Goal: Task Accomplishment & Management: Use online tool/utility

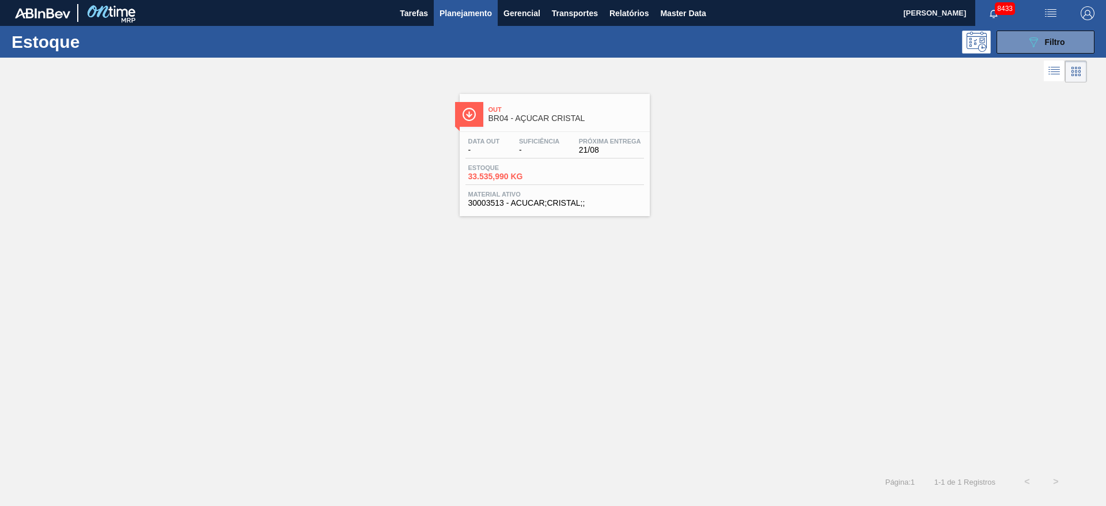
click at [1091, 17] on img "button" at bounding box center [1087, 13] width 14 height 14
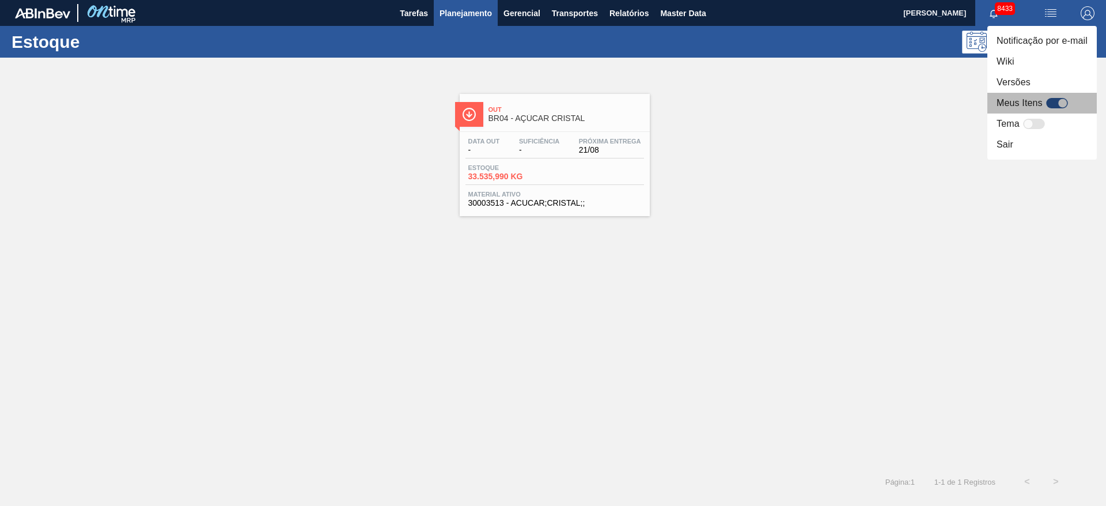
click at [1056, 102] on div at bounding box center [1057, 103] width 22 height 10
checkbox input "true"
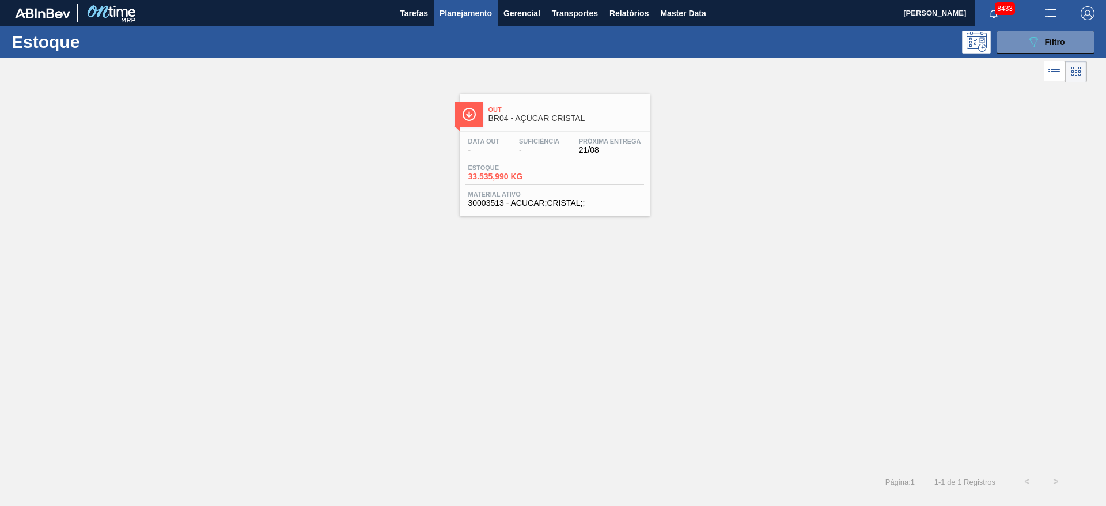
click at [1048, 29] on div "Estoque 089F7B8B-B2A5-4AFE-B5C0-19BA573D28AC Filtro" at bounding box center [553, 42] width 1106 height 32
drag, startPoint x: 1014, startPoint y: 36, endPoint x: 1014, endPoint y: 47, distance: 10.4
click at [1014, 36] on button "089F7B8B-B2A5-4AFE-B5C0-19BA573D28AC Filtro" at bounding box center [1045, 42] width 98 height 23
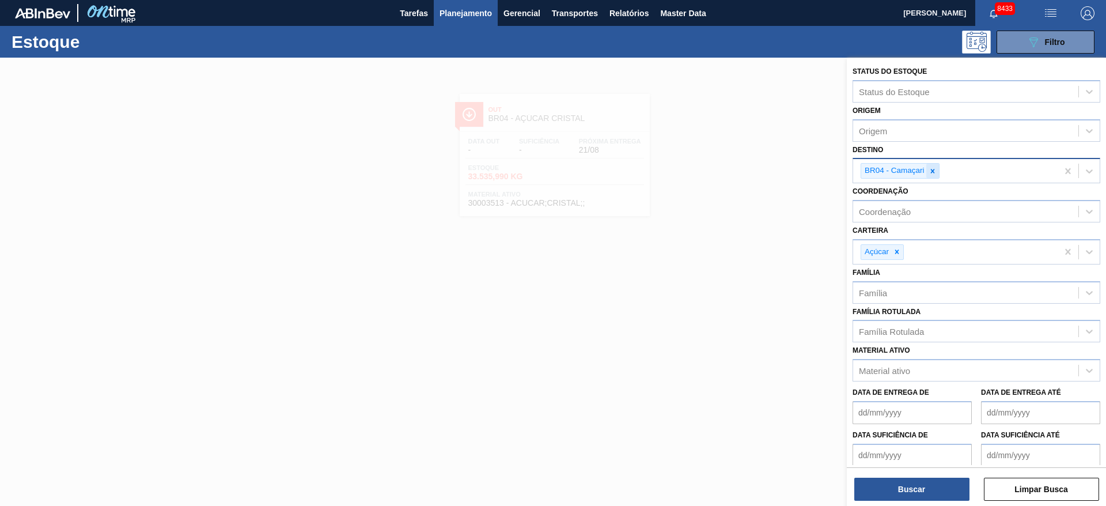
click at [935, 170] on icon at bounding box center [932, 171] width 8 height 8
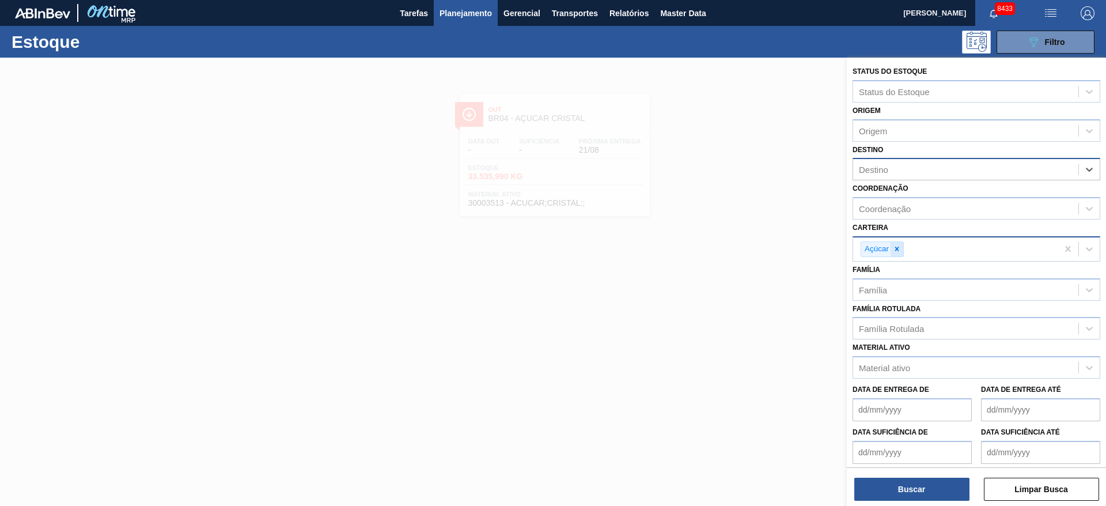
click at [896, 249] on icon at bounding box center [897, 249] width 4 height 4
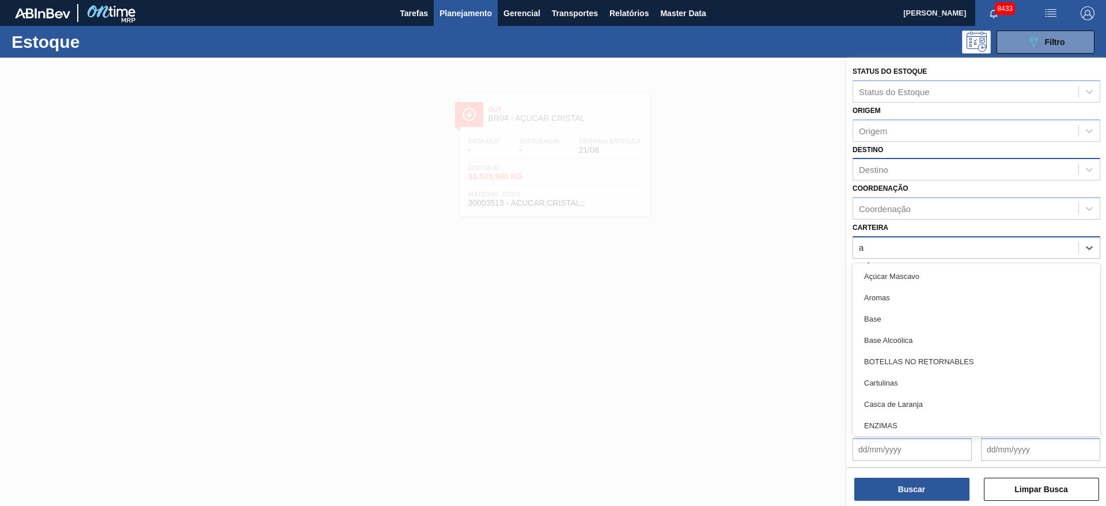
type input "ad"
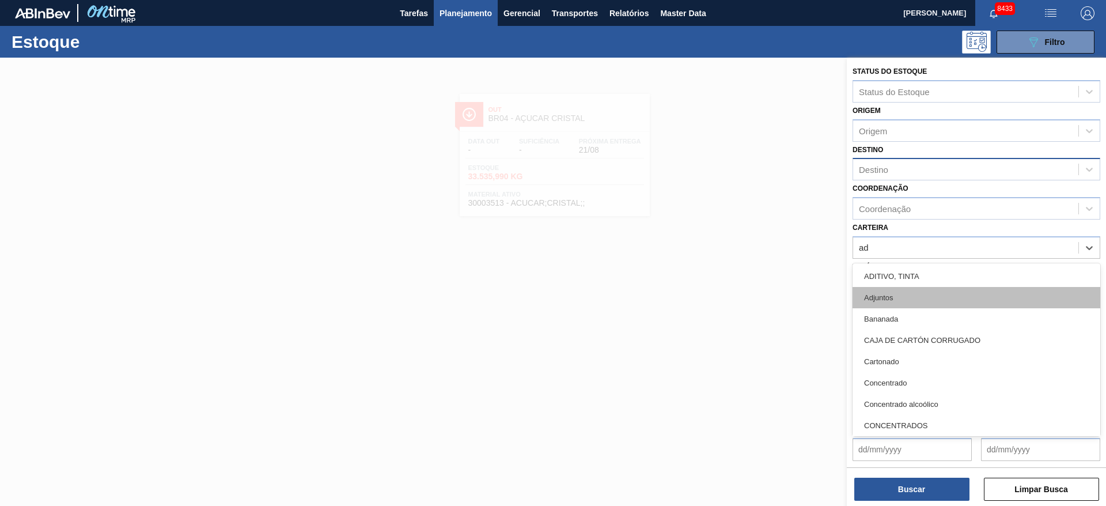
click at [890, 302] on div "Adjuntos" at bounding box center [976, 297] width 248 height 21
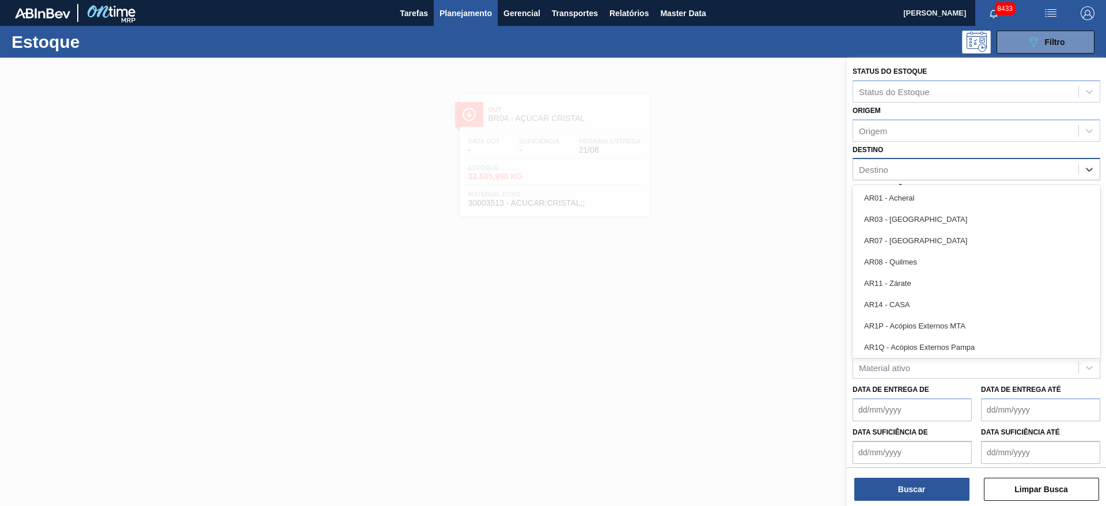
click at [903, 176] on div "Destino" at bounding box center [965, 169] width 225 height 17
type input "22"
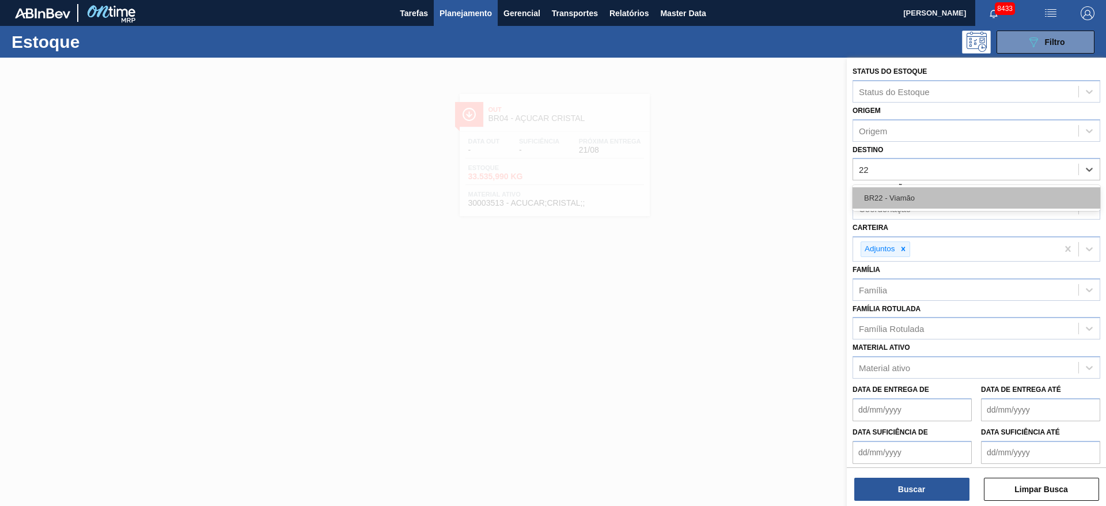
click at [900, 192] on div "BR22 - Viamão" at bounding box center [976, 197] width 248 height 21
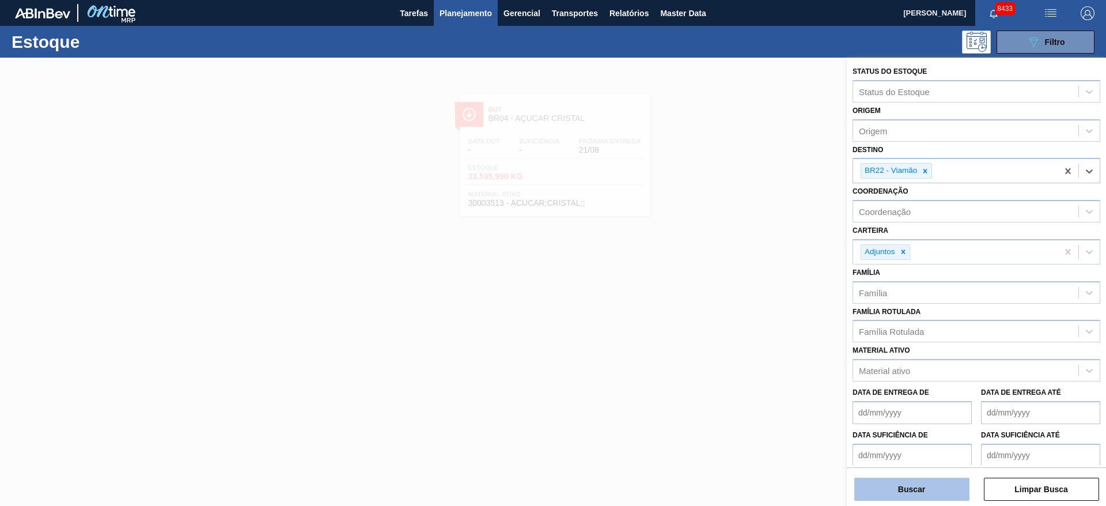
click at [904, 487] on button "Buscar" at bounding box center [911, 488] width 115 height 23
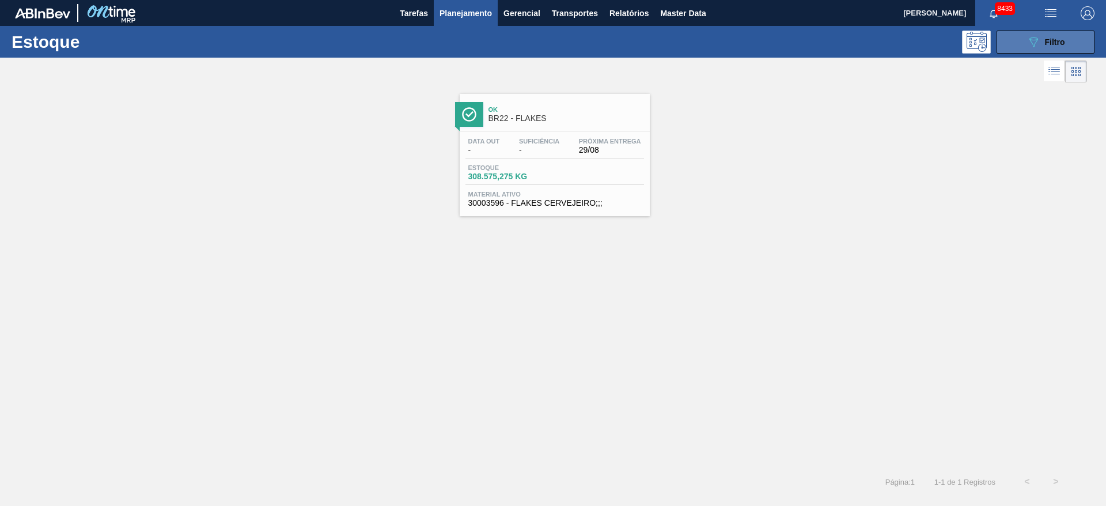
click at [1048, 39] on span "Filtro" at bounding box center [1055, 41] width 20 height 9
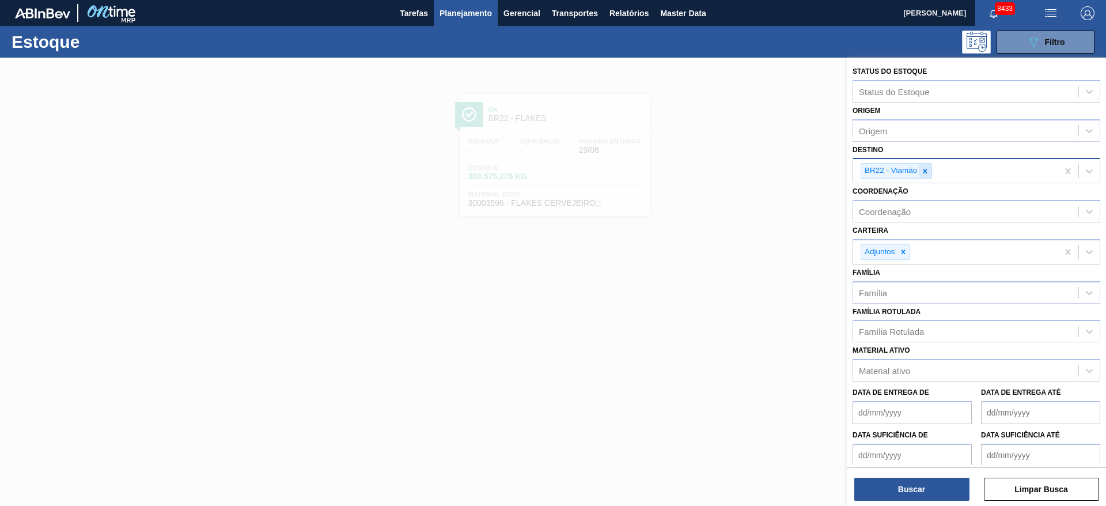
click at [926, 173] on icon at bounding box center [925, 171] width 8 height 8
type input "3"
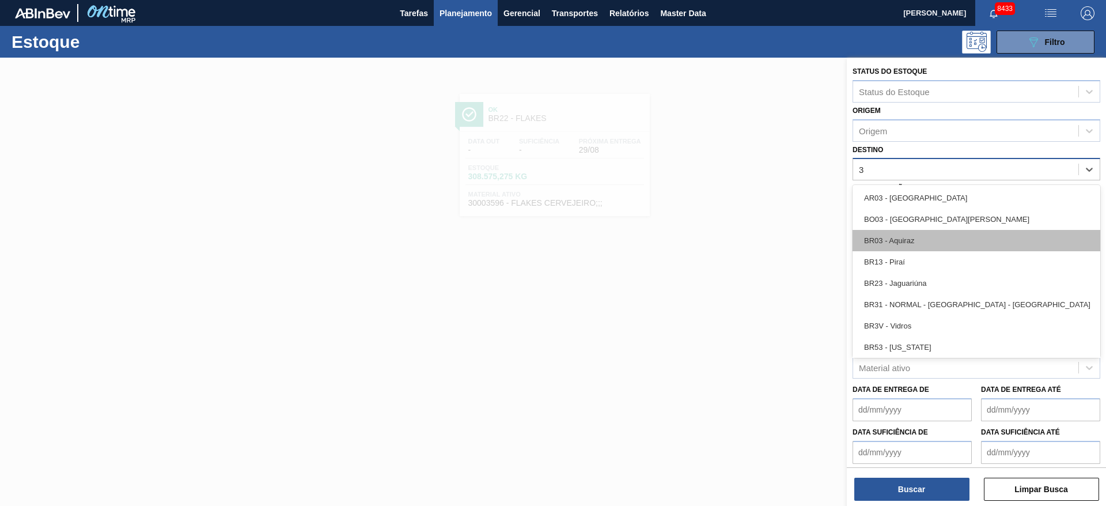
click at [915, 241] on div "BR03 - Aquiraz" at bounding box center [976, 240] width 248 height 21
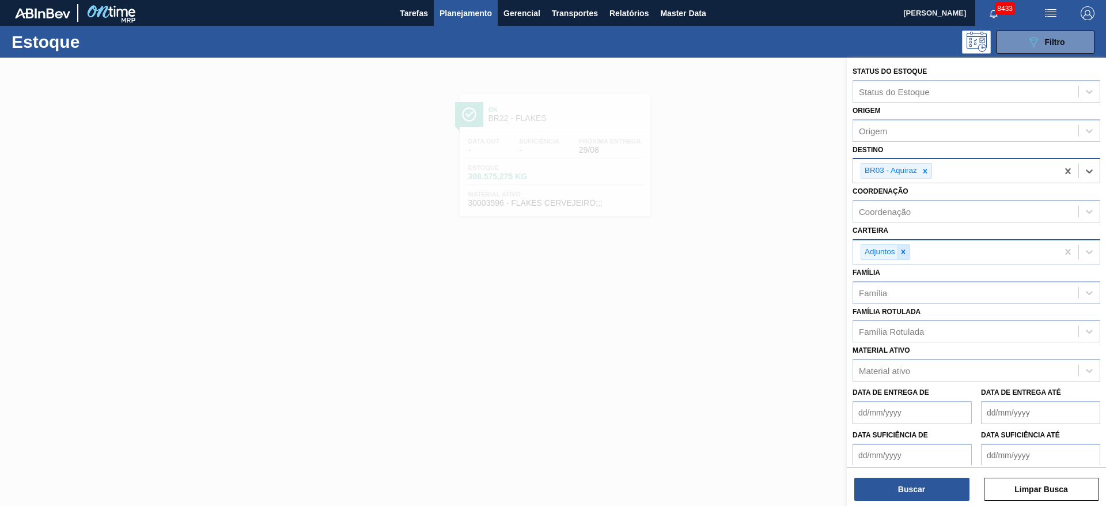
click at [908, 255] on div at bounding box center [903, 252] width 13 height 14
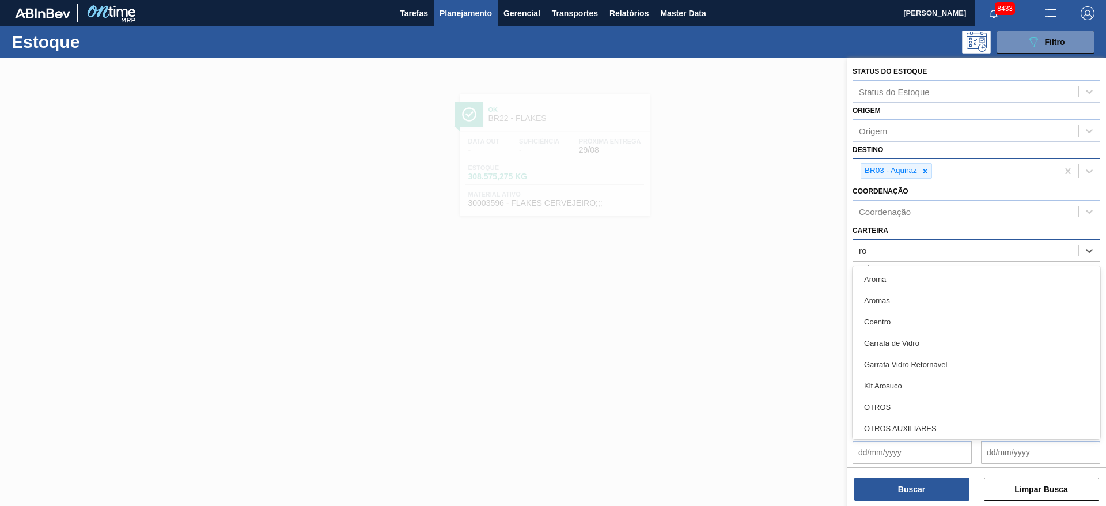
type input "rol"
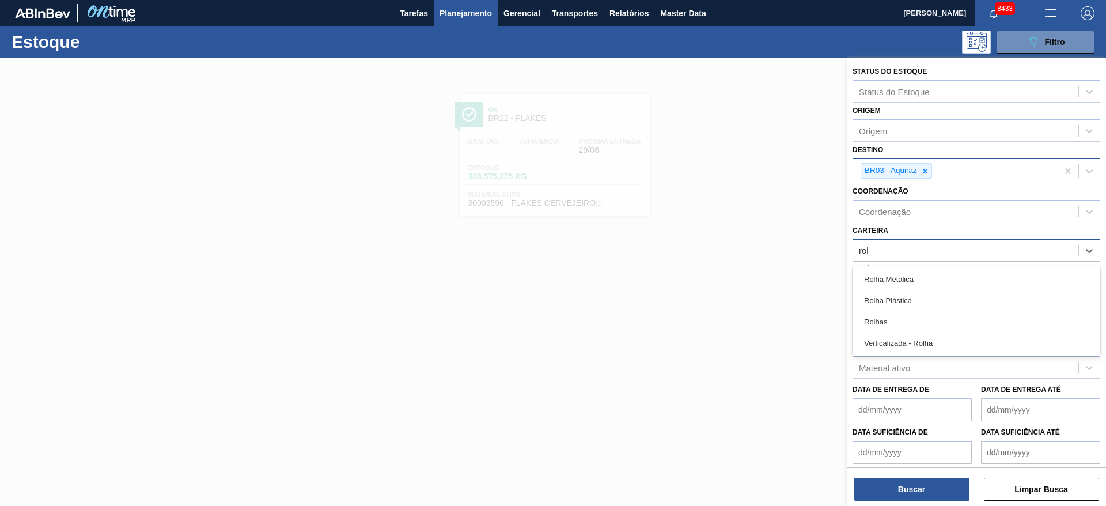
click at [870, 330] on div "Rolhas" at bounding box center [976, 321] width 248 height 21
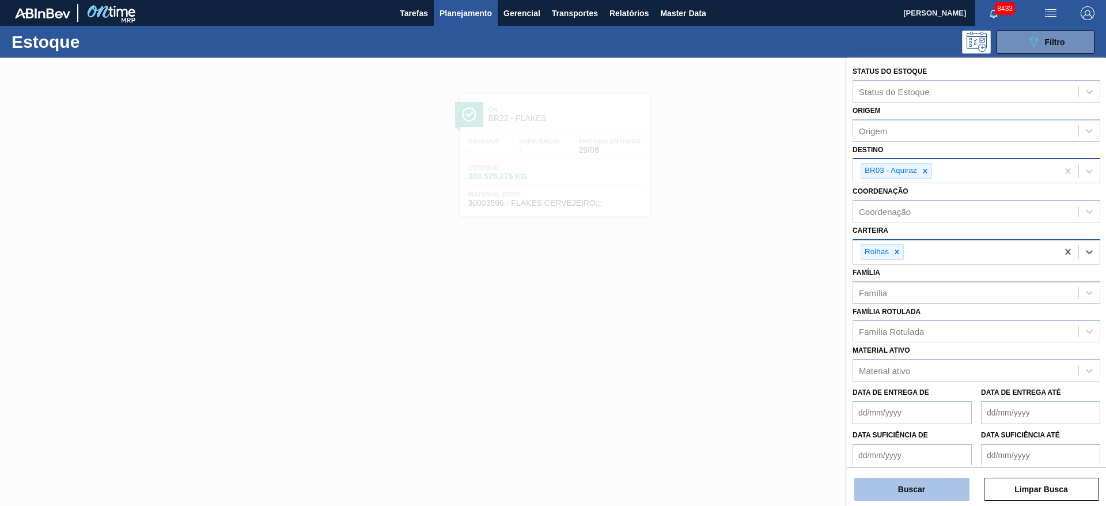
click at [889, 481] on button "Buscar" at bounding box center [911, 488] width 115 height 23
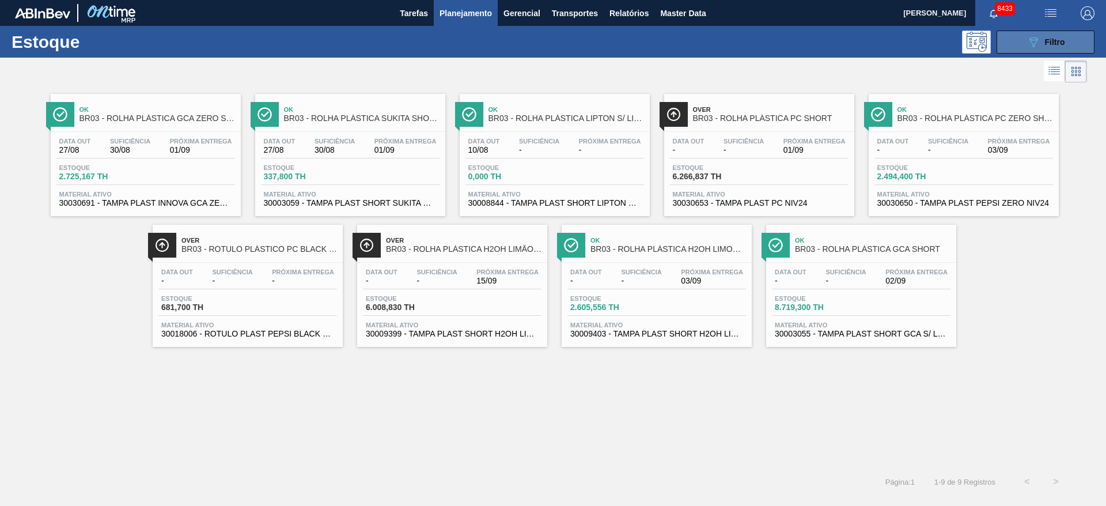
click at [1031, 43] on icon "089F7B8B-B2A5-4AFE-B5C0-19BA573D28AC" at bounding box center [1033, 42] width 14 height 14
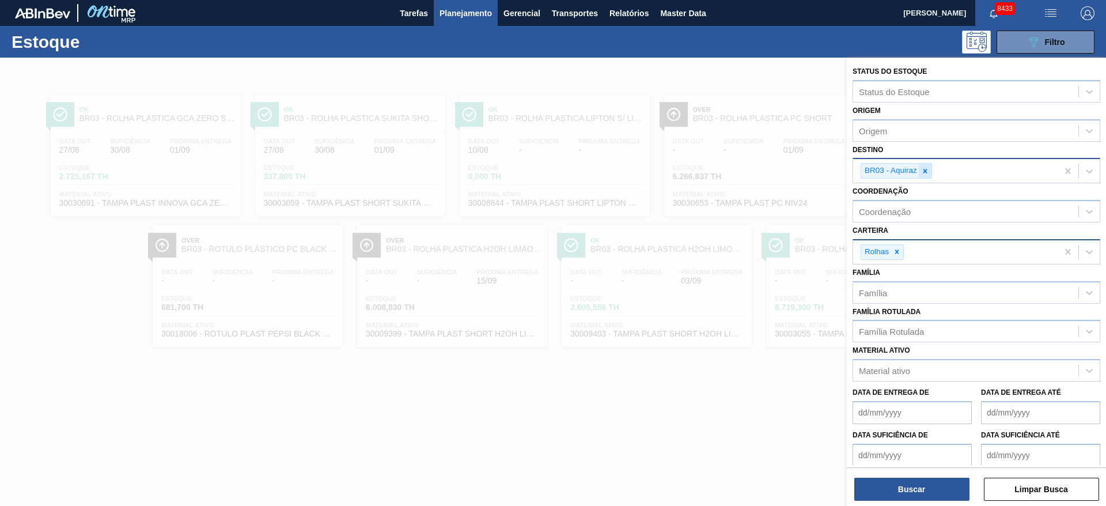
click at [923, 176] on div at bounding box center [925, 171] width 13 height 14
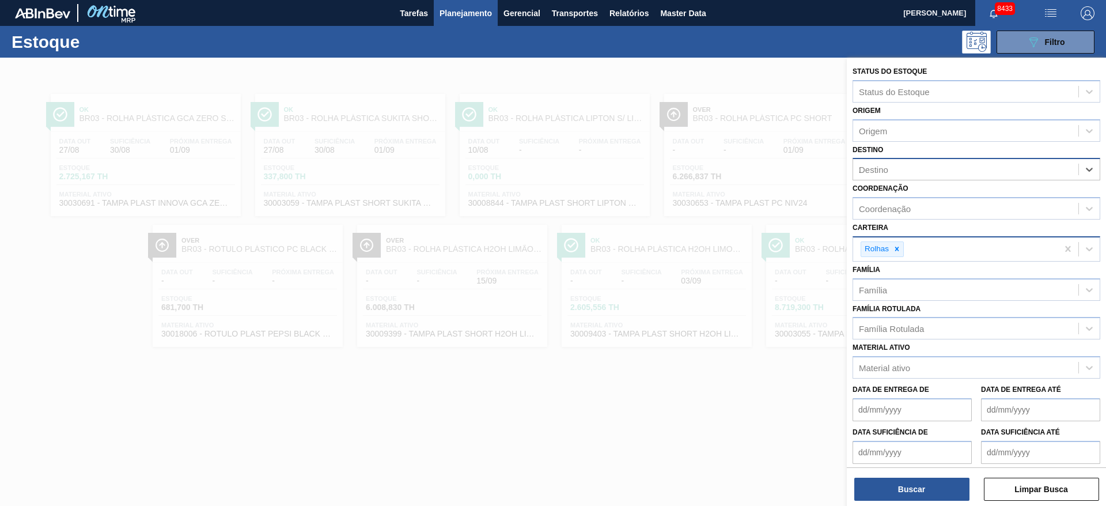
type input "22"
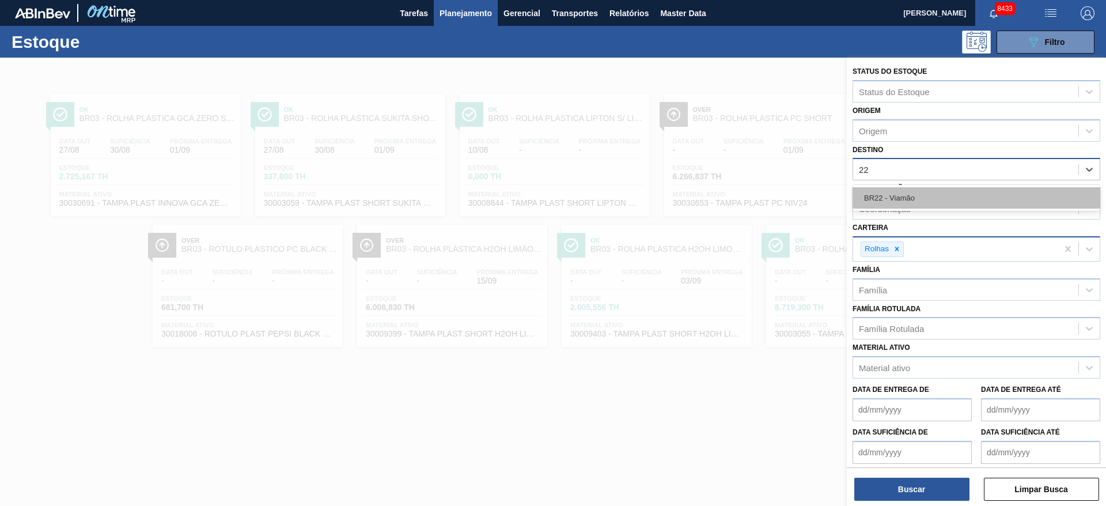
click at [909, 193] on div "BR22 - Viamão" at bounding box center [976, 197] width 248 height 21
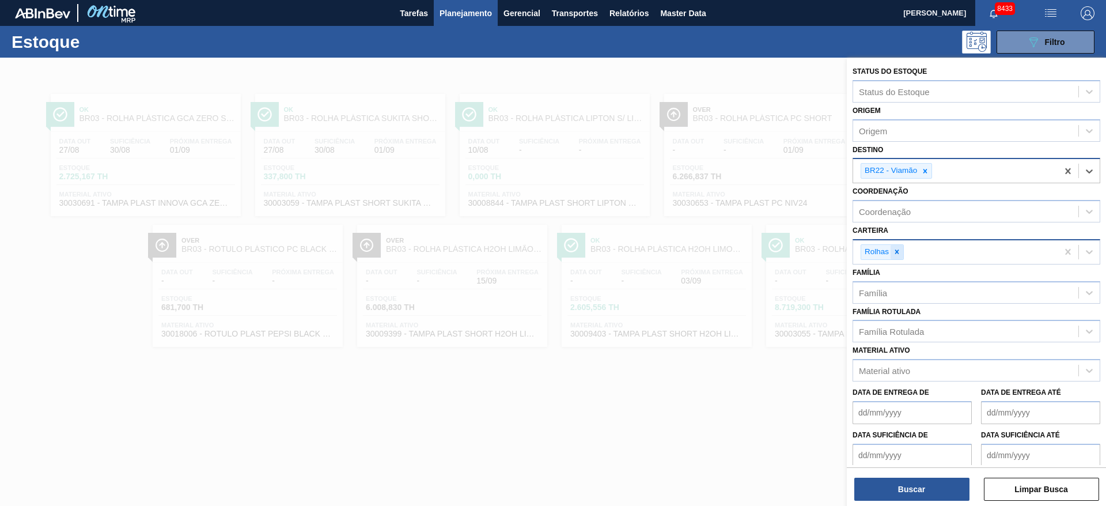
click at [898, 250] on icon at bounding box center [897, 252] width 4 height 4
click at [898, 250] on div "Rolhas" at bounding box center [955, 252] width 204 height 24
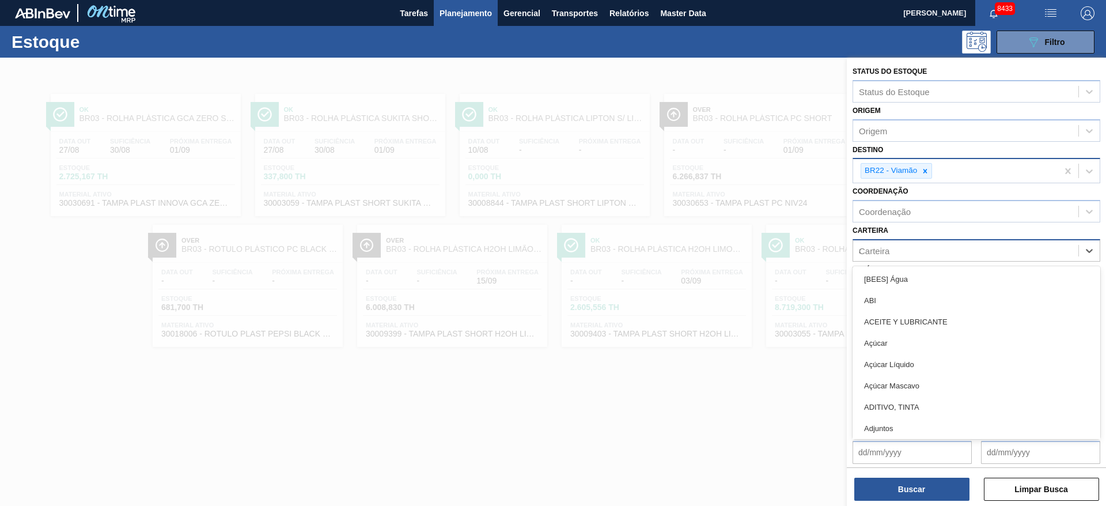
type input "ad"
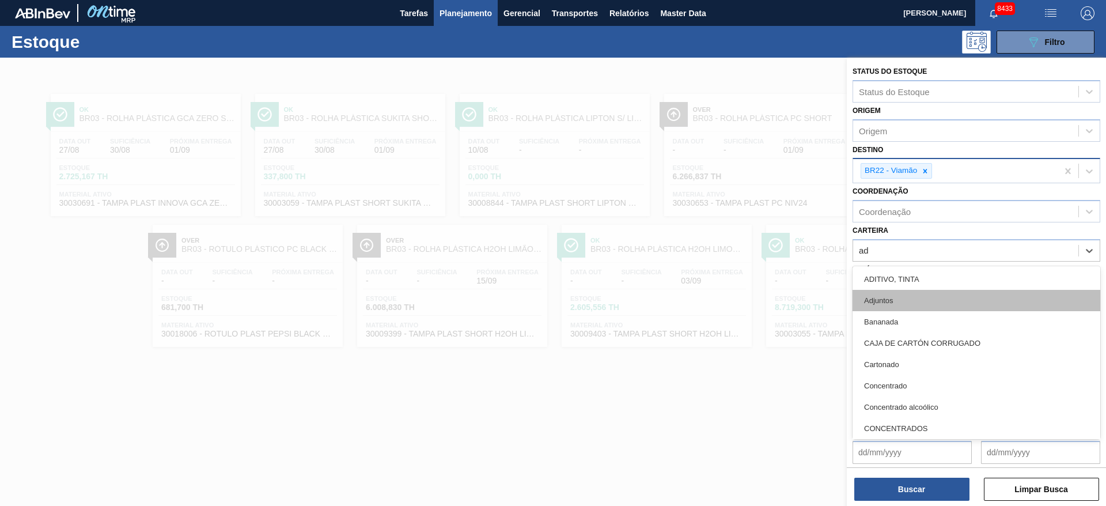
click at [897, 303] on div "Adjuntos" at bounding box center [976, 300] width 248 height 21
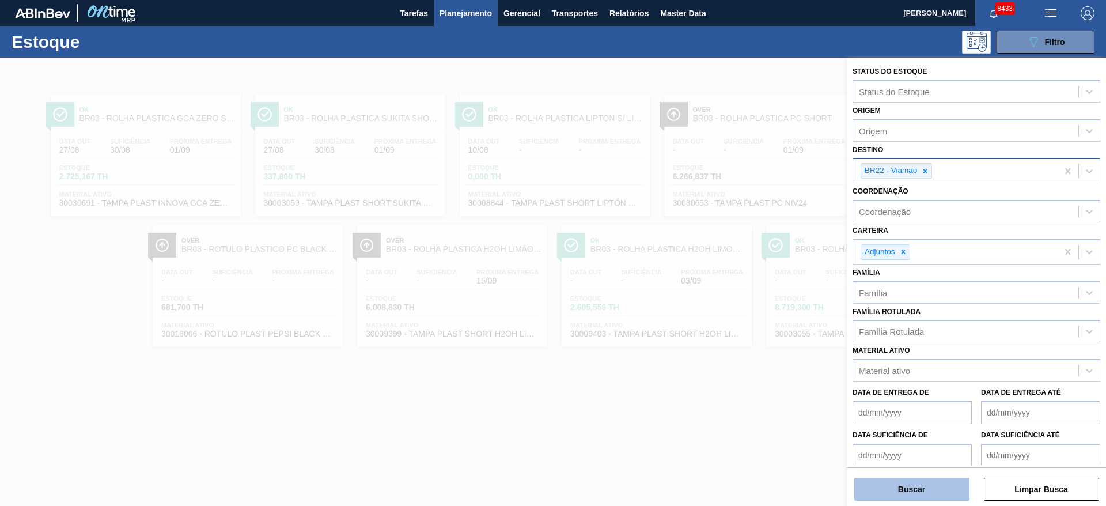
click at [922, 481] on button "Buscar" at bounding box center [911, 488] width 115 height 23
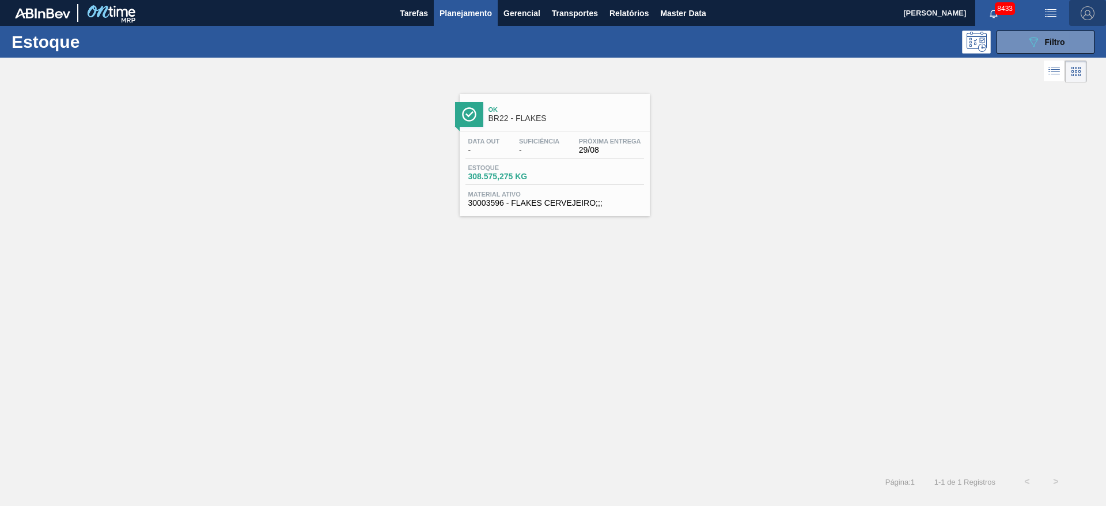
click at [1082, 16] on img "button" at bounding box center [1087, 13] width 14 height 14
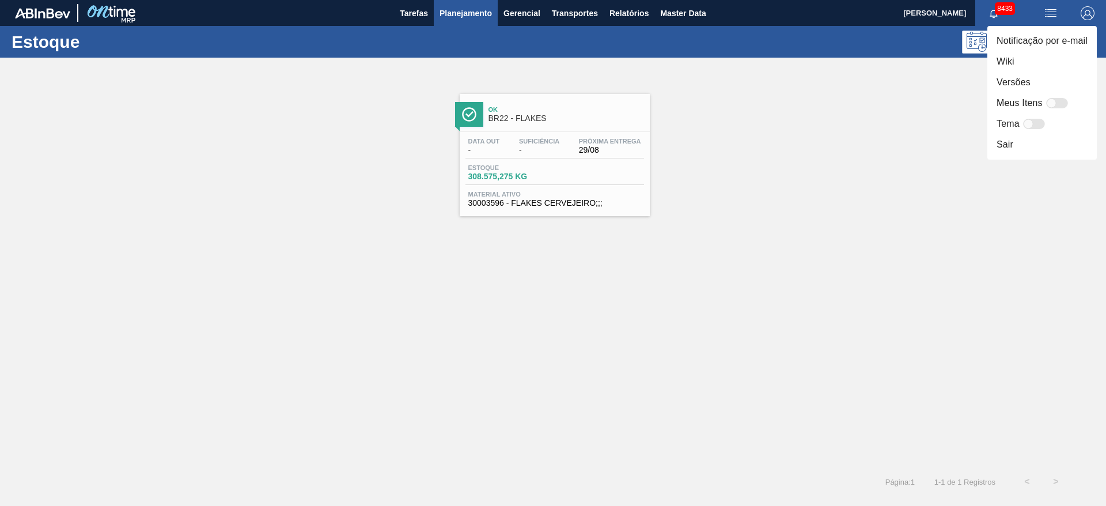
click at [1034, 126] on div at bounding box center [1034, 124] width 22 height 10
checkbox input "true"
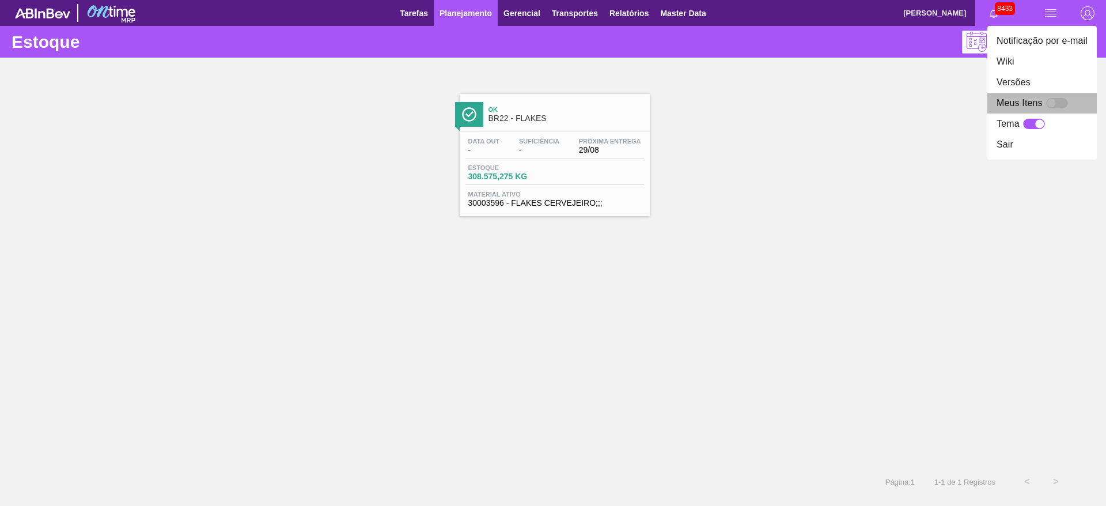
click at [1061, 104] on div at bounding box center [1057, 103] width 22 height 10
checkbox input "false"
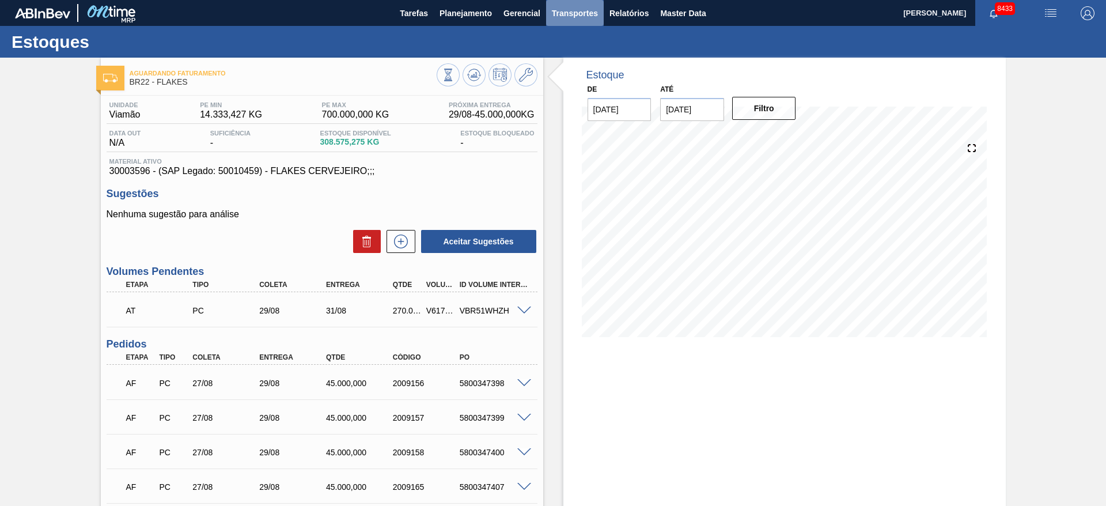
click at [579, 16] on span "Transportes" at bounding box center [575, 13] width 46 height 14
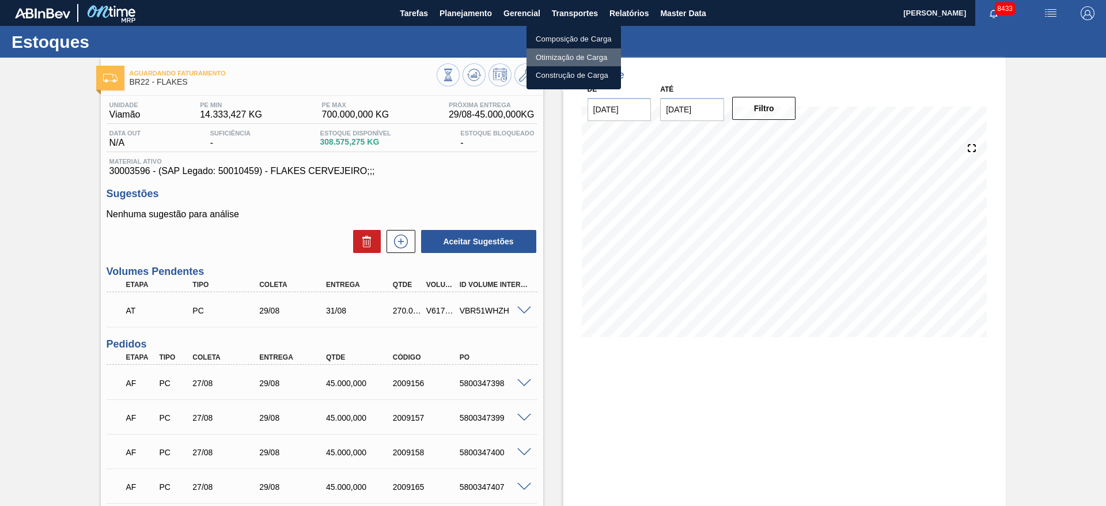
click at [563, 55] on li "Otimização de Carga" at bounding box center [573, 57] width 94 height 18
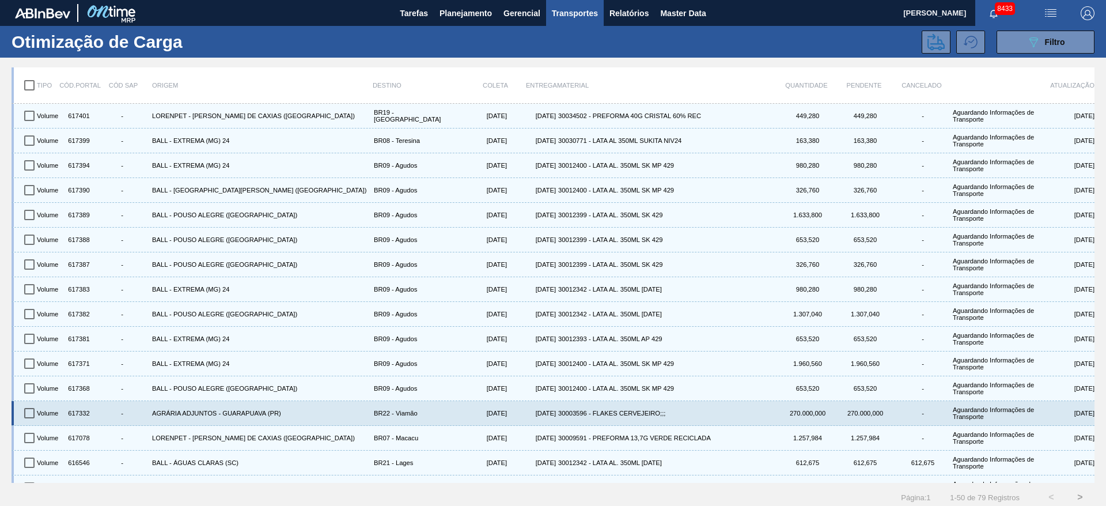
click at [23, 411] on input "checkbox" at bounding box center [29, 413] width 24 height 24
checkbox input "true"
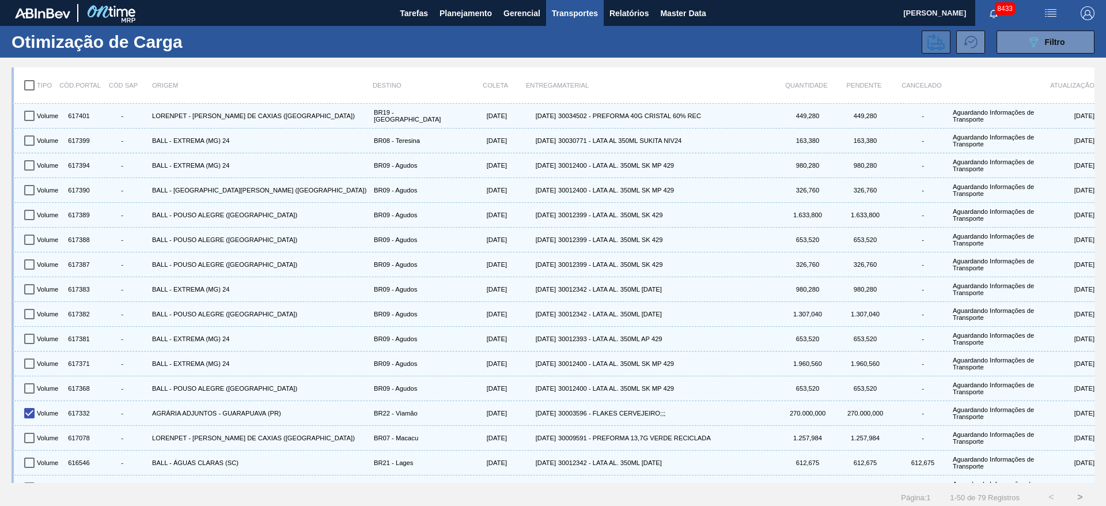
click at [931, 41] on icon at bounding box center [935, 41] width 17 height 17
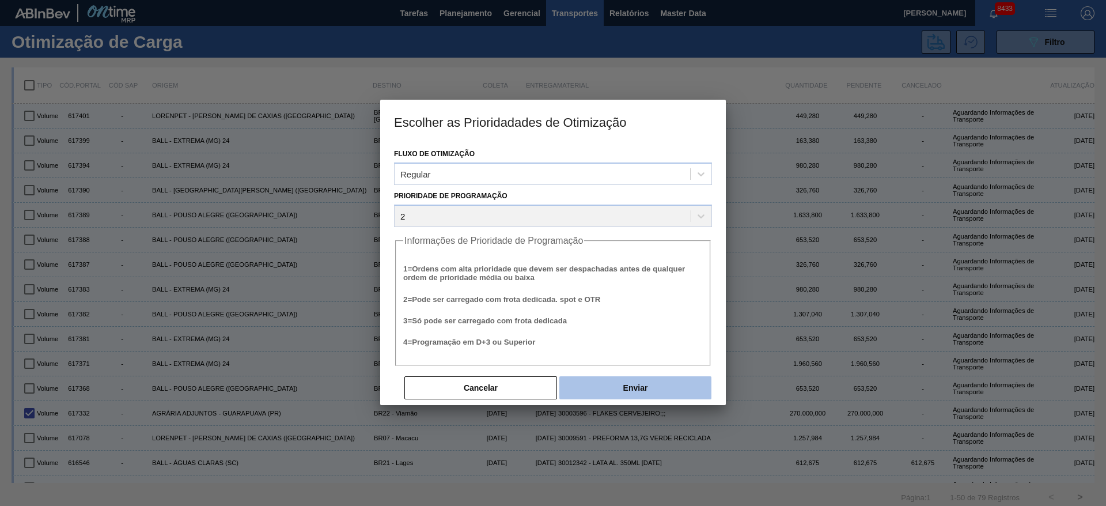
click at [653, 382] on button "Enviar" at bounding box center [635, 387] width 152 height 23
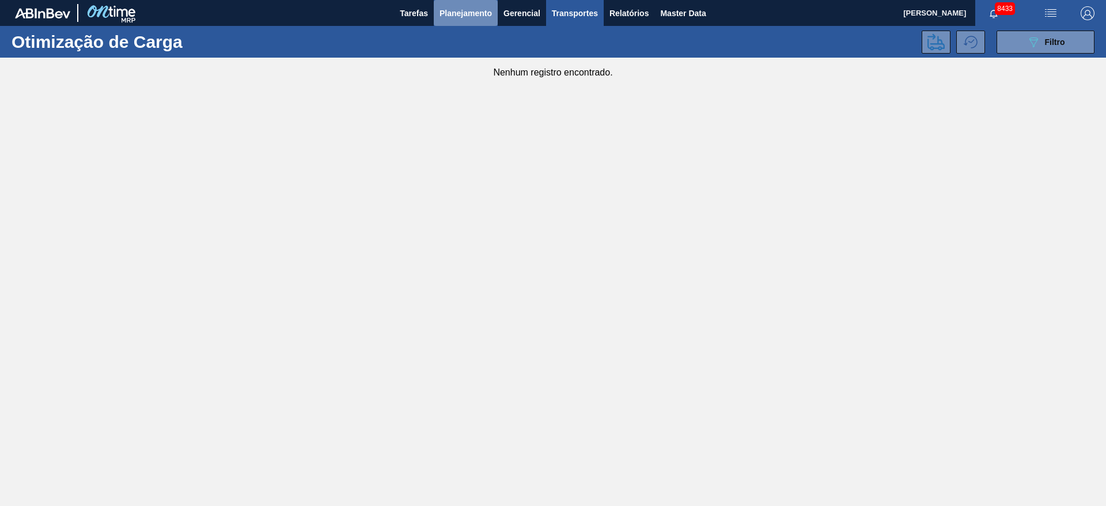
click at [458, 24] on button "Planejamento" at bounding box center [466, 13] width 64 height 26
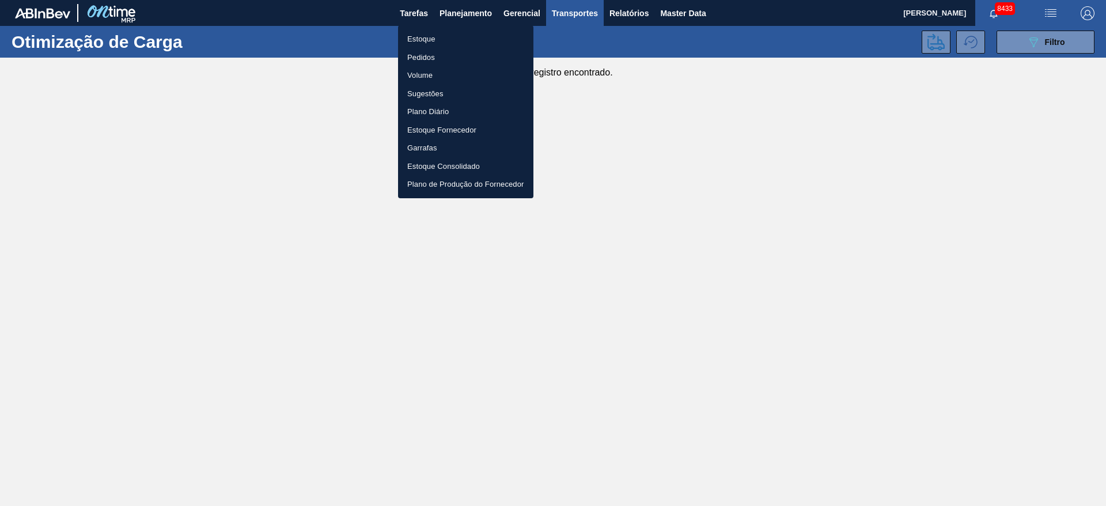
click at [431, 33] on li "Estoque" at bounding box center [465, 39] width 135 height 18
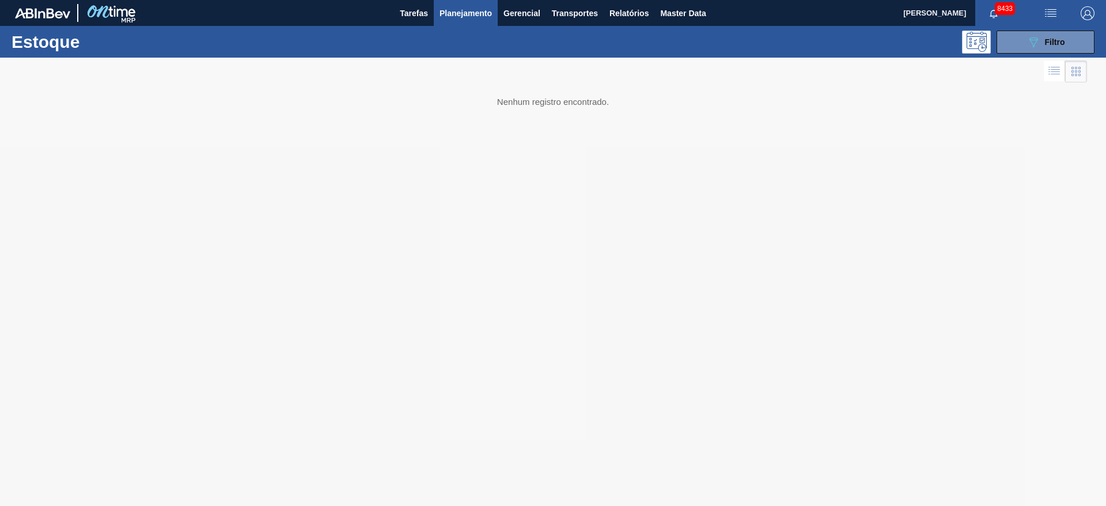
click at [1082, 18] on img "button" at bounding box center [1087, 13] width 14 height 14
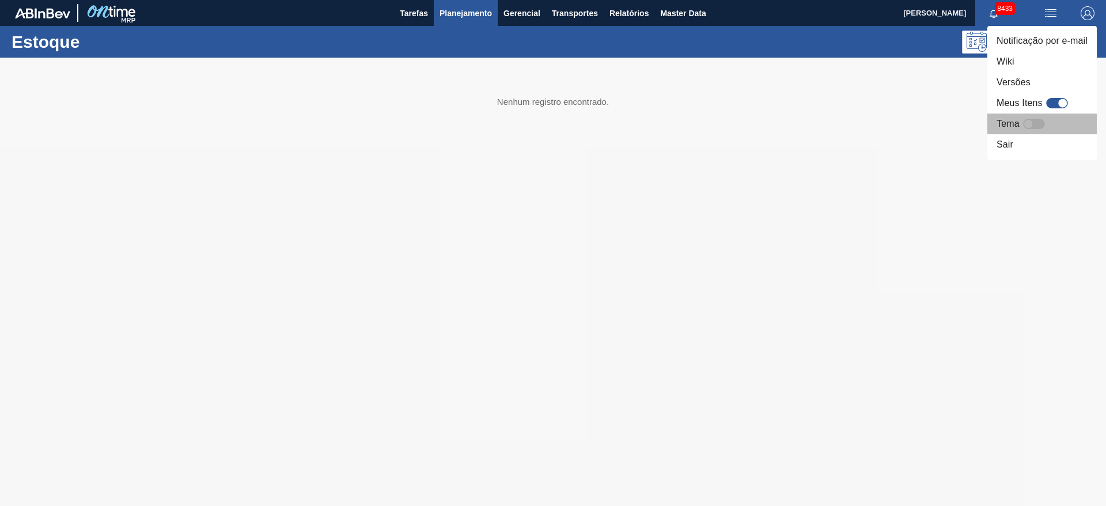
click at [1032, 124] on div at bounding box center [1028, 124] width 10 height 10
checkbox input "true"
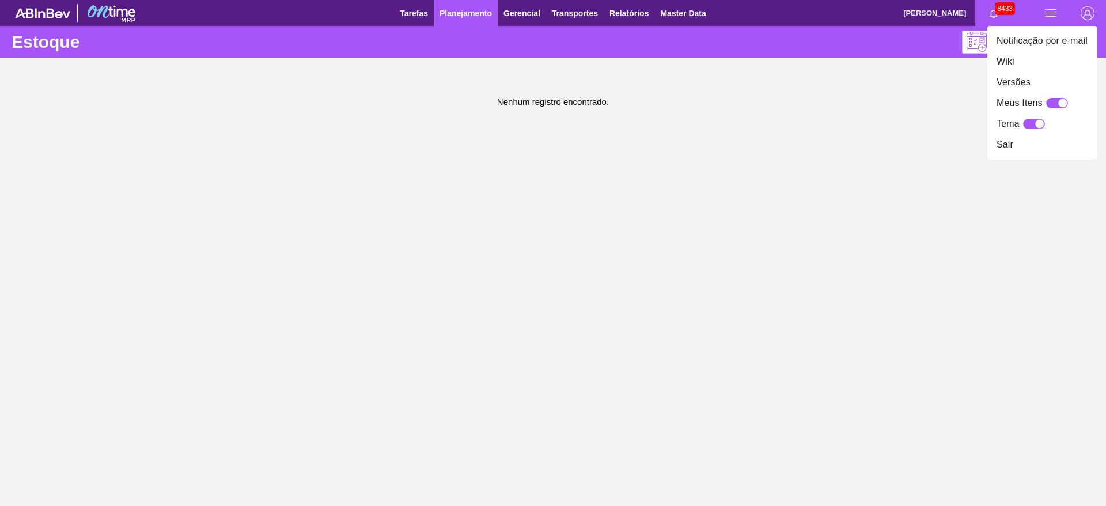
click at [616, 85] on div at bounding box center [553, 253] width 1106 height 506
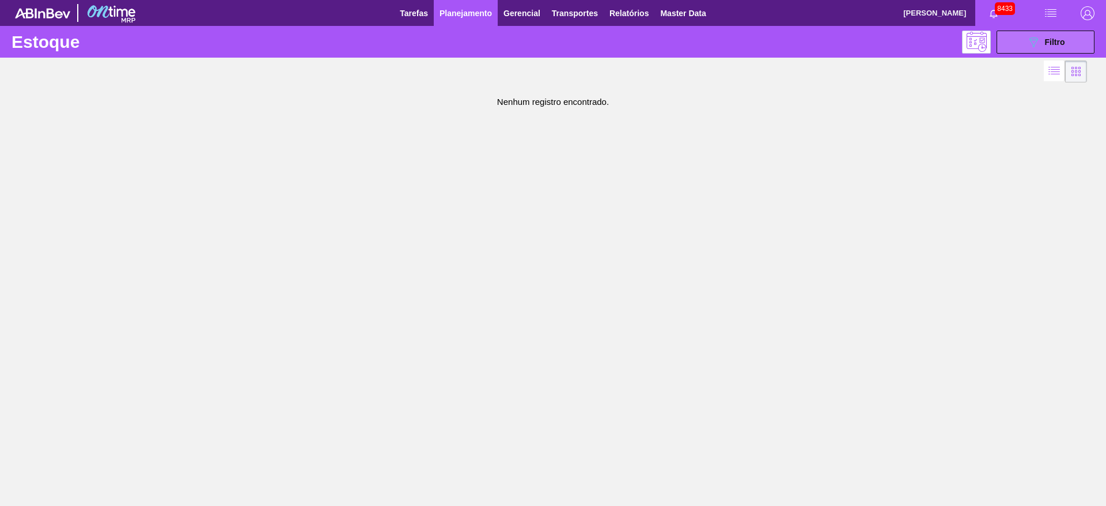
click at [1023, 31] on button "089F7B8B-B2A5-4AFE-B5C0-19BA573D28AC Filtro" at bounding box center [1045, 42] width 98 height 23
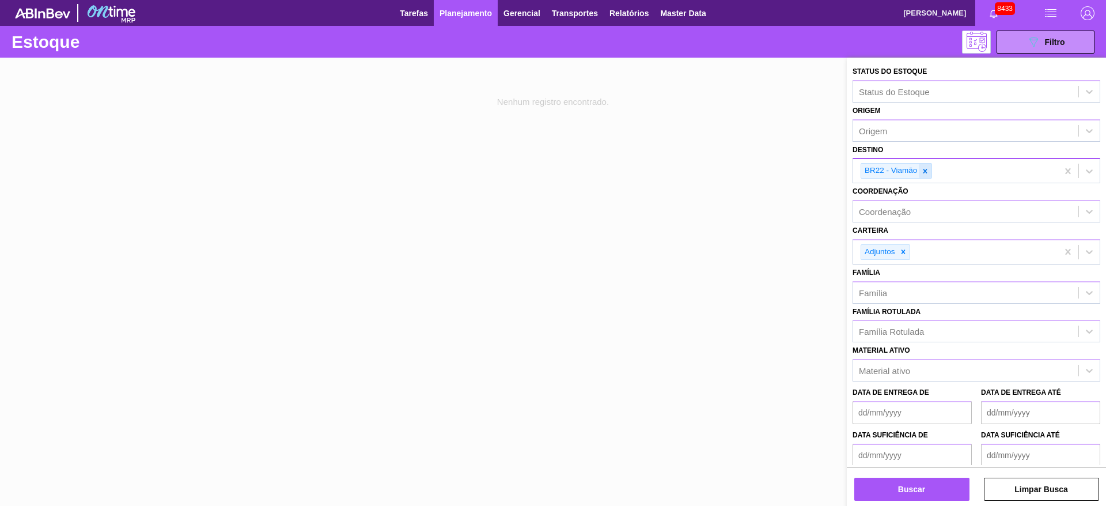
click at [929, 168] on div at bounding box center [925, 171] width 13 height 14
type input "3"
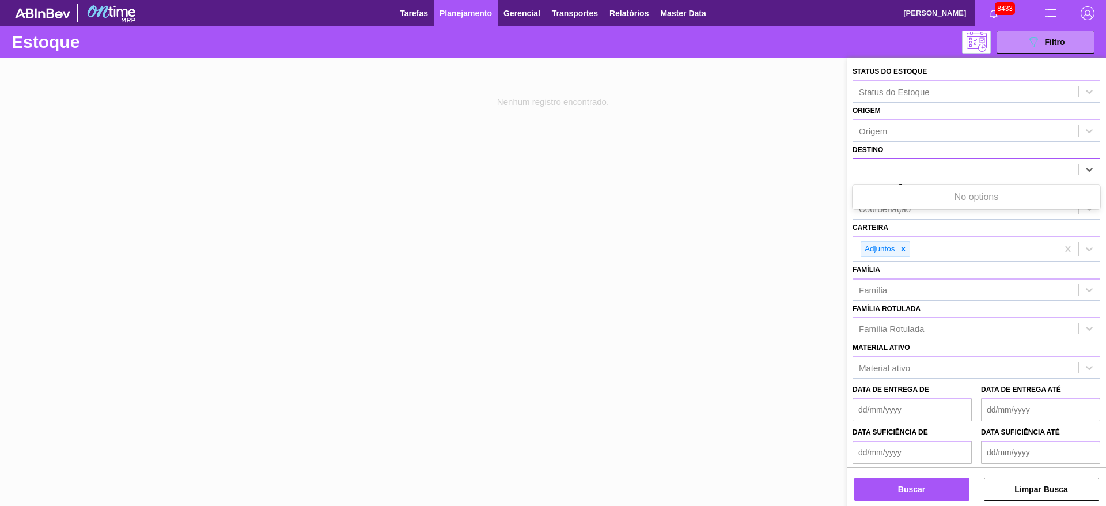
click at [918, 158] on div "3" at bounding box center [976, 169] width 248 height 22
click at [904, 252] on icon at bounding box center [903, 249] width 8 height 8
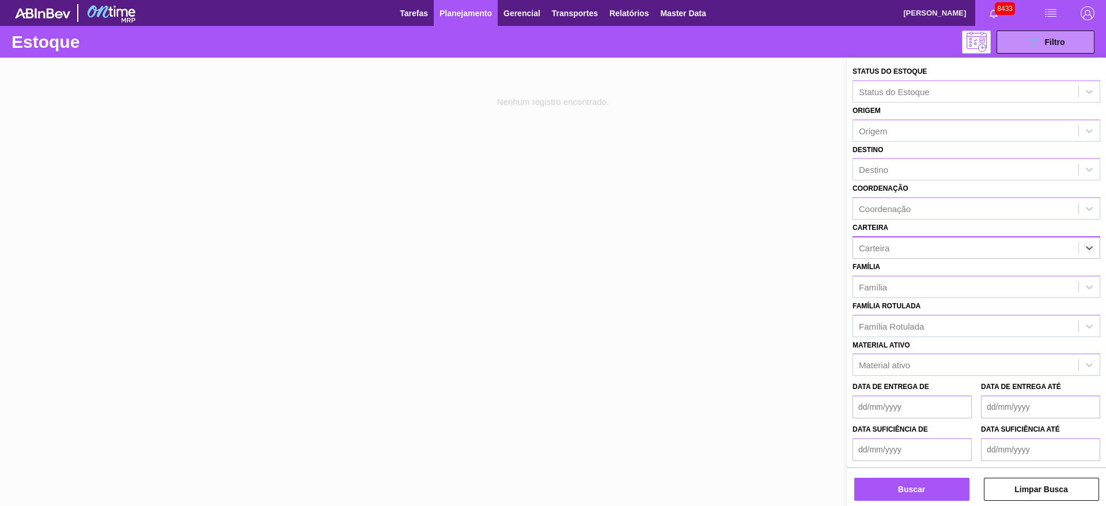
click at [904, 249] on div "Carteira" at bounding box center [965, 247] width 225 height 17
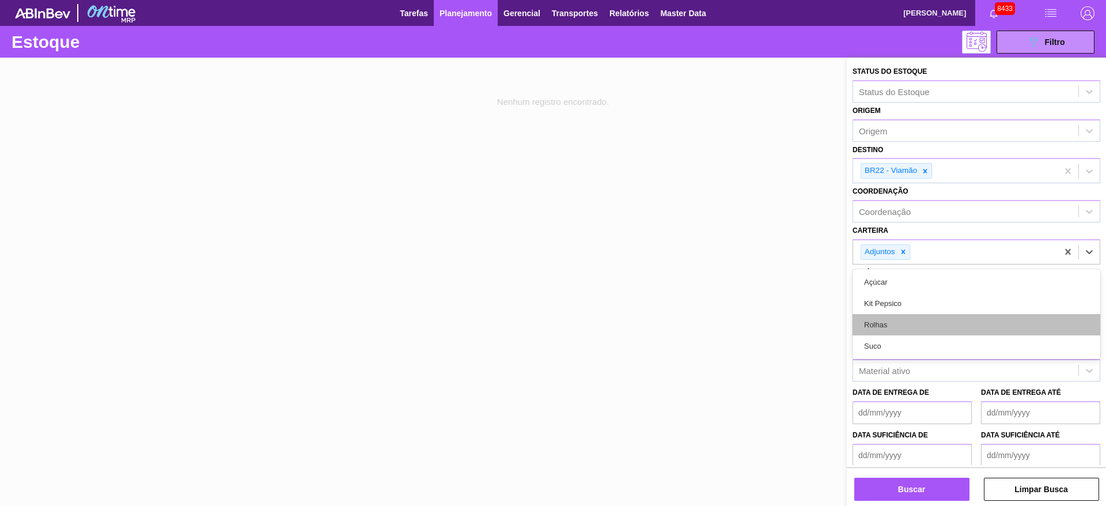
click at [906, 321] on div "Rolhas" at bounding box center [976, 324] width 248 height 21
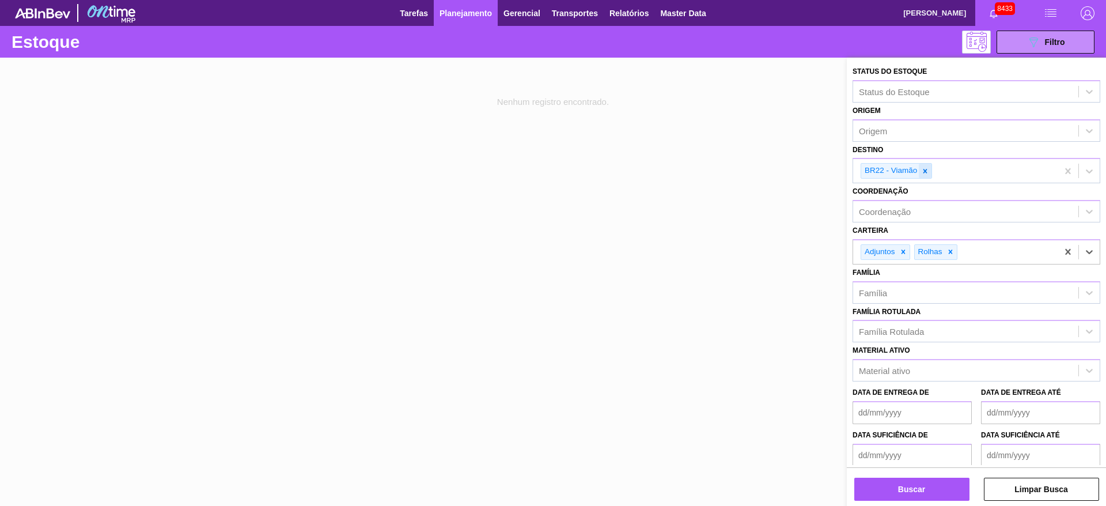
click at [921, 171] on icon at bounding box center [925, 171] width 8 height 8
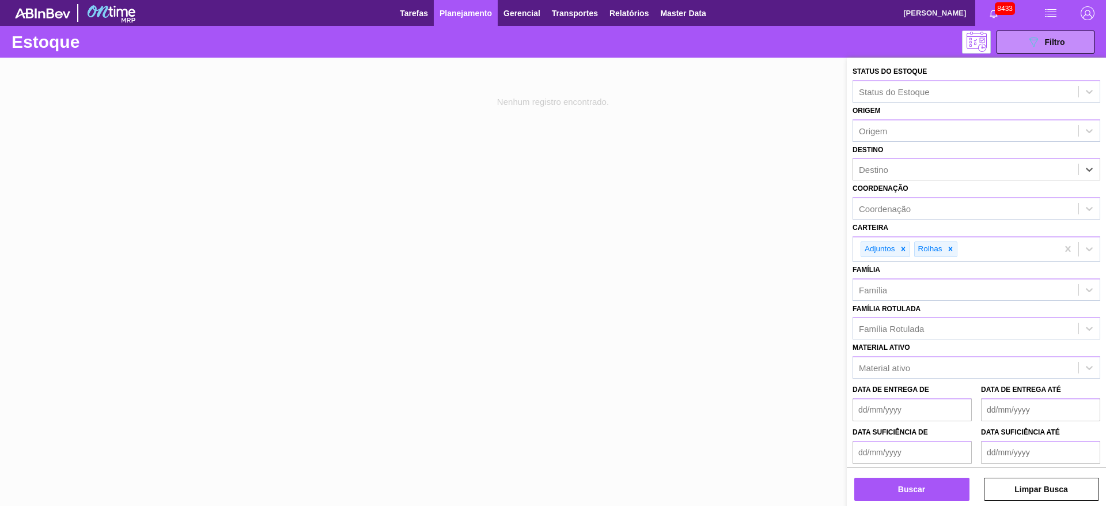
type input "3"
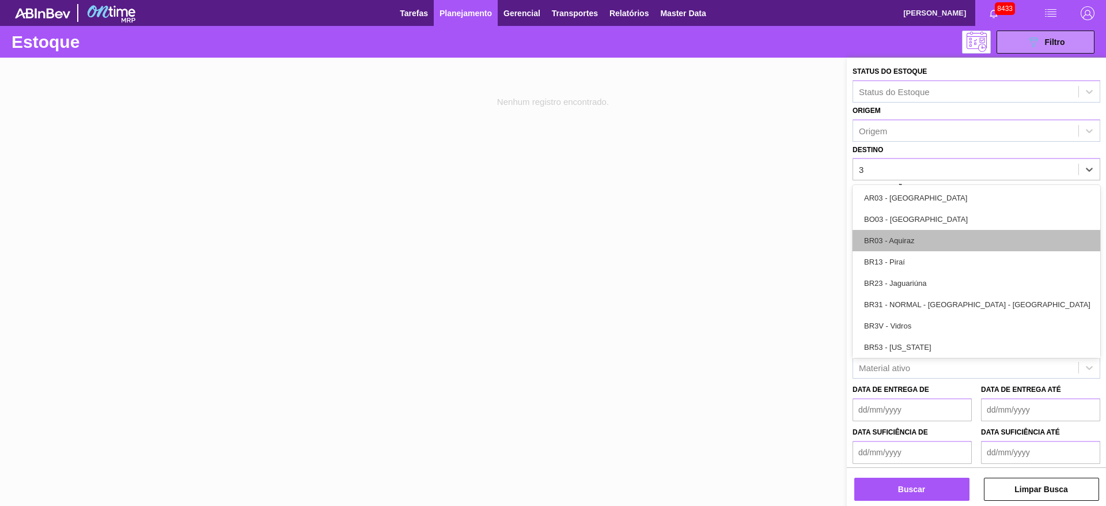
click at [908, 248] on div "BR03 - Aquiraz" at bounding box center [976, 240] width 248 height 21
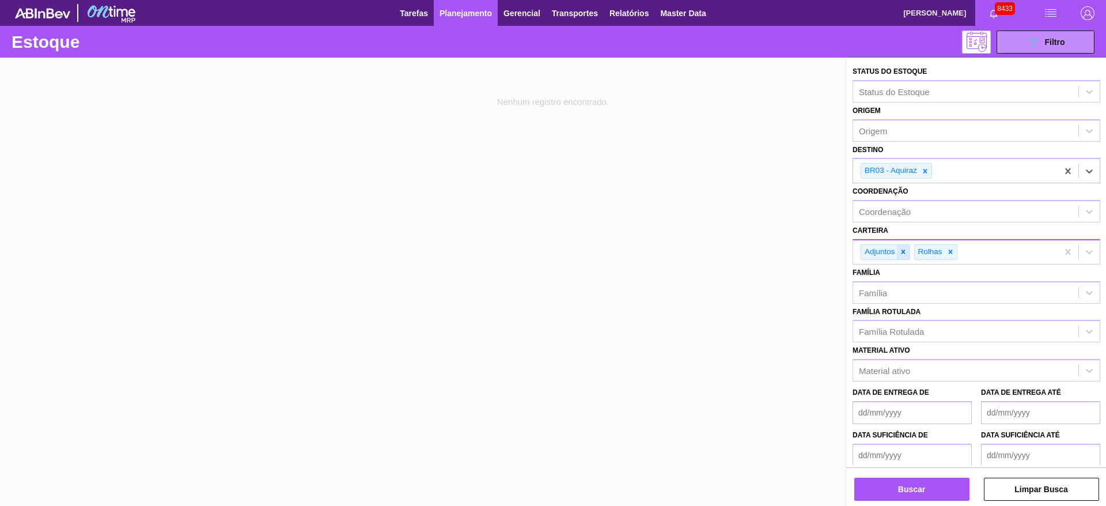
click at [901, 248] on icon at bounding box center [903, 252] width 8 height 8
click at [912, 482] on button "Buscar" at bounding box center [911, 488] width 115 height 23
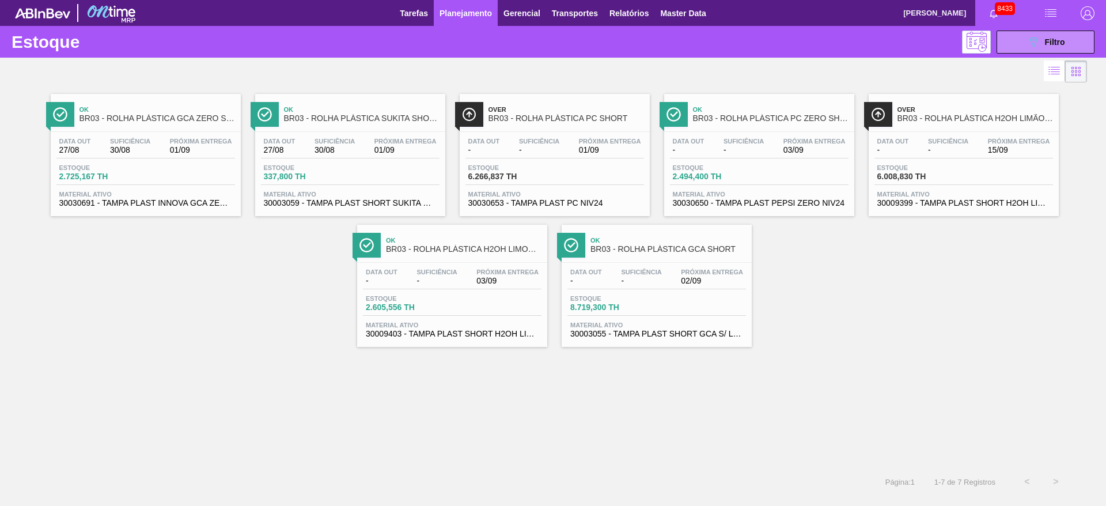
drag, startPoint x: 331, startPoint y: 134, endPoint x: 330, endPoint y: 143, distance: 9.9
click at [1041, 32] on button "089F7B8B-B2A5-4AFE-B5C0-19BA573D28AC Filtro" at bounding box center [1045, 42] width 98 height 23
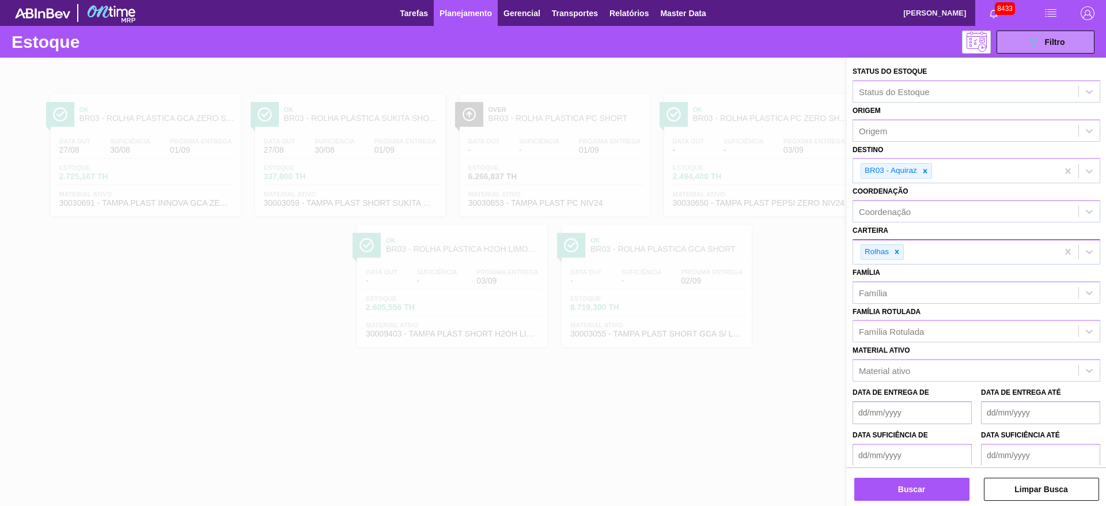
drag, startPoint x: 925, startPoint y: 167, endPoint x: 919, endPoint y: 172, distance: 8.3
click at [920, 172] on div at bounding box center [925, 171] width 13 height 14
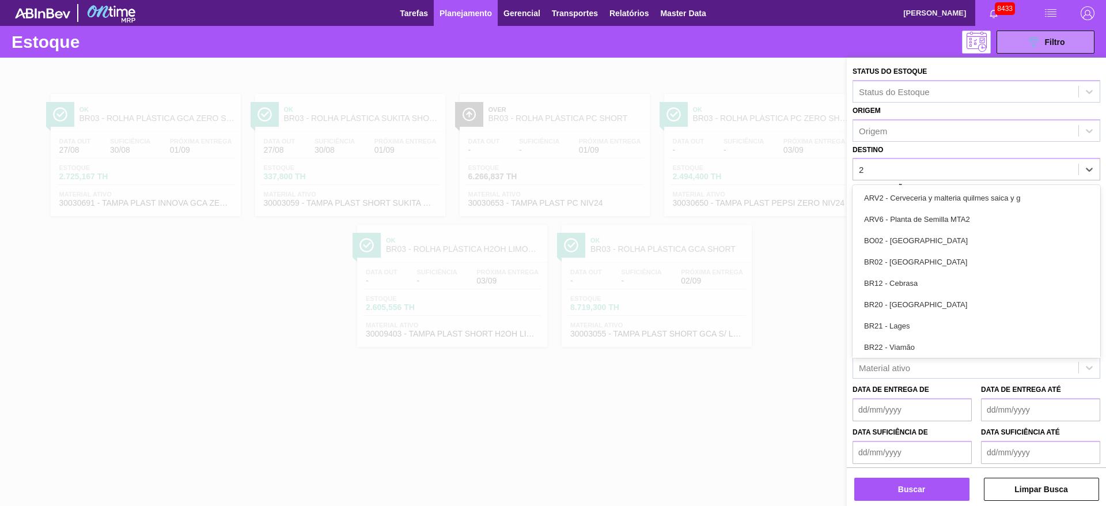
type input "27"
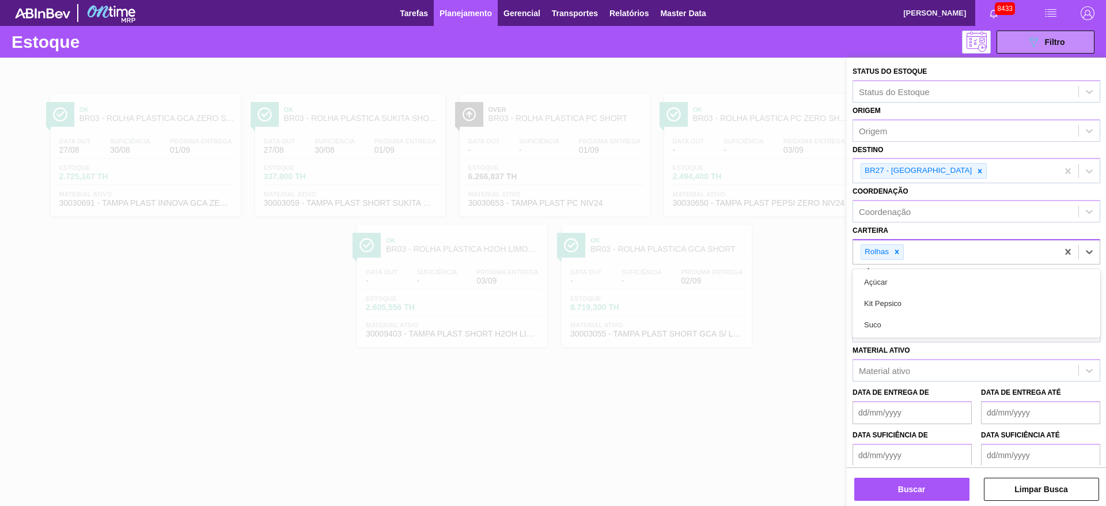
drag, startPoint x: 903, startPoint y: 245, endPoint x: 897, endPoint y: 244, distance: 6.4
click at [900, 244] on div "Rolhas" at bounding box center [881, 252] width 43 height 16
click at [897, 244] on div "Rolhas" at bounding box center [881, 252] width 43 height 16
click at [896, 246] on div at bounding box center [896, 252] width 13 height 14
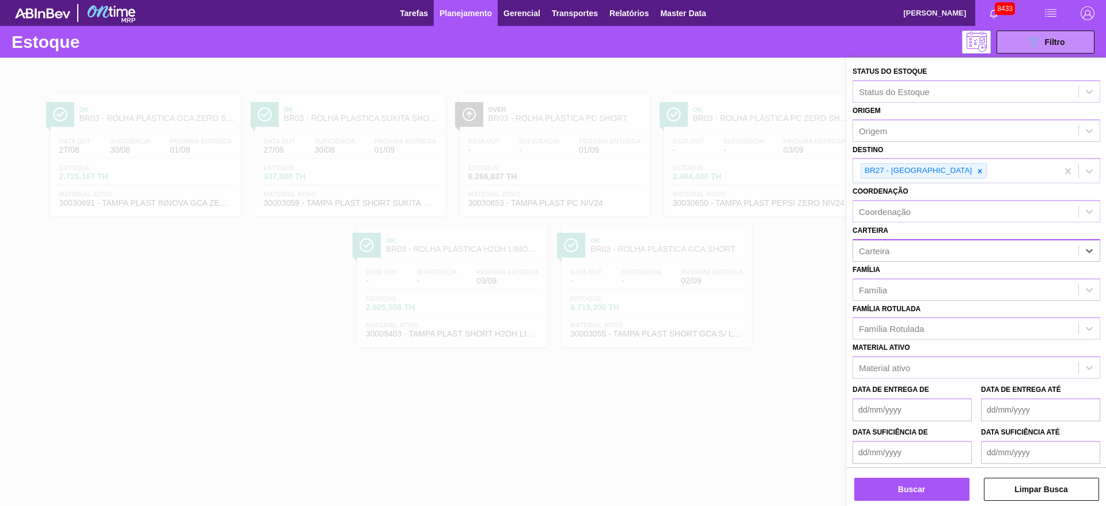
click at [896, 246] on div "Carteira" at bounding box center [965, 250] width 225 height 17
click at [896, 257] on div "Carteira" at bounding box center [965, 250] width 225 height 17
click at [895, 258] on div "Carteira" at bounding box center [965, 250] width 225 height 17
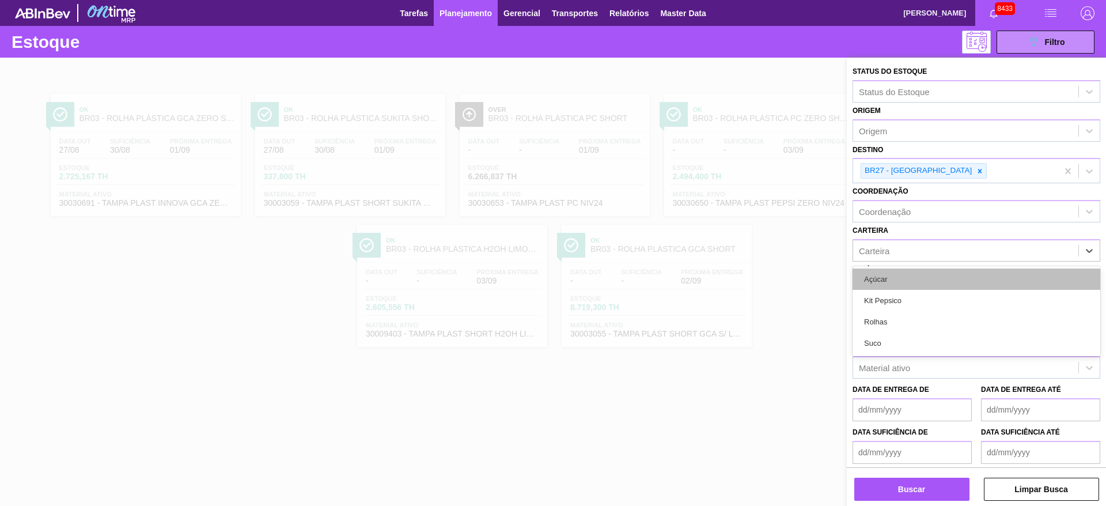
click at [890, 274] on div "Açúcar" at bounding box center [976, 278] width 248 height 21
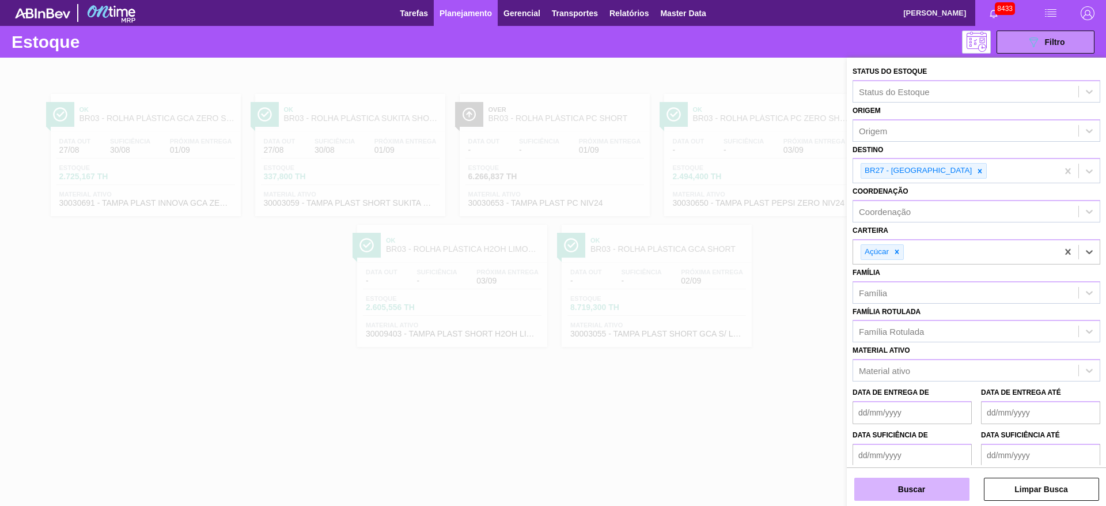
click at [919, 488] on button "Buscar" at bounding box center [911, 488] width 115 height 23
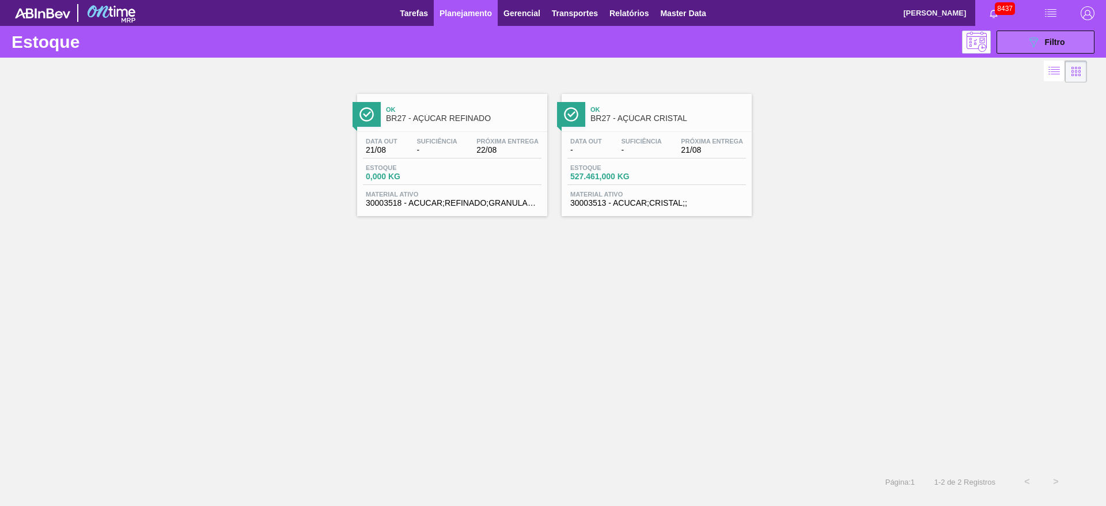
click at [1046, 31] on button "089F7B8B-B2A5-4AFE-B5C0-19BA573D28AC Filtro" at bounding box center [1045, 42] width 98 height 23
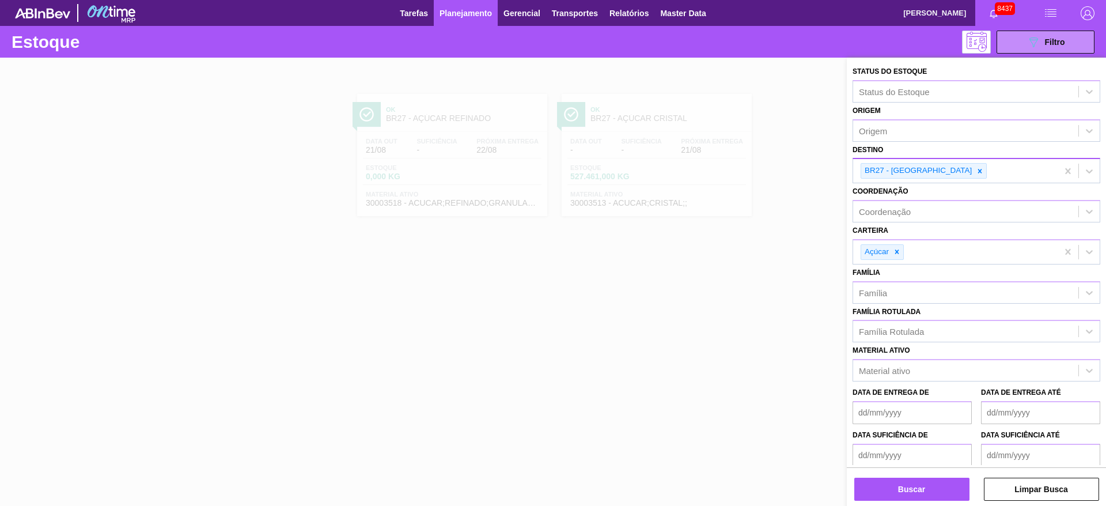
click at [936, 178] on div "BR27 - Nova Minas" at bounding box center [923, 171] width 126 height 16
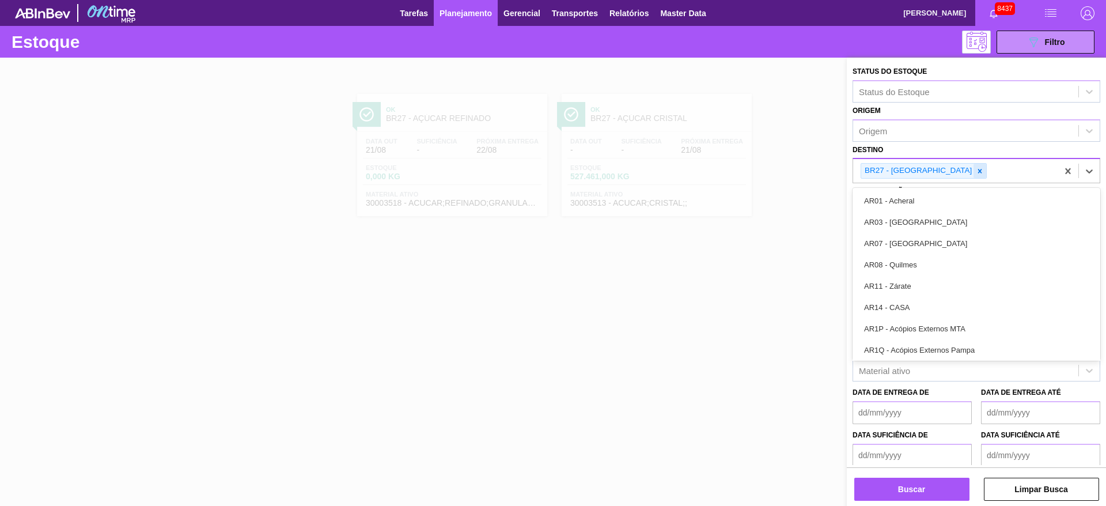
click at [973, 175] on div at bounding box center [979, 171] width 13 height 14
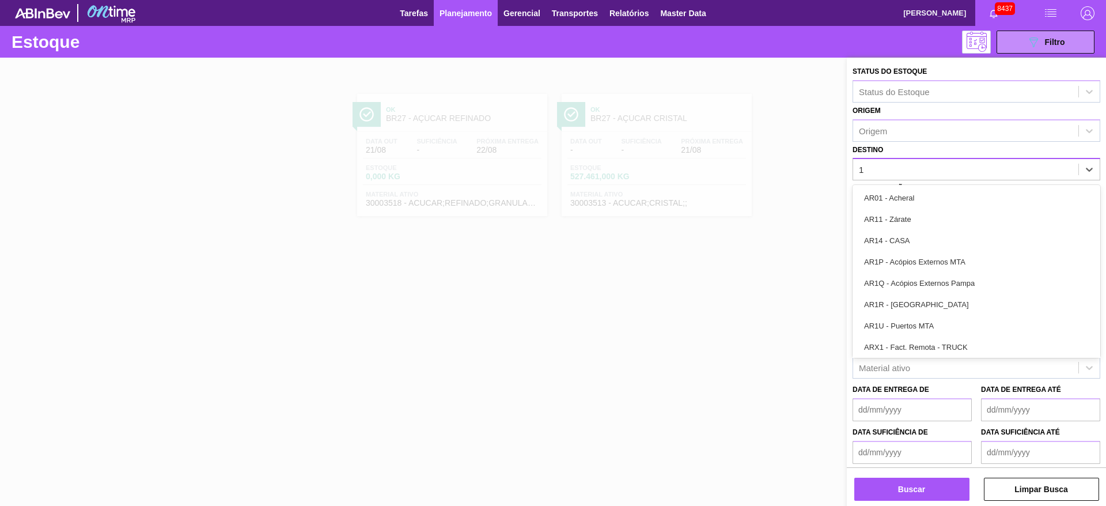
type input "15"
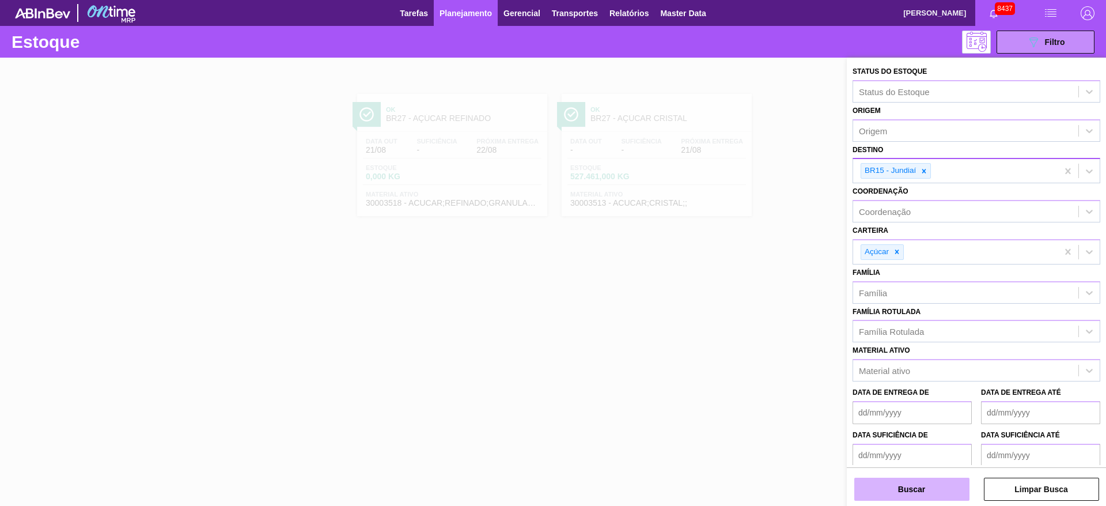
click at [928, 486] on button "Buscar" at bounding box center [911, 488] width 115 height 23
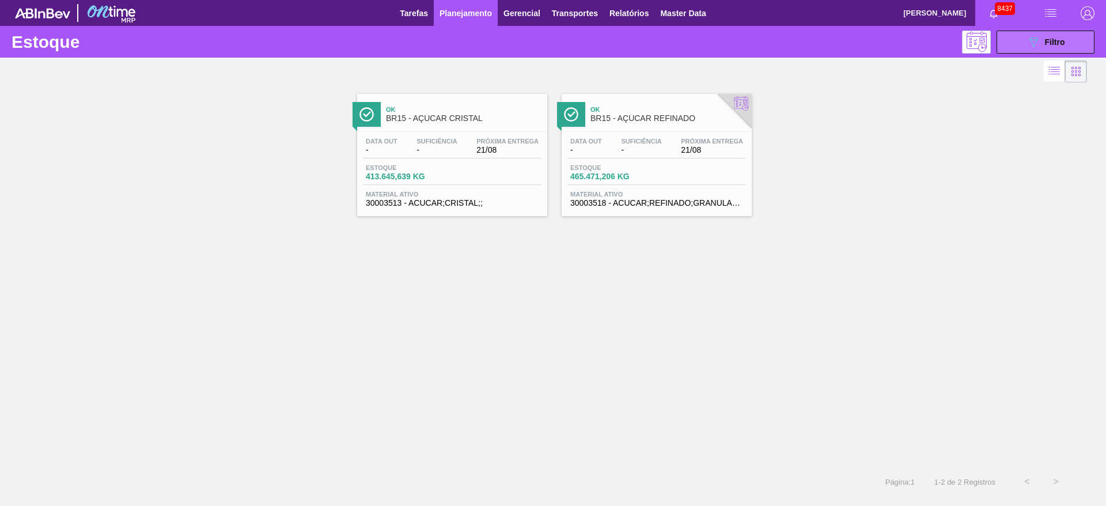
click at [1031, 46] on icon "089F7B8B-B2A5-4AFE-B5C0-19BA573D28AC" at bounding box center [1033, 42] width 14 height 14
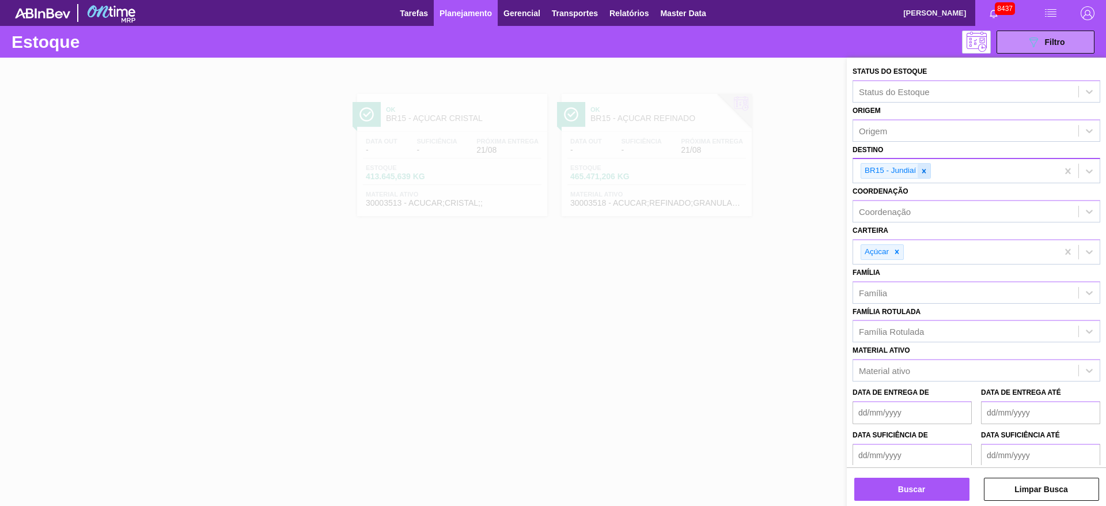
click at [924, 171] on icon at bounding box center [924, 171] width 4 height 4
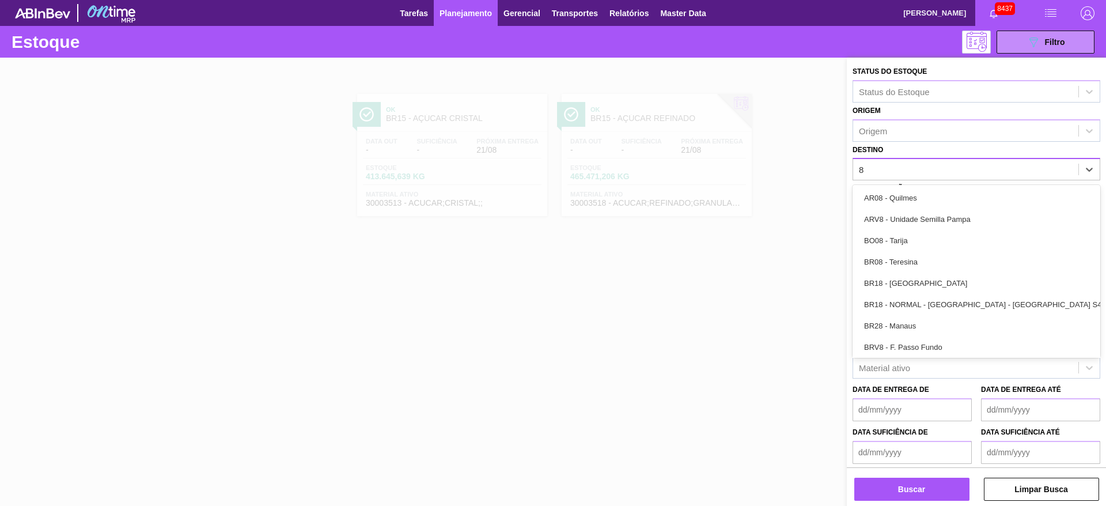
type input "8"
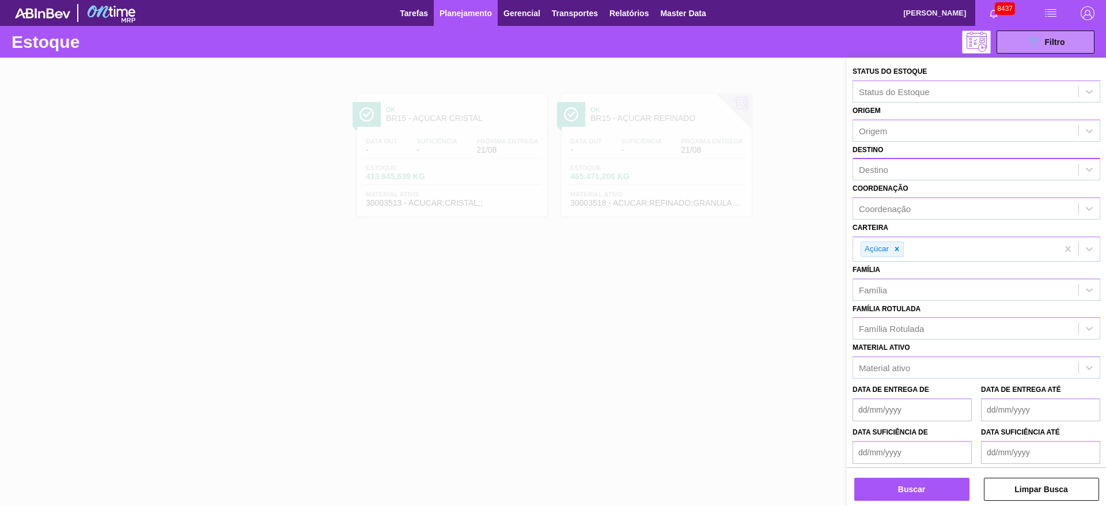
click at [897, 184] on label "Coordenação" at bounding box center [880, 188] width 56 height 8
click at [860, 204] on input "Coordenação" at bounding box center [859, 209] width 1 height 10
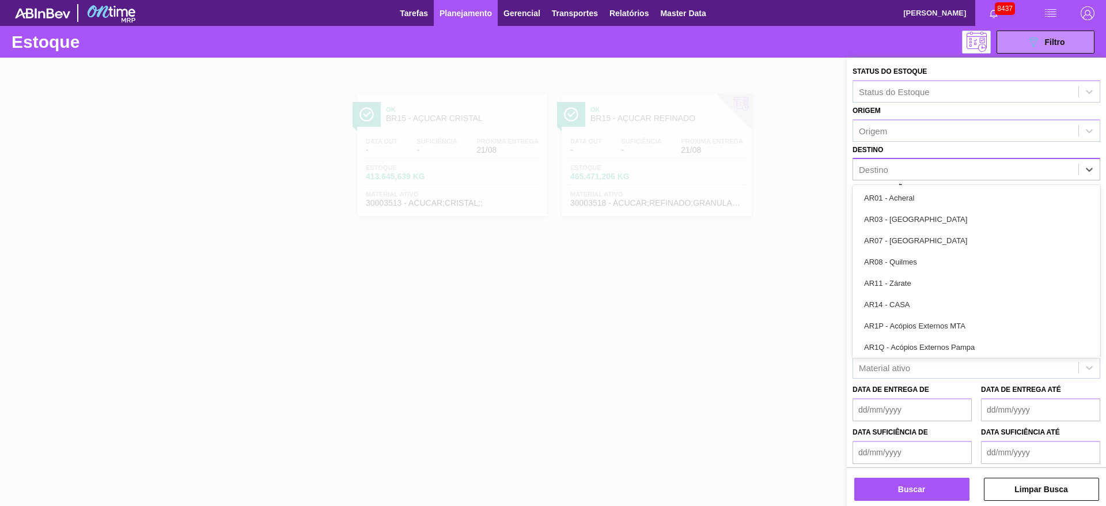
click at [893, 170] on div "Destino" at bounding box center [965, 169] width 225 height 17
type input "18"
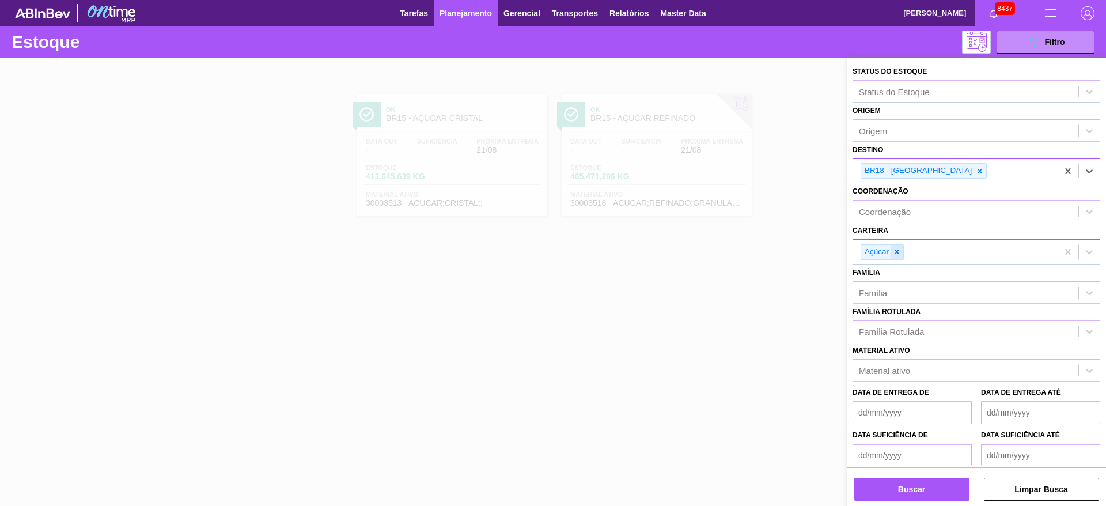
click at [895, 255] on icon at bounding box center [897, 252] width 8 height 8
click at [895, 255] on div "Carteira" at bounding box center [965, 250] width 225 height 17
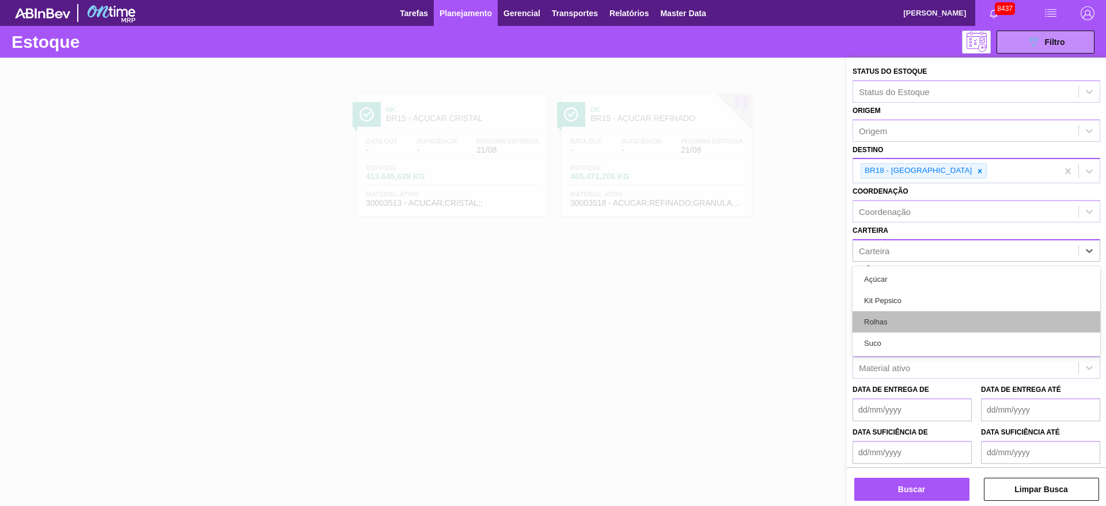
click at [894, 323] on div "Rolhas" at bounding box center [976, 321] width 248 height 21
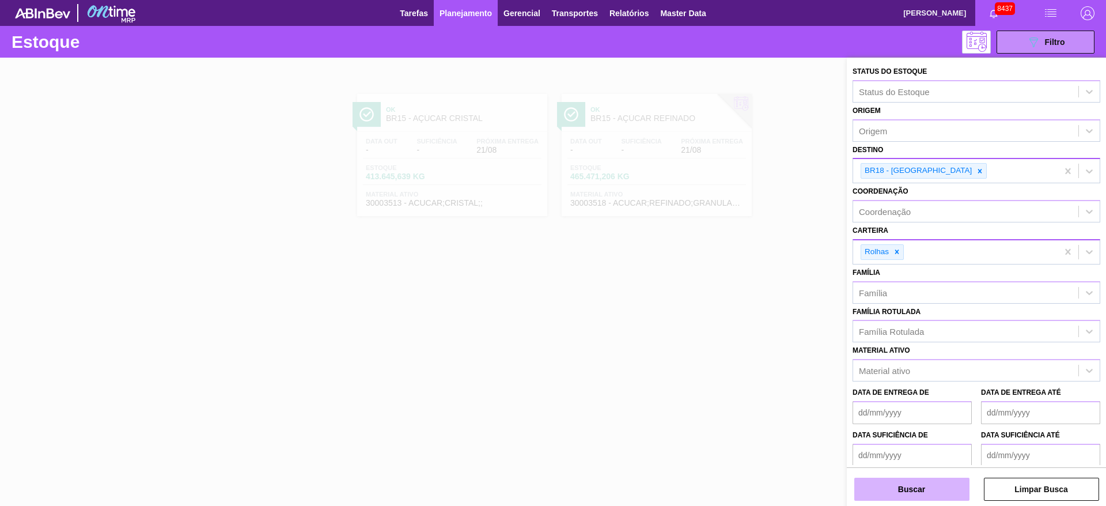
click at [905, 487] on button "Buscar" at bounding box center [911, 488] width 115 height 23
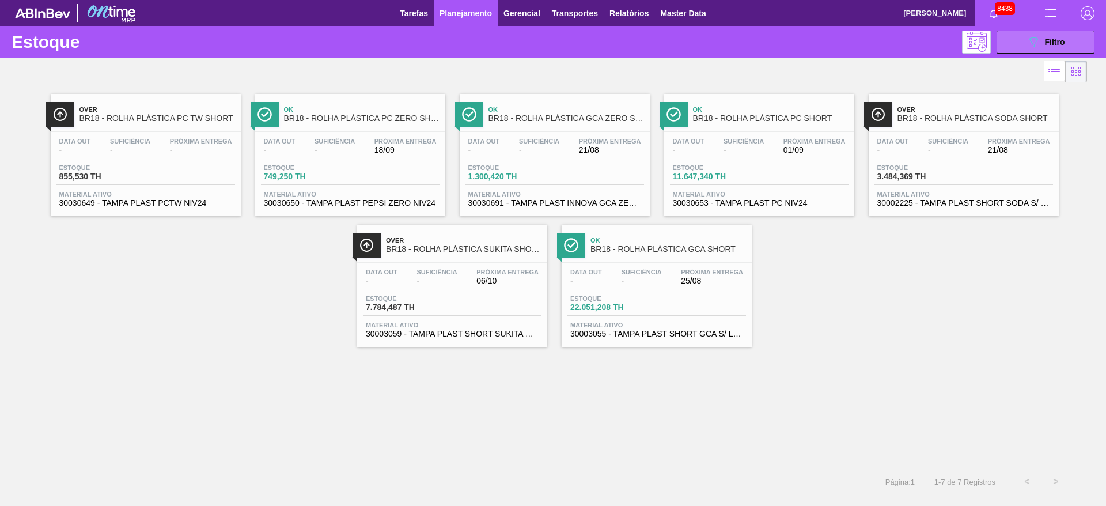
click at [1074, 41] on button "089F7B8B-B2A5-4AFE-B5C0-19BA573D28AC Filtro" at bounding box center [1045, 42] width 98 height 23
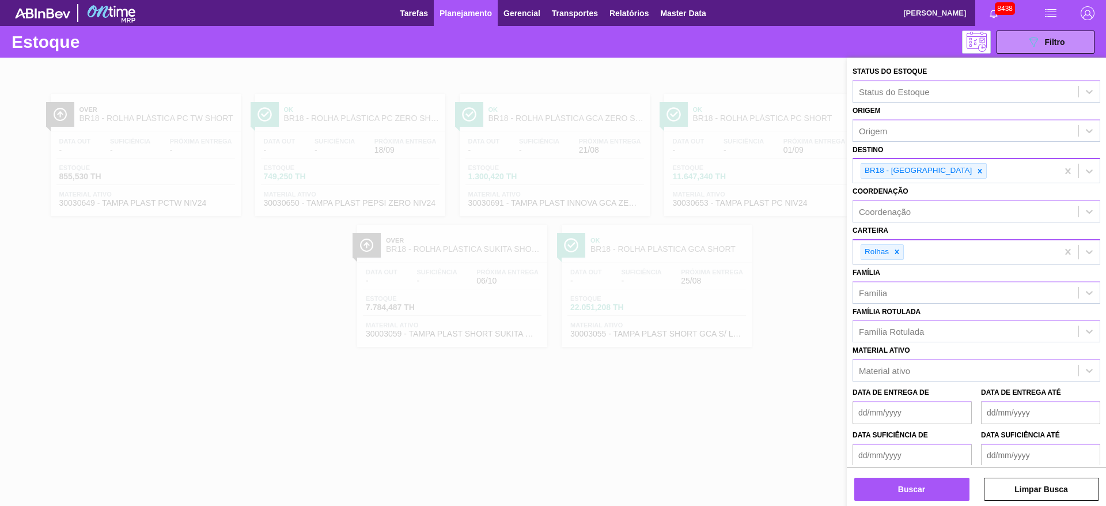
click at [973, 177] on div at bounding box center [979, 171] width 13 height 14
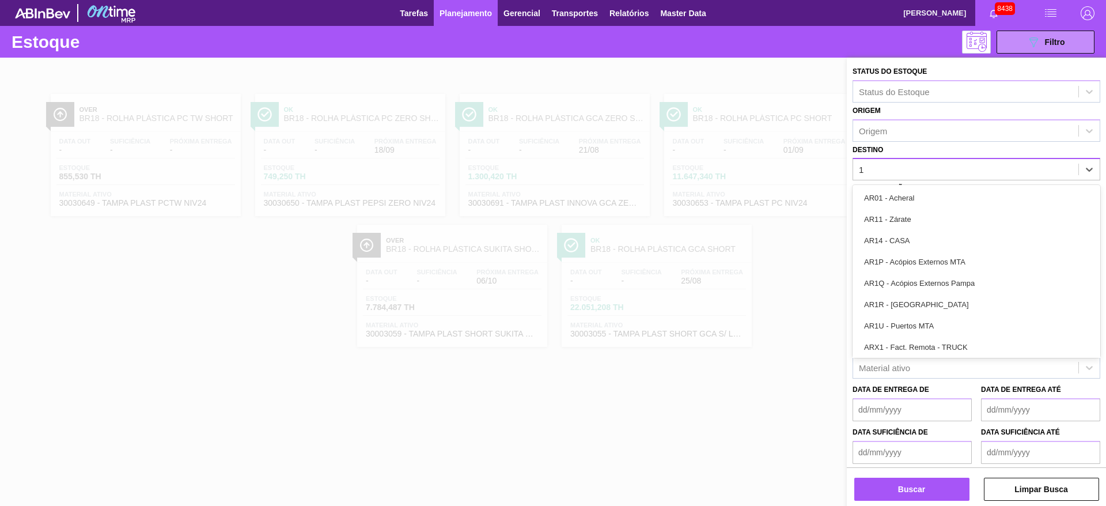
type input "19"
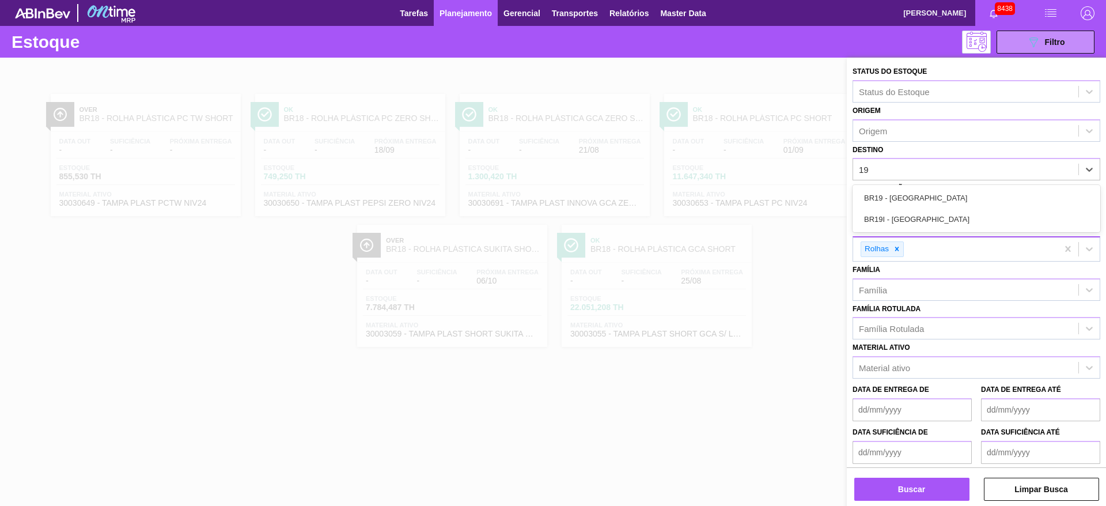
click at [904, 193] on div "BR19 - Nova Rio" at bounding box center [976, 197] width 248 height 21
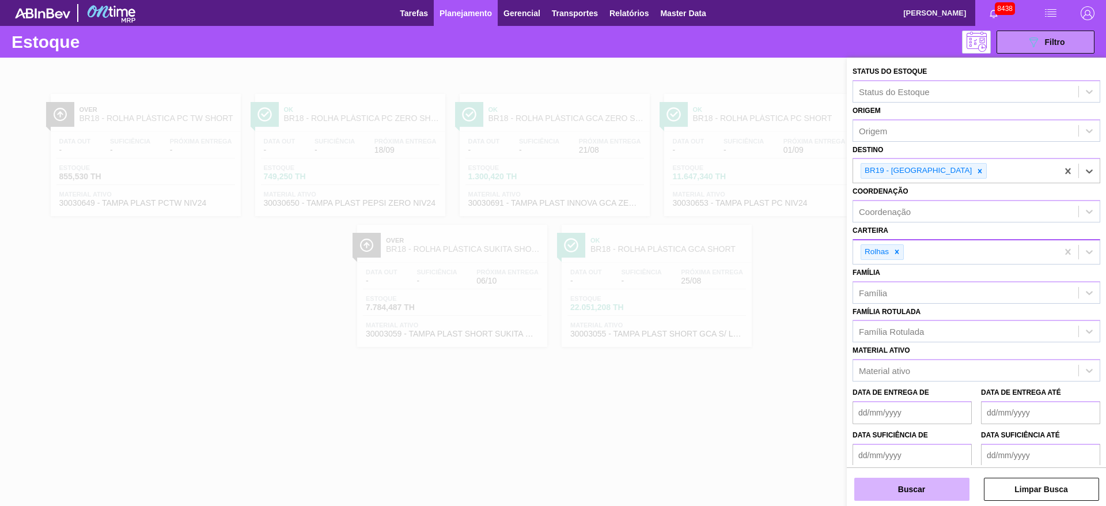
click at [907, 477] on button "Buscar" at bounding box center [911, 488] width 115 height 23
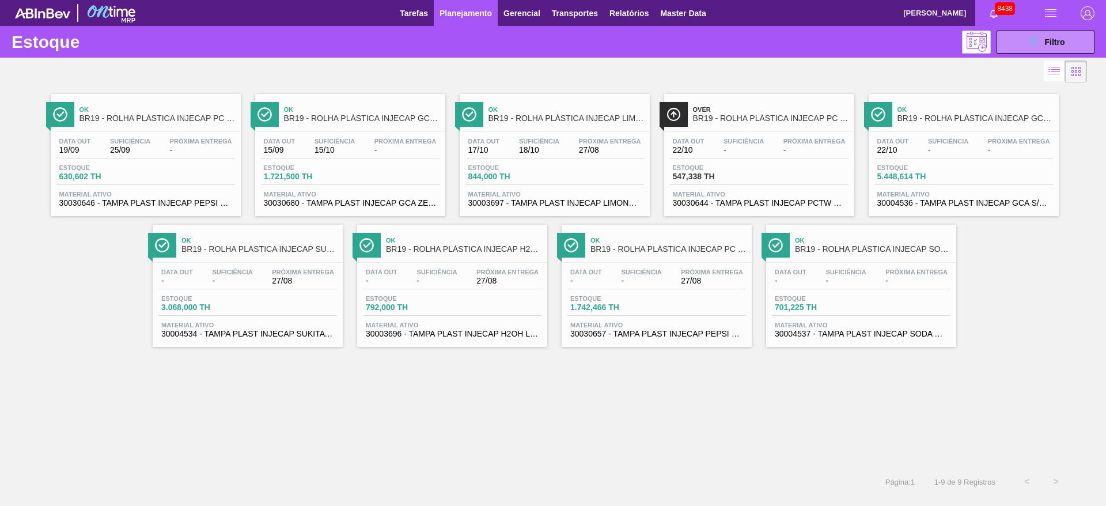
drag, startPoint x: 333, startPoint y: 142, endPoint x: 468, endPoint y: 121, distance: 136.4
click at [1022, 37] on button "089F7B8B-B2A5-4AFE-B5C0-19BA573D28AC Filtro" at bounding box center [1045, 42] width 98 height 23
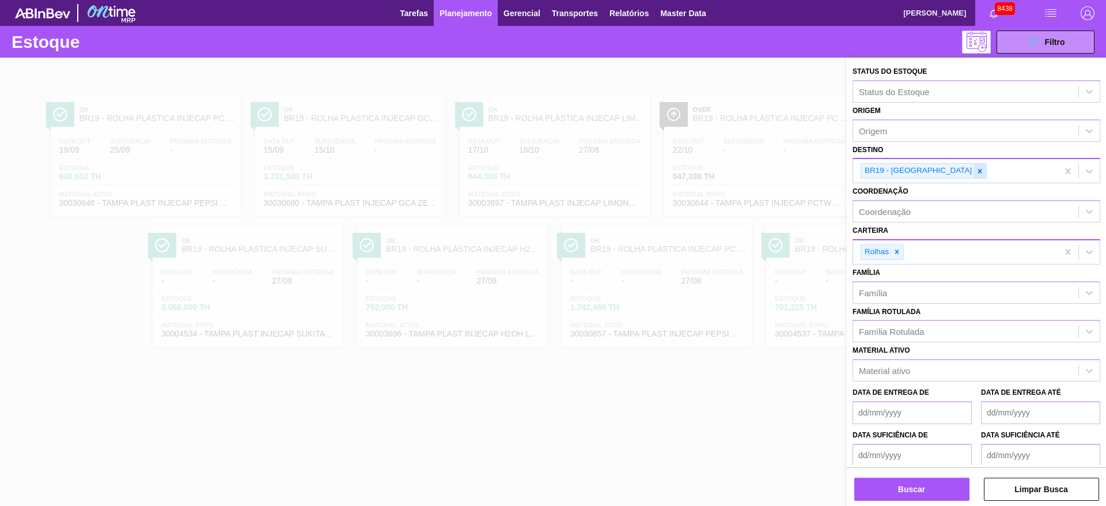
click at [976, 167] on icon at bounding box center [980, 171] width 8 height 8
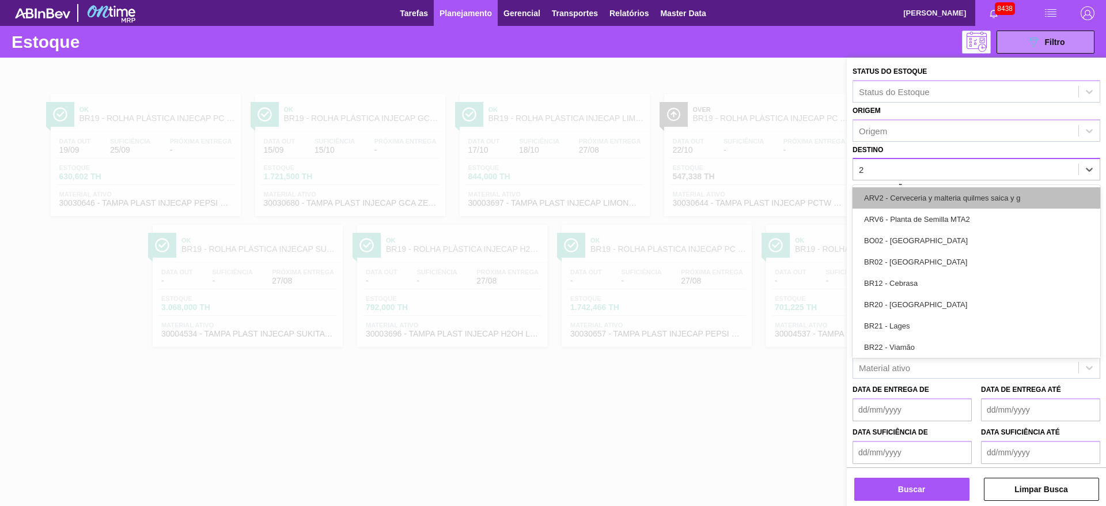
type input "27"
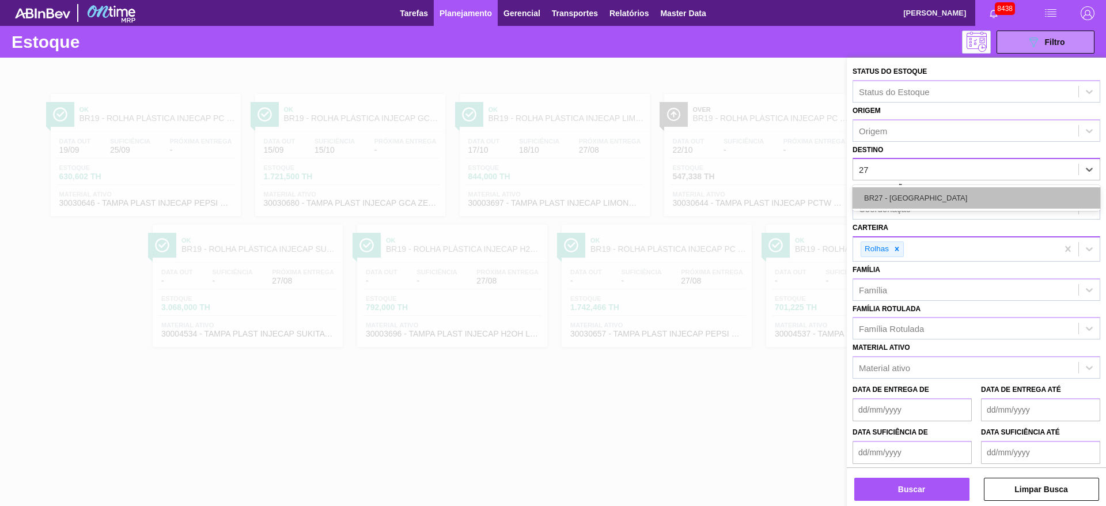
click at [903, 203] on div "BR27 - Nova Minas" at bounding box center [976, 197] width 248 height 21
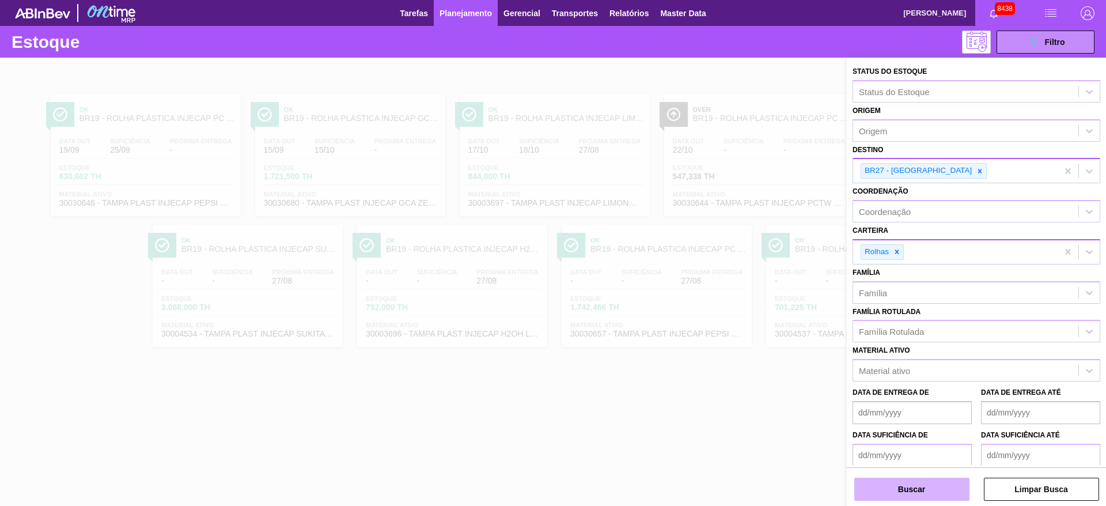
click at [902, 483] on button "Buscar" at bounding box center [911, 488] width 115 height 23
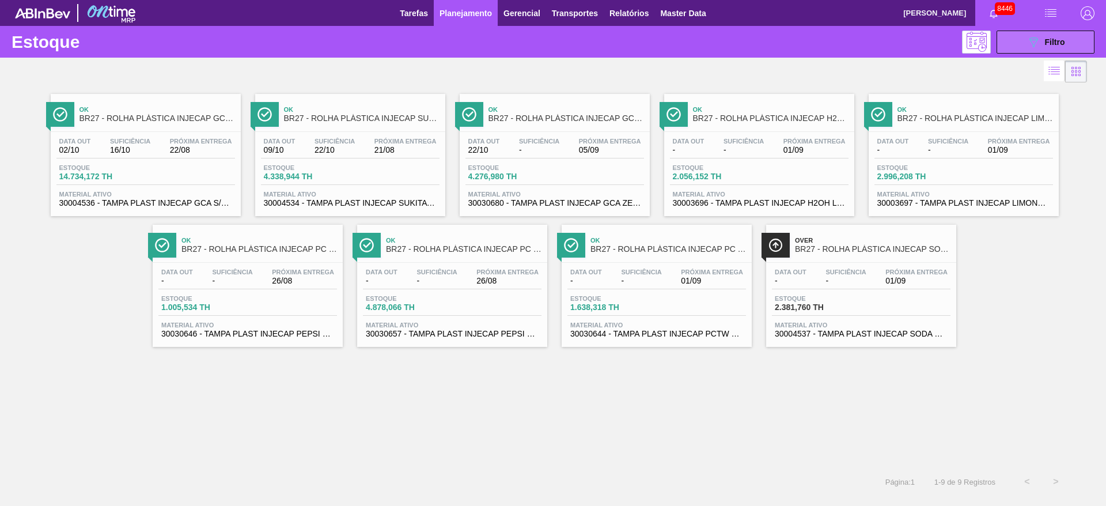
click at [1037, 32] on button "089F7B8B-B2A5-4AFE-B5C0-19BA573D28AC Filtro" at bounding box center [1045, 42] width 98 height 23
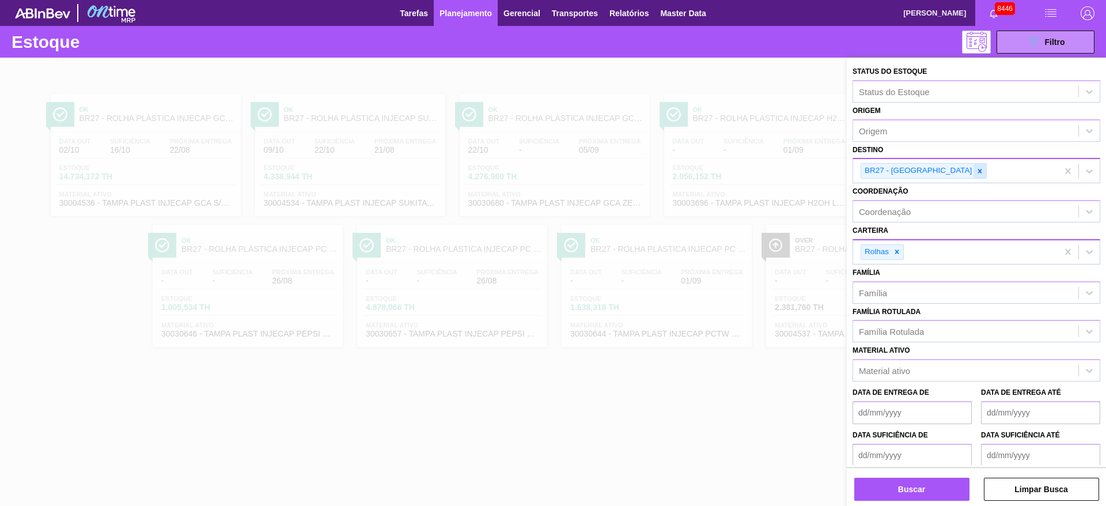
click at [976, 171] on icon at bounding box center [980, 171] width 8 height 8
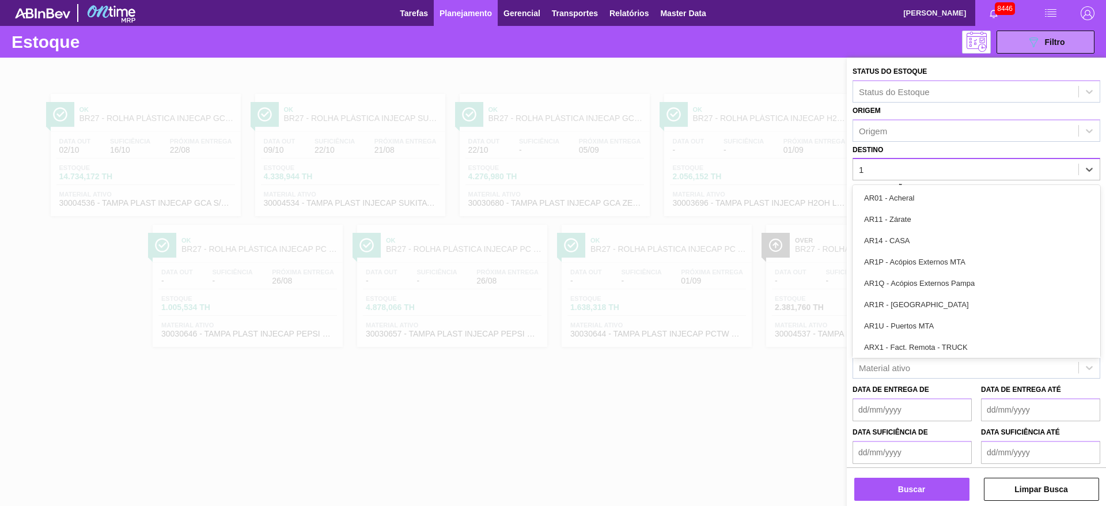
type input "19"
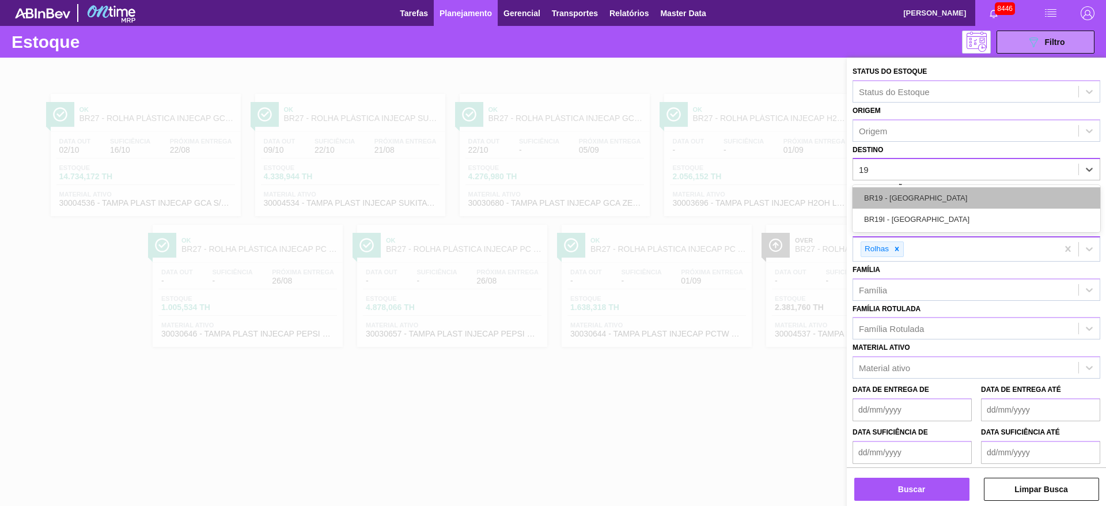
click at [931, 188] on div "BR19 - Nova Rio" at bounding box center [976, 197] width 248 height 21
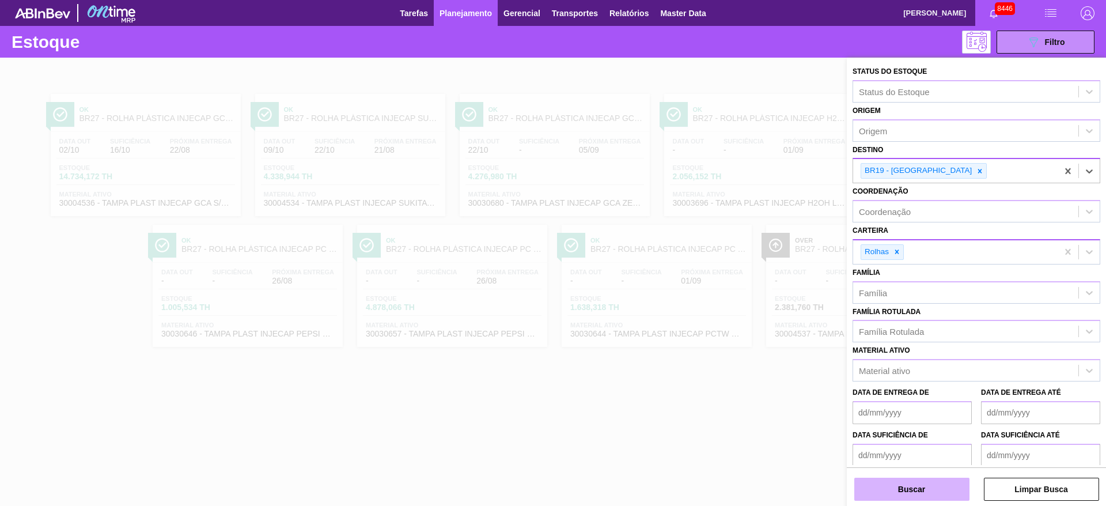
click at [909, 484] on button "Buscar" at bounding box center [911, 488] width 115 height 23
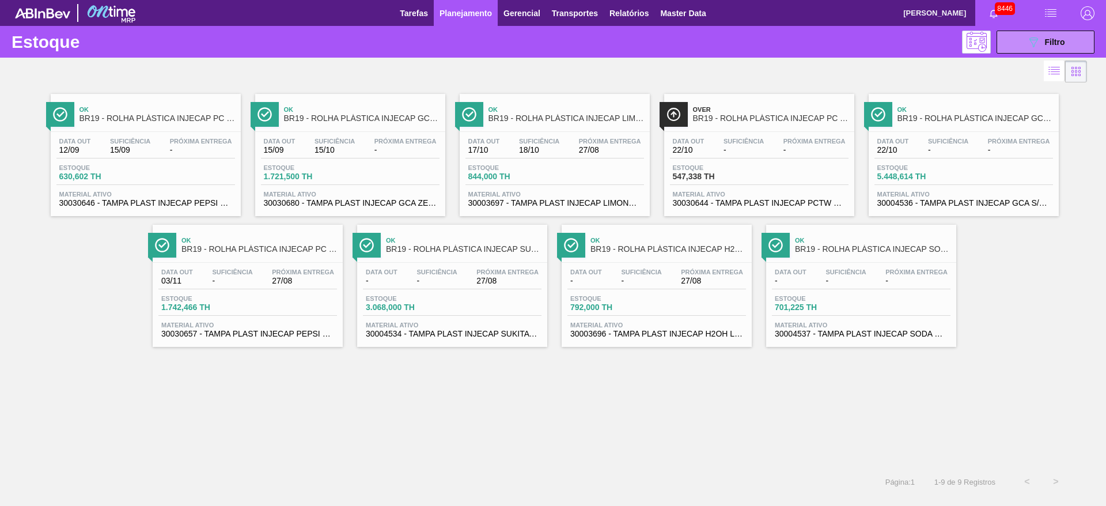
drag, startPoint x: 397, startPoint y: 143, endPoint x: 409, endPoint y: 143, distance: 12.7
click at [1045, 29] on div "Estoque 089F7B8B-B2A5-4AFE-B5C0-19BA573D28AC Filtro" at bounding box center [553, 42] width 1106 height 32
click at [1042, 31] on button "089F7B8B-B2A5-4AFE-B5C0-19BA573D28AC Filtro" at bounding box center [1045, 42] width 98 height 23
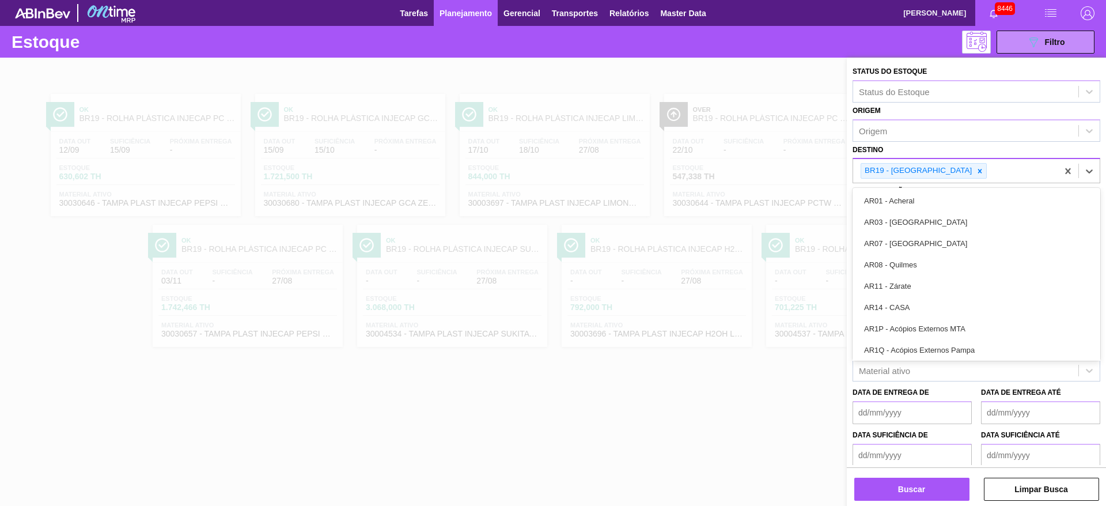
click at [927, 179] on div "BR19 - Nova Rio" at bounding box center [955, 171] width 204 height 24
click at [976, 169] on icon at bounding box center [980, 171] width 8 height 8
type input "13"
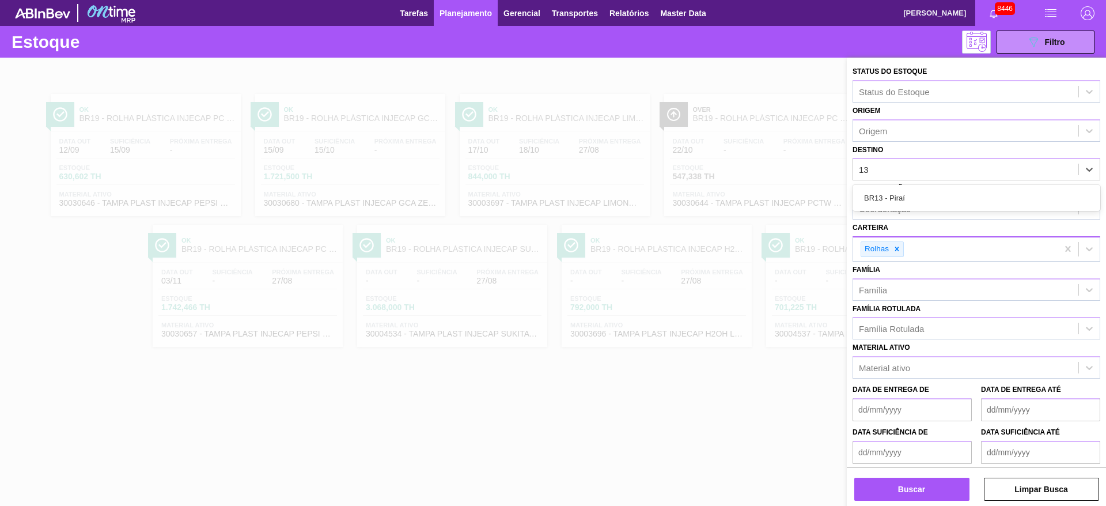
drag, startPoint x: 917, startPoint y: 198, endPoint x: 908, endPoint y: 242, distance: 45.2
click at [916, 199] on div "BR13 - Piraí" at bounding box center [976, 197] width 248 height 21
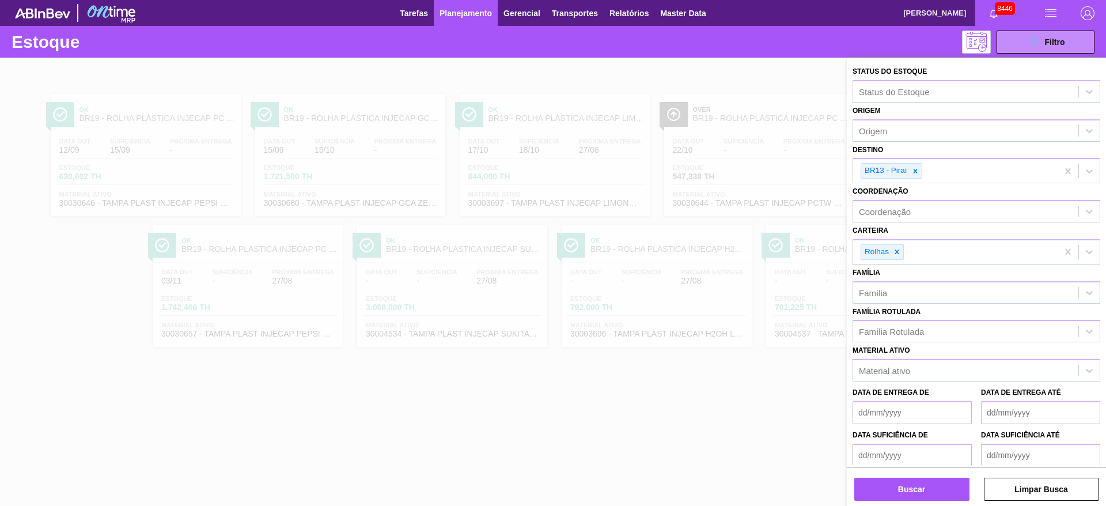
click at [902, 501] on div "Status do Estoque Status do Estoque Origem Origem Destino BR13 - Piraí Coordena…" at bounding box center [976, 283] width 259 height 450
click at [895, 492] on button "Buscar" at bounding box center [911, 488] width 115 height 23
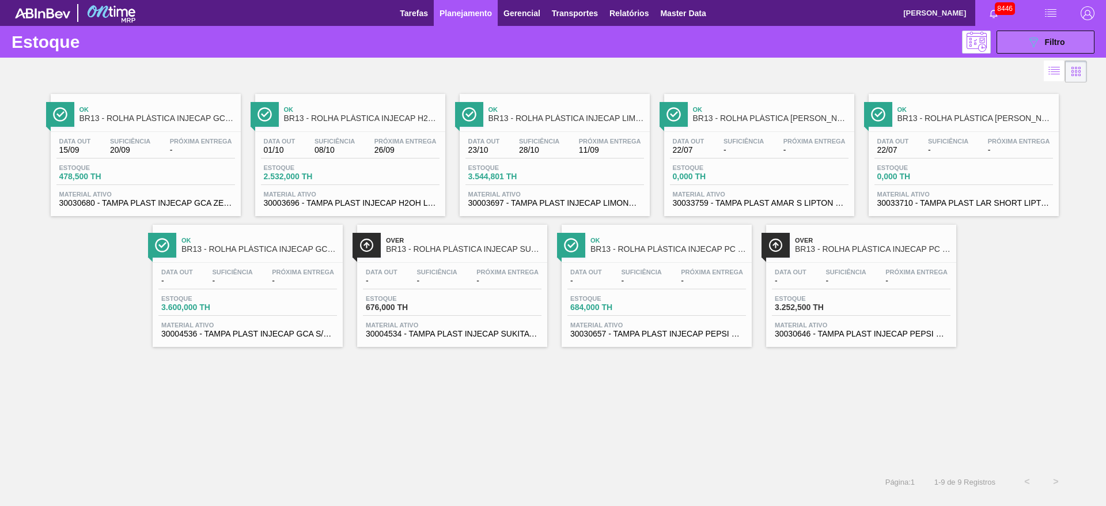
click at [1012, 39] on button "089F7B8B-B2A5-4AFE-B5C0-19BA573D28AC Filtro" at bounding box center [1045, 42] width 98 height 23
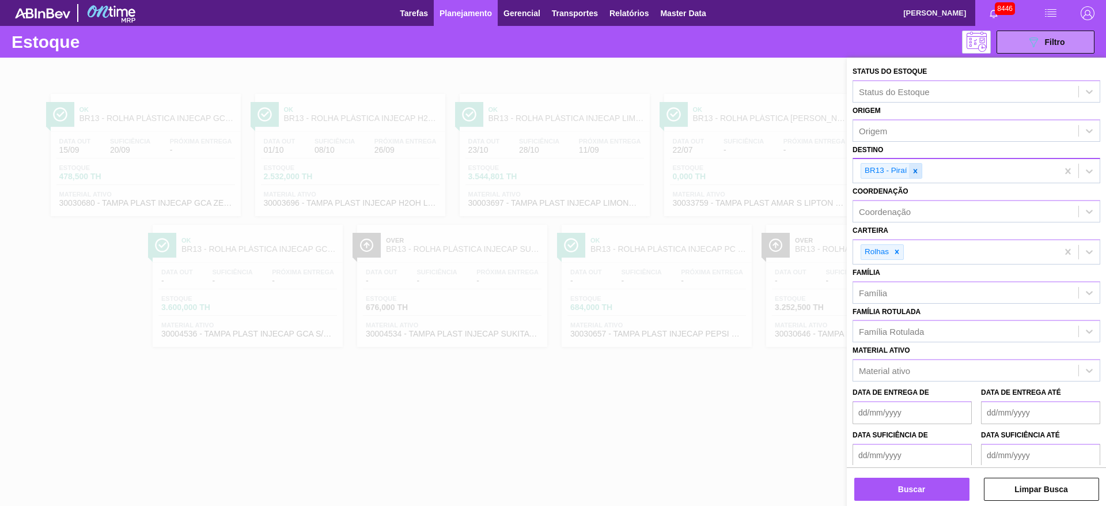
click at [915, 166] on div at bounding box center [915, 171] width 13 height 14
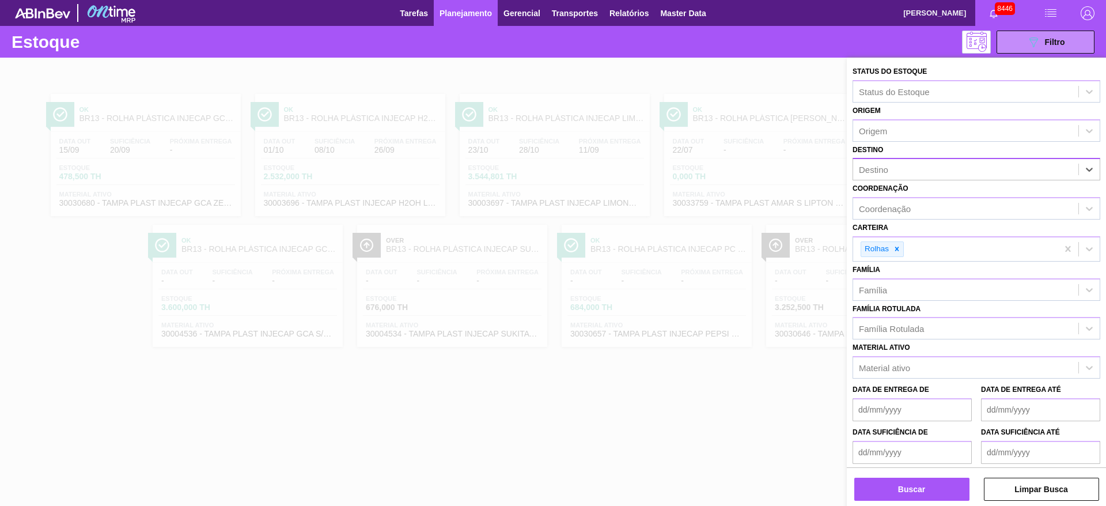
type input "7"
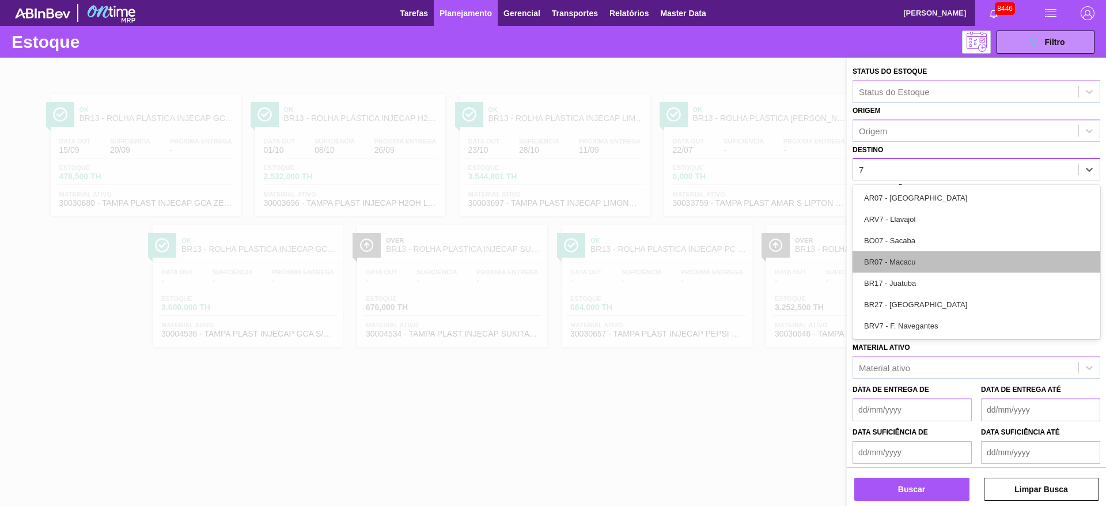
click at [920, 257] on div "BR07 - Macacu" at bounding box center [976, 261] width 248 height 21
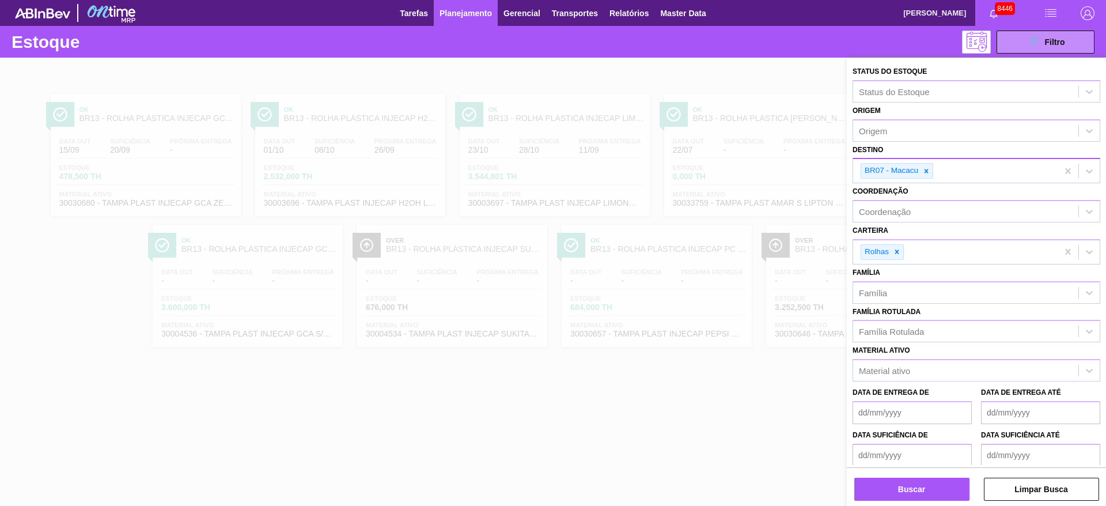
click at [904, 476] on div "Buscar Limpar Busca" at bounding box center [976, 483] width 259 height 32
click at [906, 483] on button "Buscar" at bounding box center [911, 488] width 115 height 23
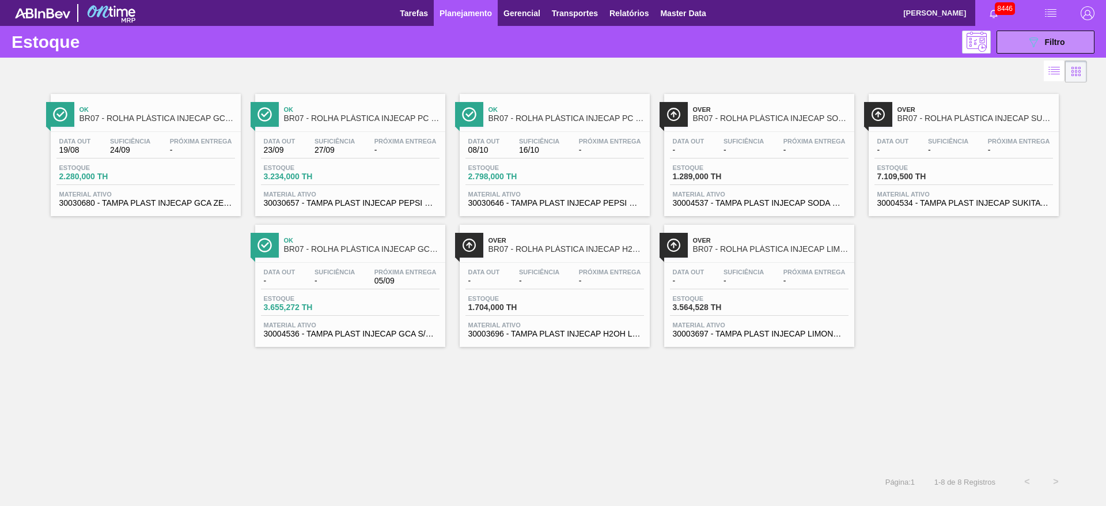
click at [195, 82] on div at bounding box center [543, 72] width 1087 height 28
click at [1057, 47] on div "089F7B8B-B2A5-4AFE-B5C0-19BA573D28AC Filtro" at bounding box center [1045, 42] width 39 height 14
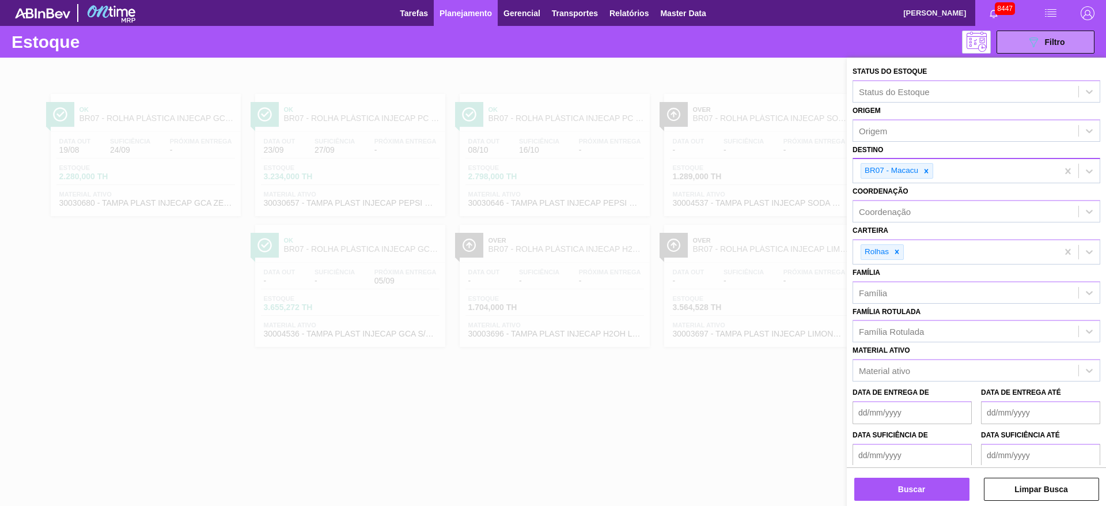
click at [919, 171] on div "BR07 - Macacu" at bounding box center [890, 171] width 59 height 14
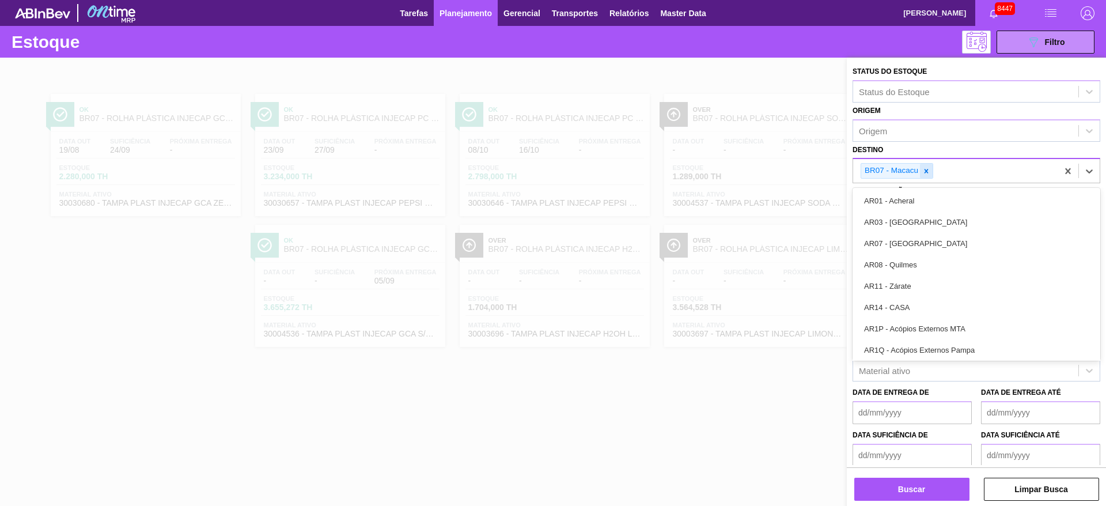
click at [925, 171] on icon at bounding box center [926, 171] width 4 height 4
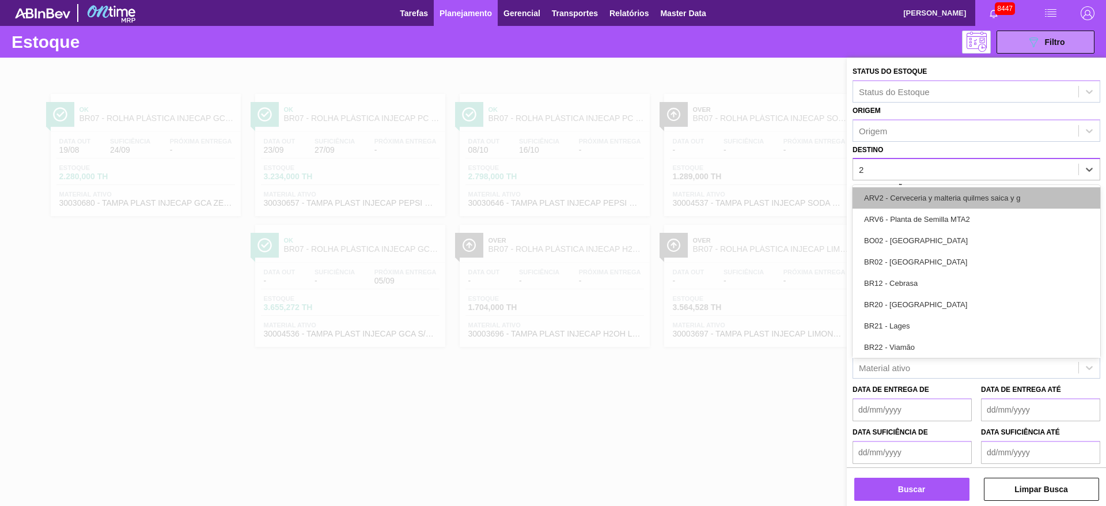
type input "23"
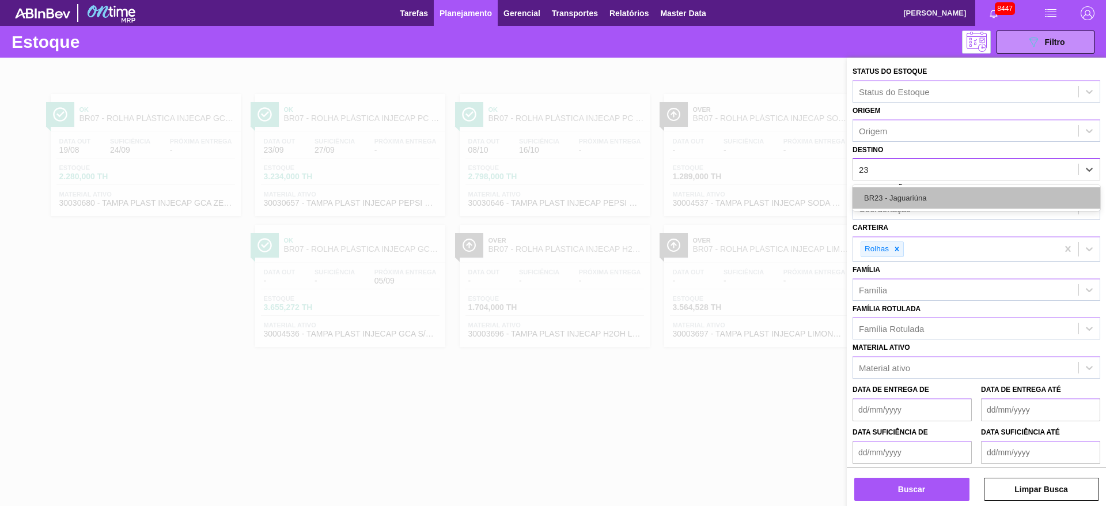
click at [913, 198] on div "BR23 - Jaguariúna" at bounding box center [976, 197] width 248 height 21
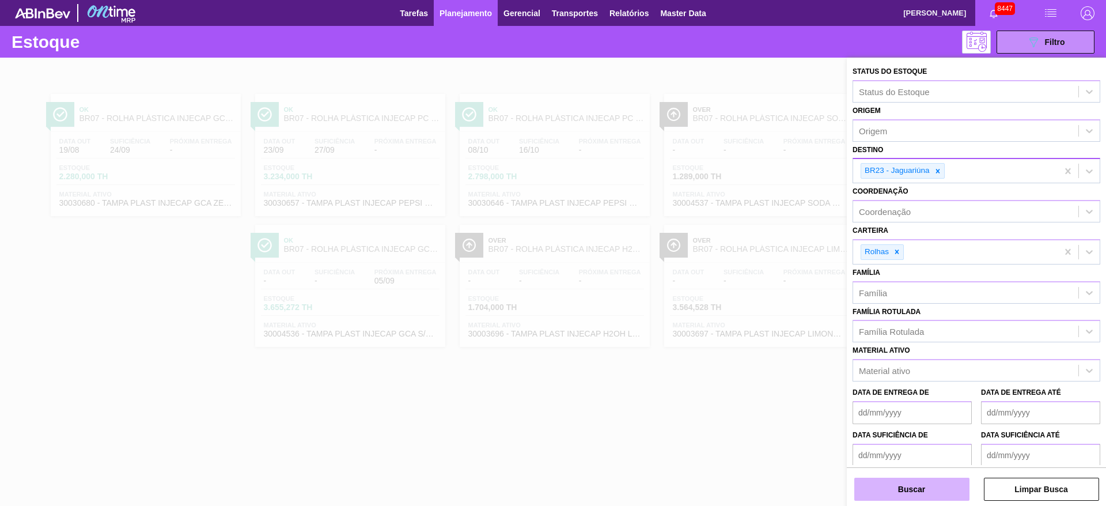
click at [907, 484] on button "Buscar" at bounding box center [911, 488] width 115 height 23
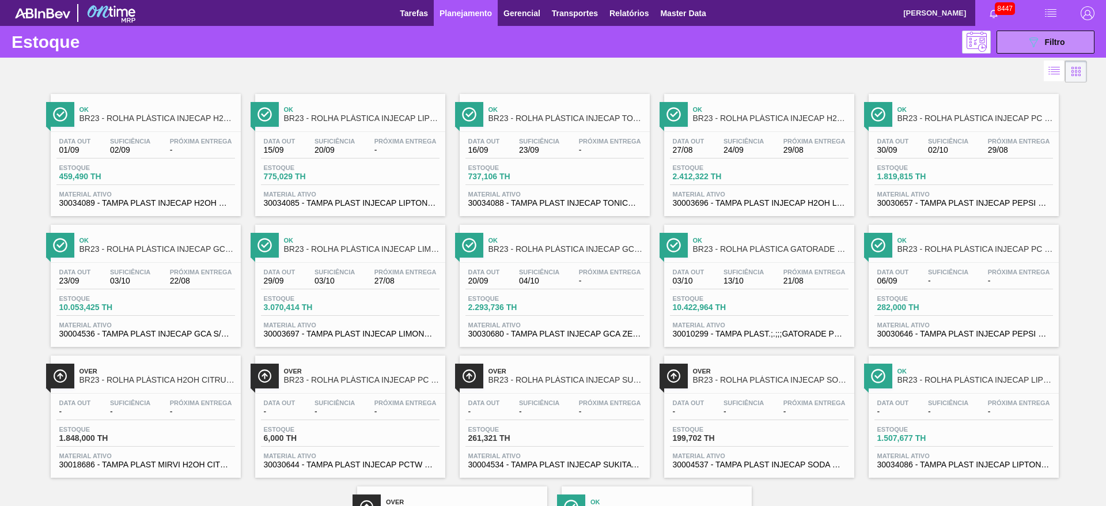
click at [64, 41] on h1 "Estoque" at bounding box center [98, 41] width 172 height 13
click at [1030, 39] on icon at bounding box center [1033, 42] width 9 height 10
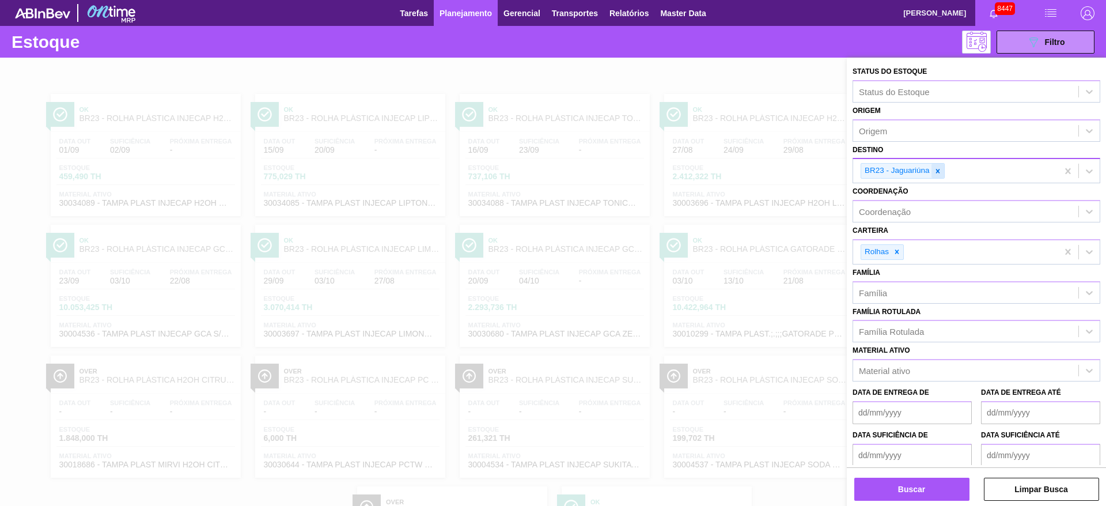
click at [940, 168] on icon at bounding box center [938, 171] width 8 height 8
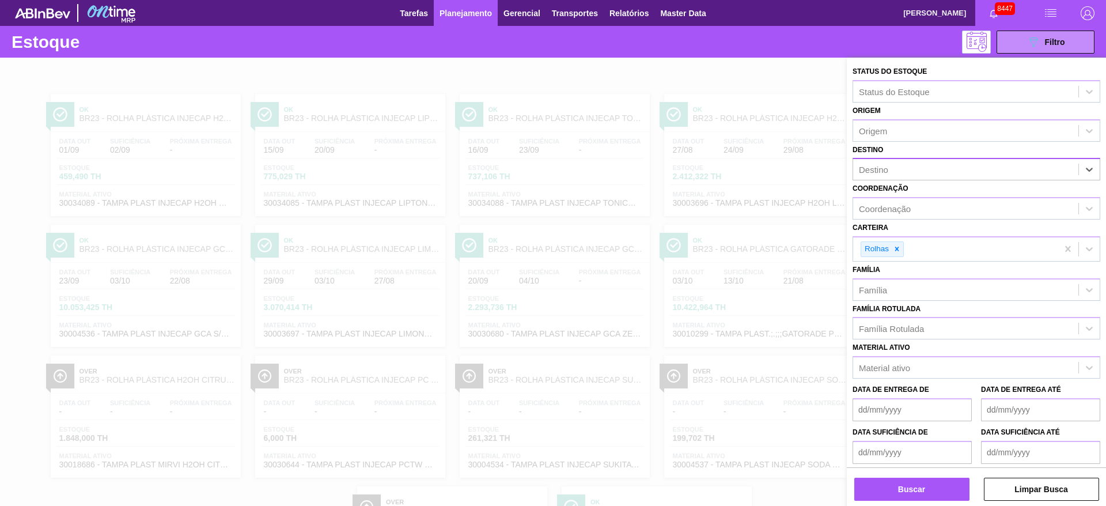
type input "7"
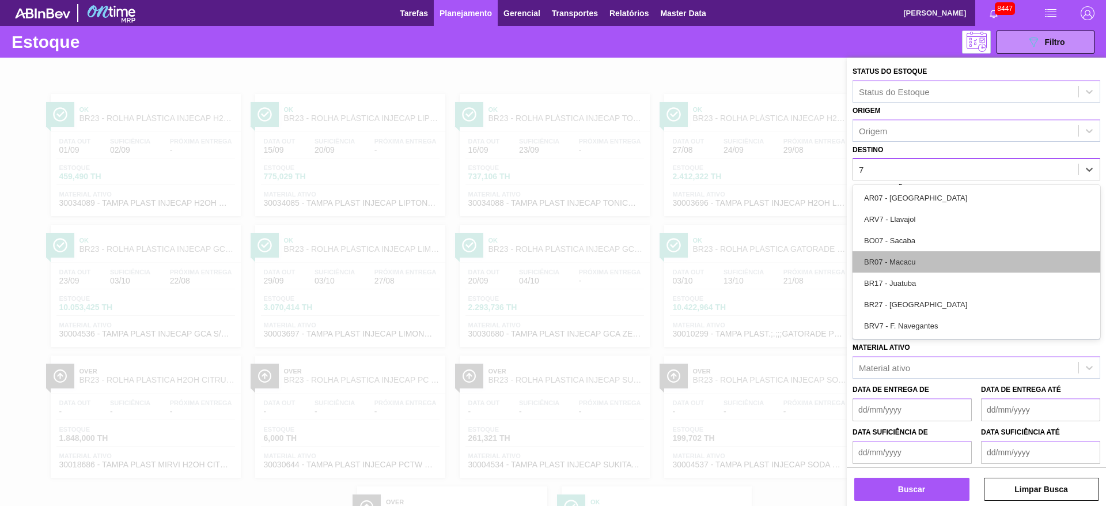
click at [919, 260] on div "BR07 - Macacu" at bounding box center [976, 261] width 248 height 21
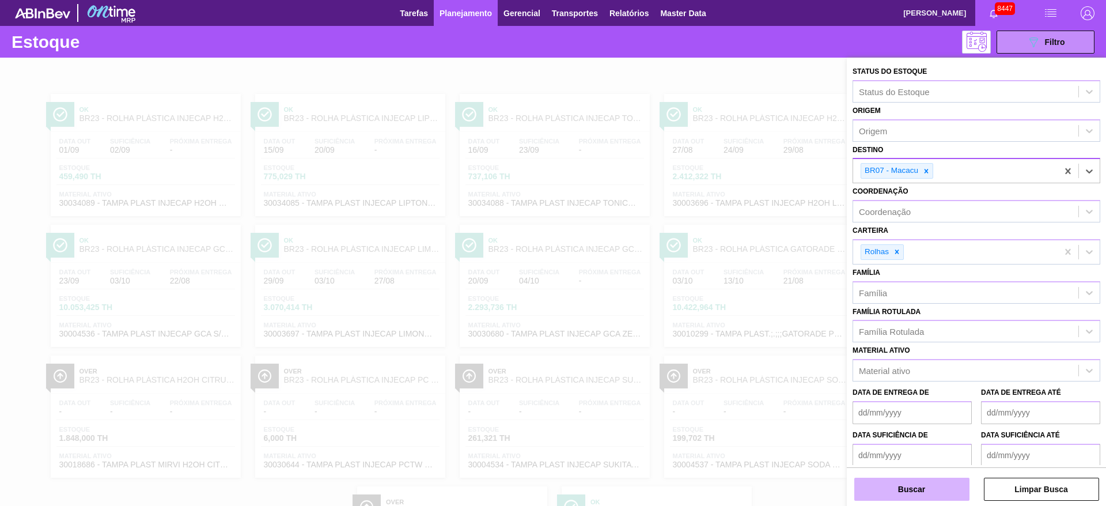
click at [920, 484] on button "Buscar" at bounding box center [911, 488] width 115 height 23
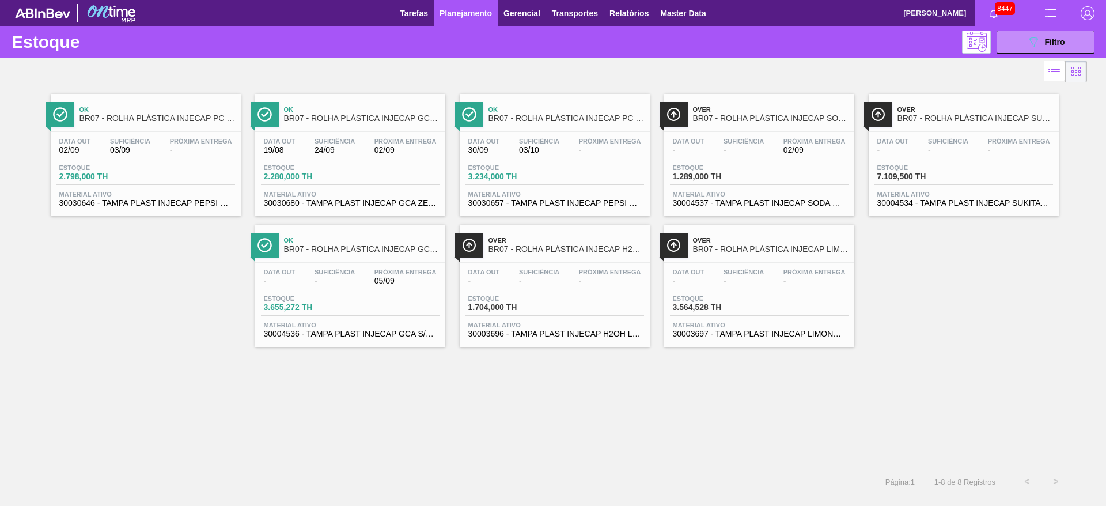
drag, startPoint x: 382, startPoint y: 267, endPoint x: 403, endPoint y: 263, distance: 20.4
click at [1022, 50] on button "089F7B8B-B2A5-4AFE-B5C0-19BA573D28AC Filtro" at bounding box center [1045, 42] width 98 height 23
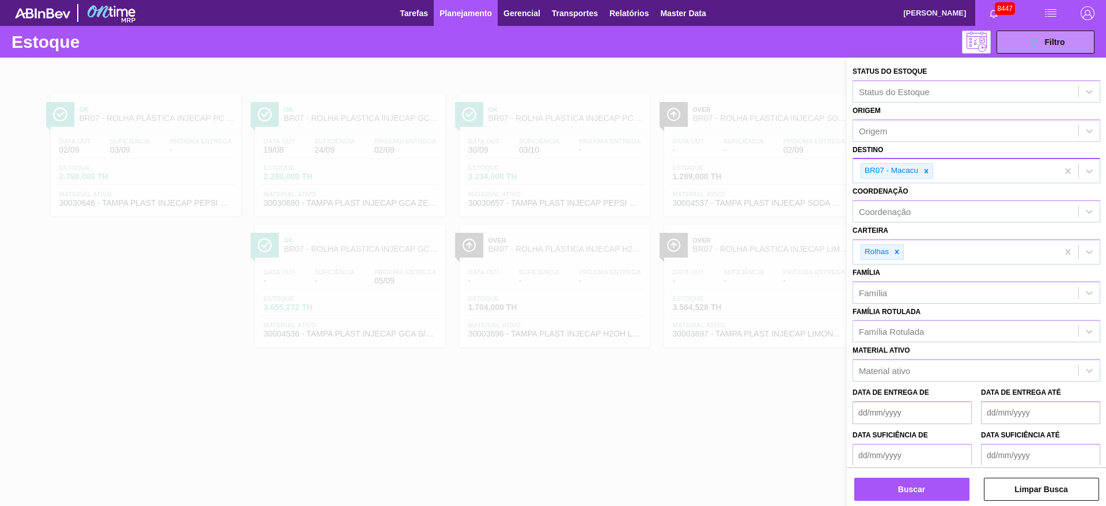
click at [927, 179] on div "BR07 - Macacu" at bounding box center [955, 171] width 204 height 24
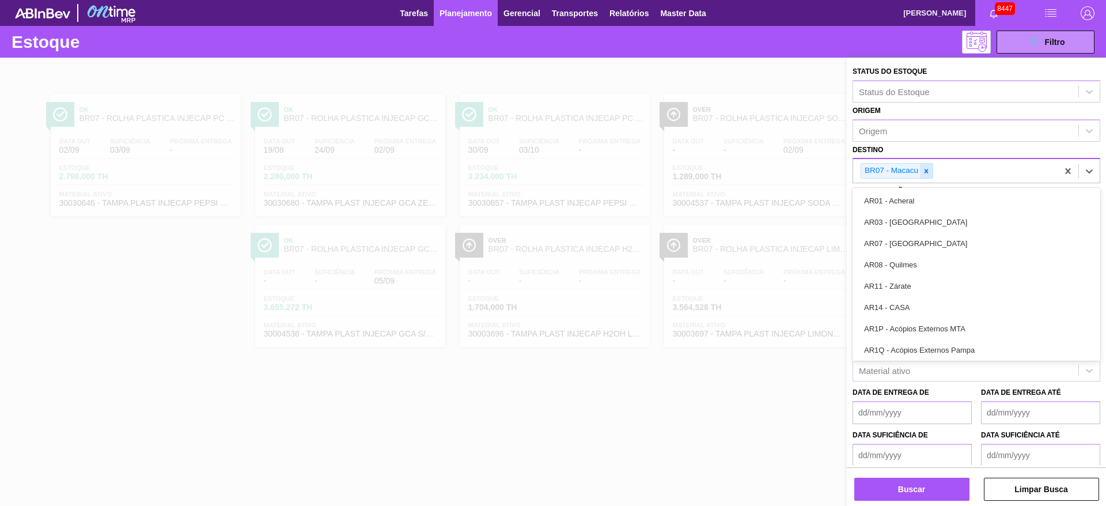
click at [928, 173] on icon at bounding box center [926, 171] width 8 height 8
type input "27"
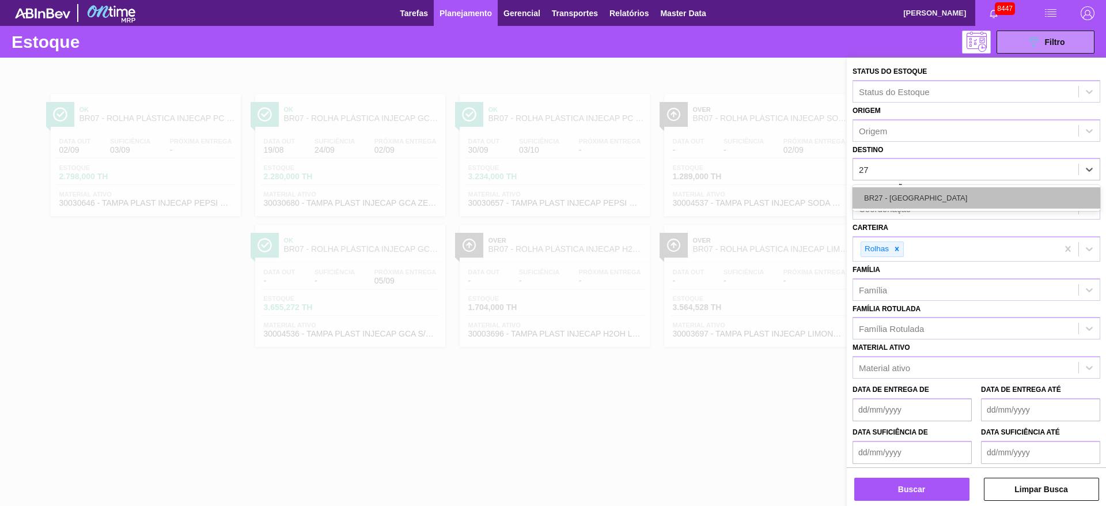
click at [898, 199] on div "BR27 - Nova Minas" at bounding box center [976, 197] width 248 height 21
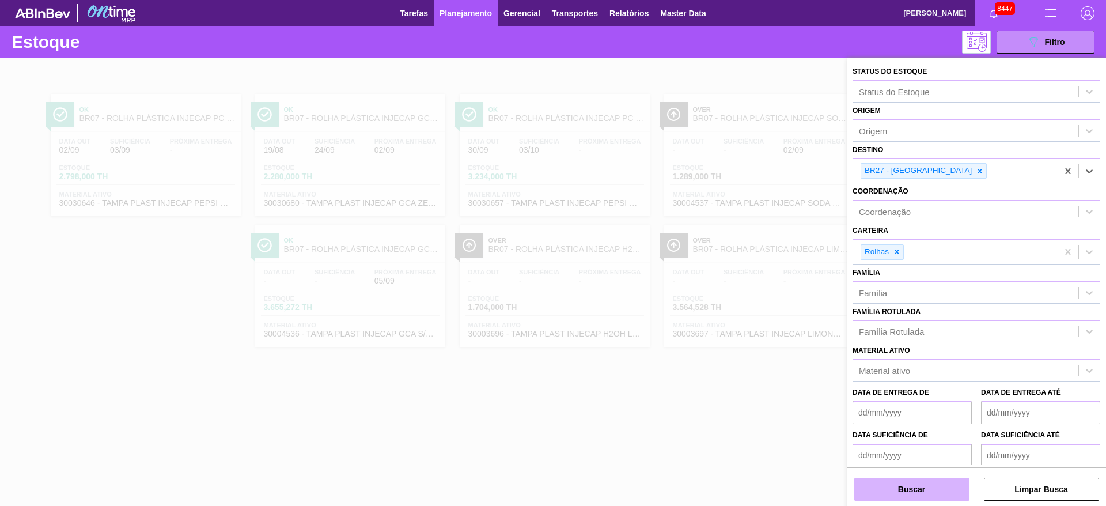
click at [909, 484] on button "Buscar" at bounding box center [911, 488] width 115 height 23
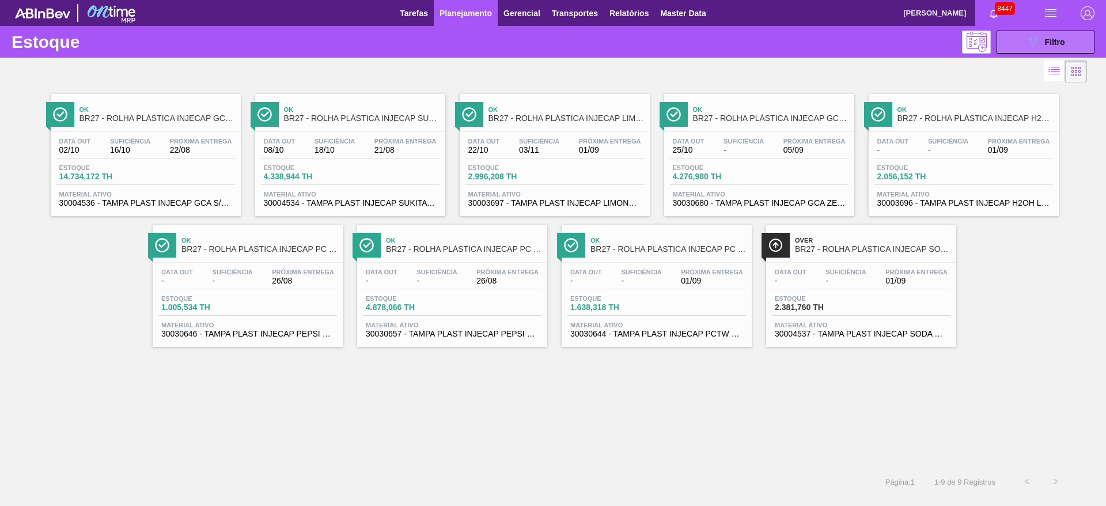
click at [1028, 51] on button "089F7B8B-B2A5-4AFE-B5C0-19BA573D28AC Filtro" at bounding box center [1045, 42] width 98 height 23
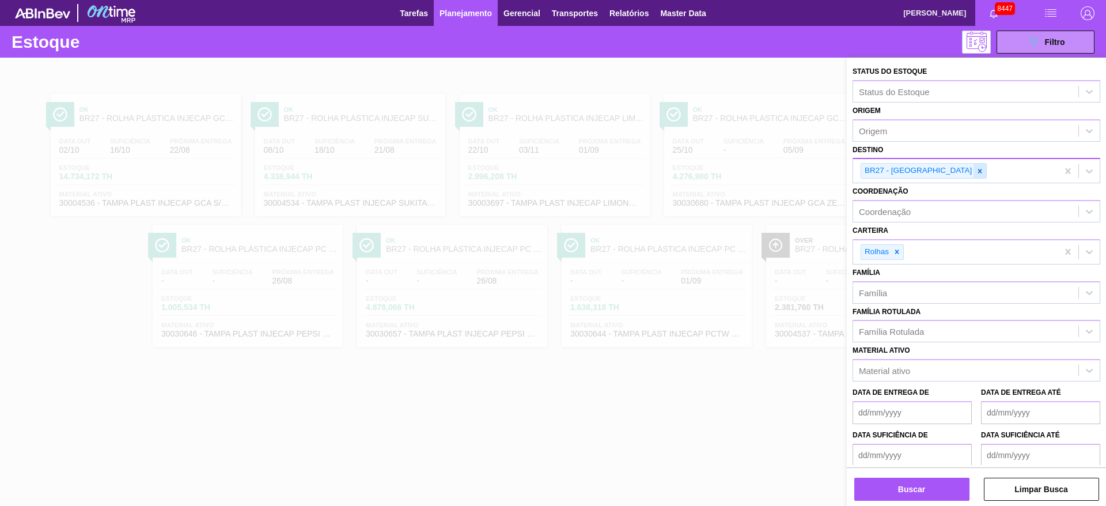
click at [976, 174] on icon at bounding box center [980, 171] width 8 height 8
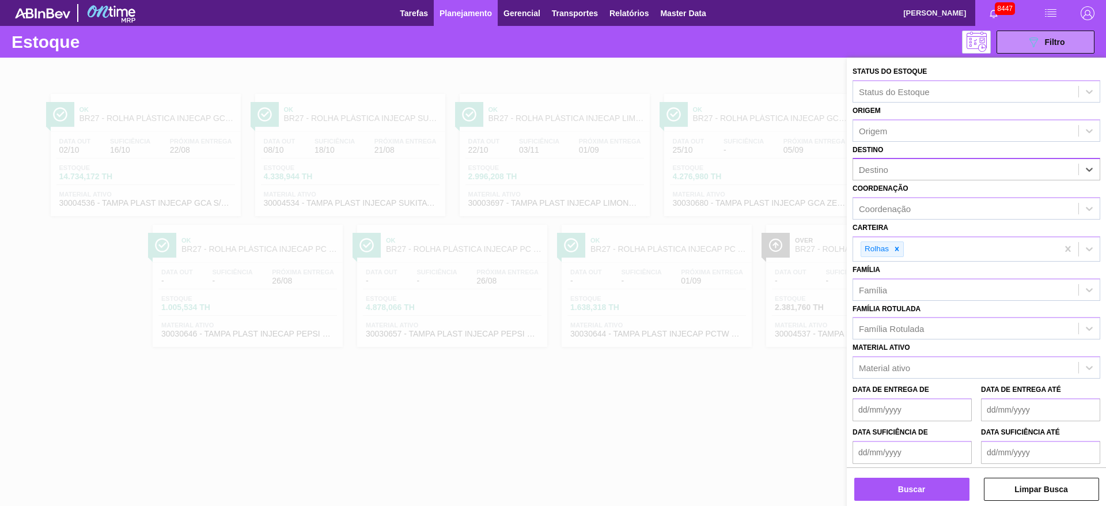
type input "23"
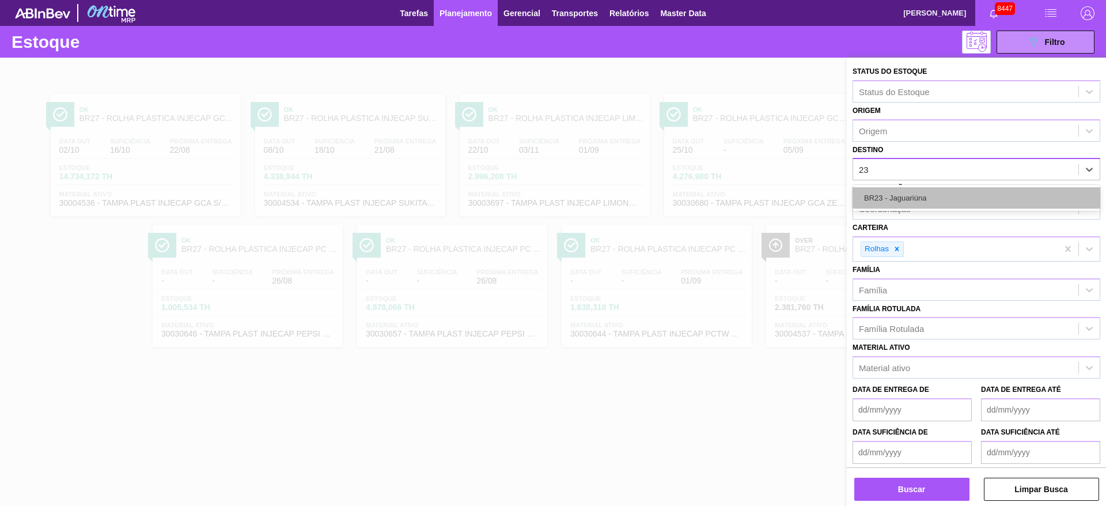
click at [917, 202] on div "BR23 - Jaguariúna" at bounding box center [976, 197] width 248 height 21
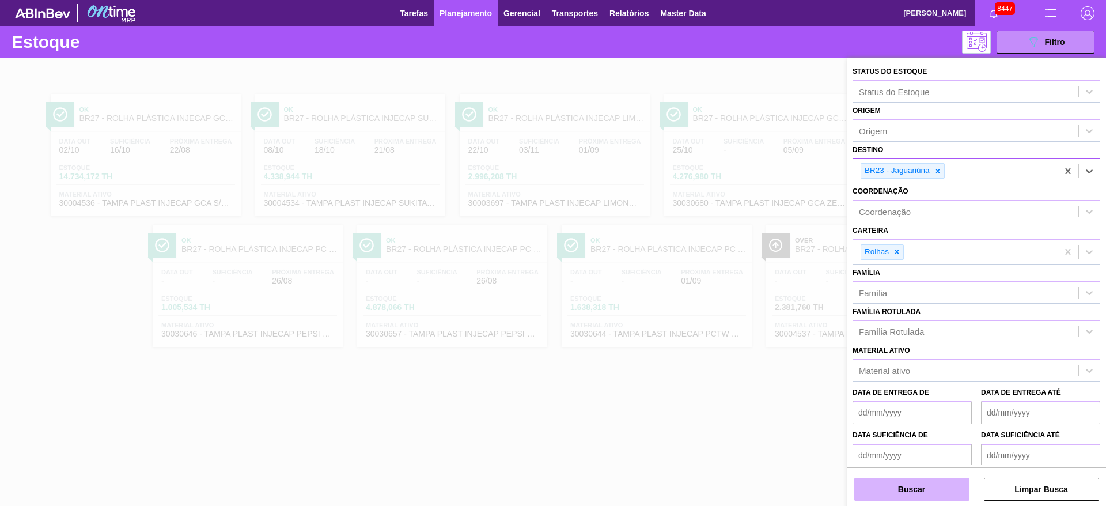
click at [914, 487] on button "Buscar" at bounding box center [911, 488] width 115 height 23
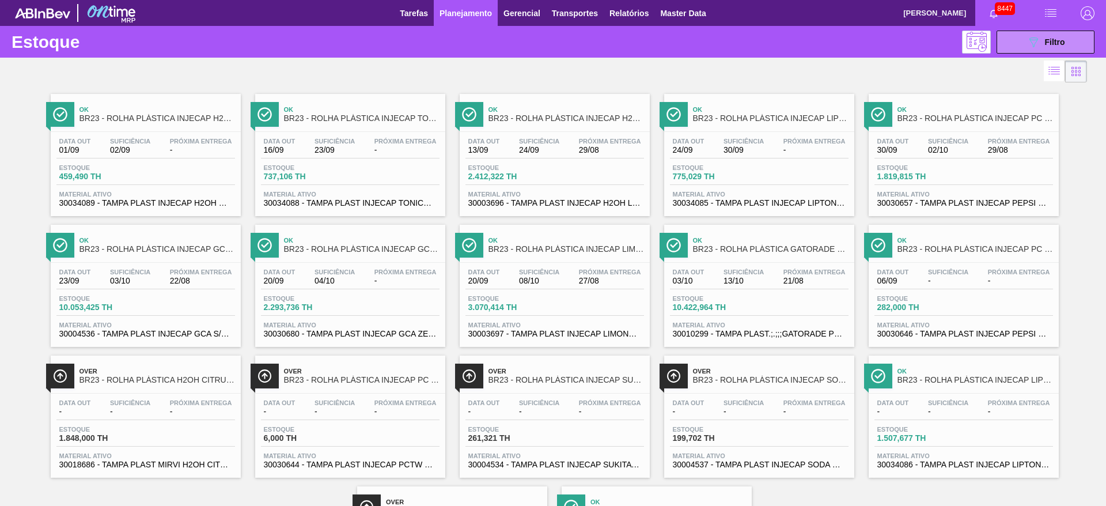
drag, startPoint x: 579, startPoint y: 290, endPoint x: 602, endPoint y: 290, distance: 22.5
click at [1021, 36] on button "089F7B8B-B2A5-4AFE-B5C0-19BA573D28AC Filtro" at bounding box center [1045, 42] width 98 height 23
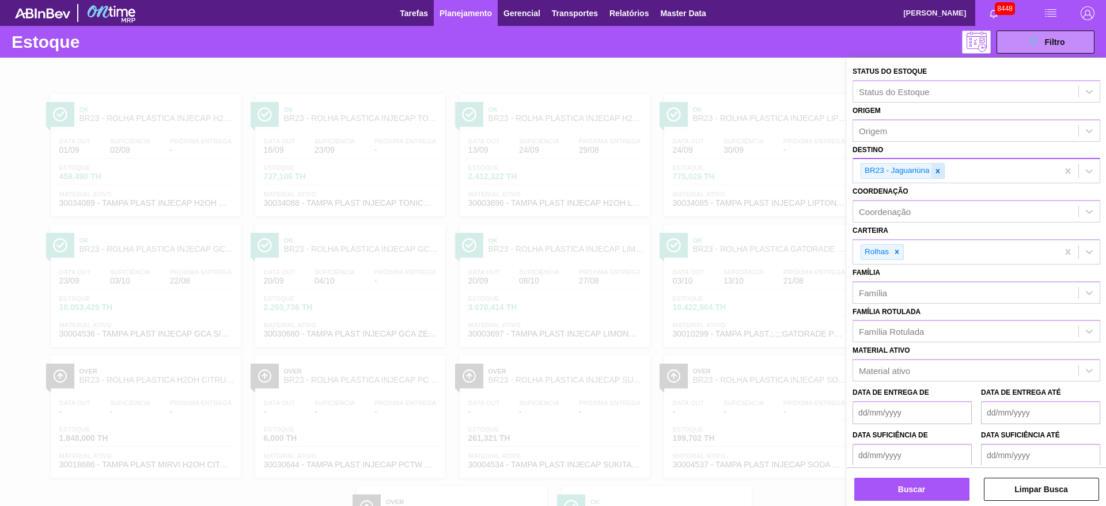
click at [932, 167] on div at bounding box center [937, 171] width 13 height 14
click at [932, 167] on div "BR23 - Jaguariúna" at bounding box center [955, 171] width 204 height 24
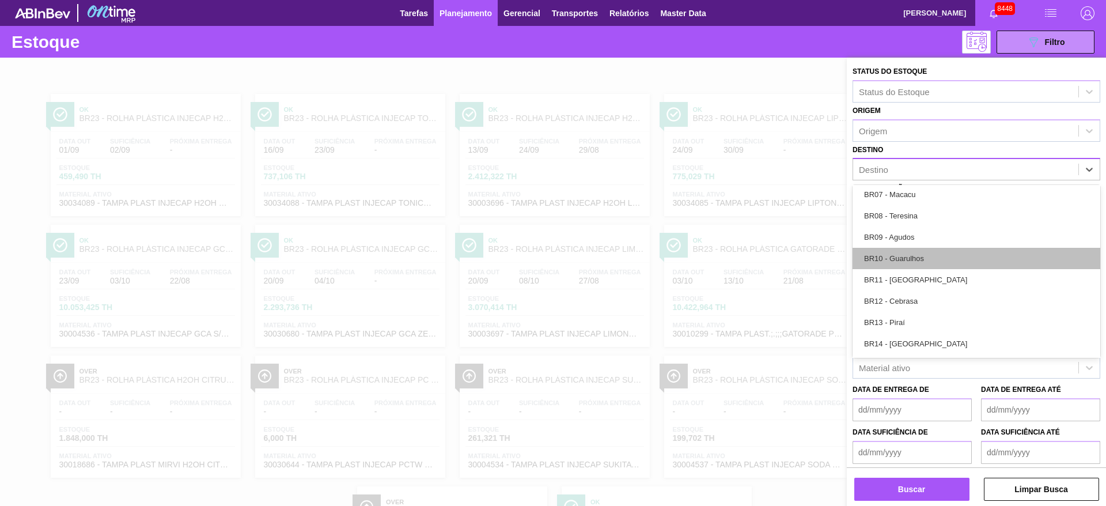
scroll to position [691, 0]
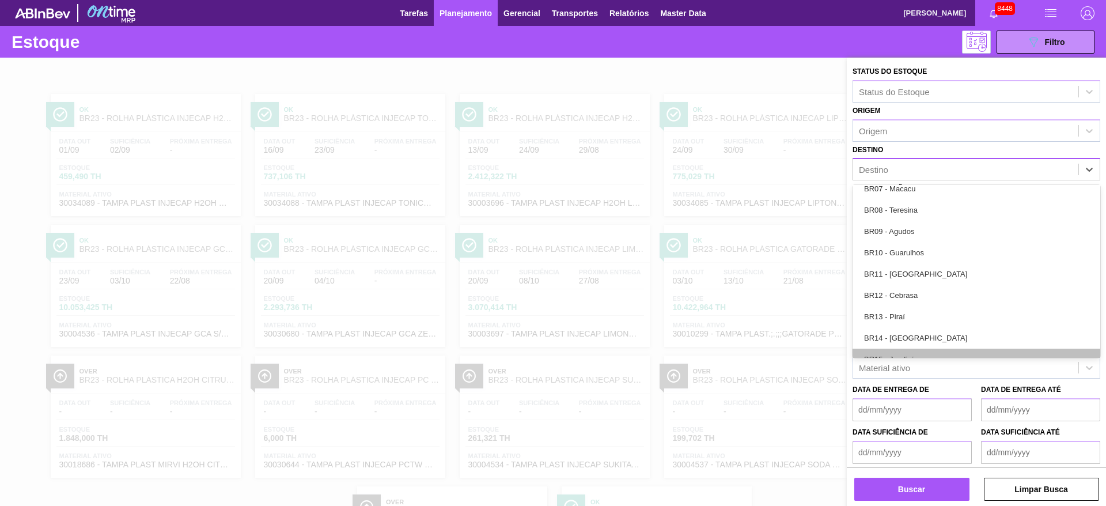
click at [953, 348] on div "BR15 - Jundiaí" at bounding box center [976, 358] width 248 height 21
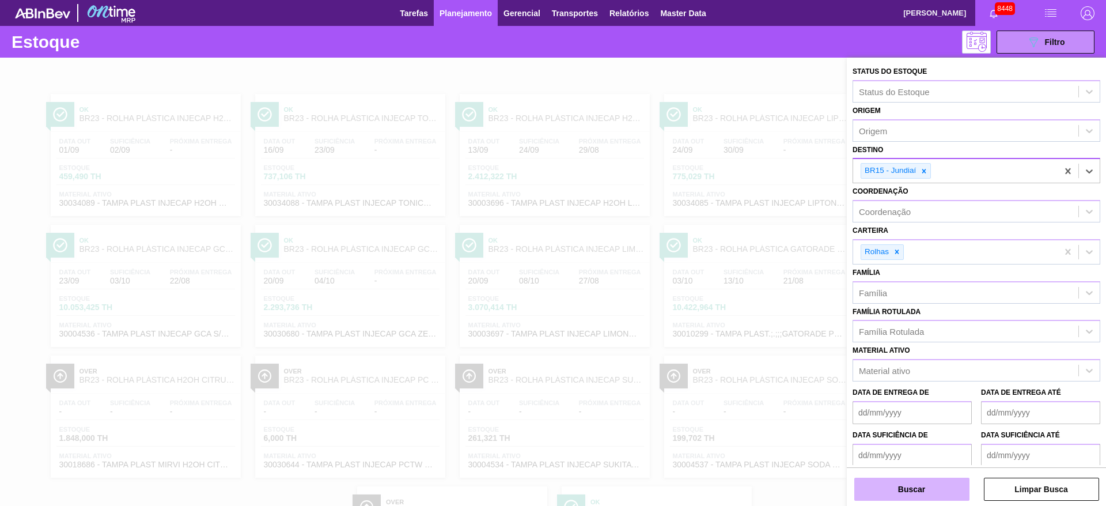
click at [926, 493] on button "Buscar" at bounding box center [911, 488] width 115 height 23
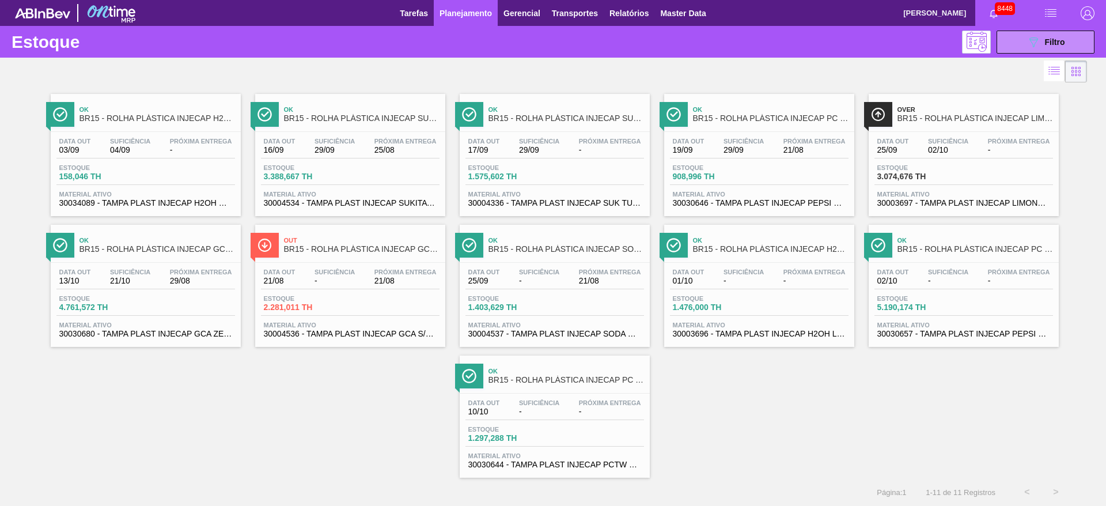
click at [169, 45] on div "Estoque 089F7B8B-B2A5-4AFE-B5C0-19BA573D28AC Filtro" at bounding box center [553, 42] width 1106 height 32
drag, startPoint x: 544, startPoint y: 40, endPoint x: 537, endPoint y: 77, distance: 38.0
click at [540, 40] on div "089F7B8B-B2A5-4AFE-B5C0-19BA573D28AC Filtro" at bounding box center [642, 42] width 916 height 23
click at [1000, 31] on button "089F7B8B-B2A5-4AFE-B5C0-19BA573D28AC Filtro" at bounding box center [1045, 42] width 98 height 23
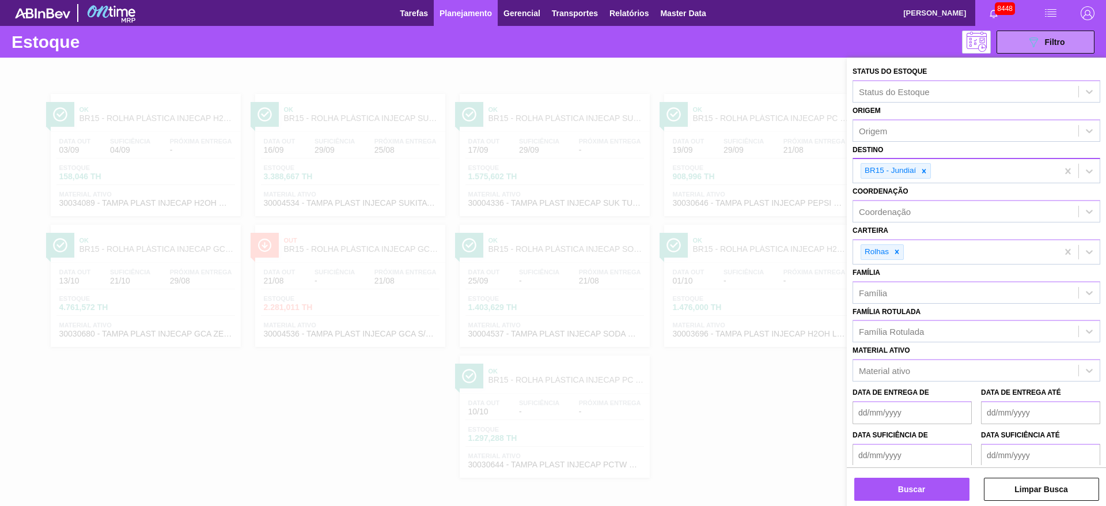
click at [927, 179] on div "BR15 - Jundiaí" at bounding box center [955, 171] width 204 height 24
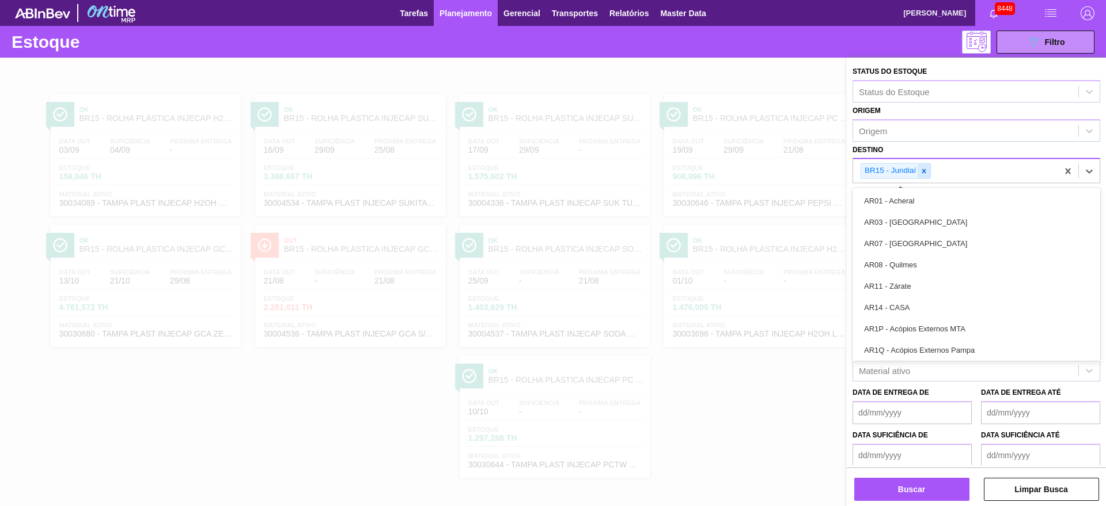
click at [924, 177] on div at bounding box center [923, 171] width 13 height 14
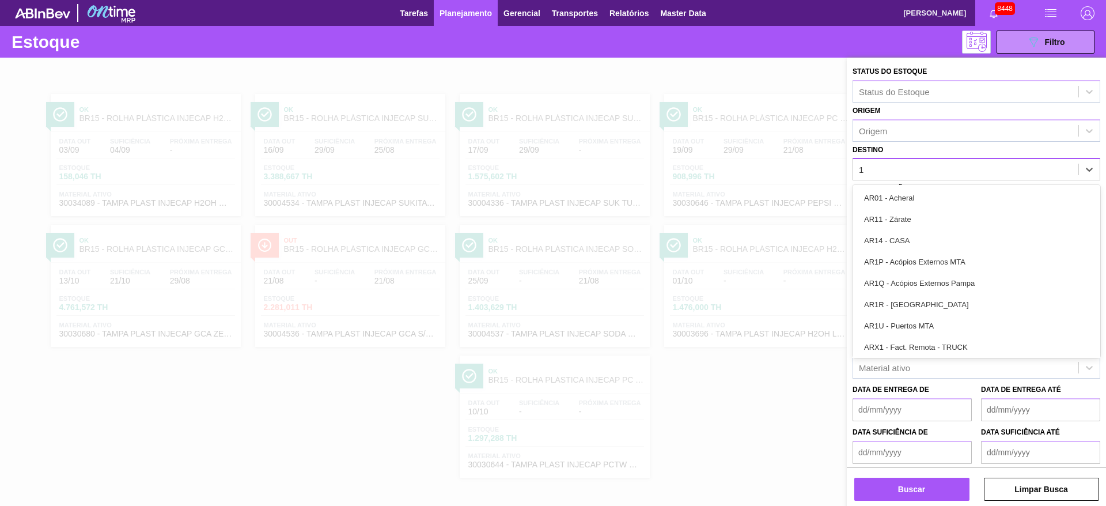
type input "18"
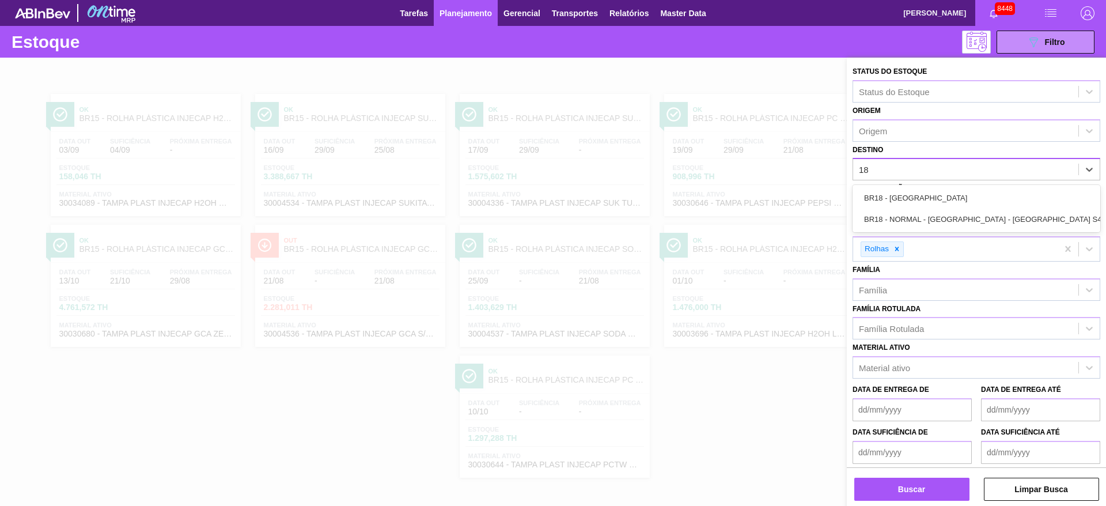
click at [916, 195] on div "BR18 - Pernambuco" at bounding box center [976, 197] width 248 height 21
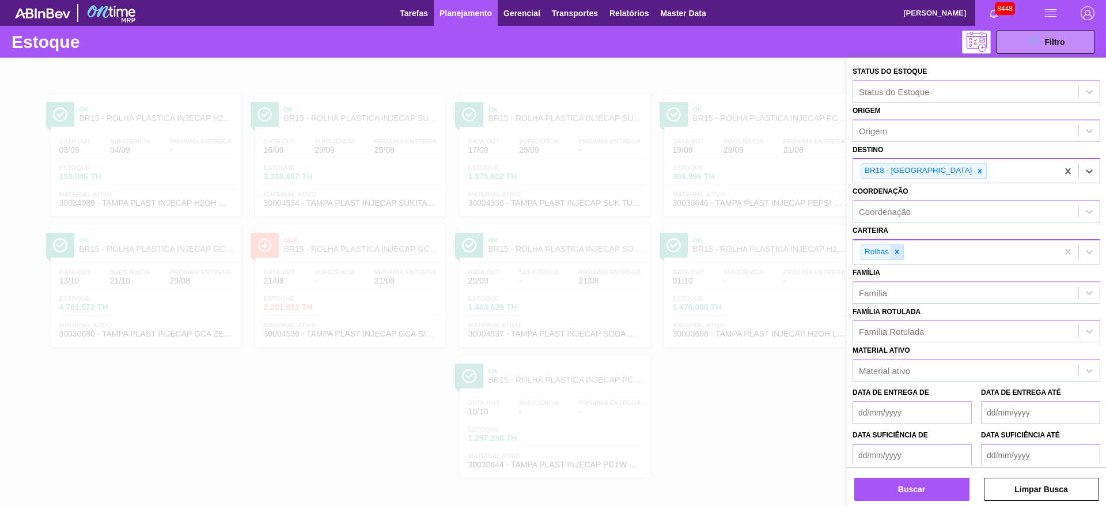
click at [902, 257] on div at bounding box center [896, 252] width 13 height 14
click at [902, 257] on div "Rolhas" at bounding box center [955, 252] width 204 height 24
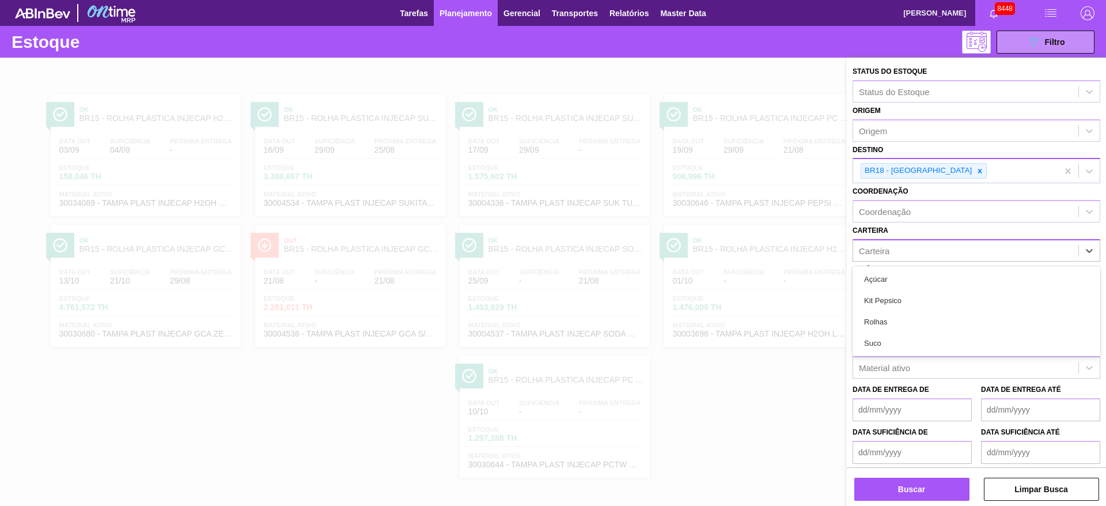
drag, startPoint x: 899, startPoint y: 272, endPoint x: 898, endPoint y: 291, distance: 18.4
click at [898, 274] on div "Açúcar" at bounding box center [976, 278] width 248 height 21
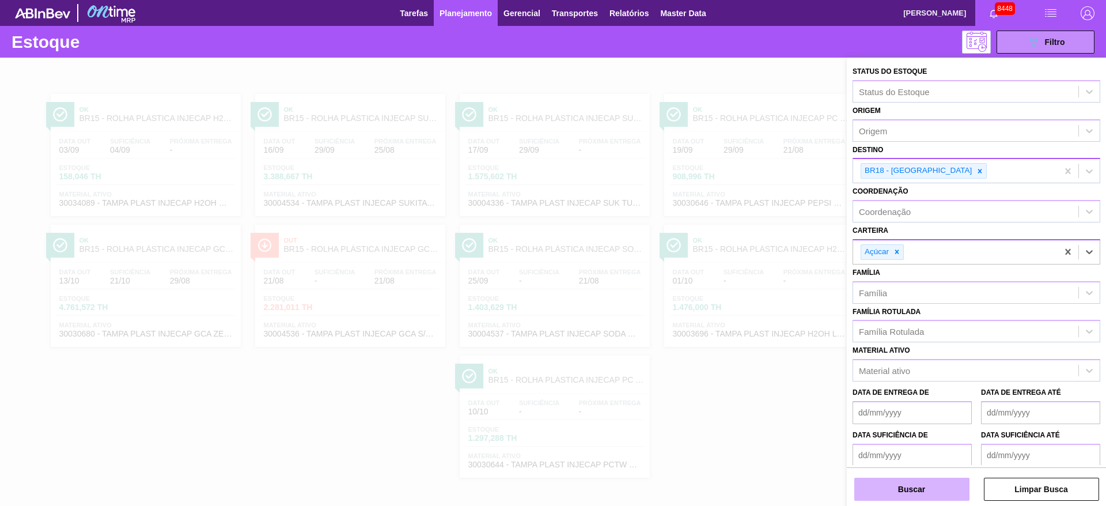
click at [908, 484] on button "Buscar" at bounding box center [911, 488] width 115 height 23
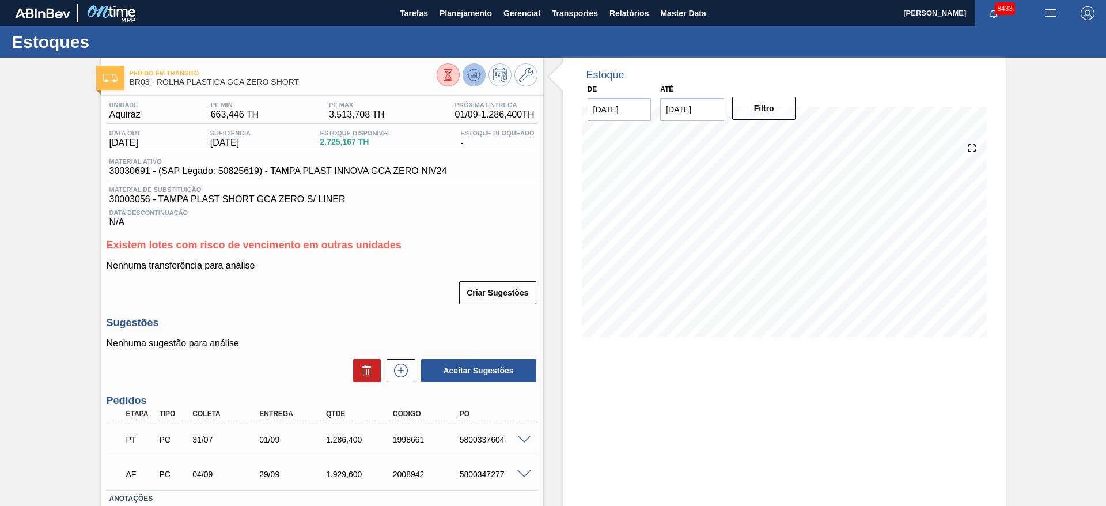
click at [454, 79] on icon at bounding box center [448, 75] width 13 height 13
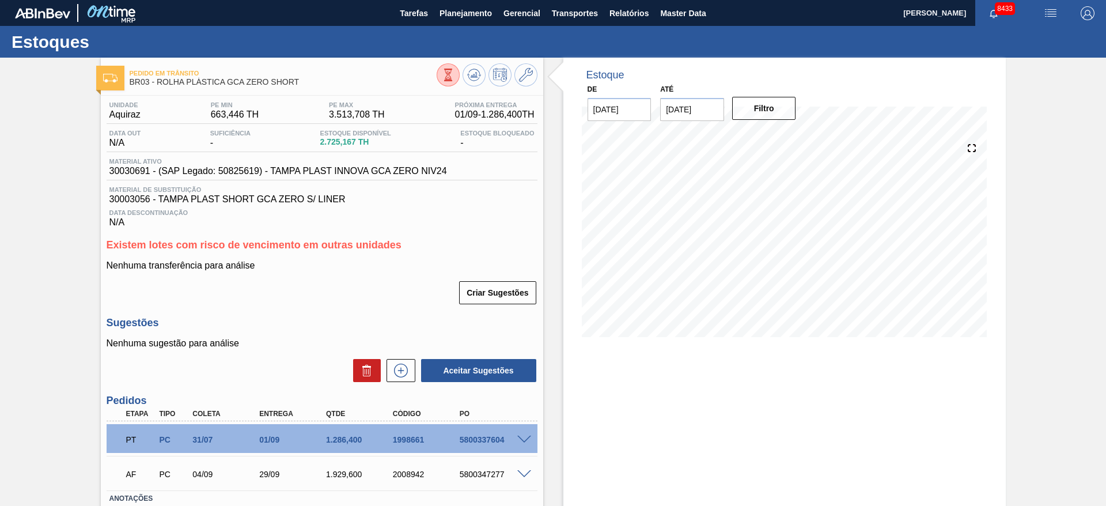
click at [525, 431] on div "PT PC 31/07 01/09 1.286,400 1998661 5800337604" at bounding box center [322, 438] width 431 height 29
click at [519, 443] on div "5800337604" at bounding box center [494, 439] width 75 height 9
click at [519, 441] on span at bounding box center [524, 439] width 14 height 9
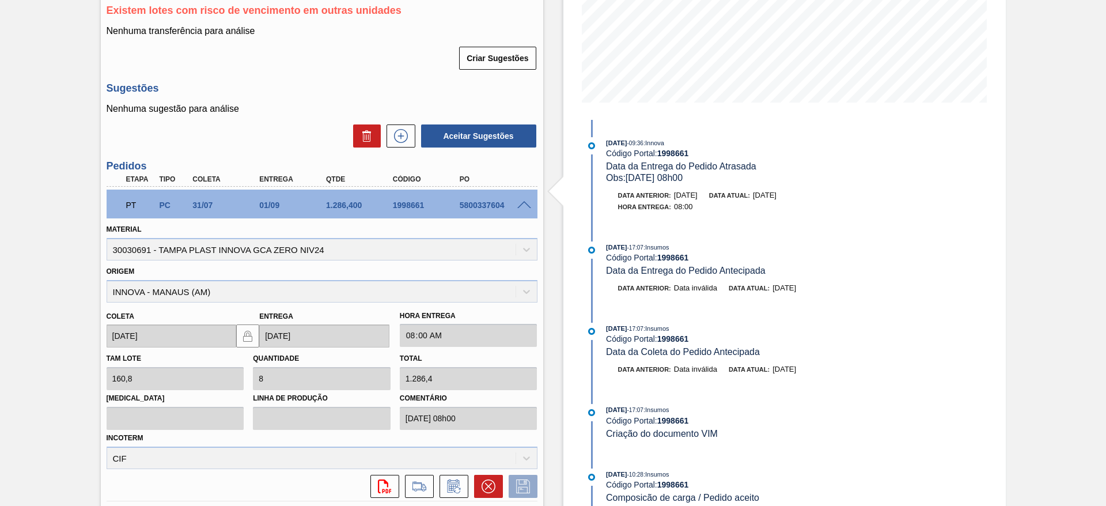
scroll to position [259, 0]
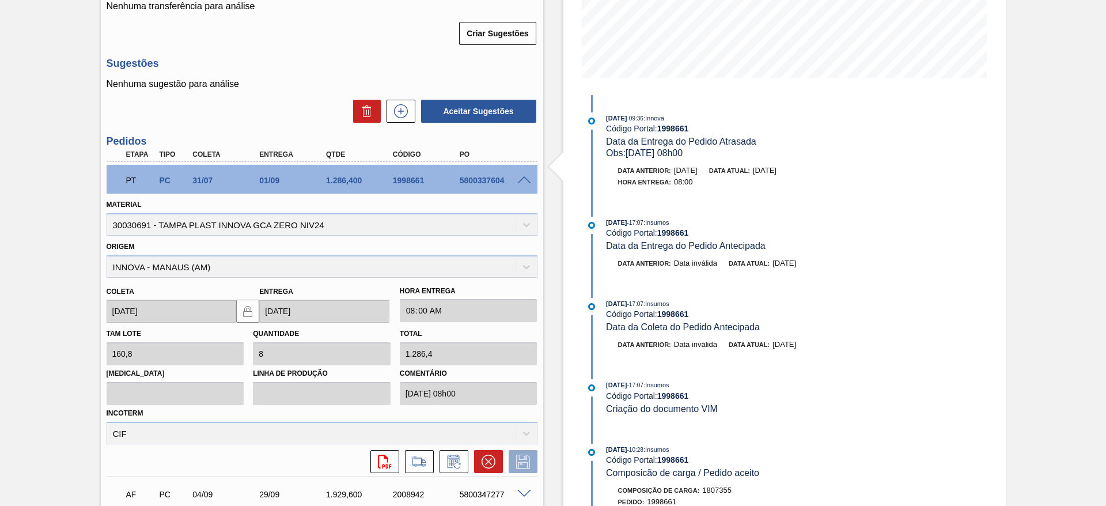
click at [480, 186] on div "PT PC 31/07 01/09 1.286,400 1998661 5800337604" at bounding box center [319, 179] width 400 height 23
copy div "5800337604"
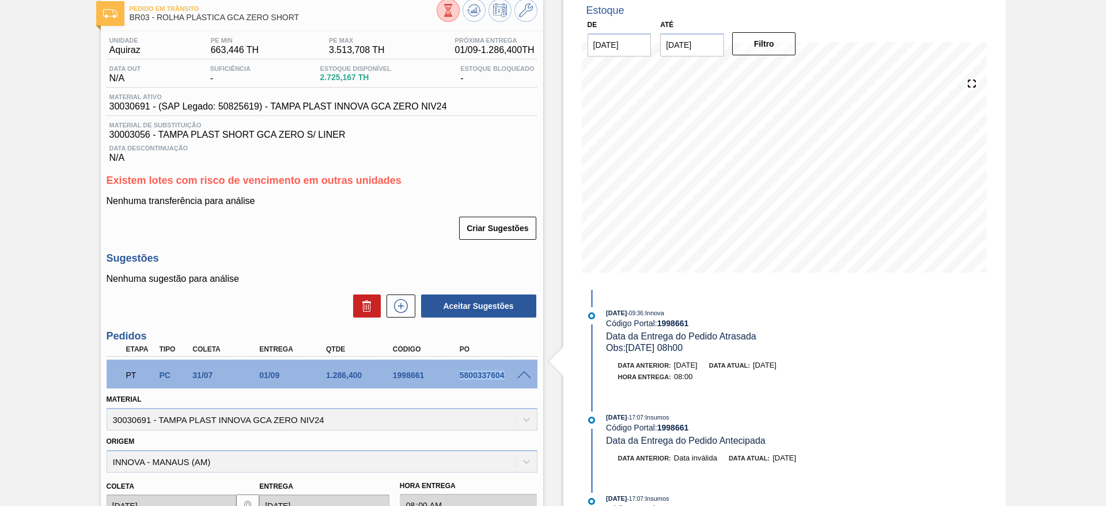
scroll to position [0, 0]
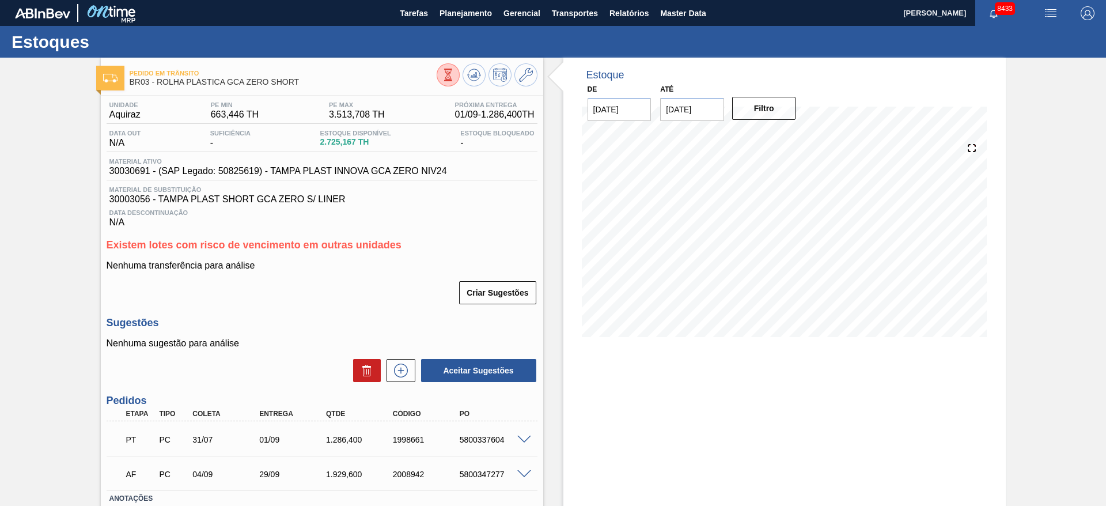
click at [529, 439] on span at bounding box center [524, 439] width 14 height 9
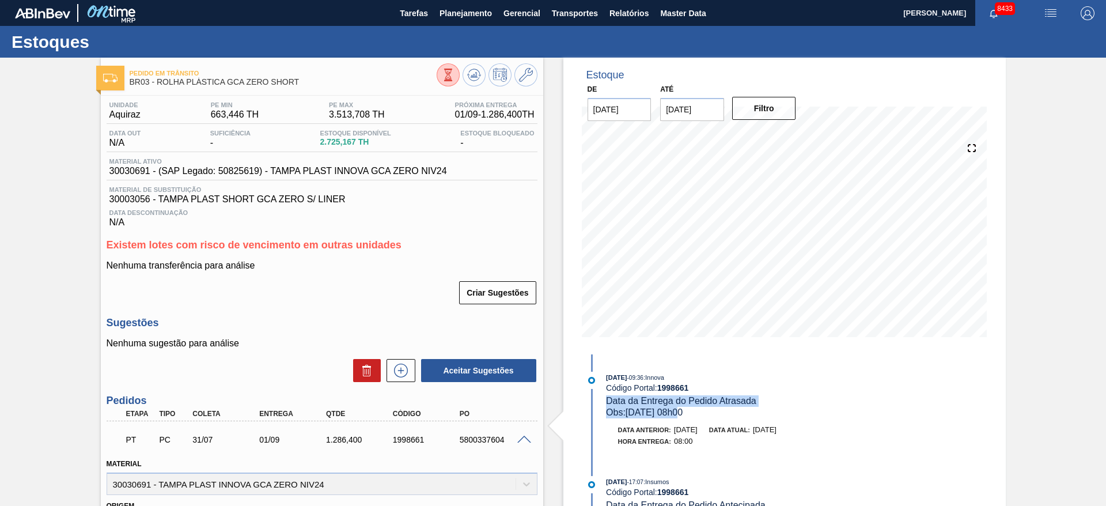
drag, startPoint x: 607, startPoint y: 401, endPoint x: 688, endPoint y: 412, distance: 81.4
click at [688, 412] on div "[DATE] 09:36 : Innova Código Portal: 1998661 Data da Entrega do Pedido Atrasada…" at bounding box center [743, 394] width 274 height 47
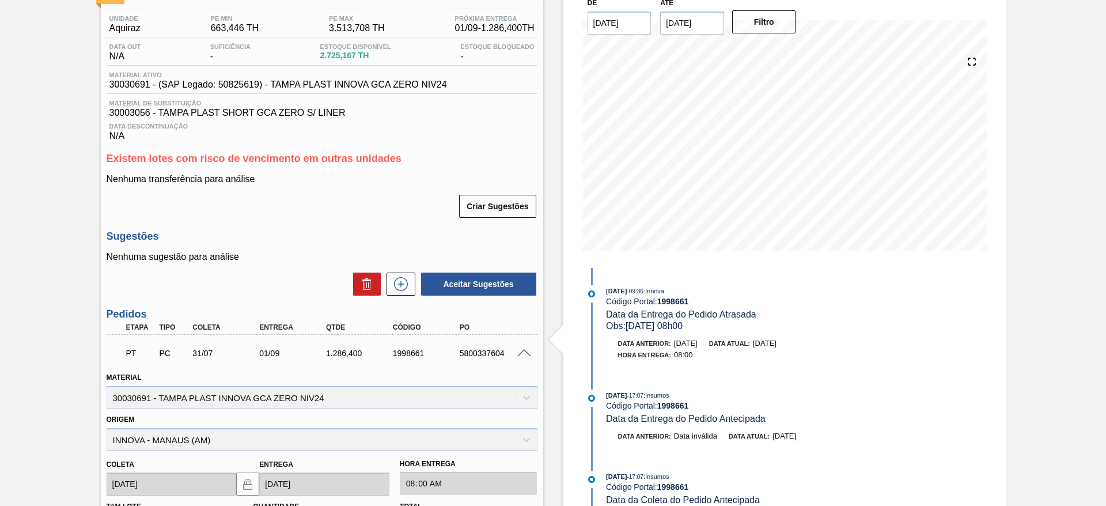
click at [468, 356] on div "5800337604" at bounding box center [494, 352] width 75 height 9
copy div "5800337604"
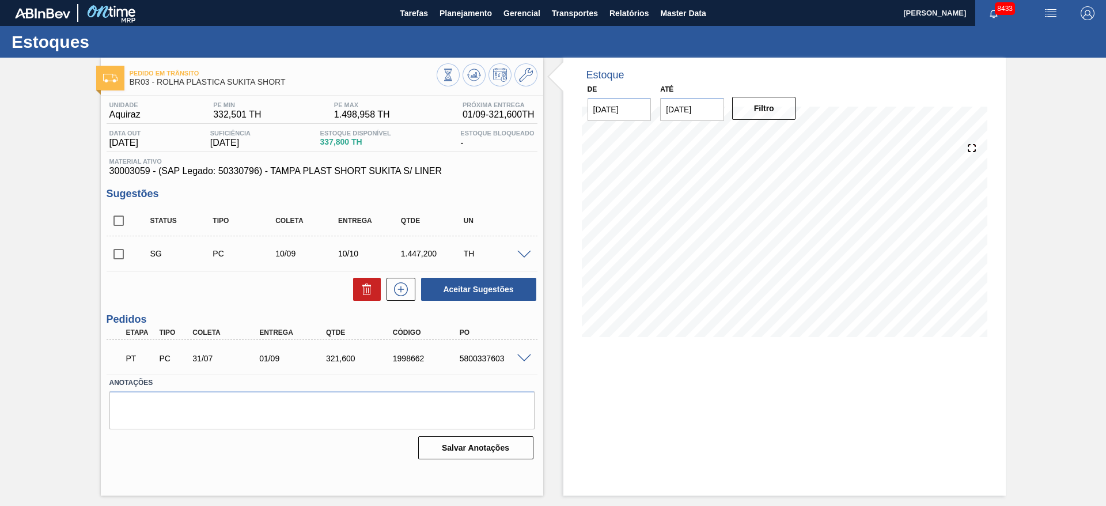
click at [520, 247] on div "SG PC 10/09 10/10 1.447,200 TH" at bounding box center [322, 253] width 431 height 29
click at [522, 249] on div "SG PC 10/09 10/10 1.447,200 TH" at bounding box center [322, 253] width 431 height 29
click at [522, 253] on span at bounding box center [524, 255] width 14 height 9
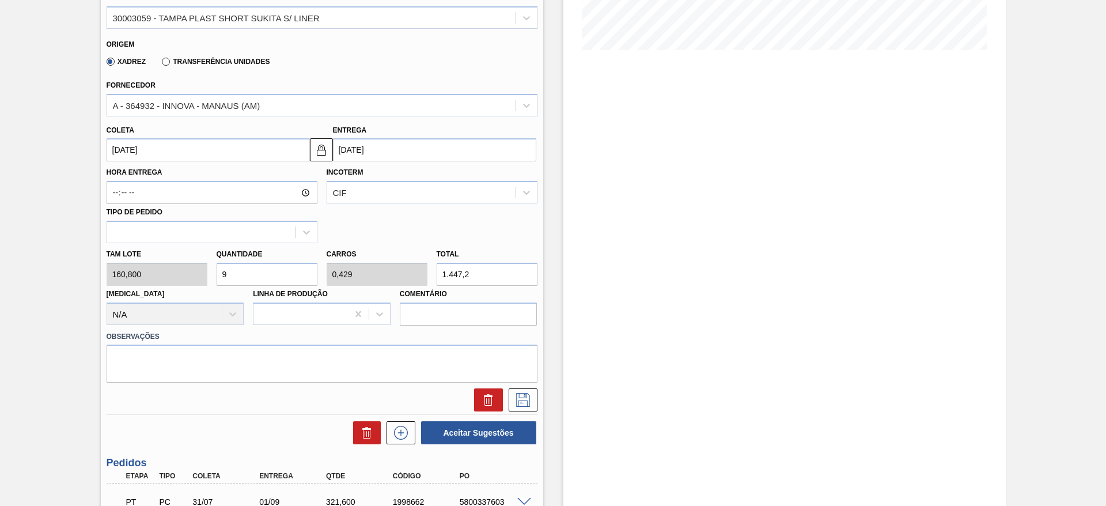
scroll to position [346, 0]
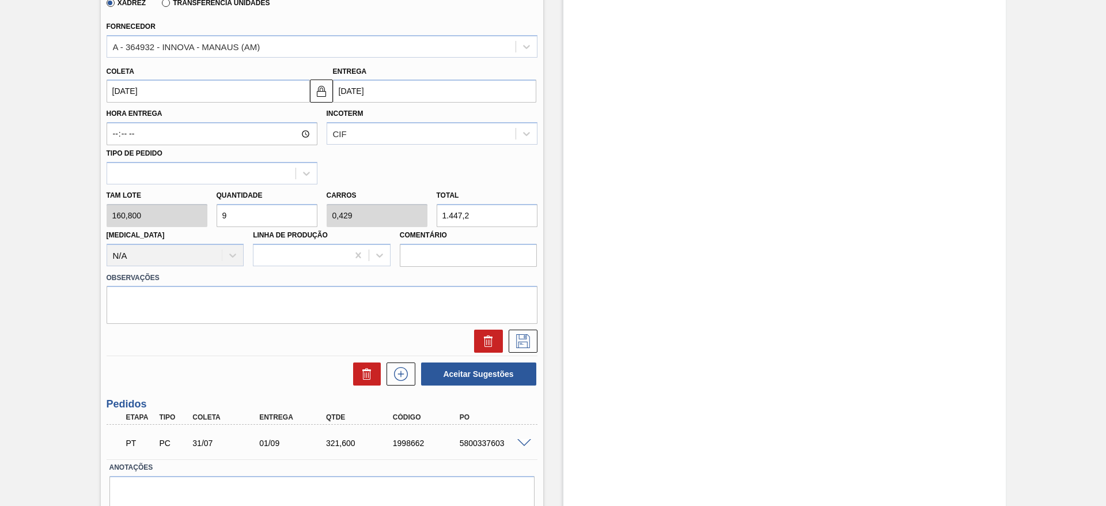
click at [208, 222] on div "[PERSON_NAME] 160,800 Quantidade 9 Carros 0,429 Total 1.447,2 [MEDICAL_DATA] N/…" at bounding box center [322, 225] width 440 height 82
type input "5"
type input "0,238"
type input "804"
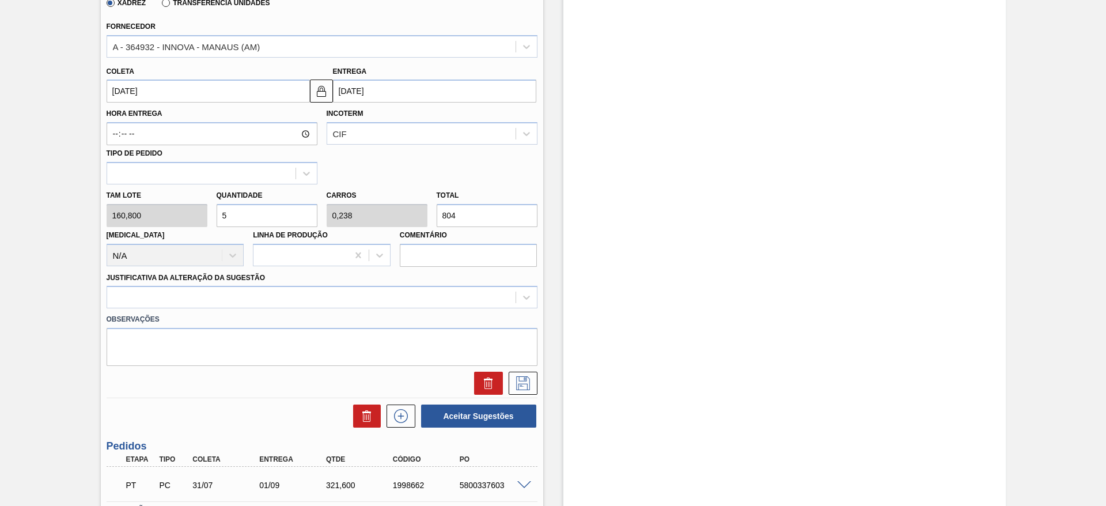
type input "5"
click at [119, 94] on input "[DATE]" at bounding box center [208, 90] width 203 height 23
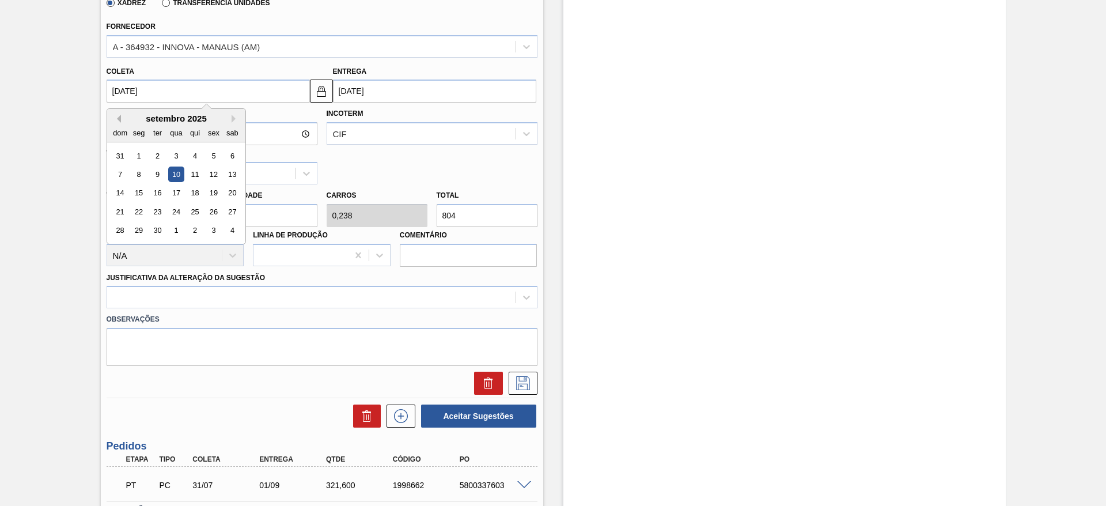
click at [113, 115] on button "Previous Month" at bounding box center [117, 119] width 8 height 8
click at [217, 209] on div "22" at bounding box center [214, 212] width 16 height 16
type input "[DATE]"
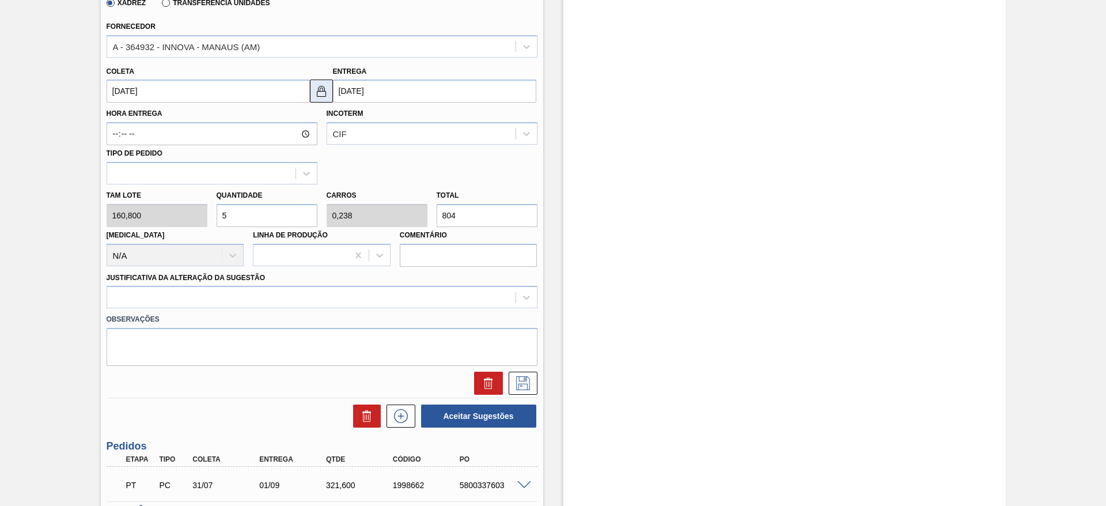
click at [320, 98] on button at bounding box center [321, 90] width 23 height 23
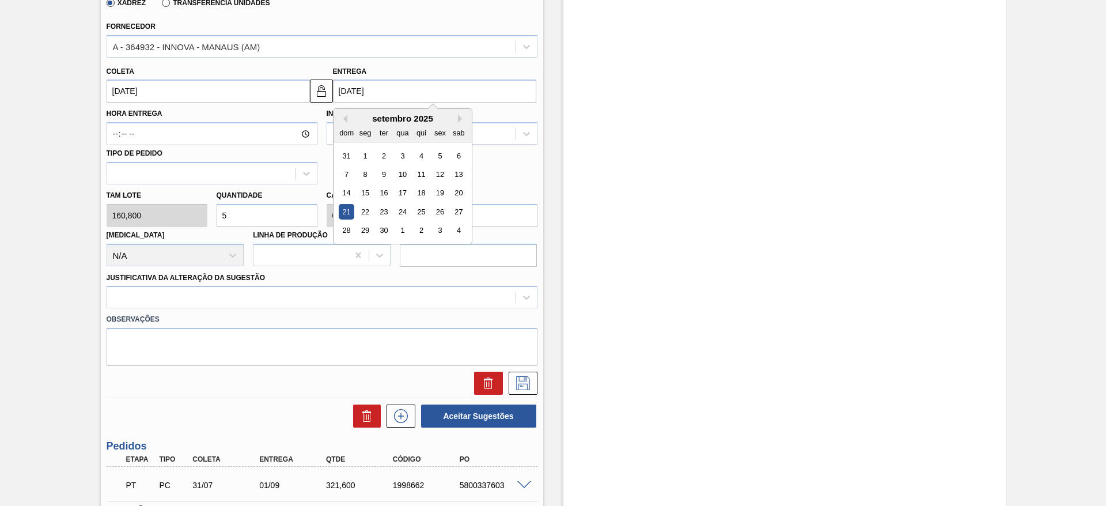
click at [348, 97] on input "[DATE]" at bounding box center [434, 90] width 203 height 23
click at [338, 118] on div "setembro 2025" at bounding box center [402, 118] width 138 height 10
click at [350, 116] on div "setembro 2025" at bounding box center [402, 118] width 138 height 10
click at [347, 116] on div "setembro 2025" at bounding box center [402, 118] width 138 height 10
click at [346, 116] on button "Previous Month" at bounding box center [343, 119] width 8 height 8
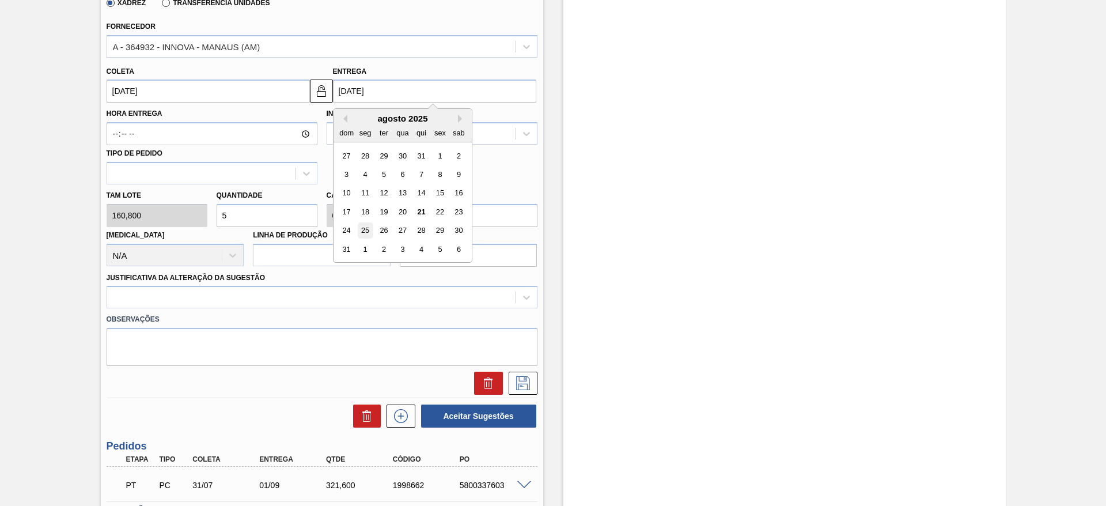
click at [369, 229] on div "25" at bounding box center [365, 231] width 16 height 16
type input "[DATE]"
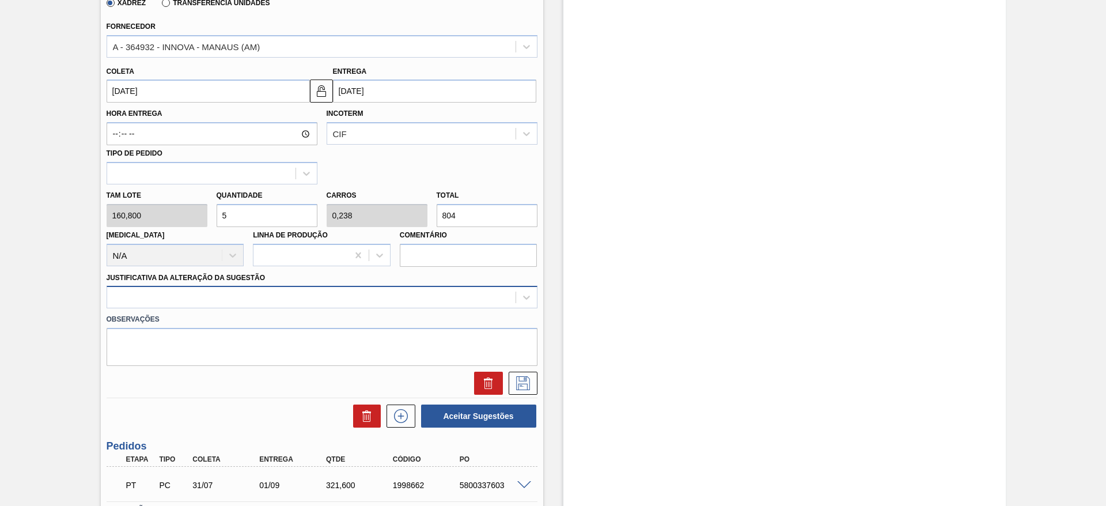
click at [383, 295] on div at bounding box center [311, 297] width 408 height 17
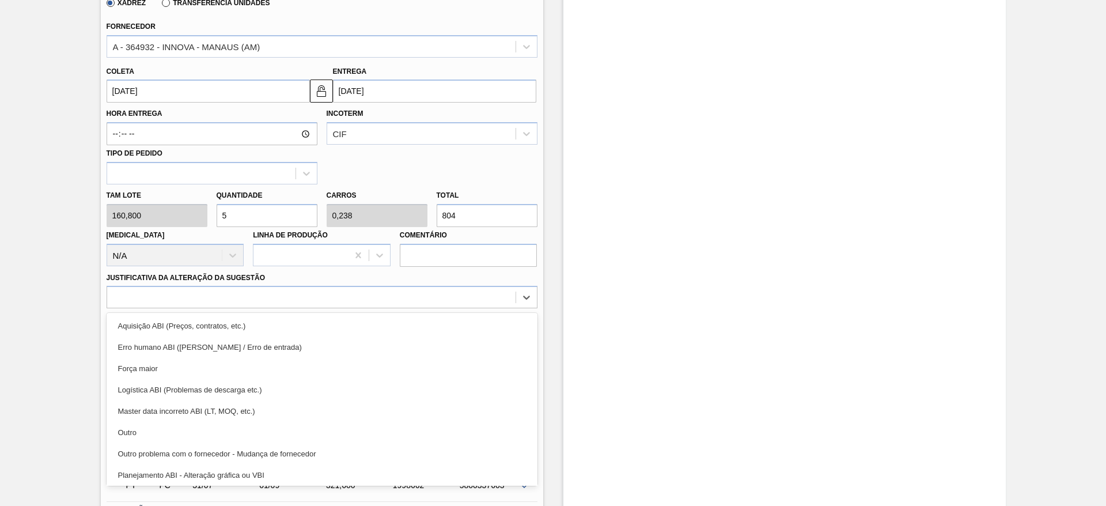
click at [381, 316] on div "Aquisição ABI (Preços, contratos, etc.)" at bounding box center [322, 325] width 431 height 21
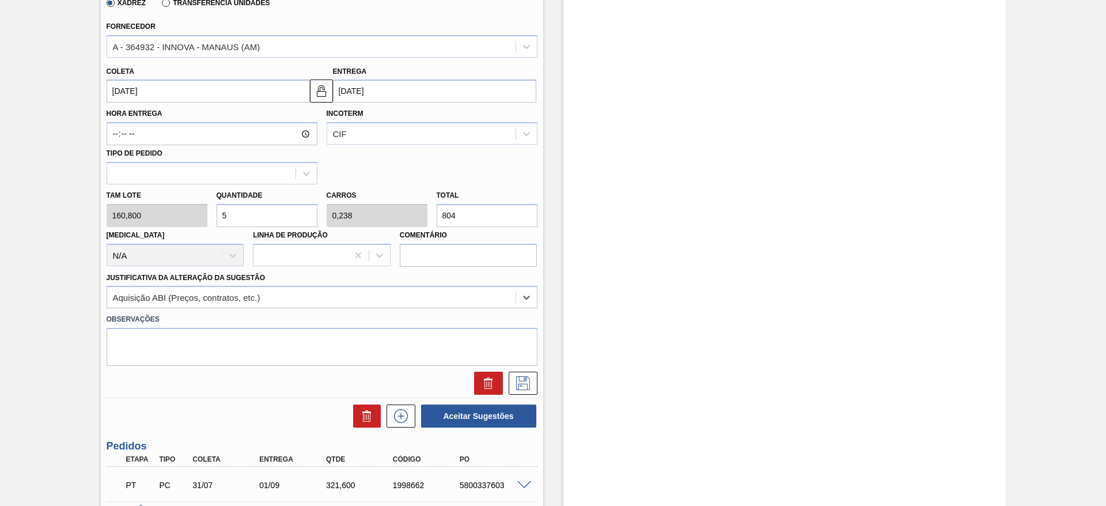
click at [175, 4] on label "Transferência Unidades" at bounding box center [216, 3] width 108 height 8
click at [160, 5] on input "Transferência Unidades" at bounding box center [160, 5] width 0 height 0
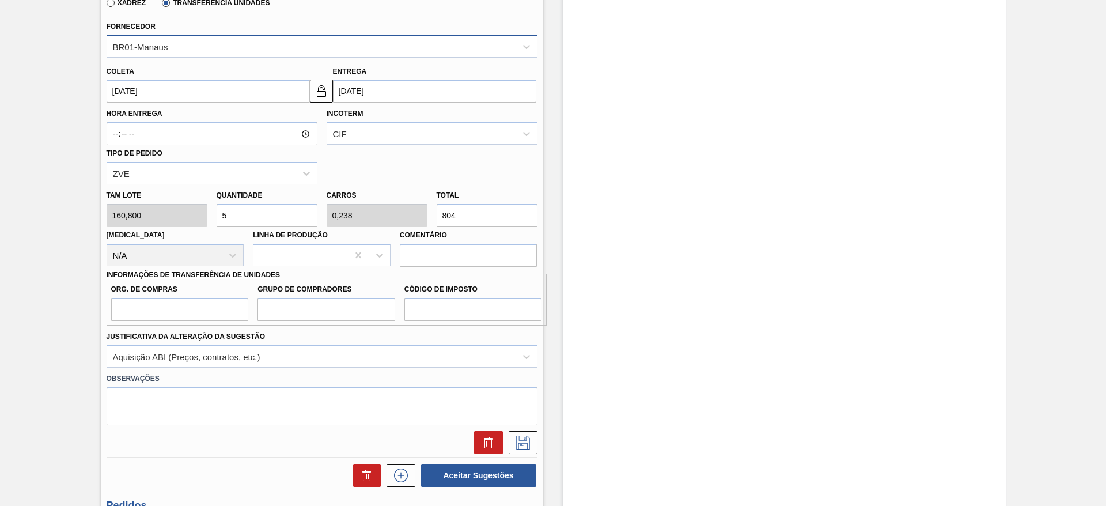
click at [179, 53] on div "BR01-Manaus" at bounding box center [311, 46] width 408 height 17
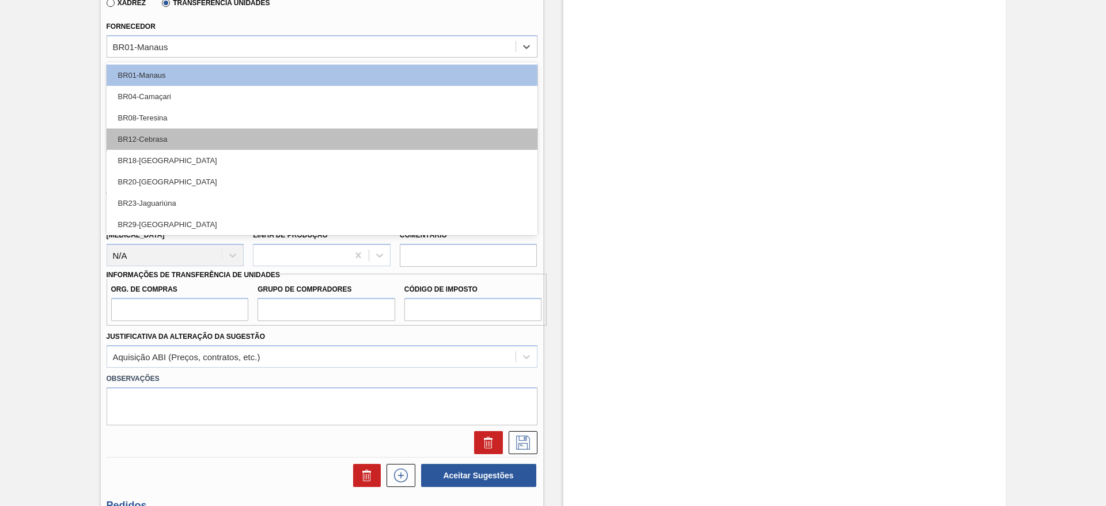
scroll to position [24, 0]
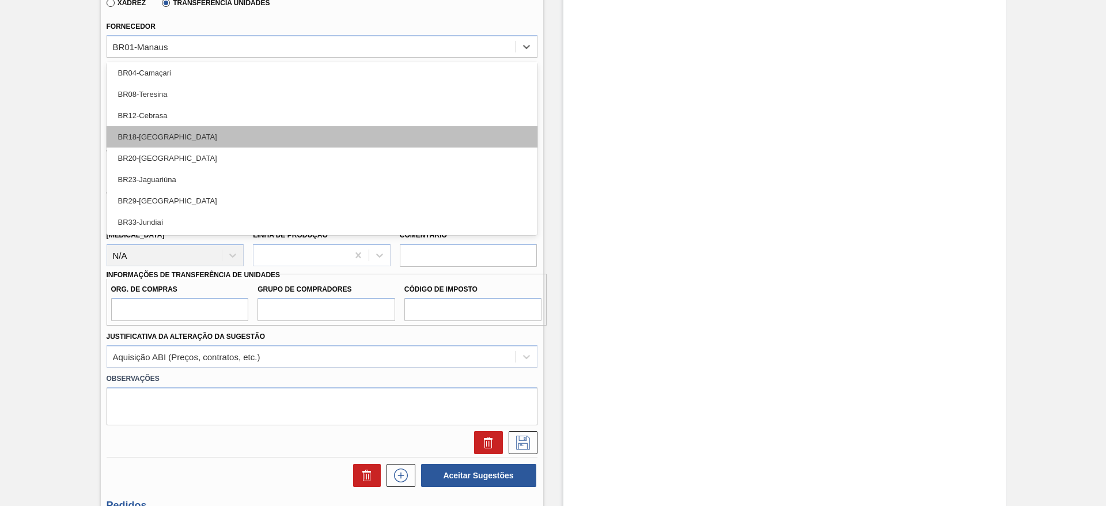
click at [202, 139] on div "BR18-[GEOGRAPHIC_DATA]" at bounding box center [322, 136] width 431 height 21
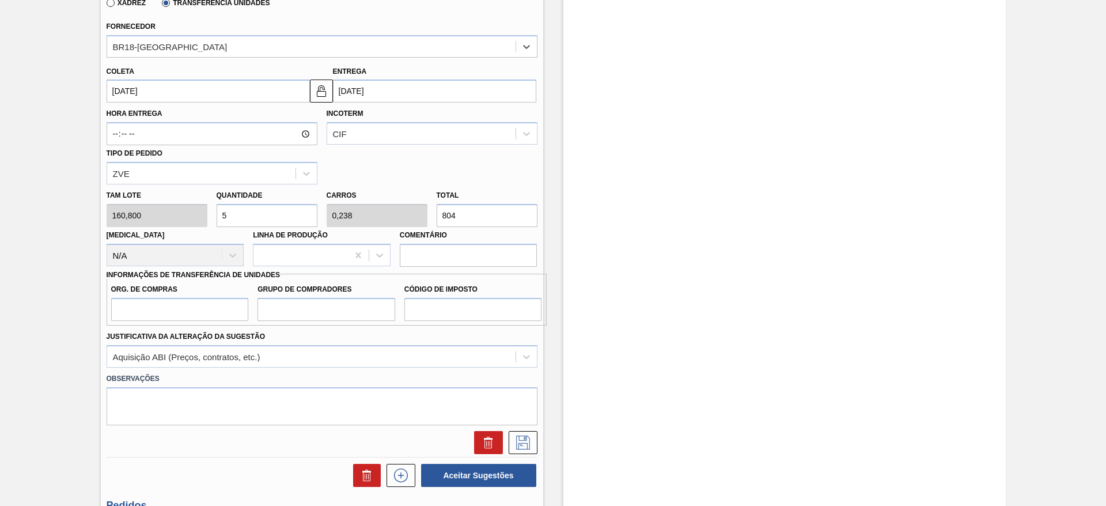
click at [192, 295] on label "Org. de Compras" at bounding box center [180, 289] width 138 height 17
click at [192, 298] on input "Org. de Compras" at bounding box center [180, 309] width 138 height 23
drag, startPoint x: 202, startPoint y: 312, endPoint x: 208, endPoint y: 320, distance: 10.6
click at [202, 312] on input "Org. de Compras" at bounding box center [180, 309] width 138 height 23
type input "BR00"
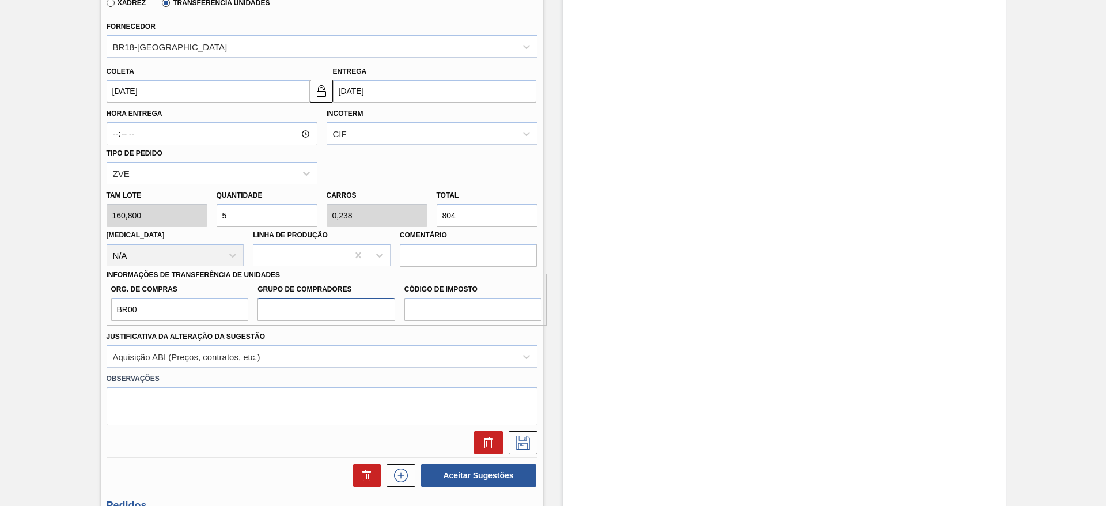
click at [285, 298] on input "Grupo de Compradores" at bounding box center [326, 309] width 138 height 23
type input "A01"
click at [415, 319] on input "Código de Imposto" at bounding box center [473, 309] width 138 height 23
type input "I1"
click at [518, 443] on icon at bounding box center [523, 442] width 18 height 14
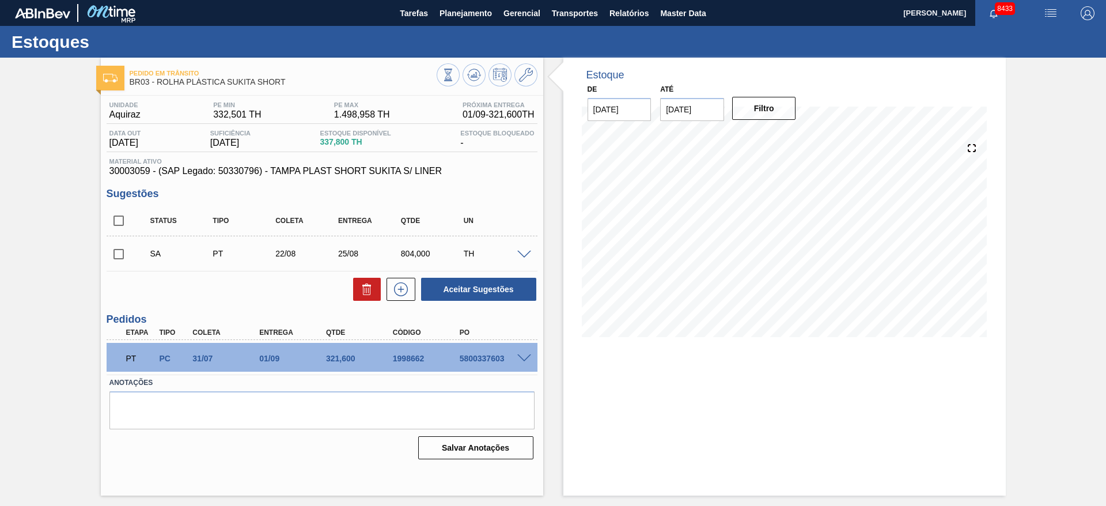
scroll to position [0, 0]
click at [123, 245] on input "checkbox" at bounding box center [119, 254] width 24 height 24
click at [445, 281] on button "Aceitar Sugestões" at bounding box center [478, 289] width 115 height 23
checkbox input "false"
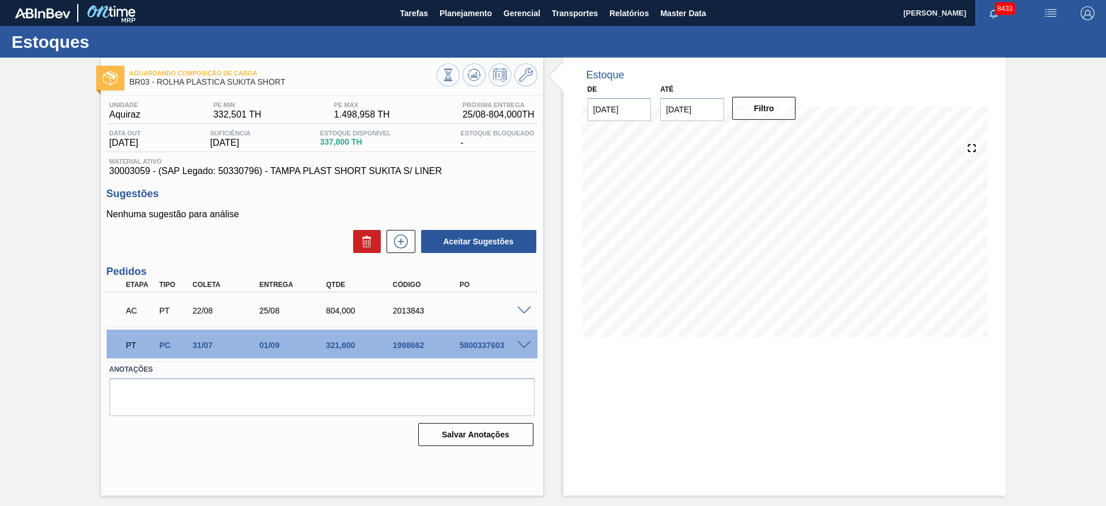
click at [519, 311] on span at bounding box center [524, 310] width 14 height 9
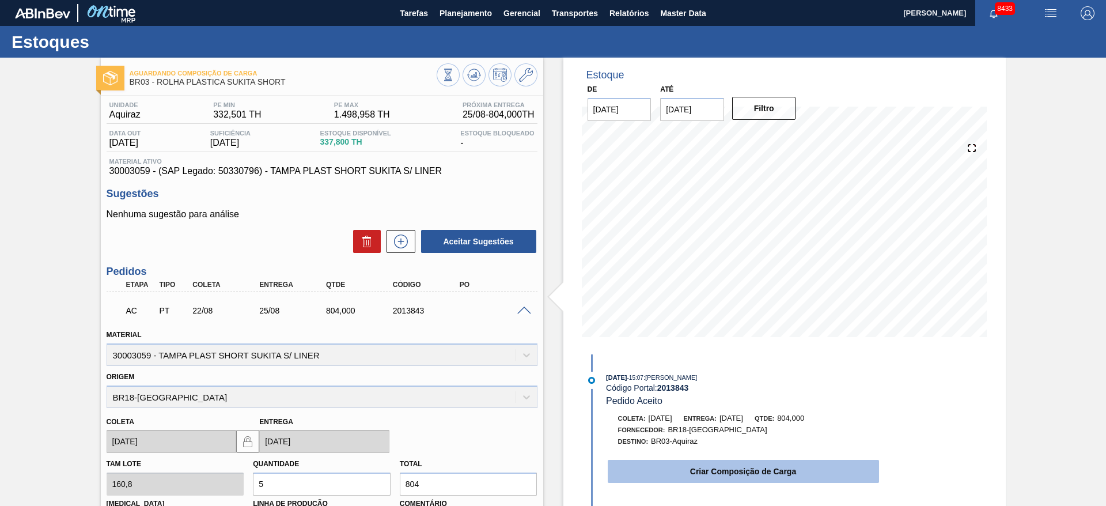
click at [659, 472] on button "Criar Composição de Carga" at bounding box center [743, 471] width 271 height 23
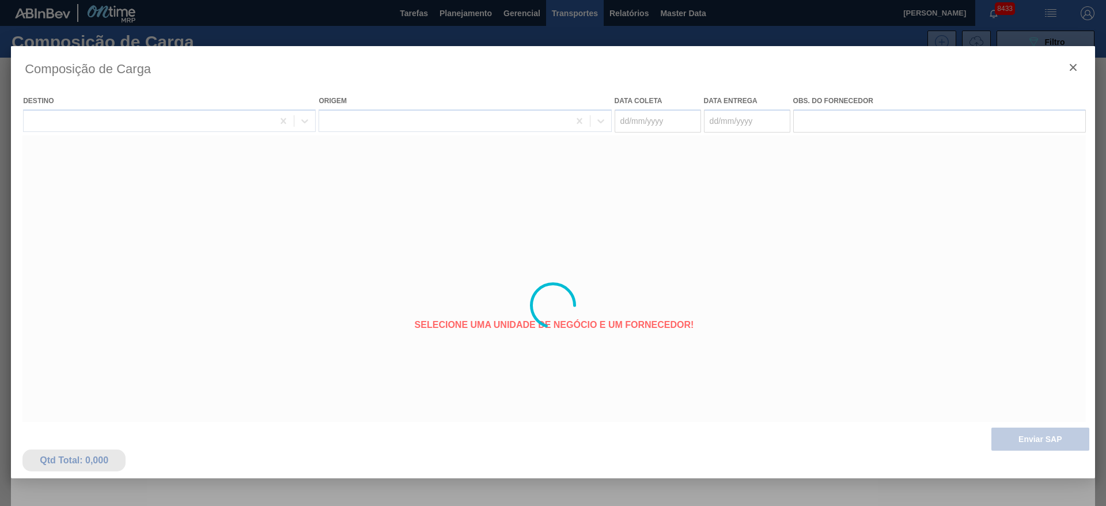
type coleta "22/08/2025"
type entrega "[DATE]"
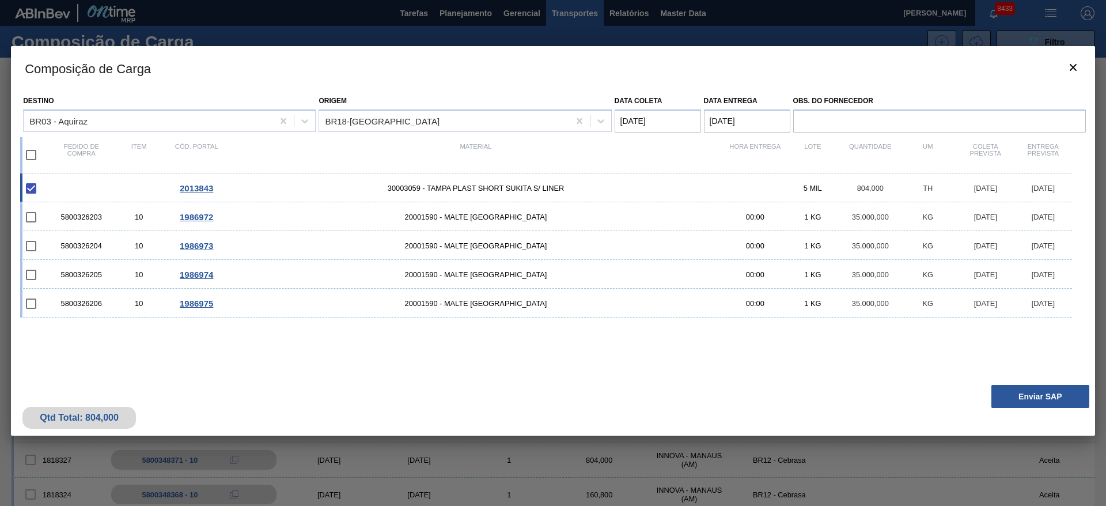
click at [1050, 389] on button "Enviar SAP" at bounding box center [1040, 396] width 98 height 23
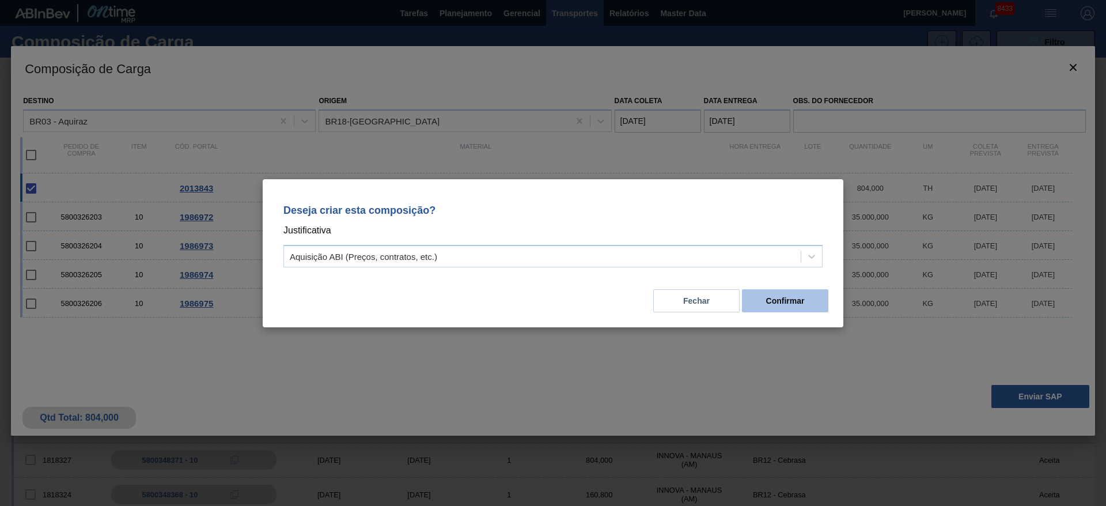
click at [792, 301] on button "Confirmar" at bounding box center [785, 300] width 86 height 23
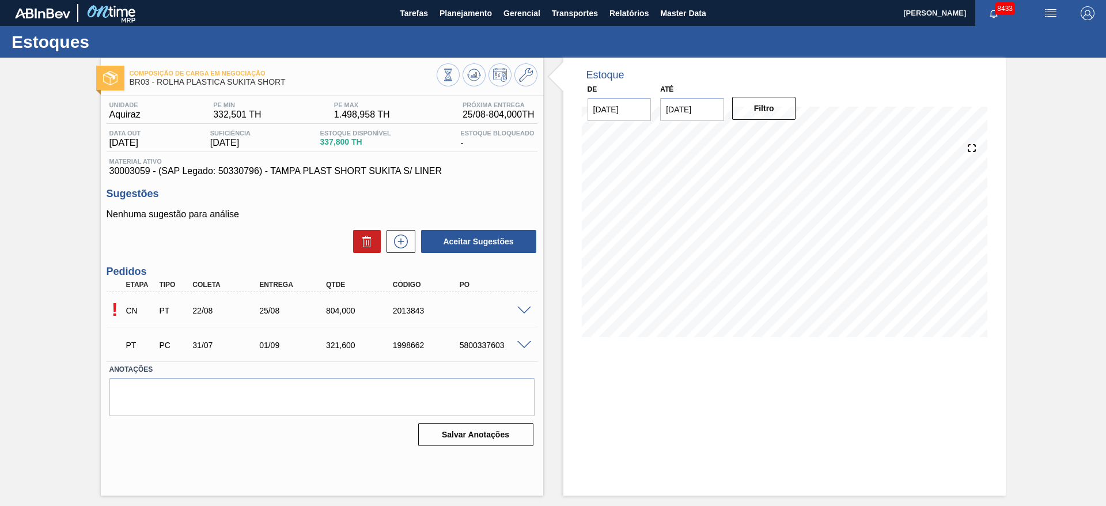
drag, startPoint x: 523, startPoint y: 303, endPoint x: 523, endPoint y: 310, distance: 6.9
click at [523, 310] on div "! CN PT 22/08 25/08 804,000 2013843" at bounding box center [322, 309] width 431 height 29
click at [523, 314] on div "! CN PT 22/08 25/08 804,000 2013843" at bounding box center [322, 309] width 431 height 29
click at [520, 311] on span at bounding box center [524, 310] width 14 height 9
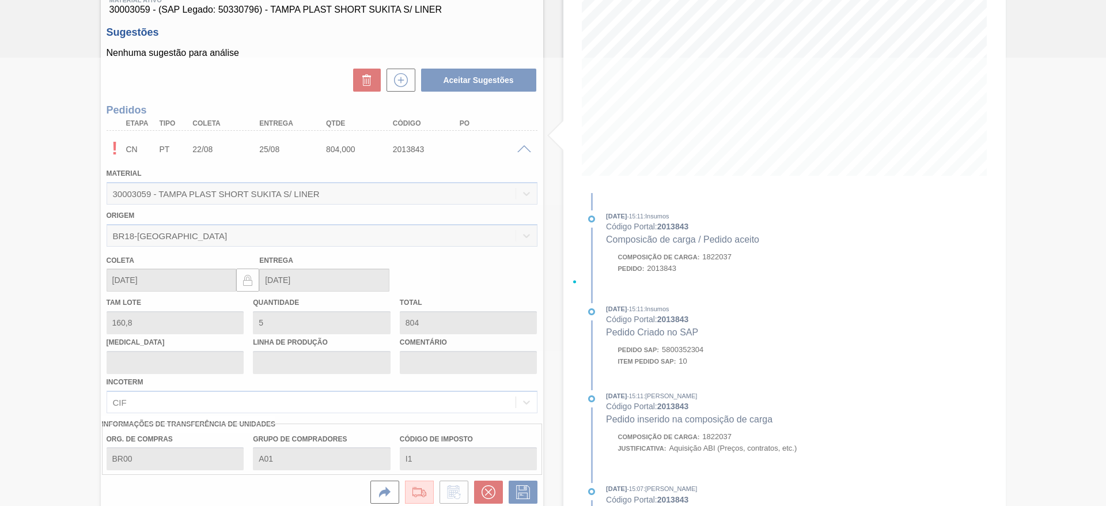
scroll to position [169, 0]
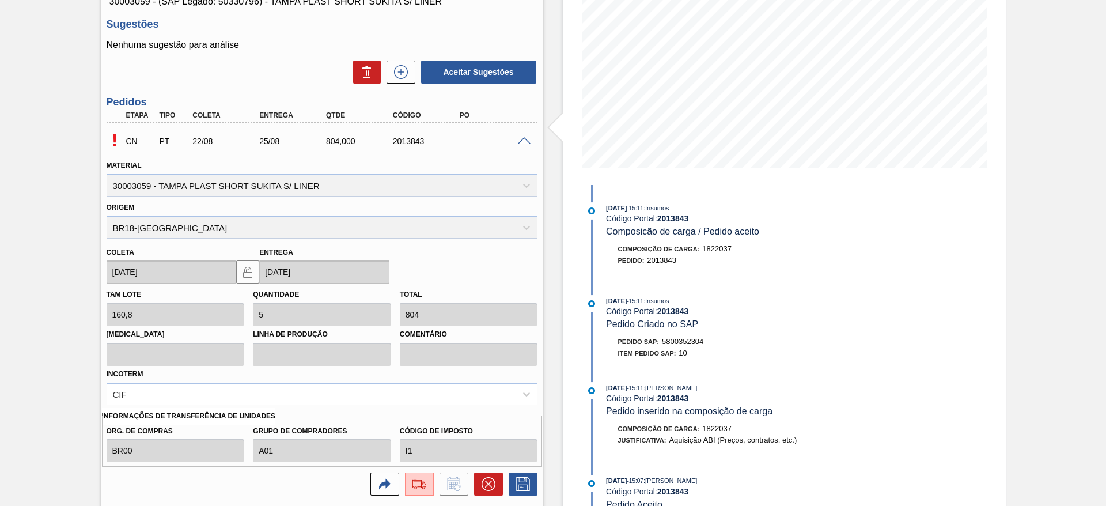
click at [674, 343] on span "5800352304" at bounding box center [682, 341] width 41 height 9
copy span "5800352304"
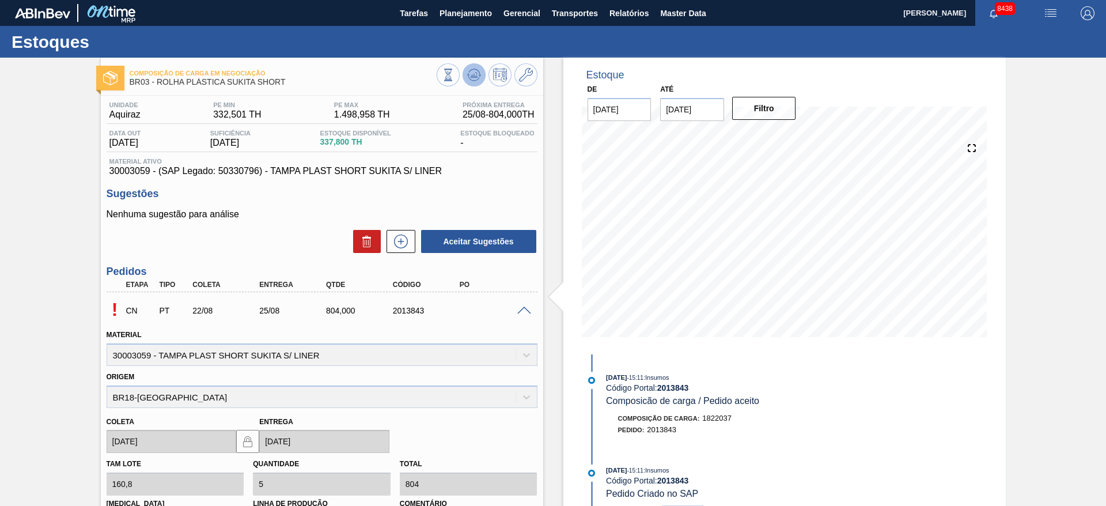
click at [465, 74] on button at bounding box center [473, 74] width 23 height 23
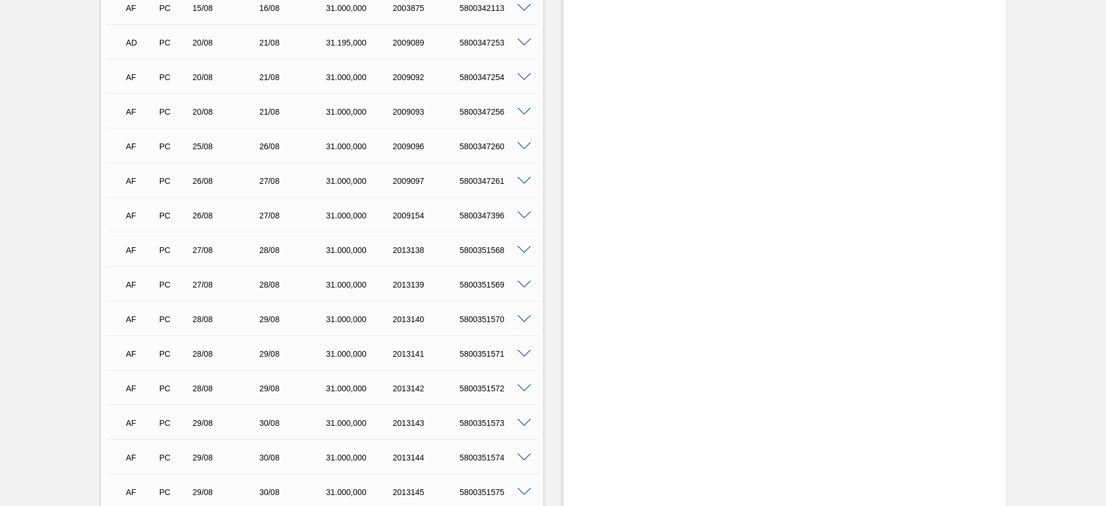
scroll to position [259, 0]
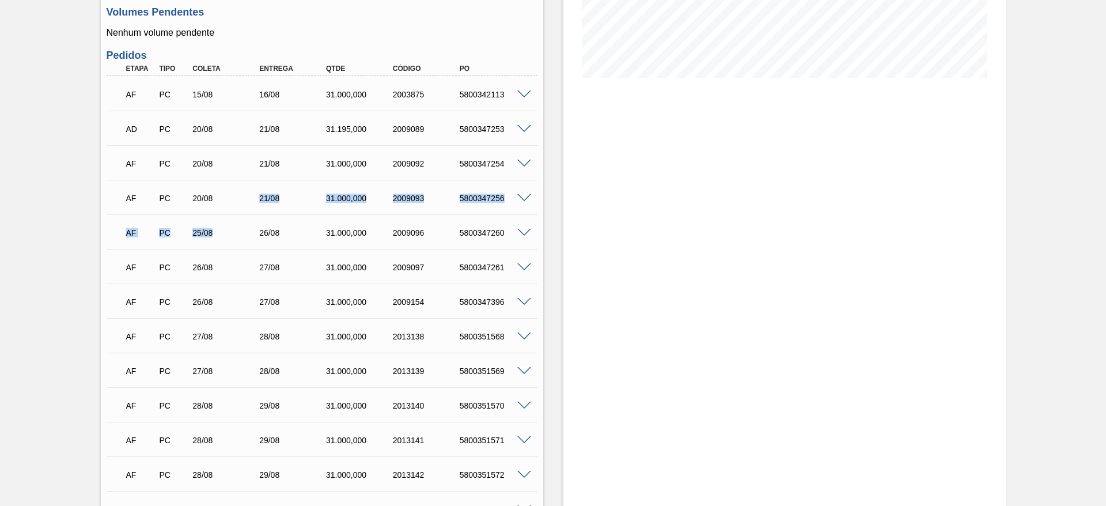
drag, startPoint x: 218, startPoint y: 214, endPoint x: 211, endPoint y: 196, distance: 19.5
click at [211, 196] on div "AF PC 15/08 16/08 31.000,000 2003875 5800342113 Material 30003518 - ACUCAR;REFI…" at bounding box center [322, 335] width 431 height 518
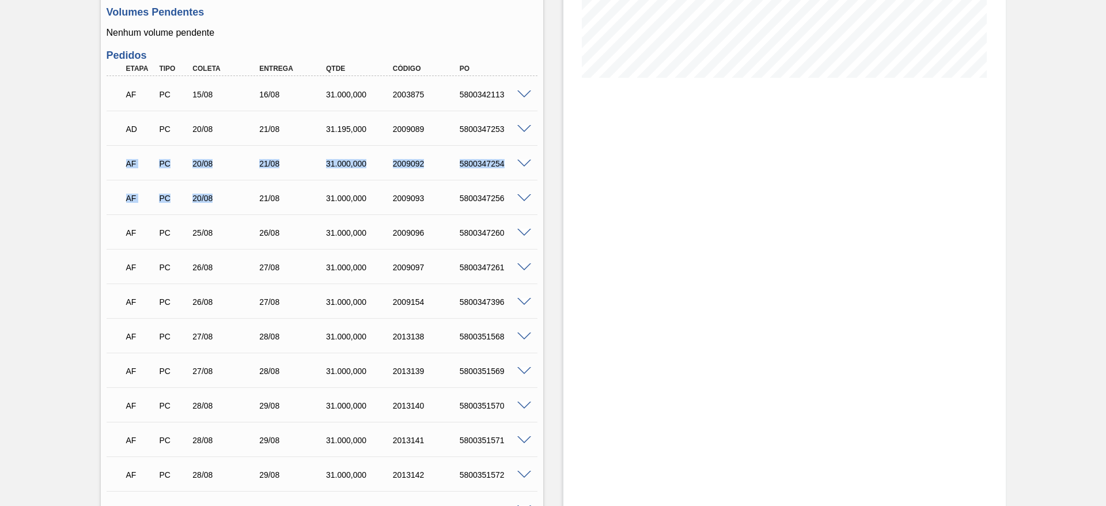
drag, startPoint x: 143, startPoint y: 168, endPoint x: 241, endPoint y: 214, distance: 108.0
click at [241, 214] on div "Unidade Jundiaí PE MIN 126.347,000 KG PE MAX 615.200,000 KG Próxima Entrega 21/…" at bounding box center [322, 259] width 442 height 847
click at [249, 174] on div "AF PC 20/08 21/08 31.000,000 2009092 5800347254" at bounding box center [322, 162] width 431 height 29
click at [268, 228] on div "26/08" at bounding box center [293, 232] width 75 height 9
drag, startPoint x: 206, startPoint y: 191, endPoint x: 146, endPoint y: 149, distance: 73.5
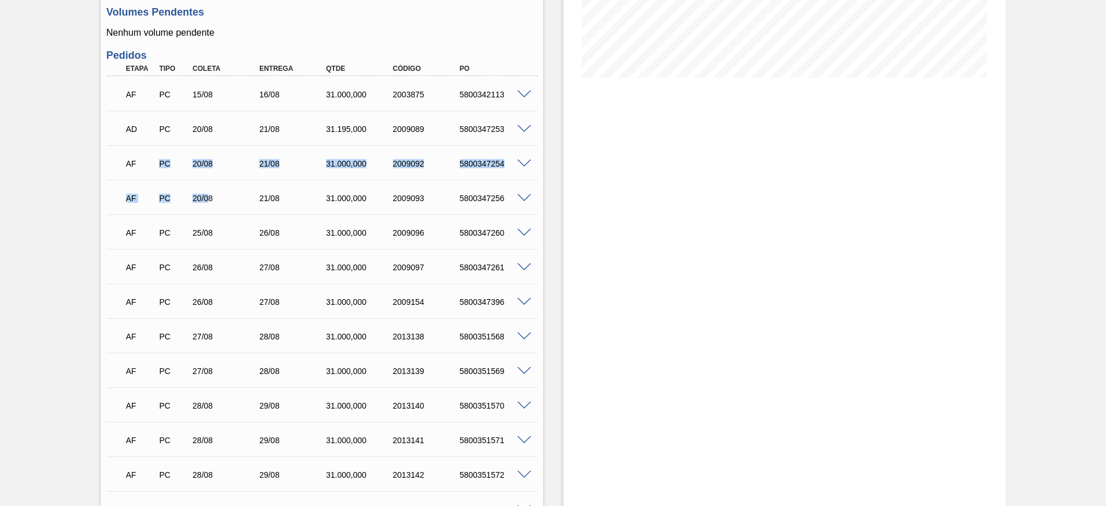
click at [146, 149] on div "AF PC 15/08 16/08 31.000,000 2003875 5800342113 Material 30003518 - ACUCAR;REFI…" at bounding box center [322, 335] width 431 height 518
drag, startPoint x: 506, startPoint y: 189, endPoint x: 415, endPoint y: 158, distance: 96.3
click at [422, 141] on div "AF PC 15/08 16/08 31.000,000 2003875 5800342113 Material 30003518 - ACUCAR;REFI…" at bounding box center [322, 335] width 431 height 518
click at [416, 206] on div "AF PC 20/08 21/08 31.000,000 2009093 5800347256" at bounding box center [319, 196] width 400 height 23
click at [446, 203] on div "AF PC 20/08 21/08 31.000,000 2009093 5800347256" at bounding box center [319, 196] width 400 height 23
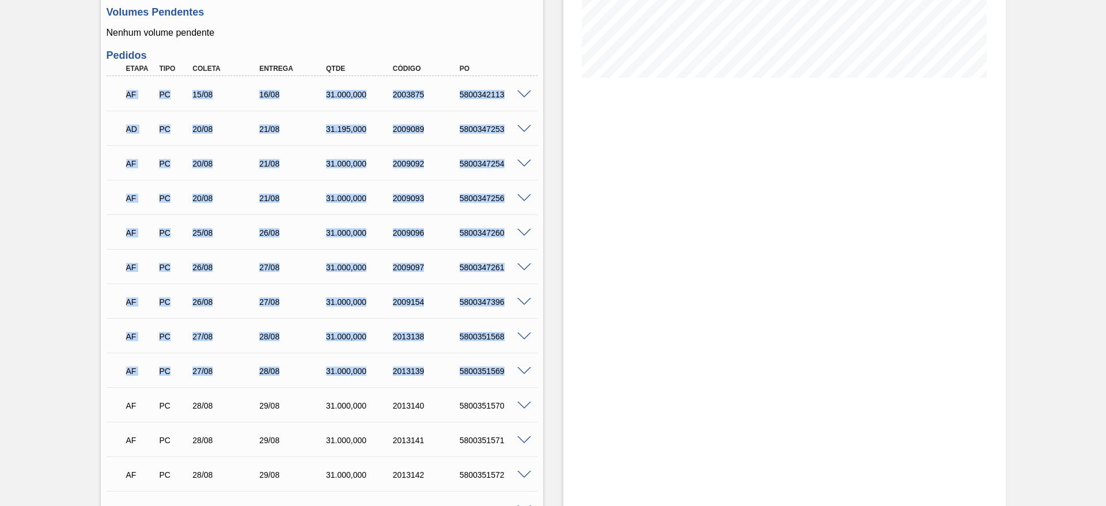
drag, startPoint x: 503, startPoint y: 372, endPoint x: 104, endPoint y: 104, distance: 481.1
click at [104, 104] on div "Unidade Jundiaí PE MIN 126.347,000 KG PE MAX 615.200,000 KG Próxima Entrega 21/…" at bounding box center [322, 259] width 442 height 847
click at [73, 245] on div "Aguardando Faturamento BR15 - AÇÚCAR REFINADO Unidade Jundiaí PE MIN 126.347,00…" at bounding box center [553, 243] width 1106 height 890
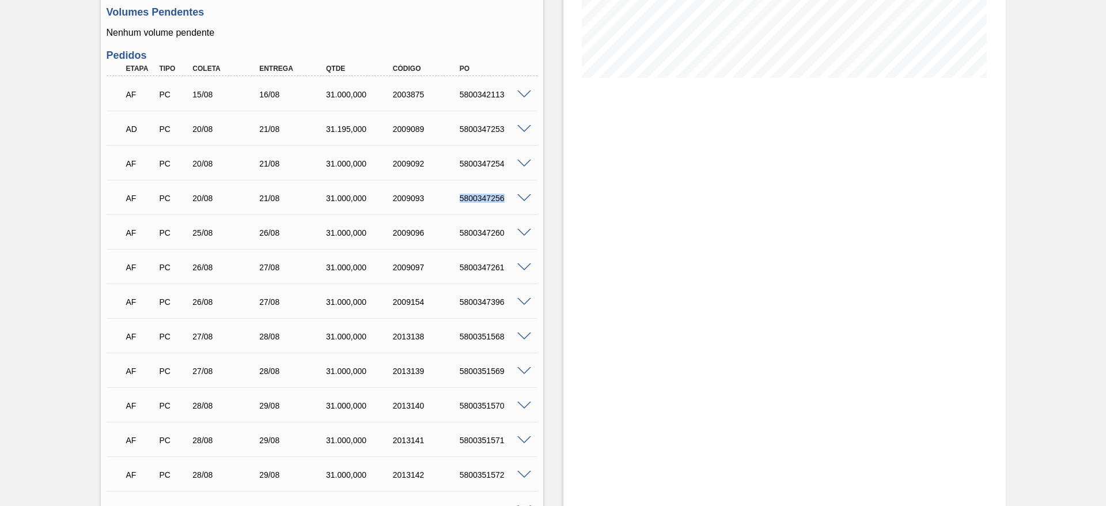
drag, startPoint x: 451, startPoint y: 207, endPoint x: 502, endPoint y: 195, distance: 52.2
click at [502, 195] on div "AF PC 20/08 21/08 31.000,000 2009093 5800347256" at bounding box center [319, 196] width 400 height 23
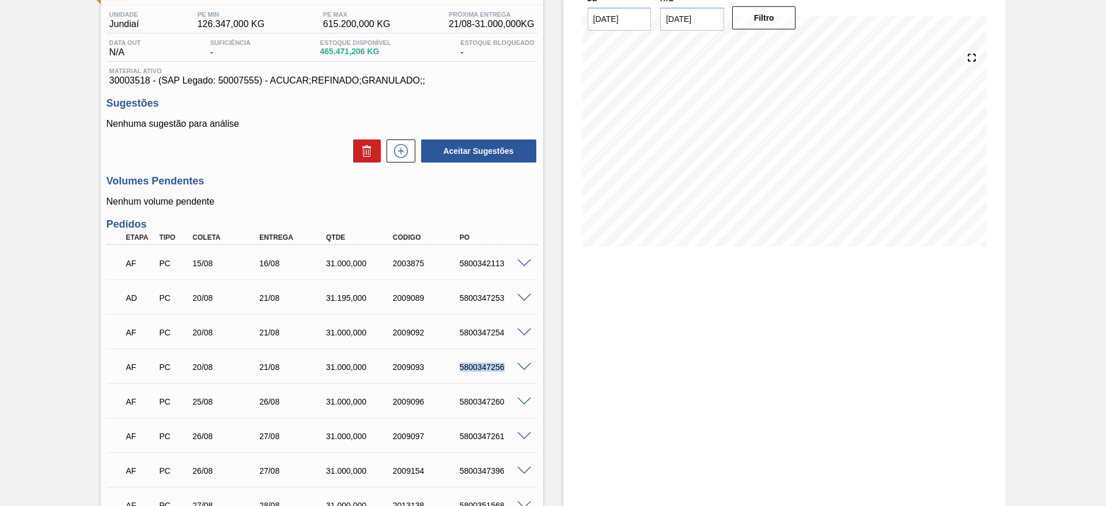
scroll to position [86, 0]
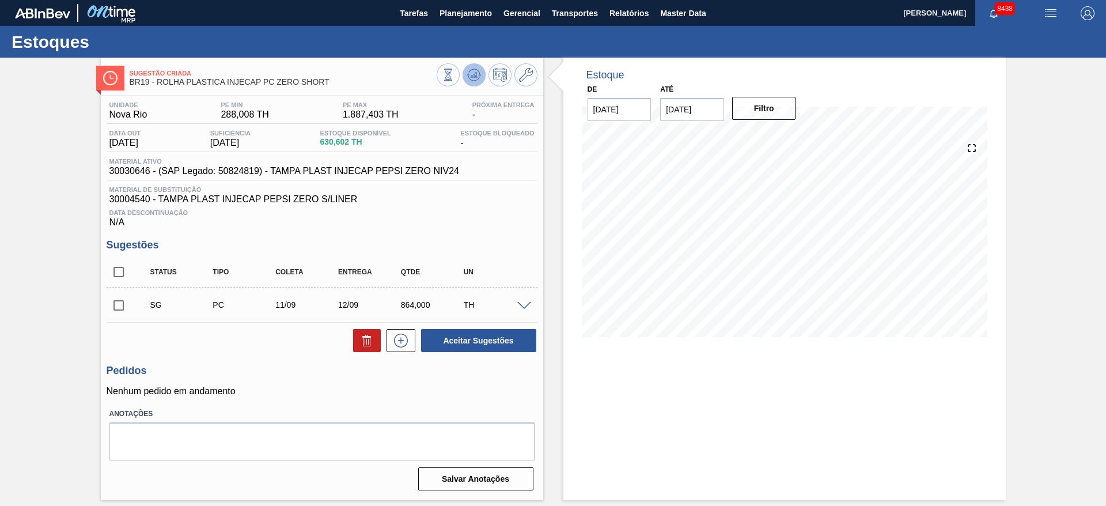
click at [454, 72] on icon at bounding box center [448, 75] width 13 height 13
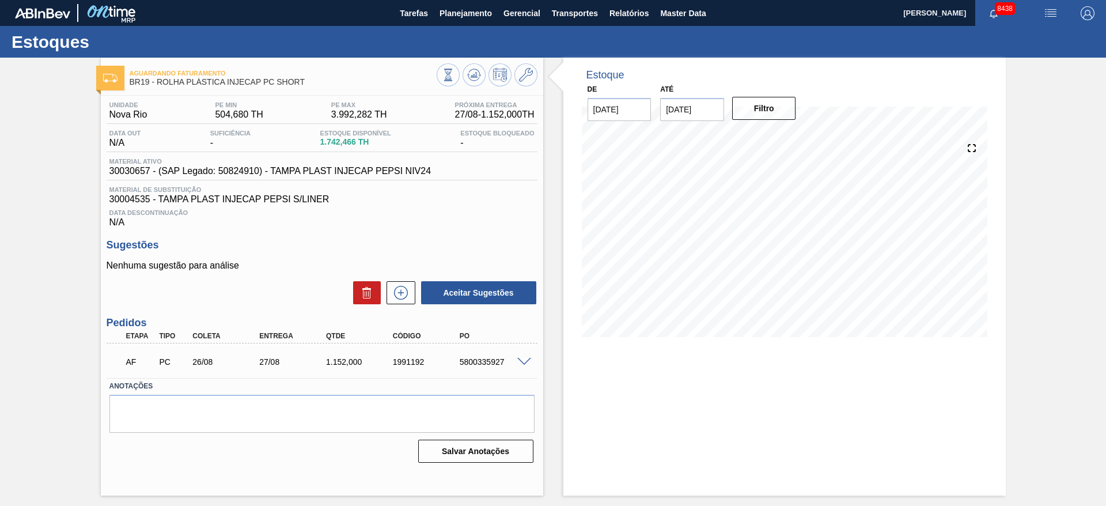
click at [462, 78] on div at bounding box center [487, 76] width 101 height 26
click at [454, 78] on icon at bounding box center [448, 75] width 13 height 13
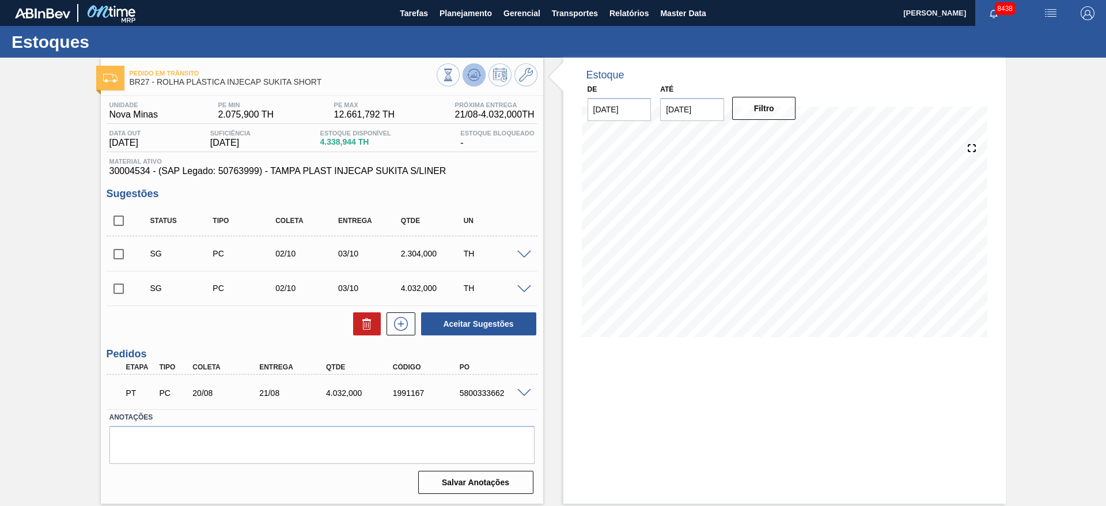
click at [476, 74] on icon at bounding box center [473, 74] width 7 height 5
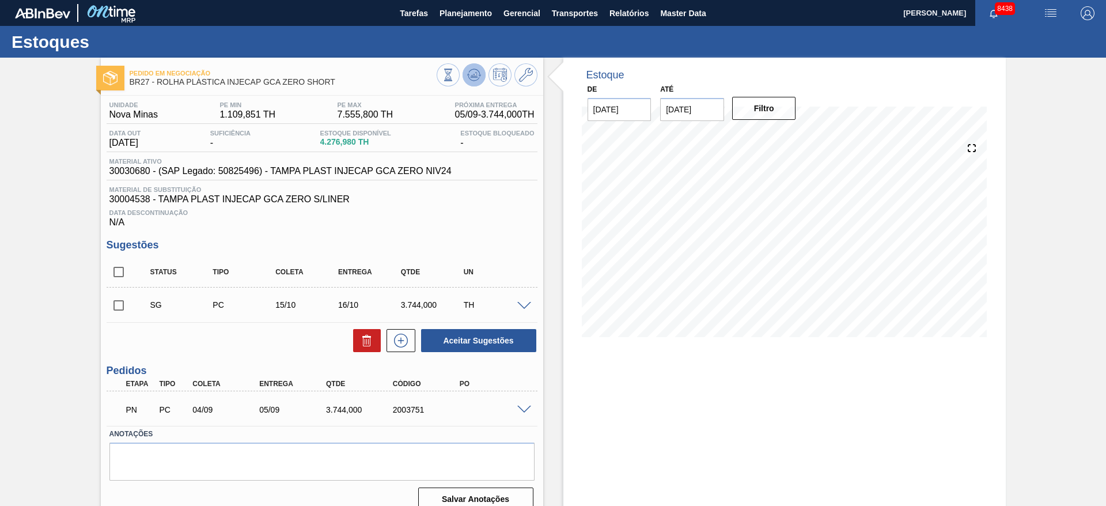
click at [454, 76] on icon at bounding box center [448, 75] width 13 height 13
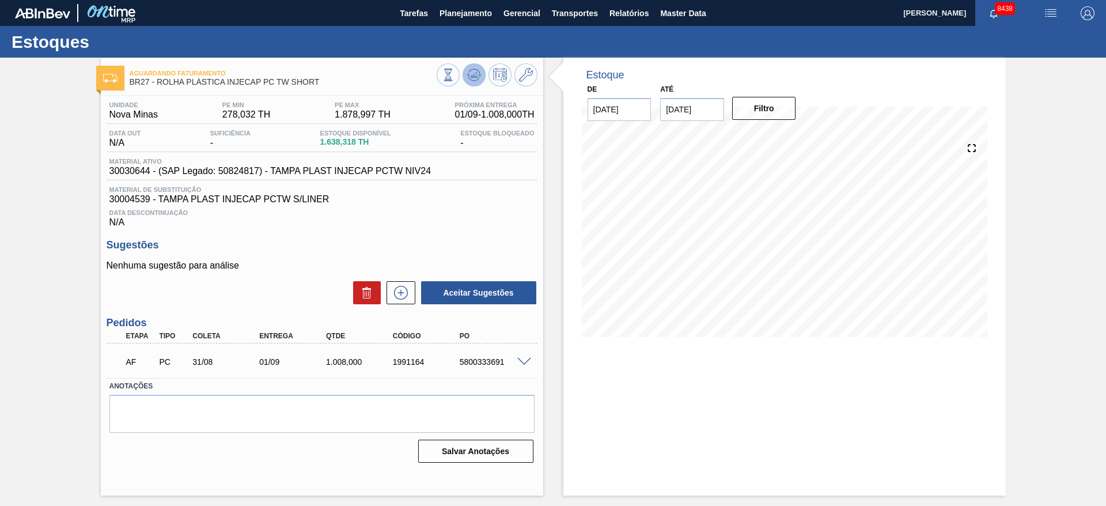
click at [470, 82] on button at bounding box center [473, 74] width 23 height 23
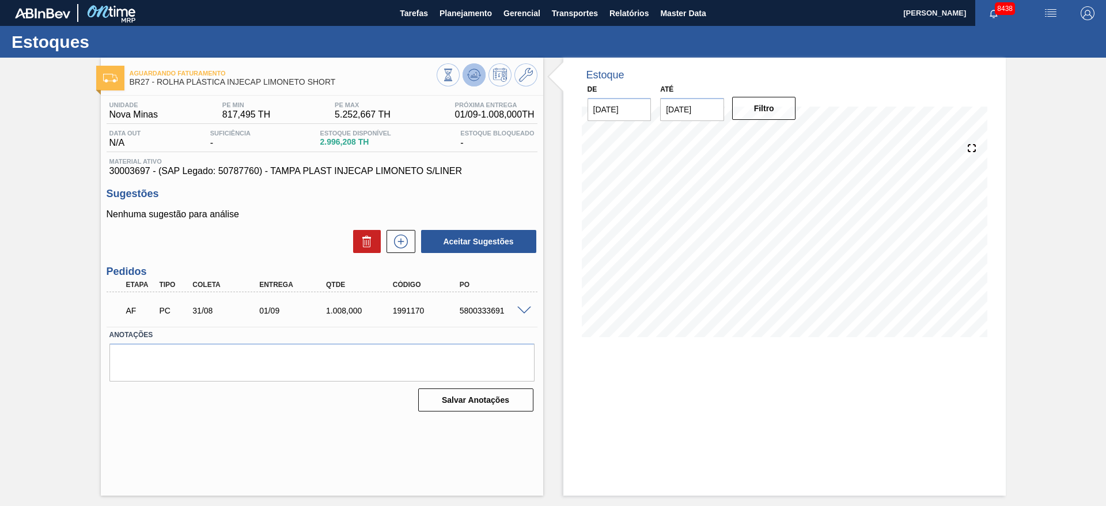
click at [454, 78] on icon at bounding box center [448, 75] width 13 height 13
click at [475, 75] on icon at bounding box center [473, 74] width 7 height 5
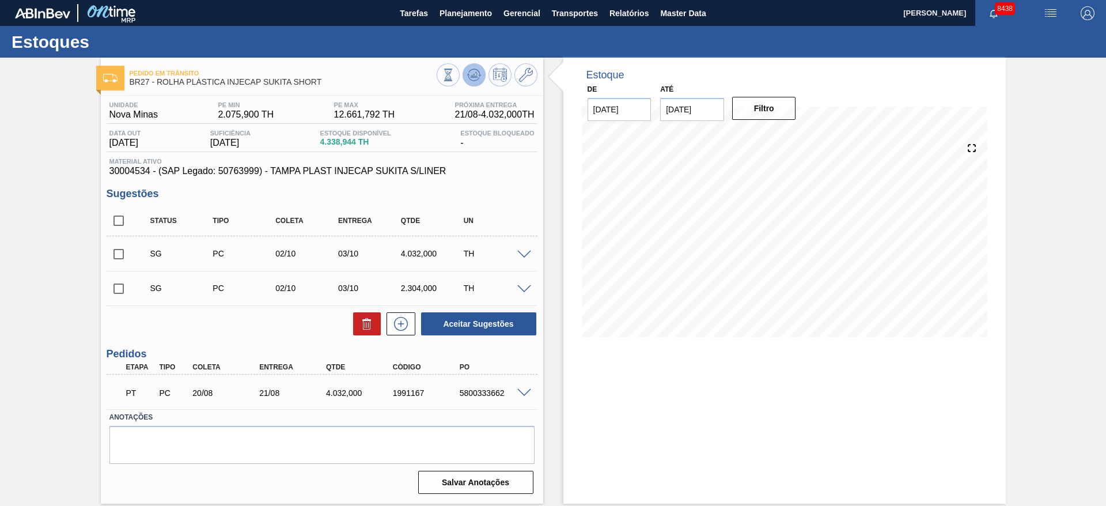
click at [454, 75] on icon at bounding box center [448, 75] width 13 height 13
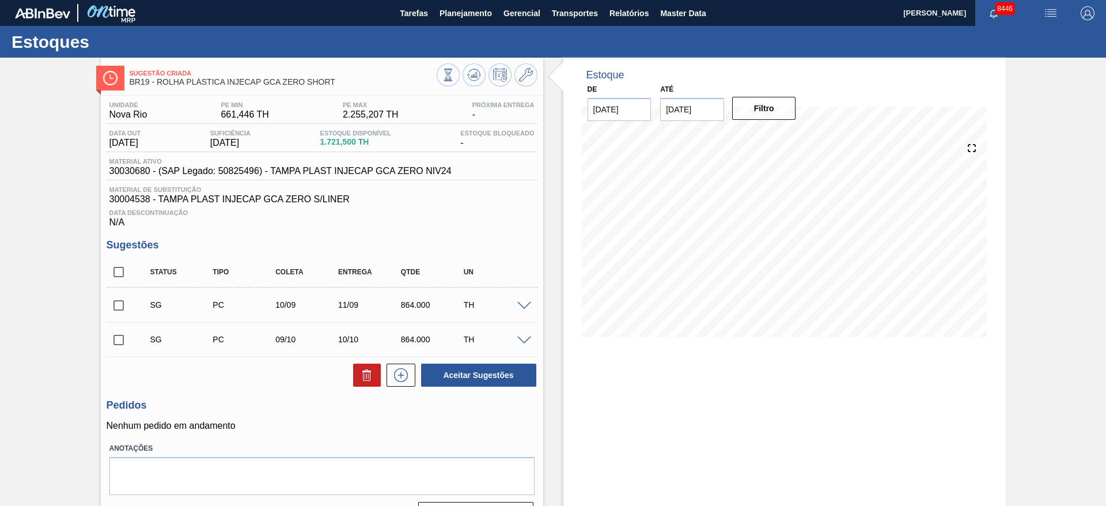
click at [525, 303] on span at bounding box center [524, 306] width 14 height 9
type input "144,000"
type input "0,214"
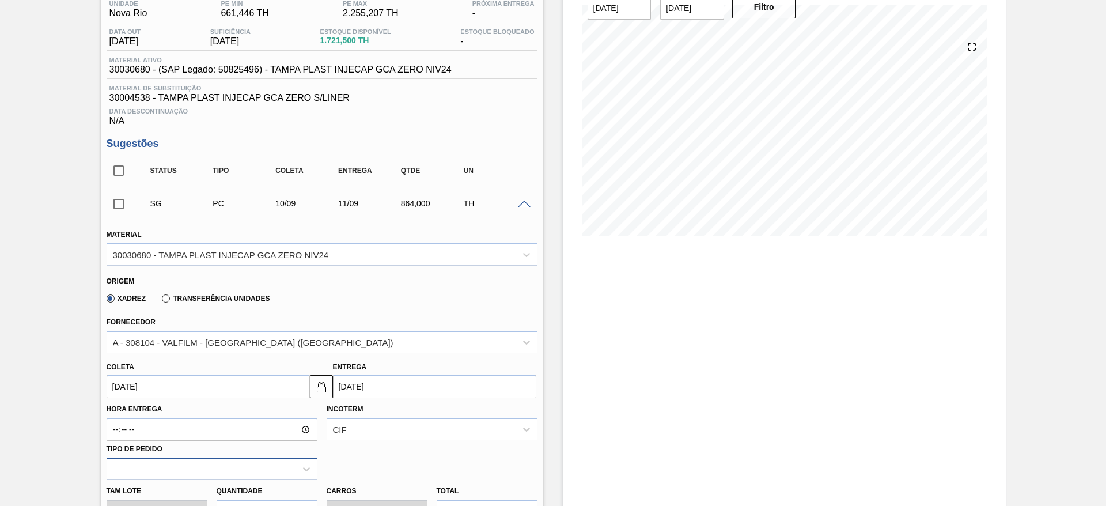
scroll to position [173, 0]
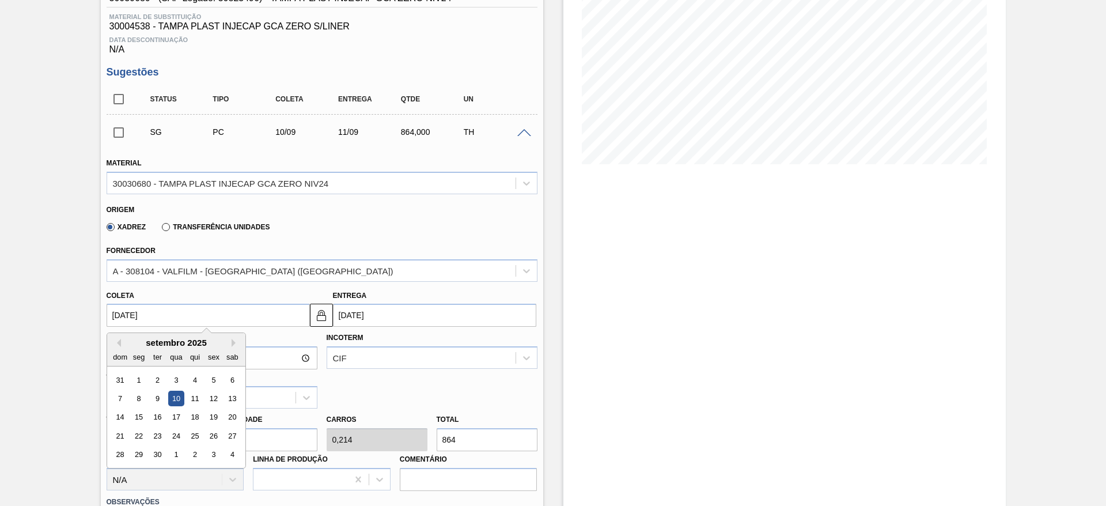
click at [131, 311] on input "10/09/2025" at bounding box center [208, 314] width 203 height 23
click at [156, 376] on div "2" at bounding box center [157, 380] width 16 height 16
type input "02/09/2025"
type input "03/09/2025"
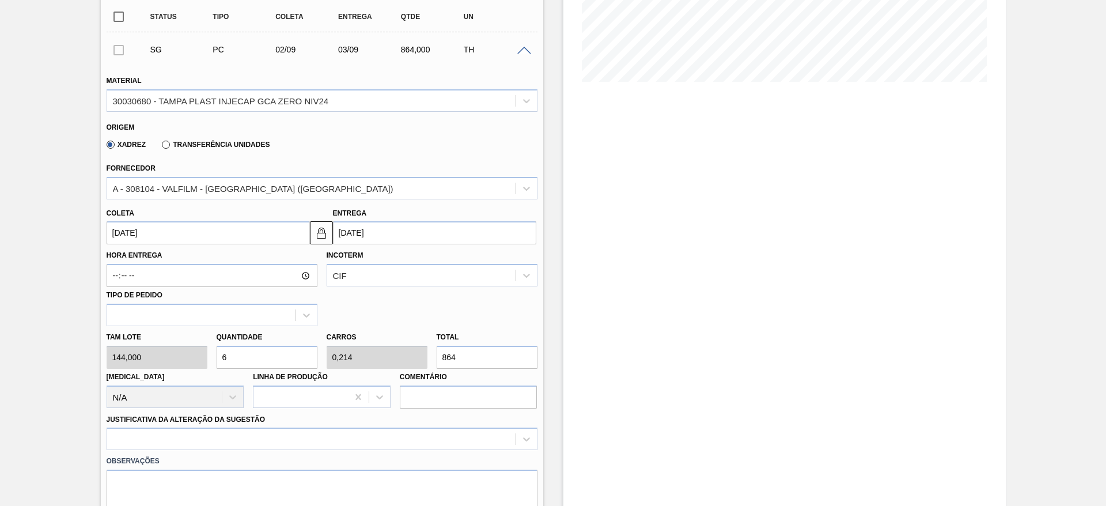
scroll to position [259, 0]
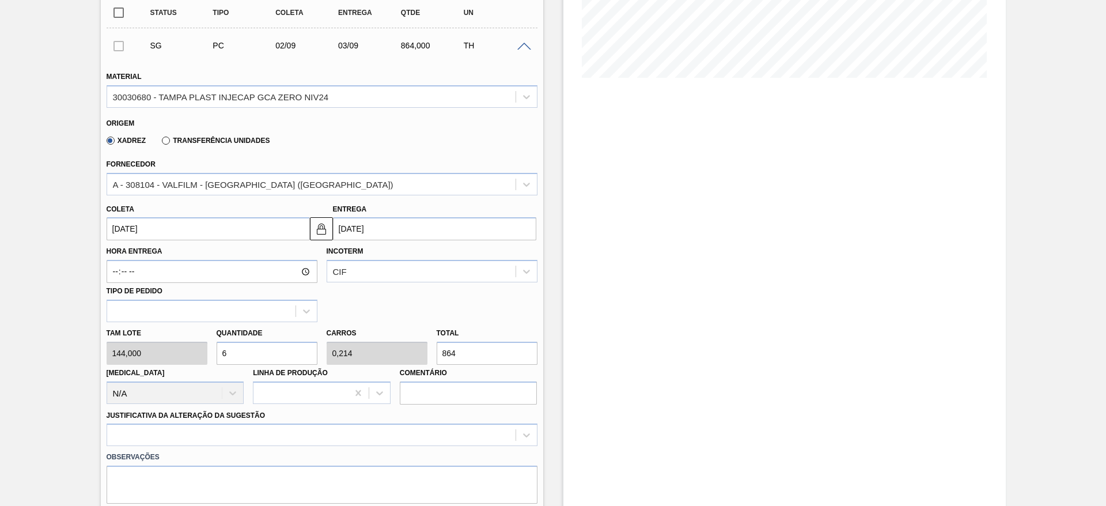
click at [189, 358] on div "Tam lote 144,000 Quantidade 6 Carros 0,214 Total 864 Doca N/A Linha de Produção…" at bounding box center [322, 363] width 440 height 82
type input "7"
type input "0,25"
type input "1.008"
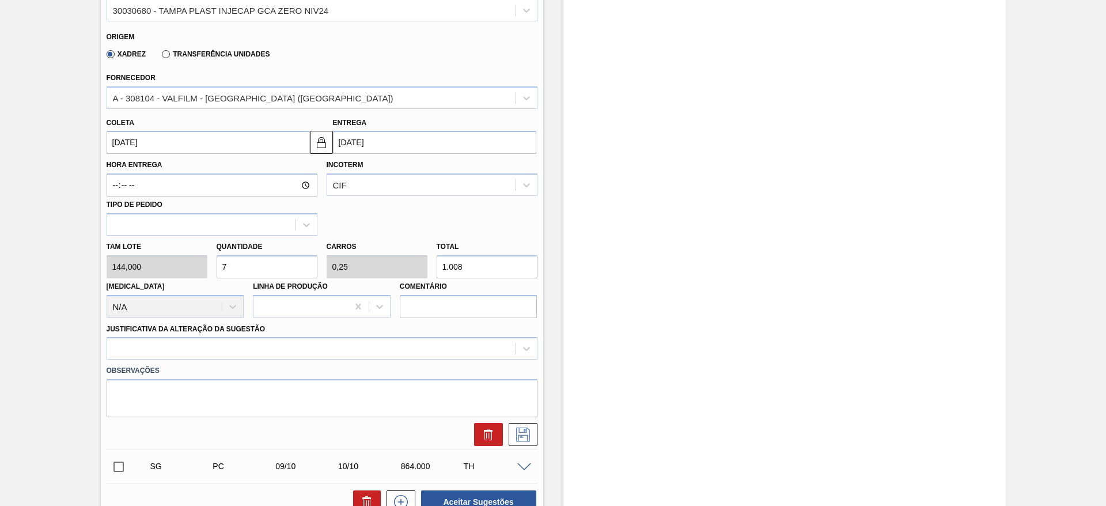
type input "7"
click at [398, 333] on div "Justificativa da Alteração da Sugestão" at bounding box center [322, 340] width 431 height 39
click at [400, 339] on div at bounding box center [322, 348] width 431 height 22
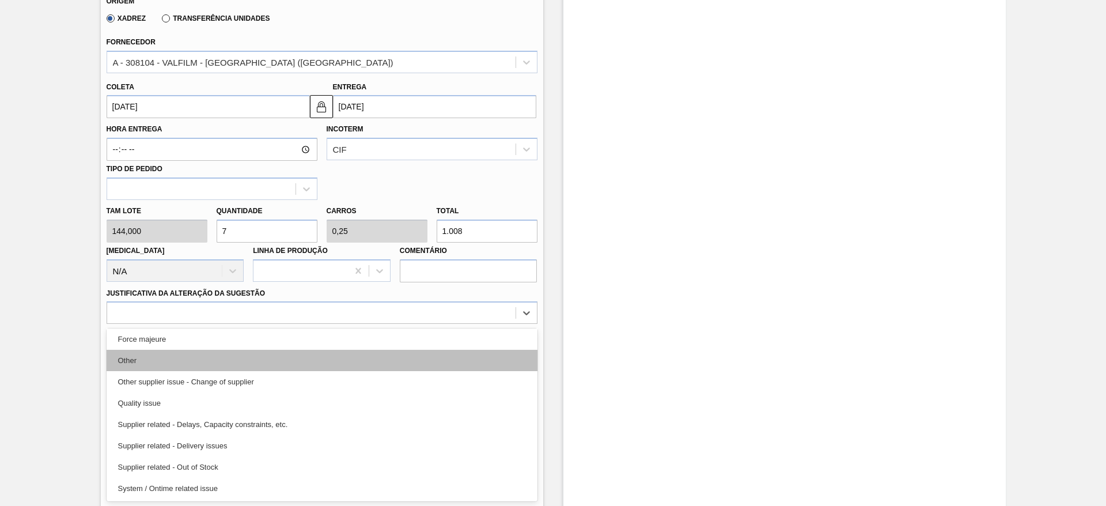
scroll to position [129, 0]
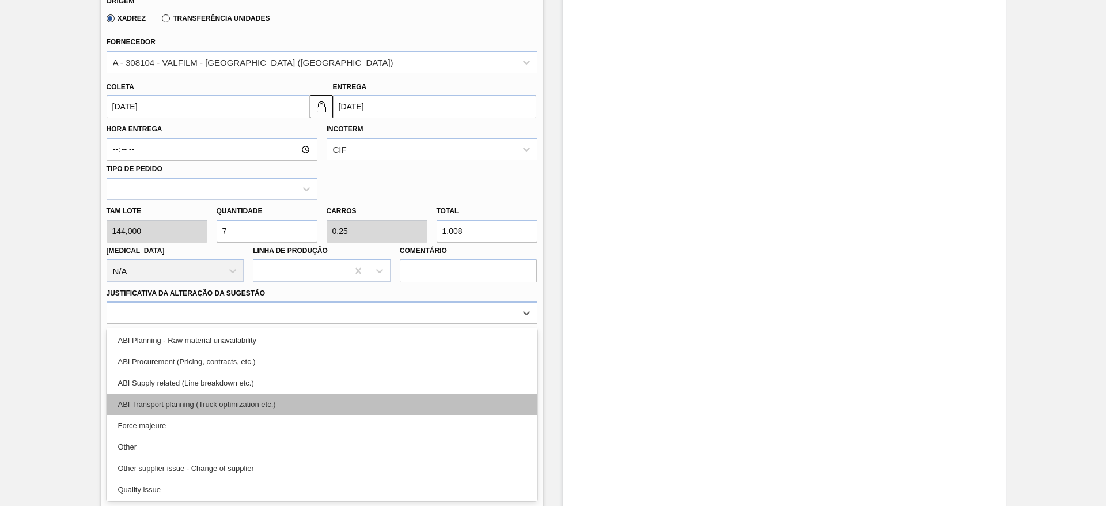
click at [354, 402] on div "ABI Transport planning (Truck optimization etc.)" at bounding box center [322, 403] width 431 height 21
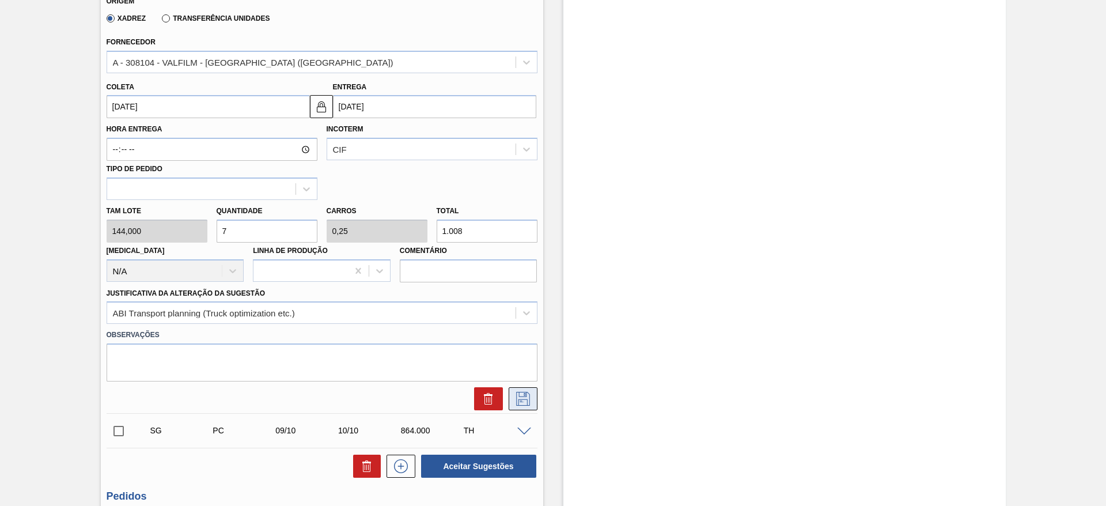
click at [535, 405] on button at bounding box center [523, 398] width 29 height 23
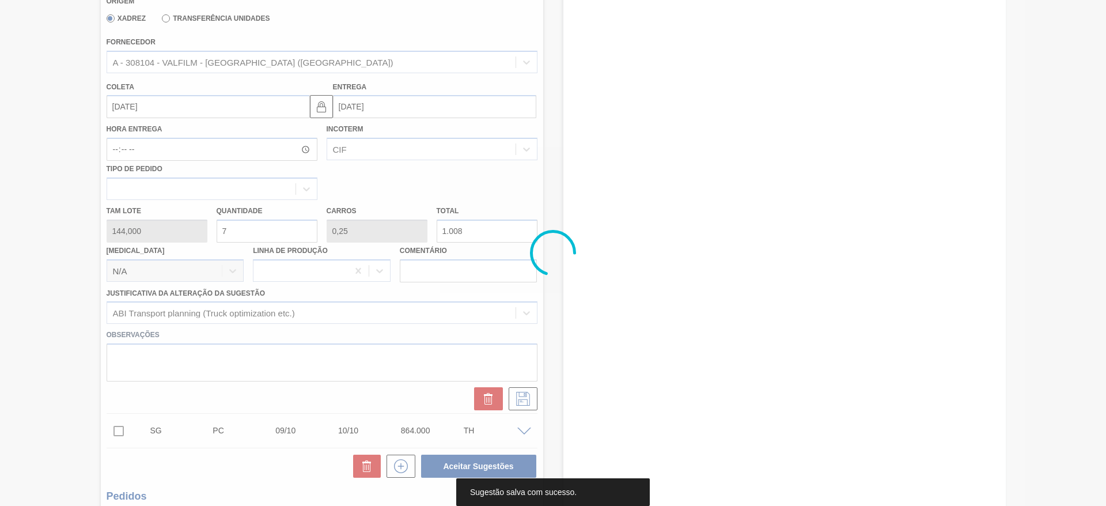
scroll to position [0, 0]
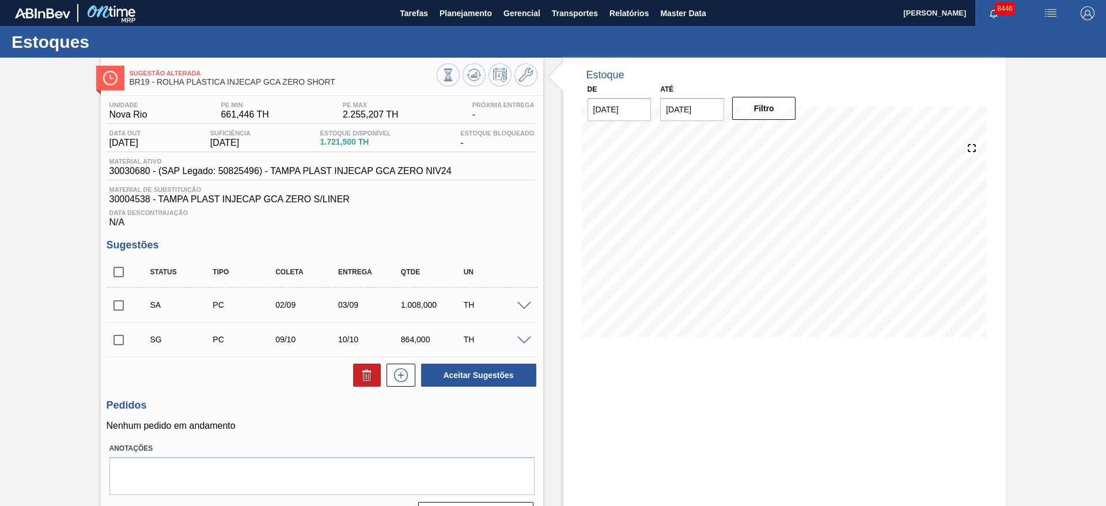
click at [521, 308] on span at bounding box center [524, 306] width 14 height 9
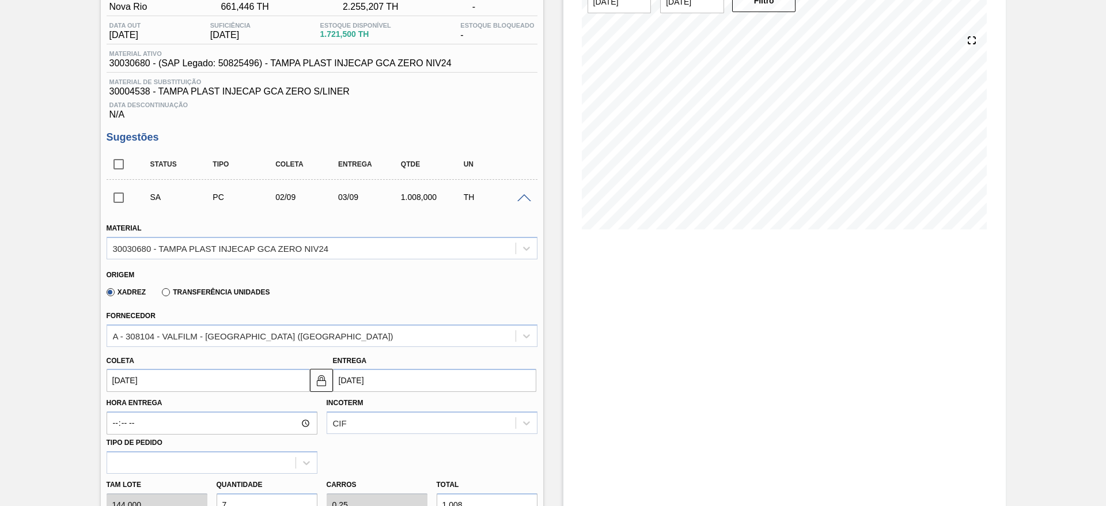
scroll to position [86, 0]
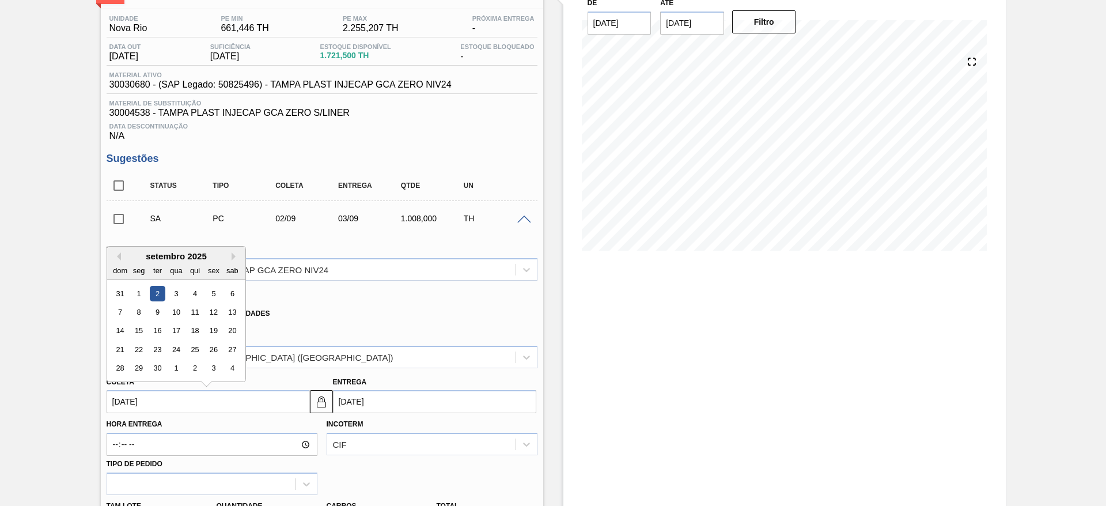
click at [150, 394] on input "02/09/2025" at bounding box center [208, 401] width 203 height 23
click at [207, 295] on div "5" at bounding box center [214, 294] width 16 height 16
type input "[DATE]"
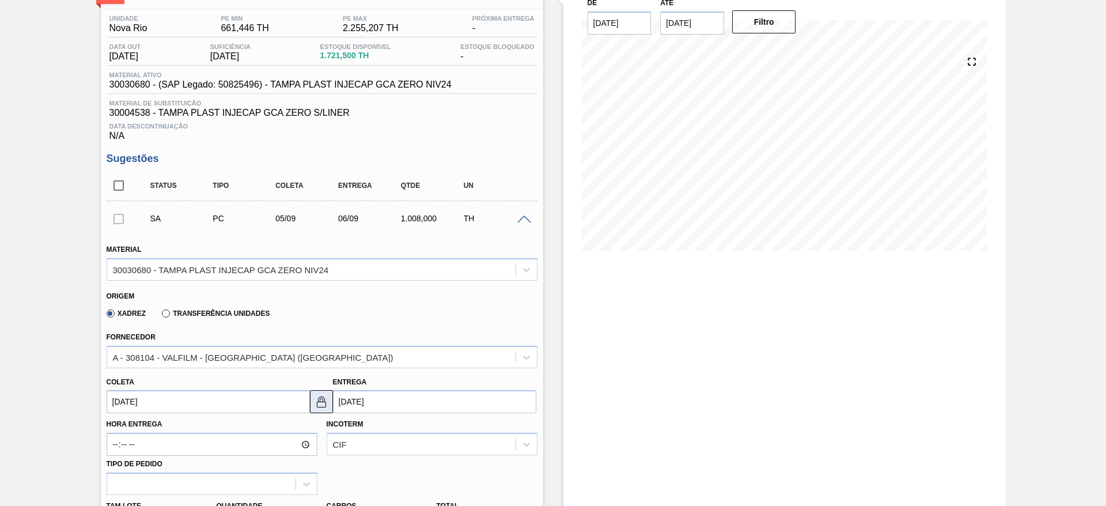
click at [324, 394] on img at bounding box center [321, 401] width 14 height 14
click at [359, 400] on input "[DATE]" at bounding box center [434, 401] width 203 height 23
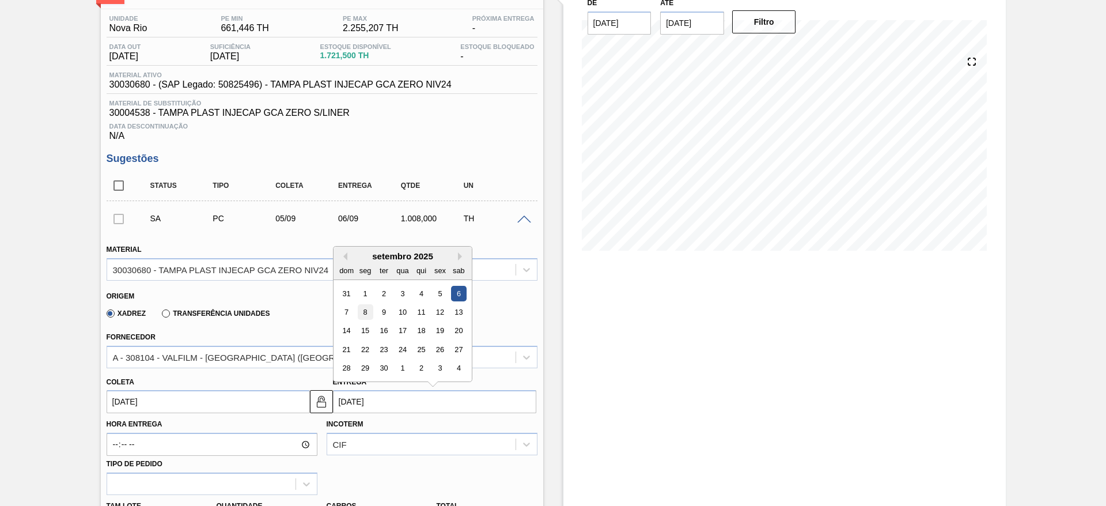
click at [365, 316] on div "8" at bounding box center [365, 312] width 16 height 16
type input "[DATE]"
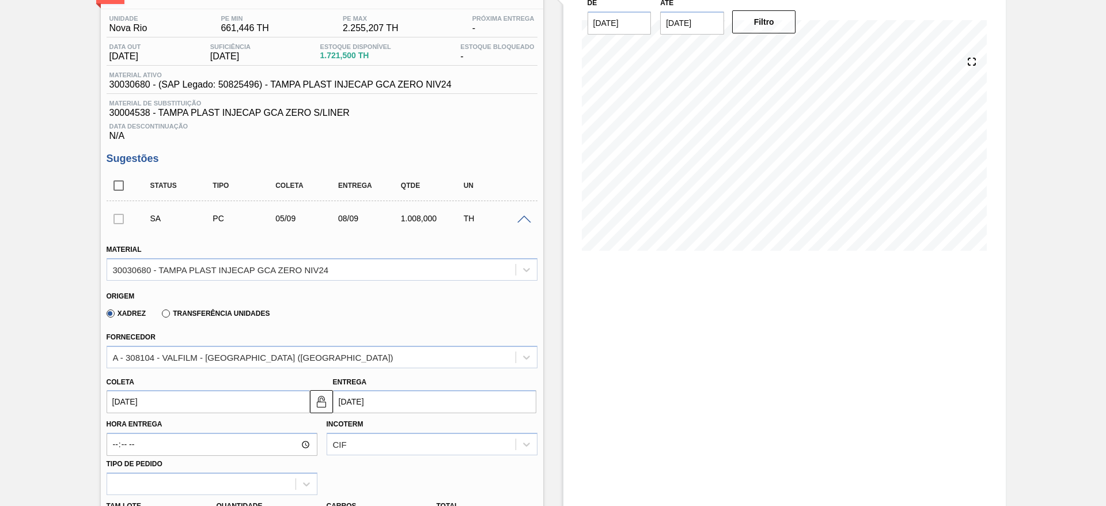
scroll to position [259, 0]
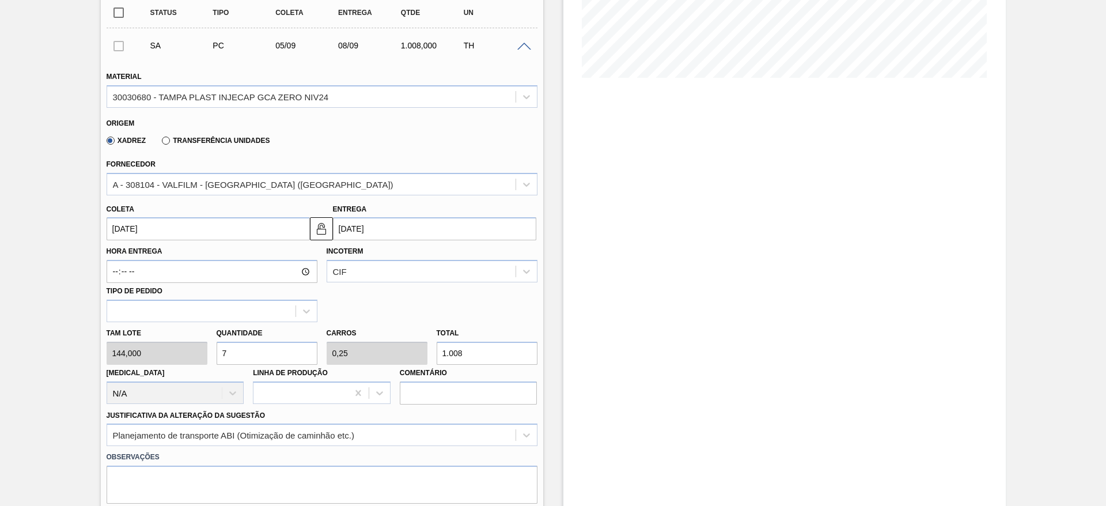
drag, startPoint x: 256, startPoint y: 351, endPoint x: 218, endPoint y: 351, distance: 38.0
click at [218, 351] on input "7" at bounding box center [267, 352] width 101 height 23
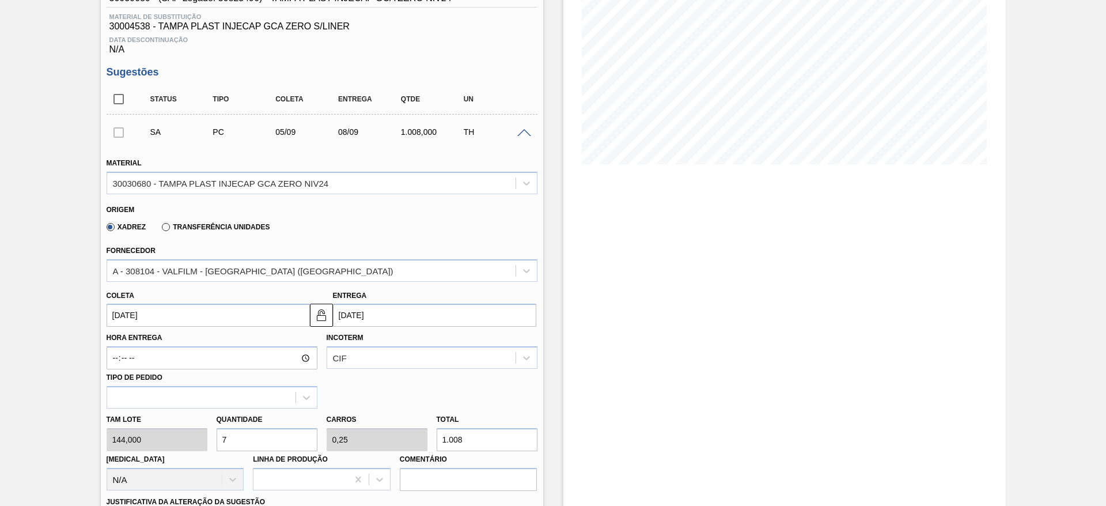
drag, startPoint x: 231, startPoint y: 445, endPoint x: 208, endPoint y: 442, distance: 23.2
click at [208, 442] on div "Tam lote 144,000 Quantidade 7 Carros 0,25 Total 1.008 Doca N/A Linha de Produçã…" at bounding box center [322, 449] width 440 height 82
type input "1"
type input "0,036"
type input "144"
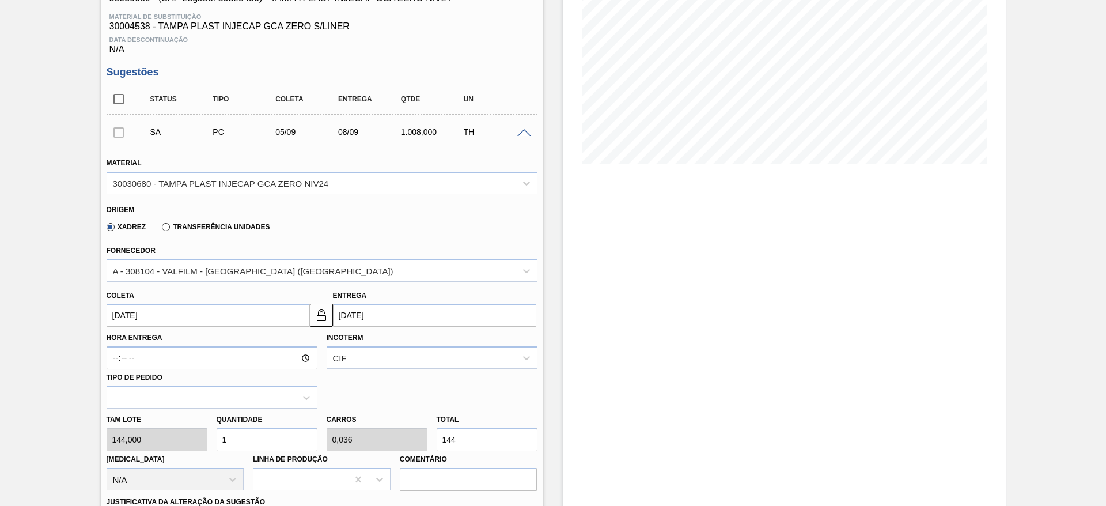
type input "14"
type input "0,5"
type input "2.016"
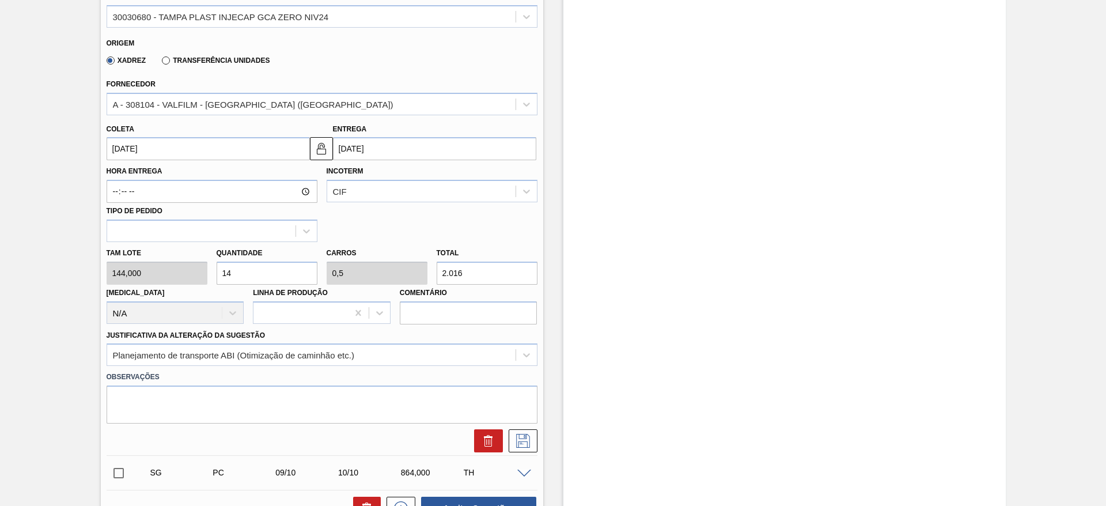
scroll to position [346, 0]
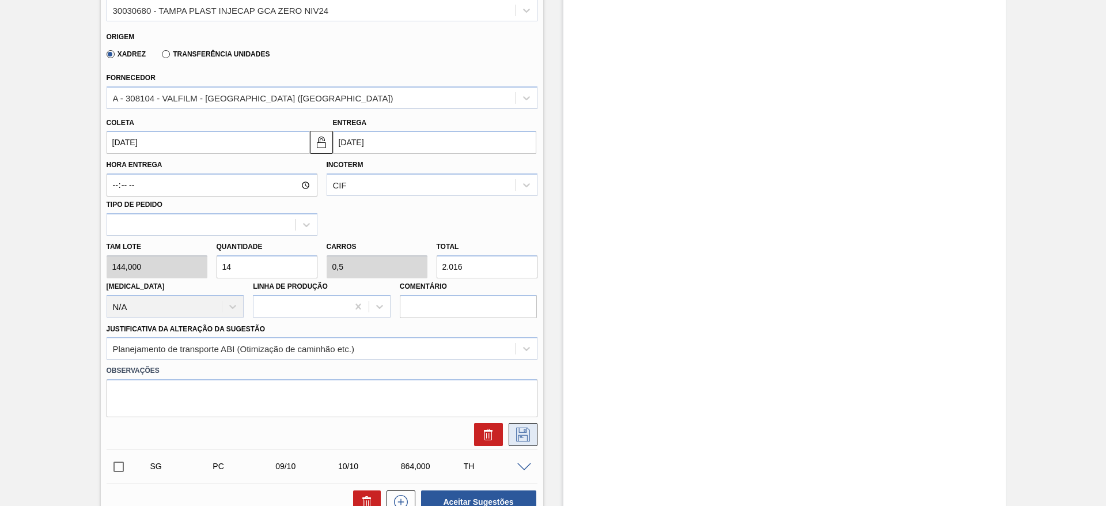
click at [530, 432] on icon at bounding box center [523, 434] width 18 height 14
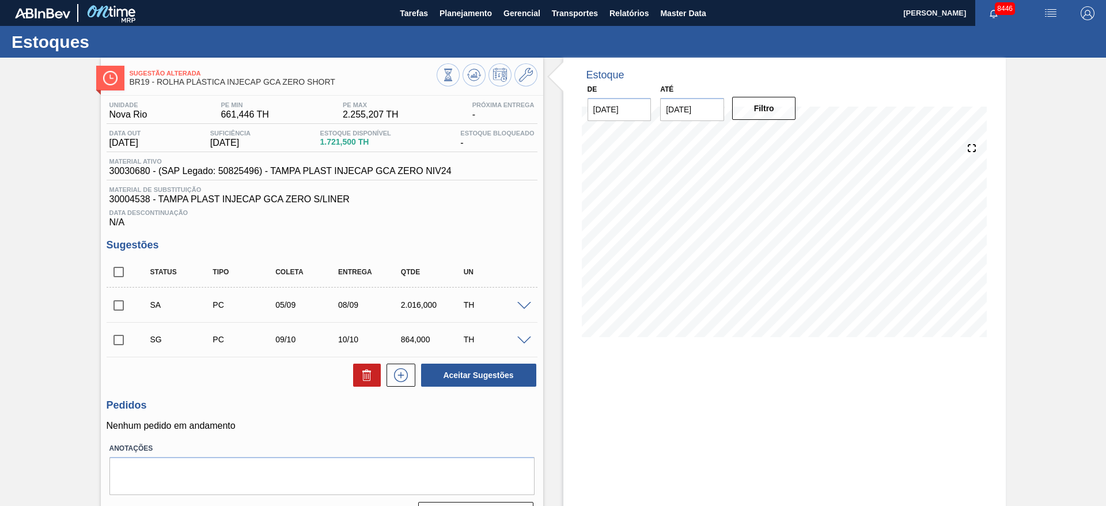
click at [522, 307] on span at bounding box center [524, 306] width 14 height 9
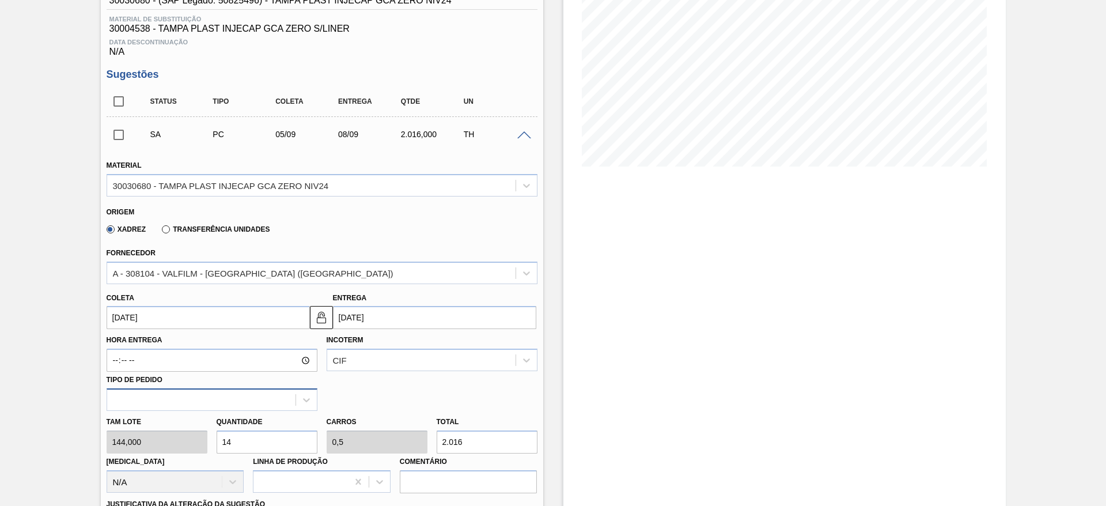
scroll to position [173, 0]
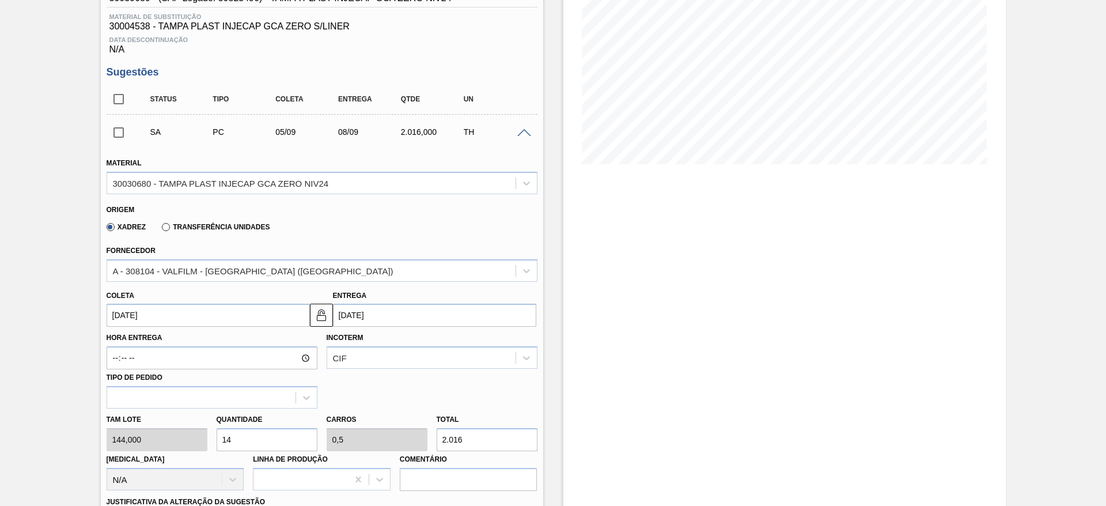
drag, startPoint x: 237, startPoint y: 439, endPoint x: 225, endPoint y: 439, distance: 12.1
click at [225, 439] on input "14" at bounding box center [267, 439] width 101 height 23
type input "11"
type input "0,393"
type input "1.584"
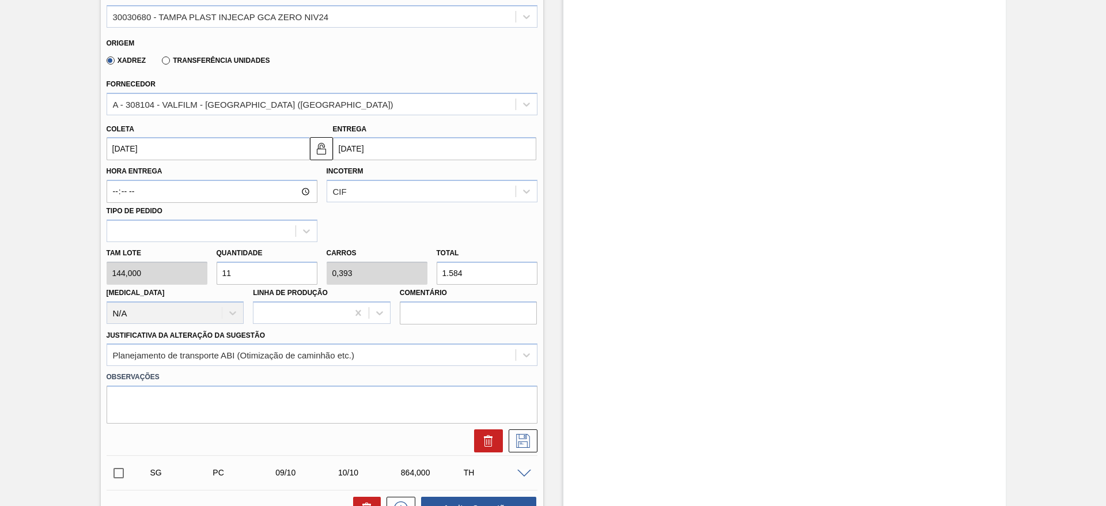
scroll to position [346, 0]
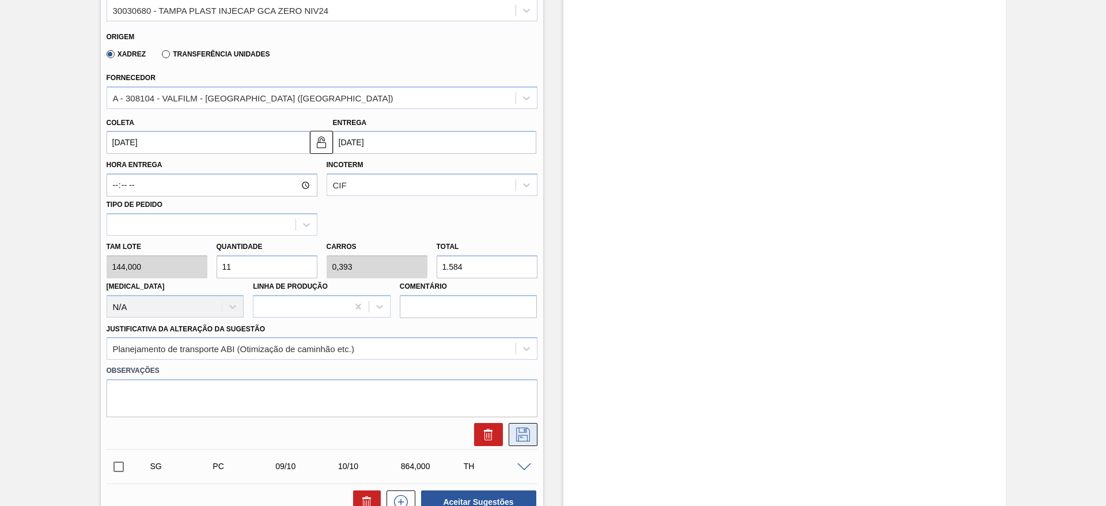
click at [514, 438] on icon at bounding box center [523, 434] width 18 height 14
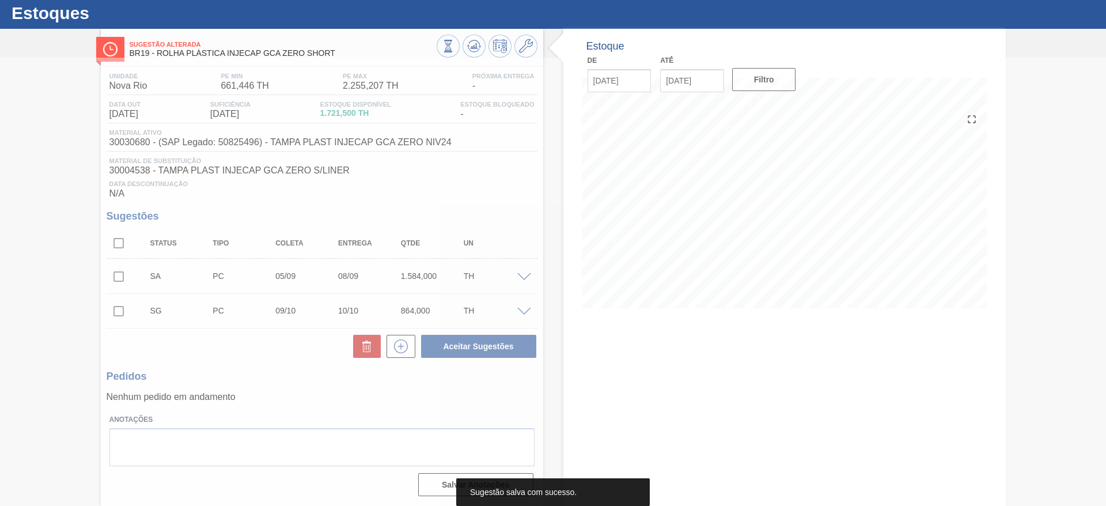
scroll to position [29, 0]
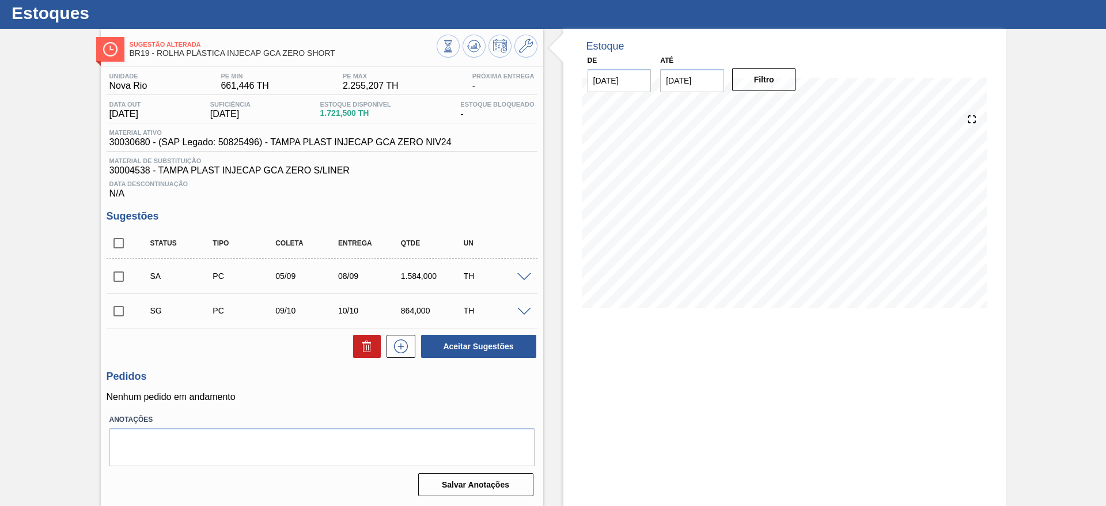
click at [518, 276] on span at bounding box center [524, 277] width 14 height 9
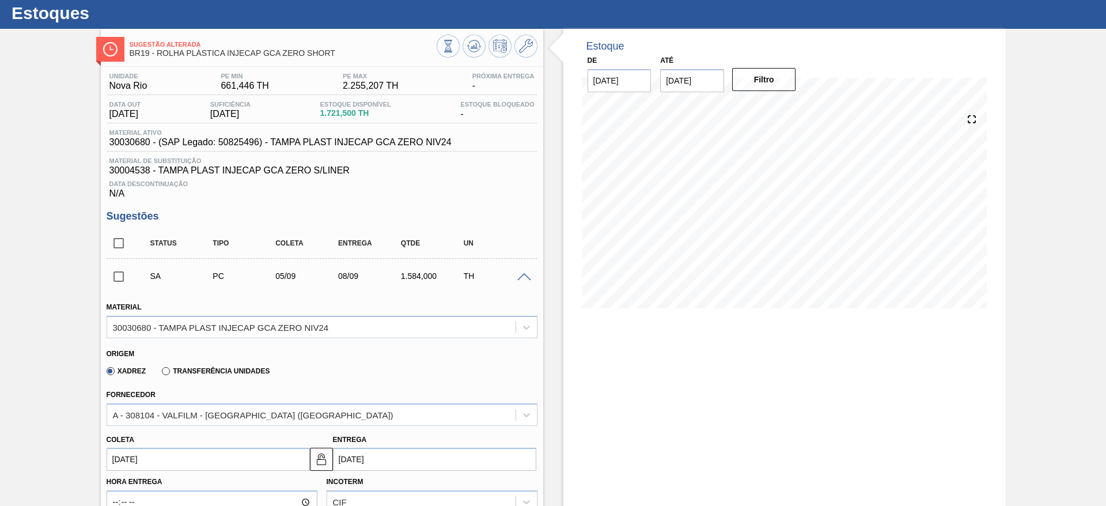
scroll to position [202, 0]
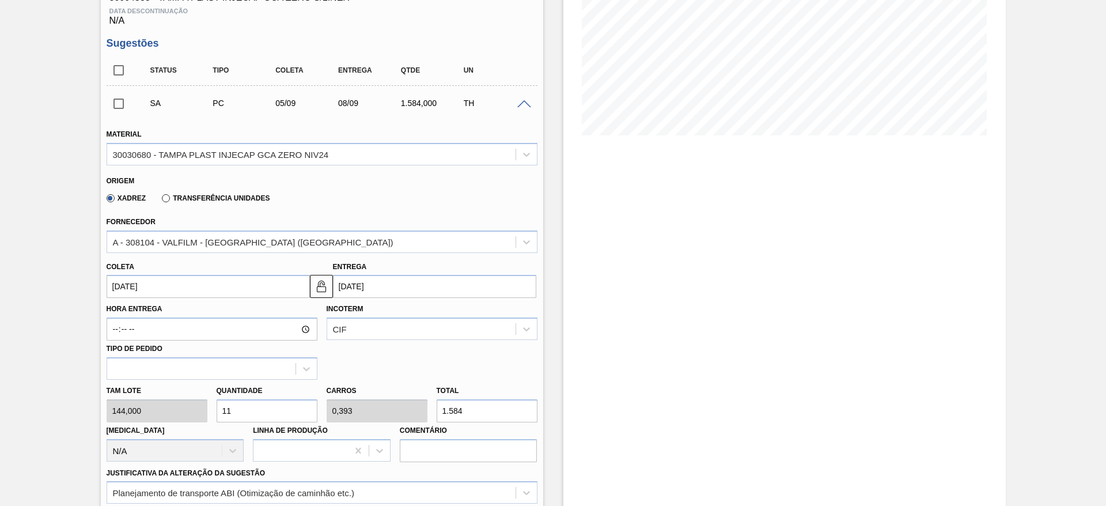
click at [238, 399] on input "11" at bounding box center [267, 410] width 101 height 23
type input "1"
type input "0,036"
type input "144"
type input "10"
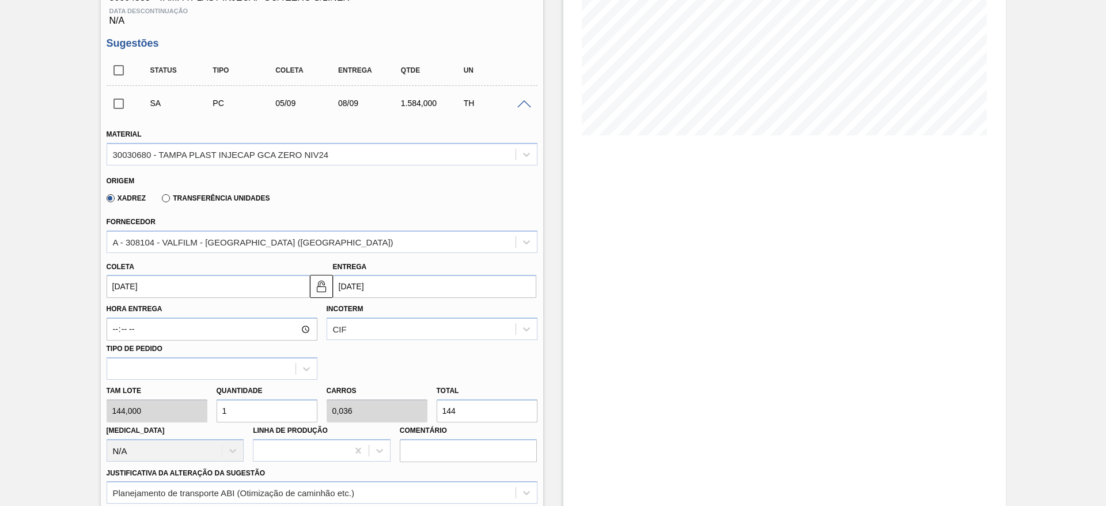
type input "0,357"
type input "1.440"
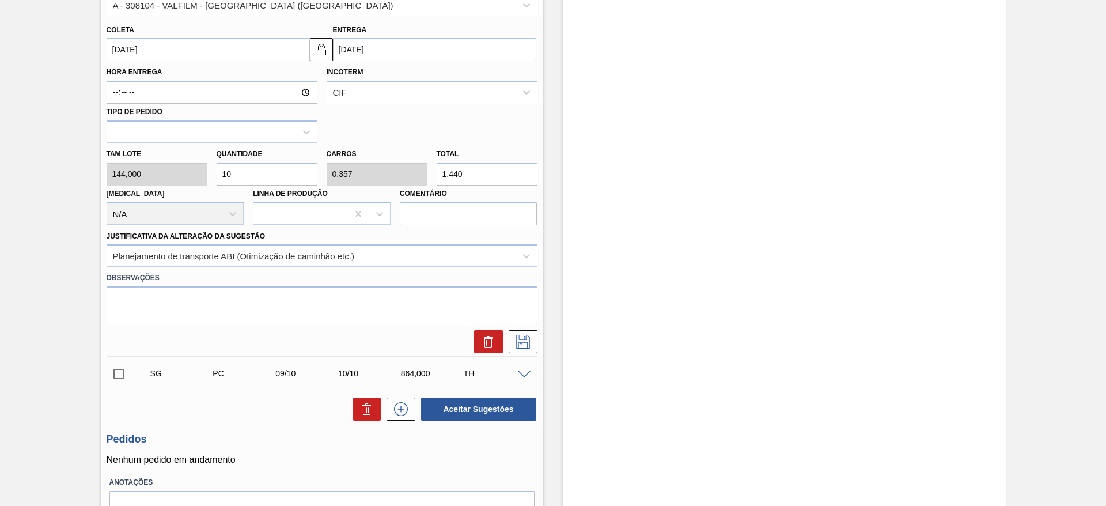
scroll to position [461, 0]
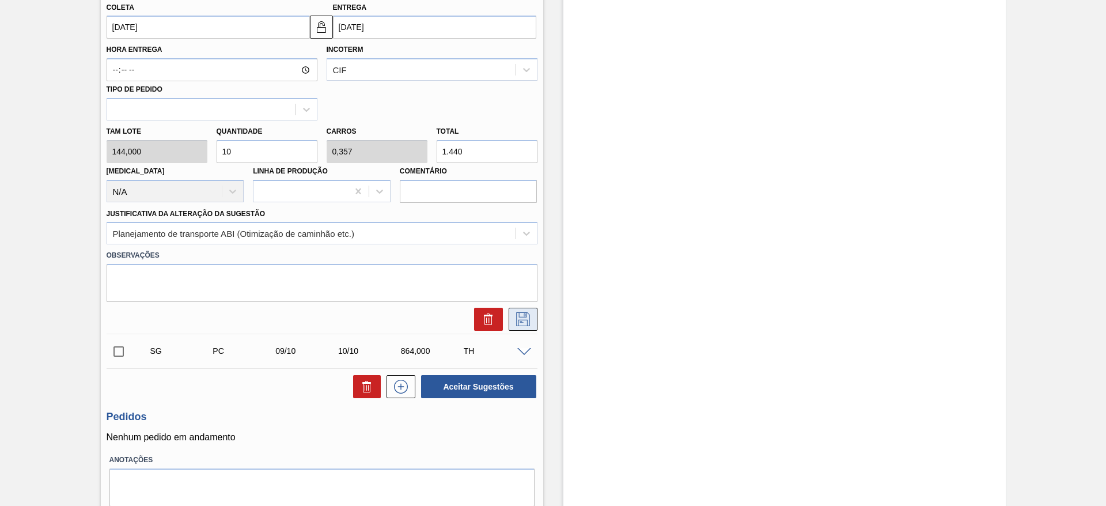
type input "10"
click at [522, 317] on icon at bounding box center [523, 319] width 14 height 14
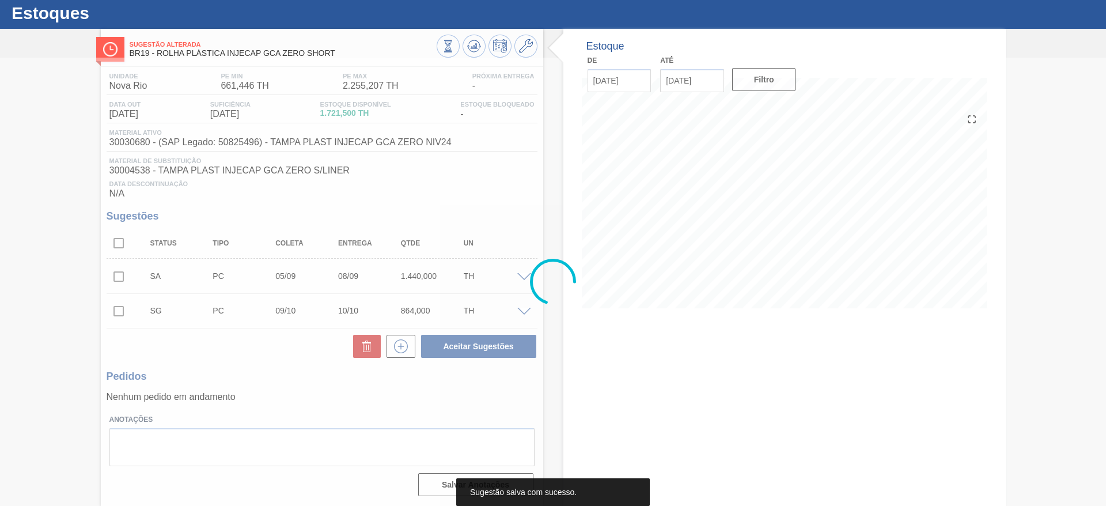
scroll to position [29, 0]
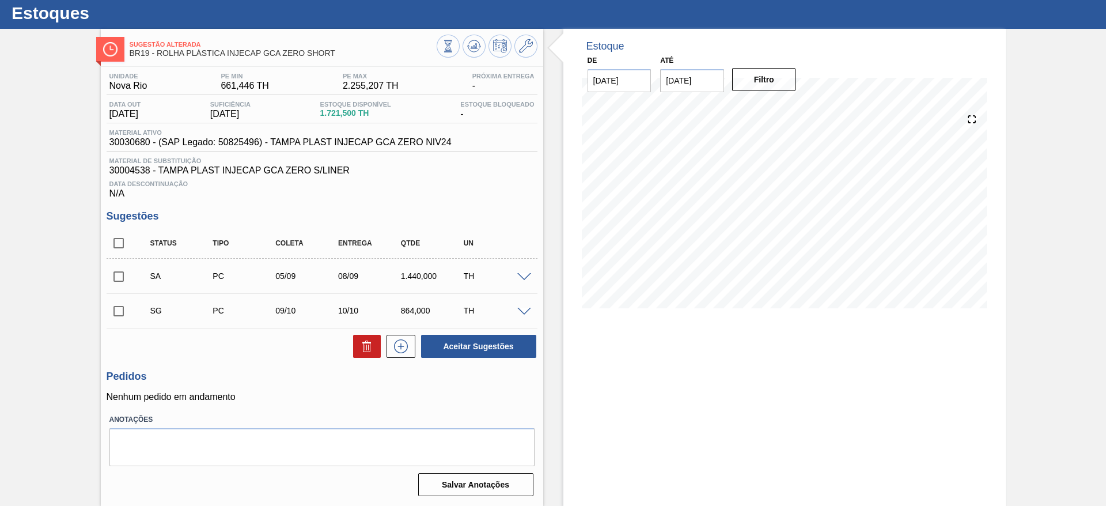
click at [127, 271] on input "checkbox" at bounding box center [119, 276] width 24 height 24
click at [449, 345] on button "Aceitar Sugestões" at bounding box center [478, 346] width 115 height 23
checkbox input "false"
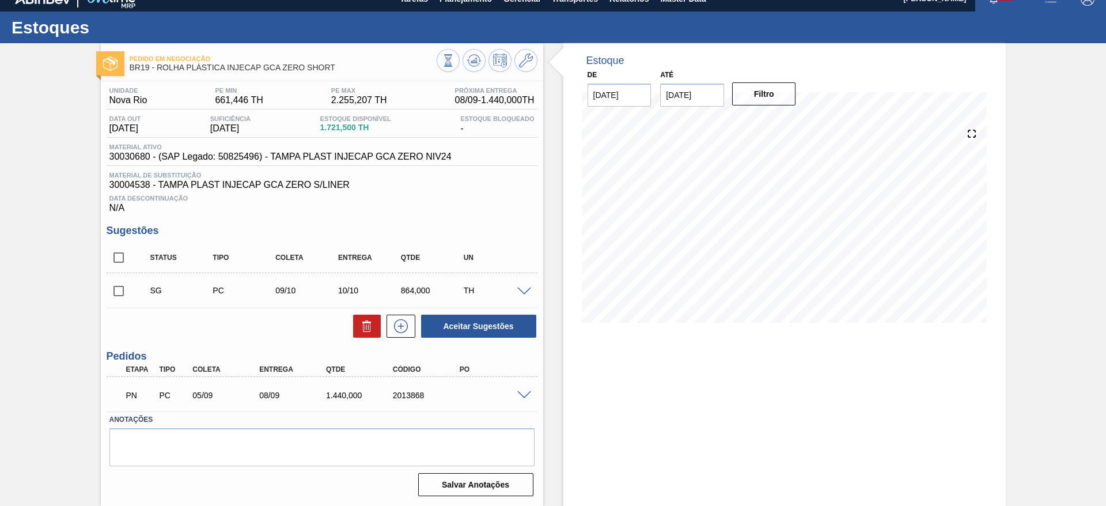
scroll to position [14, 0]
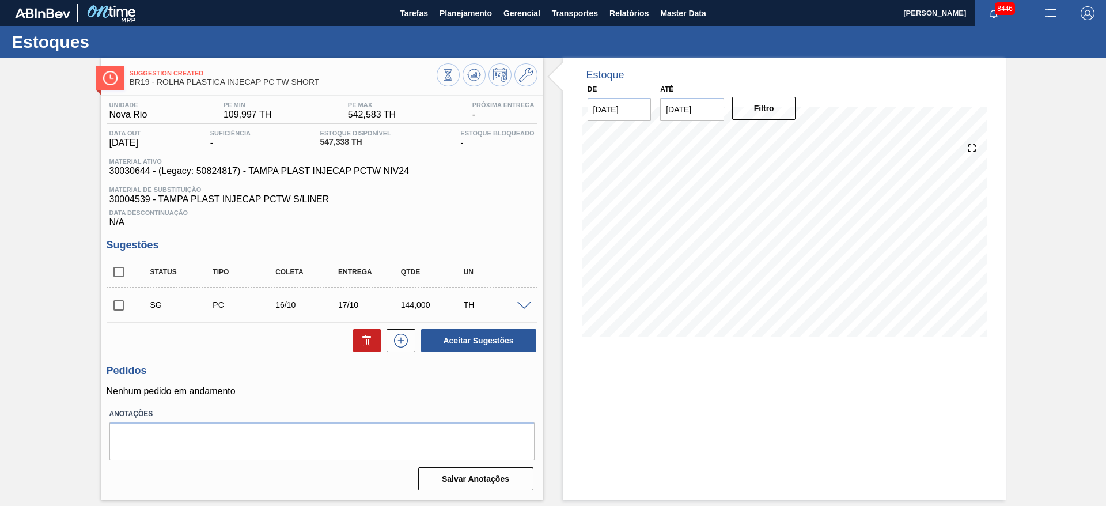
click at [517, 305] on span at bounding box center [524, 306] width 14 height 9
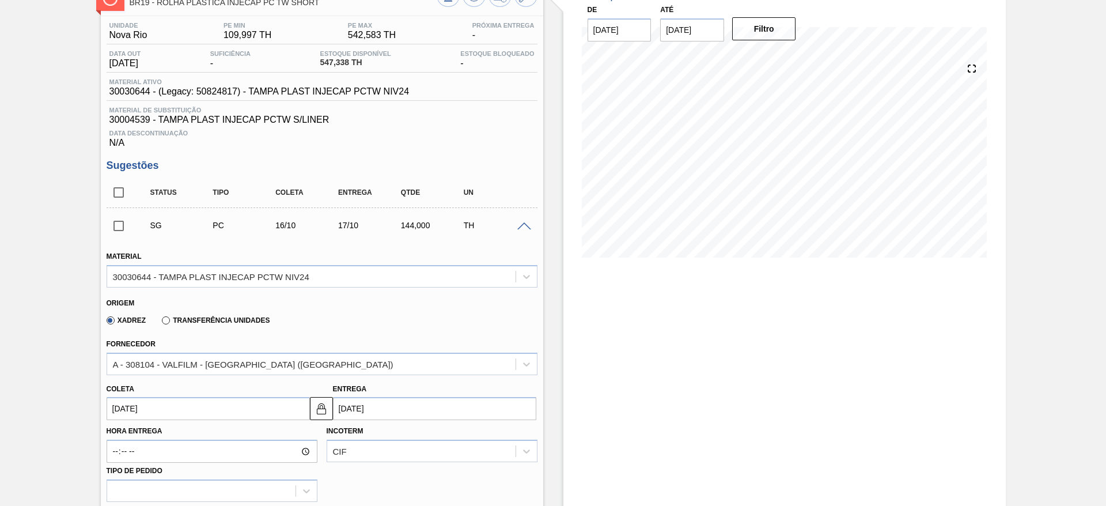
scroll to position [173, 0]
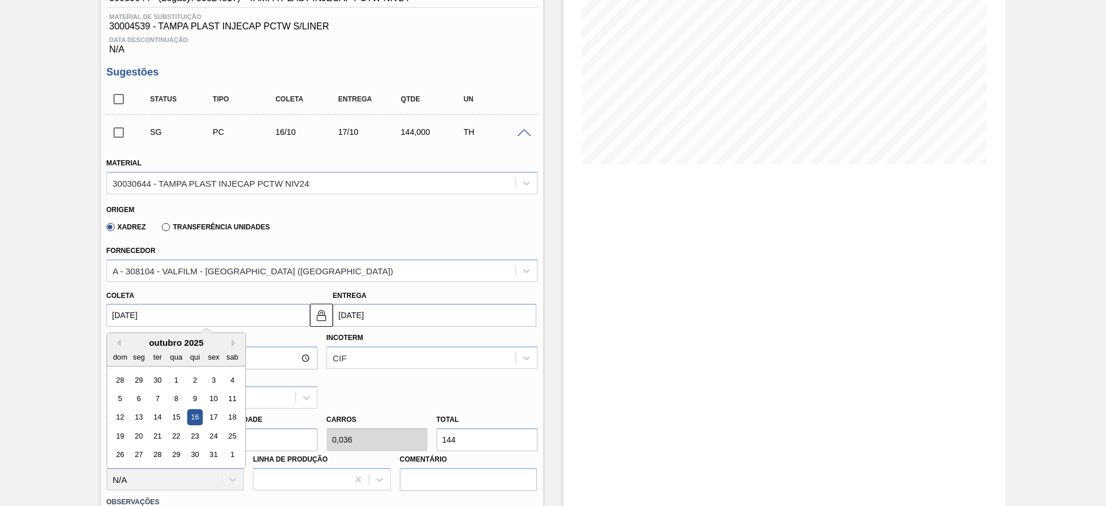
click at [142, 323] on input "16/10/2025" at bounding box center [208, 314] width 203 height 23
click at [232, 341] on button "Next Month" at bounding box center [236, 343] width 8 height 8
drag, startPoint x: 123, startPoint y: 346, endPoint x: 116, endPoint y: 346, distance: 6.3
click at [119, 346] on div "Previous Month Next Month novembro 2025 dom seg ter qua qui sex sab 26 27 28 29…" at bounding box center [176, 409] width 139 height 154
click at [115, 346] on button "Previous Month" at bounding box center [117, 343] width 8 height 8
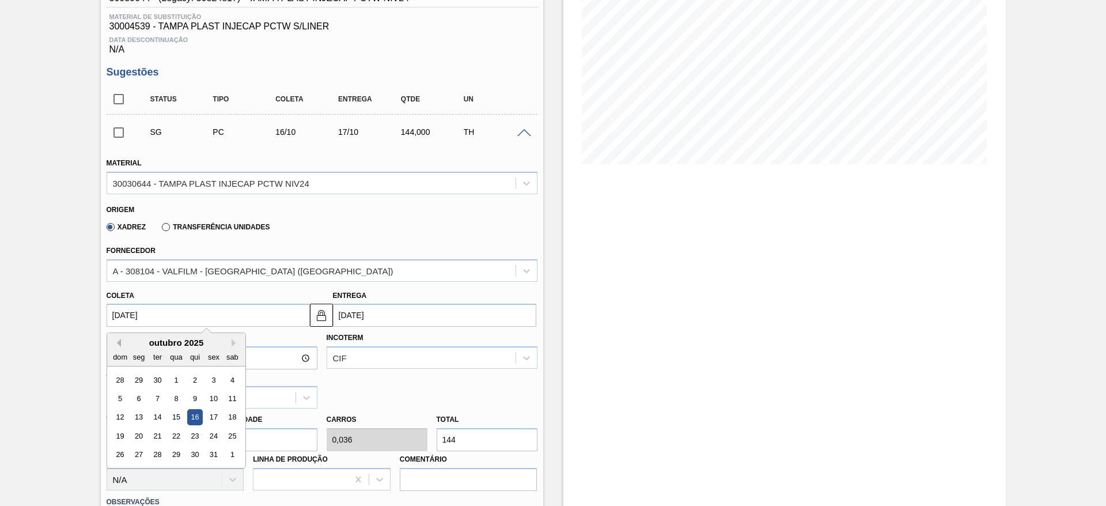
click at [115, 344] on button "Previous Month" at bounding box center [117, 343] width 8 height 8
click at [158, 385] on div "2" at bounding box center [157, 380] width 16 height 16
type input "02/09/2025"
type input "03/09/2025"
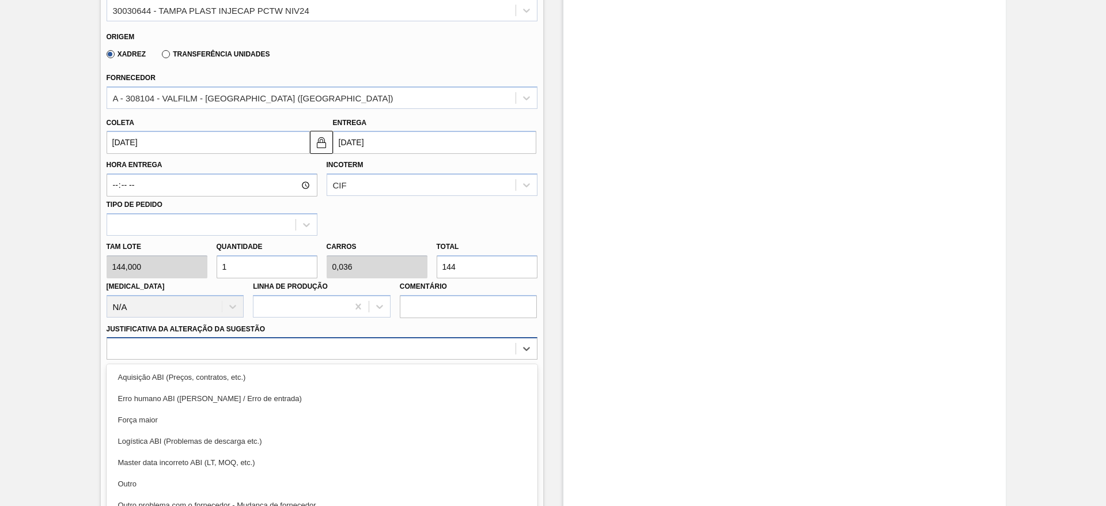
click at [470, 354] on div "option Erro humano ABI (Cálculo / Erro de entrada) focused, 2 of 18. 18 results…" at bounding box center [322, 348] width 431 height 22
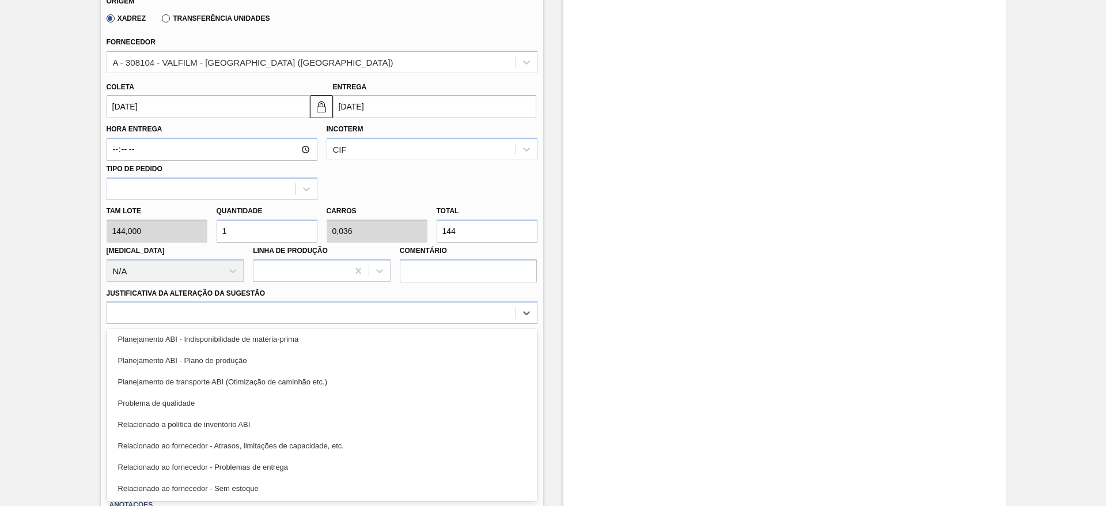
drag, startPoint x: 407, startPoint y: 383, endPoint x: 419, endPoint y: 394, distance: 17.1
click at [406, 383] on div "Planejamento de transporte ABI (Otimização de caminhão etc.)" at bounding box center [322, 381] width 431 height 21
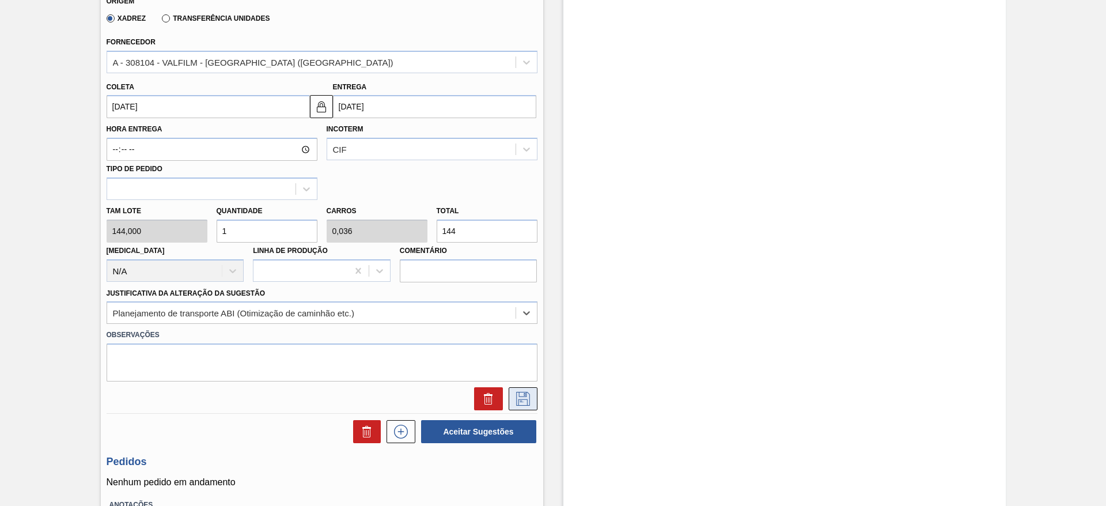
click at [514, 406] on button at bounding box center [523, 398] width 29 height 23
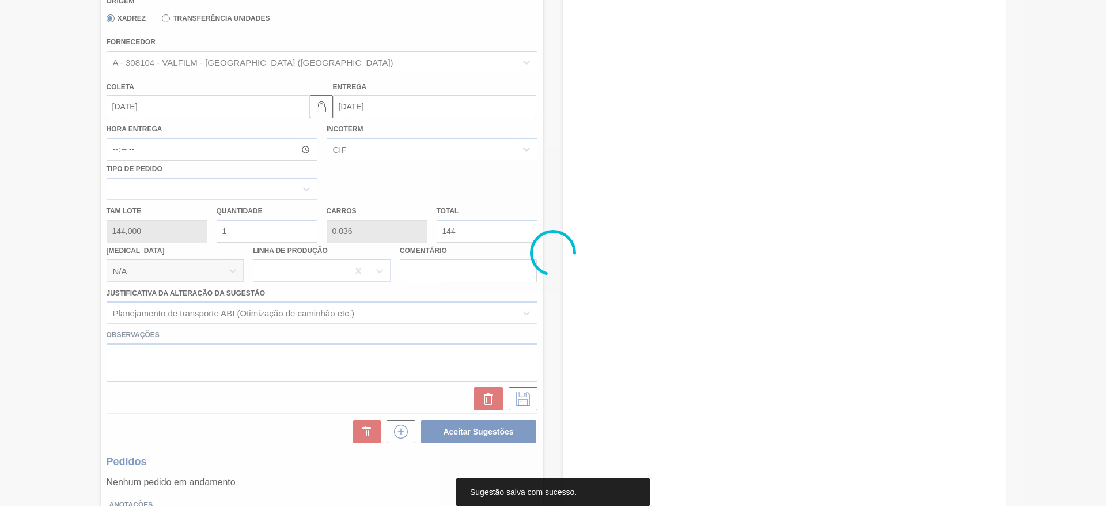
scroll to position [0, 0]
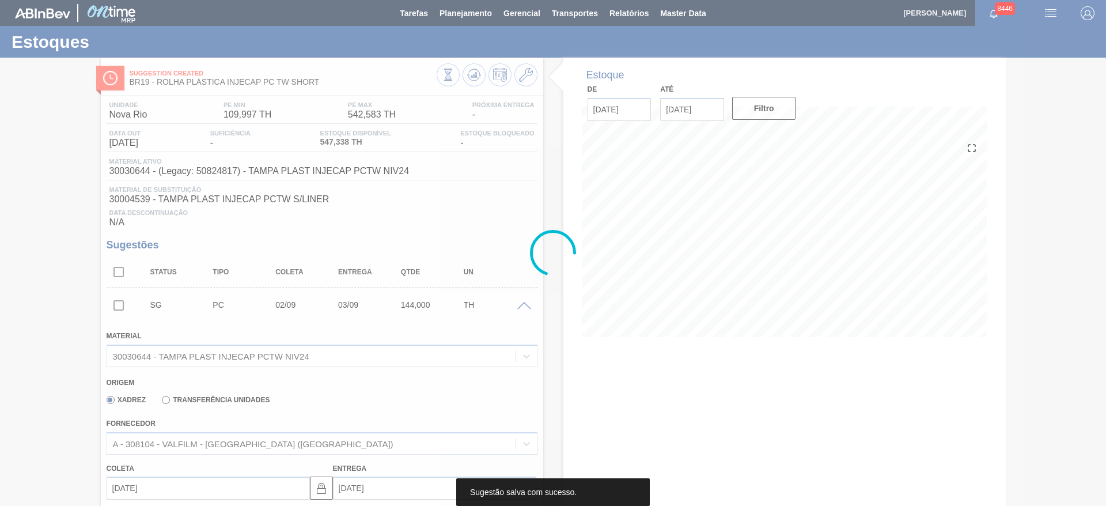
click at [1105, 109] on div at bounding box center [553, 253] width 1106 height 506
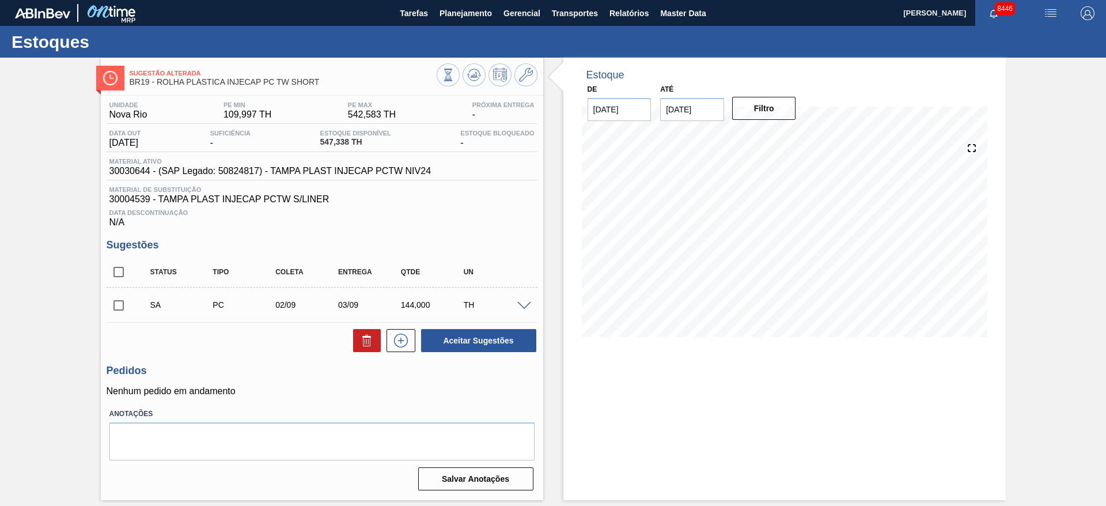
drag, startPoint x: 127, startPoint y: 302, endPoint x: 185, endPoint y: 302, distance: 58.7
click at [127, 302] on input "checkbox" at bounding box center [119, 305] width 24 height 24
click at [465, 344] on button "Aceitar Sugestões" at bounding box center [478, 340] width 115 height 23
checkbox input "false"
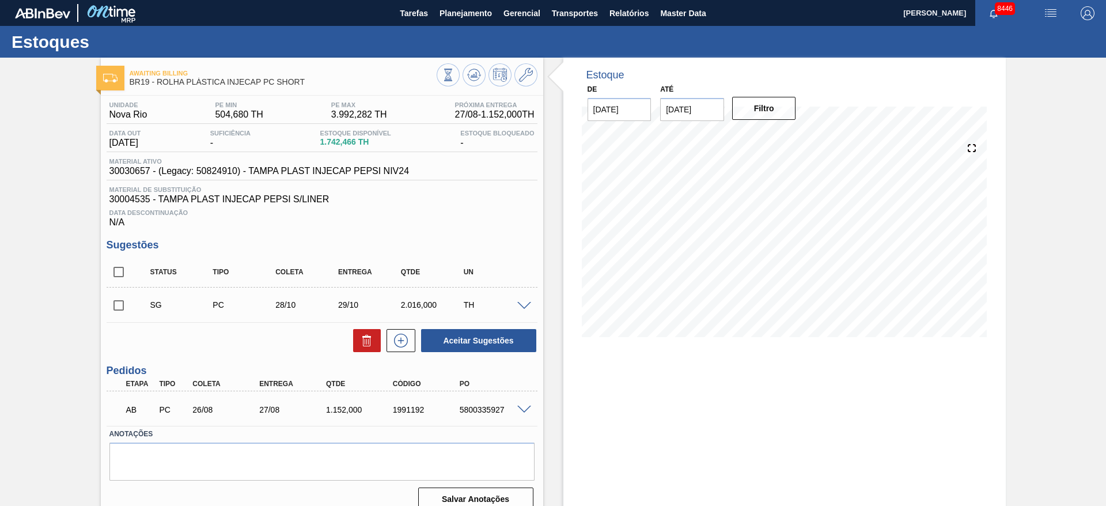
click at [523, 304] on span at bounding box center [524, 306] width 14 height 9
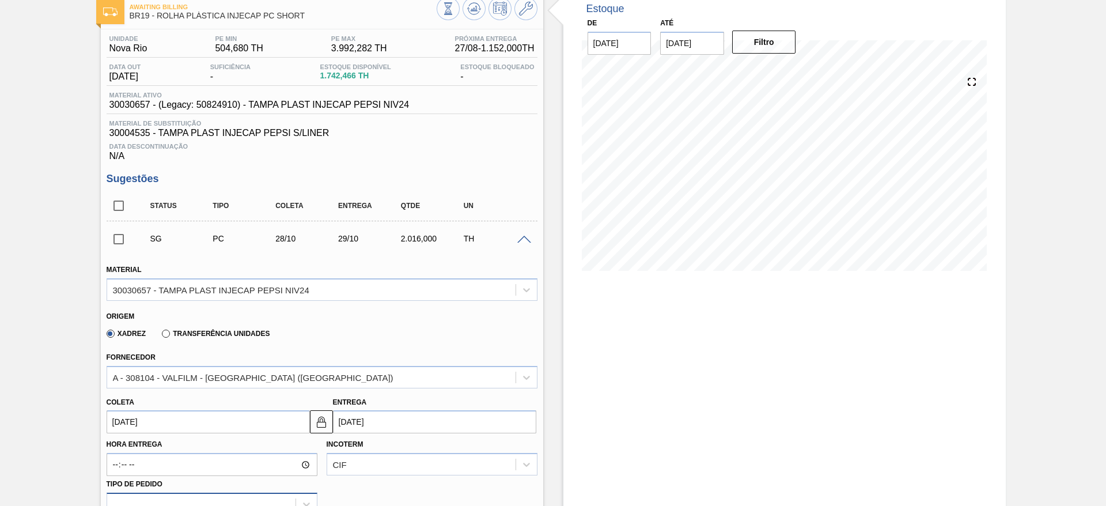
scroll to position [173, 0]
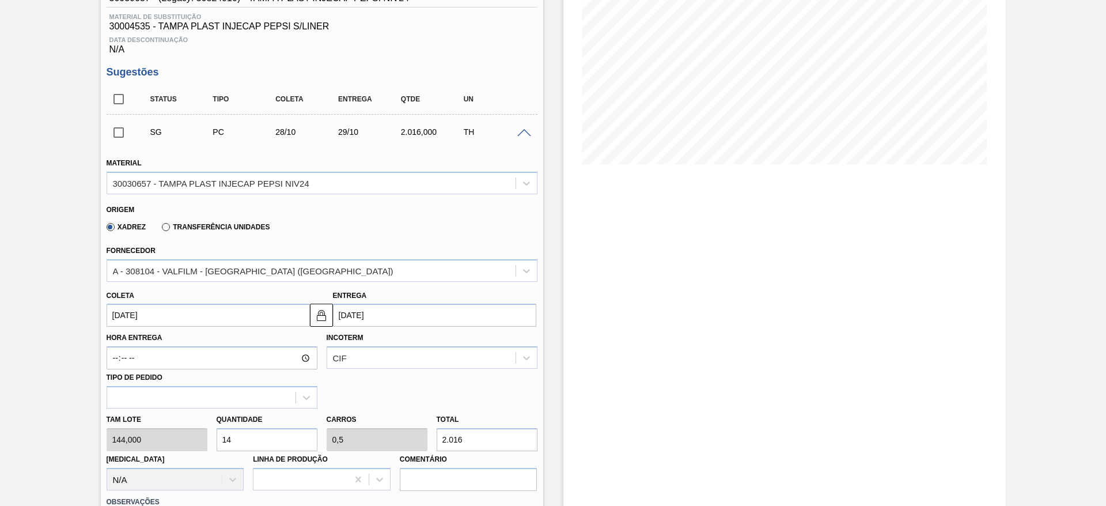
click at [170, 442] on div "[PERSON_NAME] 144,000 Quantidade 14 Carros 0,5 Total 2.016 [MEDICAL_DATA] N/A L…" at bounding box center [322, 449] width 440 height 82
type input "4"
type input "0,143"
type input "576"
type input "4"
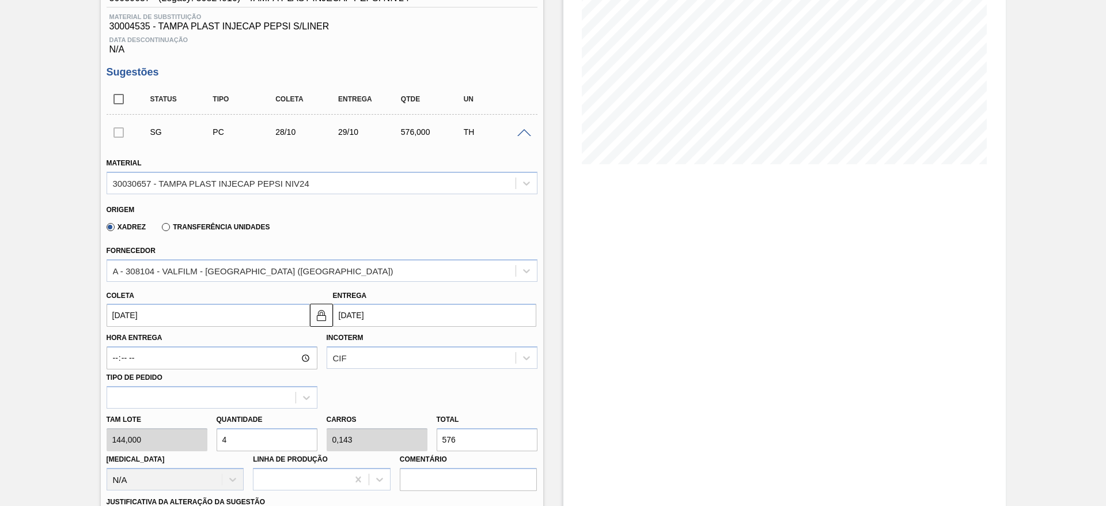
click at [123, 315] on input "[DATE]" at bounding box center [208, 314] width 203 height 23
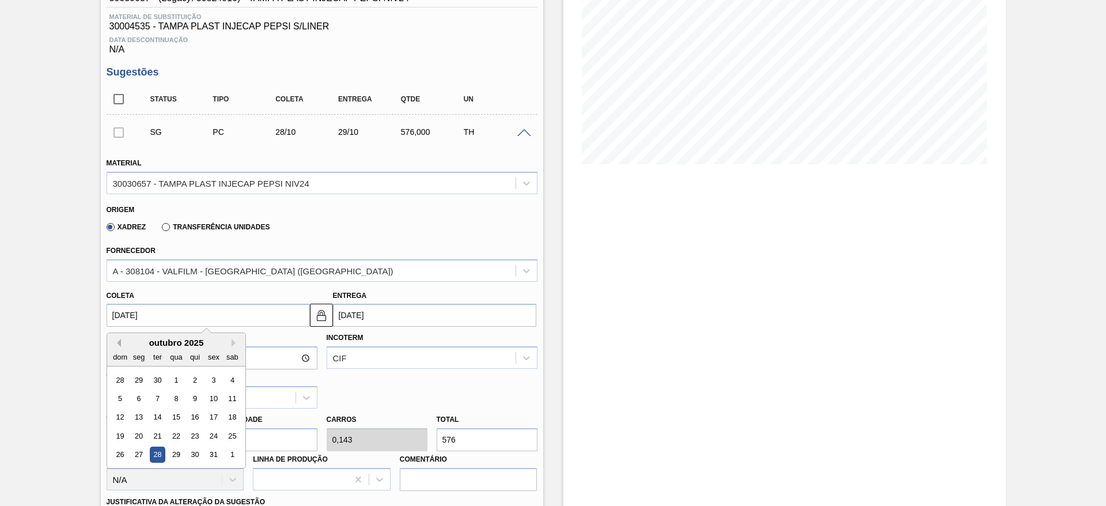
click at [118, 346] on button "Previous Month" at bounding box center [117, 343] width 8 height 8
click at [209, 380] on div "5" at bounding box center [214, 380] width 16 height 16
type input "[DATE]"
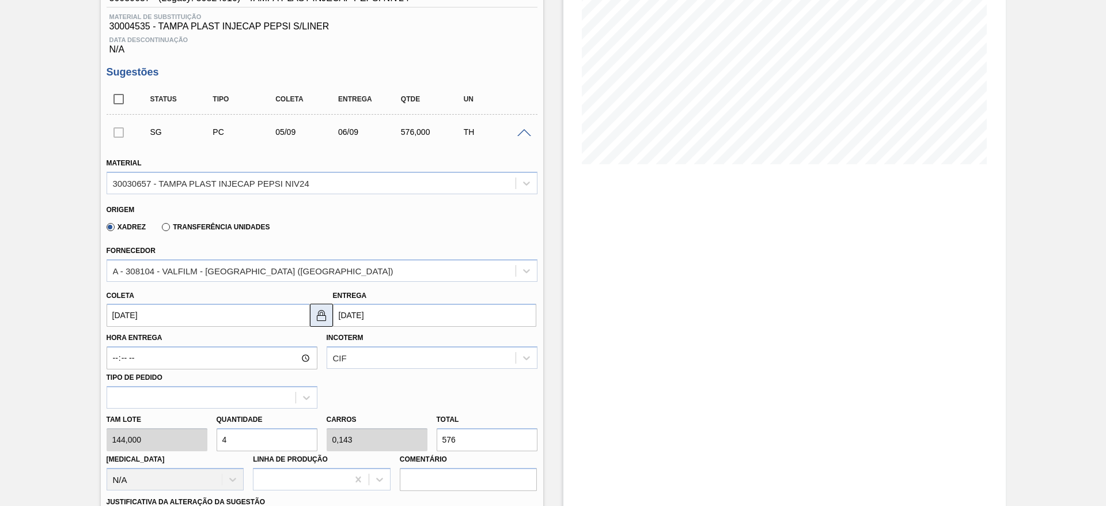
click at [321, 318] on img at bounding box center [321, 315] width 14 height 14
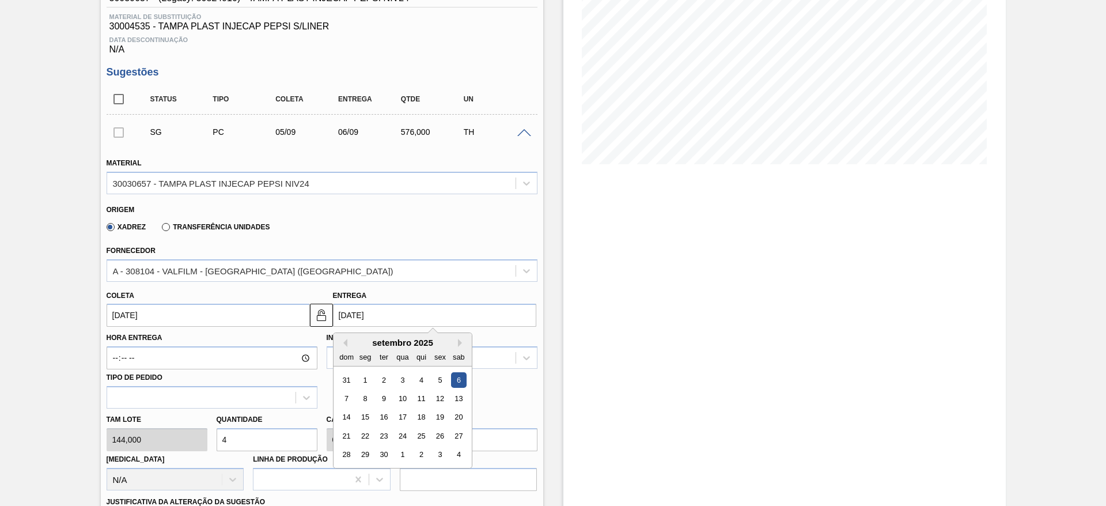
click at [356, 314] on input "[DATE]" at bounding box center [434, 314] width 203 height 23
click at [366, 395] on div "8" at bounding box center [365, 398] width 16 height 16
type input "[DATE]"
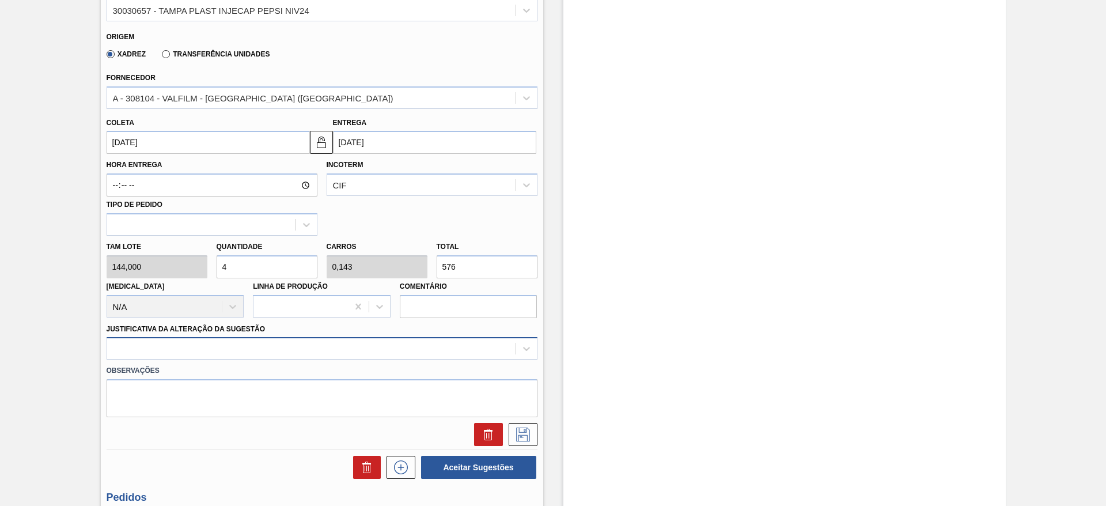
click at [439, 350] on div at bounding box center [322, 348] width 431 height 22
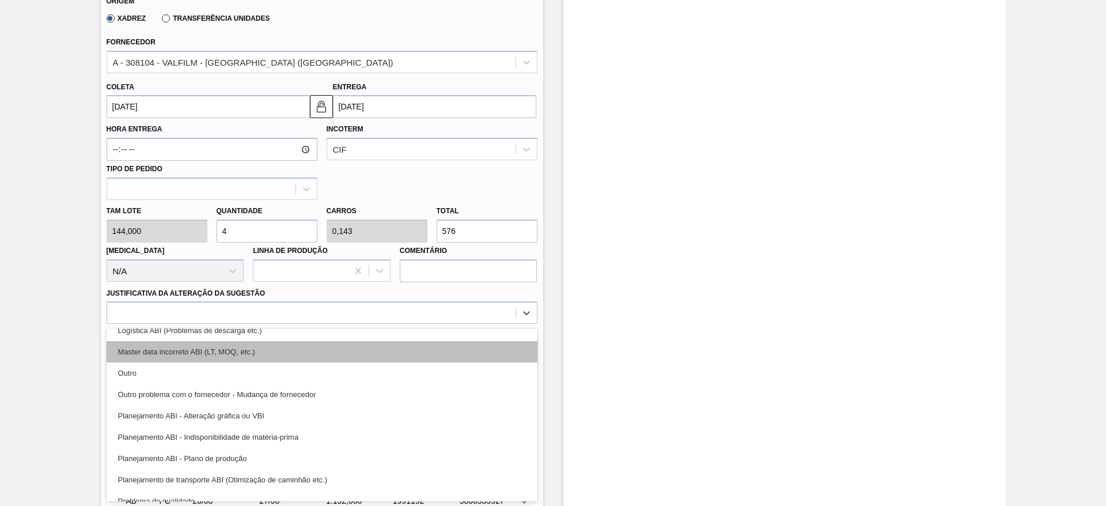
scroll to position [215, 0]
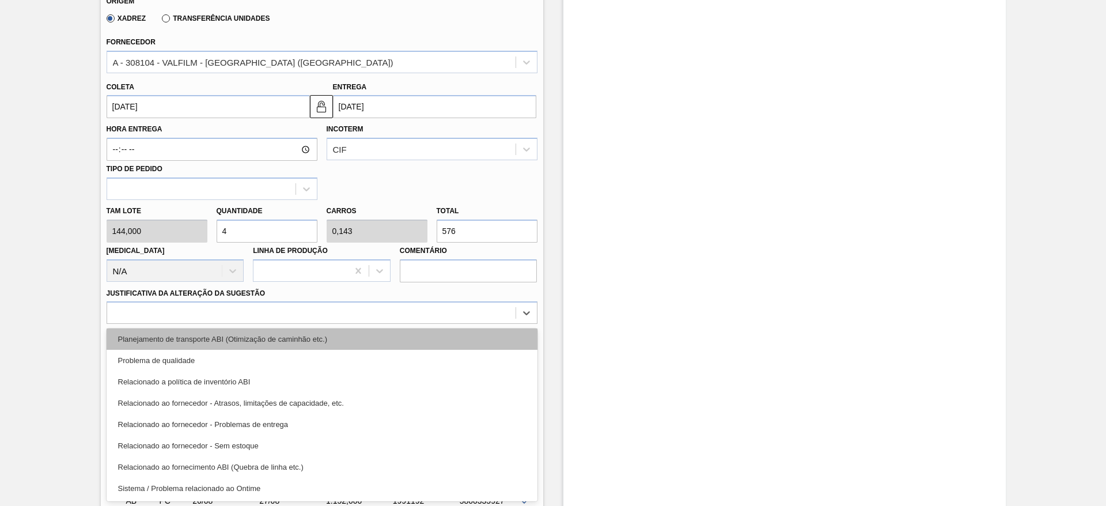
click at [390, 340] on div "Planejamento de transporte ABI (Otimização de caminhão etc.)" at bounding box center [322, 338] width 431 height 21
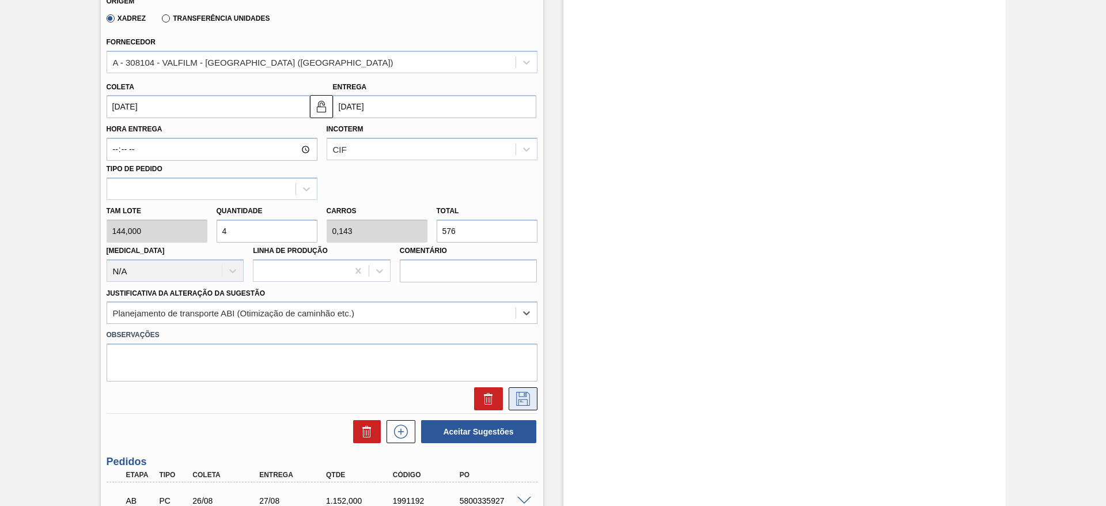
click at [521, 396] on icon at bounding box center [523, 399] width 18 height 14
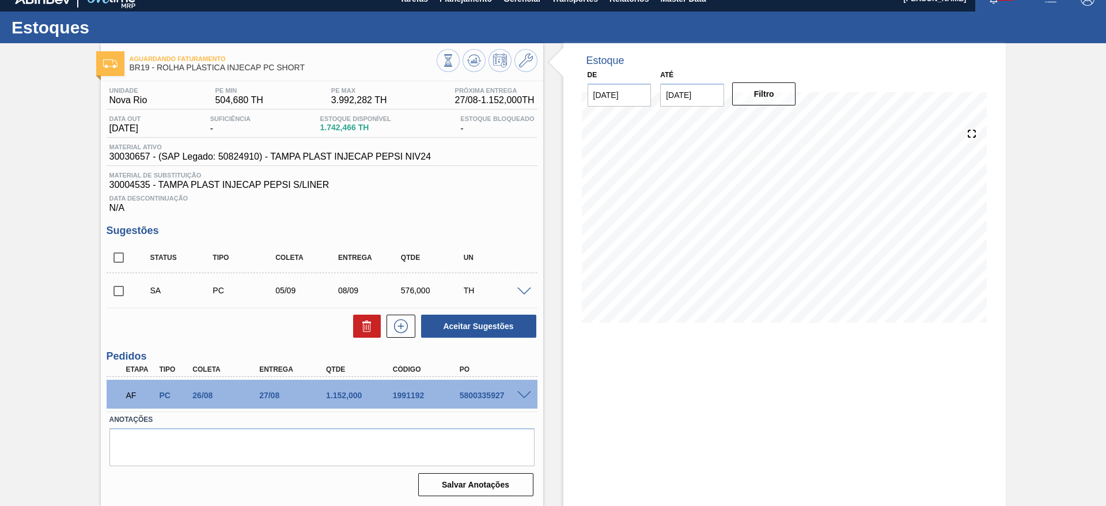
scroll to position [14, 0]
click at [111, 290] on input "checkbox" at bounding box center [119, 291] width 24 height 24
click at [453, 324] on button "Aceitar Sugestões" at bounding box center [478, 325] width 115 height 23
checkbox input "false"
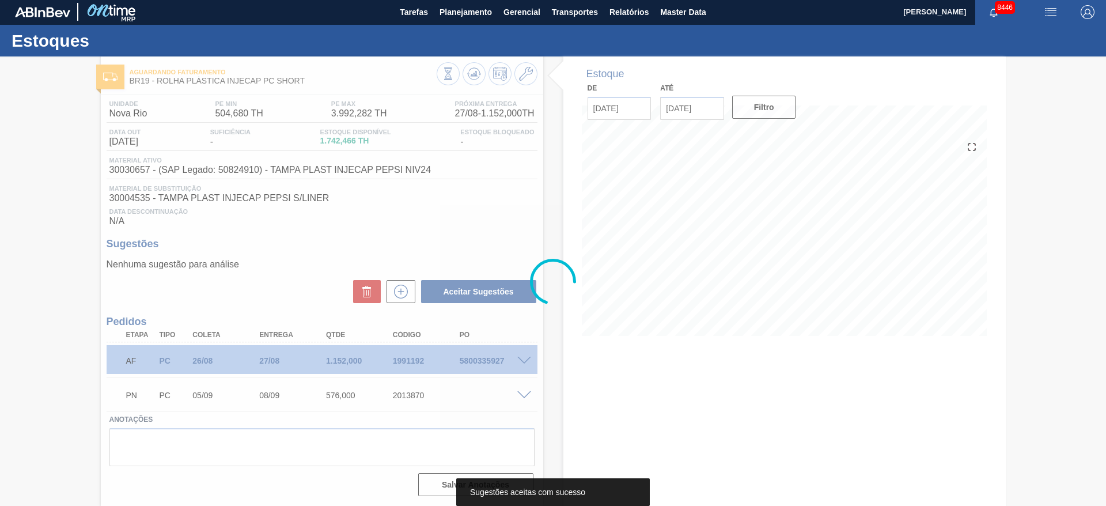
scroll to position [1, 0]
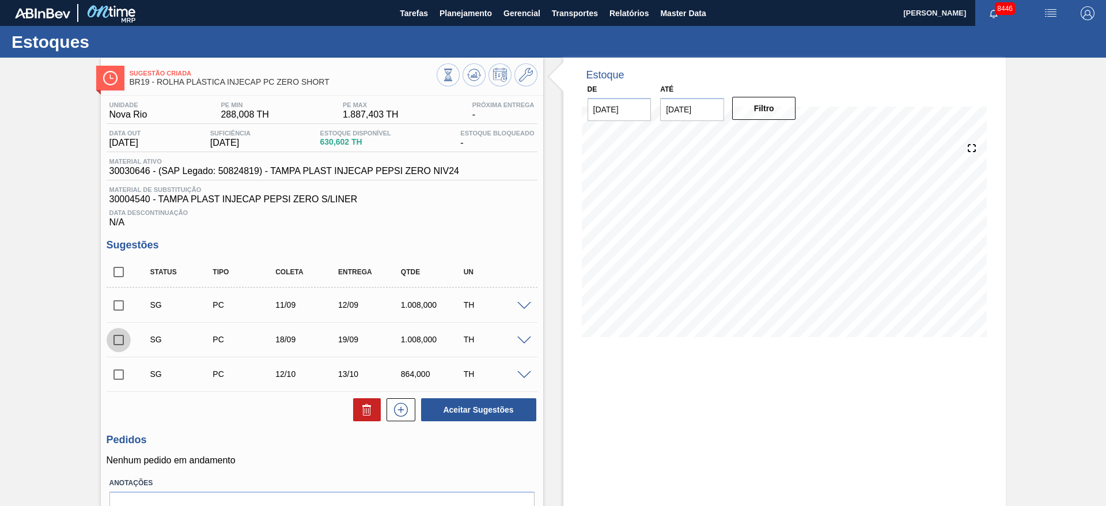
click at [116, 345] on input "checkbox" at bounding box center [119, 340] width 24 height 24
click at [461, 413] on button "Aceitar Sugestões" at bounding box center [478, 409] width 115 height 23
checkbox input "false"
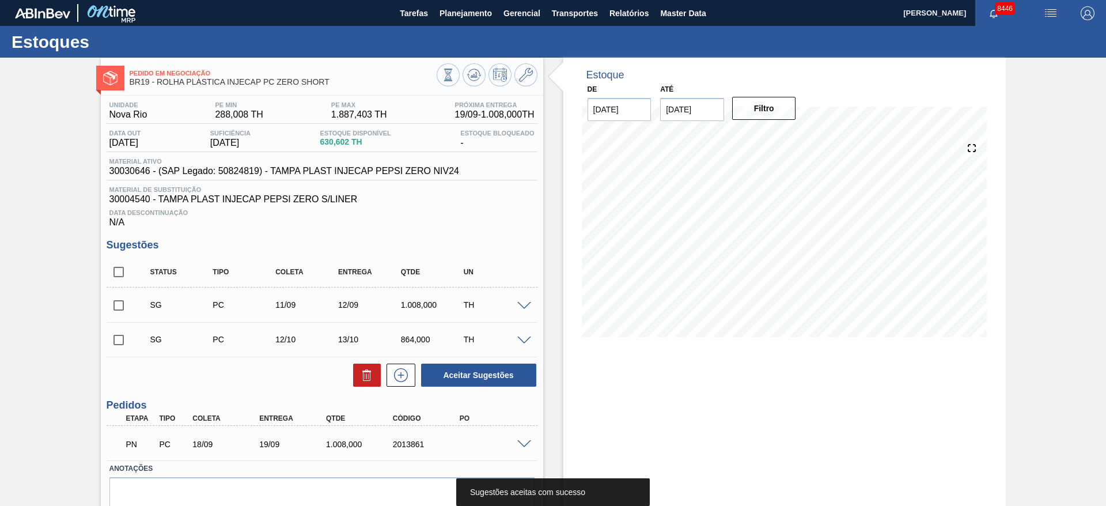
click at [523, 303] on span at bounding box center [524, 306] width 14 height 9
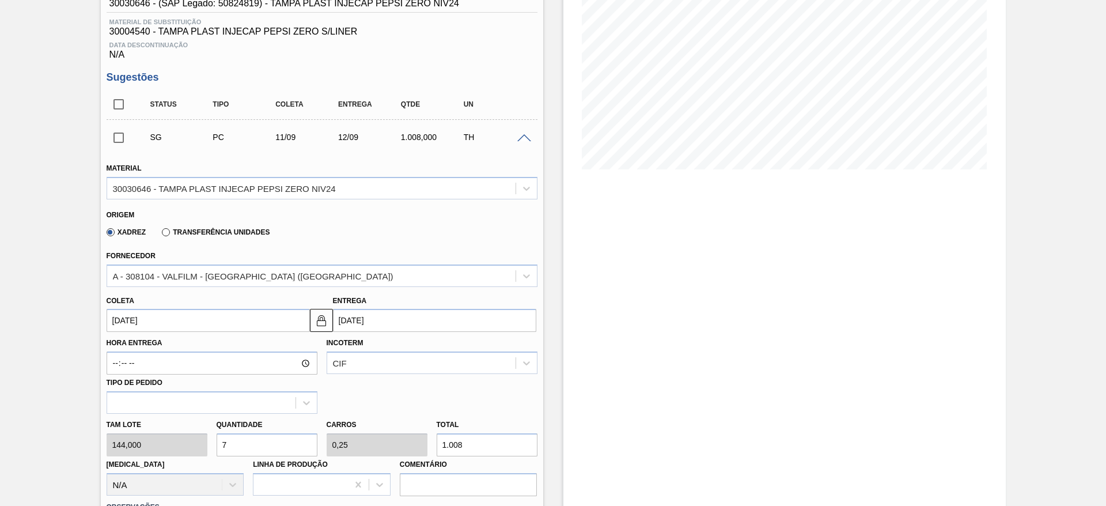
scroll to position [173, 0]
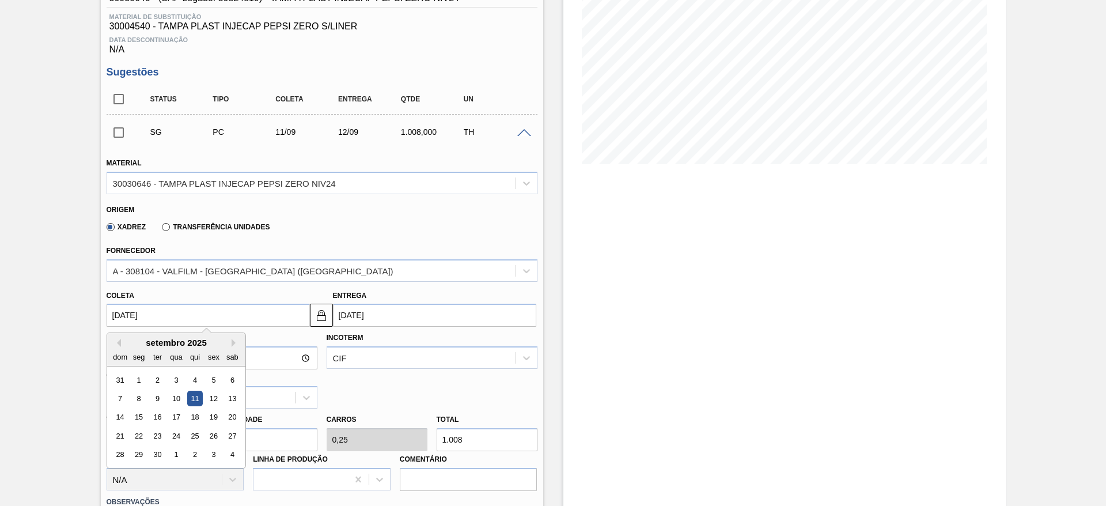
click at [141, 310] on input "[DATE]" at bounding box center [208, 314] width 203 height 23
click at [162, 376] on div "2" at bounding box center [157, 380] width 16 height 16
type input "[DATE]"
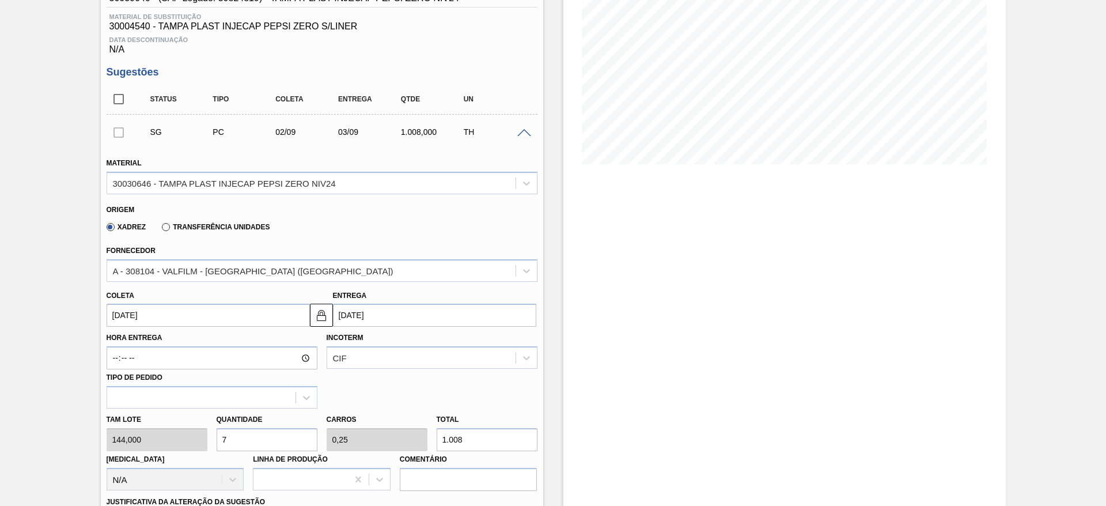
click at [177, 441] on div "Tam lote 144,000 Quantidade 7 Carros 0,25 Total 1.008 [MEDICAL_DATA] N/A Linha …" at bounding box center [322, 449] width 440 height 82
type input "8"
type input "0,286"
type input "1.152"
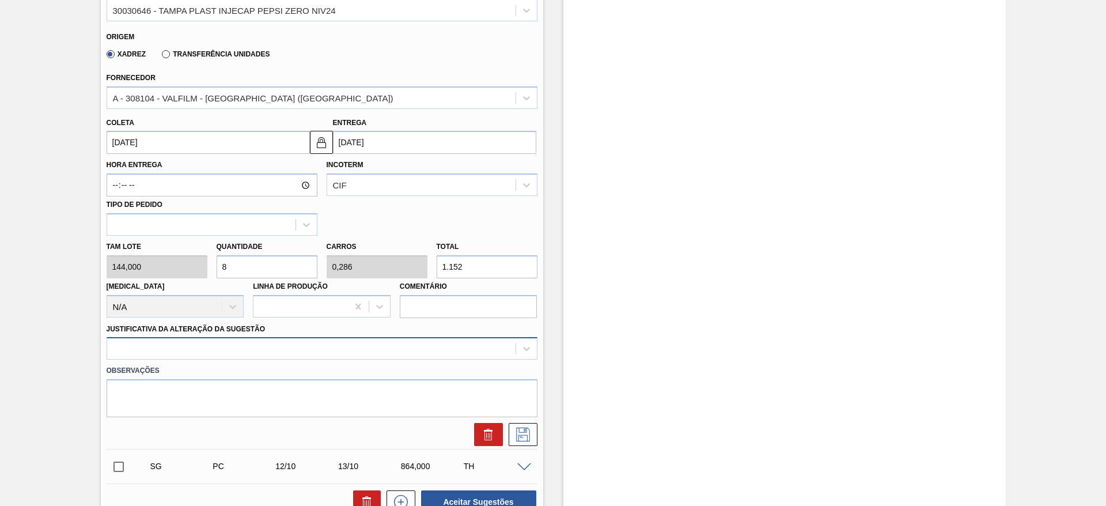
click at [455, 351] on div at bounding box center [322, 348] width 431 height 22
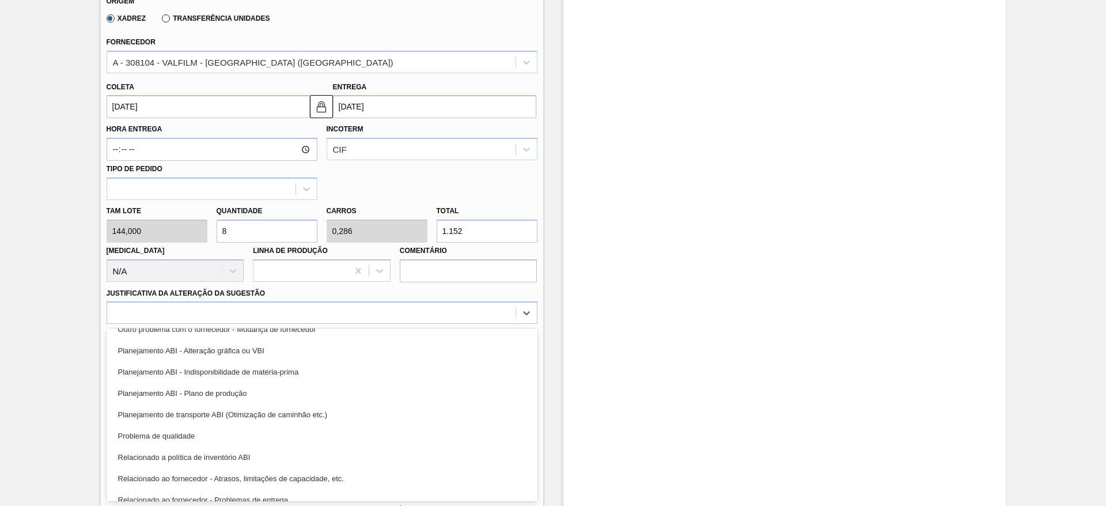
scroll to position [215, 0]
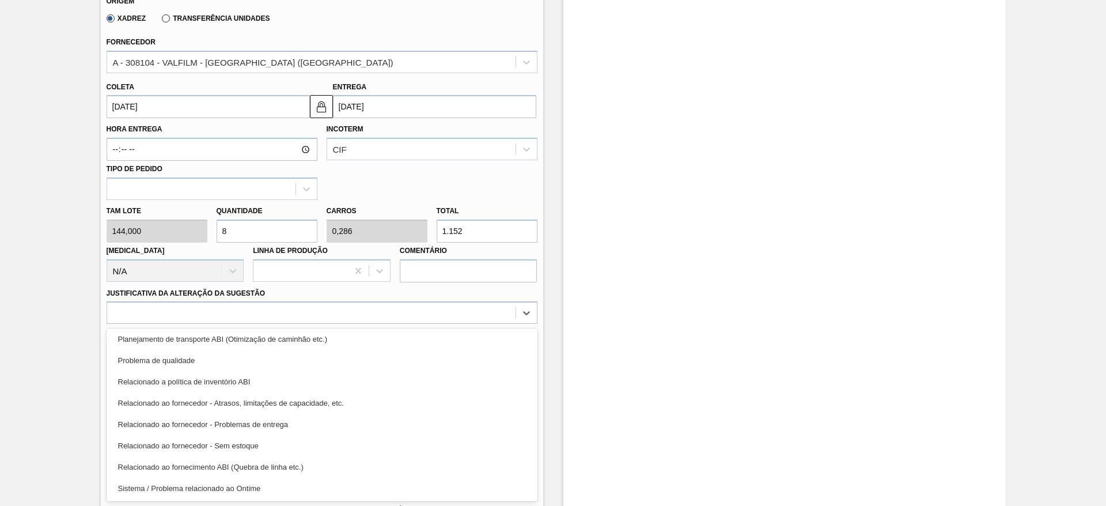
drag, startPoint x: 426, startPoint y: 479, endPoint x: 438, endPoint y: 469, distance: 15.6
click at [426, 479] on div "Sistema / Problema relacionado ao Ontime" at bounding box center [322, 487] width 431 height 21
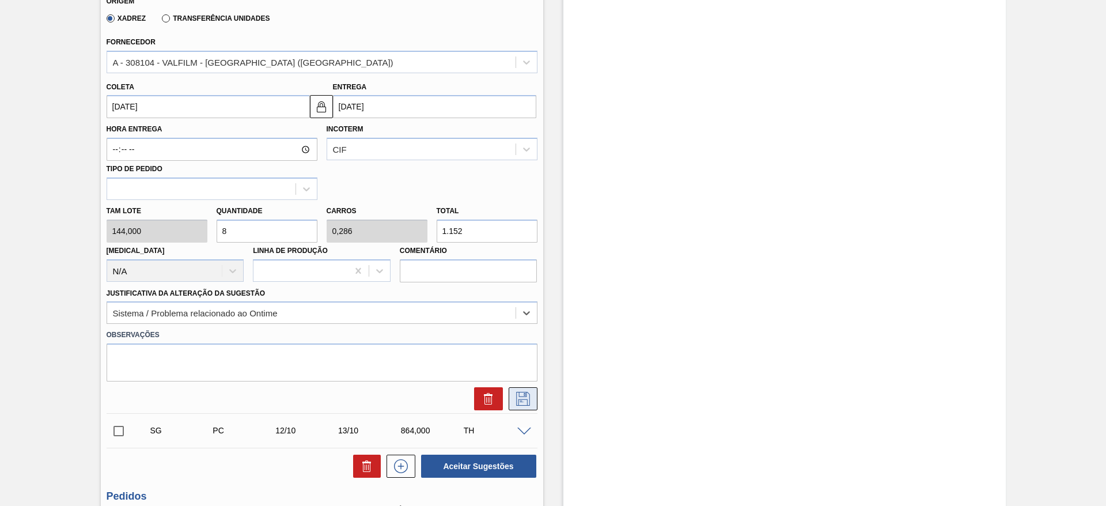
click at [524, 393] on icon at bounding box center [522, 397] width 6 height 9
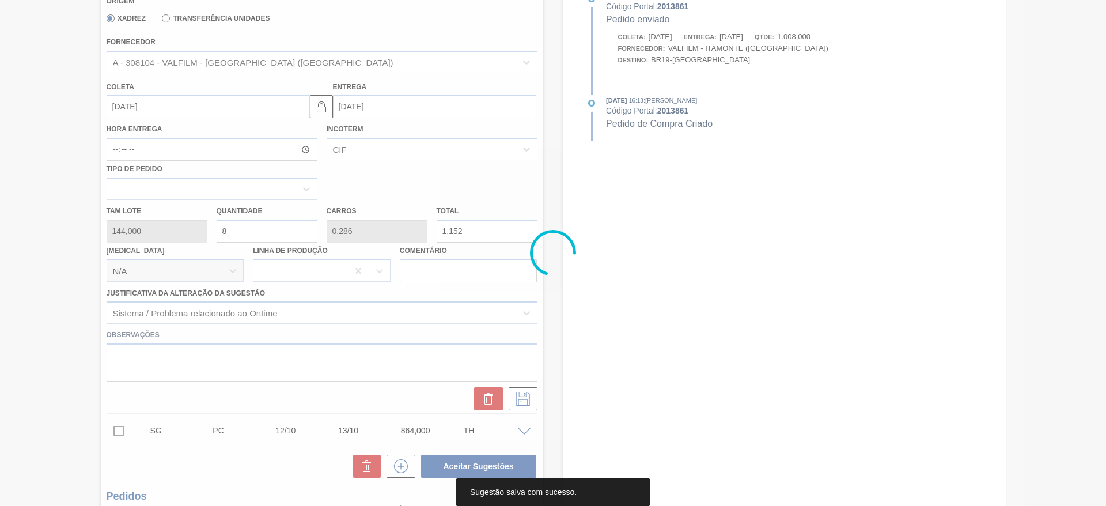
scroll to position [49, 0]
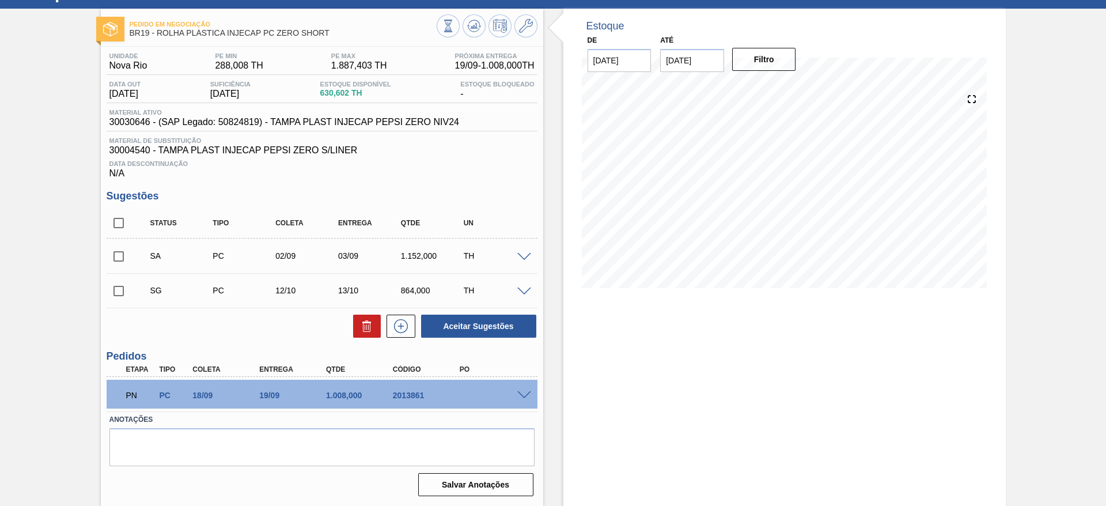
click at [525, 256] on span at bounding box center [524, 257] width 14 height 9
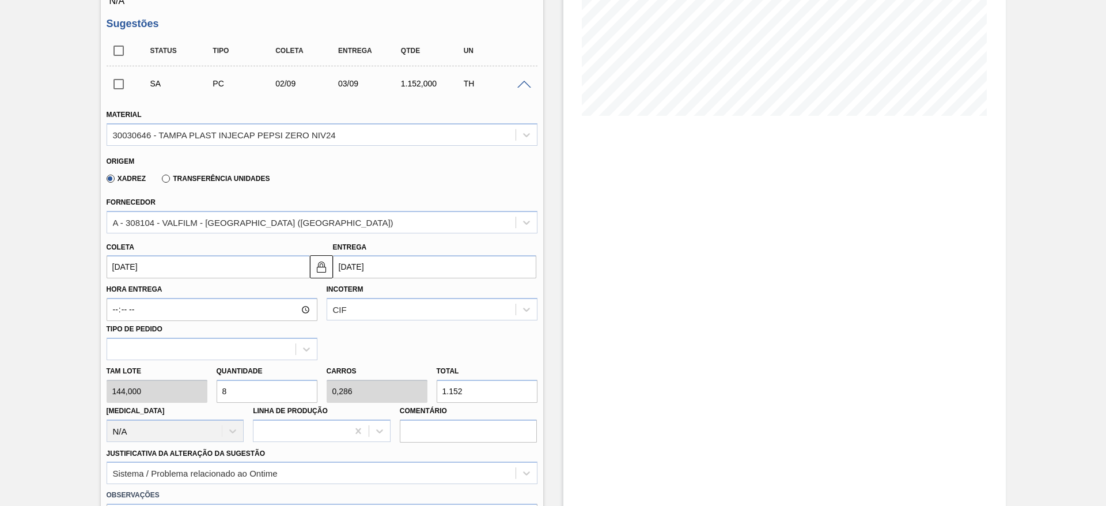
scroll to position [222, 0]
click at [190, 388] on div "Tam lote 144,000 Quantidade 8 Carros 0,286 Total 1.152 [MEDICAL_DATA] N/A Linha…" at bounding box center [322, 400] width 440 height 82
click at [235, 388] on input "8" at bounding box center [267, 390] width 101 height 23
click at [189, 388] on div "Tam lote 144,000 Quantidade 8 Carros 0,286 Total 1.152 [MEDICAL_DATA] N/A Linha…" at bounding box center [322, 400] width 440 height 82
type input "1"
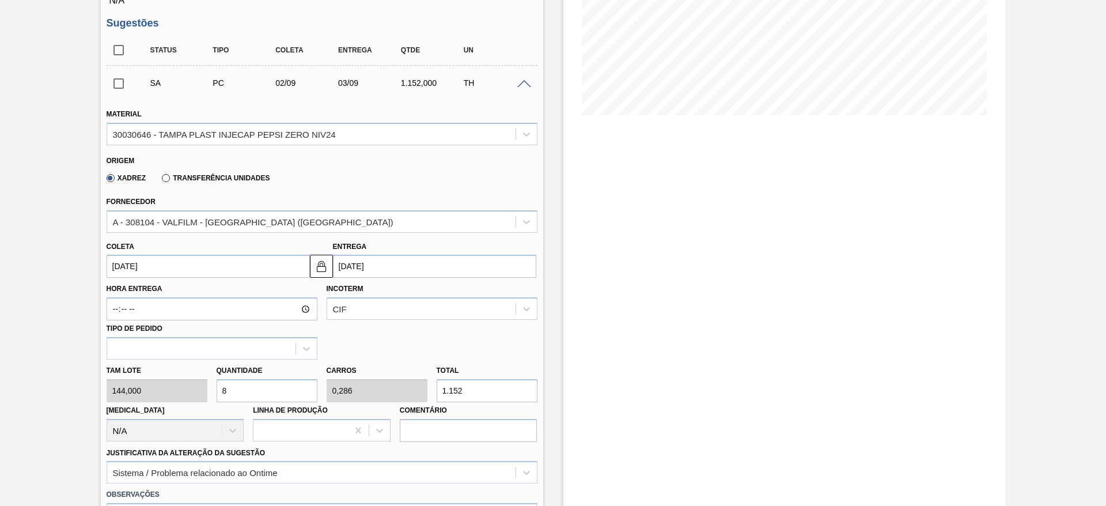
type input "0,036"
type input "144"
type input "12"
type input "0,429"
type input "1.728"
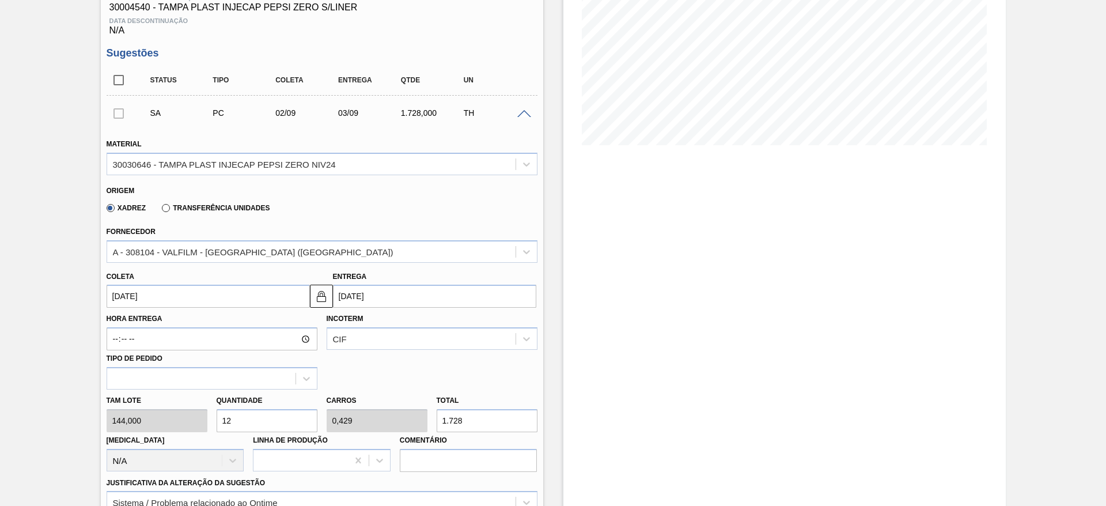
scroll to position [394, 0]
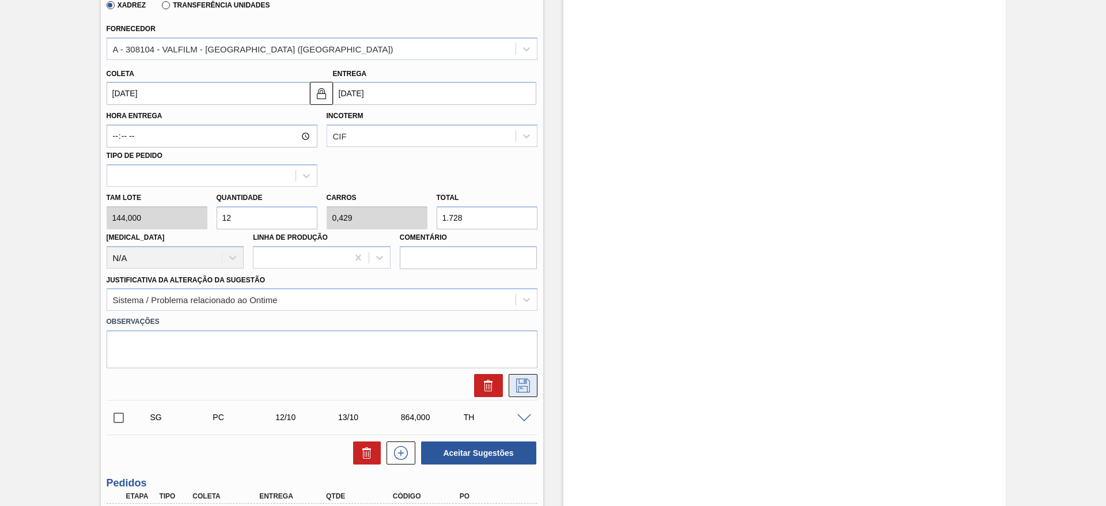
type input "12"
click at [523, 389] on icon at bounding box center [523, 385] width 18 height 14
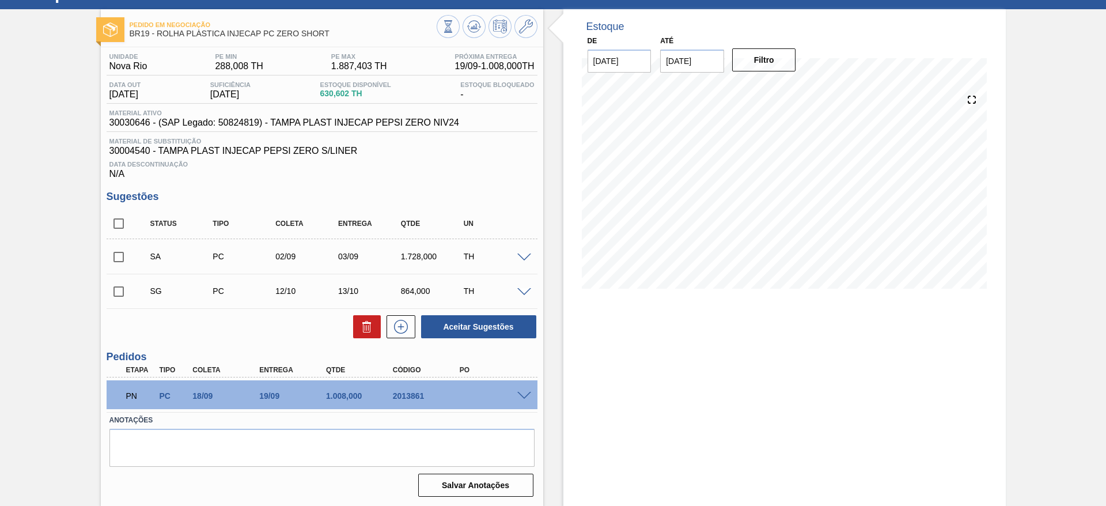
scroll to position [49, 0]
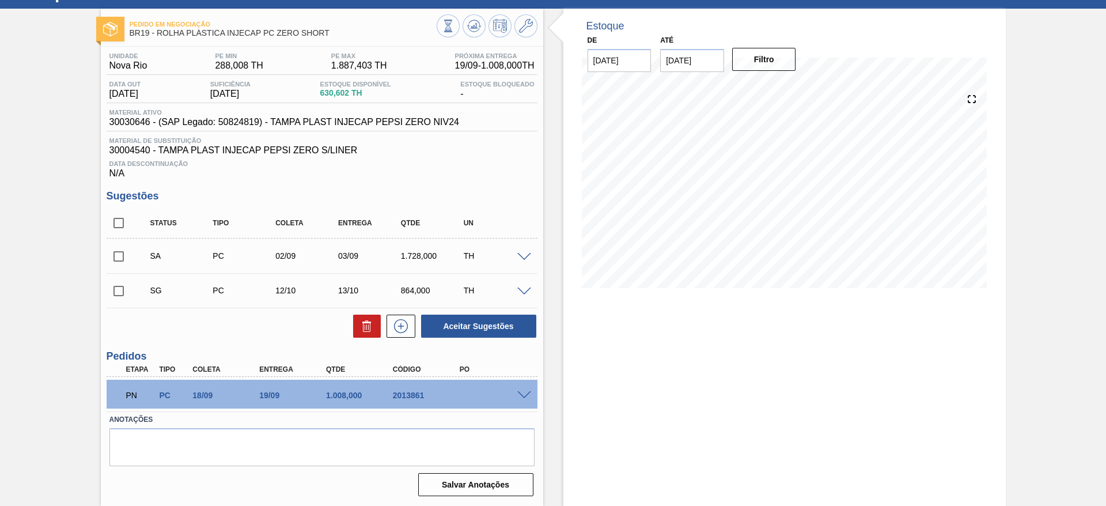
click at [525, 256] on span at bounding box center [524, 257] width 14 height 9
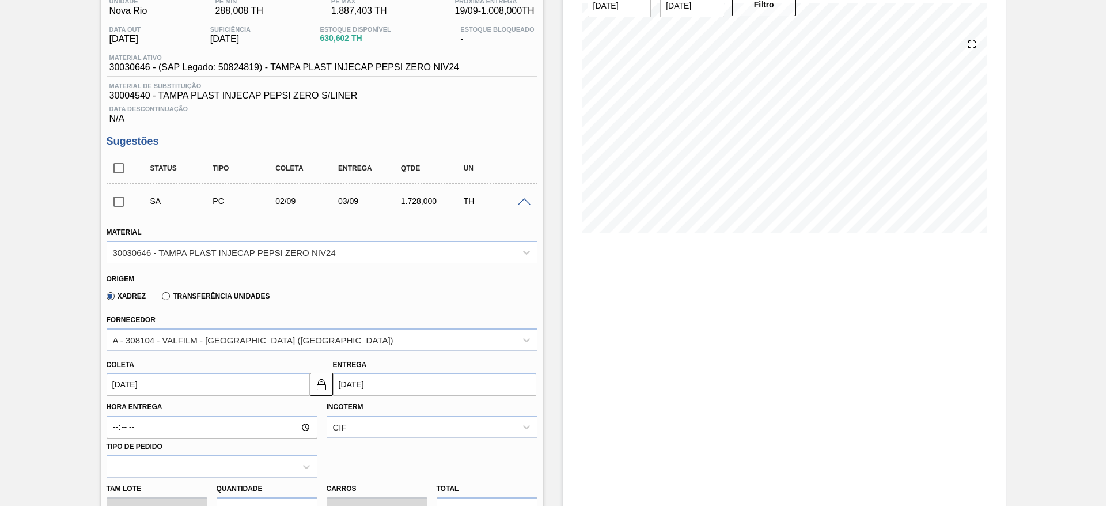
scroll to position [135, 0]
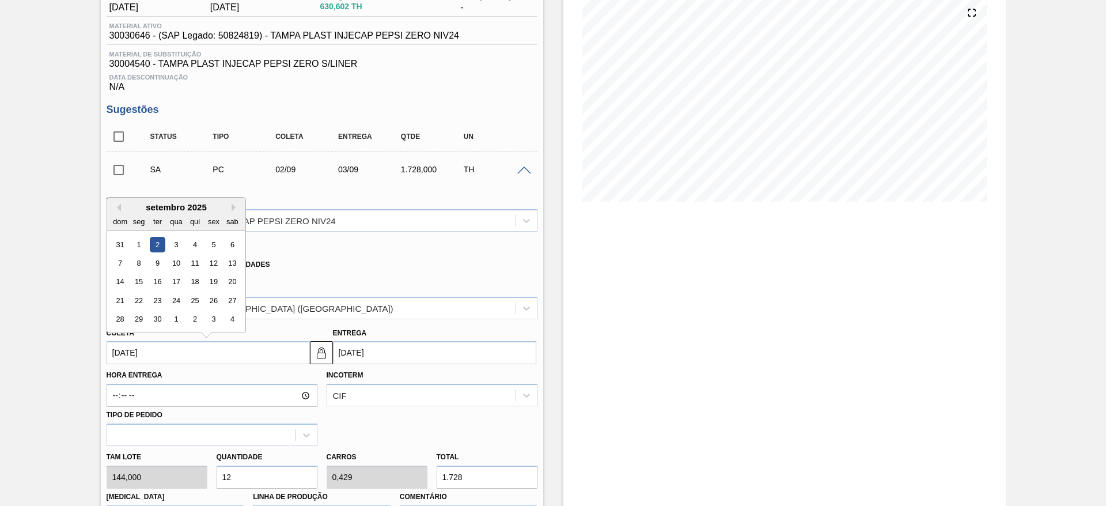
click at [142, 353] on input "02/09/2025" at bounding box center [208, 352] width 203 height 23
click at [219, 246] on div "5" at bounding box center [214, 245] width 16 height 16
type input "05/09/2025"
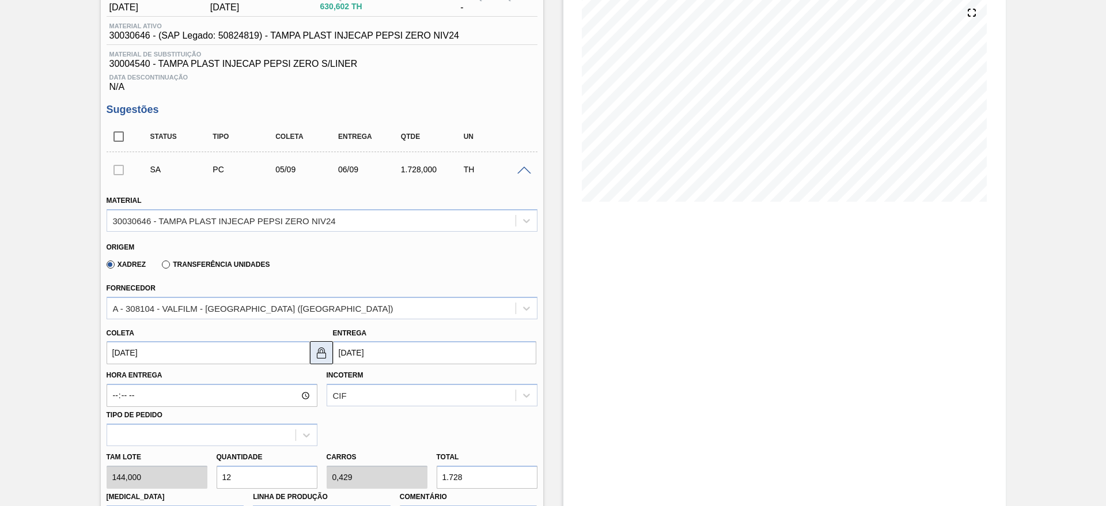
click at [317, 347] on img at bounding box center [321, 353] width 14 height 14
click at [354, 352] on input "06/09/2025" at bounding box center [434, 352] width 203 height 23
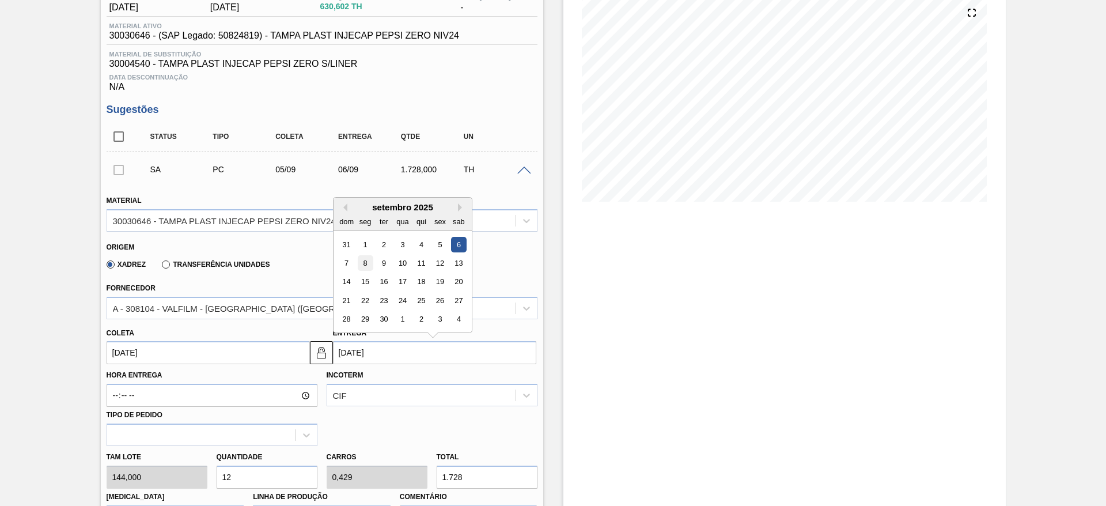
click at [365, 264] on div "8" at bounding box center [365, 263] width 16 height 16
type input "08/09/2025"
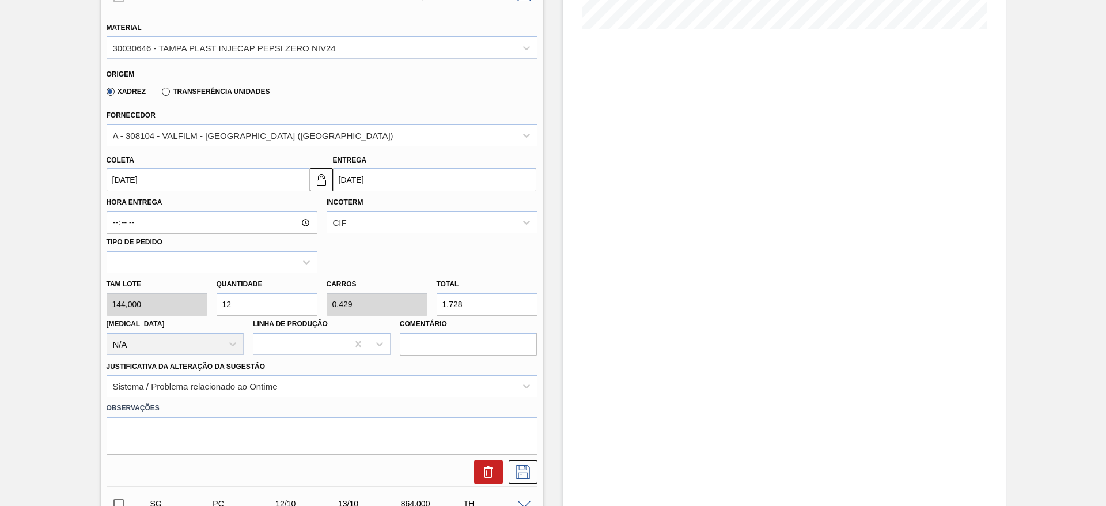
click at [301, 305] on input "12" at bounding box center [267, 304] width 101 height 23
type input "1"
type input "0,036"
type input "144"
type input "13"
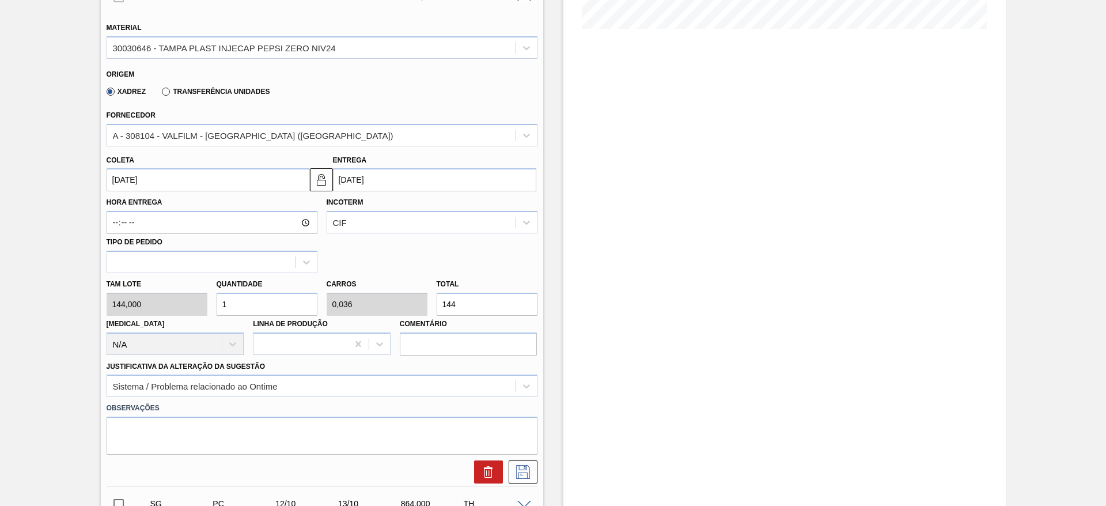
type input "0,464"
type input "1.872"
type input "13"
click at [523, 473] on icon at bounding box center [523, 472] width 18 height 14
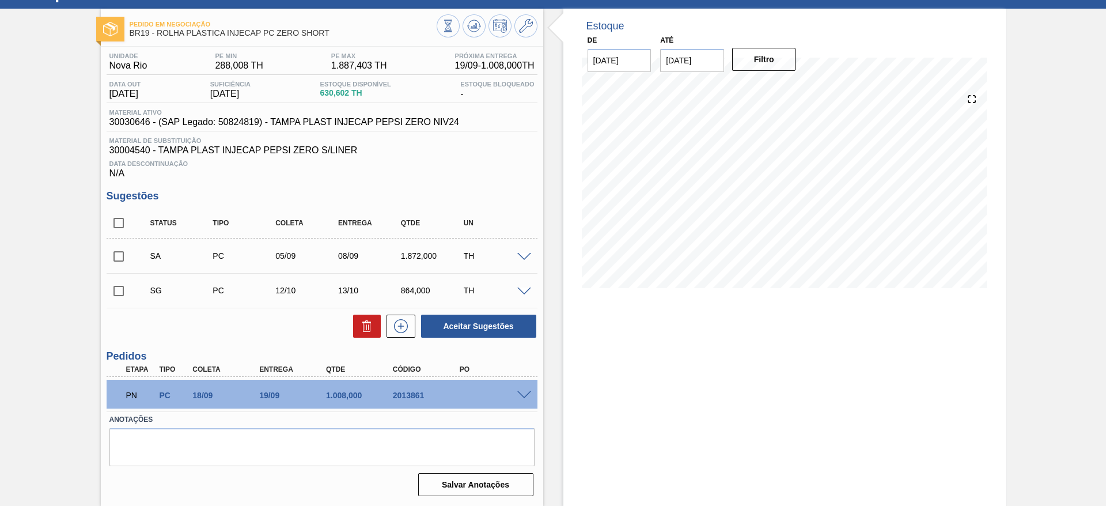
scroll to position [49, 0]
click at [523, 253] on span at bounding box center [524, 257] width 14 height 9
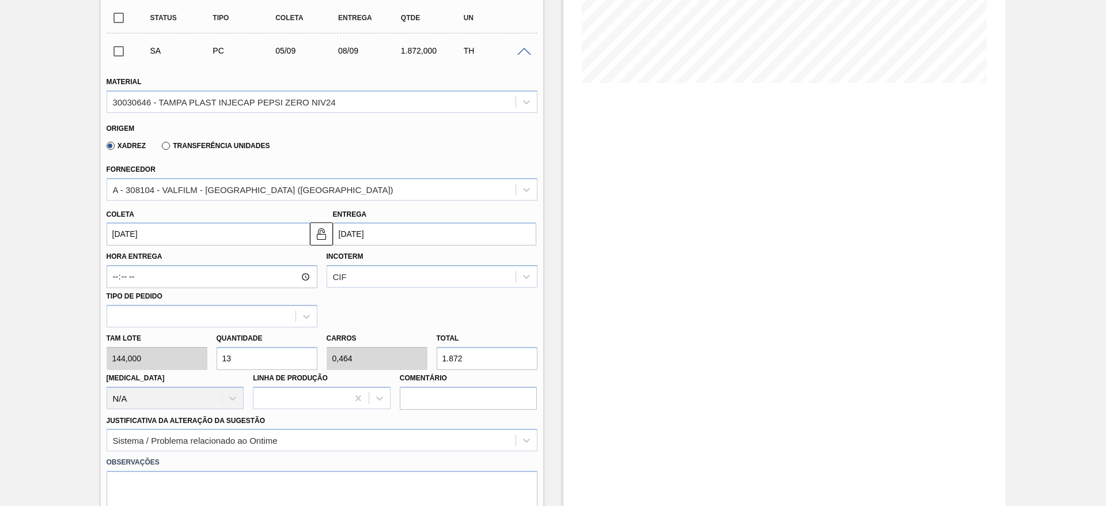
scroll to position [222, 0]
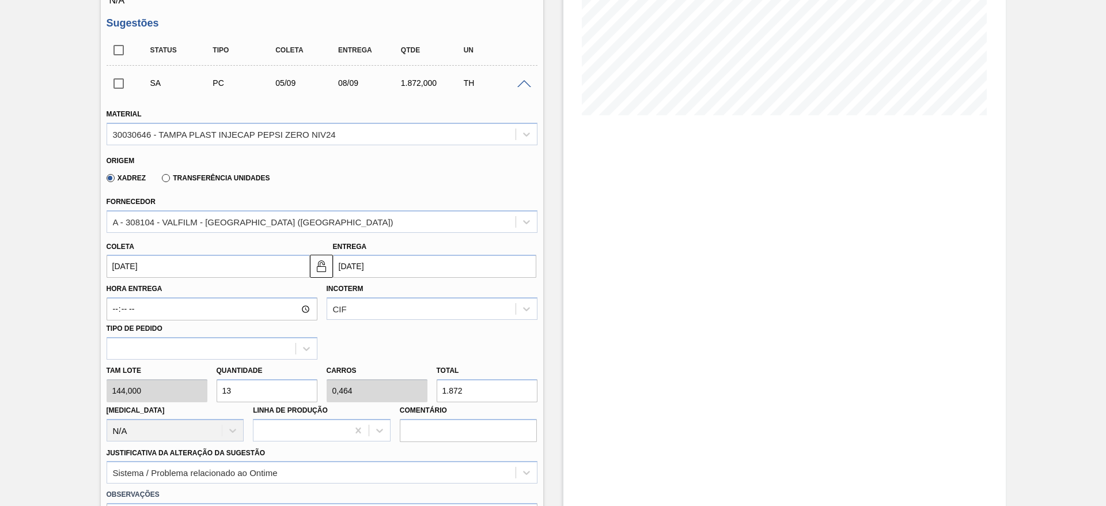
click at [526, 91] on div "SA PC 05/09 08/09 1.872,000 TH" at bounding box center [322, 83] width 431 height 29
click at [525, 85] on span at bounding box center [524, 84] width 14 height 9
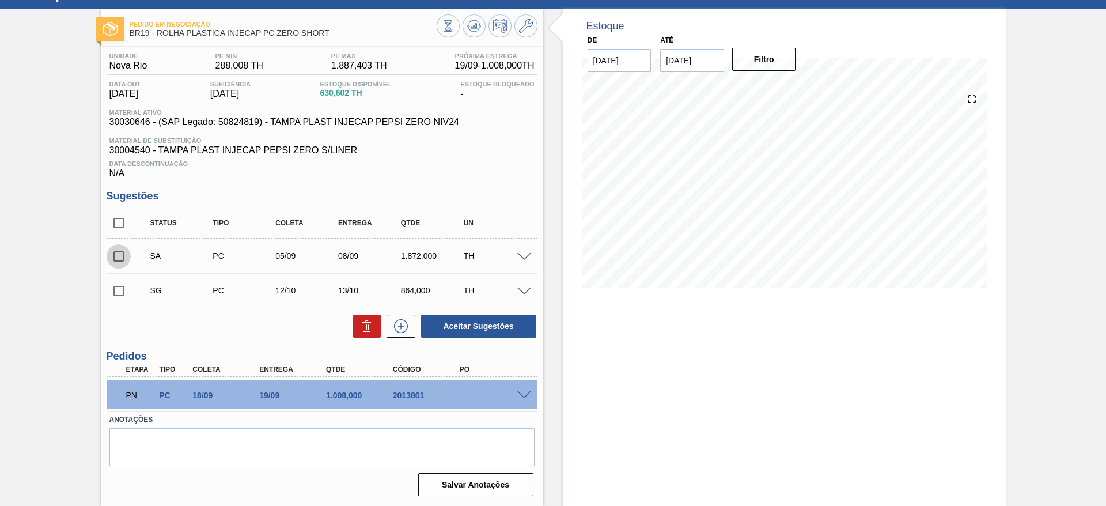
click at [126, 246] on input "checkbox" at bounding box center [119, 256] width 24 height 24
click at [456, 322] on button "Aceitar Sugestões" at bounding box center [478, 325] width 115 height 23
checkbox input "false"
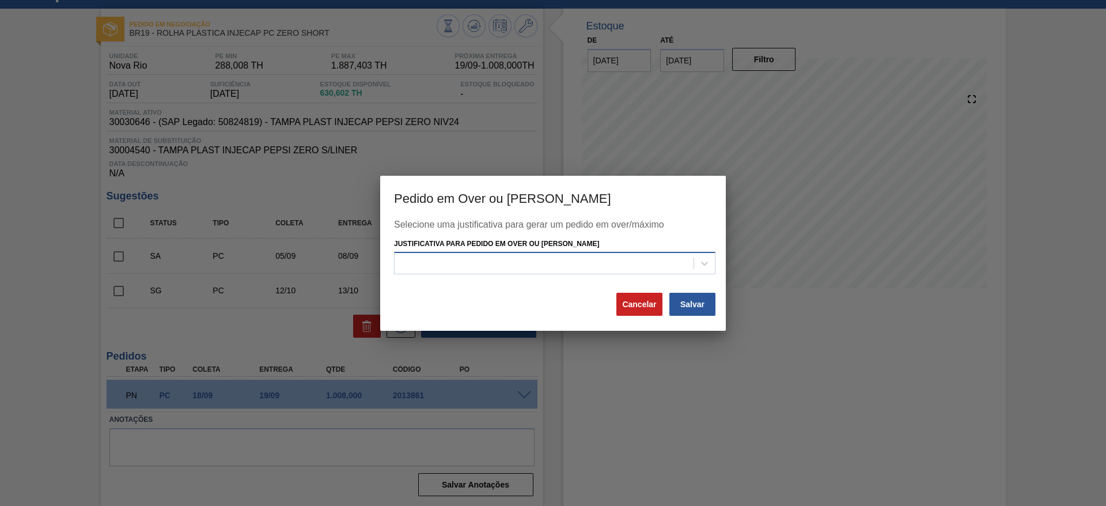
click at [625, 257] on div at bounding box center [543, 263] width 299 height 17
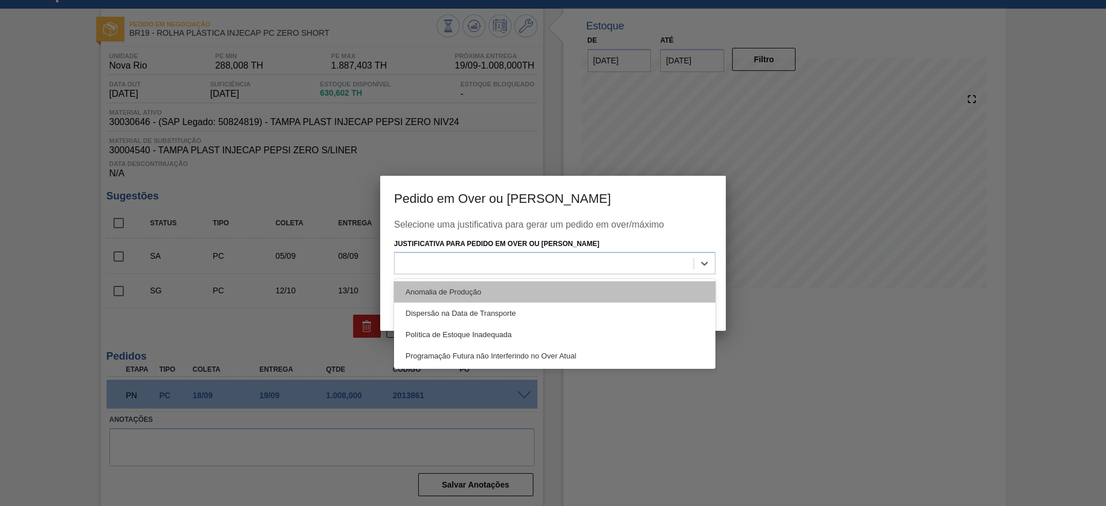
click at [638, 290] on div "Anomalia de Produção" at bounding box center [554, 291] width 321 height 21
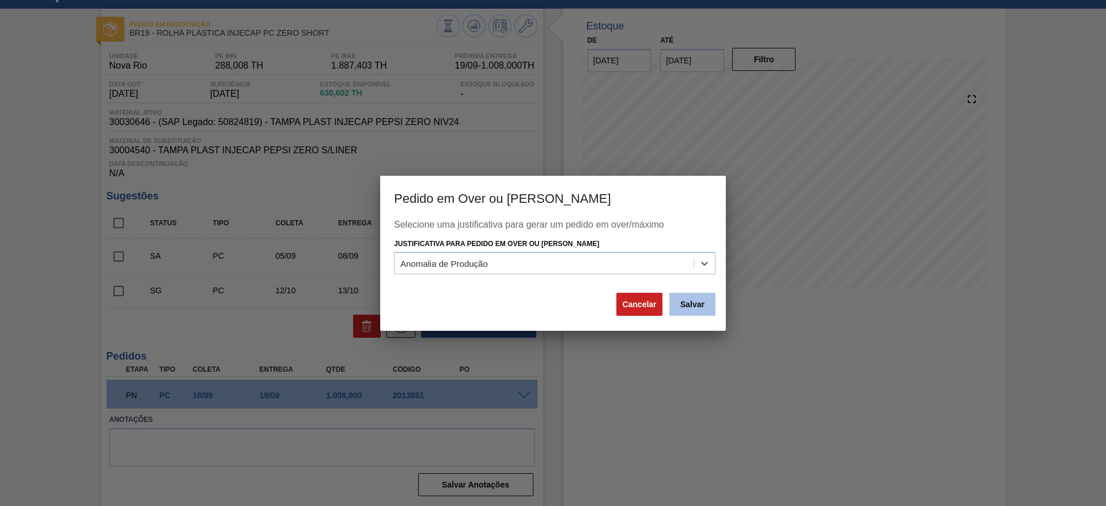
click at [711, 306] on button "Salvar" at bounding box center [692, 304] width 46 height 23
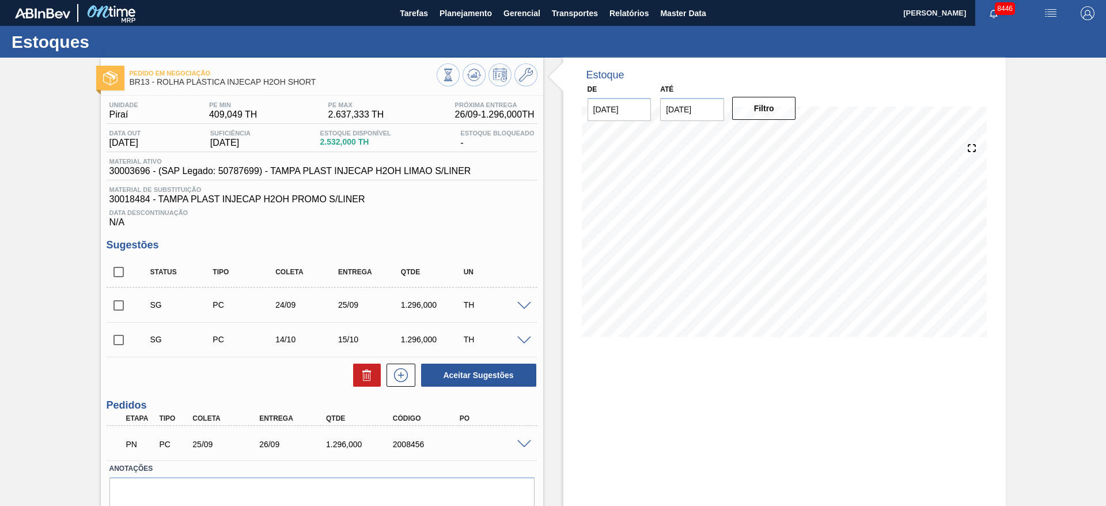
click at [518, 303] on span at bounding box center [524, 306] width 14 height 9
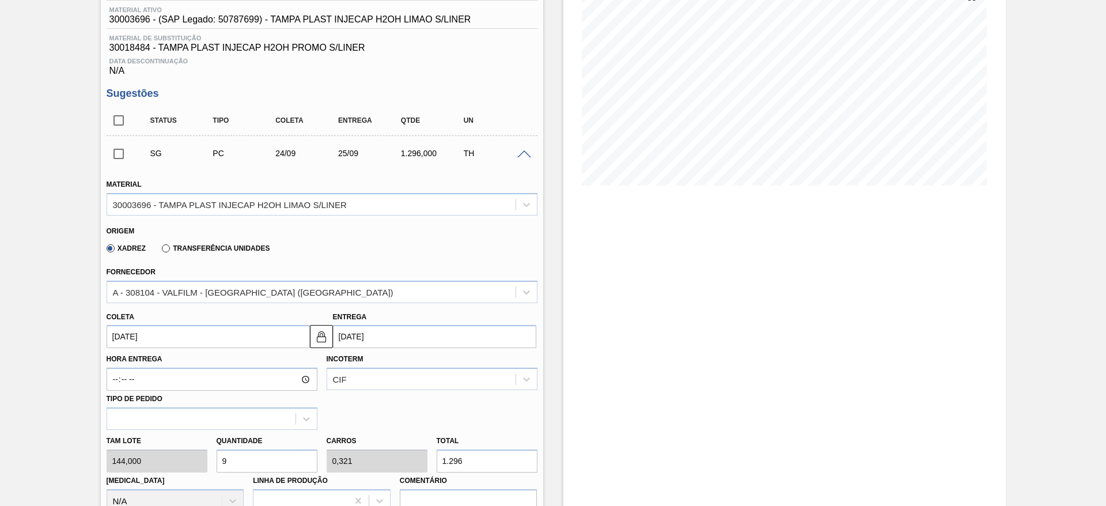
scroll to position [173, 0]
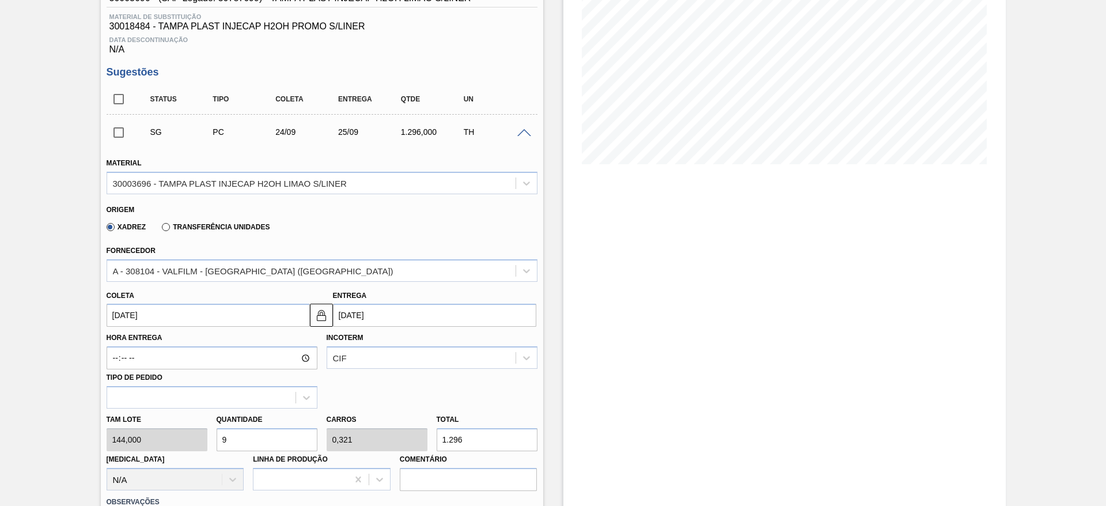
click at [191, 435] on div "Tam lote 144,000 Quantidade 9 Carros 0,321 Total 1.296 [MEDICAL_DATA] N/A Linha…" at bounding box center [322, 449] width 440 height 82
type input "1"
type input "0,036"
type input "144"
type input "14"
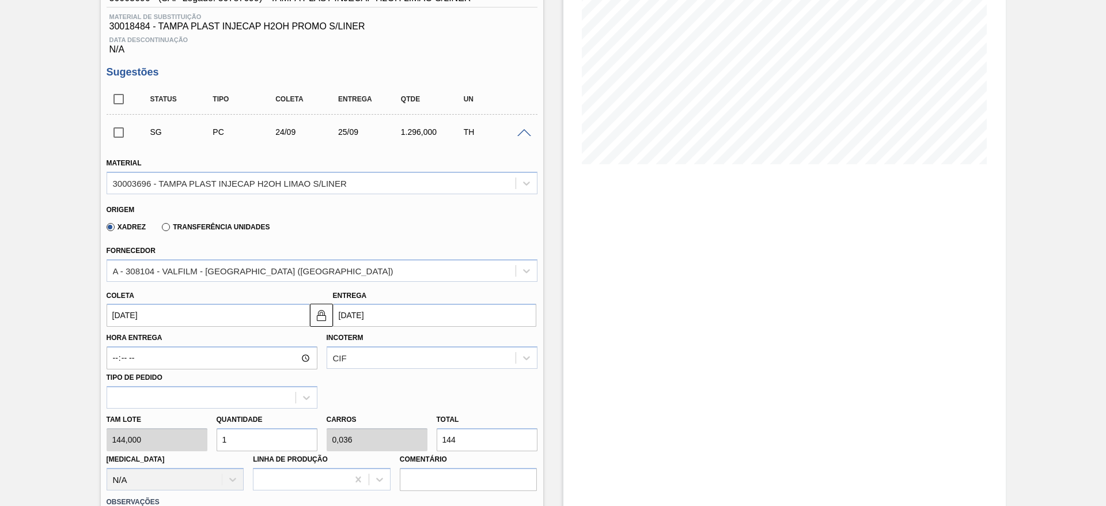
type input "0,5"
type input "2.016"
type input "14"
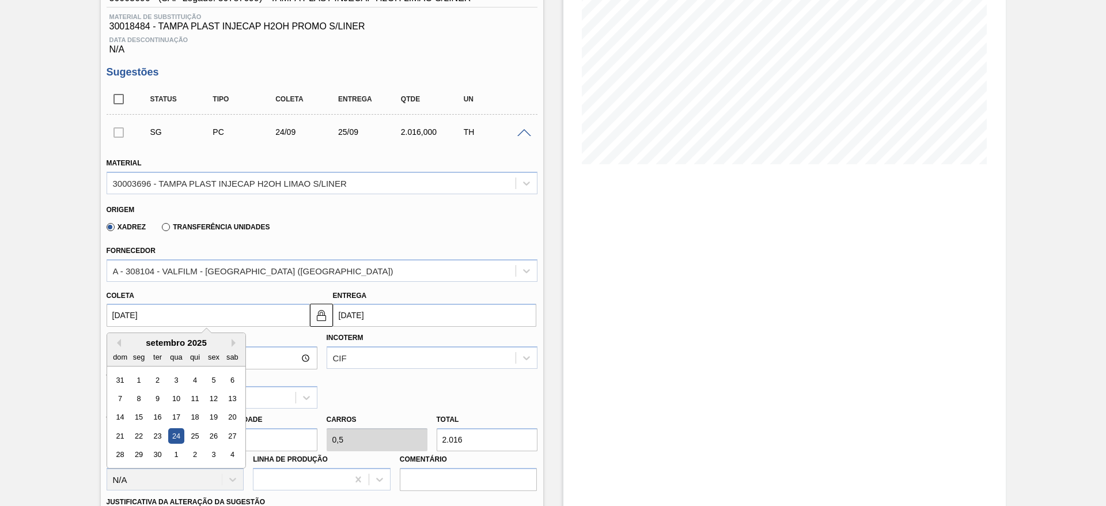
click at [142, 321] on input "[DATE]" at bounding box center [208, 314] width 203 height 23
click at [197, 433] on div "25" at bounding box center [195, 436] width 16 height 16
type input "[DATE]"
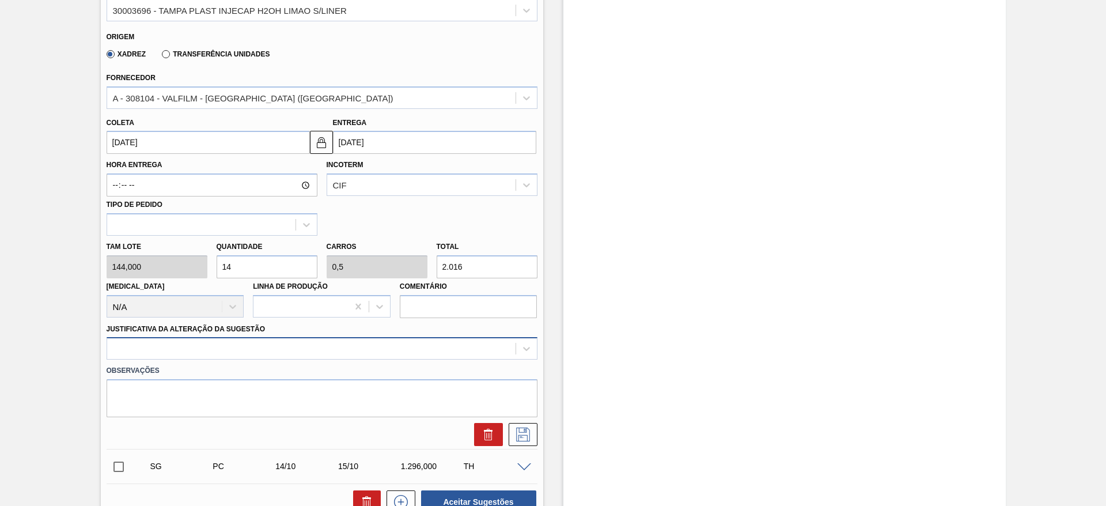
click at [446, 355] on div at bounding box center [322, 348] width 431 height 22
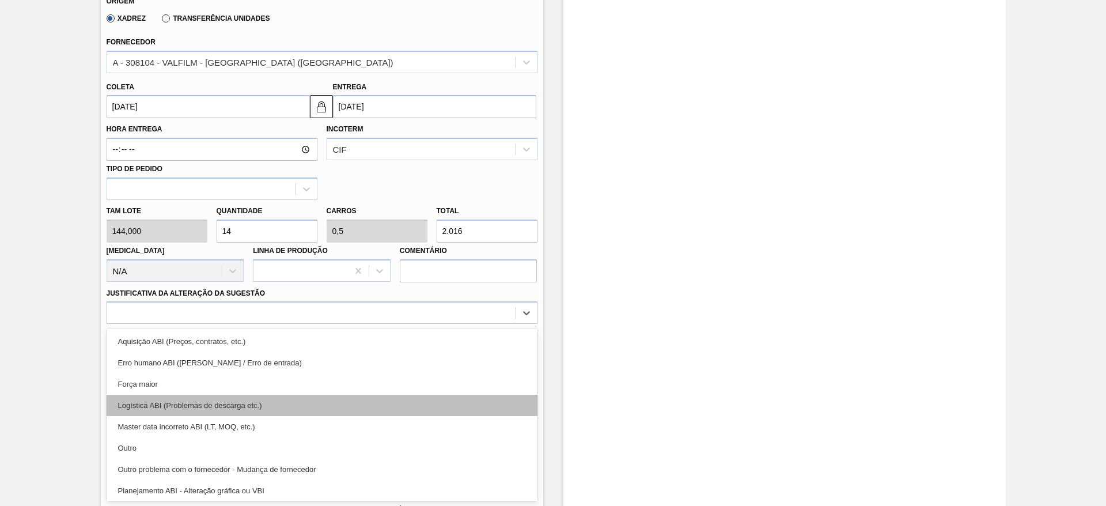
scroll to position [86, 0]
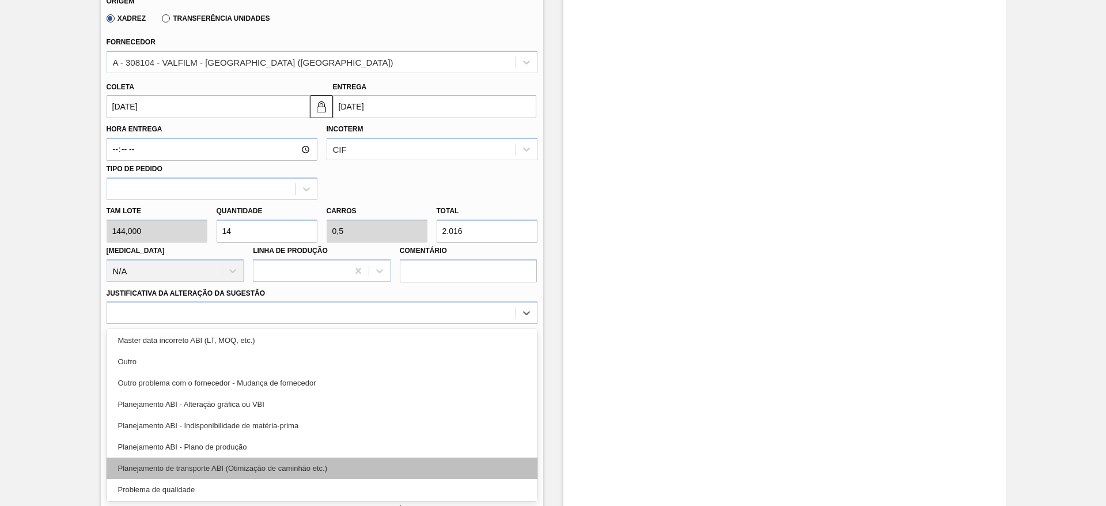
click at [394, 464] on div "Planejamento de transporte ABI (Otimização de caminhão etc.)" at bounding box center [322, 467] width 431 height 21
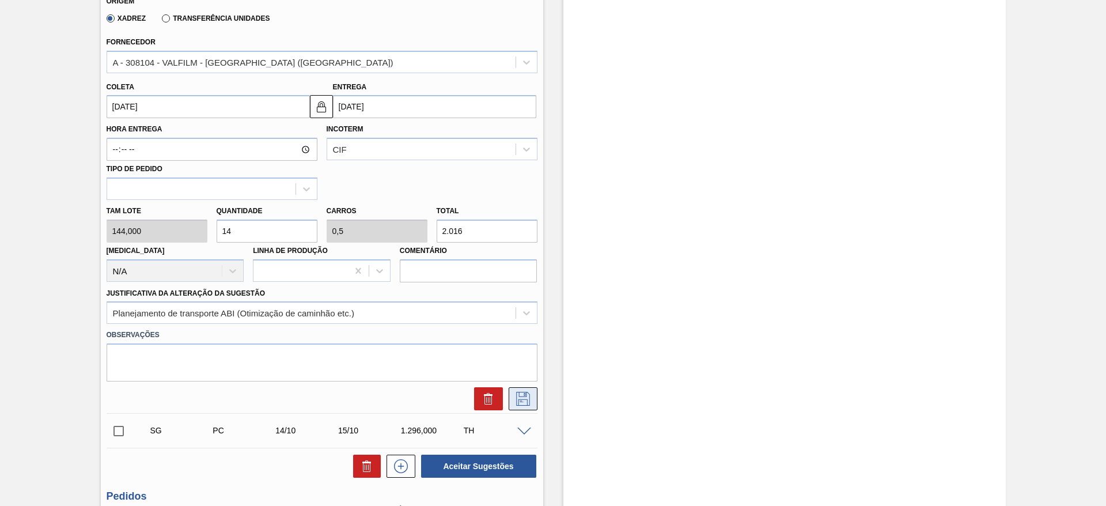
click at [516, 401] on icon at bounding box center [523, 399] width 18 height 14
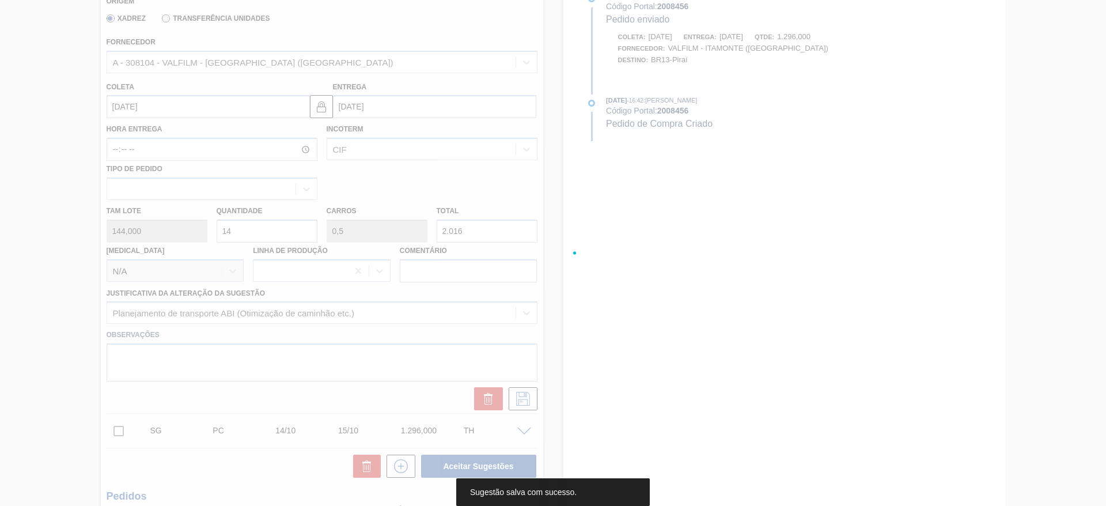
scroll to position [0, 0]
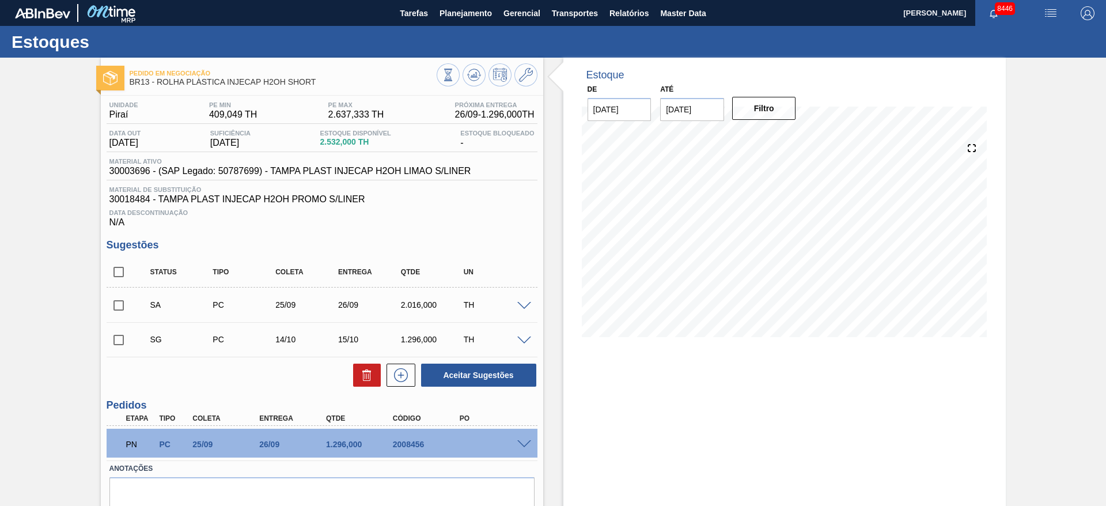
click at [112, 301] on input "checkbox" at bounding box center [119, 305] width 24 height 24
click at [494, 374] on button "Aceitar Sugestões" at bounding box center [478, 374] width 115 height 23
checkbox input "false"
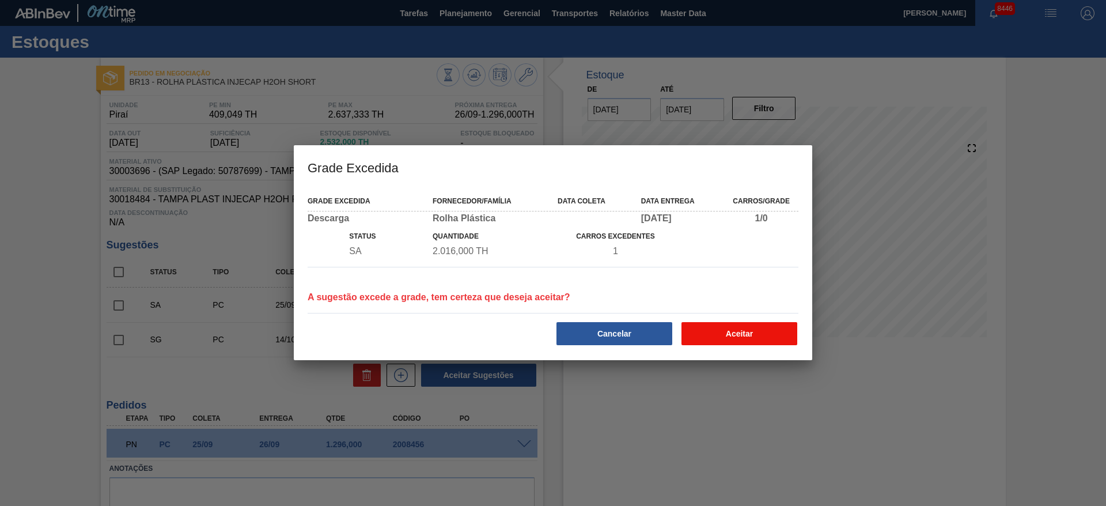
click at [733, 337] on button "Aceitar" at bounding box center [739, 333] width 116 height 23
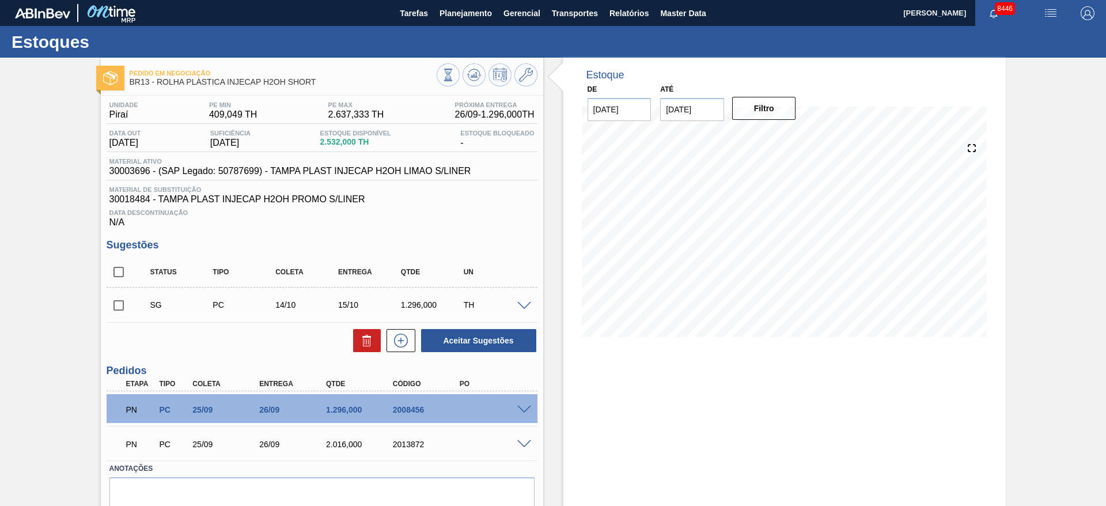
click at [521, 308] on span at bounding box center [524, 306] width 14 height 9
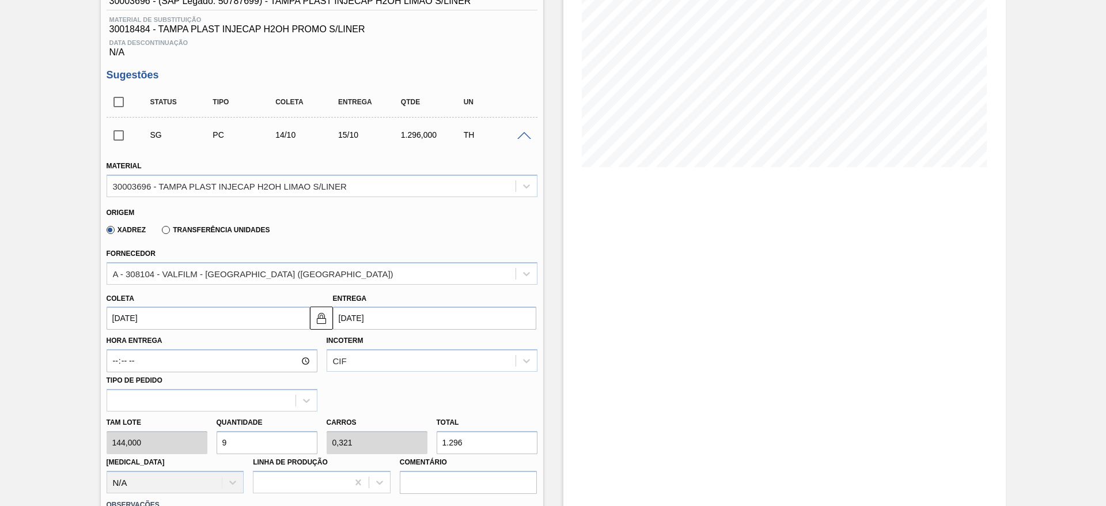
scroll to position [173, 0]
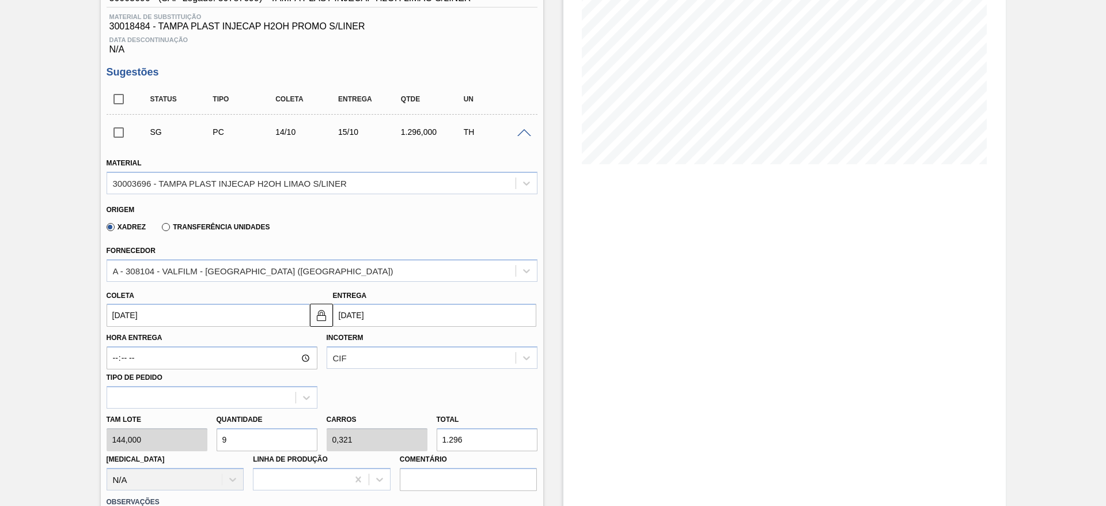
click at [188, 435] on div "Tam lote 144,000 Quantidade 9 Carros 0,321 Total 1.296 [MEDICAL_DATA] N/A Linha…" at bounding box center [322, 449] width 440 height 82
type input "4"
type input "0,143"
type input "576"
type input "4"
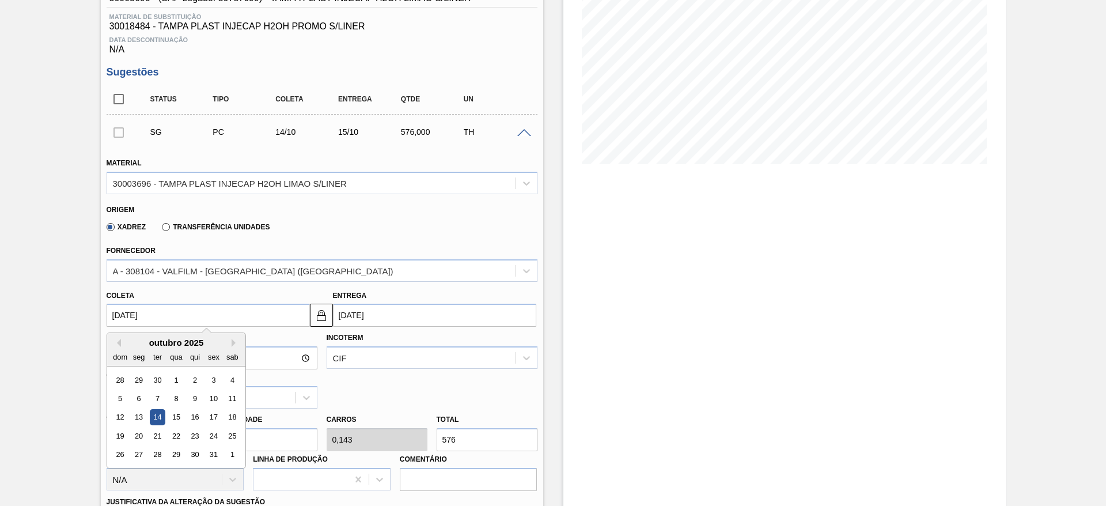
click at [146, 308] on input "14/10/2025" at bounding box center [208, 314] width 203 height 23
click at [113, 343] on button "Previous Month" at bounding box center [117, 343] width 8 height 8
click at [176, 397] on div "10" at bounding box center [176, 398] width 16 height 16
type input "[DATE]"
type input "11/09/2025"
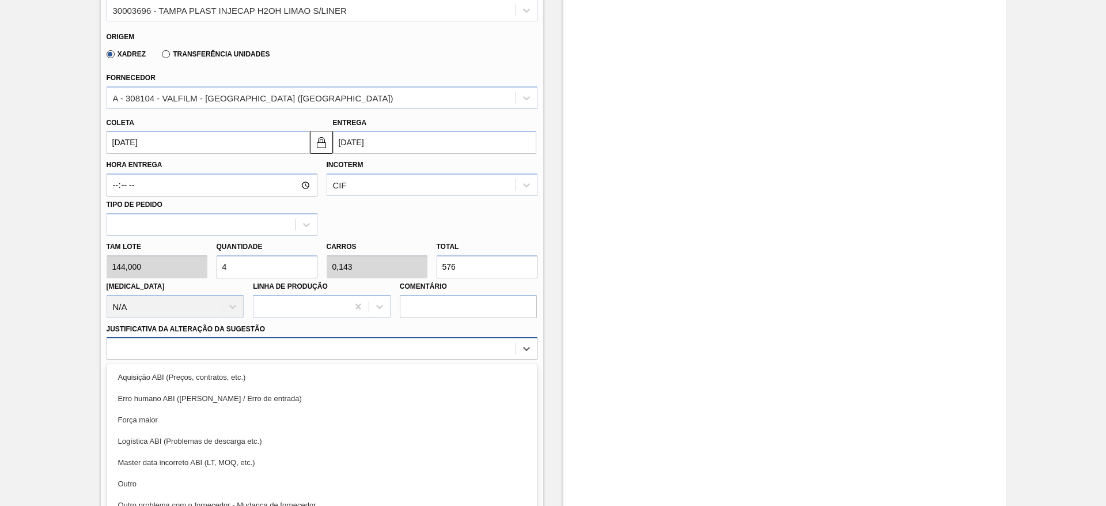
click at [408, 347] on div "option Aquisição ABI (Preços, contratos, etc.) focused, 1 of 18. 18 results ava…" at bounding box center [322, 348] width 431 height 22
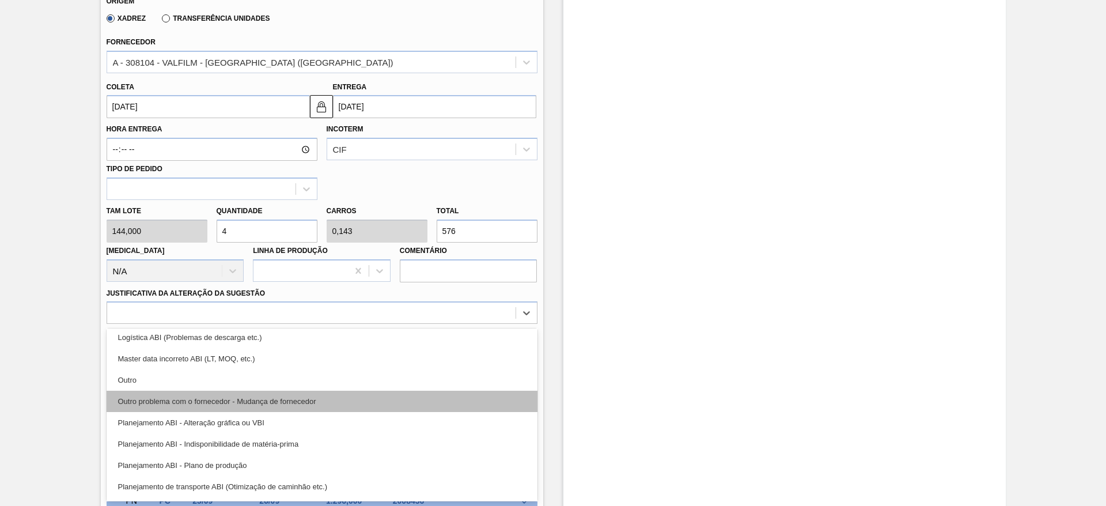
scroll to position [86, 0]
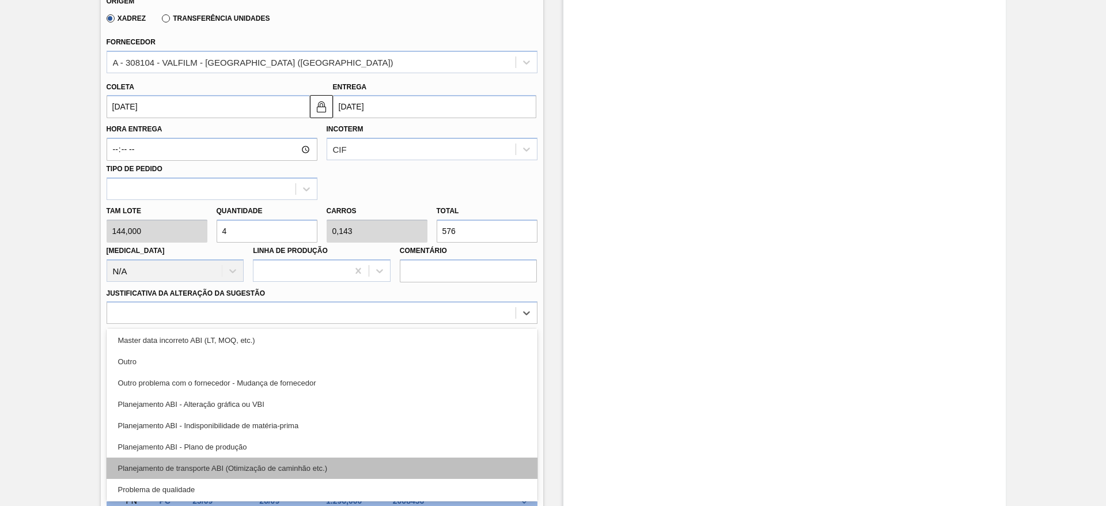
click at [377, 462] on div "Planejamento de transporte ABI (Otimização de caminhão etc.)" at bounding box center [322, 467] width 431 height 21
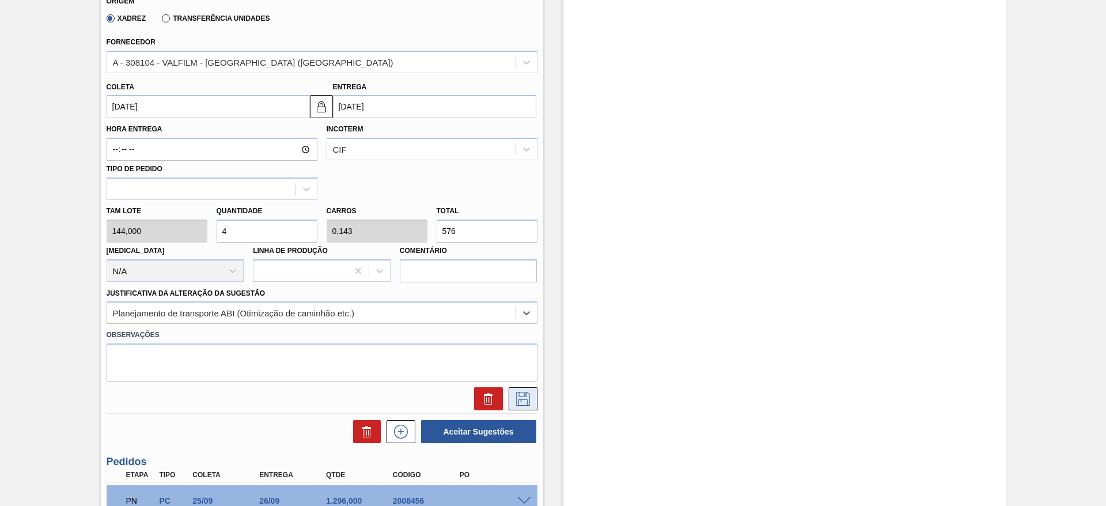
click at [532, 401] on button at bounding box center [523, 398] width 29 height 23
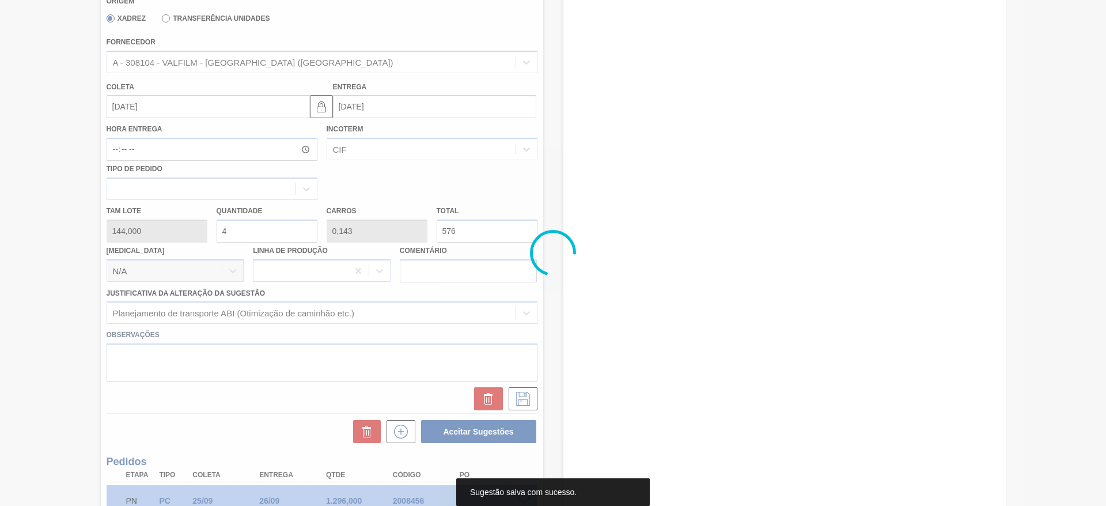
scroll to position [0, 0]
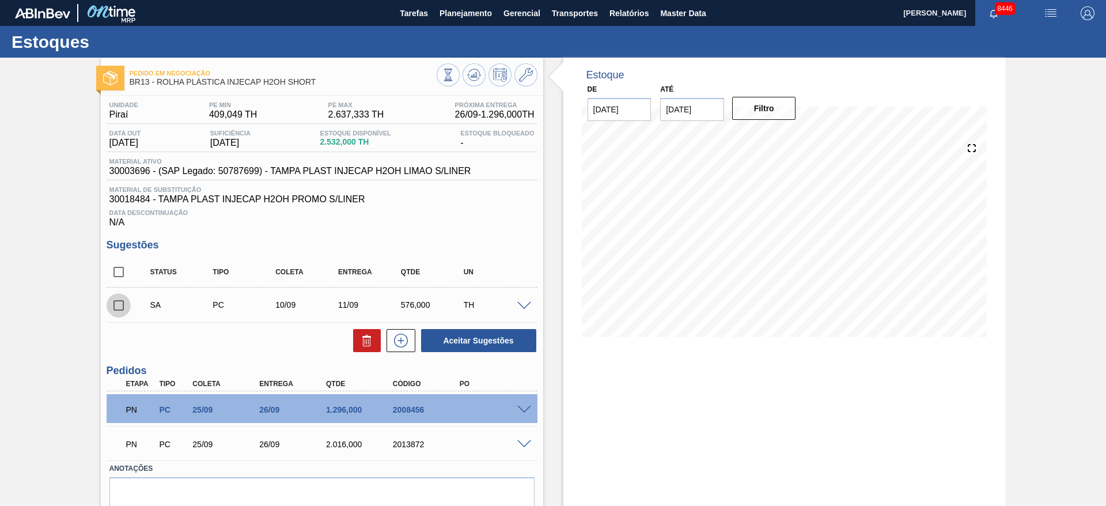
click at [110, 307] on input "checkbox" at bounding box center [119, 305] width 24 height 24
click at [526, 410] on span at bounding box center [524, 409] width 14 height 9
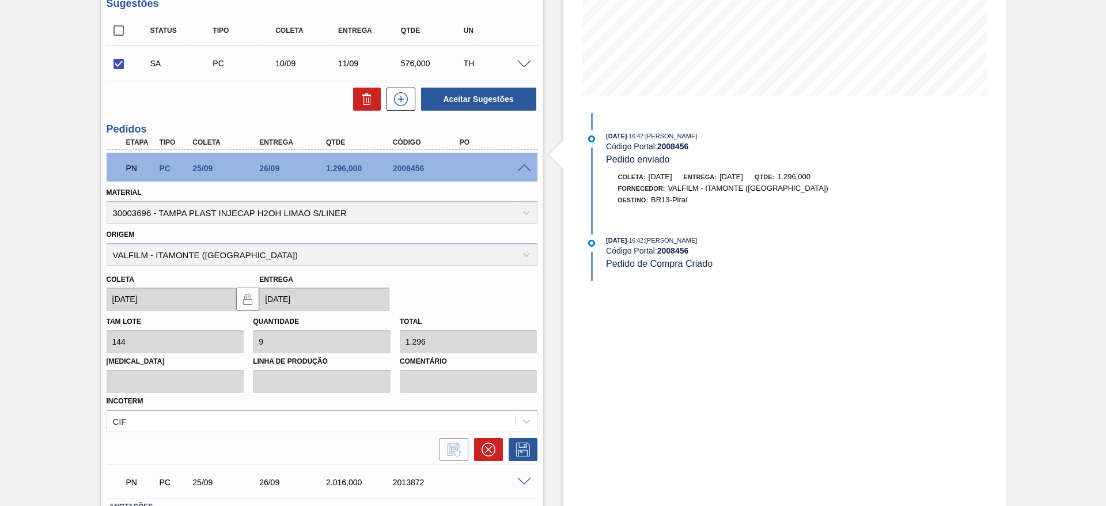
scroll to position [155, 0]
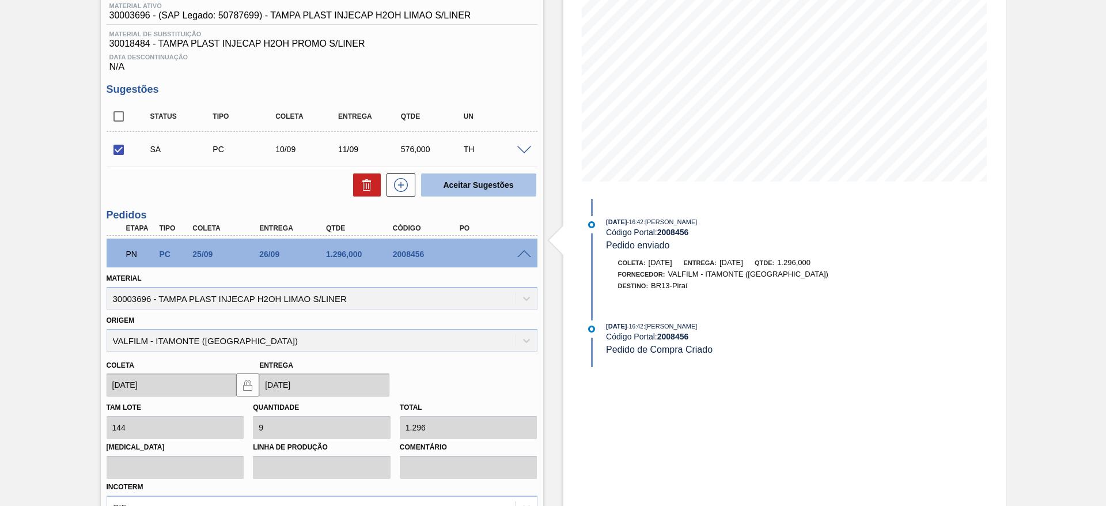
click at [453, 189] on button "Aceitar Sugestões" at bounding box center [478, 184] width 115 height 23
checkbox input "false"
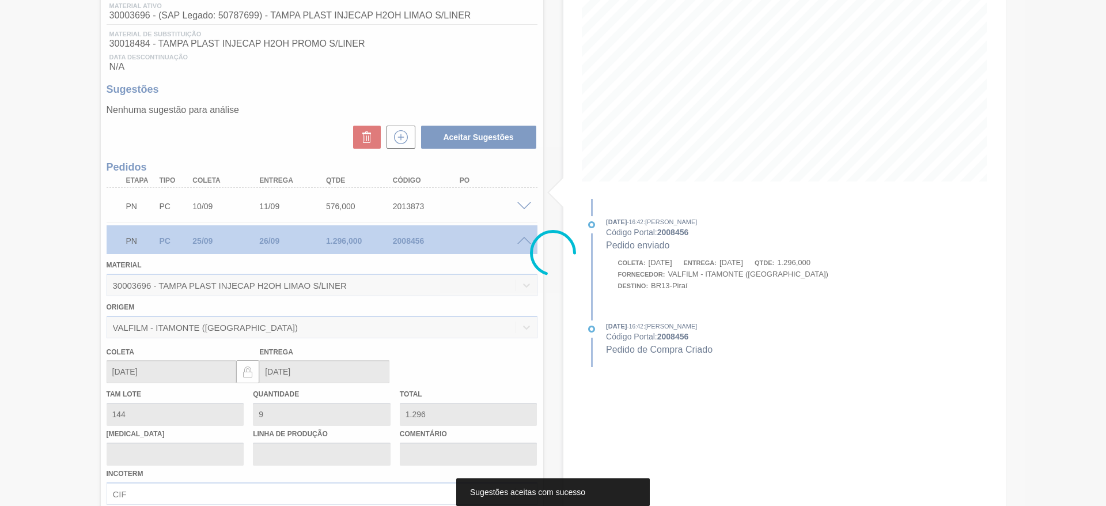
scroll to position [36, 0]
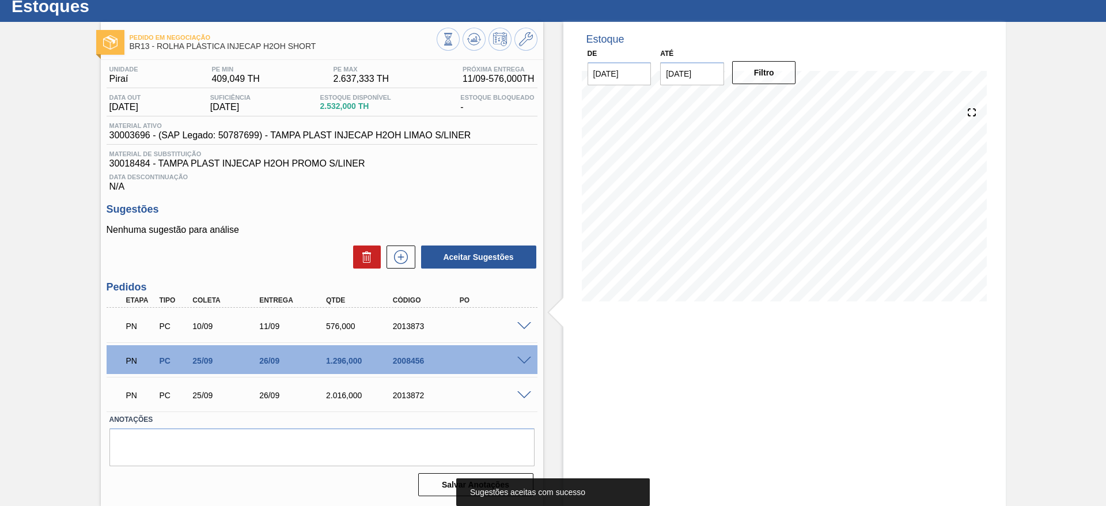
click at [521, 355] on div at bounding box center [525, 359] width 23 height 9
click at [523, 356] on span at bounding box center [524, 360] width 14 height 9
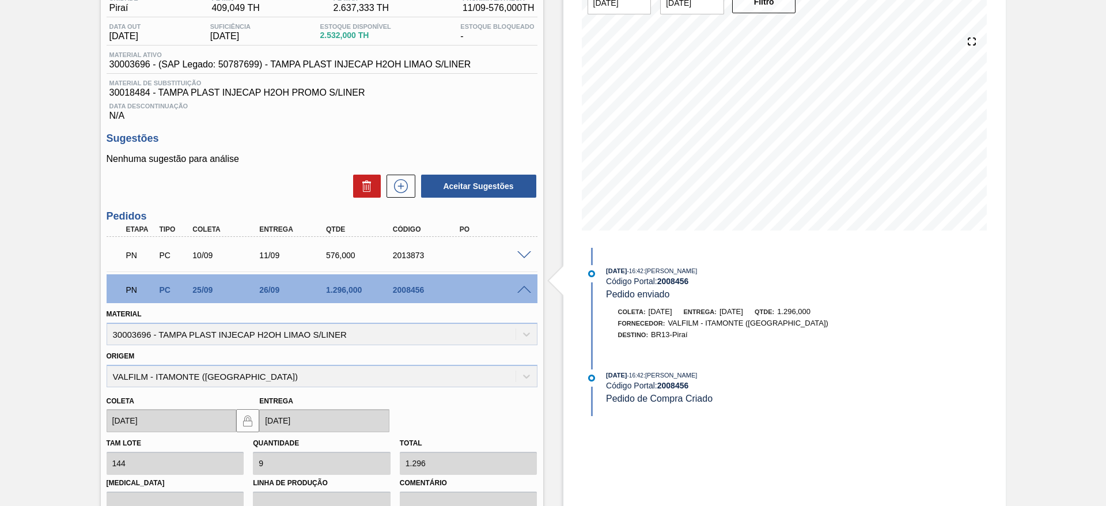
scroll to position [295, 0]
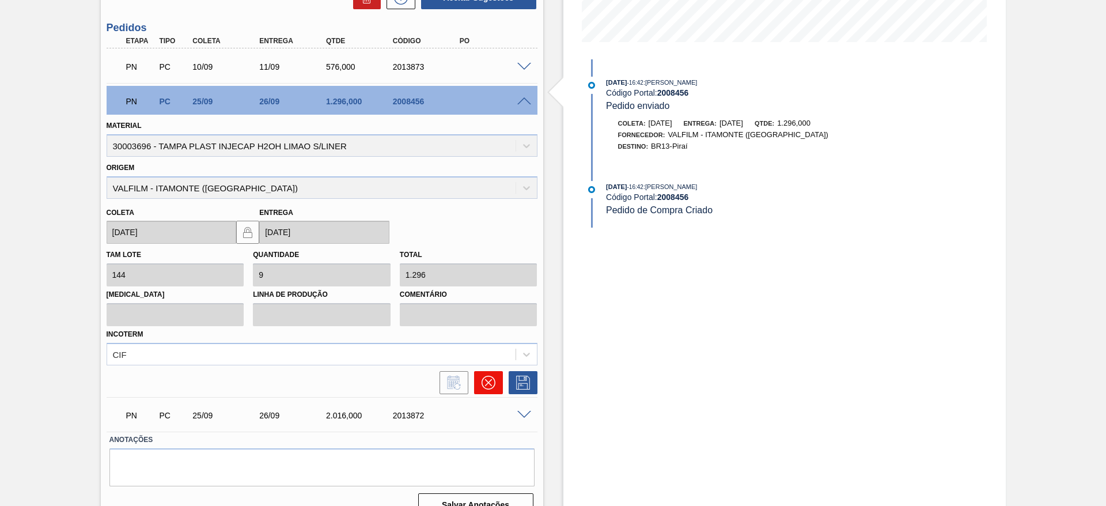
click at [489, 381] on icon at bounding box center [488, 382] width 14 height 14
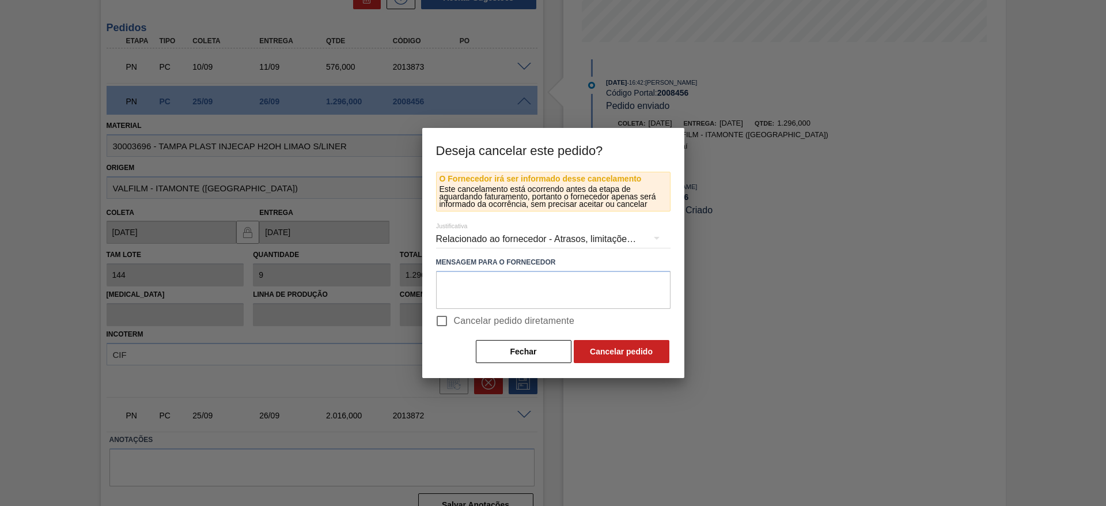
drag, startPoint x: 548, startPoint y: 325, endPoint x: 563, endPoint y: 331, distance: 16.8
click at [549, 325] on span "Cancelar pedido diretamente" at bounding box center [514, 321] width 121 height 14
click at [454, 325] on input "Cancelar pedido diretamente" at bounding box center [442, 321] width 24 height 24
checkbox input "true"
click at [597, 347] on button "Cancelar pedido" at bounding box center [622, 351] width 96 height 23
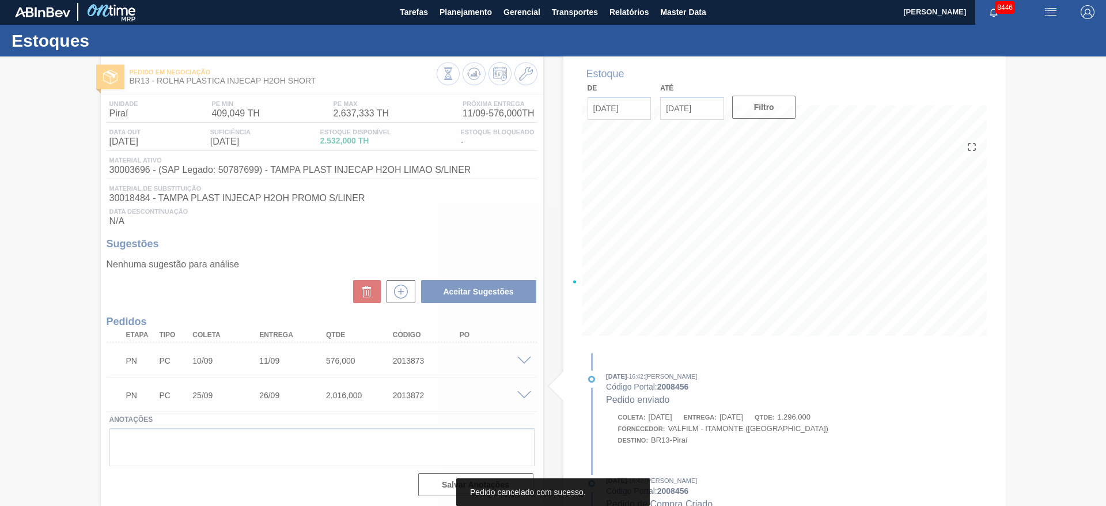
scroll to position [1, 0]
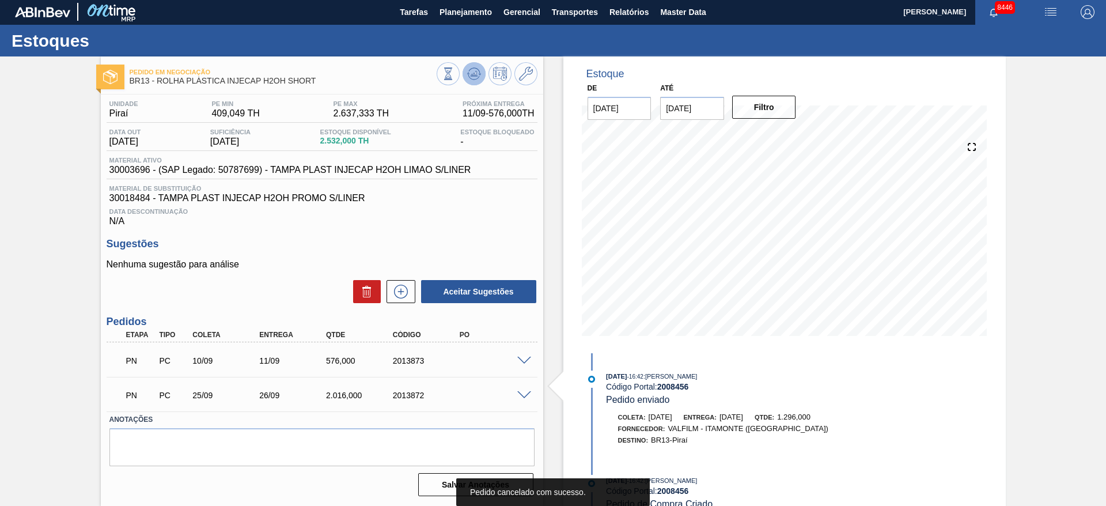
click at [454, 74] on icon at bounding box center [448, 73] width 13 height 13
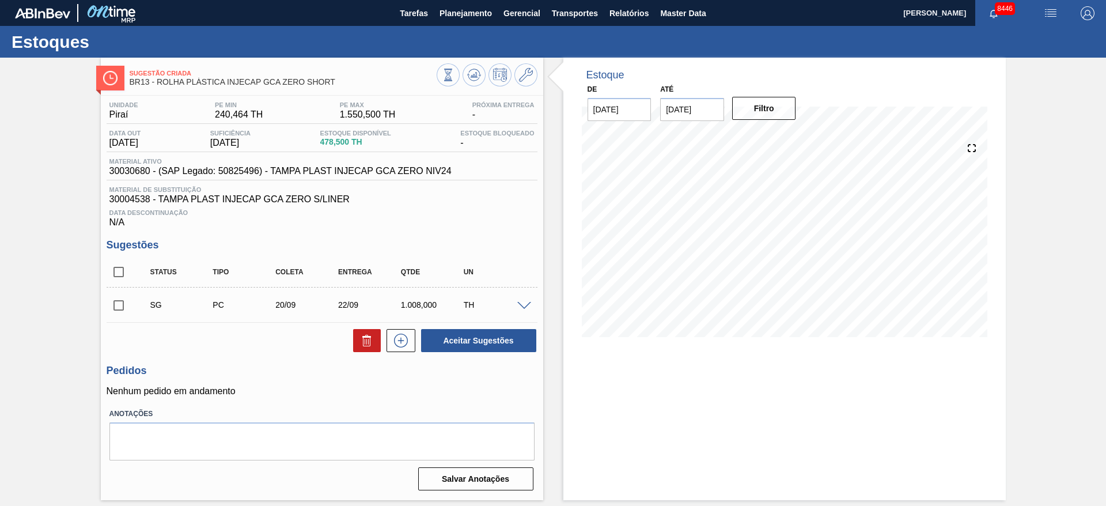
click at [521, 301] on div at bounding box center [525, 305] width 23 height 9
click at [513, 300] on div "TH" at bounding box center [496, 304] width 70 height 9
click at [528, 310] on div "SG PC 20/09 22/09 1.008,000 TH" at bounding box center [322, 304] width 431 height 29
click at [523, 303] on span at bounding box center [524, 306] width 14 height 9
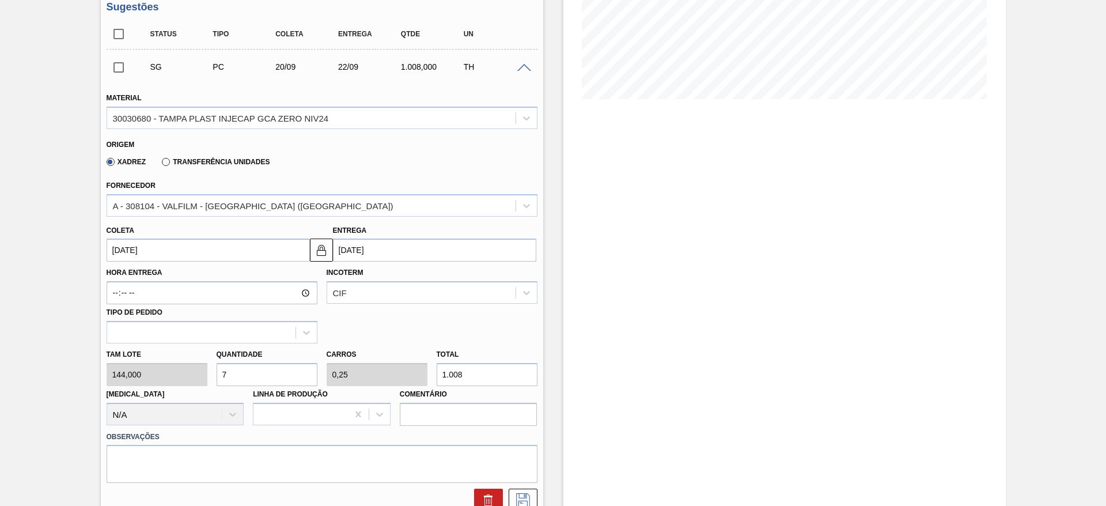
scroll to position [259, 0]
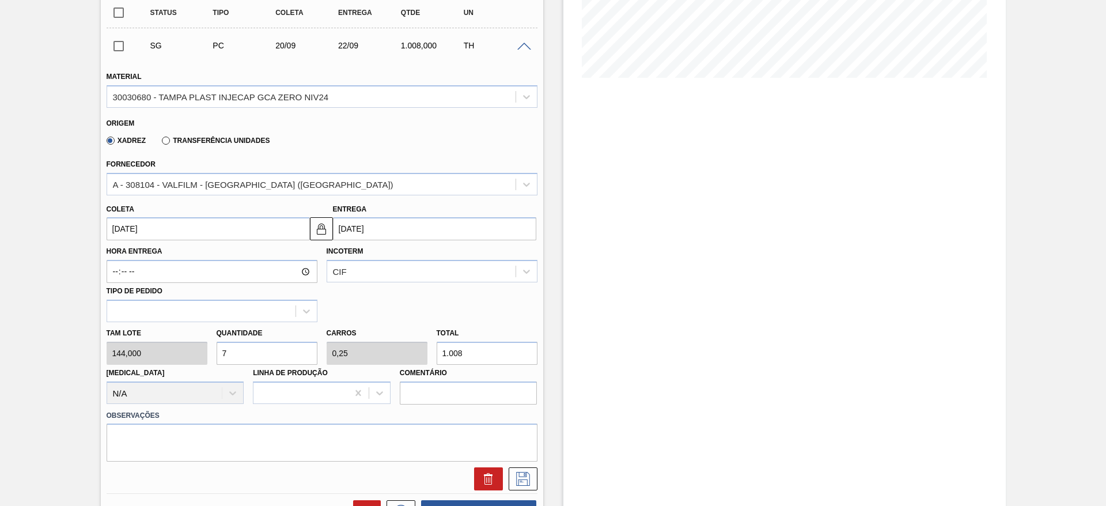
click at [200, 355] on div "Tam lote 144,000 Quantidade 7 Carros 0,25 Total 1.008 [MEDICAL_DATA] N/A Linha …" at bounding box center [322, 363] width 440 height 82
type input "9"
type input "0,321"
type input "1.296"
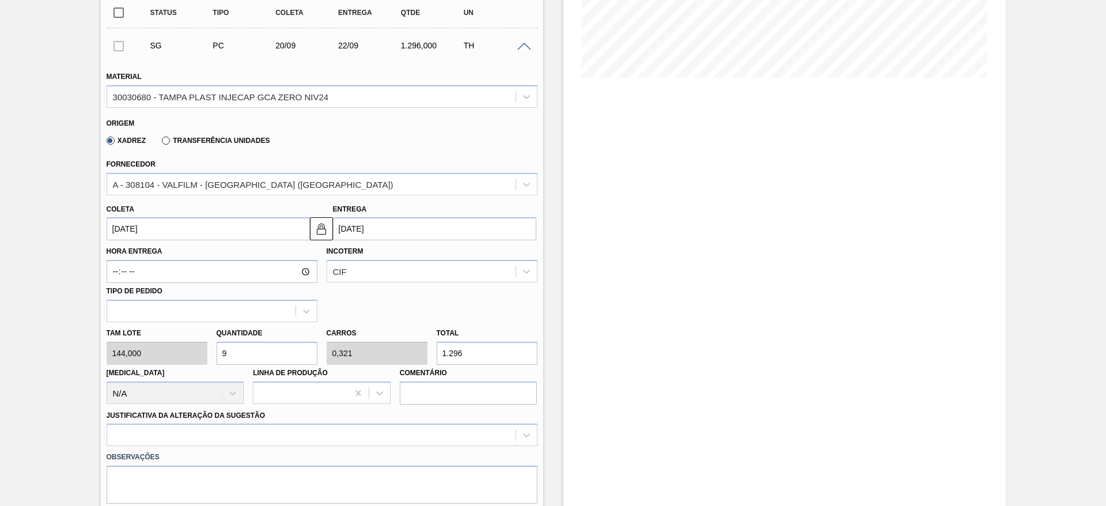
type input "9"
click at [128, 233] on input "[DATE]" at bounding box center [208, 228] width 203 height 23
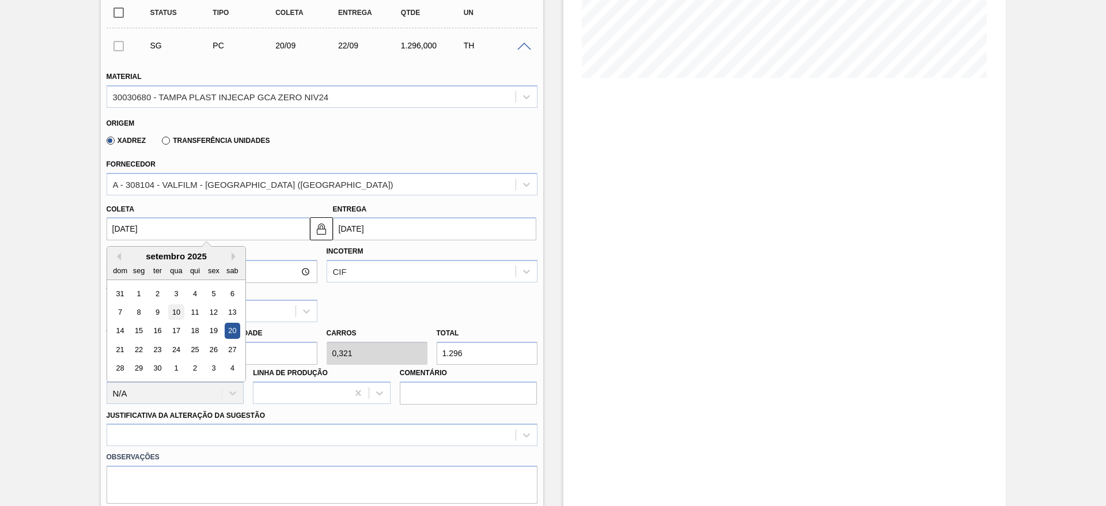
click at [172, 308] on div "10" at bounding box center [176, 312] width 16 height 16
type input "[DATE]"
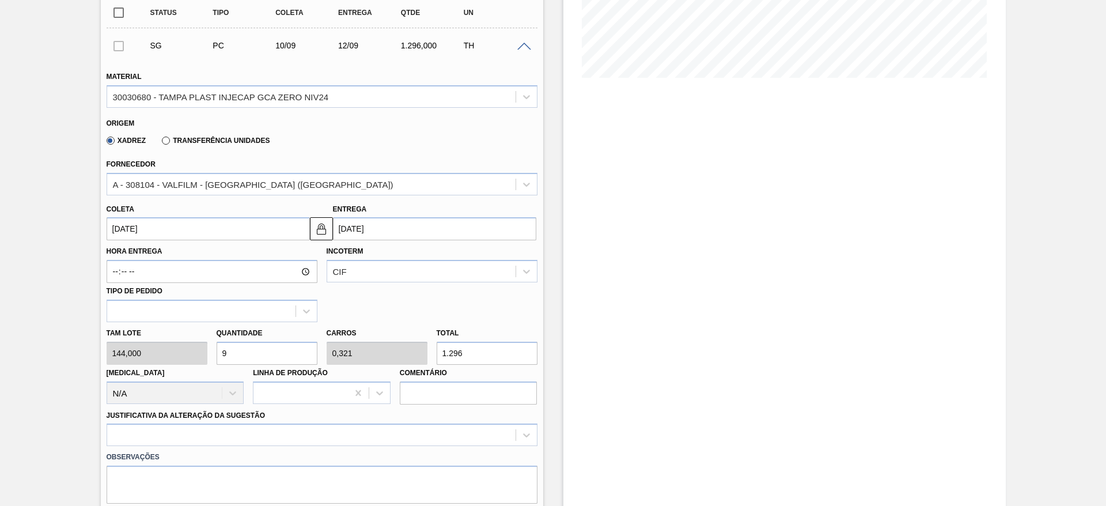
click at [445, 449] on label "Observações" at bounding box center [322, 457] width 431 height 17
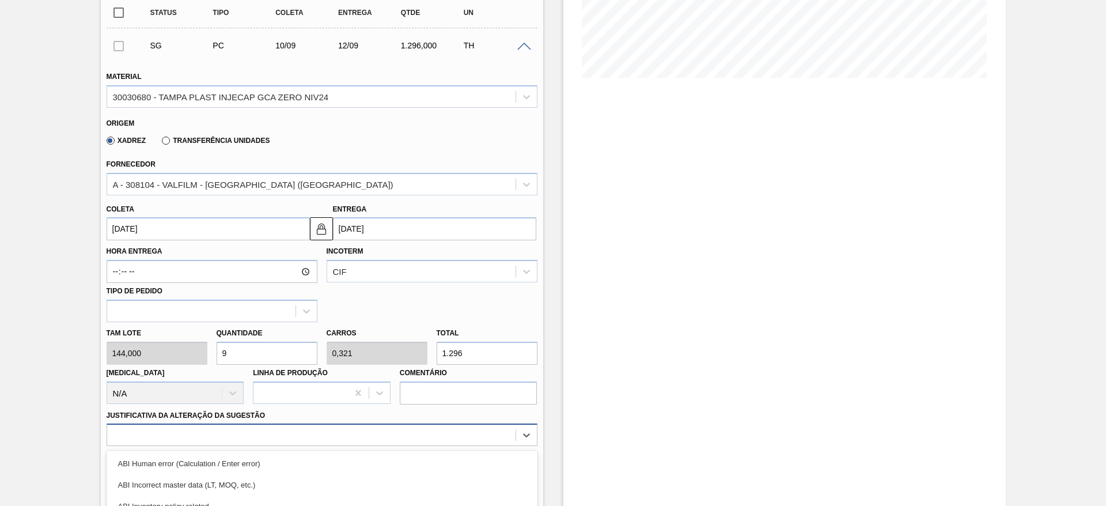
click at [445, 435] on div "option ABI Planning - Graphics change or VBI focused, 5 of 18. 18 results avail…" at bounding box center [322, 434] width 431 height 22
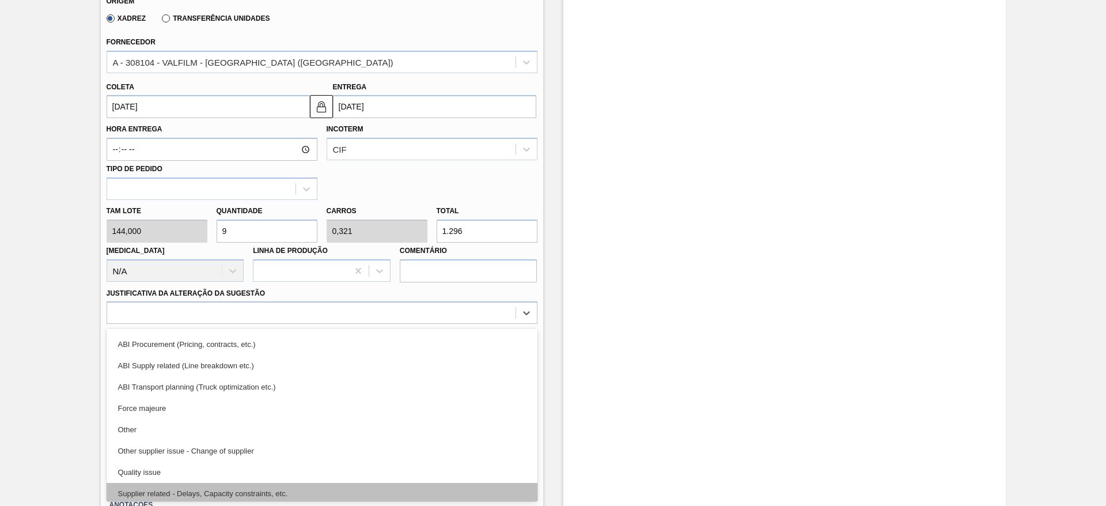
scroll to position [129, 0]
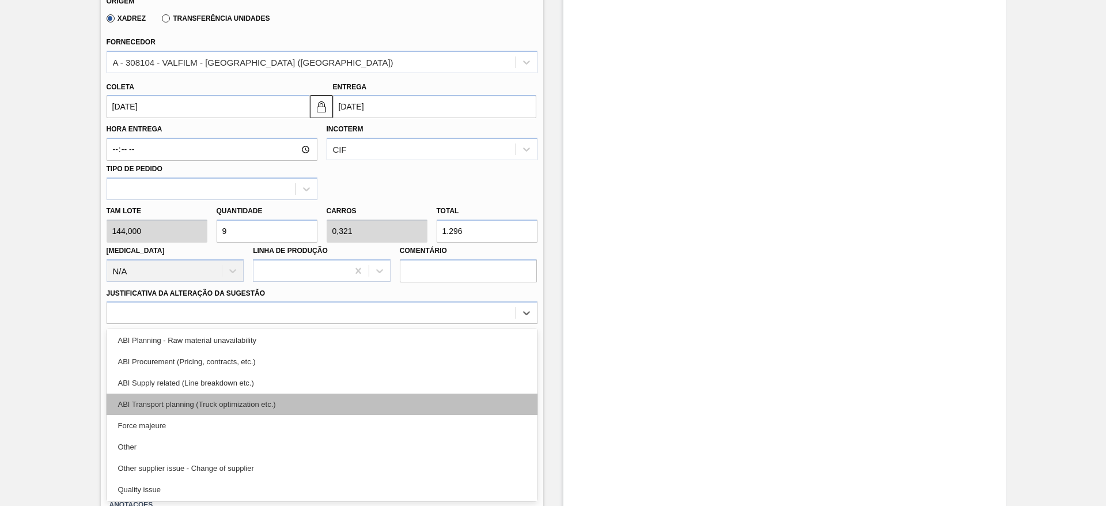
click at [385, 394] on div "ABI Transport planning (Truck optimization etc.)" at bounding box center [322, 403] width 431 height 21
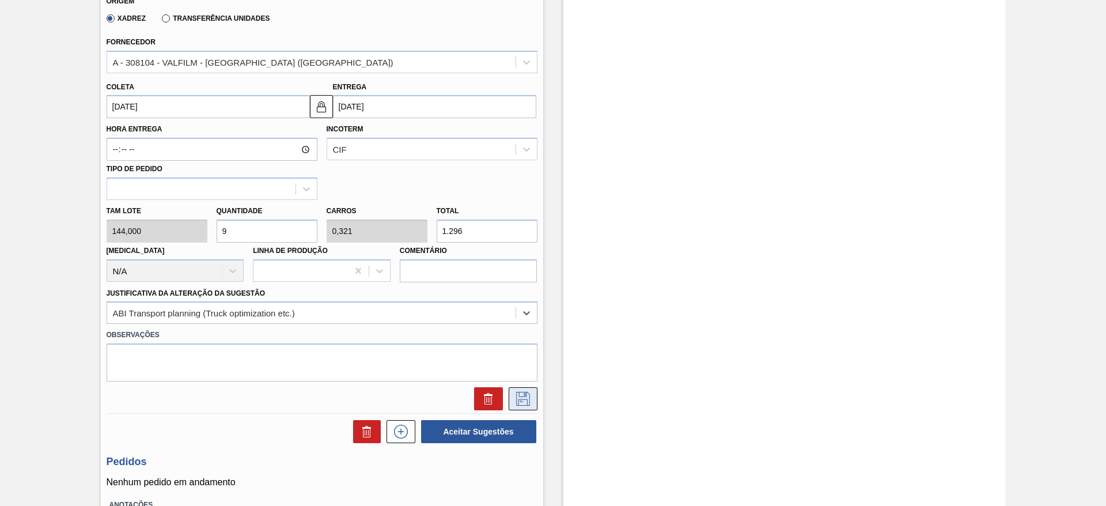
click at [525, 403] on icon at bounding box center [523, 399] width 18 height 14
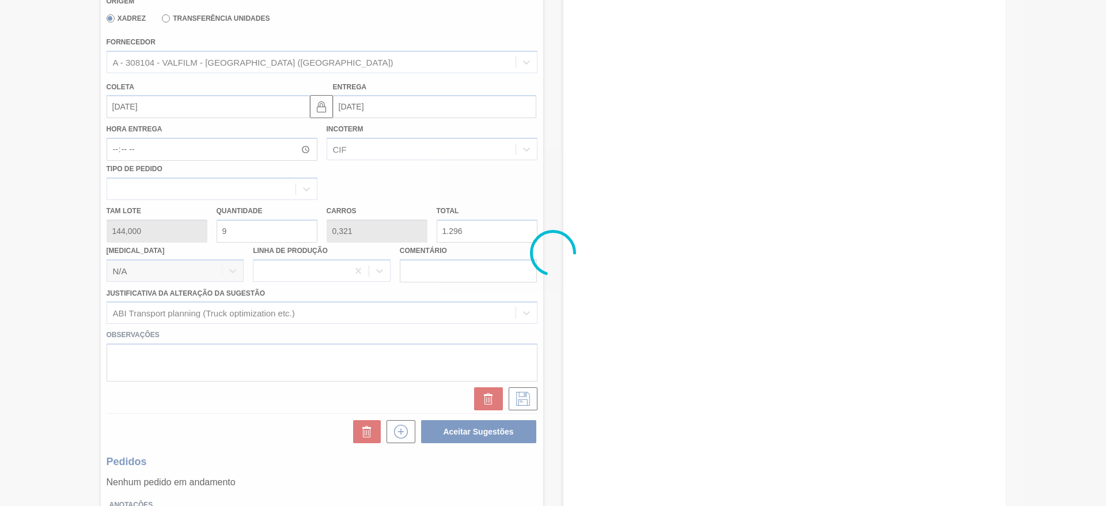
scroll to position [0, 0]
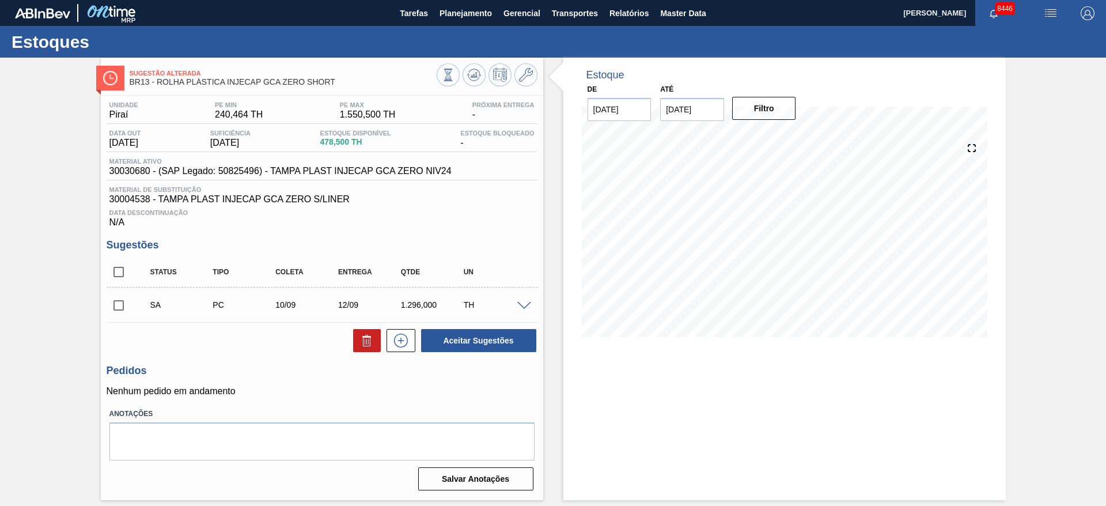
click at [524, 306] on span at bounding box center [524, 306] width 14 height 9
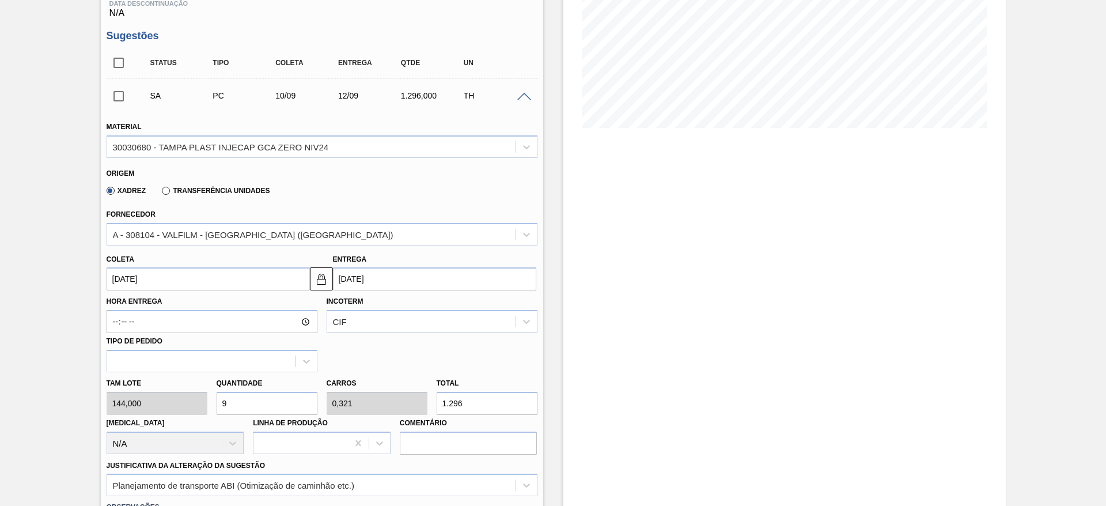
scroll to position [259, 0]
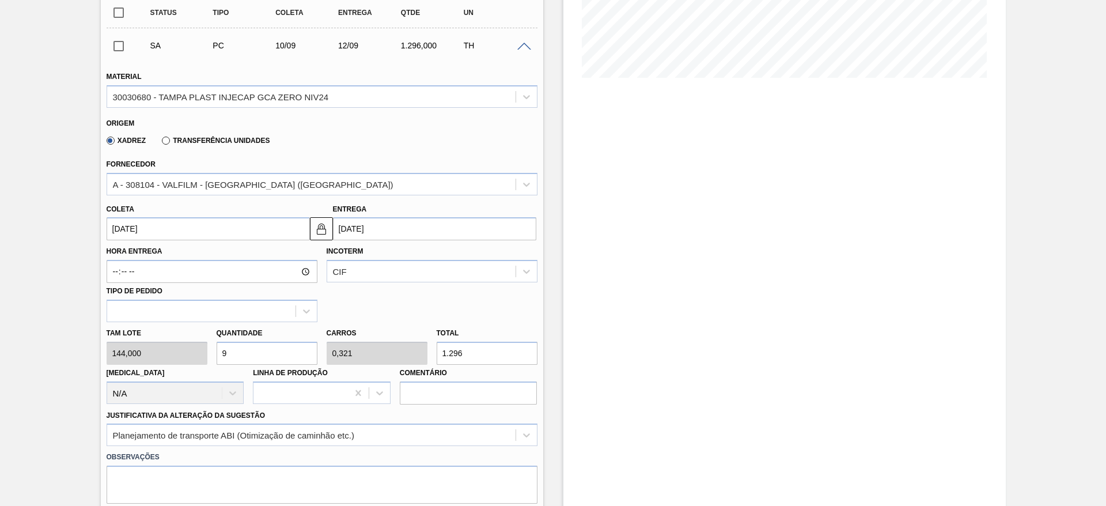
click at [177, 355] on div "Tam lote 144,000 Quantidade 9 Carros 0,321 Total 1.296 [MEDICAL_DATA] N/A Linha…" at bounding box center [322, 363] width 440 height 82
type input "8"
type input "0,286"
type input "1.152"
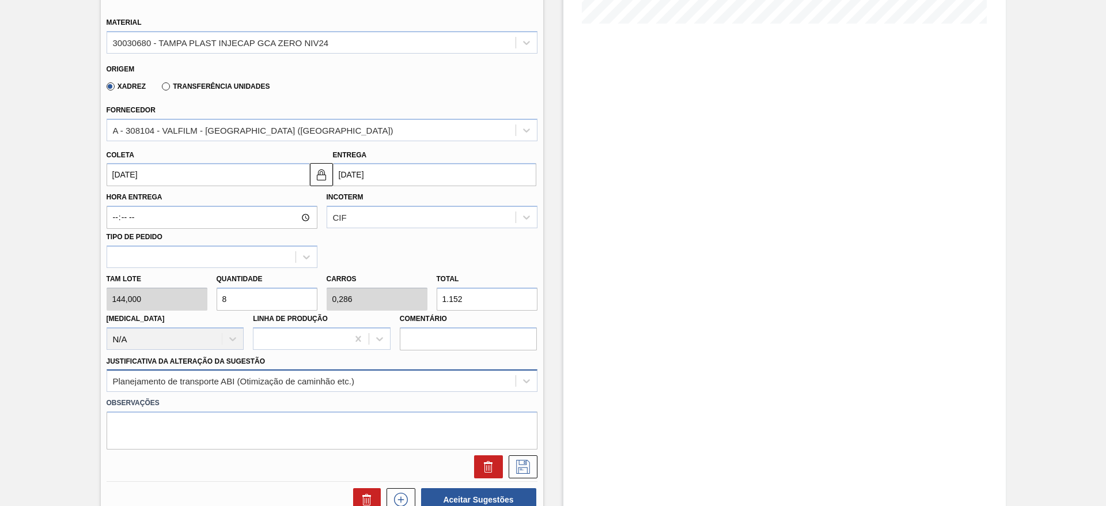
scroll to position [346, 0]
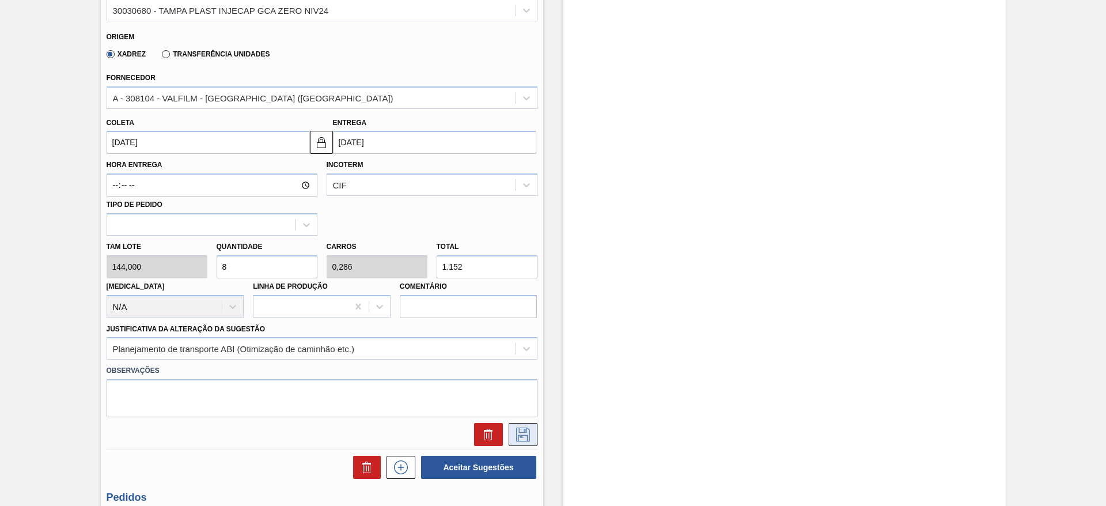
type input "8"
click at [522, 442] on button at bounding box center [523, 434] width 29 height 23
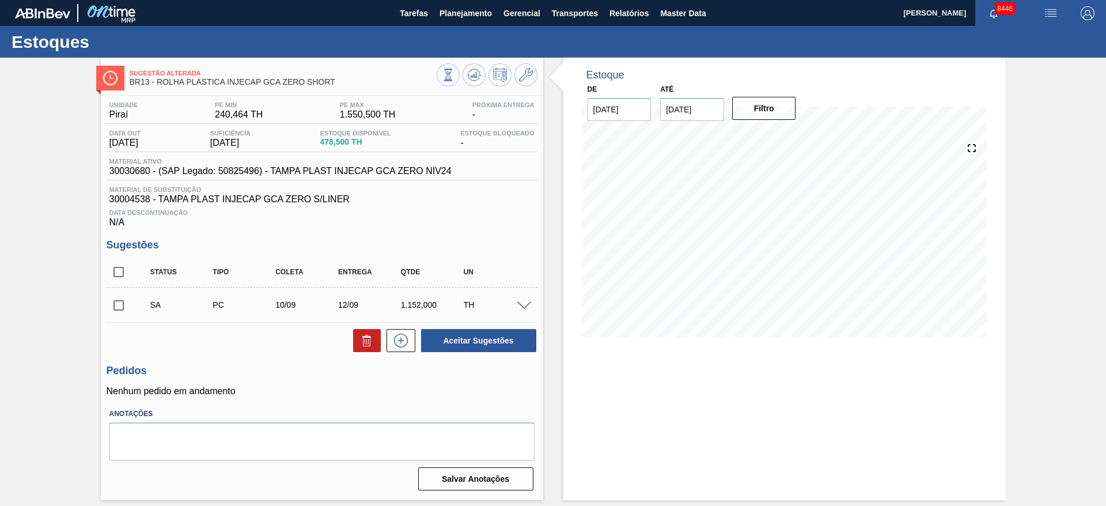
scroll to position [0, 0]
click at [522, 306] on span at bounding box center [524, 306] width 14 height 9
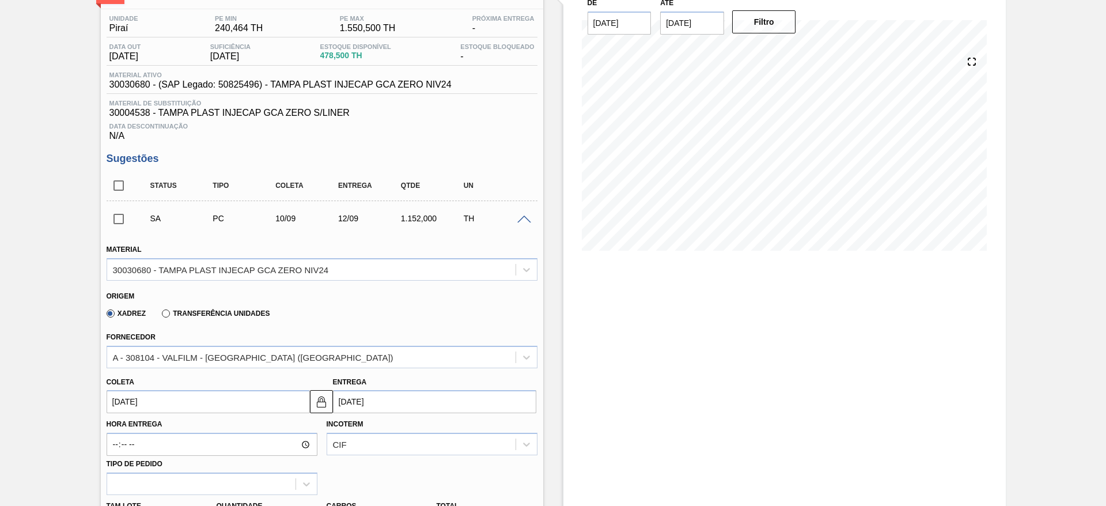
click at [117, 218] on input "checkbox" at bounding box center [119, 219] width 24 height 24
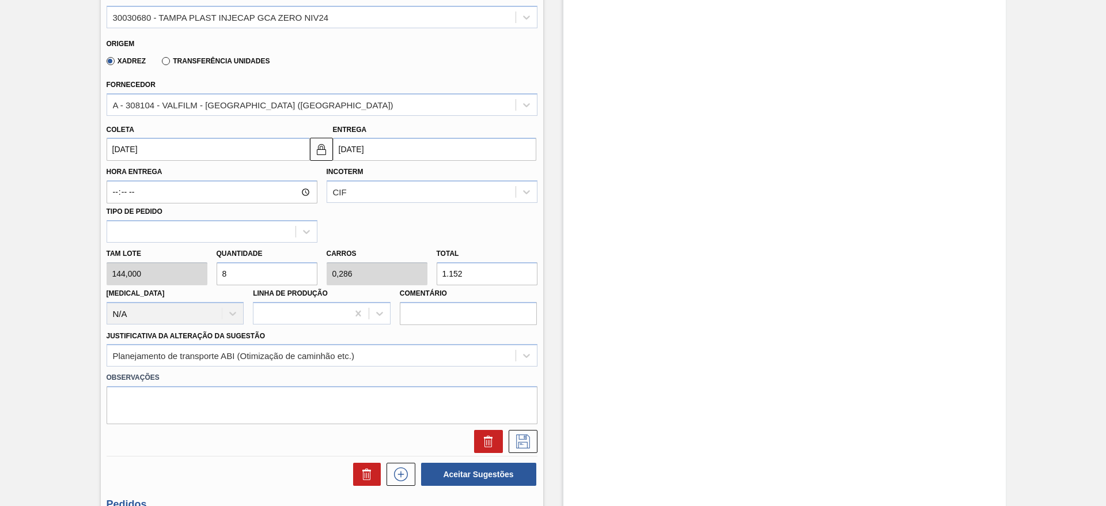
scroll to position [346, 0]
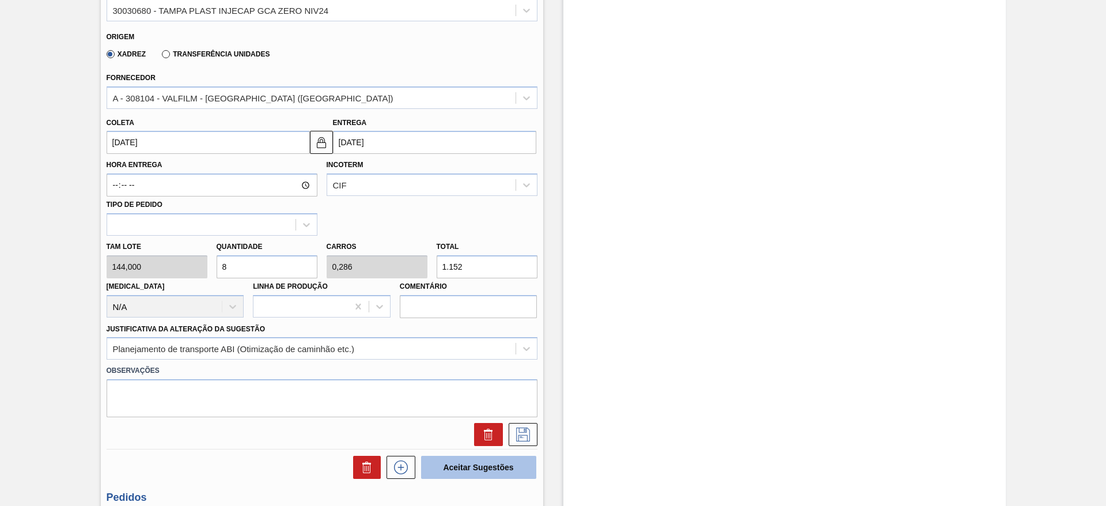
click at [480, 465] on button "Aceitar Sugestões" at bounding box center [478, 467] width 115 height 23
checkbox input "false"
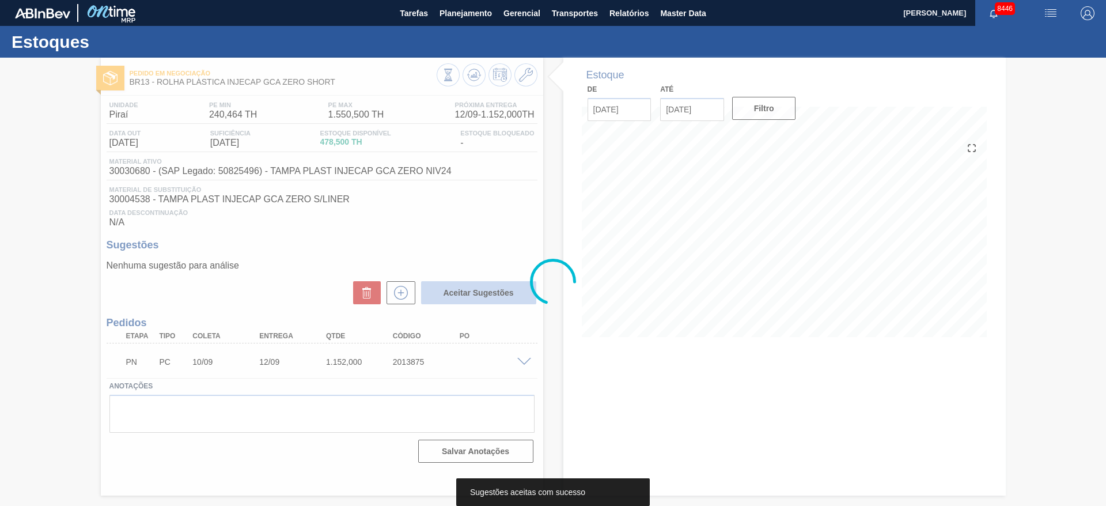
scroll to position [0, 0]
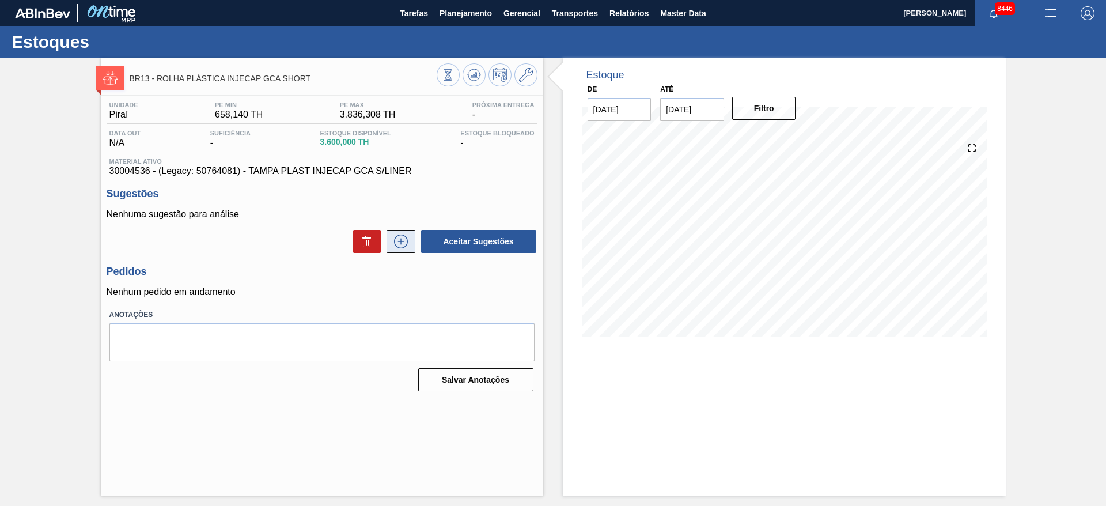
click at [398, 242] on icon at bounding box center [401, 241] width 18 height 14
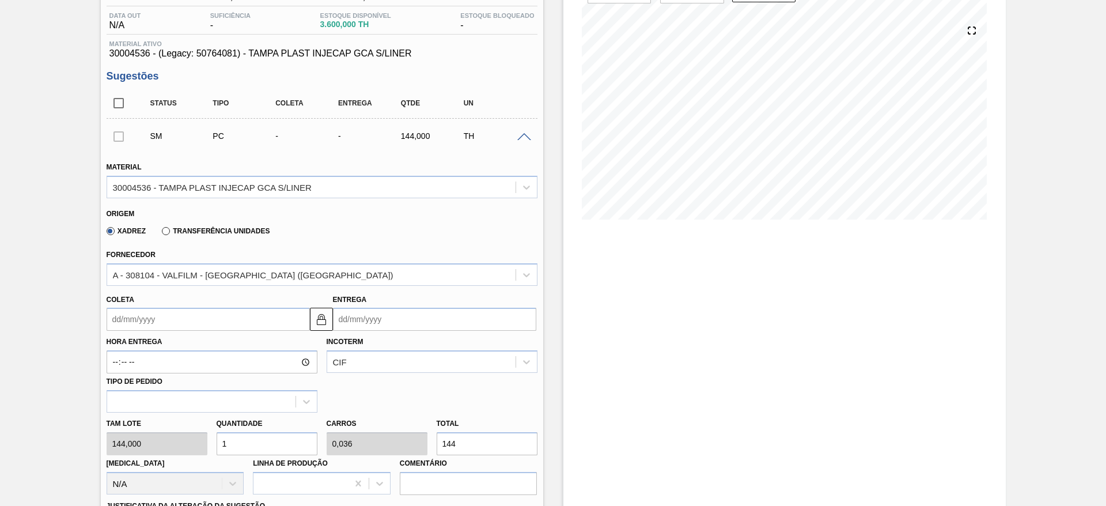
scroll to position [173, 0]
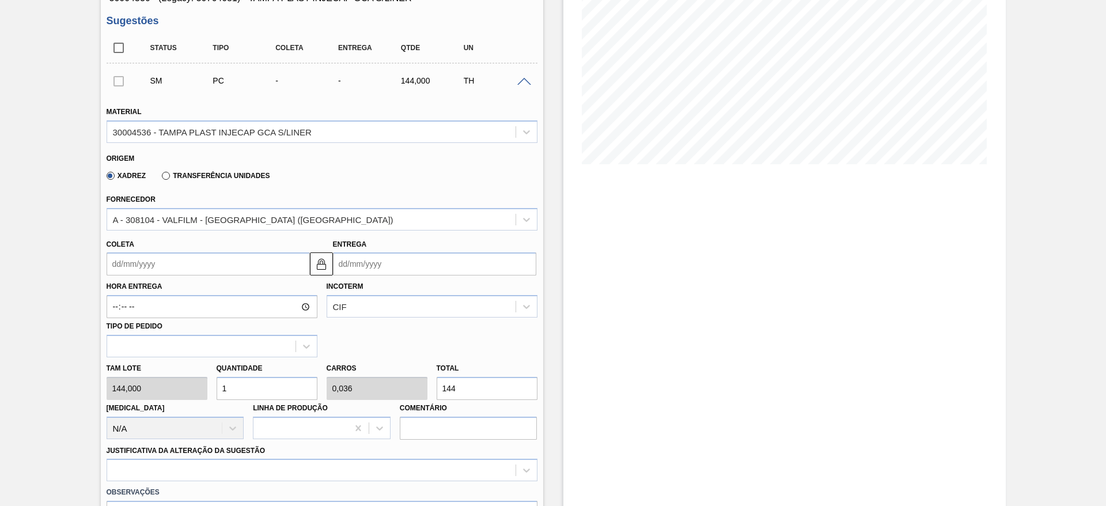
click at [199, 390] on div "Tam lote 144,000 Quantidade 1 Carros 0,036 Total 144 [MEDICAL_DATA] N/A Linha d…" at bounding box center [322, 398] width 440 height 82
type input "6"
type input "0,214"
type input "864"
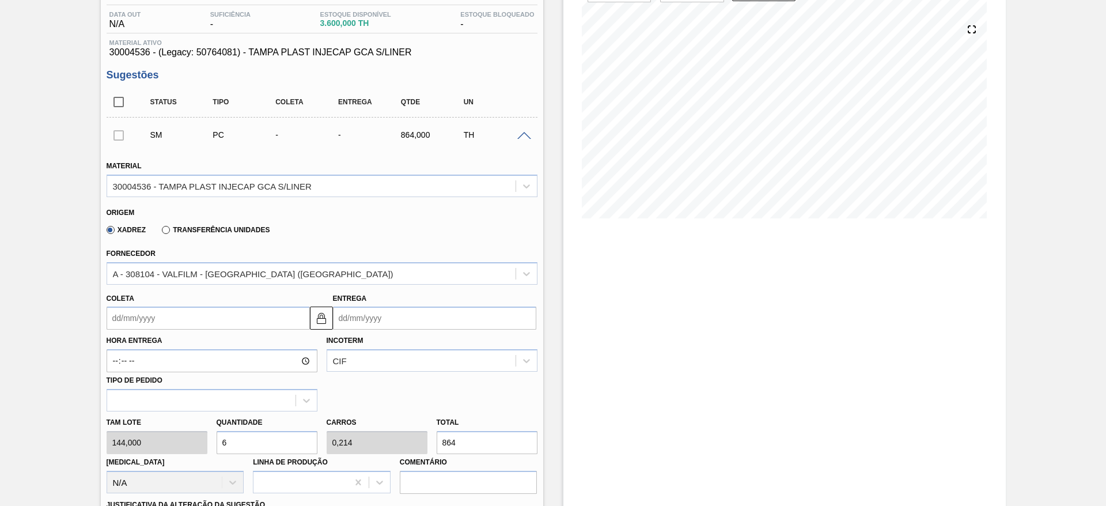
scroll to position [86, 0]
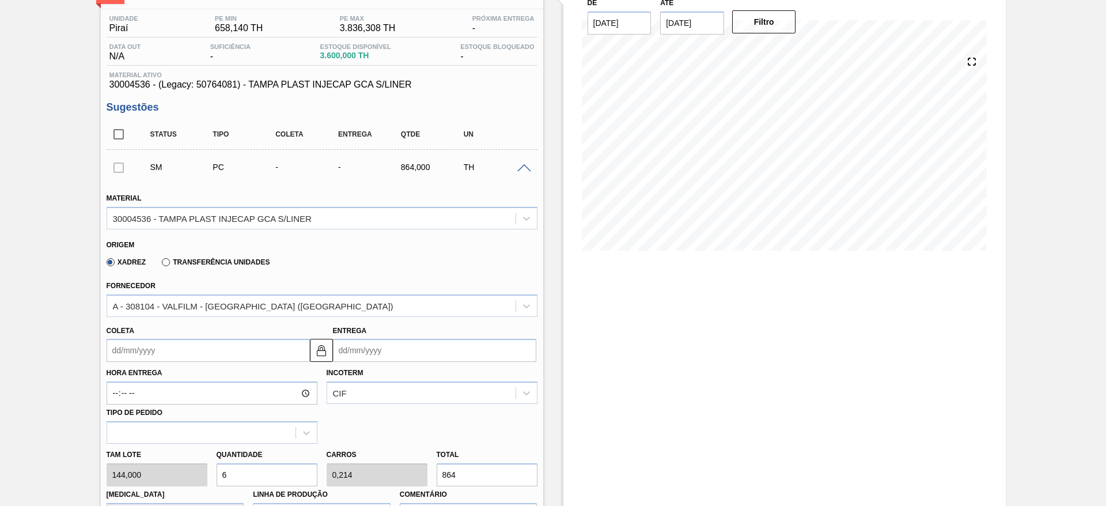
click at [190, 472] on div "Tam lote 144,000 Quantidade 6 Carros 0,214 Total 864 [MEDICAL_DATA] N/A Linha d…" at bounding box center [322, 484] width 440 height 82
type input "4"
type input "0,143"
type input "576"
type input "4"
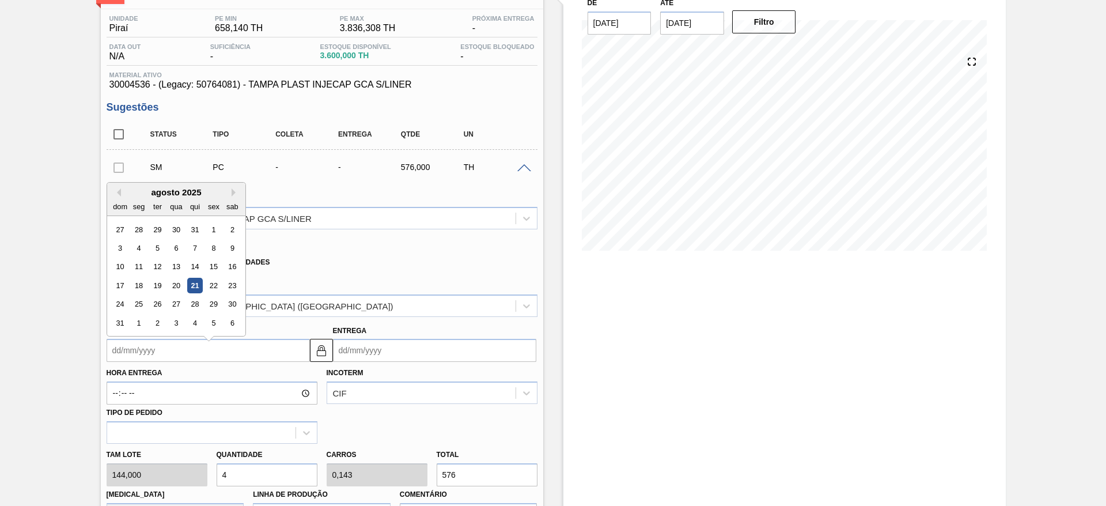
click at [142, 354] on input "Coleta" at bounding box center [208, 350] width 203 height 23
click at [234, 184] on button "Next Month" at bounding box center [236, 187] width 8 height 8
click at [179, 239] on div "10" at bounding box center [176, 242] width 16 height 16
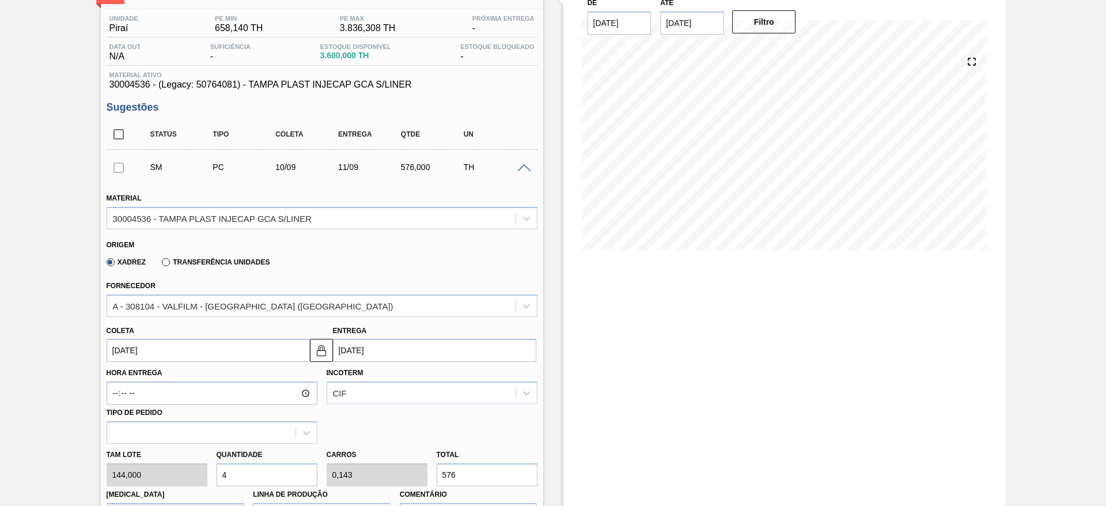
type input "10/09/2025"
type input "11/09/2025"
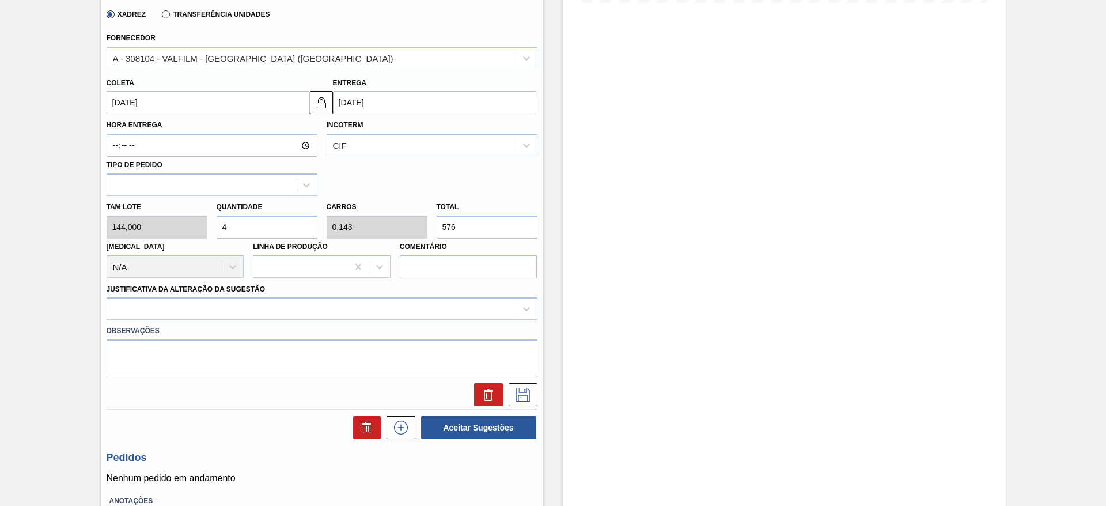
scroll to position [346, 0]
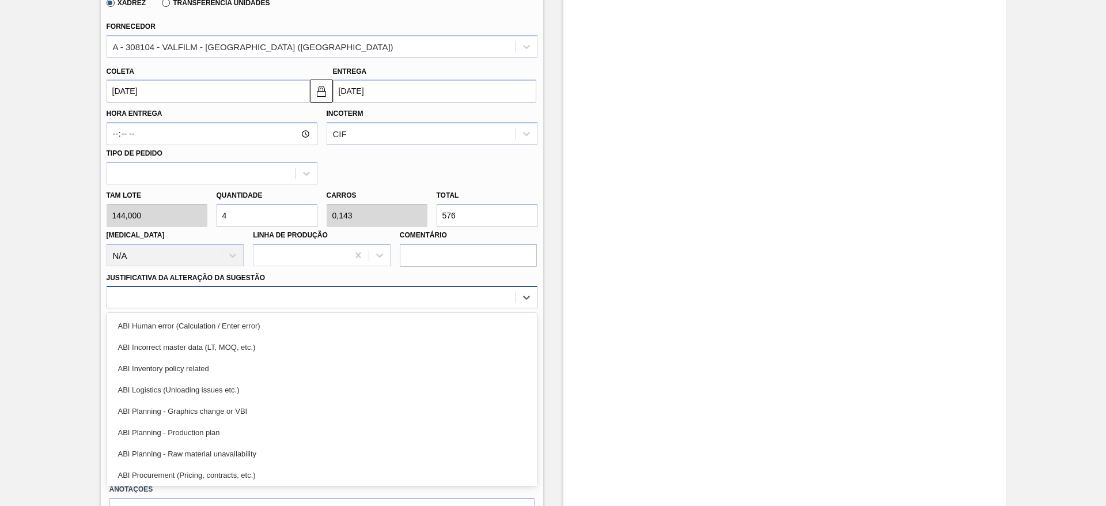
click at [454, 291] on div at bounding box center [311, 297] width 408 height 17
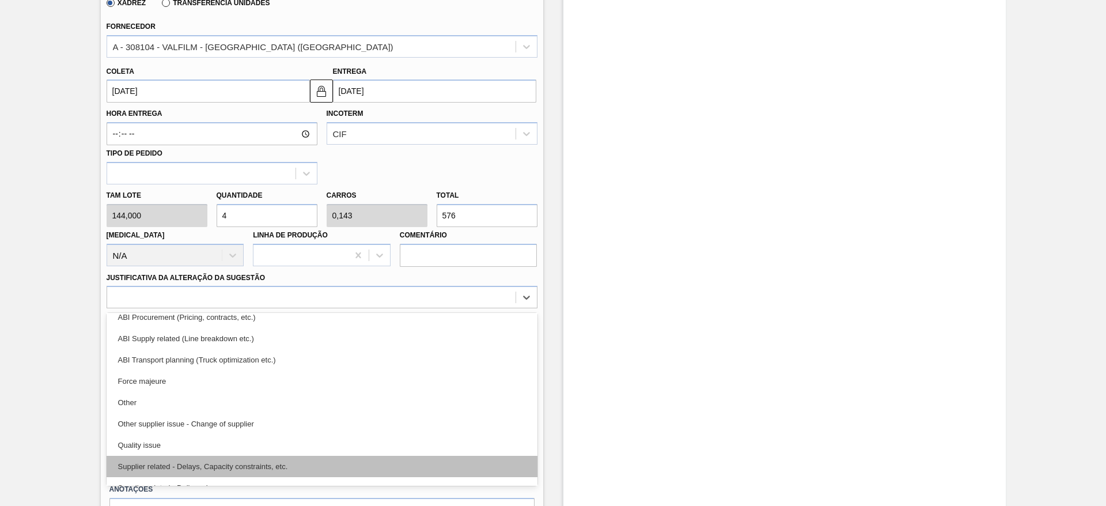
scroll to position [129, 0]
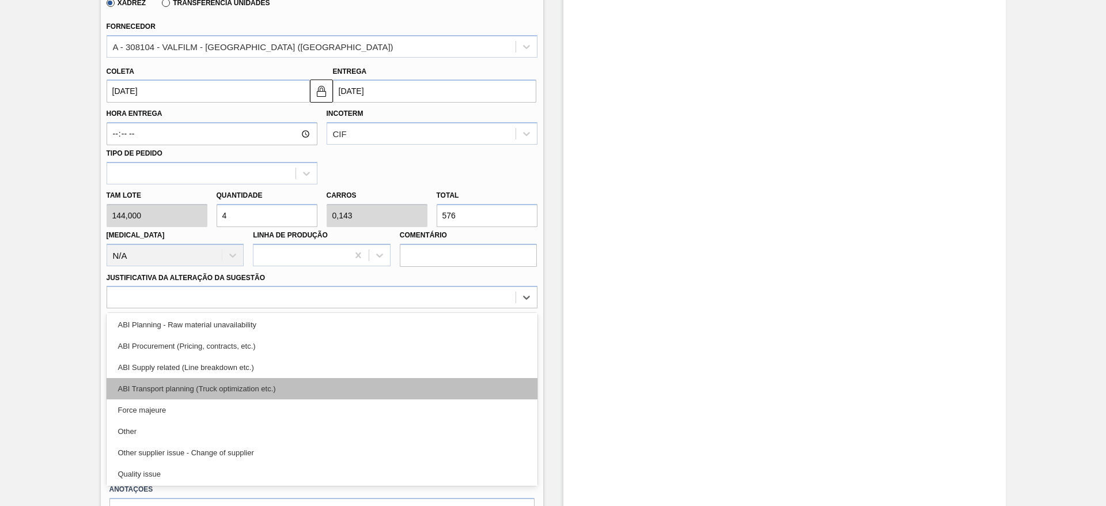
click at [397, 382] on div "ABI Transport planning (Truck optimization etc.)" at bounding box center [322, 388] width 431 height 21
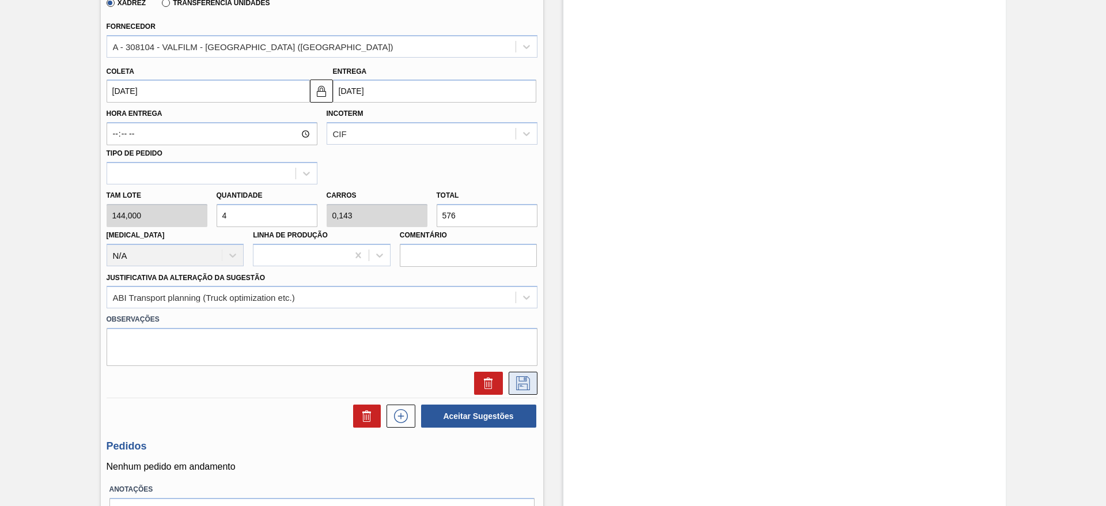
click at [514, 388] on icon at bounding box center [523, 383] width 18 height 14
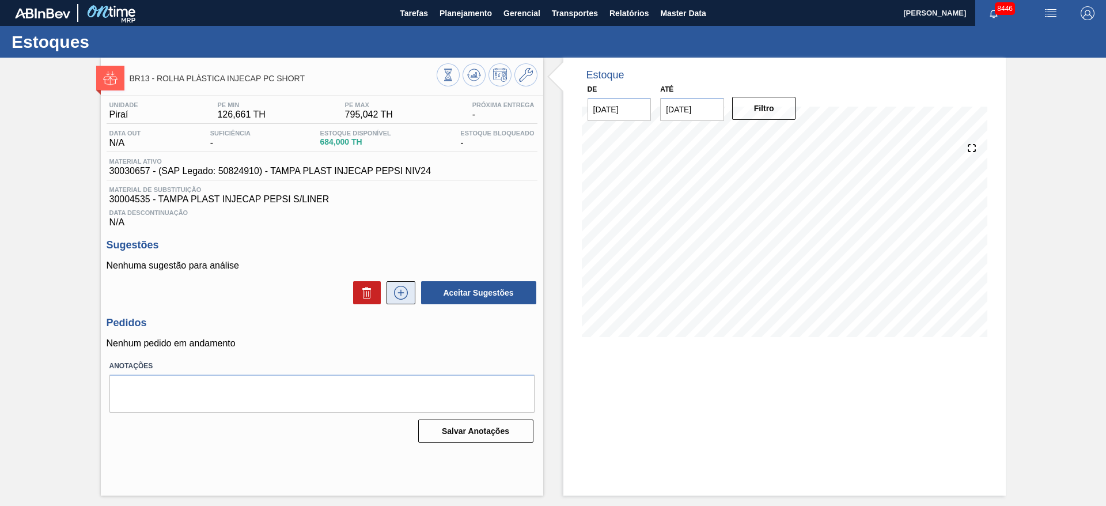
click at [411, 301] on button at bounding box center [400, 292] width 29 height 23
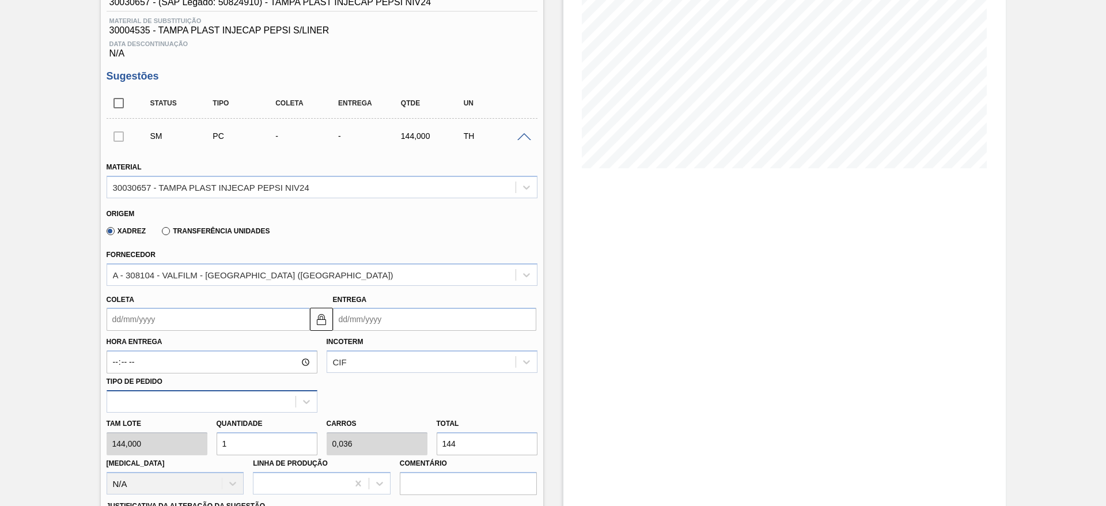
scroll to position [173, 0]
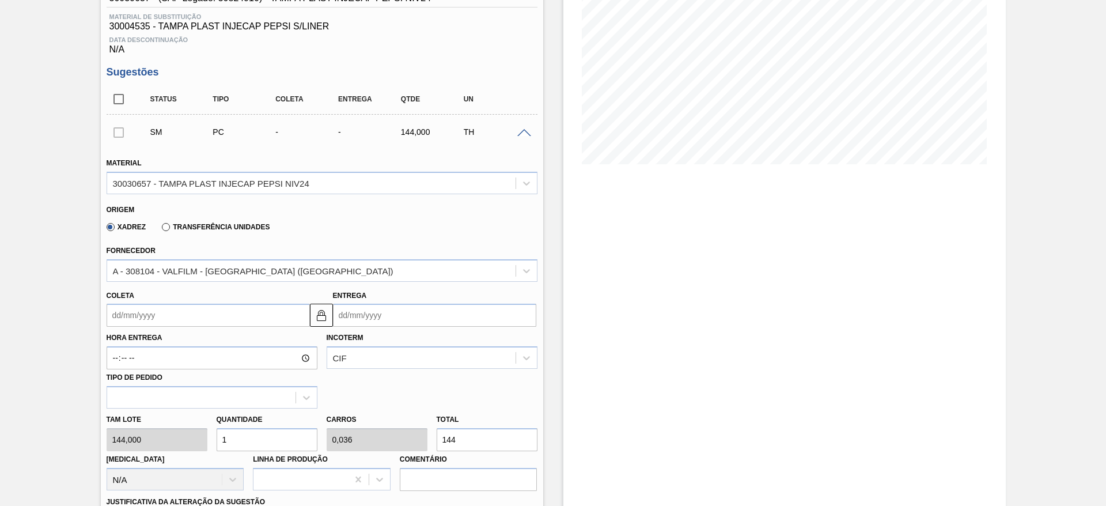
click at [191, 438] on div "Tam lote 144,000 Quantidade 1 Carros 0,036 Total 144 Doca N/A Linha de Produção…" at bounding box center [322, 449] width 440 height 82
type input "3"
type input "0,107"
type input "432"
click at [201, 431] on div "Tam lote 144,000 Quantidade 3 Carros 0,107 Total 432 Doca N/A Linha de Produção…" at bounding box center [322, 449] width 440 height 82
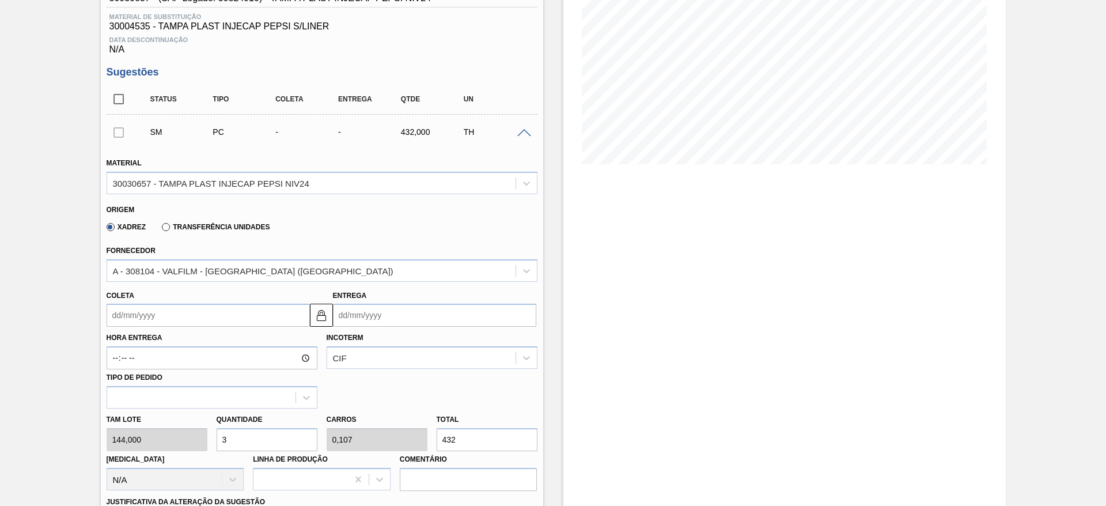
type input "2"
type input "0,071"
type input "288"
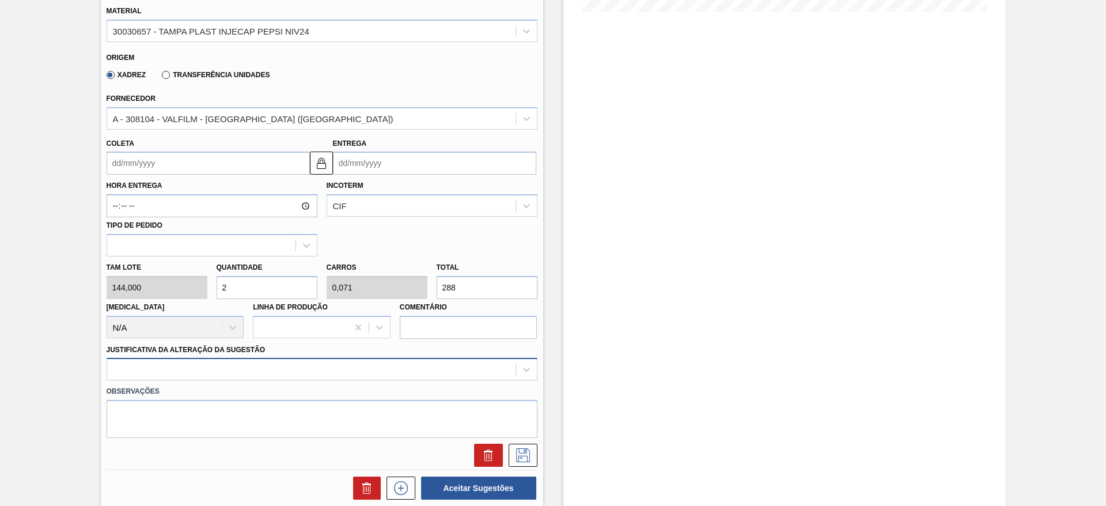
scroll to position [346, 0]
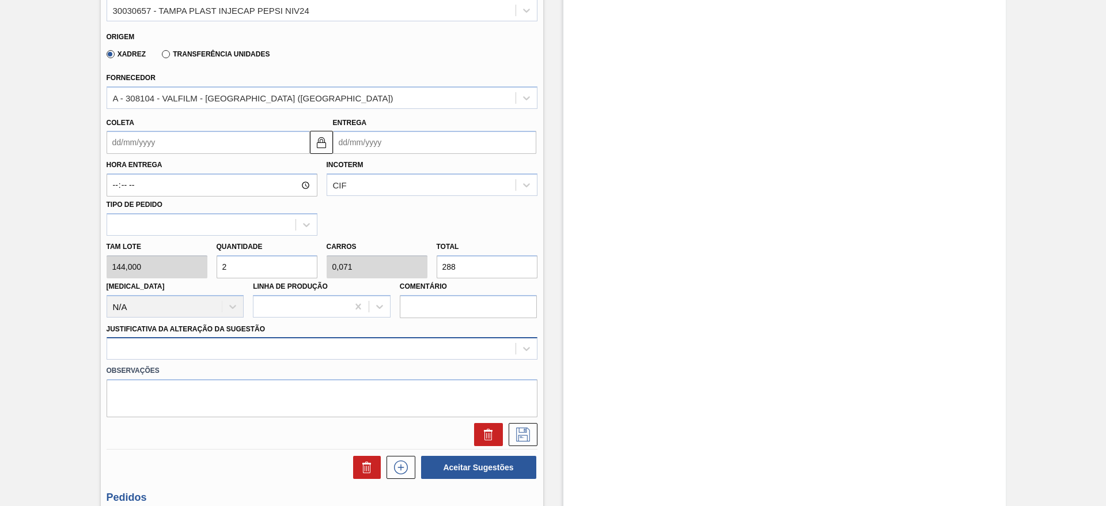
type input "2"
click at [382, 348] on div at bounding box center [322, 348] width 431 height 22
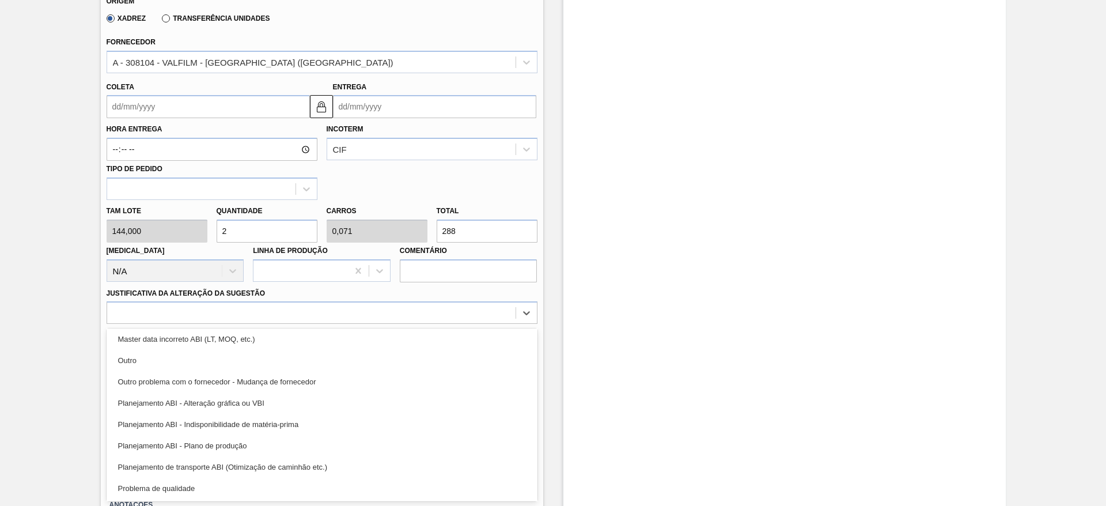
scroll to position [173, 0]
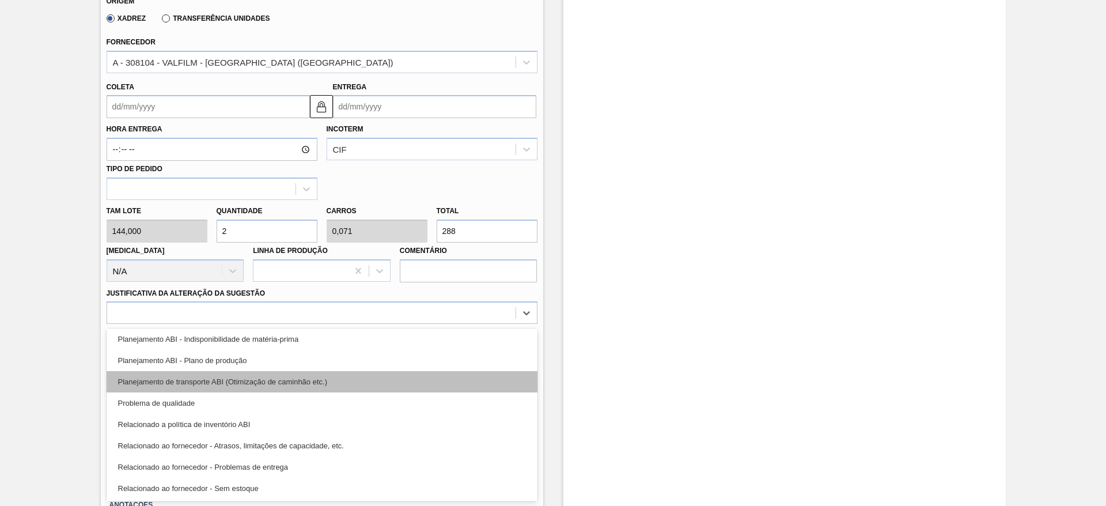
drag, startPoint x: 363, startPoint y: 382, endPoint x: 535, endPoint y: 400, distance: 172.5
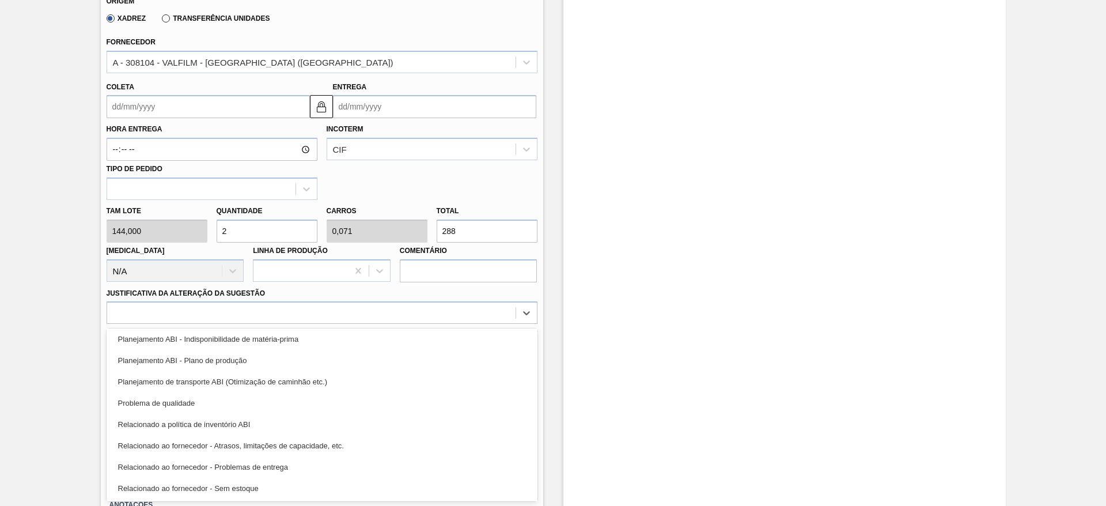
click at [366, 381] on div "Planejamento de transporte ABI (Otimização de caminhão etc.)" at bounding box center [322, 381] width 431 height 21
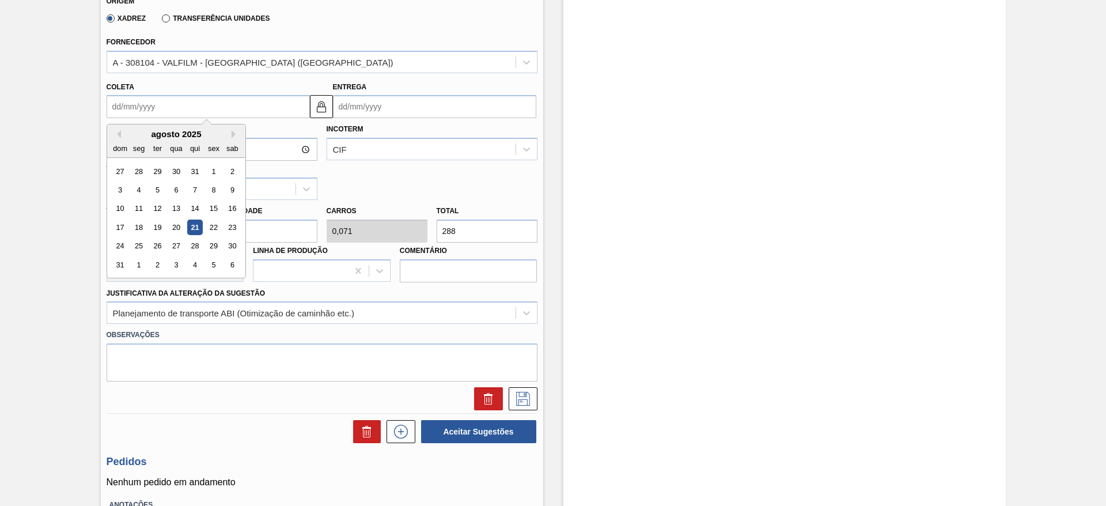
click at [145, 108] on input "Coleta" at bounding box center [208, 106] width 203 height 23
drag, startPoint x: 230, startPoint y: 131, endPoint x: 236, endPoint y: 133, distance: 6.0
click at [230, 131] on div "agosto 2025" at bounding box center [176, 134] width 138 height 10
click at [237, 133] on button "Next Month" at bounding box center [236, 134] width 8 height 8
click at [174, 186] on div "10" at bounding box center [176, 190] width 16 height 16
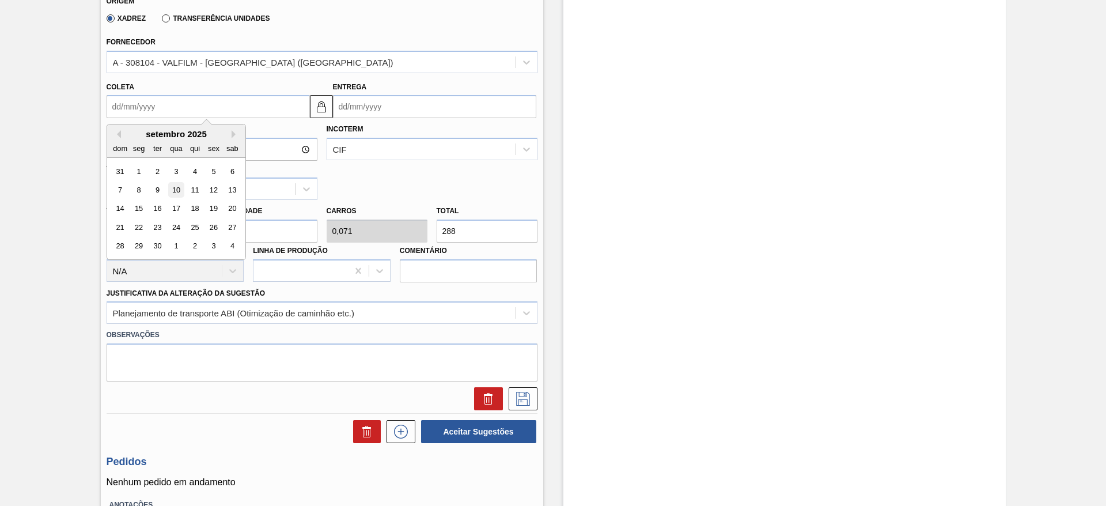
type input "10/09/2025"
type input "11/09/2025"
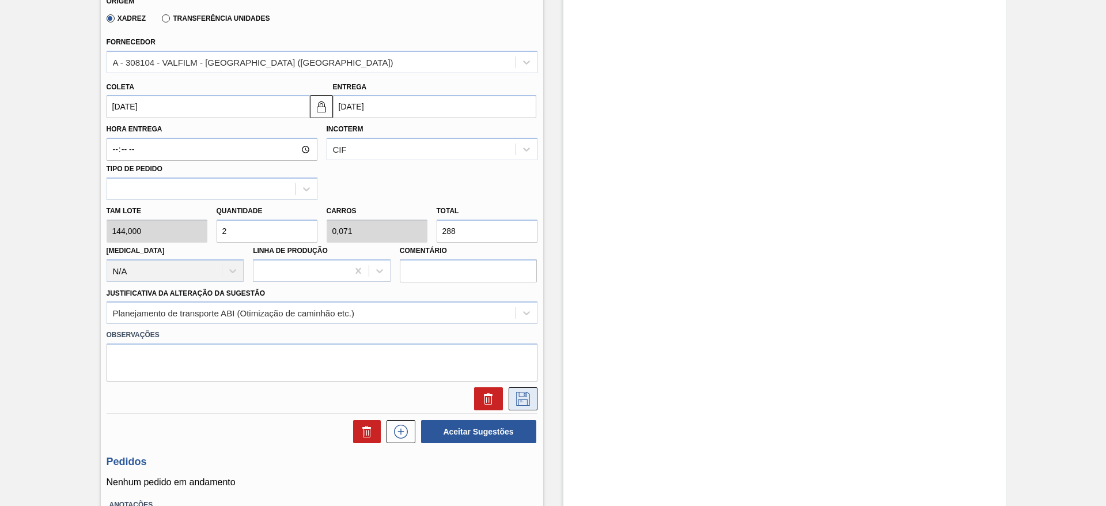
click at [523, 394] on icon at bounding box center [522, 397] width 6 height 9
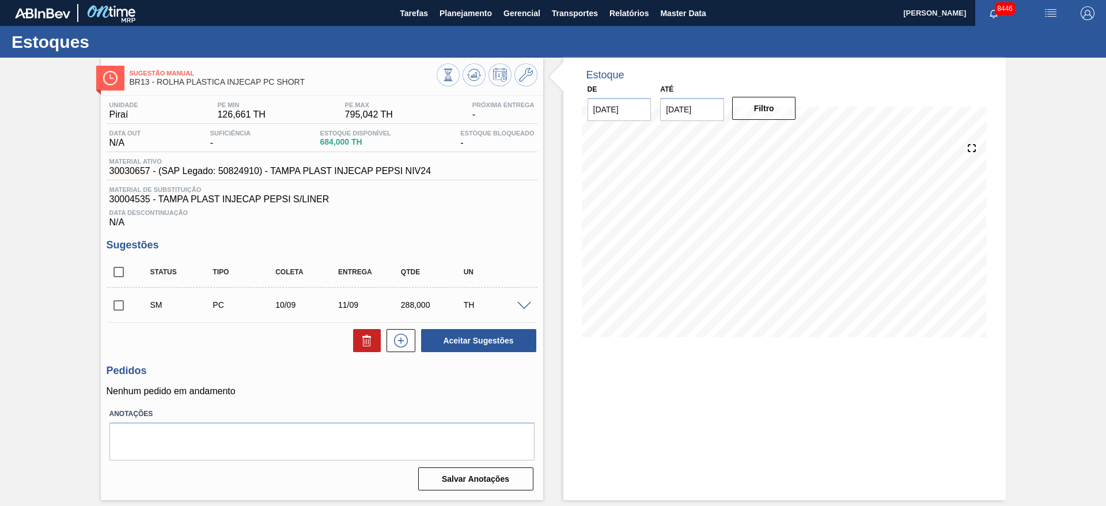
scroll to position [0, 0]
click at [522, 305] on span at bounding box center [524, 306] width 14 height 9
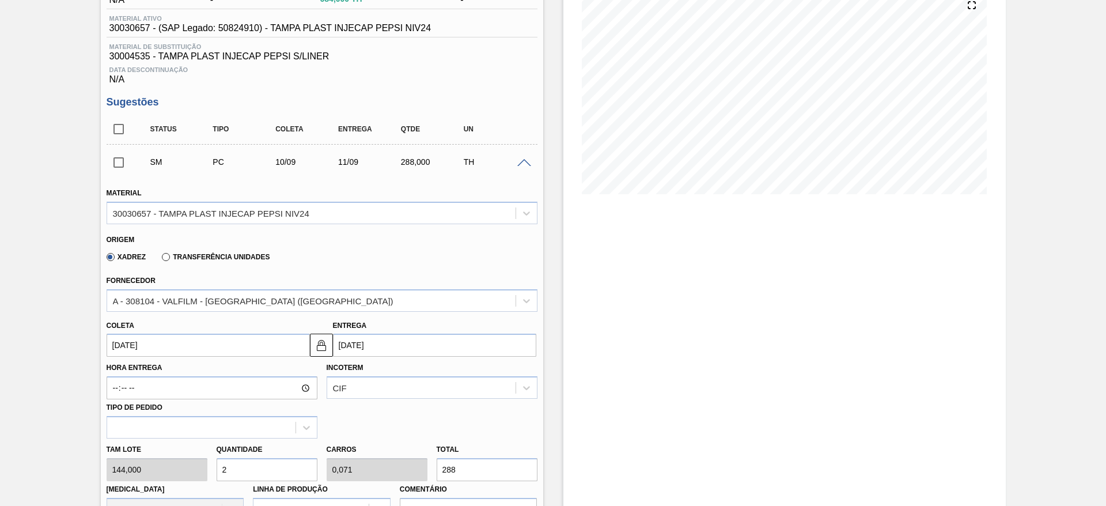
scroll to position [259, 0]
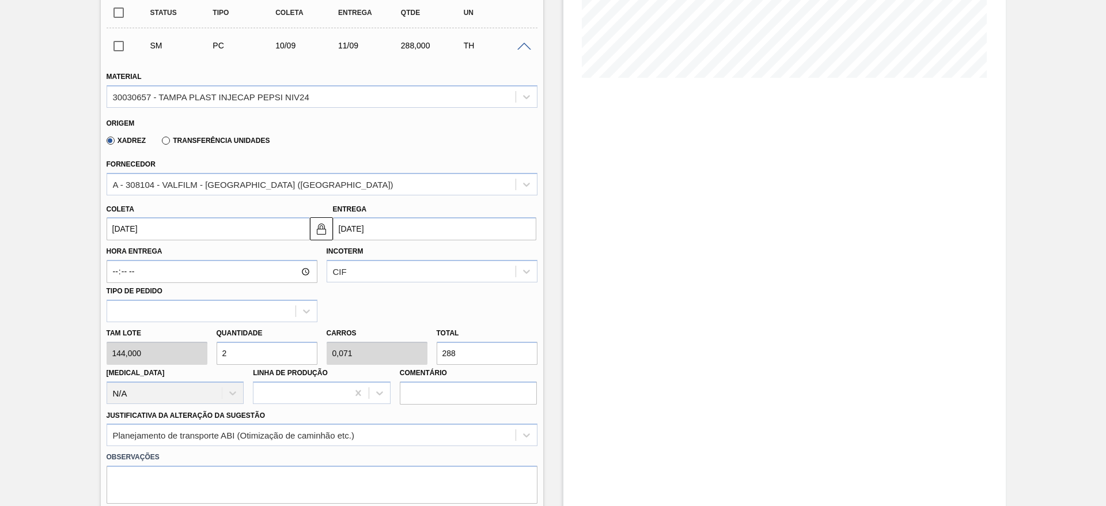
click at [151, 229] on input "10/09/2025" at bounding box center [208, 228] width 203 height 23
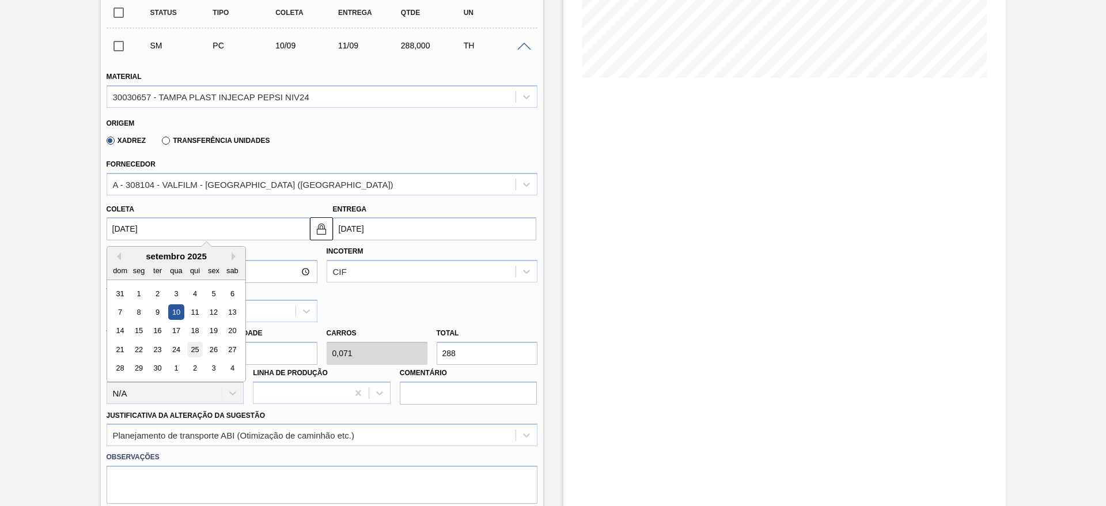
click at [187, 352] on div "25" at bounding box center [195, 349] width 16 height 16
type input "[DATE]"
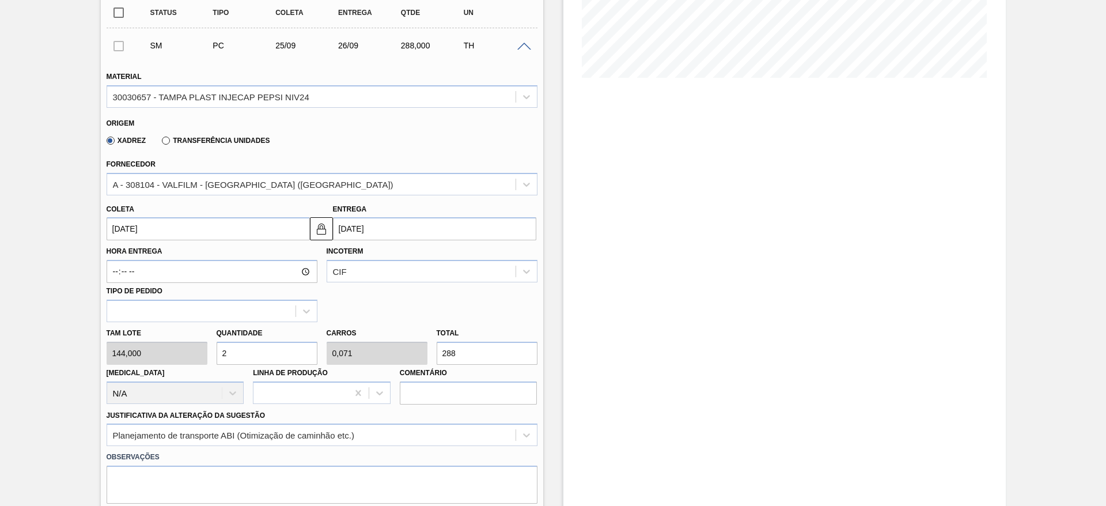
click at [244, 354] on input "2" at bounding box center [267, 352] width 101 height 23
click at [207, 359] on div "Tam lote 144,000 Quantidade 2 Carros 0,071 Total 288 Doca N/A Linha de Produção…" at bounding box center [322, 363] width 440 height 82
type input "1"
type input "0,036"
type input "144"
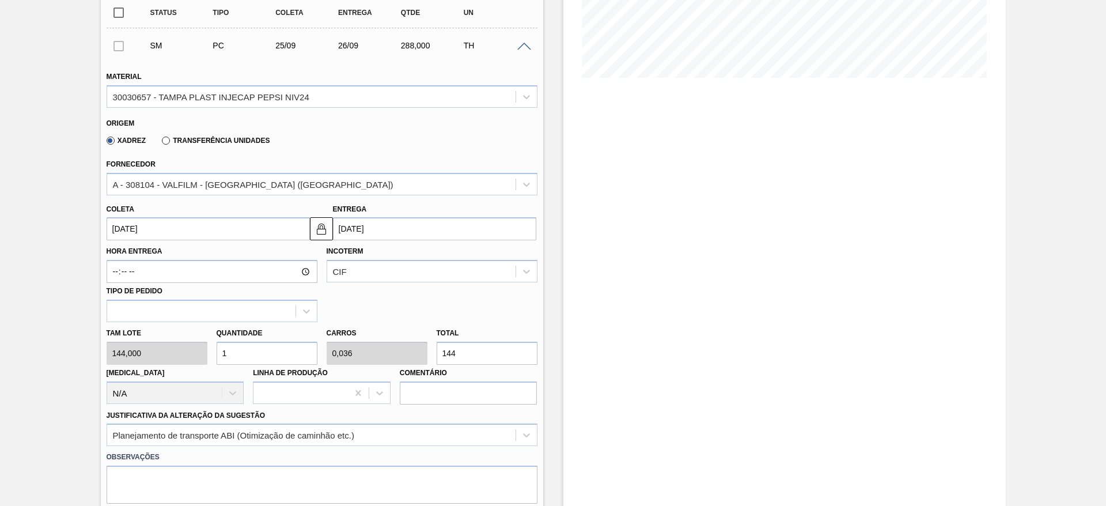
type input "14"
type input "0,5"
type input "2.016"
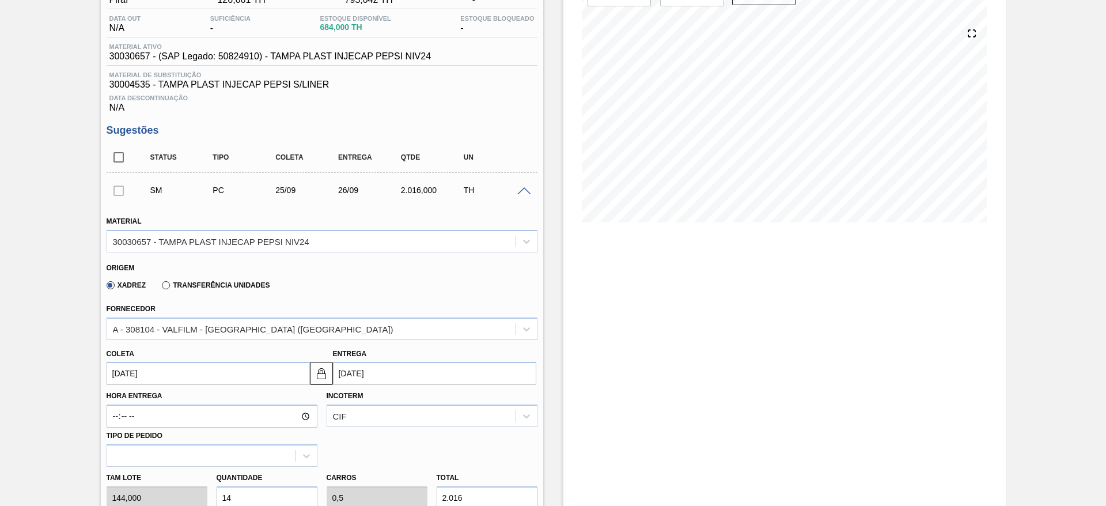
scroll to position [86, 0]
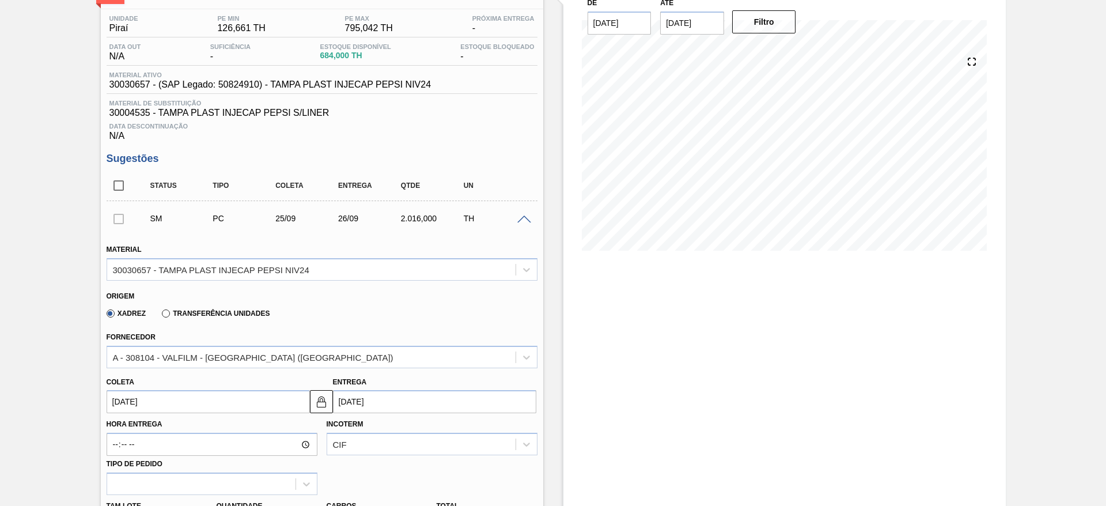
type input "14"
click at [527, 221] on span at bounding box center [524, 219] width 14 height 9
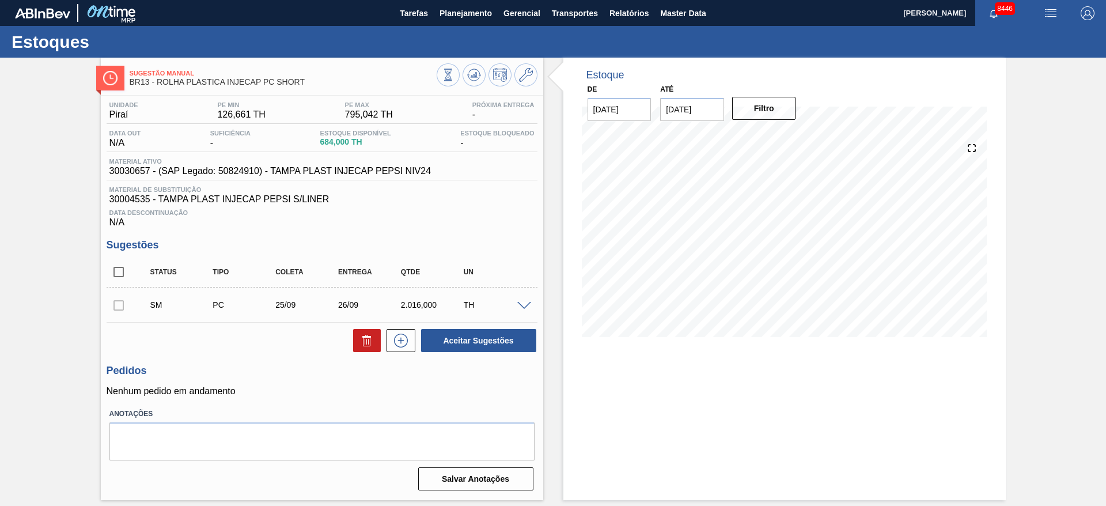
scroll to position [0, 0]
click at [529, 305] on span at bounding box center [524, 306] width 14 height 9
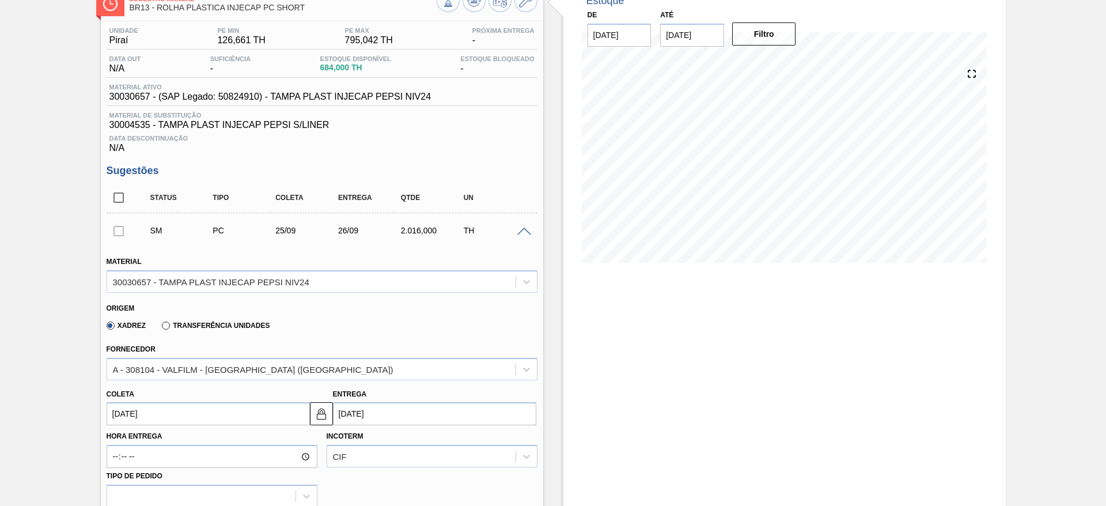
scroll to position [173, 0]
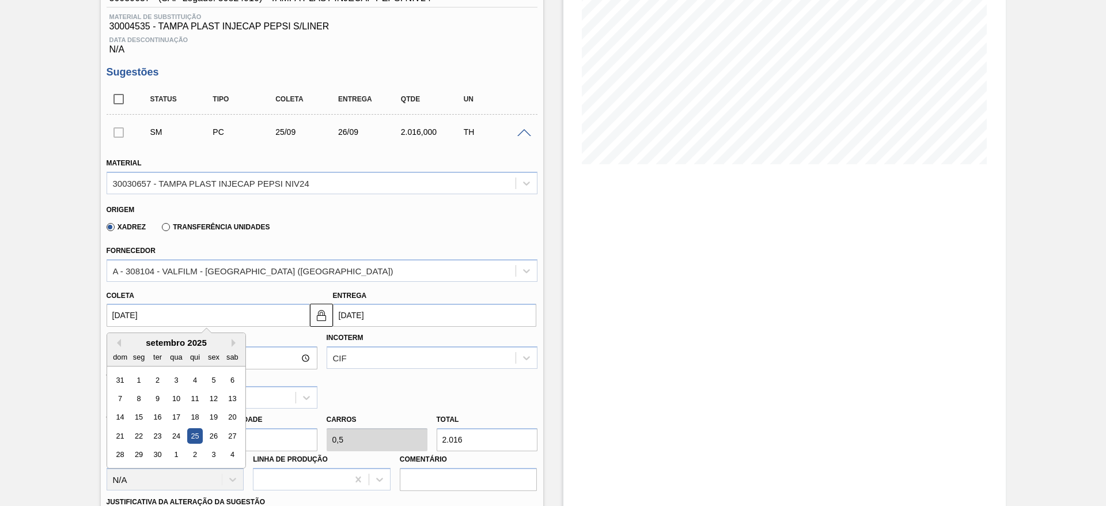
click at [154, 320] on input "[DATE]" at bounding box center [208, 314] width 203 height 23
click at [177, 395] on div "10" at bounding box center [176, 398] width 16 height 16
type input "10/09/2025"
type input "[DATE]"
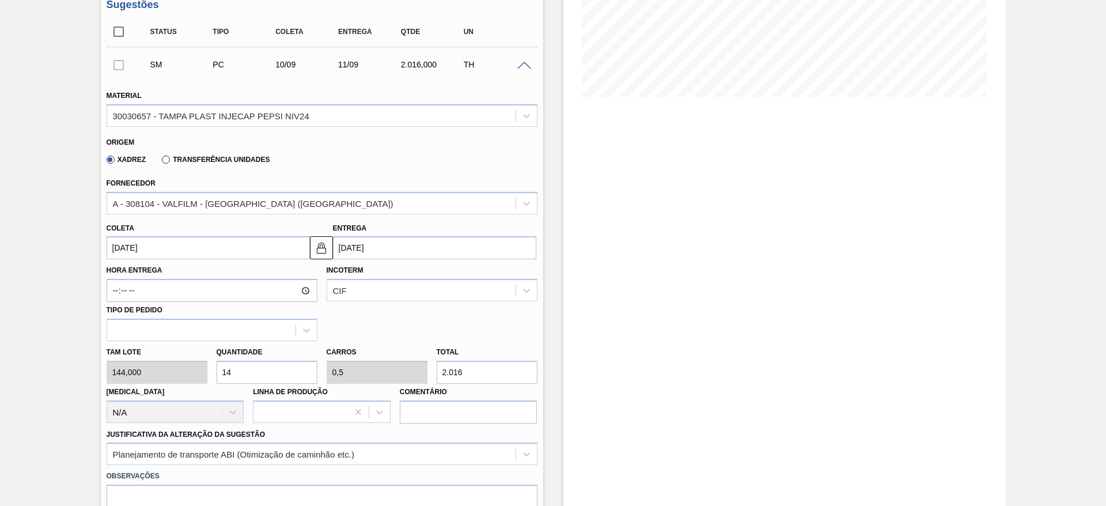
scroll to position [346, 0]
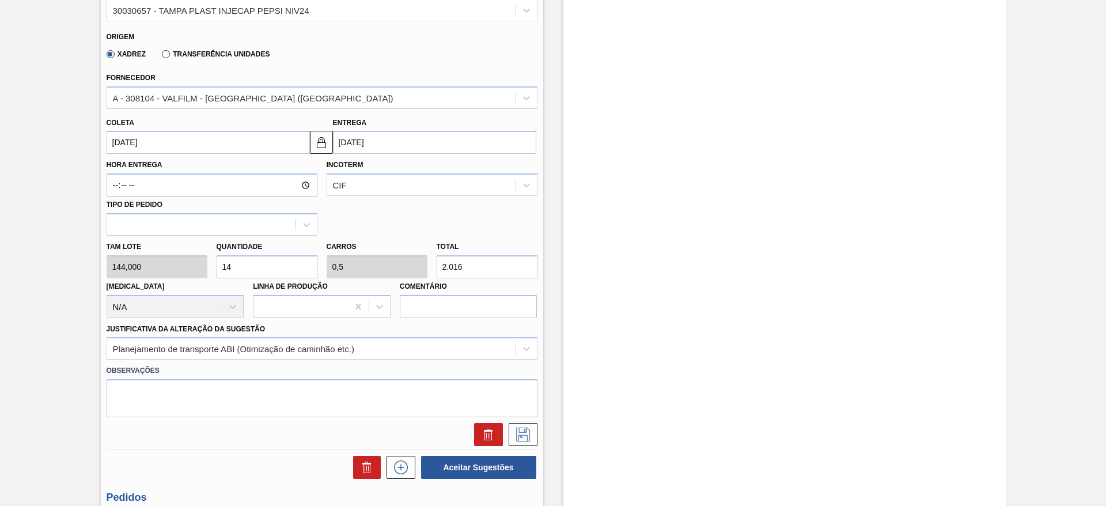
click at [180, 269] on div "Tam lote 144,000 Quantidade 14 Carros 0,5 Total 2.016 Doca N/A Linha de Produçã…" at bounding box center [322, 277] width 440 height 82
type input "2"
type input "0,071"
type input "288"
type input "2"
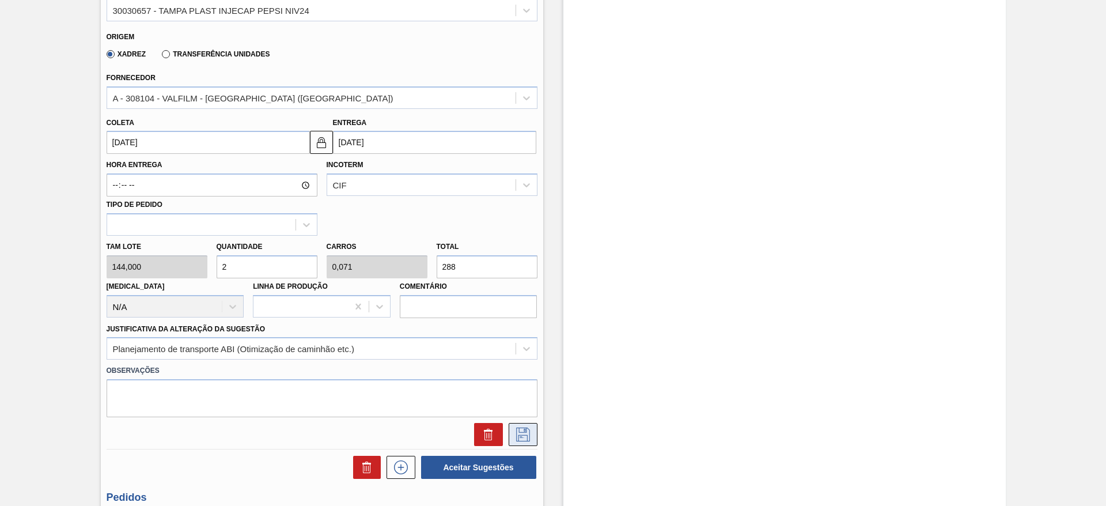
click at [522, 434] on icon at bounding box center [523, 434] width 18 height 14
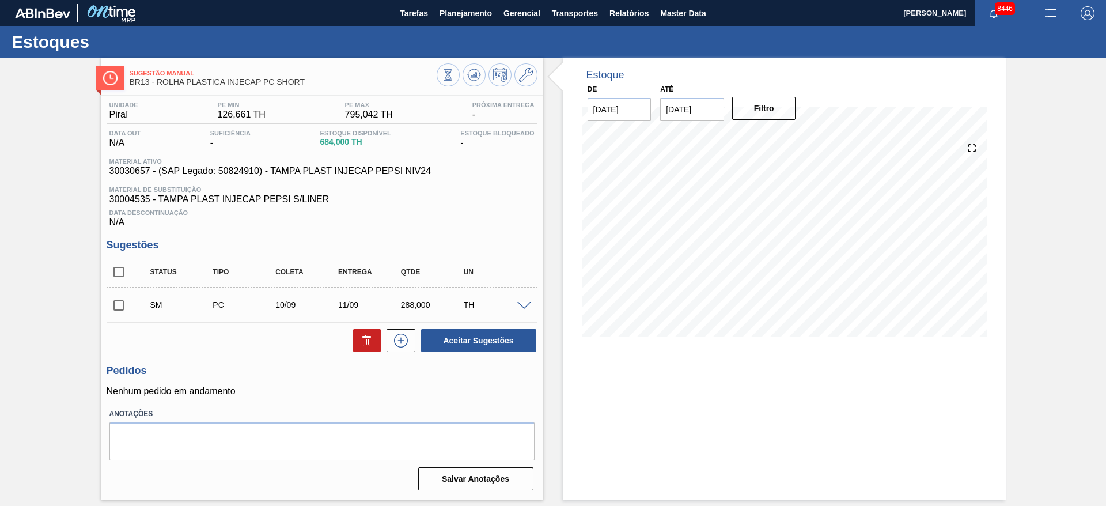
scroll to position [0, 0]
click at [102, 303] on div "Unidade Piraí PE MIN 126,661 TH PE MAX 795,042 TH Próxima Entrega - Data out N/…" at bounding box center [322, 295] width 442 height 399
click at [108, 304] on input "checkbox" at bounding box center [119, 305] width 24 height 24
click at [499, 345] on button "Aceitar Sugestões" at bounding box center [478, 340] width 115 height 23
checkbox input "false"
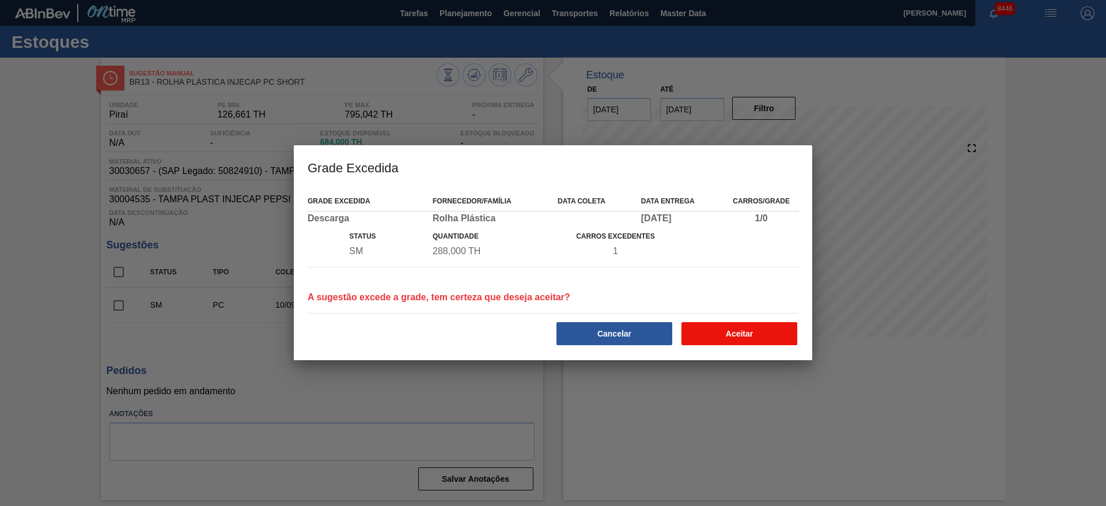
click at [747, 334] on button "Aceitar" at bounding box center [739, 333] width 116 height 23
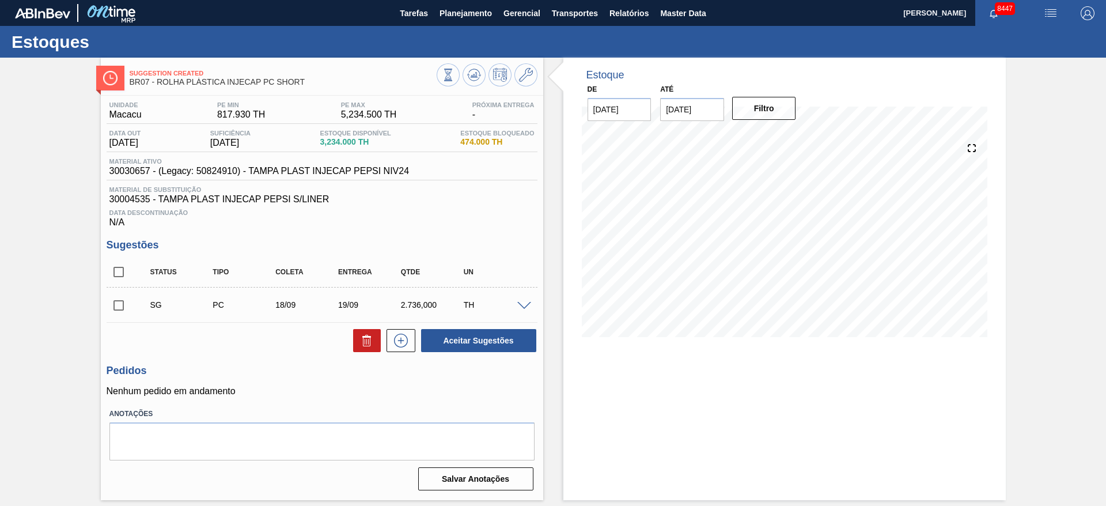
click at [526, 305] on span at bounding box center [524, 306] width 14 height 9
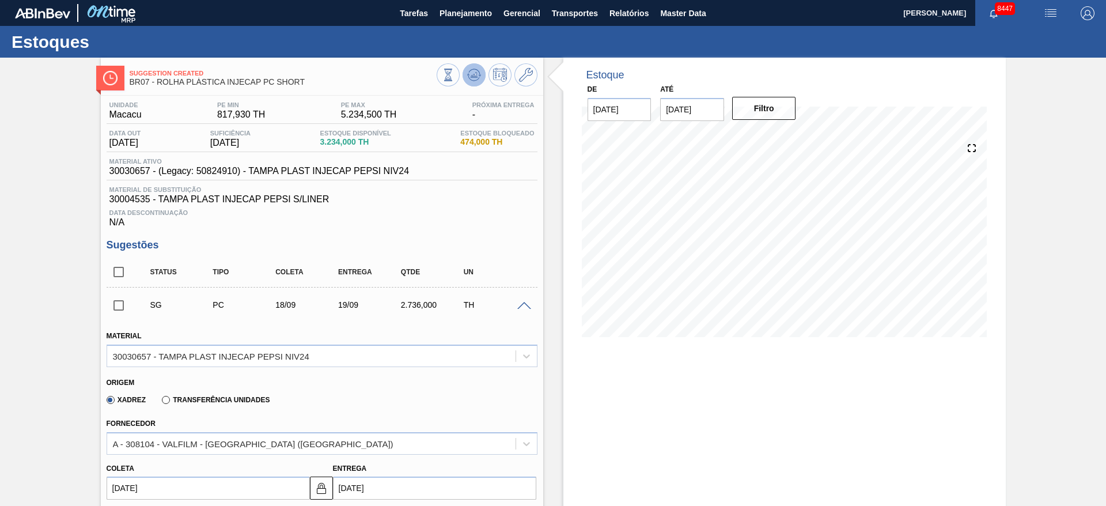
click at [469, 70] on icon at bounding box center [474, 72] width 12 height 6
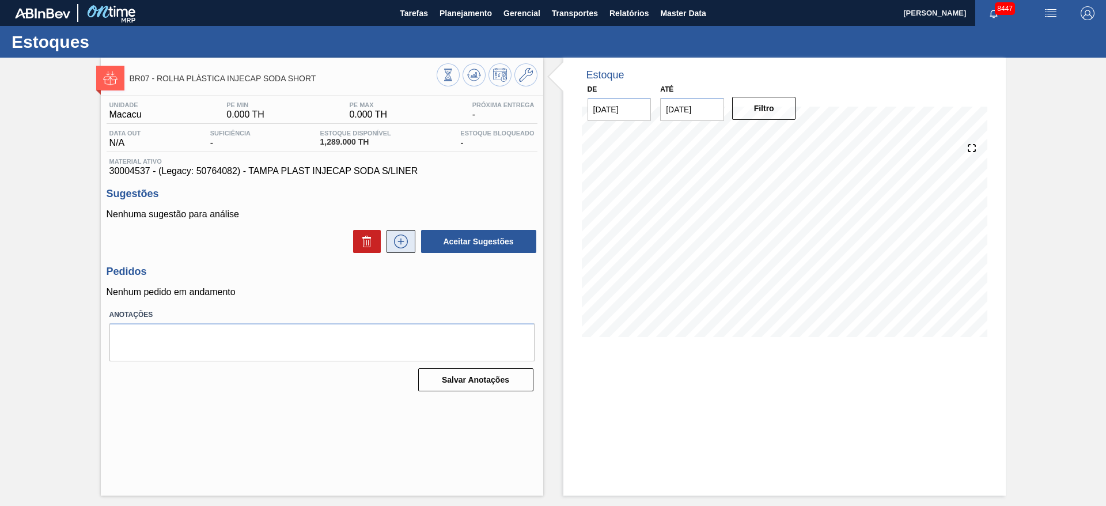
click at [405, 240] on icon at bounding box center [401, 241] width 18 height 14
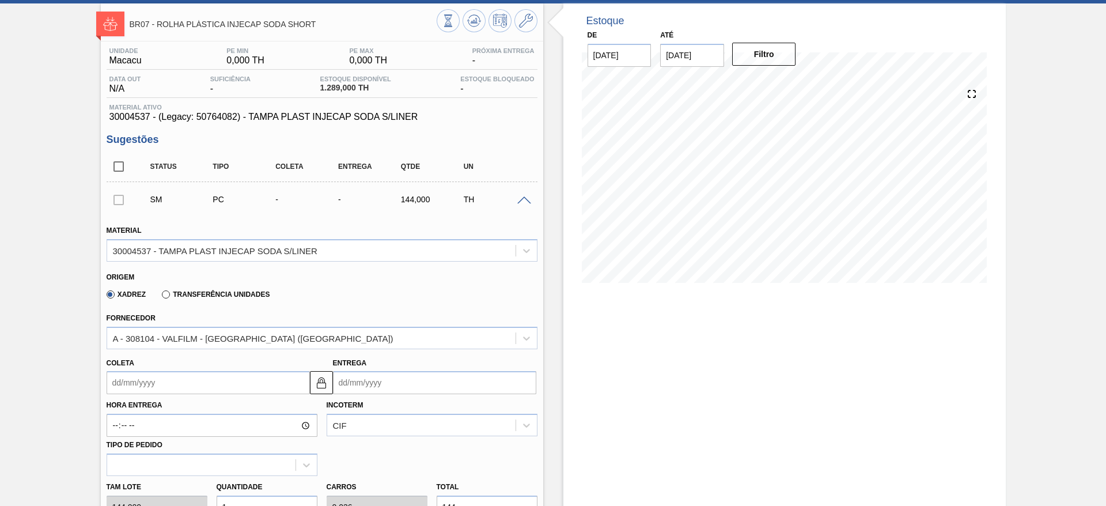
scroll to position [173, 0]
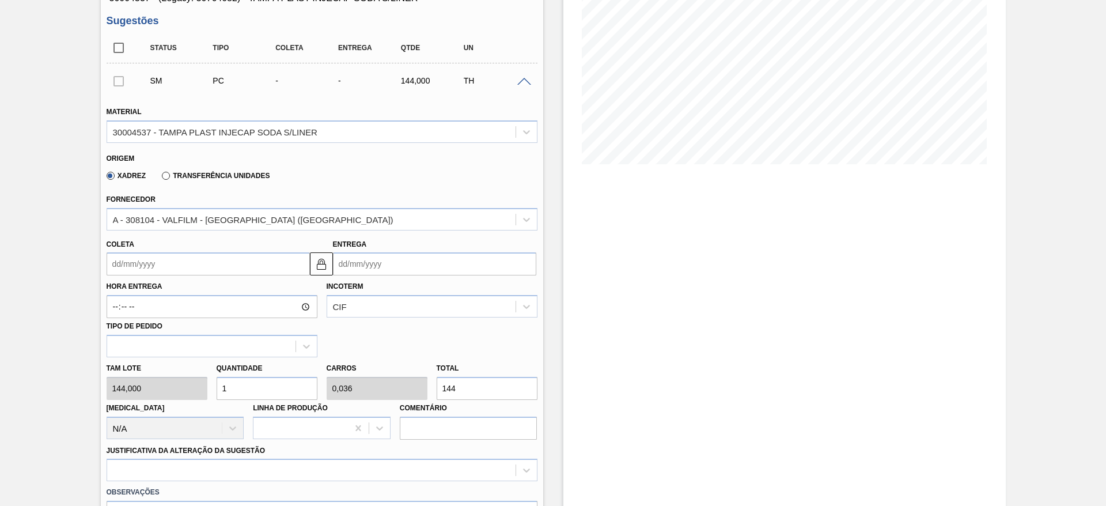
drag, startPoint x: 236, startPoint y: 388, endPoint x: 222, endPoint y: 387, distance: 13.3
click at [231, 388] on input "1" at bounding box center [267, 388] width 101 height 23
click at [202, 382] on div "Tam lote 144,000 Quantidade 1 Carros 0,036 Total 144 [MEDICAL_DATA] N/A Linha d…" at bounding box center [322, 398] width 440 height 82
click at [174, 386] on div "Tam lote 144,000 Quantidade 1 Carros 0,036 Total 144 [MEDICAL_DATA] N/A Linha d…" at bounding box center [322, 398] width 440 height 82
type input "4"
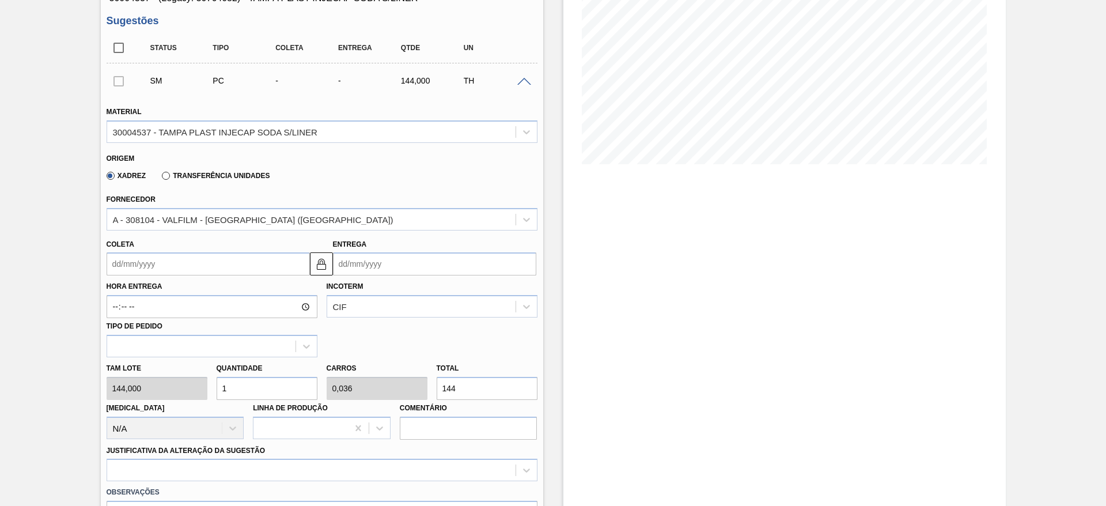
type input "0,143"
type input "576"
type input "4"
click at [126, 265] on input "Coleta" at bounding box center [208, 263] width 203 height 23
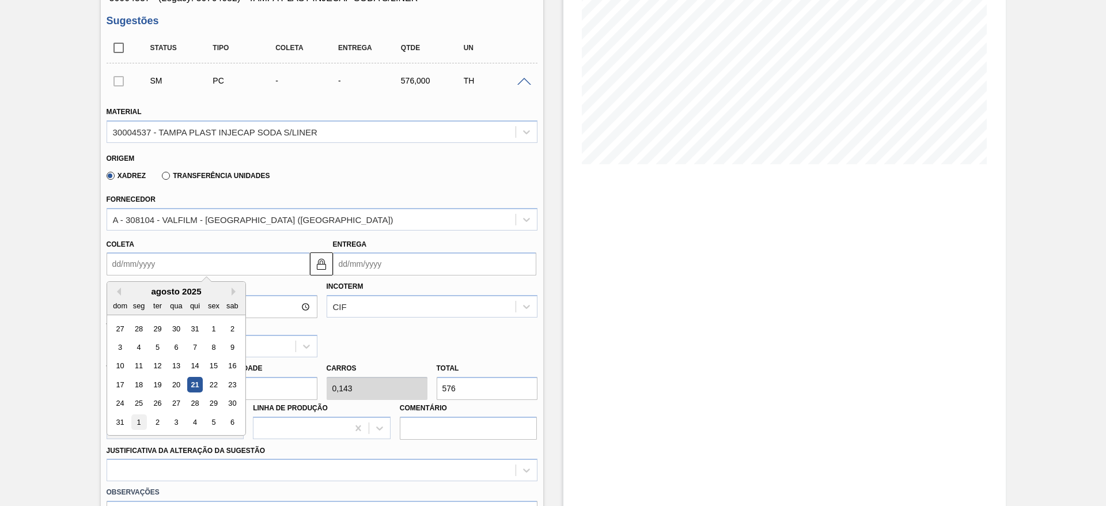
click at [141, 424] on div "1" at bounding box center [139, 422] width 16 height 16
type input "[DATE]"
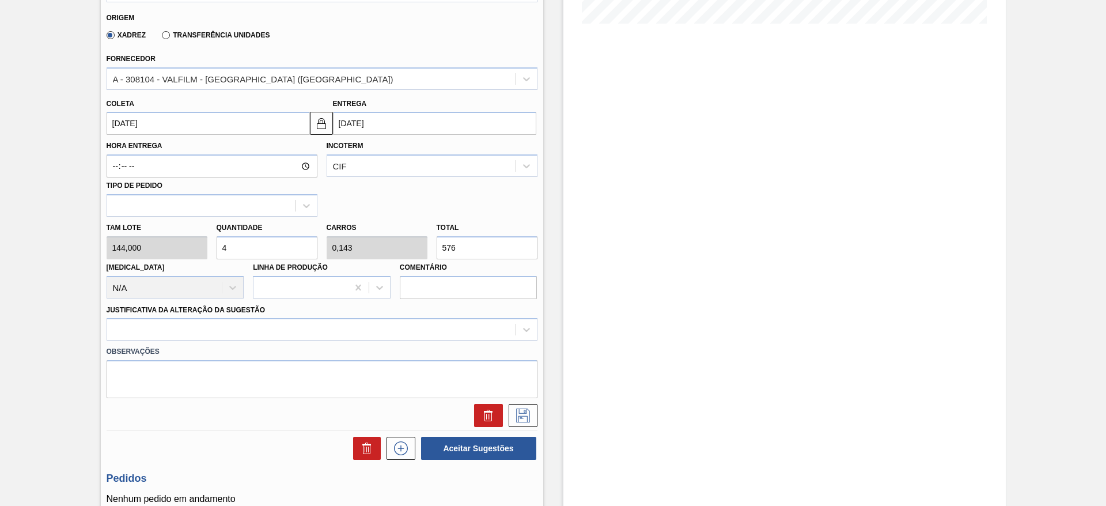
scroll to position [346, 0]
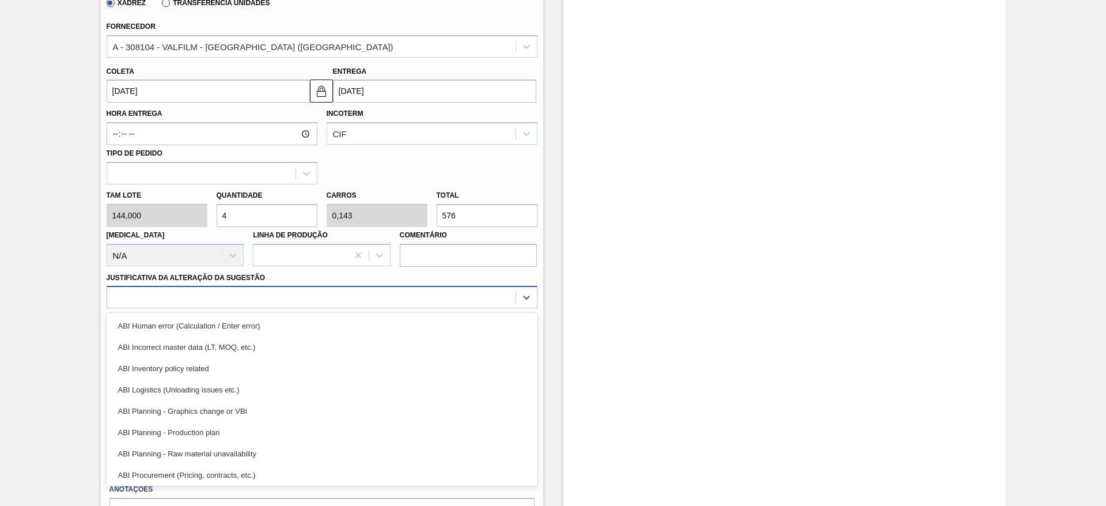
click at [361, 290] on div at bounding box center [311, 297] width 408 height 17
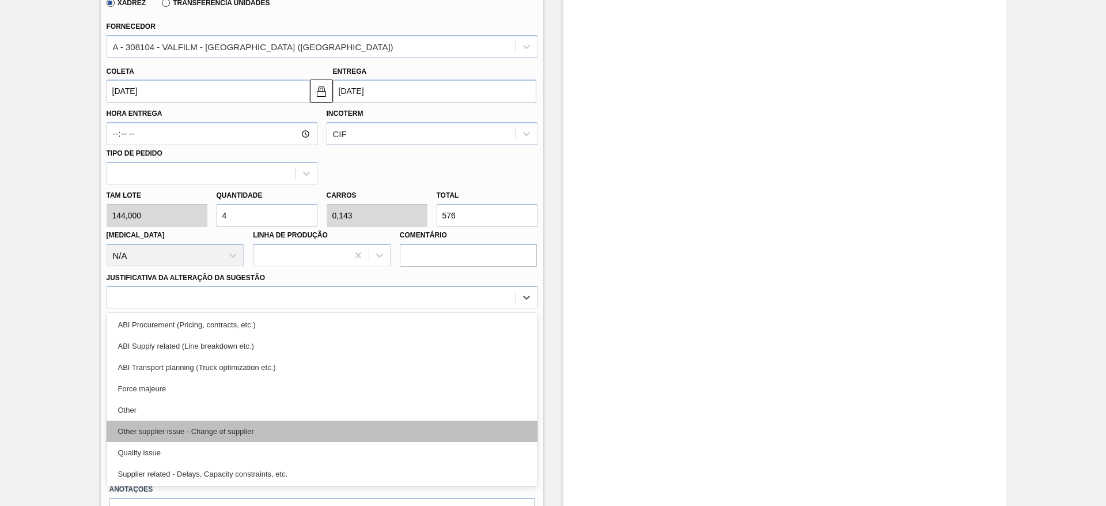
scroll to position [129, 0]
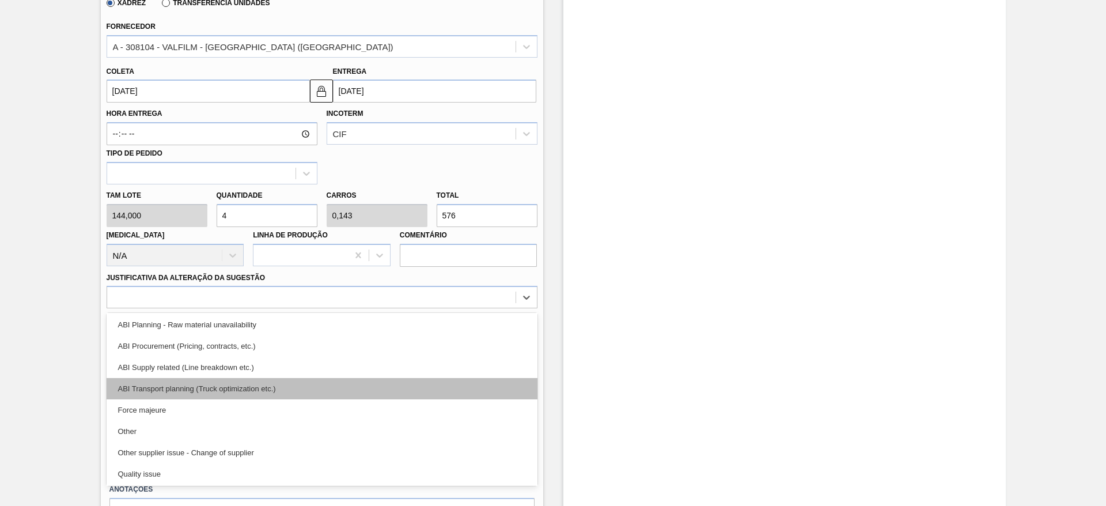
click at [324, 391] on div "ABI Transport planning (Truck optimization etc.)" at bounding box center [322, 388] width 431 height 21
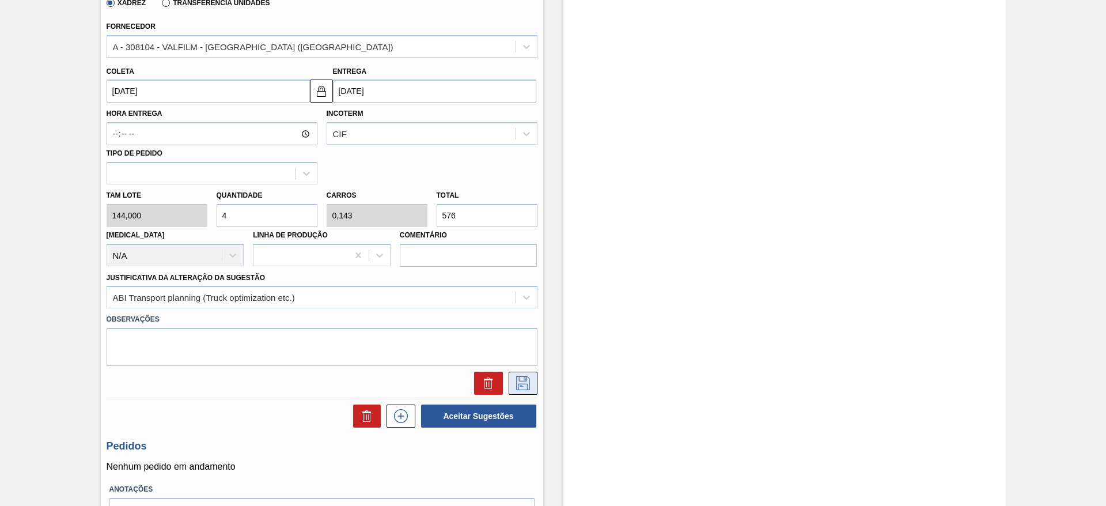
click at [511, 386] on button at bounding box center [523, 382] width 29 height 23
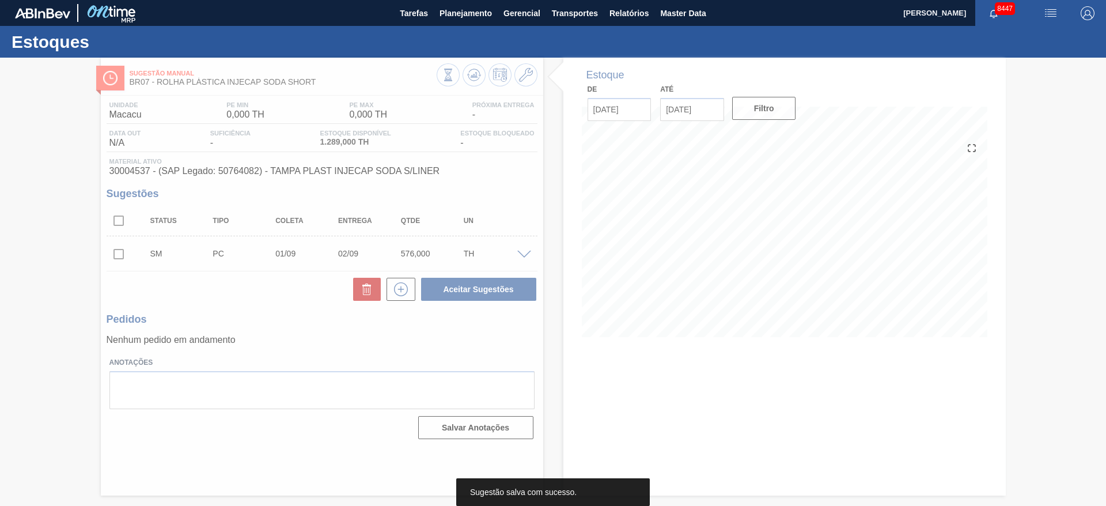
scroll to position [0, 0]
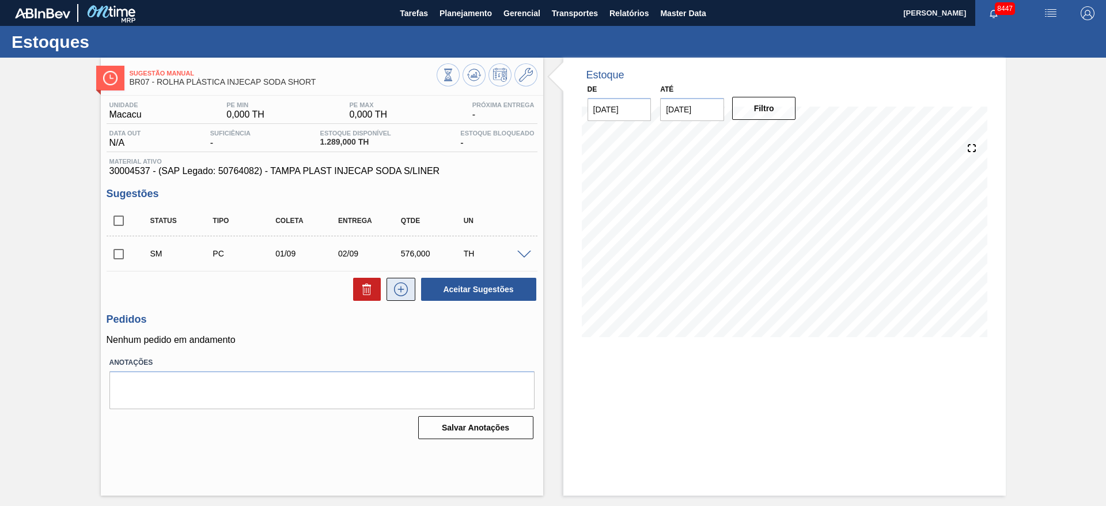
click at [405, 290] on icon at bounding box center [401, 289] width 18 height 14
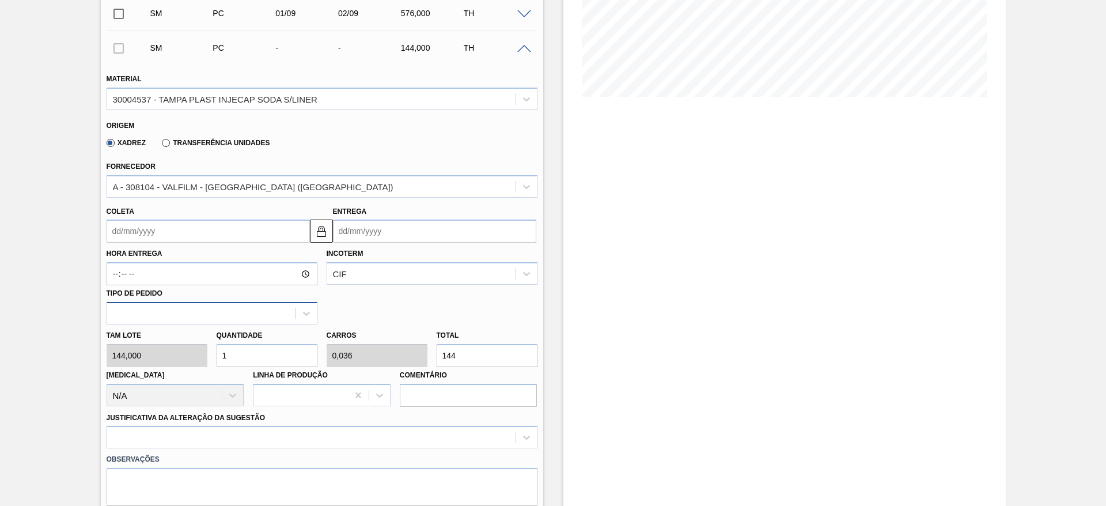
scroll to position [259, 0]
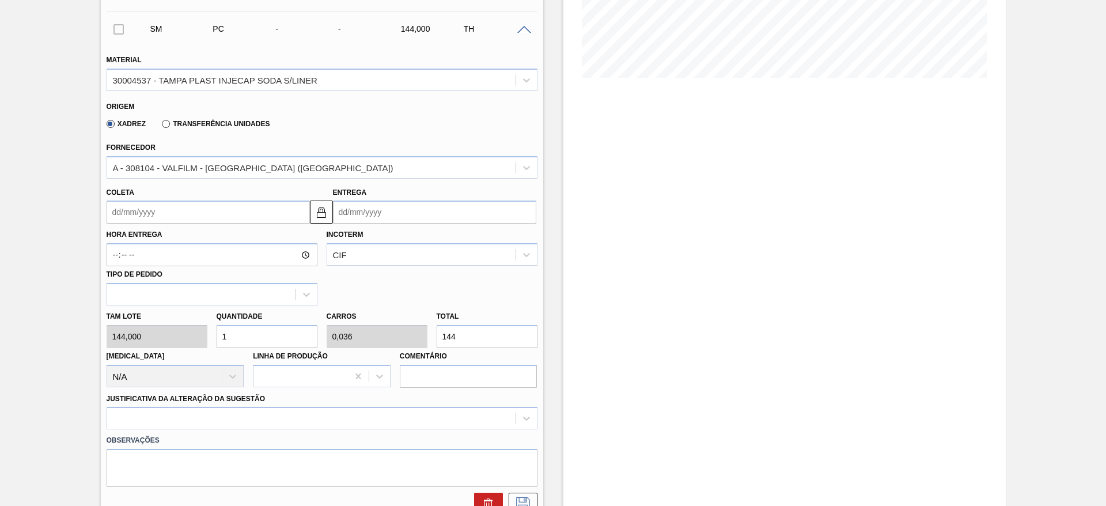
click at [142, 217] on input "Coleta" at bounding box center [208, 211] width 203 height 23
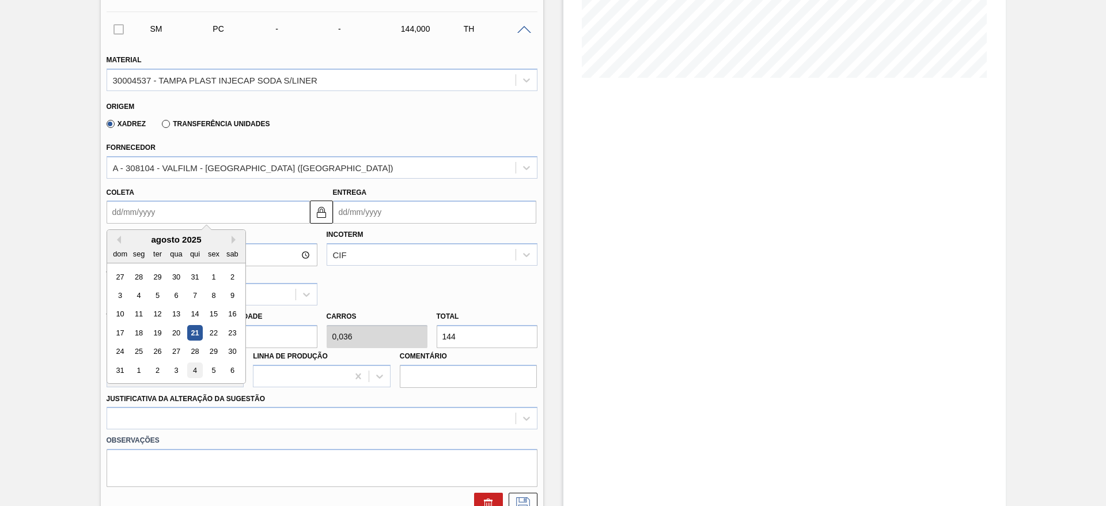
click at [199, 363] on div "4" at bounding box center [195, 370] width 16 height 16
type input "[DATE]"
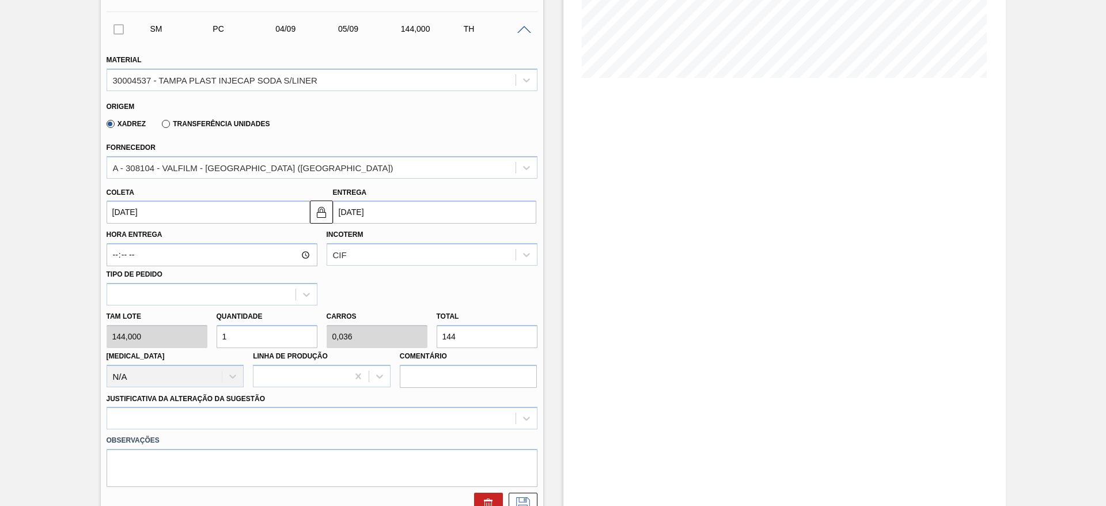
click at [199, 363] on div "[MEDICAL_DATA] N/A" at bounding box center [176, 367] width 138 height 39
click at [204, 341] on div "Tam lote 144,000 Quantidade 1 Carros 0,036 Total 144 [MEDICAL_DATA] N/A Linha d…" at bounding box center [322, 346] width 440 height 82
type input "21"
type input "0,75"
type input "3.024"
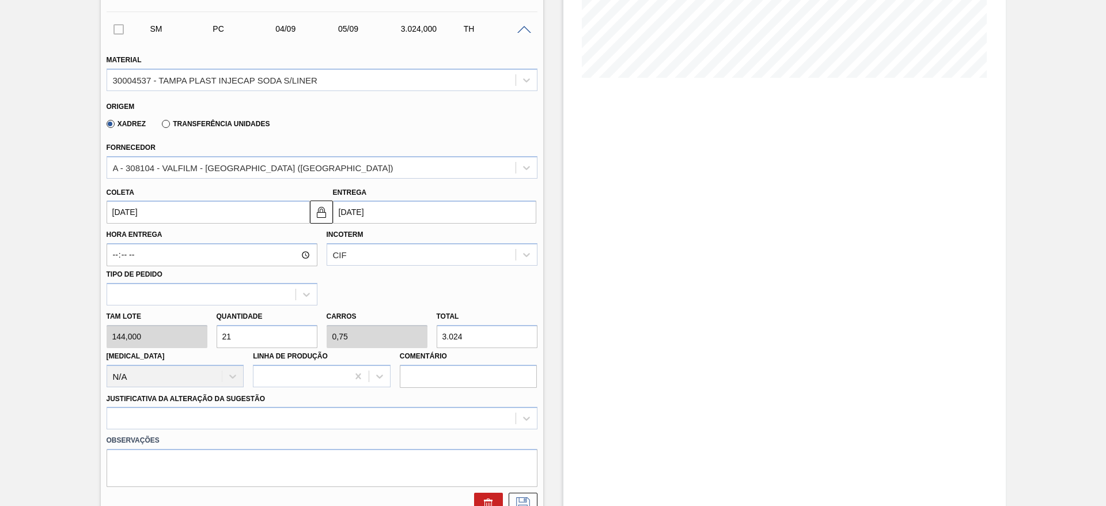
click at [191, 335] on div "Tam lote 144,000 Quantidade 21 Carros 0,75 Total 3.024 [MEDICAL_DATA] N/A Linha…" at bounding box center [322, 346] width 440 height 82
type input "2"
type input "0,071"
type input "288"
type input "2"
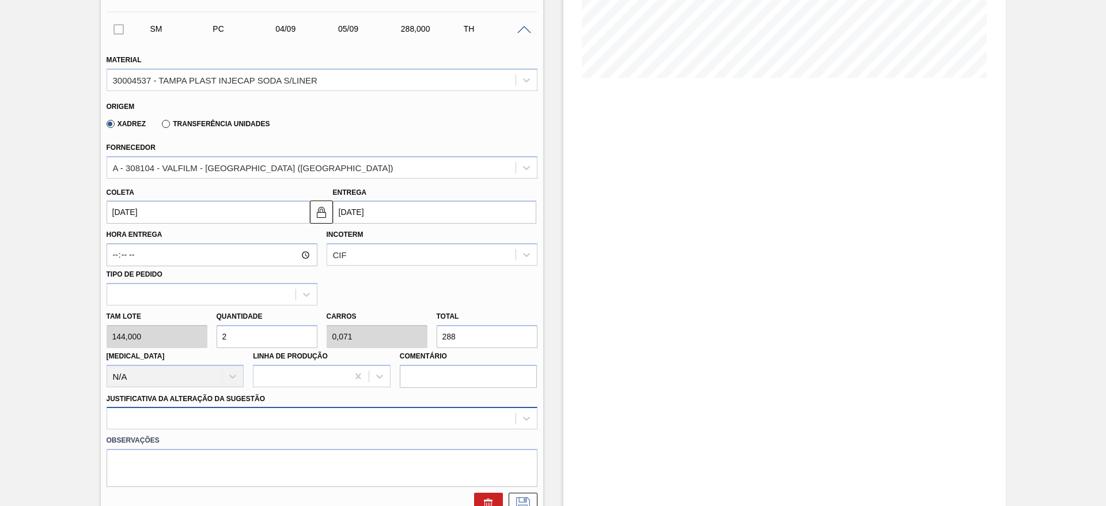
click at [388, 420] on div at bounding box center [322, 418] width 431 height 22
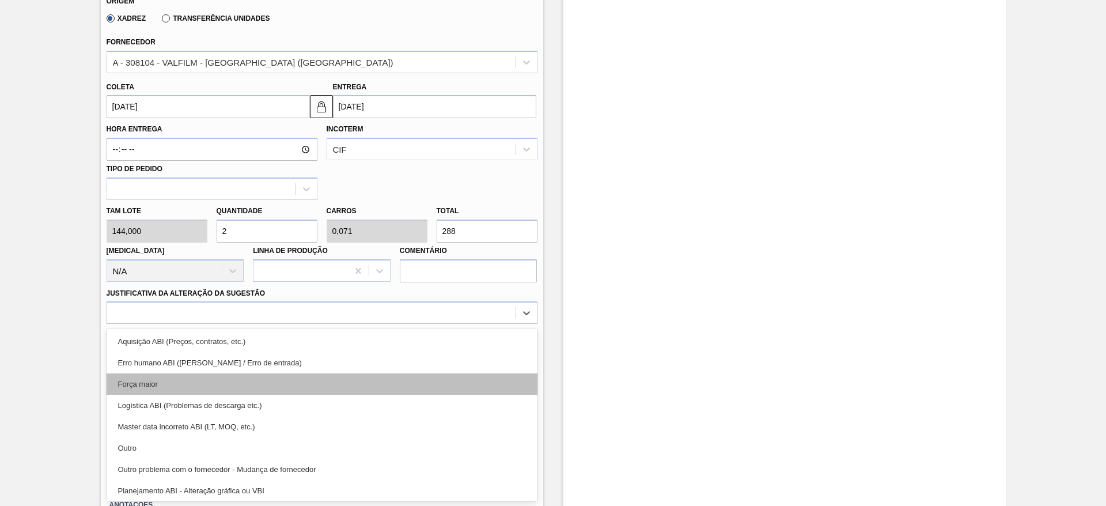
scroll to position [215, 0]
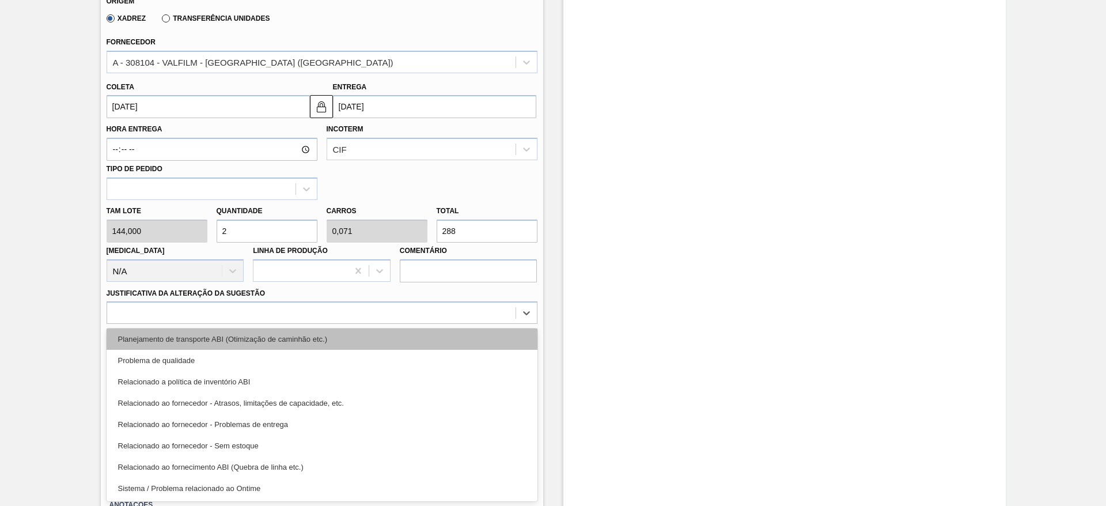
click at [379, 339] on div "Planejamento de transporte ABI (Otimização de caminhão etc.)" at bounding box center [322, 338] width 431 height 21
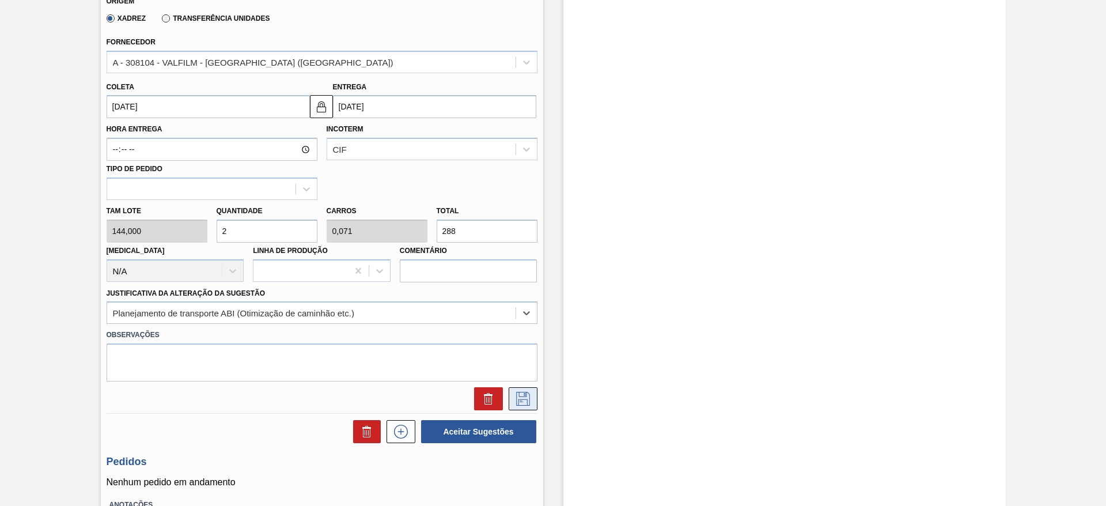
click at [525, 398] on icon at bounding box center [523, 399] width 18 height 14
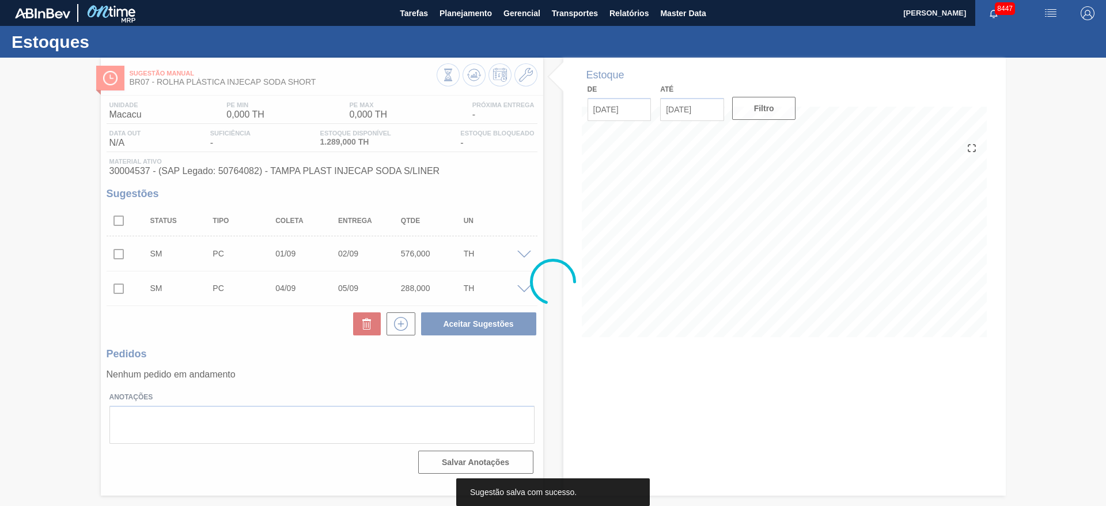
scroll to position [0, 0]
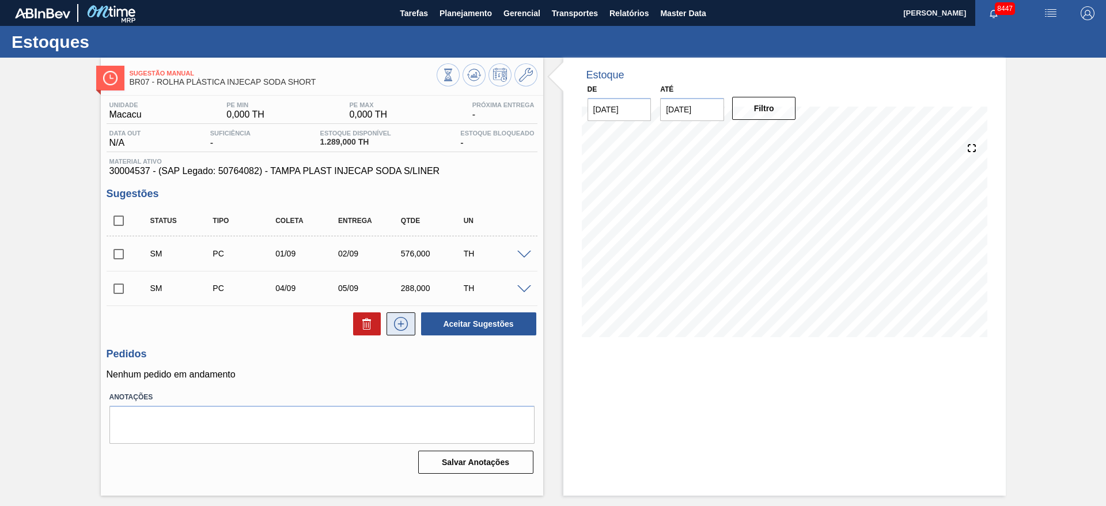
click at [401, 320] on icon at bounding box center [401, 324] width 18 height 14
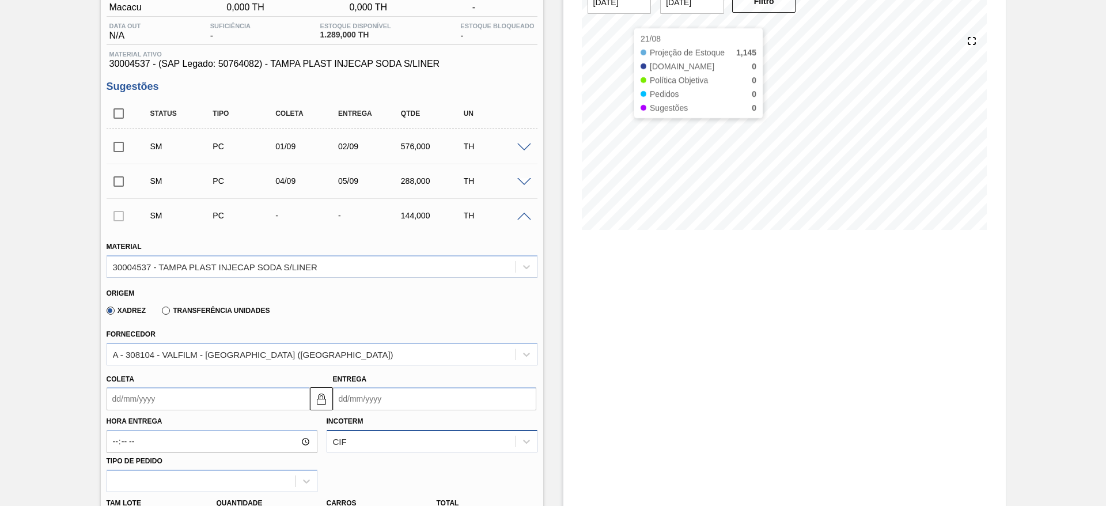
scroll to position [259, 0]
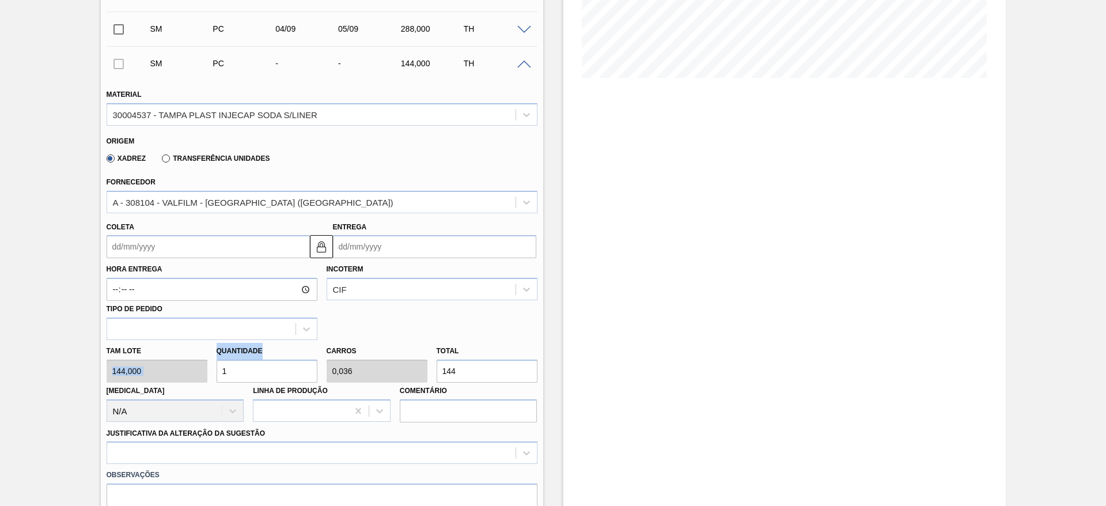
click at [191, 364] on div "Tam lote 144,000 Quantidade 1 Carros 0,036 Total 144 Doca N/A Linha de Produção…" at bounding box center [322, 381] width 440 height 82
click at [210, 373] on div "Tam lote 144,000 Quantidade 1 Carros 0,036 Total 144 Doca N/A Linha de Produção…" at bounding box center [322, 381] width 440 height 82
click at [196, 365] on div "Tam lote 144,000 Quantidade 1 Carros 0,036 Total 144 Doca N/A Linha de Produção…" at bounding box center [322, 381] width 440 height 82
type input "2"
type input "0,071"
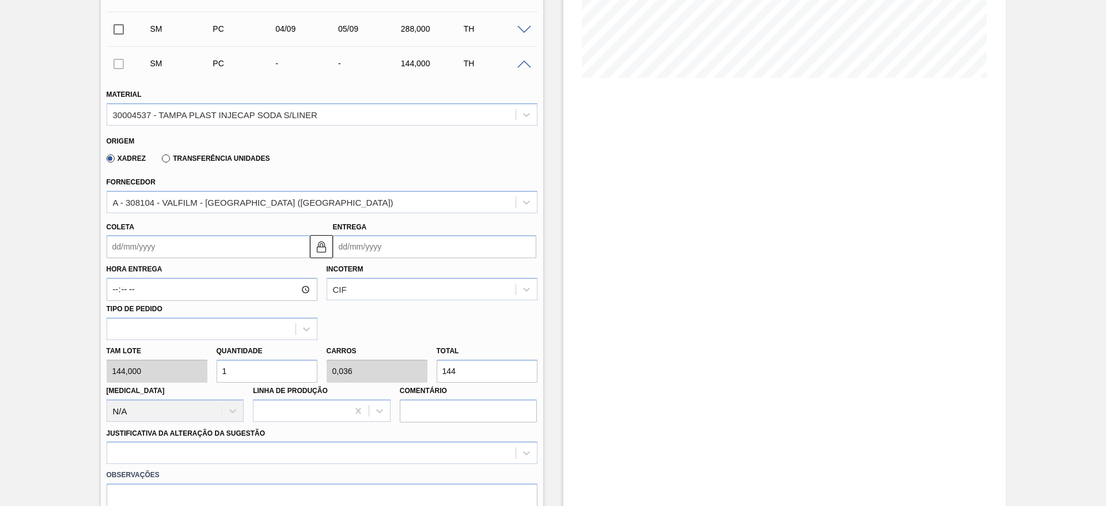
type input "288"
type input "2"
click at [128, 254] on input "Coleta" at bounding box center [208, 246] width 203 height 23
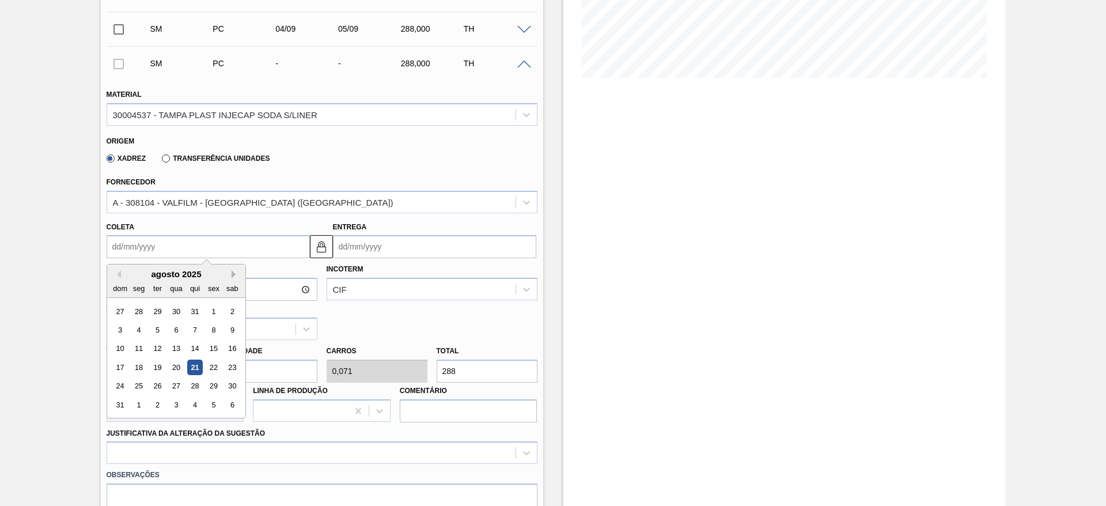
click at [234, 272] on button "Next Month" at bounding box center [236, 274] width 8 height 8
click at [197, 327] on div "11" at bounding box center [195, 330] width 16 height 16
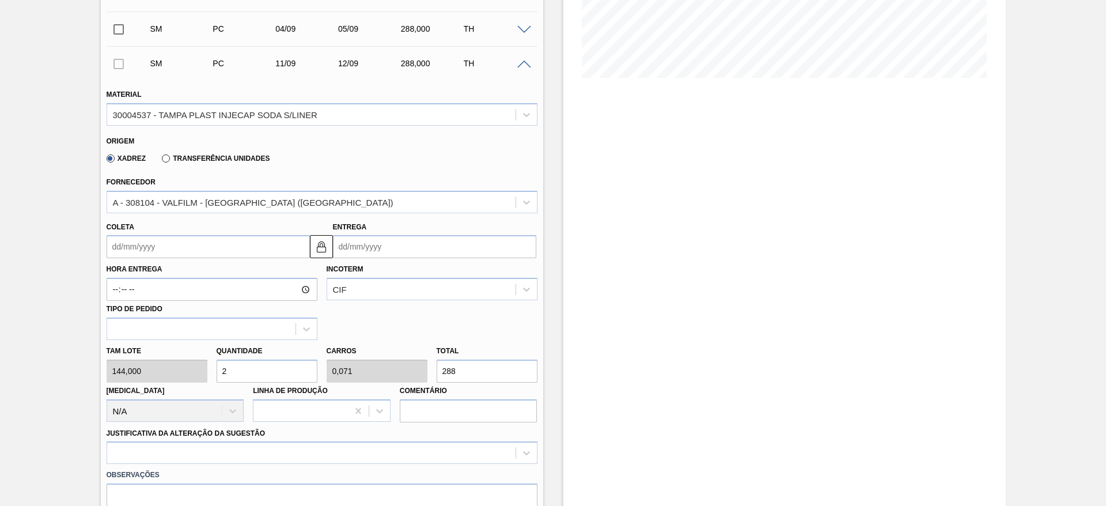
type input "[DATE]"
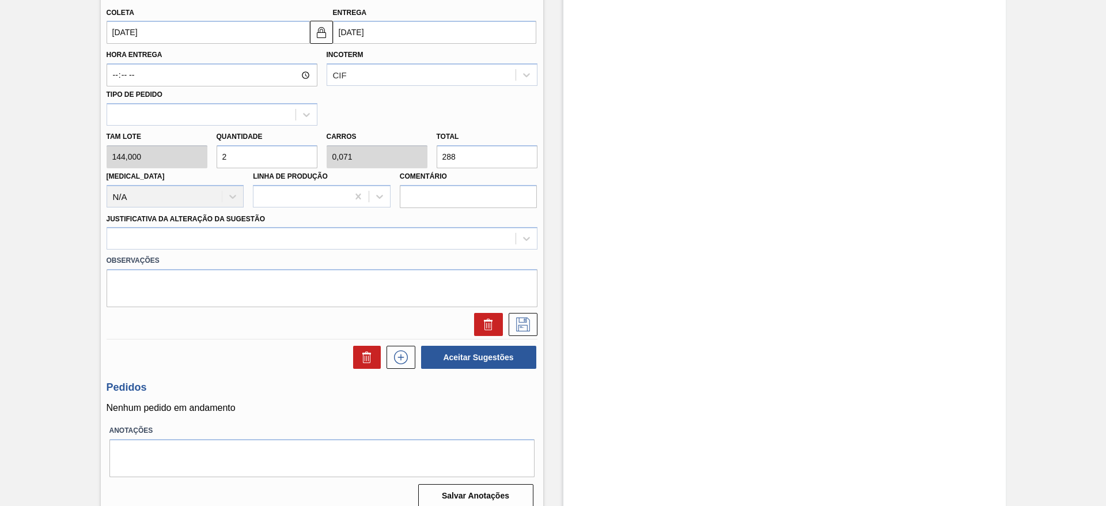
scroll to position [484, 0]
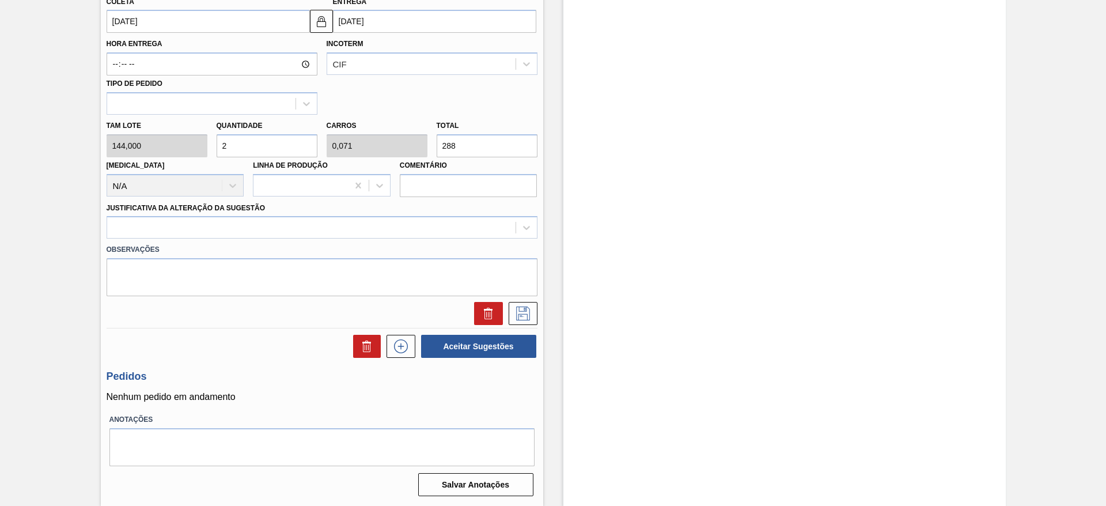
click at [420, 240] on div "Observações" at bounding box center [322, 267] width 440 height 58
click at [425, 230] on div at bounding box center [311, 227] width 408 height 17
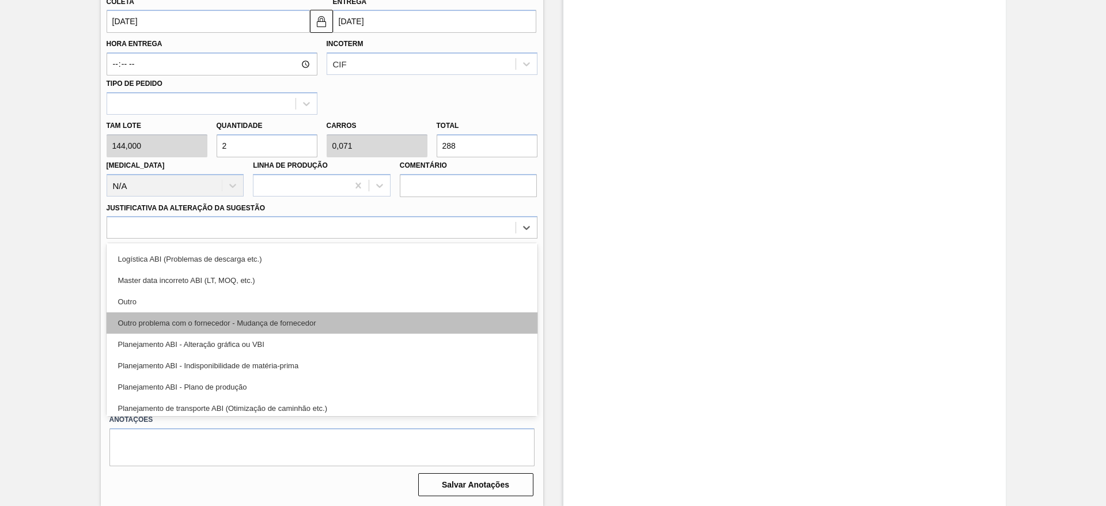
scroll to position [86, 0]
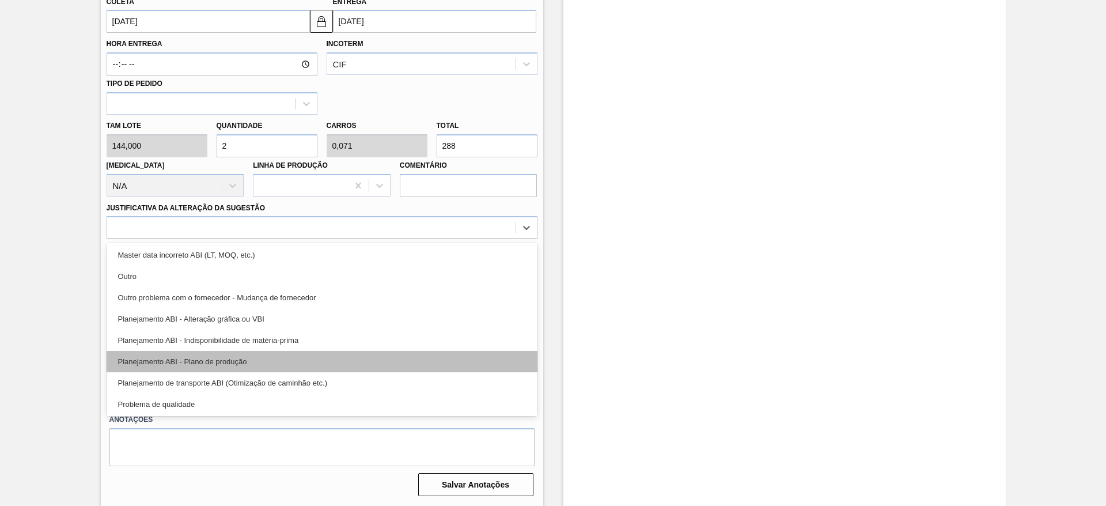
click at [408, 370] on div "Planejamento ABI - Plano de produção" at bounding box center [322, 361] width 431 height 21
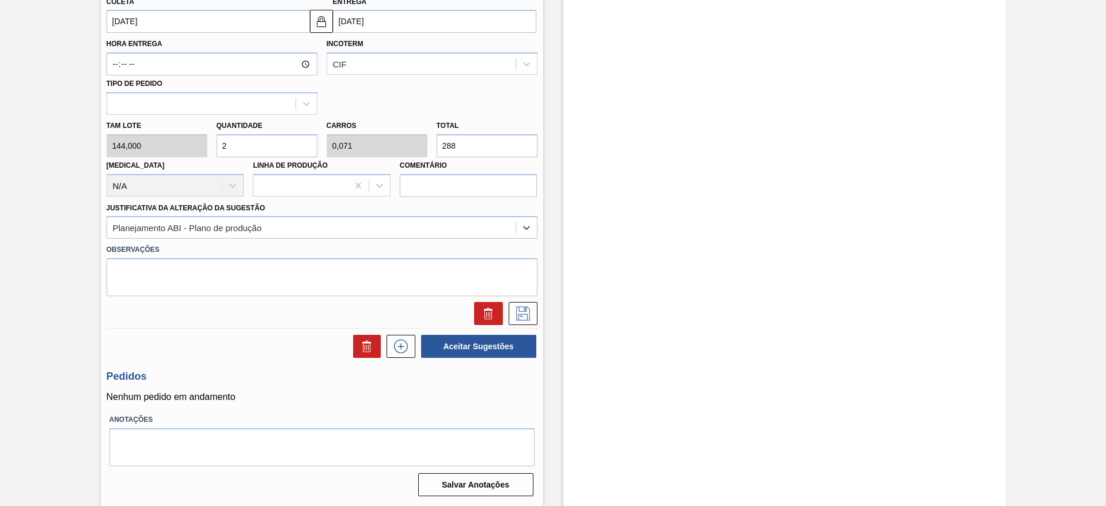
click at [419, 381] on h3 "Pedidos" at bounding box center [322, 376] width 431 height 12
click at [332, 215] on div "Justificativa da Alteração da Sugestão Planejamento ABI - Plano de produção" at bounding box center [322, 219] width 431 height 39
click at [339, 234] on div "Planejamento ABI - Plano de produção" at bounding box center [311, 227] width 408 height 17
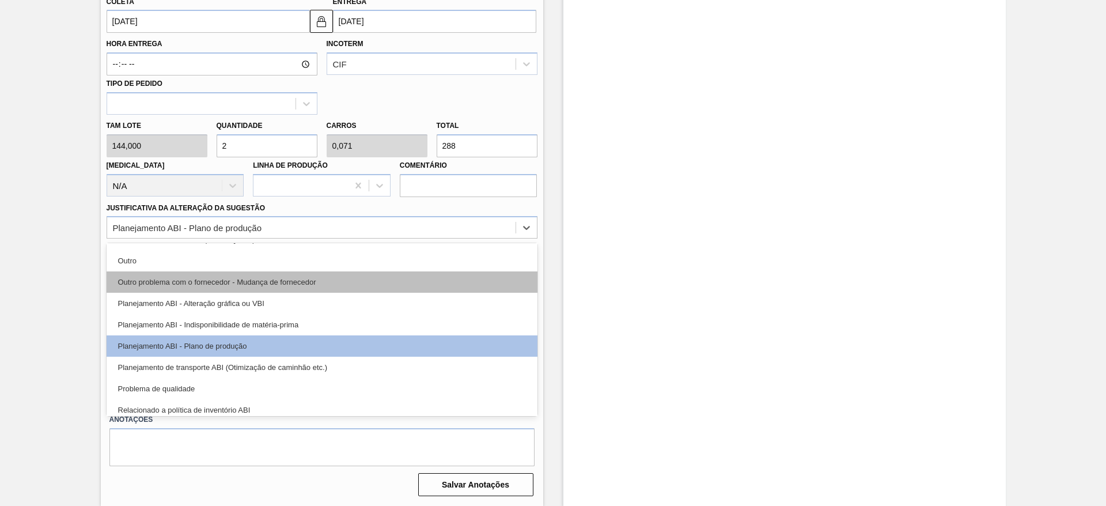
scroll to position [215, 0]
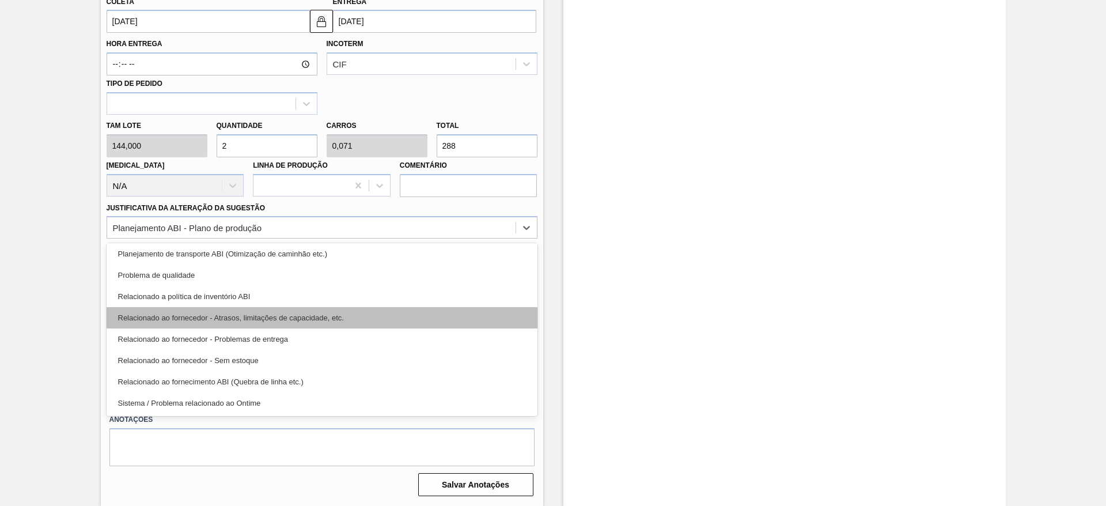
click at [347, 312] on div "Relacionado ao fornecedor - Atrasos, limitações de capacidade, etc." at bounding box center [322, 317] width 431 height 21
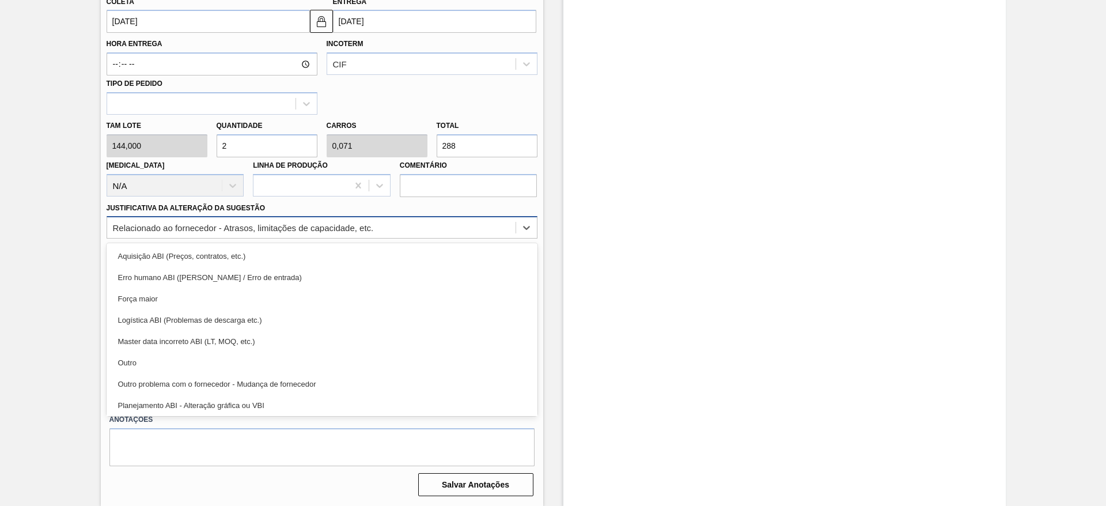
click at [347, 234] on div "Relacionado ao fornecedor - Atrasos, limitações de capacidade, etc." at bounding box center [311, 227] width 408 height 17
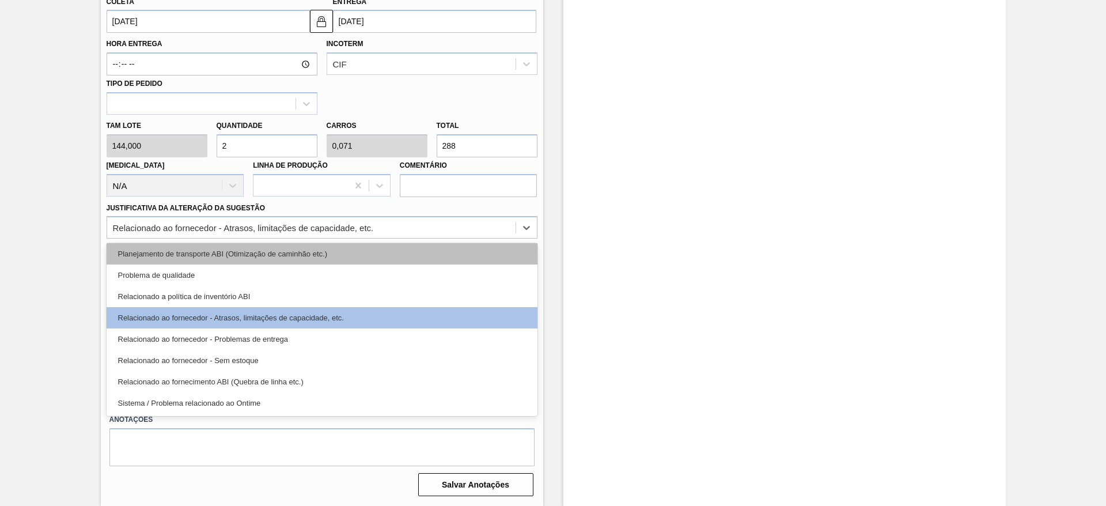
click at [354, 255] on div "Planejamento de transporte ABI (Otimização de caminhão etc.)" at bounding box center [322, 253] width 431 height 21
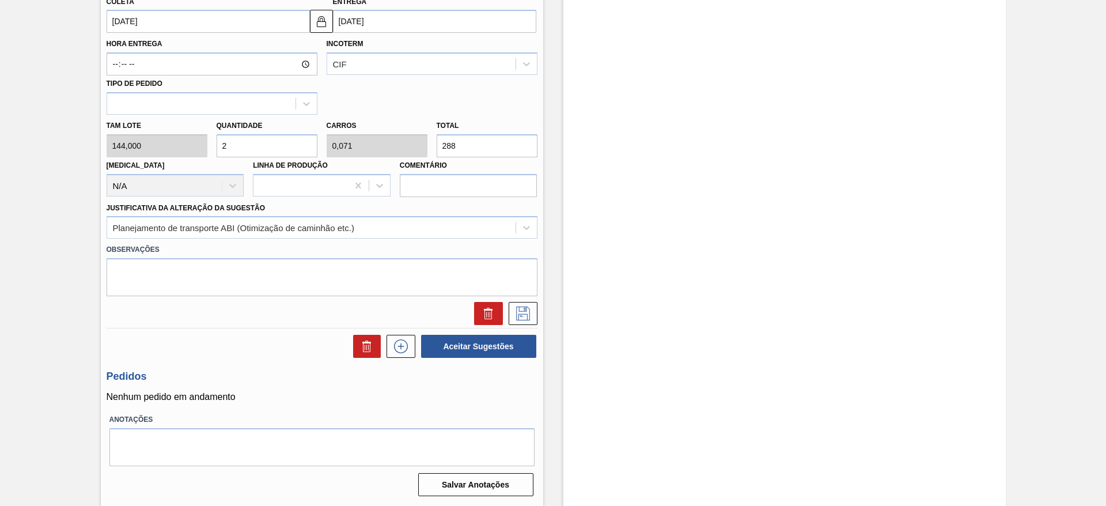
click at [529, 325] on div "SM PC 11/09 12/09 288,000 TH Material 30004537 - TAMPA PLAST INJECAP SODA S/LIN…" at bounding box center [322, 74] width 431 height 507
click at [528, 315] on icon at bounding box center [523, 313] width 18 height 14
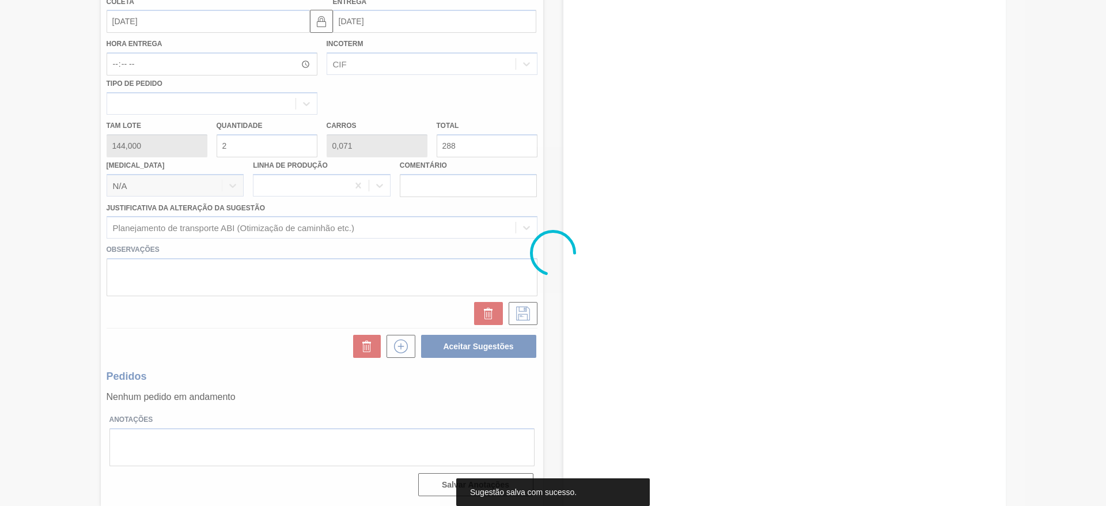
scroll to position [12, 0]
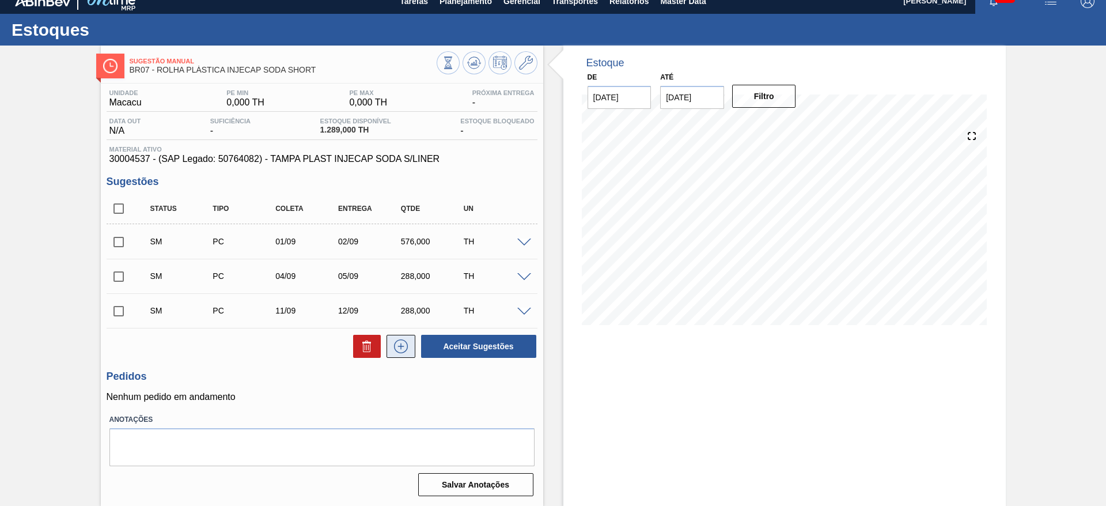
click at [396, 338] on button at bounding box center [400, 346] width 29 height 23
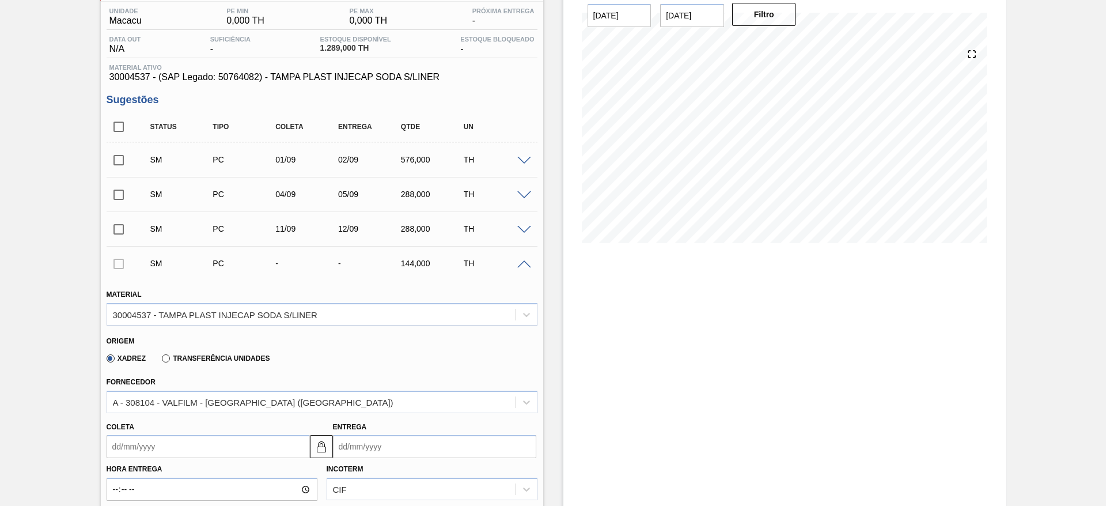
scroll to position [271, 0]
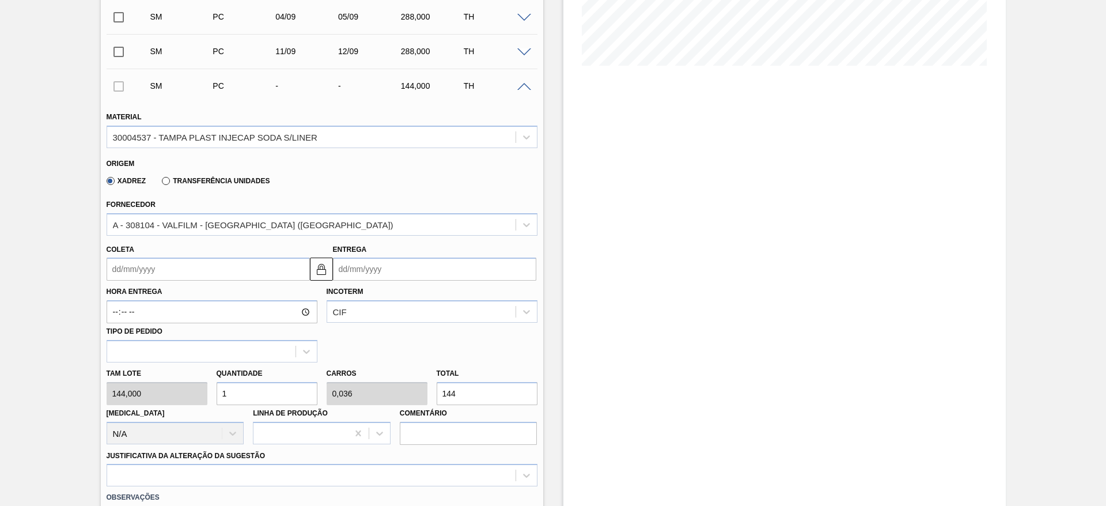
click at [135, 265] on input "Coleta" at bounding box center [208, 268] width 203 height 23
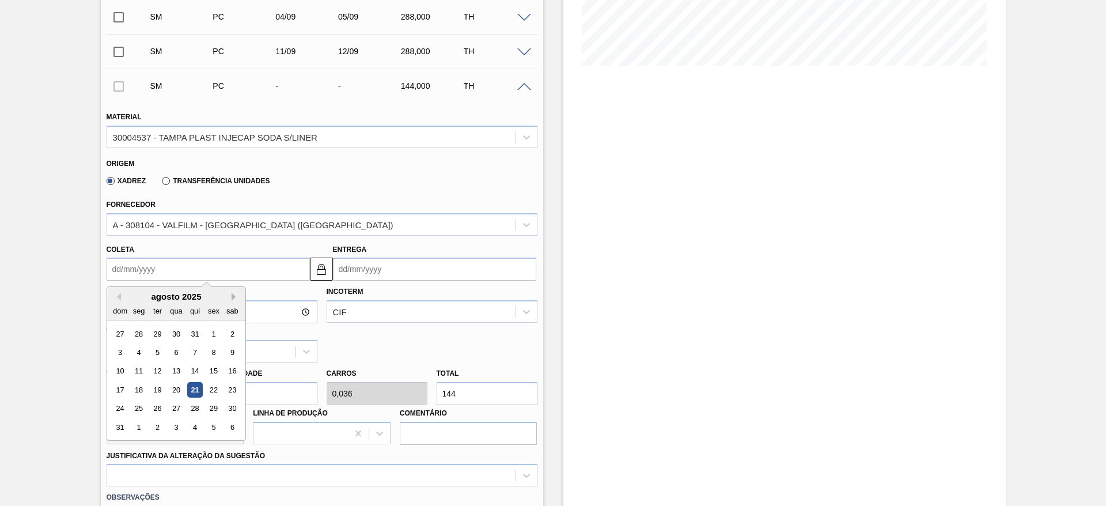
click at [234, 295] on button "Next Month" at bounding box center [236, 297] width 8 height 8
click at [189, 392] on div "25" at bounding box center [195, 390] width 16 height 16
type input "25/09/2025"
type input "26/09/2025"
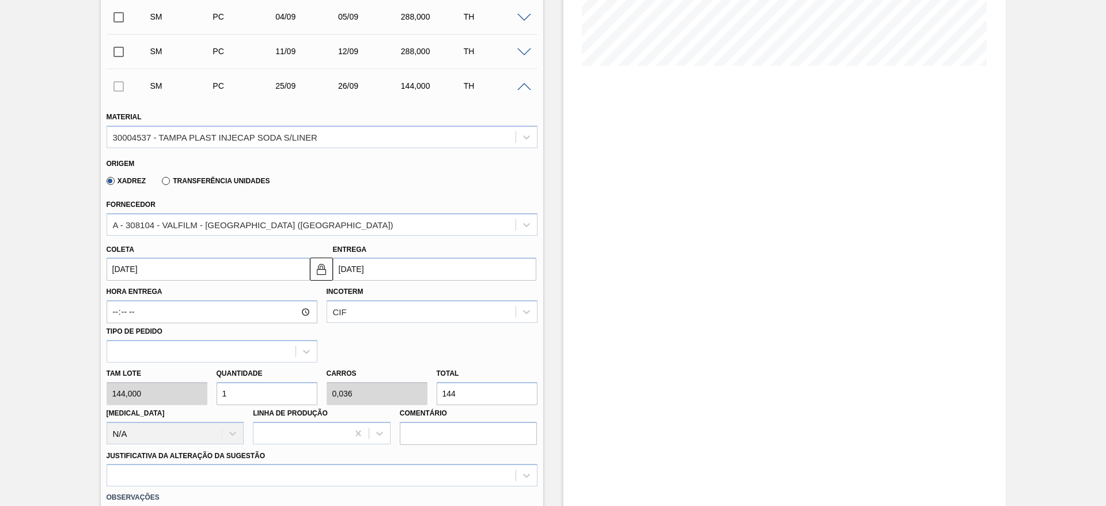
click at [193, 397] on div "Tam lote 144,000 Quantidade 1 Carros 0,036 Total 144 Doca N/A Linha de Produção…" at bounding box center [322, 403] width 440 height 82
click at [175, 400] on div "Tam lote 144,000 Quantidade 1 Carros 0,036 Total 144 Doca N/A Linha de Produção…" at bounding box center [322, 403] width 440 height 82
type input "2"
type input "0,071"
type input "288"
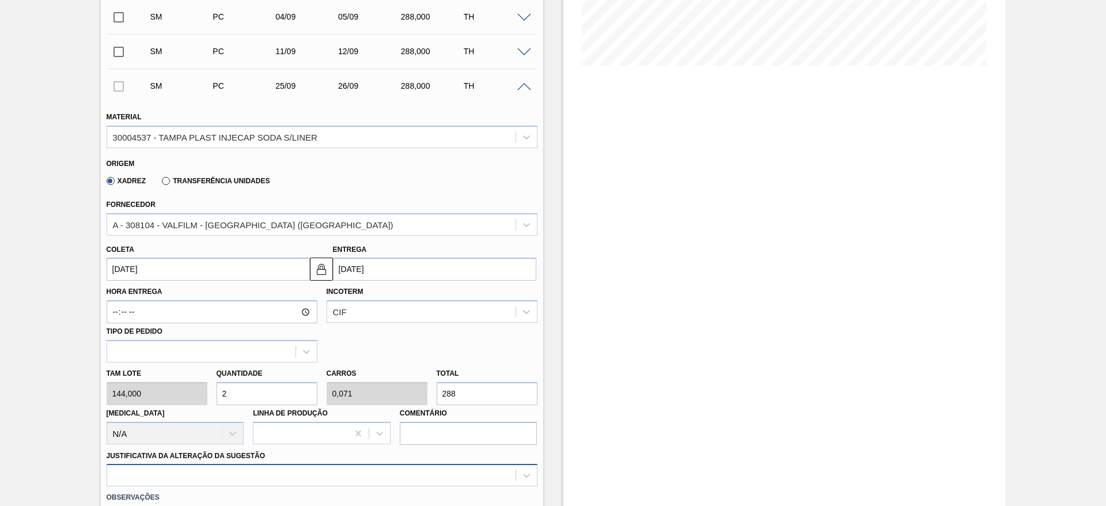
type input "2"
click at [427, 479] on div at bounding box center [322, 475] width 431 height 22
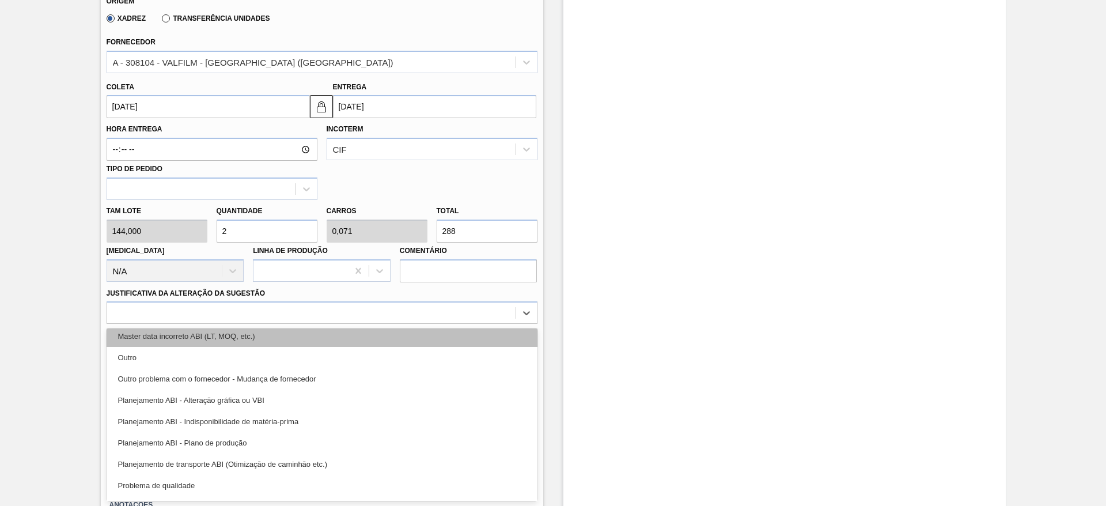
scroll to position [215, 0]
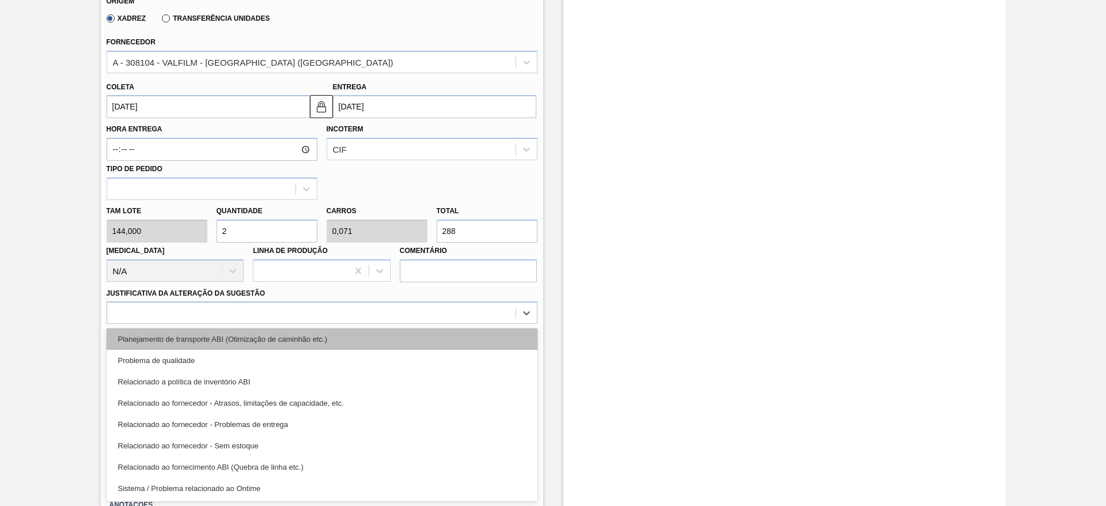
click at [381, 340] on div "Planejamento de transporte ABI (Otimização de caminhão etc.)" at bounding box center [322, 338] width 431 height 21
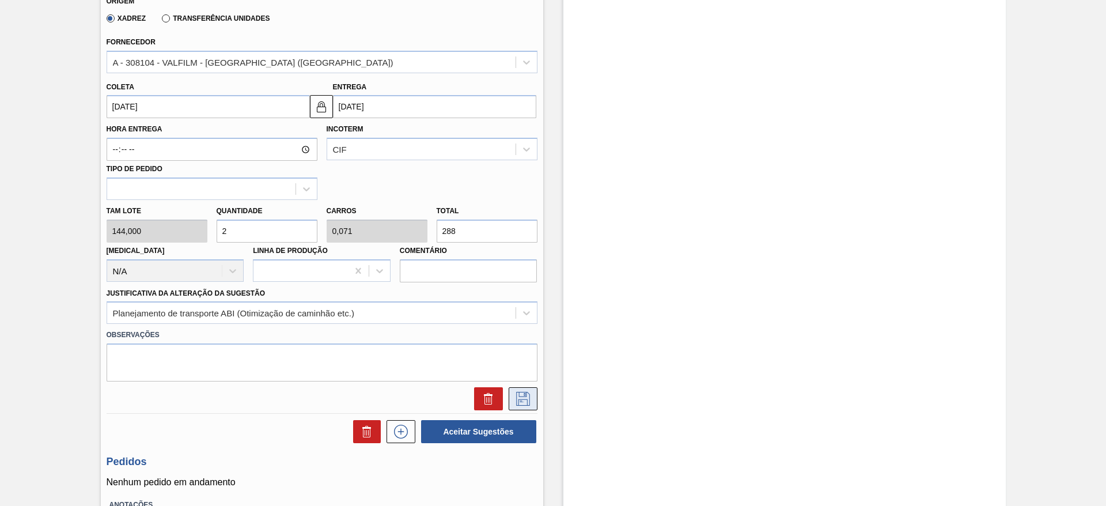
click at [519, 395] on icon at bounding box center [523, 399] width 18 height 14
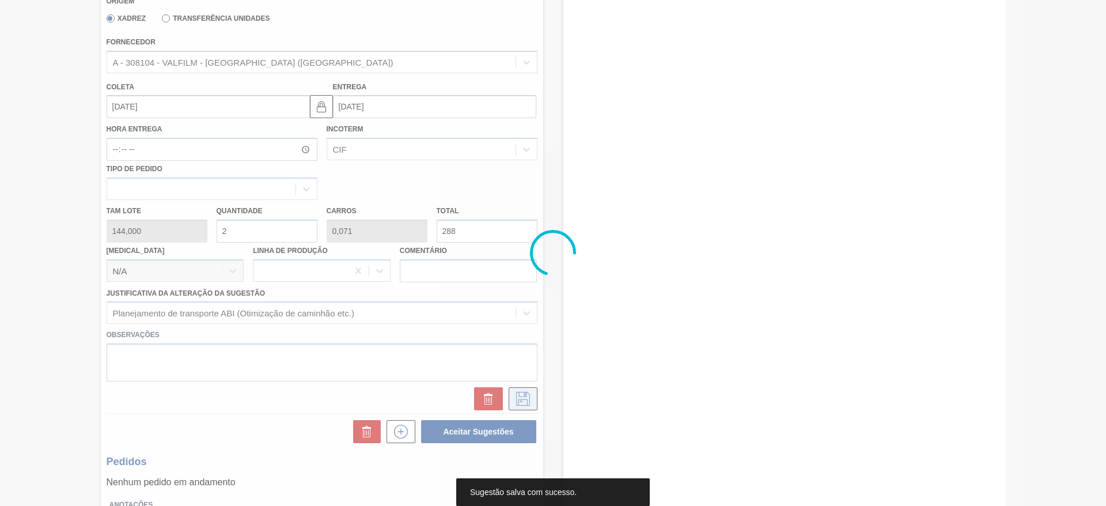
scroll to position [47, 0]
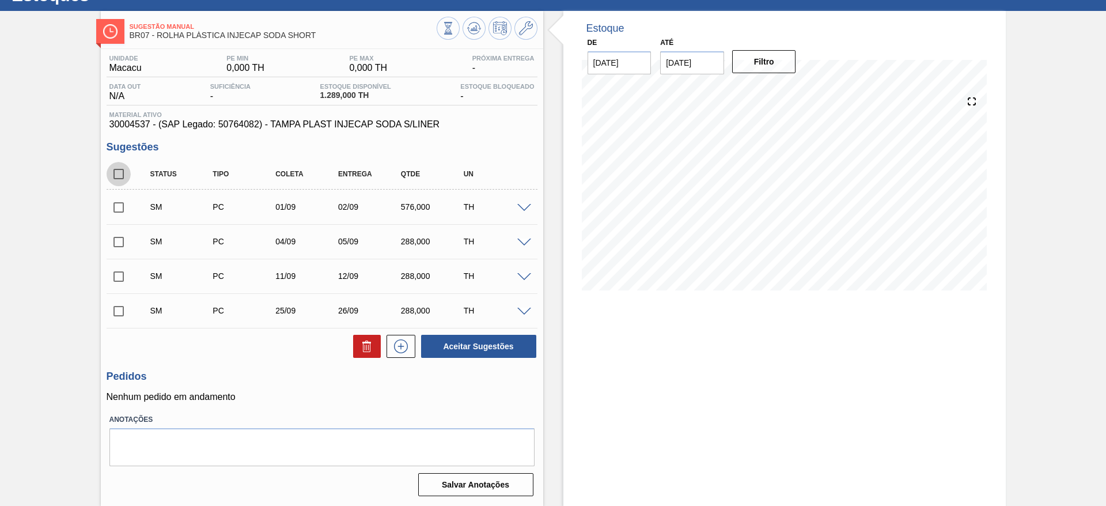
click at [116, 177] on input "checkbox" at bounding box center [119, 174] width 24 height 24
checkbox input "true"
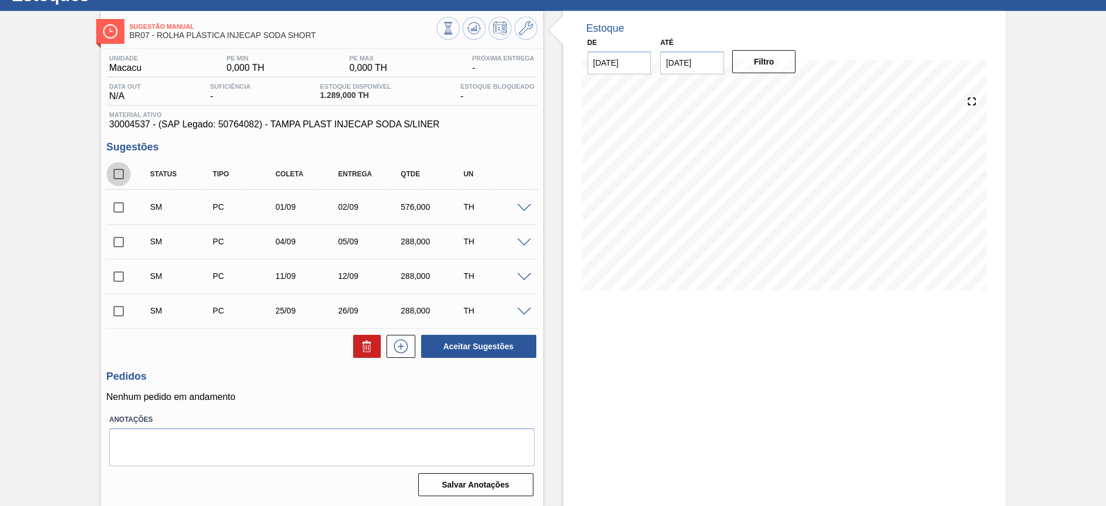
checkbox input "true"
click at [473, 347] on button "Aceitar Sugestões" at bounding box center [478, 346] width 115 height 23
checkbox input "false"
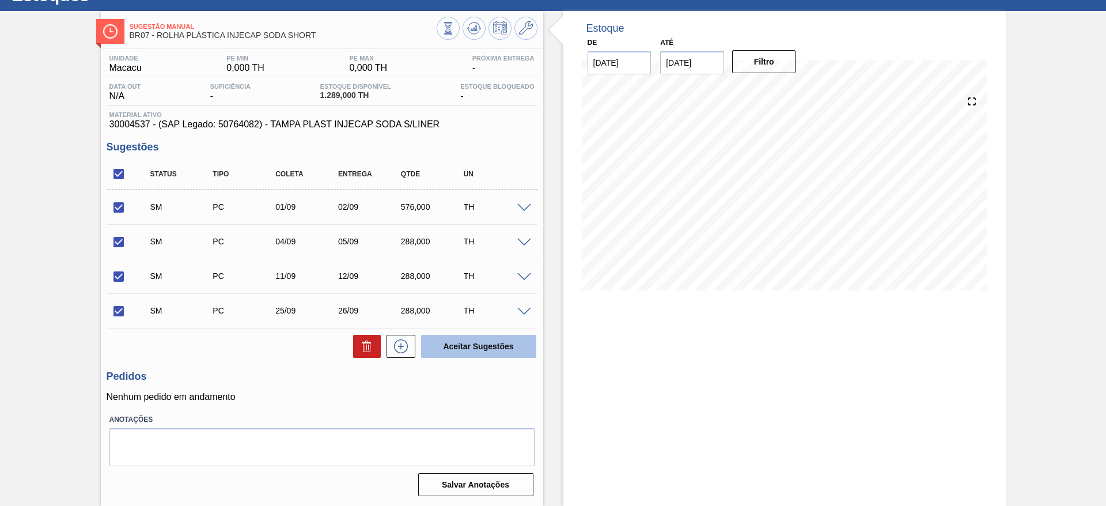
checkbox input "false"
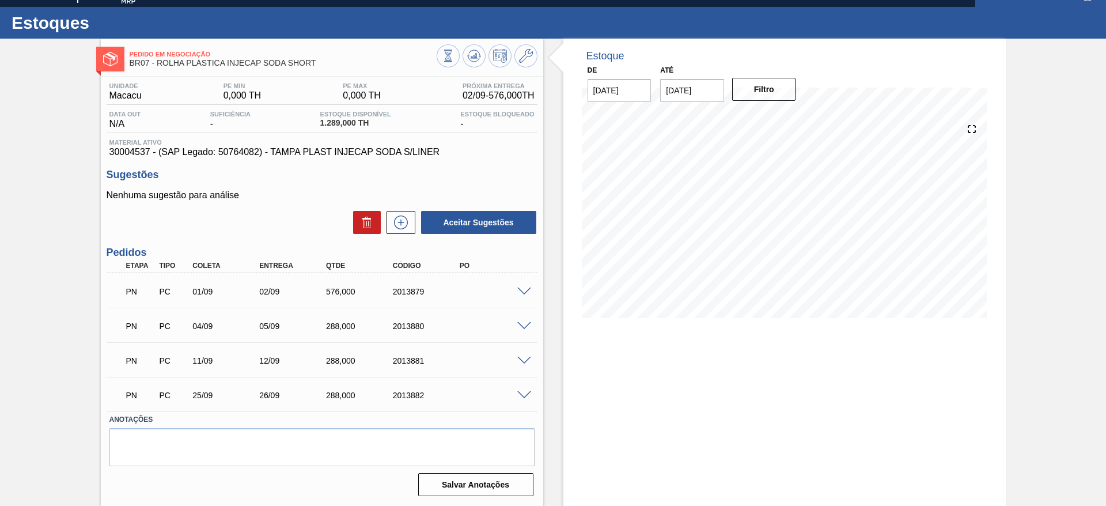
scroll to position [19, 0]
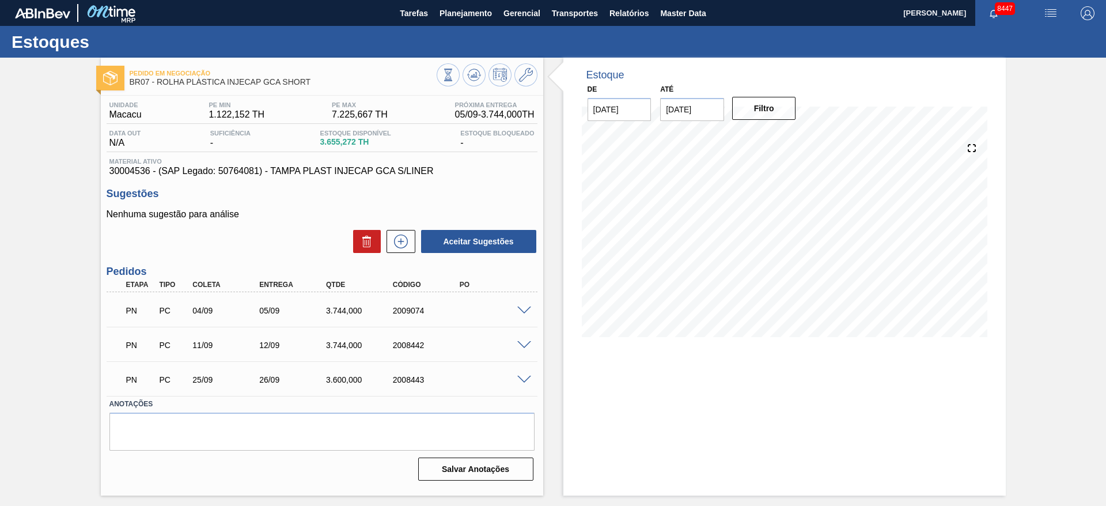
click at [519, 305] on div at bounding box center [525, 309] width 23 height 9
click at [524, 312] on span at bounding box center [524, 310] width 14 height 9
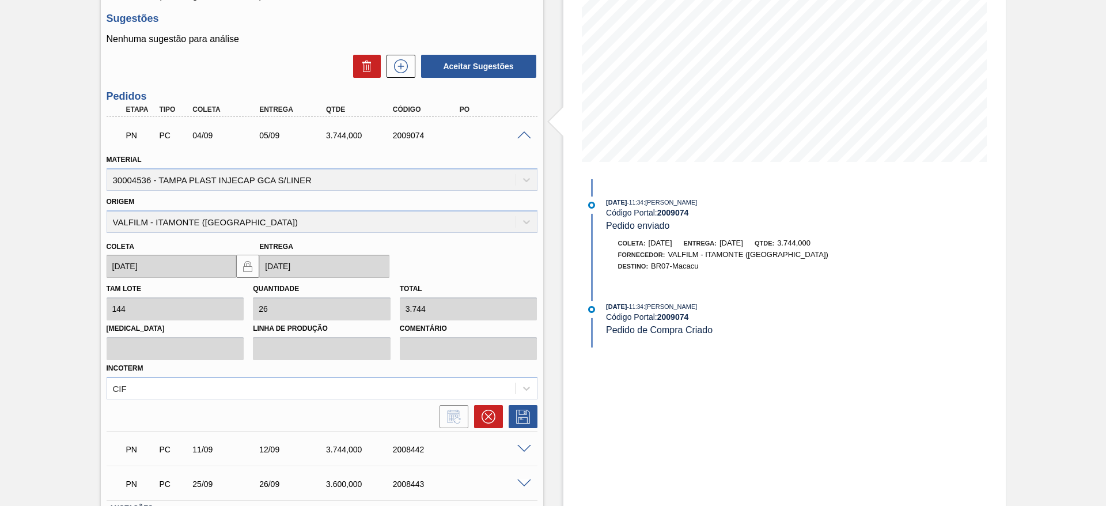
scroll to position [91, 0]
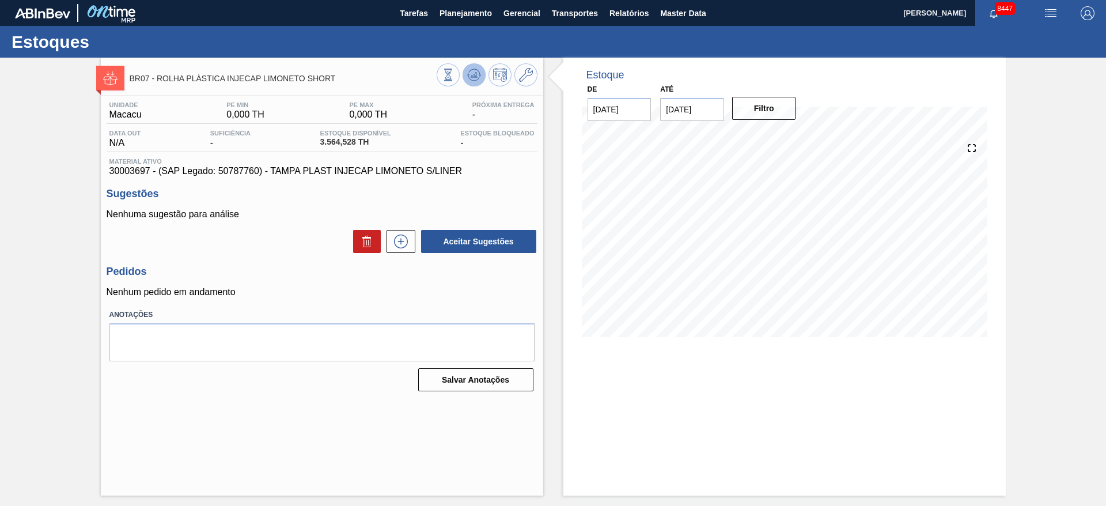
click at [466, 69] on button at bounding box center [473, 74] width 23 height 23
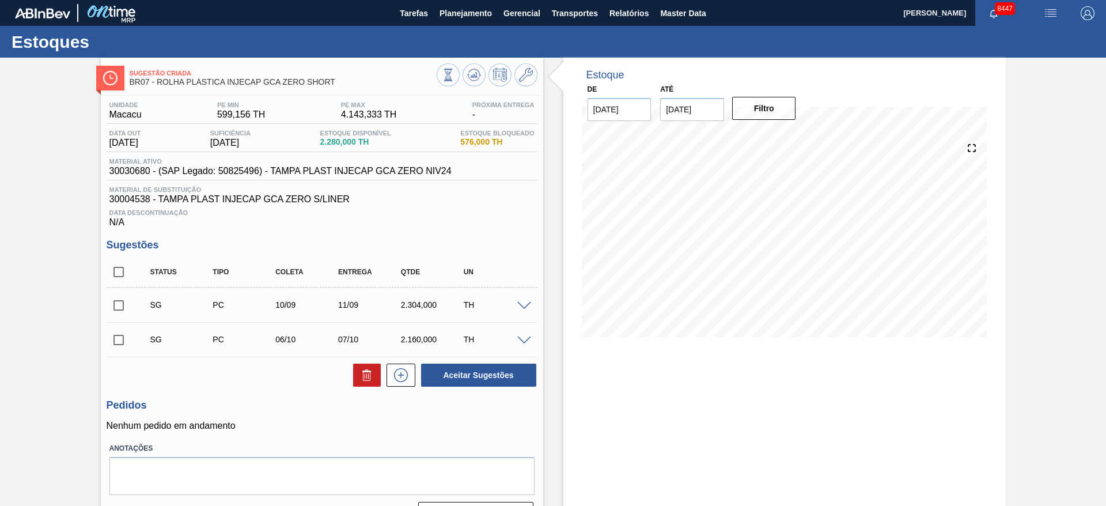
click at [526, 306] on span at bounding box center [524, 306] width 14 height 9
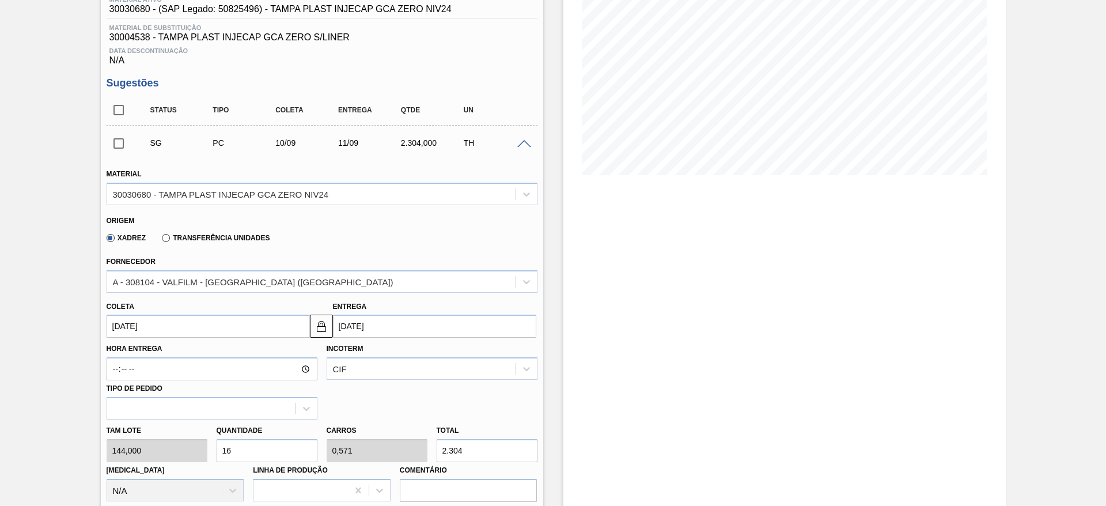
scroll to position [173, 0]
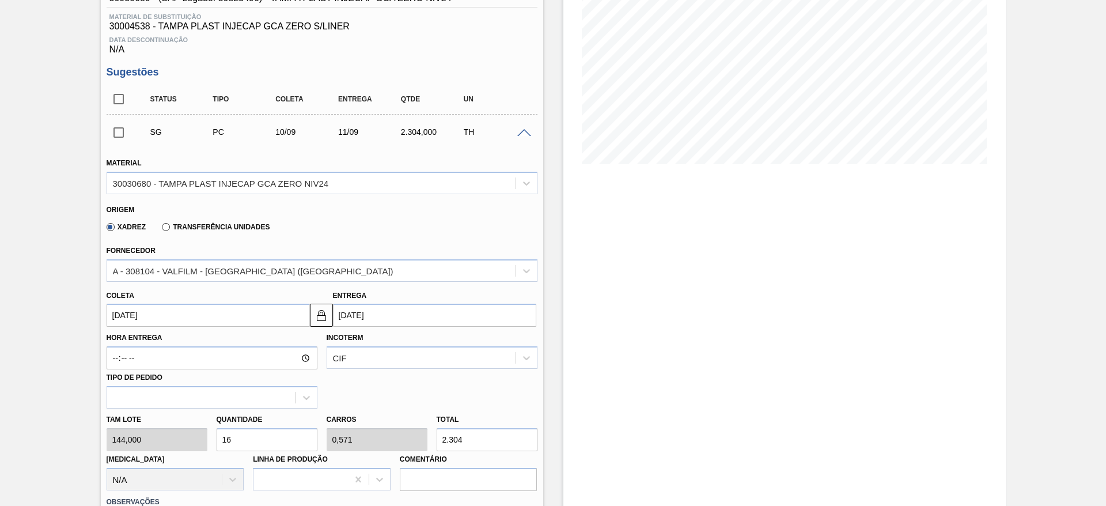
click at [251, 439] on input "16" at bounding box center [267, 439] width 101 height 23
click at [203, 441] on div "Tam lote 144,000 Quantidade 16 Carros 0,571 Total 2.304 Doca N/A Linha de Produ…" at bounding box center [322, 449] width 440 height 82
type input "2"
type input "0,071"
type input "288"
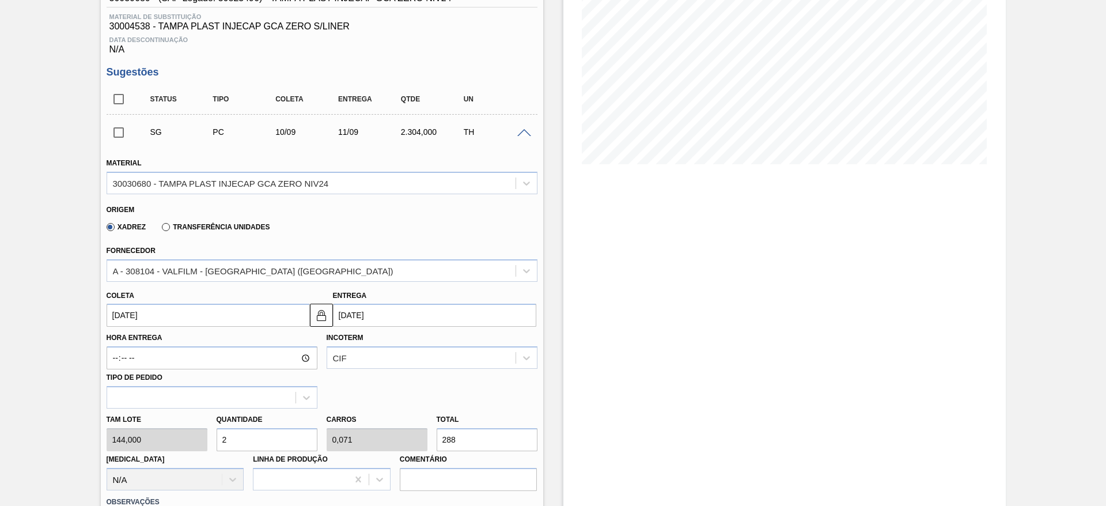
type input "24"
type input "0,857"
type input "3.456"
type input "24"
click at [138, 312] on input "[DATE]" at bounding box center [208, 314] width 203 height 23
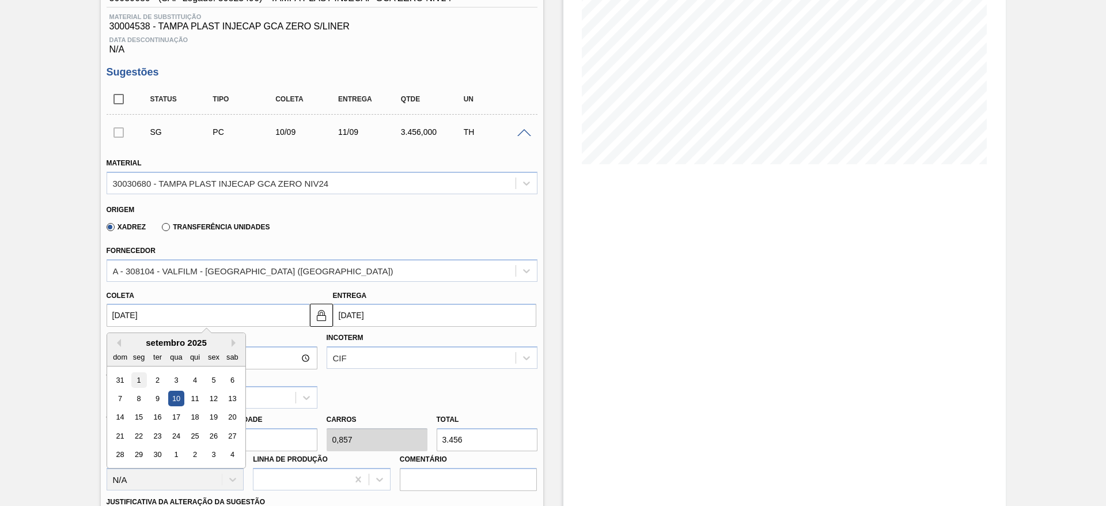
click at [145, 379] on div "1" at bounding box center [139, 380] width 16 height 16
type input "01/09/2025"
type input "02/09/2025"
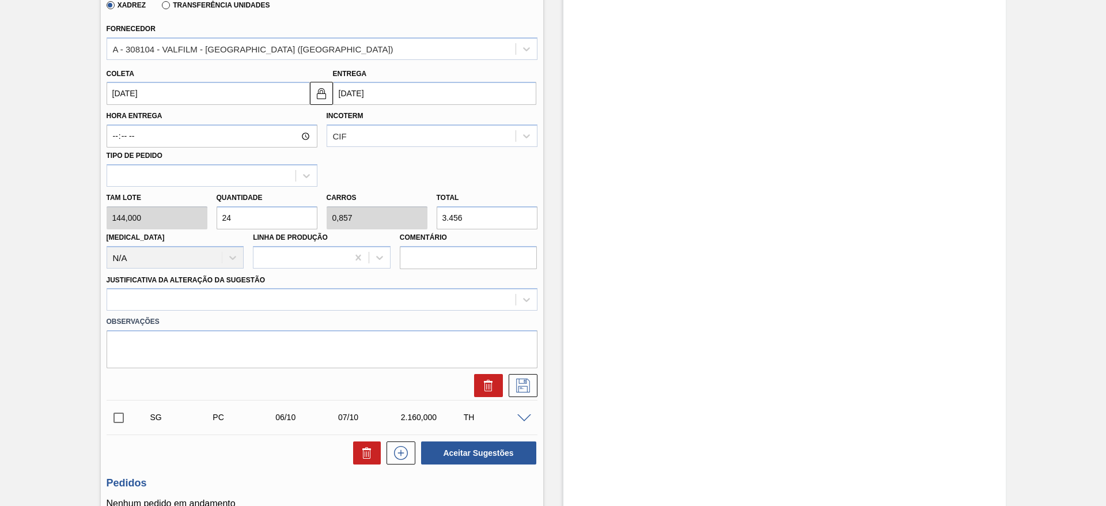
scroll to position [432, 0]
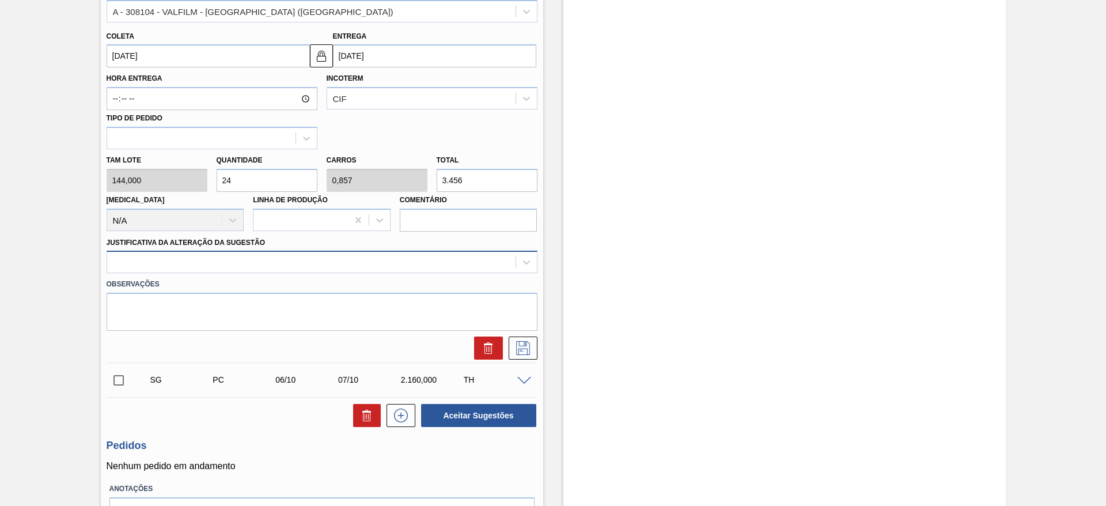
click at [462, 261] on div at bounding box center [311, 262] width 408 height 17
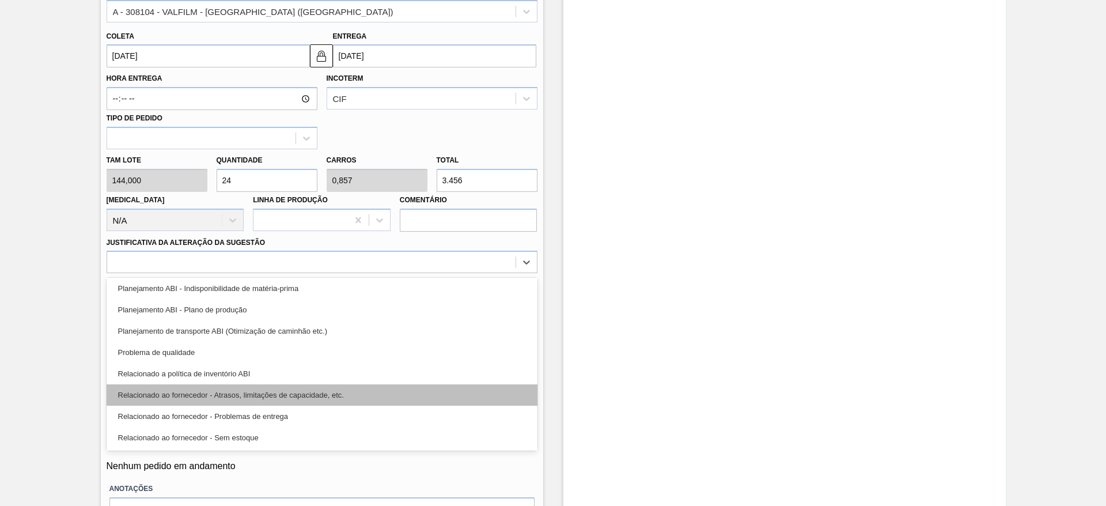
scroll to position [215, 0]
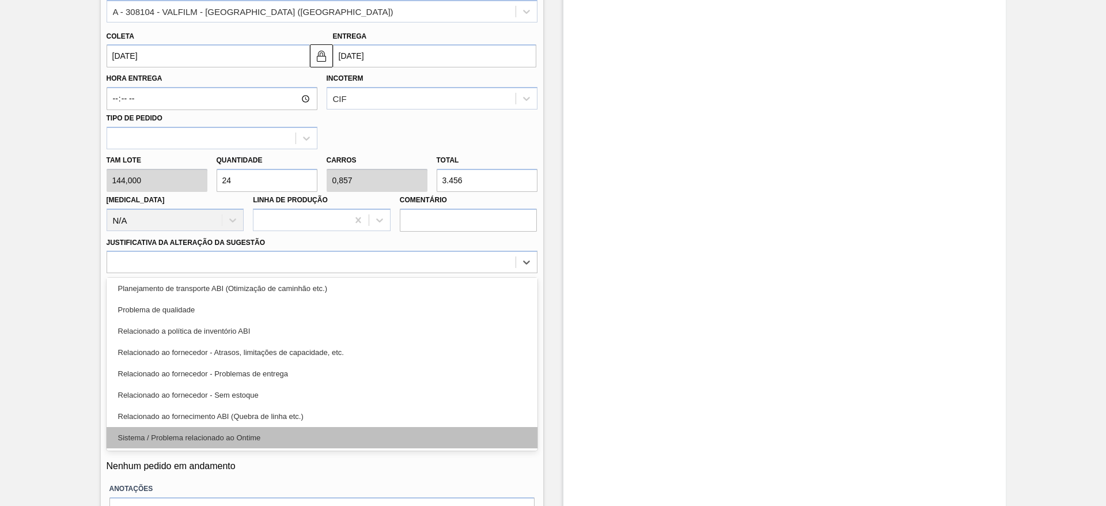
click at [399, 430] on div "Sistema / Problema relacionado ao Ontime" at bounding box center [322, 437] width 431 height 21
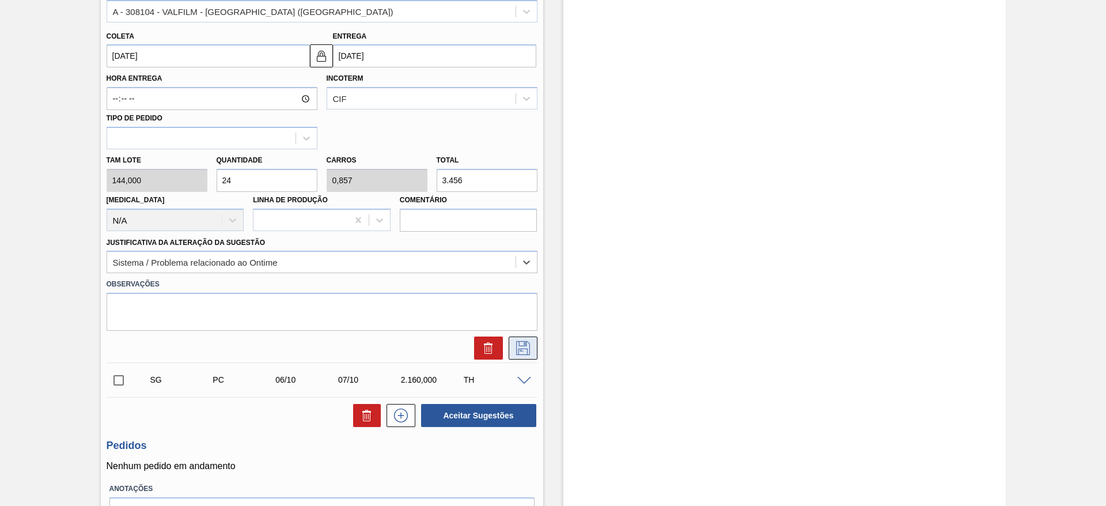
click at [525, 347] on icon at bounding box center [523, 348] width 18 height 14
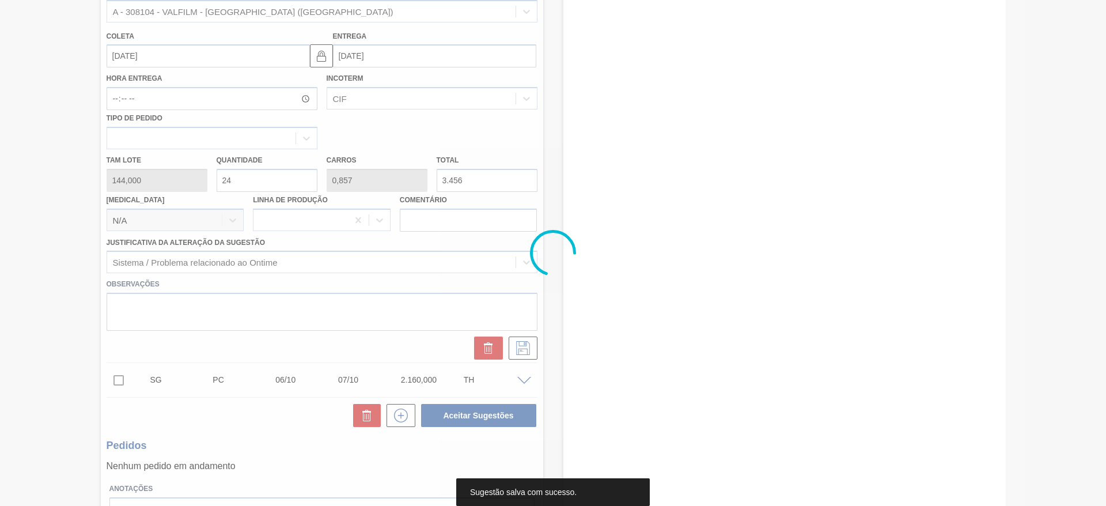
scroll to position [0, 0]
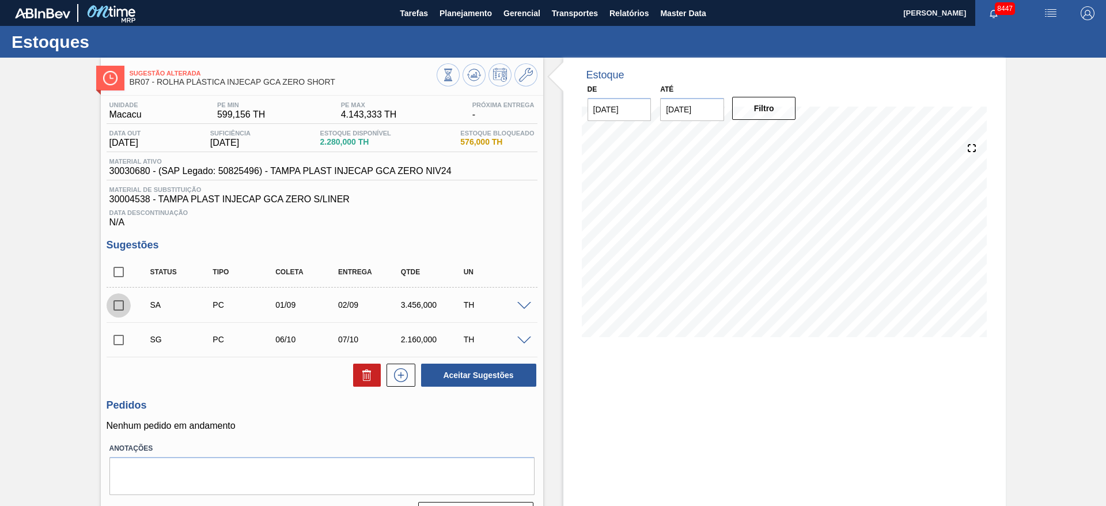
click at [120, 305] on input "checkbox" at bounding box center [119, 305] width 24 height 24
click at [449, 369] on button "Aceitar Sugestões" at bounding box center [478, 374] width 115 height 23
checkbox input "false"
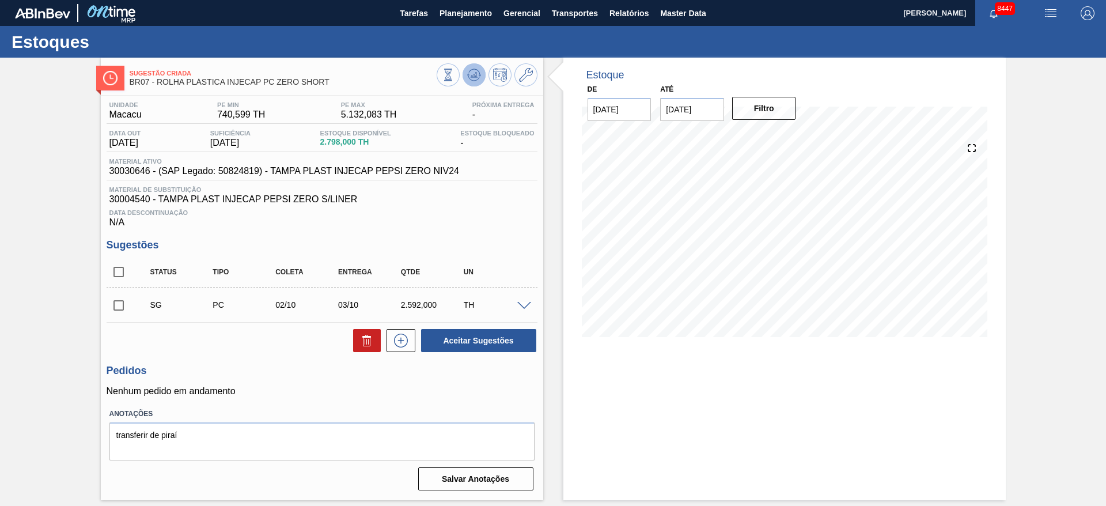
drag, startPoint x: 480, startPoint y: 73, endPoint x: 473, endPoint y: 71, distance: 7.1
click at [454, 71] on icon at bounding box center [448, 75] width 13 height 13
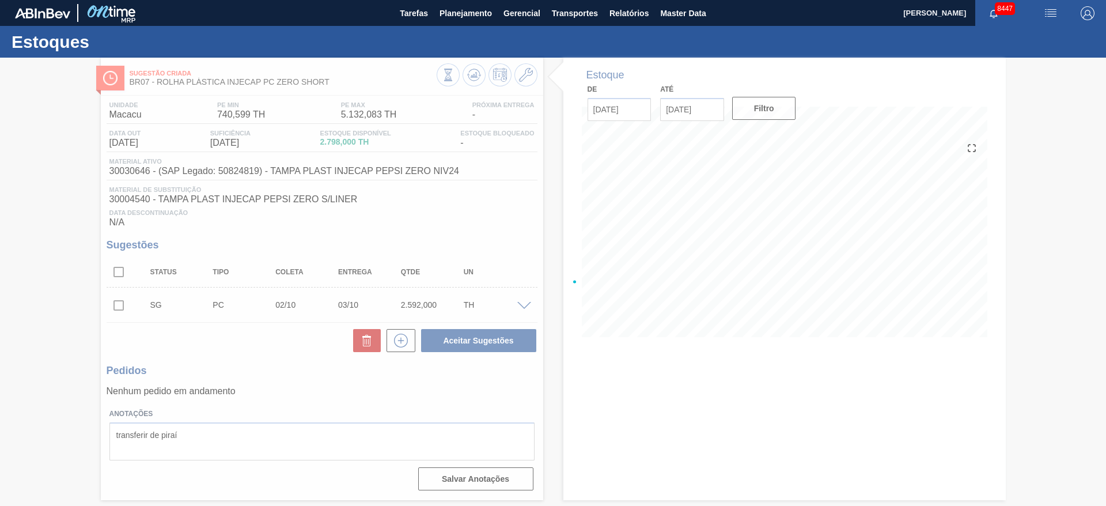
click at [476, 73] on div at bounding box center [553, 282] width 1106 height 448
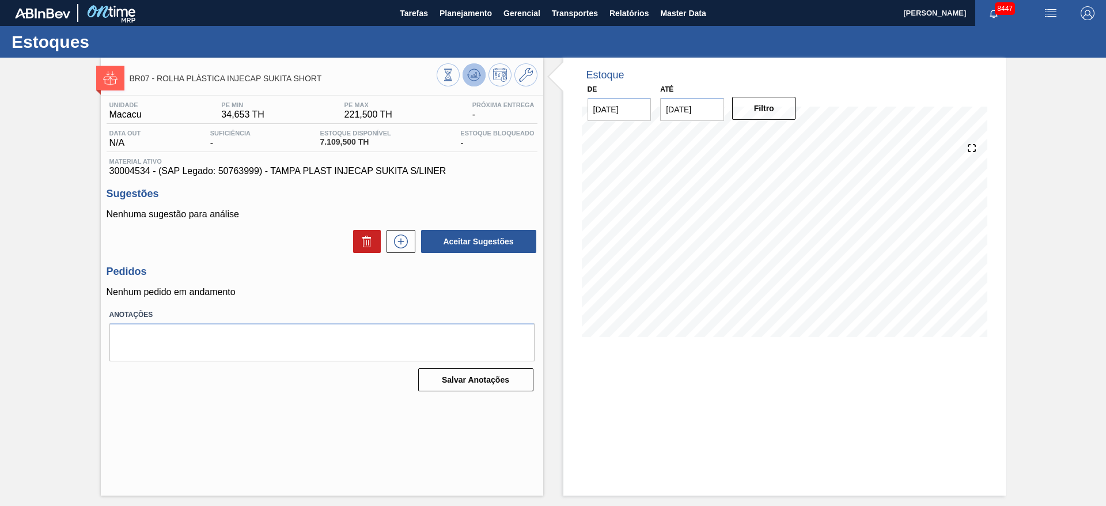
click at [478, 78] on icon at bounding box center [474, 78] width 12 height 6
click at [454, 78] on icon at bounding box center [448, 75] width 13 height 13
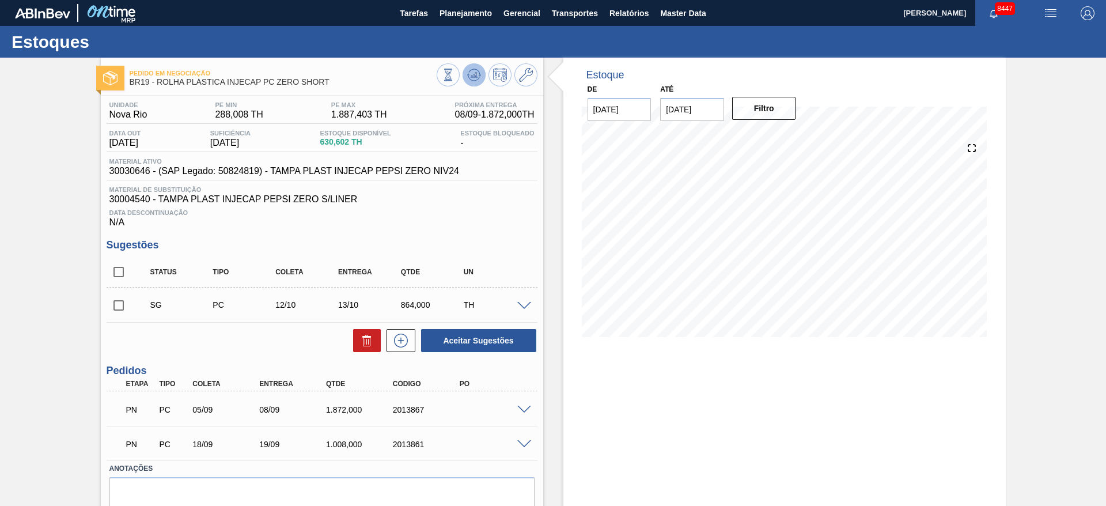
click at [472, 75] on icon at bounding box center [473, 74] width 7 height 5
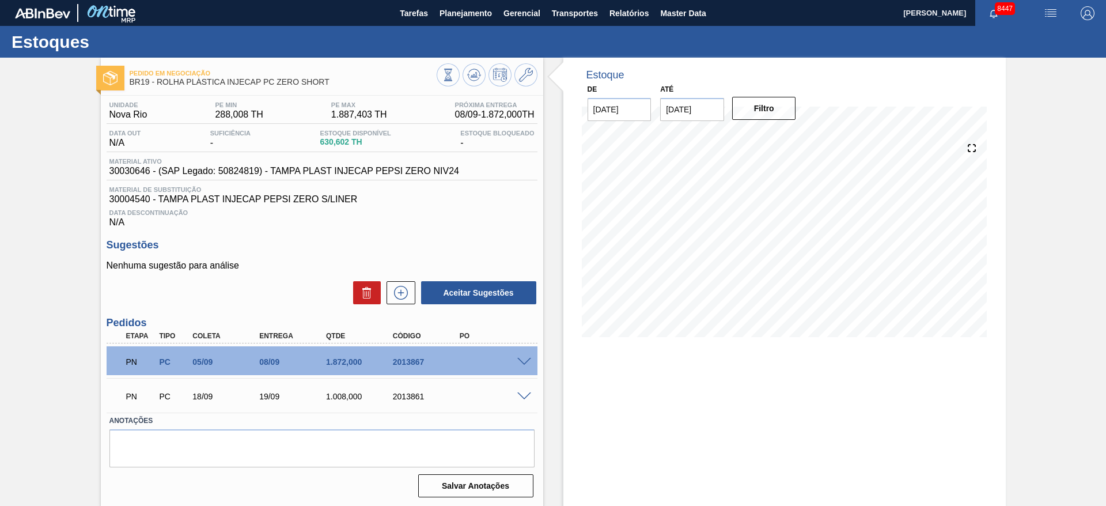
click at [526, 396] on span at bounding box center [524, 396] width 14 height 9
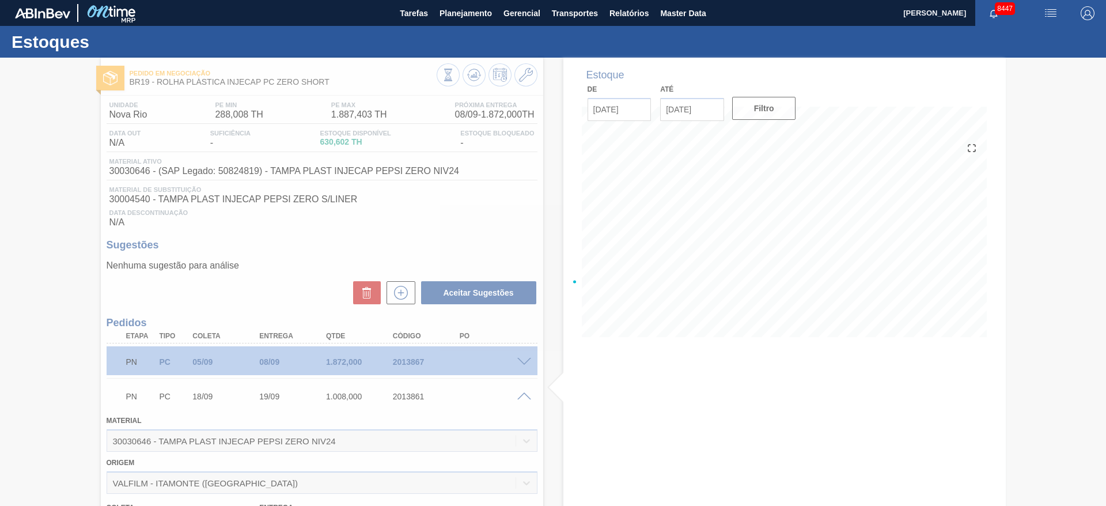
click at [526, 396] on div at bounding box center [553, 282] width 1106 height 448
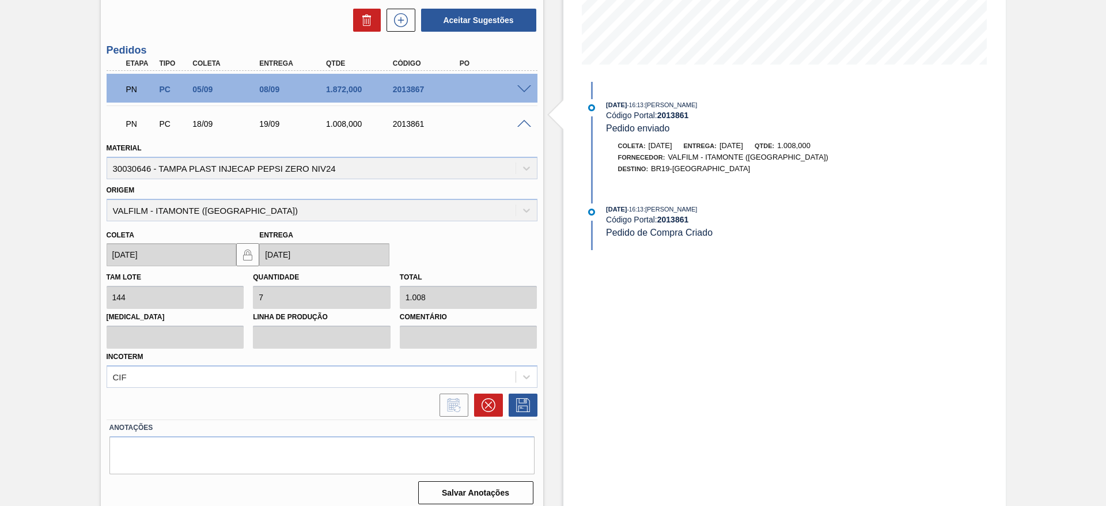
scroll to position [280, 0]
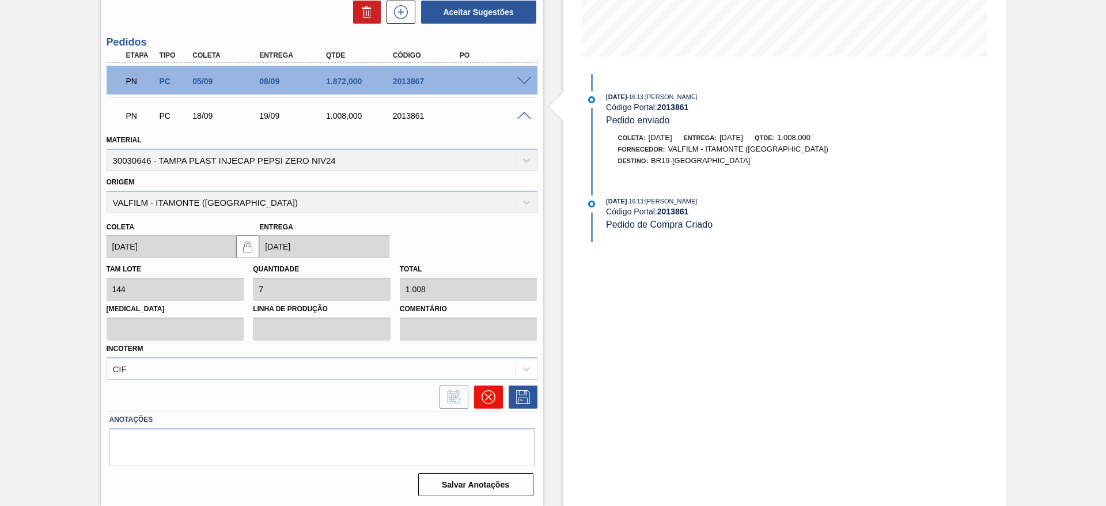
click at [482, 395] on icon at bounding box center [488, 397] width 14 height 14
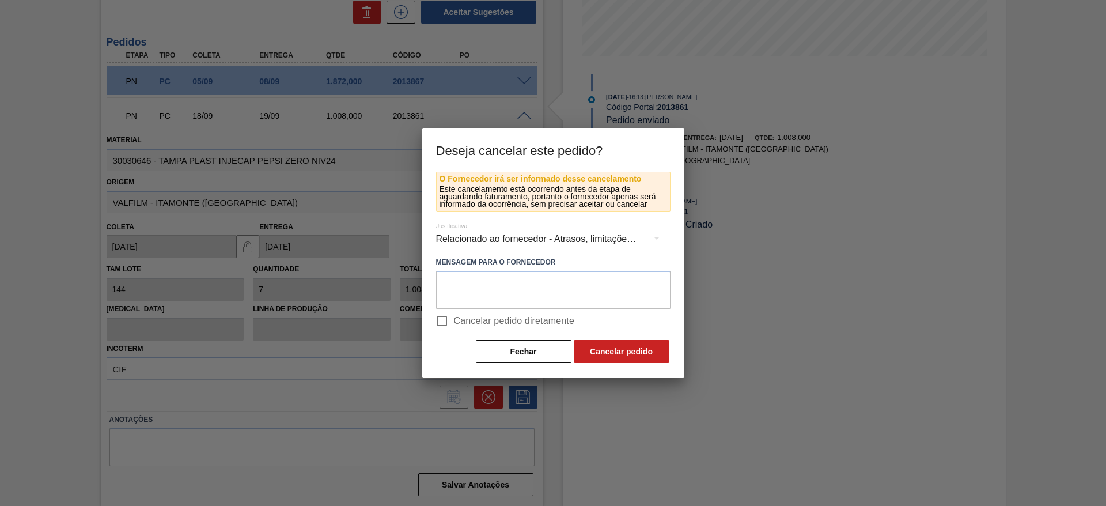
click at [521, 310] on label "Cancelar pedido diretamente" at bounding box center [502, 321] width 145 height 24
click at [454, 310] on input "Cancelar pedido diretamente" at bounding box center [442, 321] width 24 height 24
checkbox input "true"
click at [627, 359] on button "Cancelar pedido" at bounding box center [622, 351] width 96 height 23
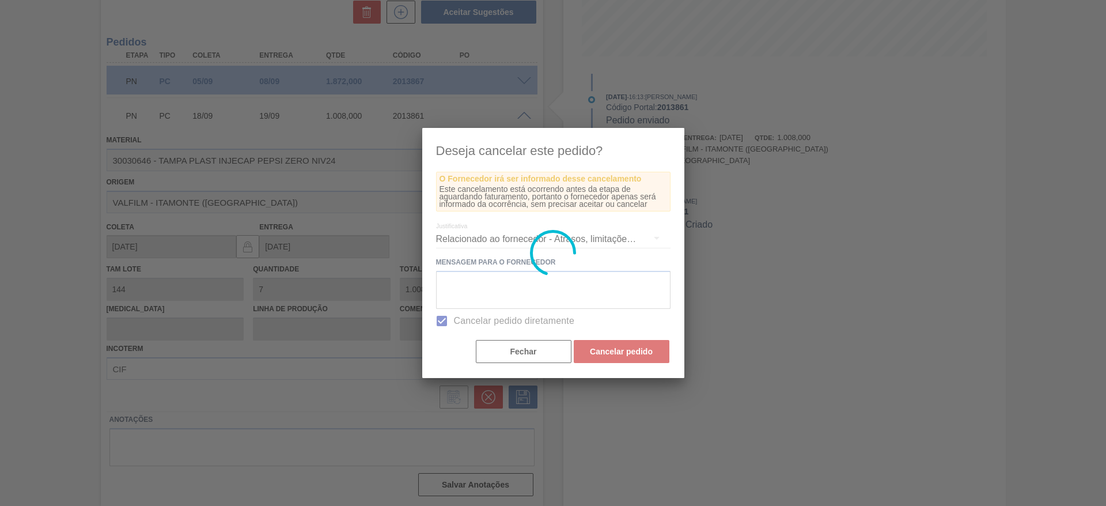
click at [1105, 84] on div at bounding box center [553, 253] width 1106 height 506
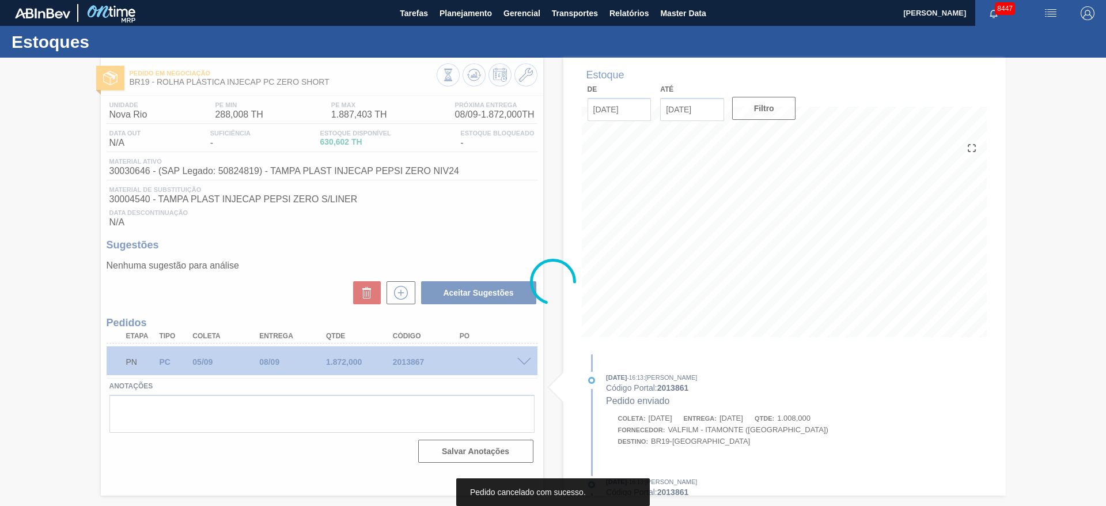
scroll to position [0, 0]
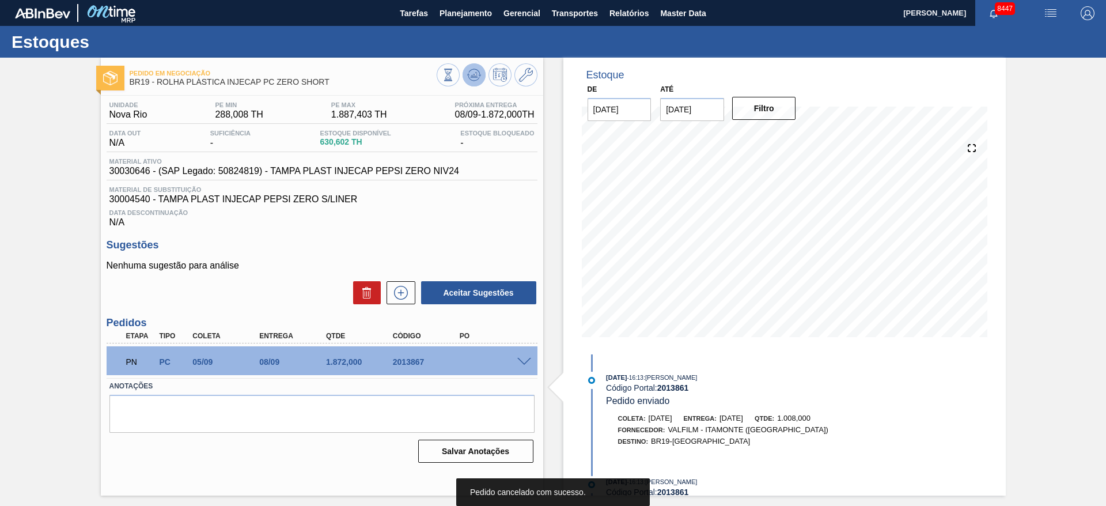
click at [474, 74] on icon at bounding box center [473, 74] width 7 height 5
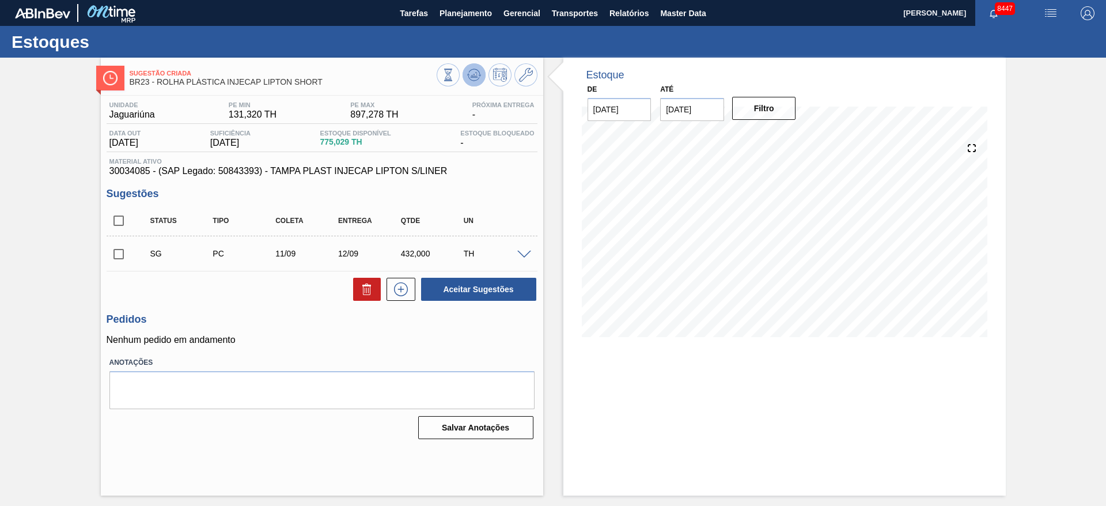
click at [454, 75] on icon at bounding box center [448, 75] width 13 height 13
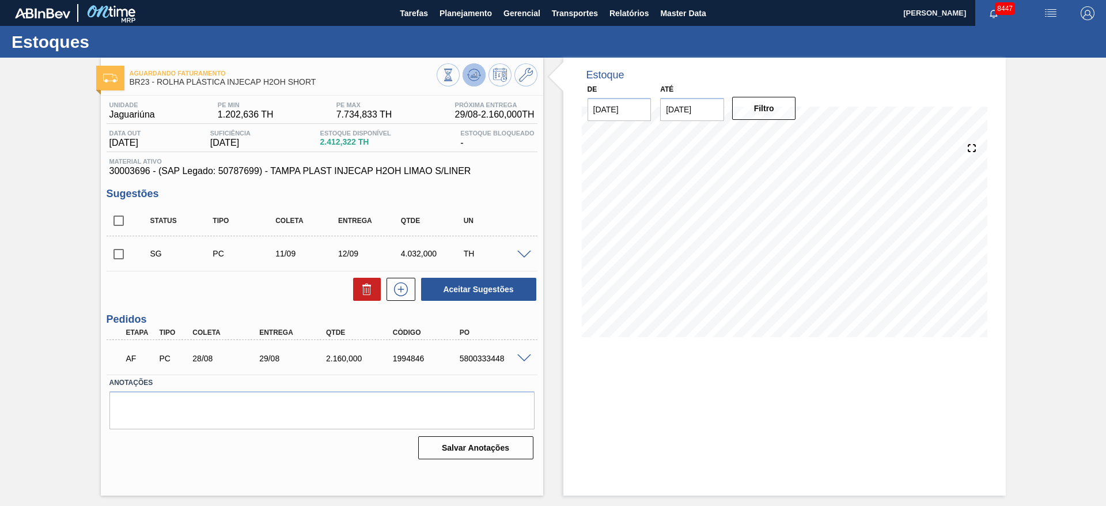
click at [471, 75] on icon at bounding box center [473, 74] width 7 height 5
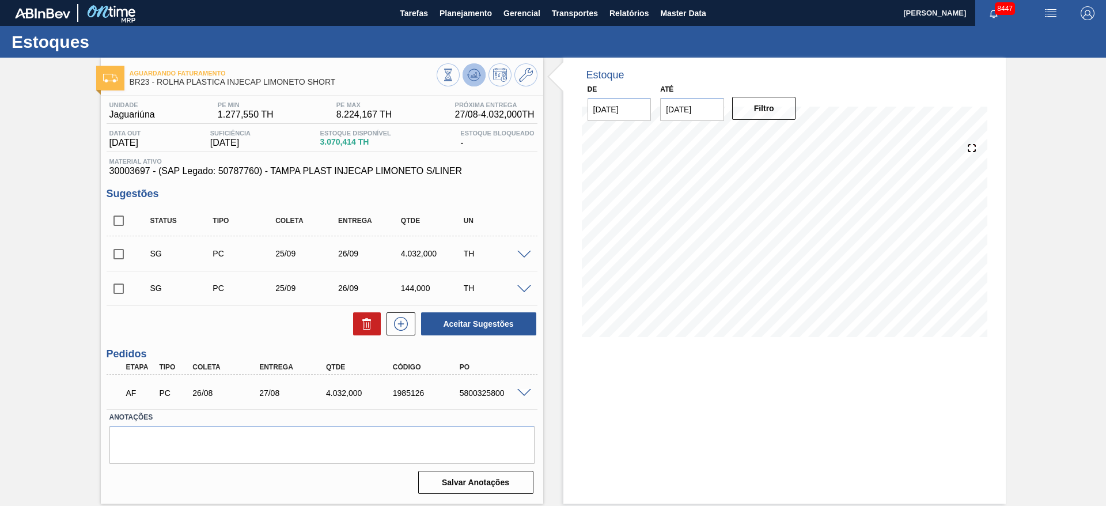
click at [454, 74] on icon at bounding box center [448, 75] width 13 height 13
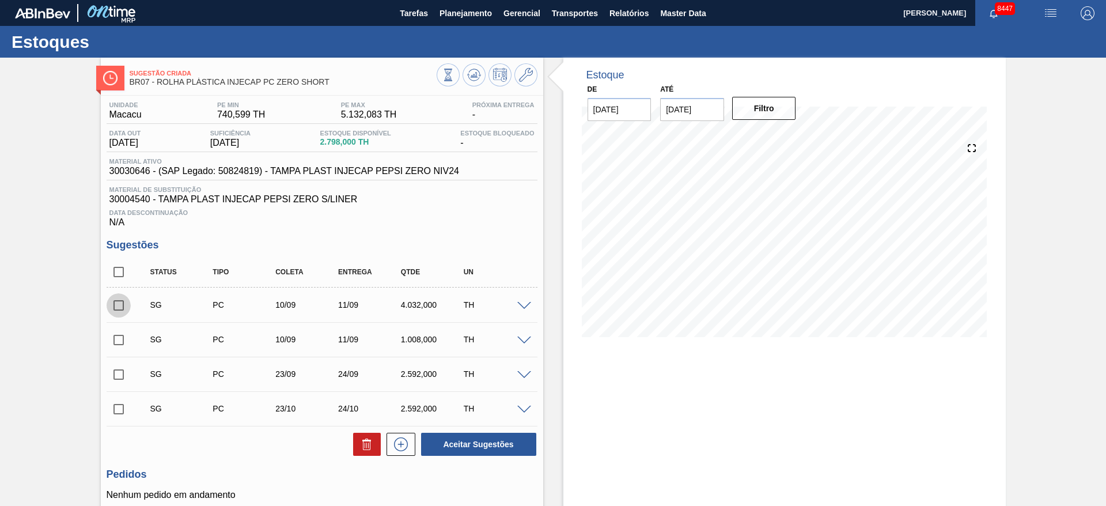
click at [113, 306] on input "checkbox" at bounding box center [119, 305] width 24 height 24
click at [485, 444] on button "Aceitar Sugestões" at bounding box center [478, 443] width 115 height 23
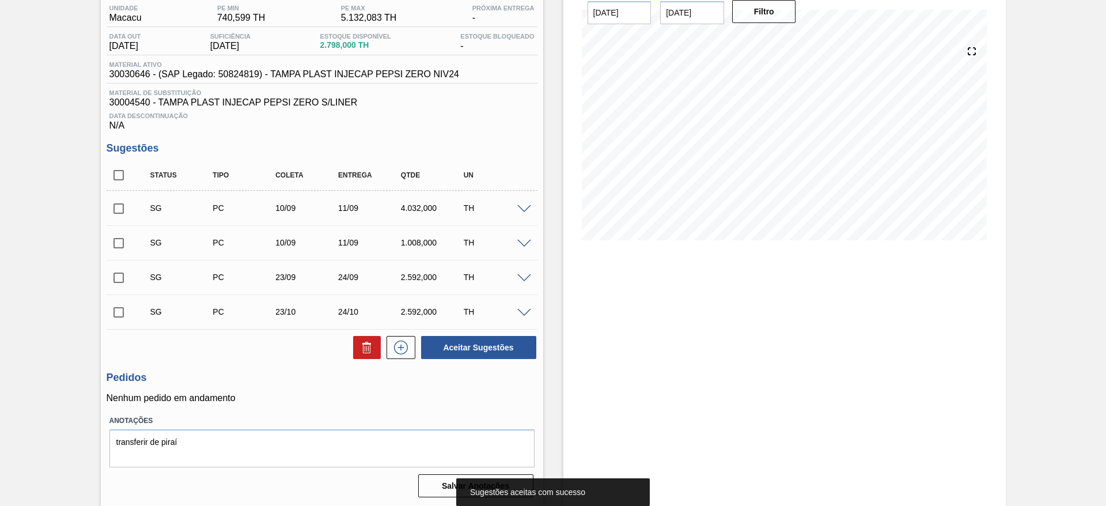
scroll to position [98, 0]
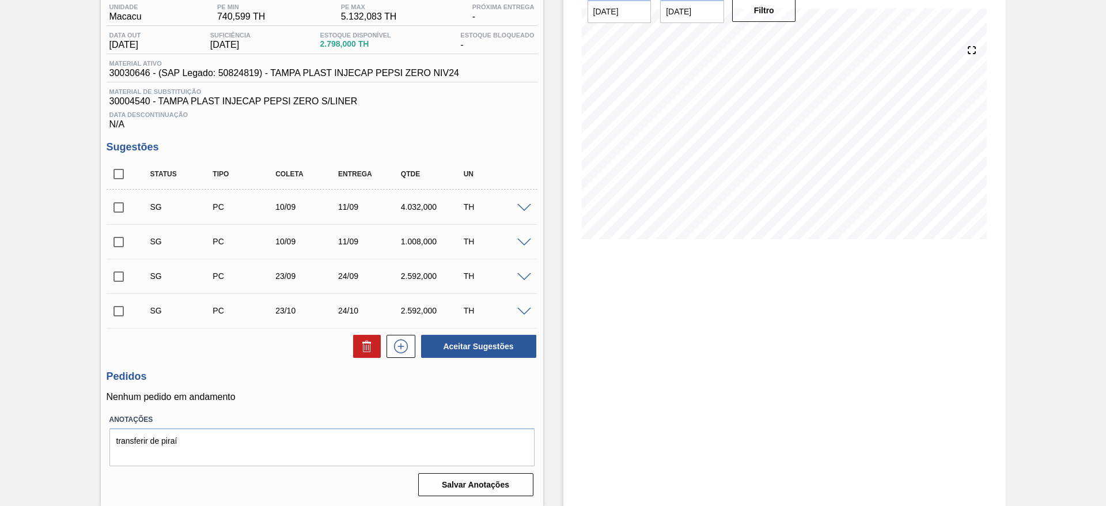
click at [122, 213] on input "checkbox" at bounding box center [119, 207] width 24 height 24
click at [476, 337] on button "Aceitar Sugestões" at bounding box center [478, 346] width 115 height 23
checkbox input "false"
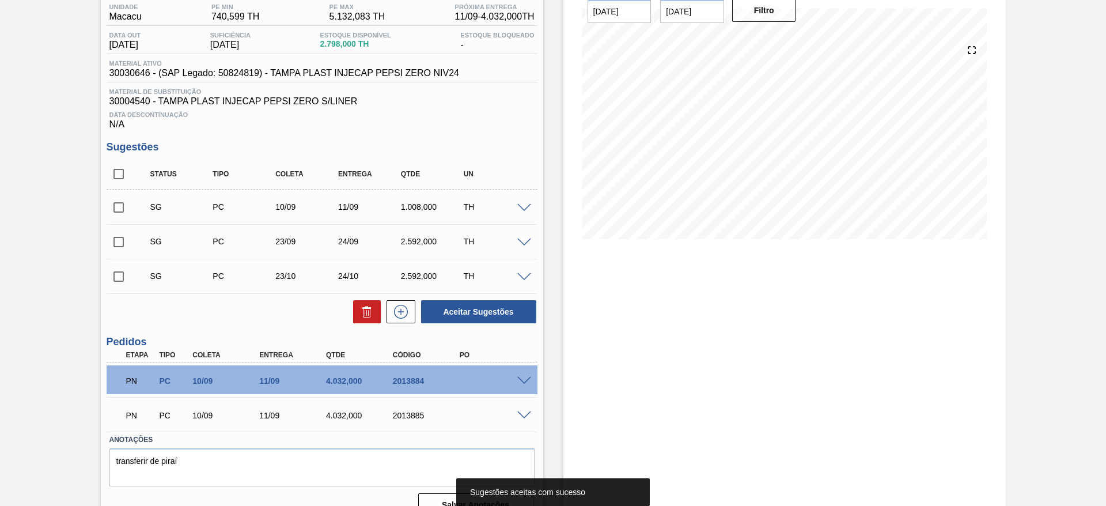
click at [526, 419] on div "PN PC 10/09 11/09 4.032,000 2013885" at bounding box center [322, 414] width 431 height 29
click at [525, 415] on span at bounding box center [524, 415] width 14 height 9
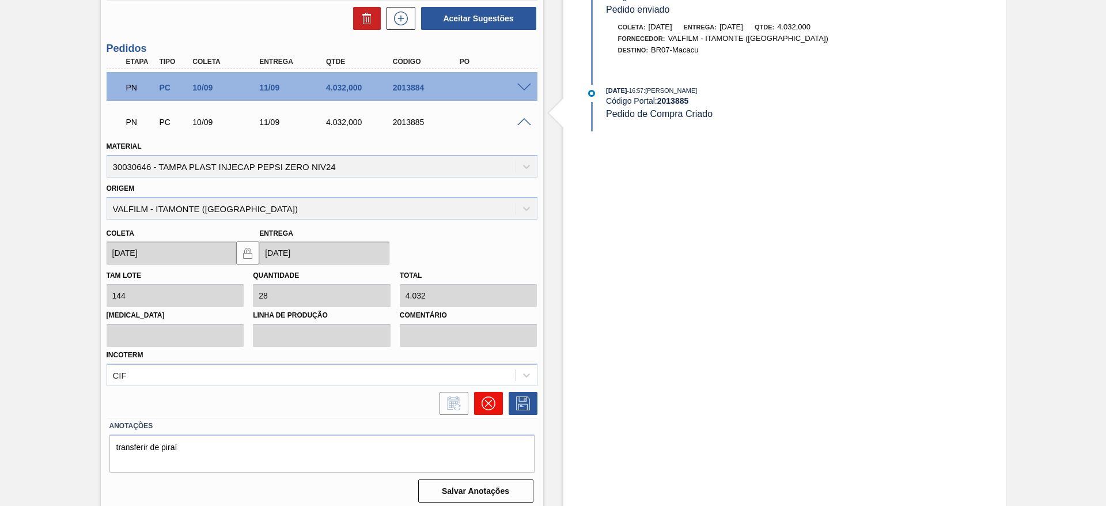
scroll to position [397, 0]
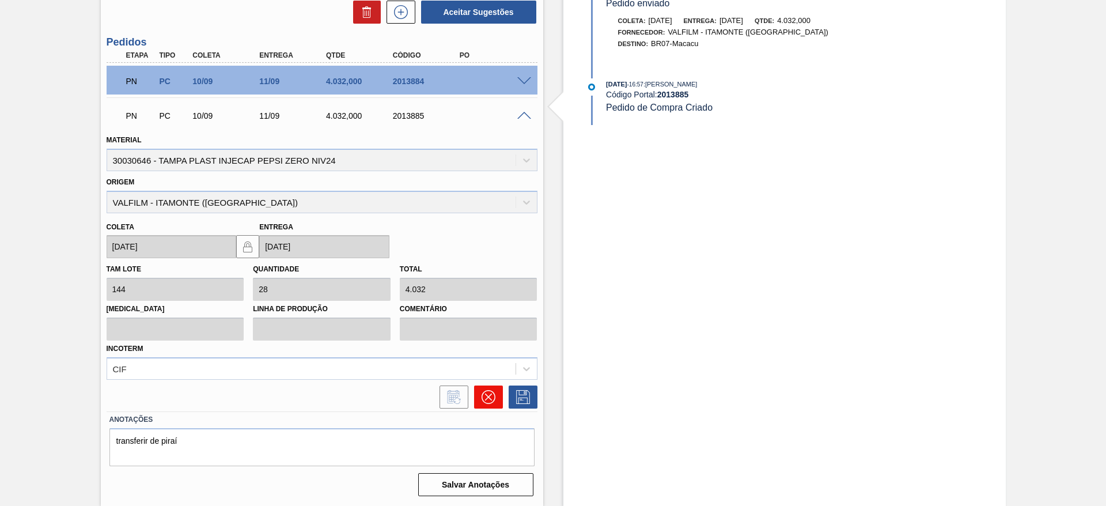
click at [498, 404] on button at bounding box center [488, 396] width 29 height 23
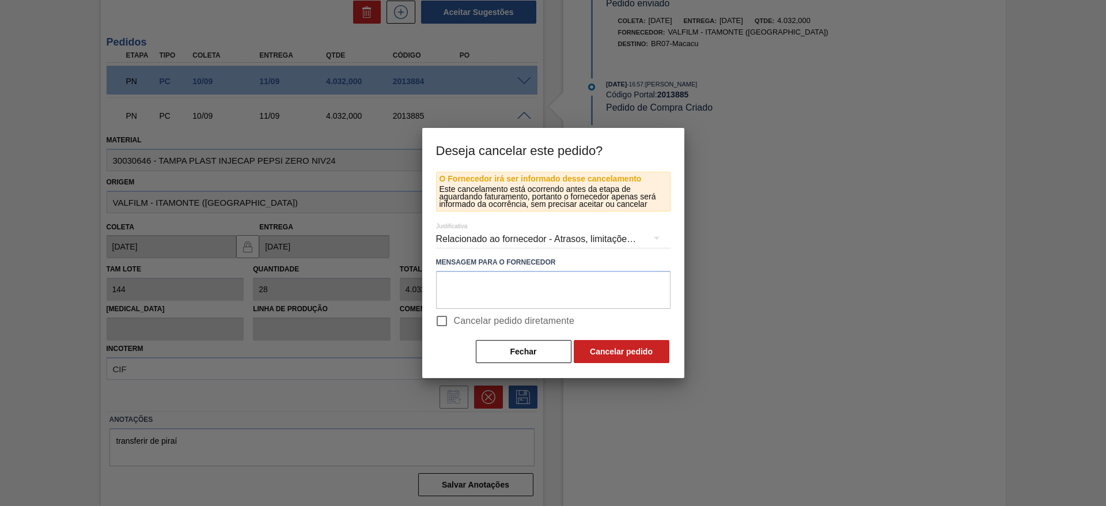
click at [535, 327] on span "Cancelar pedido diretamente" at bounding box center [514, 321] width 121 height 14
click at [454, 327] on input "Cancelar pedido diretamente" at bounding box center [442, 321] width 24 height 24
checkbox input "true"
click at [620, 363] on div "Fechar Cancelar pedido" at bounding box center [553, 351] width 234 height 25
click at [620, 351] on button "Cancelar pedido" at bounding box center [622, 351] width 96 height 23
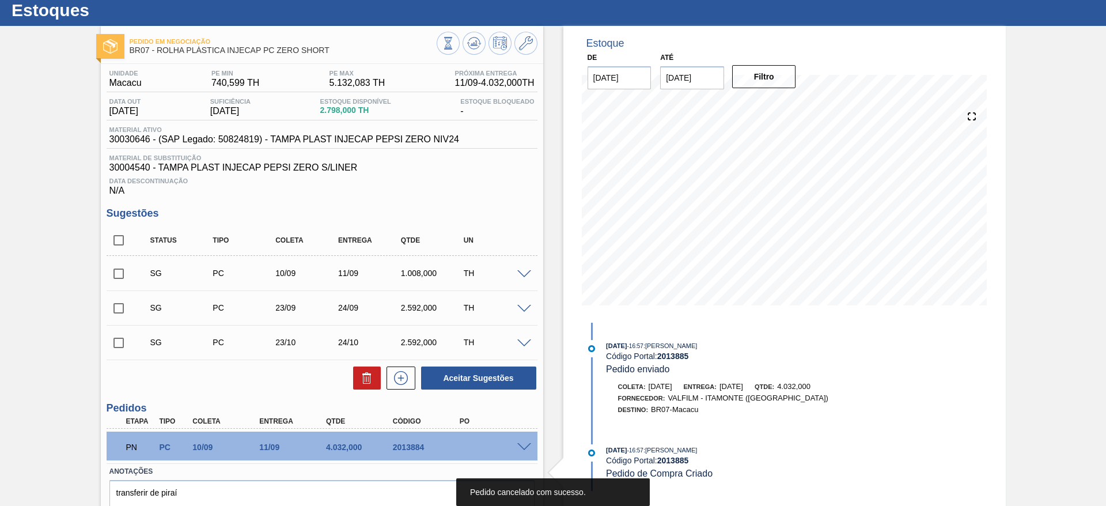
scroll to position [0, 0]
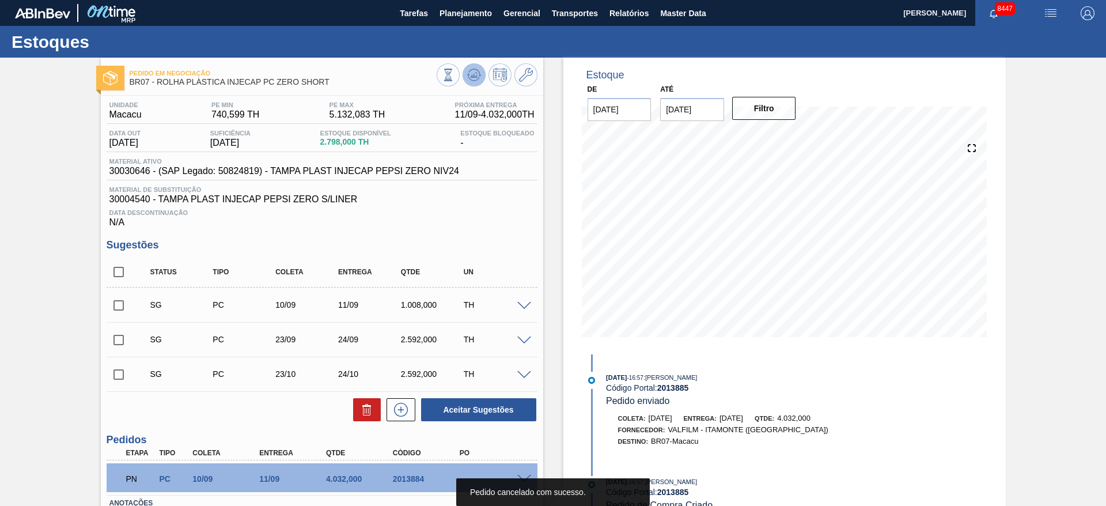
click at [480, 70] on button at bounding box center [473, 74] width 23 height 23
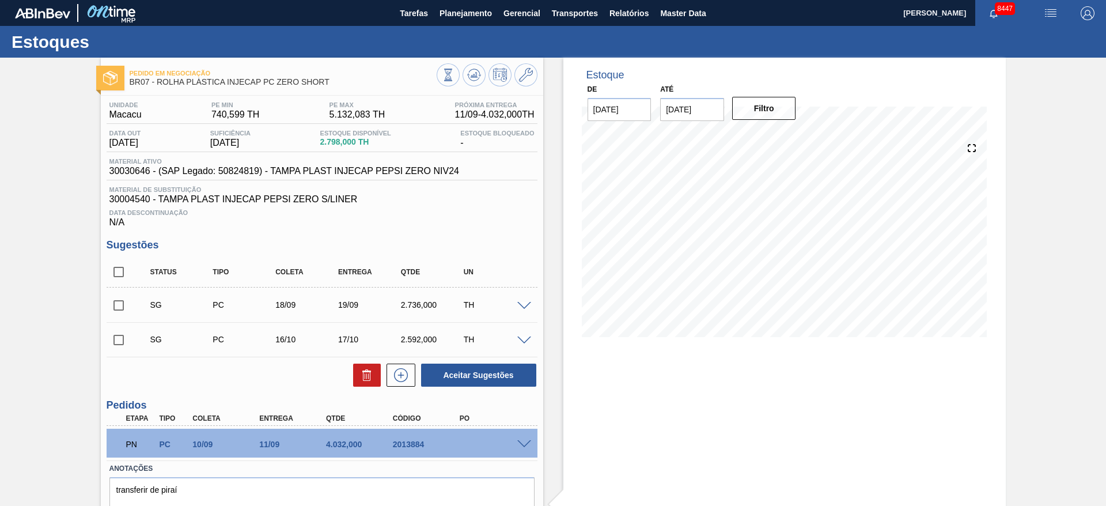
drag, startPoint x: 113, startPoint y: 270, endPoint x: 153, endPoint y: 294, distance: 46.2
click at [114, 269] on input "checkbox" at bounding box center [119, 272] width 24 height 24
checkbox input "true"
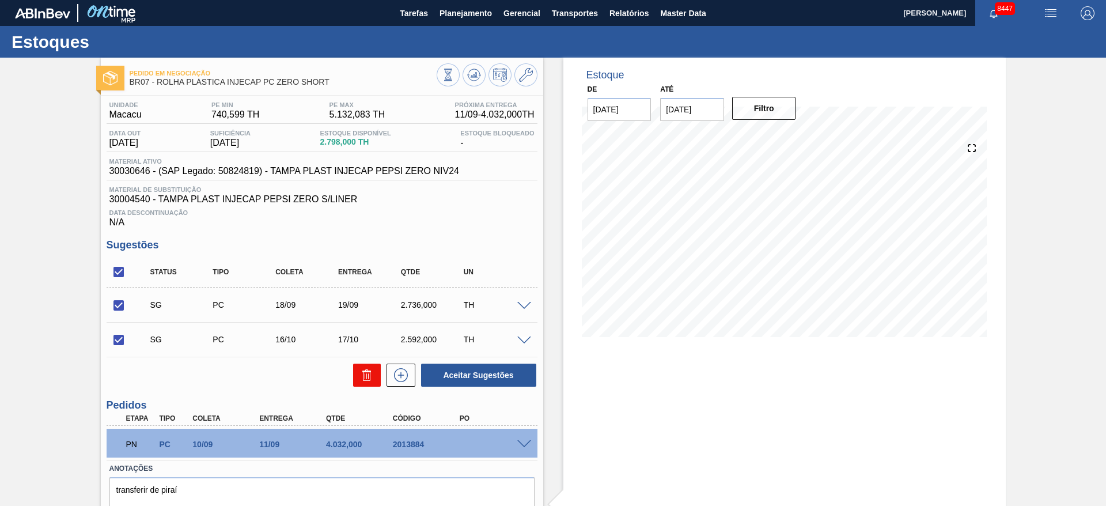
click at [358, 380] on button at bounding box center [367, 374] width 28 height 23
checkbox input "false"
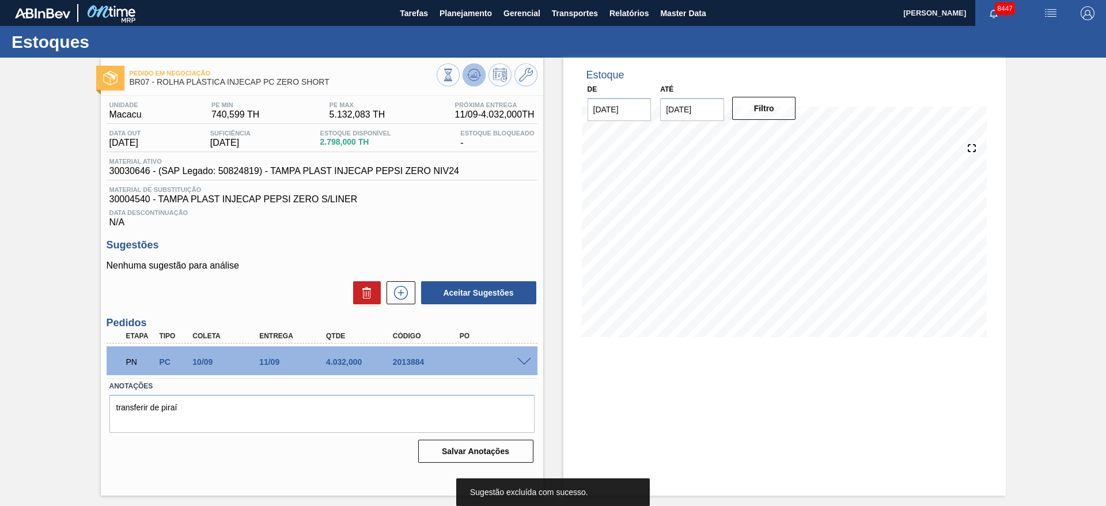
click at [475, 75] on polygon at bounding box center [475, 75] width 1 height 5
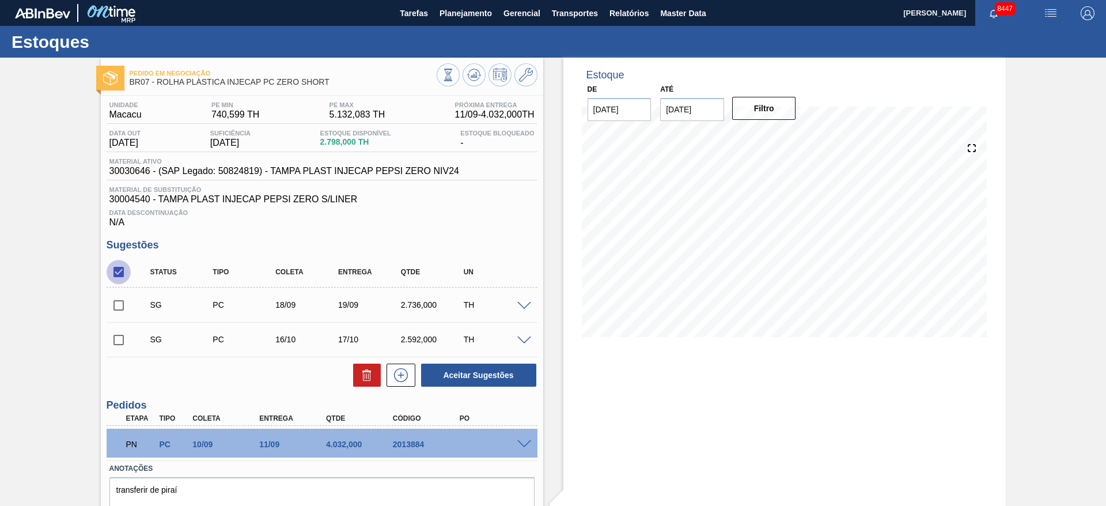
click at [112, 278] on input "checkbox" at bounding box center [119, 272] width 24 height 24
drag, startPoint x: 112, startPoint y: 278, endPoint x: 191, endPoint y: 299, distance: 81.3
click at [112, 276] on input "checkbox" at bounding box center [119, 272] width 24 height 24
checkbox input "true"
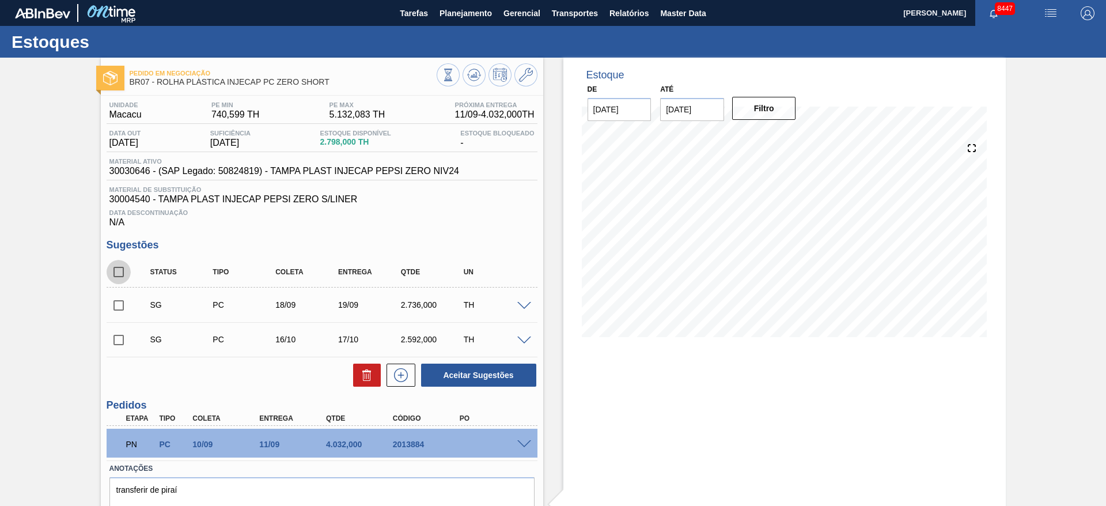
checkbox input "true"
click at [369, 373] on icon at bounding box center [367, 375] width 14 height 14
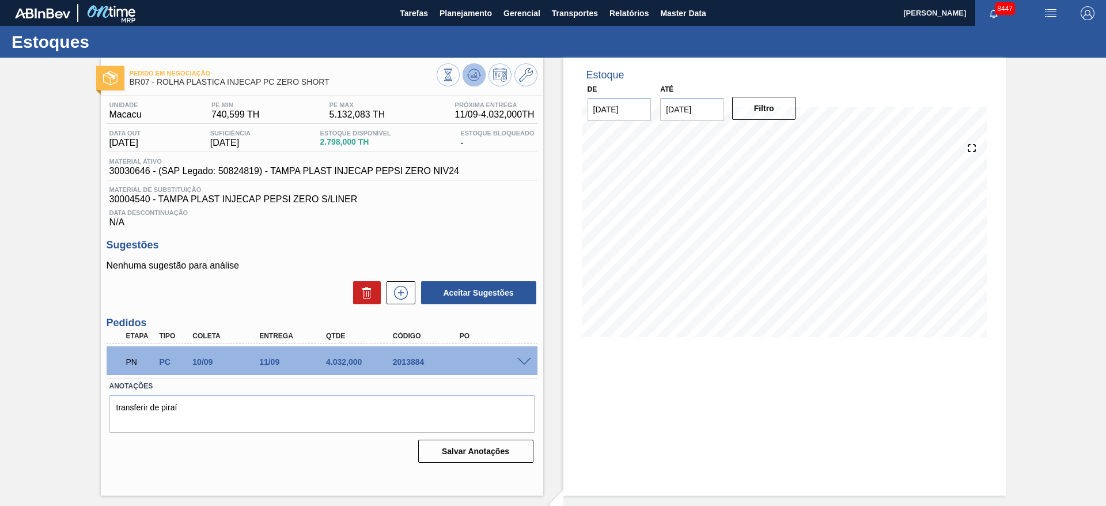
click at [454, 79] on icon at bounding box center [448, 75] width 13 height 13
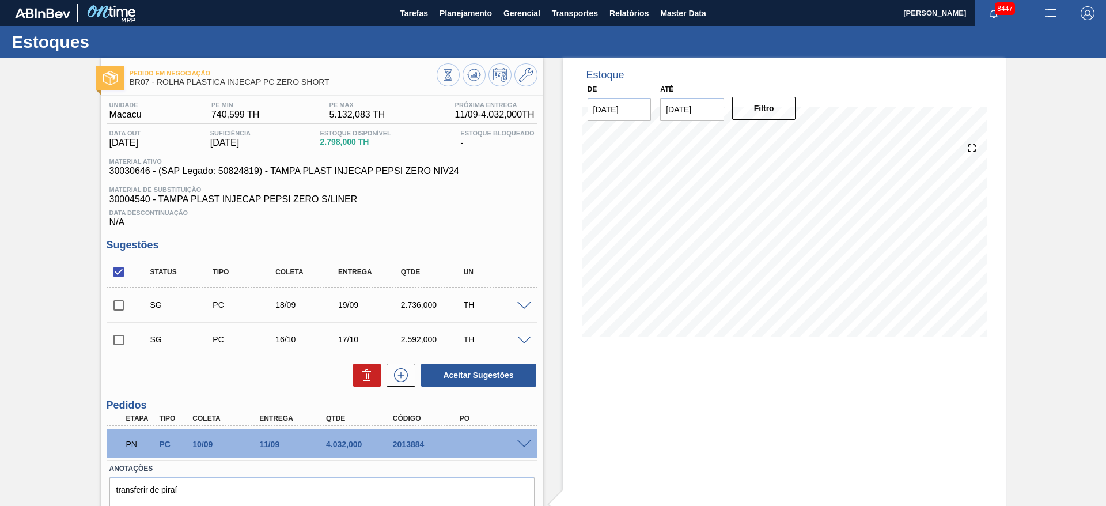
drag, startPoint x: 238, startPoint y: 237, endPoint x: 231, endPoint y: 242, distance: 8.3
click at [238, 237] on div "Unidade Macacu PE MIN 740,599 TH PE MAX 5.132,083 TH Próxima Entrega 11/09 - 4.…" at bounding box center [322, 322] width 442 height 453
click at [116, 308] on input "checkbox" at bounding box center [119, 305] width 24 height 24
checkbox input "true"
click at [523, 299] on div "SG PC 18/09 19/09 2.736,000 TH" at bounding box center [322, 304] width 431 height 29
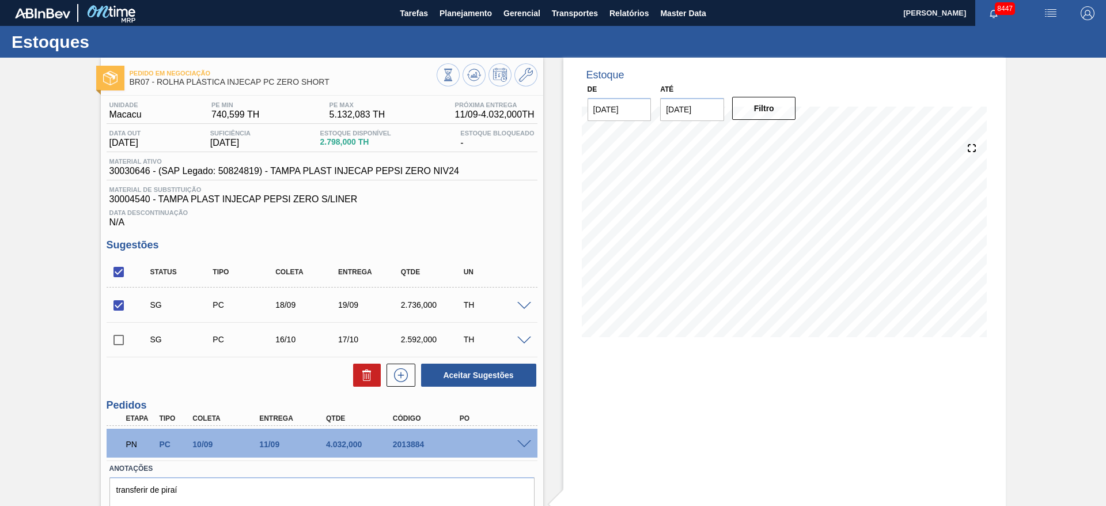
click at [525, 305] on span at bounding box center [524, 306] width 14 height 9
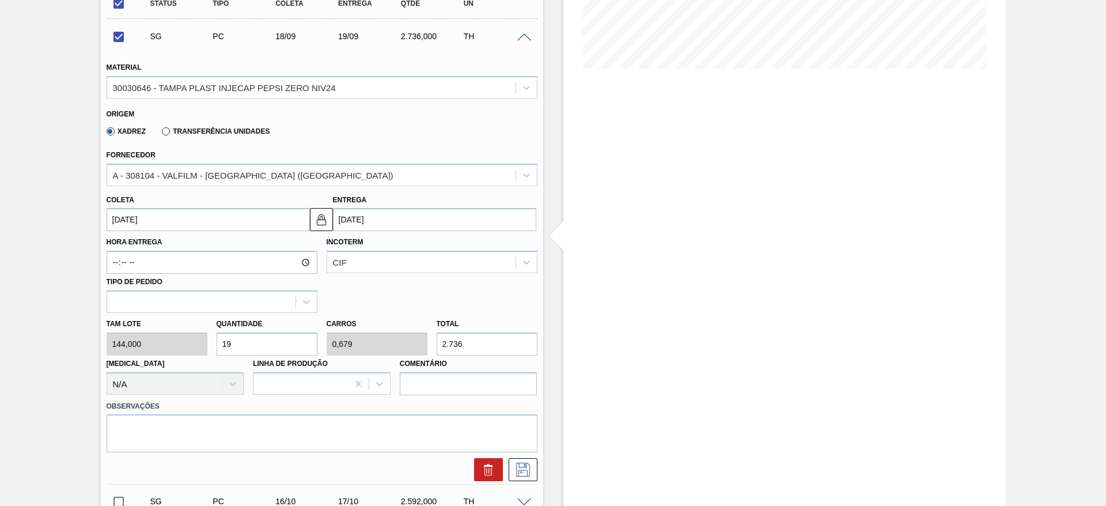
scroll to position [432, 0]
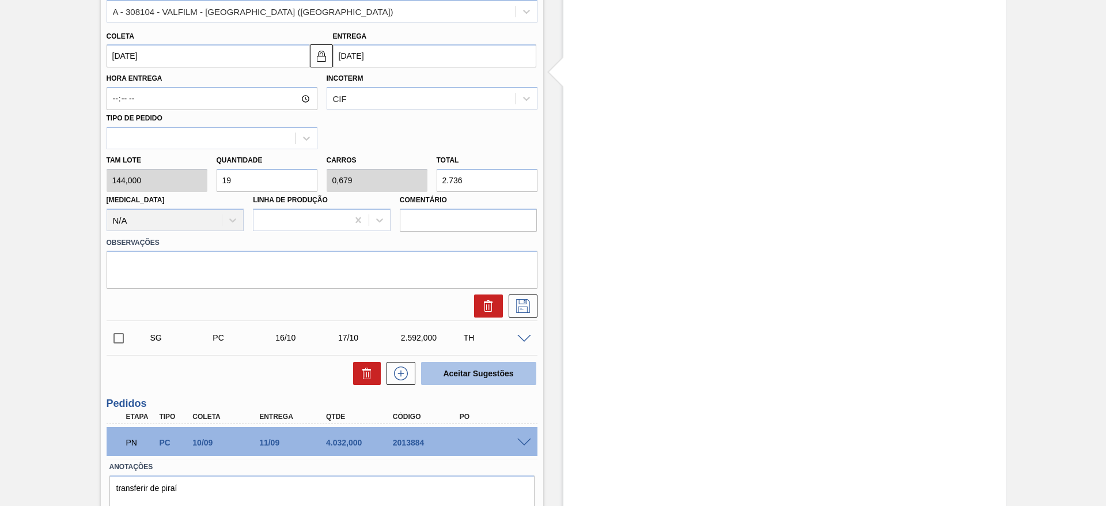
click at [496, 376] on button "Aceitar Sugestões" at bounding box center [478, 373] width 115 height 23
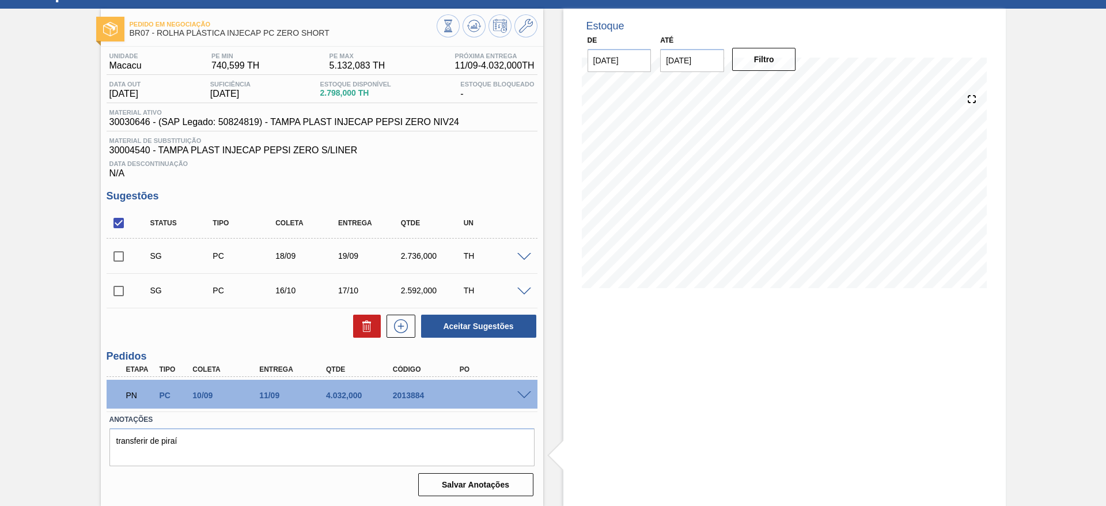
scroll to position [49, 0]
click at [122, 251] on input "checkbox" at bounding box center [119, 256] width 24 height 24
click at [485, 339] on div "Unidade Macacu PE MIN 740,599 TH PE MAX 5.132,083 TH Próxima Entrega 11/09 - 4.…" at bounding box center [322, 273] width 442 height 453
click at [485, 331] on button "Aceitar Sugestões" at bounding box center [478, 325] width 115 height 23
checkbox input "false"
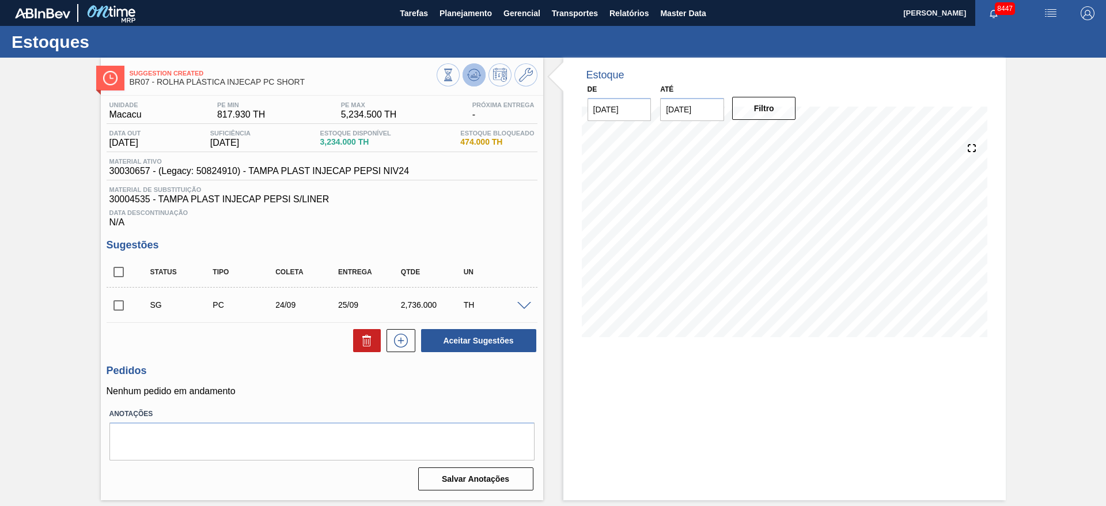
click at [454, 72] on icon at bounding box center [448, 75] width 13 height 13
click at [525, 305] on span at bounding box center [524, 306] width 14 height 9
type input "144,000"
type input "0,679"
type input "2.736"
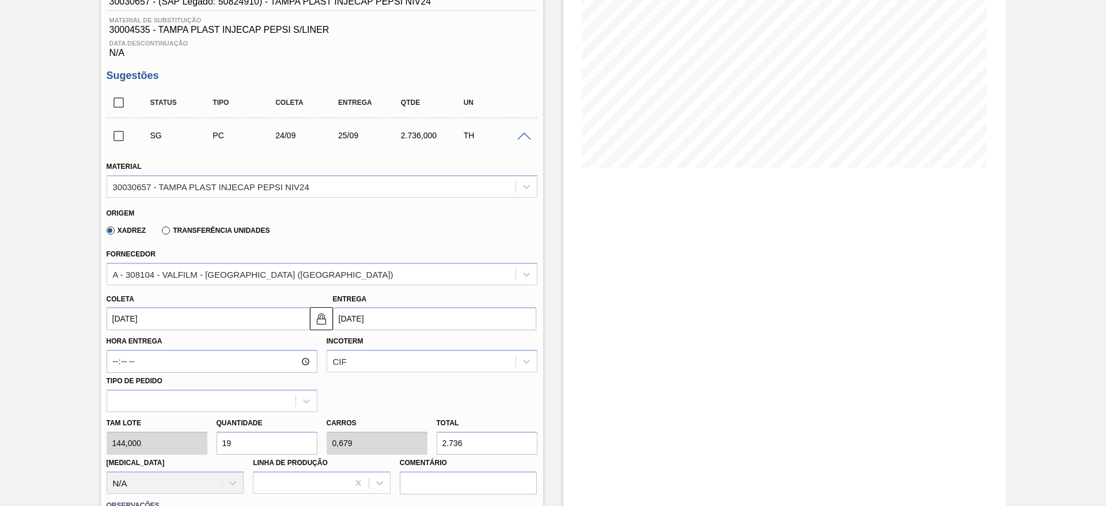
scroll to position [173, 0]
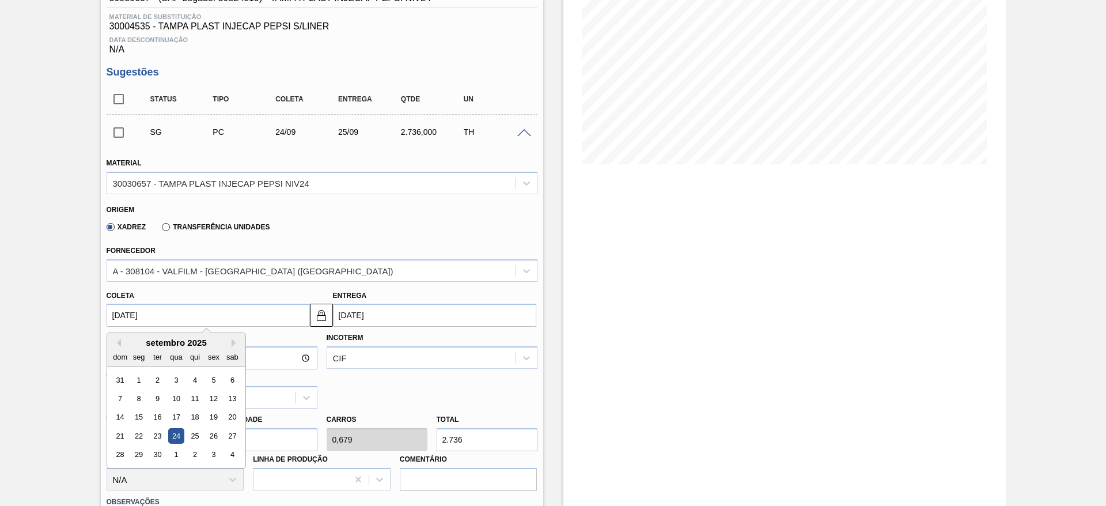
click at [138, 320] on input "[DATE]" at bounding box center [208, 314] width 203 height 23
click at [140, 402] on div "8" at bounding box center [139, 398] width 16 height 16
type input "[DATE]"
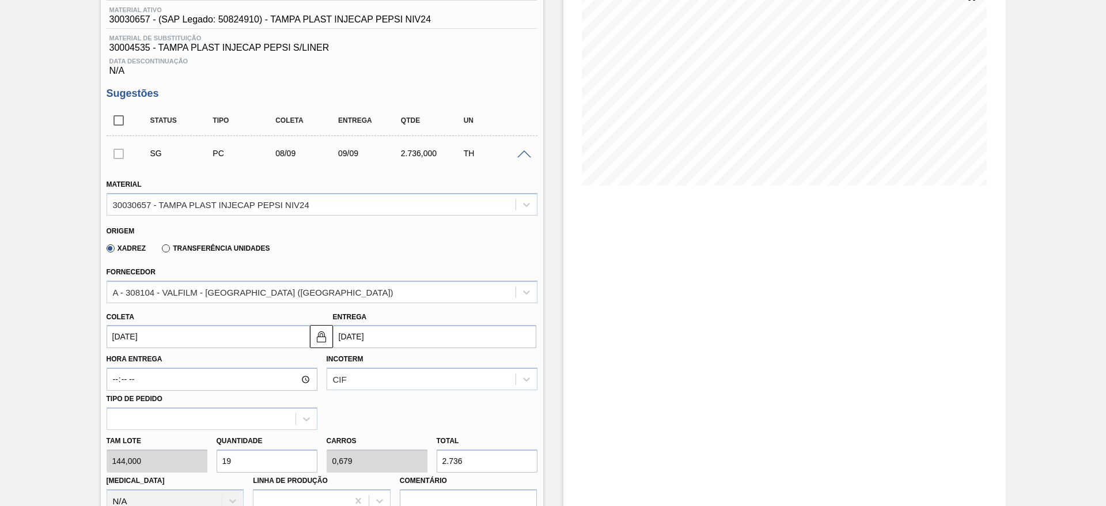
scroll to position [259, 0]
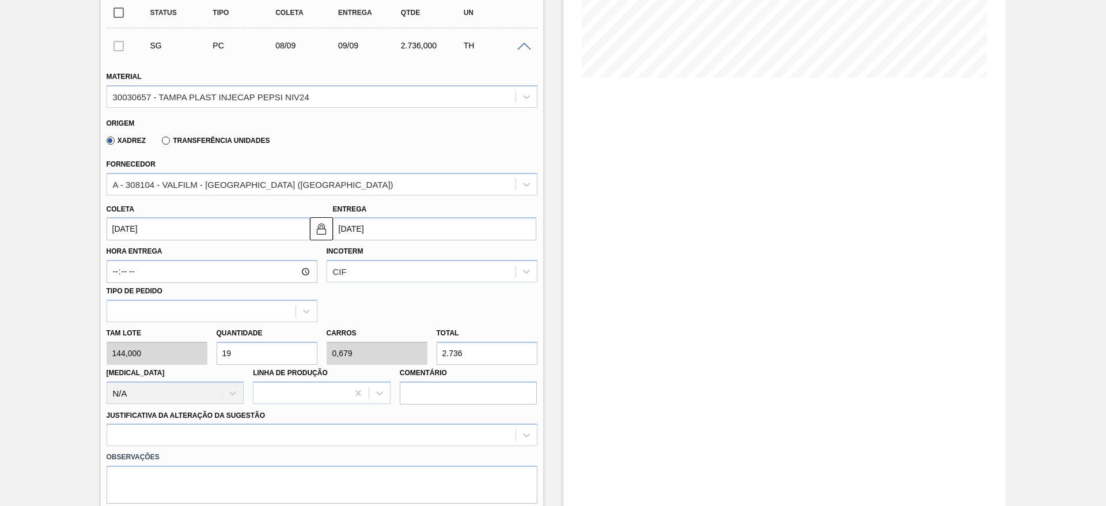
click at [181, 350] on div "Tam lote 144,000 Quantidade 19 Carros 0,679 Total 2.736 [MEDICAL_DATA] N/A Linh…" at bounding box center [322, 363] width 440 height 82
type input "2"
type input "0,071"
type input "288"
type input "28"
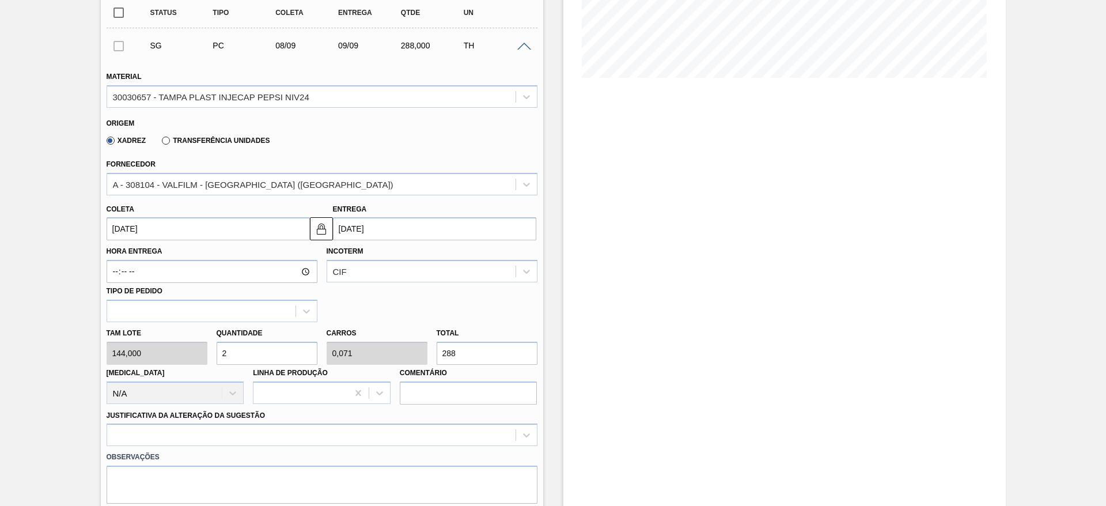
type input "1"
type input "4.032"
type input "28"
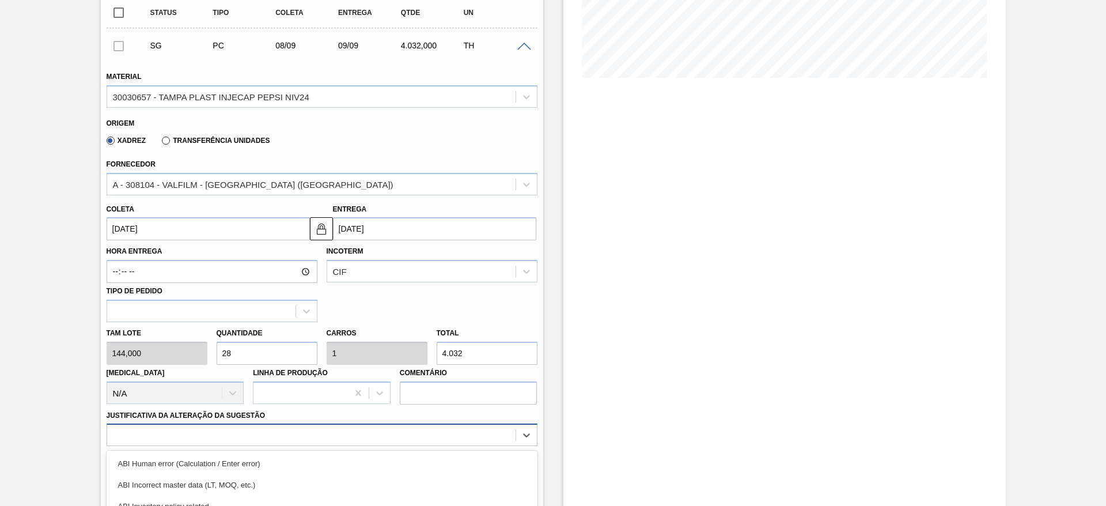
click at [358, 427] on div "option ABI Planning - Graphics change or VBI focused, 5 of 18. 18 results avail…" at bounding box center [322, 434] width 431 height 22
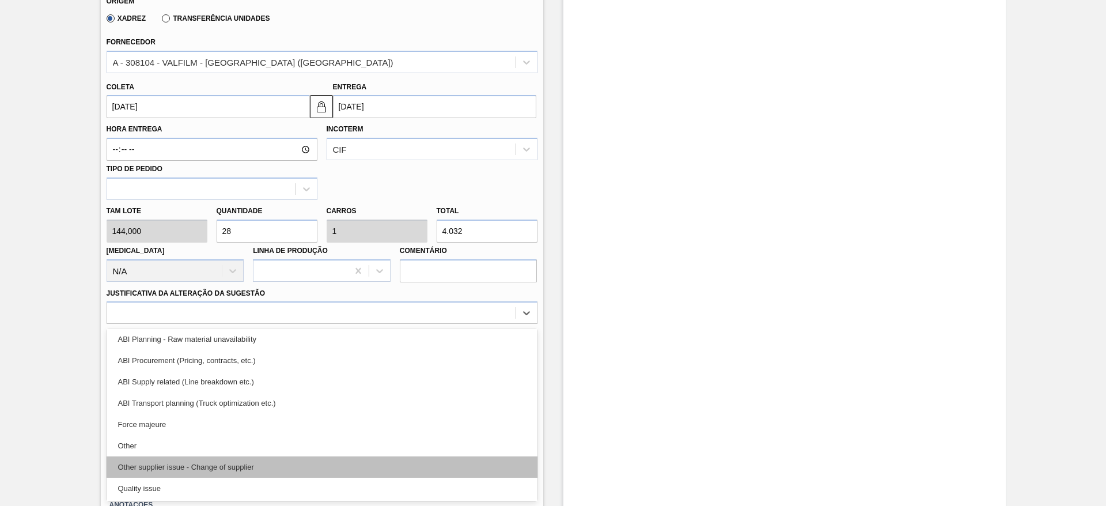
scroll to position [129, 0]
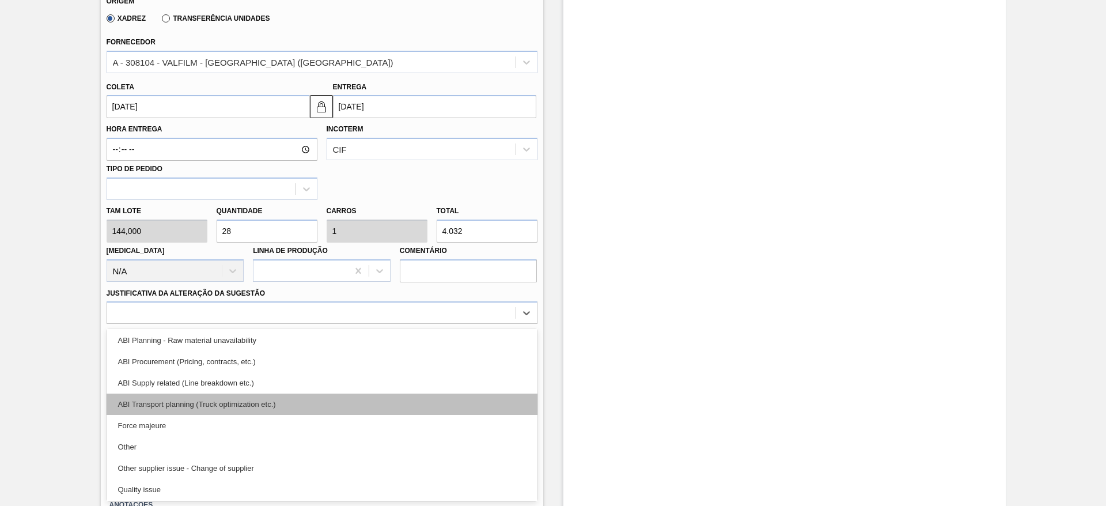
click at [358, 403] on div "ABI Transport planning (Truck optimization etc.)" at bounding box center [322, 403] width 431 height 21
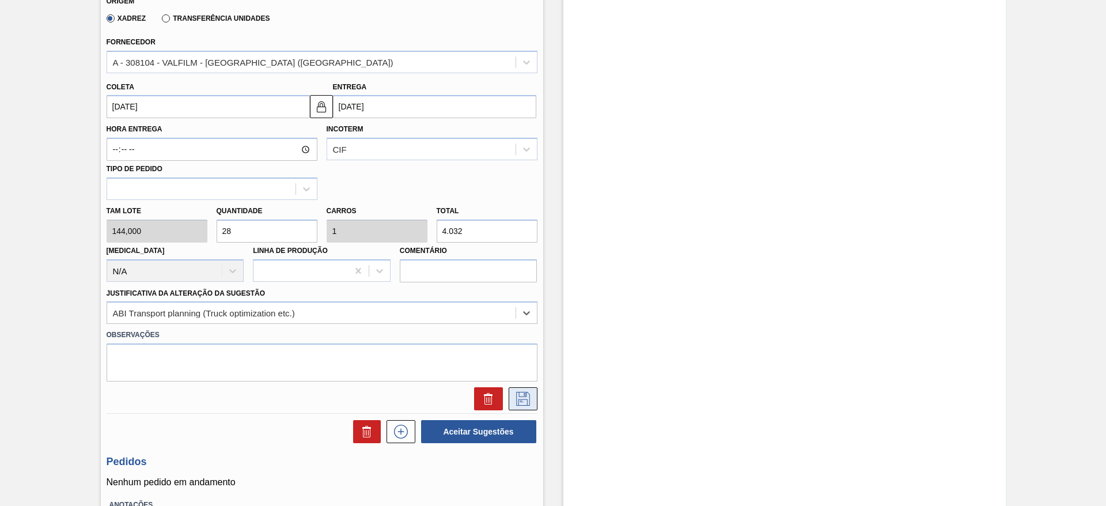
click at [512, 405] on button at bounding box center [523, 398] width 29 height 23
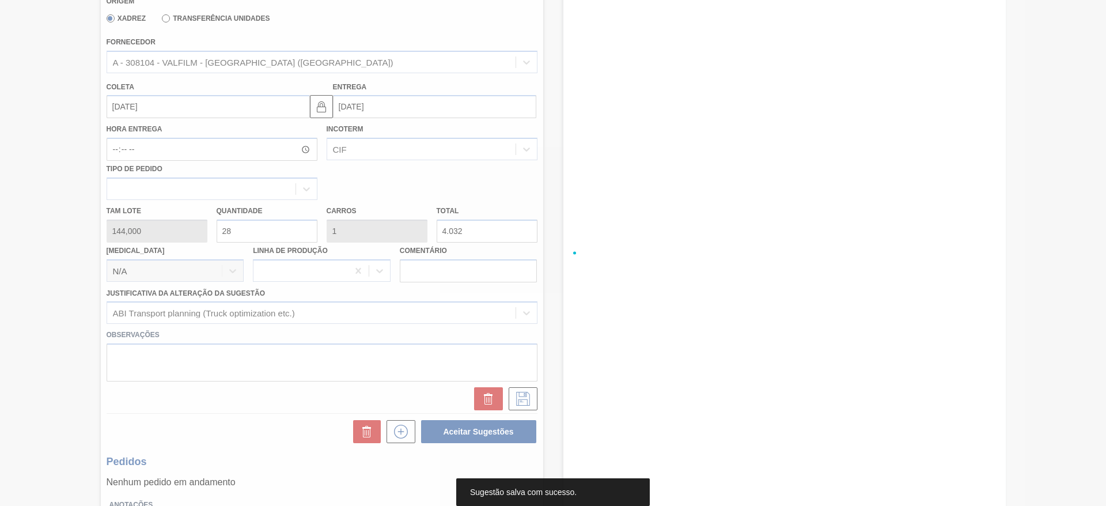
scroll to position [0, 0]
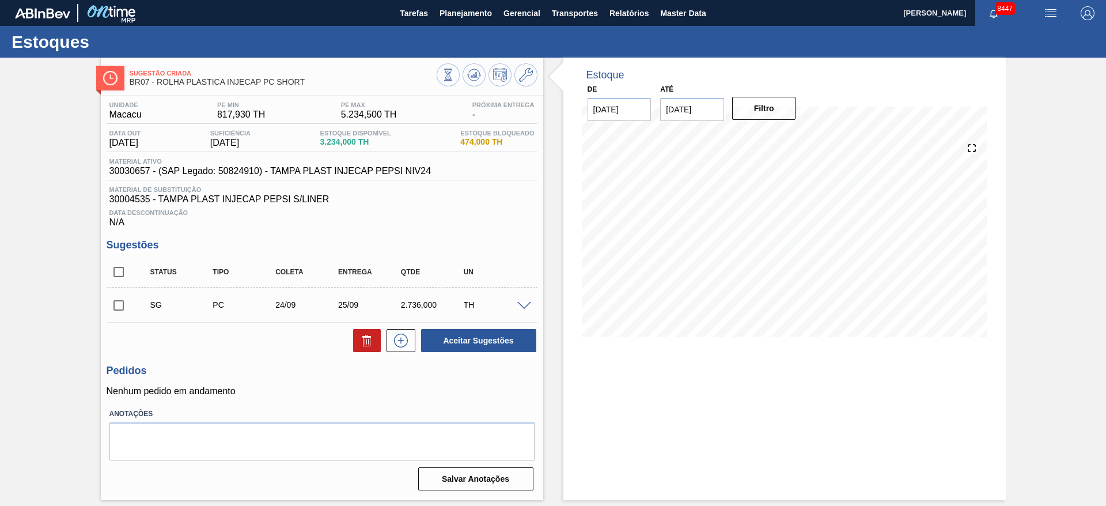
click at [523, 302] on span at bounding box center [524, 306] width 14 height 9
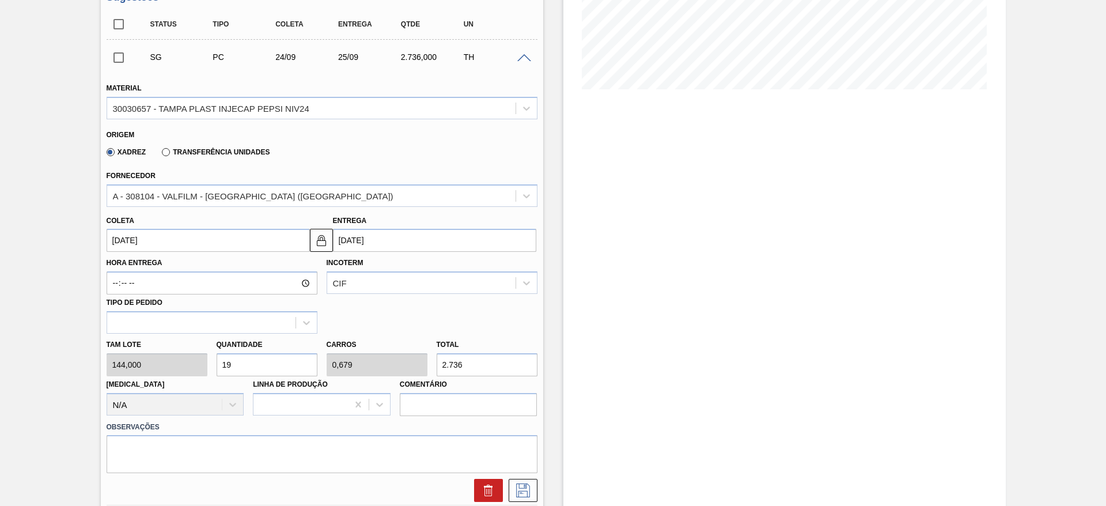
scroll to position [424, 0]
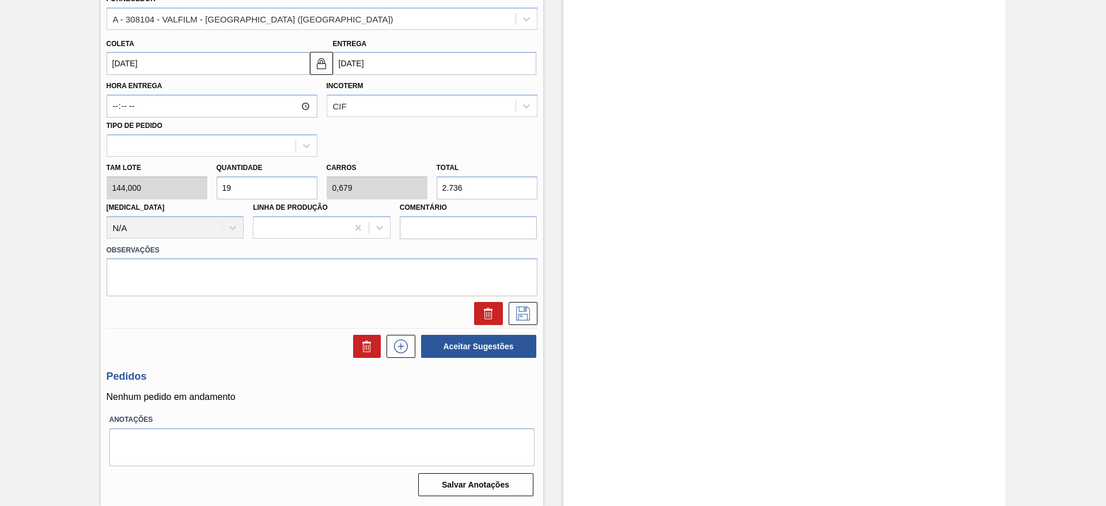
click at [161, 189] on div "Tam lote 144,000 Quantidade 19 Carros 0,679 Total 2.736 [MEDICAL_DATA] N/A Linh…" at bounding box center [322, 198] width 440 height 82
type input "2"
type input "0,071"
type input "288"
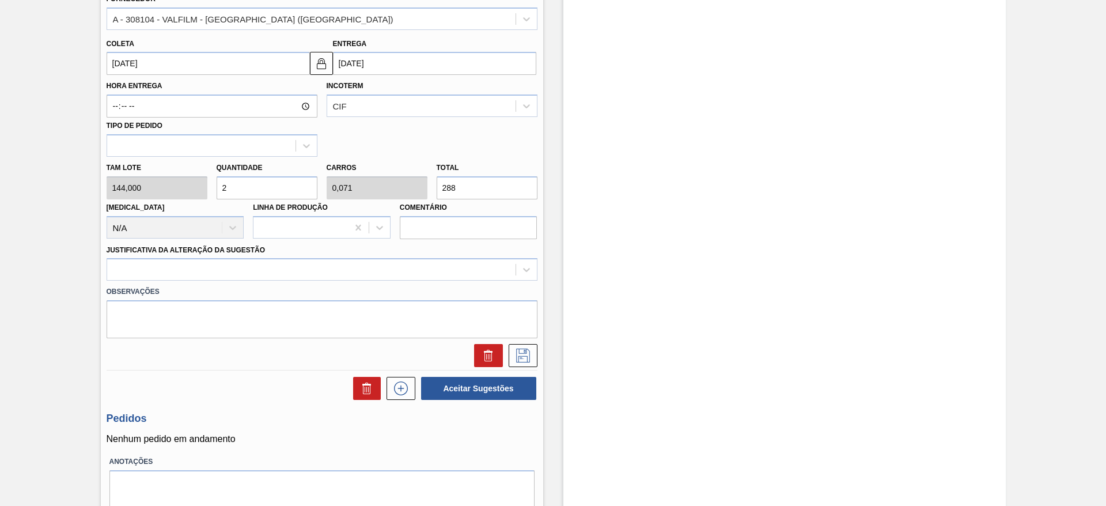
type input "28"
type input "1"
type input "4.032"
type input "28"
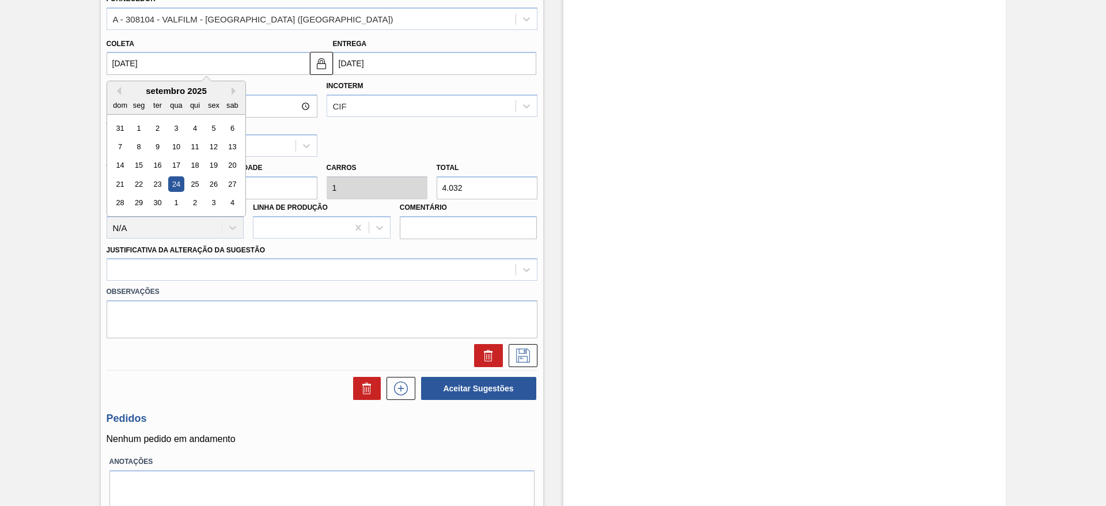
click at [138, 68] on input "[DATE]" at bounding box center [208, 63] width 203 height 23
click at [160, 149] on div "9" at bounding box center [157, 147] width 16 height 16
type input "[DATE]"
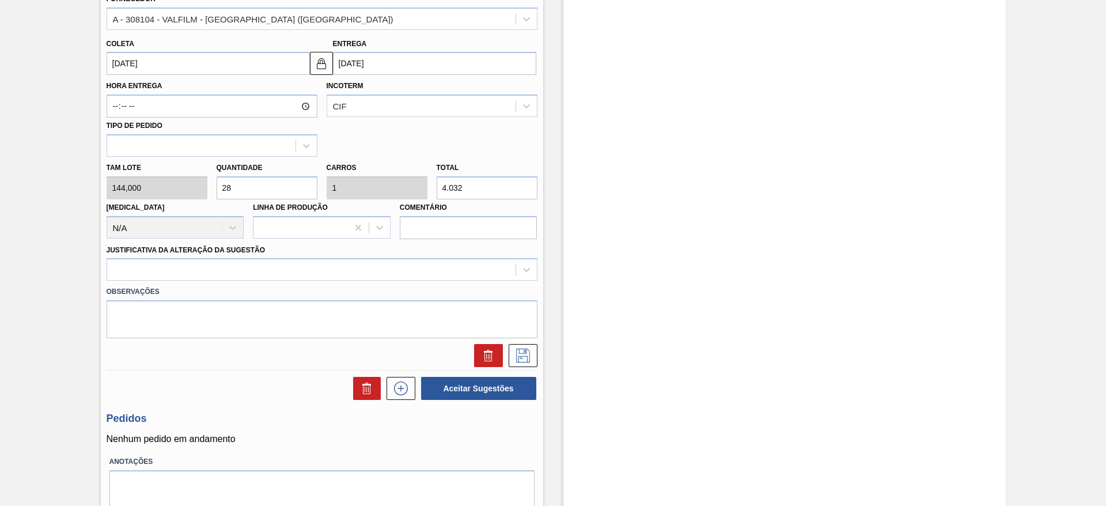
click at [135, 63] on input "[DATE]" at bounding box center [208, 63] width 203 height 23
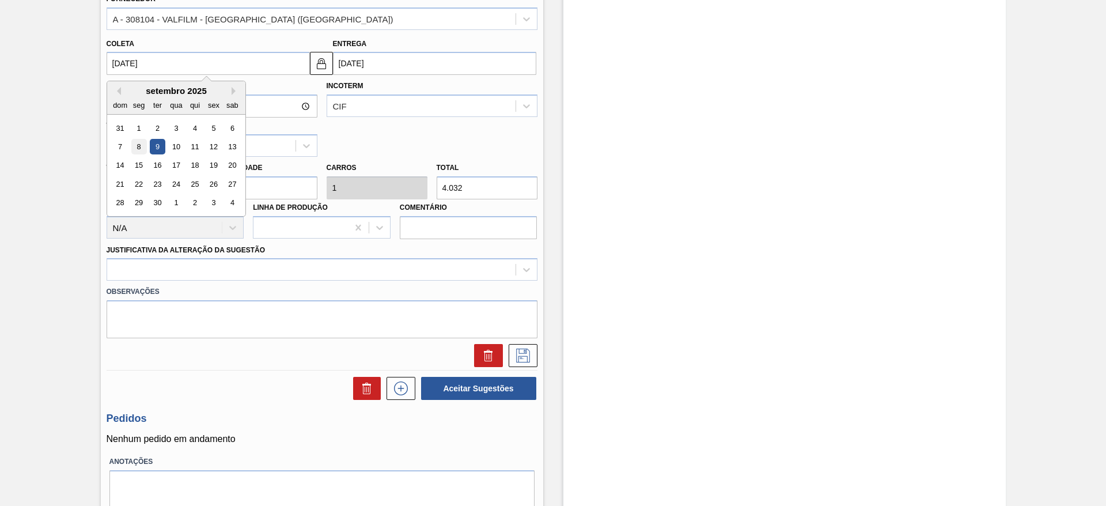
click at [137, 146] on div "8" at bounding box center [139, 147] width 16 height 16
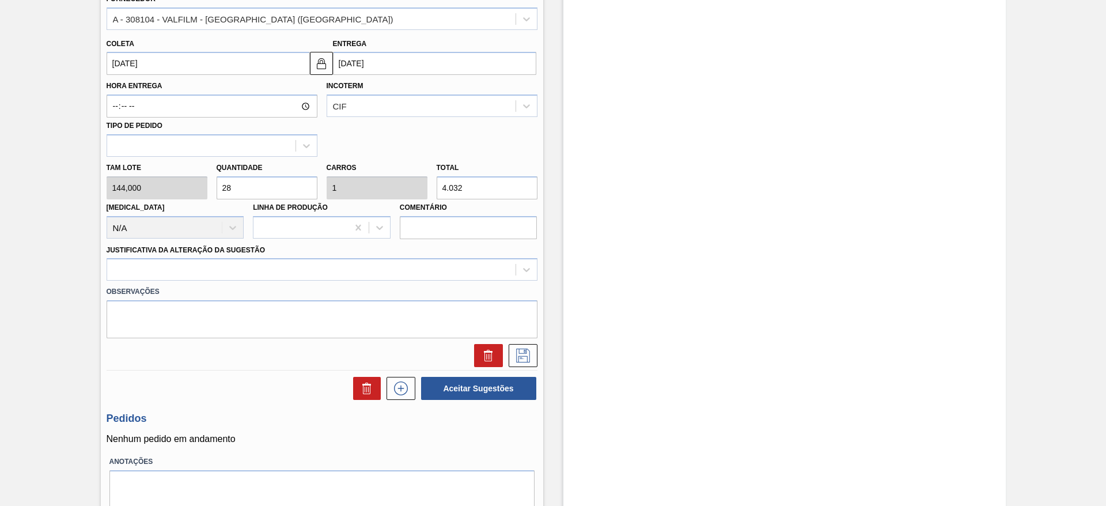
type input "[DATE]"
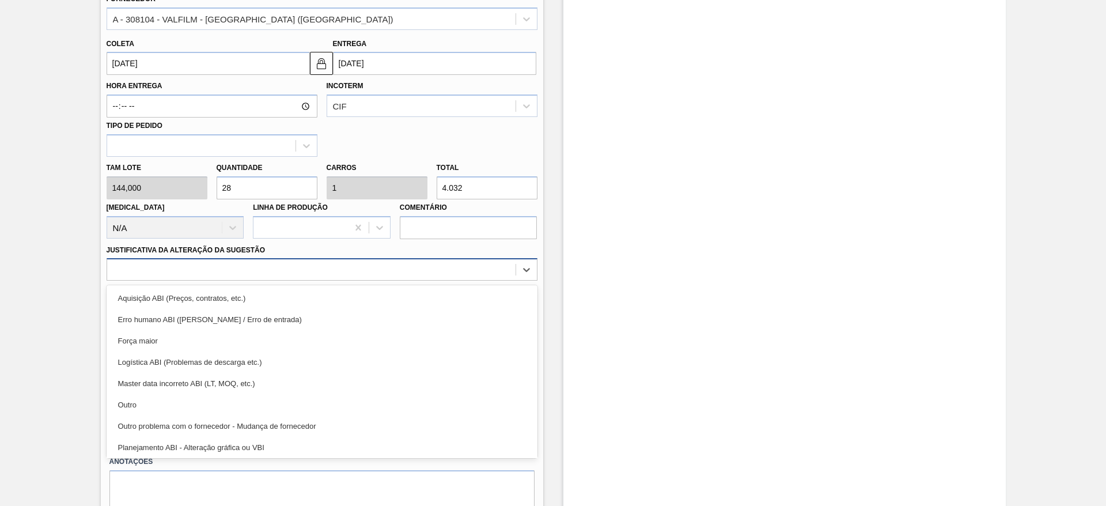
click at [445, 270] on div at bounding box center [311, 269] width 408 height 17
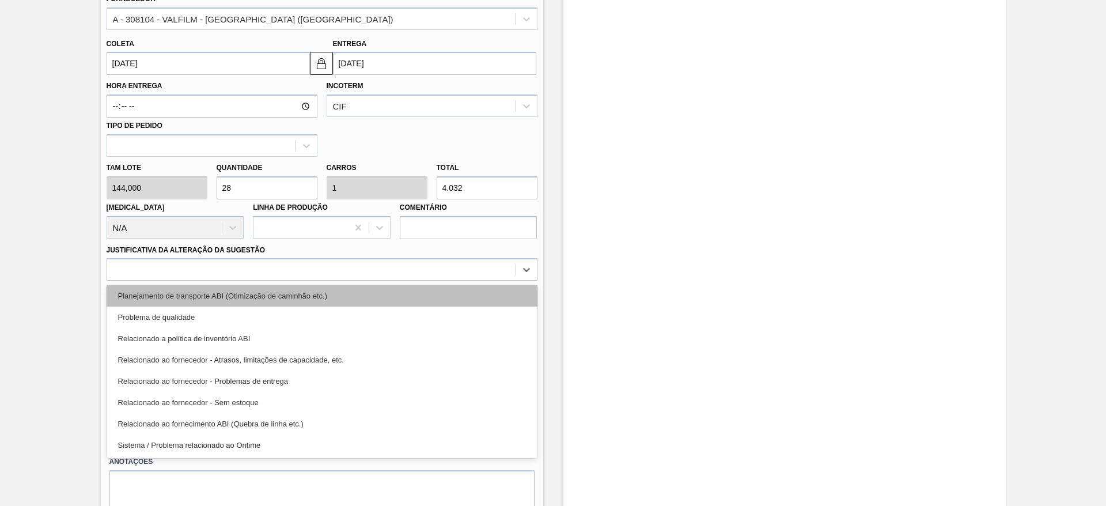
click at [394, 297] on div "Planejamento de transporte ABI (Otimização de caminhão etc.)" at bounding box center [322, 295] width 431 height 21
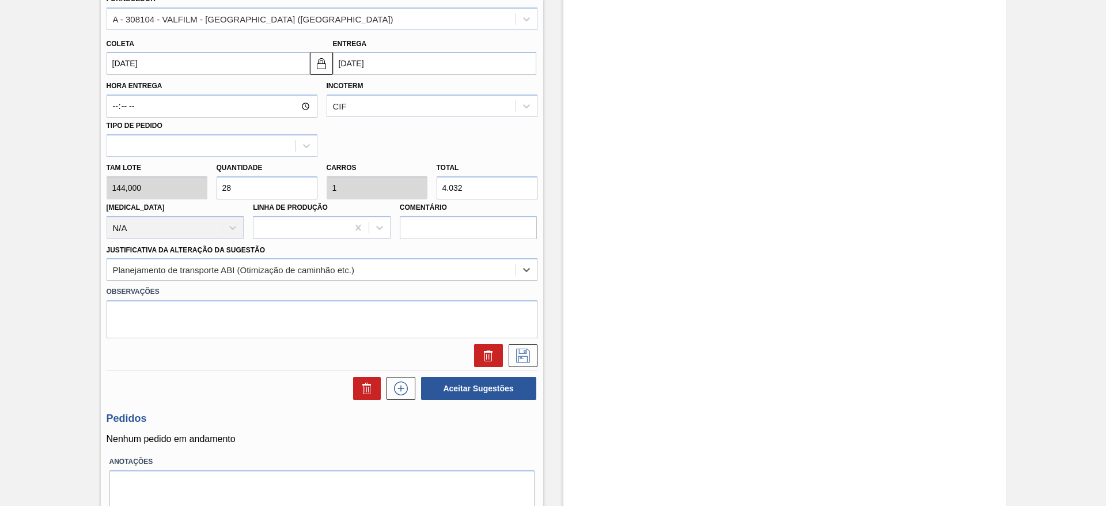
click at [529, 371] on div "Status Tipo Coleta Entrega Qtde UN SG PC 08/09 09/09 4.032,000 TH Material 3003…" at bounding box center [322, 116] width 431 height 568
click at [525, 352] on icon at bounding box center [523, 355] width 14 height 14
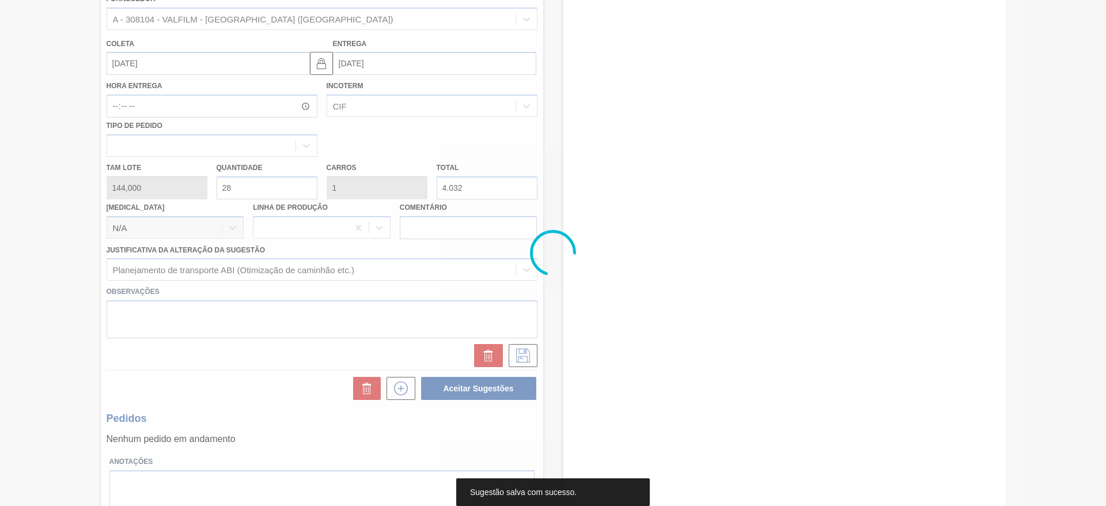
scroll to position [0, 0]
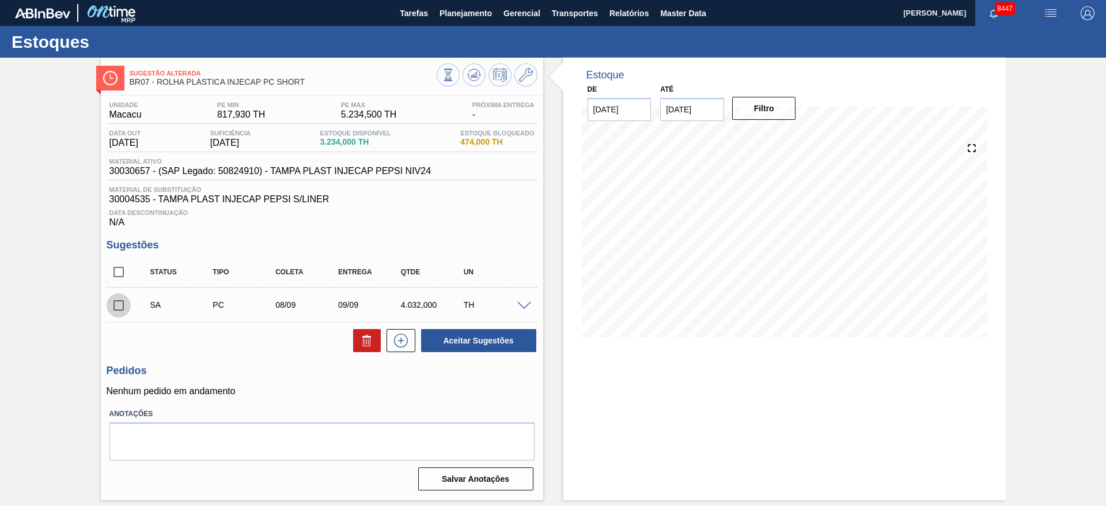
click at [114, 309] on input "checkbox" at bounding box center [119, 305] width 24 height 24
click at [465, 347] on button "Aceitar Sugestões" at bounding box center [478, 340] width 115 height 23
checkbox input "false"
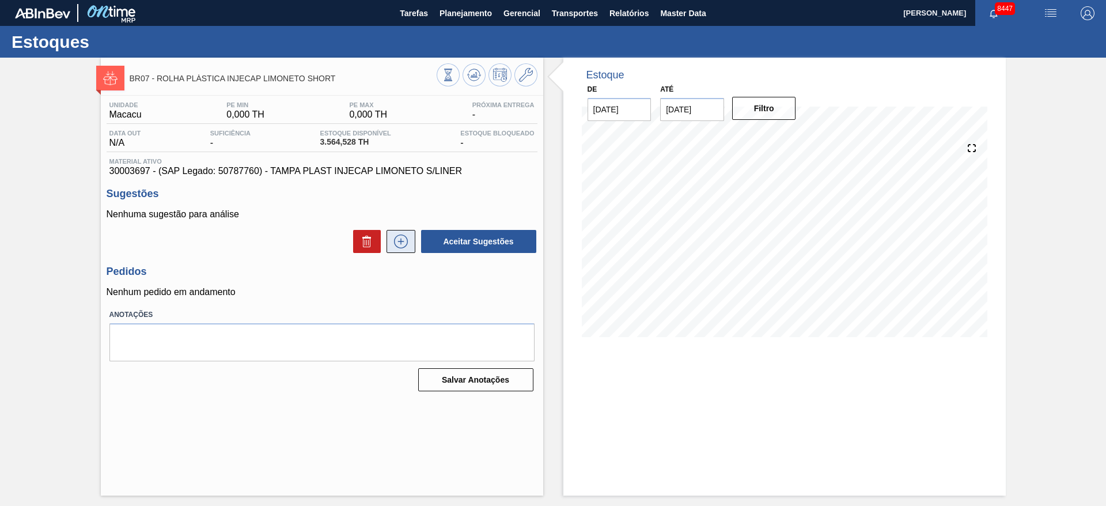
click at [413, 246] on button at bounding box center [400, 241] width 29 height 23
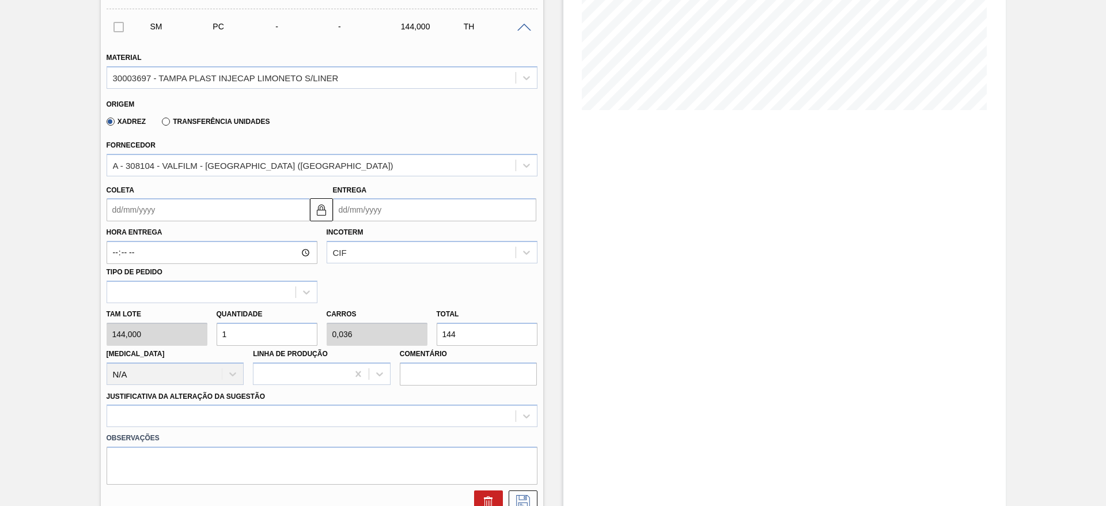
scroll to position [259, 0]
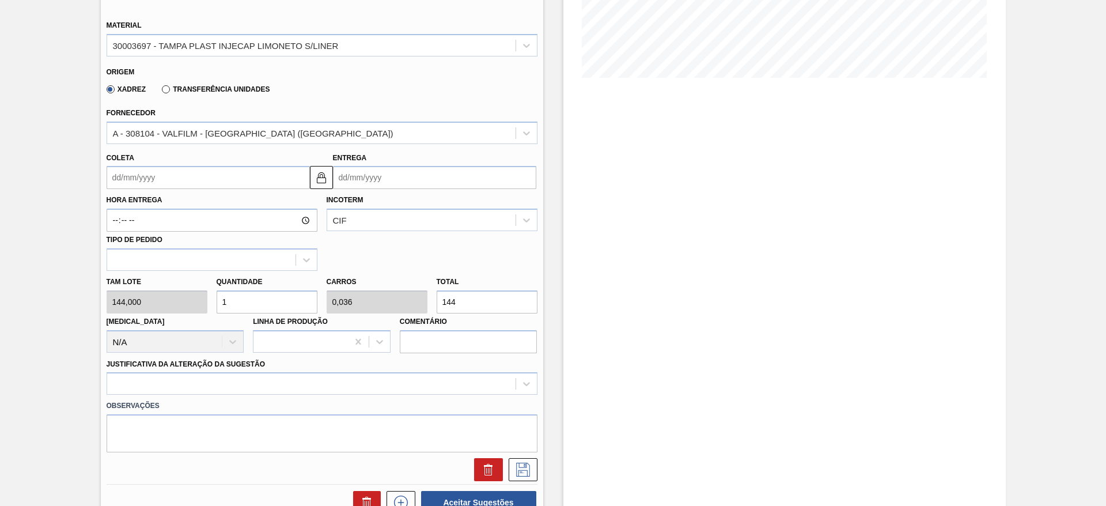
click at [177, 302] on div "Tam lote 144,000 Quantidade 1 Carros 0,036 Total 144 [MEDICAL_DATA] N/A Linha d…" at bounding box center [322, 312] width 440 height 82
type input "9"
type input "0,321"
type input "1.296"
type input "9"
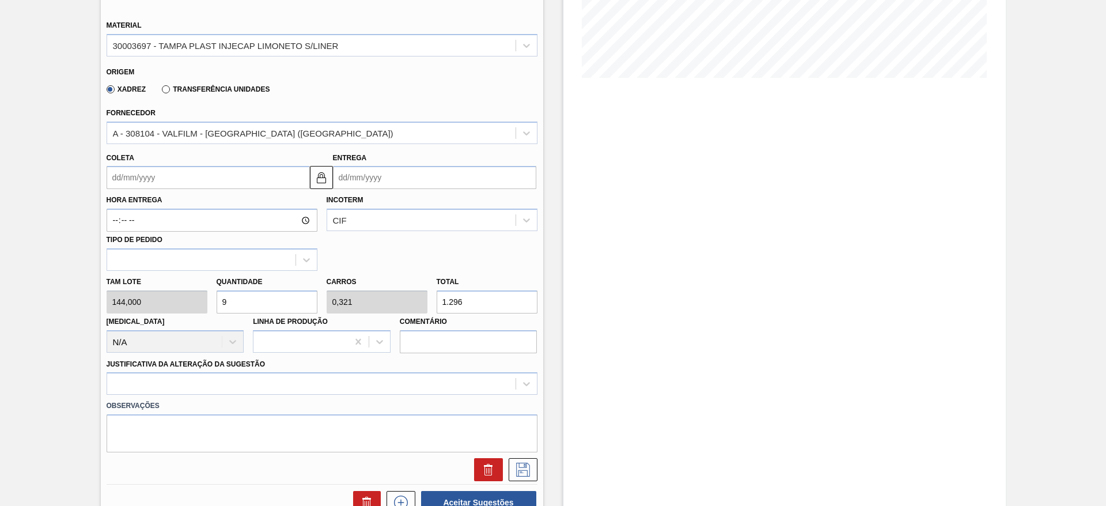
click at [143, 179] on input "Coleta" at bounding box center [208, 177] width 203 height 23
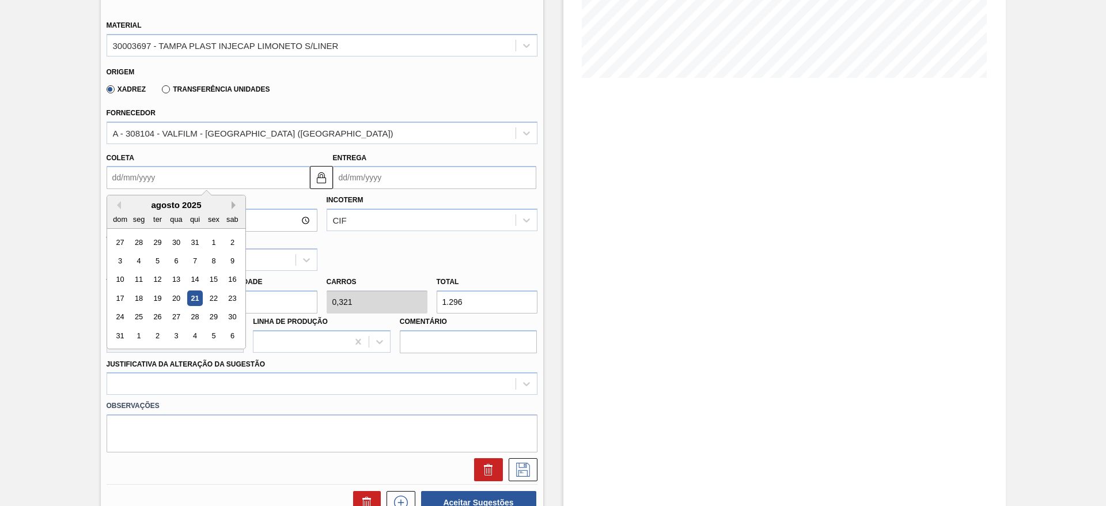
click at [236, 203] on button "Next Month" at bounding box center [236, 205] width 8 height 8
click at [194, 278] on div "18" at bounding box center [195, 280] width 16 height 16
type input "[DATE]"
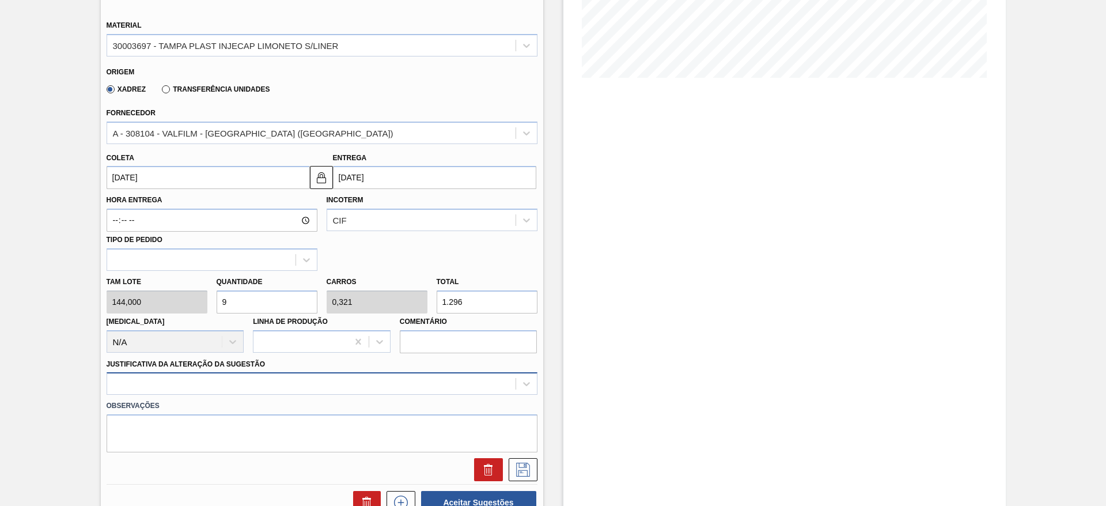
drag, startPoint x: 375, startPoint y: 401, endPoint x: 384, endPoint y: 391, distance: 13.5
click at [378, 401] on label "Observações" at bounding box center [322, 405] width 431 height 17
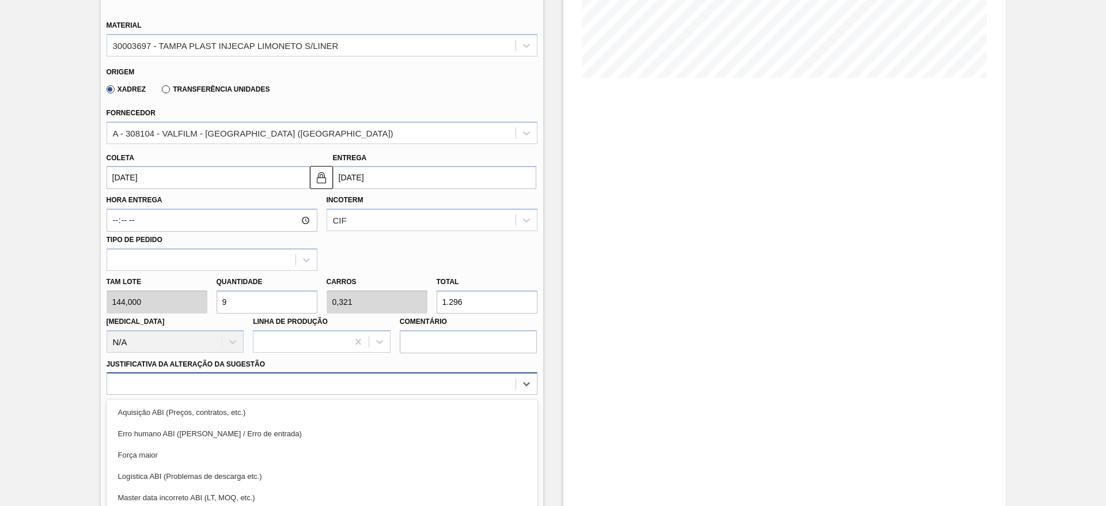
click at [384, 391] on div "option Força maior focused, 3 of 18. 18 results available. Use Up and Down to c…" at bounding box center [322, 383] width 431 height 22
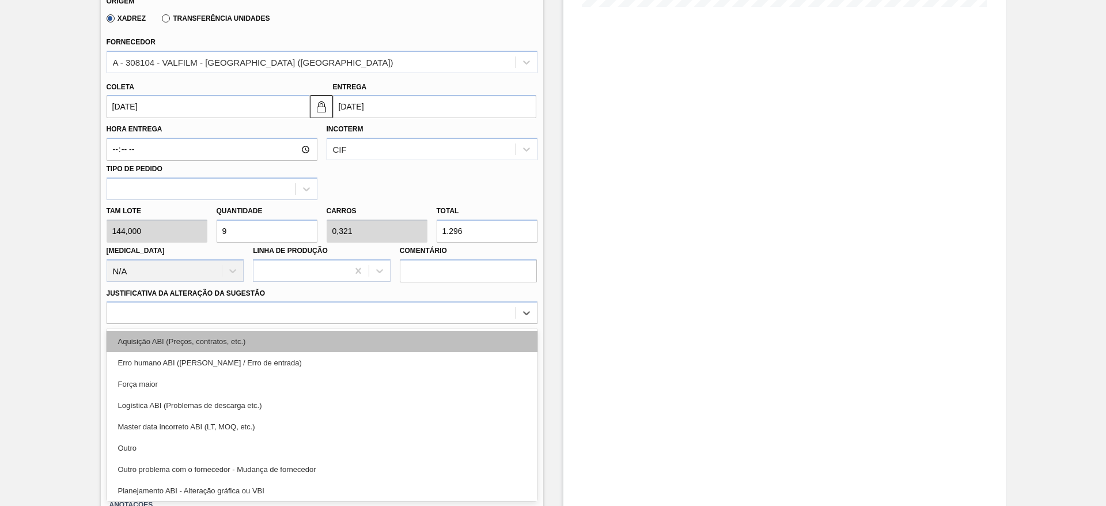
click at [371, 350] on div "Aquisição ABI (Preços, contratos, etc.)" at bounding box center [322, 341] width 431 height 21
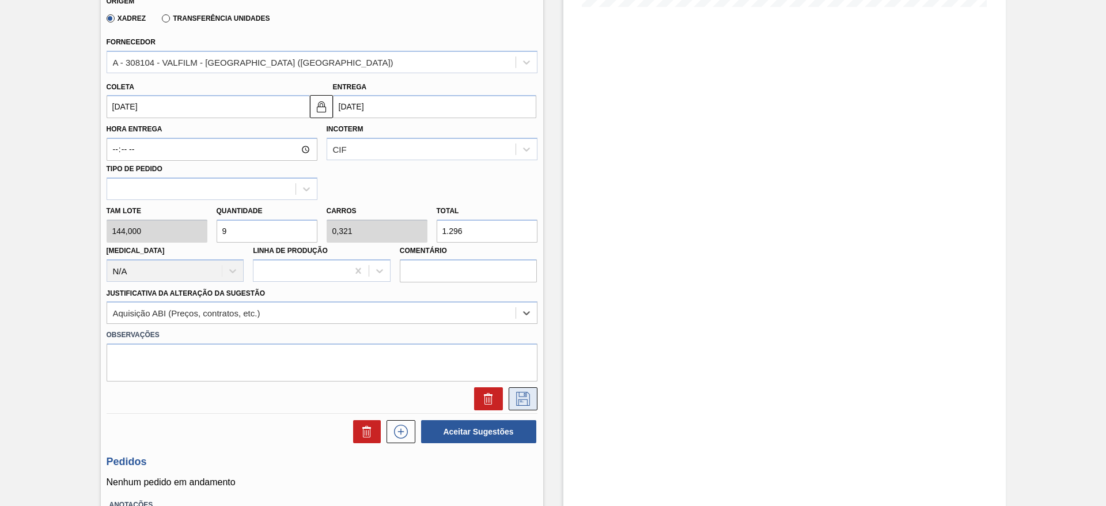
click at [528, 393] on icon at bounding box center [523, 399] width 18 height 14
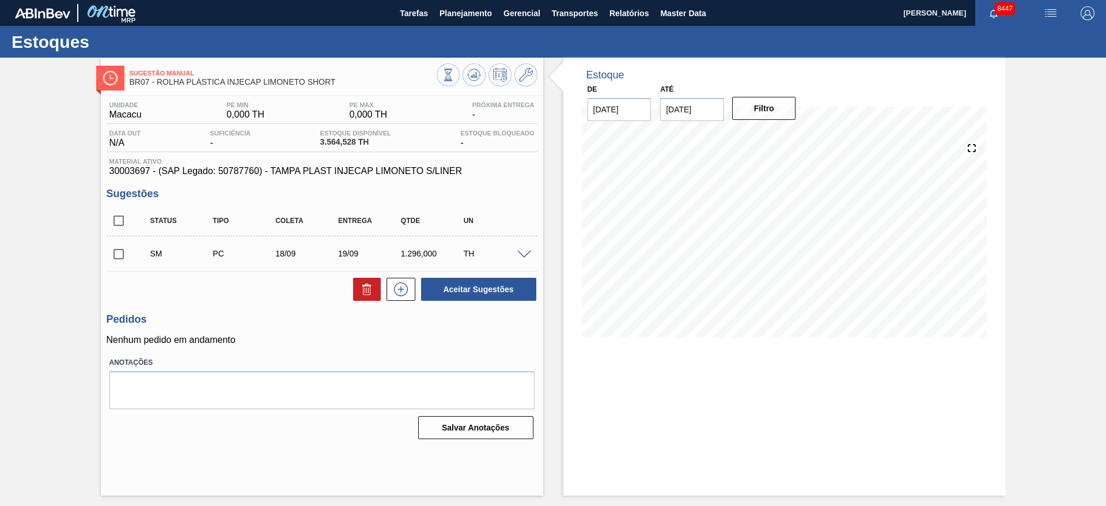
scroll to position [0, 0]
drag, startPoint x: 119, startPoint y: 252, endPoint x: 126, endPoint y: 256, distance: 8.0
click at [119, 253] on input "checkbox" at bounding box center [119, 254] width 24 height 24
click at [471, 284] on button "Aceitar Sugestões" at bounding box center [478, 289] width 115 height 23
checkbox input "false"
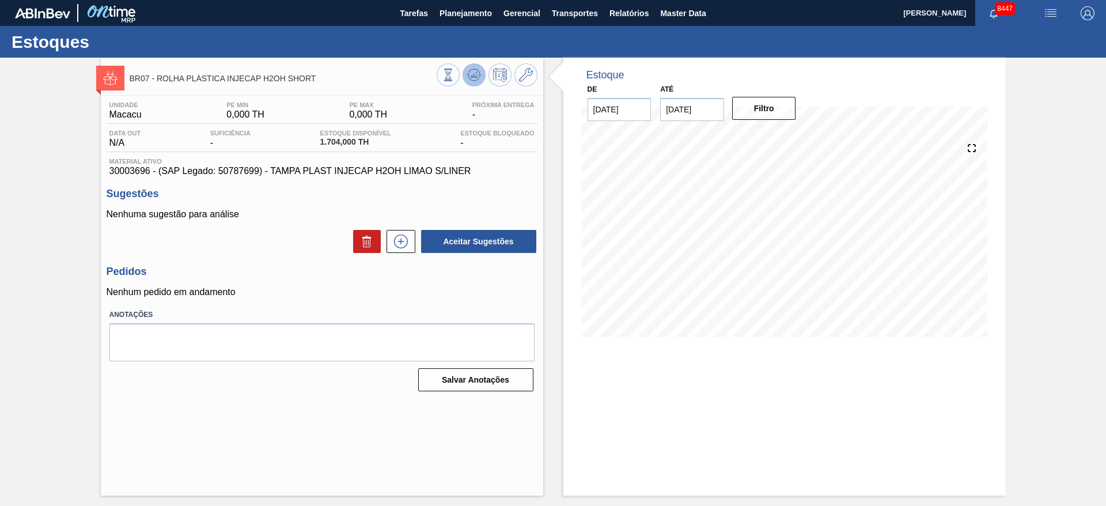
click at [454, 77] on icon at bounding box center [448, 75] width 13 height 13
drag, startPoint x: 449, startPoint y: 71, endPoint x: 421, endPoint y: 9, distance: 68.8
click at [422, 9] on main "Tarefas Planejamento Gerencial Transportes Relatórios Master Data José Albérico…" at bounding box center [553, 253] width 1106 height 506
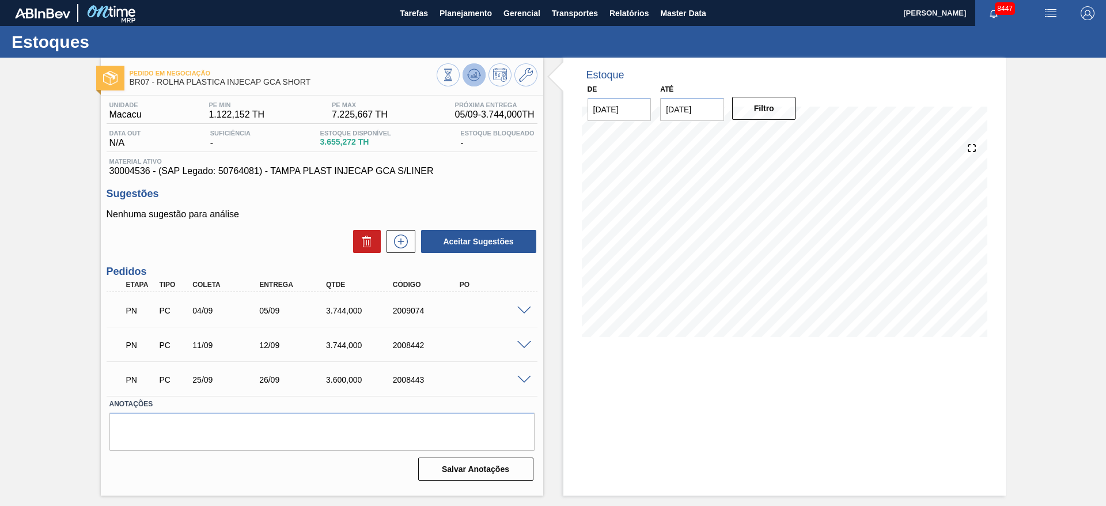
click at [454, 69] on icon at bounding box center [448, 75] width 13 height 13
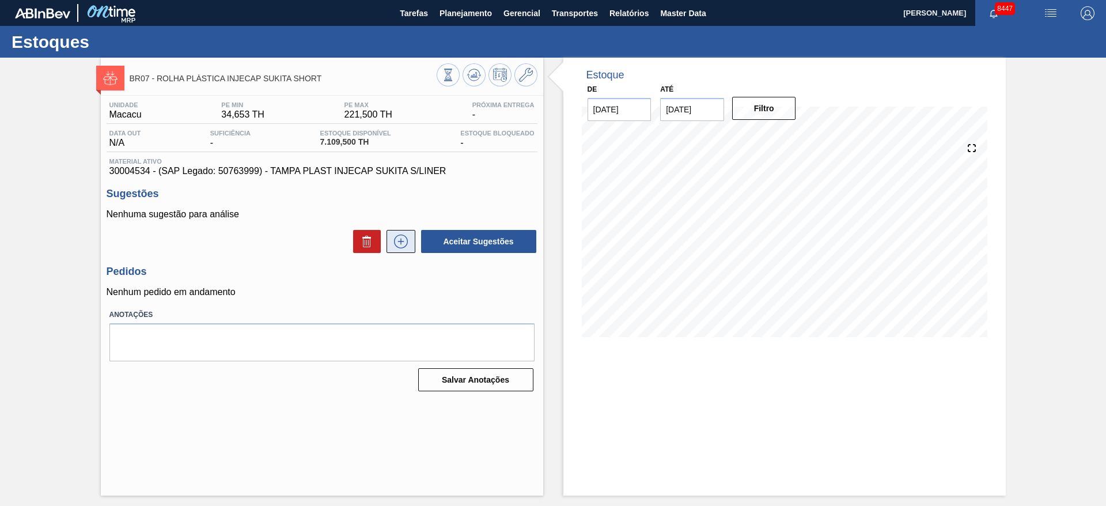
click at [410, 247] on button at bounding box center [400, 241] width 29 height 23
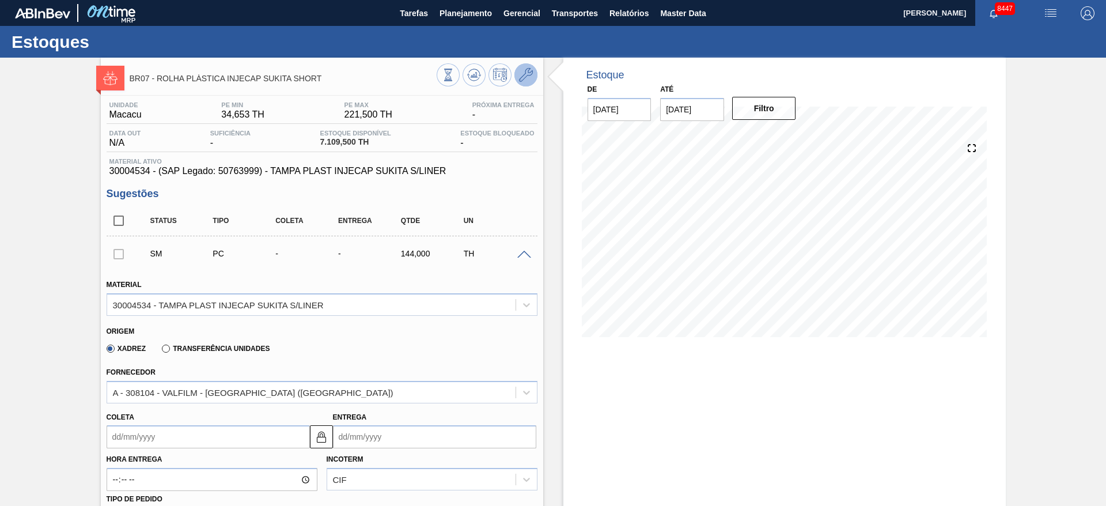
click at [526, 78] on icon at bounding box center [526, 75] width 14 height 14
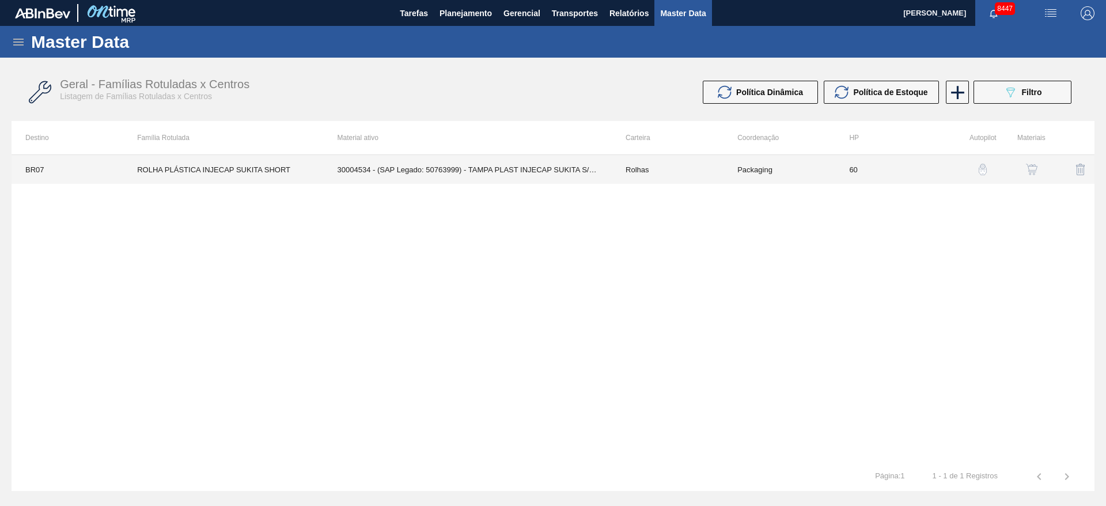
click at [624, 174] on td "Rolhas" at bounding box center [668, 169] width 112 height 29
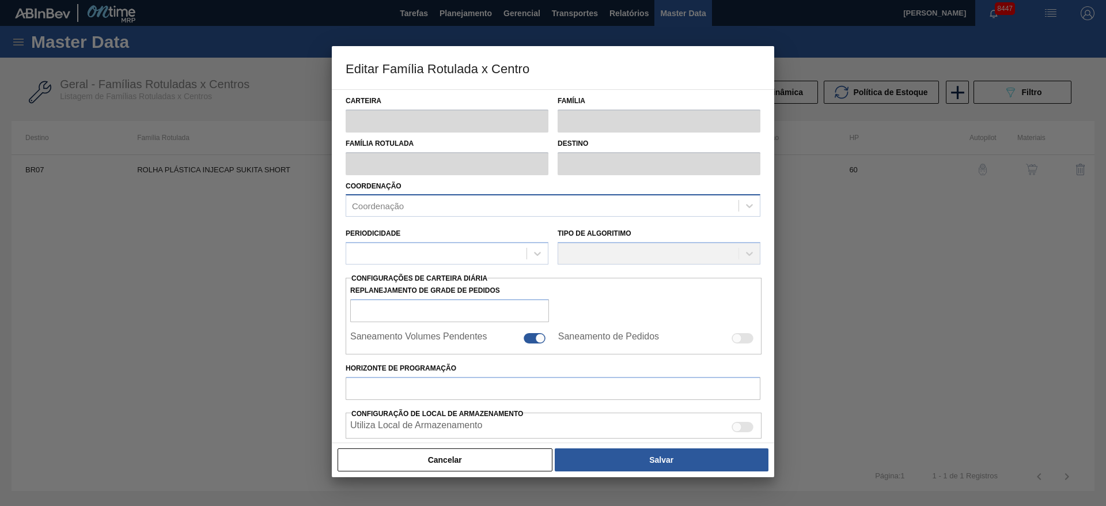
type input "Rolhas"
type input "Rolha Plástica"
type input "ROLHA PLÁSTICA INJECAP SUKITA SHORT"
type input "BR07 - Macacu"
type input "60"
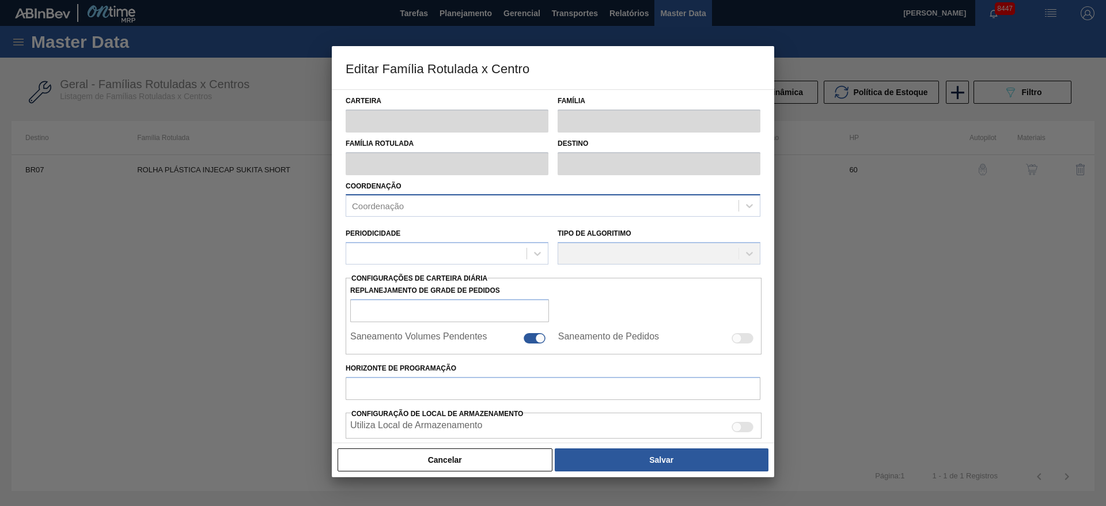
type input "34,653"
type input "221,5"
type input "60"
type input "146,761"
checkbox input "true"
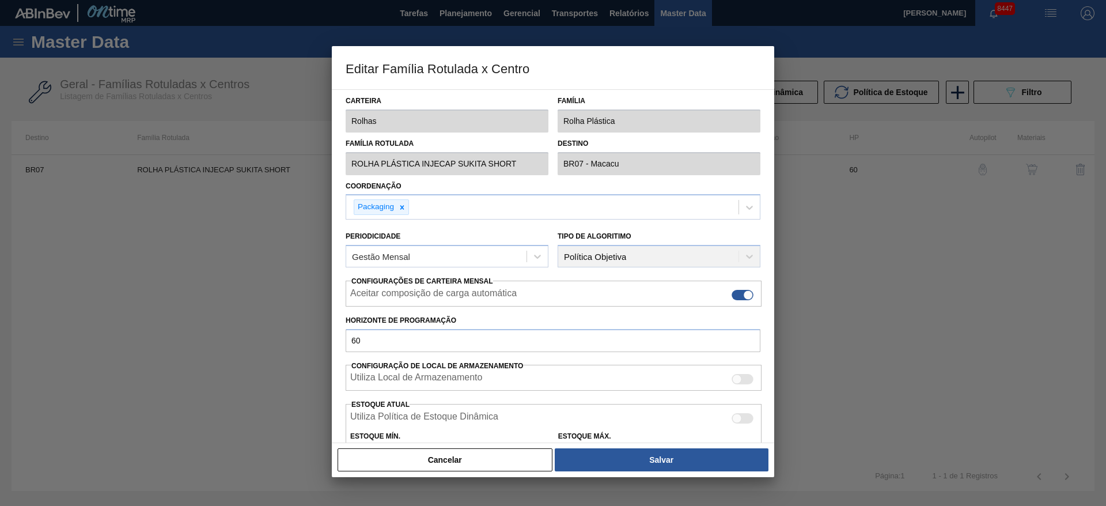
scroll to position [176, 0]
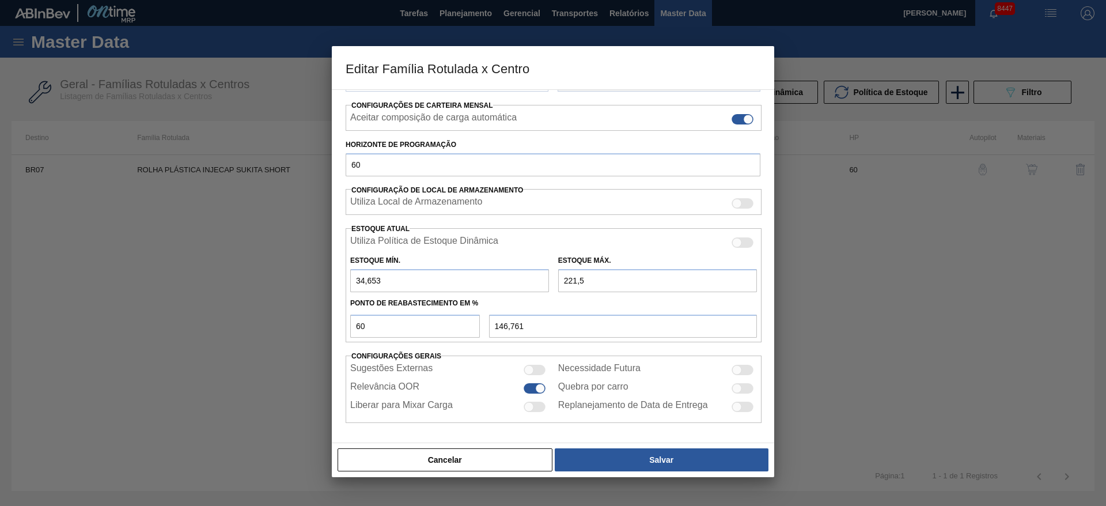
drag, startPoint x: 408, startPoint y: 284, endPoint x: 298, endPoint y: 271, distance: 110.9
click at [298, 271] on div "Editar Família Rotulada x Centro Carteira Rolhas Família Rolha Plástica Família…" at bounding box center [553, 253] width 1106 height 506
type input "1"
type input "133,300"
type input "10"
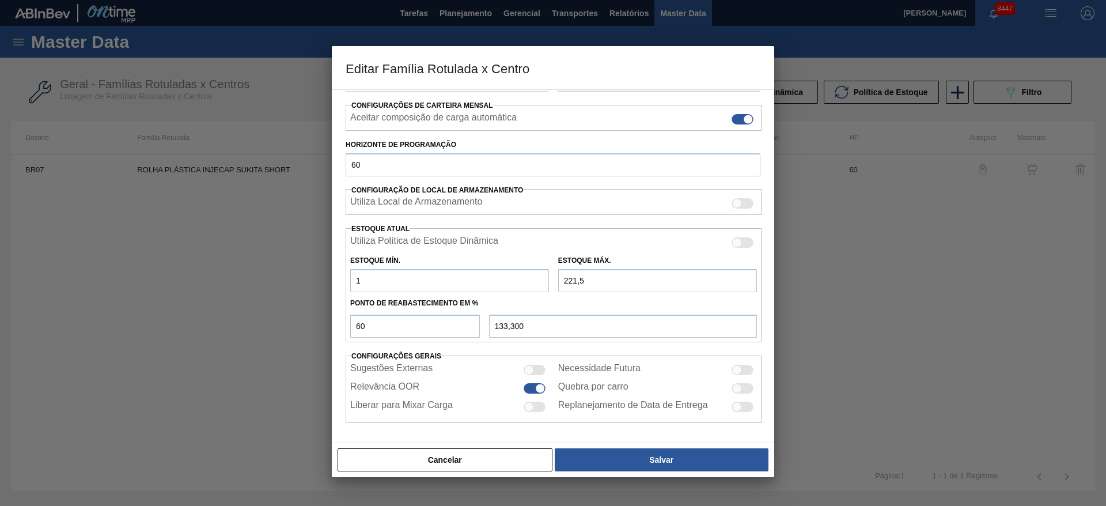
type input "136,900"
type input "100"
type input "172,900"
type input "1.000"
type input "532,900"
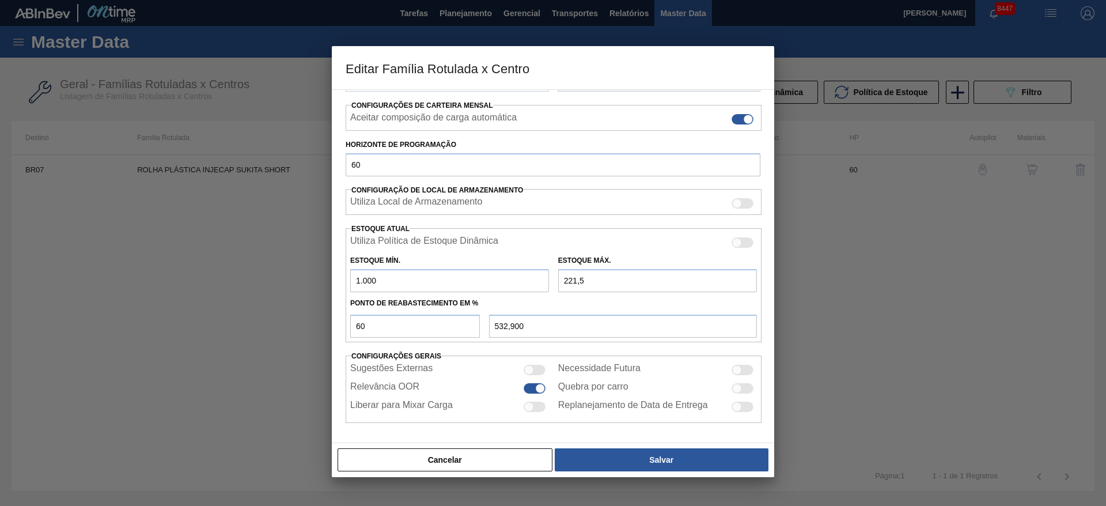
type input "1.000"
drag, startPoint x: 576, startPoint y: 278, endPoint x: 547, endPoint y: 280, distance: 29.5
click at [547, 280] on div "Estoque Mín. 1.000 Estoque Máx. 221,5" at bounding box center [554, 270] width 416 height 43
click at [547, 280] on input "1.000" at bounding box center [449, 280] width 199 height 23
drag, startPoint x: 593, startPoint y: 284, endPoint x: 556, endPoint y: 284, distance: 36.3
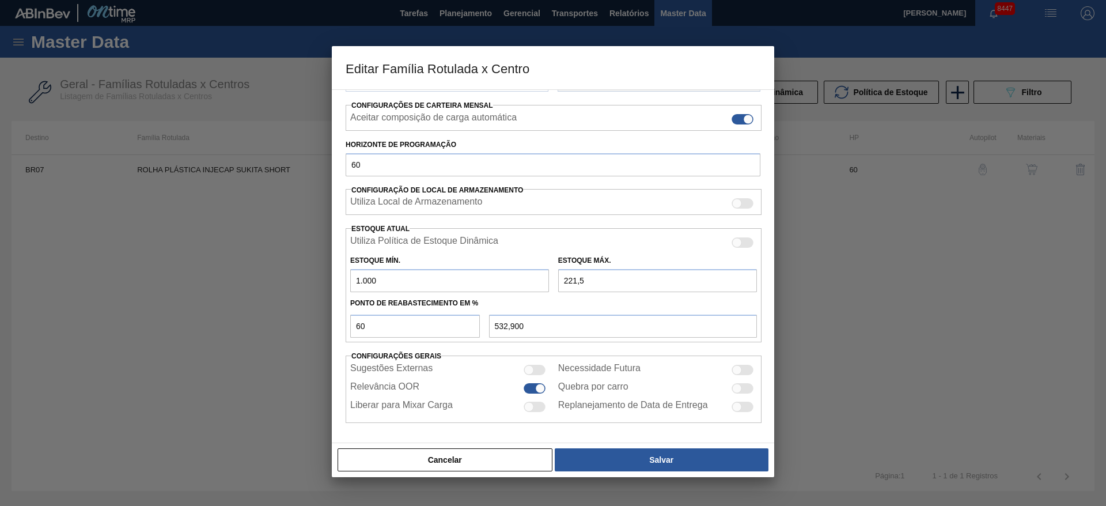
click at [556, 284] on div "Estoque Máx. 221,5" at bounding box center [657, 272] width 208 height 40
type input "8"
type input "404,800"
type input "80"
type input "448,000"
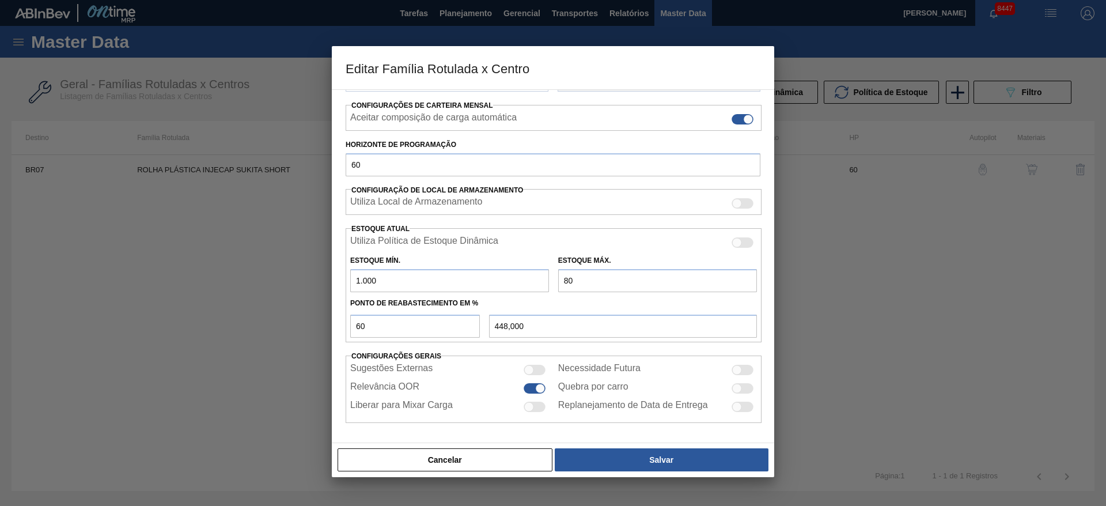
type input "800"
type input "880,000"
type input "8.000"
type input "5.200,000"
type input "80.000"
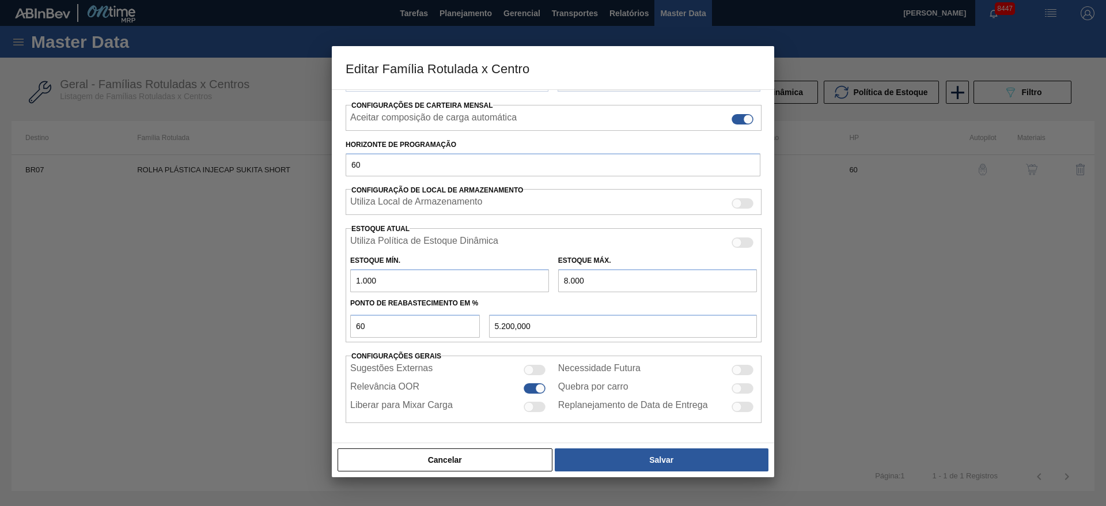
type input "48.400,000"
type input "8.000"
type input "5.200,000"
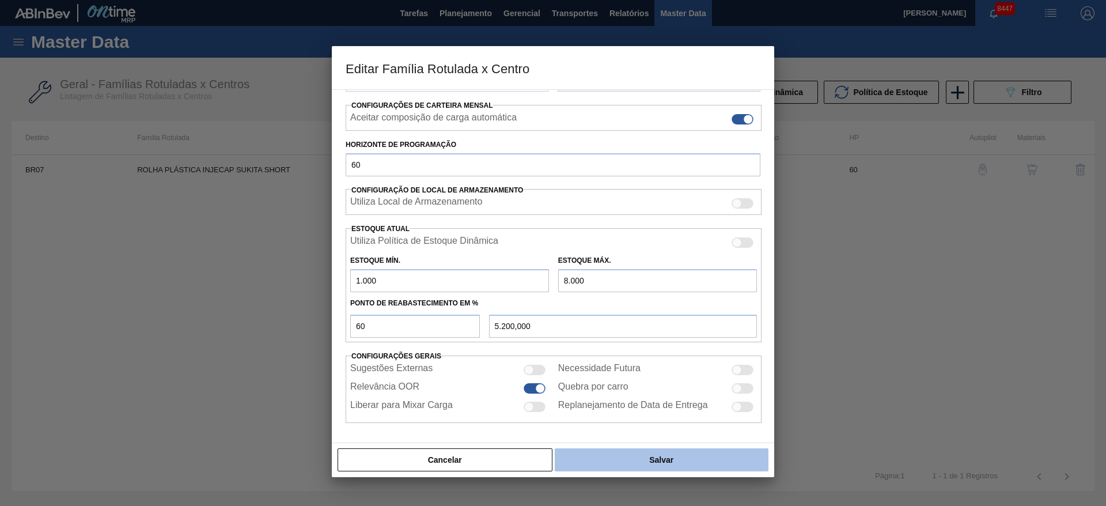
type input "8.000"
click at [642, 456] on button "Salvar" at bounding box center [662, 459] width 214 height 23
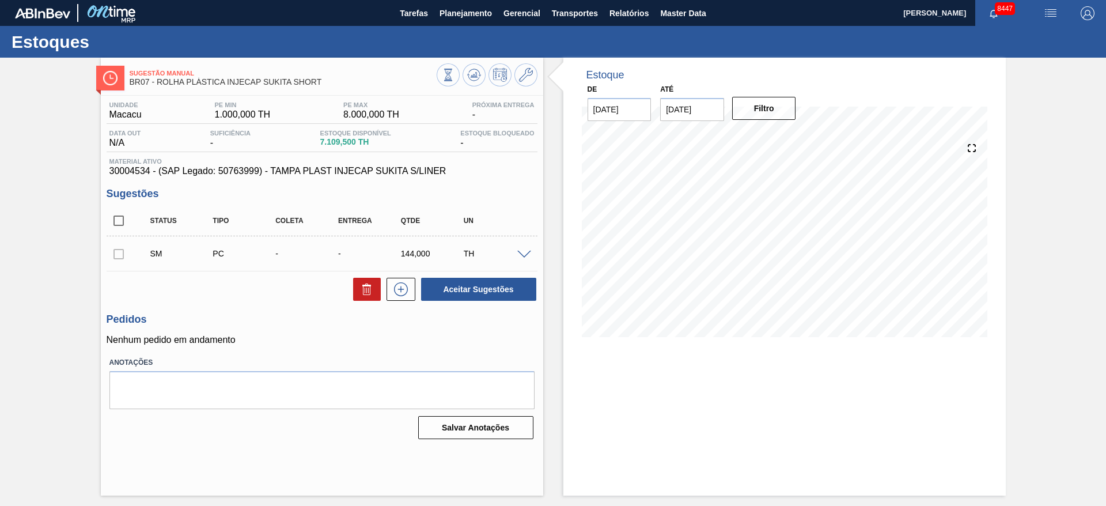
click at [516, 251] on div at bounding box center [525, 253] width 23 height 9
click at [525, 254] on span at bounding box center [524, 255] width 14 height 9
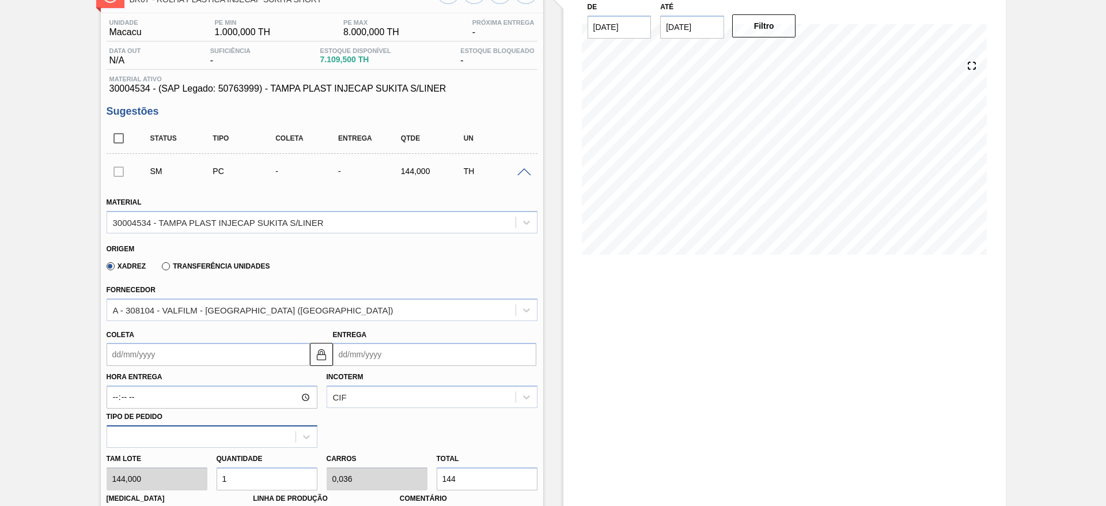
scroll to position [173, 0]
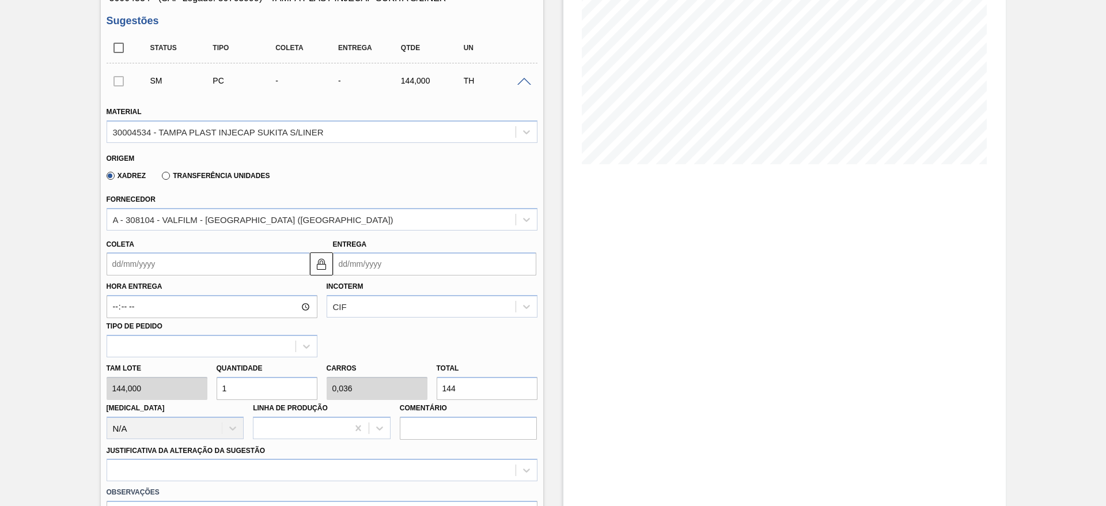
click at [178, 380] on div "Tam lote 144,000 Quantidade 1 Carros 0,036 Total 144 Doca N/A Linha de Produção…" at bounding box center [322, 398] width 440 height 82
type input "2"
type input "0,071"
type input "288"
type input "28"
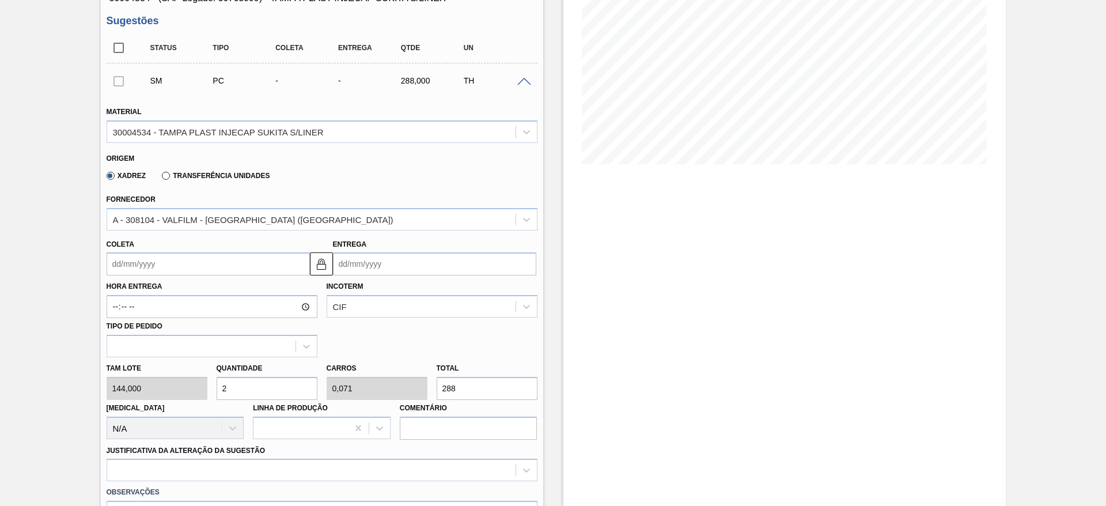
type input "1"
type input "4.032"
type input "28"
click at [129, 261] on input "Coleta" at bounding box center [208, 263] width 203 height 23
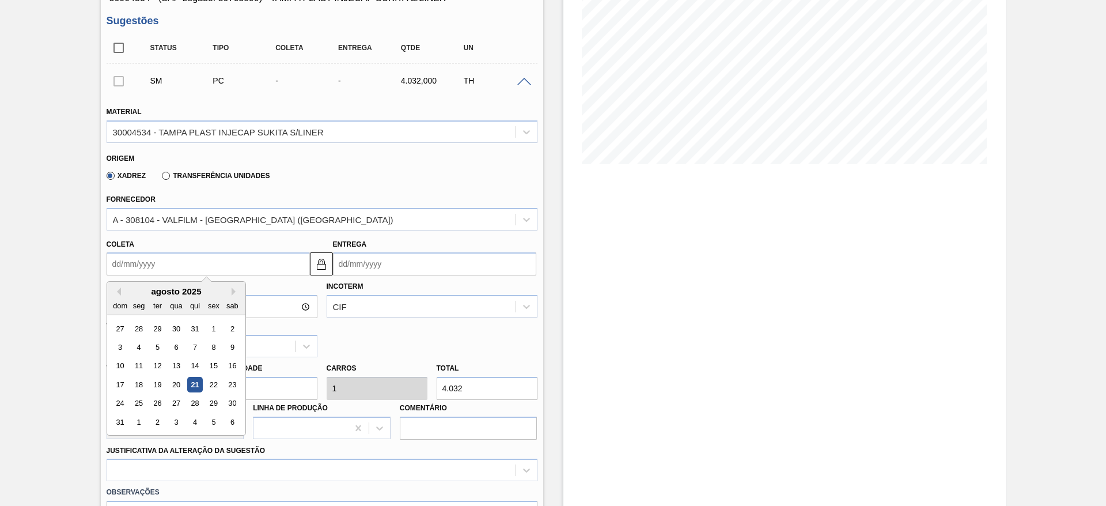
click at [237, 282] on div "agosto 2025 dom seg ter qua qui sex sab" at bounding box center [176, 298] width 138 height 33
drag, startPoint x: 237, startPoint y: 286, endPoint x: 232, endPoint y: 290, distance: 6.2
click at [234, 290] on div "Previous Month Next Month agosto 2025 dom seg ter qua qui sex sab 27 28 29 30 3…" at bounding box center [176, 358] width 139 height 154
click at [232, 290] on button "Next Month" at bounding box center [236, 291] width 8 height 8
click at [136, 401] on div "29" at bounding box center [139, 404] width 16 height 16
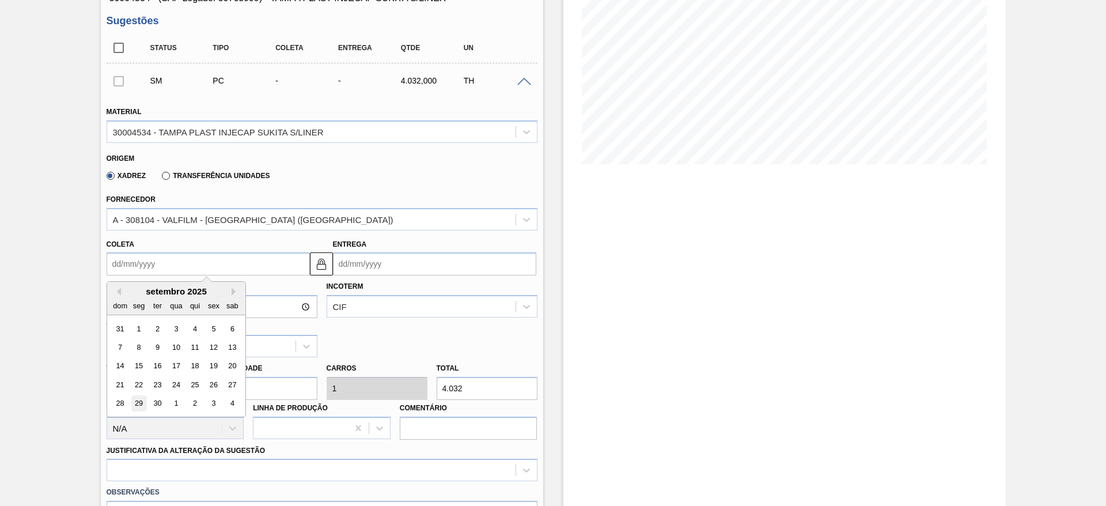
type input "29/09/2025"
type input "30/09/2025"
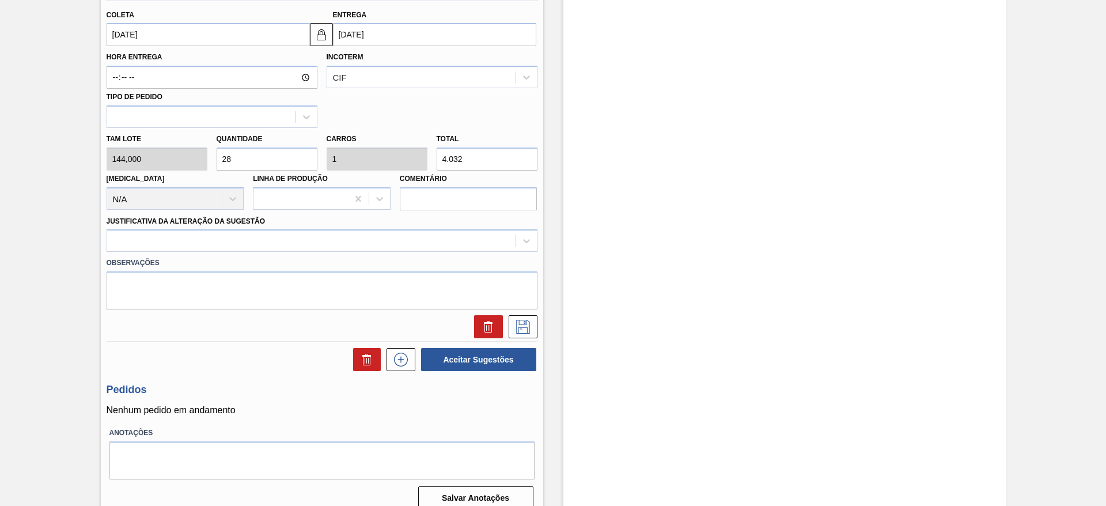
scroll to position [415, 0]
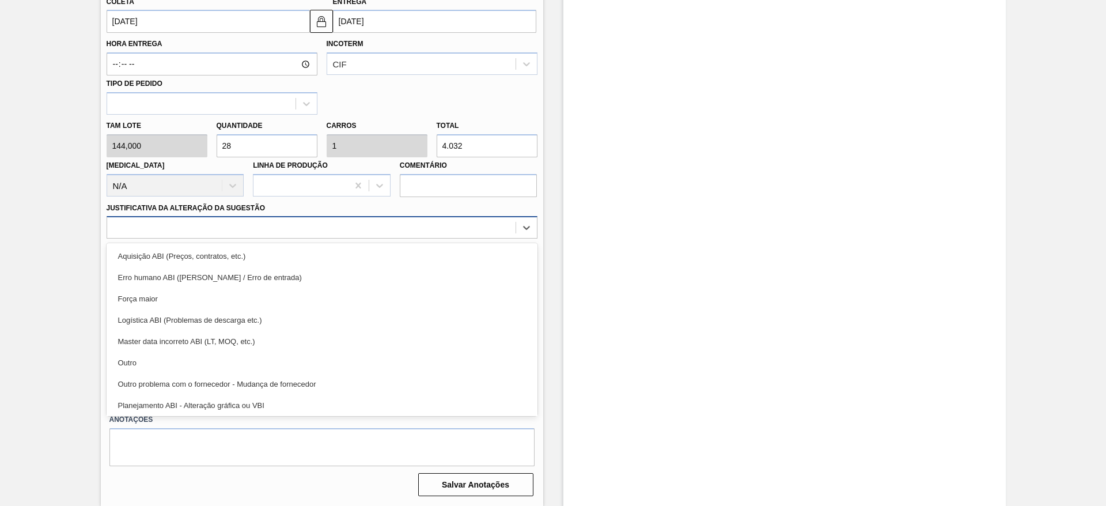
click at [365, 219] on div at bounding box center [311, 227] width 408 height 17
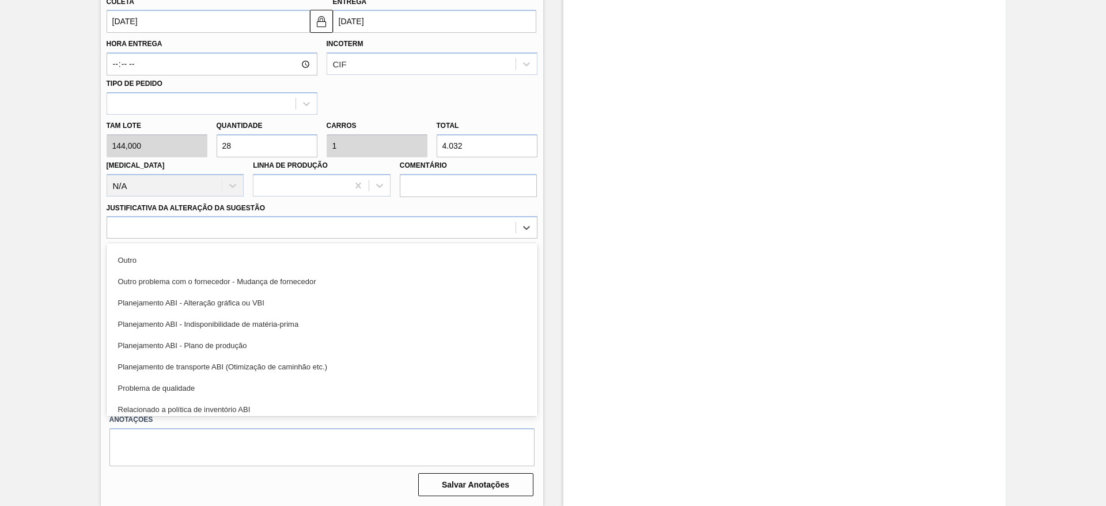
scroll to position [215, 0]
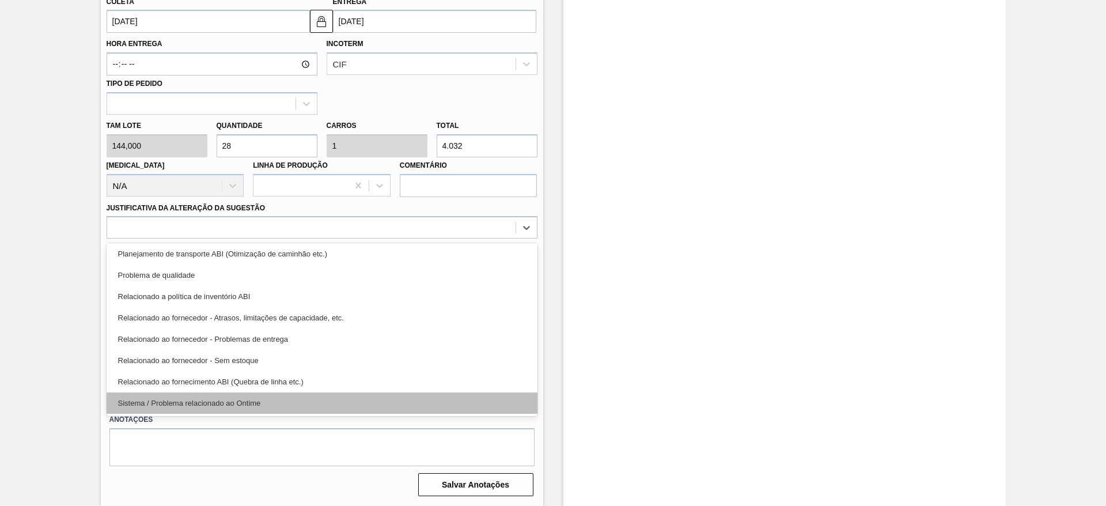
click at [332, 403] on div "Sistema / Problema relacionado ao Ontime" at bounding box center [322, 402] width 431 height 21
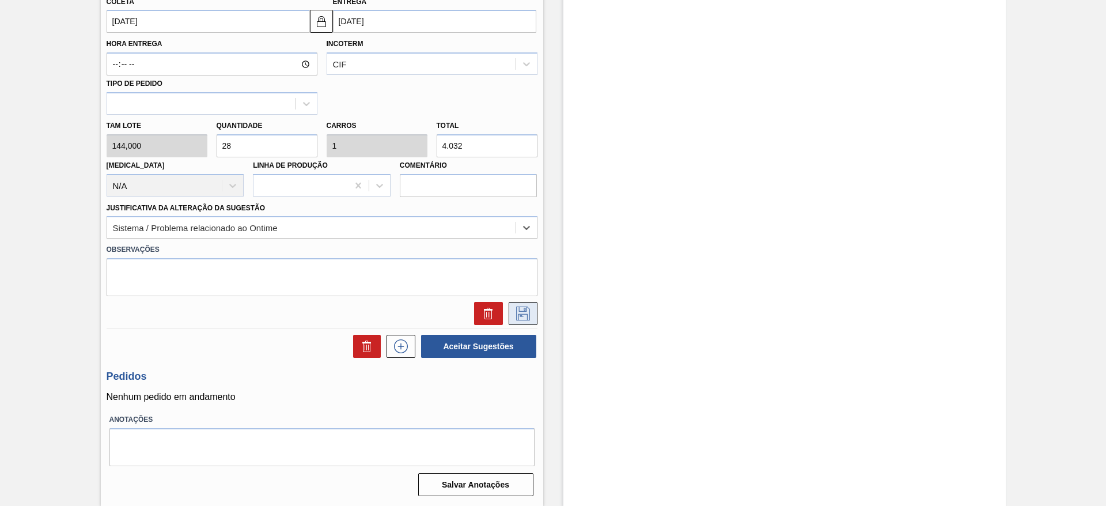
click at [515, 320] on button at bounding box center [523, 313] width 29 height 23
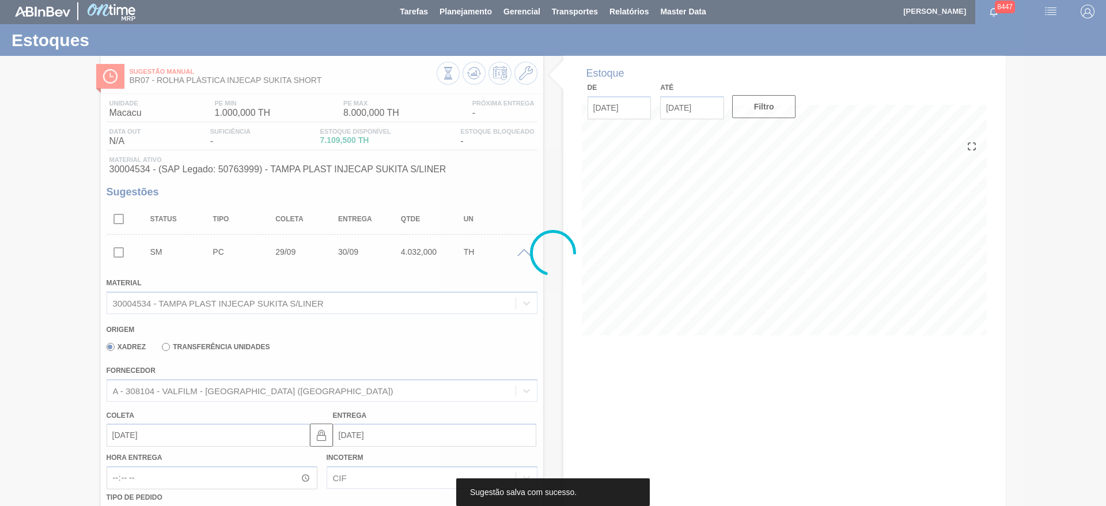
scroll to position [0, 0]
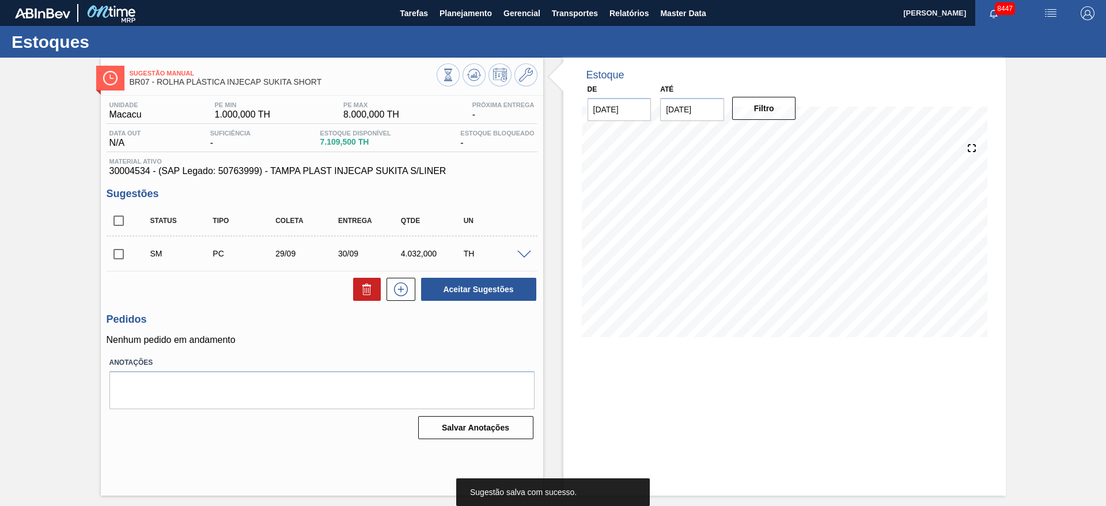
click at [115, 248] on input "checkbox" at bounding box center [119, 254] width 24 height 24
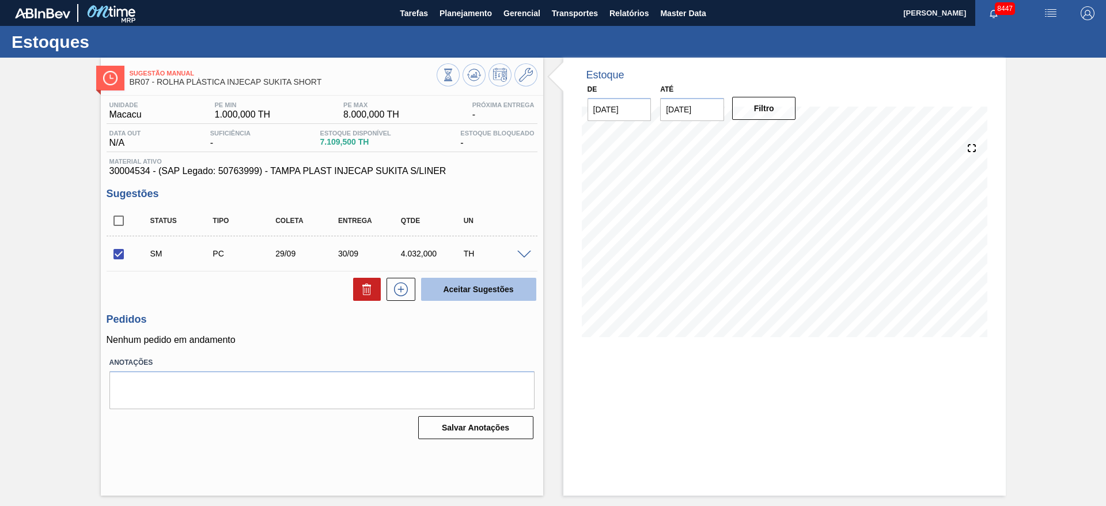
click at [462, 289] on button "Aceitar Sugestões" at bounding box center [478, 289] width 115 height 23
checkbox input "false"
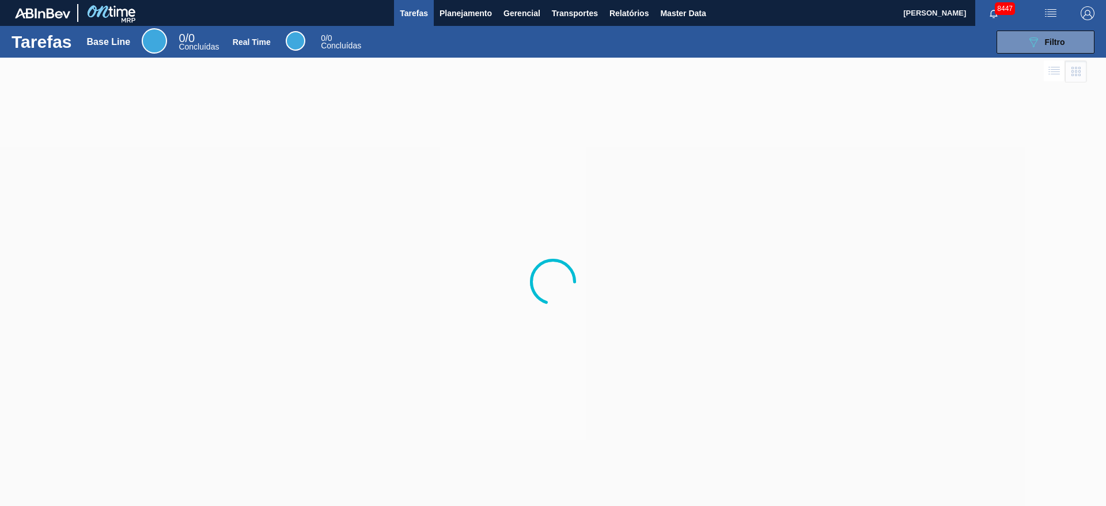
click at [393, 82] on div at bounding box center [553, 282] width 1106 height 448
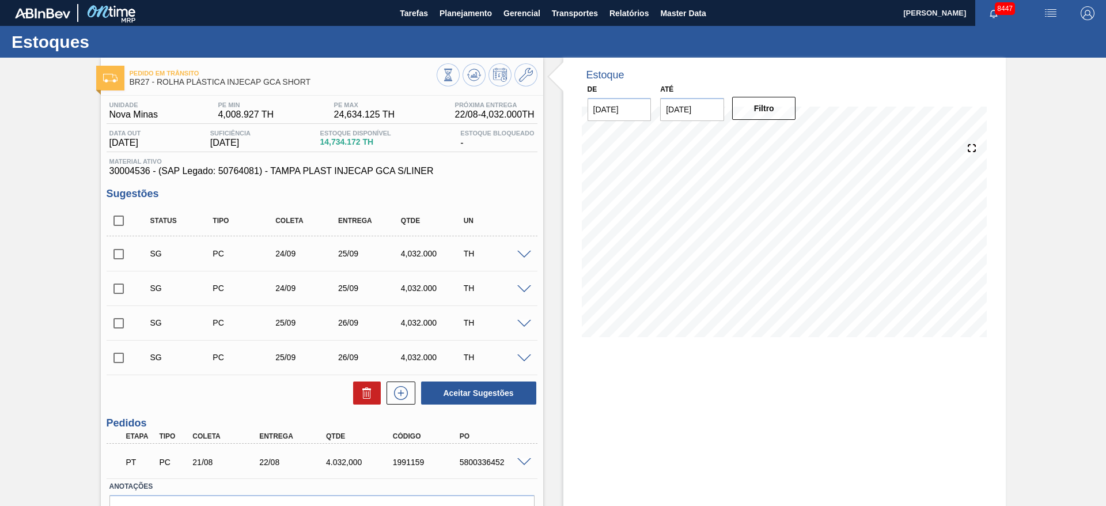
click at [123, 255] on input "checkbox" at bounding box center [119, 254] width 24 height 24
click at [455, 404] on div "Aceitar Sugestões" at bounding box center [476, 392] width 122 height 25
click at [476, 386] on button "Aceitar Sugestões" at bounding box center [478, 392] width 115 height 23
checkbox input "false"
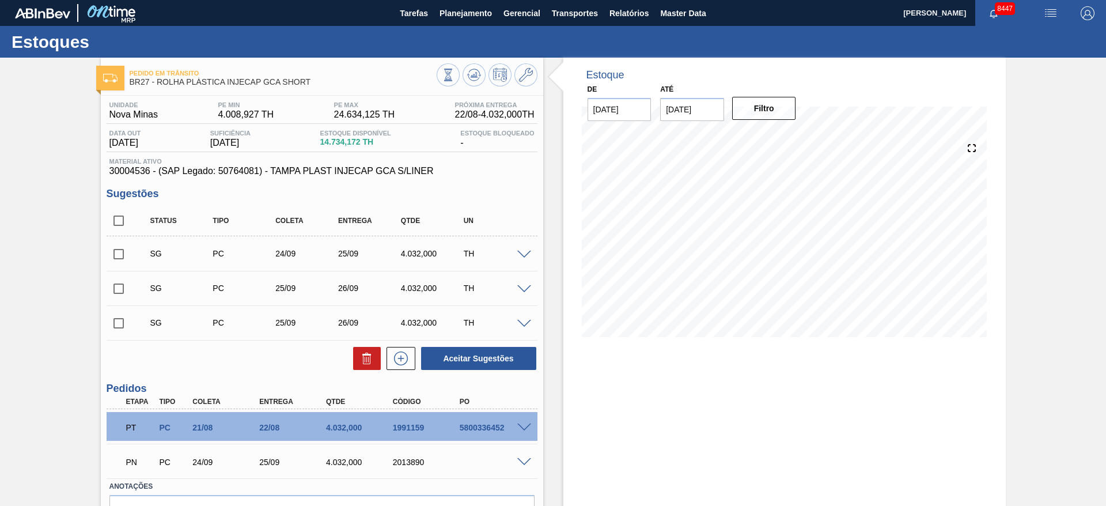
click at [528, 253] on span at bounding box center [524, 255] width 14 height 9
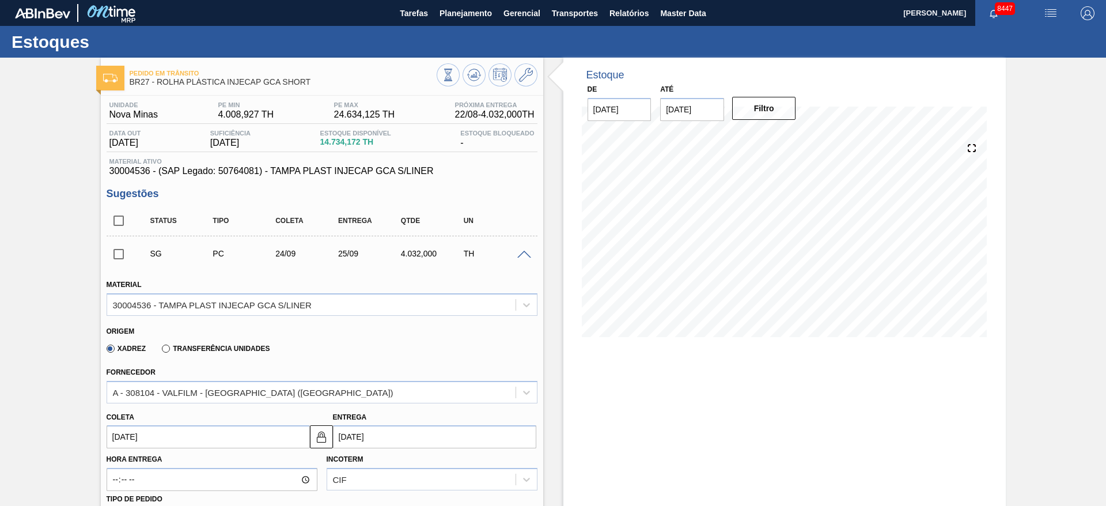
click at [121, 445] on input "[DATE]" at bounding box center [208, 436] width 203 height 23
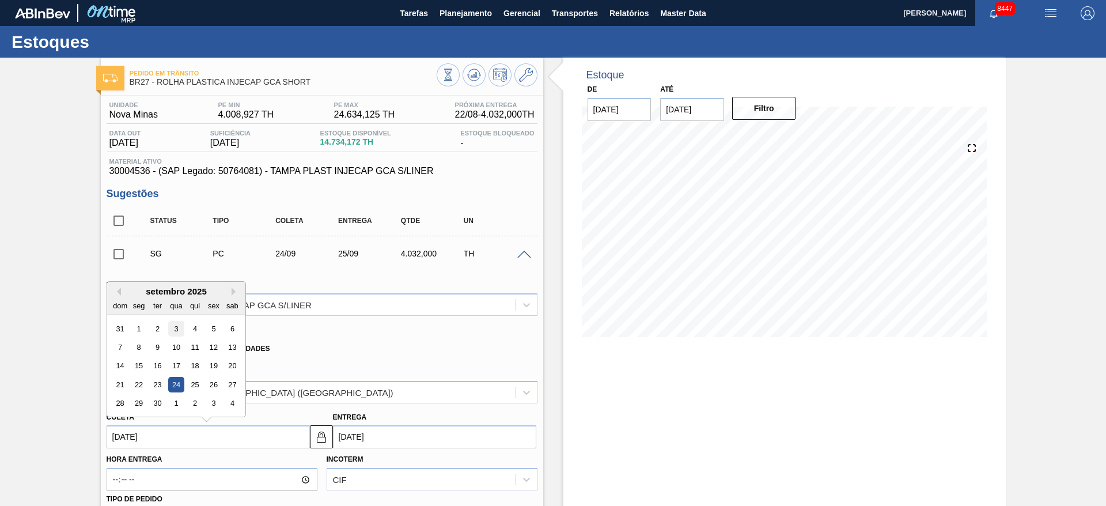
click at [183, 331] on div "3" at bounding box center [176, 329] width 16 height 16
type input "[DATE]"
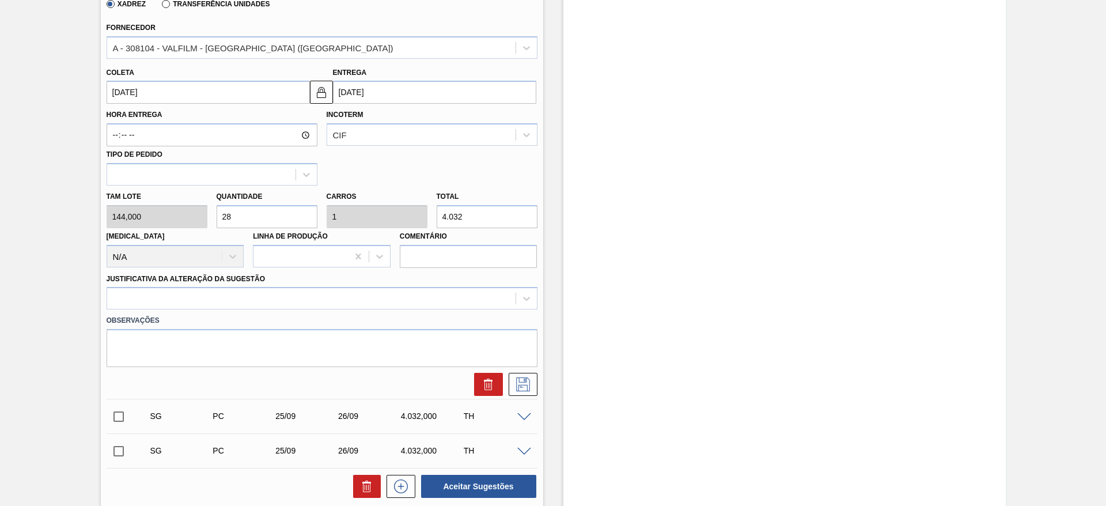
scroll to position [346, 0]
click at [487, 292] on div at bounding box center [311, 297] width 408 height 17
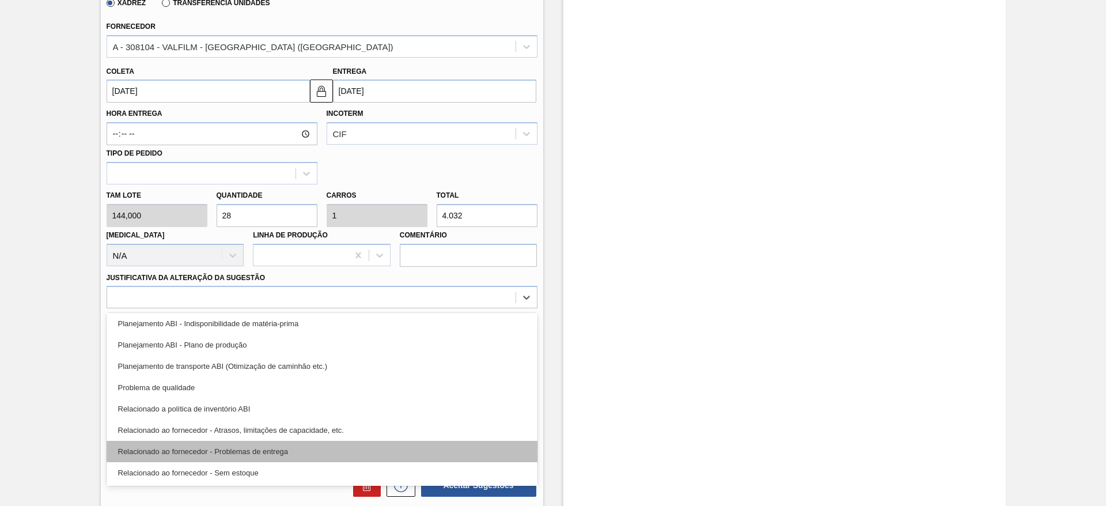
scroll to position [215, 0]
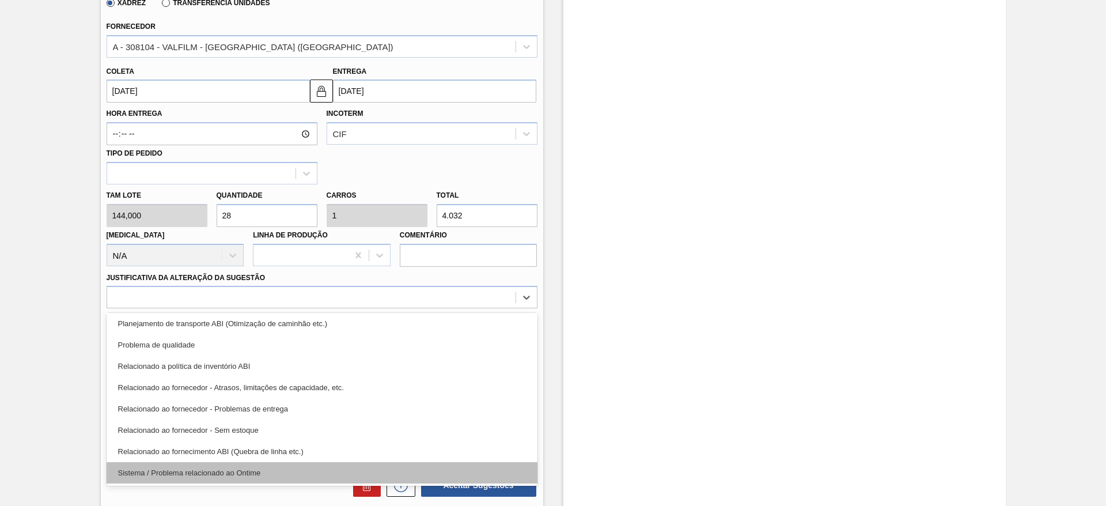
click at [435, 473] on div "Sistema / Problema relacionado ao Ontime" at bounding box center [322, 472] width 431 height 21
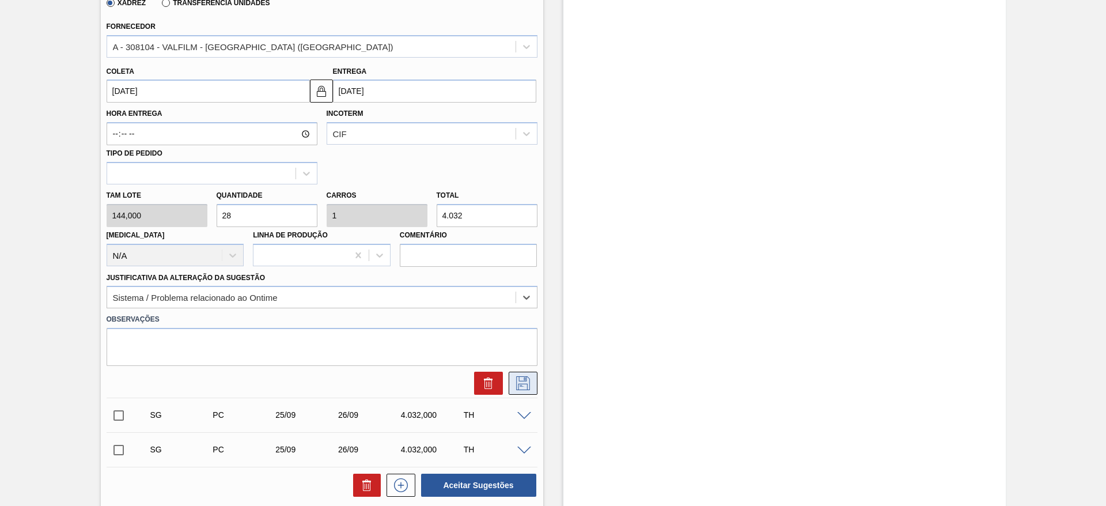
click at [527, 378] on icon at bounding box center [523, 383] width 18 height 14
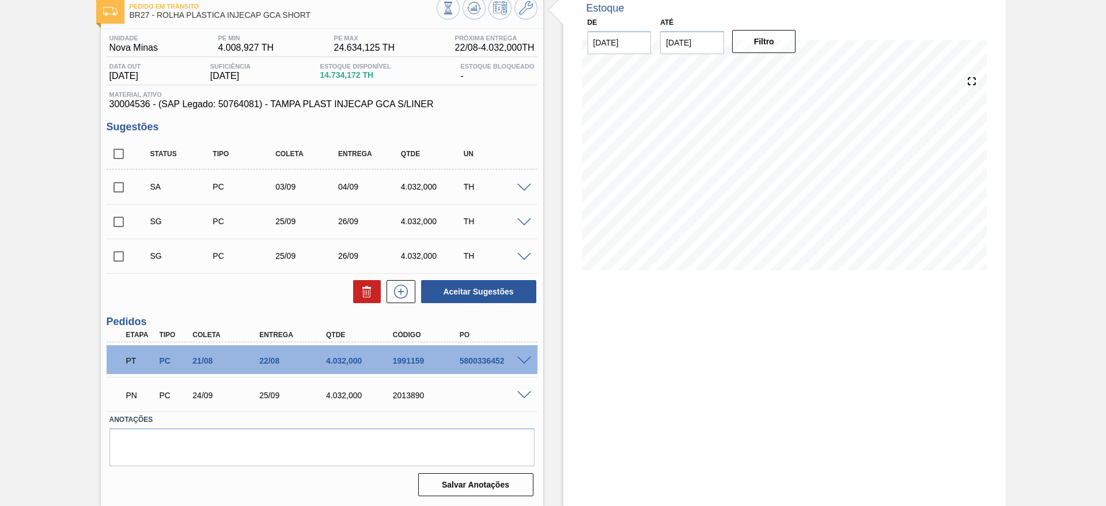
scroll to position [67, 0]
click at [526, 224] on span at bounding box center [524, 222] width 14 height 9
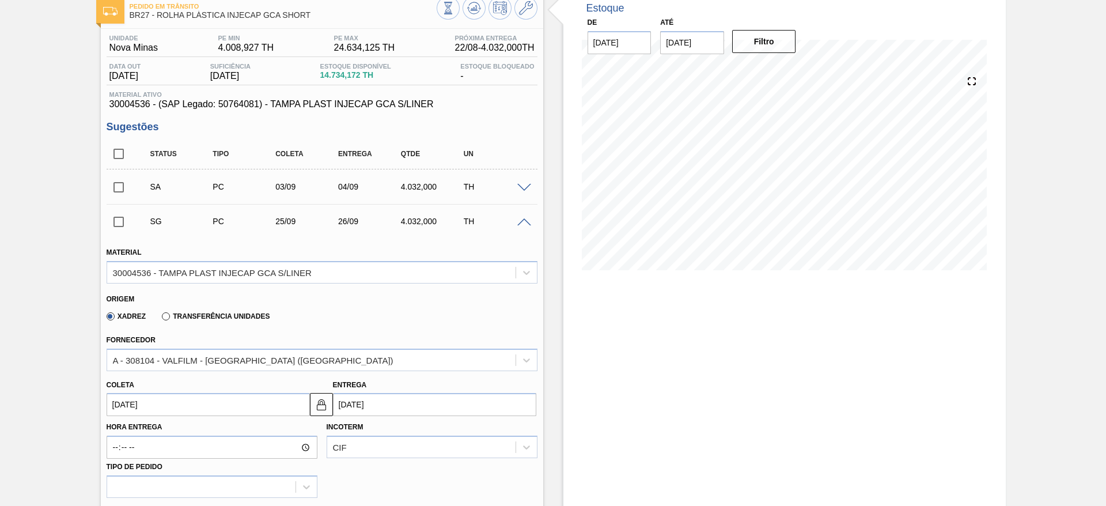
click at [104, 406] on div "Coleta 25/09/2025" at bounding box center [206, 397] width 208 height 40
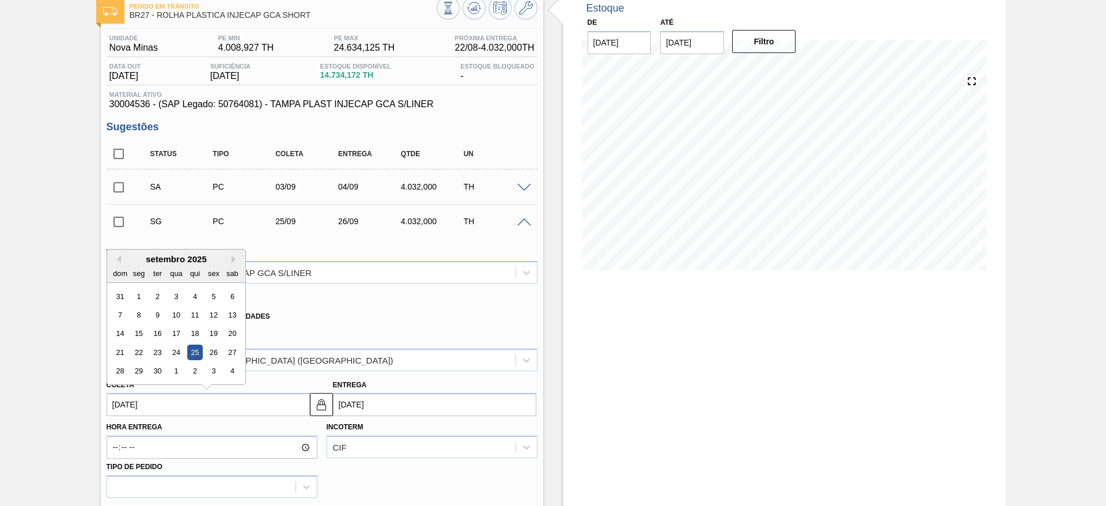
click at [120, 400] on input "25/09/2025" at bounding box center [208, 404] width 203 height 23
click at [173, 337] on div "17" at bounding box center [176, 334] width 16 height 16
type input "17/09/2025"
type input "18/09/2025"
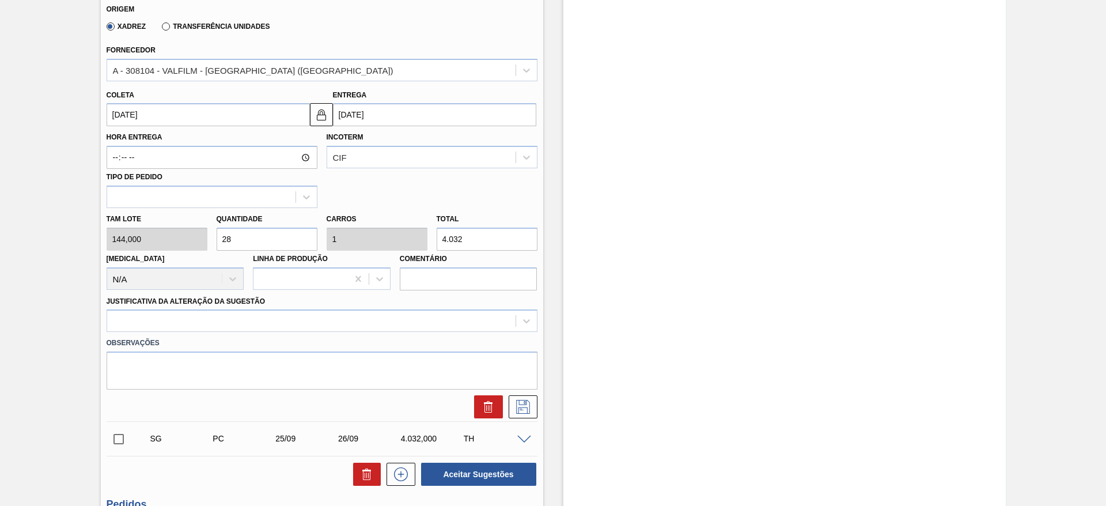
scroll to position [412, 0]
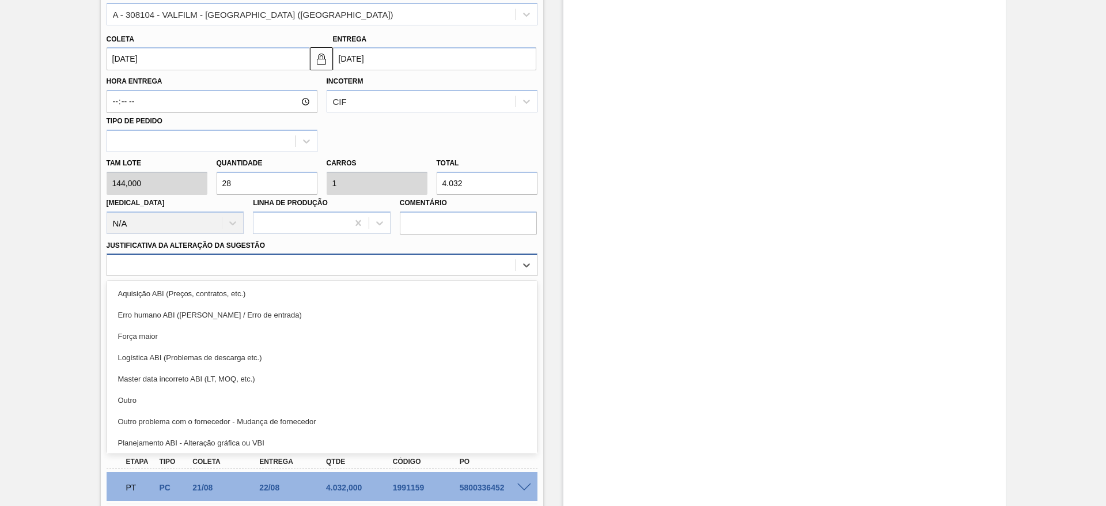
click at [470, 267] on div at bounding box center [311, 265] width 408 height 17
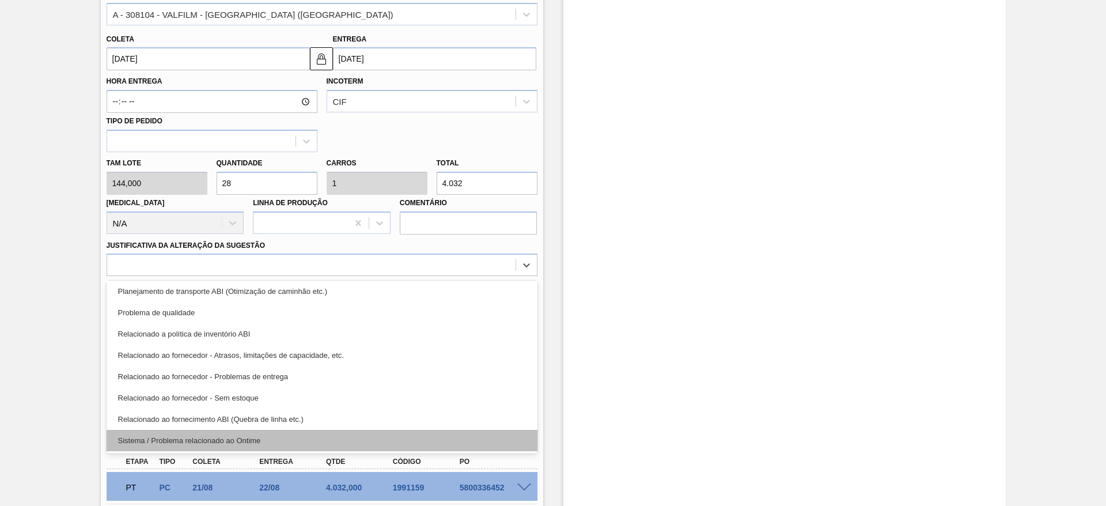
click at [450, 432] on div "Sistema / Problema relacionado ao Ontime" at bounding box center [322, 440] width 431 height 21
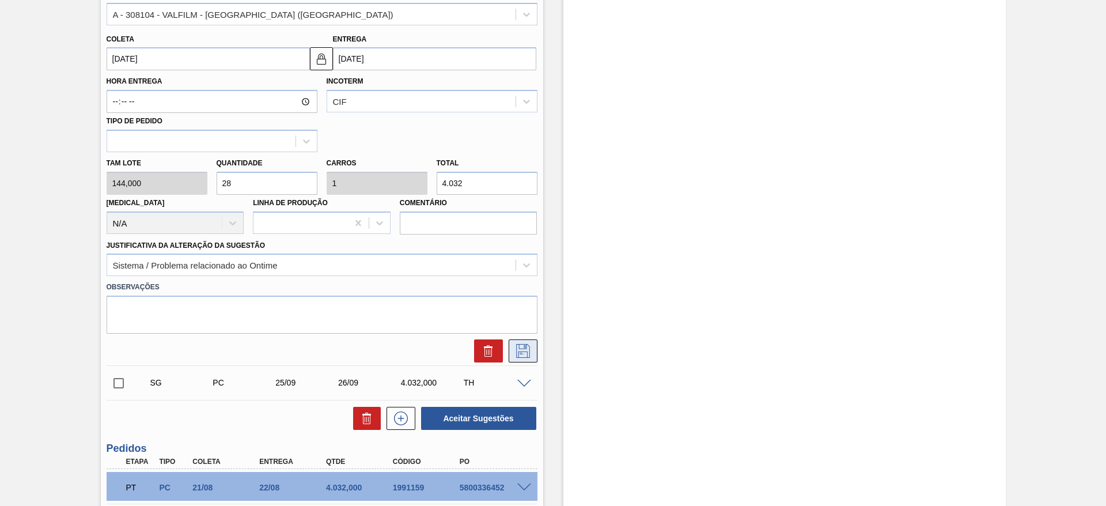
click at [521, 350] on icon at bounding box center [523, 351] width 18 height 14
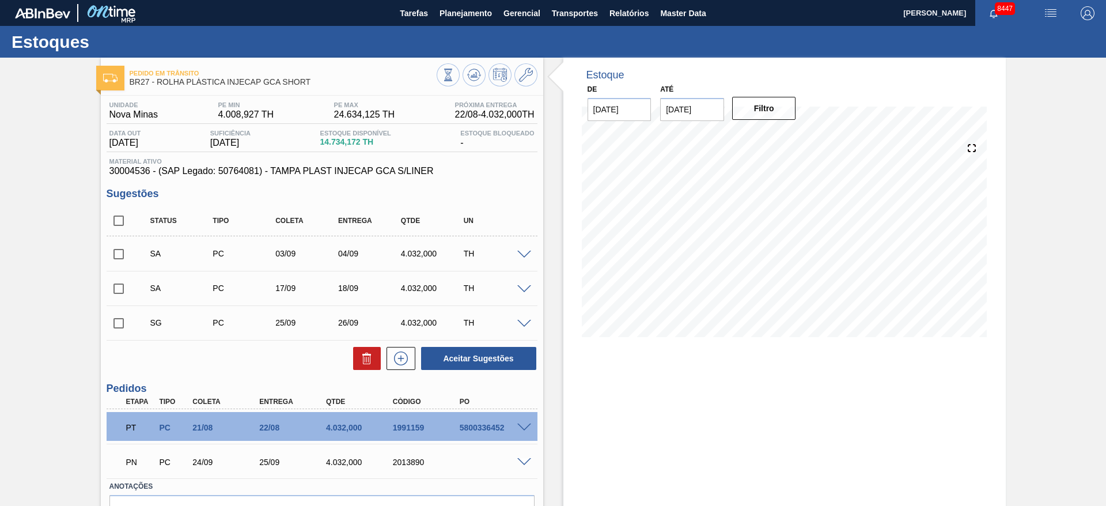
drag, startPoint x: 120, startPoint y: 251, endPoint x: 119, endPoint y: 257, distance: 6.9
click at [119, 251] on input "checkbox" at bounding box center [119, 254] width 24 height 24
checkbox input "true"
click at [115, 290] on input "checkbox" at bounding box center [119, 288] width 24 height 24
checkbox input "true"
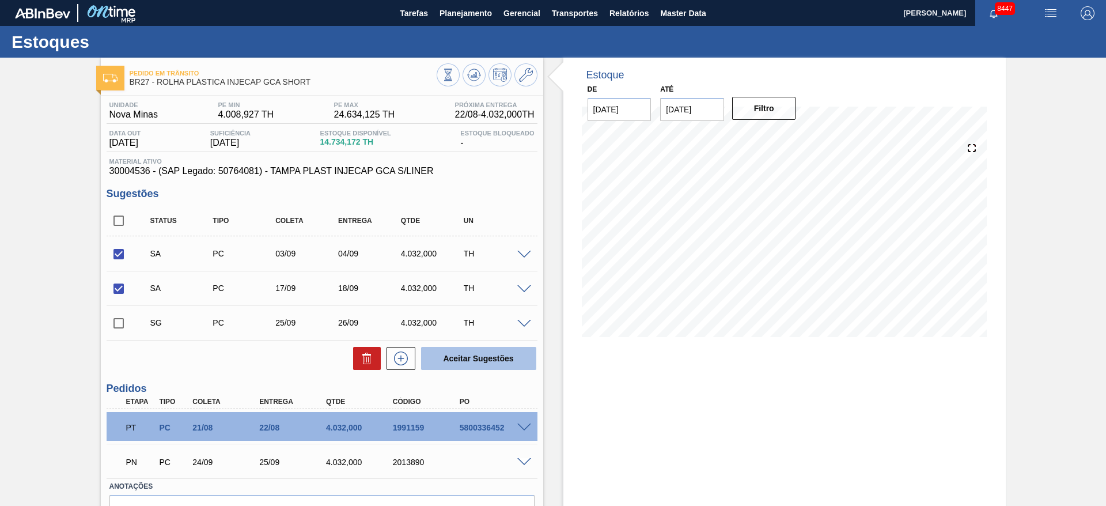
click at [477, 357] on button "Aceitar Sugestões" at bounding box center [478, 358] width 115 height 23
checkbox input "false"
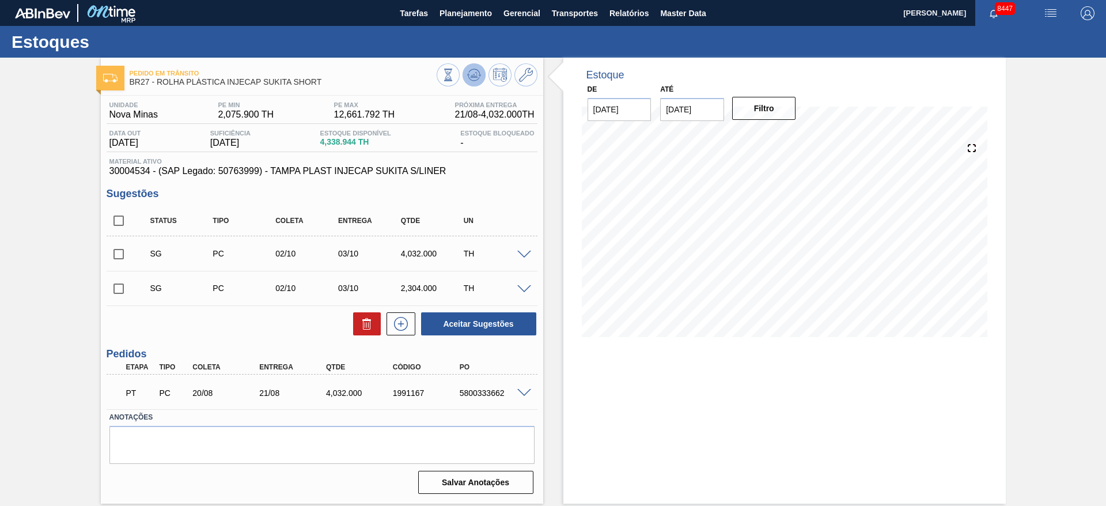
click at [454, 80] on icon at bounding box center [448, 75] width 13 height 13
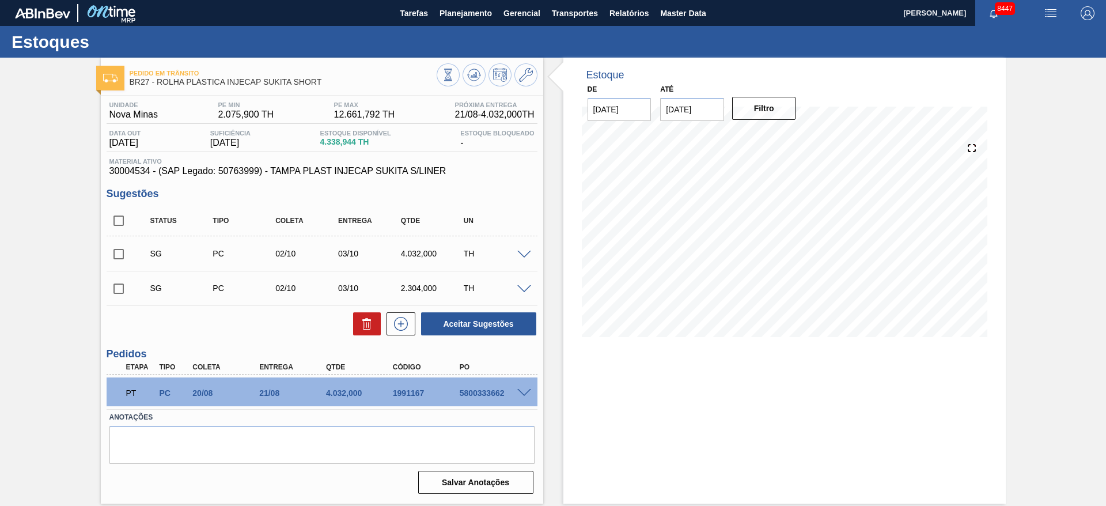
click at [526, 256] on span at bounding box center [524, 255] width 14 height 9
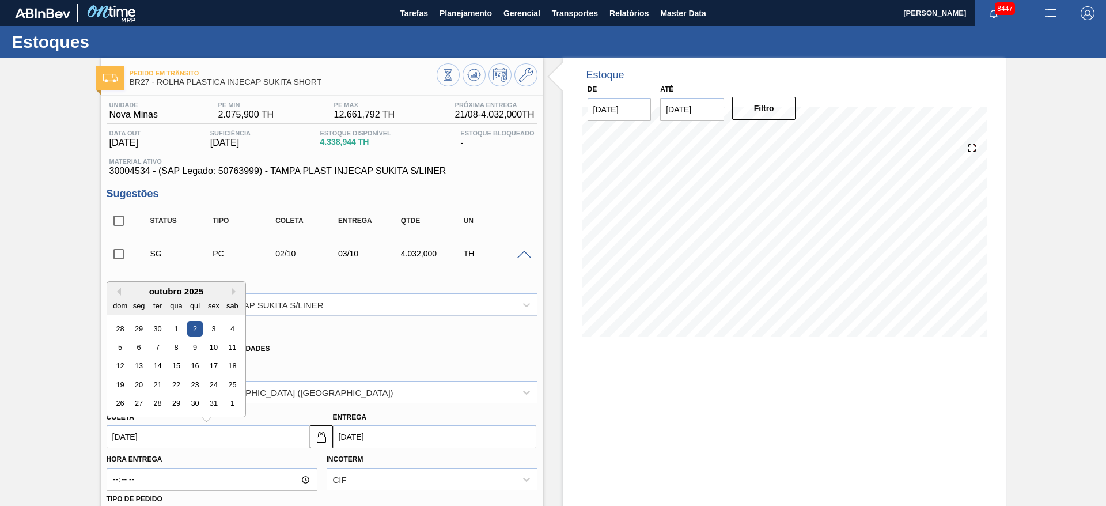
click at [144, 432] on input "[DATE]" at bounding box center [208, 436] width 203 height 23
click at [120, 289] on div "outubro 2025" at bounding box center [176, 291] width 138 height 10
click at [116, 288] on button "Previous Month" at bounding box center [117, 291] width 8 height 8
click at [142, 363] on div "15" at bounding box center [139, 366] width 16 height 16
type input "[DATE]"
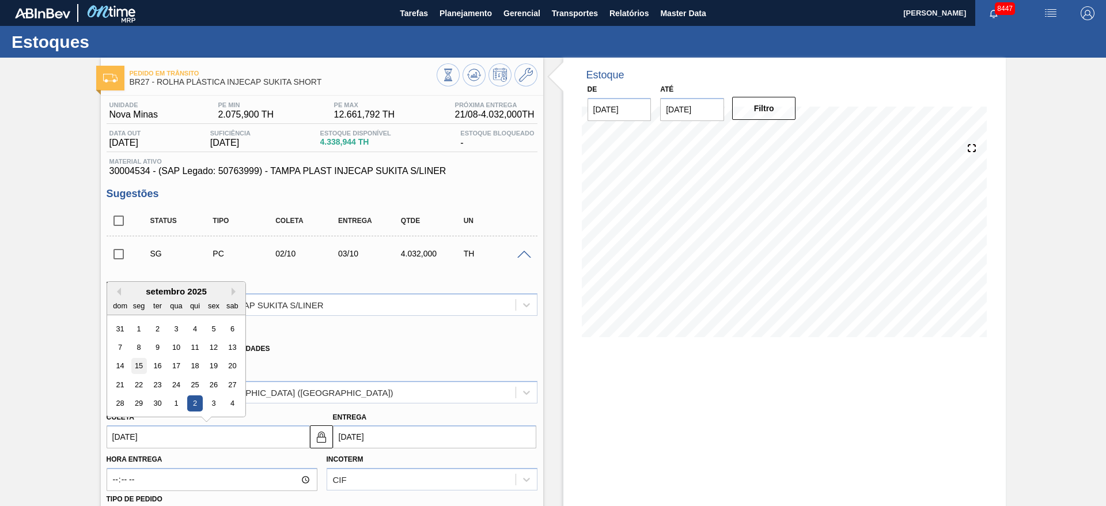
type input "[DATE]"
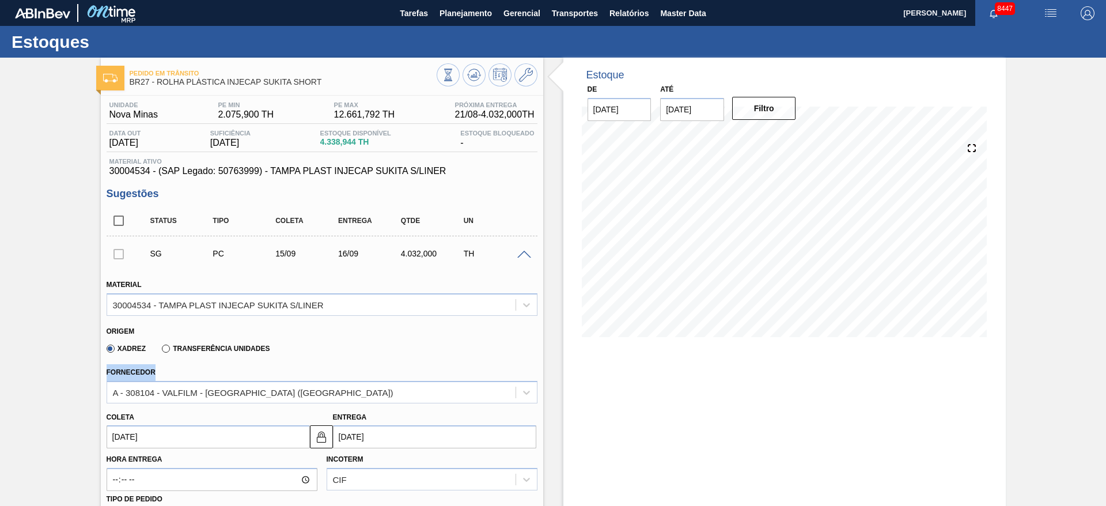
click at [142, 364] on div "Fornecedor A - 308104 - VALFILM - [GEOGRAPHIC_DATA] ([GEOGRAPHIC_DATA])" at bounding box center [322, 383] width 431 height 39
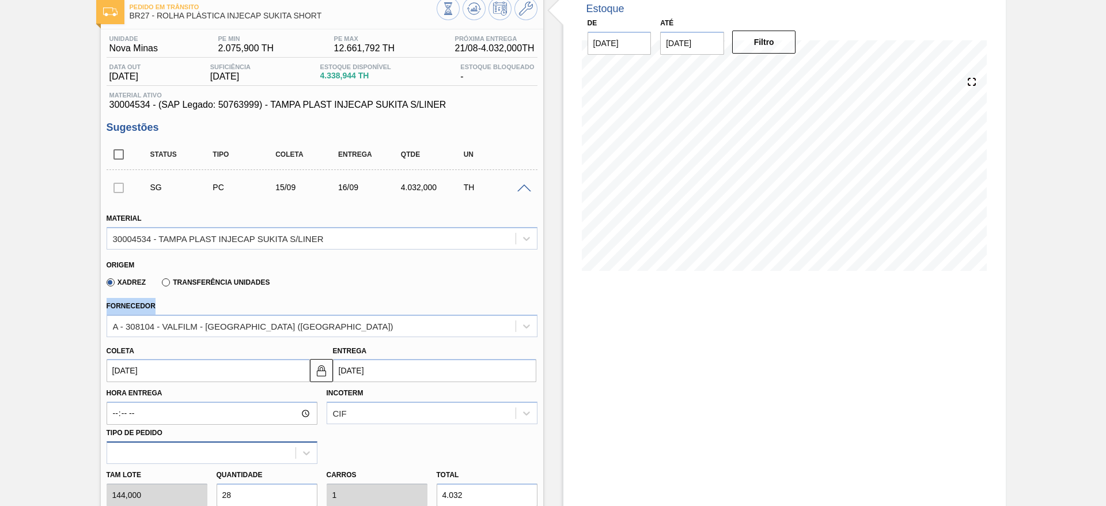
scroll to position [173, 0]
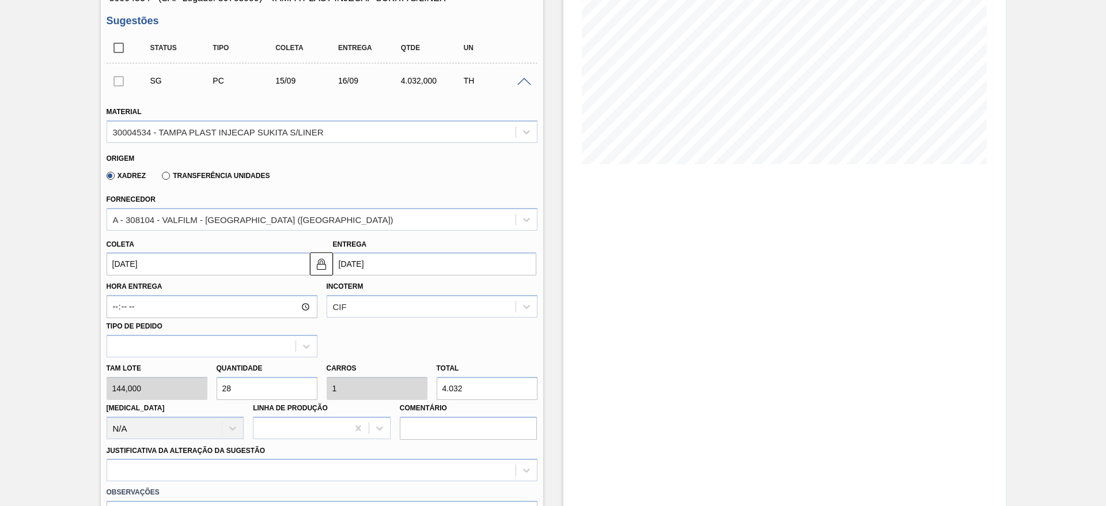
click at [402, 451] on div "Justificativa da Alteração da Sugestão" at bounding box center [322, 461] width 431 height 39
click at [403, 454] on div "Justificativa da Alteração da Sugestão" at bounding box center [322, 461] width 431 height 39
click at [407, 461] on div "option Outro problema com o fornecedor - Mudança de fornecedor focused, 7 of 18…" at bounding box center [322, 469] width 431 height 22
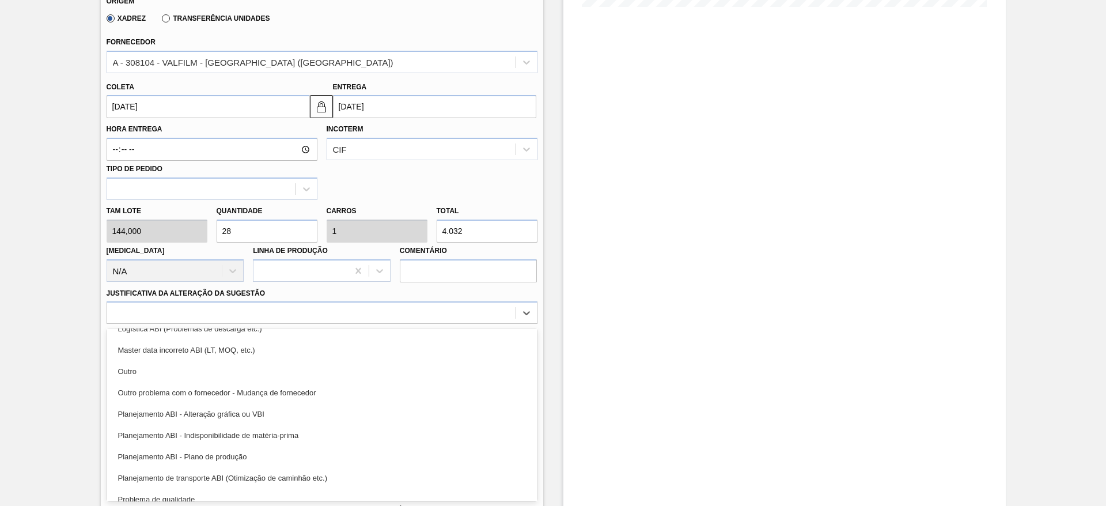
scroll to position [215, 0]
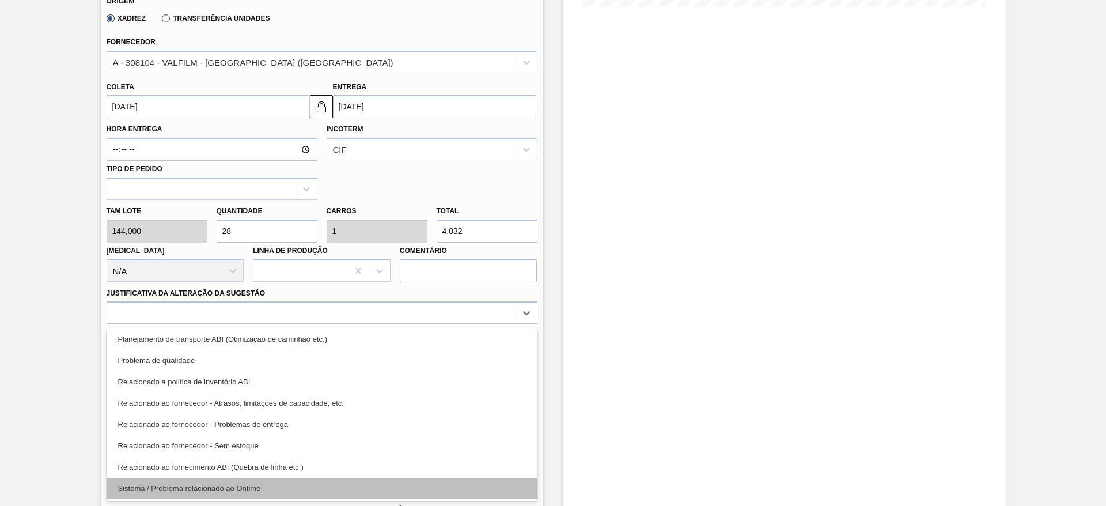
click at [424, 484] on div "Sistema / Problema relacionado ao Ontime" at bounding box center [322, 487] width 431 height 21
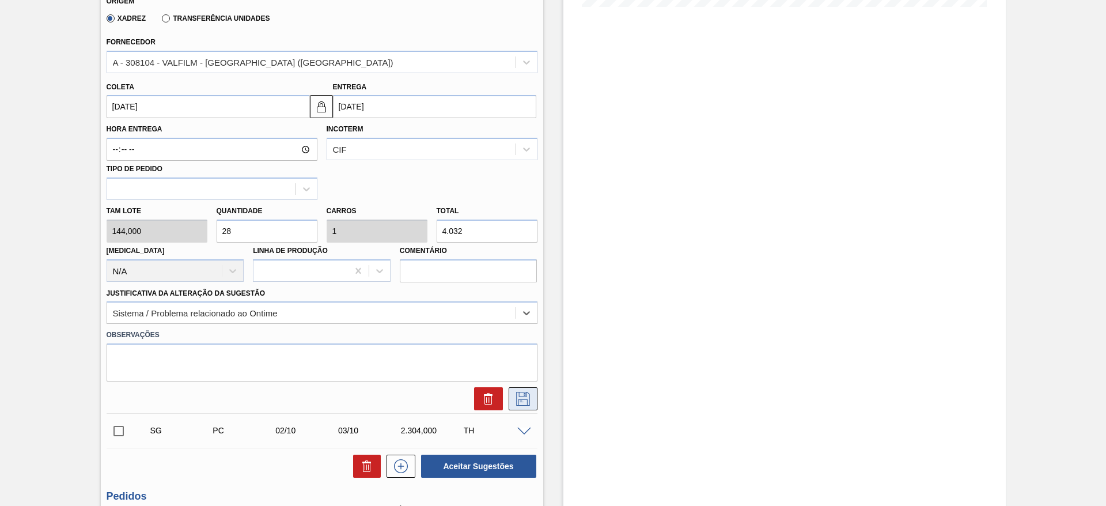
click at [522, 405] on button at bounding box center [523, 398] width 29 height 23
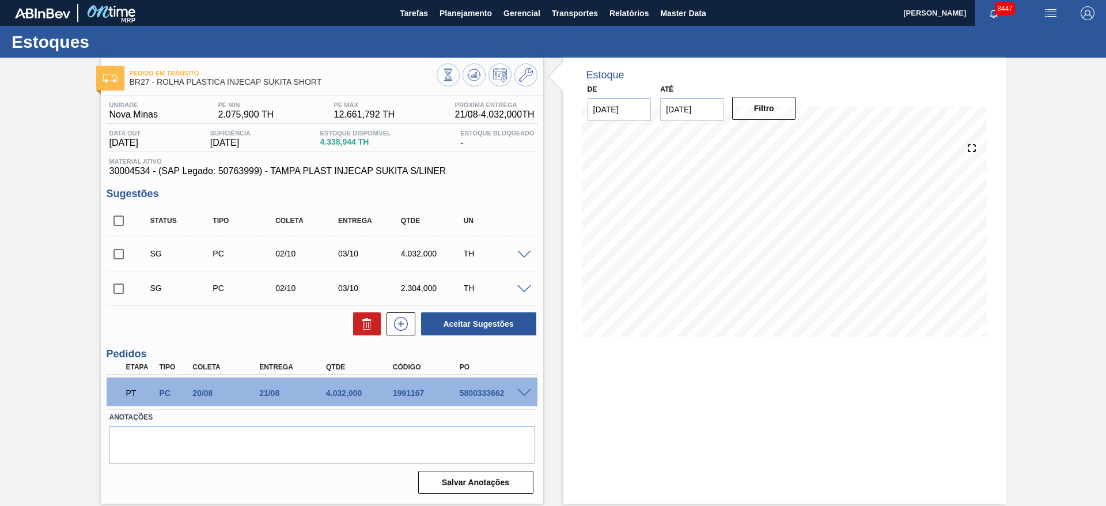
scroll to position [0, 0]
click at [527, 251] on span at bounding box center [524, 255] width 14 height 9
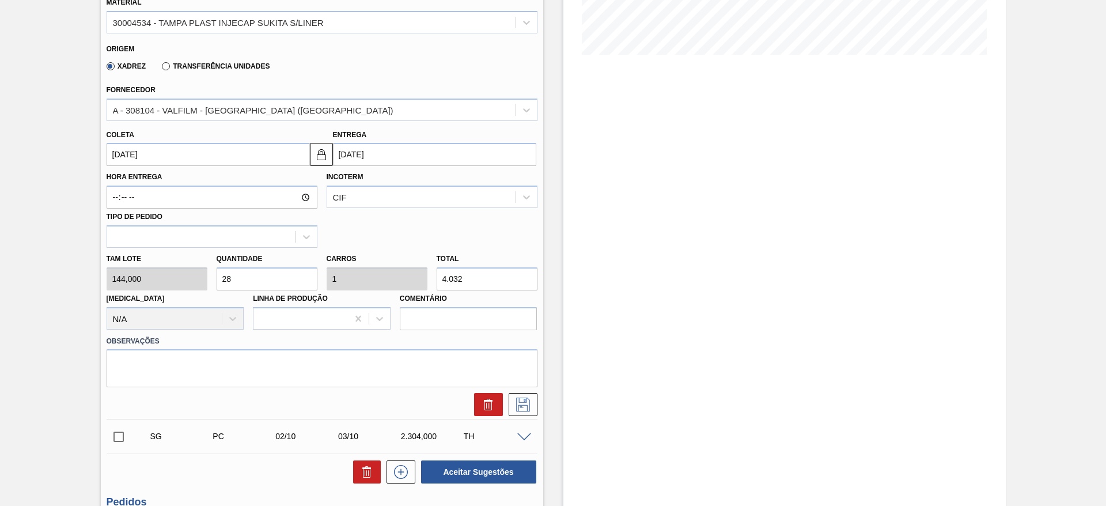
scroll to position [346, 0]
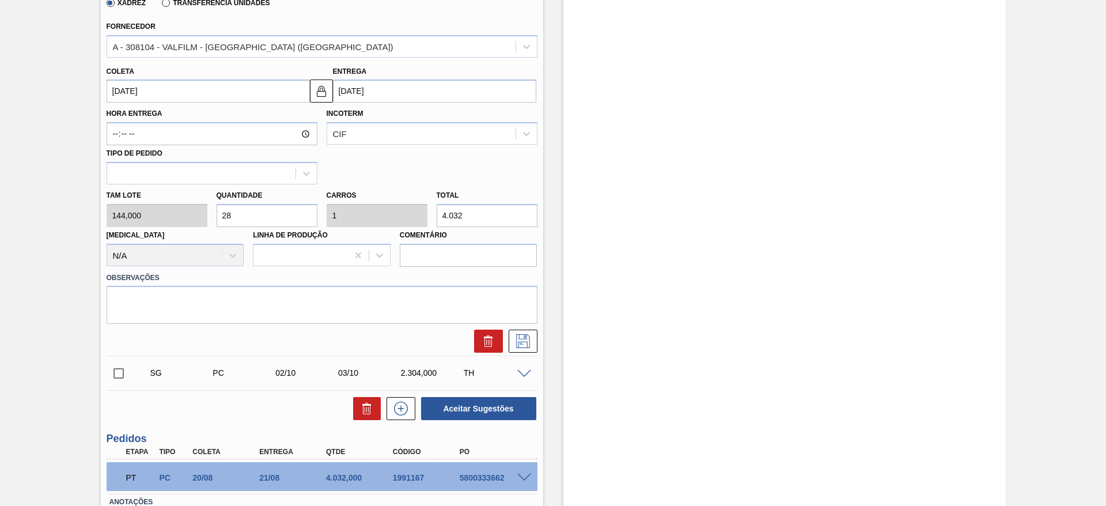
click at [135, 87] on input "[DATE]" at bounding box center [208, 90] width 203 height 23
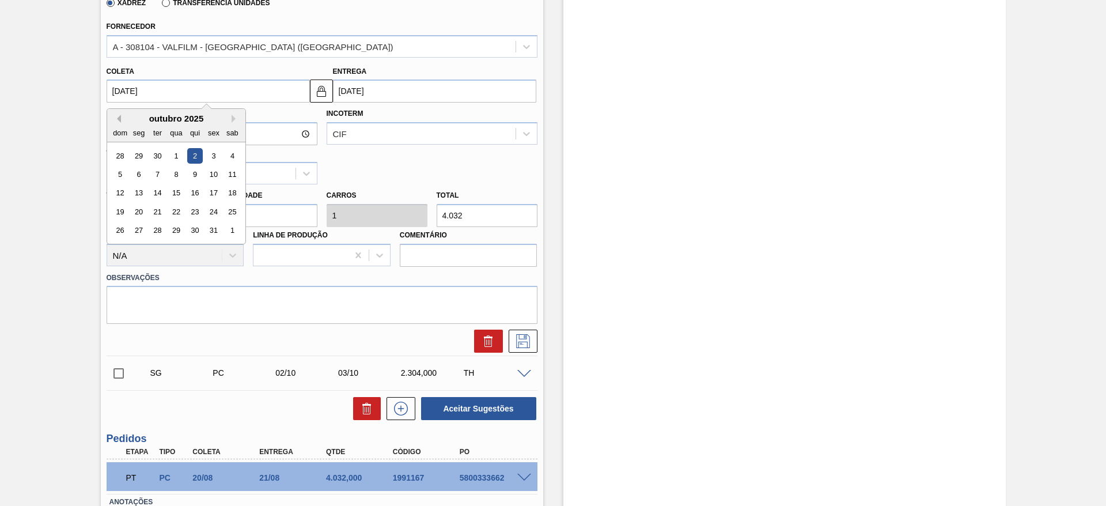
click at [117, 119] on button "Previous Month" at bounding box center [117, 119] width 8 height 8
click at [139, 192] on div "15" at bounding box center [139, 193] width 16 height 16
type input "[DATE]"
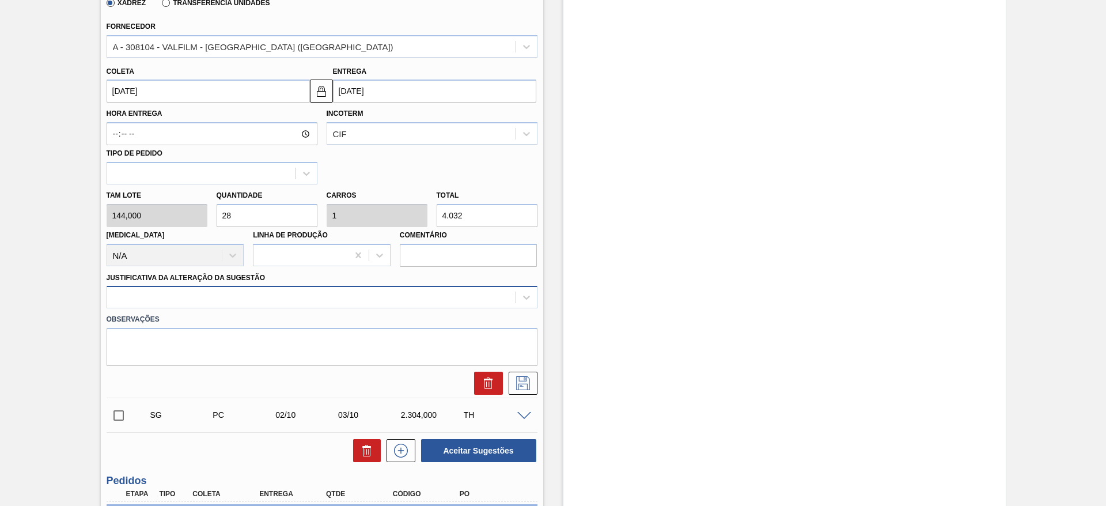
click at [408, 300] on div at bounding box center [311, 297] width 408 height 17
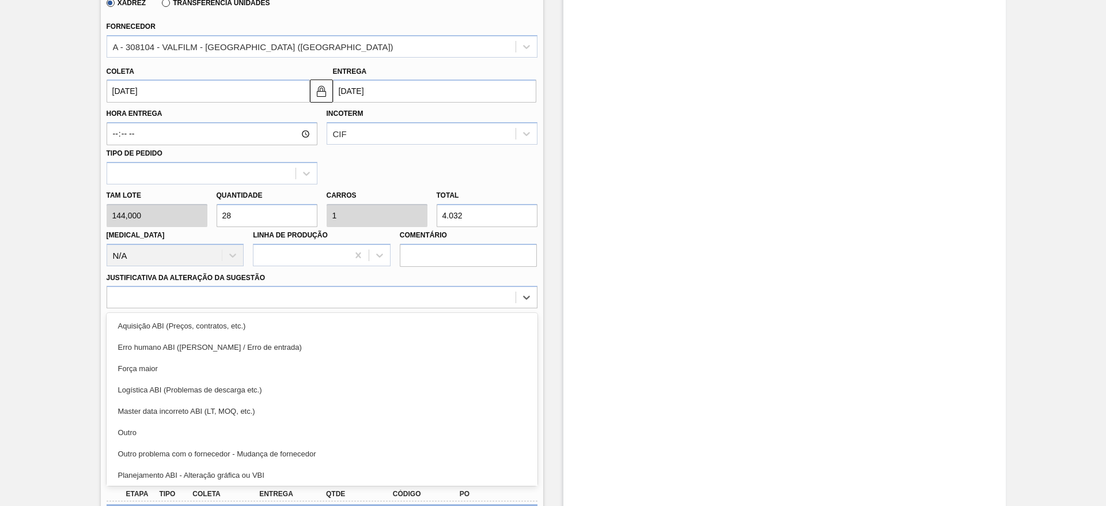
scroll to position [215, 0]
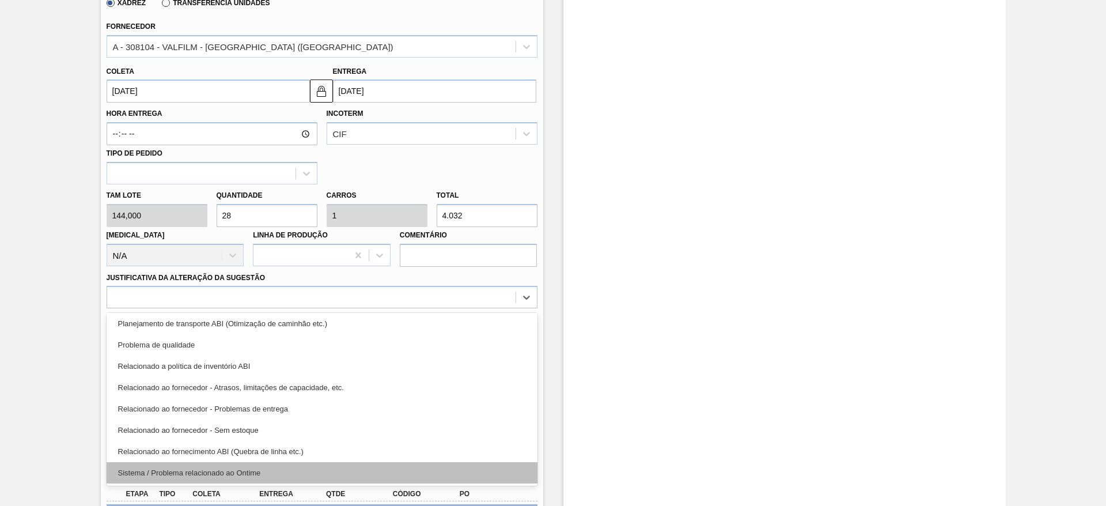
click at [404, 467] on div "Sistema / Problema relacionado ao Ontime" at bounding box center [322, 472] width 431 height 21
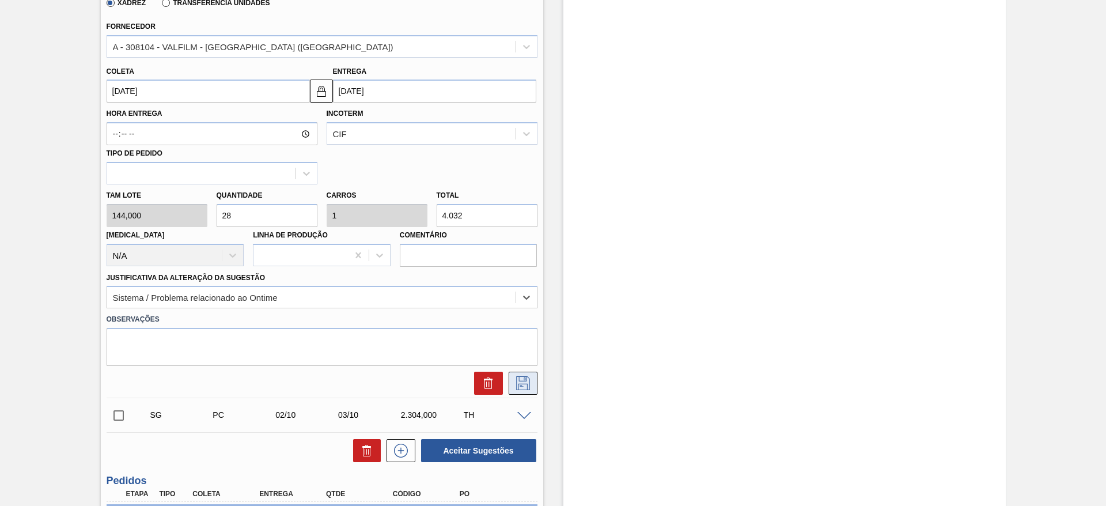
click at [522, 373] on button at bounding box center [523, 382] width 29 height 23
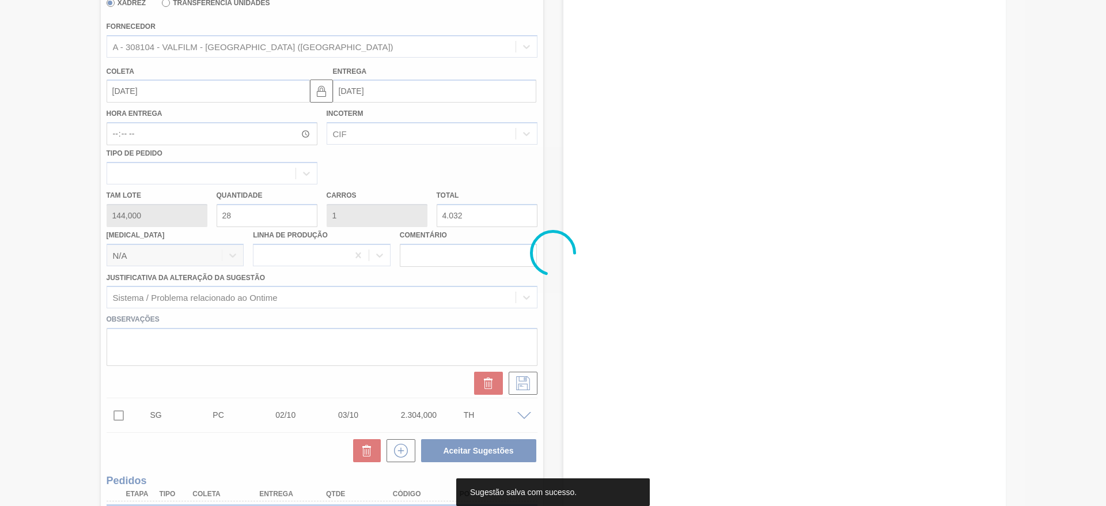
scroll to position [0, 0]
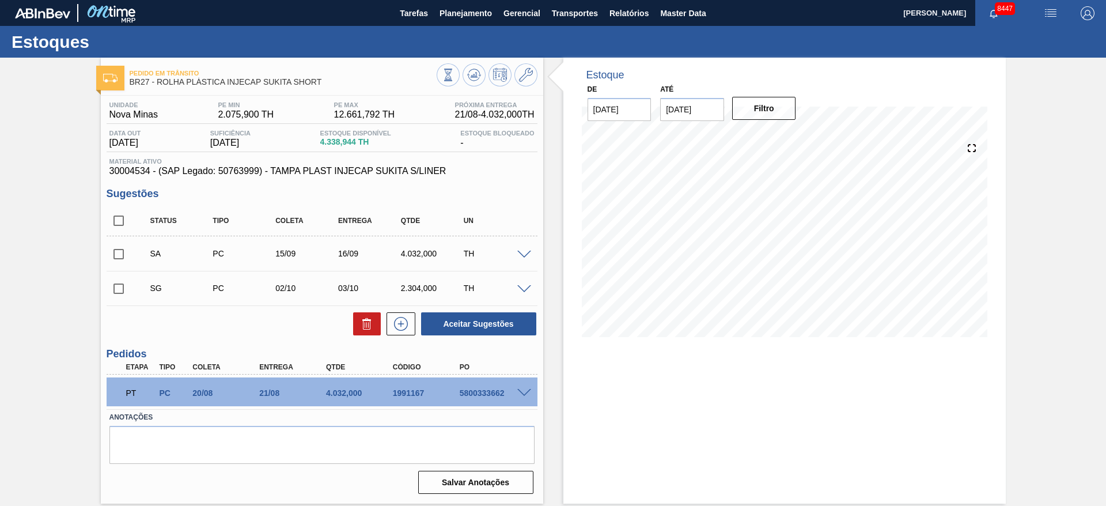
click at [114, 252] on input "checkbox" at bounding box center [119, 254] width 24 height 24
click at [491, 327] on button "Aceitar Sugestões" at bounding box center [478, 323] width 115 height 23
checkbox input "false"
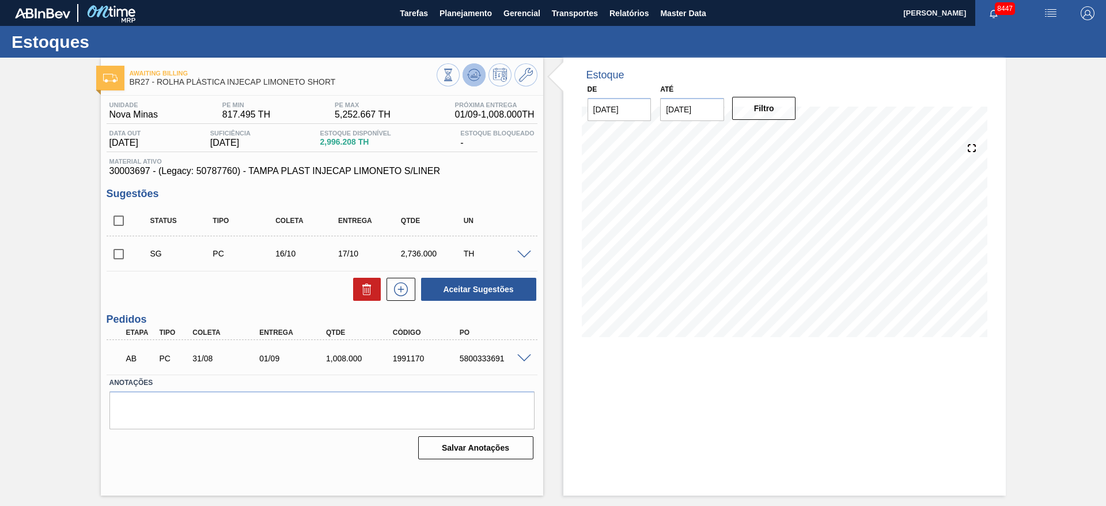
click at [452, 70] on g at bounding box center [448, 69] width 8 height 1
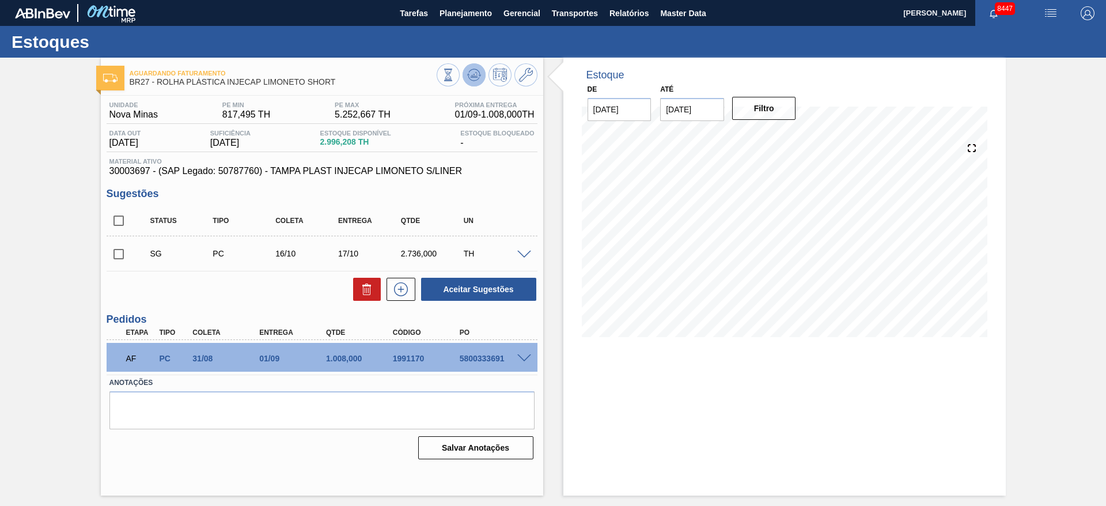
click at [464, 77] on button at bounding box center [473, 74] width 23 height 23
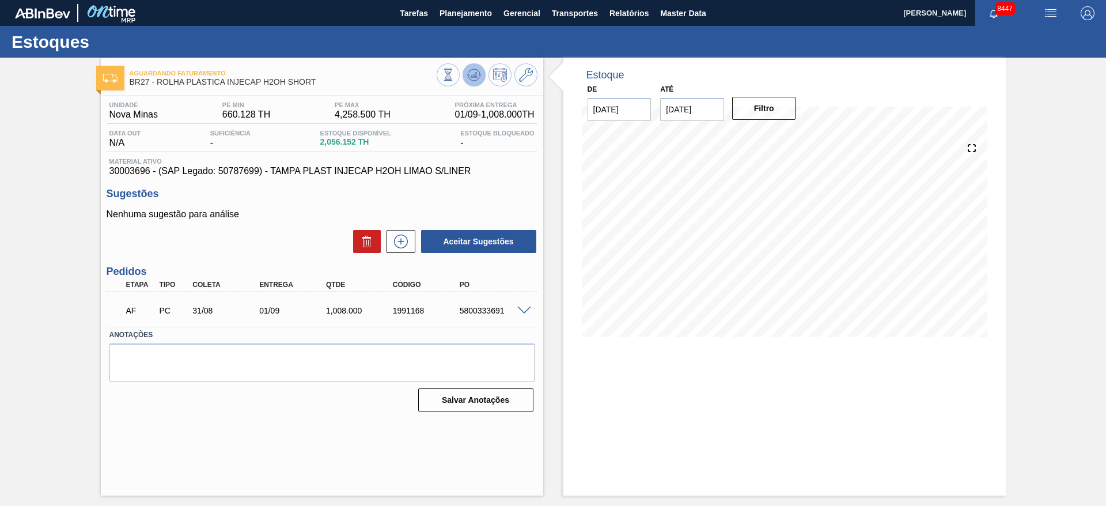
click at [475, 75] on icon at bounding box center [473, 74] width 7 height 5
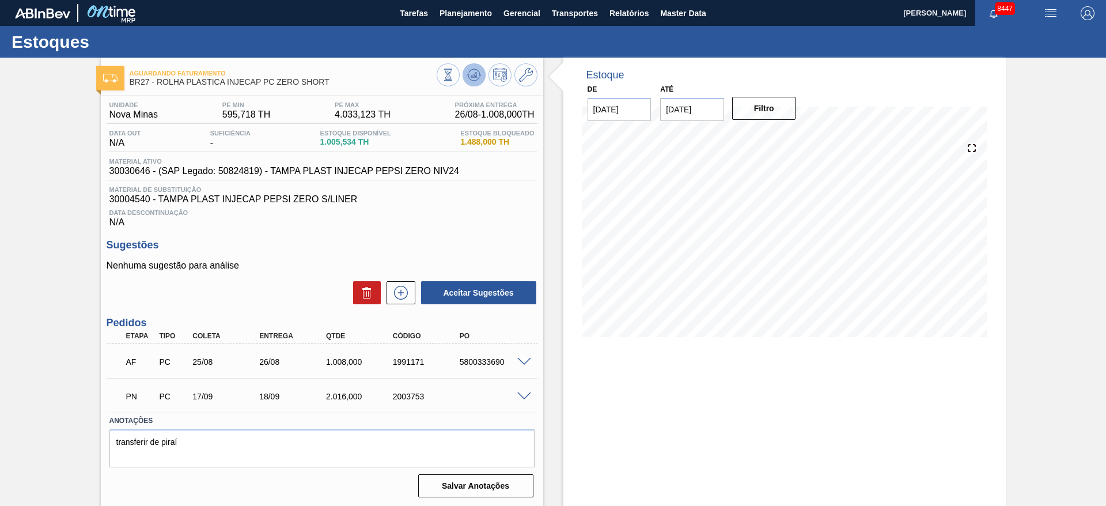
click at [481, 75] on button at bounding box center [473, 74] width 23 height 23
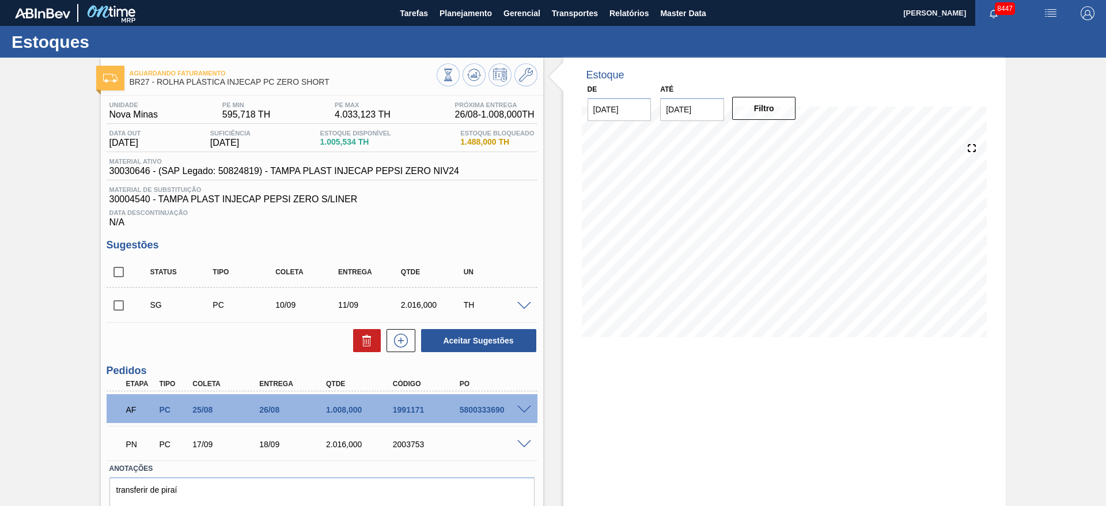
click at [521, 304] on span at bounding box center [524, 306] width 14 height 9
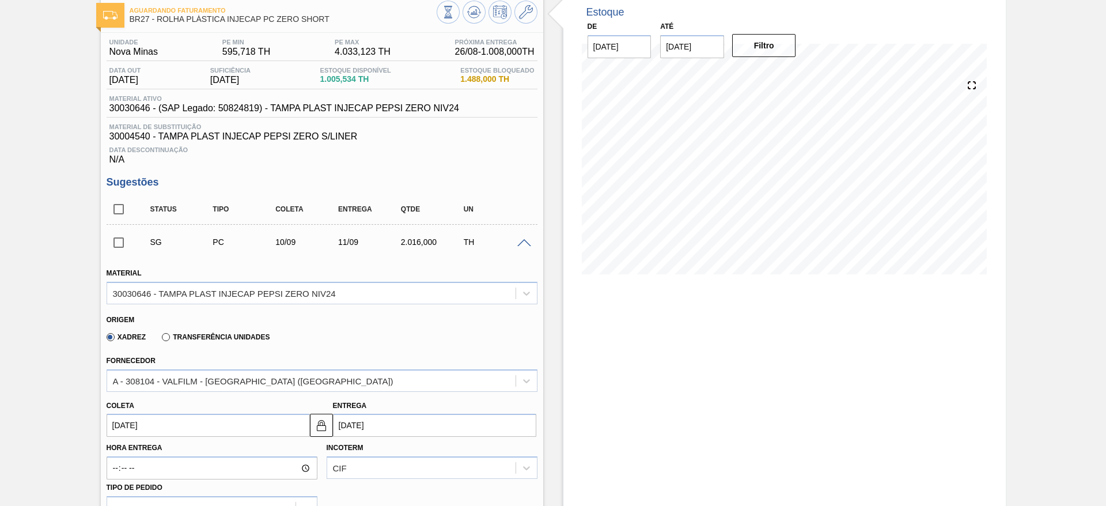
scroll to position [259, 0]
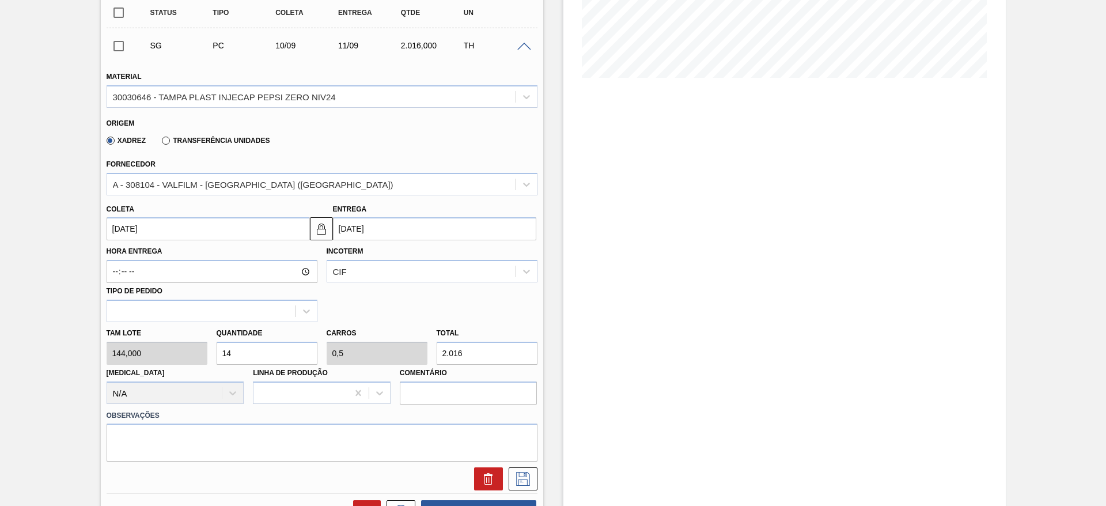
drag, startPoint x: 249, startPoint y: 359, endPoint x: 237, endPoint y: 357, distance: 12.9
click at [238, 359] on input "14" at bounding box center [267, 352] width 101 height 23
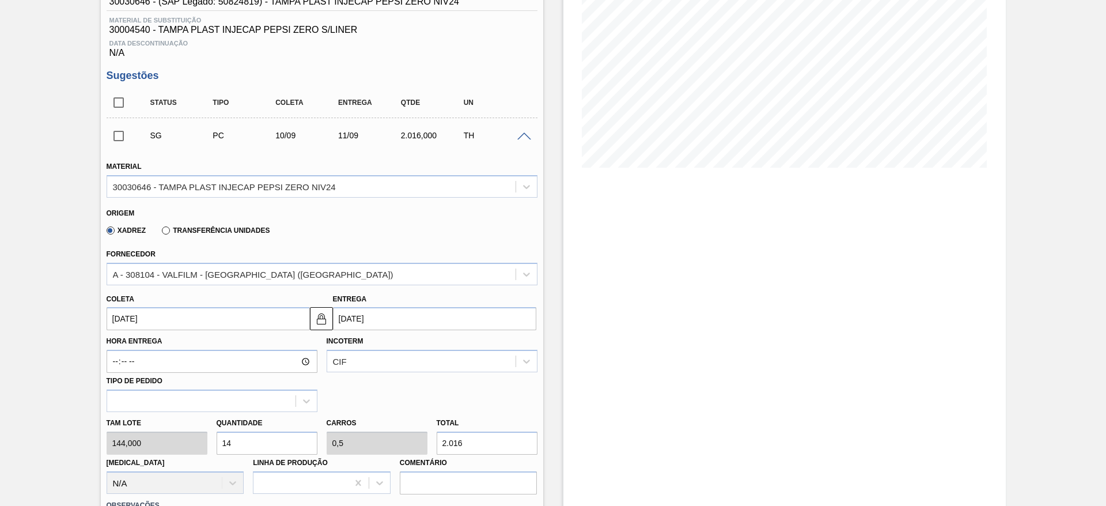
scroll to position [432, 0]
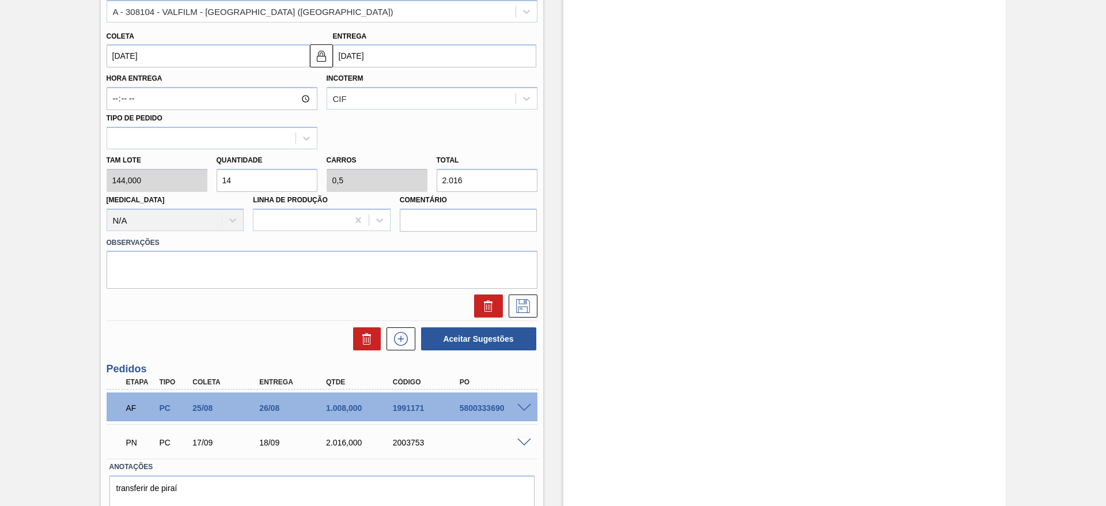
drag, startPoint x: 231, startPoint y: 177, endPoint x: 207, endPoint y: 177, distance: 23.6
click at [207, 177] on div "Tam lote 144,000 Quantidade 14 Carros 0,5 Total 2.016 Doca N/A Linha de Produçã…" at bounding box center [322, 190] width 440 height 82
type input "2"
type input "0,071"
type input "288"
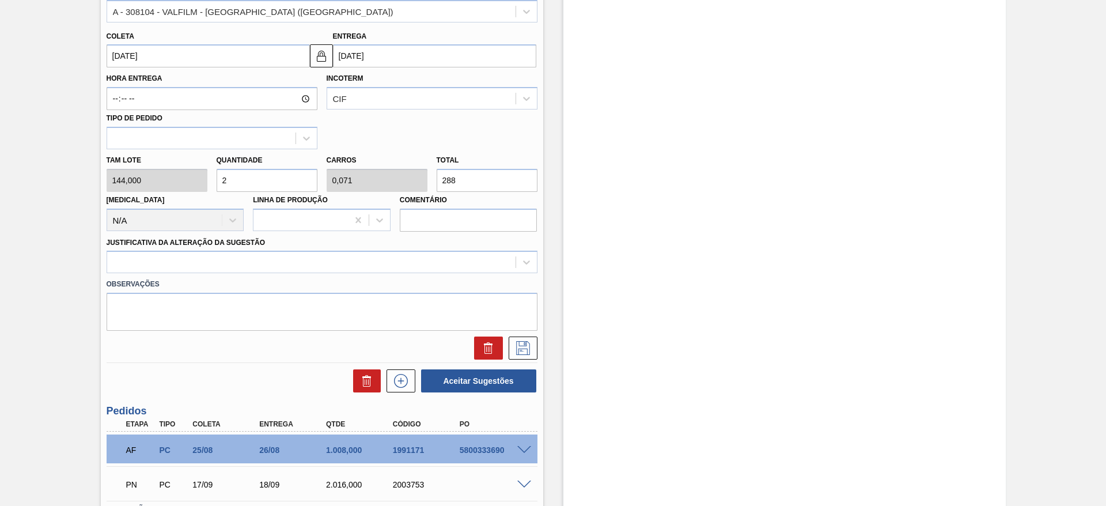
type input "24"
type input "0,857"
type input "3.456"
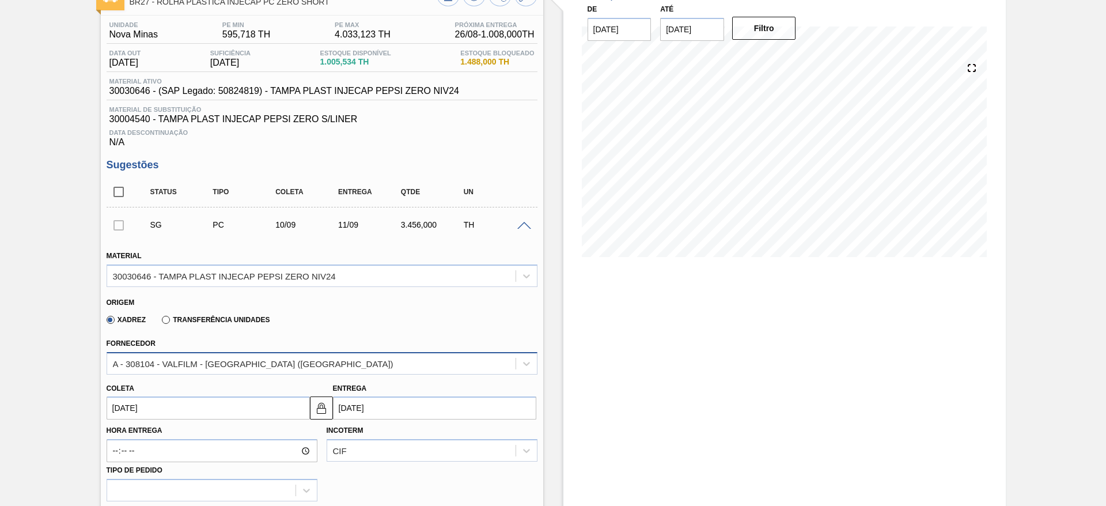
scroll to position [173, 0]
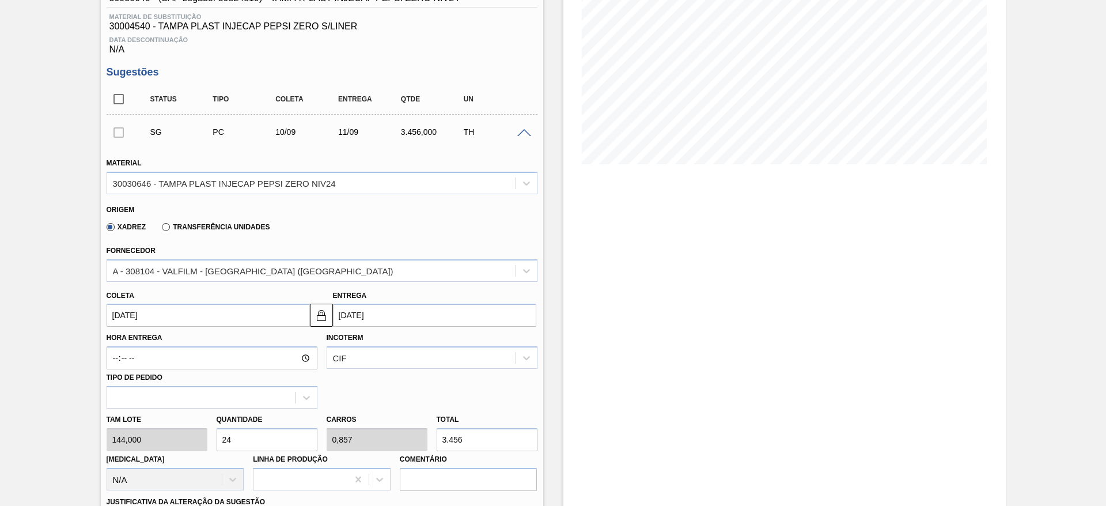
type input "24"
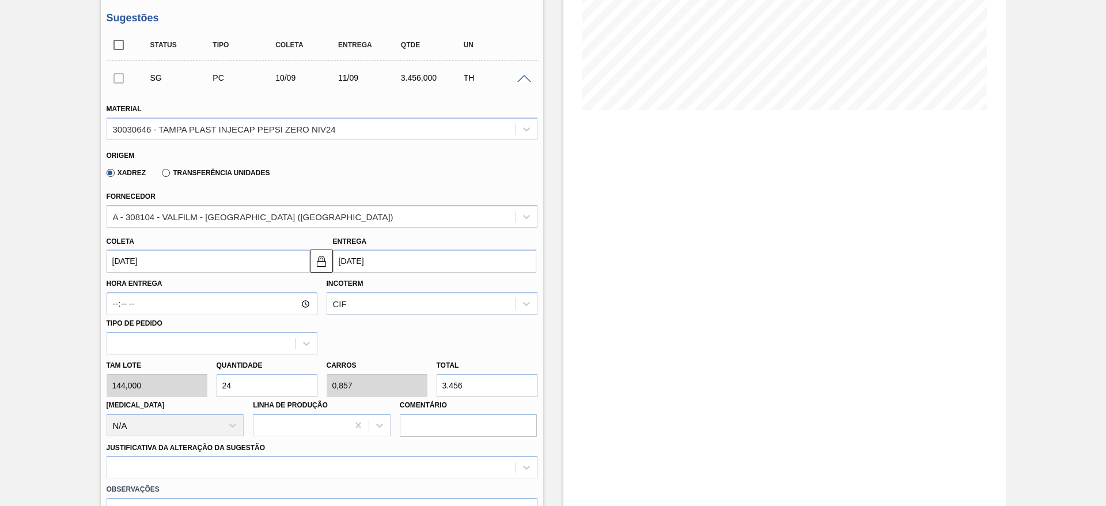
scroll to position [259, 0]
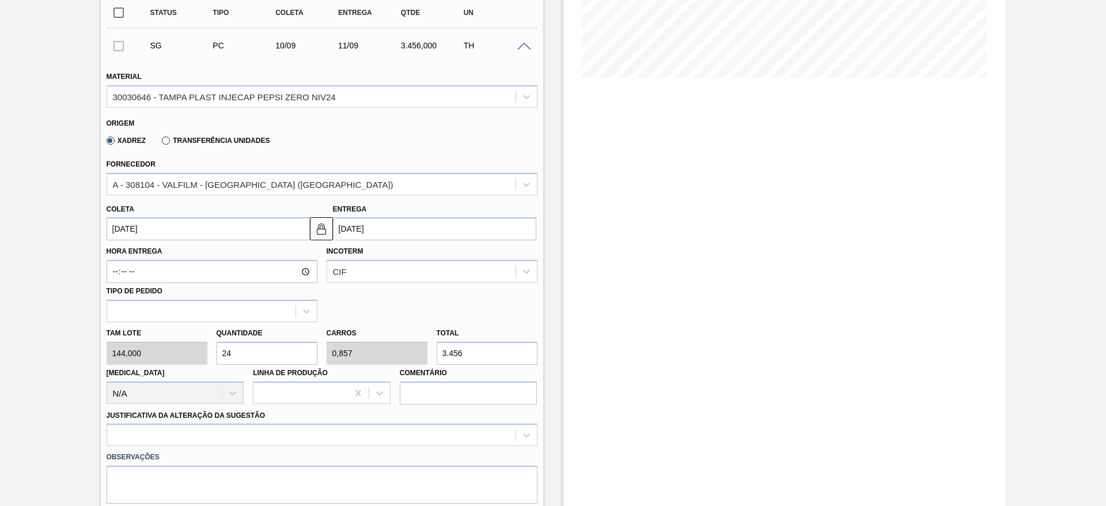
click at [139, 234] on input "10/09/2025" at bounding box center [208, 228] width 203 height 23
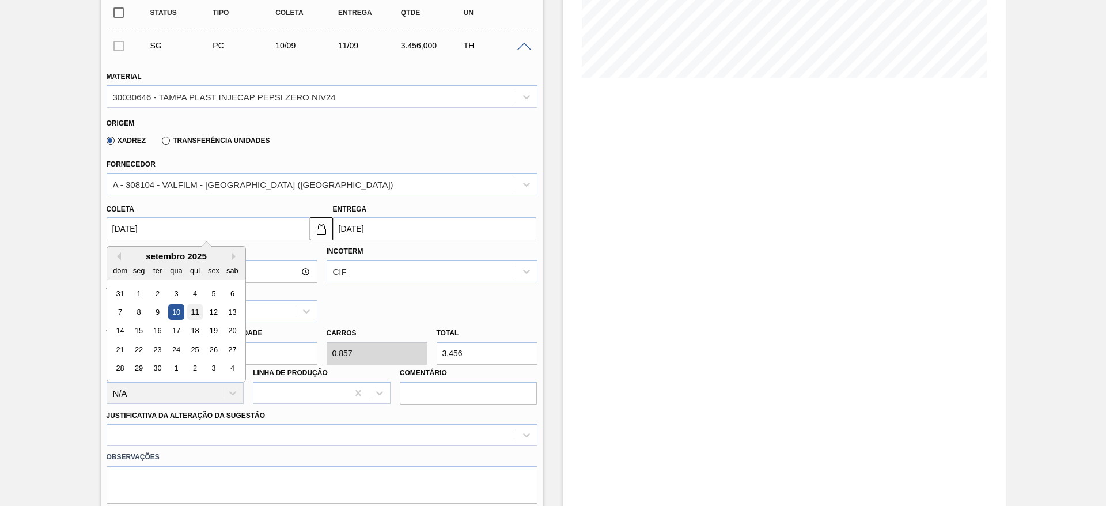
click at [199, 309] on div "11" at bounding box center [195, 312] width 16 height 16
type input "11/09/2025"
type input "12/09/2025"
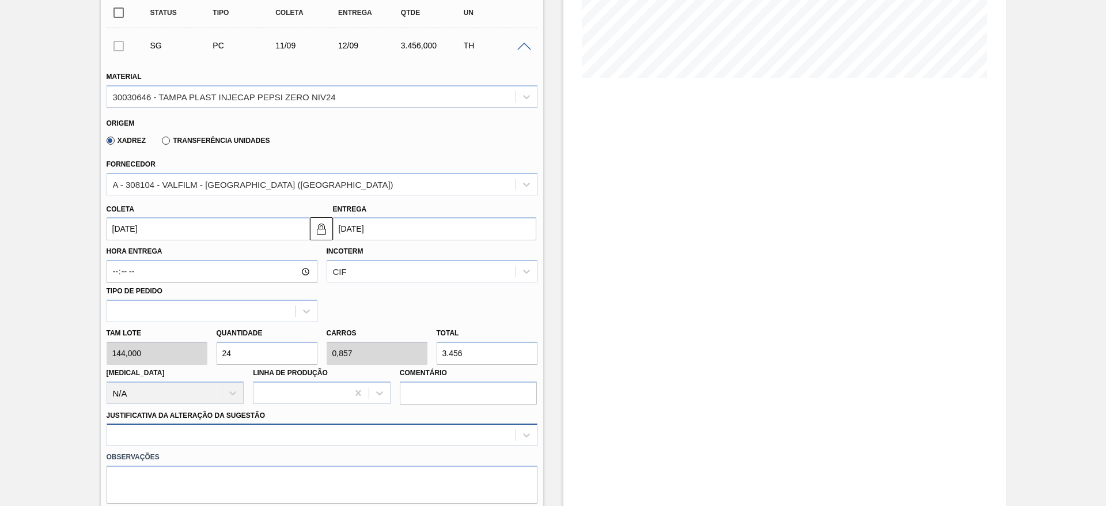
click at [412, 436] on div at bounding box center [322, 434] width 431 height 22
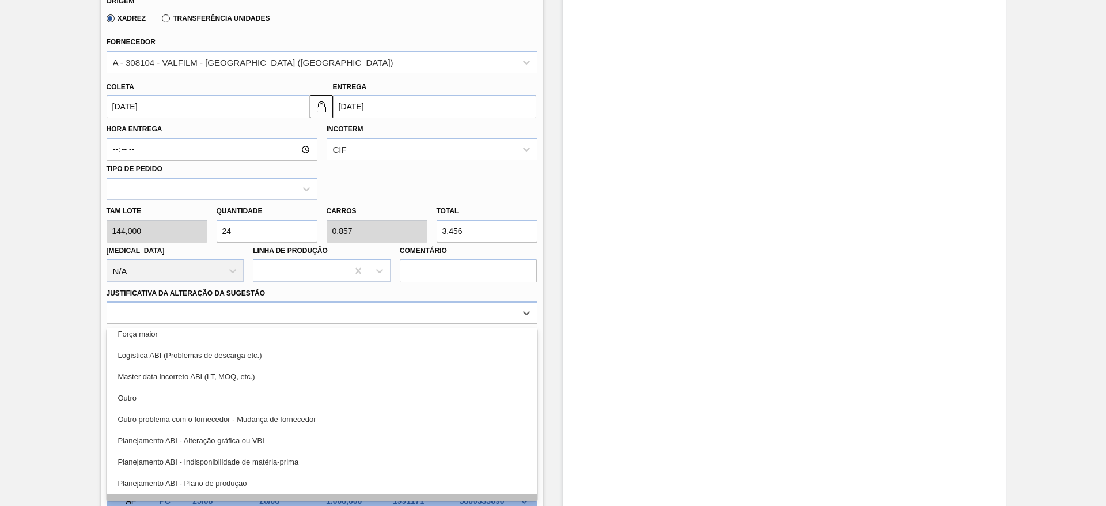
scroll to position [215, 0]
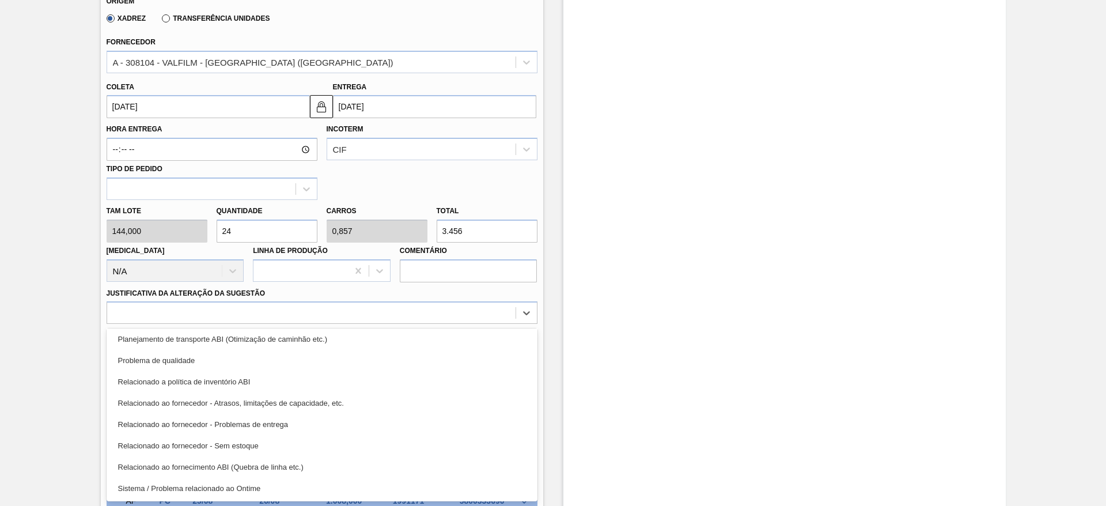
drag, startPoint x: 393, startPoint y: 341, endPoint x: 421, endPoint y: 347, distance: 28.4
click at [393, 341] on div "Planejamento de transporte ABI (Otimização de caminhão etc.)" at bounding box center [322, 338] width 431 height 21
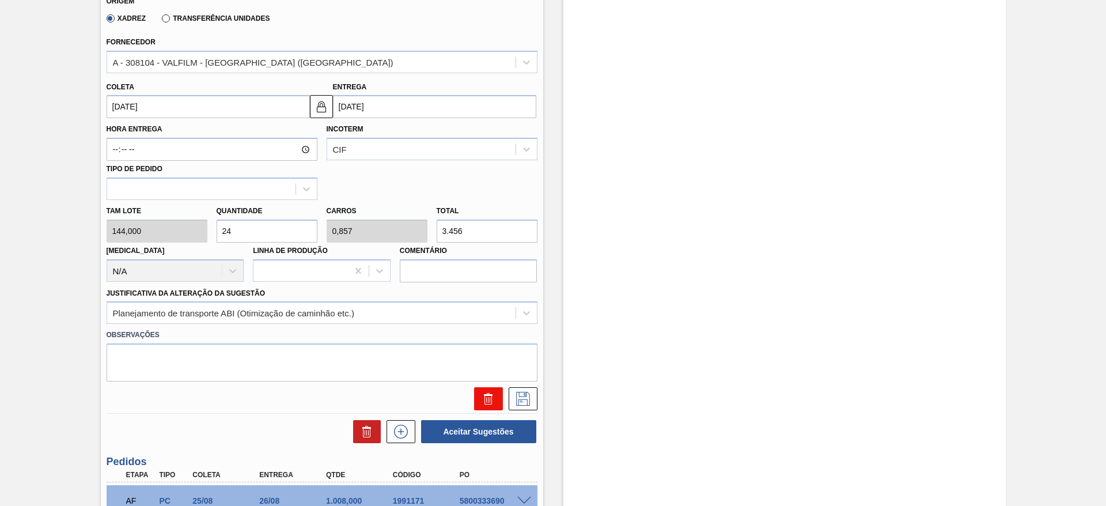
click at [499, 399] on button at bounding box center [488, 398] width 29 height 23
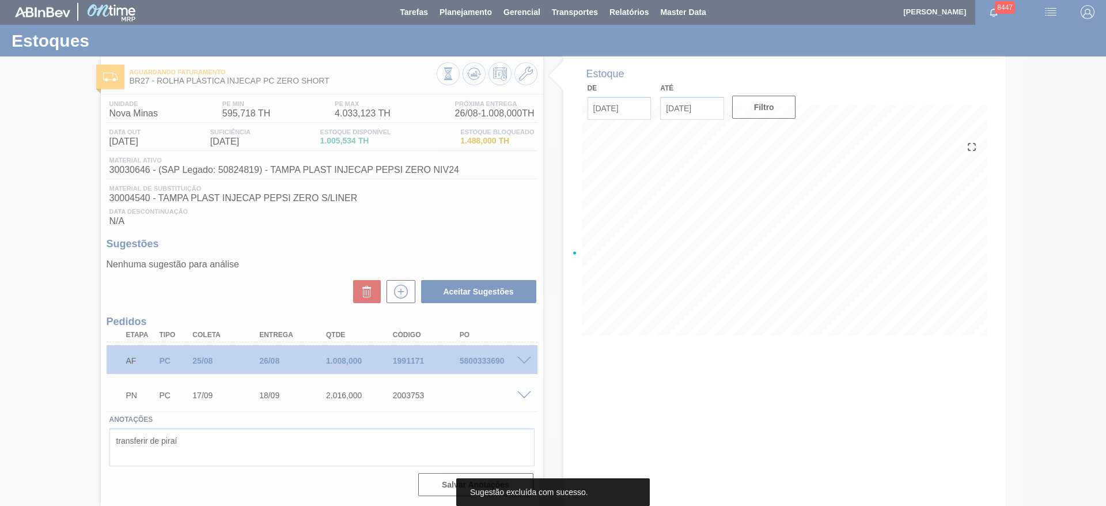
scroll to position [1, 0]
drag, startPoint x: 499, startPoint y: 399, endPoint x: 496, endPoint y: 367, distance: 31.9
click at [512, 389] on div at bounding box center [553, 253] width 1106 height 506
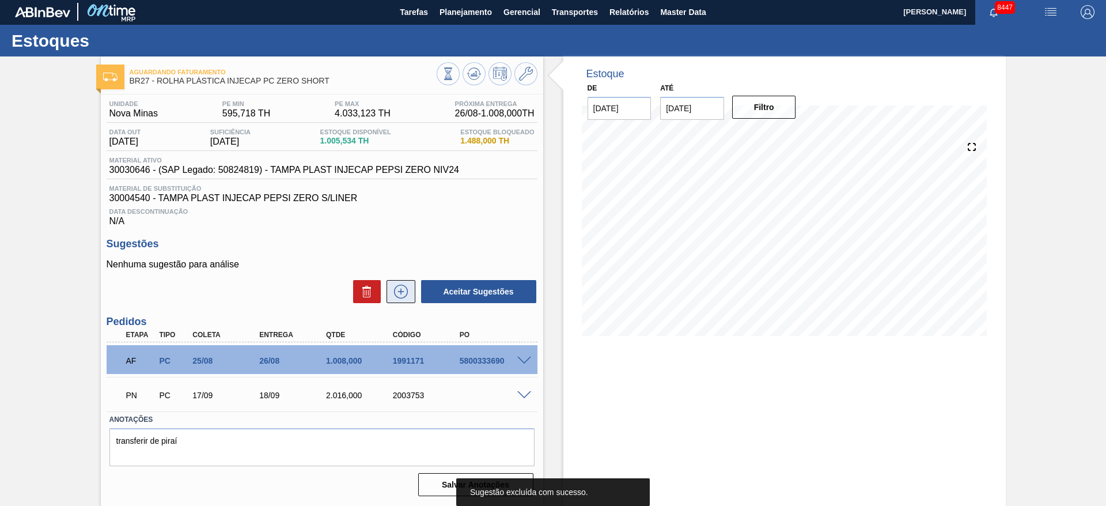
click at [402, 295] on icon at bounding box center [401, 291] width 18 height 14
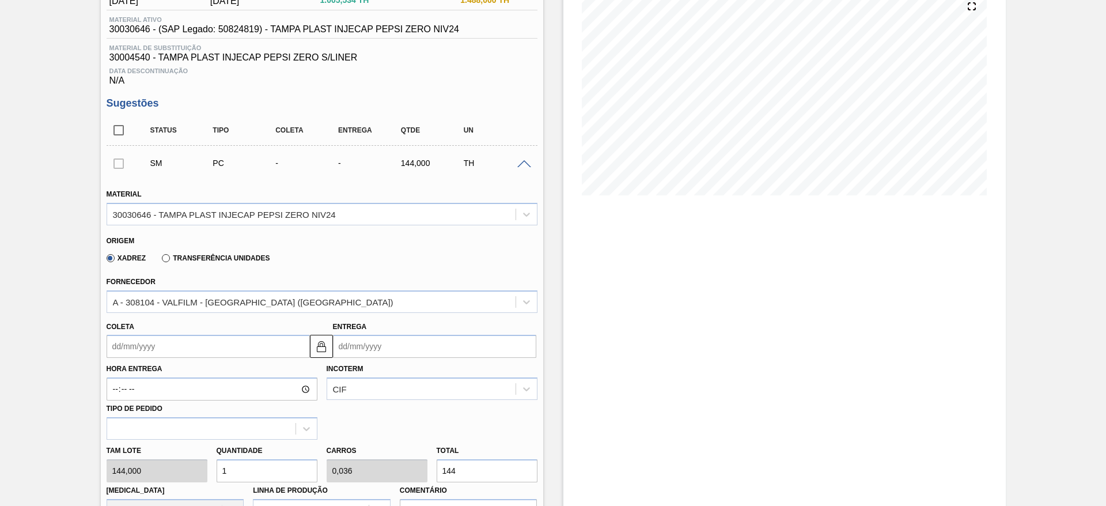
scroll to position [174, 0]
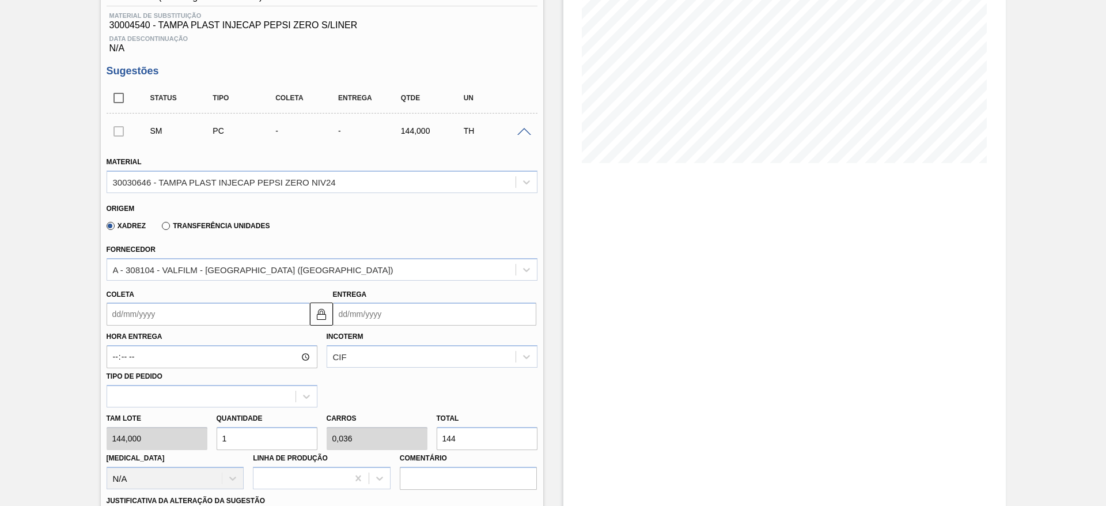
click at [230, 416] on div "Quantidade 1" at bounding box center [267, 430] width 101 height 40
drag, startPoint x: 238, startPoint y: 429, endPoint x: 209, endPoint y: 438, distance: 30.2
click at [209, 438] on div "Tam lote 144,000 Quantidade 1 Carros 0,036 Total 144 Doca N/A Linha de Produção…" at bounding box center [322, 448] width 440 height 82
type input "2"
type input "0,071"
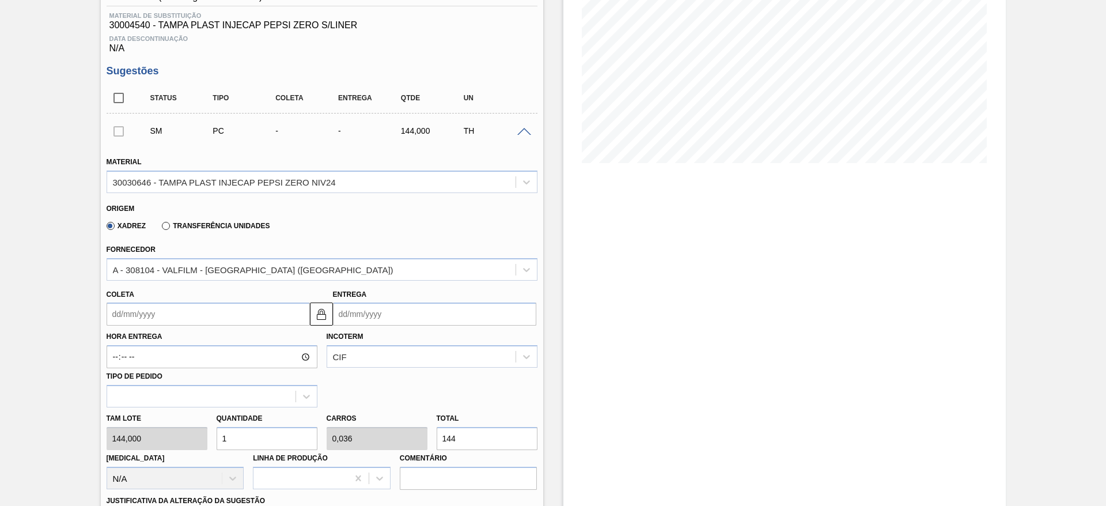
type input "288"
type input "22"
type input "0,786"
type input "3.168"
type input "22"
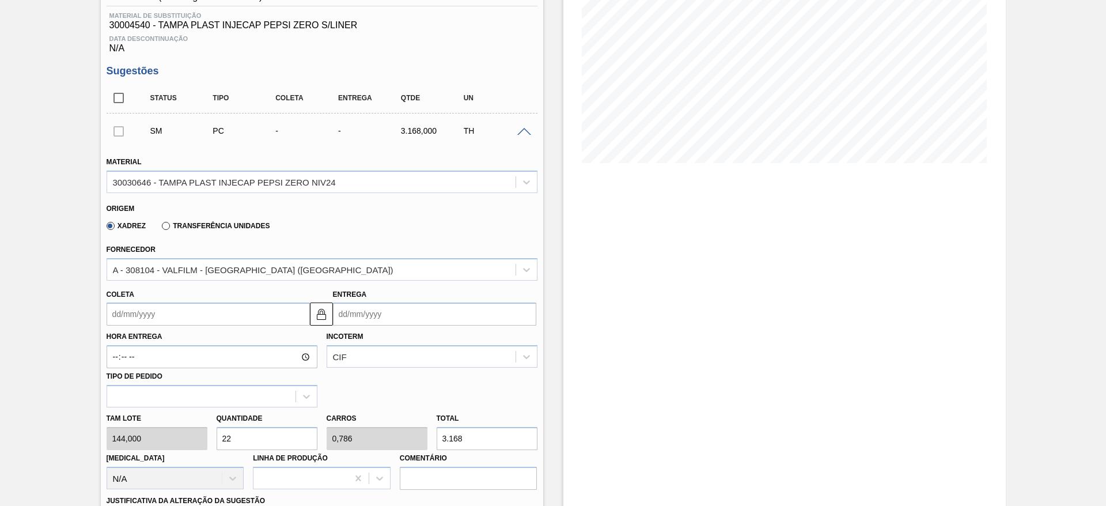
click at [136, 317] on input "Coleta" at bounding box center [208, 313] width 203 height 23
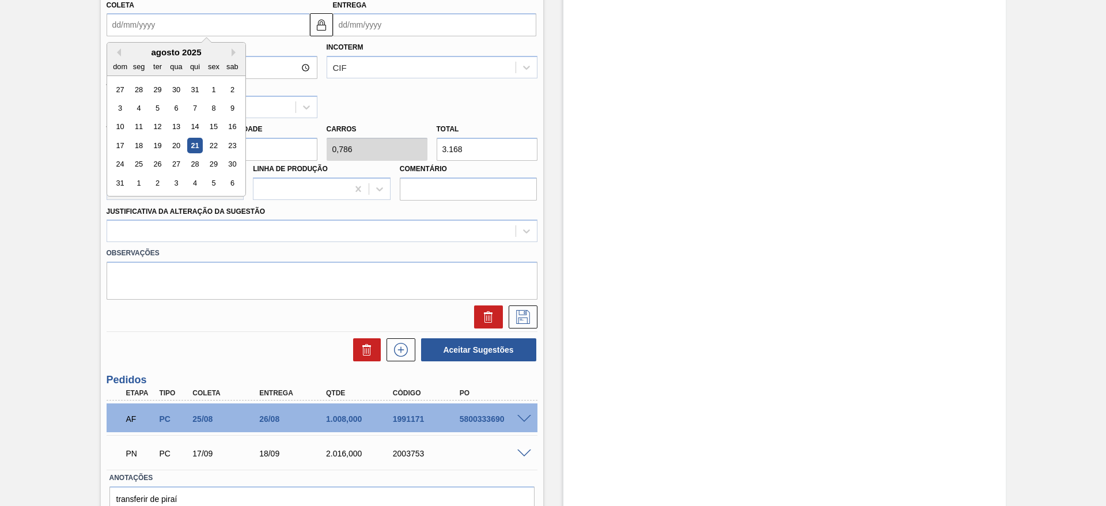
scroll to position [435, 0]
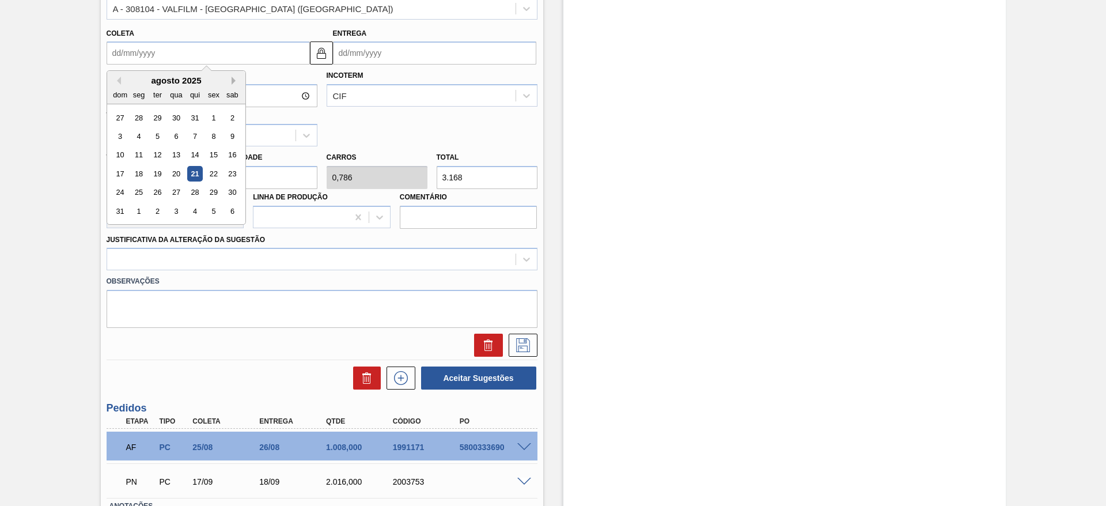
click at [236, 84] on button "Next Month" at bounding box center [236, 81] width 8 height 8
click at [188, 136] on div "11" at bounding box center [195, 136] width 16 height 16
type input "[DATE]"
type input "12/09/2025"
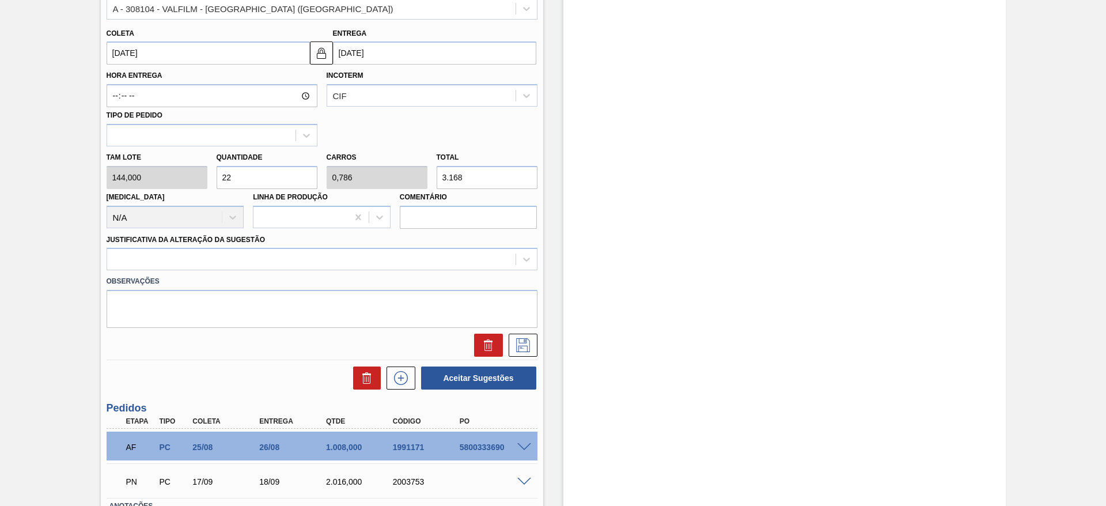
click at [408, 273] on label "Observações" at bounding box center [322, 281] width 431 height 17
click at [412, 254] on div at bounding box center [311, 259] width 408 height 17
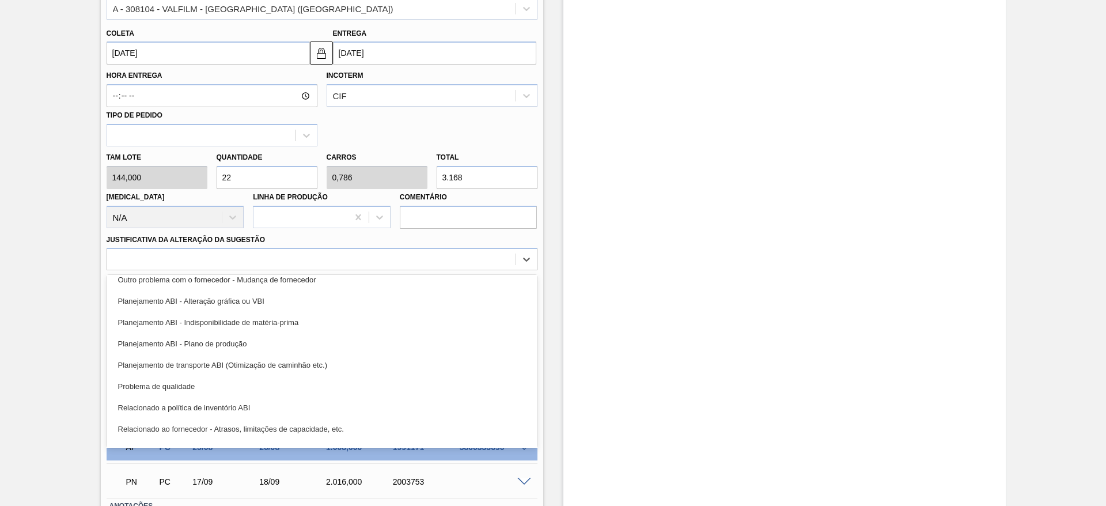
scroll to position [215, 0]
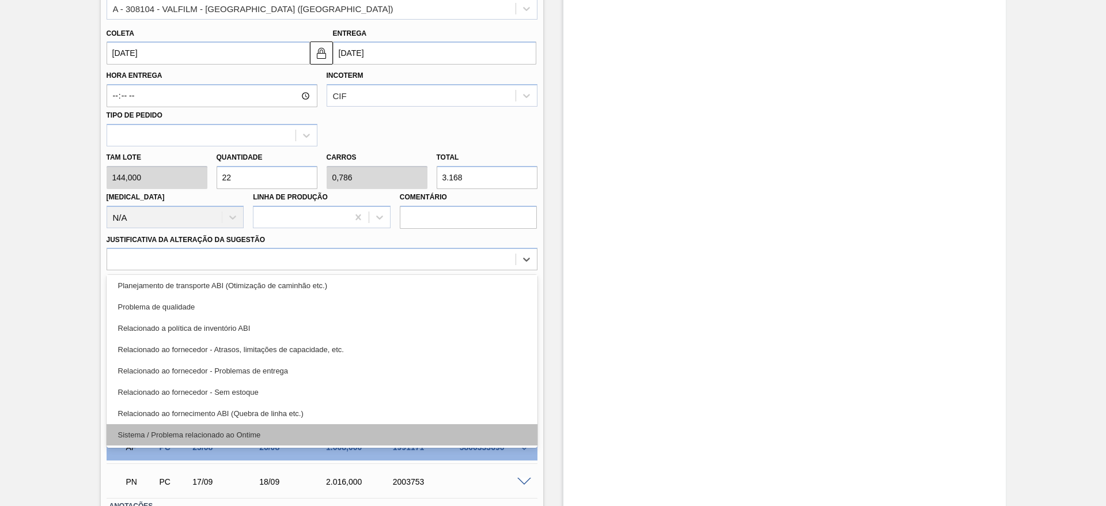
click at [382, 431] on div "Sistema / Problema relacionado ao Ontime" at bounding box center [322, 434] width 431 height 21
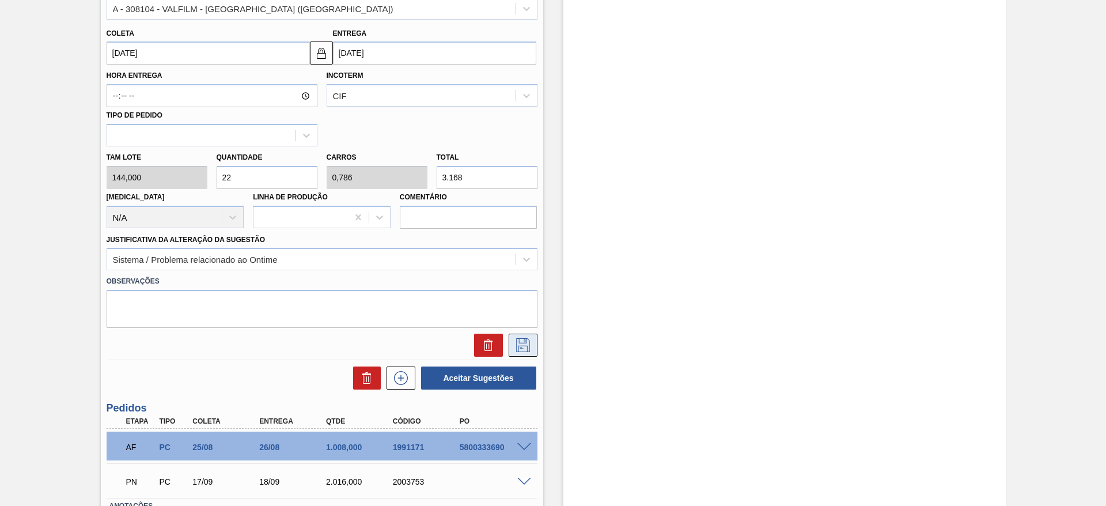
click at [526, 348] on icon at bounding box center [523, 345] width 18 height 14
click at [527, 342] on icon at bounding box center [523, 345] width 18 height 14
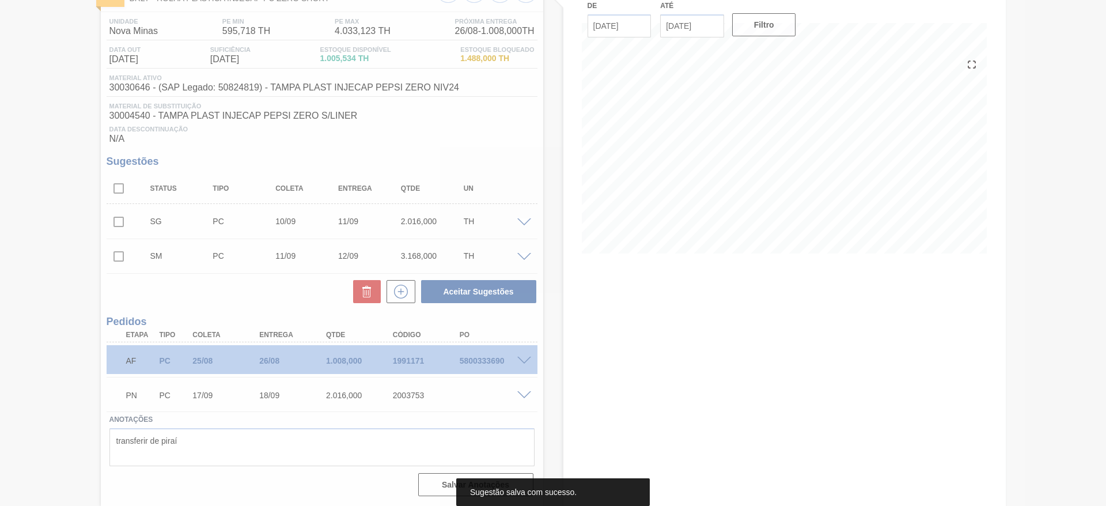
scroll to position [84, 0]
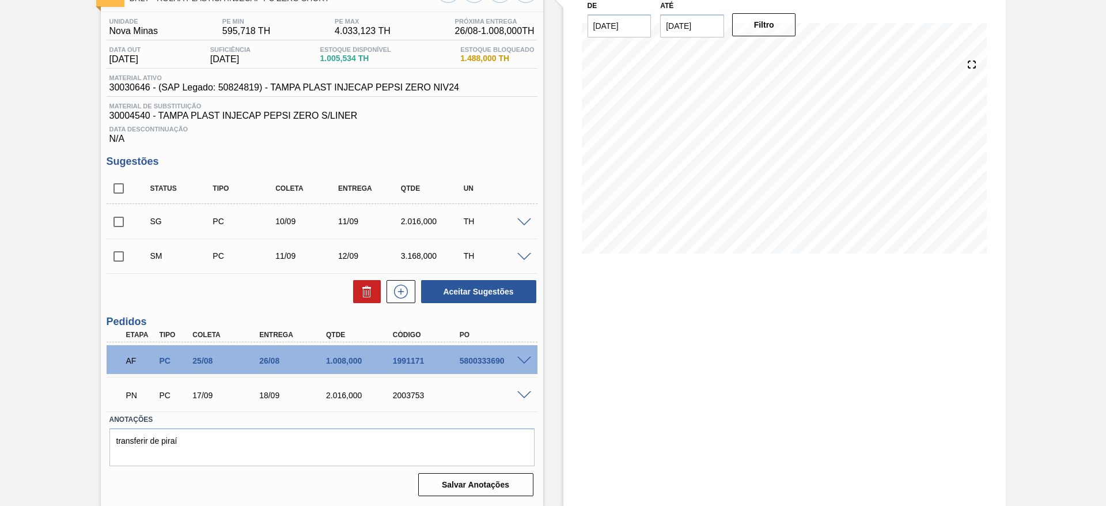
drag, startPoint x: 524, startPoint y: 223, endPoint x: 517, endPoint y: 223, distance: 7.5
click at [523, 223] on span at bounding box center [524, 222] width 14 height 9
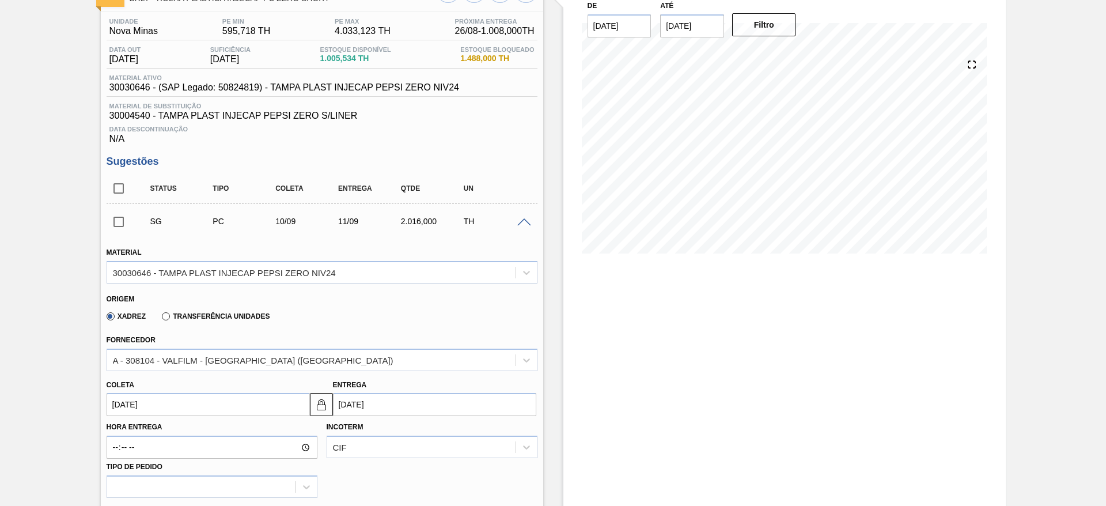
click at [127, 394] on input "[DATE]" at bounding box center [208, 404] width 203 height 23
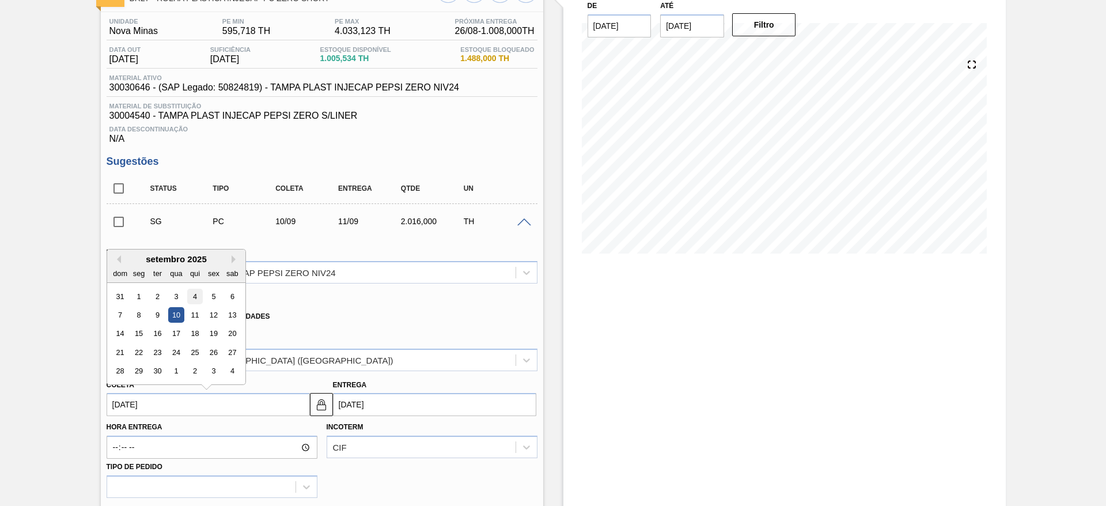
click at [197, 298] on div "4" at bounding box center [195, 297] width 16 height 16
type input "04/09/2025"
type input "05/09/2025"
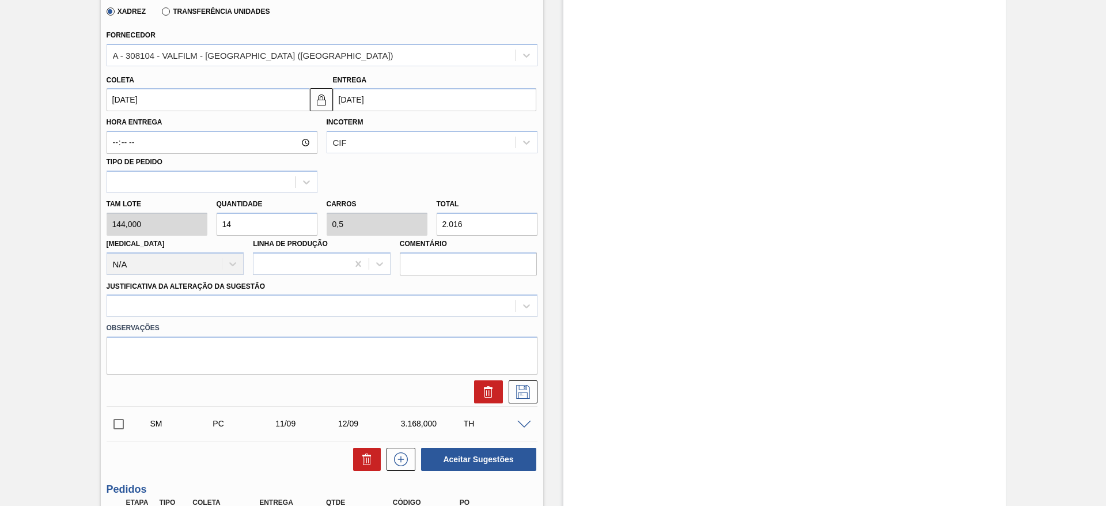
scroll to position [429, 0]
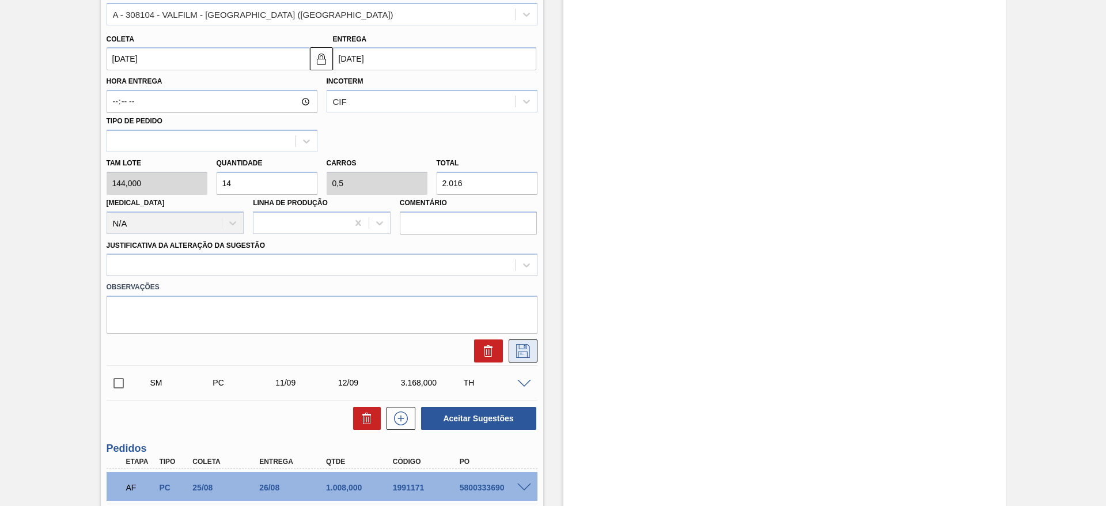
click at [526, 351] on icon at bounding box center [523, 351] width 18 height 14
drag, startPoint x: 232, startPoint y: 181, endPoint x: 207, endPoint y: 181, distance: 24.8
click at [207, 181] on div "Tam lote 144,000 Quantidade 14 Carros 0,5 Total 2.016 Doca N/A Linha de Produçã…" at bounding box center [322, 193] width 440 height 82
type input "2"
type input "0,071"
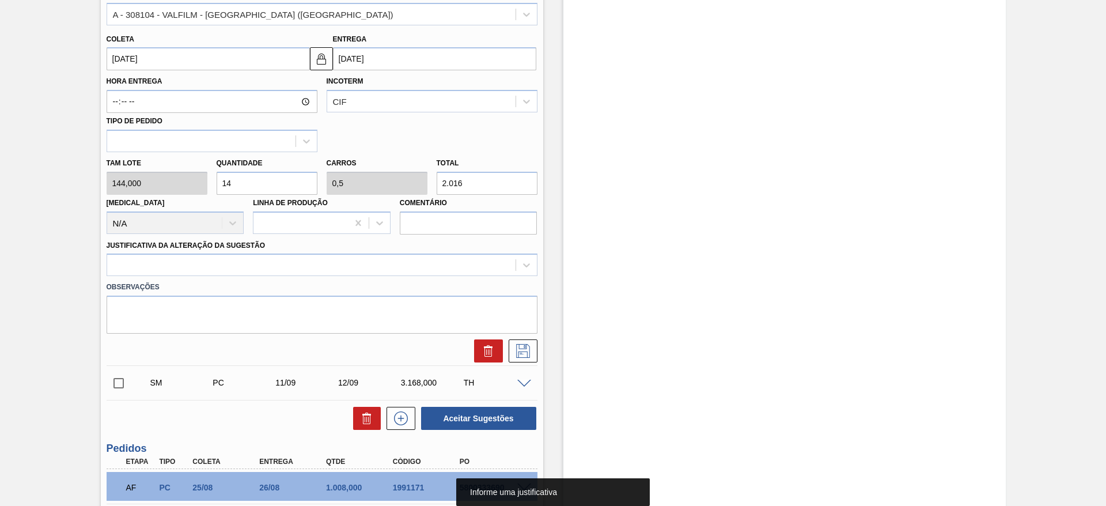
type input "288"
type input "24"
type input "0,857"
type input "3.456"
type input "24"
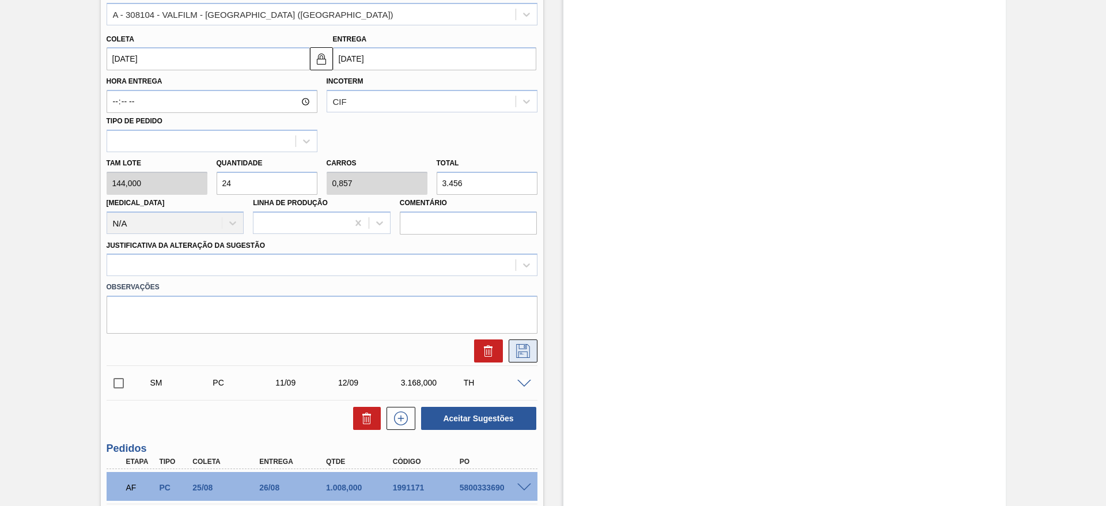
click at [514, 348] on icon at bounding box center [523, 351] width 18 height 14
click at [522, 382] on span at bounding box center [524, 384] width 14 height 9
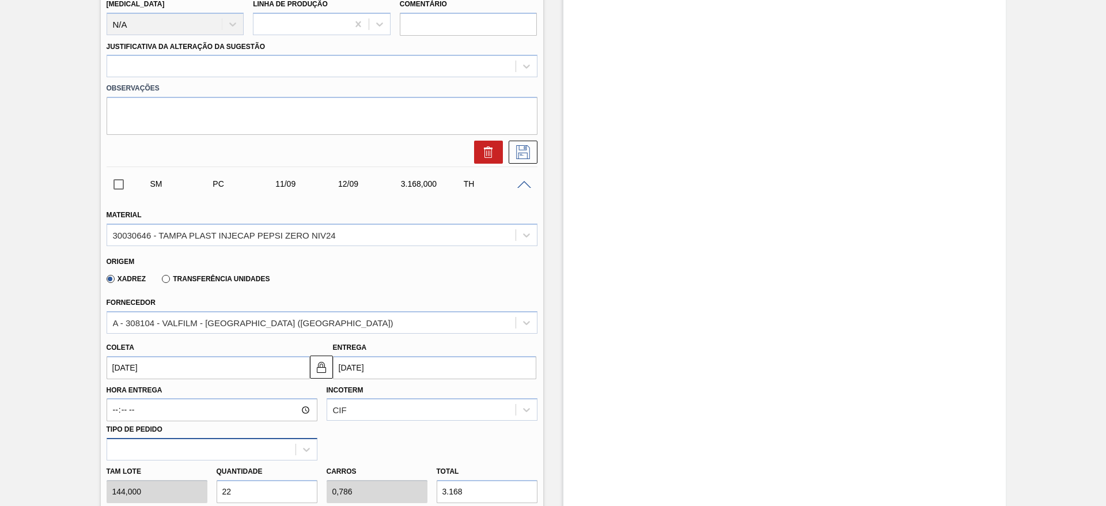
scroll to position [688, 0]
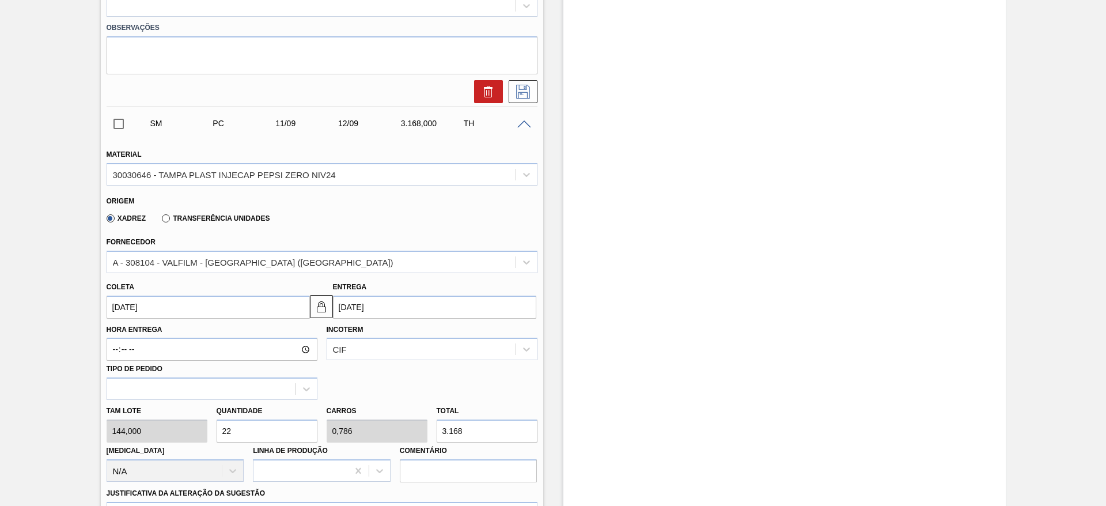
drag, startPoint x: 252, startPoint y: 434, endPoint x: 233, endPoint y: 434, distance: 19.6
click at [233, 434] on input "22" at bounding box center [267, 430] width 101 height 23
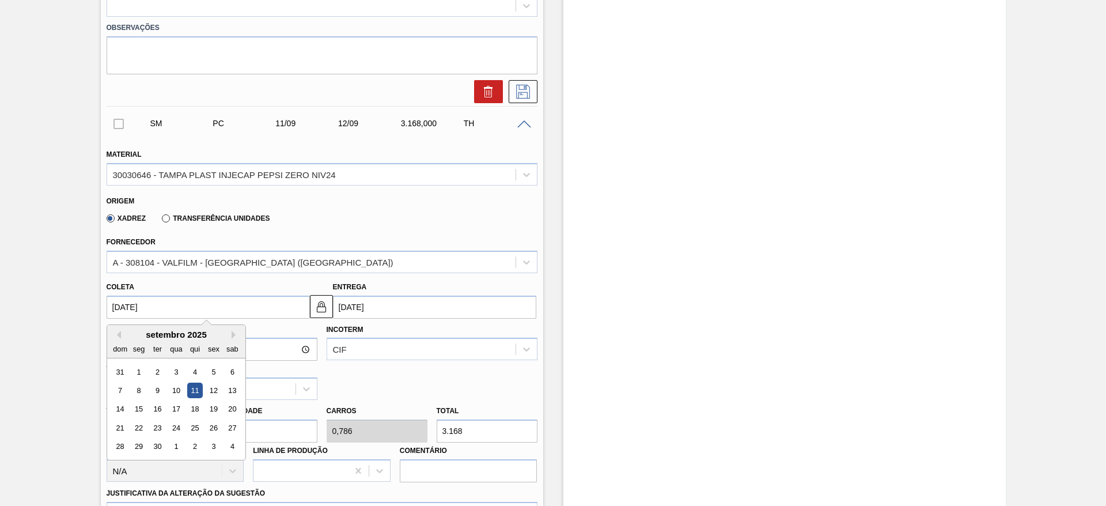
click at [136, 307] on input "11/09/2025" at bounding box center [208, 306] width 203 height 23
click at [195, 369] on div "4" at bounding box center [195, 371] width 16 height 16
type input "04/09/2025"
type input "05/09/2025"
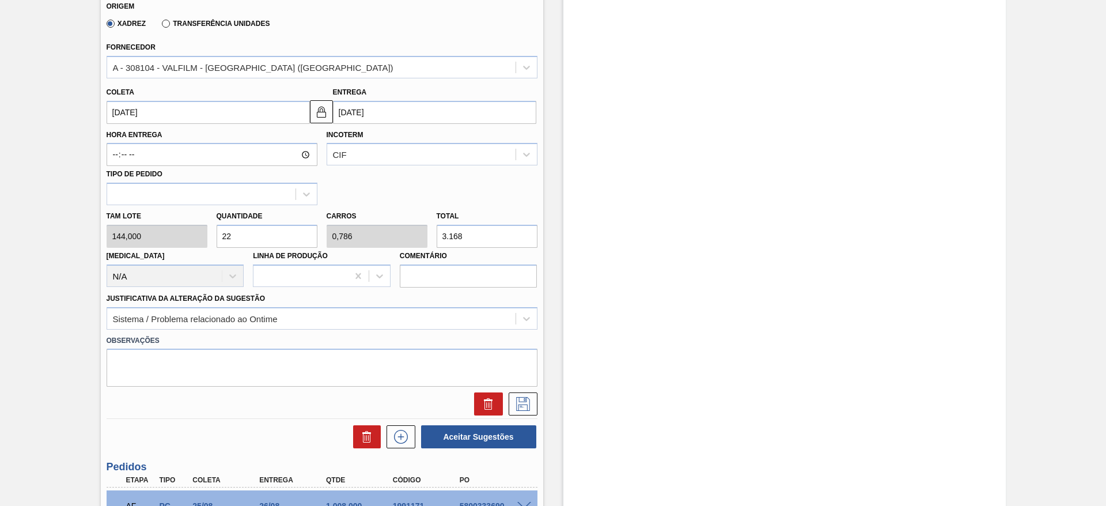
scroll to position [947, 0]
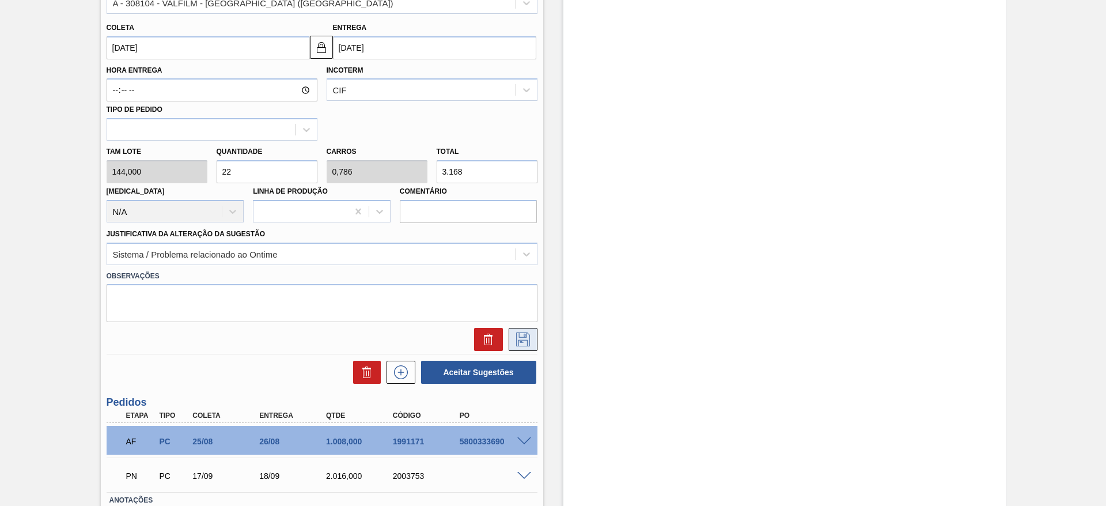
click at [517, 348] on button at bounding box center [523, 339] width 29 height 23
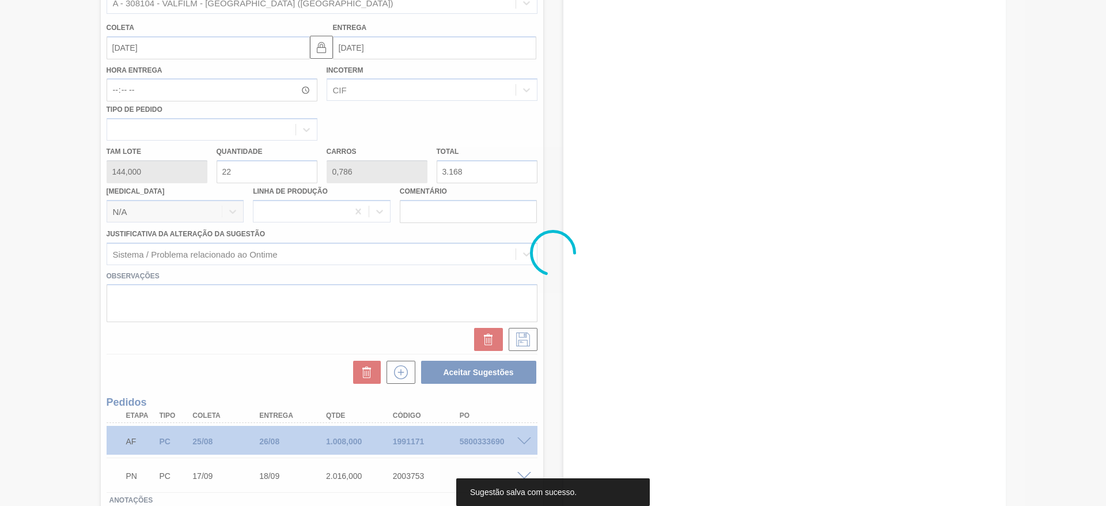
scroll to position [84, 0]
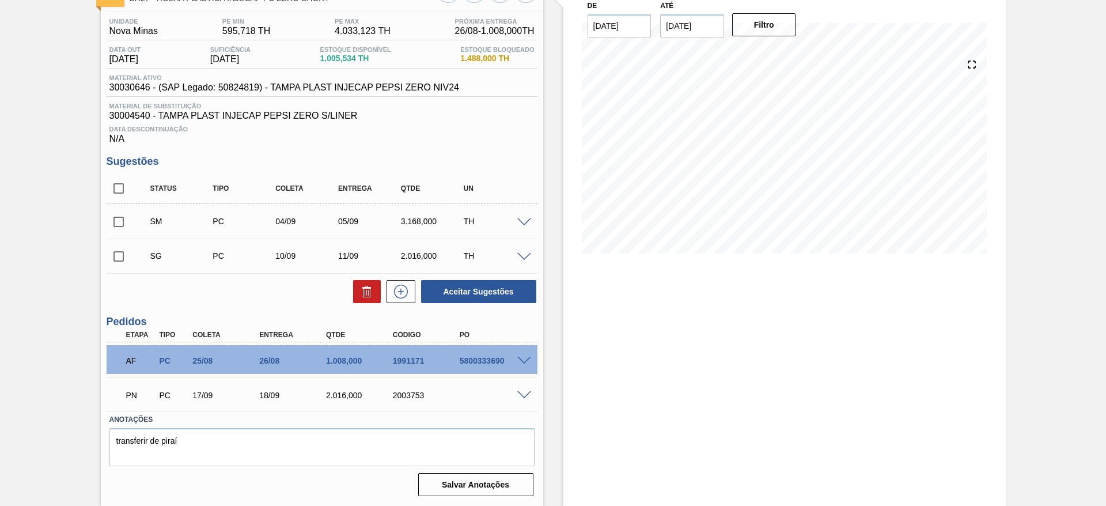
click at [522, 223] on div "SM PC 04/09 05/09 3.168,000 TH" at bounding box center [322, 221] width 431 height 29
click at [521, 219] on span at bounding box center [524, 222] width 14 height 9
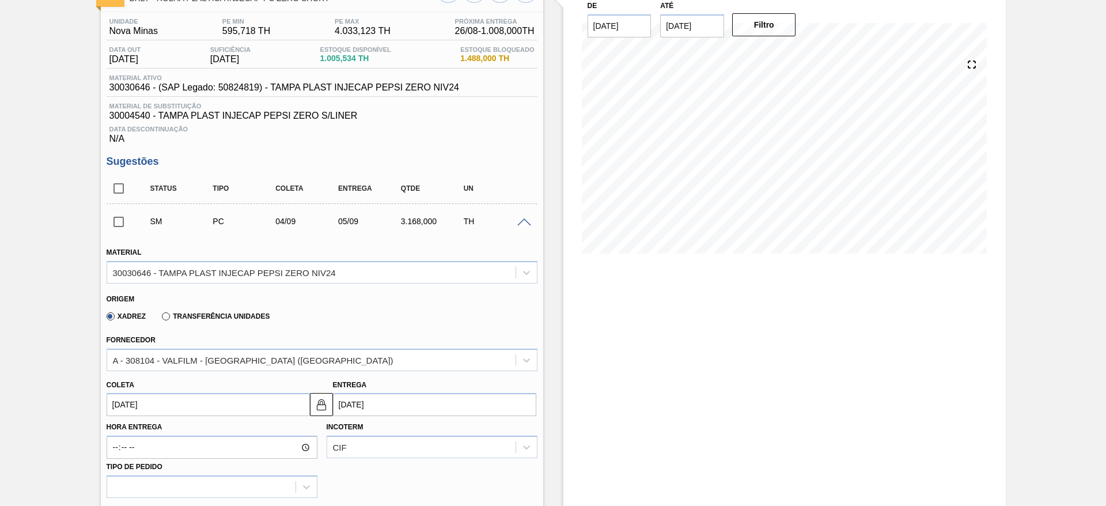
click at [153, 411] on input "[DATE]" at bounding box center [208, 404] width 203 height 23
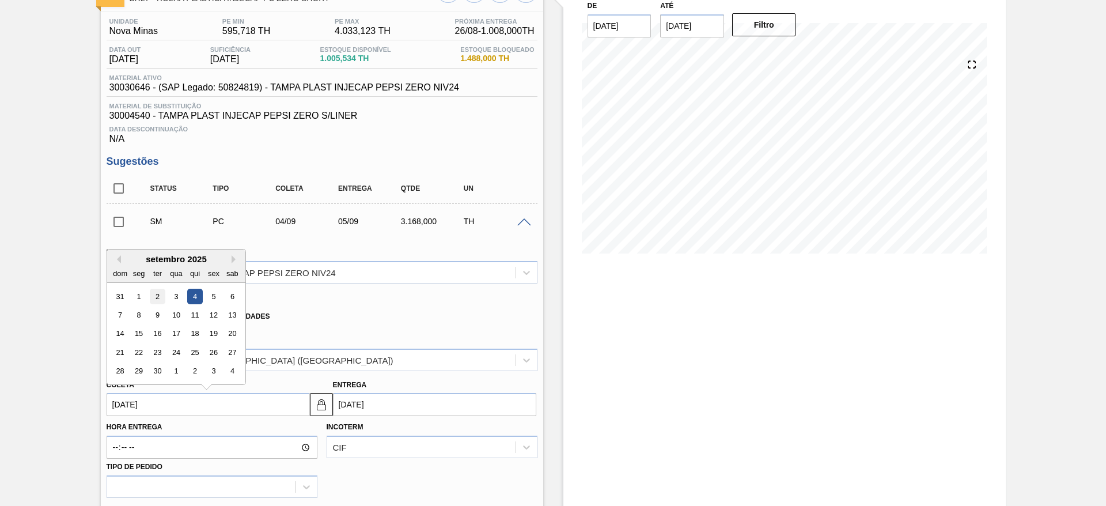
click at [158, 294] on div "2" at bounding box center [157, 297] width 16 height 16
type input "02/09/2025"
type input "[DATE]"
click at [136, 401] on input "02/09/2025" at bounding box center [208, 404] width 203 height 23
click at [138, 297] on div "1" at bounding box center [139, 297] width 16 height 16
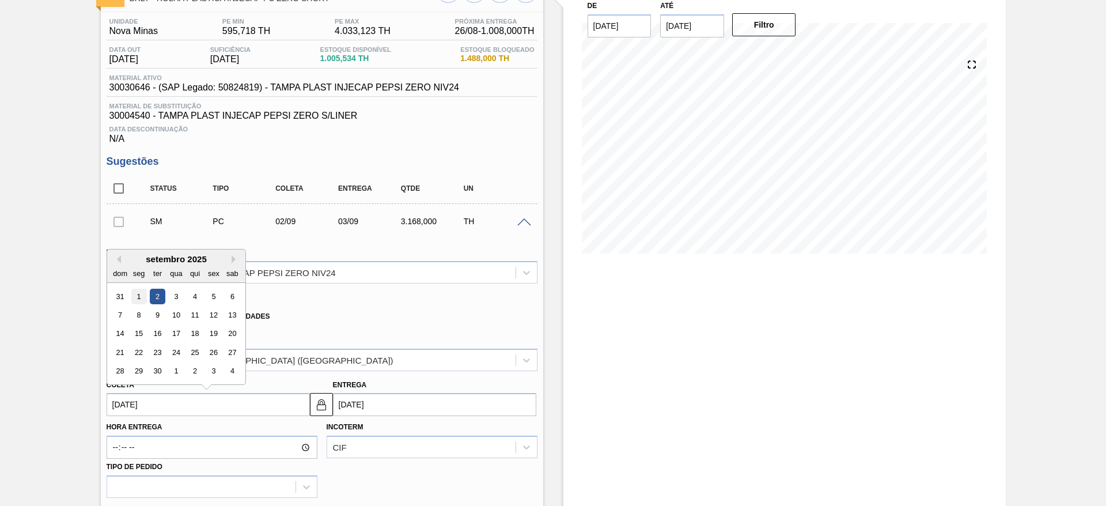
type input "01/09/2025"
type input "02/09/2025"
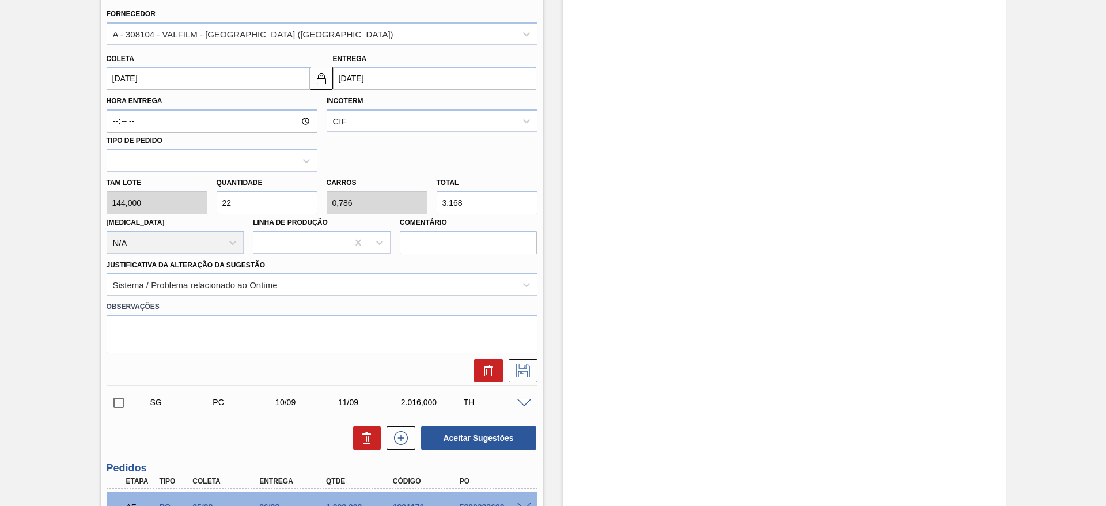
scroll to position [429, 0]
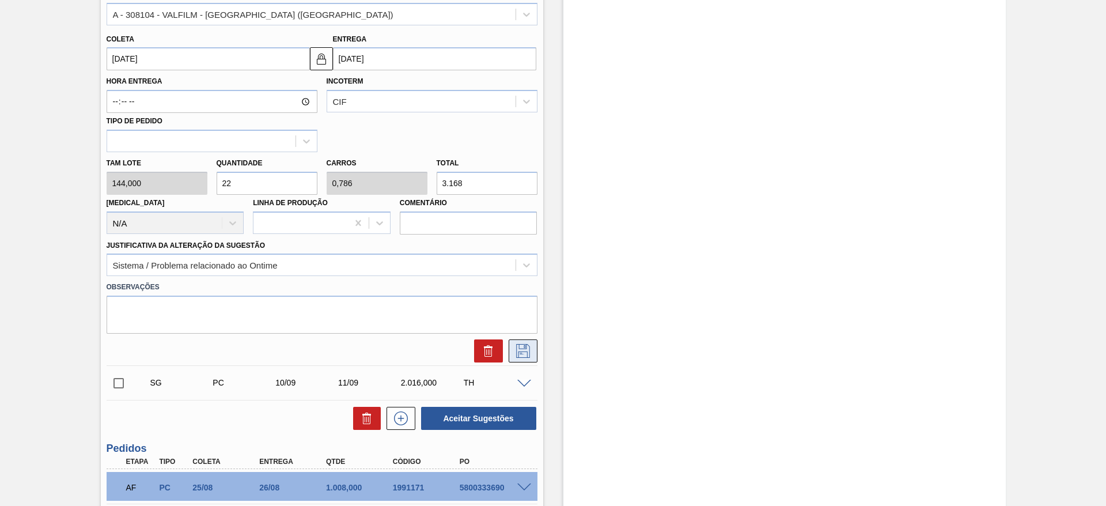
click at [520, 353] on icon at bounding box center [523, 351] width 18 height 14
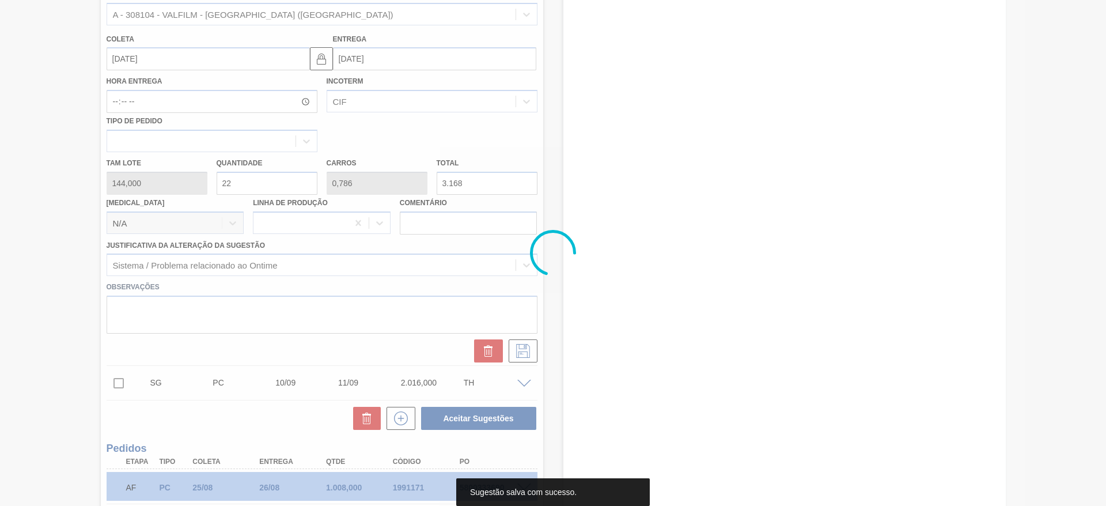
scroll to position [84, 0]
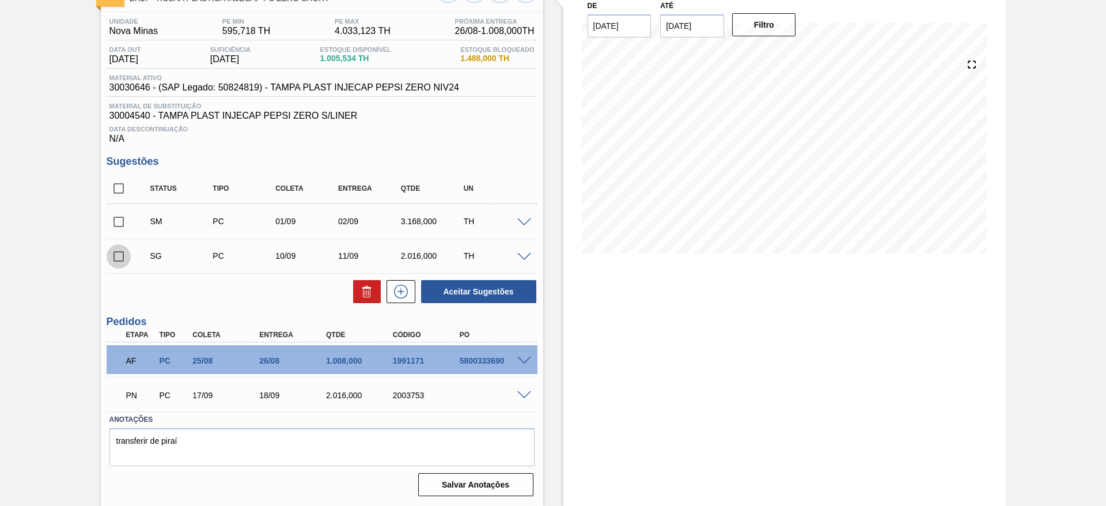
drag, startPoint x: 121, startPoint y: 250, endPoint x: 139, endPoint y: 253, distance: 18.7
click at [121, 253] on input "checkbox" at bounding box center [119, 256] width 24 height 24
click at [358, 291] on button at bounding box center [367, 291] width 28 height 23
checkbox input "false"
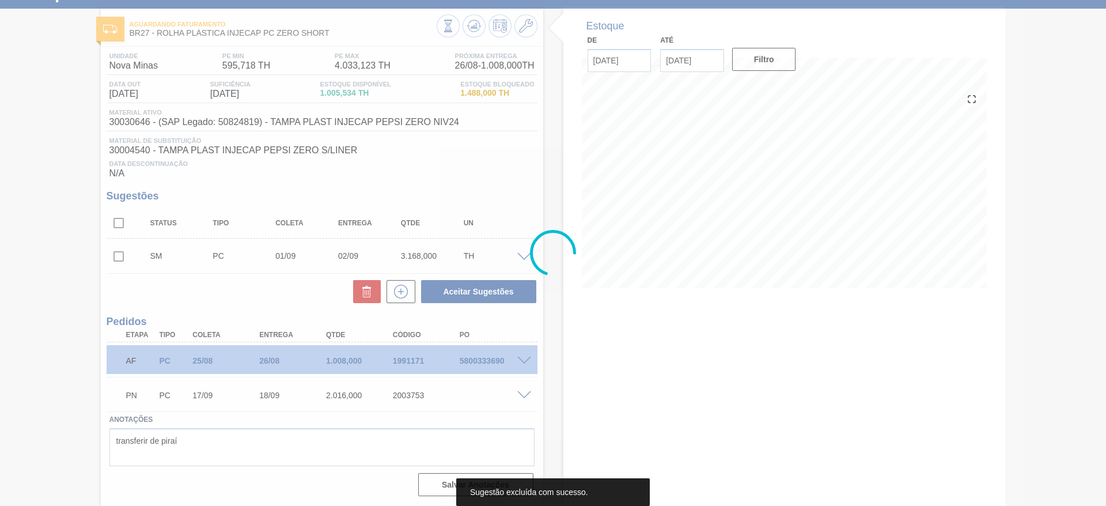
scroll to position [49, 0]
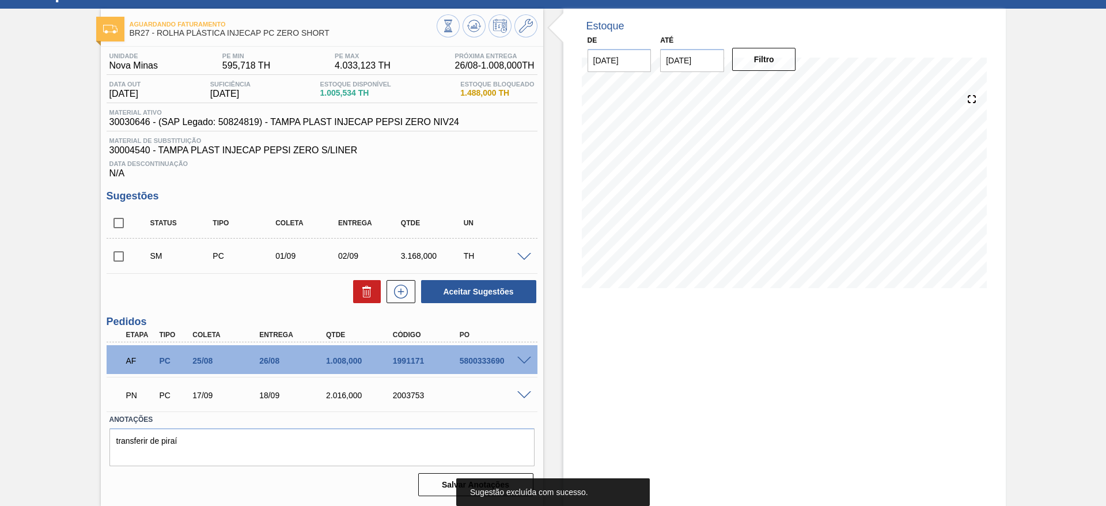
click at [123, 257] on input "checkbox" at bounding box center [119, 256] width 24 height 24
checkbox input "true"
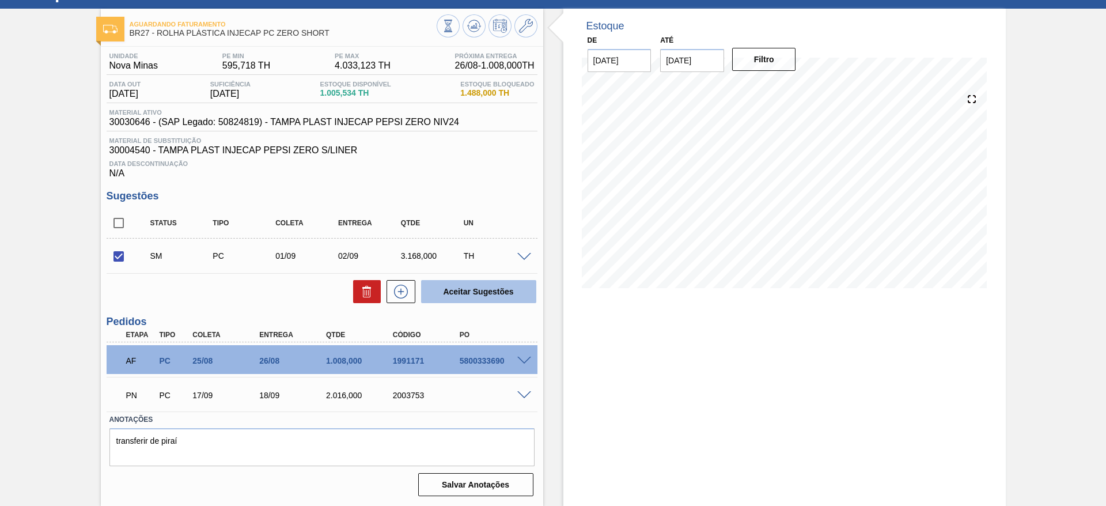
click at [462, 294] on button "Aceitar Sugestões" at bounding box center [478, 291] width 115 height 23
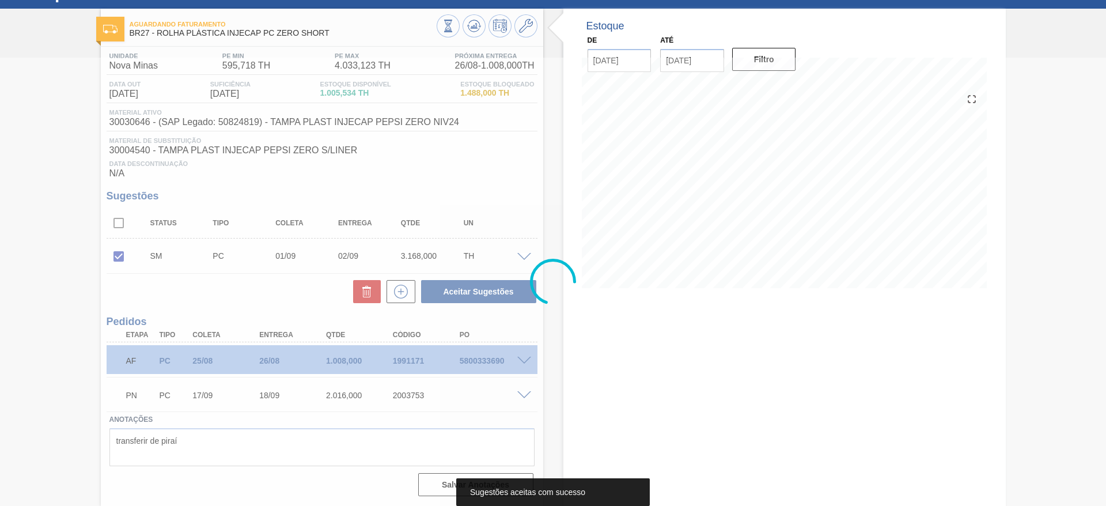
scroll to position [36, 0]
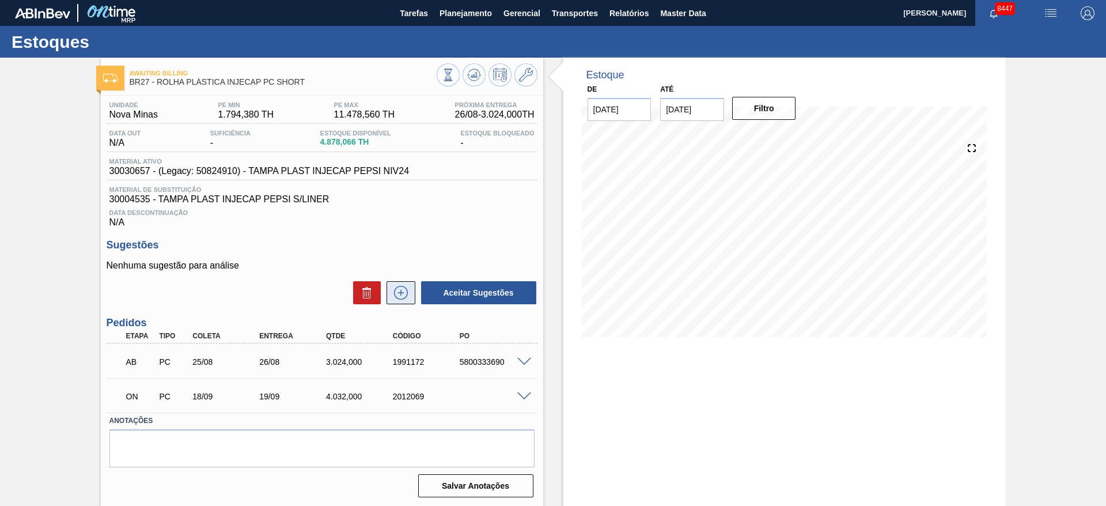
click at [410, 283] on button at bounding box center [400, 292] width 29 height 23
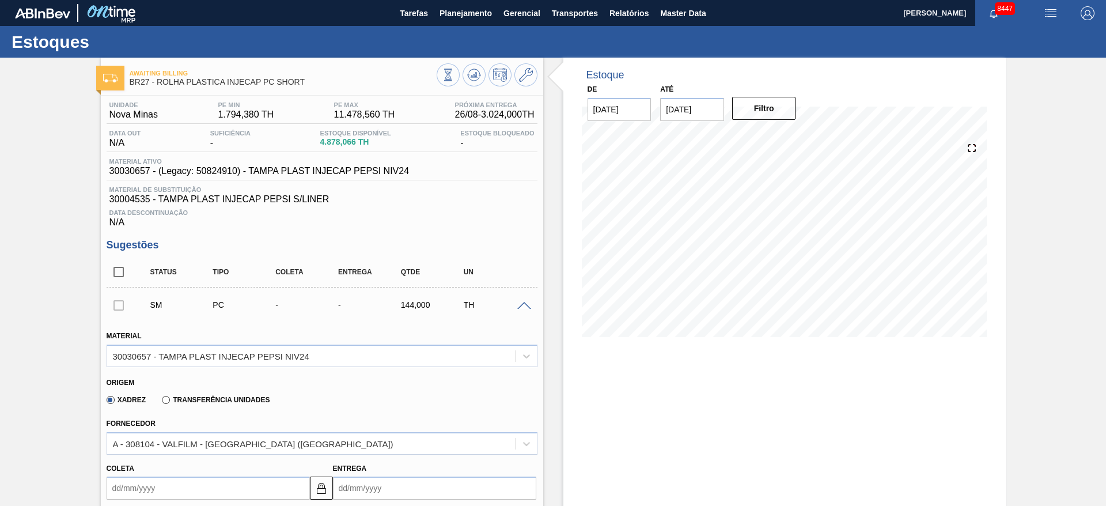
scroll to position [173, 0]
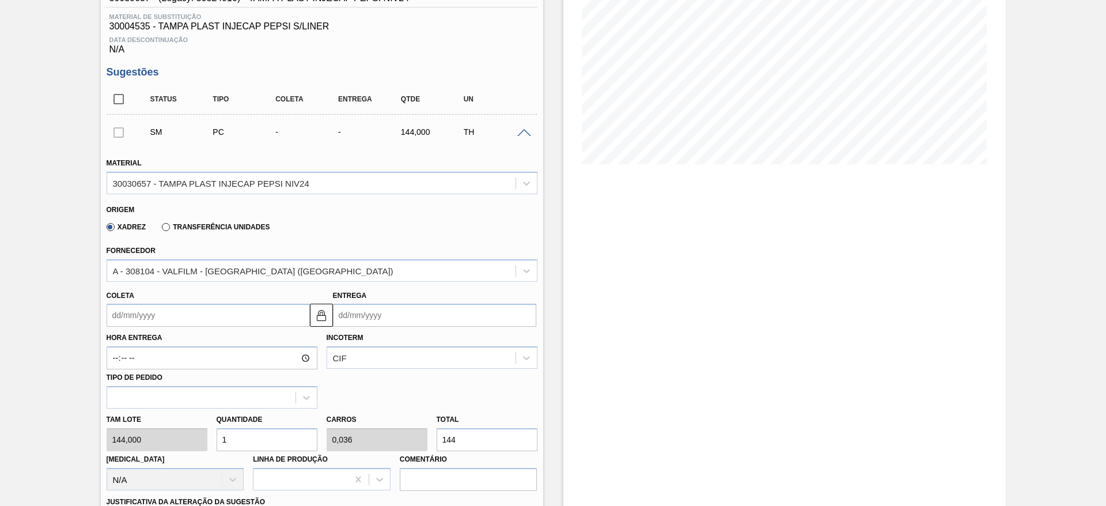
click at [143, 327] on div "Hora Entrega Incoterm CIF Tipo de pedido" at bounding box center [322, 368] width 440 height 82
click at [136, 312] on input "Coleta" at bounding box center [208, 314] width 203 height 23
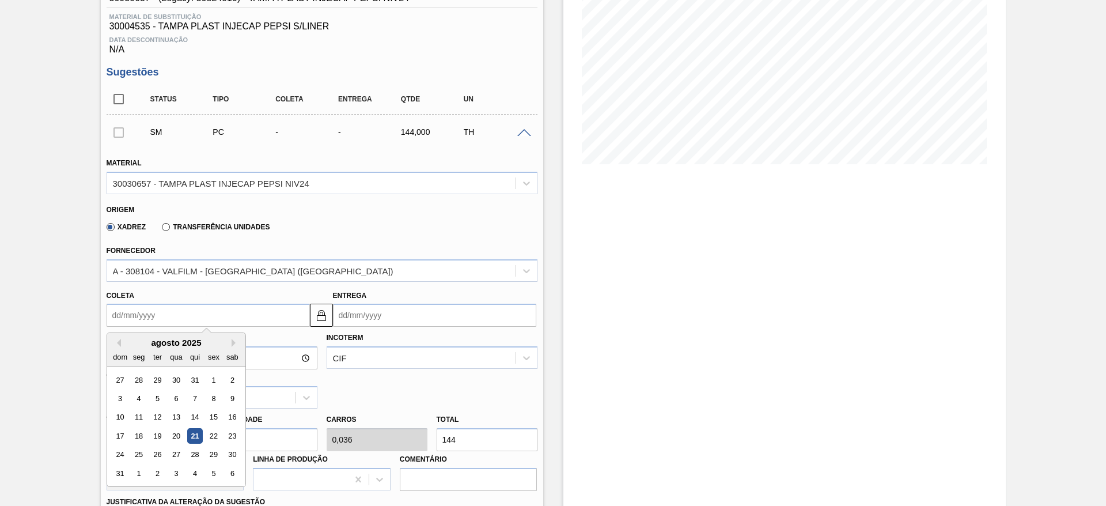
click at [234, 335] on div "agosto 2025 dom seg ter qua qui sex sab" at bounding box center [176, 349] width 138 height 33
click at [233, 339] on button "Next Month" at bounding box center [236, 343] width 8 height 8
click at [140, 453] on div "29" at bounding box center [139, 455] width 16 height 16
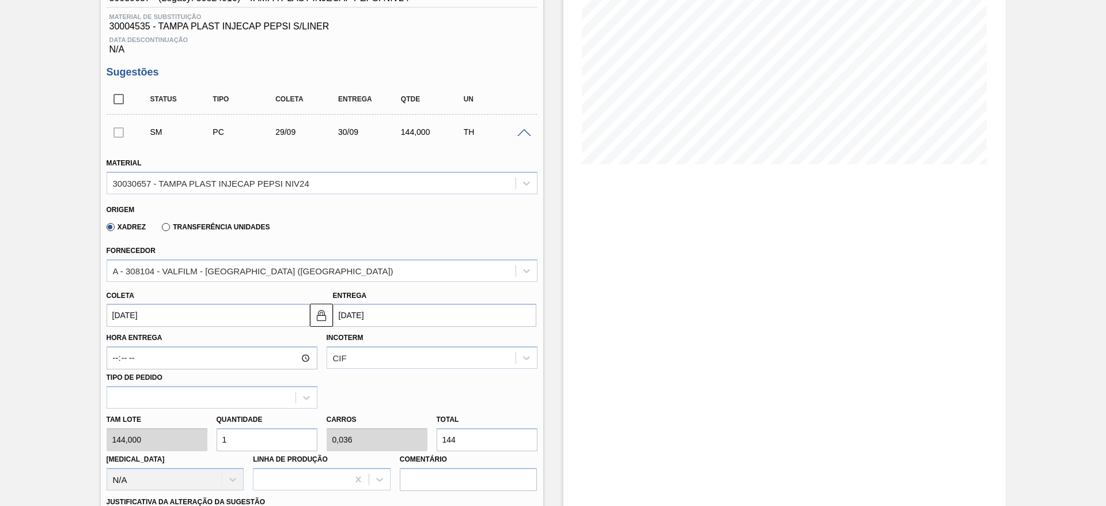
type input "29/09/2025"
type input "30/09/2025"
click at [195, 444] on div "Tam lote 144,000 Quantidade 1 Carros 0,036 Total 144 Doca N/A Linha de Produção…" at bounding box center [322, 449] width 440 height 82
type input "2"
type input "0,071"
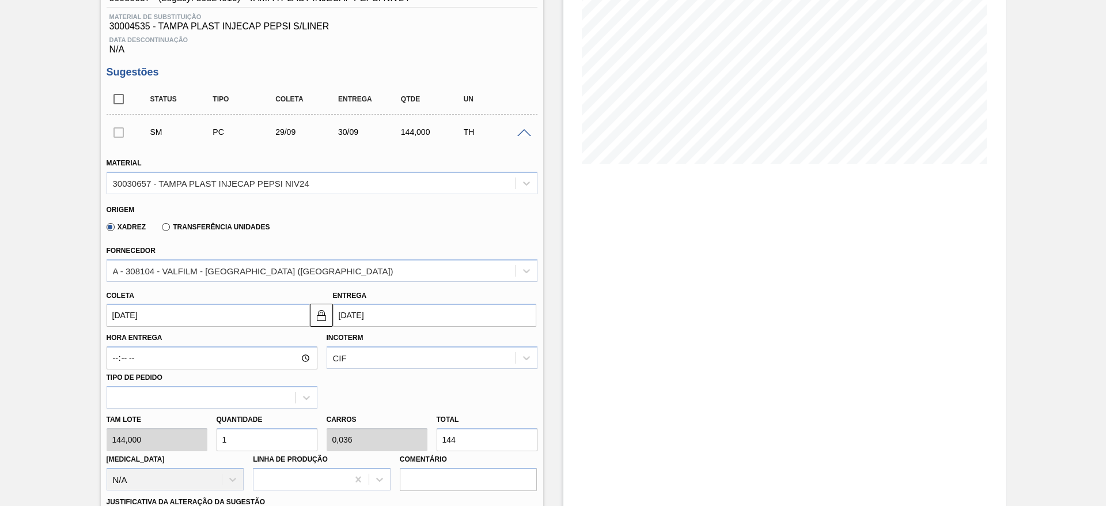
type input "288"
type input "28"
type input "1"
type input "4.032"
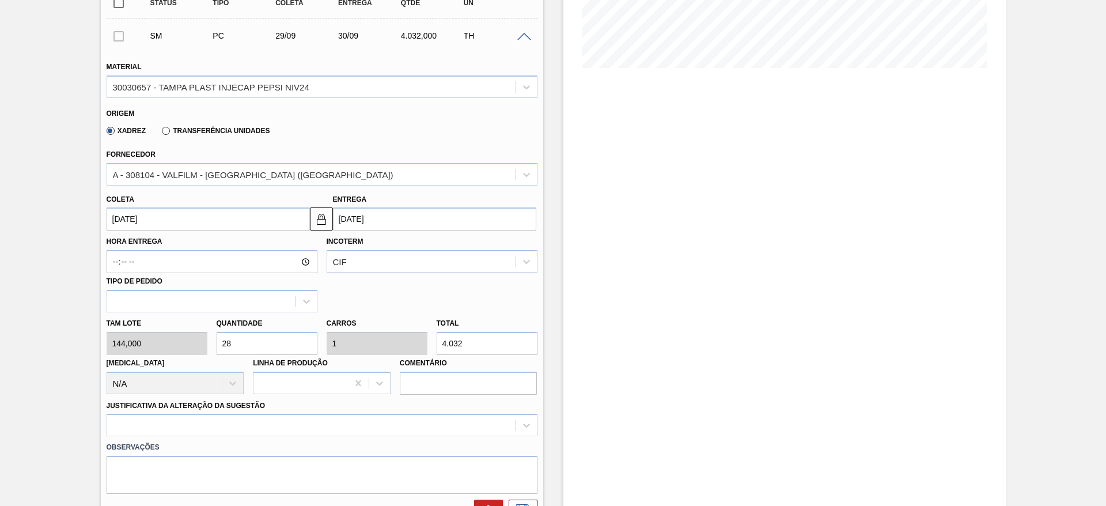
scroll to position [432, 0]
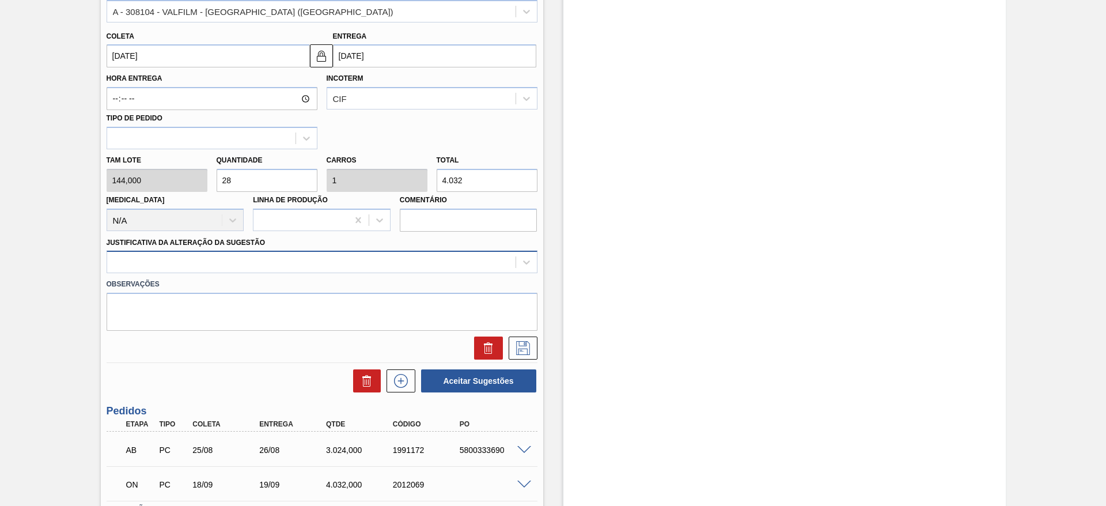
type input "28"
click at [308, 255] on div at bounding box center [311, 262] width 408 height 17
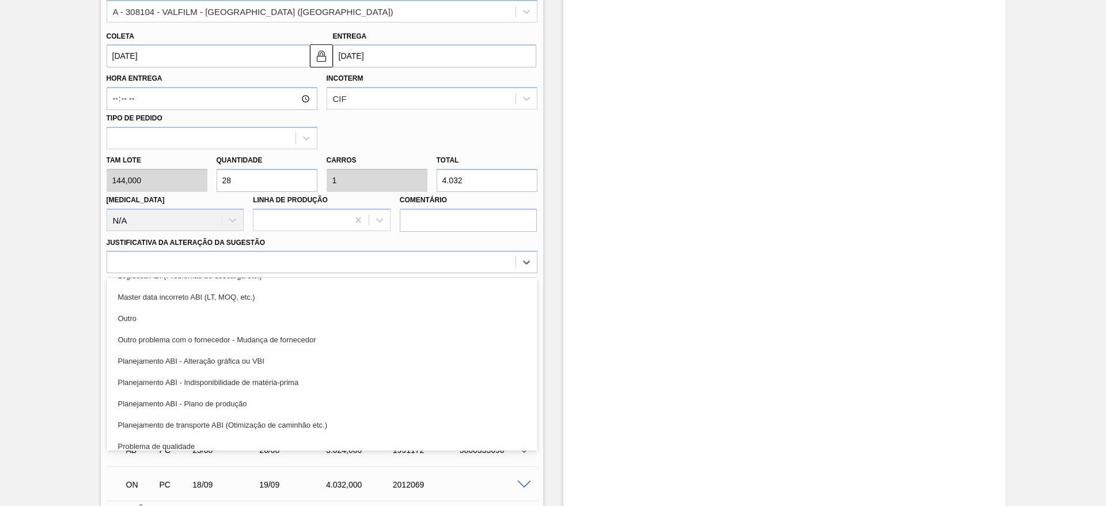
scroll to position [215, 0]
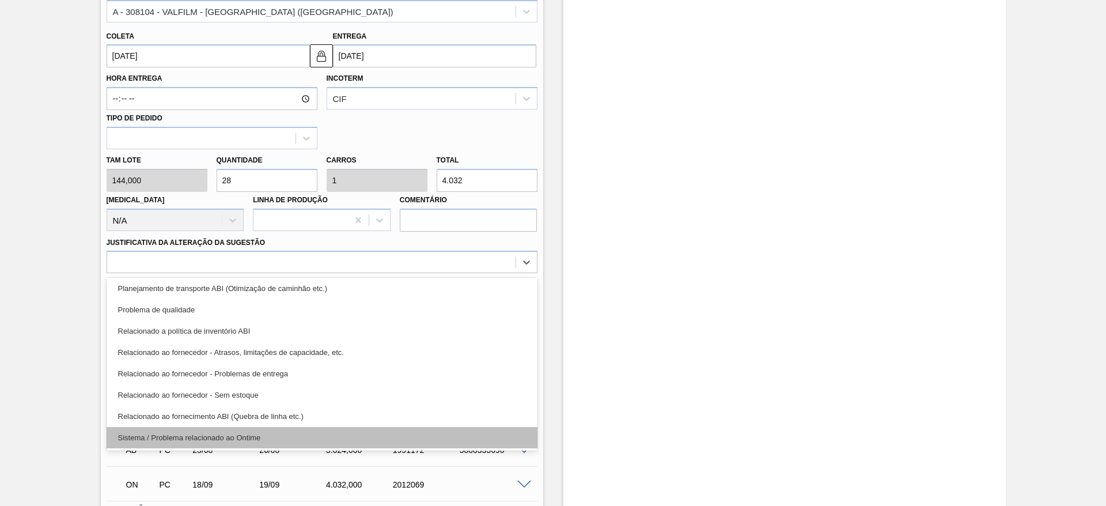
click at [305, 435] on div "Sistema / Problema relacionado ao Ontime" at bounding box center [322, 437] width 431 height 21
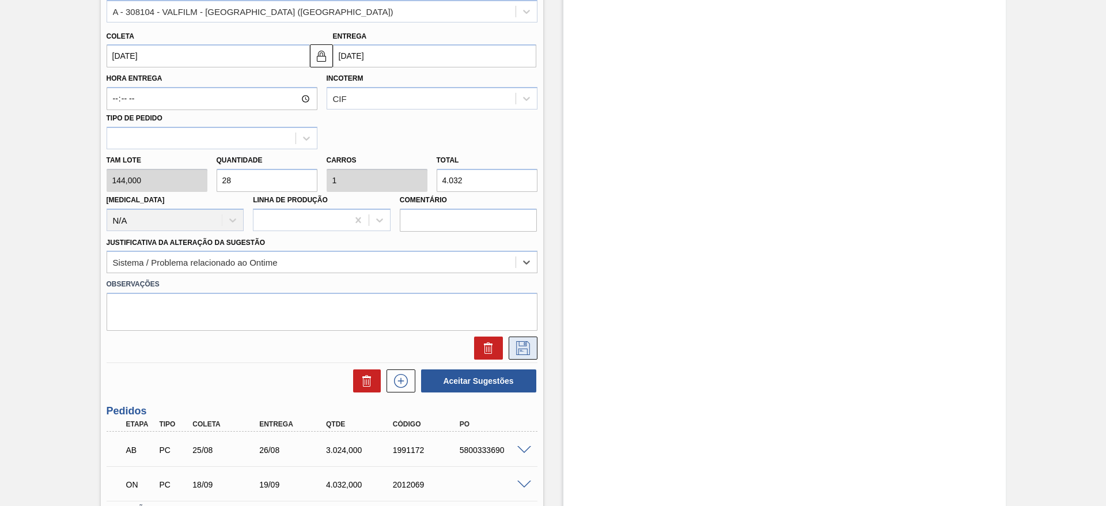
click at [526, 351] on icon at bounding box center [523, 348] width 18 height 14
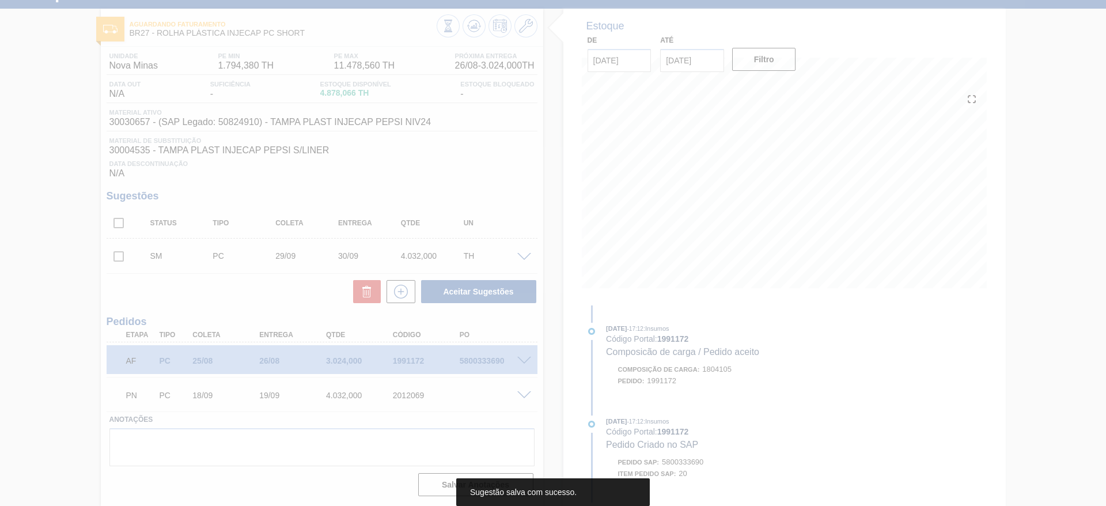
scroll to position [49, 0]
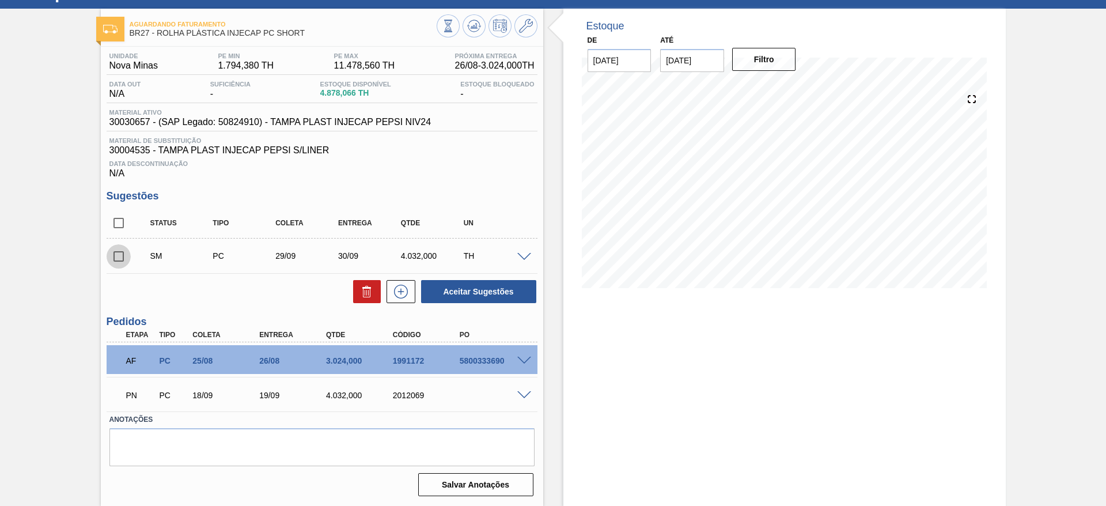
click at [112, 259] on input "checkbox" at bounding box center [119, 256] width 24 height 24
click at [477, 294] on button "Aceitar Sugestões" at bounding box center [478, 291] width 115 height 23
checkbox input "false"
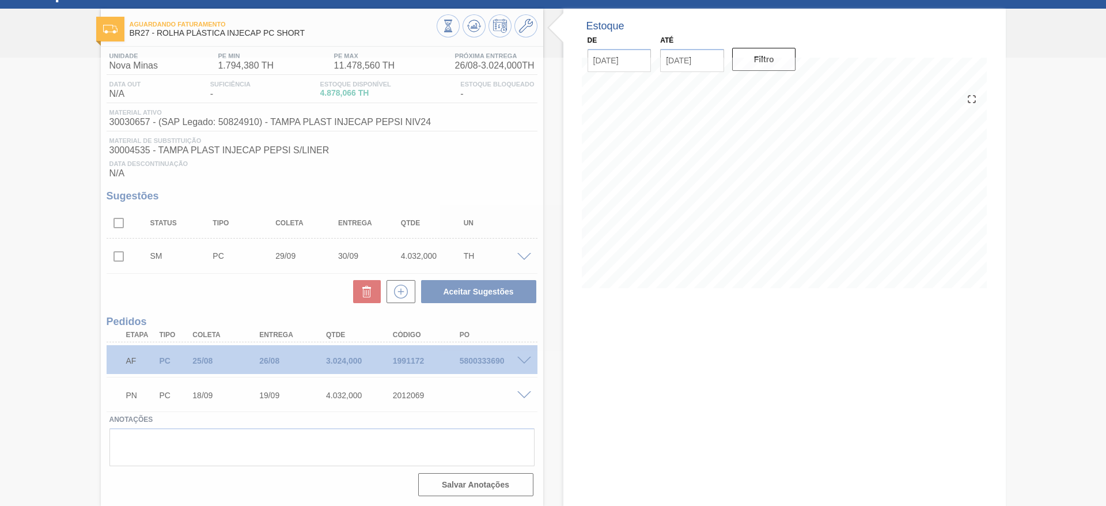
scroll to position [36, 0]
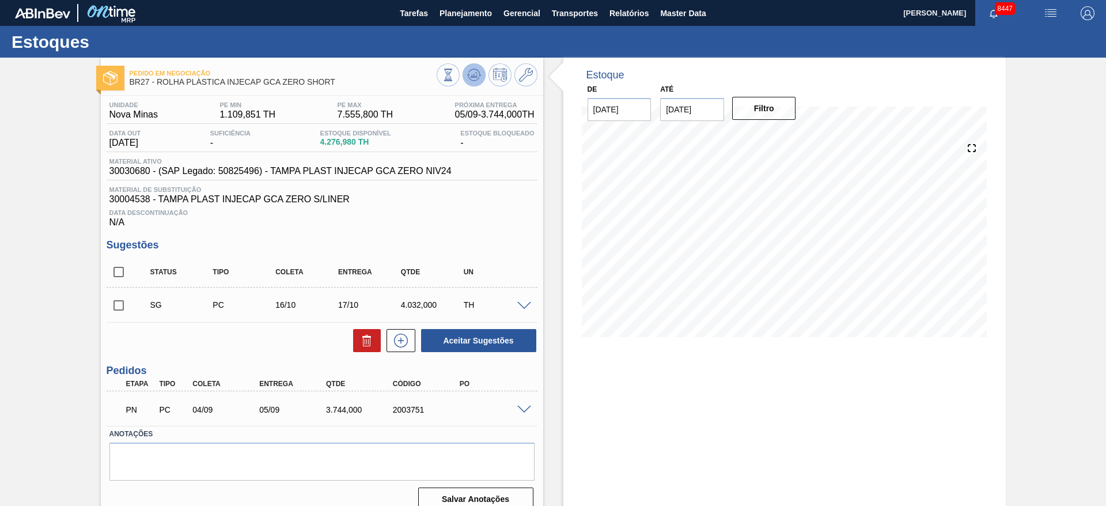
click at [454, 72] on icon at bounding box center [448, 75] width 13 height 13
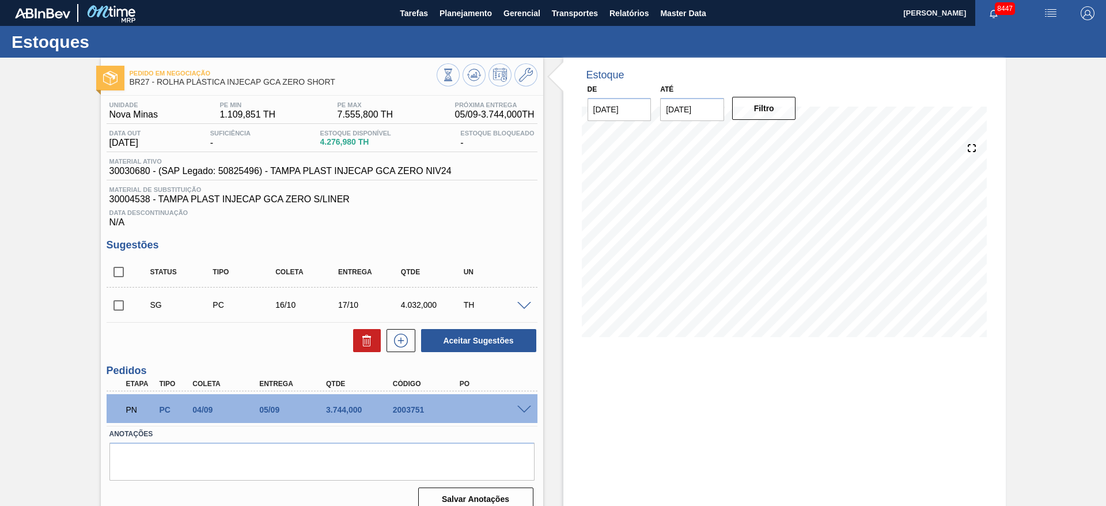
click at [521, 309] on div "SG PC 16/10 17/10 4.032,000 TH" at bounding box center [322, 304] width 431 height 29
click at [521, 306] on span at bounding box center [524, 306] width 14 height 9
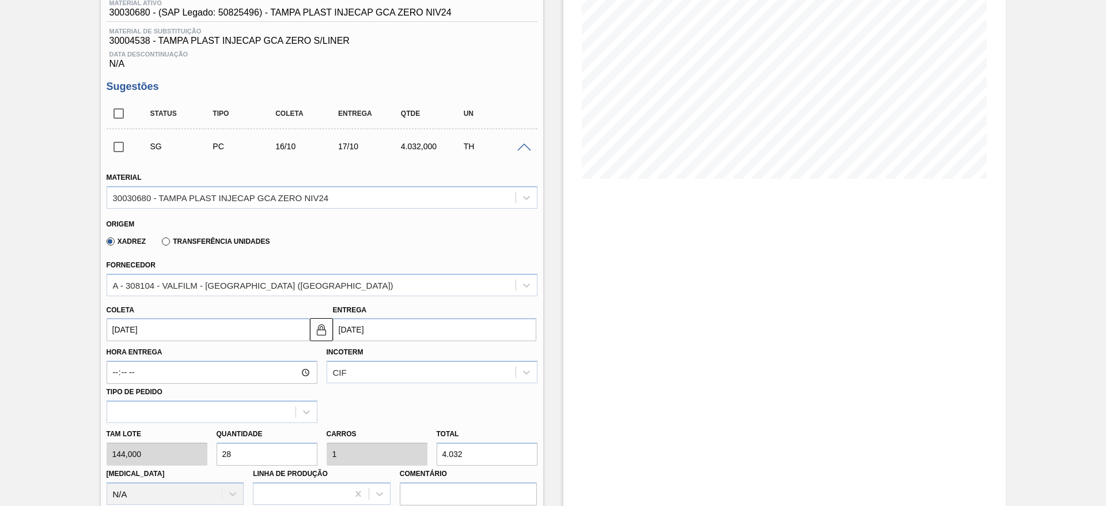
scroll to position [259, 0]
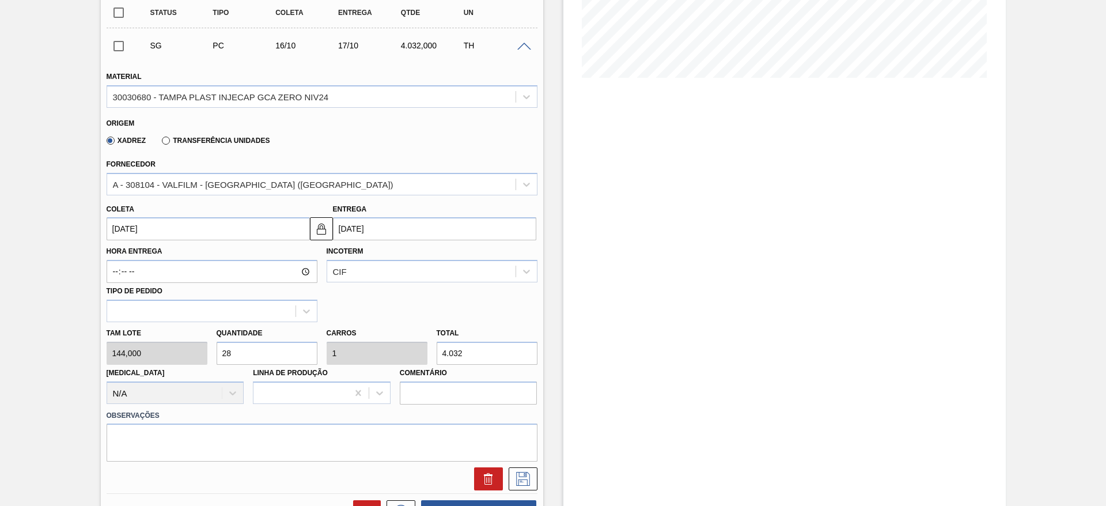
click at [184, 346] on div "Tam lote 144,000 Quantidade 28 Carros 1 Total 4.032 Doca N/A Linha de Produção …" at bounding box center [322, 363] width 440 height 82
type input "4"
type input "0,143"
type input "576"
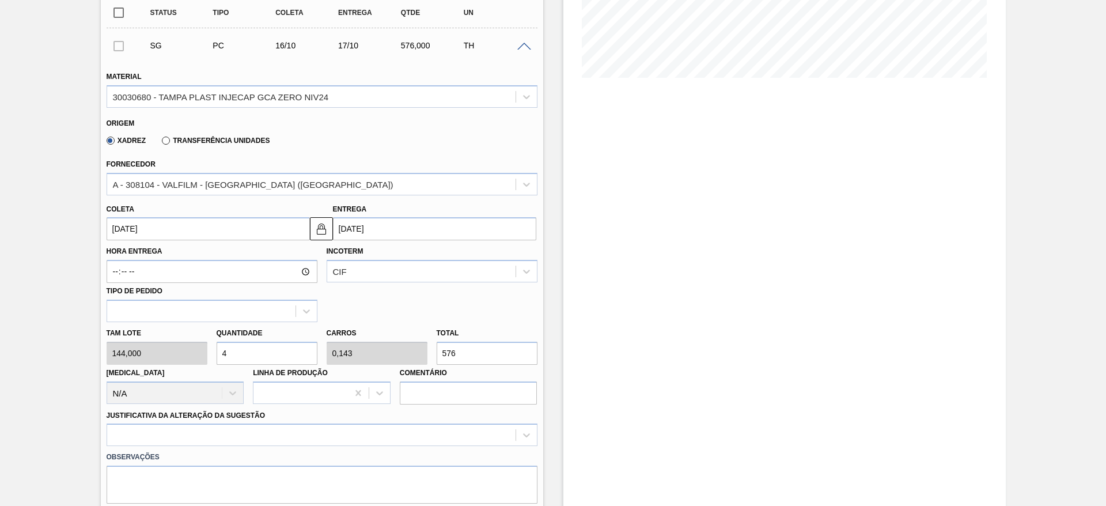
type input "4"
click at [142, 229] on input "16/10/2025" at bounding box center [208, 228] width 203 height 23
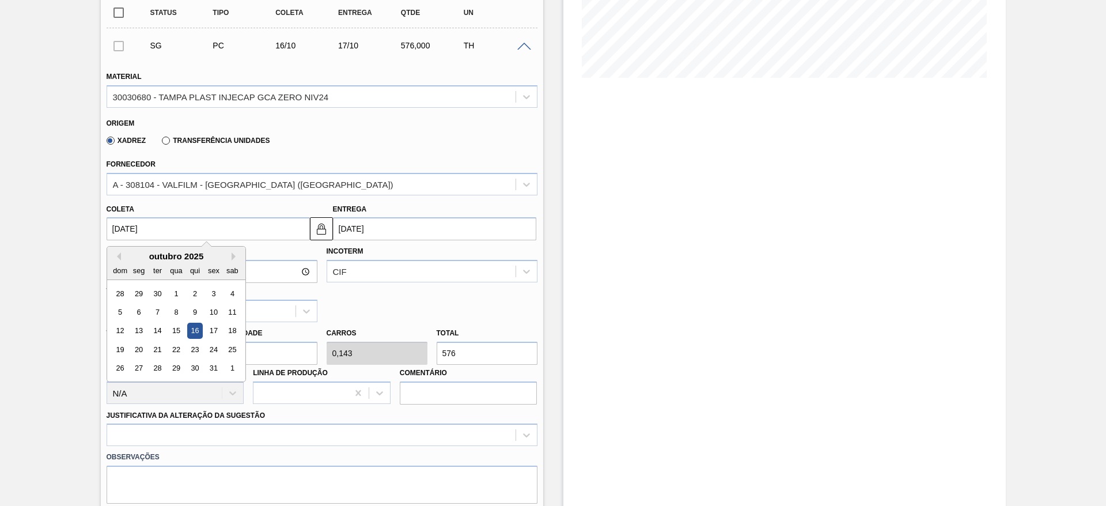
click at [116, 263] on div "dom" at bounding box center [120, 271] width 16 height 16
click at [117, 258] on button "Previous Month" at bounding box center [117, 256] width 8 height 8
click at [140, 289] on div "1" at bounding box center [139, 294] width 16 height 16
type input "01/09/2025"
type input "02/09/2025"
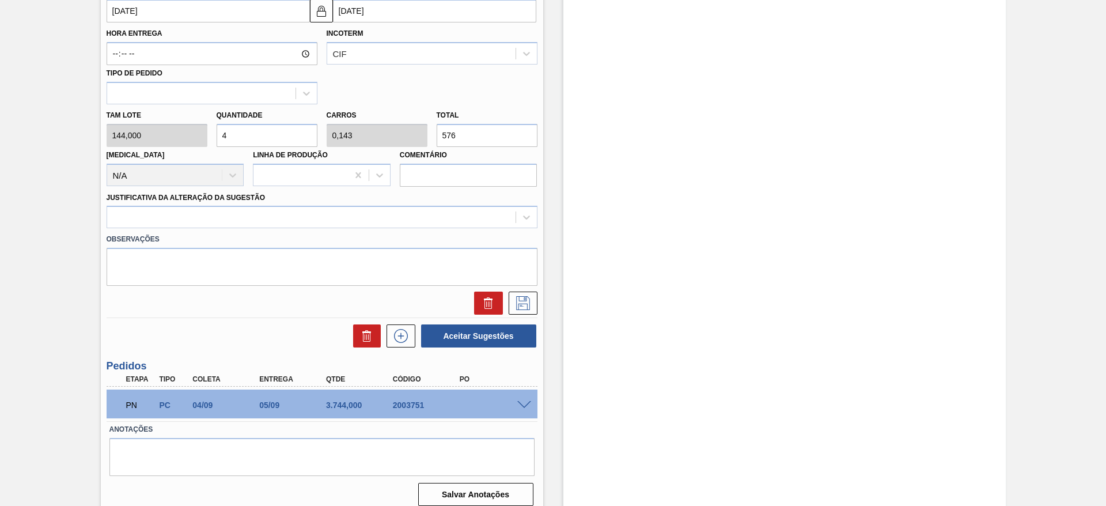
scroll to position [487, 0]
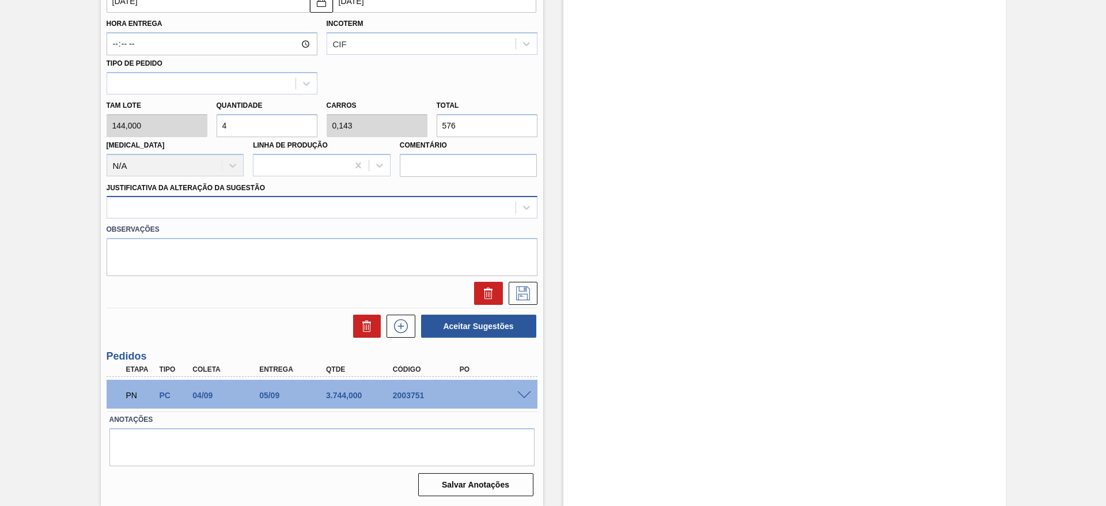
click at [442, 199] on div "Justificativa da Alteração da Sugestão" at bounding box center [322, 199] width 431 height 39
click at [442, 199] on div at bounding box center [311, 207] width 408 height 17
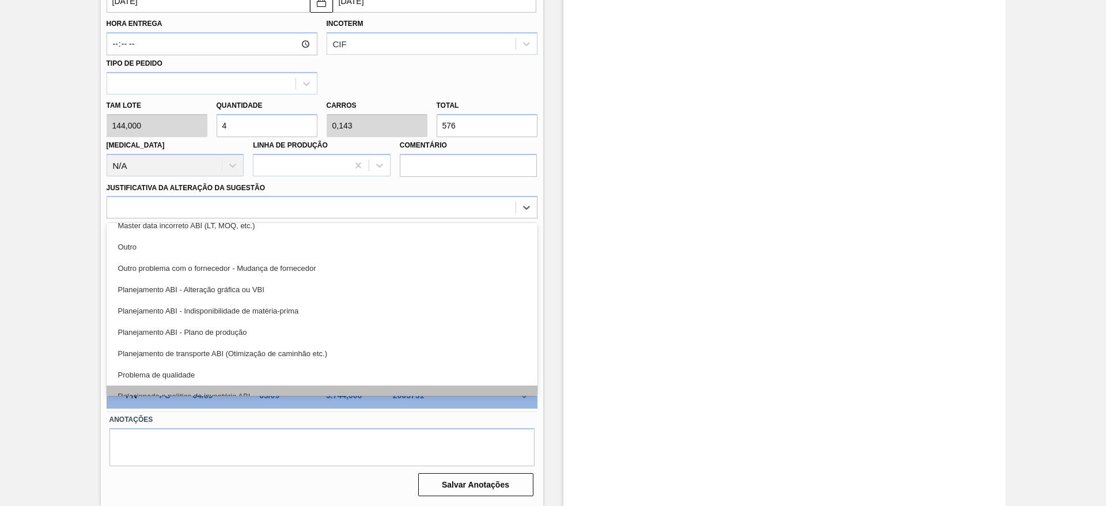
scroll to position [215, 0]
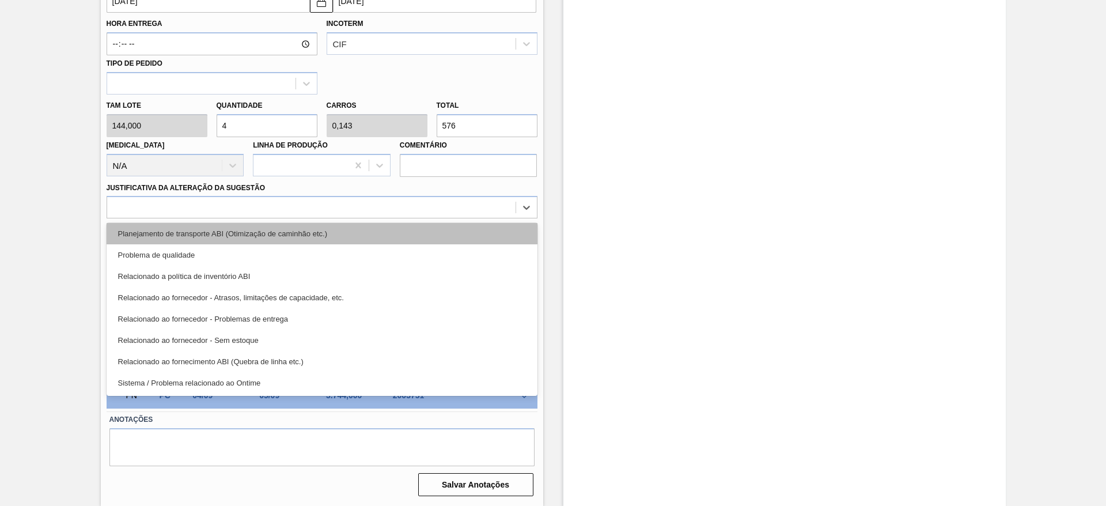
click at [405, 236] on div "Planejamento de transporte ABI (Otimização de caminhão etc.)" at bounding box center [322, 233] width 431 height 21
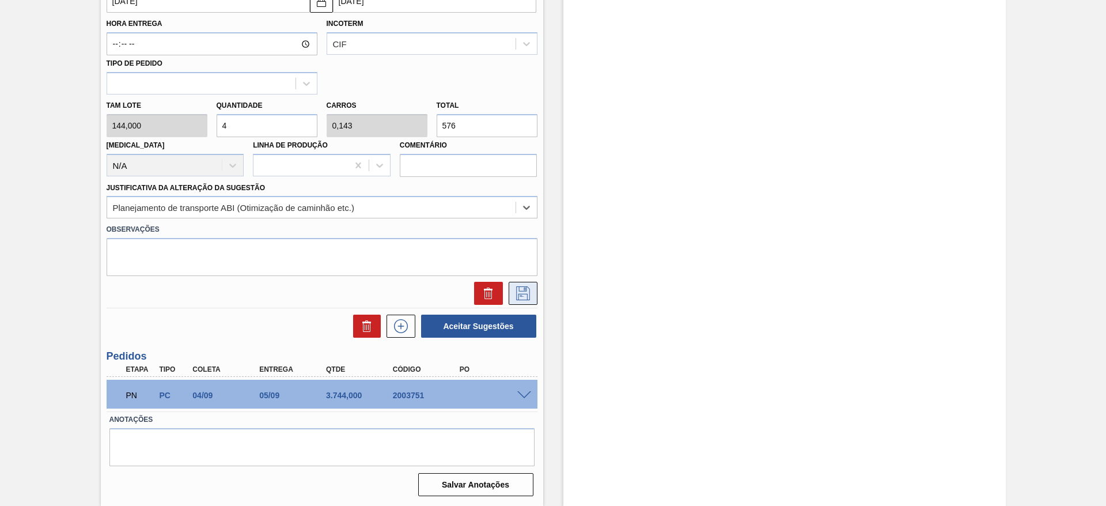
click at [516, 297] on icon at bounding box center [523, 293] width 14 height 14
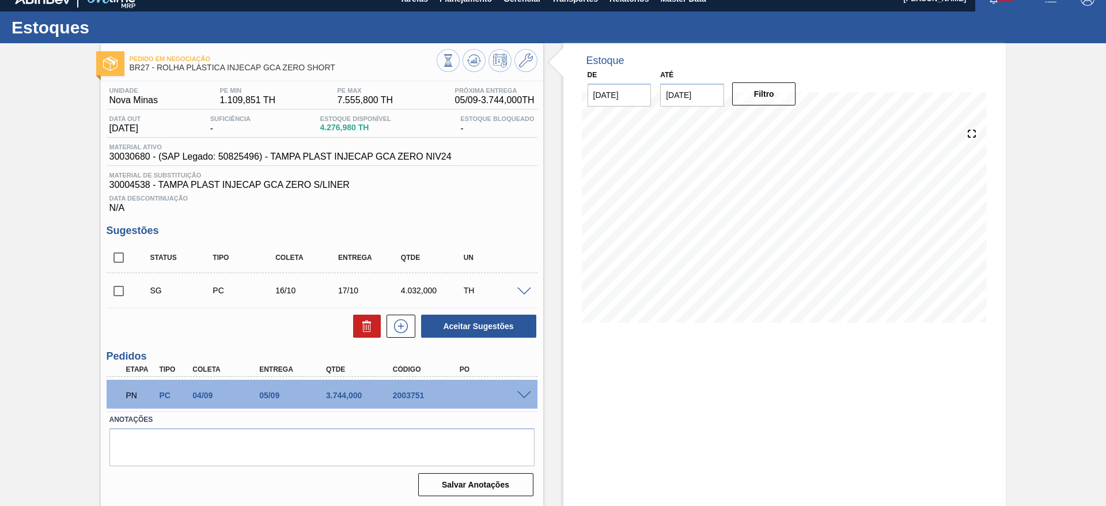
scroll to position [14, 0]
click at [518, 291] on span at bounding box center [524, 291] width 14 height 9
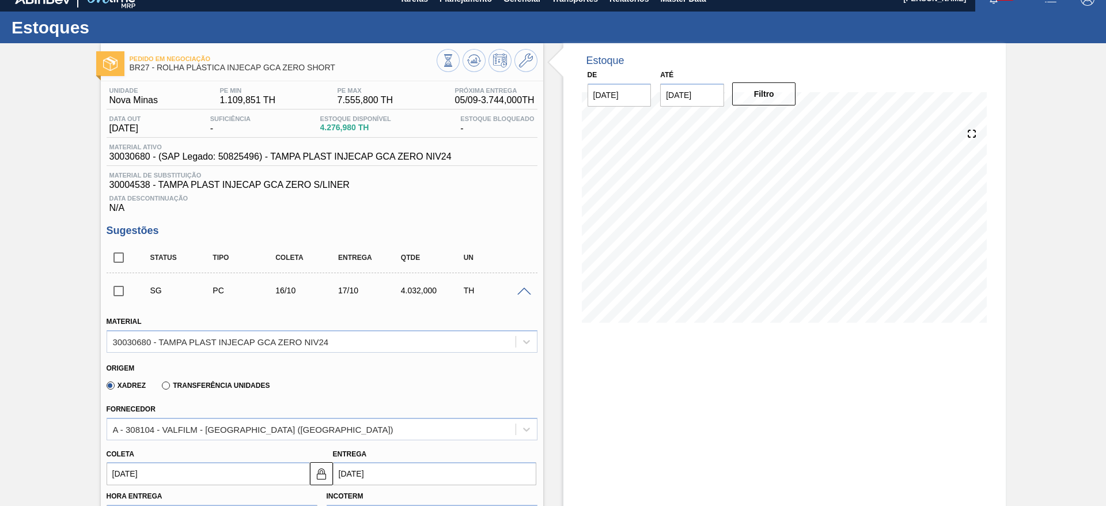
scroll to position [445, 0]
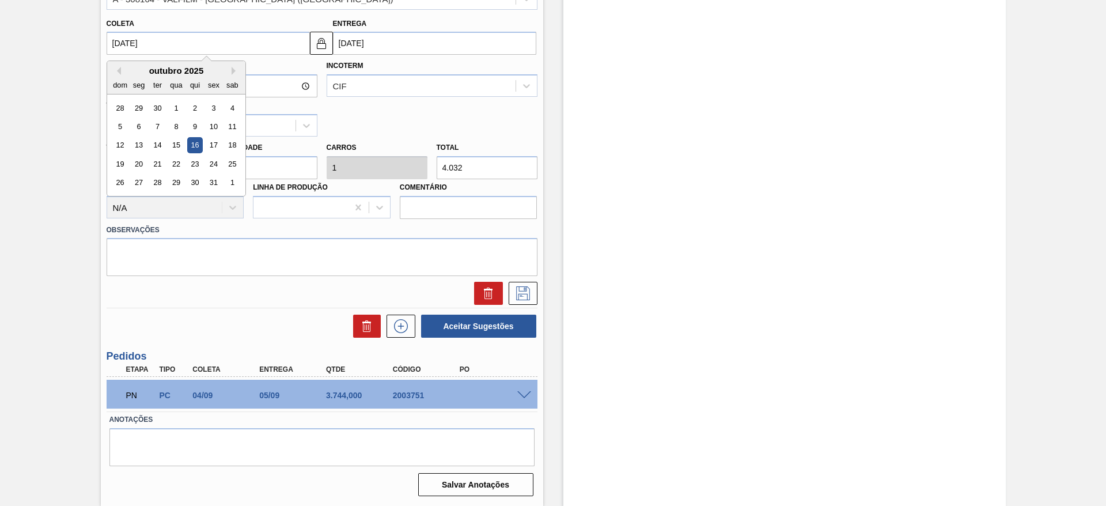
click at [128, 47] on input "16/10/2025" at bounding box center [208, 43] width 203 height 23
click at [113, 73] on button "Previous Month" at bounding box center [117, 71] width 8 height 8
click at [136, 107] on div "1" at bounding box center [139, 108] width 16 height 16
type input "01/09/2025"
type input "02/09/2025"
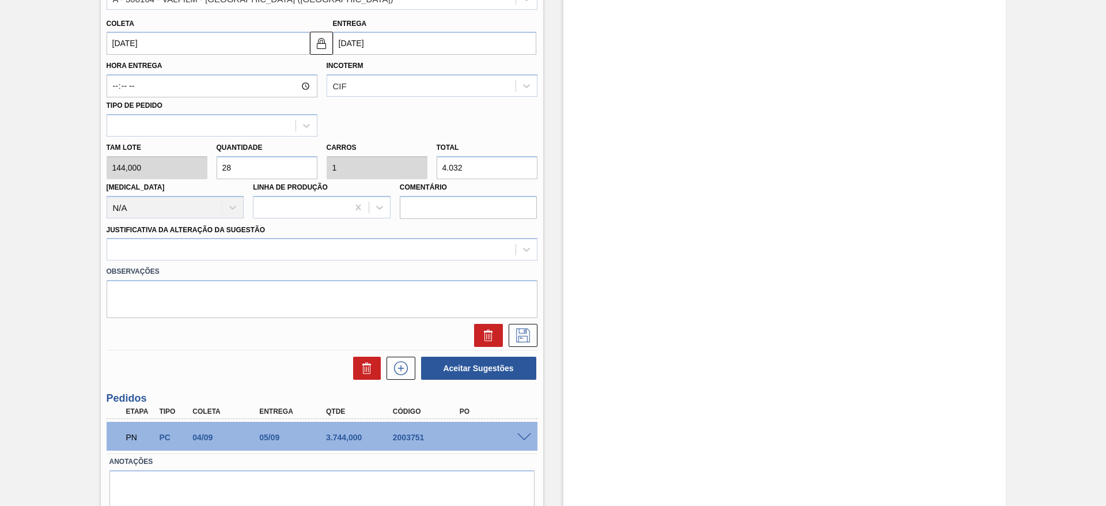
click at [189, 176] on div "Tam lote 144,000 Quantidade 28 Carros 1 Total 4.032 Doca N/A Linha de Produção …" at bounding box center [322, 177] width 440 height 82
type input "4"
type input "0,143"
type input "576"
type input "4"
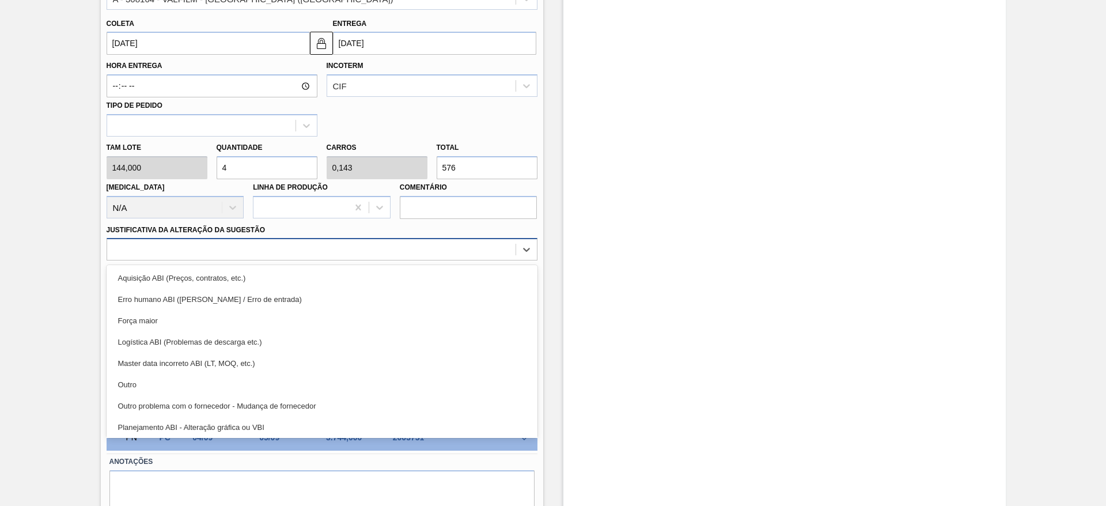
click at [416, 260] on div at bounding box center [322, 249] width 431 height 22
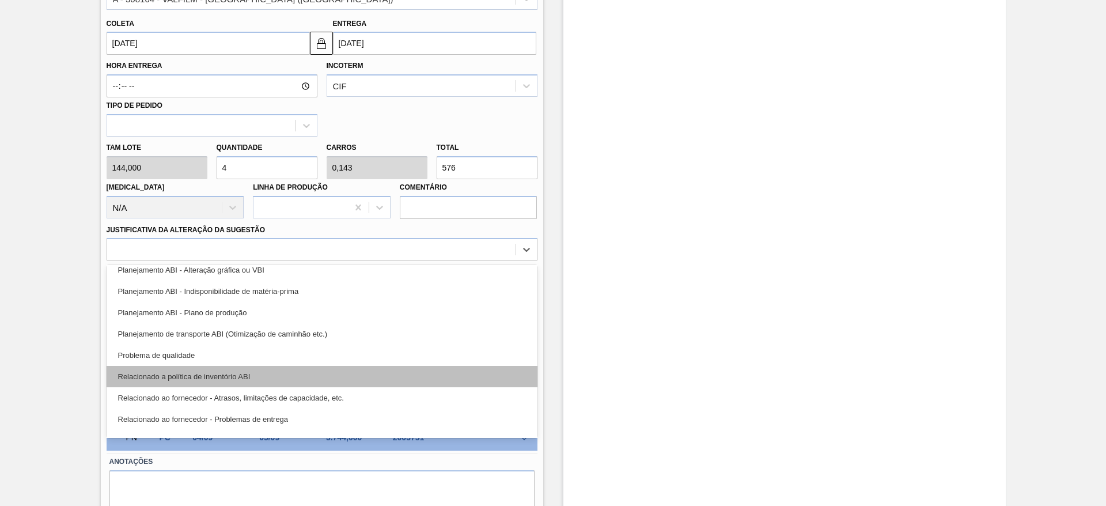
scroll to position [129, 0]
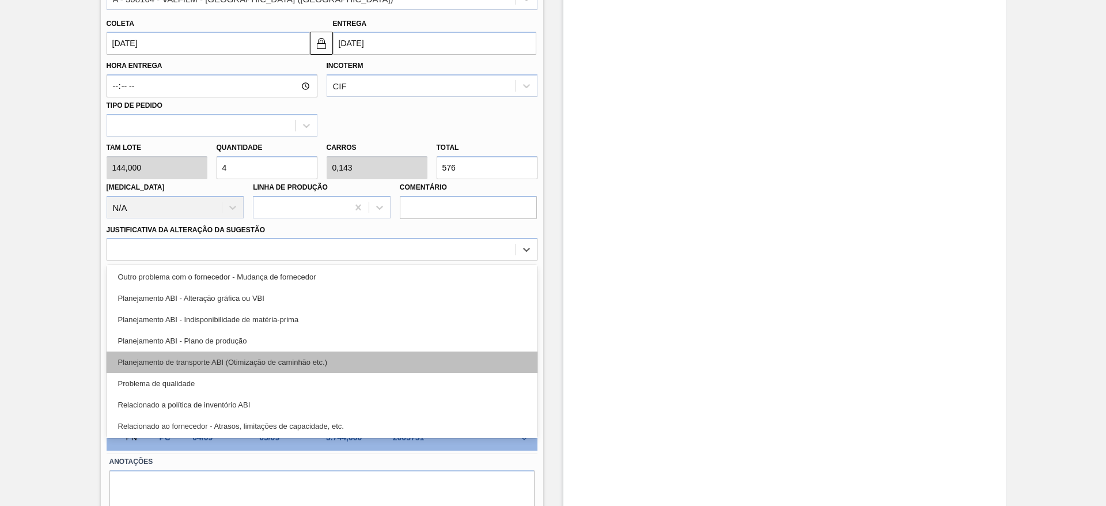
click at [365, 358] on div "Planejamento de transporte ABI (Otimização de caminhão etc.)" at bounding box center [322, 361] width 431 height 21
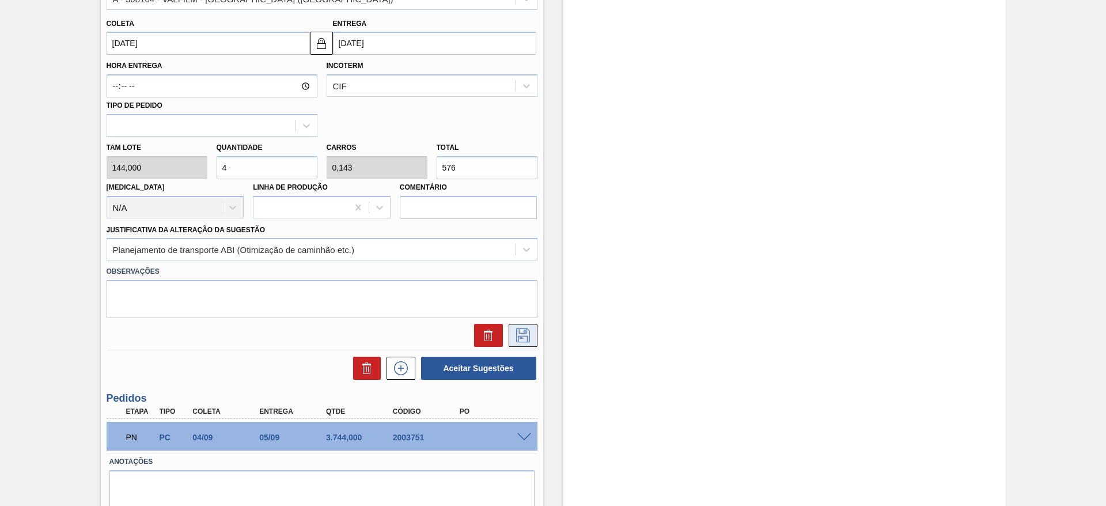
click at [534, 331] on button at bounding box center [523, 335] width 29 height 23
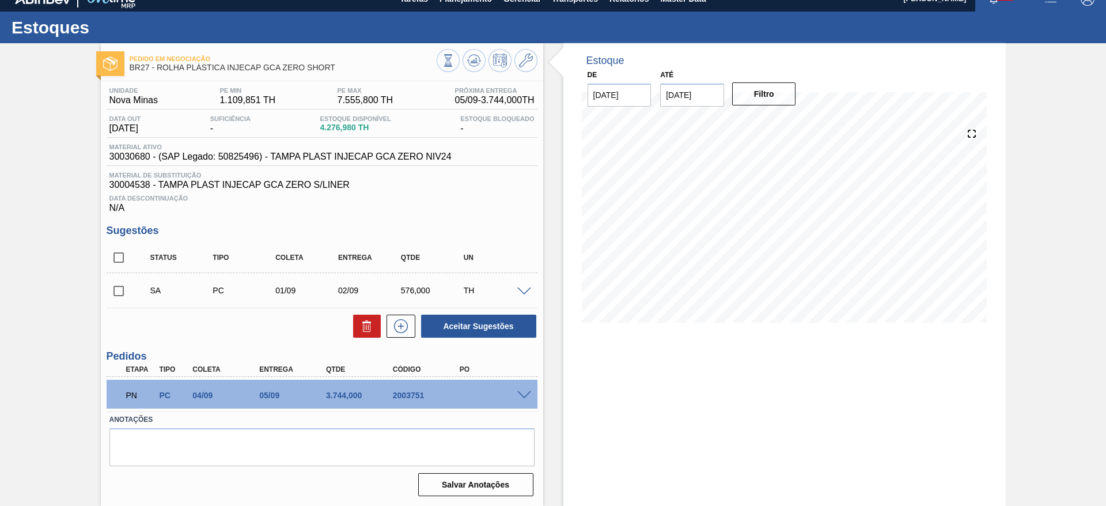
scroll to position [14, 0]
click at [117, 292] on input "checkbox" at bounding box center [119, 291] width 24 height 24
drag, startPoint x: 455, startPoint y: 339, endPoint x: 450, endPoint y: 333, distance: 7.4
click at [453, 339] on div "Unidade Nova Minas PE MIN 1.109,851 TH PE MAX 7.555,800 TH Próxima Entrega 05/0…" at bounding box center [322, 290] width 442 height 419
click at [450, 333] on button "Aceitar Sugestões" at bounding box center [478, 325] width 115 height 23
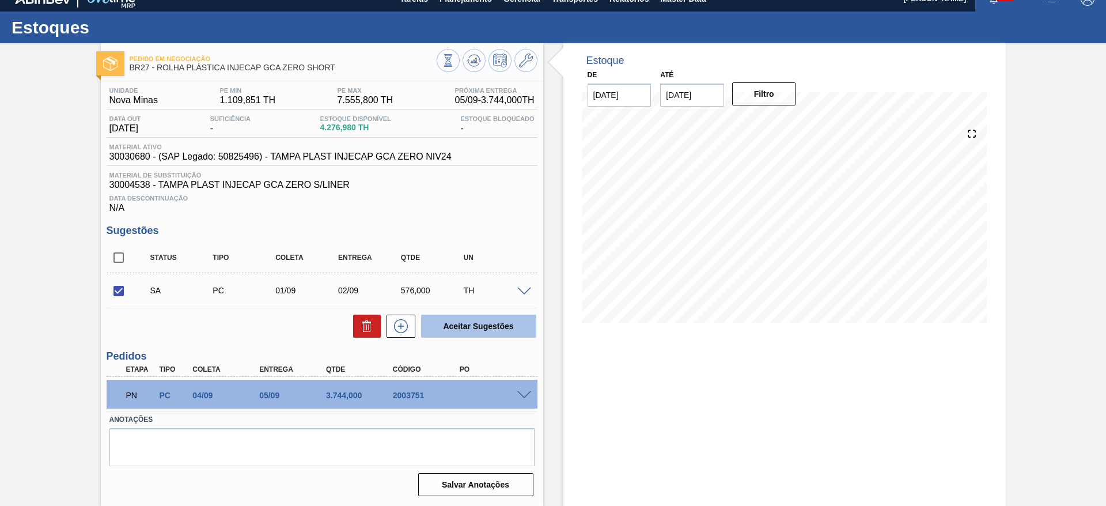
checkbox input "false"
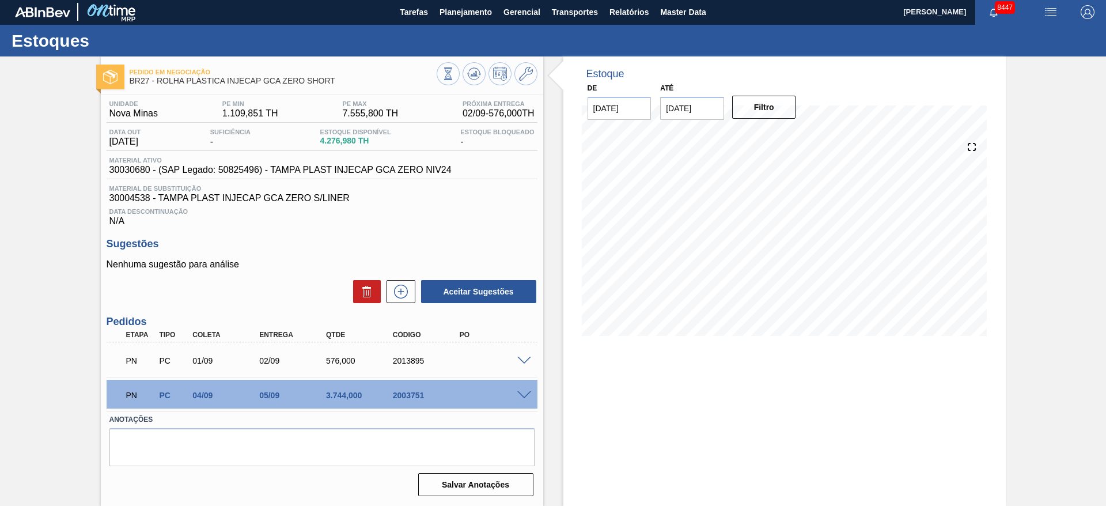
scroll to position [1, 0]
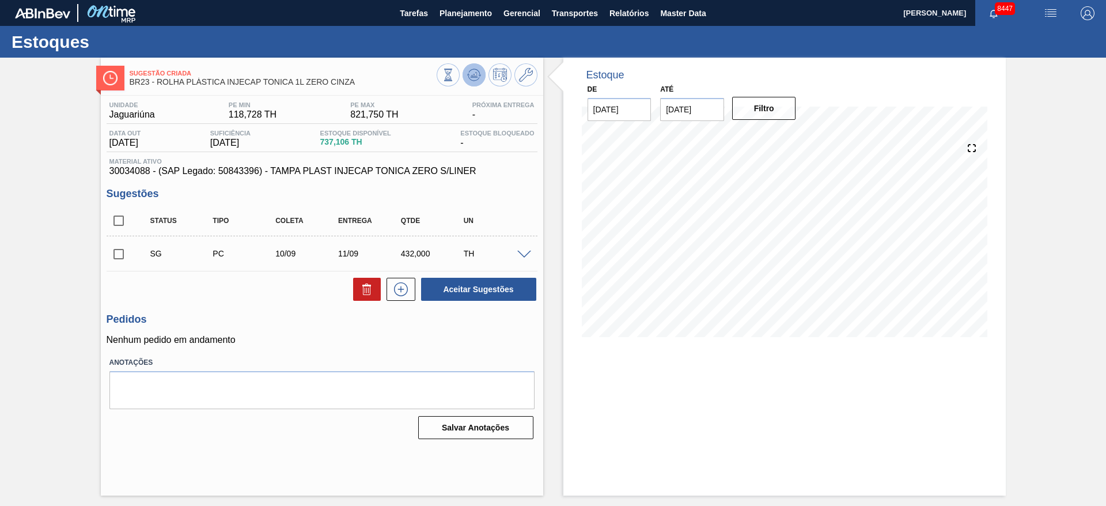
click at [470, 79] on icon at bounding box center [474, 78] width 12 height 6
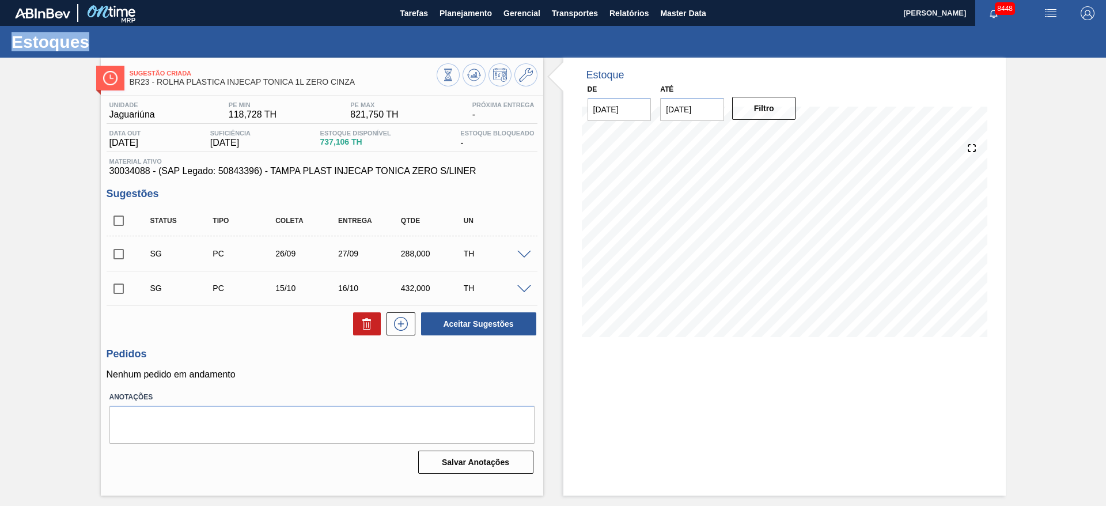
click at [119, 253] on input "checkbox" at bounding box center [119, 254] width 24 height 24
click at [477, 327] on button "Aceitar Sugestões" at bounding box center [478, 323] width 115 height 23
checkbox input "false"
click at [138, 248] on span at bounding box center [139, 253] width 17 height 23
click at [124, 251] on input "checkbox" at bounding box center [119, 254] width 24 height 24
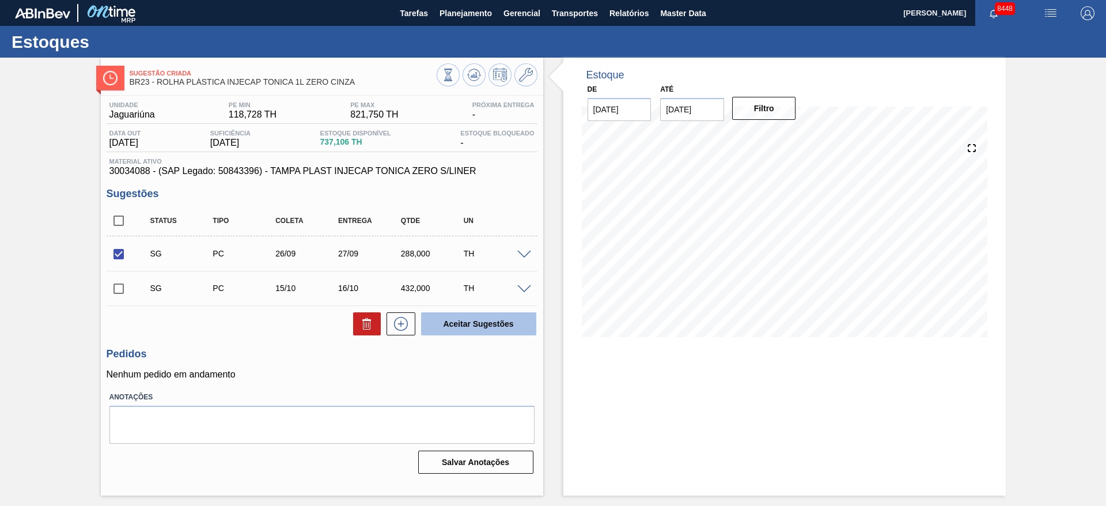
click at [508, 334] on button "Aceitar Sugestões" at bounding box center [478, 323] width 115 height 23
checkbox input "false"
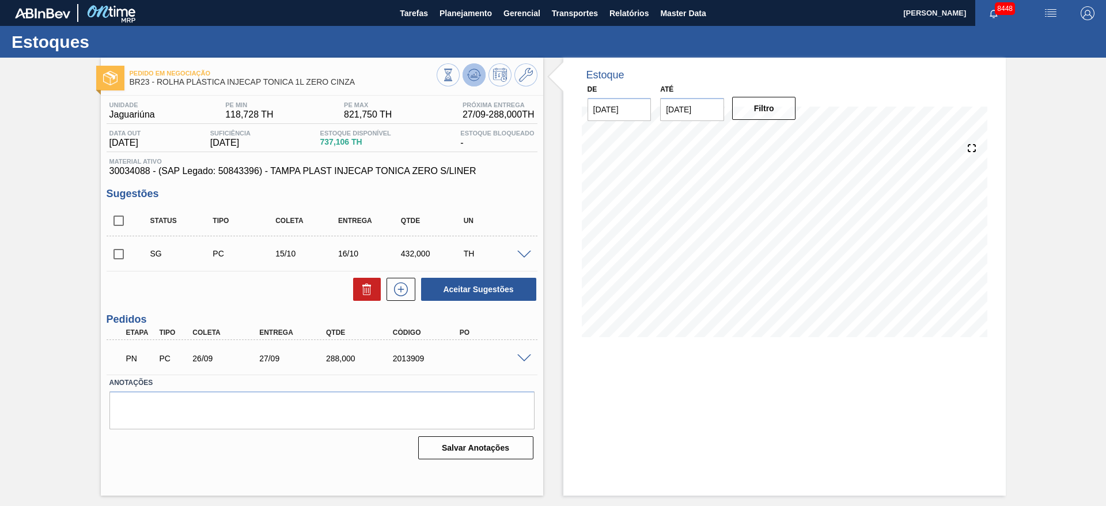
click at [470, 64] on button at bounding box center [473, 74] width 23 height 23
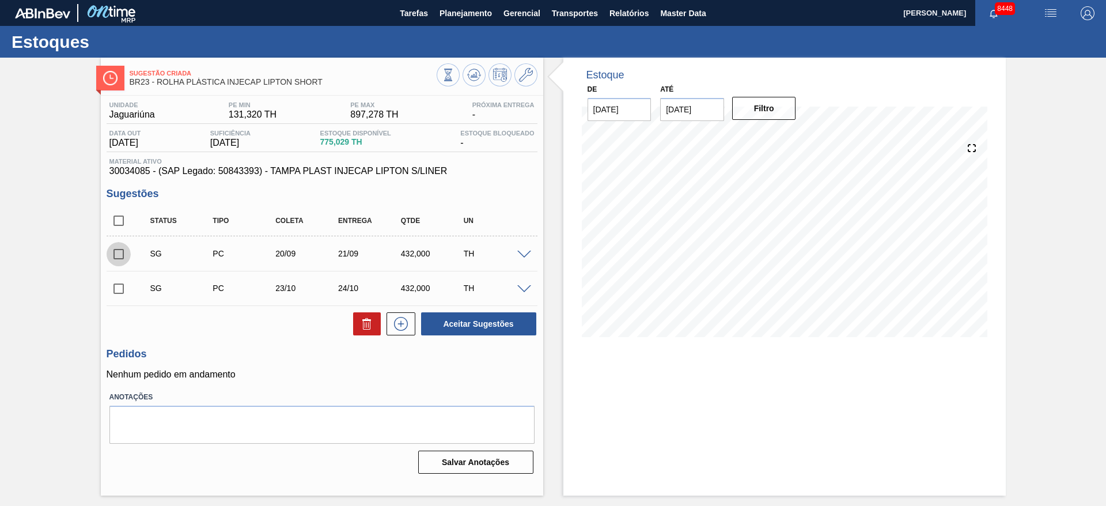
click at [116, 257] on input "checkbox" at bounding box center [119, 254] width 24 height 24
click at [523, 255] on span at bounding box center [524, 255] width 14 height 9
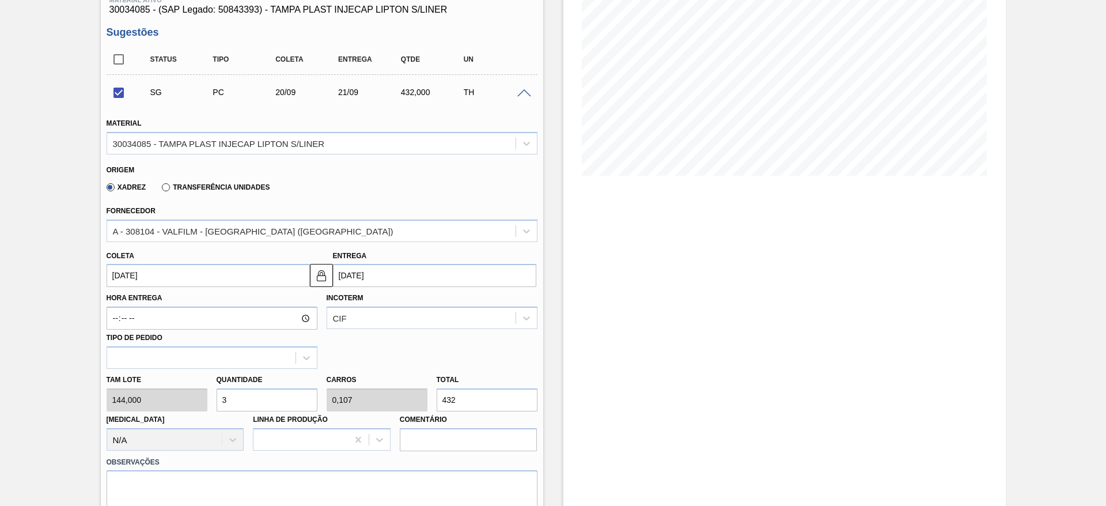
scroll to position [173, 0]
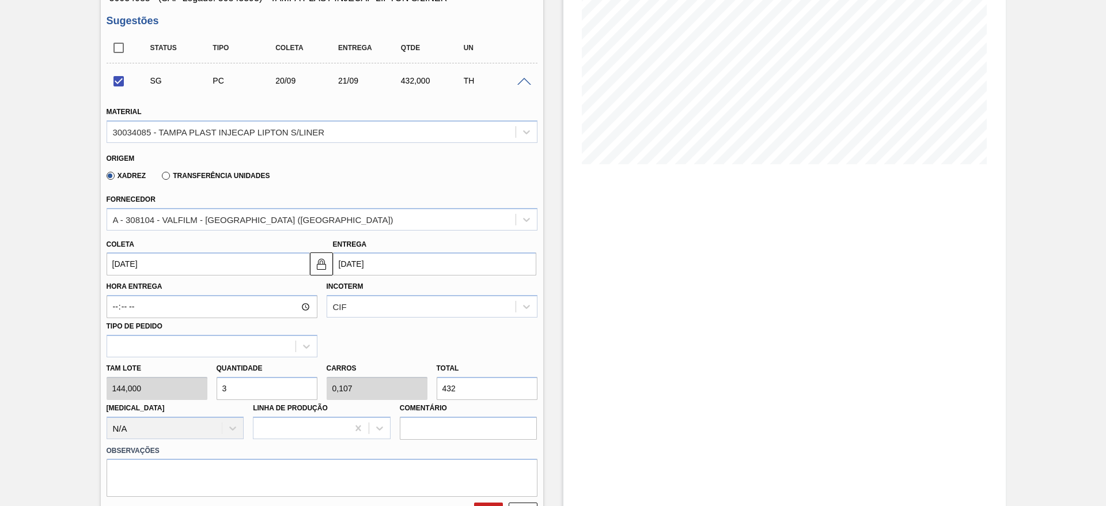
click at [149, 265] on input "20/09/2025" at bounding box center [208, 263] width 203 height 23
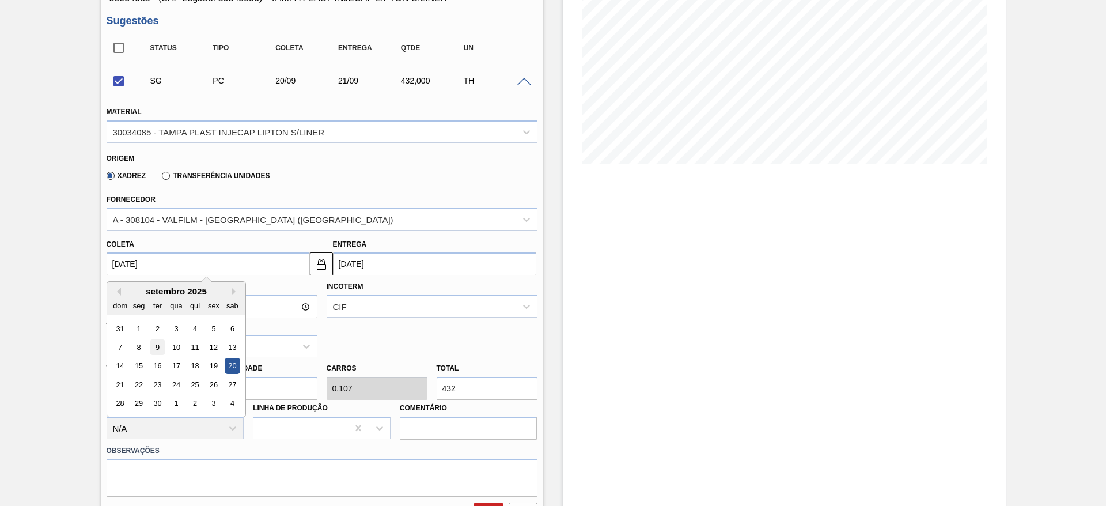
click at [150, 348] on div "9" at bounding box center [157, 347] width 16 height 16
checkbox input "false"
type input "09/09/2025"
type input "10/09/2025"
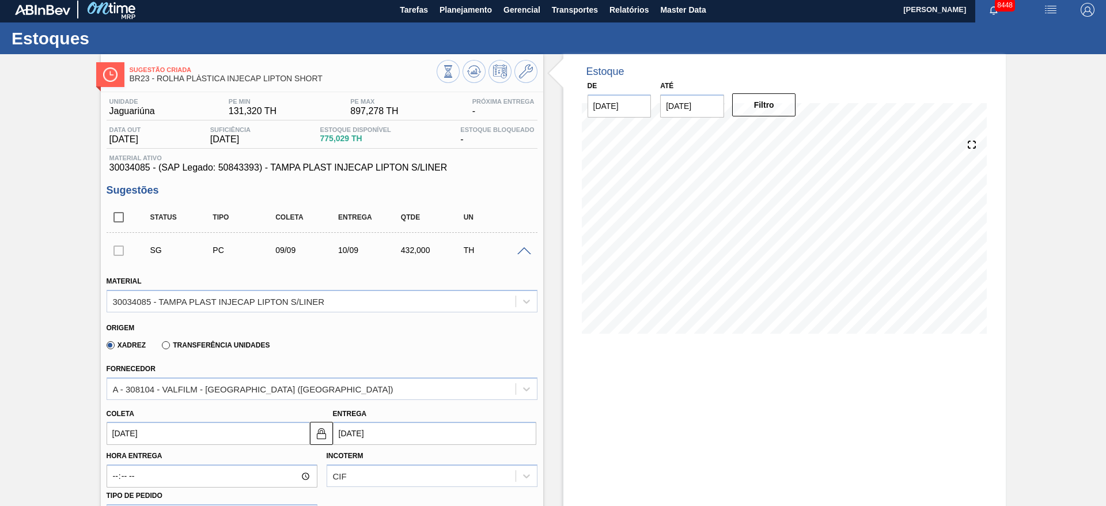
scroll to position [0, 0]
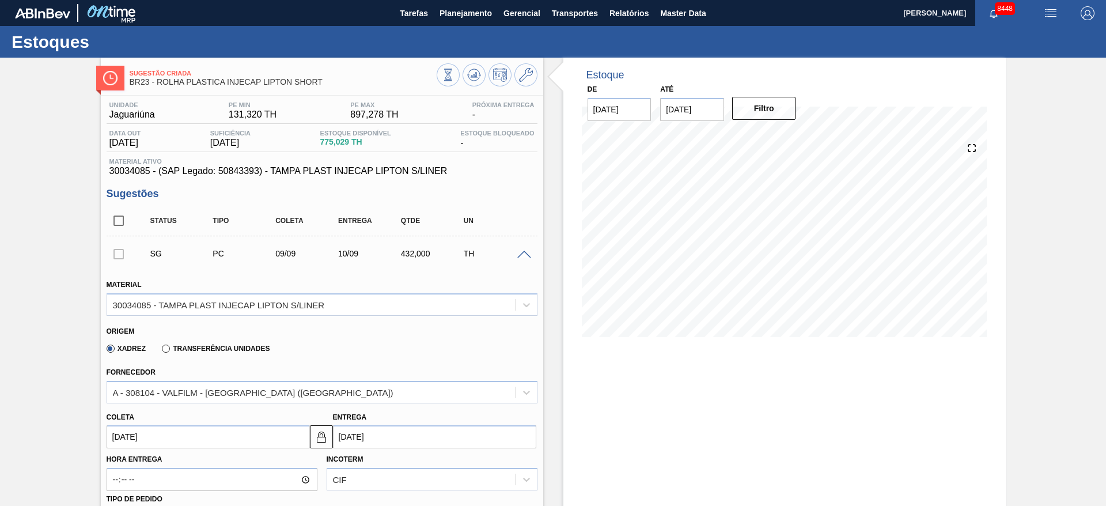
click at [137, 437] on input "09/09/2025" at bounding box center [208, 436] width 203 height 23
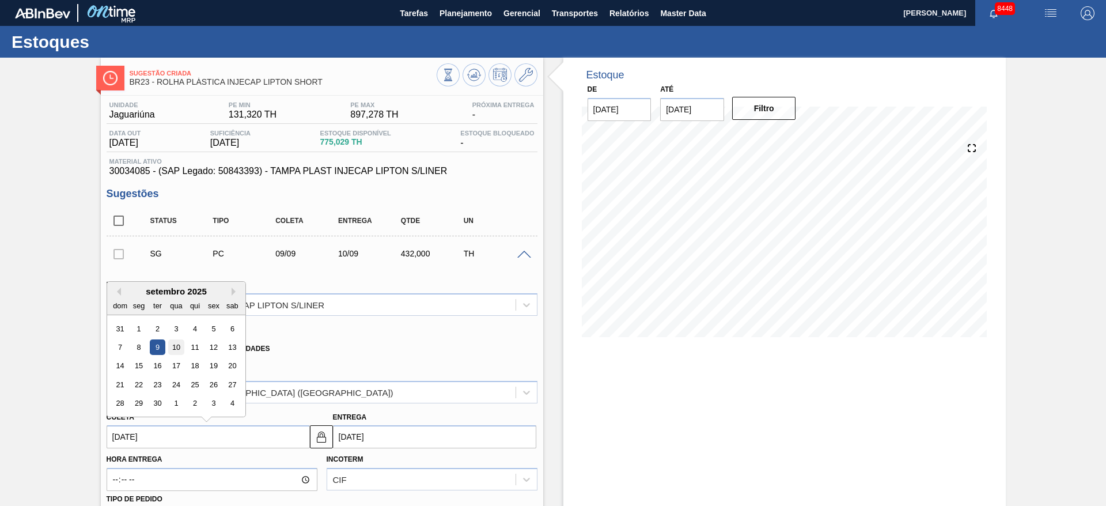
click at [180, 347] on div "10" at bounding box center [176, 347] width 16 height 16
type input "10/09/2025"
type input "11/09/2025"
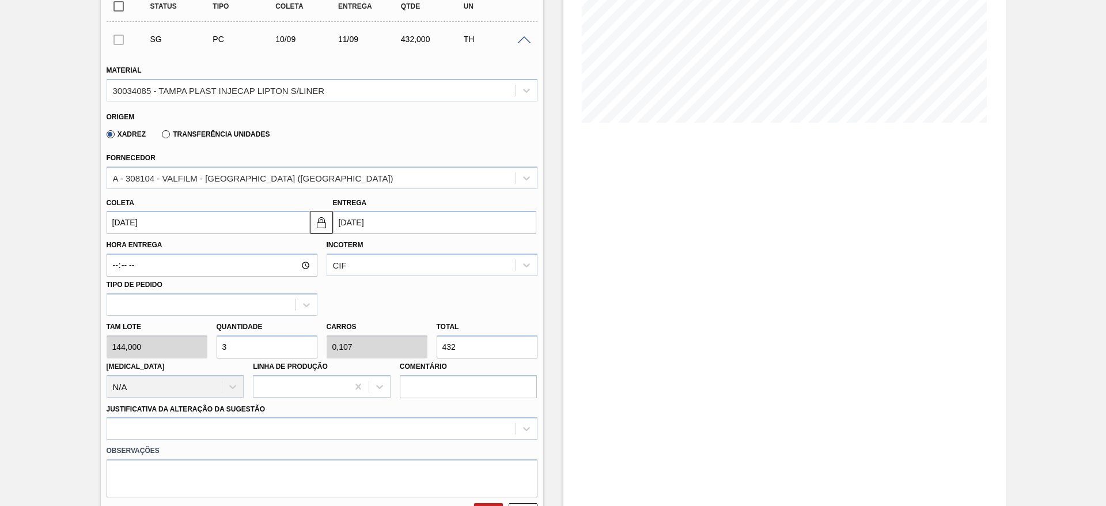
scroll to position [259, 0]
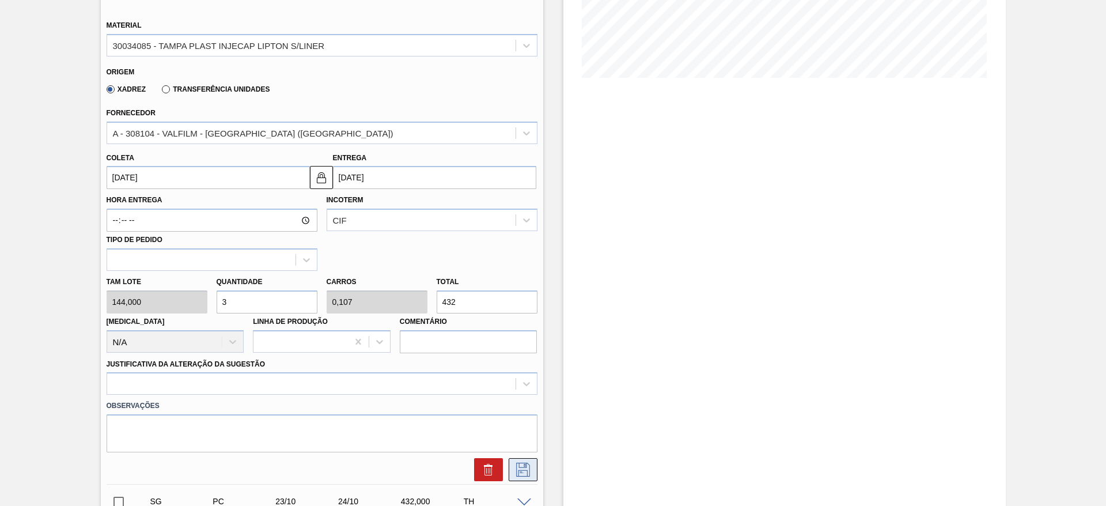
click at [526, 467] on icon at bounding box center [523, 469] width 18 height 14
click at [472, 407] on label "Observações" at bounding box center [322, 405] width 431 height 17
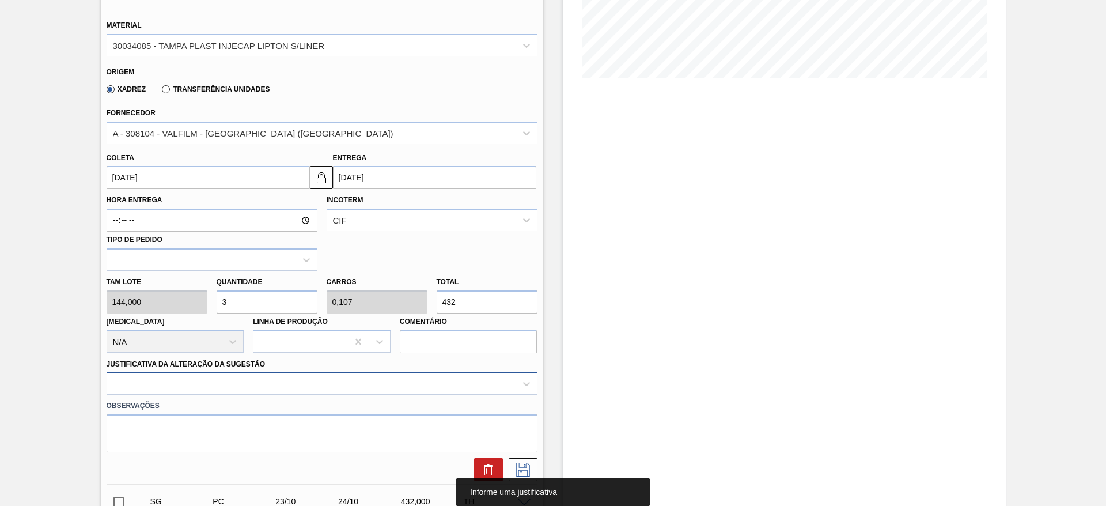
click at [458, 376] on div at bounding box center [322, 383] width 431 height 22
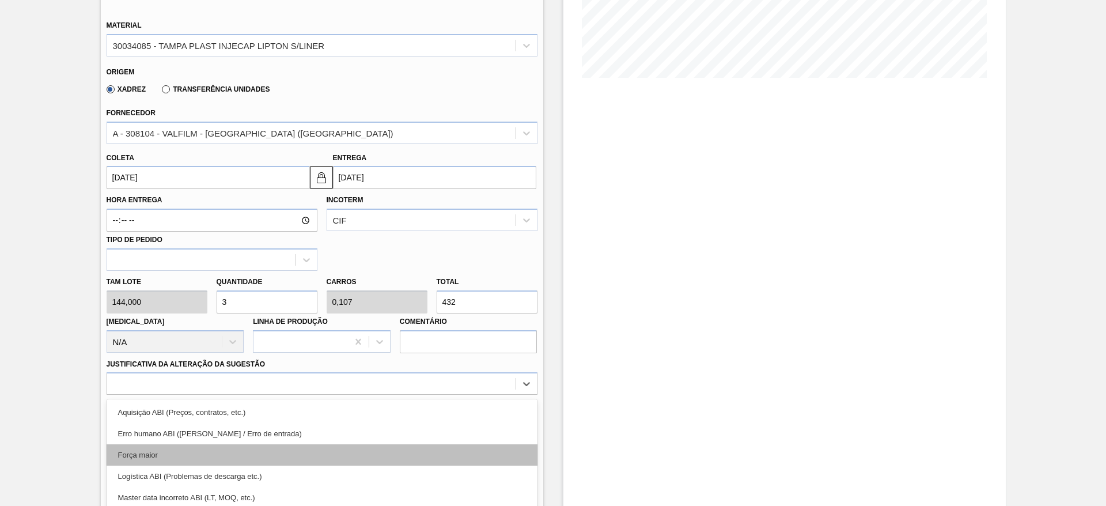
scroll to position [330, 0]
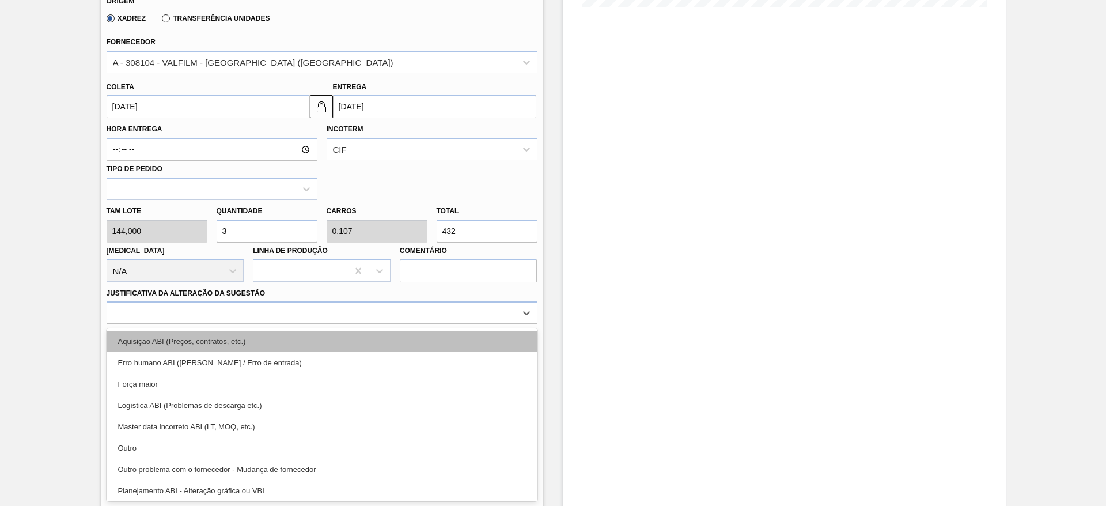
drag, startPoint x: 459, startPoint y: 391, endPoint x: 454, endPoint y: 348, distance: 42.9
click at [454, 354] on div "Aquisição ABI (Preços, contratos, etc.) Erro humano ABI (Cálculo / Erro de entr…" at bounding box center [322, 414] width 431 height 173
click at [454, 348] on div "Aquisição ABI (Preços, contratos, etc.)" at bounding box center [322, 341] width 431 height 21
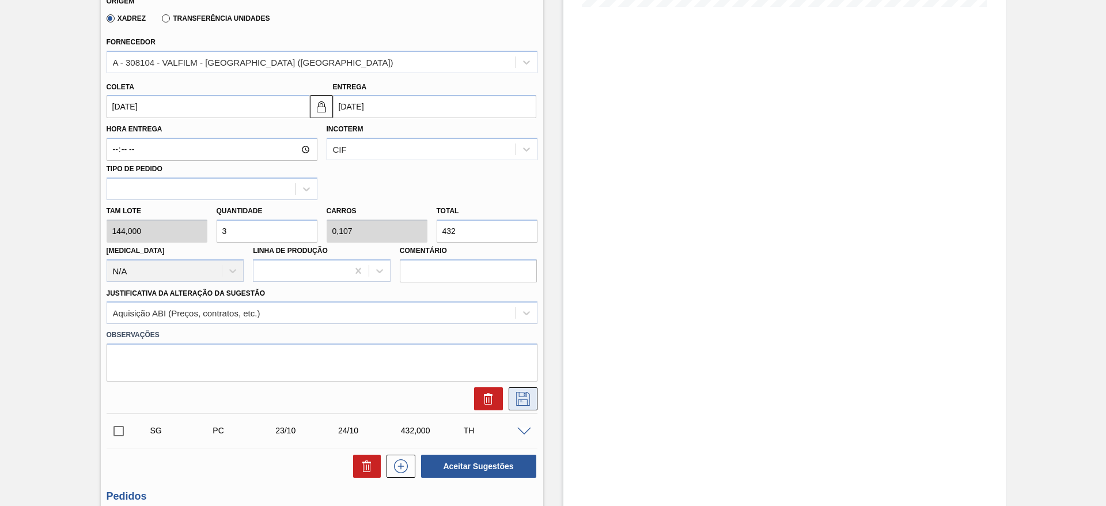
click at [525, 404] on button at bounding box center [523, 398] width 29 height 23
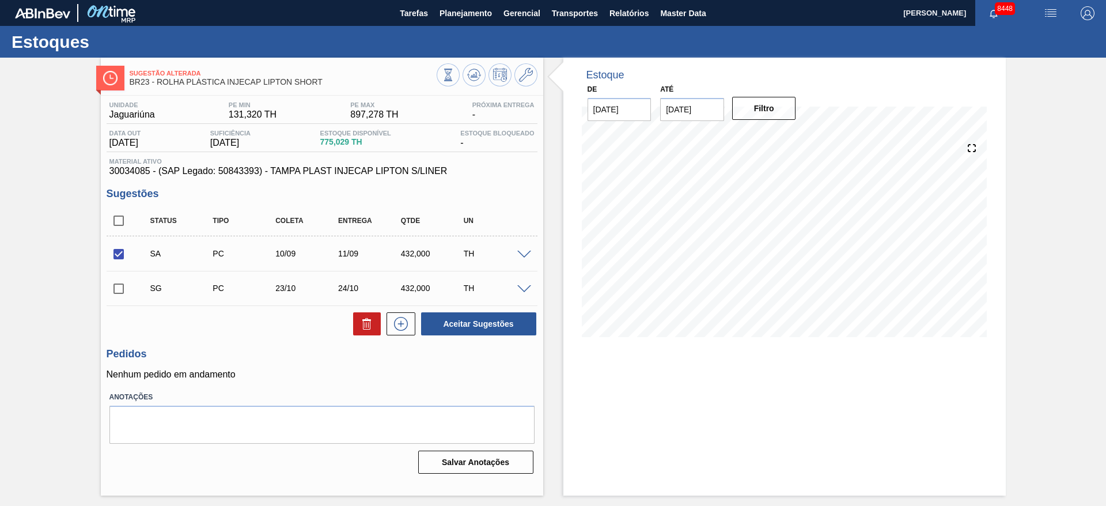
scroll to position [0, 0]
click at [474, 322] on button "Aceitar Sugestões" at bounding box center [478, 323] width 115 height 23
checkbox input "false"
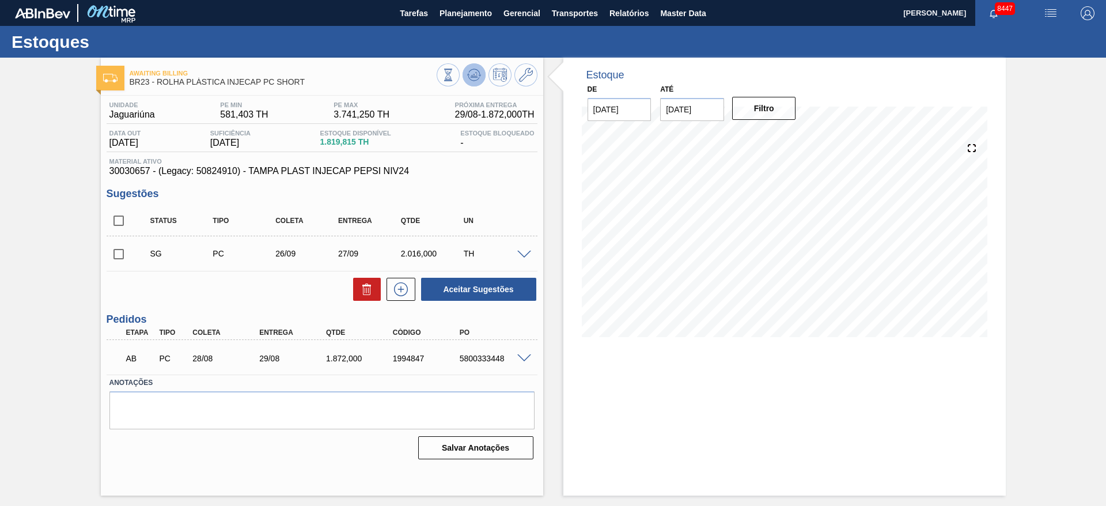
click at [471, 77] on icon at bounding box center [473, 74] width 7 height 5
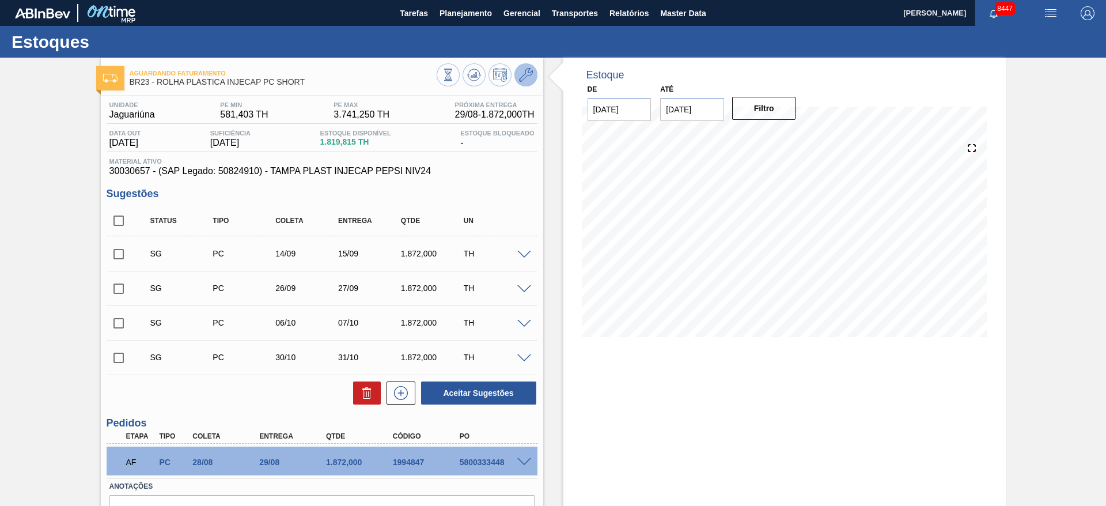
click at [524, 75] on icon at bounding box center [526, 75] width 14 height 14
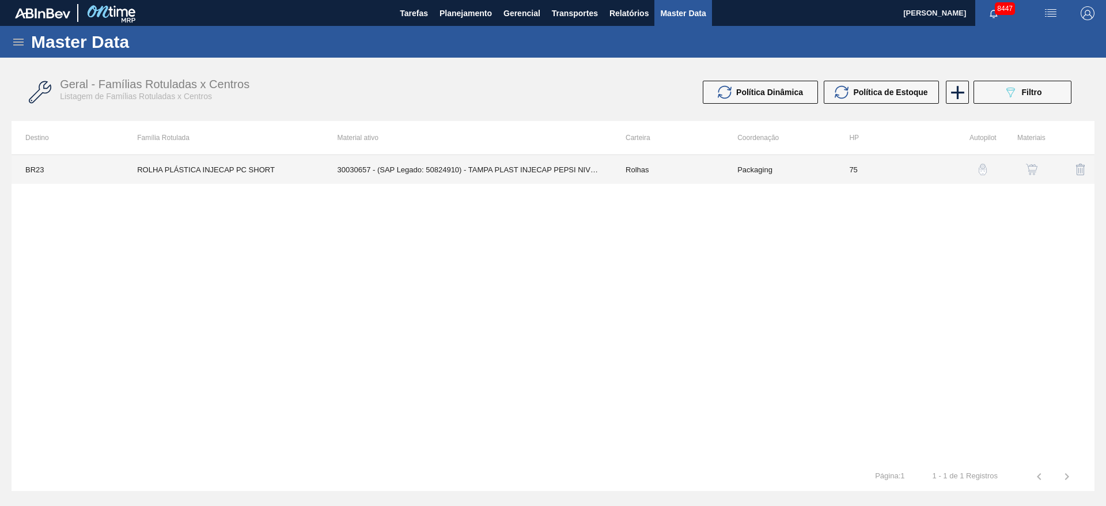
click at [855, 158] on td "75" at bounding box center [891, 169] width 112 height 29
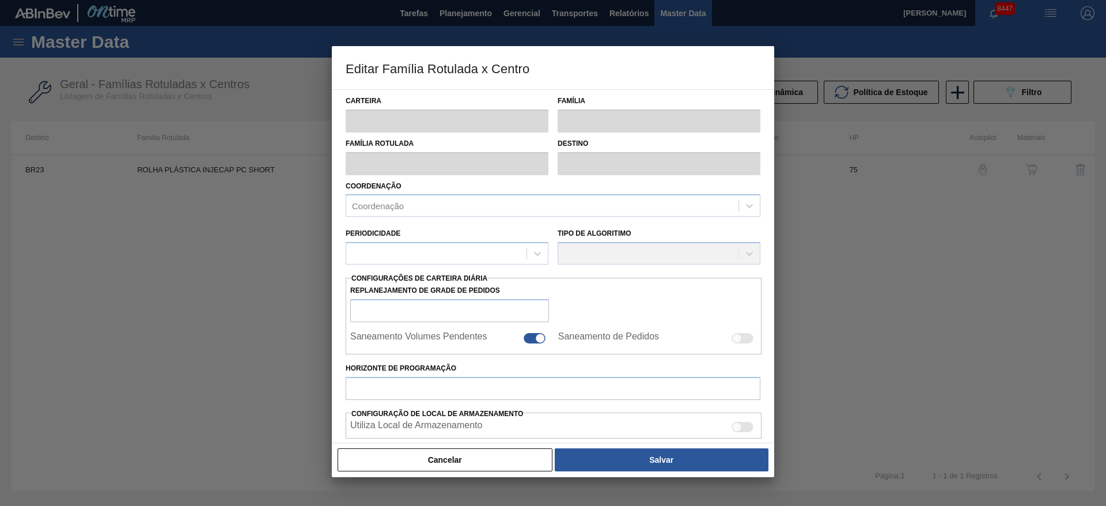
type input "Rolhas"
type input "Rolha Plástica"
type input "ROLHA PLÁSTICA INJECAP PC SHORT"
type input "BR23 - Jaguariúna"
type input "75"
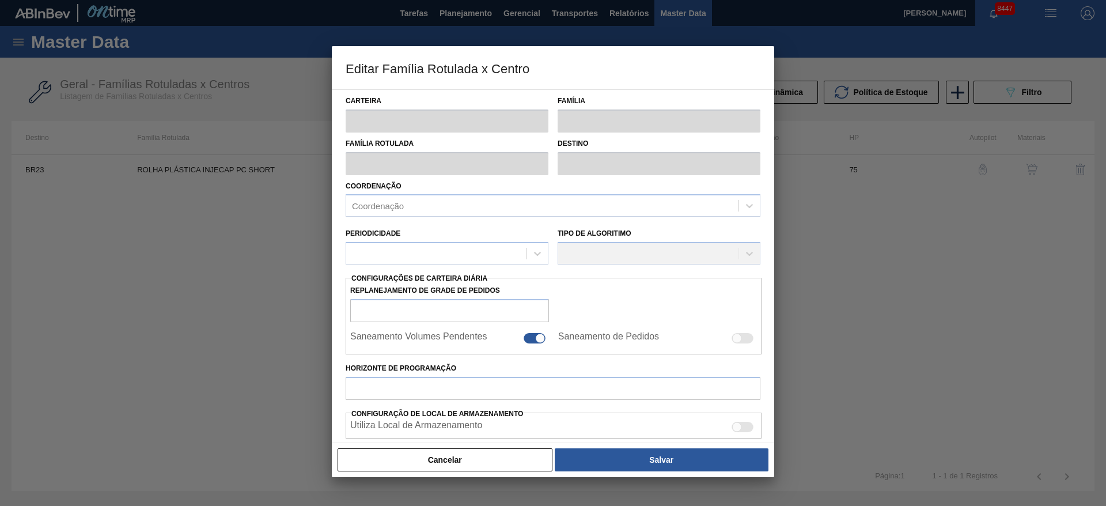
type input "581,403"
type input "3.741,25"
type input "60"
type input "2.477,311"
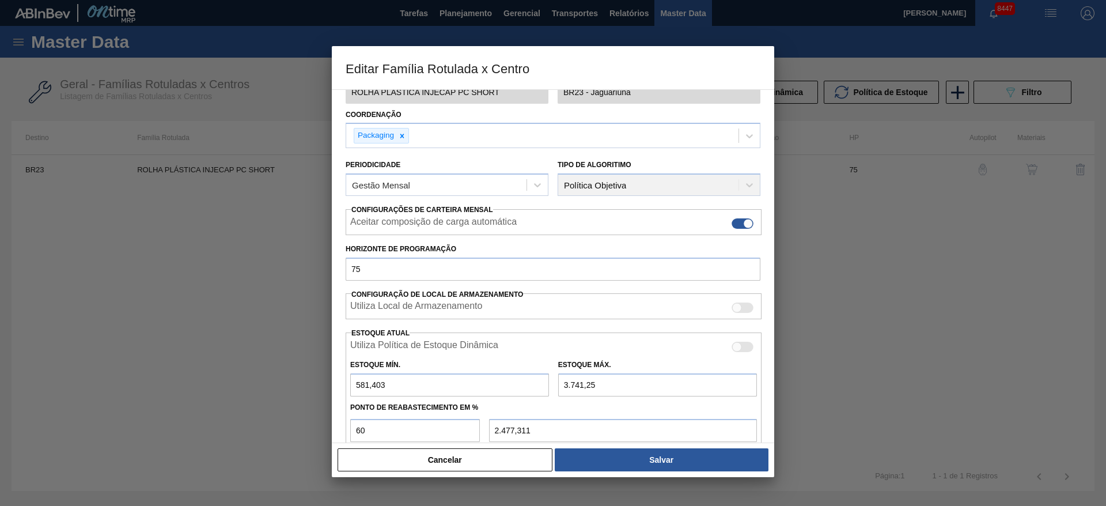
scroll to position [173, 0]
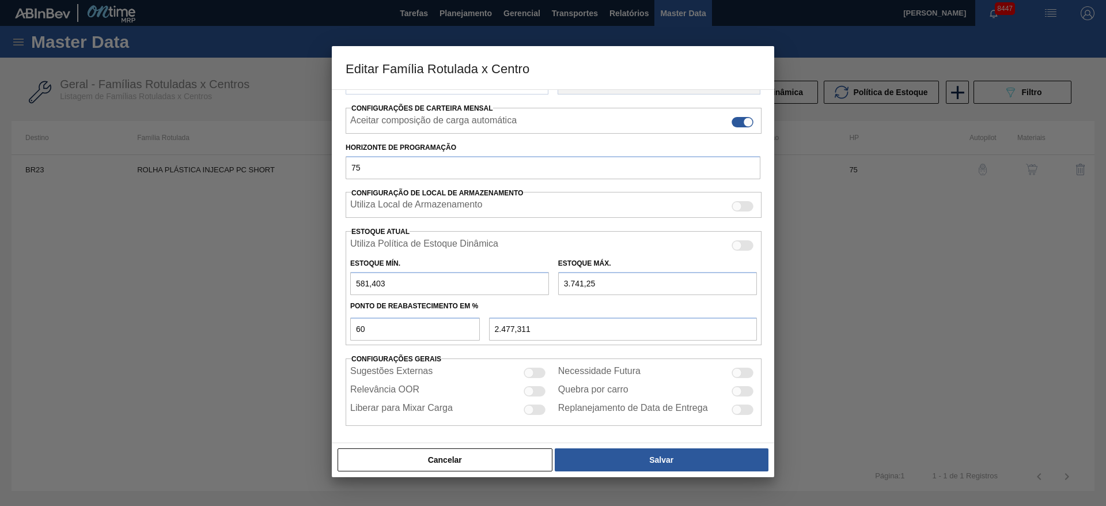
drag, startPoint x: 564, startPoint y: 284, endPoint x: 544, endPoint y: 285, distance: 20.2
click at [544, 285] on div "Estoque Mín. 581,403 Estoque Máx. 3.741,25" at bounding box center [554, 273] width 416 height 43
type input "741,25"
type input "677,311"
type input "5.741,25"
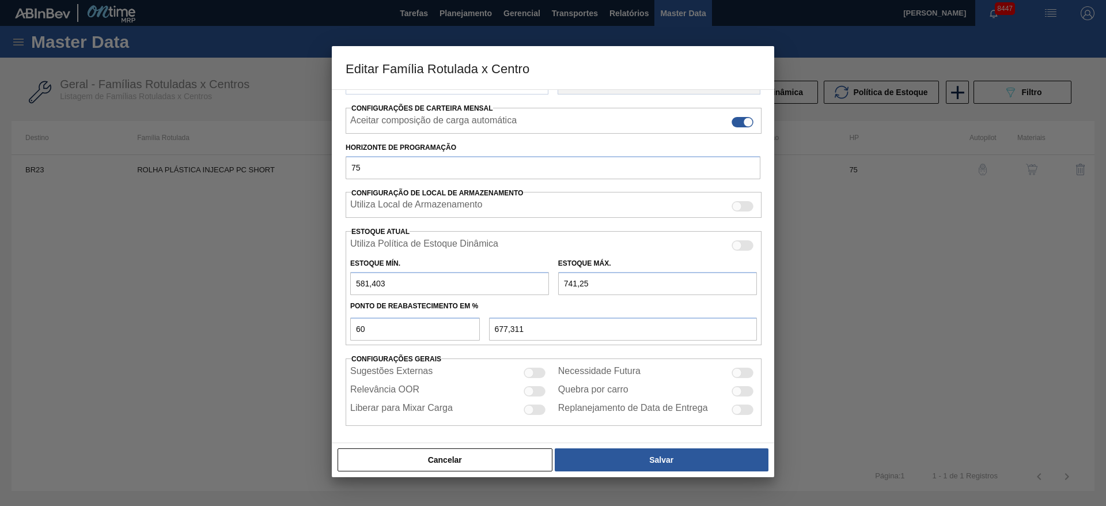
type input "3.677,311"
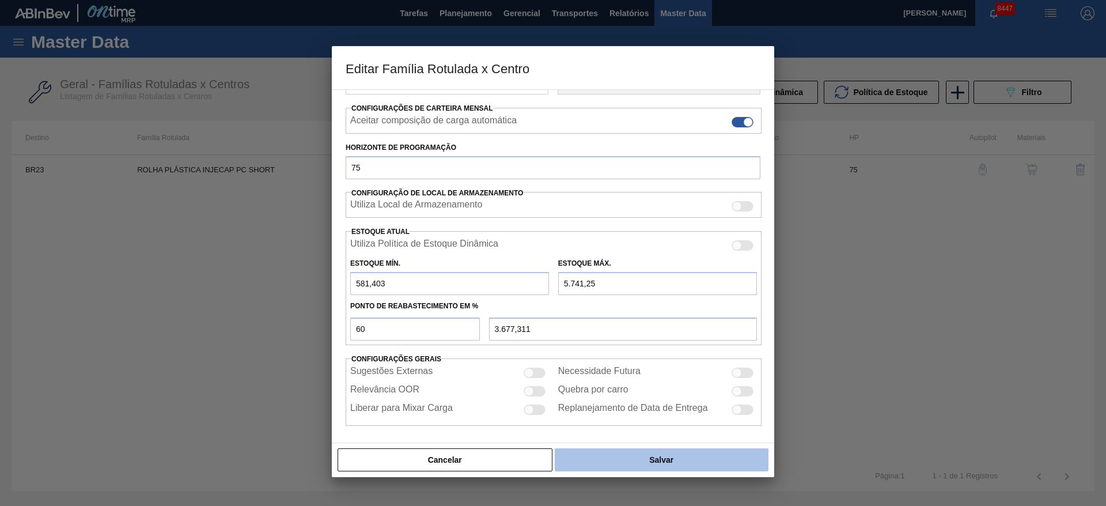
type input "5.741,25"
click at [631, 457] on button "Salvar" at bounding box center [662, 459] width 214 height 23
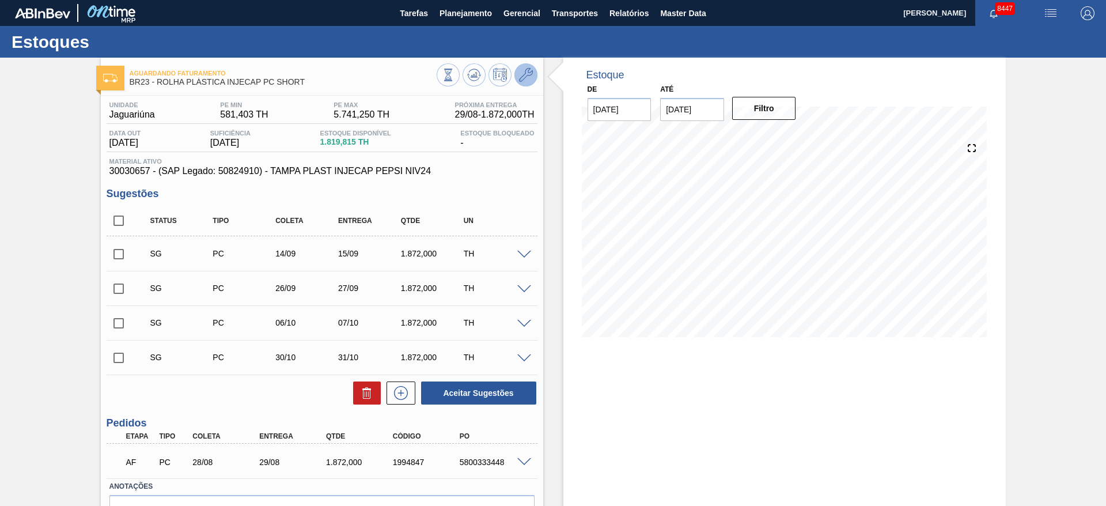
click at [525, 69] on icon at bounding box center [526, 75] width 14 height 14
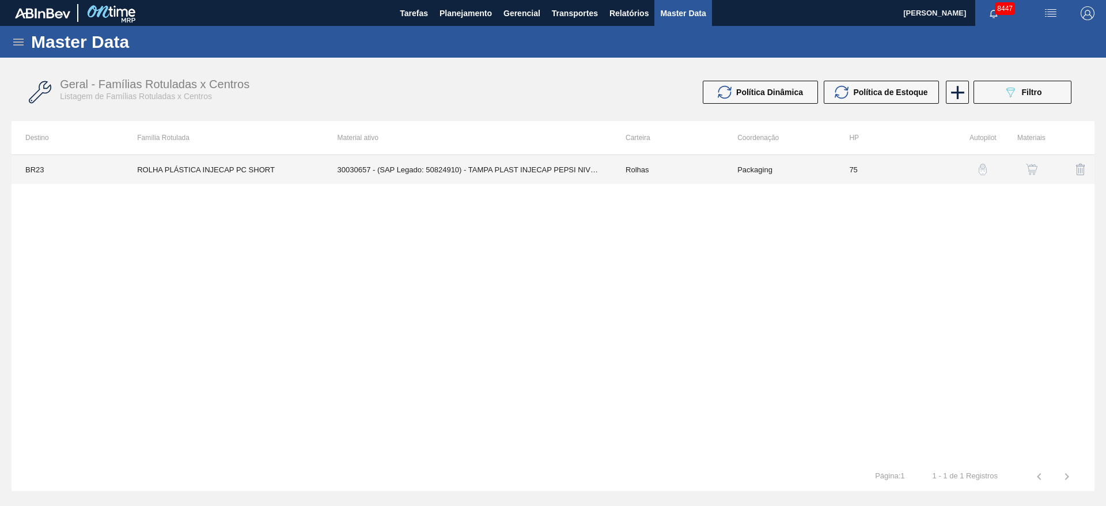
click at [626, 175] on td "Rolhas" at bounding box center [668, 169] width 112 height 29
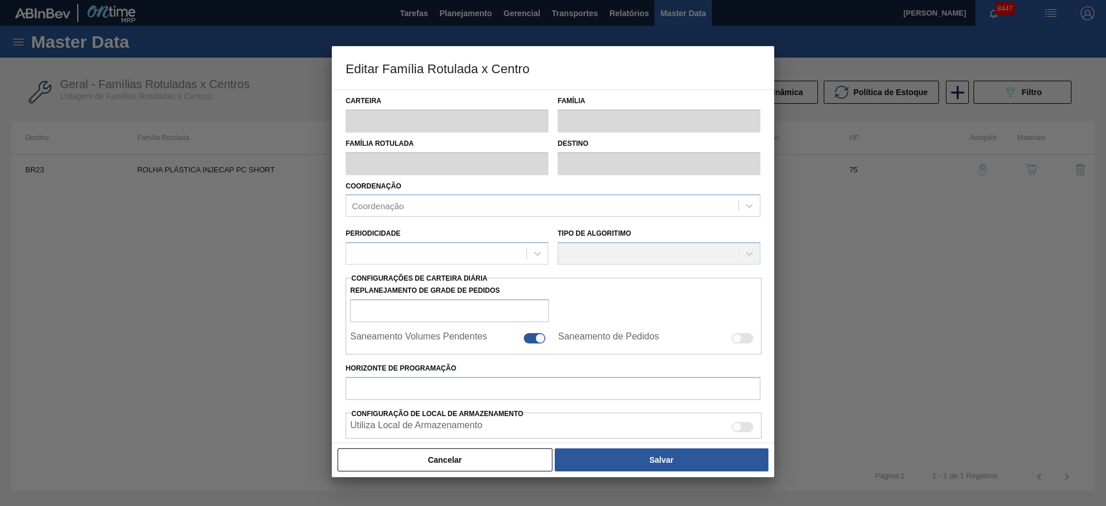
type input "Rolhas"
type input "Rolha Plástica"
type input "ROLHA PLÁSTICA INJECAP PC SHORT"
type input "BR23 - Jaguariúna"
type input "75"
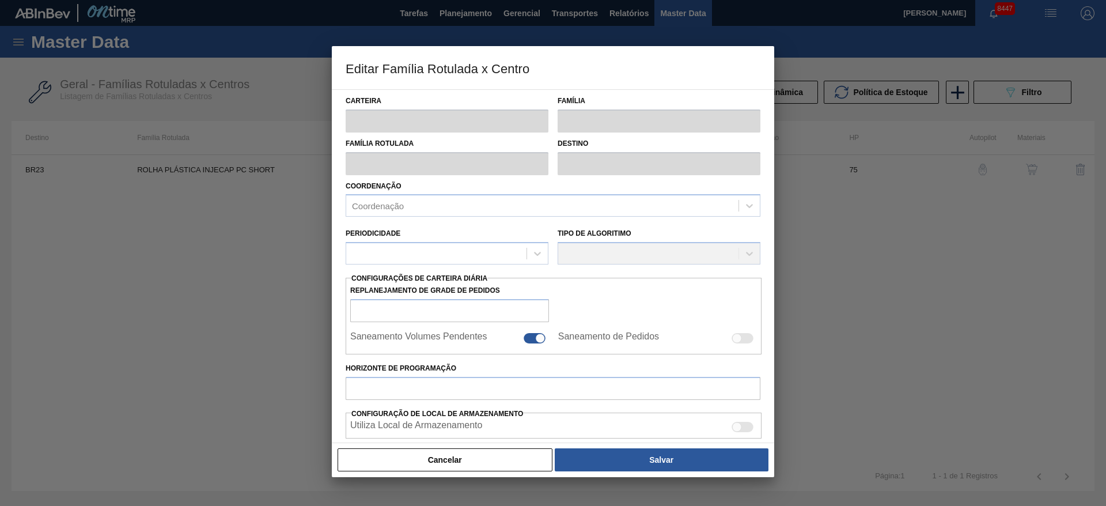
type input "581,403"
type input "5.741,25"
type input "60"
type input "3.677,311"
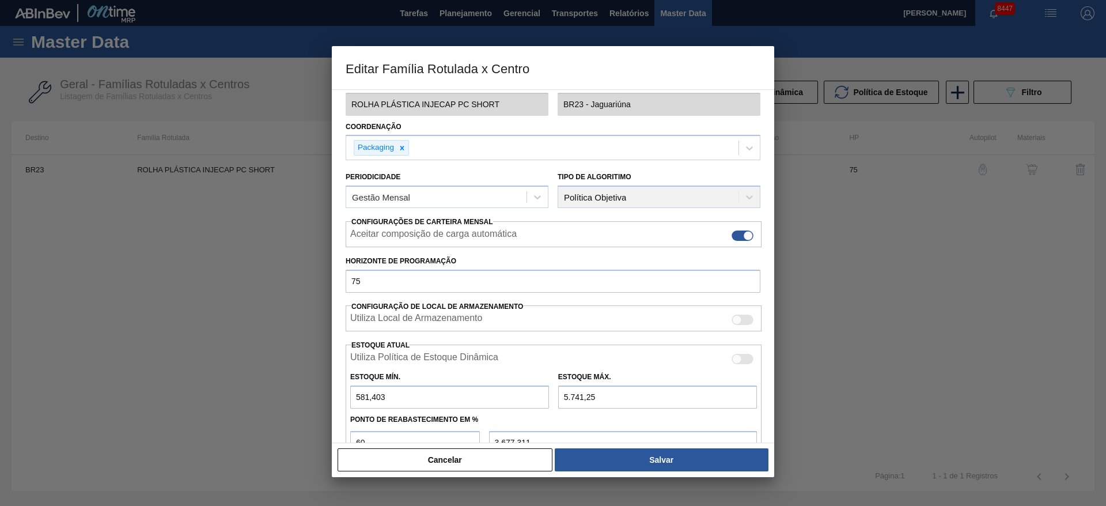
scroll to position [176, 0]
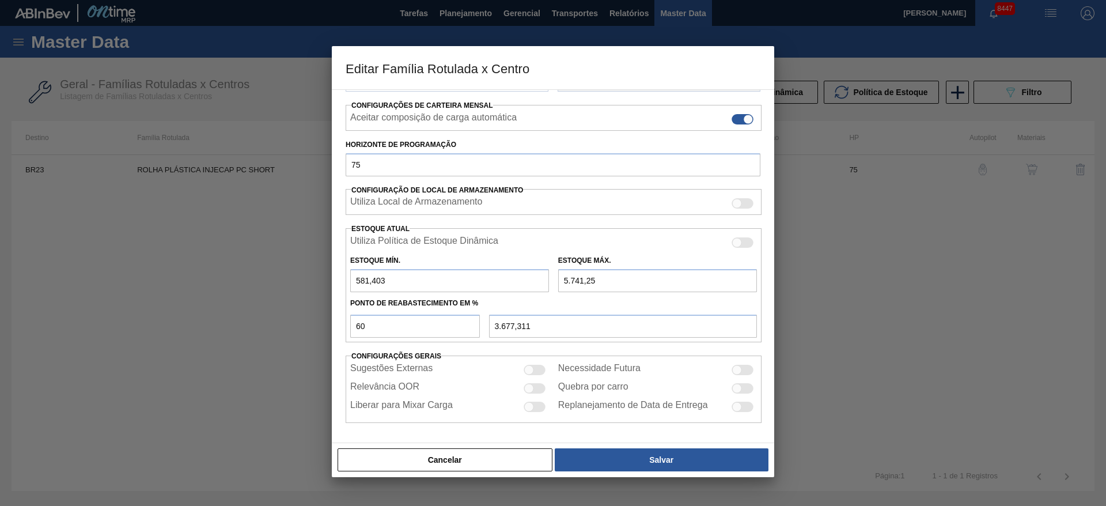
click at [556, 286] on div "Estoque Máx. 5.741,25" at bounding box center [657, 272] width 208 height 40
type input "6.741,25"
type input "4.277,311"
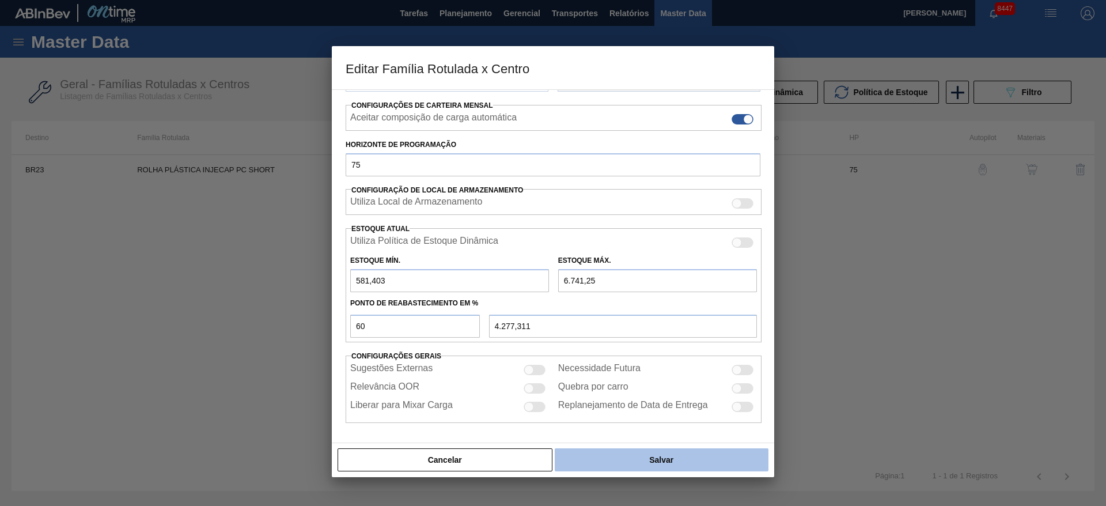
type input "6.741,25"
click at [662, 459] on button "Salvar" at bounding box center [662, 459] width 214 height 23
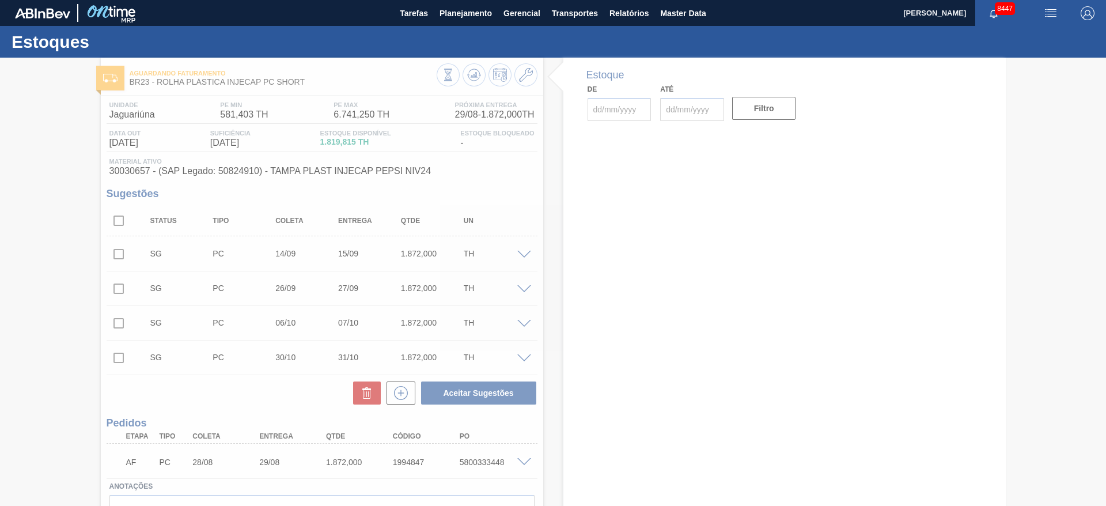
type input "14/09/2025"
type input "15/09/2025"
type input "[DATE]"
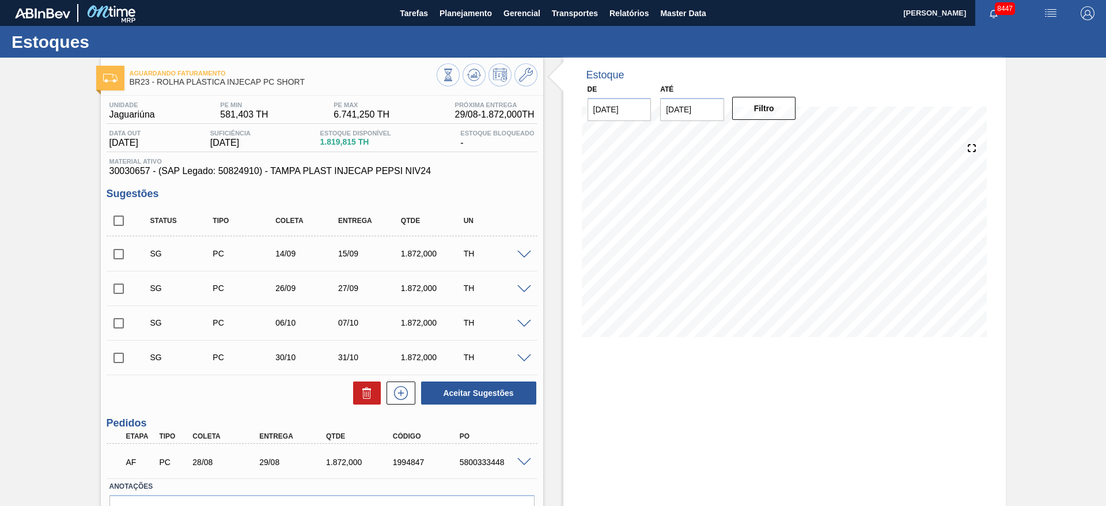
click at [528, 253] on span at bounding box center [524, 255] width 14 height 9
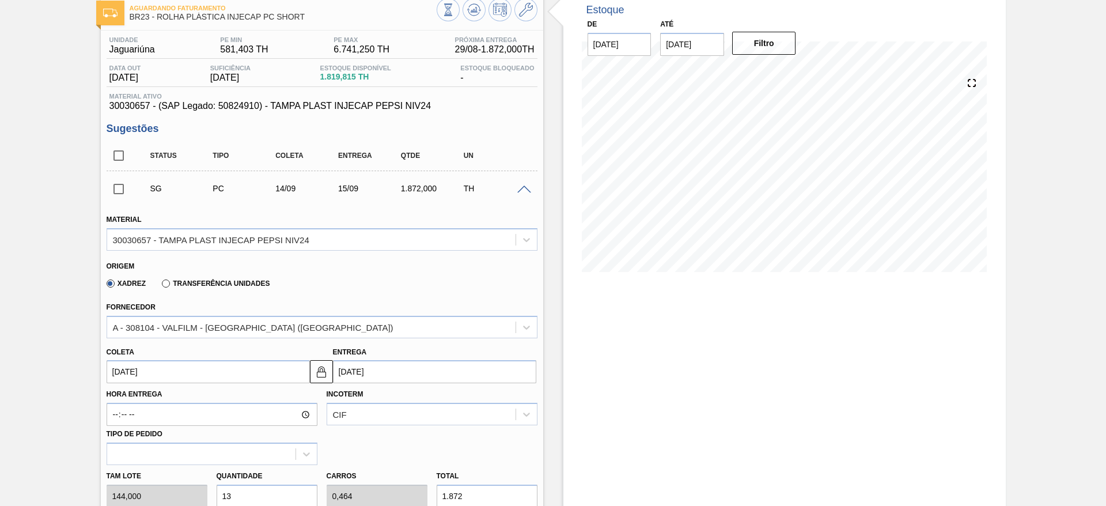
scroll to position [86, 0]
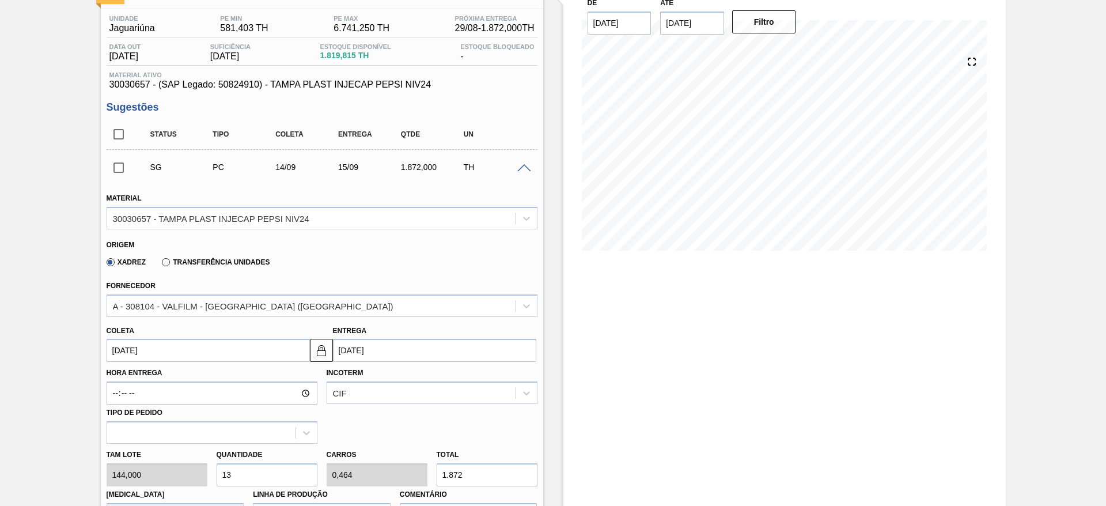
click at [150, 351] on input "14/09/2025" at bounding box center [208, 350] width 203 height 23
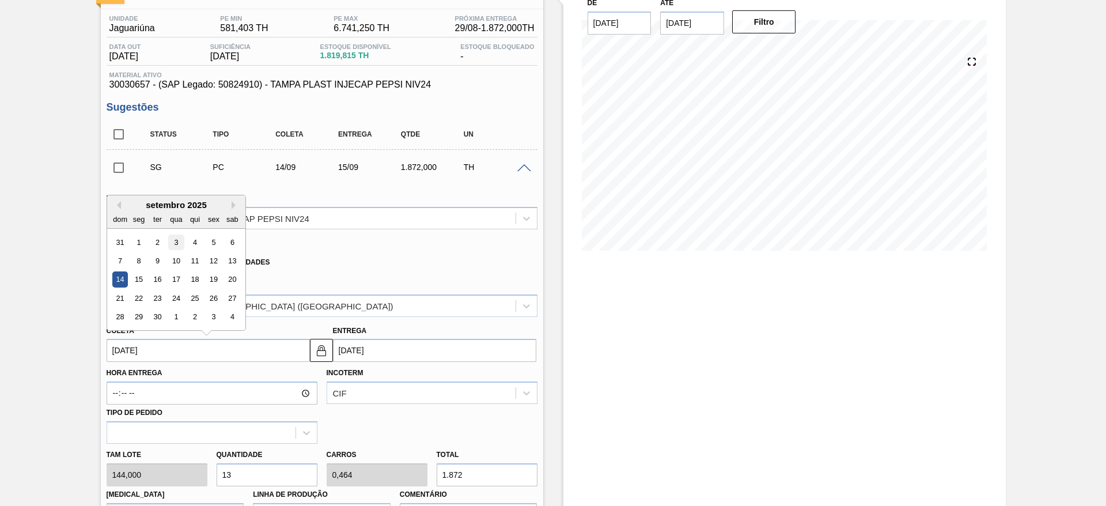
click at [173, 248] on div "3" at bounding box center [176, 242] width 16 height 16
type input "03/09/2025"
type input "04/09/2025"
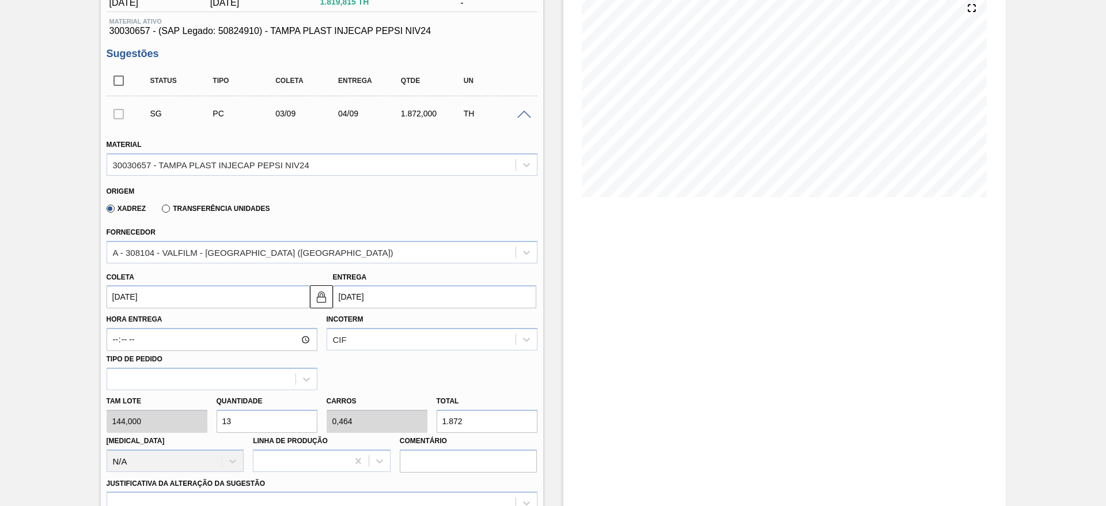
scroll to position [173, 0]
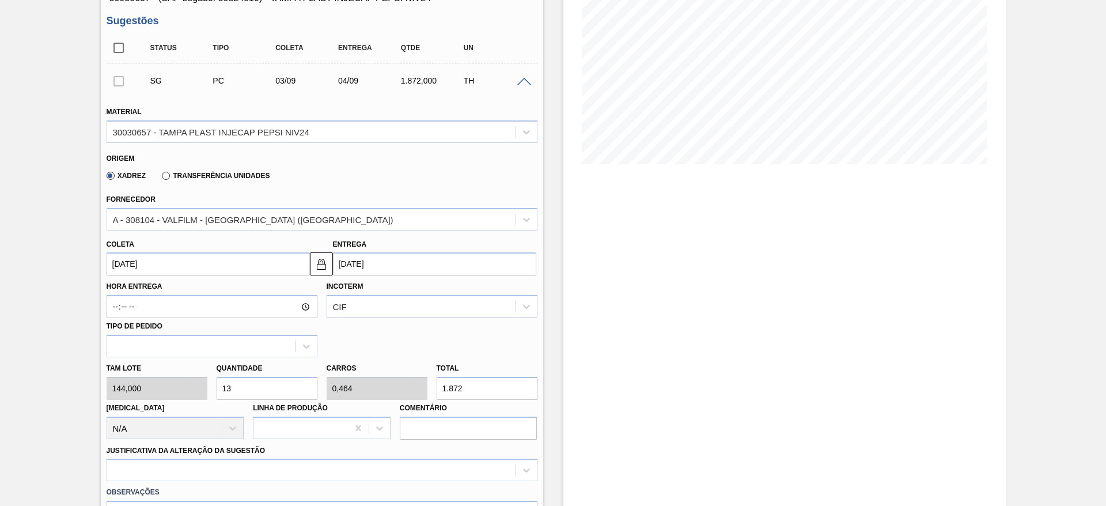
click at [172, 380] on div "Tam lote 144,000 Quantidade 13 Carros 0,464 Total 1.872 Doca N/A Linha de Produ…" at bounding box center [322, 398] width 440 height 82
type input "2"
type input "0,071"
type input "288"
type input "28"
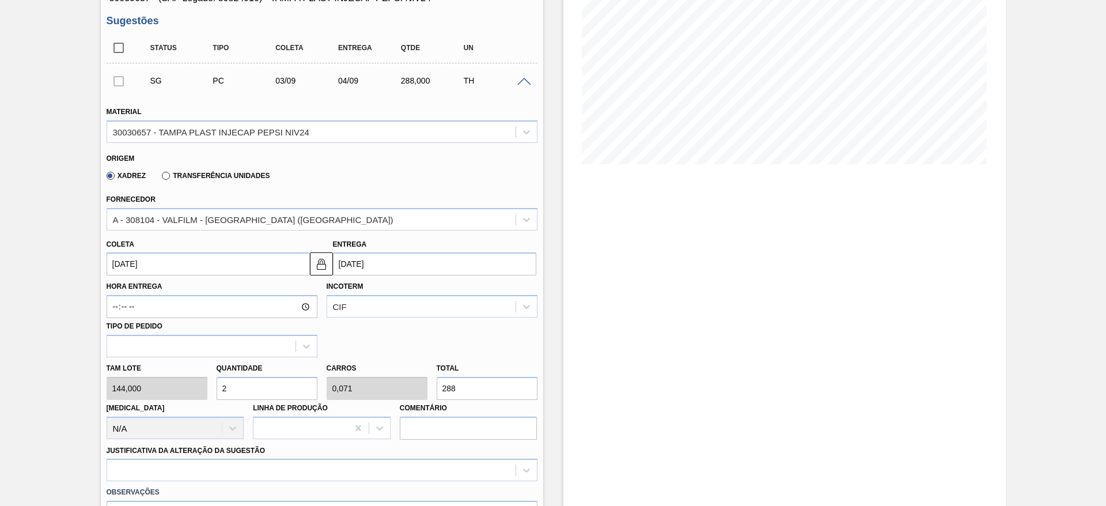
type input "1"
type input "4.032"
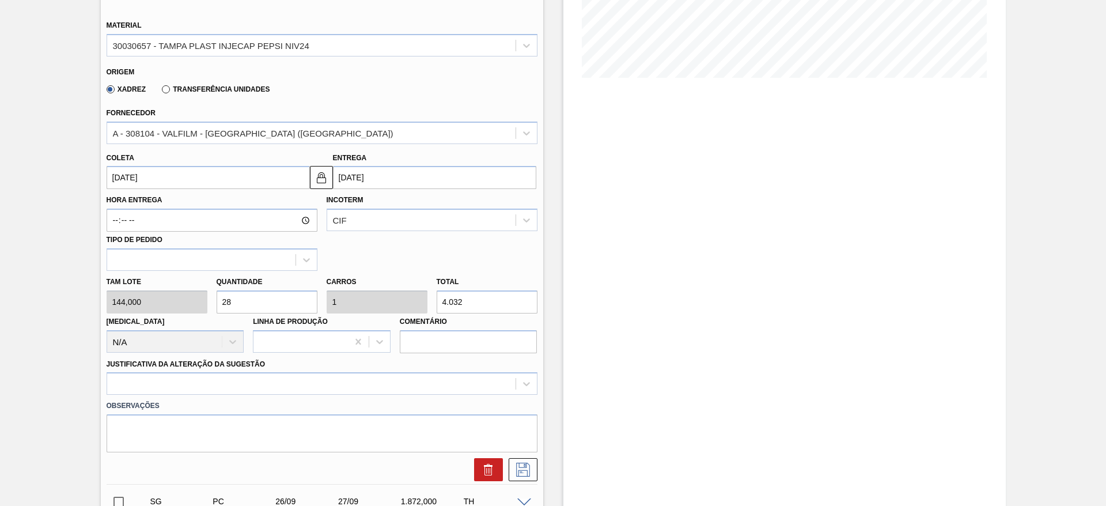
type input "28"
click at [412, 369] on div "Justificativa da Alteração da Sugestão" at bounding box center [322, 375] width 431 height 39
click at [414, 374] on div at bounding box center [322, 383] width 431 height 22
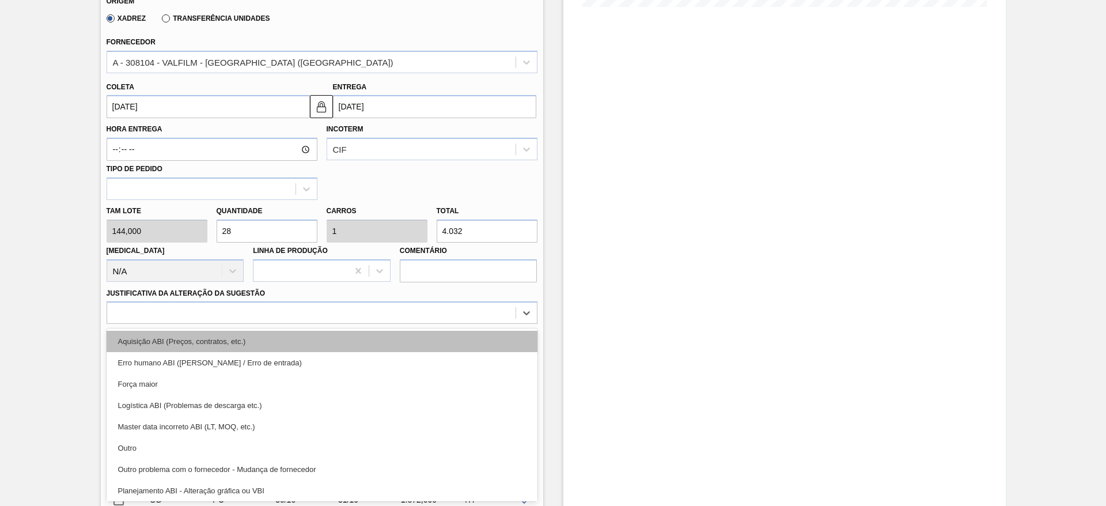
click at [415, 339] on div "Aquisição ABI (Preços, contratos, etc.)" at bounding box center [322, 341] width 431 height 21
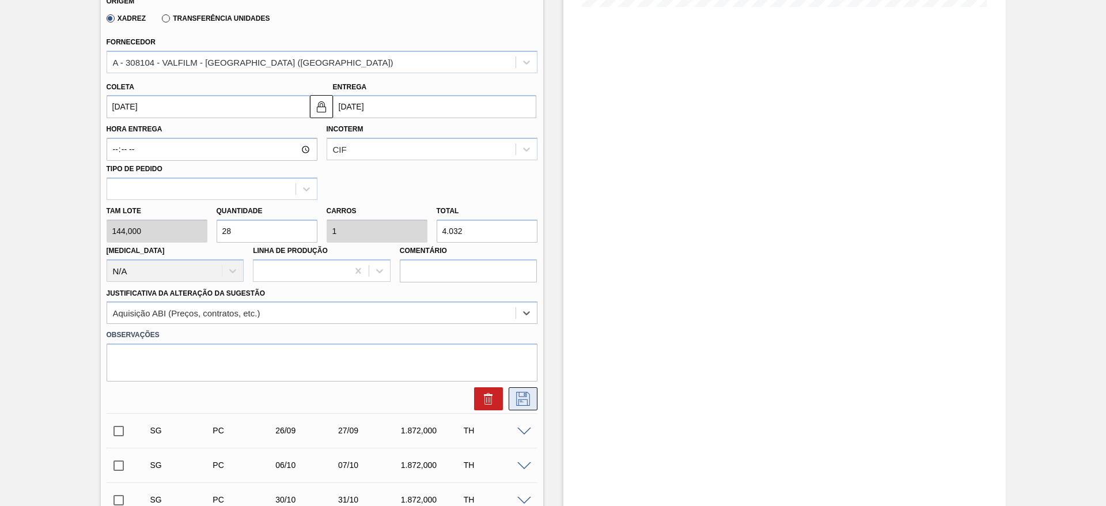
click at [525, 404] on icon at bounding box center [523, 399] width 18 height 14
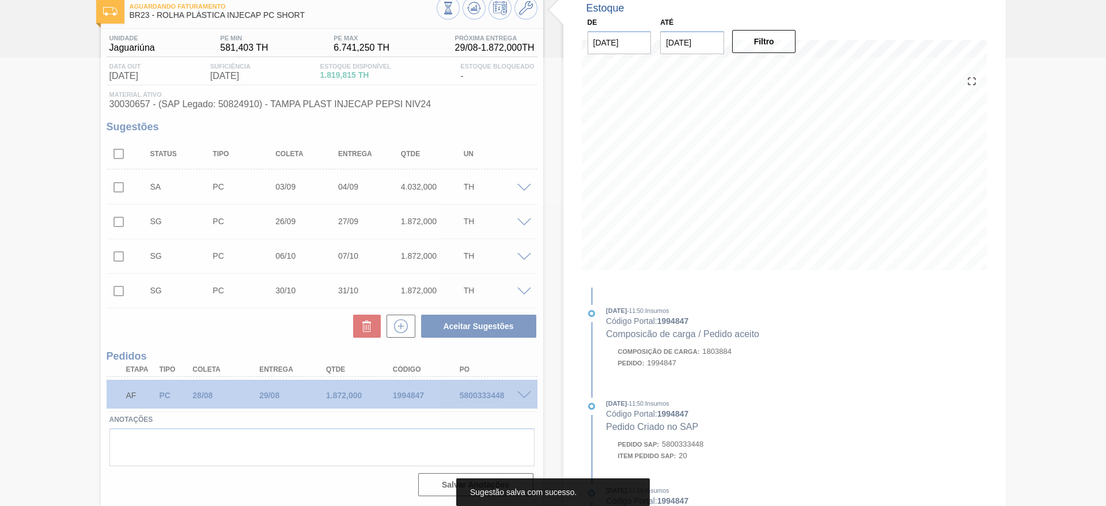
scroll to position [67, 0]
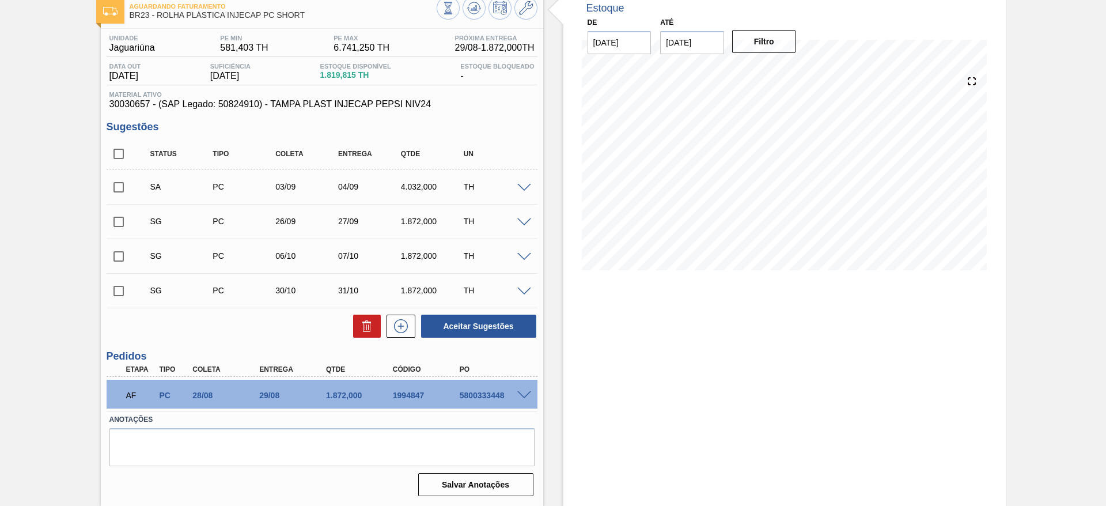
click at [124, 187] on input "checkbox" at bounding box center [119, 187] width 24 height 24
click at [515, 327] on button "Aceitar Sugestões" at bounding box center [478, 325] width 115 height 23
checkbox input "false"
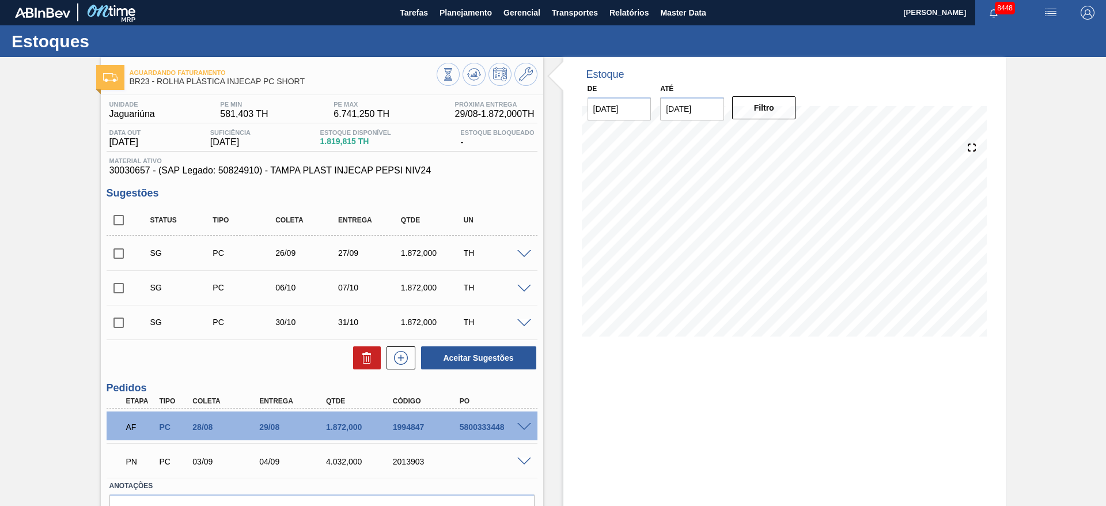
scroll to position [0, 0]
click at [470, 75] on icon at bounding box center [473, 74] width 7 height 5
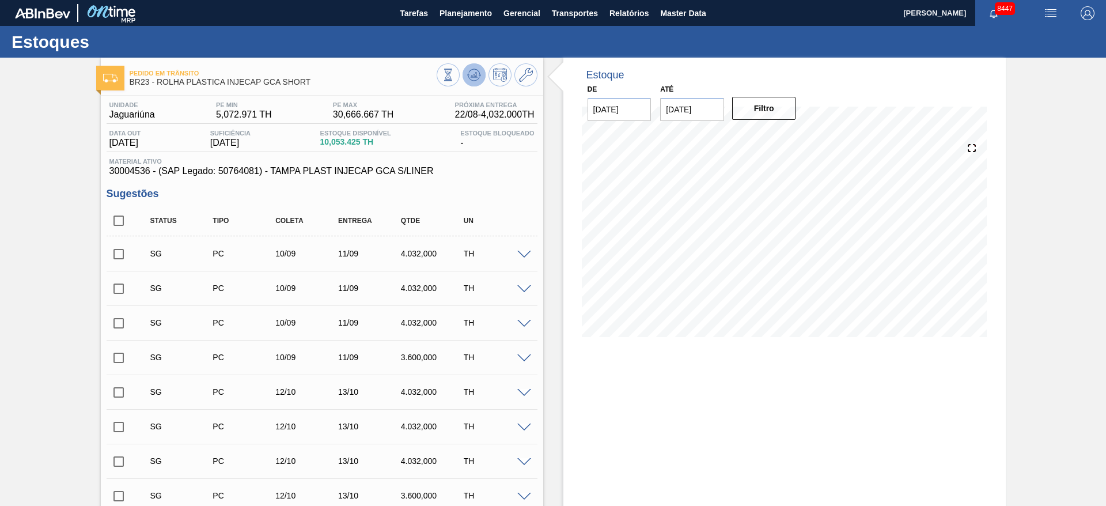
click at [454, 81] on icon at bounding box center [448, 75] width 13 height 13
click at [124, 248] on input "checkbox" at bounding box center [119, 254] width 24 height 24
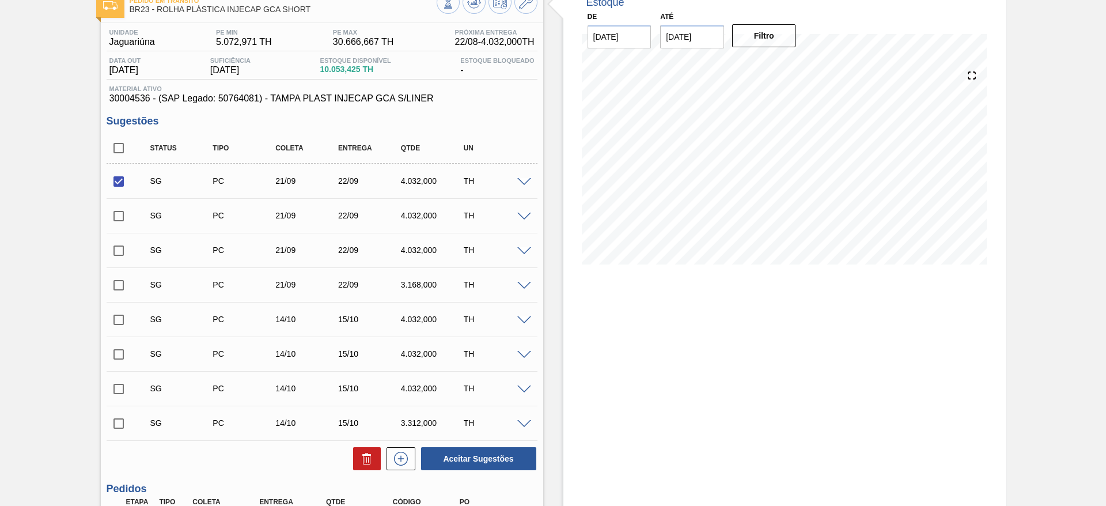
scroll to position [205, 0]
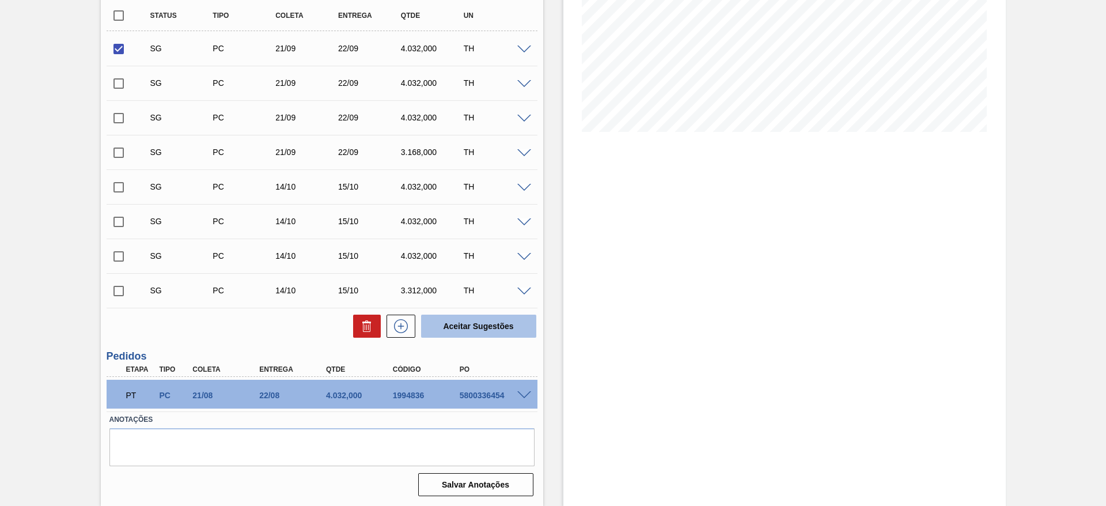
click at [460, 325] on button "Aceitar Sugestões" at bounding box center [478, 325] width 115 height 23
checkbox input "false"
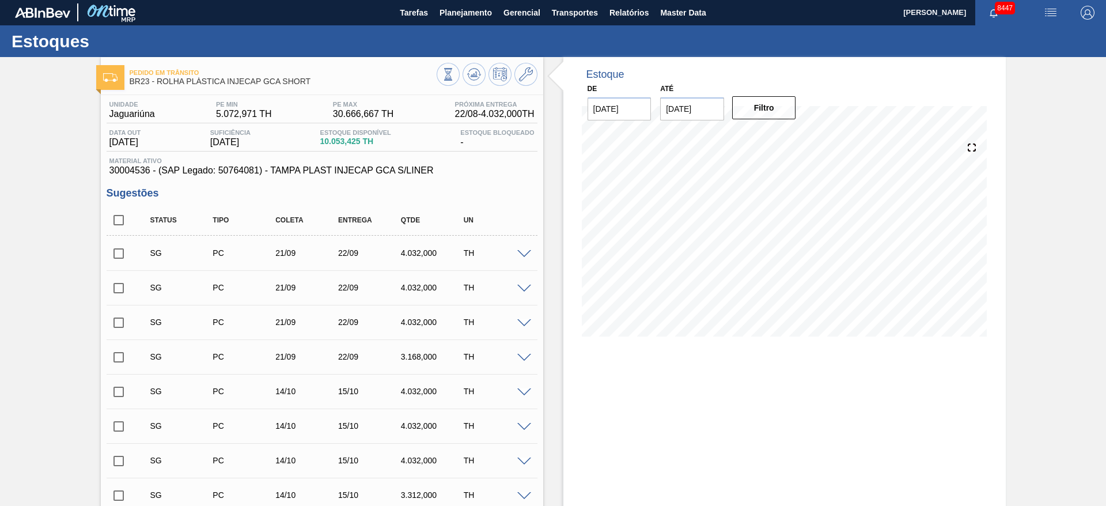
scroll to position [0, 0]
click at [454, 69] on icon at bounding box center [448, 75] width 13 height 13
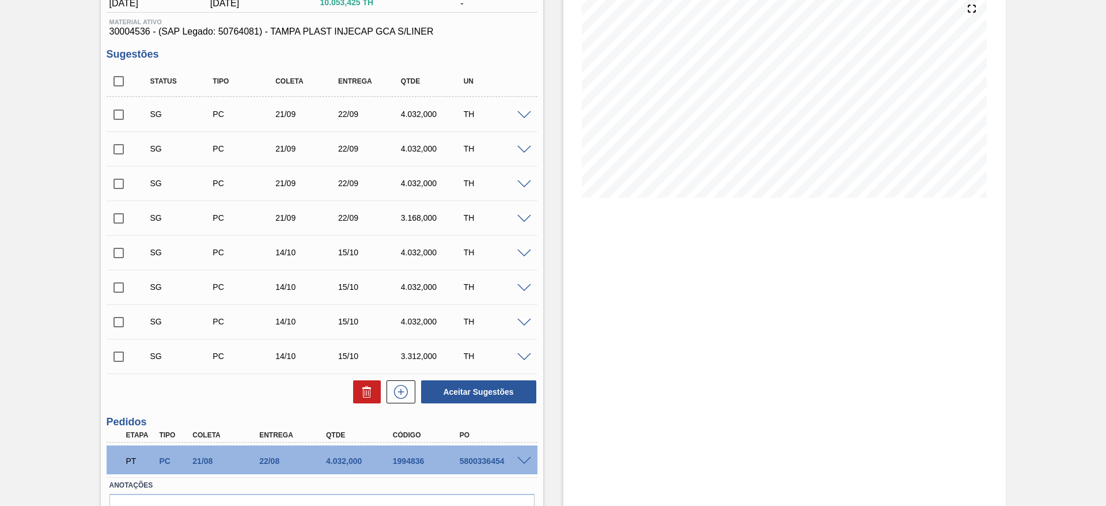
scroll to position [32, 0]
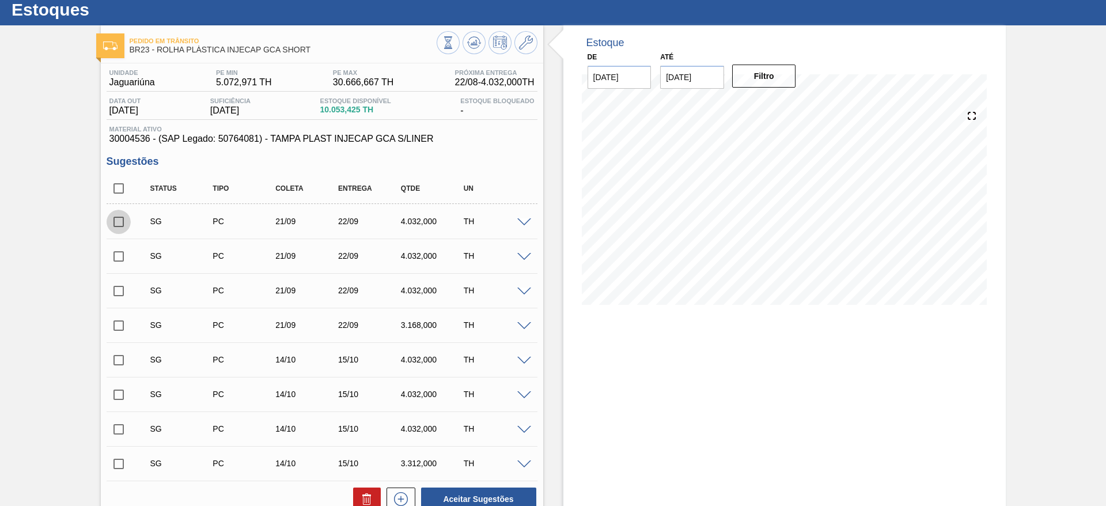
click at [119, 214] on input "checkbox" at bounding box center [119, 222] width 24 height 24
click at [491, 484] on div "Status Tipo [PERSON_NAME] Entrega Qtde UN SG PC 21/09 22/09 4.032,000 TH Materi…" at bounding box center [322, 342] width 431 height 338
click at [498, 490] on button "Aceitar Sugestões" at bounding box center [478, 498] width 115 height 23
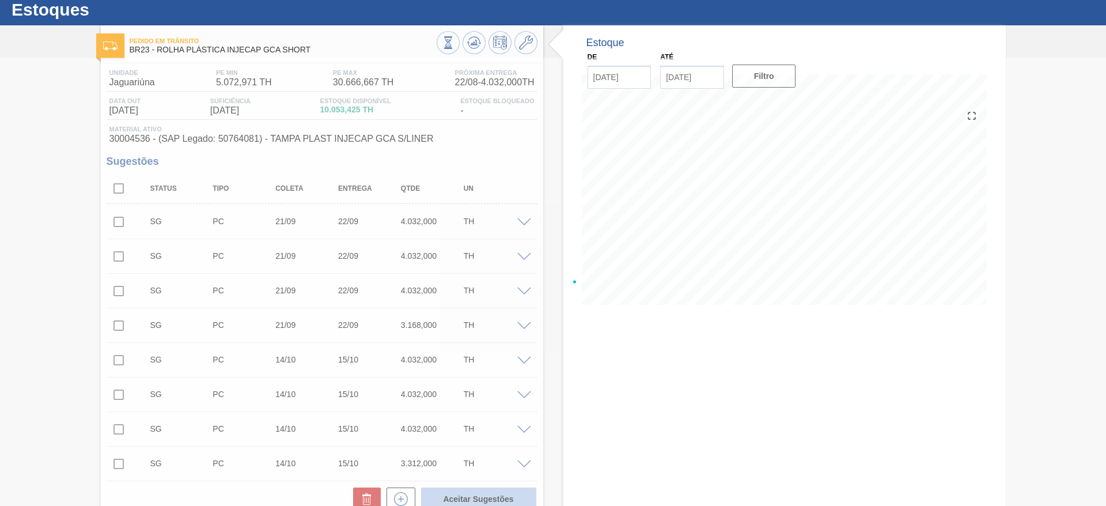
checkbox input "false"
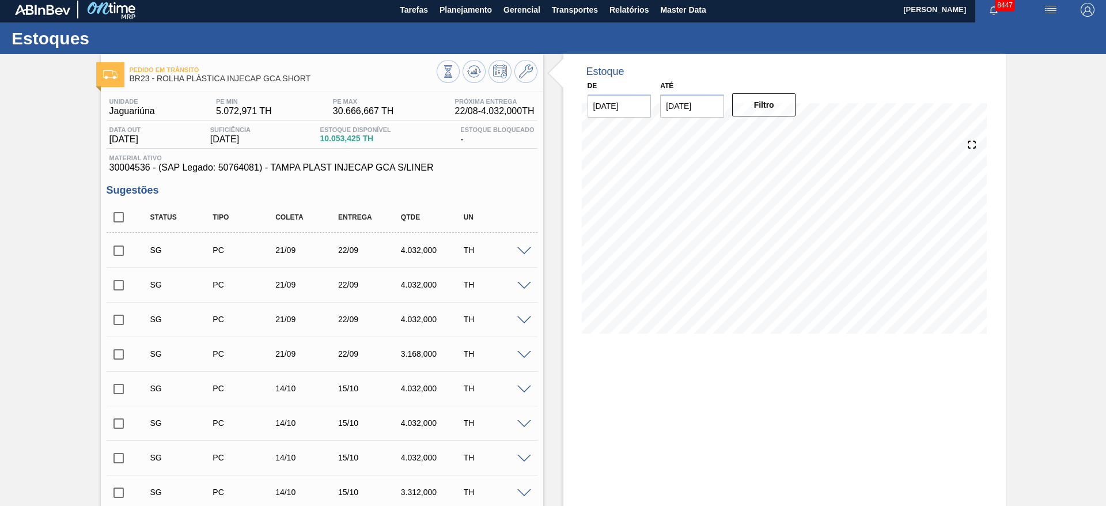
scroll to position [0, 0]
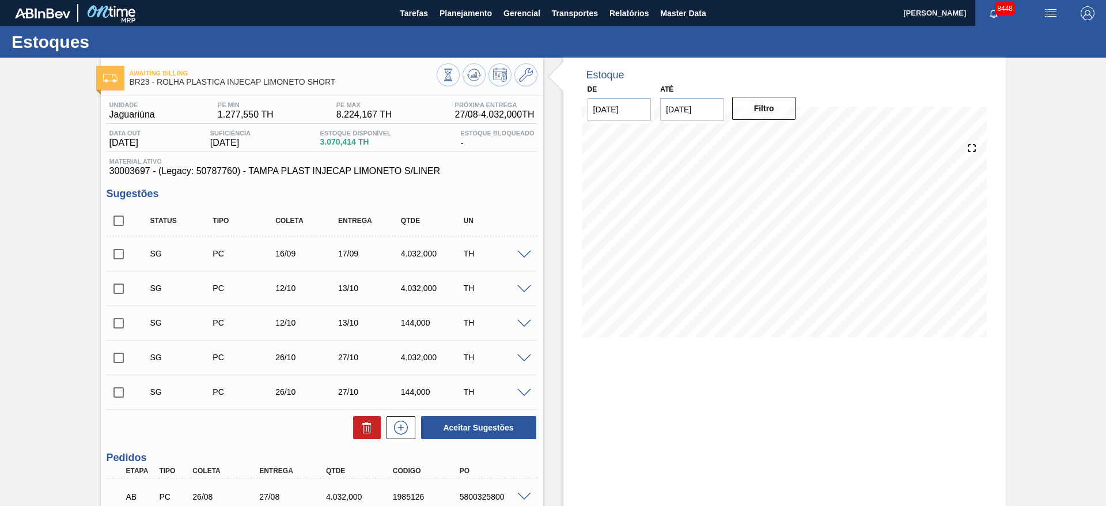
click at [117, 251] on input "checkbox" at bounding box center [119, 254] width 24 height 24
click at [470, 421] on button "Aceitar Sugestões" at bounding box center [478, 427] width 115 height 23
checkbox input "false"
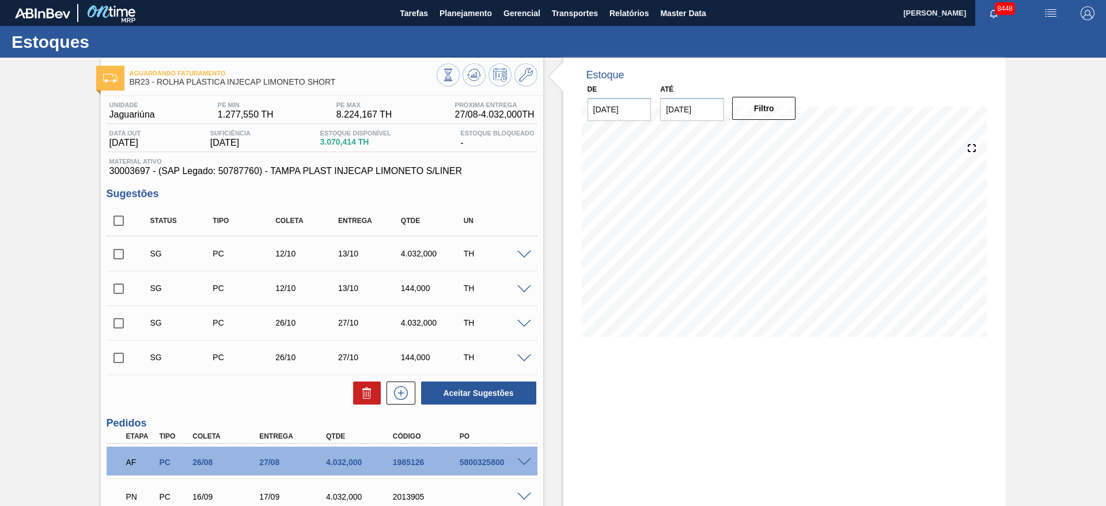
click at [528, 255] on span at bounding box center [524, 255] width 14 height 9
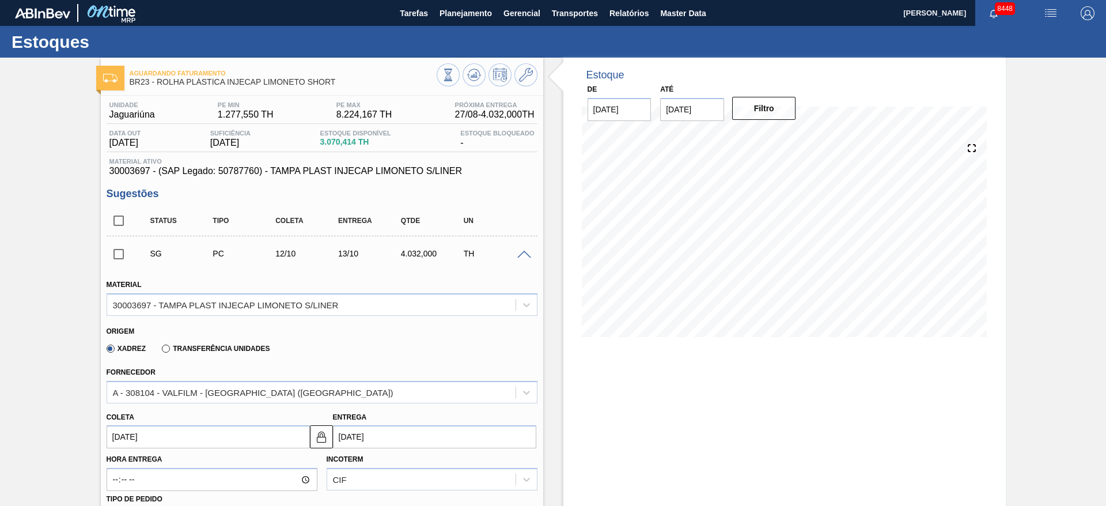
scroll to position [86, 0]
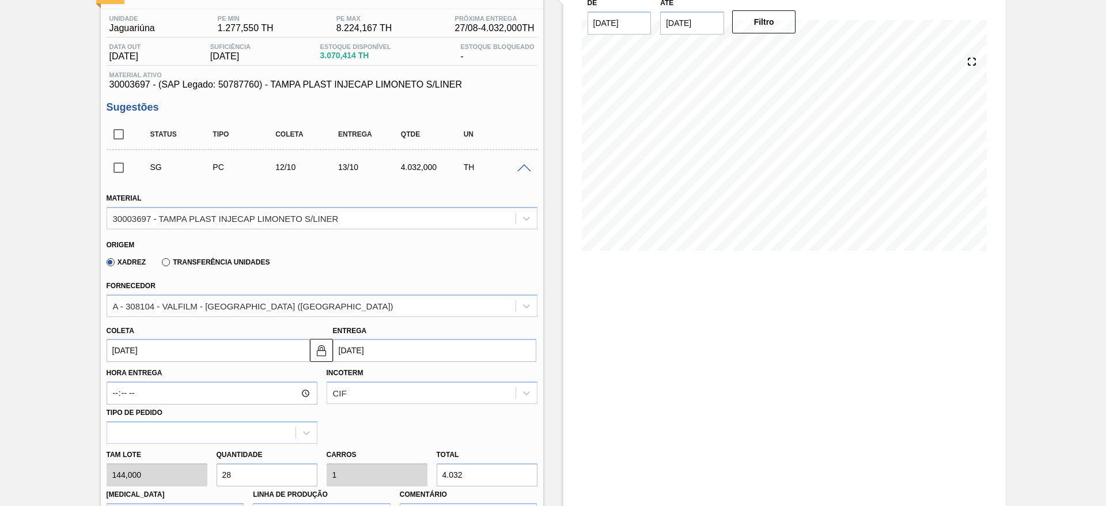
click at [259, 475] on input "28" at bounding box center [267, 474] width 101 height 23
type input "2"
type input "0,071"
type input "288"
type input "26"
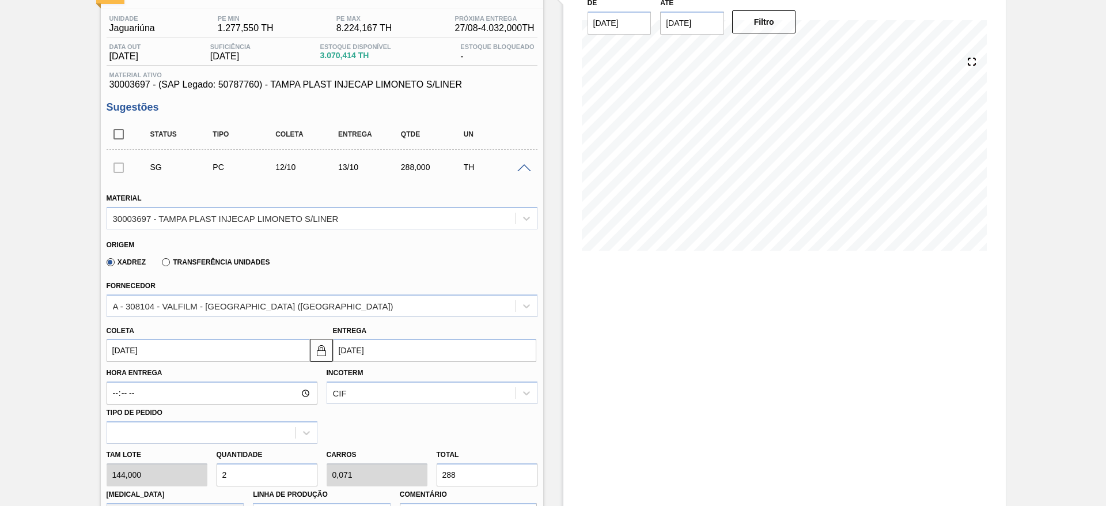
type input "0,929"
type input "3.744"
type input "26"
click at [107, 346] on input "12/10/2025" at bounding box center [208, 350] width 203 height 23
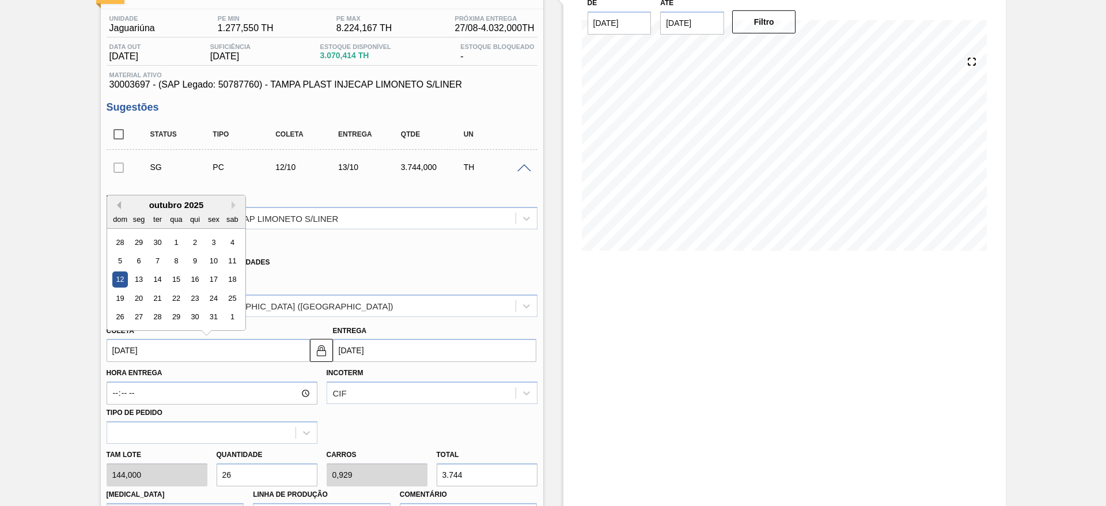
click at [115, 207] on button "Previous Month" at bounding box center [117, 205] width 8 height 8
click at [206, 301] on div "26" at bounding box center [214, 298] width 16 height 16
type input "26/09/2025"
type input "27/09/2025"
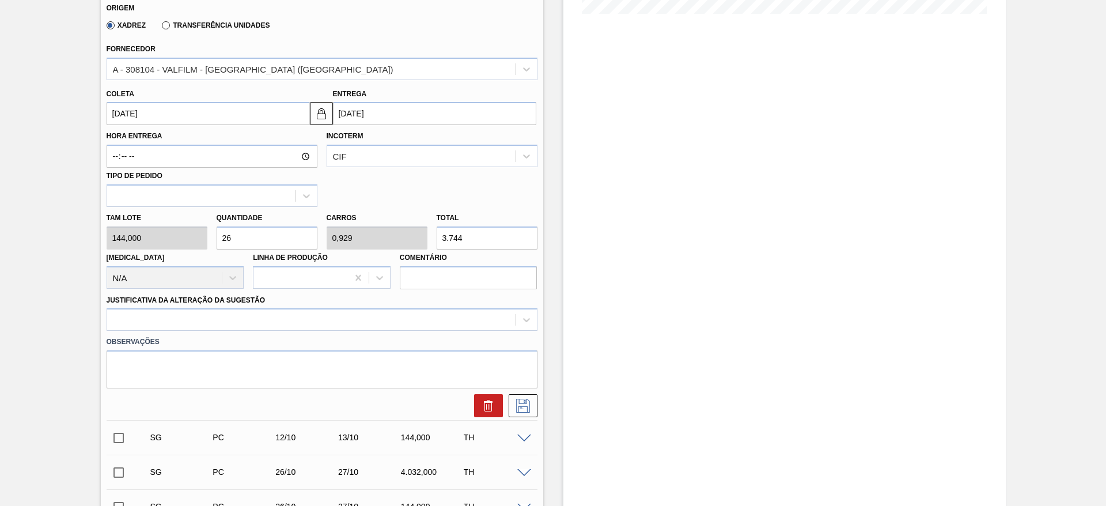
scroll to position [346, 0]
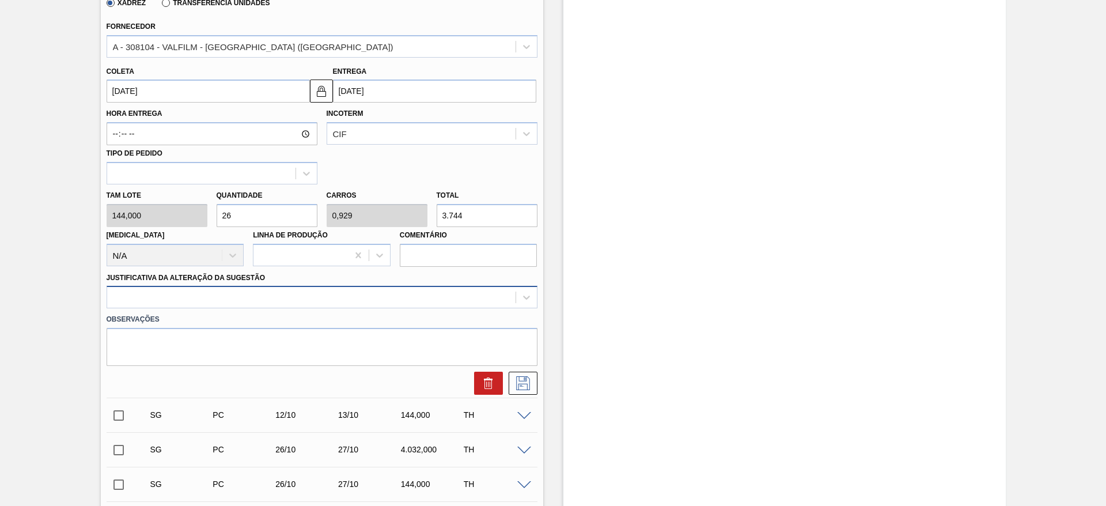
click at [420, 290] on div at bounding box center [311, 297] width 408 height 17
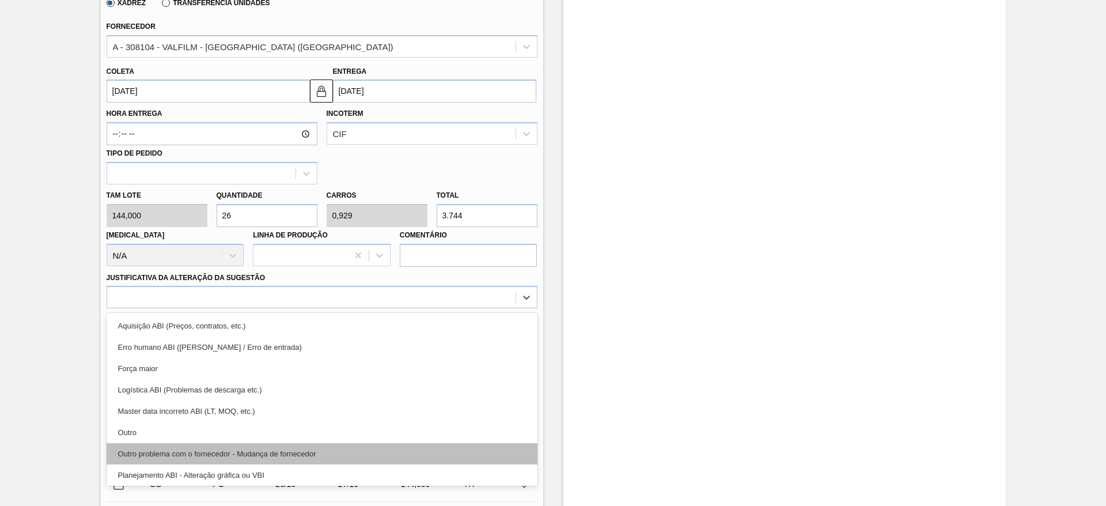
scroll to position [215, 0]
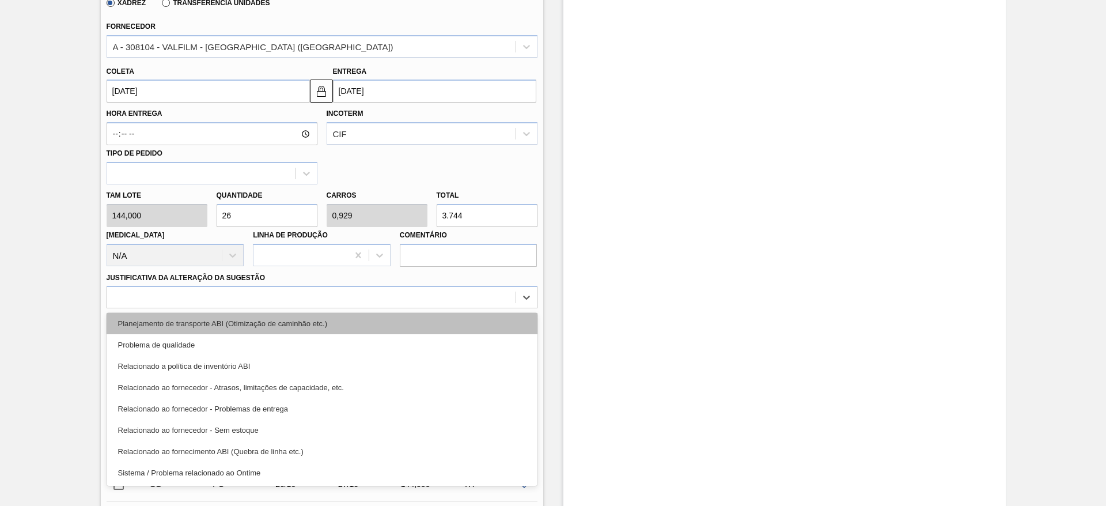
drag, startPoint x: 393, startPoint y: 327, endPoint x: 488, endPoint y: 340, distance: 95.9
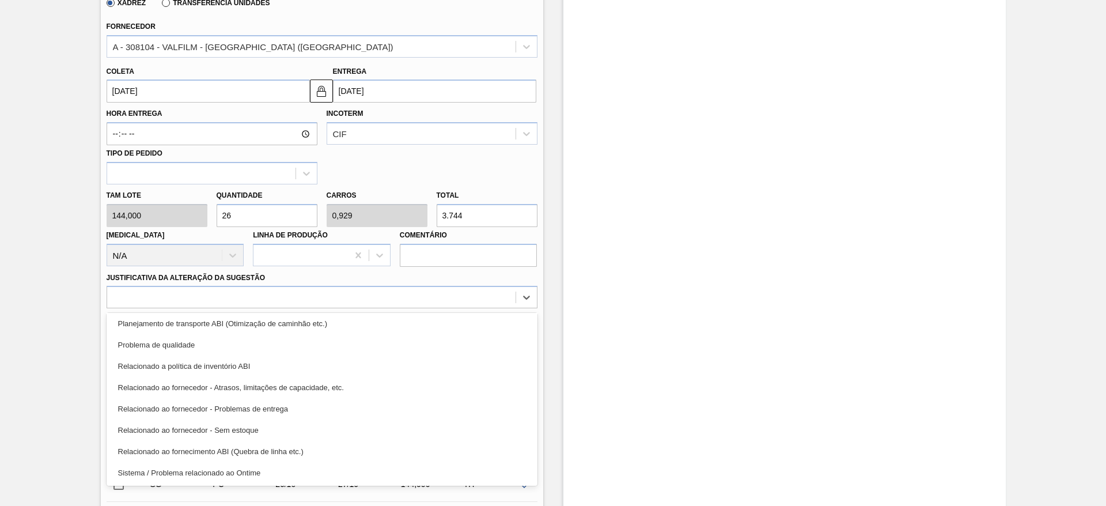
click at [397, 327] on div "Planejamento de transporte ABI (Otimização de caminhão etc.)" at bounding box center [322, 323] width 431 height 21
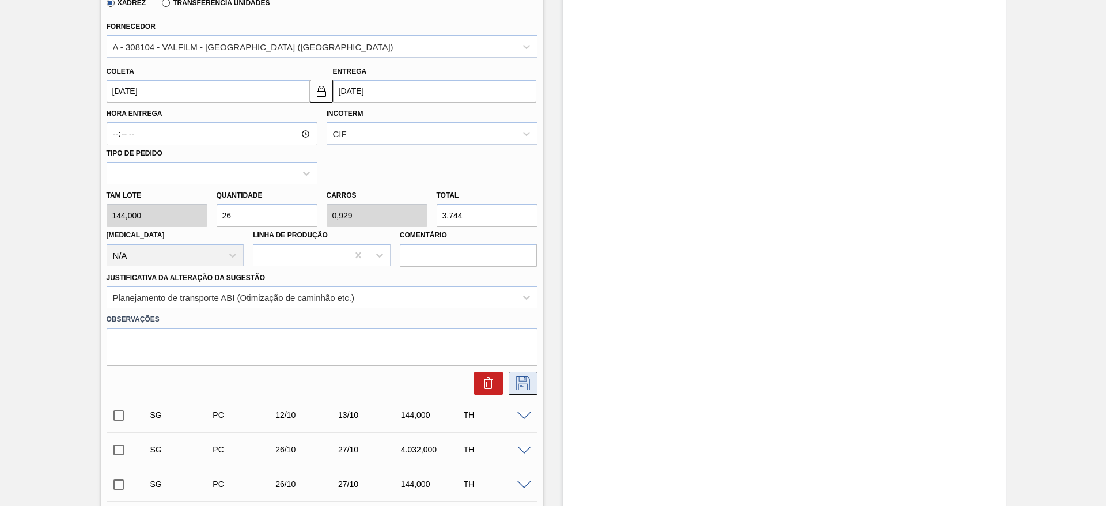
click at [521, 384] on icon at bounding box center [523, 383] width 18 height 14
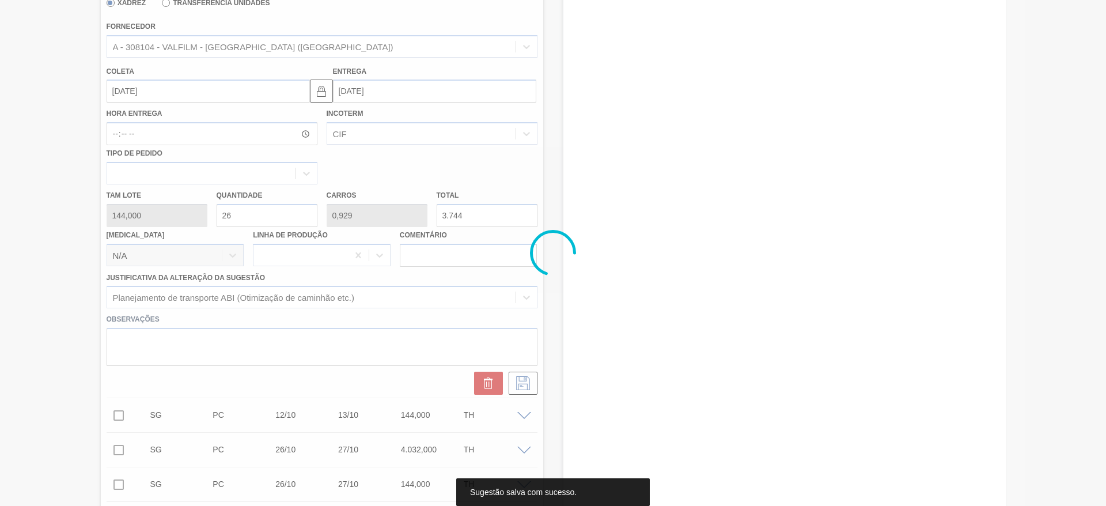
scroll to position [101, 0]
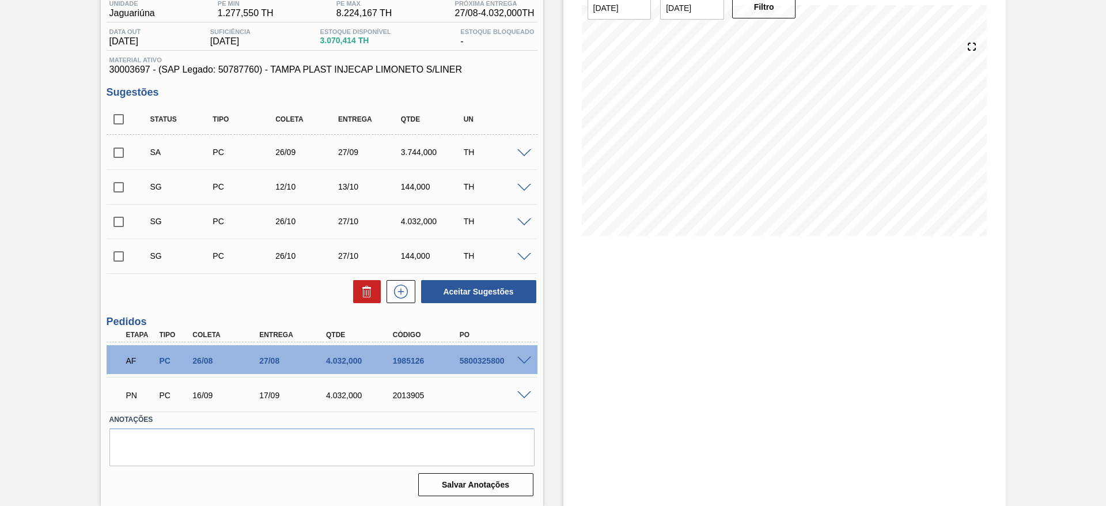
drag, startPoint x: 120, startPoint y: 160, endPoint x: 150, endPoint y: 181, distance: 36.8
click at [123, 165] on div "SA PC 26/09 27/09 3.744,000 TH" at bounding box center [322, 152] width 431 height 29
click at [457, 299] on button "Aceitar Sugestões" at bounding box center [478, 291] width 115 height 23
click at [126, 152] on input "checkbox" at bounding box center [119, 153] width 24 height 24
click at [458, 292] on button "Aceitar Sugestões" at bounding box center [478, 291] width 115 height 23
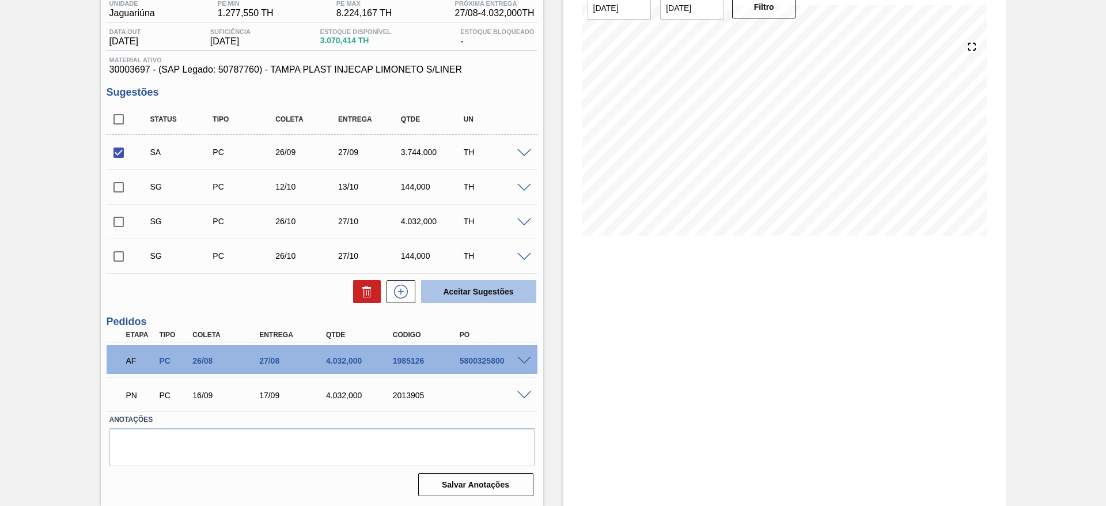
checkbox input "false"
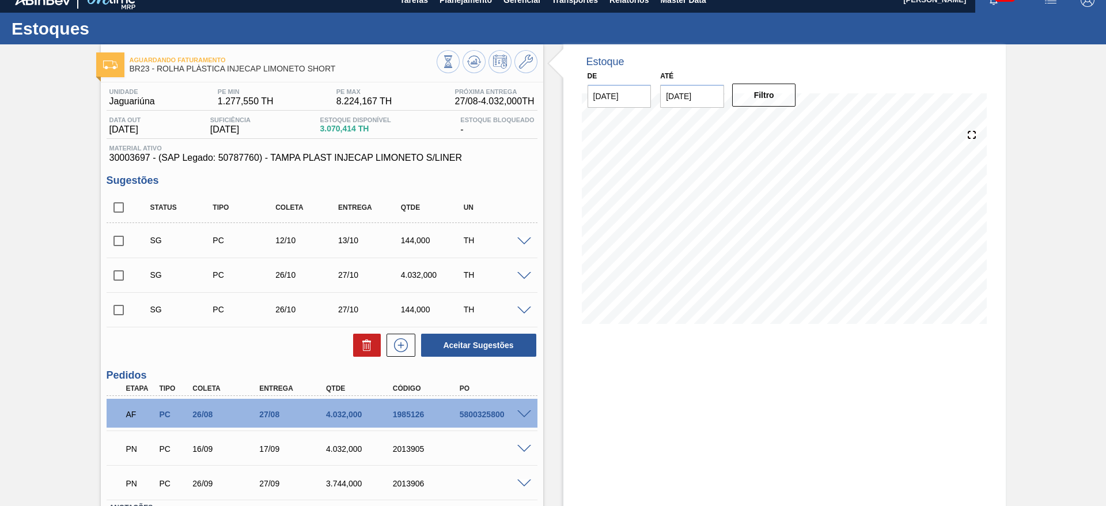
scroll to position [0, 0]
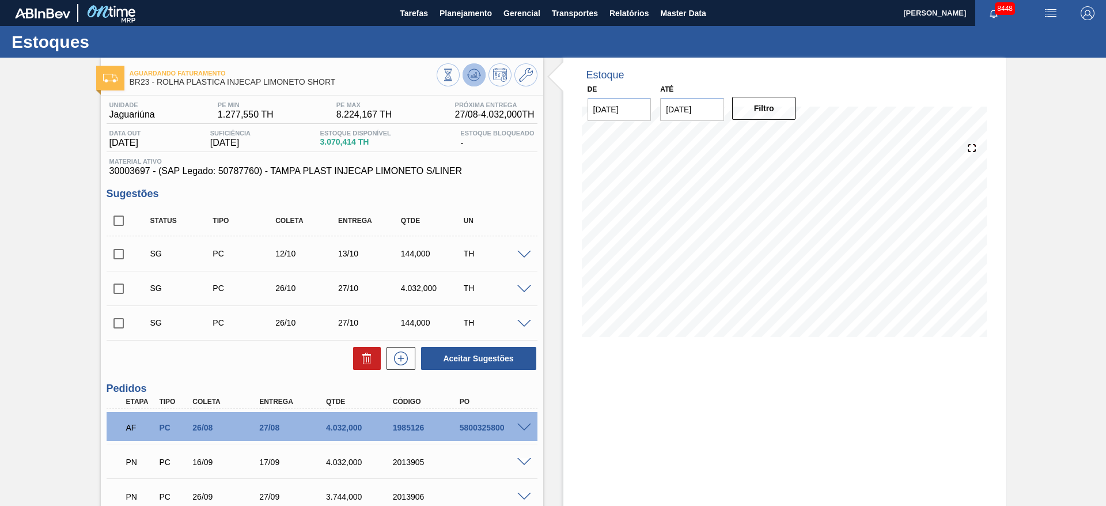
click at [454, 81] on icon at bounding box center [448, 75] width 13 height 13
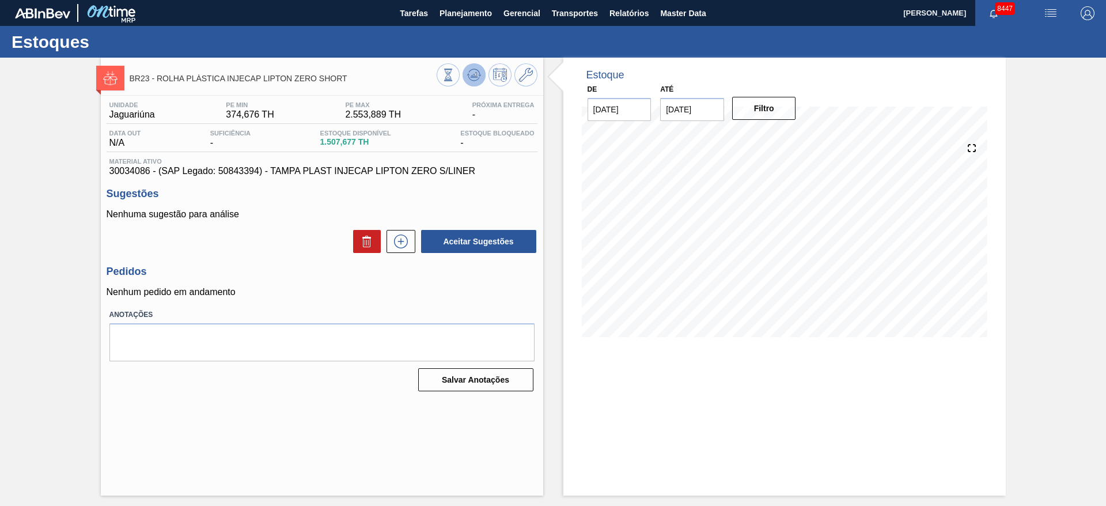
click at [454, 69] on icon at bounding box center [448, 75] width 13 height 13
click at [454, 75] on icon at bounding box center [448, 75] width 13 height 13
click at [454, 70] on icon at bounding box center [448, 75] width 13 height 13
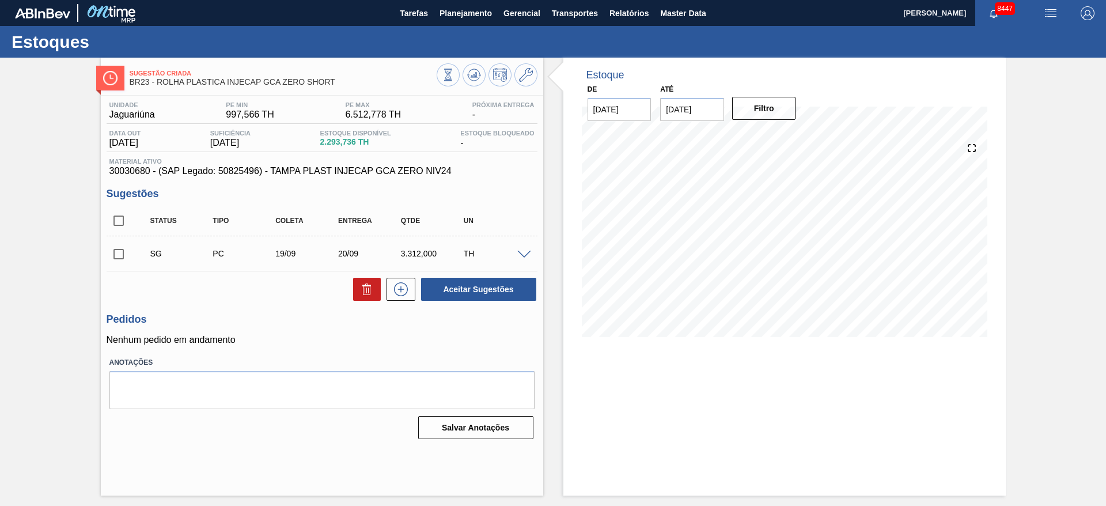
click at [524, 255] on span at bounding box center [524, 255] width 14 height 9
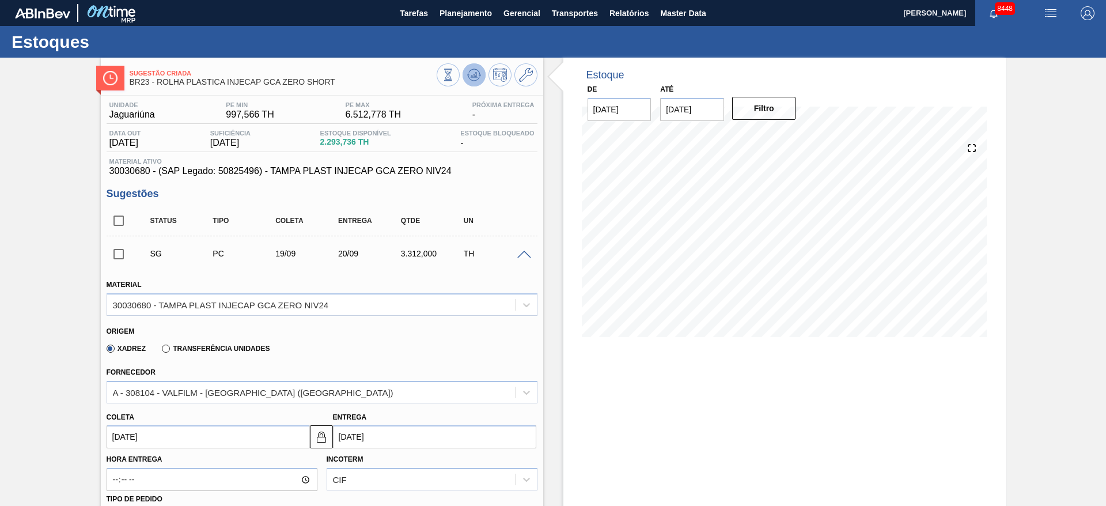
click at [454, 77] on icon at bounding box center [448, 75] width 13 height 13
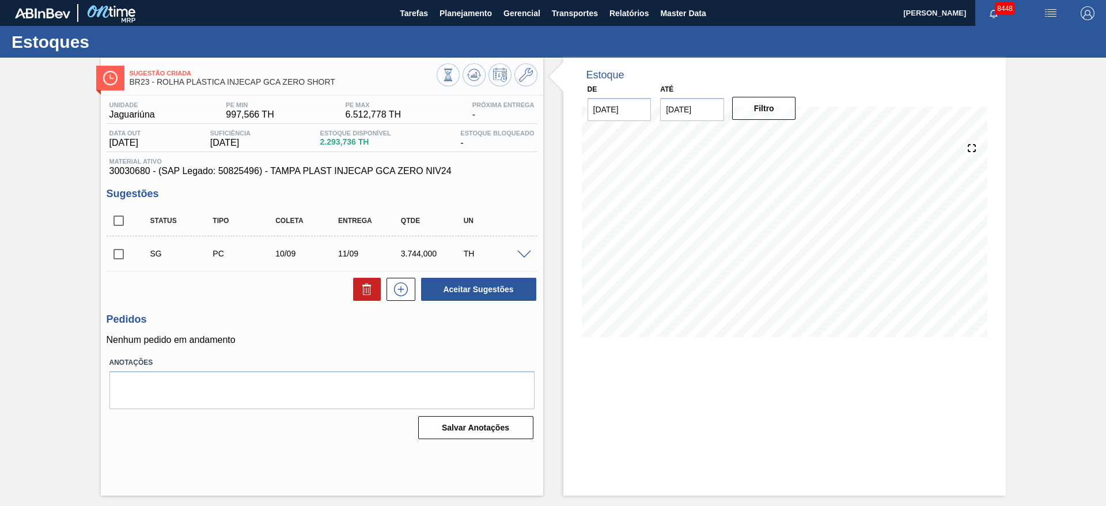
click at [529, 255] on span at bounding box center [524, 255] width 14 height 9
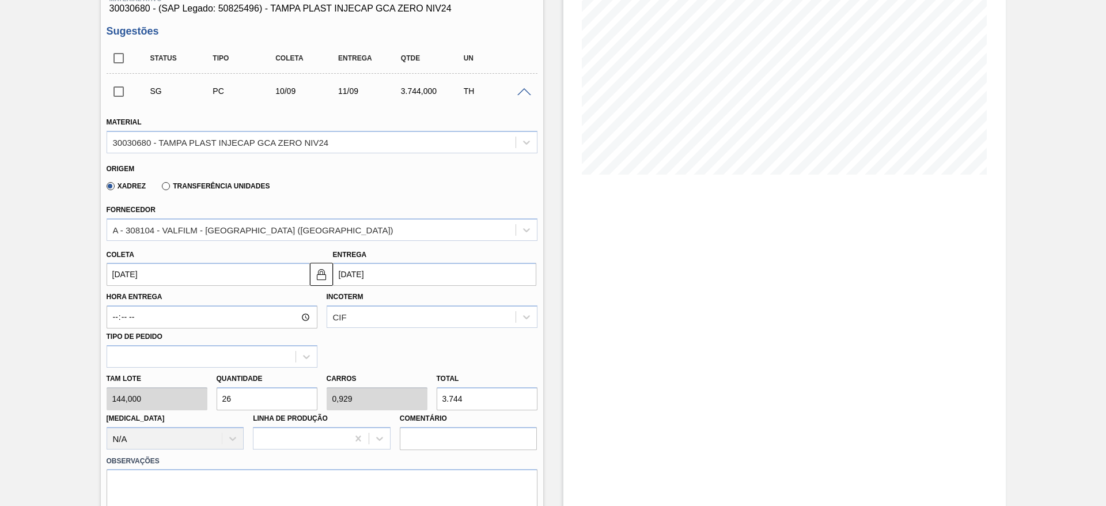
scroll to position [173, 0]
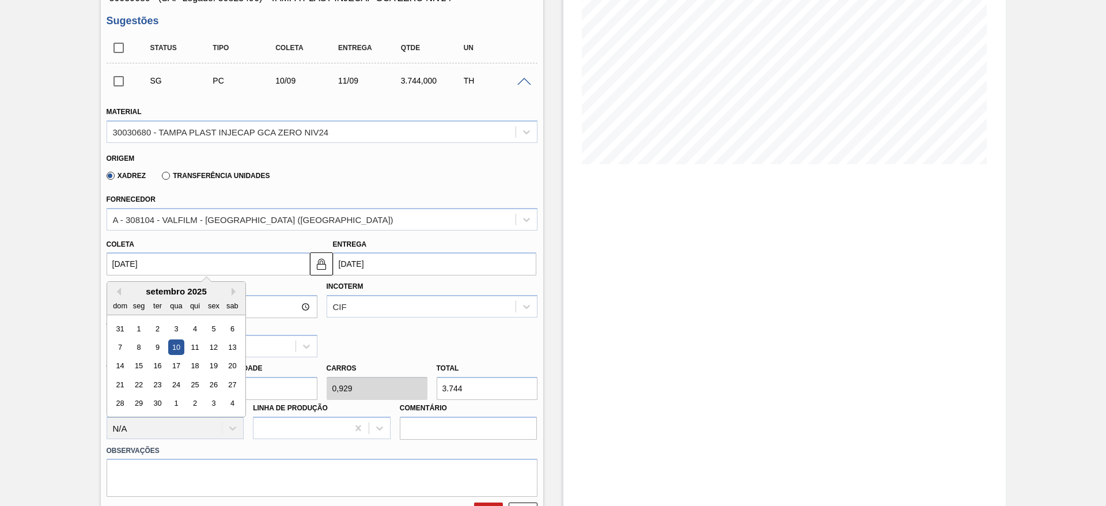
click at [132, 263] on input "[DATE]" at bounding box center [208, 263] width 203 height 23
click at [153, 347] on div "9" at bounding box center [157, 347] width 16 height 16
type input "09/09/2025"
type input "[DATE]"
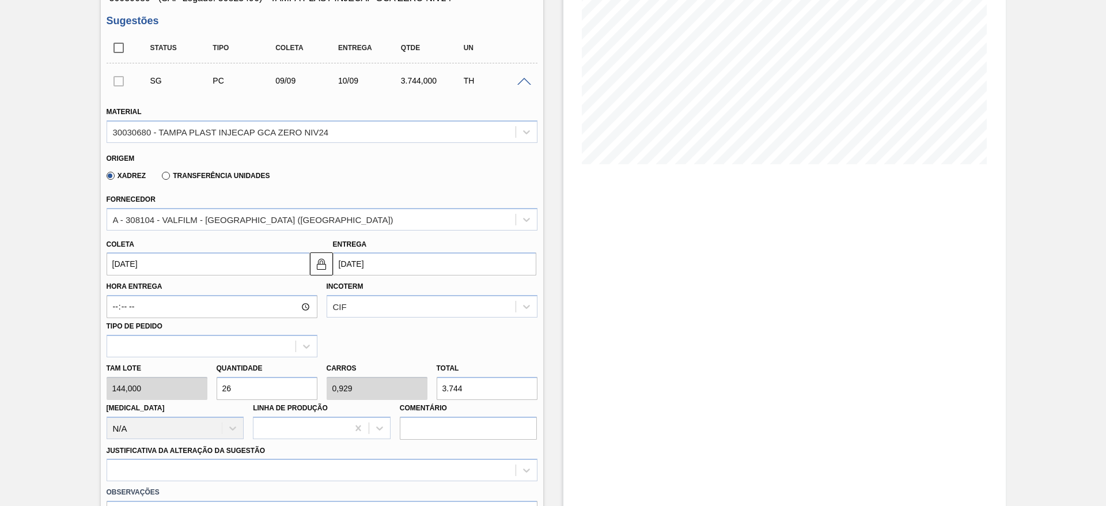
click at [247, 388] on input "26" at bounding box center [267, 388] width 101 height 23
type input "2"
type input "0,071"
type input "288"
type input "28"
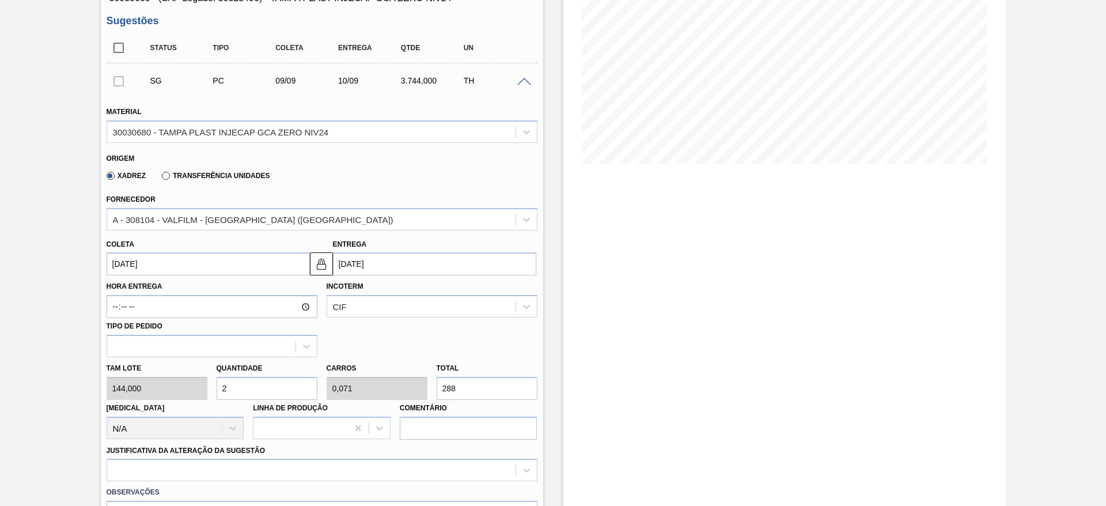
type input "1"
type input "4.032"
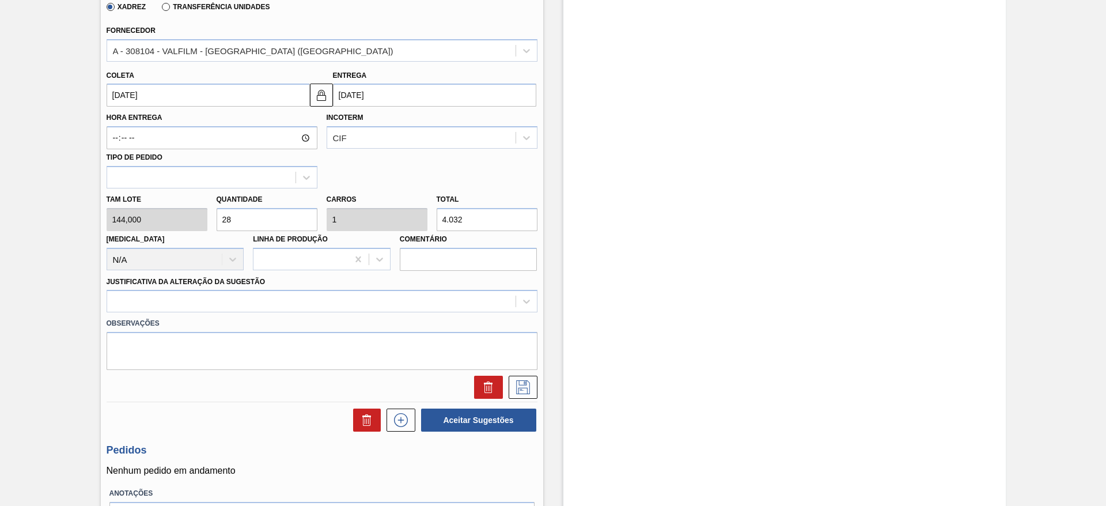
scroll to position [346, 0]
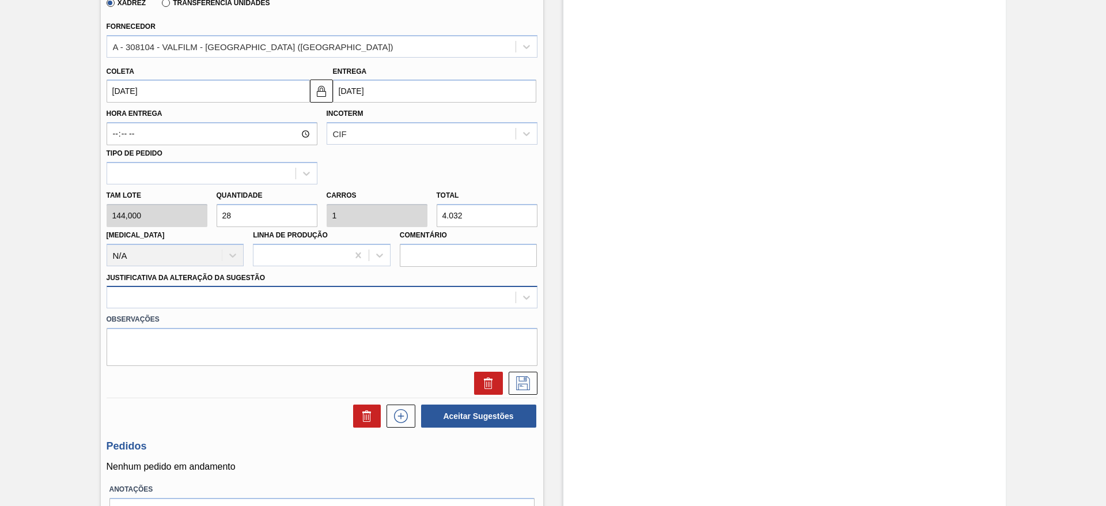
type input "28"
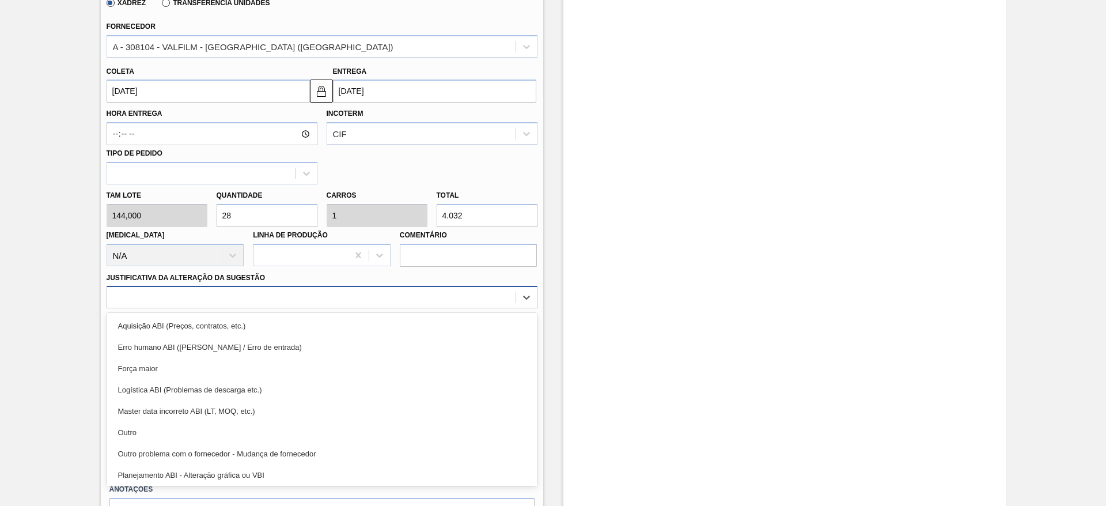
click at [316, 300] on div at bounding box center [311, 297] width 408 height 17
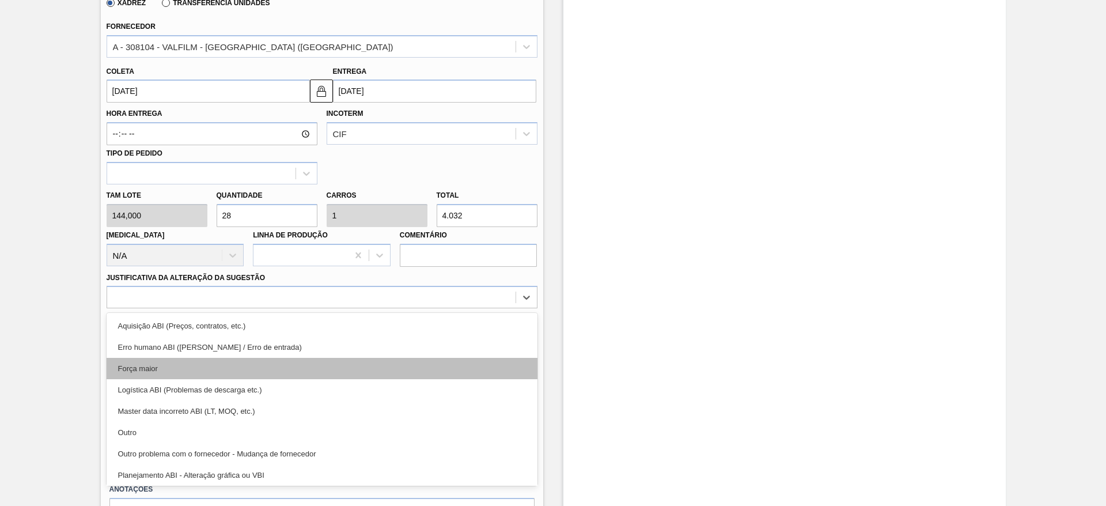
scroll to position [215, 0]
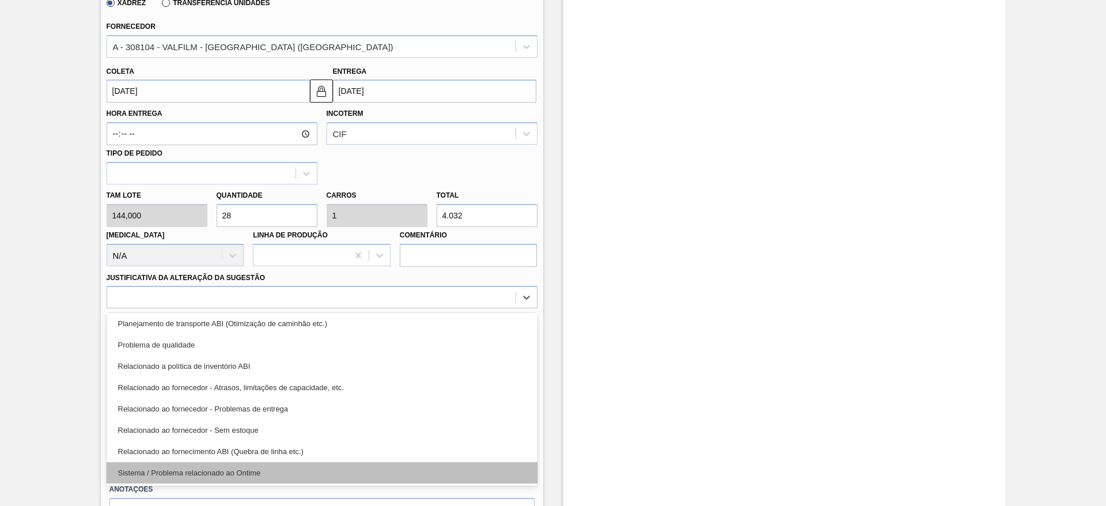
click at [347, 467] on div "Sistema / Problema relacionado ao Ontime" at bounding box center [322, 472] width 431 height 21
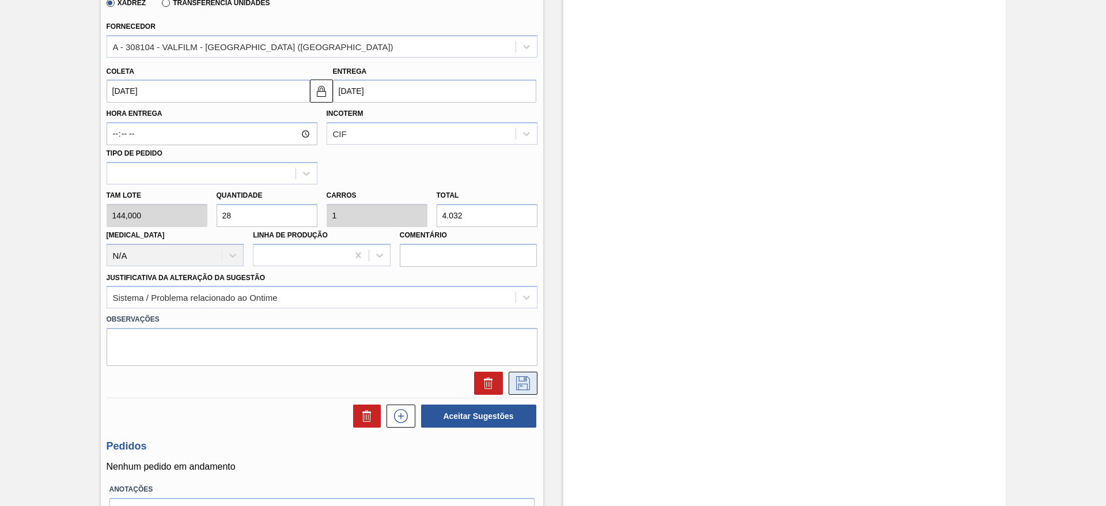
click at [530, 372] on button at bounding box center [523, 382] width 29 height 23
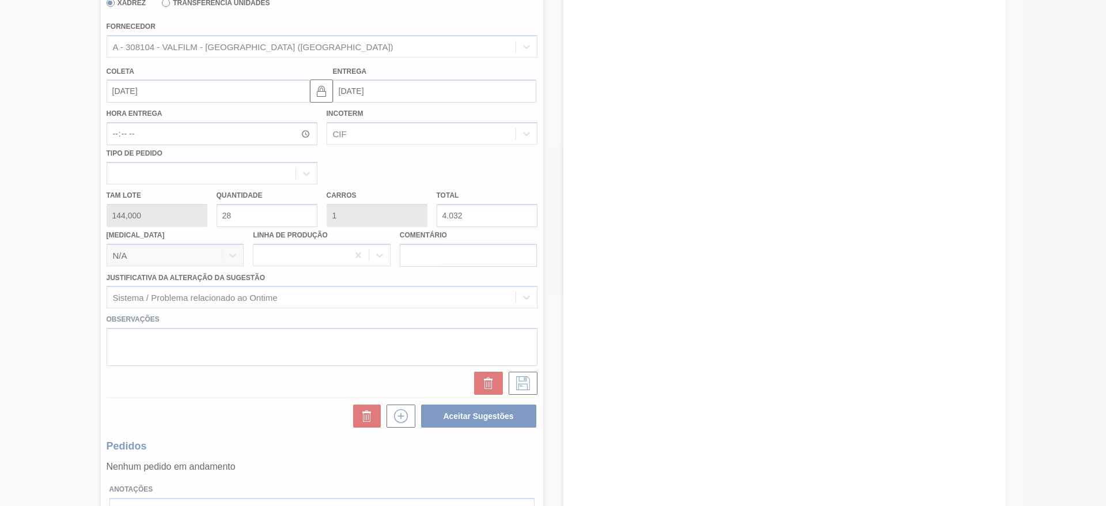
scroll to position [0, 0]
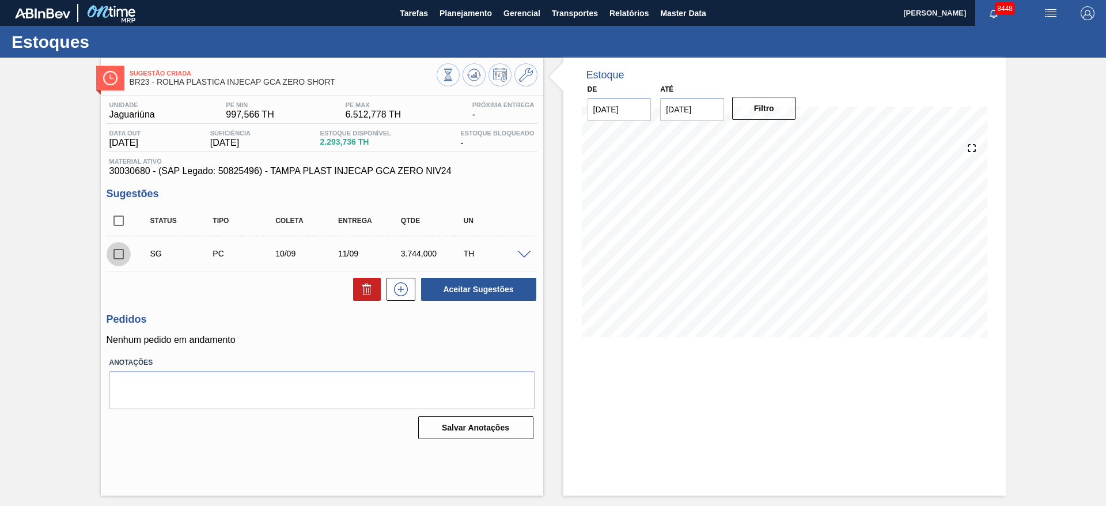
click at [119, 263] on input "checkbox" at bounding box center [119, 254] width 24 height 24
click at [517, 260] on div "SG PC 10/09 11/09 3.744,000 TH" at bounding box center [331, 253] width 376 height 23
click at [520, 257] on span at bounding box center [524, 255] width 14 height 9
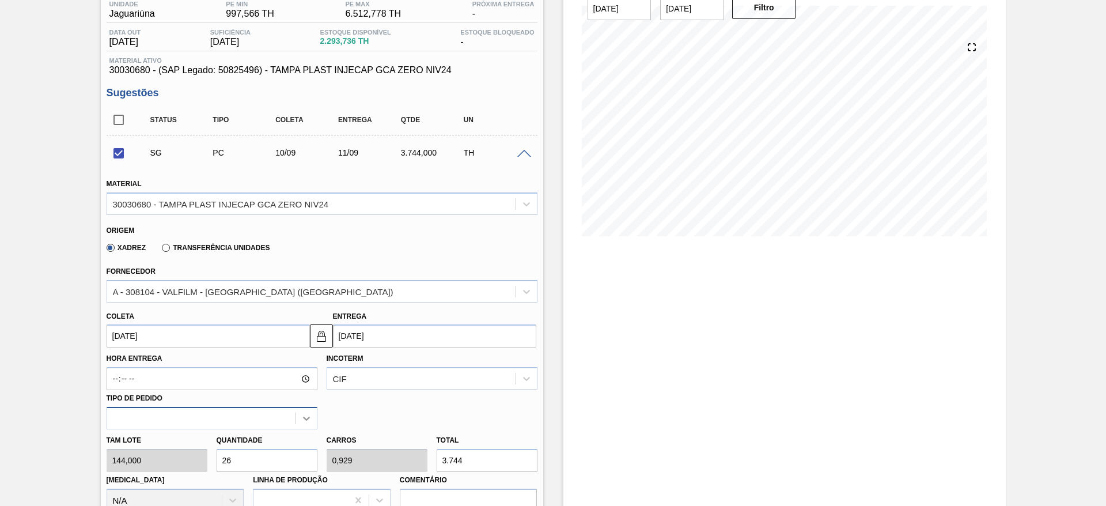
scroll to position [173, 0]
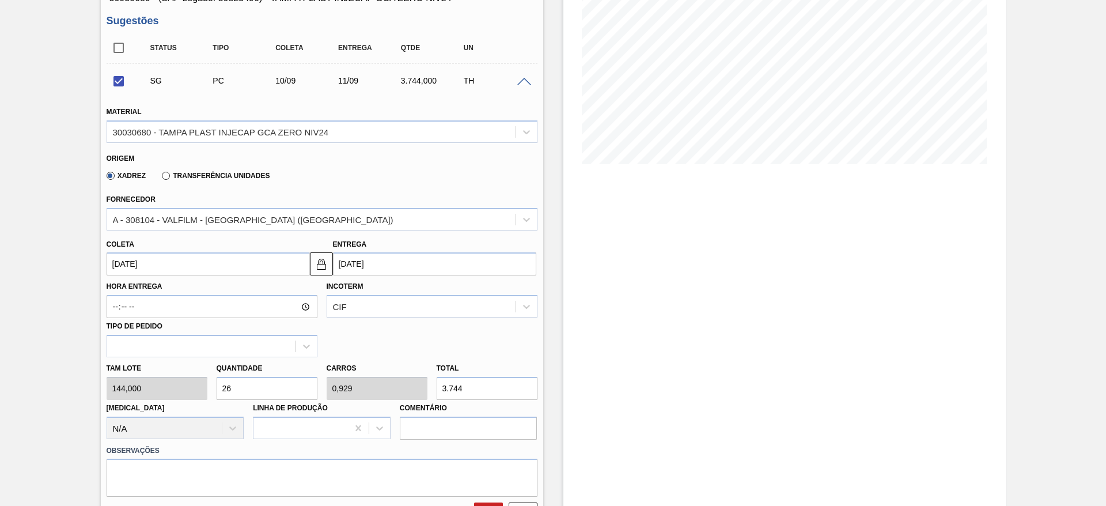
click at [250, 383] on input "26" at bounding box center [267, 388] width 101 height 23
checkbox input "false"
type input "2"
type input "0,071"
type input "288"
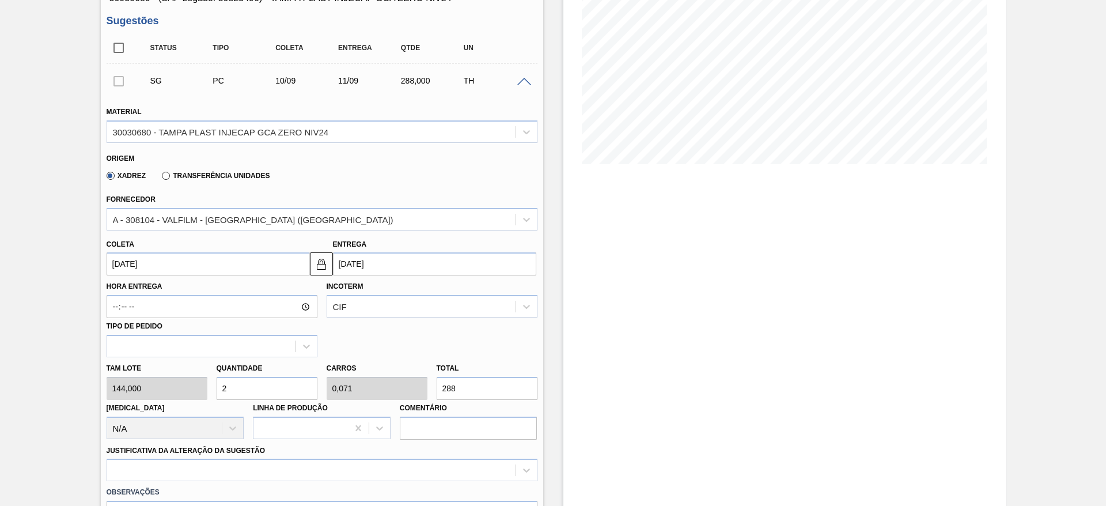
type input "28"
type input "1"
type input "4.032"
type input "28"
click at [330, 472] on div at bounding box center [322, 469] width 431 height 22
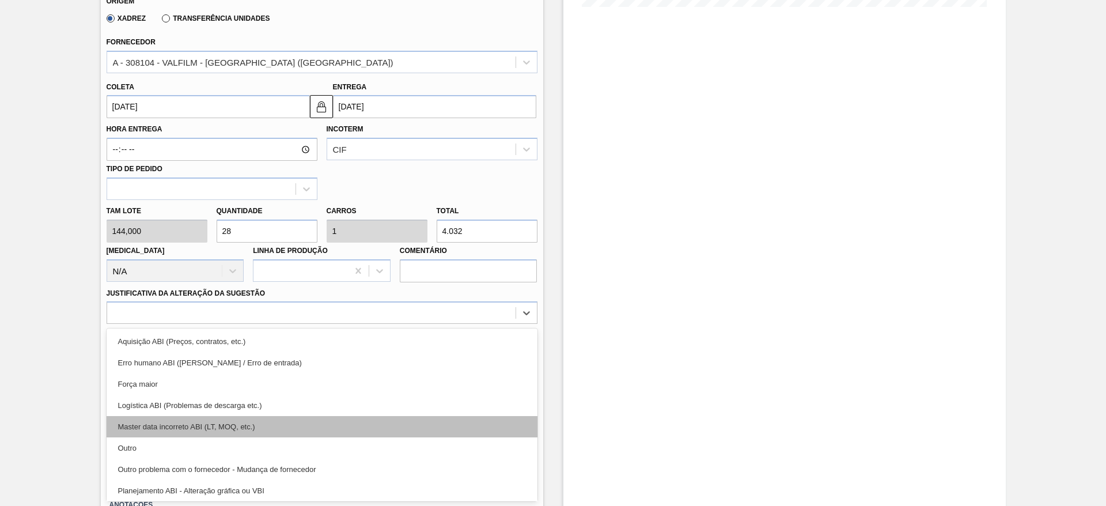
scroll to position [215, 0]
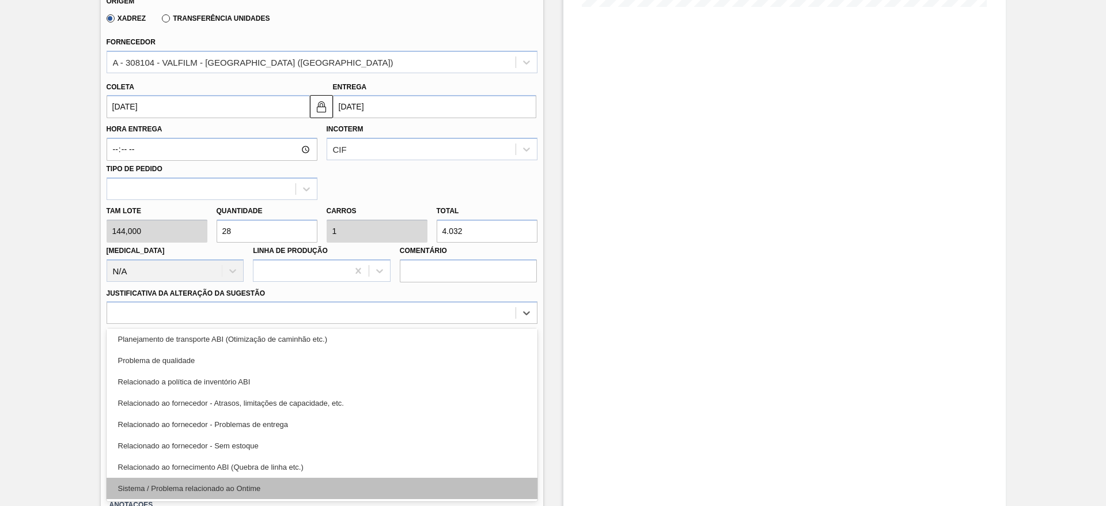
click at [329, 490] on div "Sistema / Problema relacionado ao Ontime" at bounding box center [322, 487] width 431 height 21
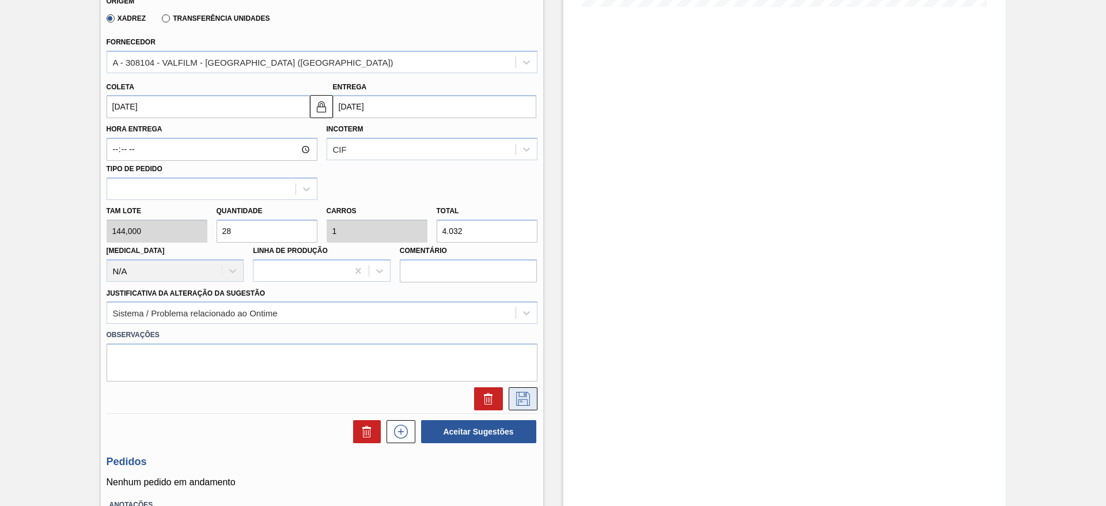
click at [518, 400] on icon at bounding box center [523, 399] width 18 height 14
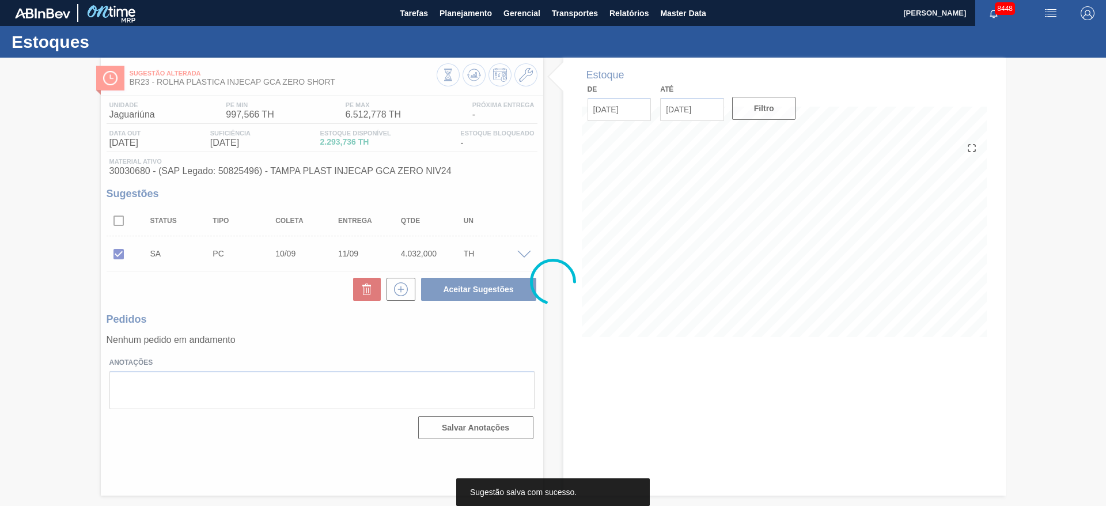
scroll to position [0, 0]
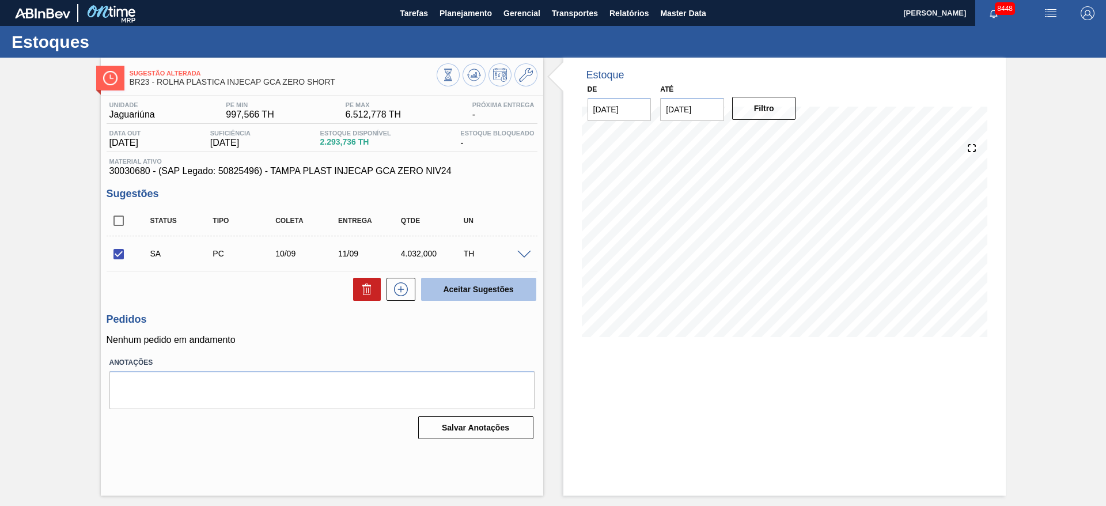
click at [472, 294] on button "Aceitar Sugestões" at bounding box center [478, 289] width 115 height 23
checkbox input "false"
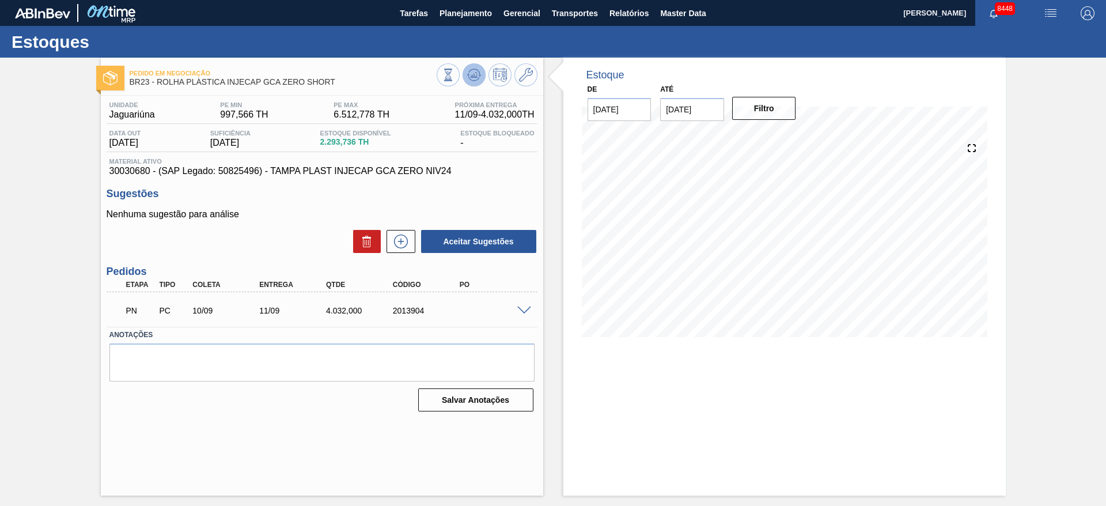
click at [454, 77] on icon at bounding box center [448, 75] width 13 height 13
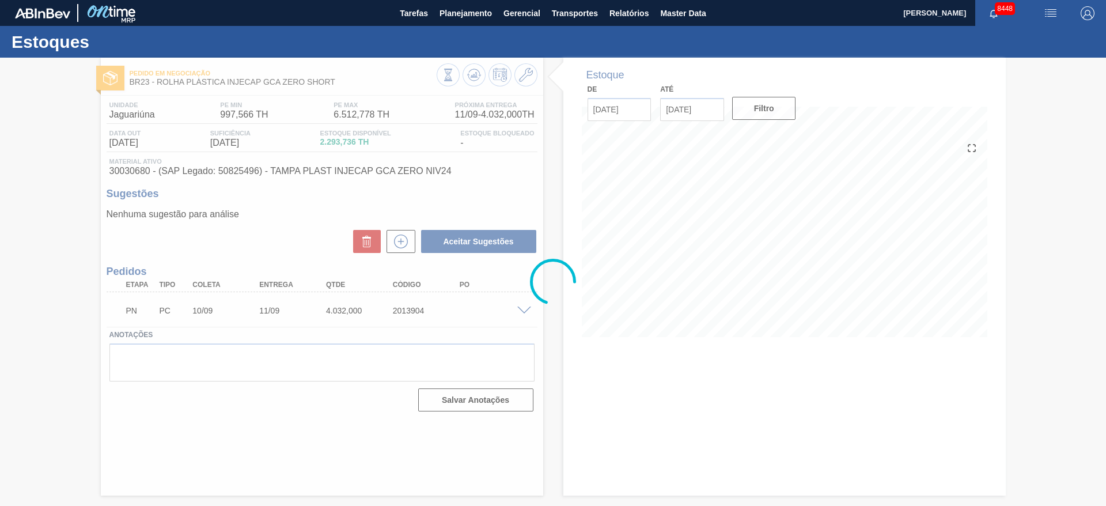
click at [474, 77] on div at bounding box center [553, 282] width 1106 height 448
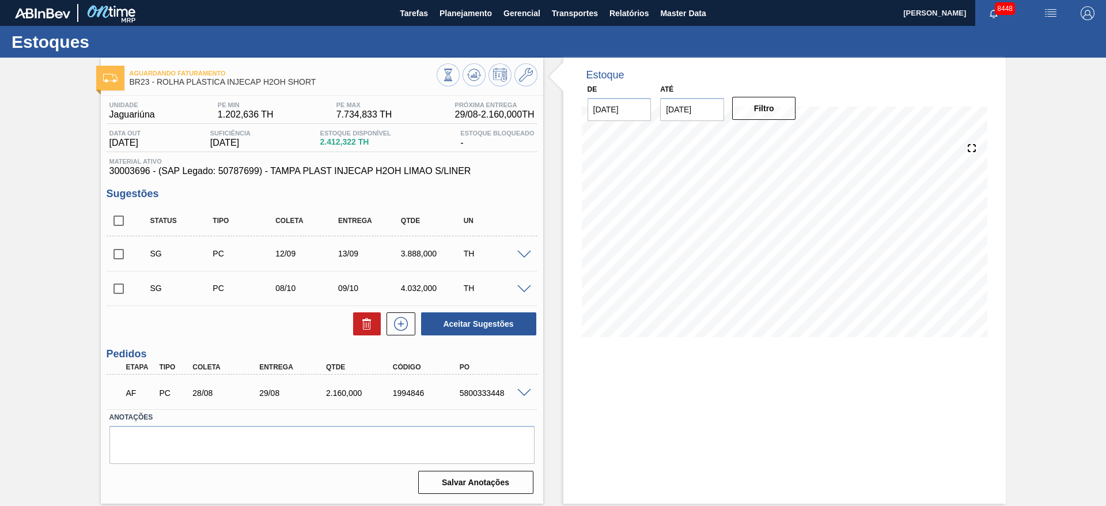
click at [530, 255] on span at bounding box center [524, 255] width 14 height 9
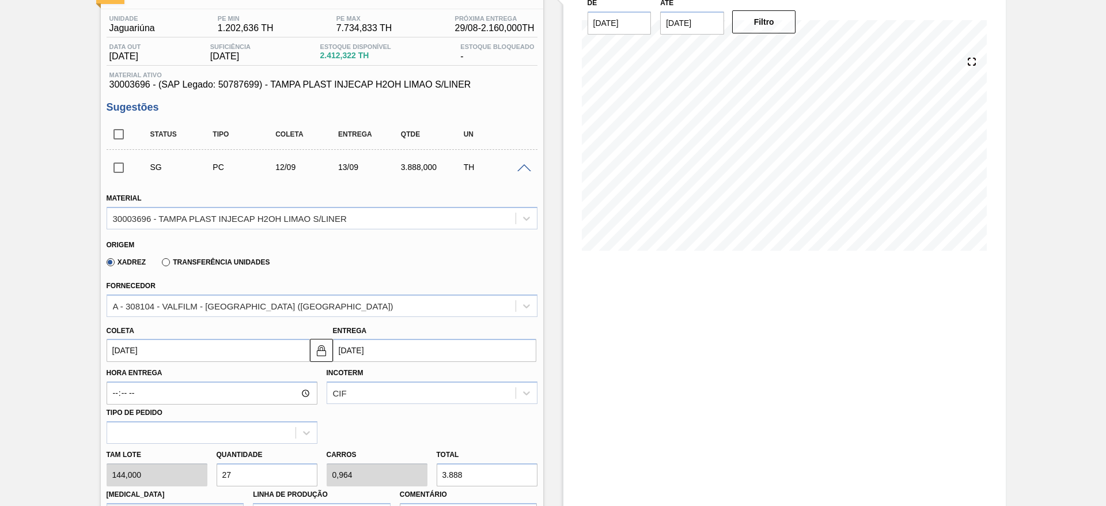
scroll to position [173, 0]
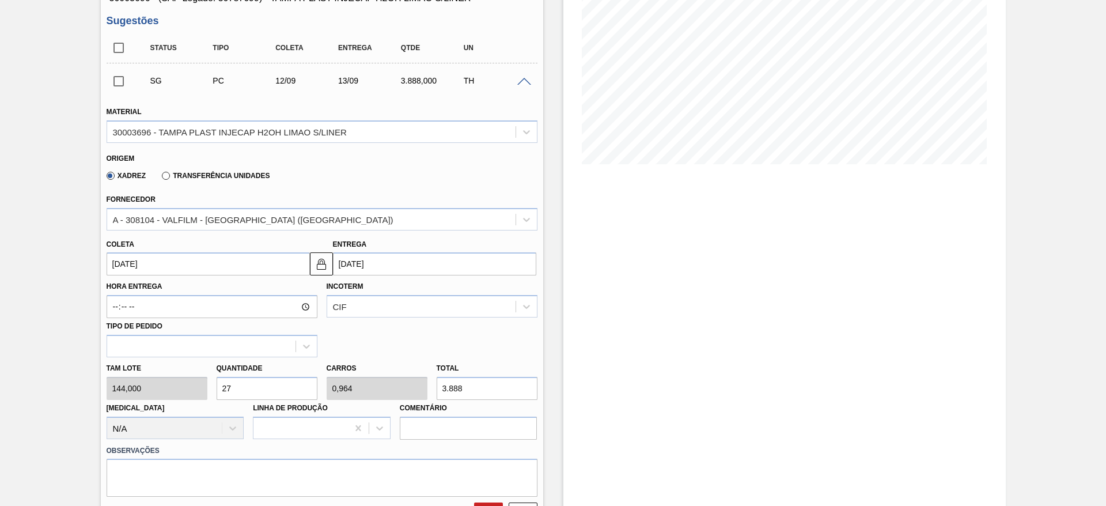
click at [231, 389] on input "27" at bounding box center [267, 388] width 101 height 23
type input "2"
type input "0,071"
type input "288"
type input "25"
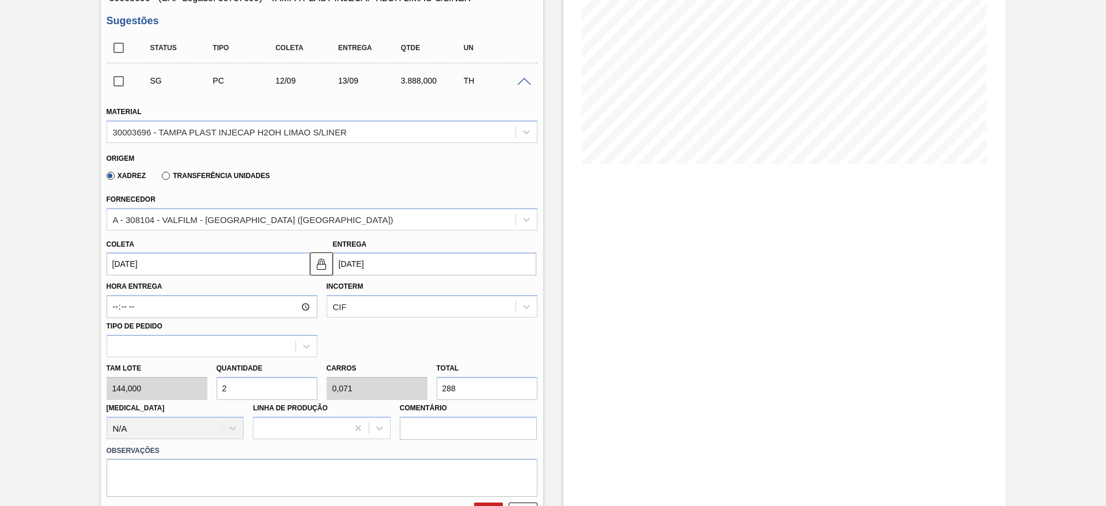
type input "0,893"
type input "3.600"
type input "25"
click at [142, 254] on input "[DATE]" at bounding box center [208, 263] width 203 height 23
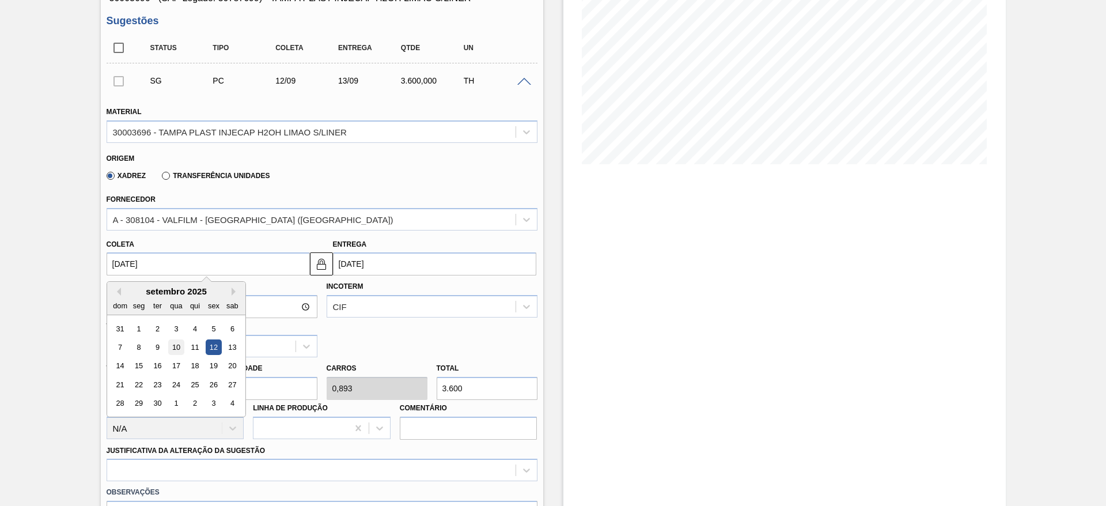
click at [177, 348] on div "10" at bounding box center [176, 347] width 16 height 16
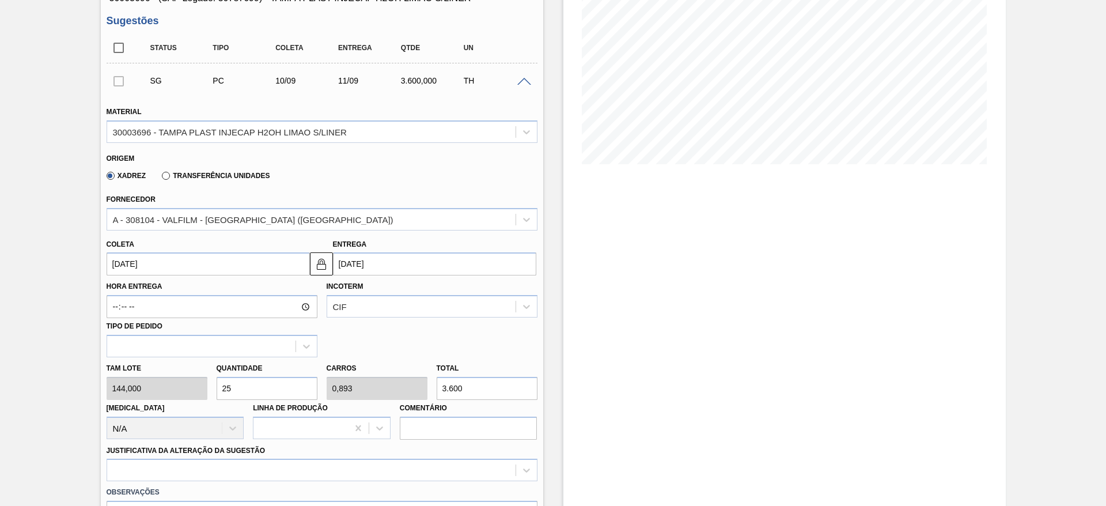
type input "[DATE]"
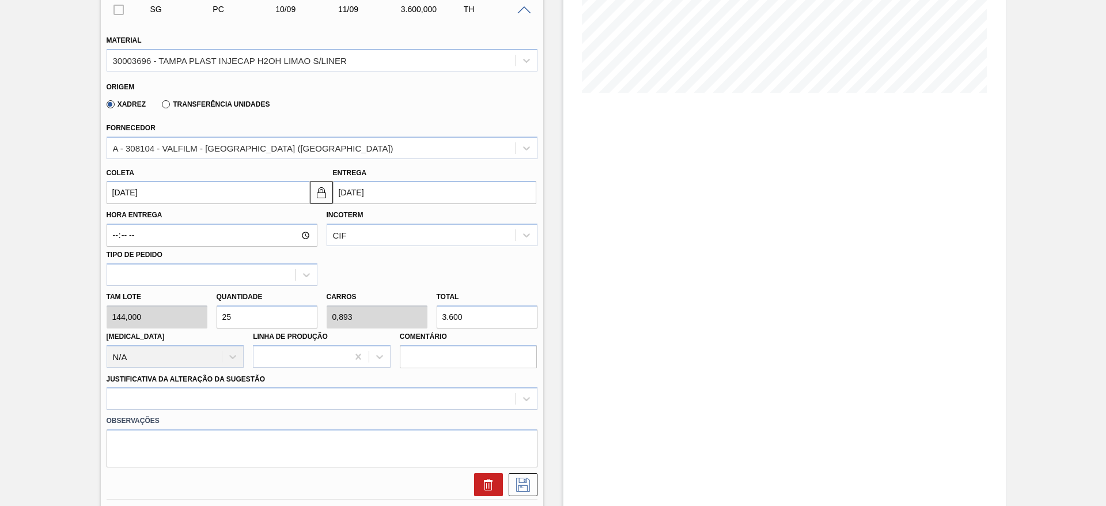
scroll to position [346, 0]
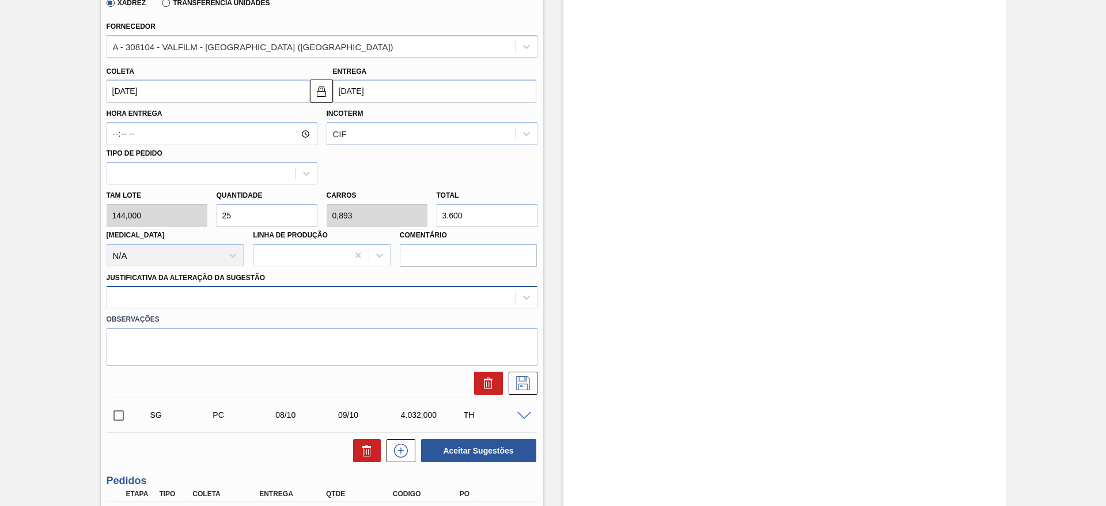
click at [353, 305] on div at bounding box center [311, 297] width 408 height 17
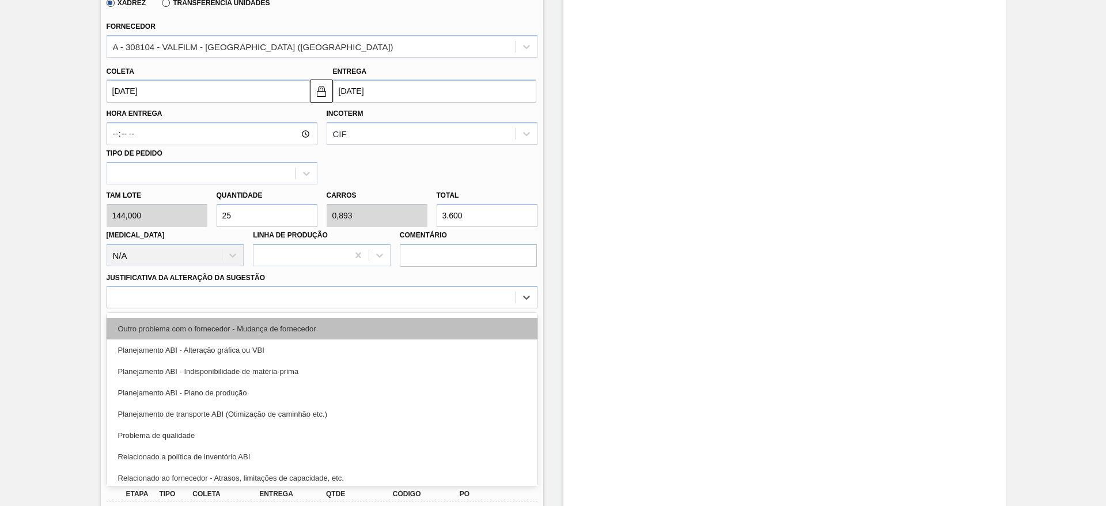
scroll to position [215, 0]
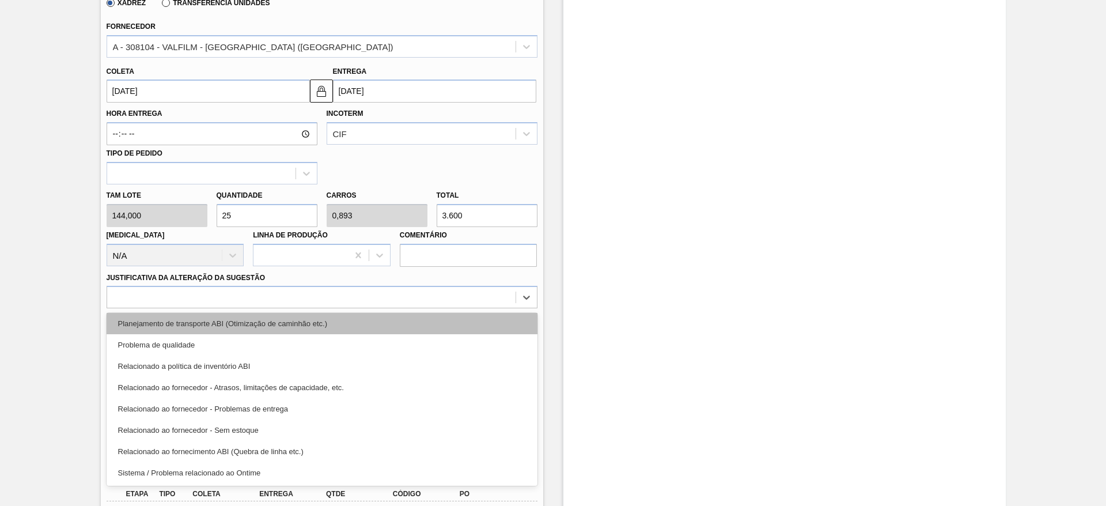
click at [343, 331] on div "Planejamento de transporte ABI (Otimização de caminhão etc.)" at bounding box center [322, 323] width 431 height 21
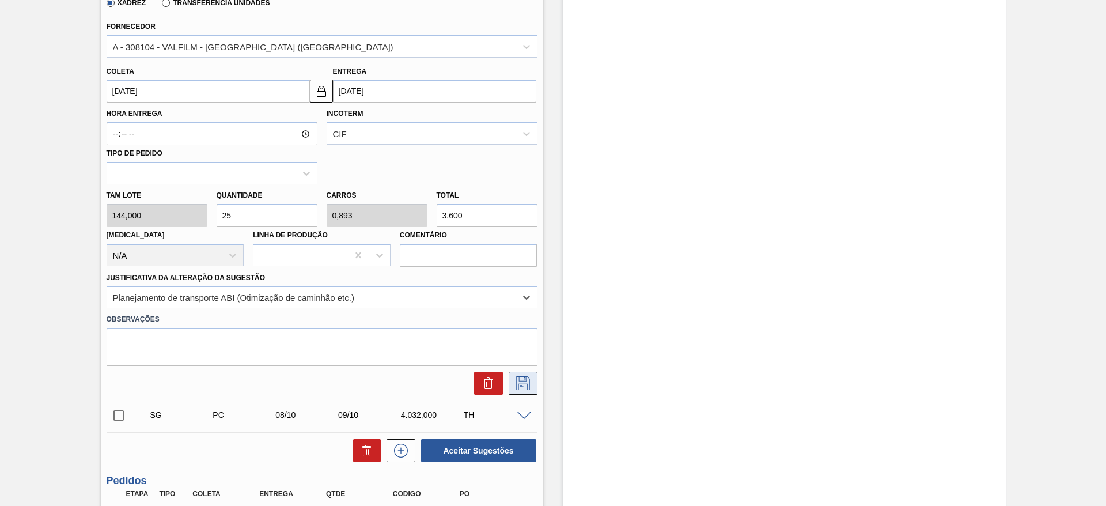
click at [536, 377] on button at bounding box center [523, 382] width 29 height 23
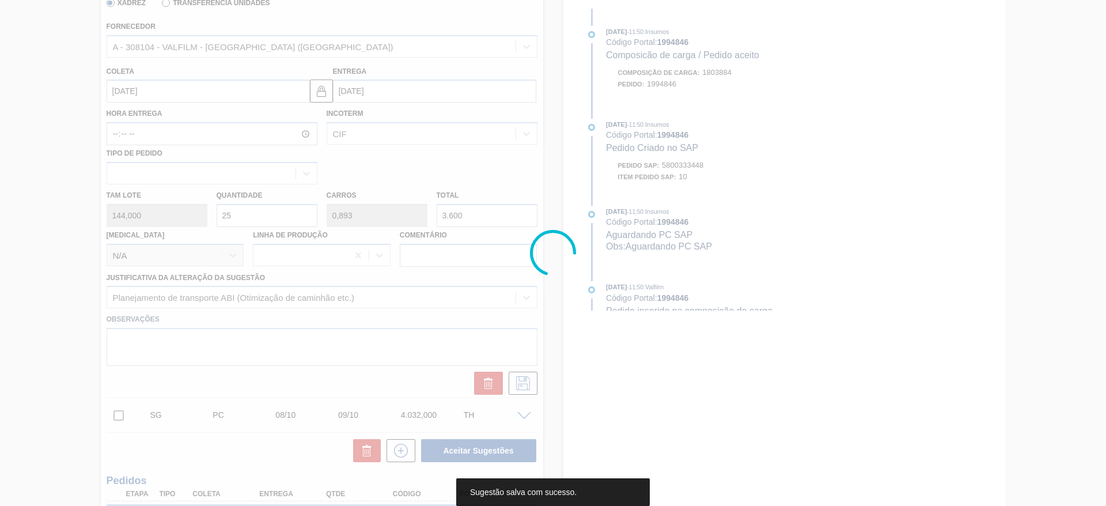
scroll to position [0, 0]
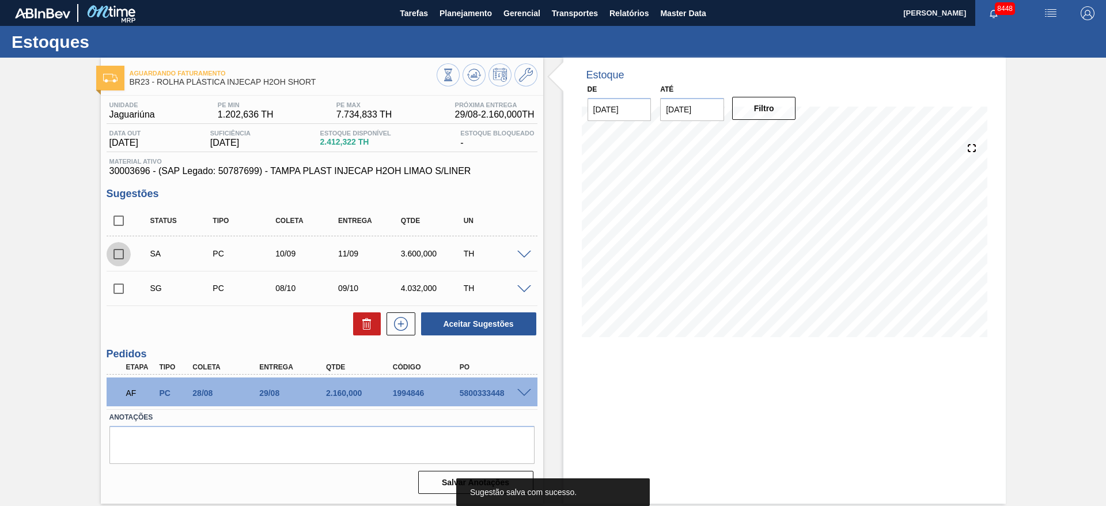
click at [113, 253] on input "checkbox" at bounding box center [119, 254] width 24 height 24
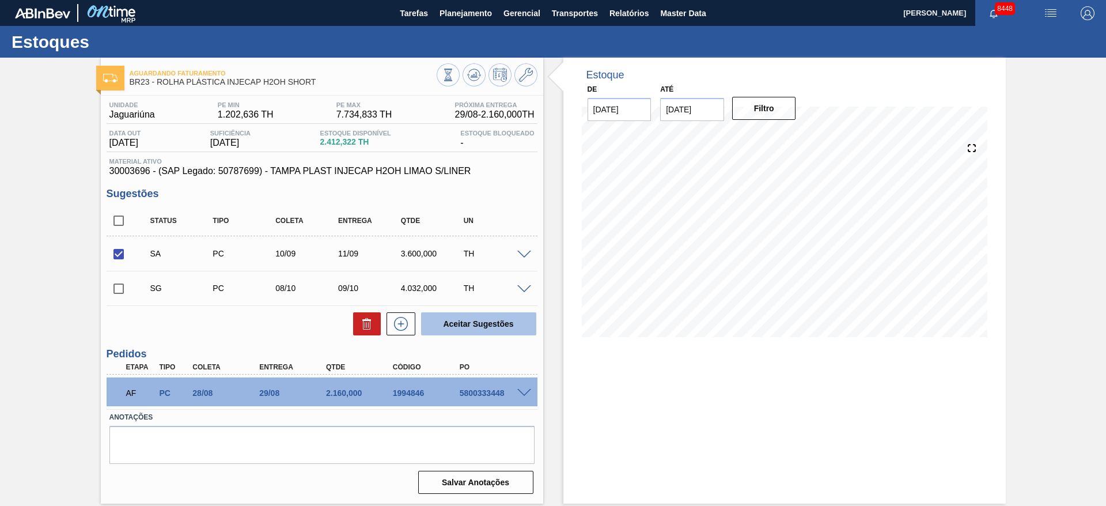
click at [478, 320] on button "Aceitar Sugestões" at bounding box center [478, 323] width 115 height 23
checkbox input "false"
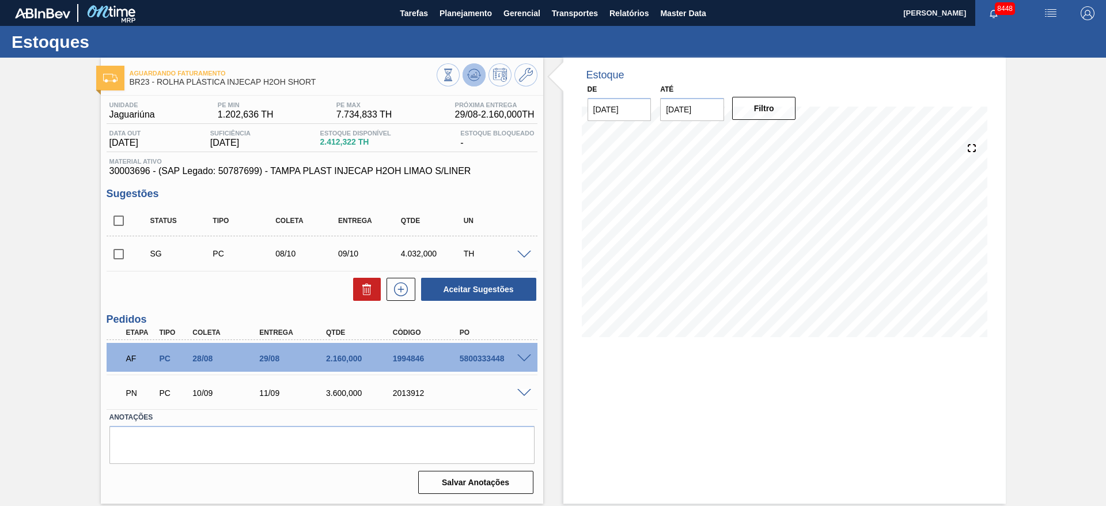
click at [476, 74] on icon at bounding box center [473, 74] width 7 height 5
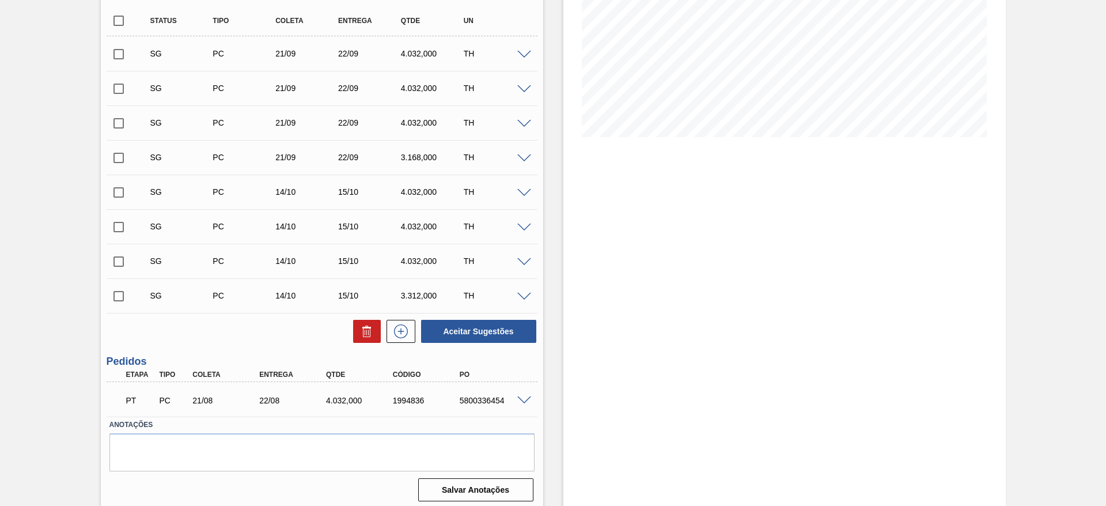
scroll to position [205, 0]
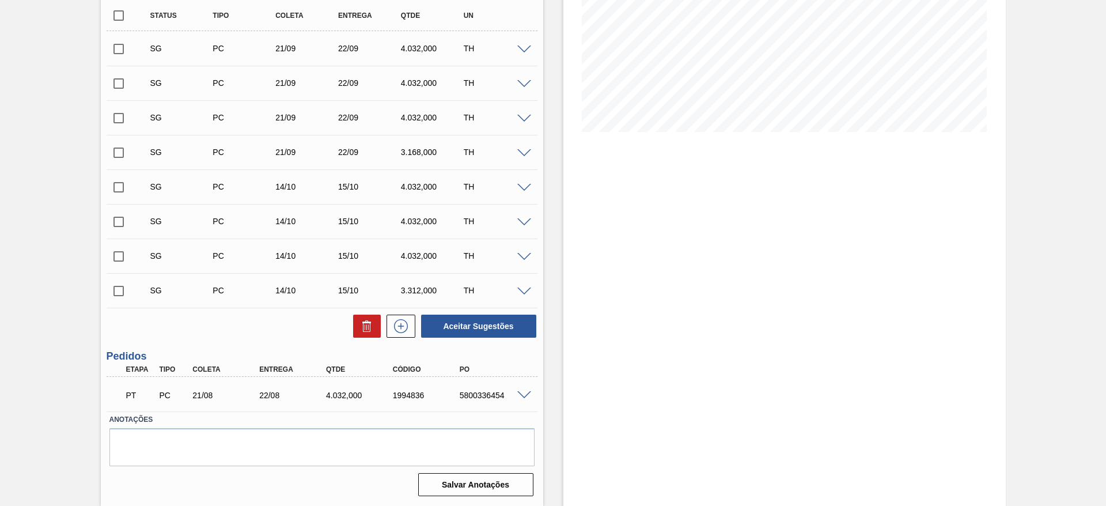
click at [121, 85] on input "checkbox" at bounding box center [119, 83] width 24 height 24
click at [472, 322] on button "Aceitar Sugestões" at bounding box center [478, 325] width 115 height 23
checkbox input "false"
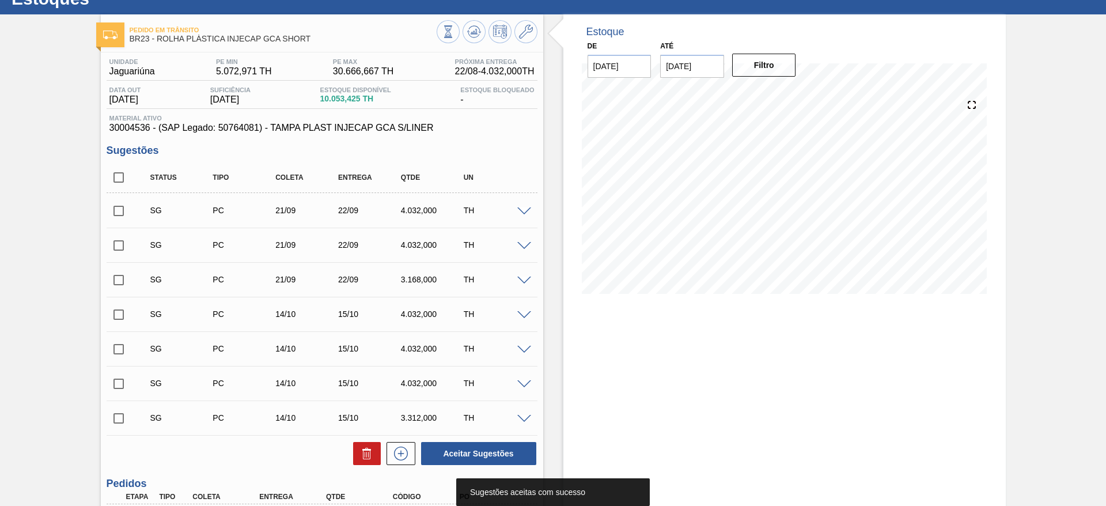
scroll to position [32, 0]
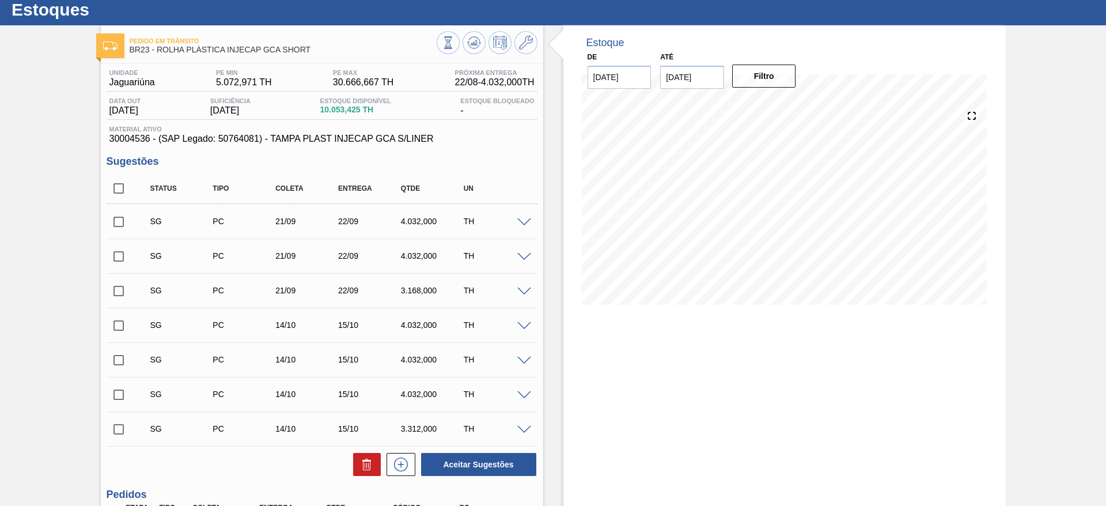
click at [528, 220] on span at bounding box center [524, 222] width 14 height 9
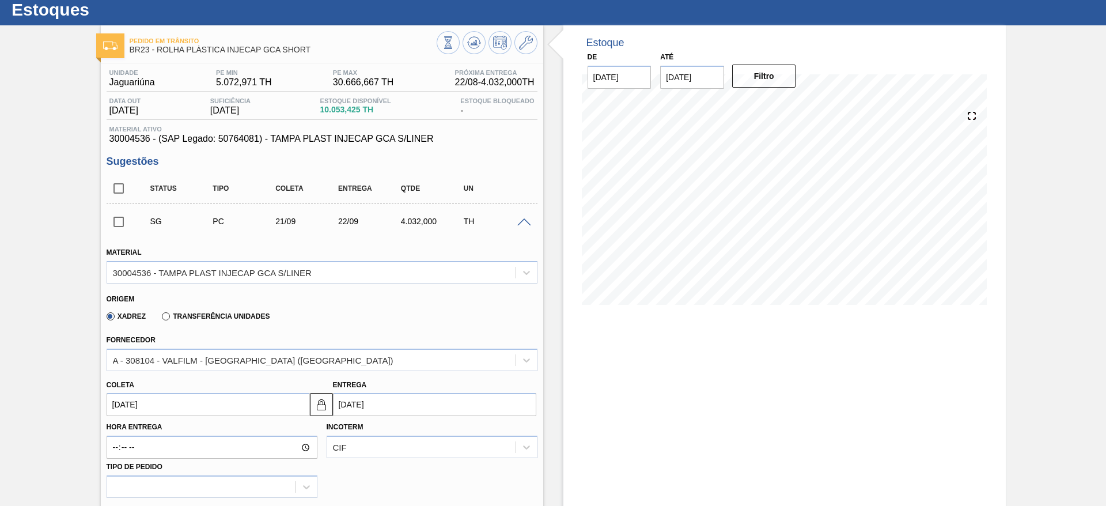
click at [146, 409] on input "21/09/2025" at bounding box center [208, 404] width 203 height 23
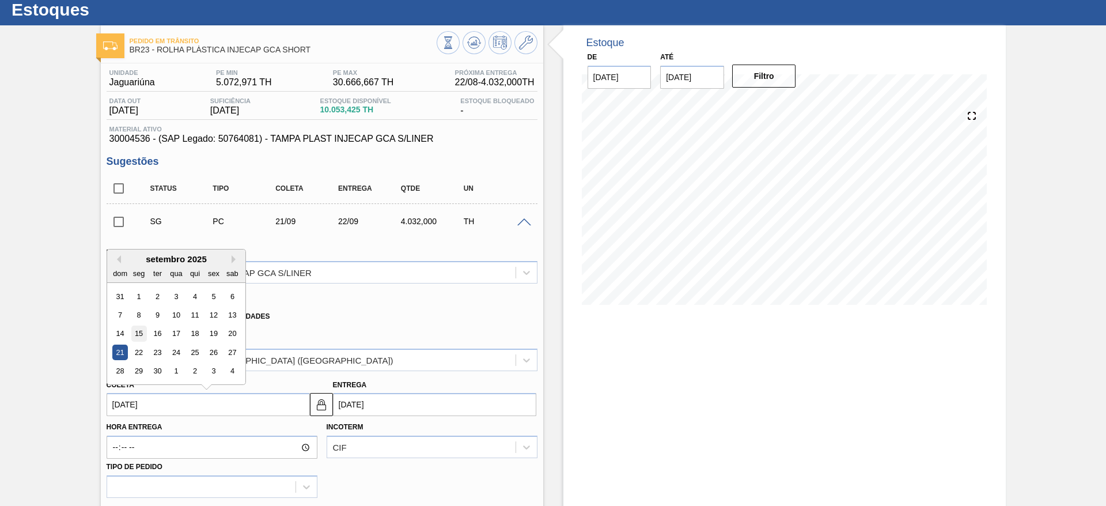
click at [137, 332] on div "15" at bounding box center [139, 334] width 16 height 16
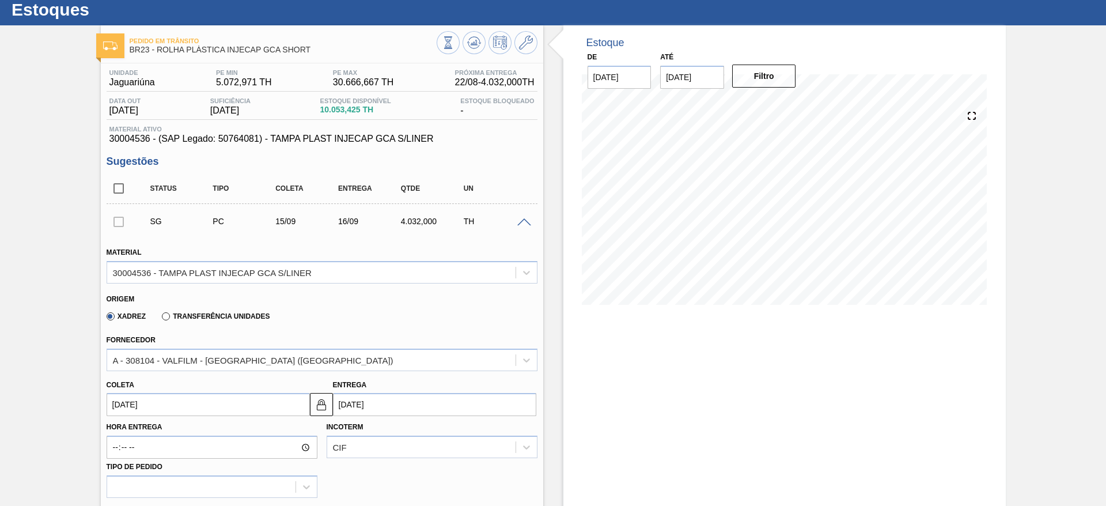
type input "[DATE]"
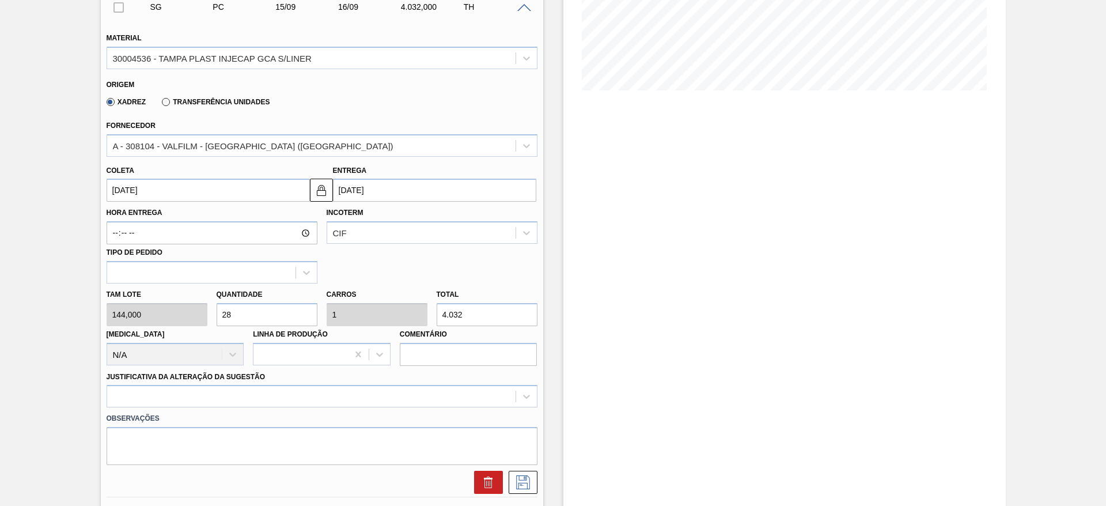
scroll to position [291, 0]
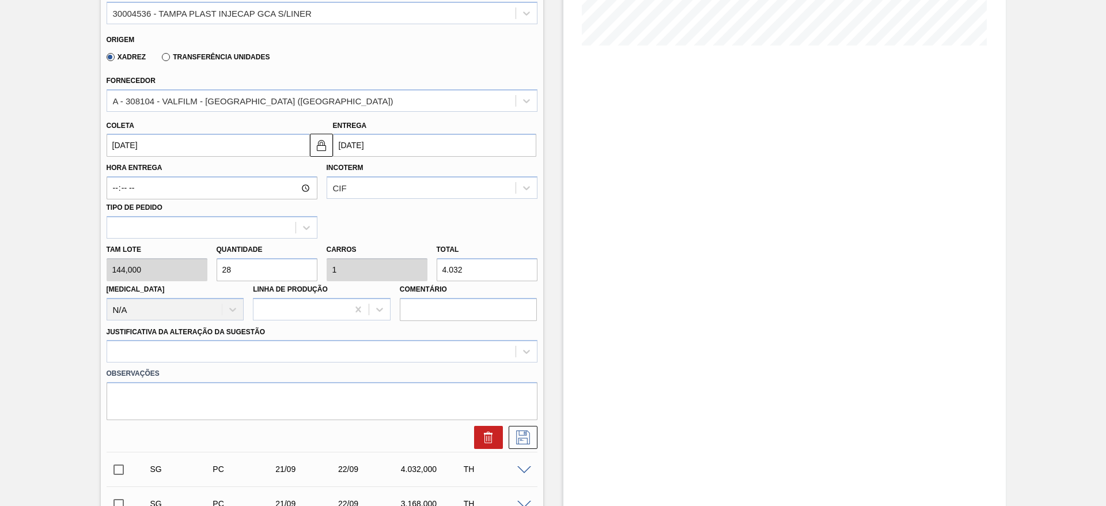
click at [405, 363] on div "Observações" at bounding box center [322, 391] width 440 height 58
click at [401, 359] on div at bounding box center [322, 351] width 431 height 22
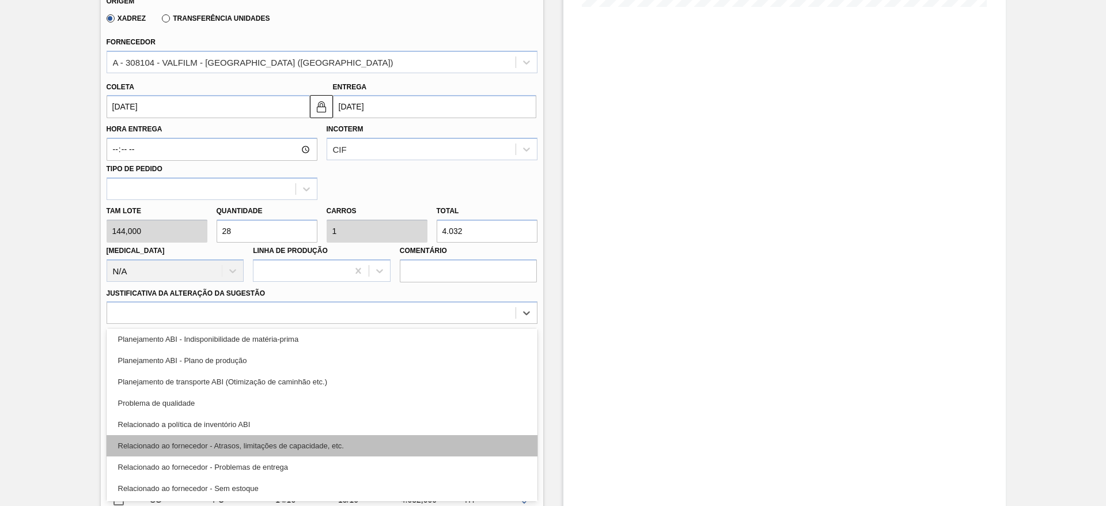
scroll to position [215, 0]
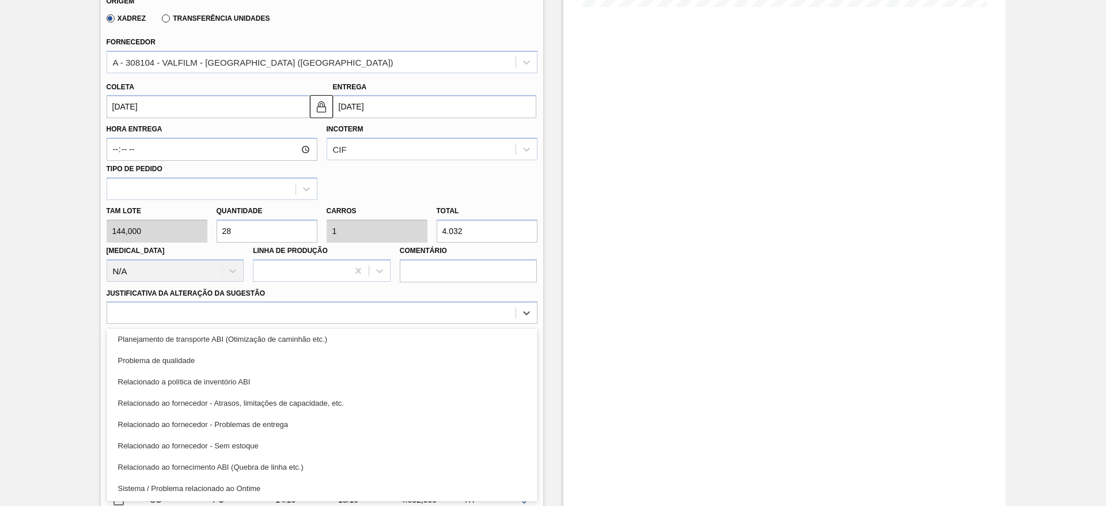
drag, startPoint x: 362, startPoint y: 481, endPoint x: 400, endPoint y: 441, distance: 55.8
click at [362, 481] on div "Sistema / Problema relacionado ao Ontime" at bounding box center [322, 487] width 431 height 21
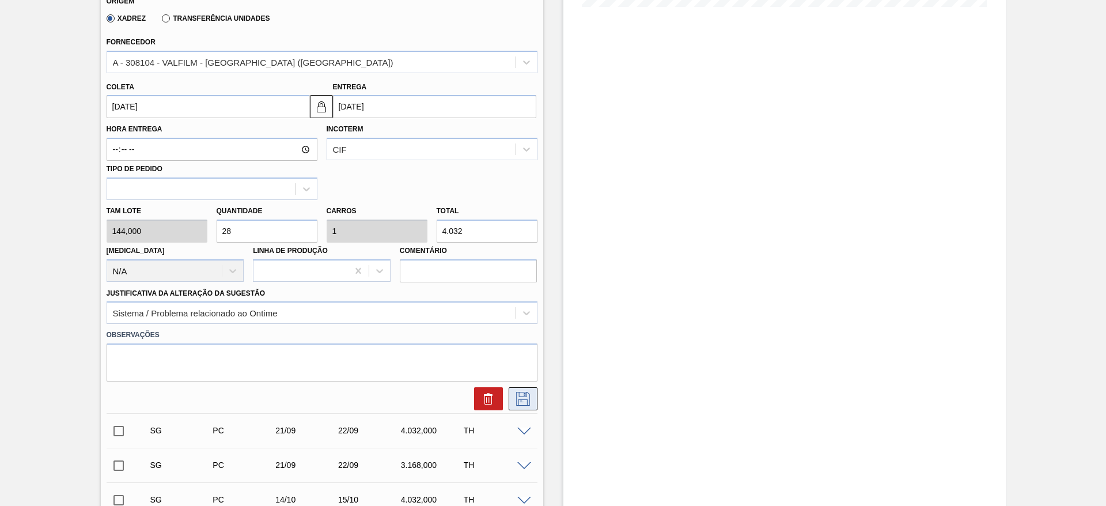
click at [511, 399] on button at bounding box center [523, 398] width 29 height 23
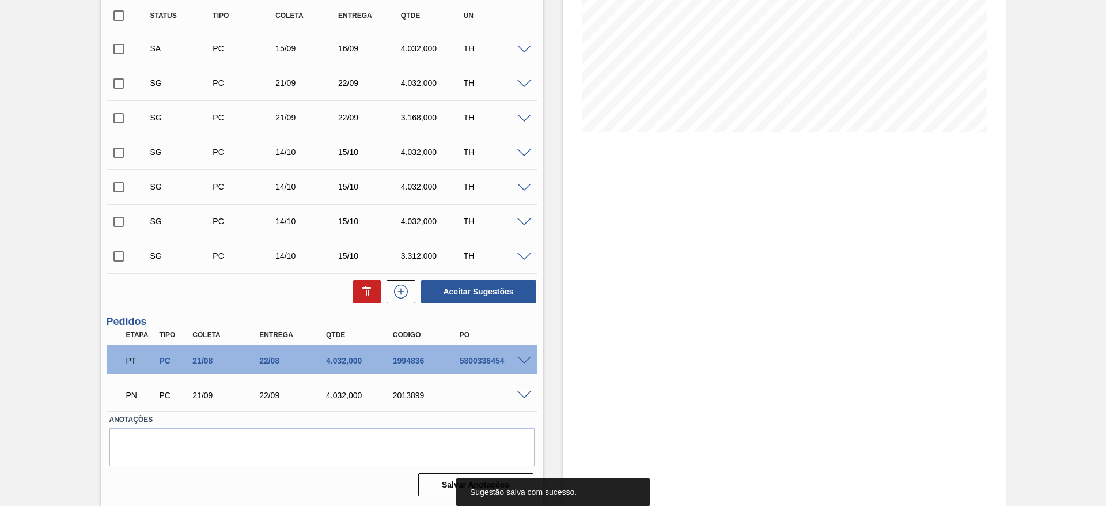
scroll to position [32, 0]
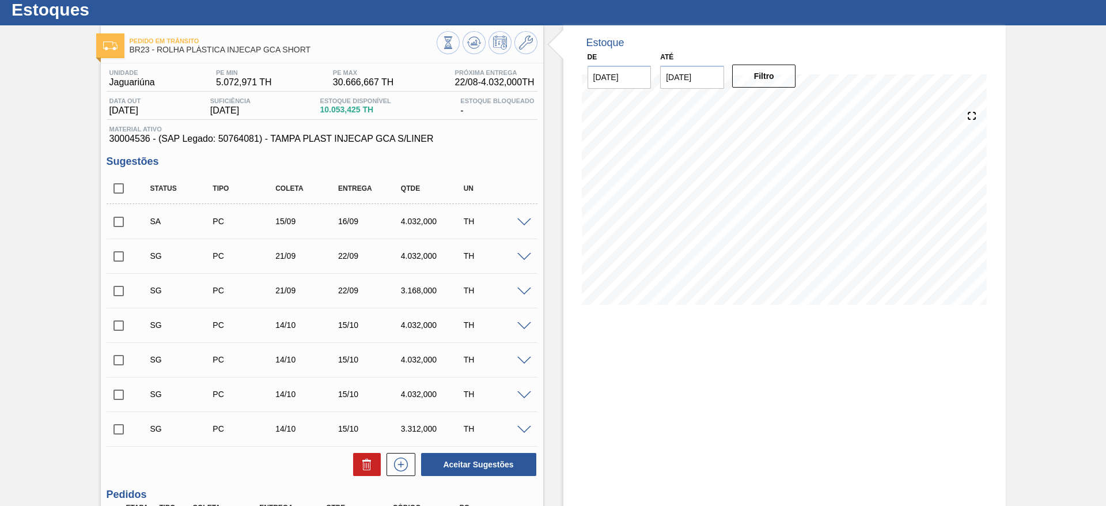
click at [523, 293] on span at bounding box center [524, 291] width 14 height 9
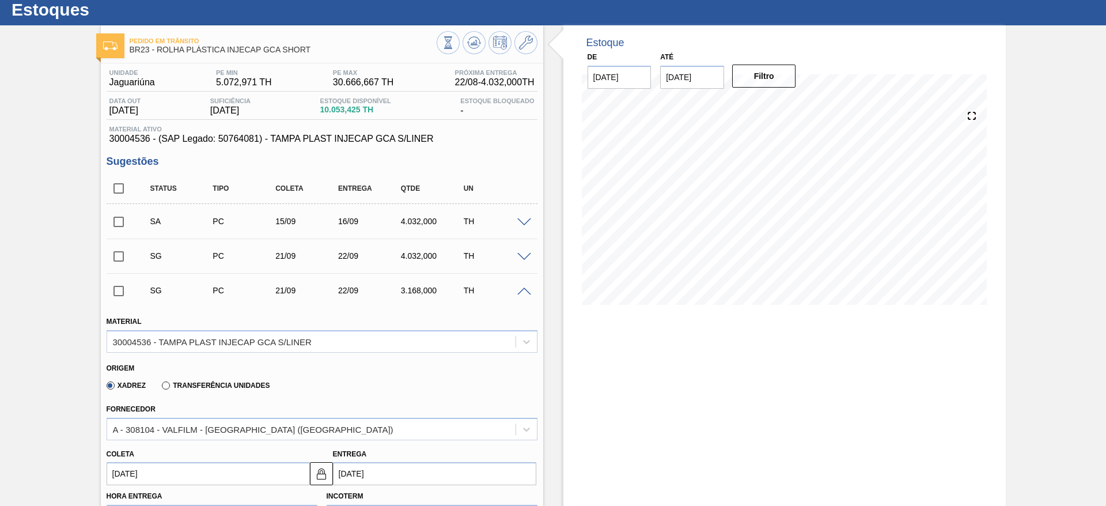
click at [525, 259] on span at bounding box center [524, 257] width 14 height 9
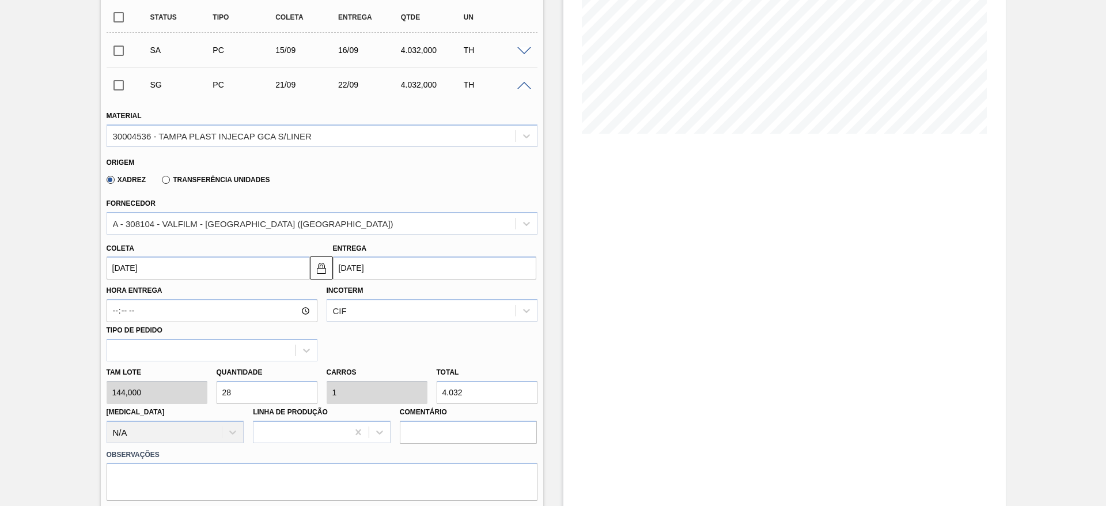
scroll to position [205, 0]
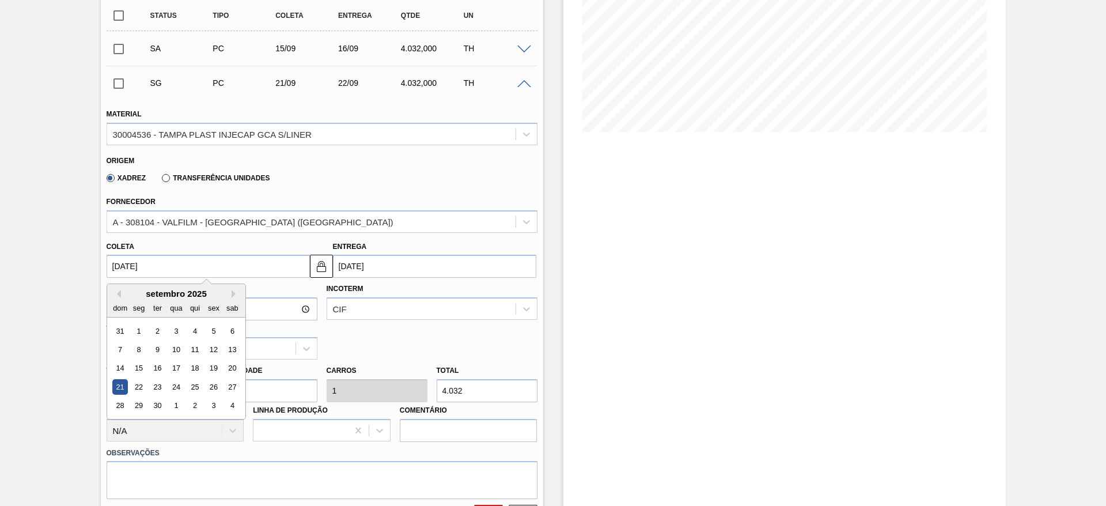
click at [143, 260] on input "21/09/2025" at bounding box center [208, 266] width 203 height 23
click at [187, 349] on div "11" at bounding box center [195, 349] width 16 height 16
type input "11/09/2025"
type input "[DATE]"
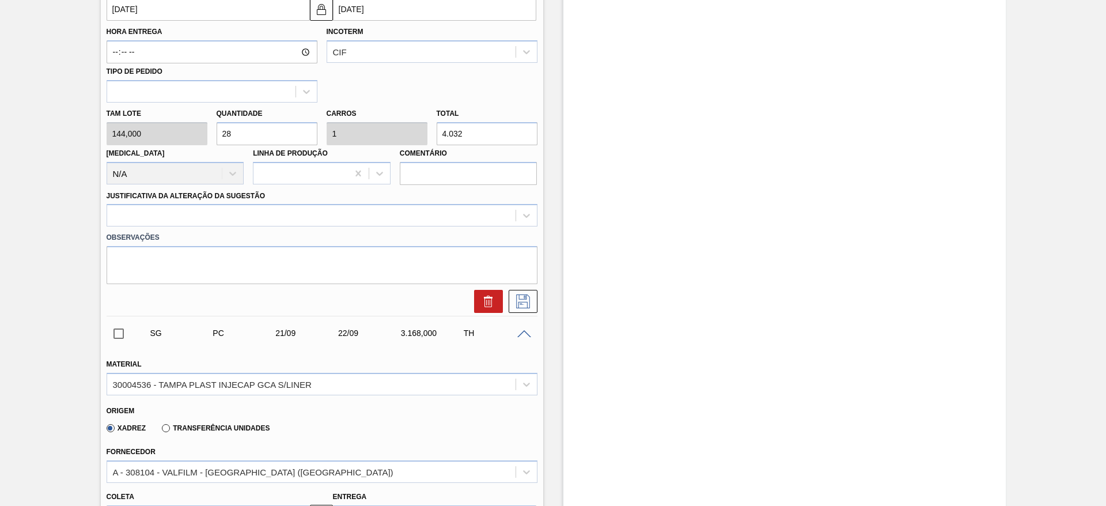
scroll to position [464, 0]
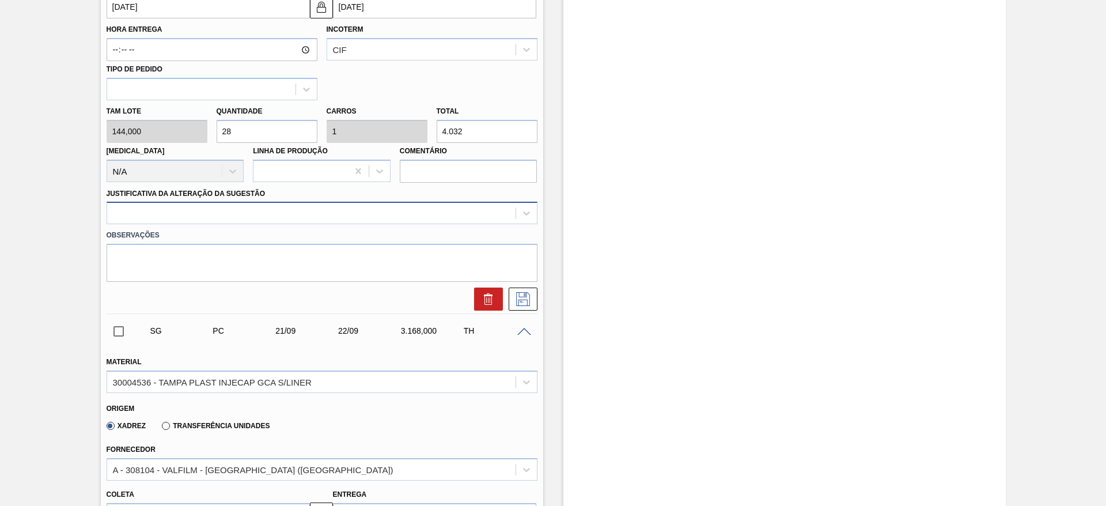
click at [426, 211] on div at bounding box center [311, 213] width 408 height 17
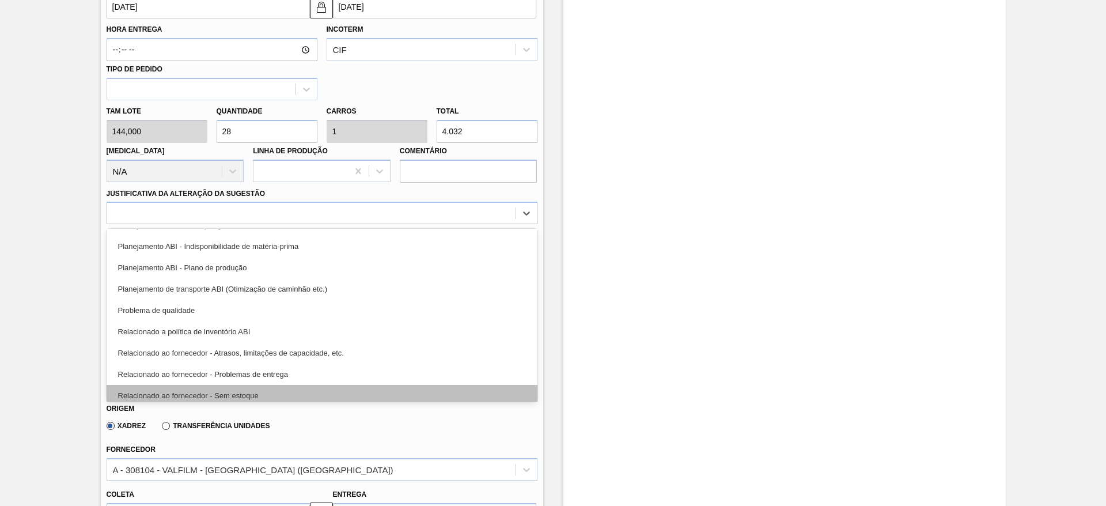
scroll to position [215, 0]
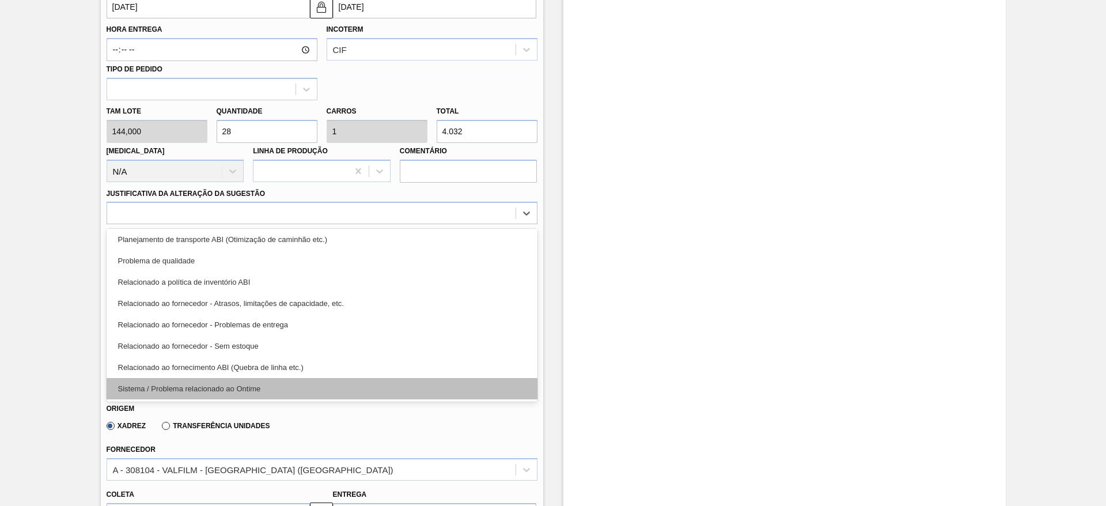
click at [404, 394] on div "Sistema / Problema relacionado ao Ontime" at bounding box center [322, 388] width 431 height 21
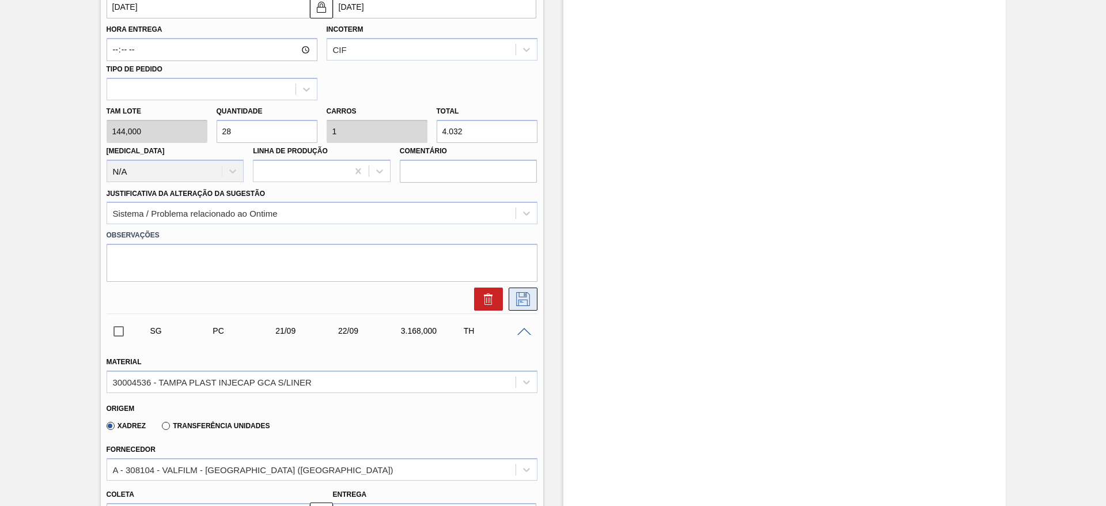
click at [522, 305] on icon at bounding box center [523, 299] width 18 height 14
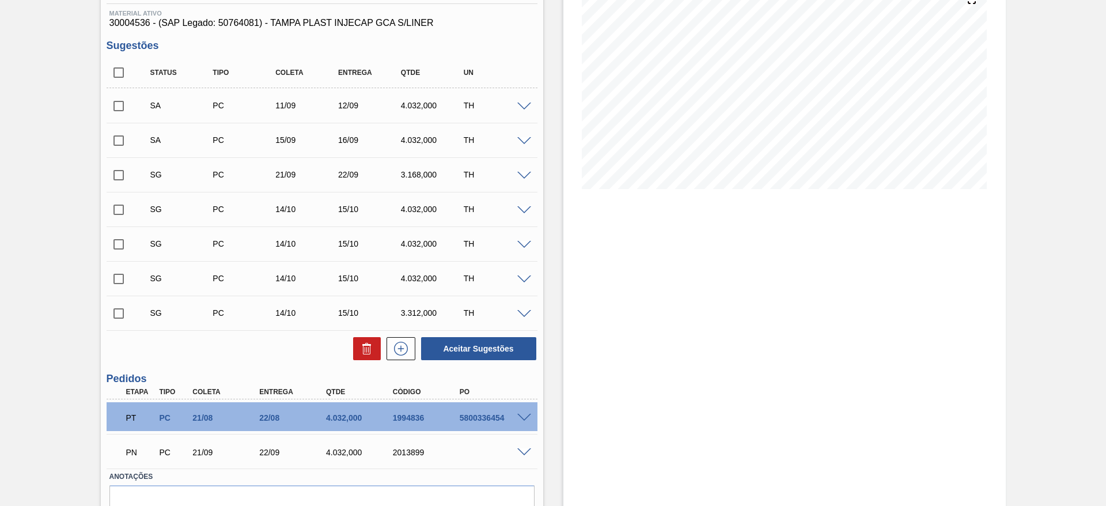
scroll to position [119, 0]
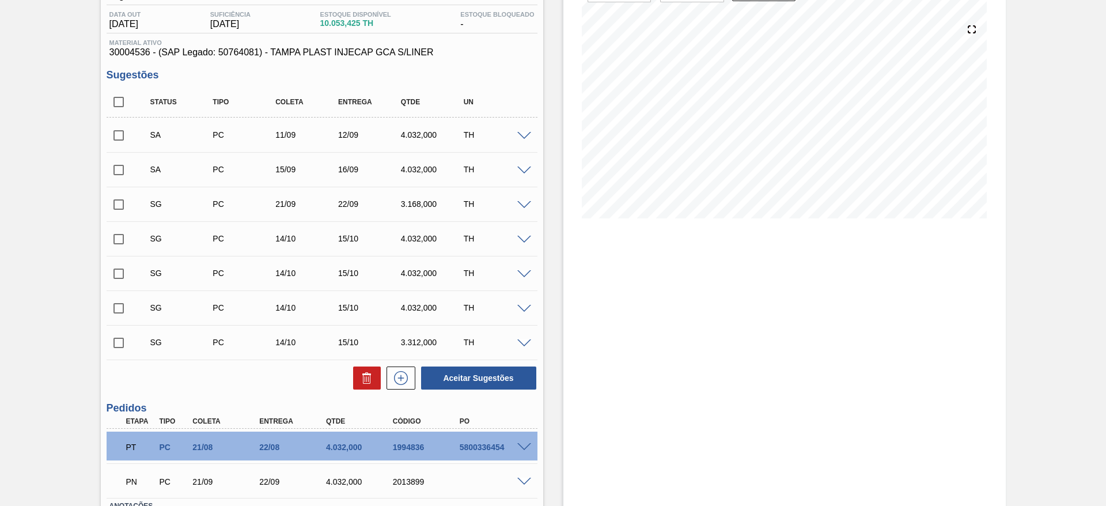
click at [519, 207] on span at bounding box center [524, 205] width 14 height 9
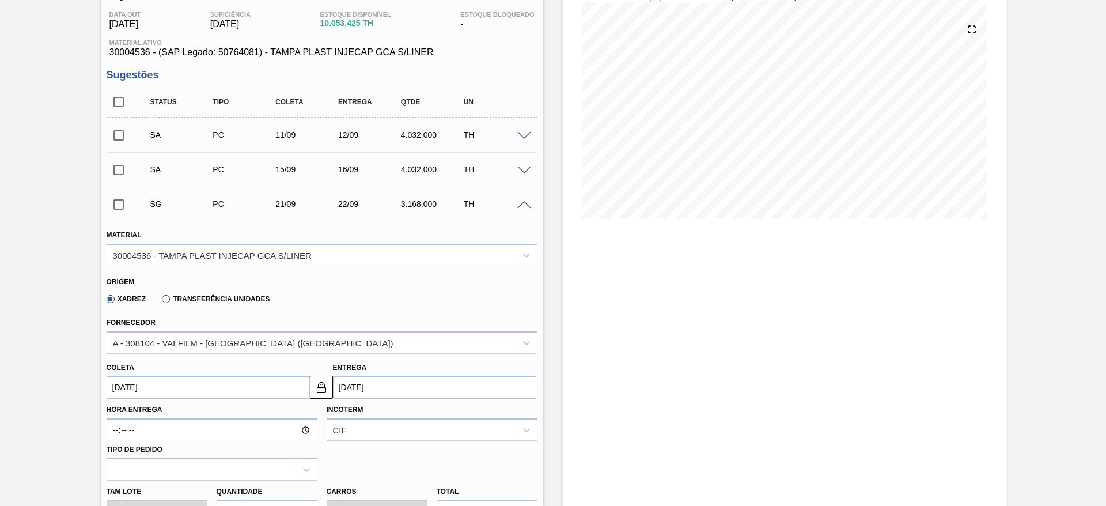
click at [157, 387] on input "21/09/2025" at bounding box center [208, 386] width 203 height 23
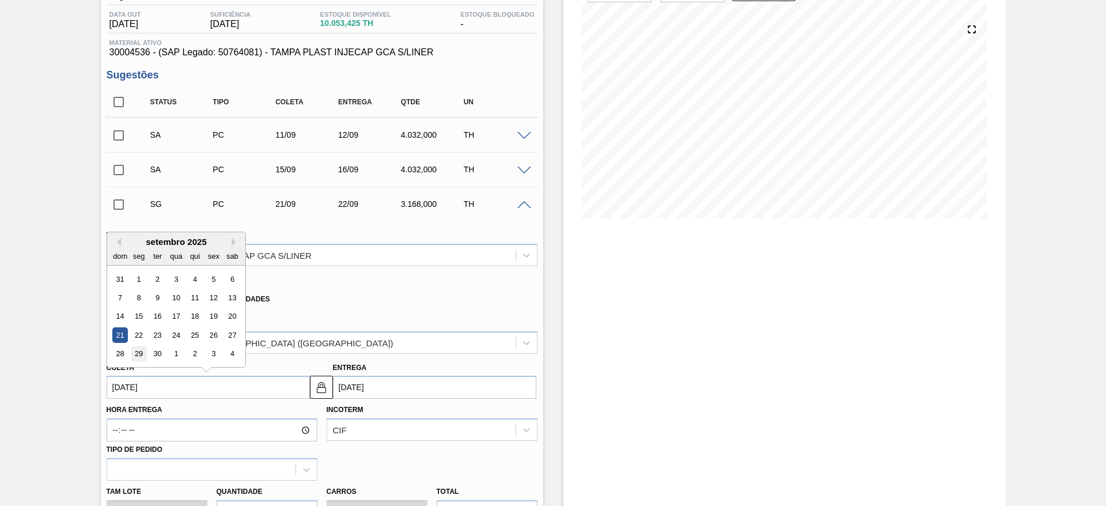
click at [141, 351] on div "29" at bounding box center [139, 354] width 16 height 16
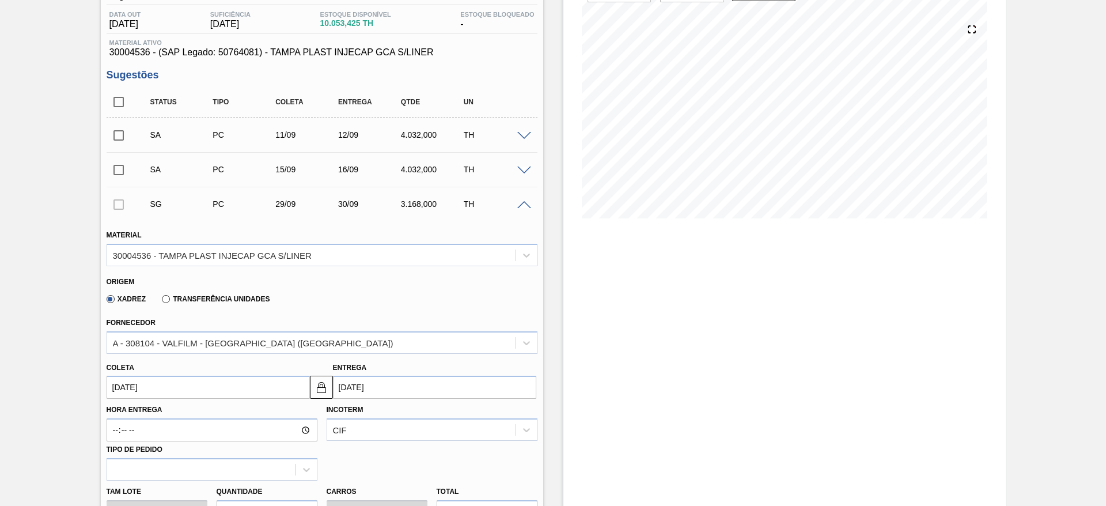
type input "[DATE]"
type input "30/09/2025"
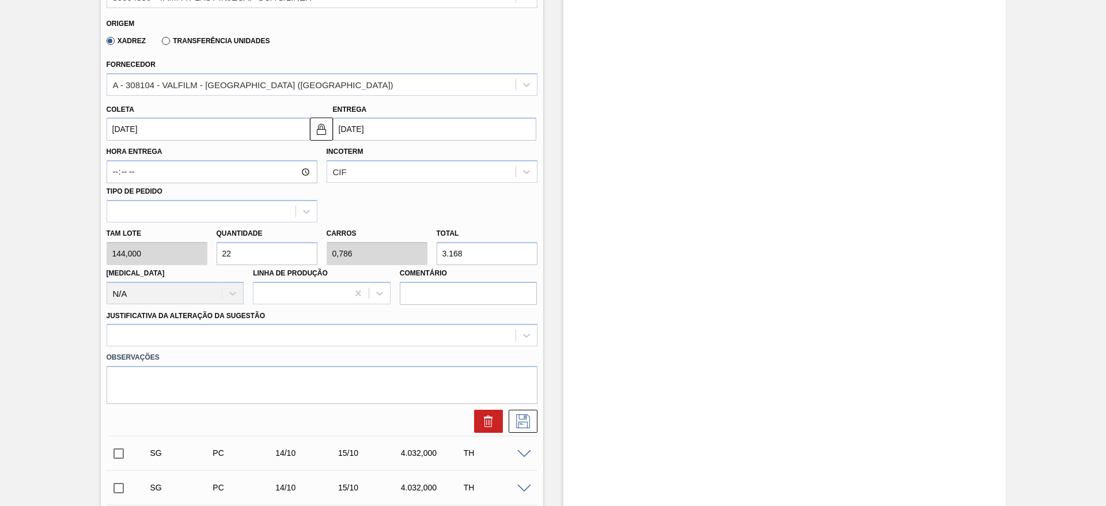
scroll to position [378, 0]
click at [194, 256] on div "Tam lote 144,000 Quantidade 22 Carros 0,786 Total 3.168 Doca N/A Linha de Produ…" at bounding box center [322, 262] width 440 height 82
drag, startPoint x: 251, startPoint y: 251, endPoint x: 225, endPoint y: 249, distance: 26.0
click at [225, 249] on input "22" at bounding box center [267, 252] width 101 height 23
type input "28"
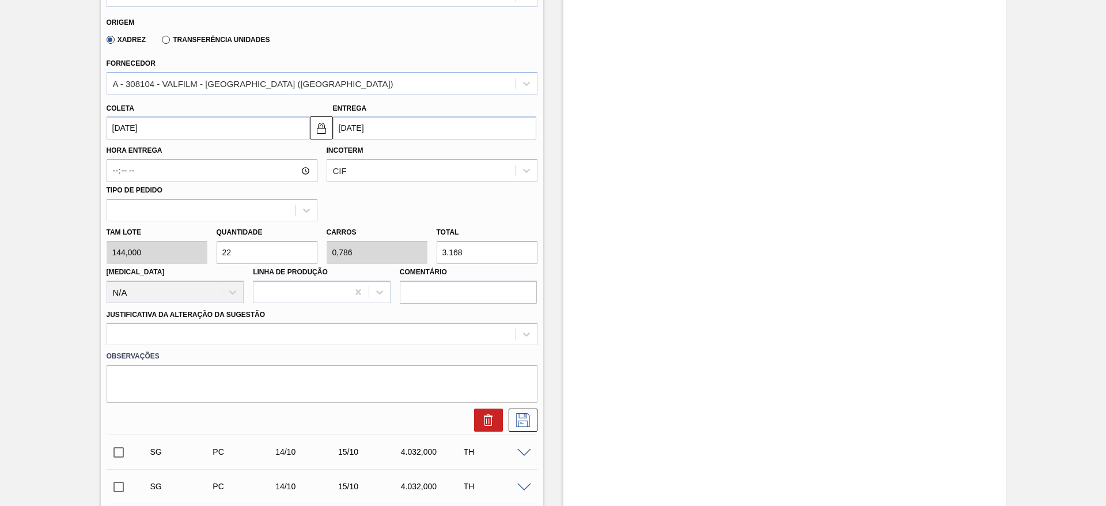
type input "1"
type input "4.032"
type input "28"
click at [281, 339] on div at bounding box center [322, 333] width 431 height 22
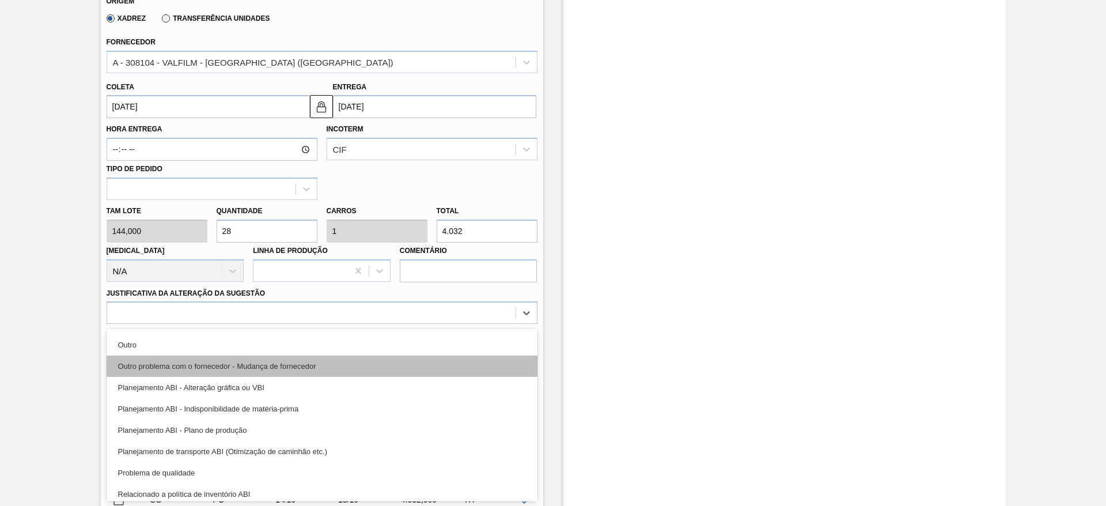
scroll to position [215, 0]
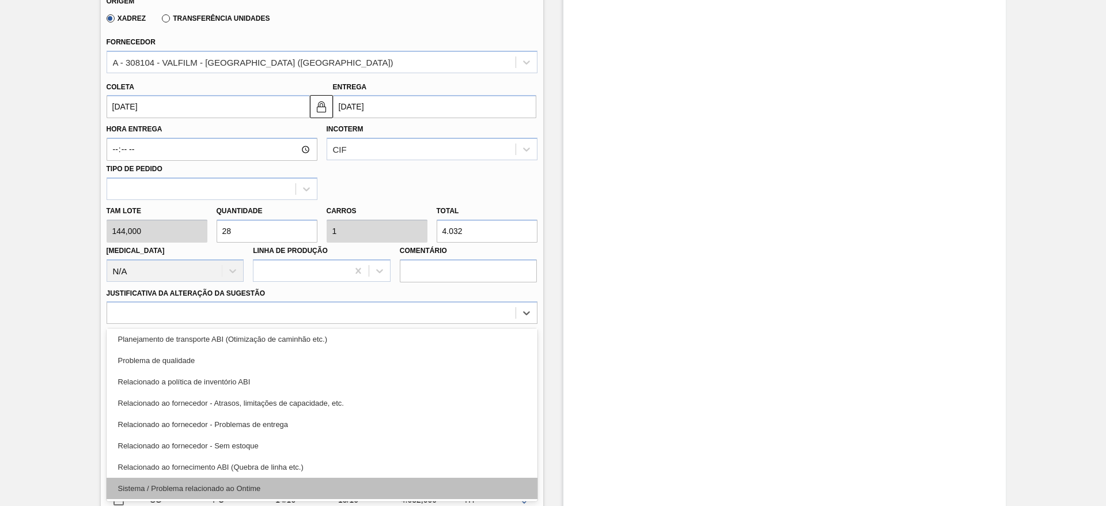
click at [362, 485] on div "Sistema / Problema relacionado ao Ontime" at bounding box center [322, 487] width 431 height 21
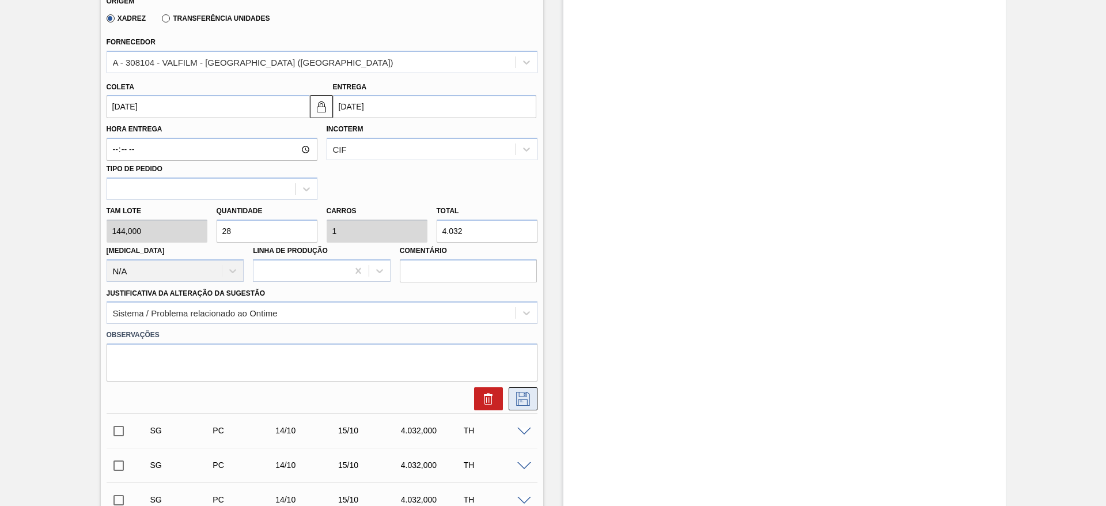
click at [529, 396] on icon at bounding box center [523, 399] width 18 height 14
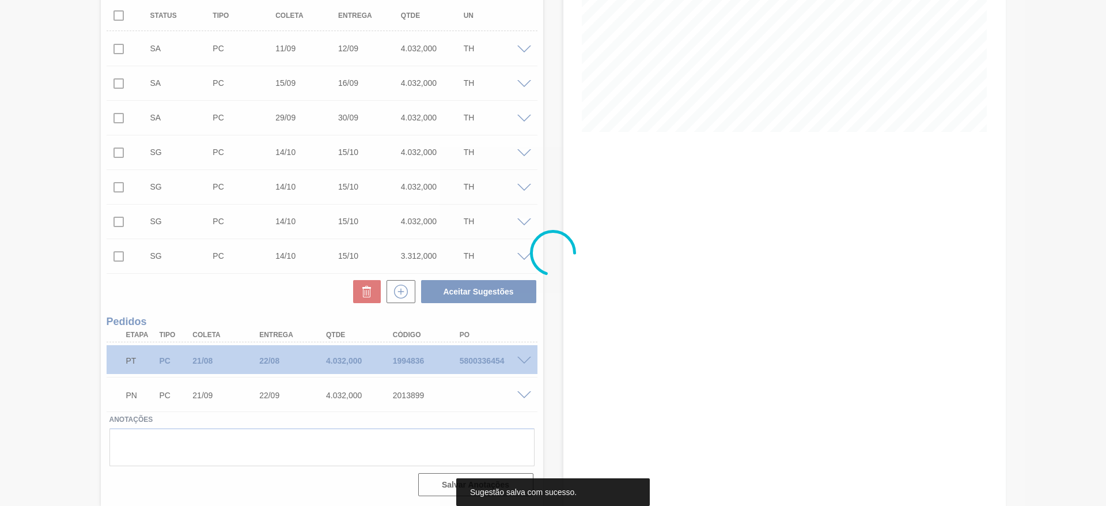
scroll to position [0, 0]
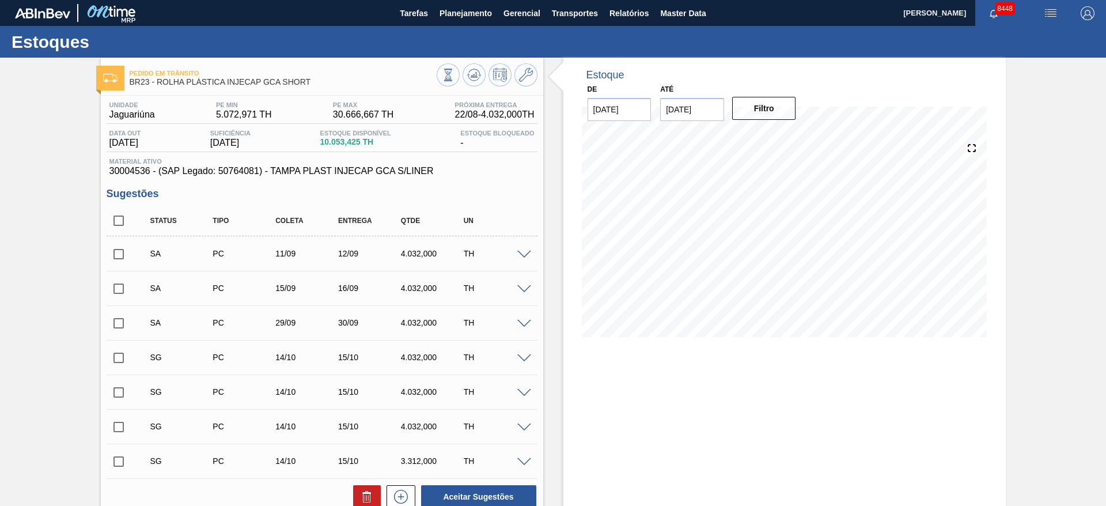
click at [124, 251] on input "checkbox" at bounding box center [119, 254] width 24 height 24
checkbox input "true"
click at [117, 289] on input "checkbox" at bounding box center [119, 288] width 24 height 24
checkbox input "true"
click at [117, 318] on input "checkbox" at bounding box center [119, 323] width 24 height 24
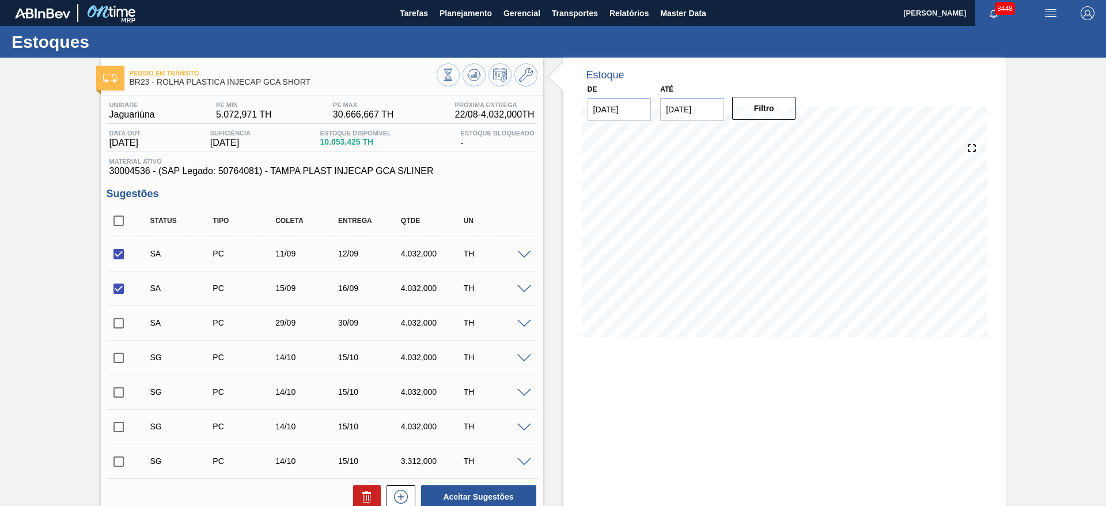
checkbox input "true"
click at [484, 496] on button "Aceitar Sugestões" at bounding box center [478, 496] width 115 height 23
checkbox input "false"
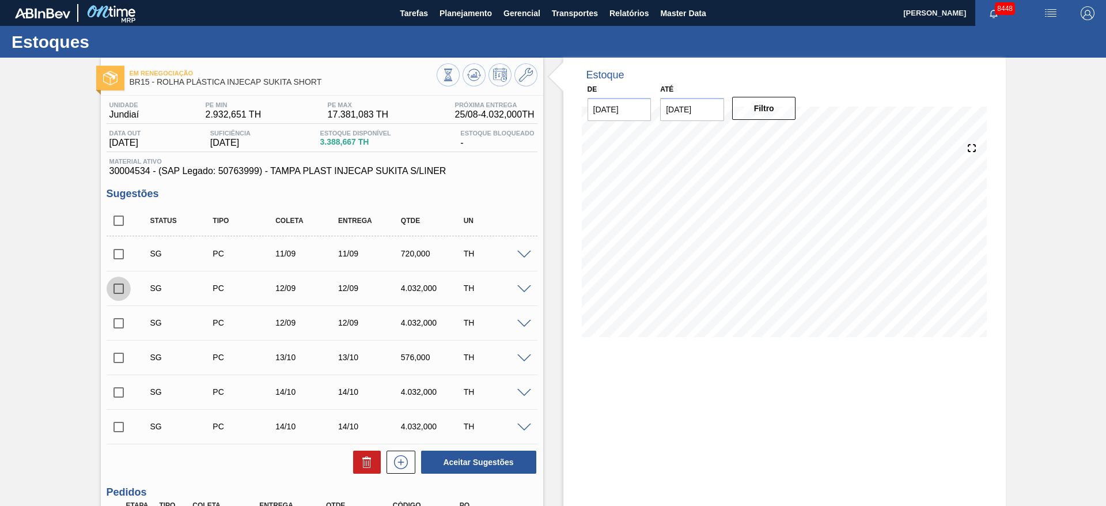
click at [123, 290] on input "checkbox" at bounding box center [119, 288] width 24 height 24
drag, startPoint x: 461, startPoint y: 449, endPoint x: 467, endPoint y: 466, distance: 18.2
click at [462, 450] on div "Aceitar Sugestões" at bounding box center [476, 461] width 122 height 25
click at [467, 466] on button "Aceitar Sugestões" at bounding box center [478, 461] width 115 height 23
checkbox input "false"
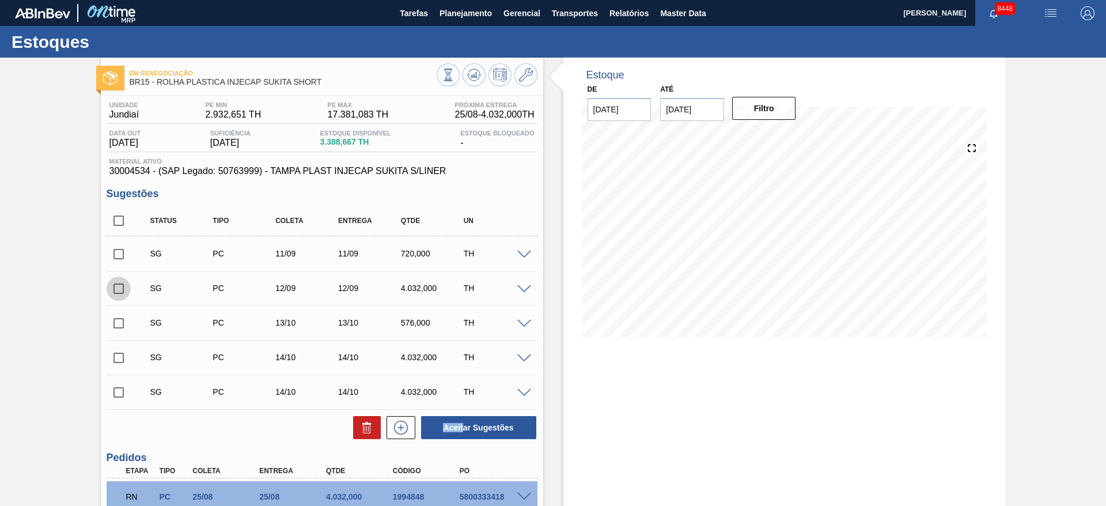
click at [120, 285] on input "checkbox" at bounding box center [119, 288] width 24 height 24
click at [487, 424] on button "Aceitar Sugestões" at bounding box center [478, 427] width 115 height 23
checkbox input "false"
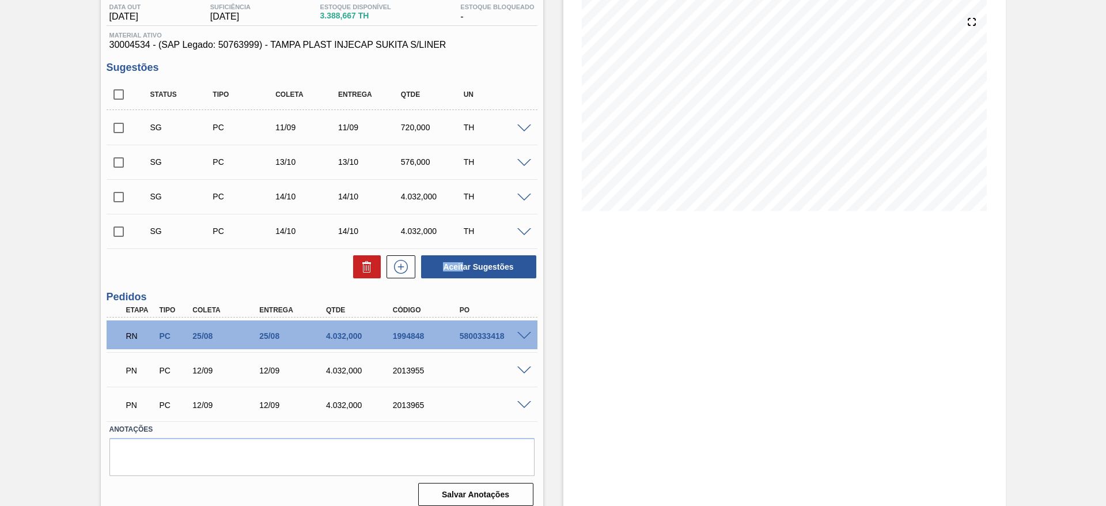
scroll to position [136, 0]
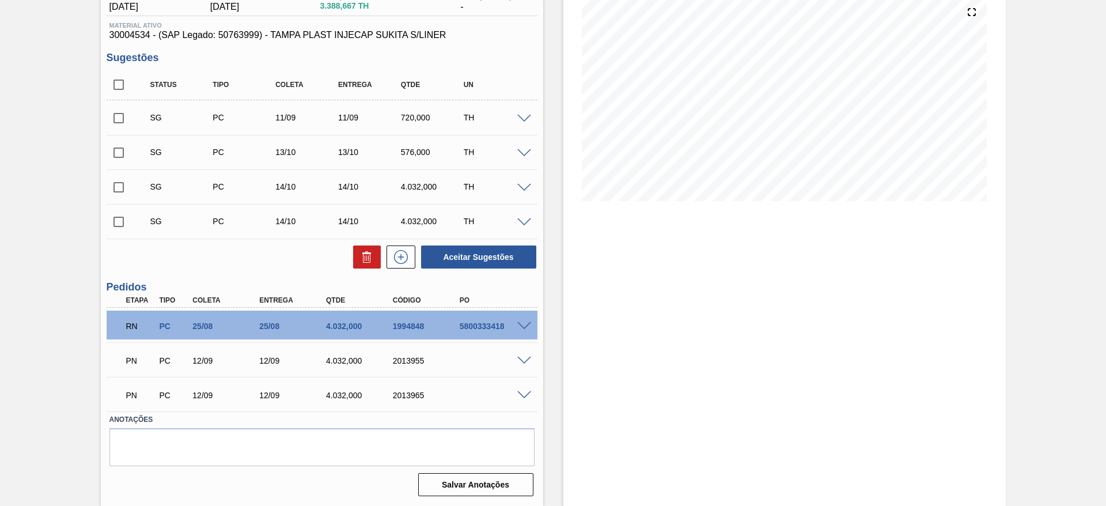
click at [517, 115] on span at bounding box center [524, 119] width 14 height 9
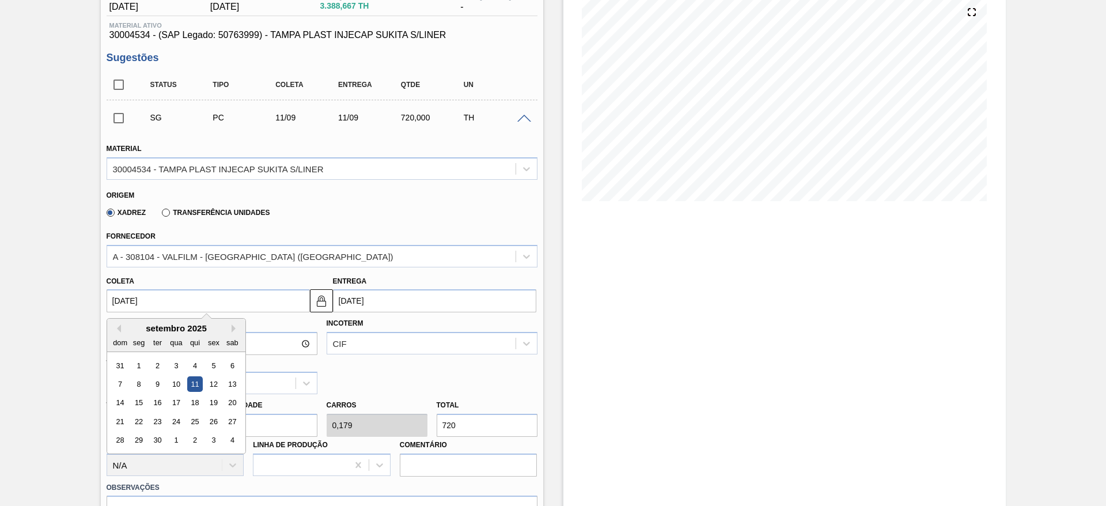
click at [142, 291] on input "11/09/2025" at bounding box center [208, 300] width 203 height 23
click at [143, 403] on div "15" at bounding box center [139, 403] width 16 height 16
type input "15/09/2025"
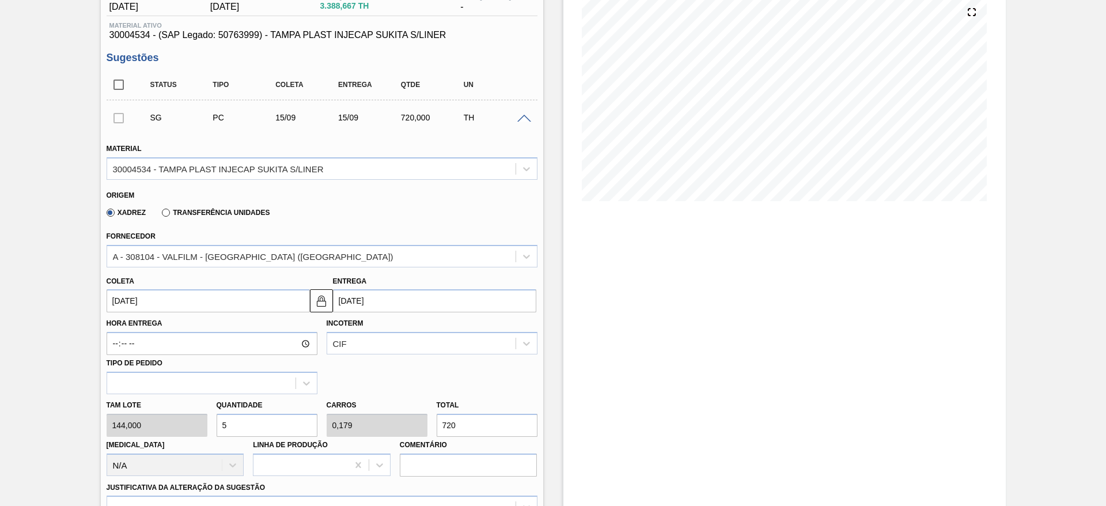
drag, startPoint x: 148, startPoint y: 314, endPoint x: 119, endPoint y: 289, distance: 38.0
click at [143, 309] on div "Material 30004534 - TAMPA PLAST INJECAP SUKITA S/LINER Origem Xadrez Transferên…" at bounding box center [322, 368] width 431 height 472
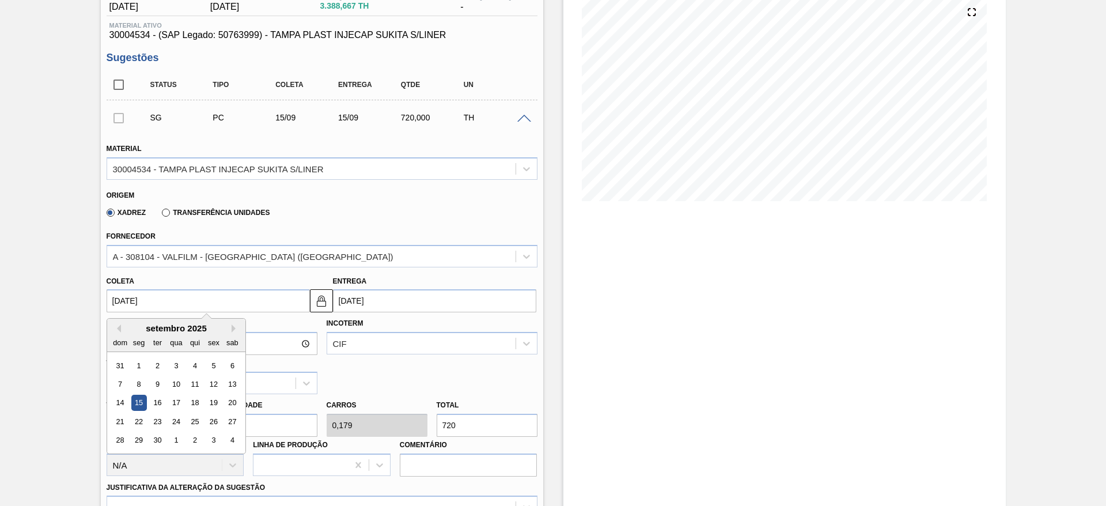
drag, startPoint x: 139, startPoint y: 296, endPoint x: 153, endPoint y: 335, distance: 41.5
click at [141, 296] on input "15/09/2025" at bounding box center [208, 300] width 203 height 23
click at [177, 404] on div "17" at bounding box center [176, 403] width 16 height 16
type input "[DATE]"
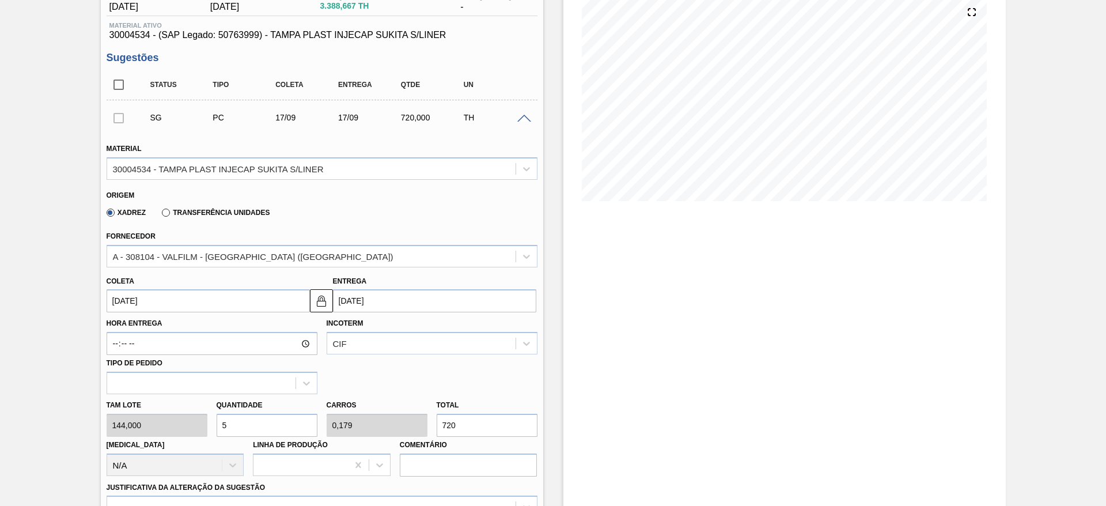
click at [206, 428] on div "Tam lote 144,000 Quantidade 5 Carros 0,179 Total 720 Doca N/A Linha de Produção…" at bounding box center [322, 435] width 440 height 82
type input "2"
type input "0,071"
type input "288"
type input "28"
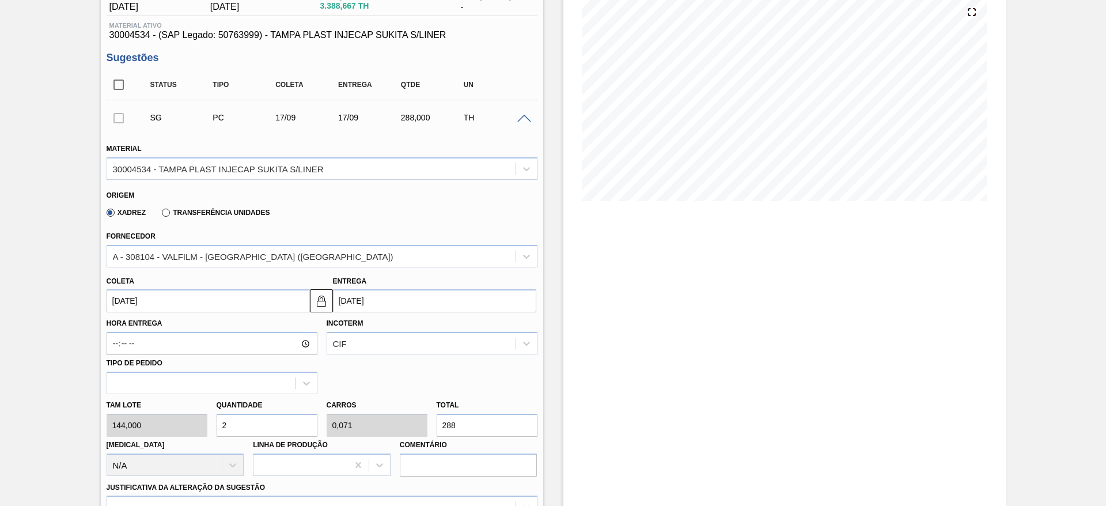
type input "1"
type input "4.032"
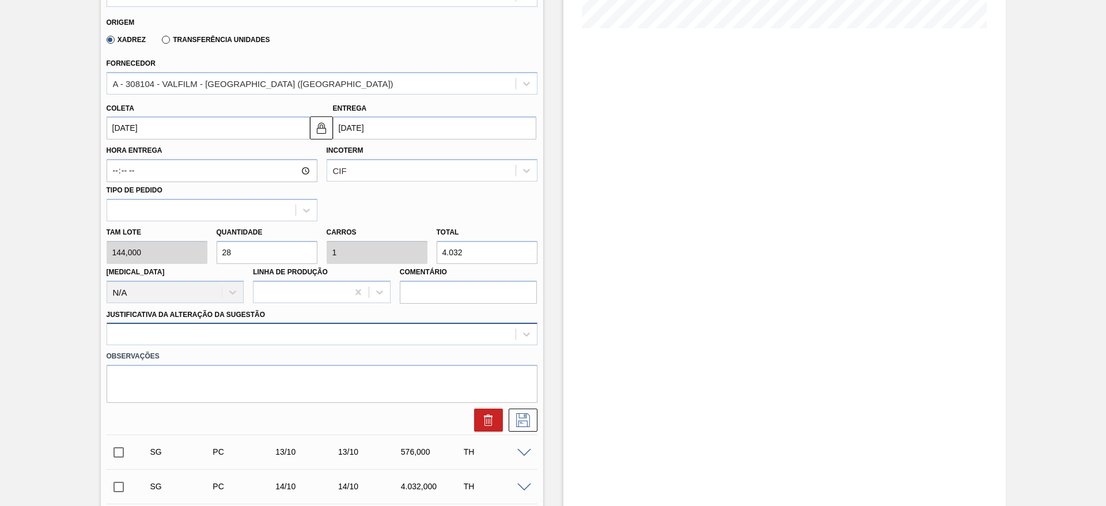
type input "28"
click at [389, 329] on div at bounding box center [322, 333] width 431 height 22
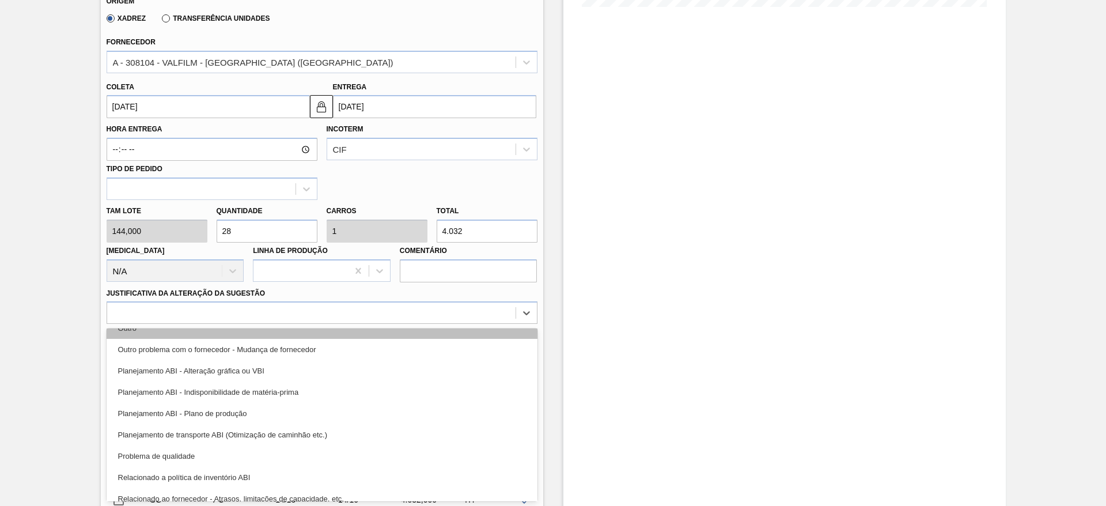
scroll to position [215, 0]
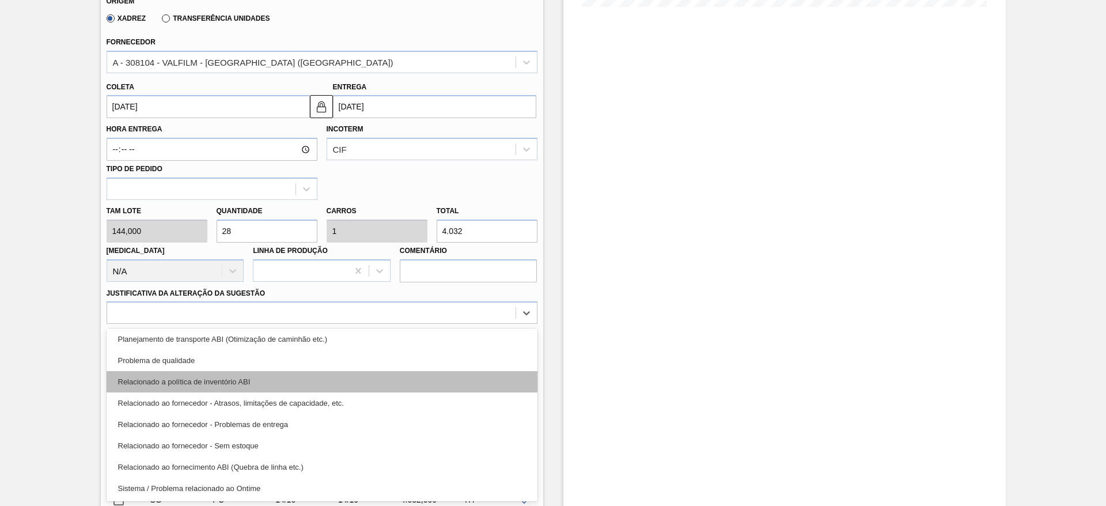
click at [403, 390] on div "Relacionado a política de inventório ABI" at bounding box center [322, 381] width 431 height 21
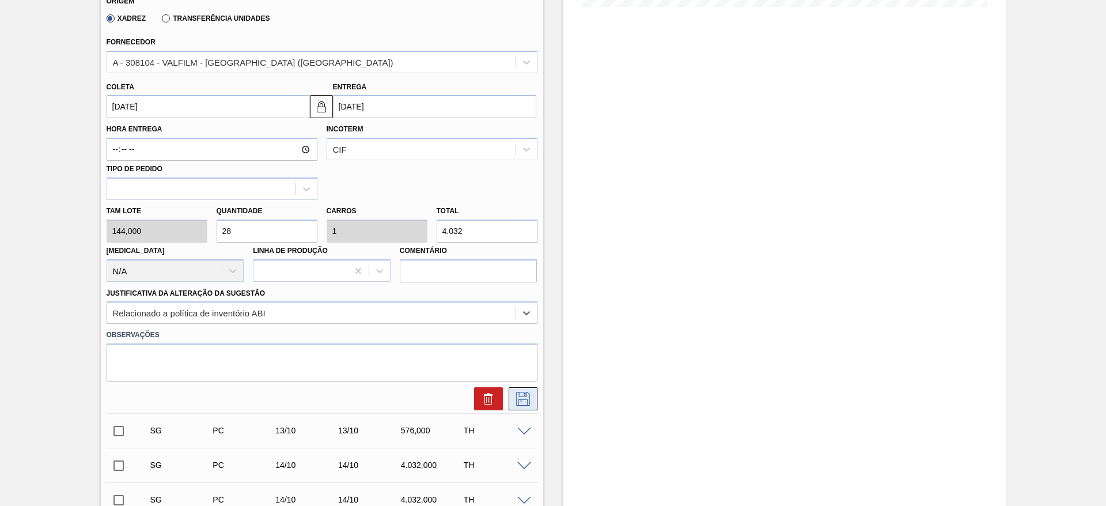
click at [515, 398] on icon at bounding box center [523, 399] width 18 height 14
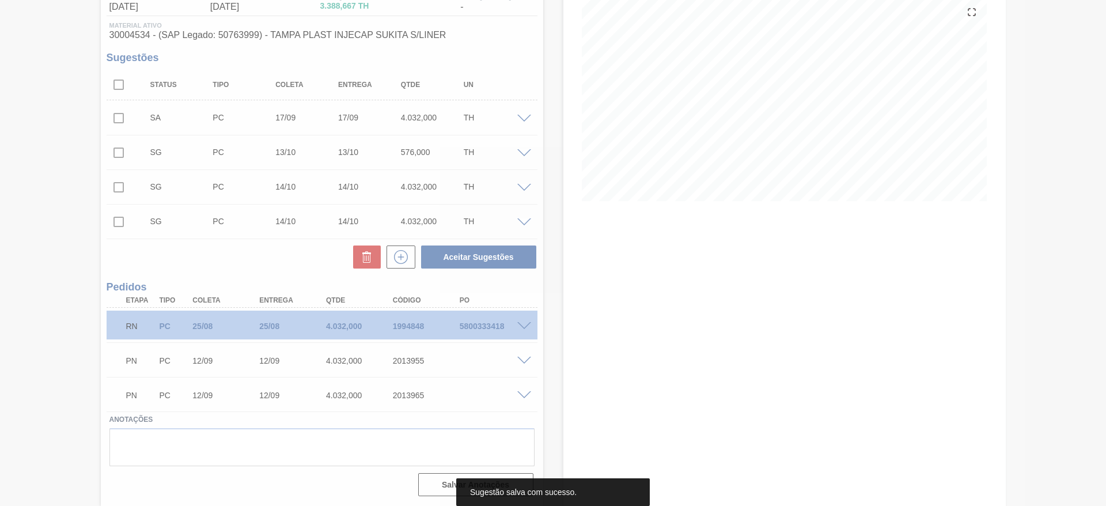
scroll to position [136, 0]
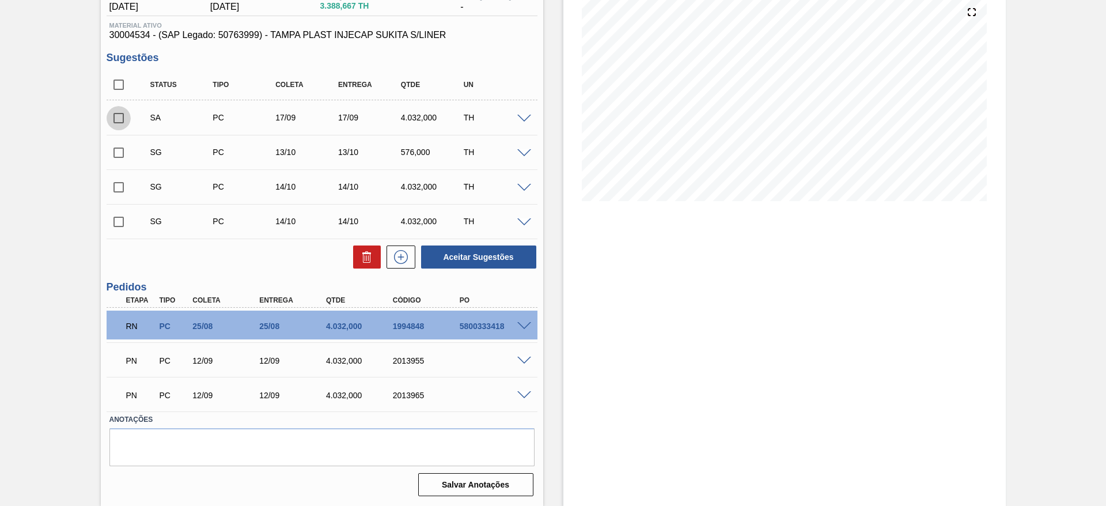
click at [120, 118] on input "checkbox" at bounding box center [119, 118] width 24 height 24
click at [467, 262] on button "Aceitar Sugestões" at bounding box center [478, 256] width 115 height 23
checkbox input "false"
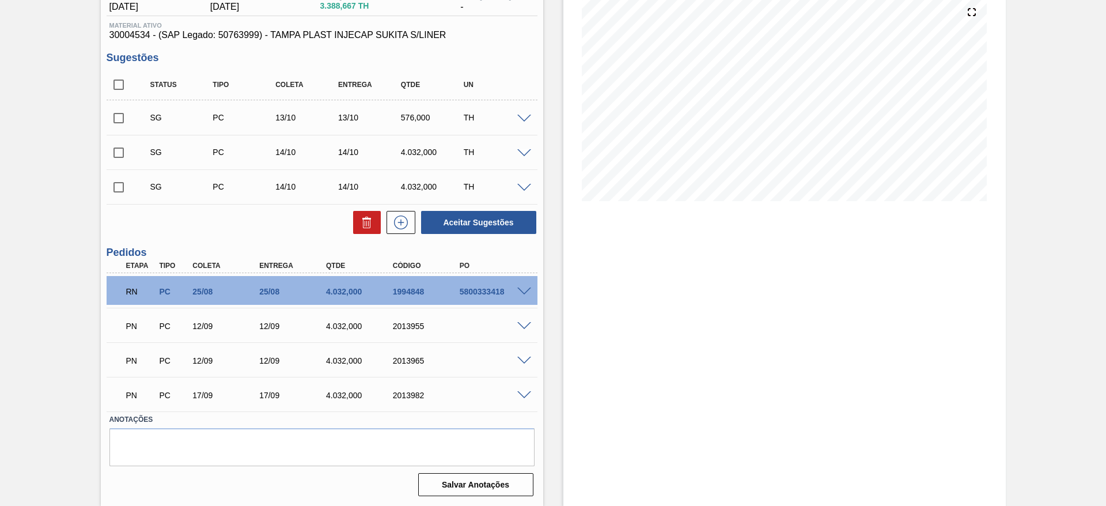
drag, startPoint x: 526, startPoint y: 352, endPoint x: 522, endPoint y: 375, distance: 22.8
click at [523, 359] on div "PN PC 12/09 12/09 4.032,000 2013965" at bounding box center [322, 359] width 431 height 29
click at [519, 366] on div "PN PC 12/09 12/09 4.032,000 2013965" at bounding box center [322, 359] width 431 height 29
click at [520, 359] on span at bounding box center [524, 360] width 14 height 9
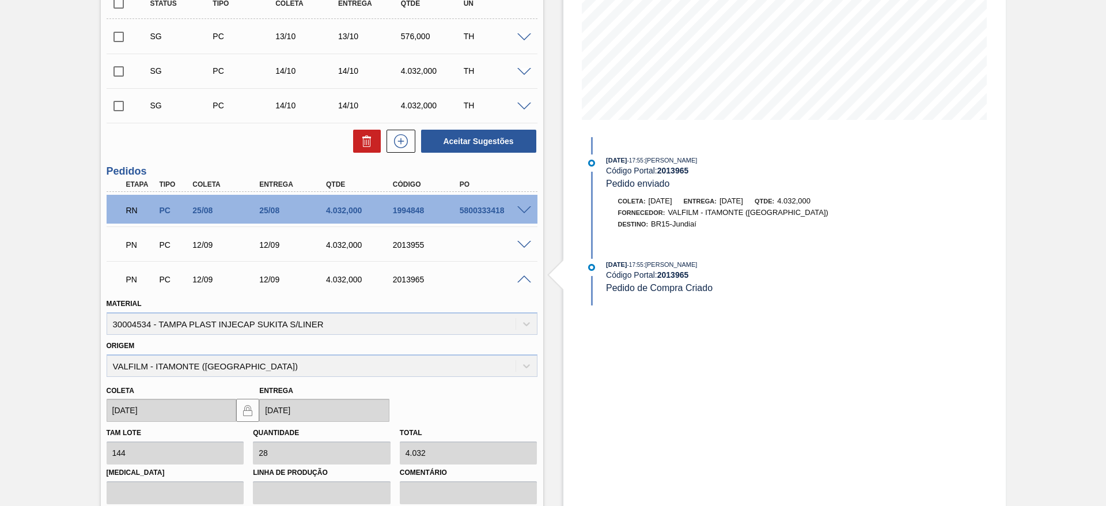
scroll to position [415, 0]
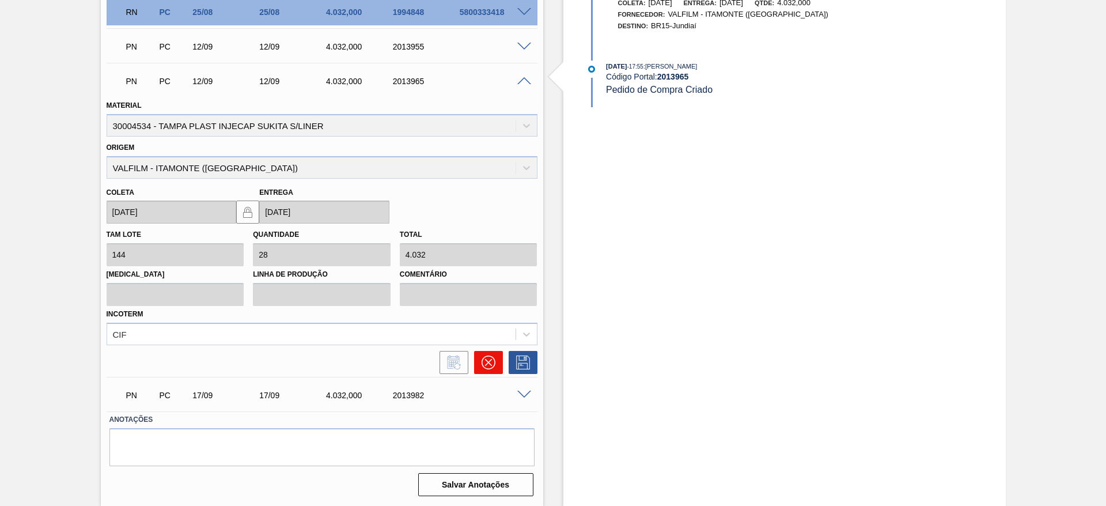
click at [487, 358] on icon at bounding box center [488, 362] width 14 height 14
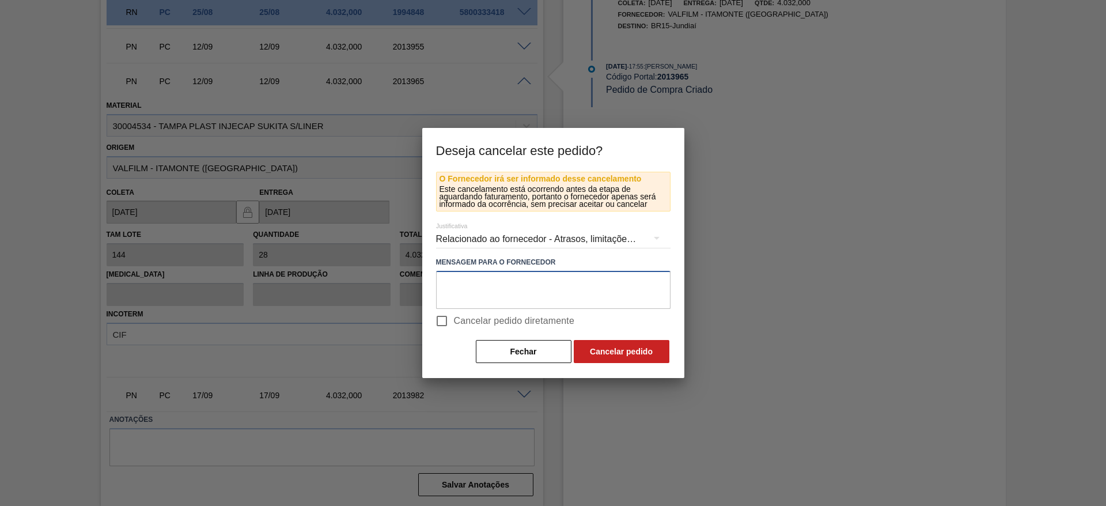
click at [529, 306] on textarea at bounding box center [553, 290] width 234 height 38
click at [529, 312] on label "Cancelar pedido diretamente" at bounding box center [502, 321] width 145 height 24
click at [454, 312] on input "Cancelar pedido diretamente" at bounding box center [442, 321] width 24 height 24
checkbox input "true"
click at [621, 352] on button "Cancelar pedido" at bounding box center [622, 351] width 96 height 23
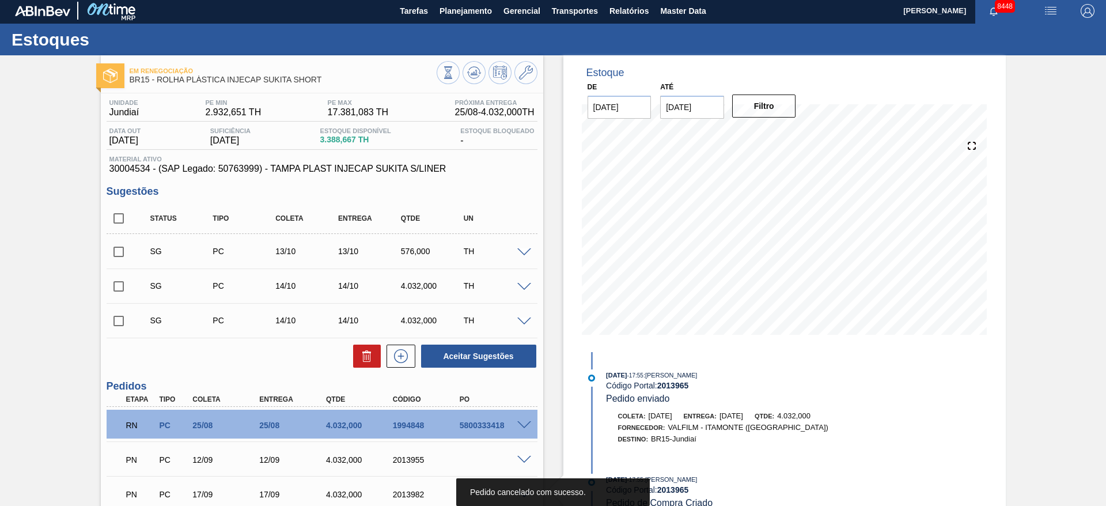
scroll to position [0, 0]
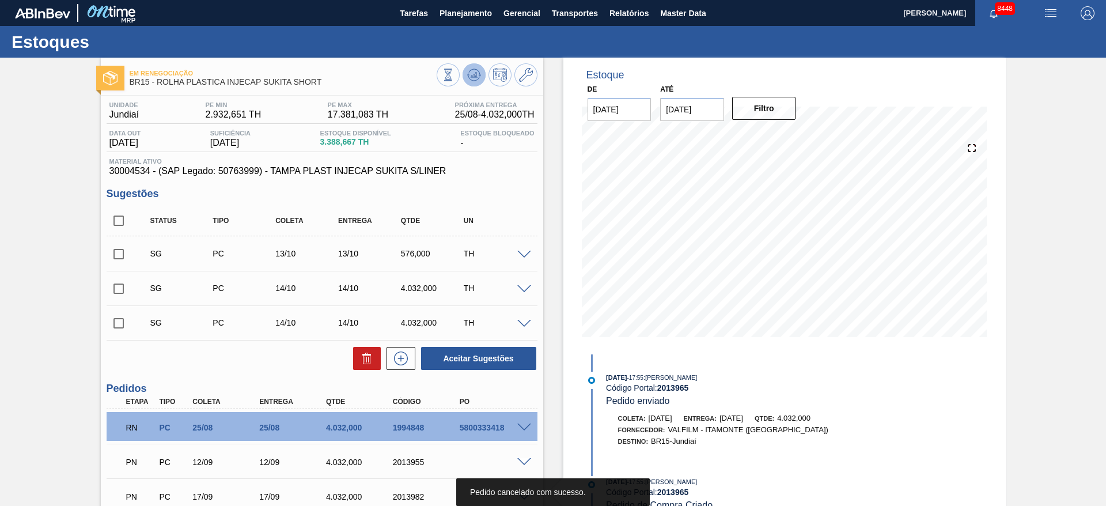
click at [454, 74] on icon at bounding box center [448, 75] width 13 height 13
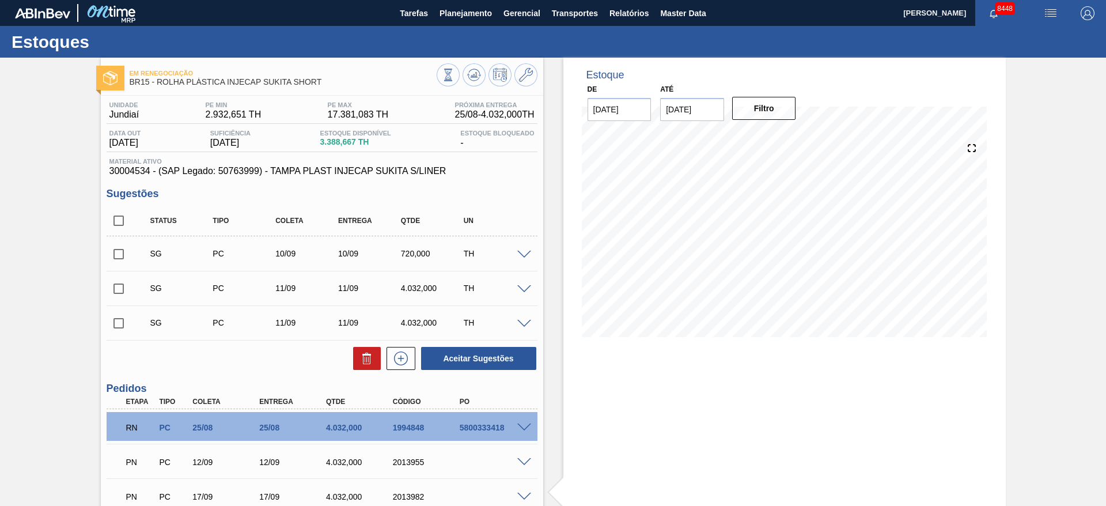
drag, startPoint x: 117, startPoint y: 215, endPoint x: 145, endPoint y: 225, distance: 29.3
click at [117, 215] on input "checkbox" at bounding box center [119, 220] width 24 height 24
checkbox input "true"
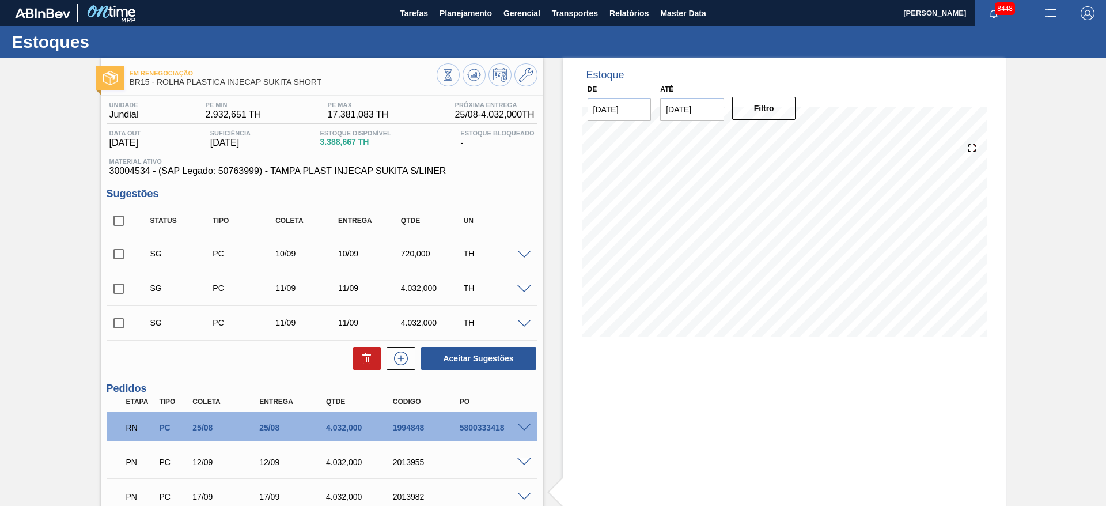
checkbox input "true"
click at [0, 0] on icon at bounding box center [0, 0] width 0 height 0
checkbox input "false"
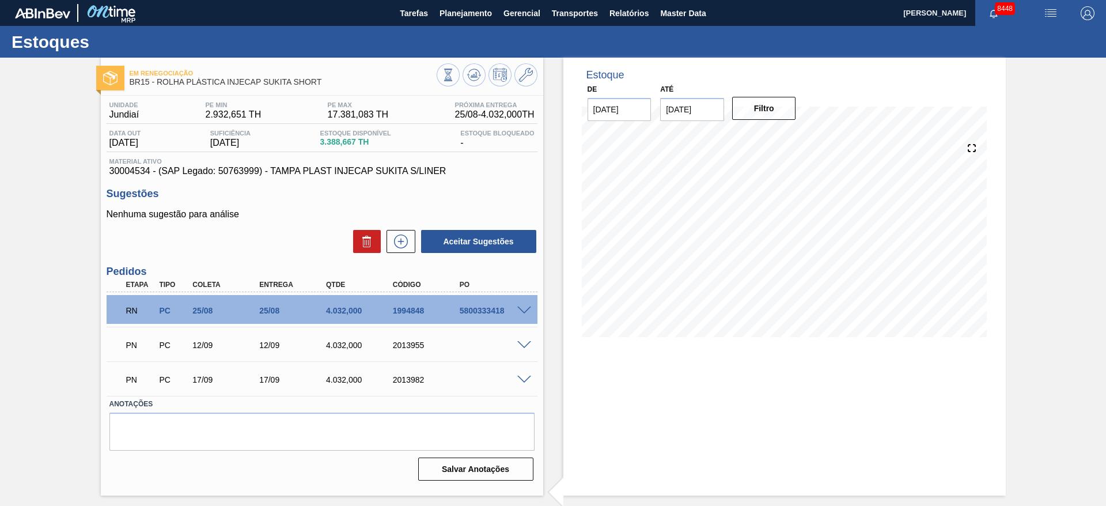
click at [522, 312] on span at bounding box center [524, 310] width 14 height 9
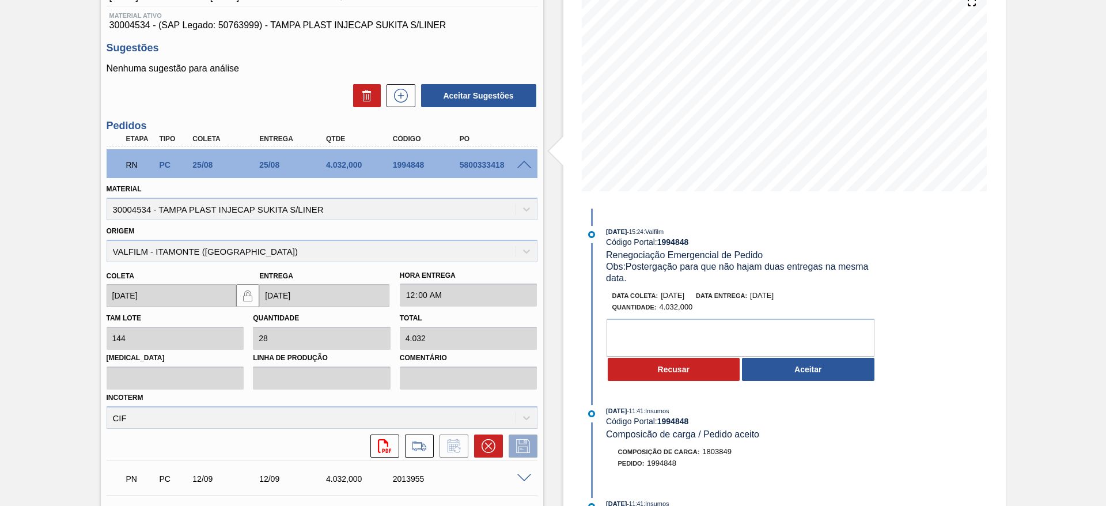
scroll to position [173, 0]
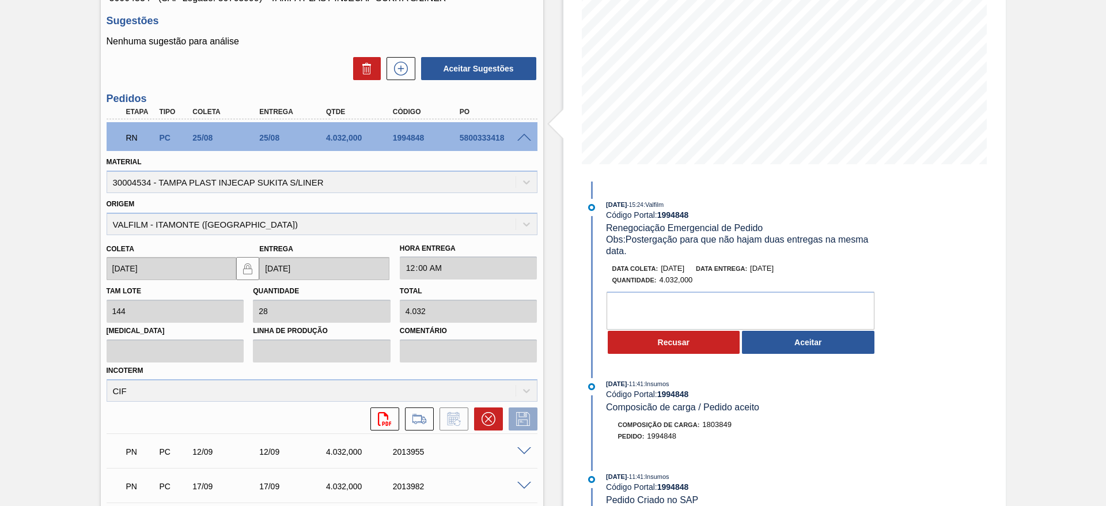
click at [792, 344] on button "Aceitar" at bounding box center [808, 342] width 132 height 23
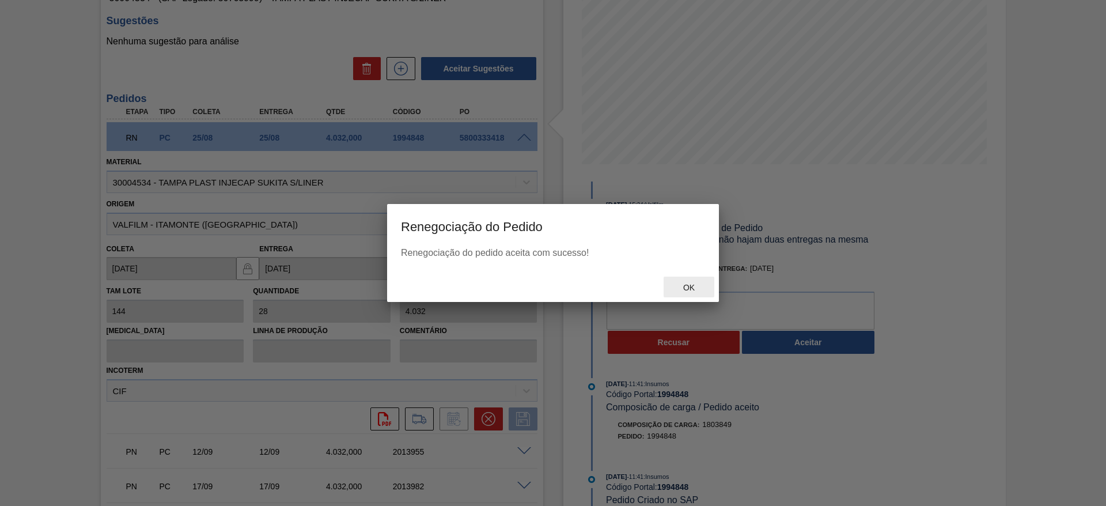
click at [701, 287] on span "Ok" at bounding box center [689, 287] width 30 height 9
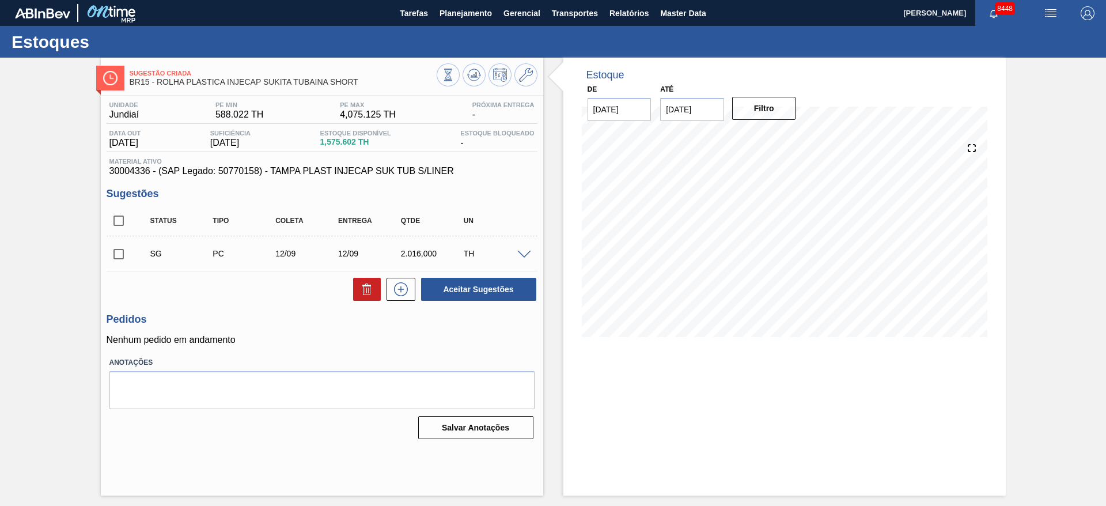
click at [535, 253] on div at bounding box center [525, 253] width 23 height 9
click at [525, 249] on div at bounding box center [525, 253] width 23 height 9
click at [523, 257] on span at bounding box center [524, 255] width 14 height 9
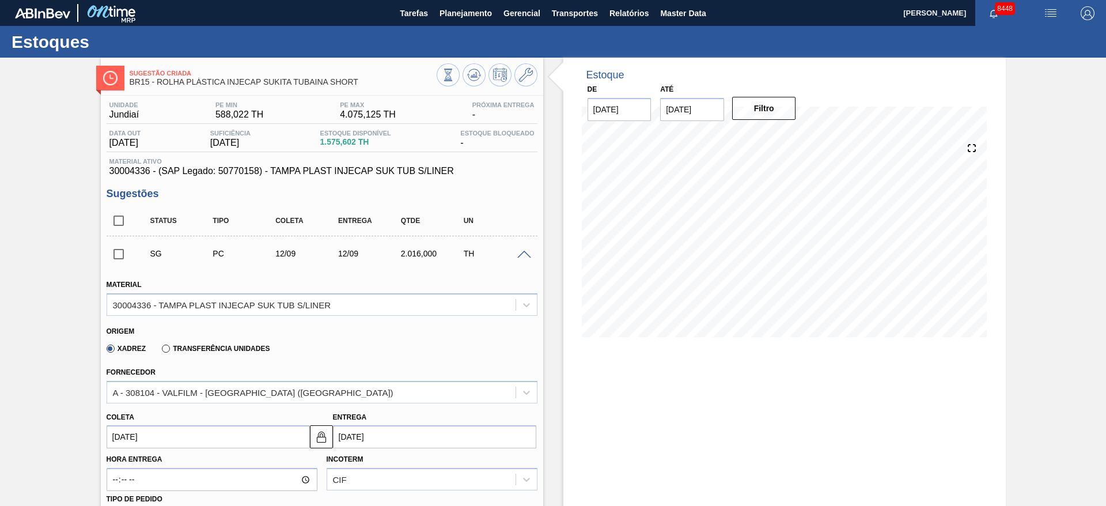
click at [145, 442] on input "[DATE]" at bounding box center [208, 436] width 203 height 23
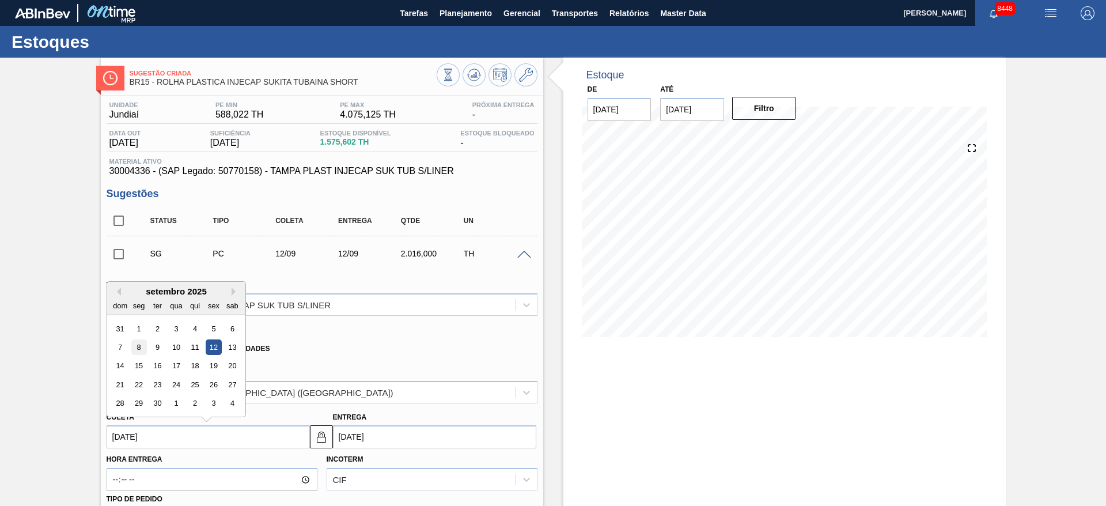
click at [141, 350] on div "8" at bounding box center [139, 347] width 16 height 16
type input "[DATE]"
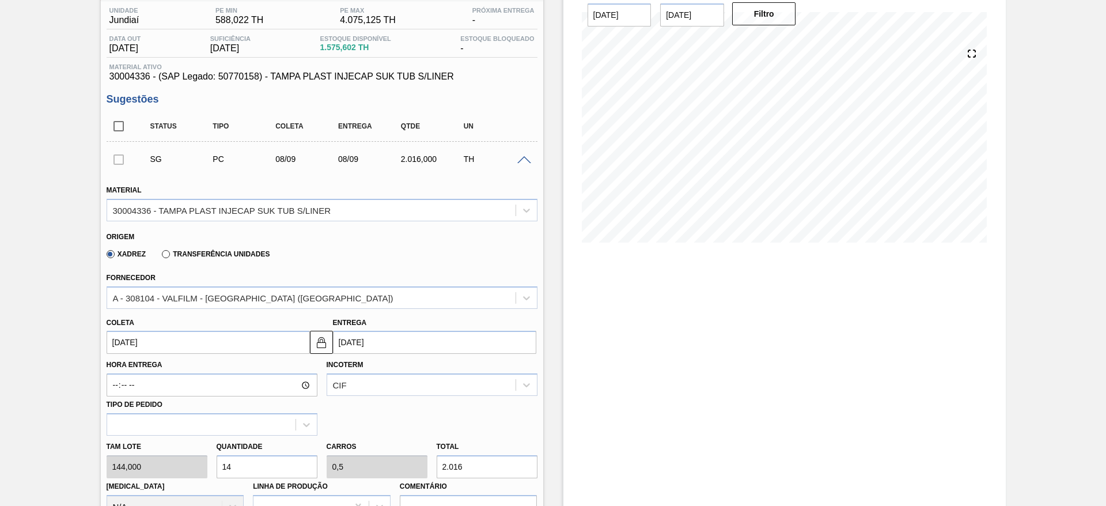
scroll to position [259, 0]
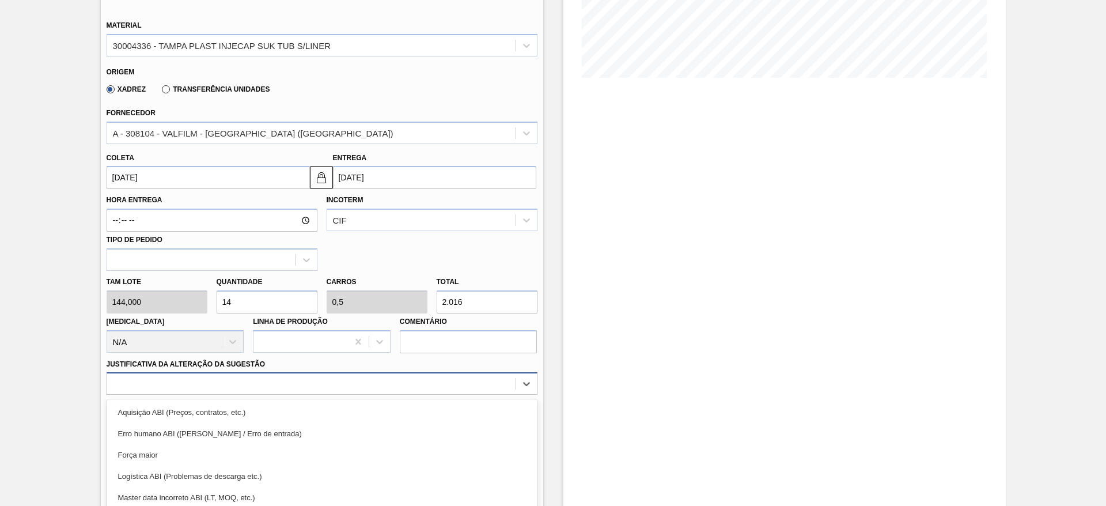
click at [443, 388] on div "option Força maior focused, 3 of 18. 18 results available. Use Up and Down to c…" at bounding box center [322, 383] width 431 height 22
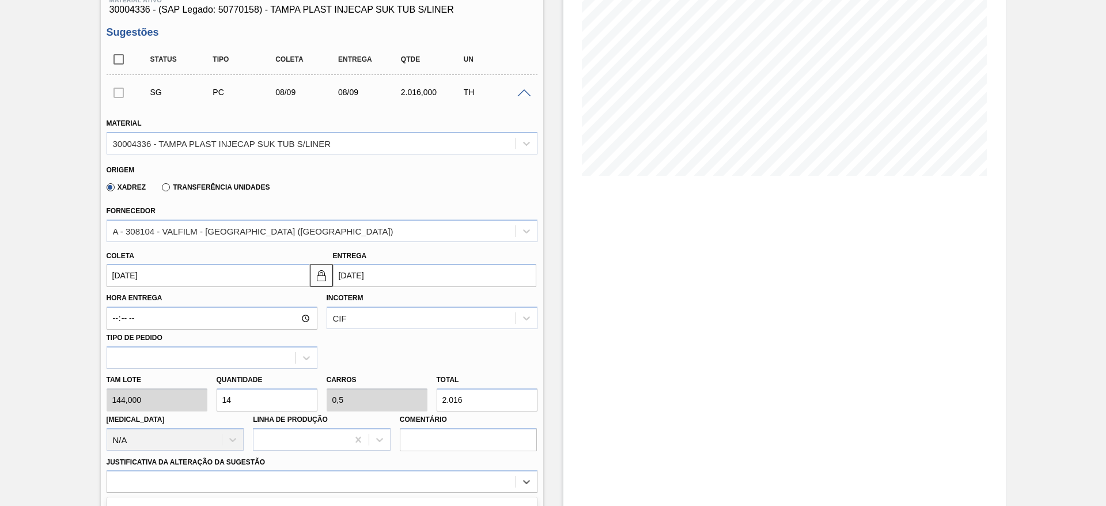
scroll to position [173, 0]
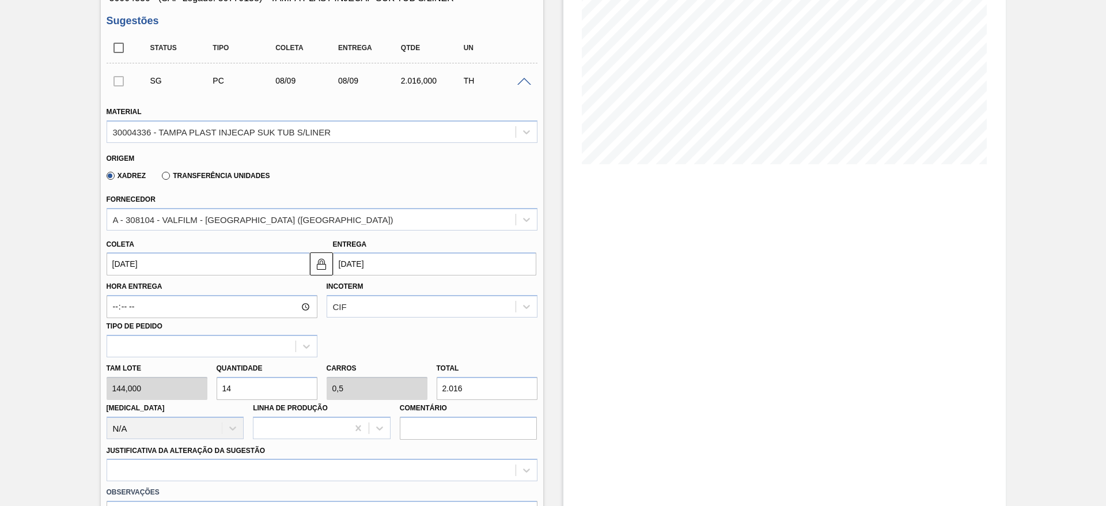
type input "1"
type input "0,036"
type input "144"
type input "18"
type input "0,643"
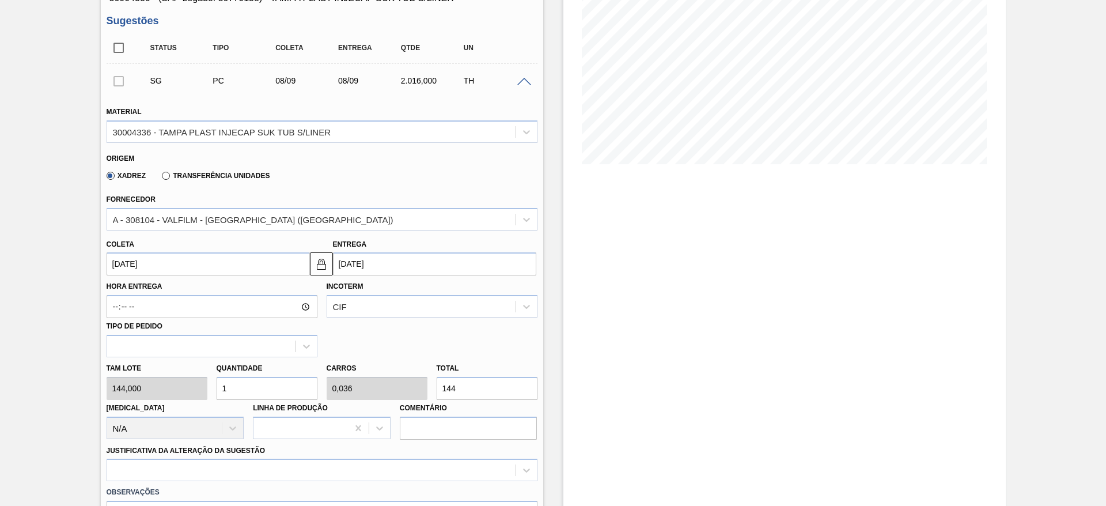
type input "2.592"
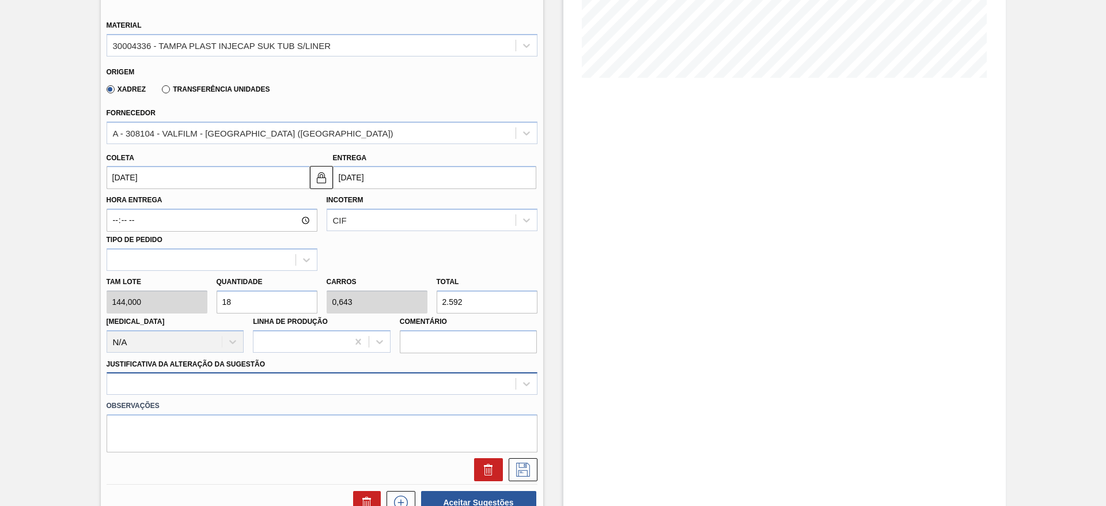
type input "18"
click at [476, 377] on div at bounding box center [322, 383] width 431 height 22
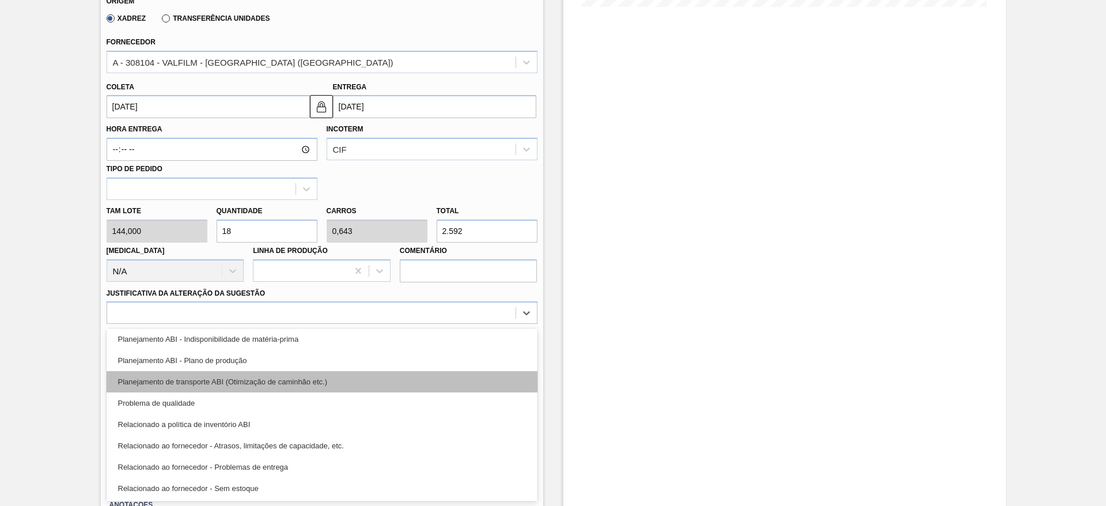
click at [397, 374] on div "Planejamento de transporte ABI (Otimização de caminhão etc.)" at bounding box center [322, 381] width 431 height 21
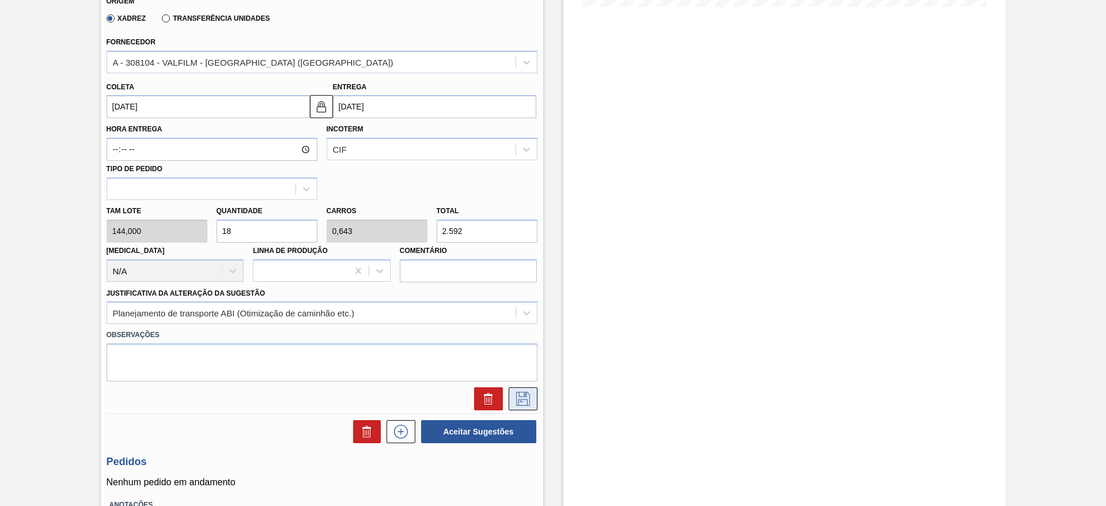
click at [509, 405] on button at bounding box center [523, 398] width 29 height 23
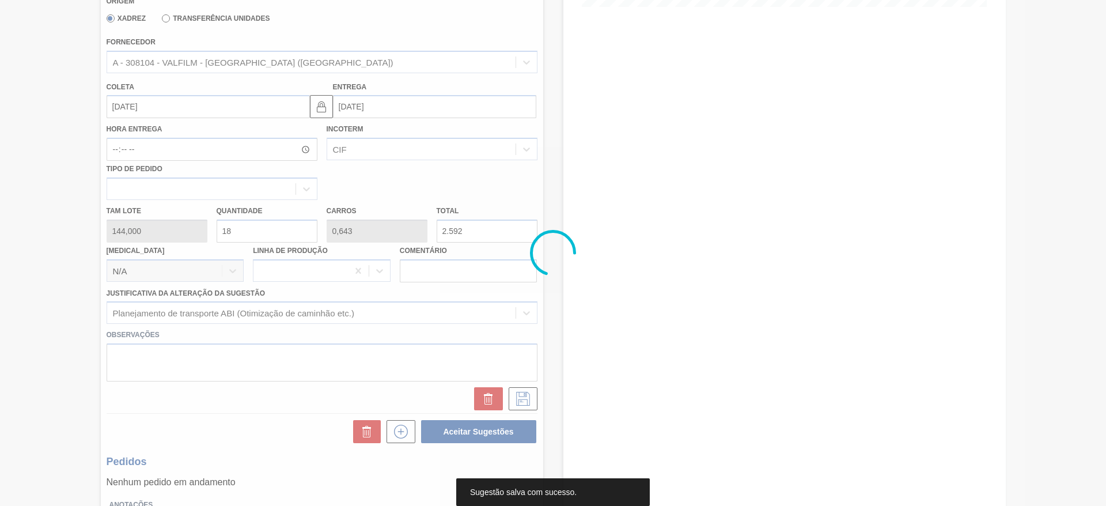
scroll to position [0, 0]
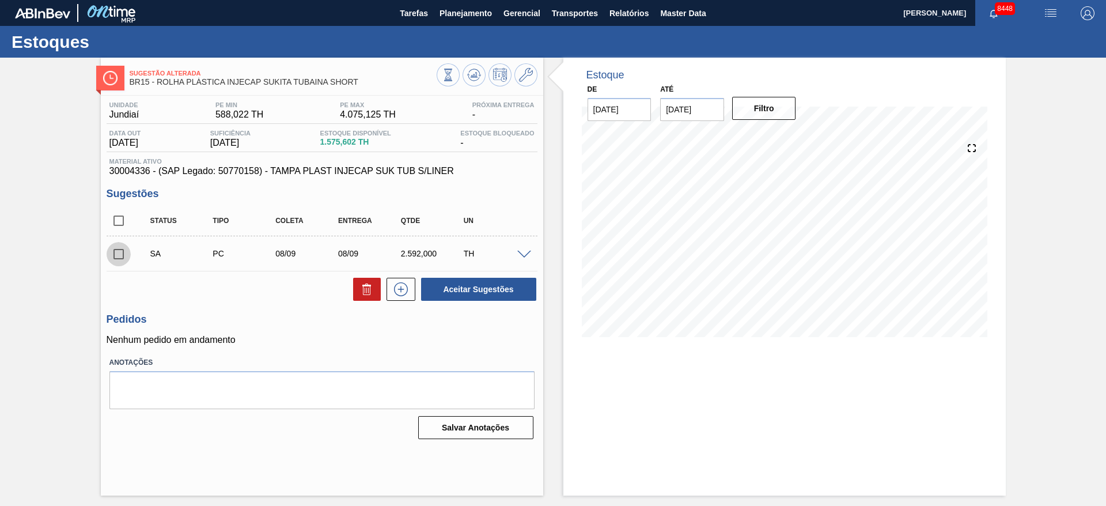
click at [120, 255] on input "checkbox" at bounding box center [119, 254] width 24 height 24
click at [492, 289] on button "Aceitar Sugestões" at bounding box center [478, 289] width 115 height 23
checkbox input "false"
click at [454, 76] on icon at bounding box center [448, 75] width 13 height 13
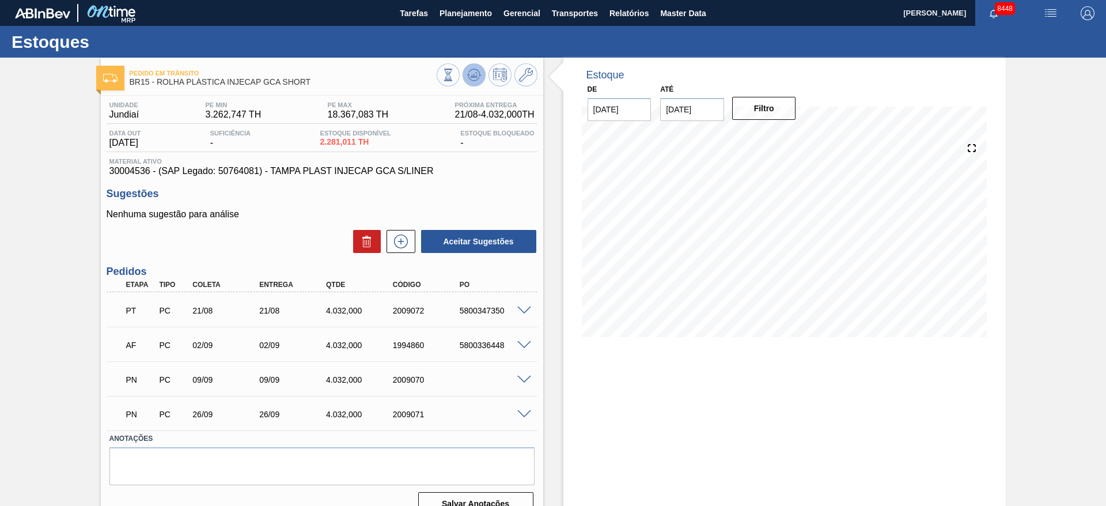
click at [454, 73] on icon at bounding box center [448, 75] width 13 height 13
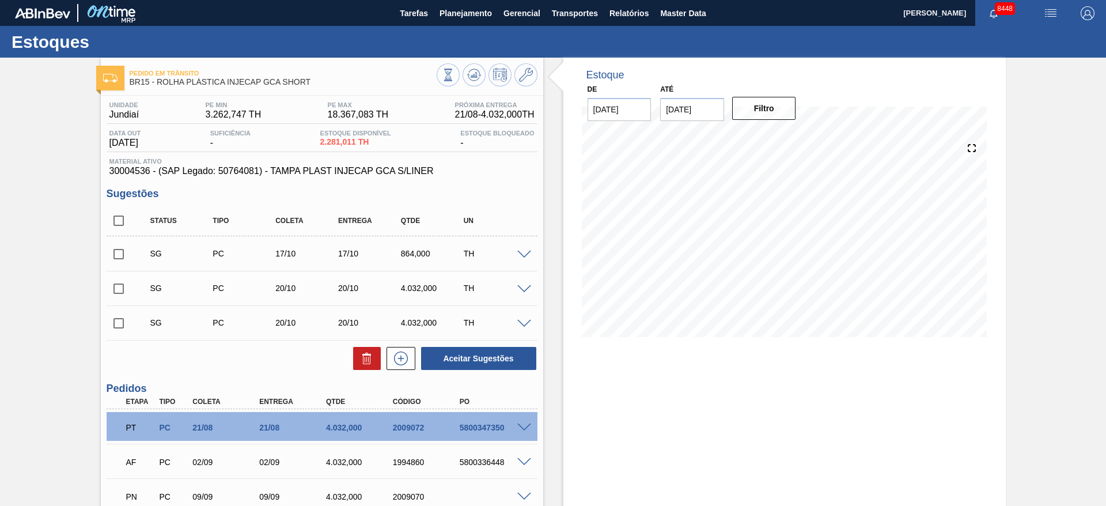
click at [521, 256] on span at bounding box center [524, 255] width 14 height 9
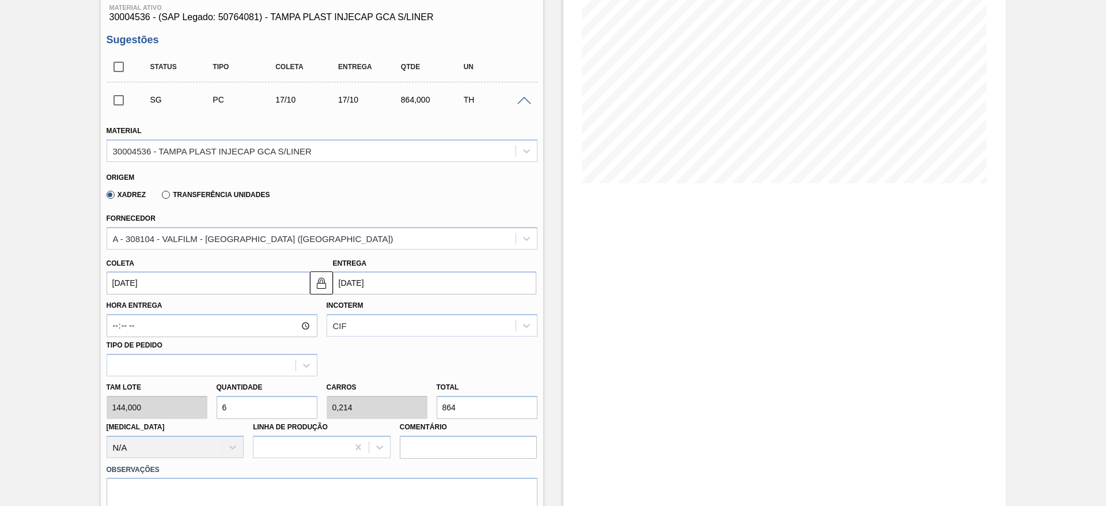
scroll to position [173, 0]
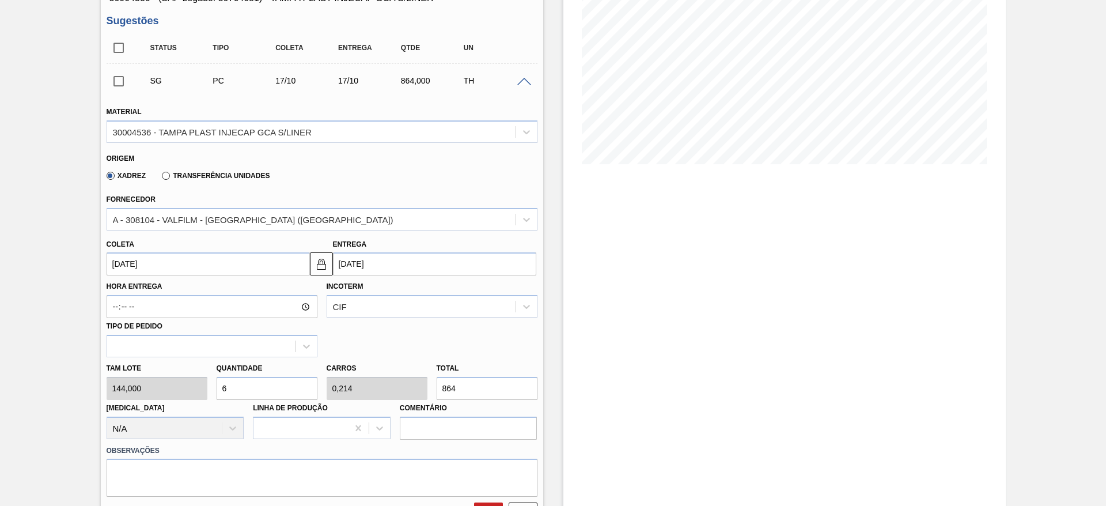
click at [200, 386] on div "Tam lote 144,000 Quantidade 6 Carros 0,214 Total 864 Doca N/A Linha de Produção…" at bounding box center [322, 398] width 440 height 82
type input "2"
type input "0,071"
type input "288"
type input "28"
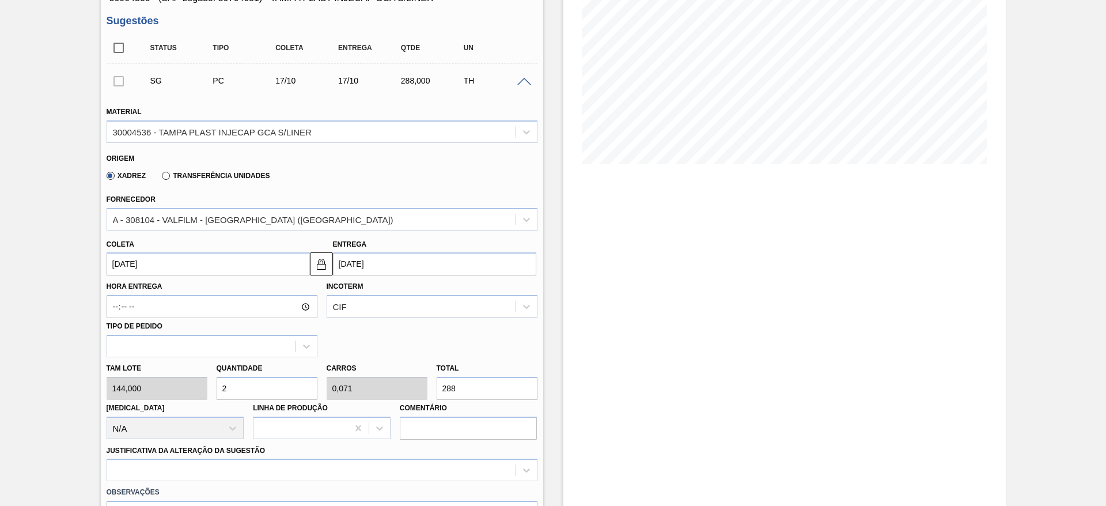
type input "1"
type input "4.032"
type input "28"
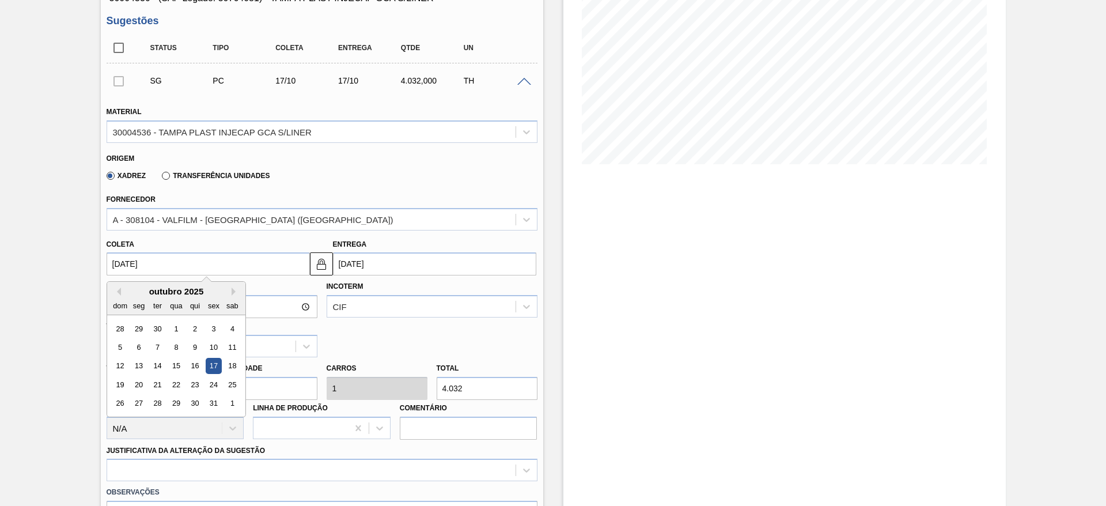
click at [139, 259] on input "17/10/2025" at bounding box center [208, 263] width 203 height 23
click at [118, 289] on button "Previous Month" at bounding box center [117, 291] width 8 height 8
click at [188, 362] on div "18" at bounding box center [195, 366] width 16 height 16
type input "[DATE]"
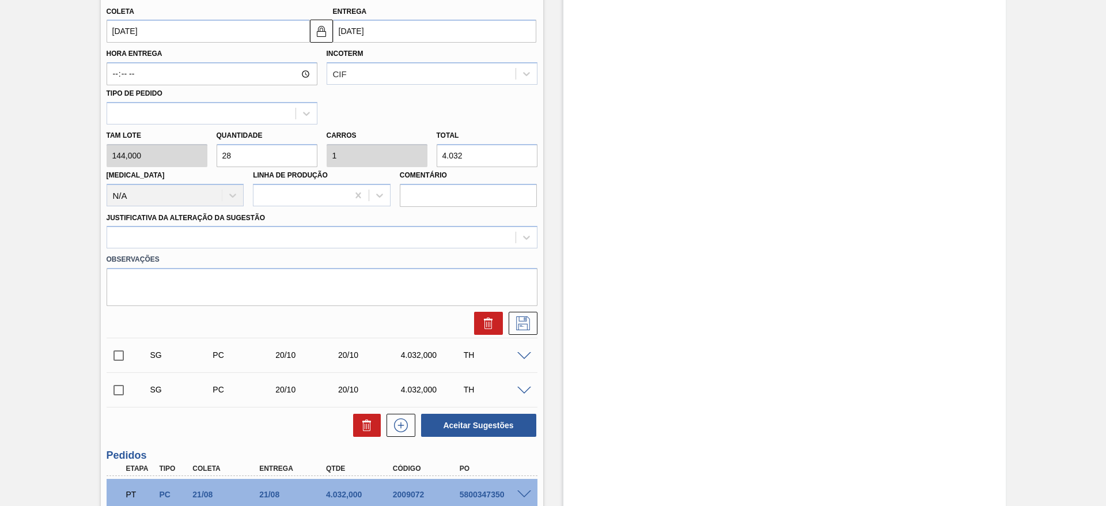
scroll to position [432, 0]
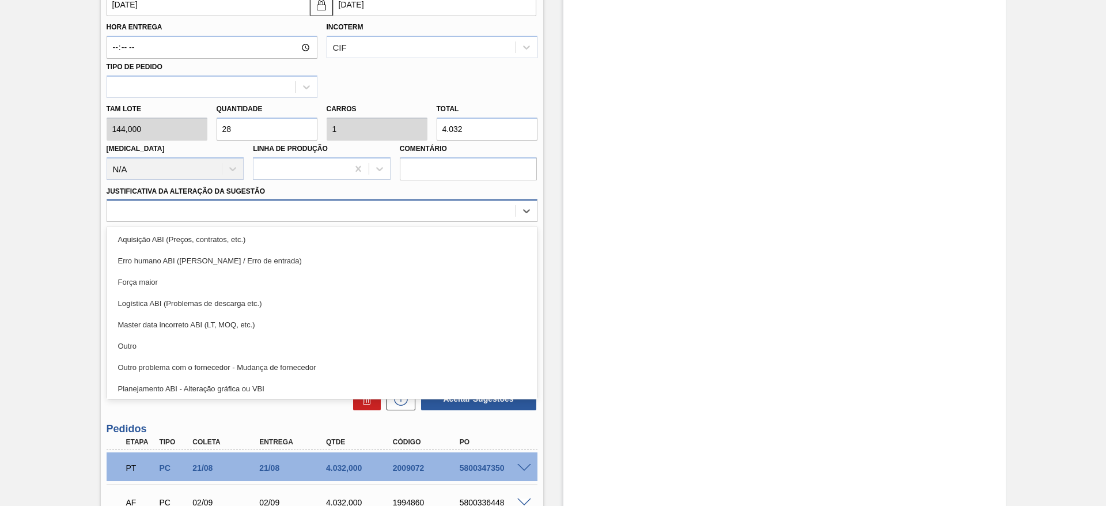
click at [413, 208] on div at bounding box center [311, 211] width 408 height 17
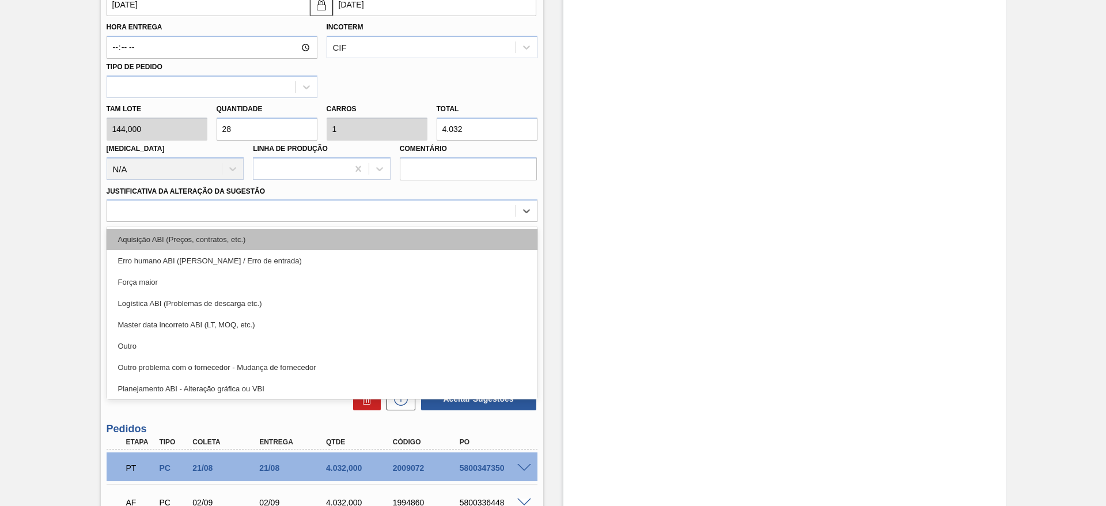
click at [413, 249] on div "Aquisição ABI (Preços, contratos, etc.)" at bounding box center [322, 239] width 431 height 21
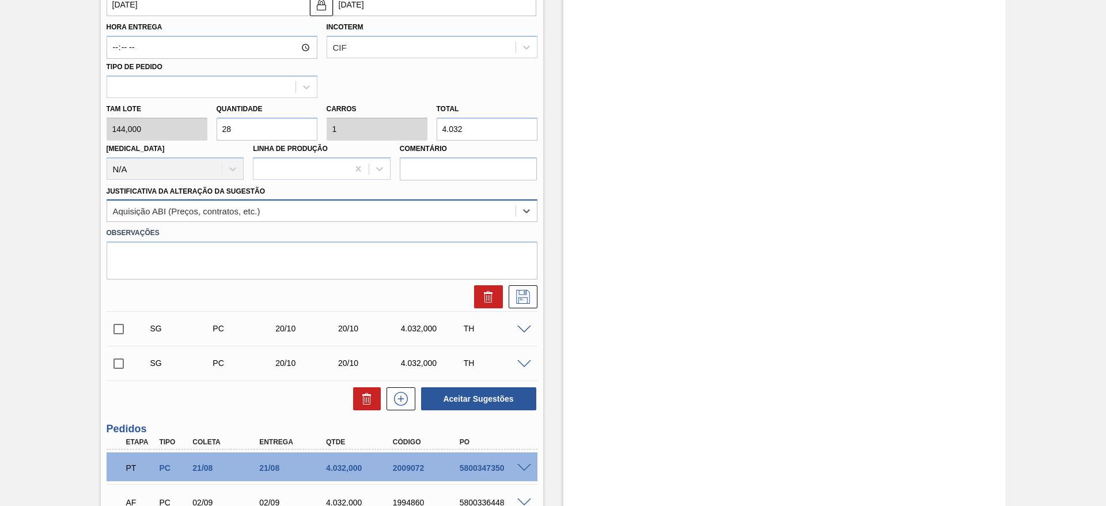
click at [465, 201] on div "Aquisição ABI (Preços, contratos, etc.)" at bounding box center [322, 210] width 431 height 22
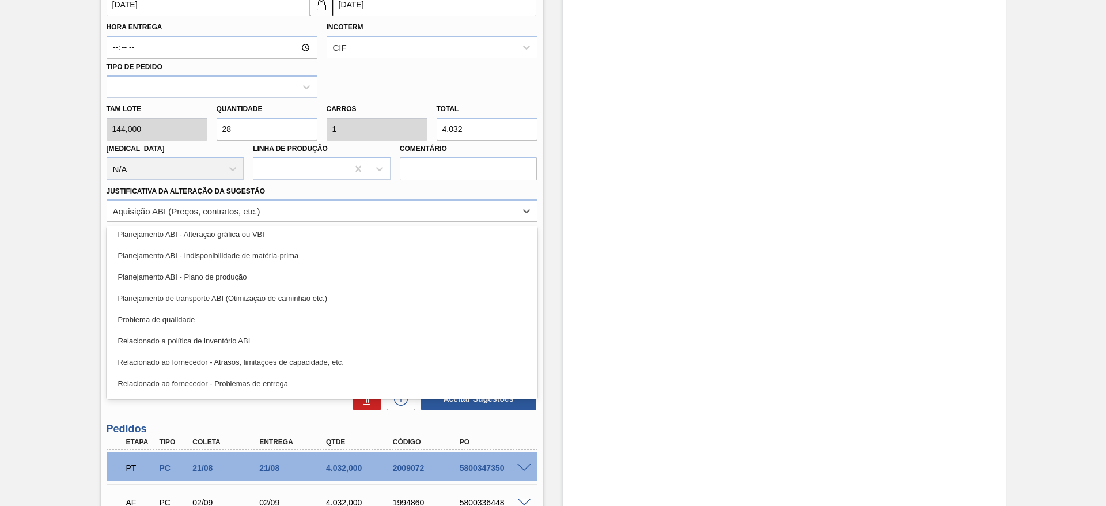
scroll to position [215, 0]
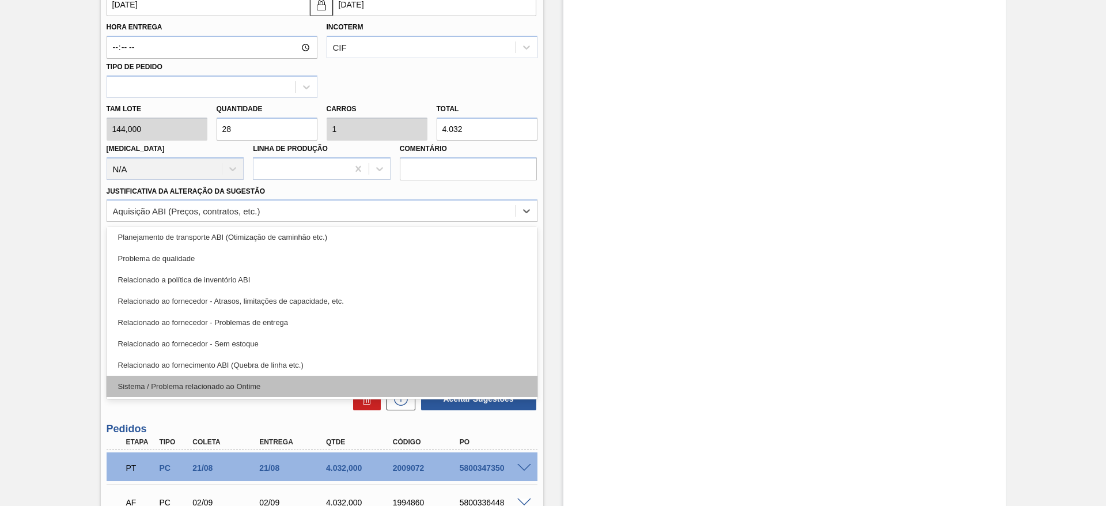
click at [423, 380] on div "Sistema / Problema relacionado ao Ontime" at bounding box center [322, 385] width 431 height 21
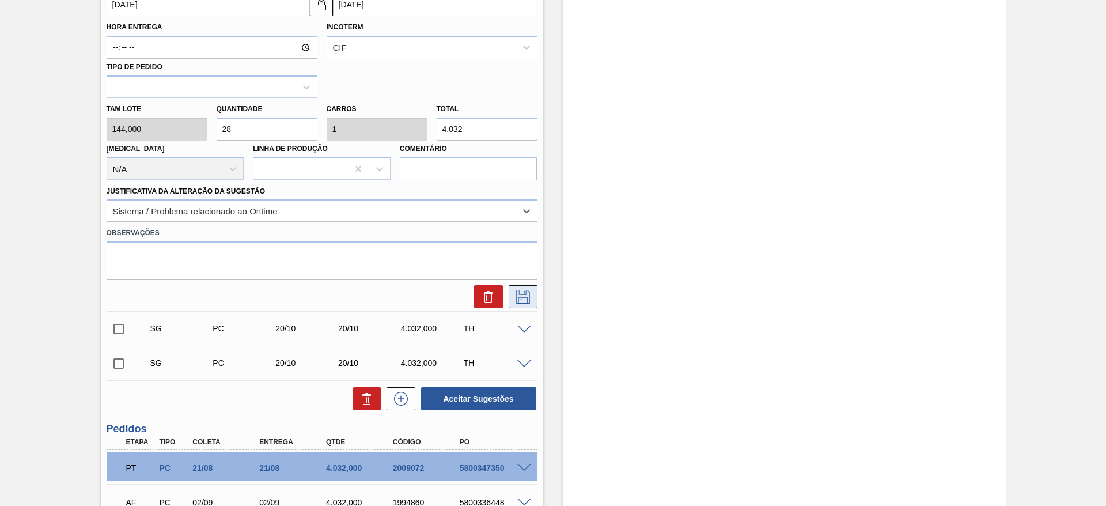
click at [529, 293] on icon at bounding box center [523, 297] width 18 height 14
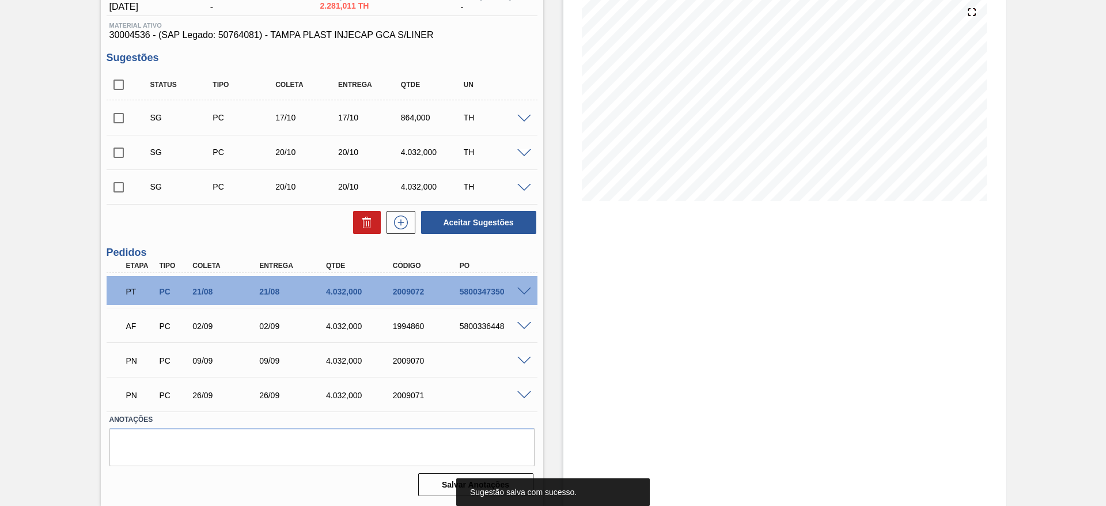
scroll to position [50, 0]
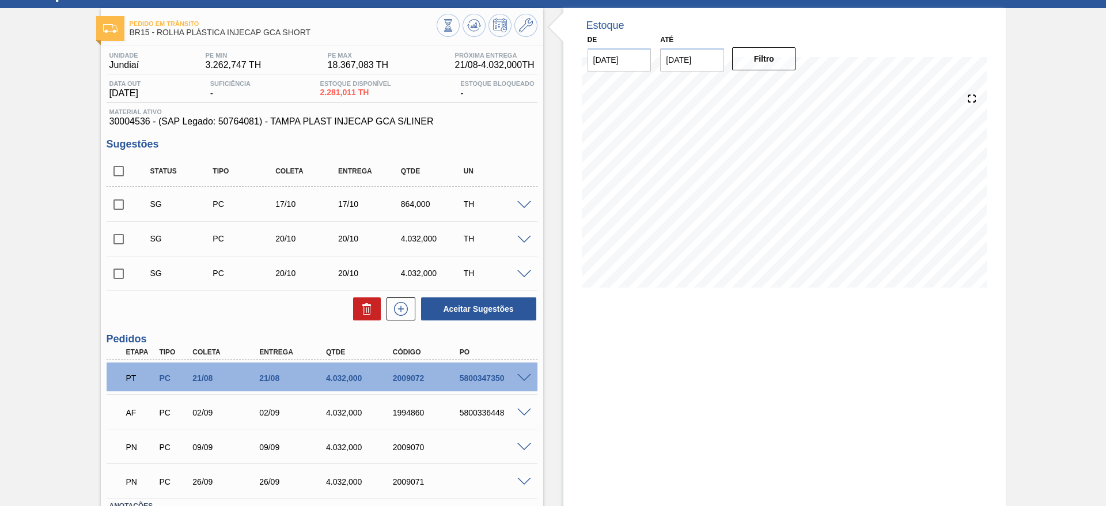
click at [521, 204] on span at bounding box center [524, 205] width 14 height 9
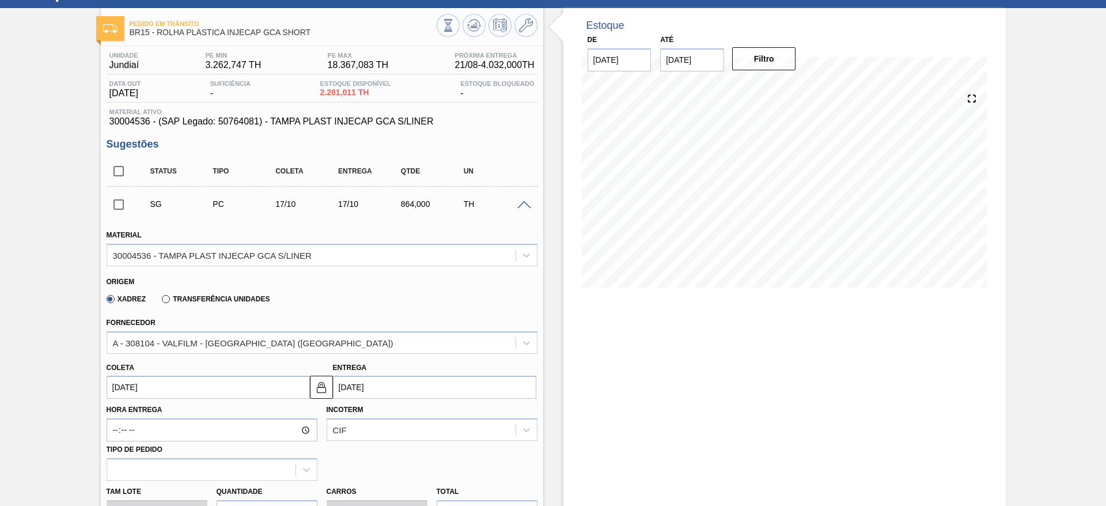
scroll to position [222, 0]
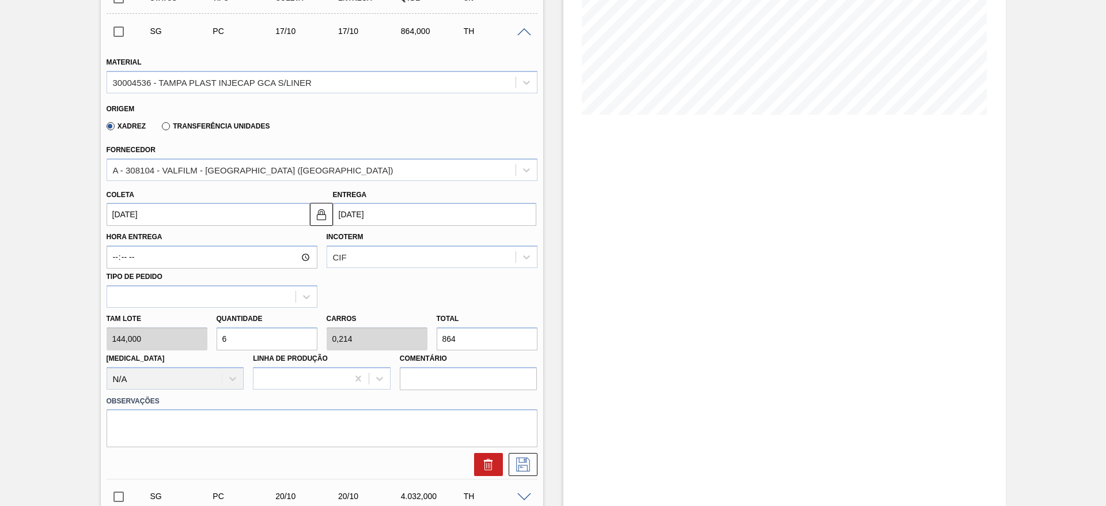
click at [173, 334] on div "Tam lote 144,000 Quantidade 6 Carros 0,214 Total 864 Doca N/A Linha de Produção…" at bounding box center [322, 349] width 440 height 82
type input "2"
type input "0,071"
type input "288"
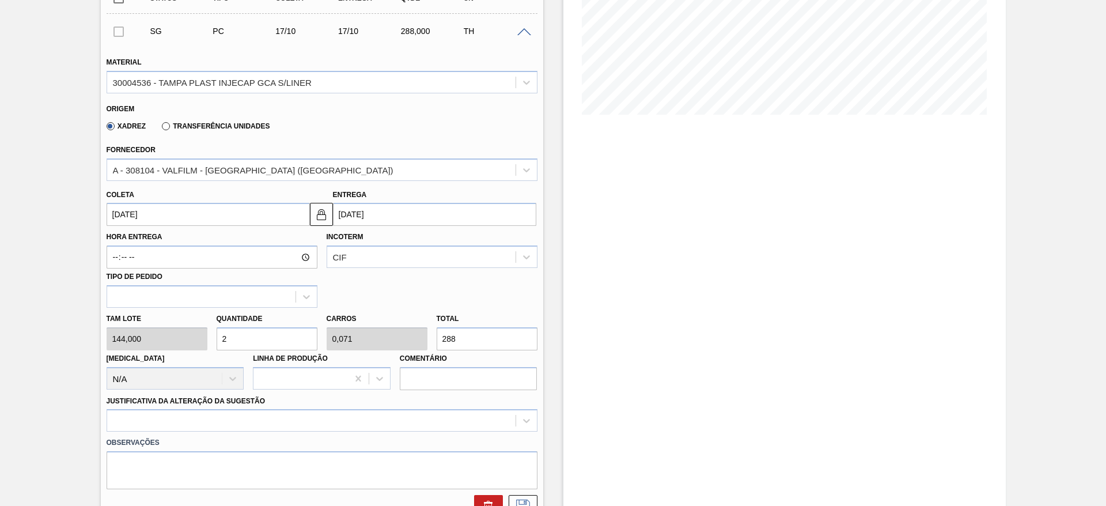
type input "28"
type input "1"
type input "4.032"
type input "28"
click at [146, 233] on label "Hora Entrega" at bounding box center [212, 237] width 211 height 17
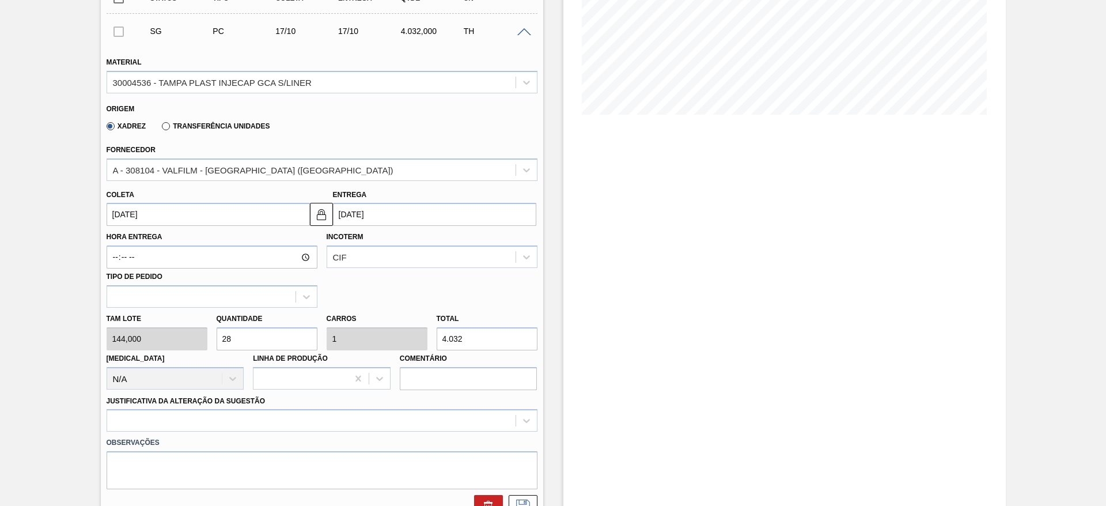
click at [146, 245] on input "Hora Entrega" at bounding box center [212, 256] width 211 height 23
click at [138, 221] on input "17/10/2025" at bounding box center [208, 214] width 203 height 23
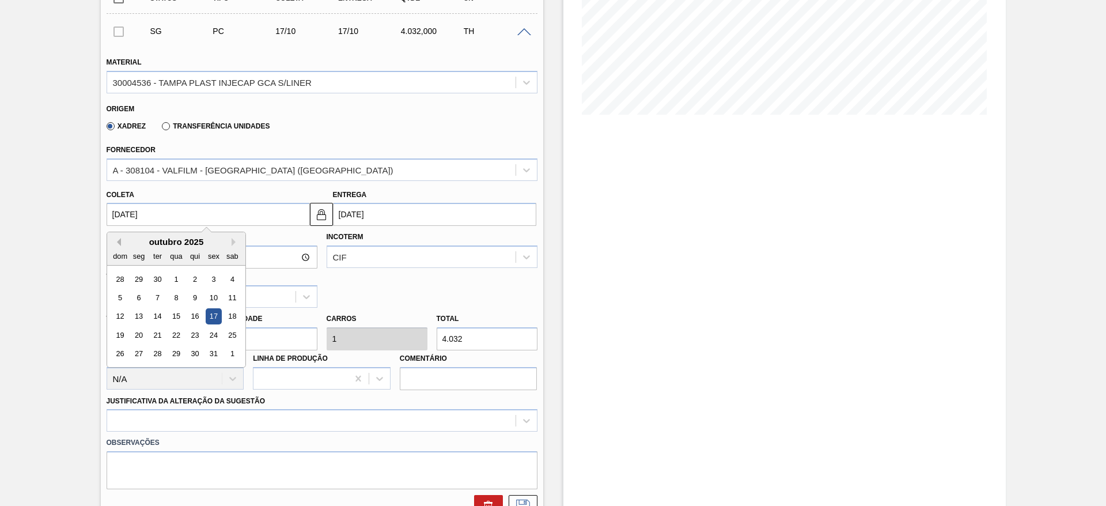
click at [113, 242] on button "Previous Month" at bounding box center [117, 242] width 8 height 8
click at [191, 315] on div "18" at bounding box center [195, 317] width 16 height 16
type input "18/09/2025"
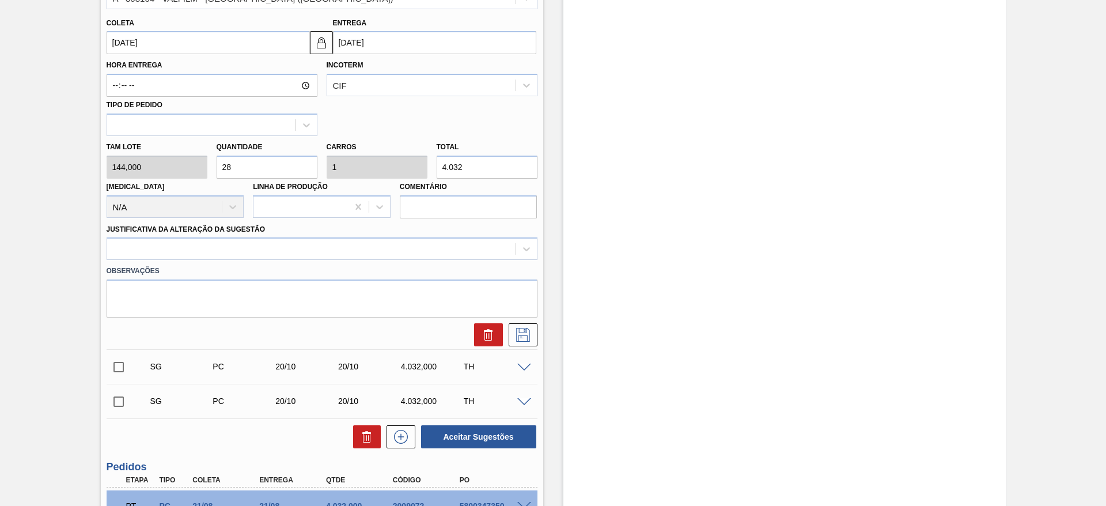
scroll to position [395, 0]
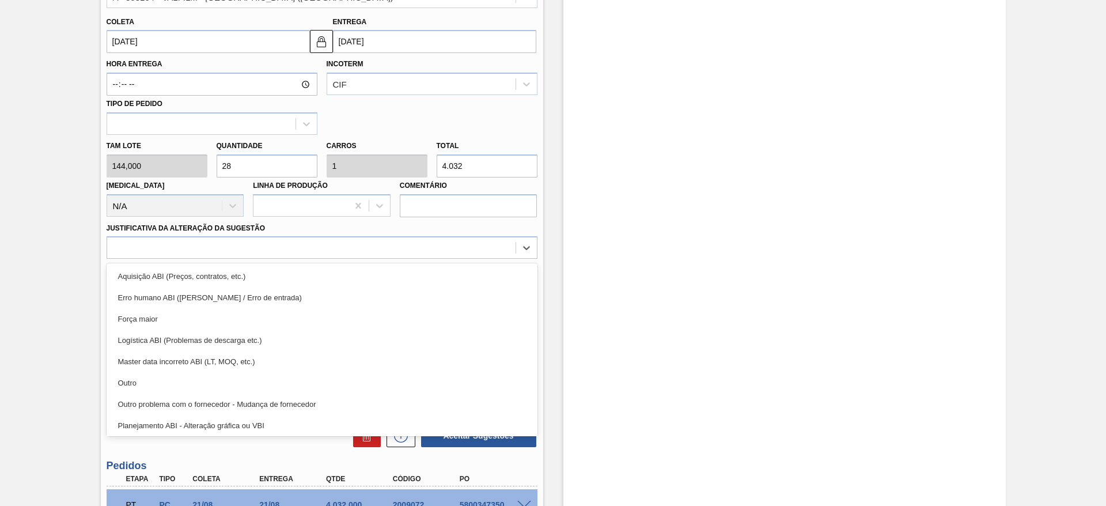
drag, startPoint x: 445, startPoint y: 241, endPoint x: 440, endPoint y: 260, distance: 19.0
click at [444, 240] on div at bounding box center [311, 248] width 408 height 17
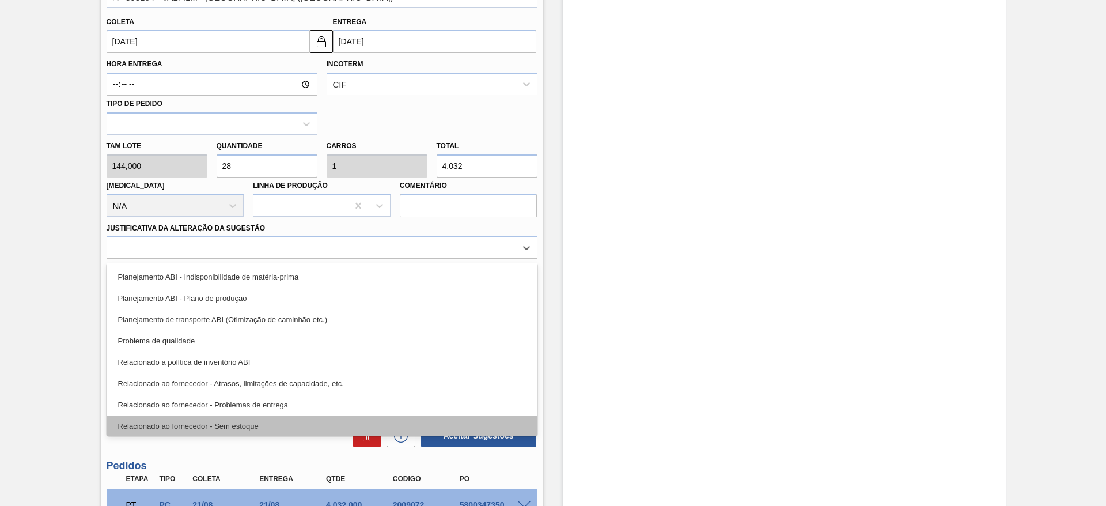
scroll to position [215, 0]
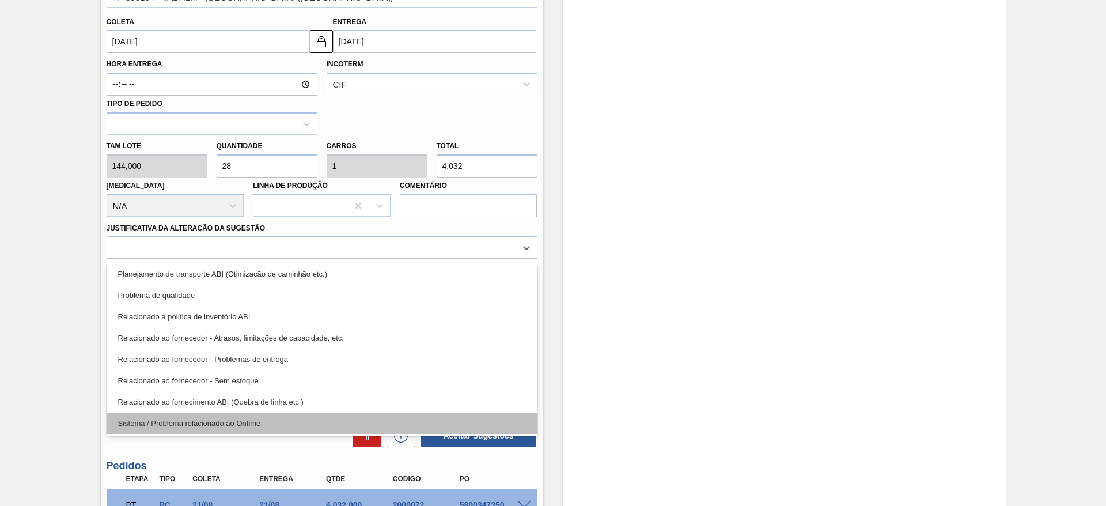
click at [419, 415] on div "Sistema / Problema relacionado ao Ontime" at bounding box center [322, 422] width 431 height 21
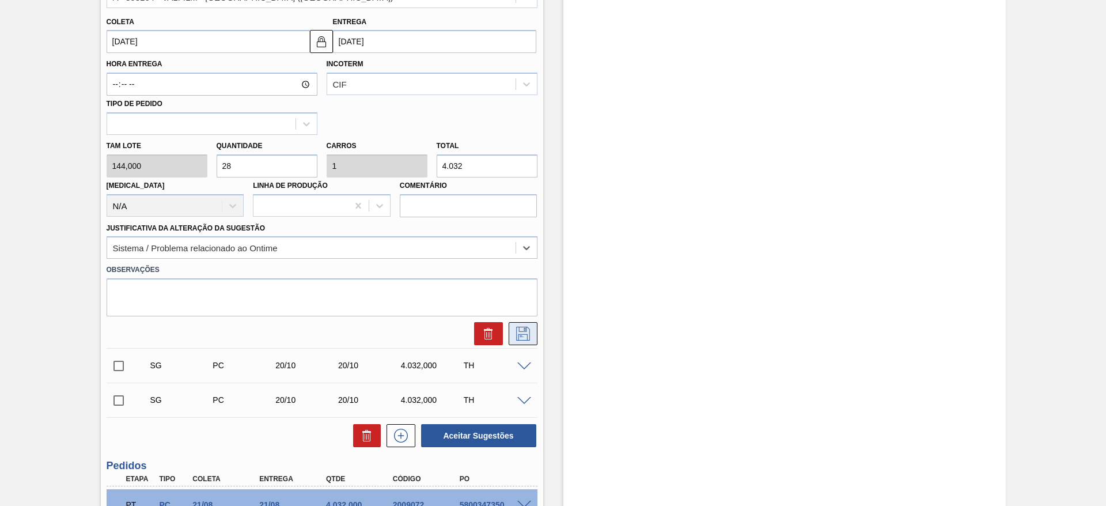
click at [523, 334] on icon at bounding box center [523, 334] width 14 height 14
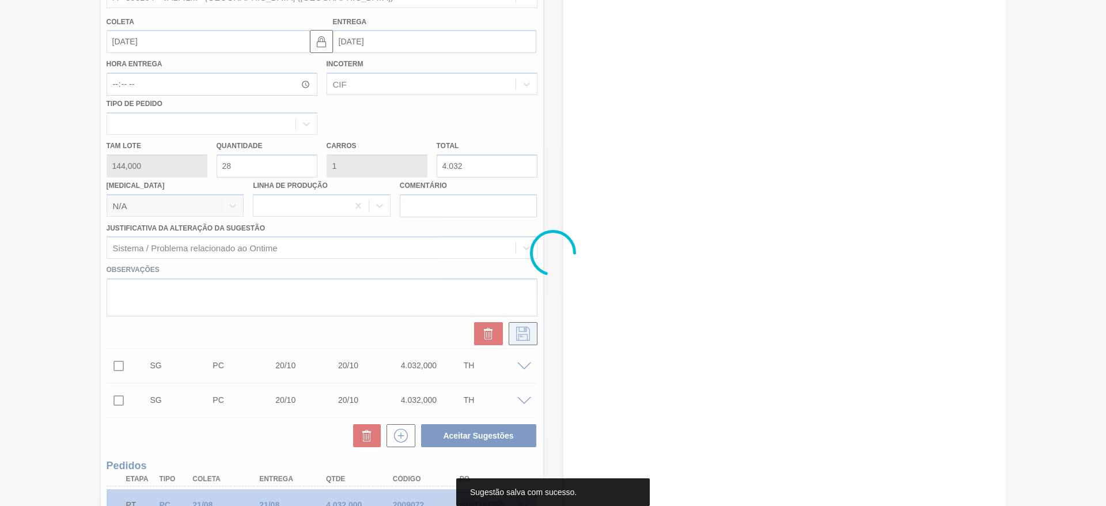
scroll to position [136, 0]
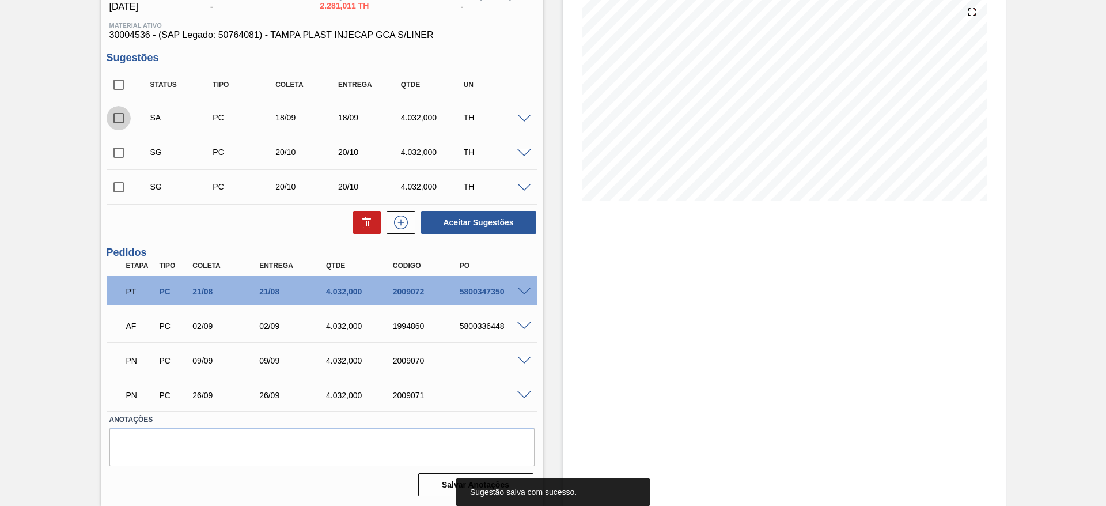
click at [107, 107] on input "checkbox" at bounding box center [119, 118] width 24 height 24
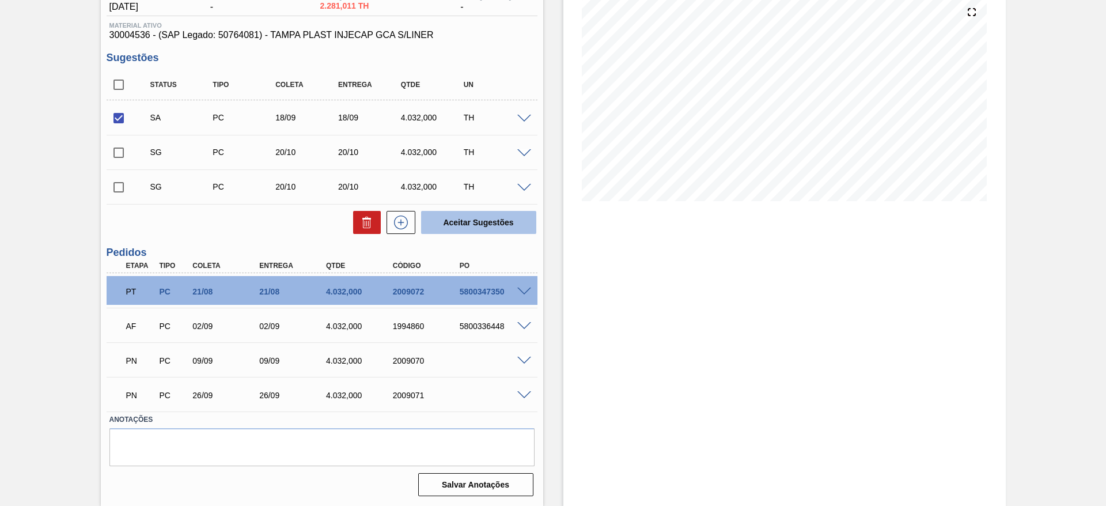
click at [477, 225] on button "Aceitar Sugestões" at bounding box center [478, 222] width 115 height 23
checkbox input "false"
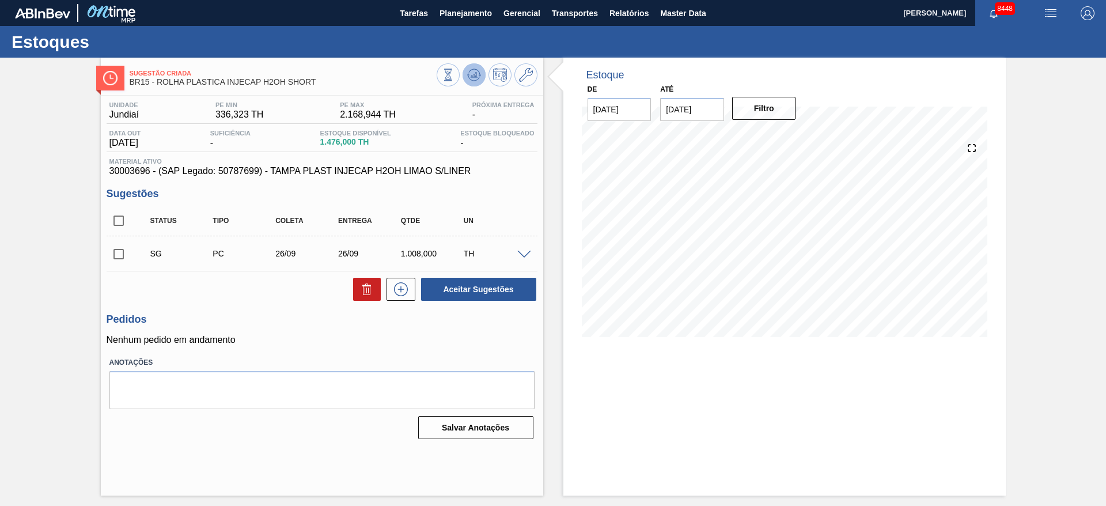
click at [484, 74] on button at bounding box center [473, 74] width 23 height 23
click at [454, 69] on icon at bounding box center [448, 75] width 13 height 13
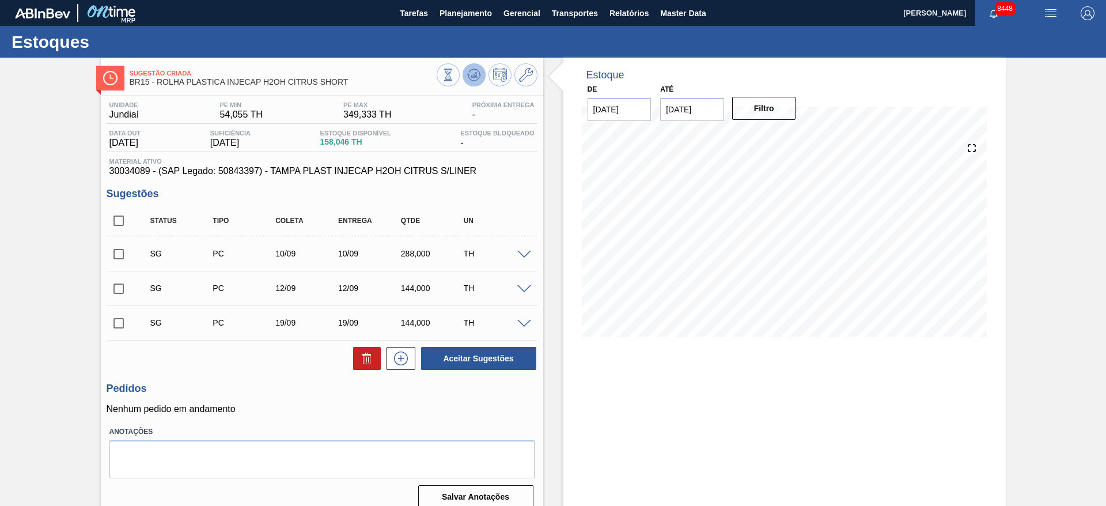
click at [454, 69] on icon at bounding box center [448, 75] width 13 height 13
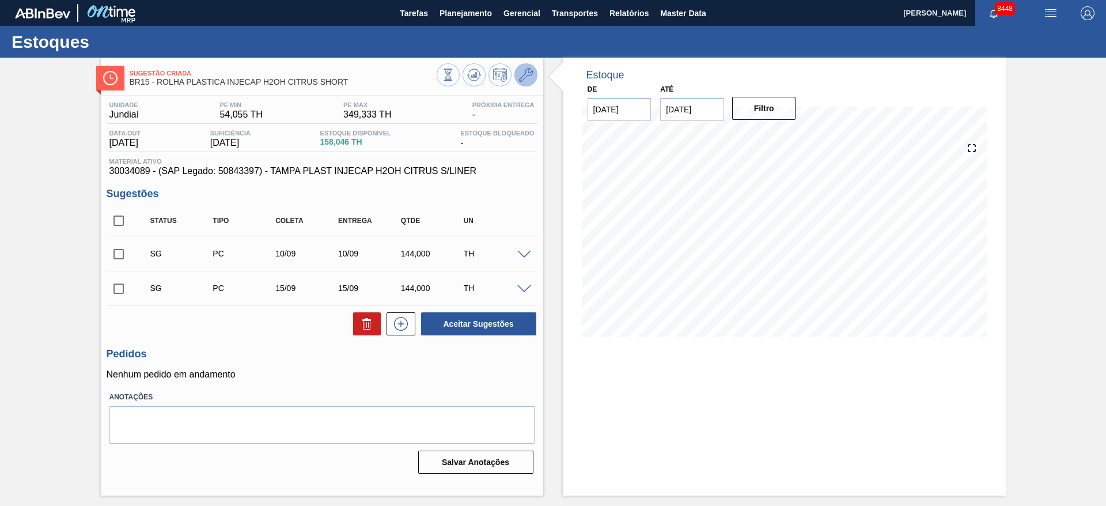
click at [532, 77] on icon at bounding box center [526, 75] width 14 height 14
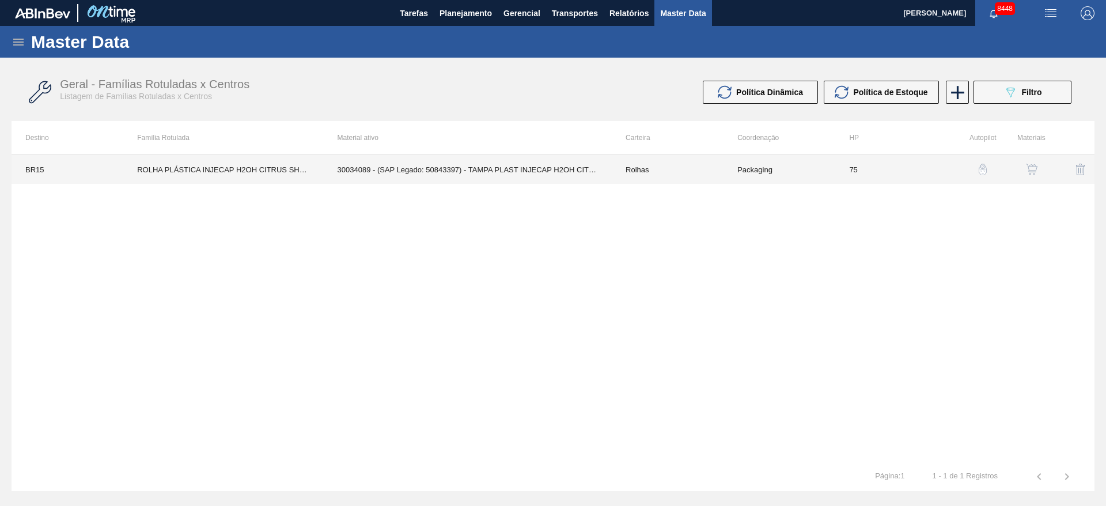
click at [545, 164] on td "30034089 - (SAP Legado: 50843397) - TAMPA PLAST INJECAP H2OH CITRUS S/LINER" at bounding box center [468, 169] width 288 height 29
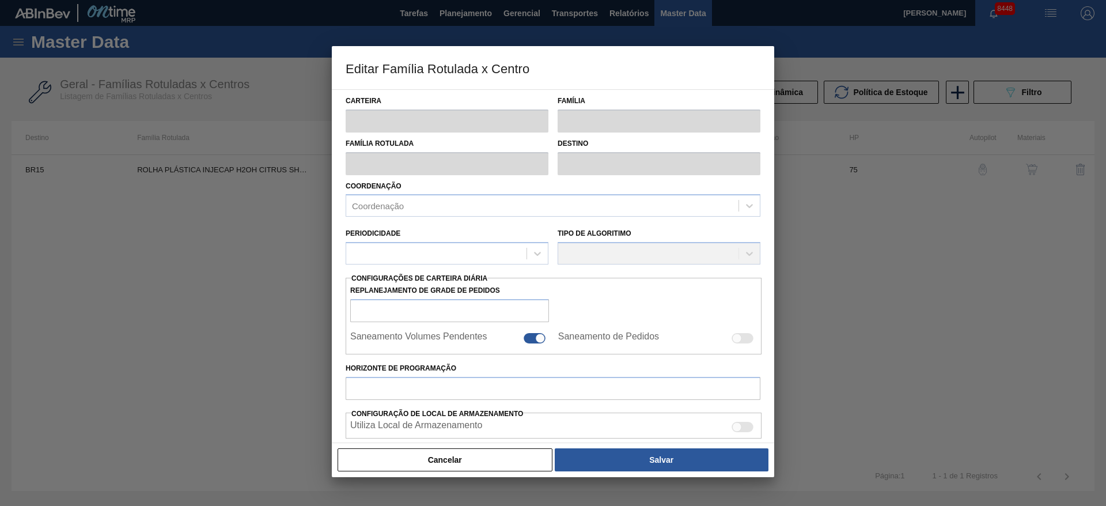
type input "Rolhas"
type input "Rolha Plástica"
type input "ROLHA PLÁSTICA INJECAP H2OH CITRUS SHORT"
type input "BR15 - Jundiaí"
type input "75"
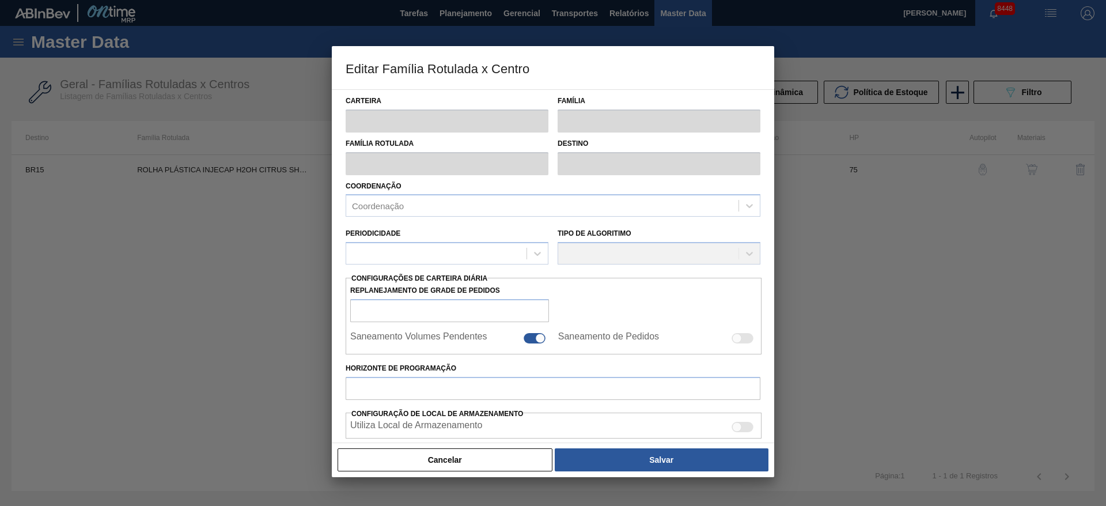
type input "54,055"
type input "349,333"
type input "60"
type input "231,221"
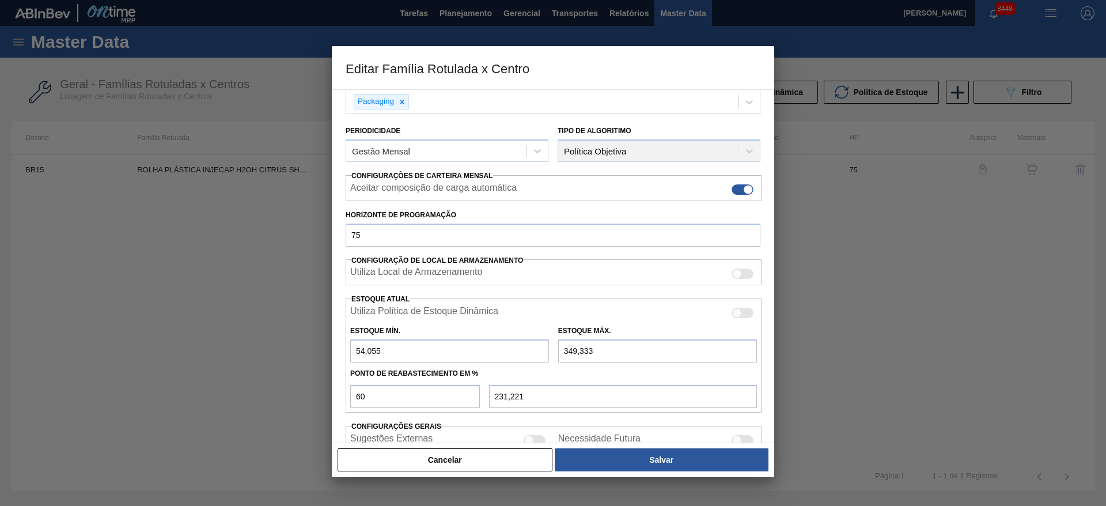
scroll to position [173, 0]
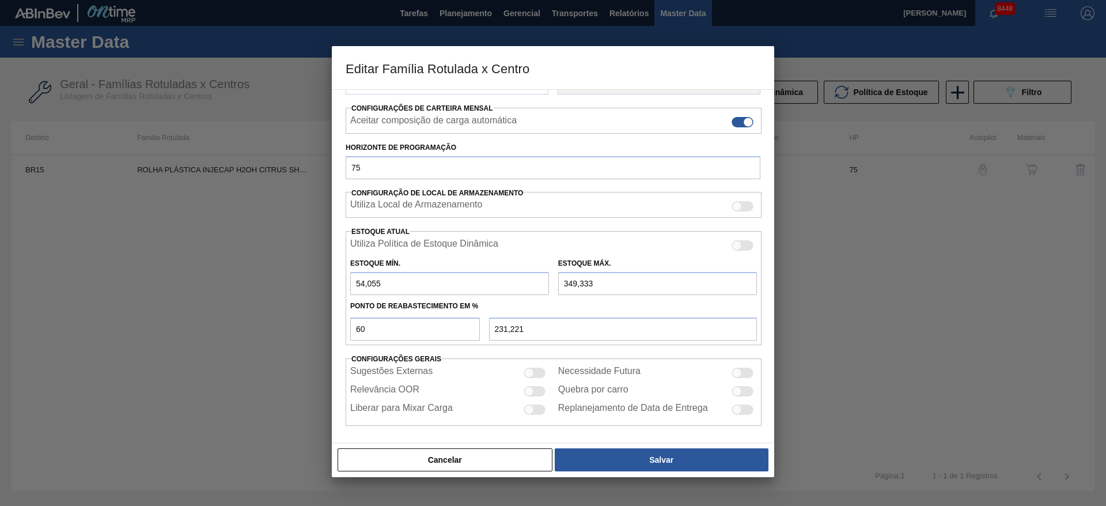
drag, startPoint x: 568, startPoint y: 287, endPoint x: 548, endPoint y: 295, distance: 22.0
click at [548, 295] on div "Utiliza Política de Estoque Dinâmica Estoque Mín. 54,055 Estoque Máx. 349,333 P…" at bounding box center [554, 288] width 416 height 114
type input "649,333"
type input "411,222"
type input "649,333"
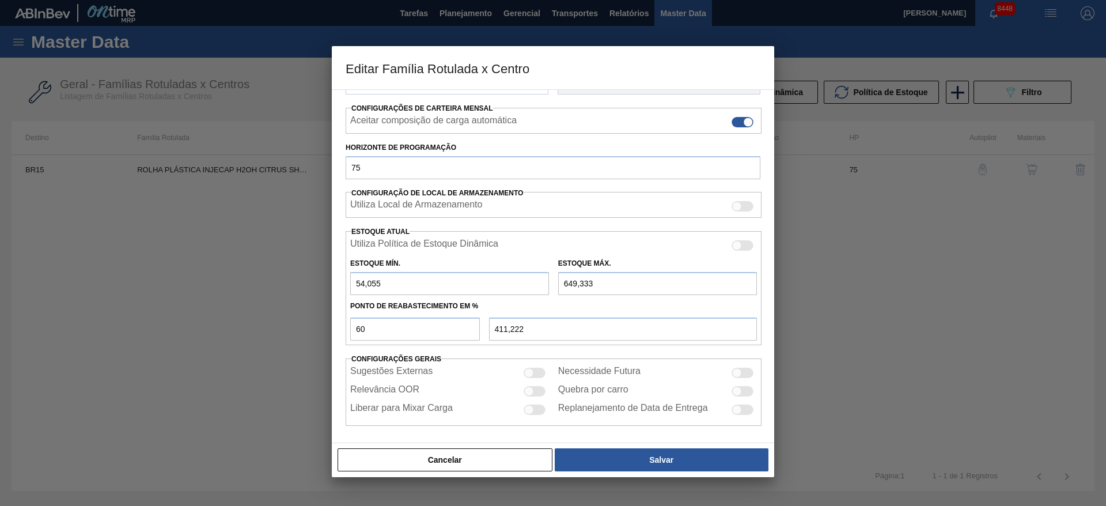
click at [617, 476] on div "Cancelar Salvar" at bounding box center [553, 459] width 442 height 35
click at [616, 476] on div "Cancelar Salvar" at bounding box center [553, 459] width 442 height 35
click at [615, 475] on div "Cancelar Salvar" at bounding box center [553, 459] width 442 height 35
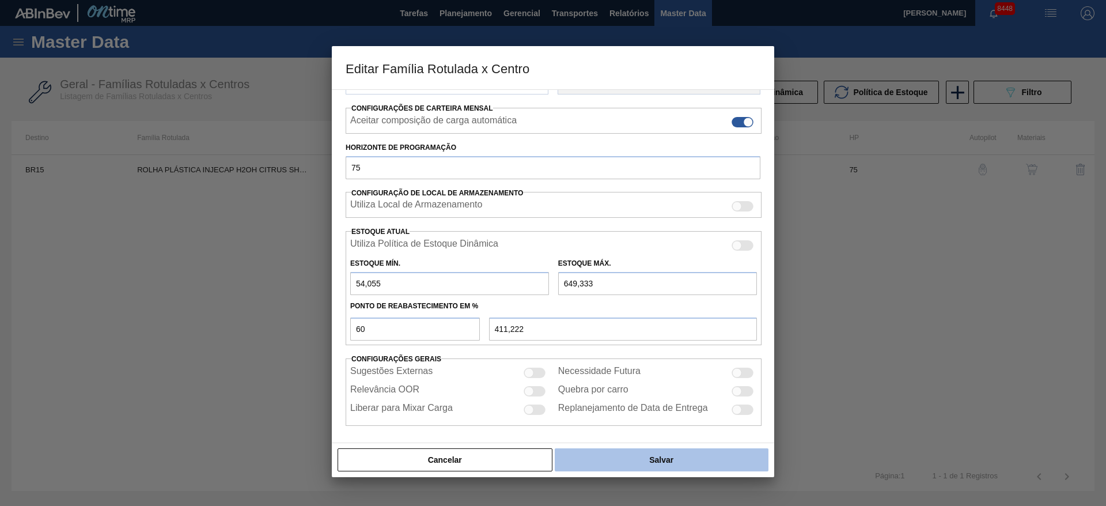
click at [614, 469] on button "Salvar" at bounding box center [662, 459] width 214 height 23
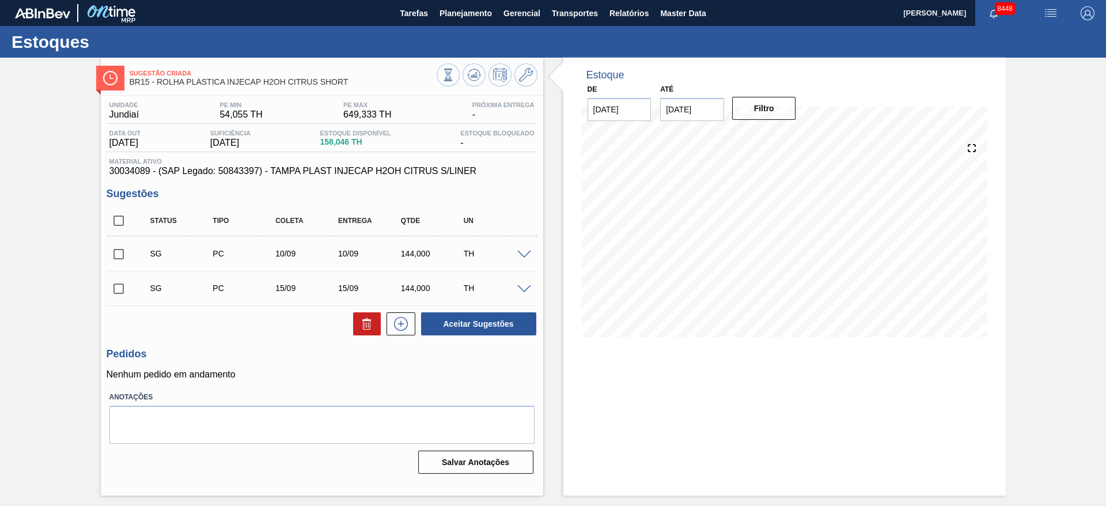
click at [522, 255] on span at bounding box center [524, 255] width 14 height 9
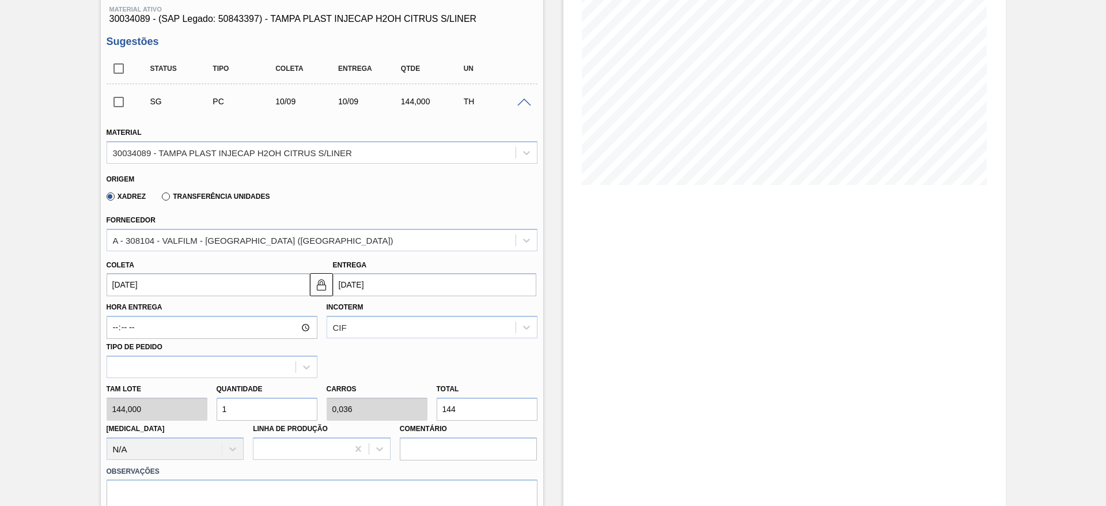
scroll to position [173, 0]
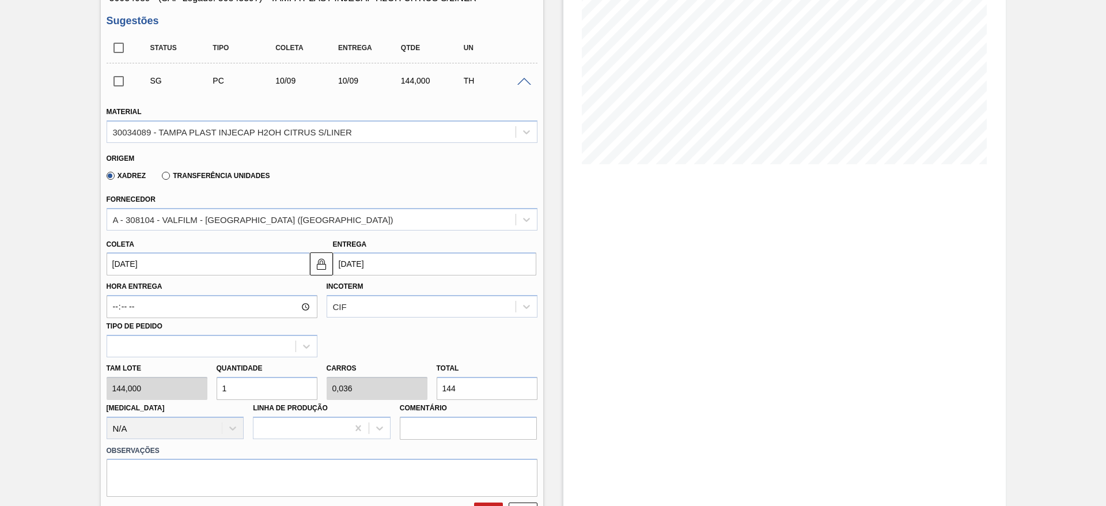
drag, startPoint x: 214, startPoint y: 396, endPoint x: 186, endPoint y: 404, distance: 29.5
click at [186, 404] on div "Tam lote 144,000 Quantidade 1 Carros 0,036 Total 144 Doca N/A Linha de Produção…" at bounding box center [322, 398] width 440 height 82
type input "4"
type input "0,143"
type input "576"
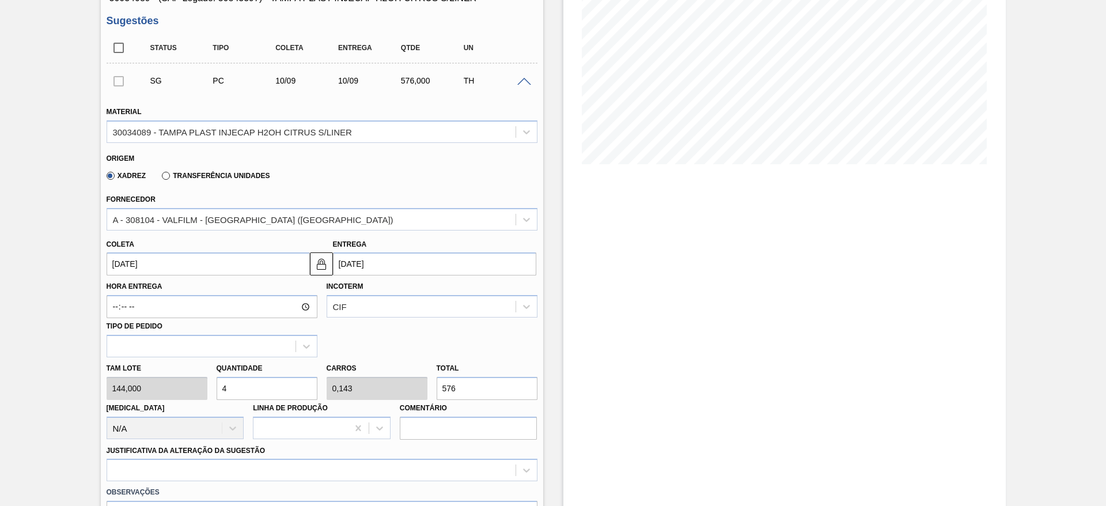
type input "4"
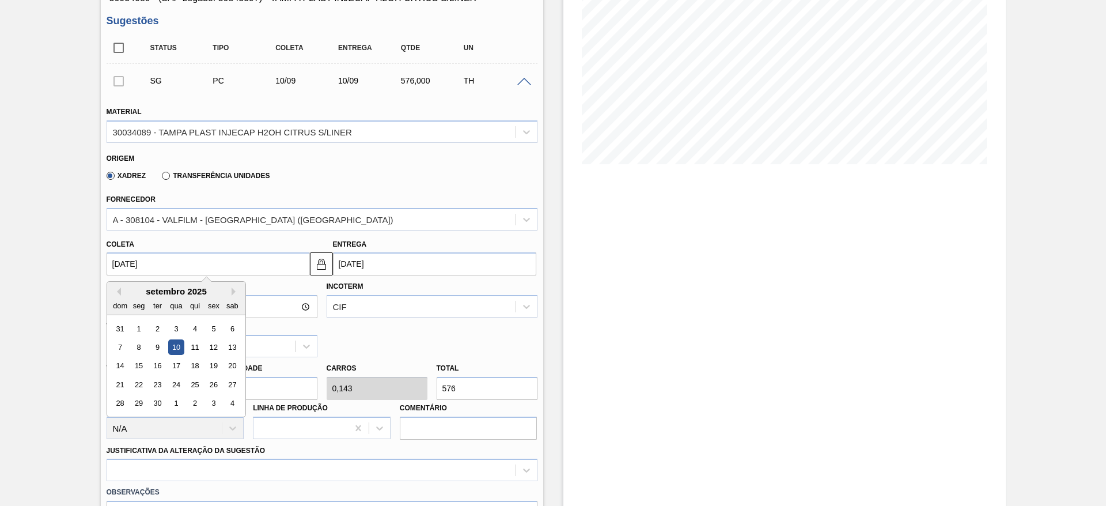
click at [136, 274] on input "10/09/2025" at bounding box center [208, 263] width 203 height 23
click at [162, 327] on div "2" at bounding box center [157, 329] width 16 height 16
type input "02/09/2025"
click at [144, 273] on input "02/09/2025" at bounding box center [208, 263] width 203 height 23
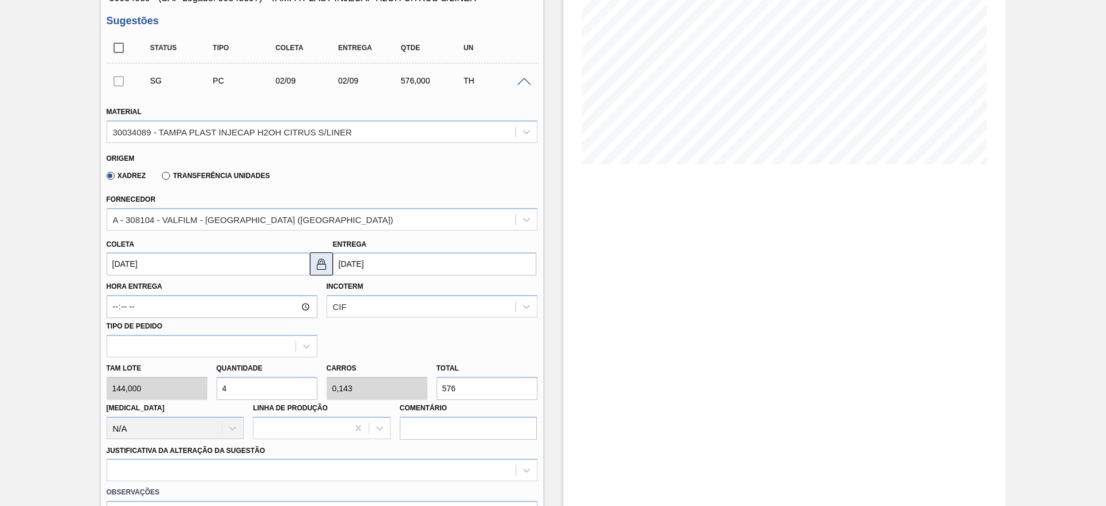
click at [328, 268] on button at bounding box center [321, 263] width 23 height 23
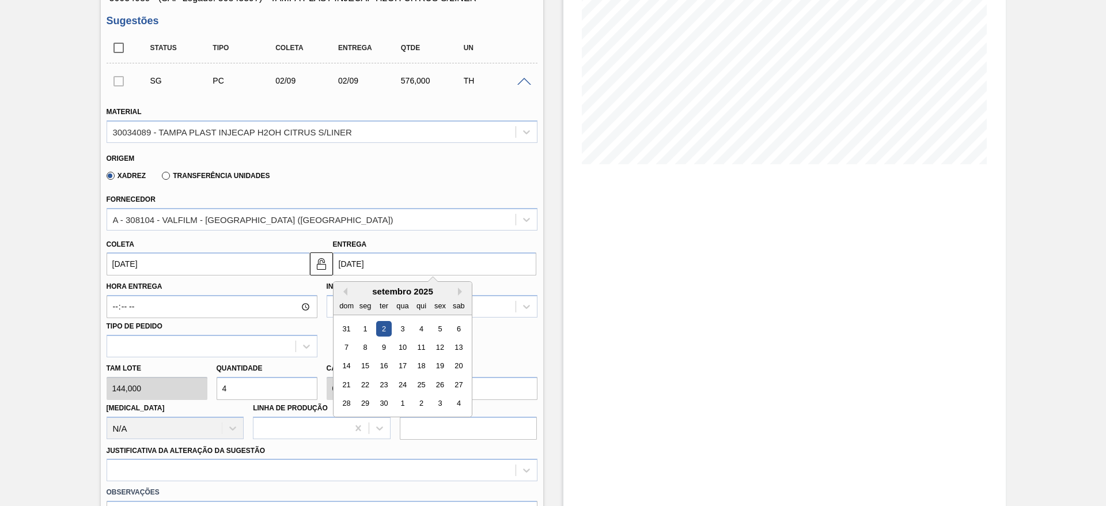
click at [354, 267] on input "02/09/2025" at bounding box center [434, 263] width 203 height 23
click at [399, 326] on div "3" at bounding box center [402, 329] width 16 height 16
type input "03/09/2025"
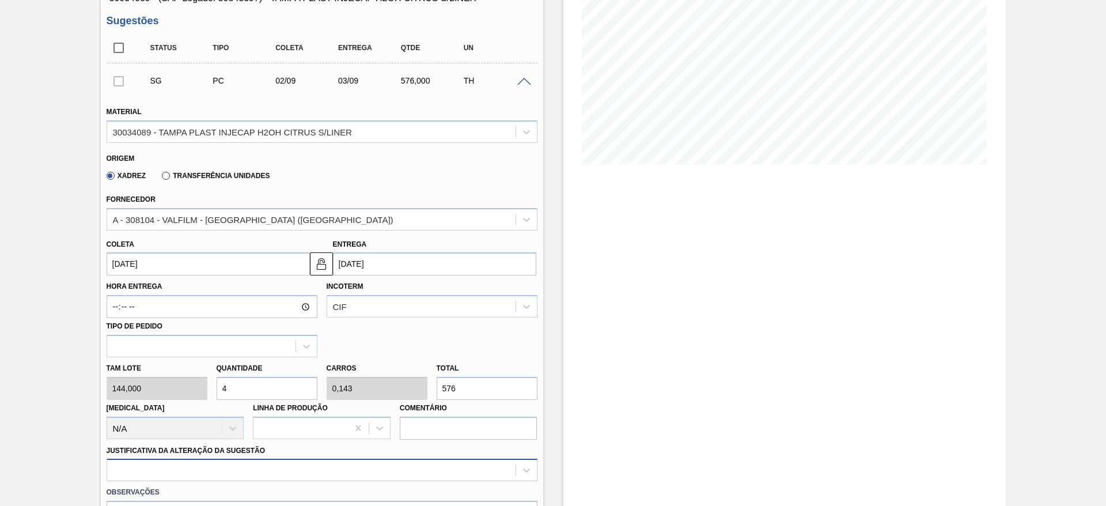
click at [374, 472] on div at bounding box center [322, 469] width 431 height 22
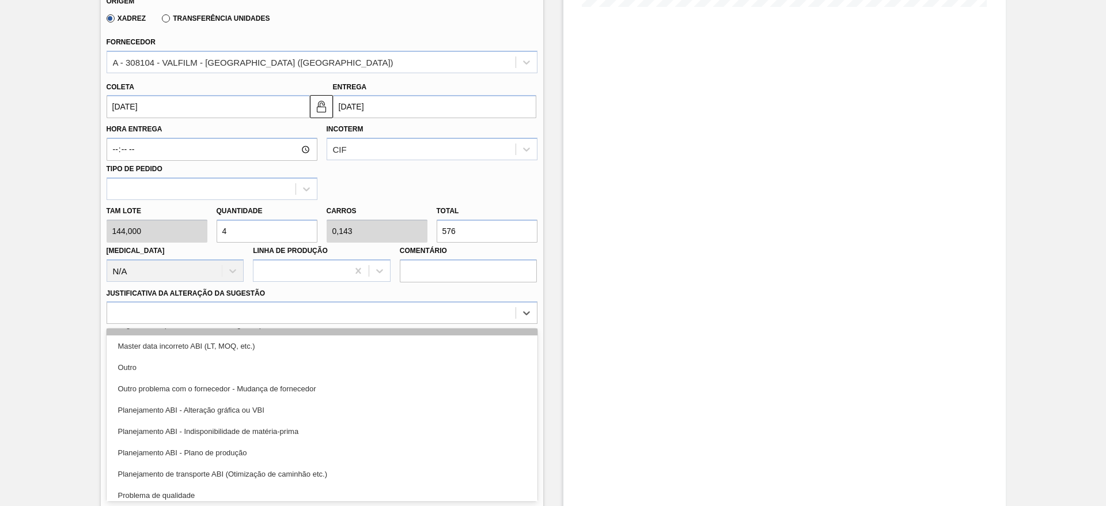
scroll to position [215, 0]
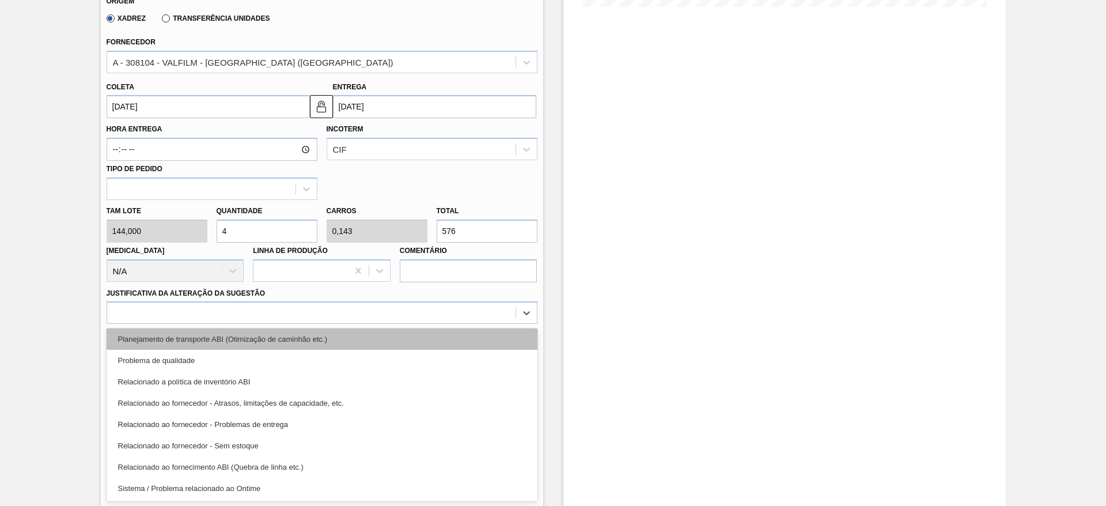
click at [302, 335] on div "Planejamento de transporte ABI (Otimização de caminhão etc.)" at bounding box center [322, 338] width 431 height 21
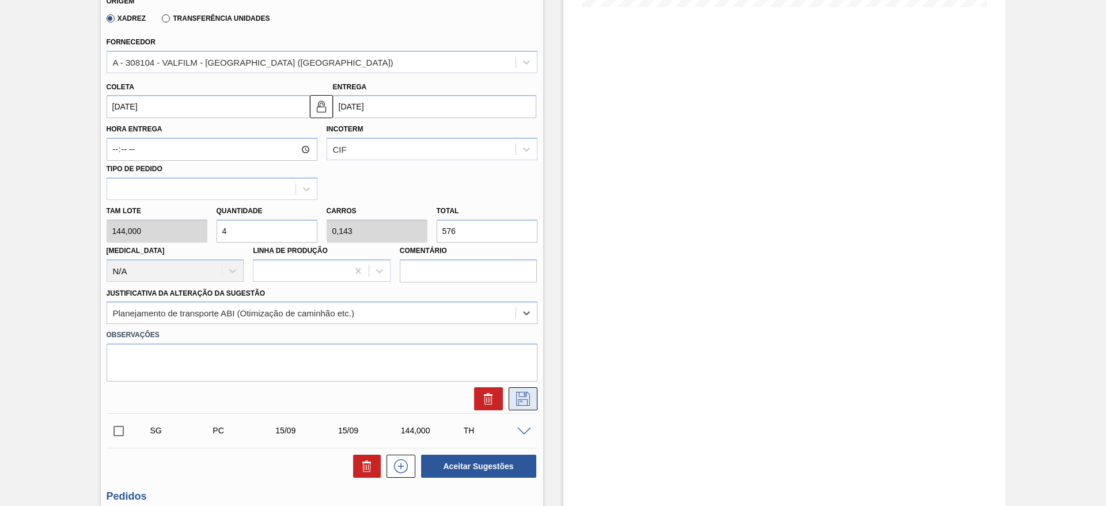
click at [519, 401] on icon at bounding box center [523, 399] width 18 height 14
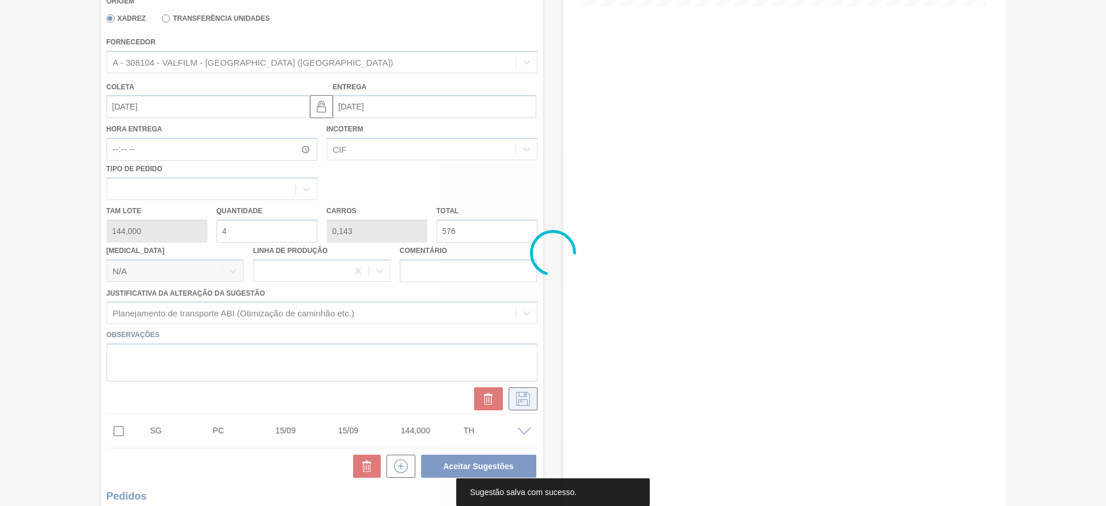
scroll to position [0, 0]
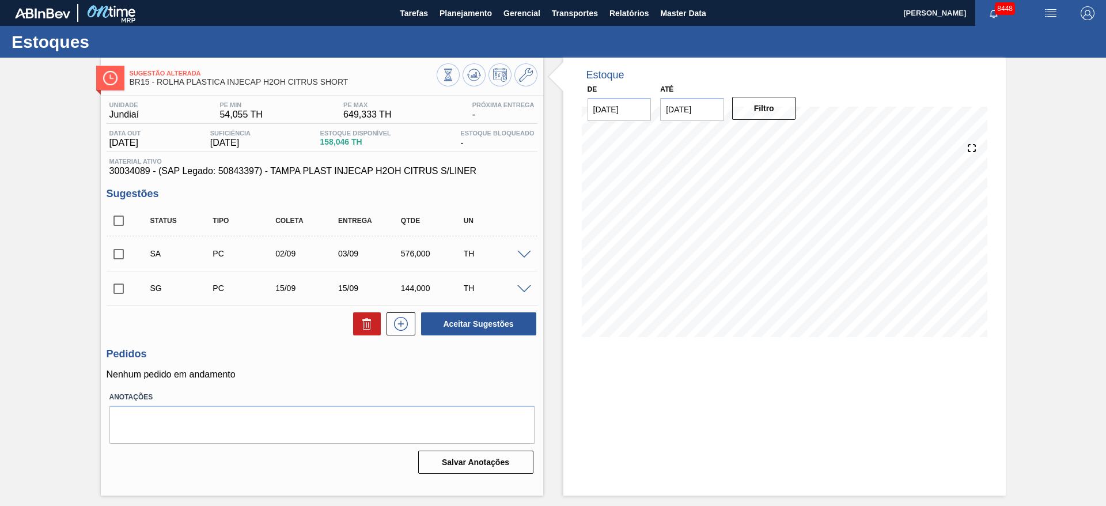
click at [521, 254] on span at bounding box center [524, 255] width 14 height 9
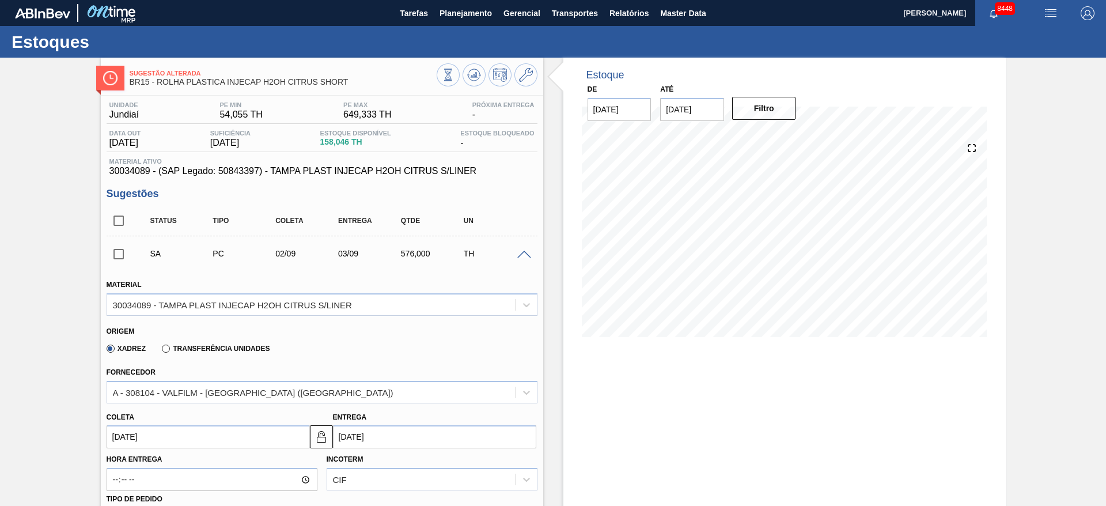
click at [157, 429] on input "02/09/2025" at bounding box center [208, 436] width 203 height 23
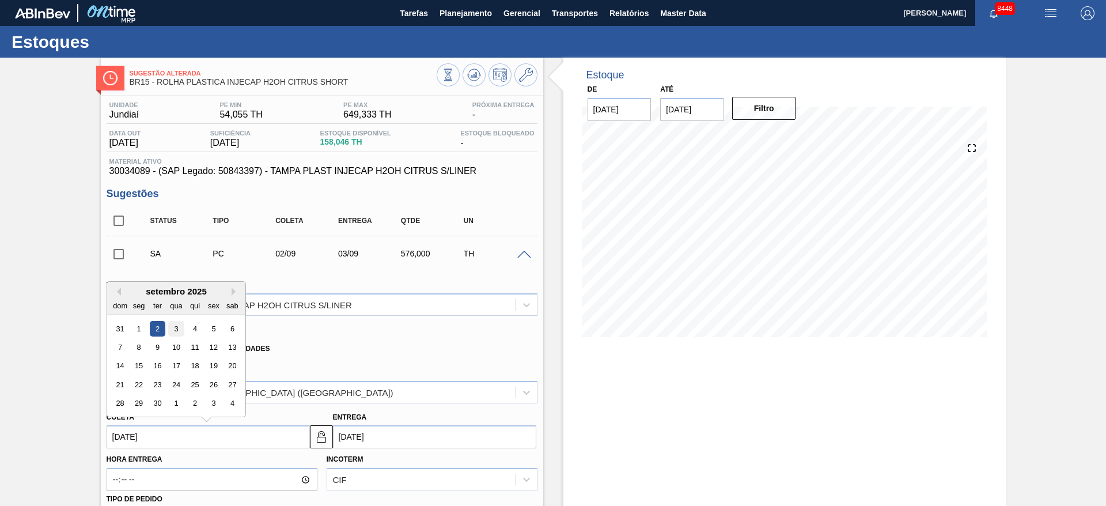
click at [179, 329] on div "3" at bounding box center [176, 329] width 16 height 16
type input "03/09/2025"
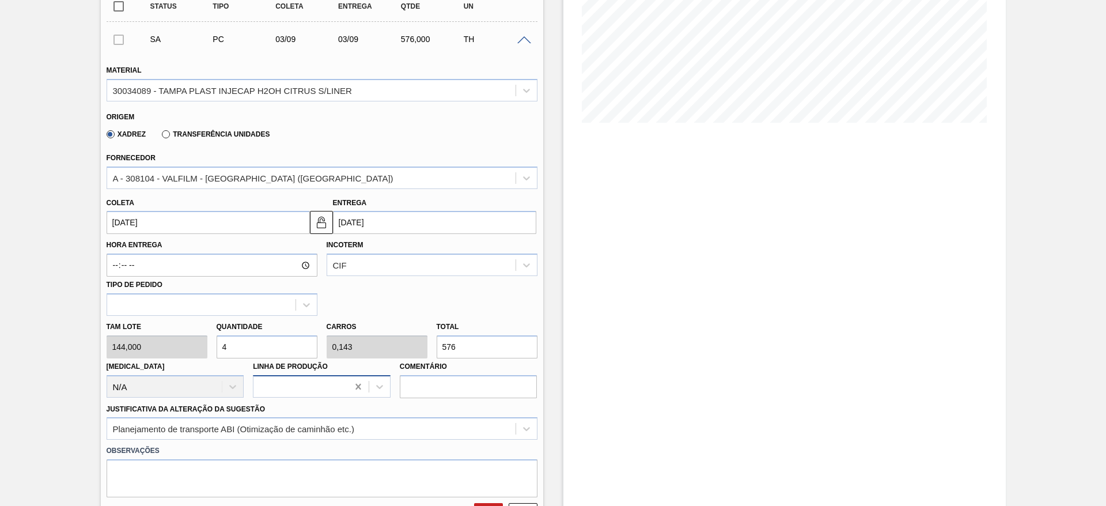
scroll to position [259, 0]
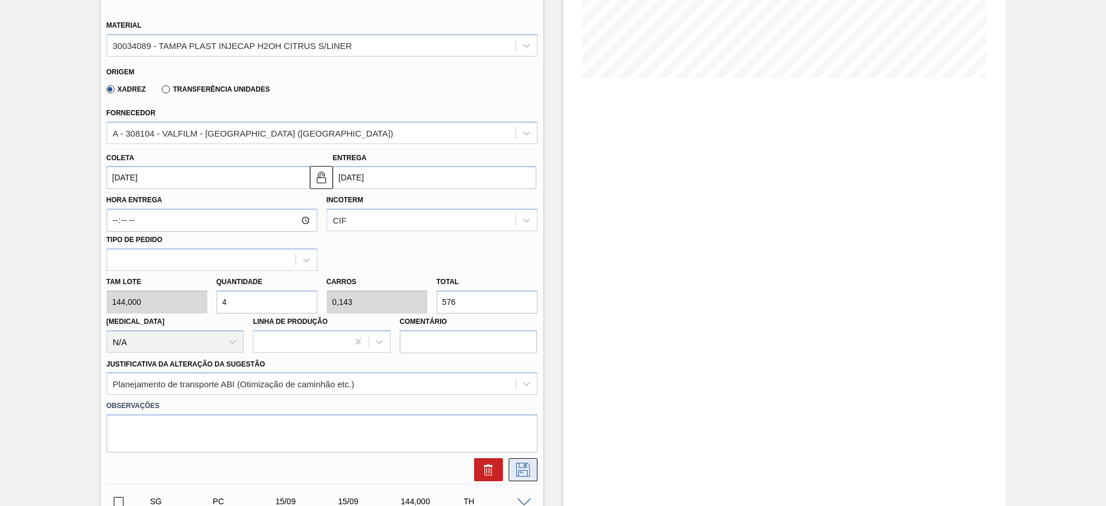
click at [529, 466] on icon at bounding box center [523, 469] width 18 height 14
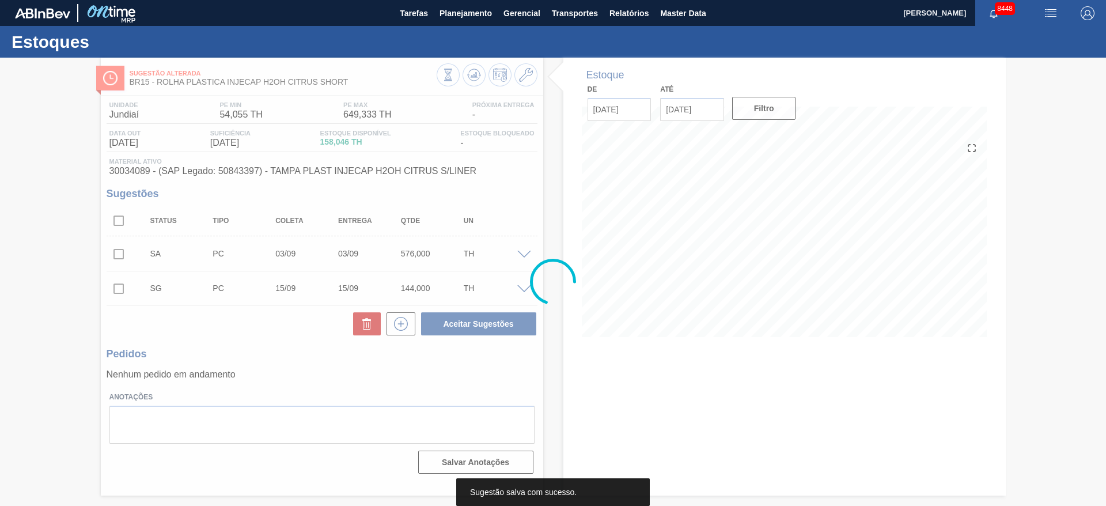
scroll to position [0, 0]
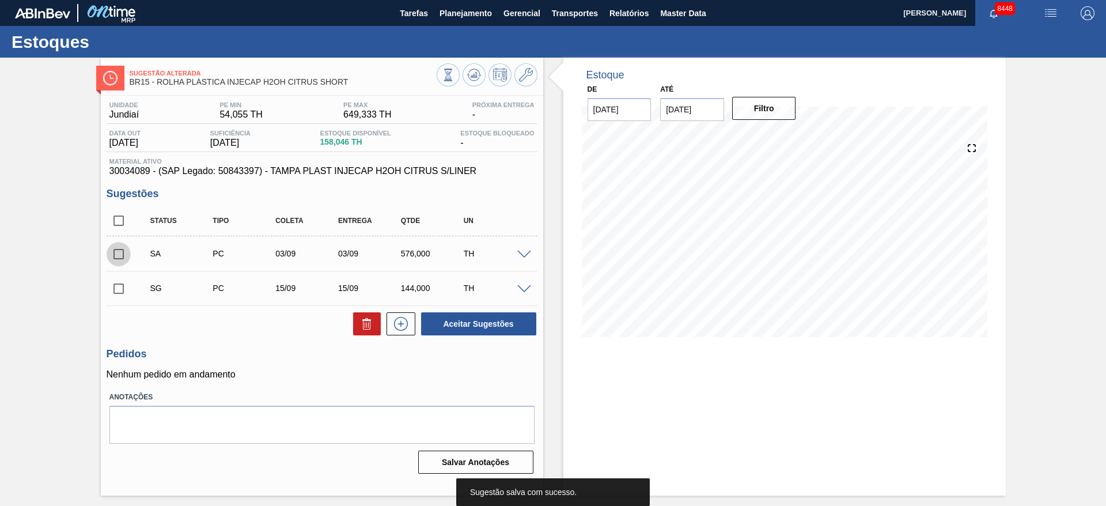
click at [112, 257] on input "checkbox" at bounding box center [119, 254] width 24 height 24
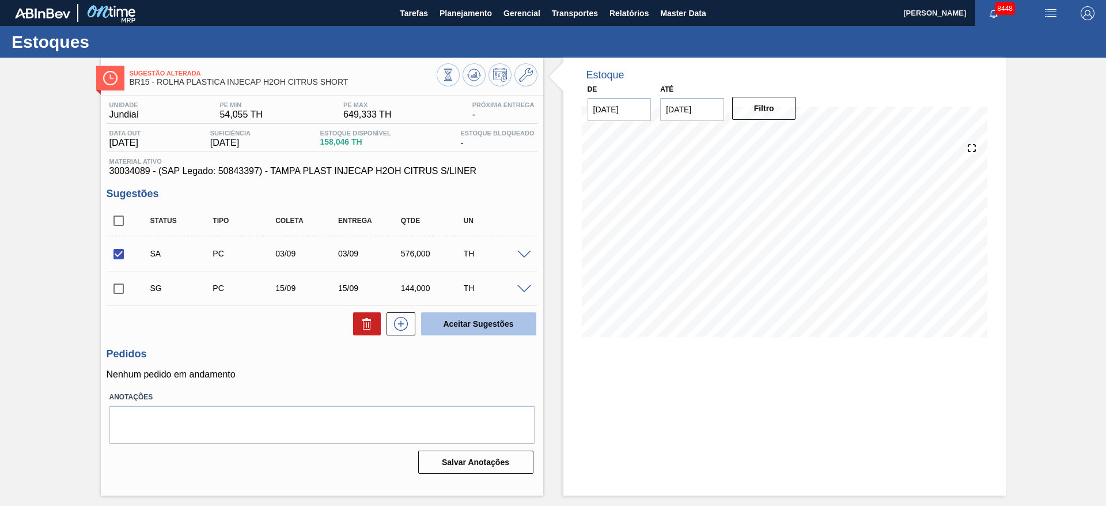
click at [446, 319] on button "Aceitar Sugestões" at bounding box center [478, 323] width 115 height 23
checkbox input "false"
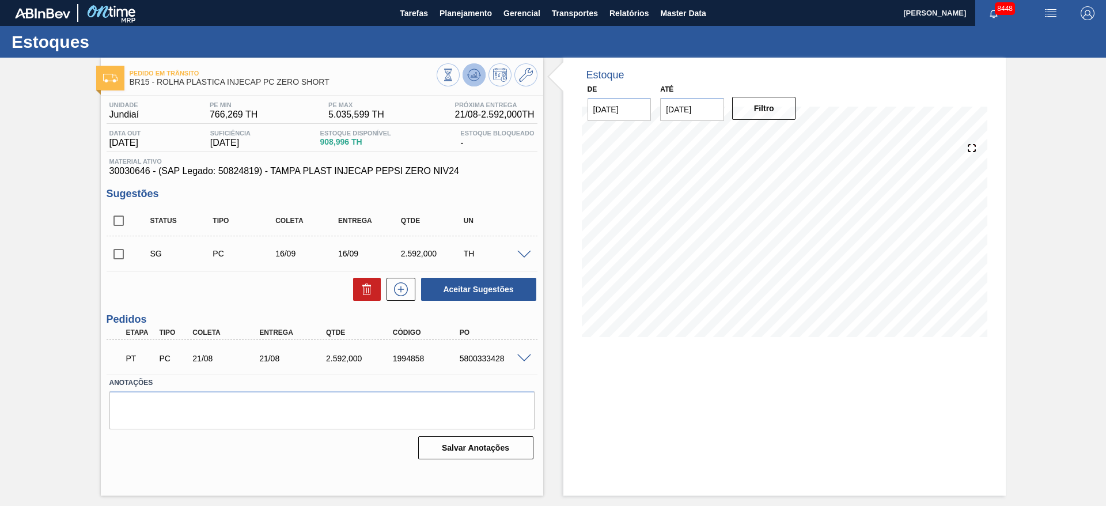
click at [470, 79] on icon at bounding box center [474, 78] width 12 height 6
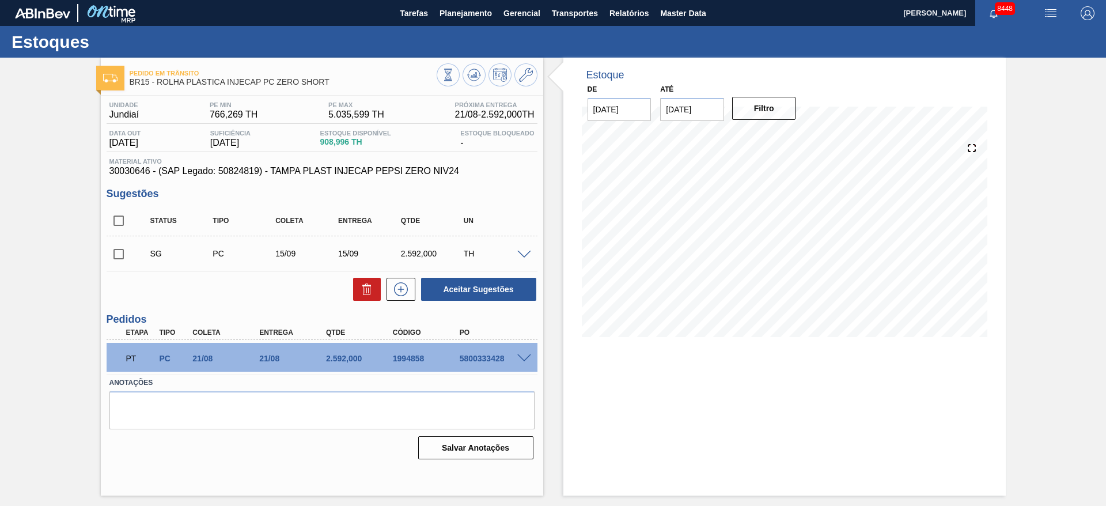
click at [514, 255] on div at bounding box center [525, 253] width 23 height 9
click at [522, 255] on span at bounding box center [524, 255] width 14 height 9
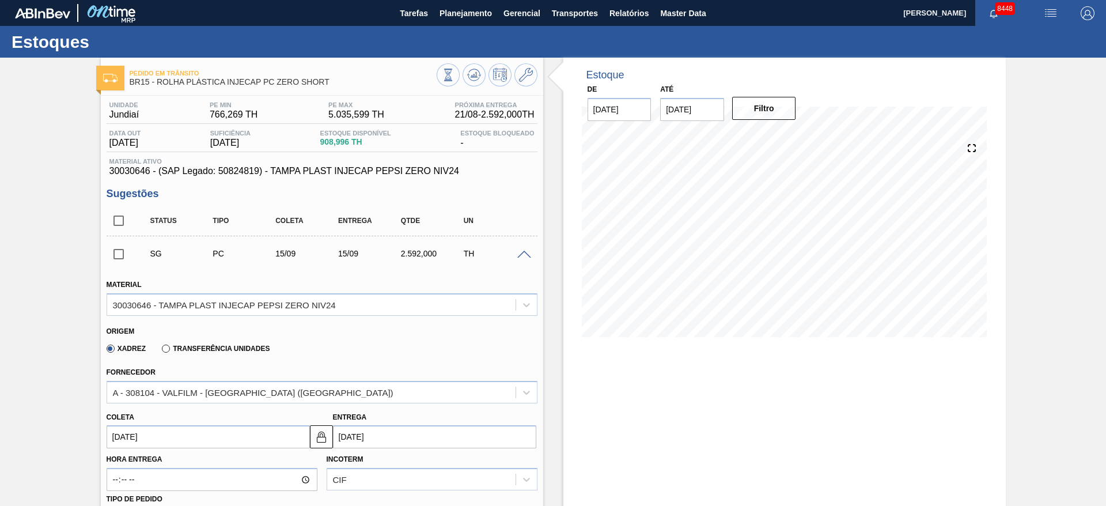
scroll to position [173, 0]
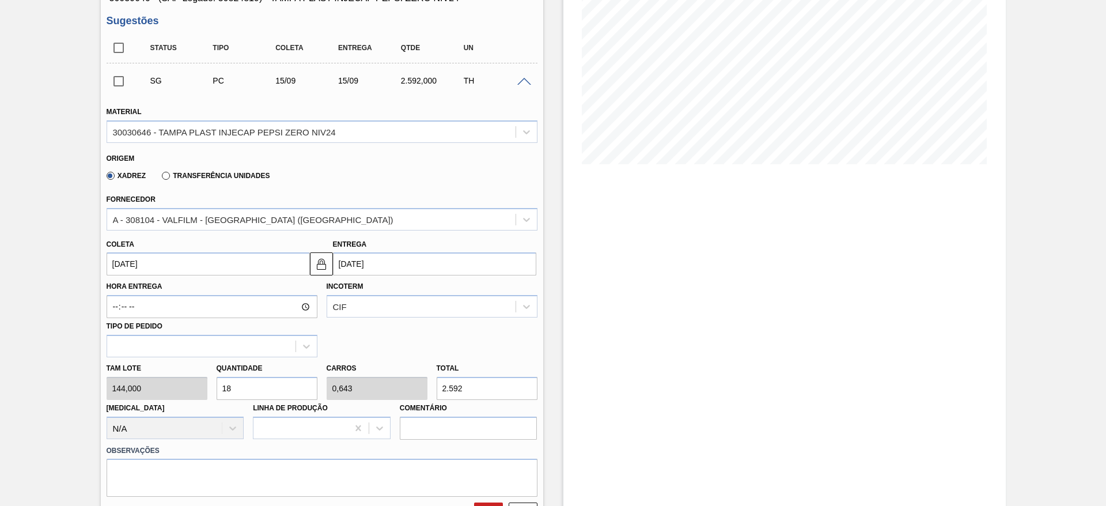
click at [251, 380] on input "18" at bounding box center [267, 388] width 101 height 23
type input "10"
type input "0,357"
type input "1.440"
type input "10"
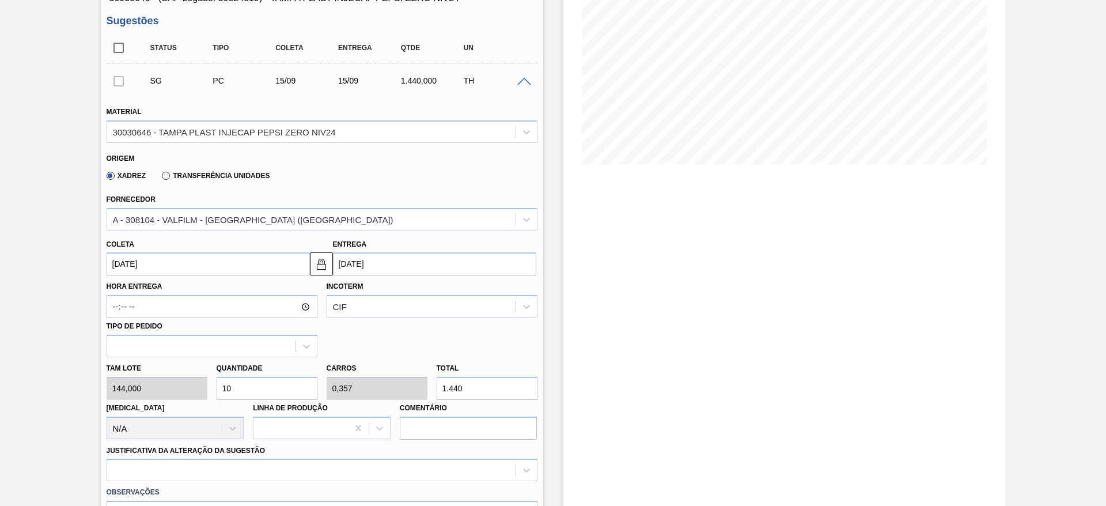
click at [131, 274] on input "[DATE]" at bounding box center [208, 263] width 203 height 23
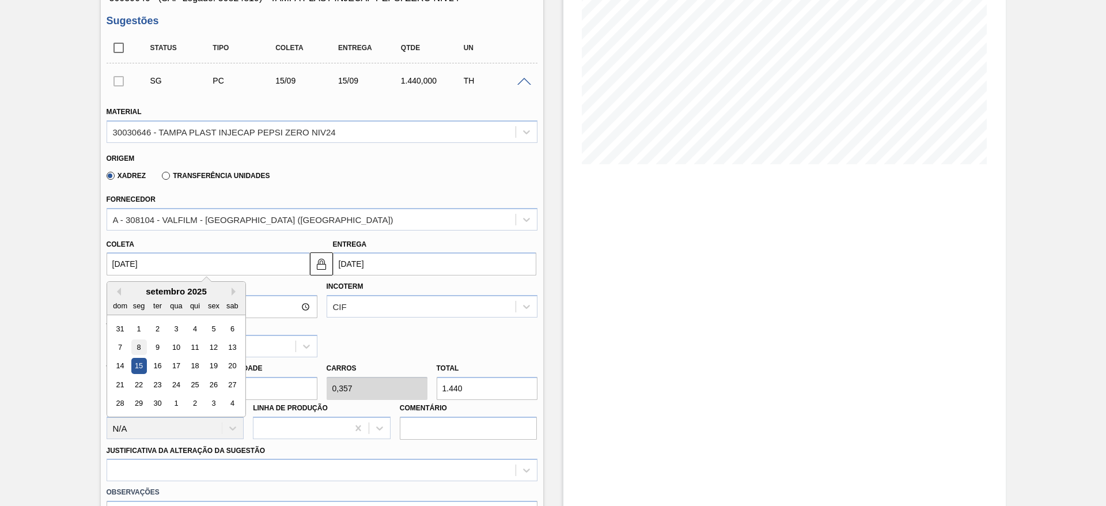
click at [142, 348] on div "8" at bounding box center [139, 347] width 16 height 16
type input "[DATE]"
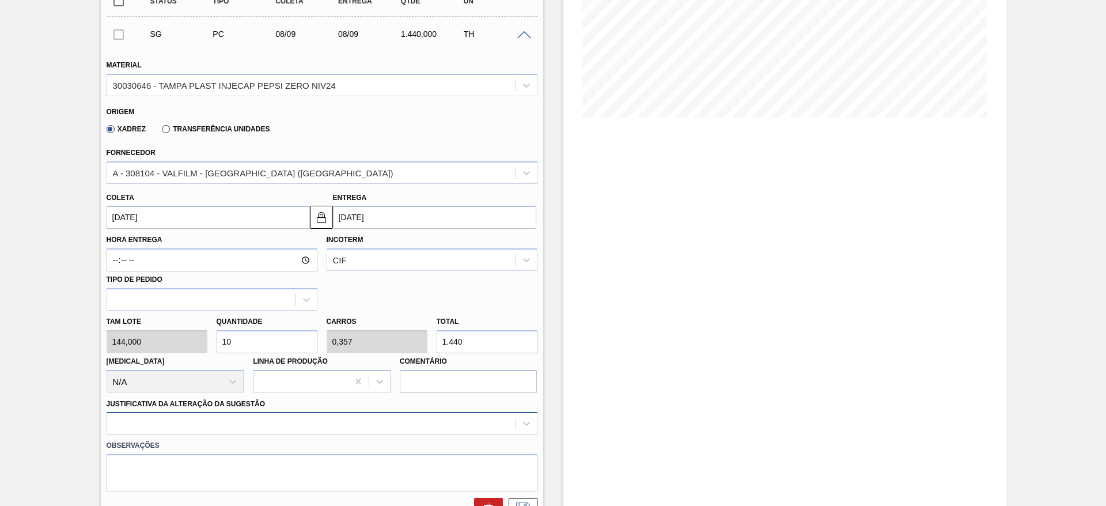
scroll to position [346, 0]
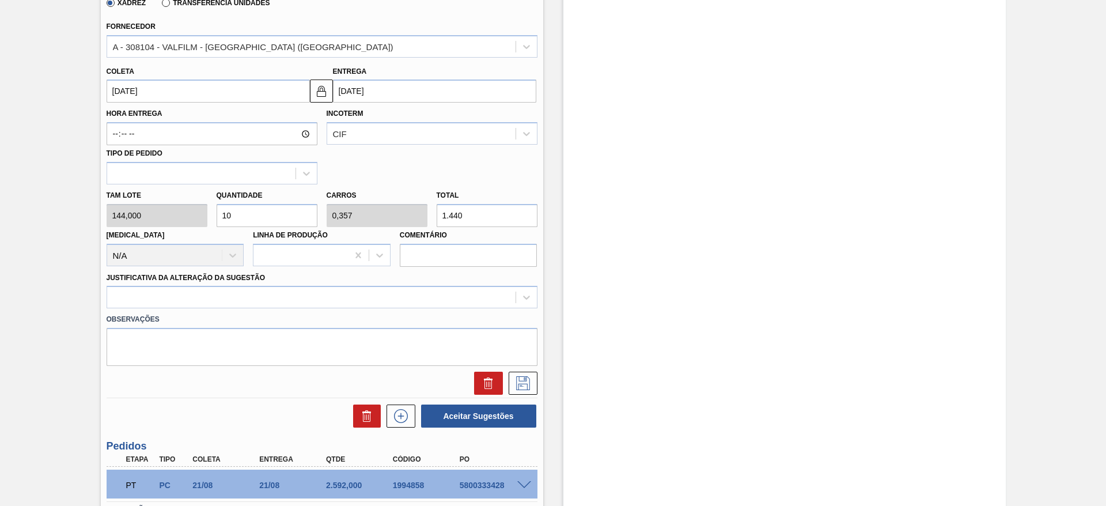
click at [401, 317] on label "Observações" at bounding box center [322, 319] width 431 height 17
click at [391, 304] on div at bounding box center [311, 297] width 408 height 17
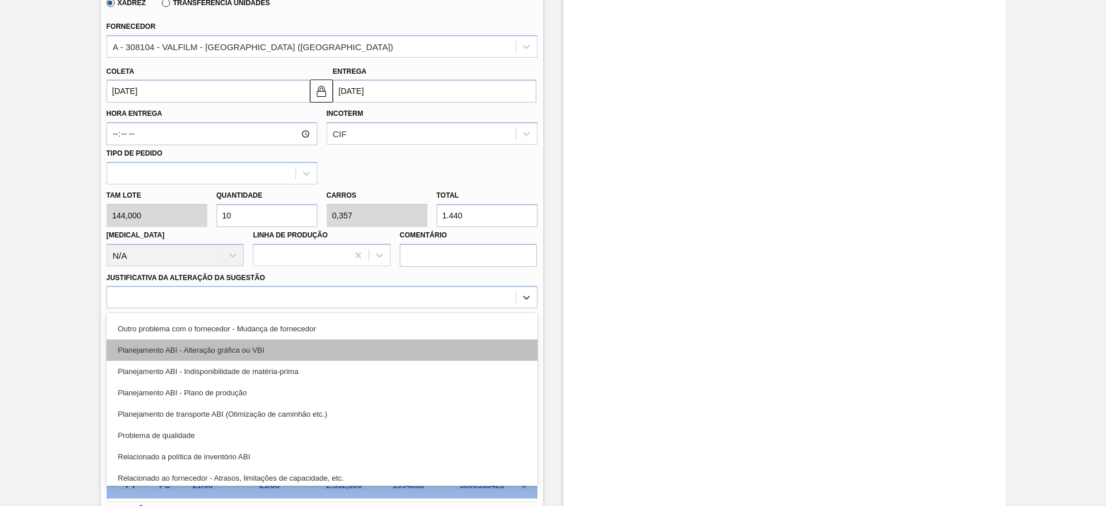
scroll to position [215, 0]
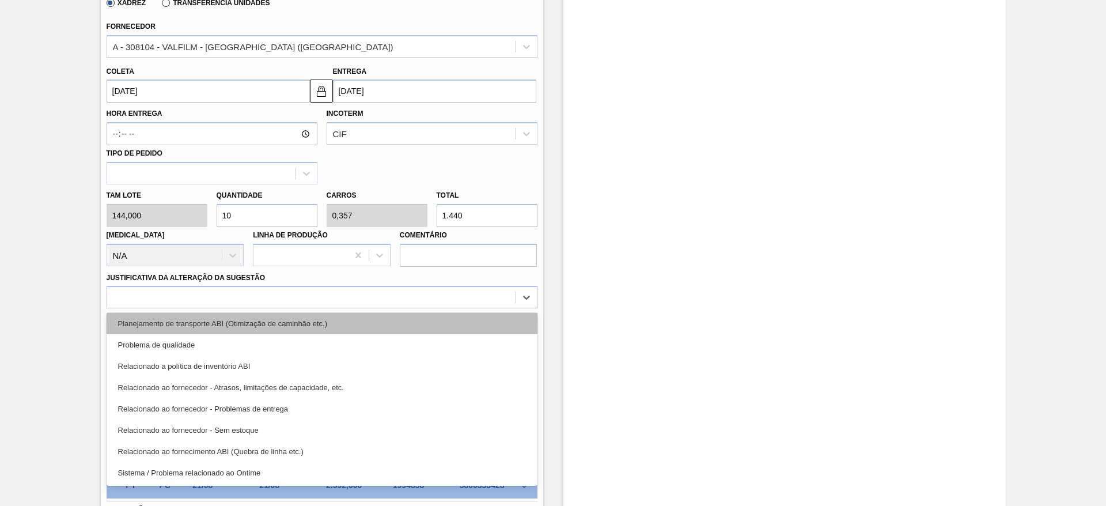
click at [359, 321] on div "Planejamento de transporte ABI (Otimização de caminhão etc.)" at bounding box center [322, 323] width 431 height 21
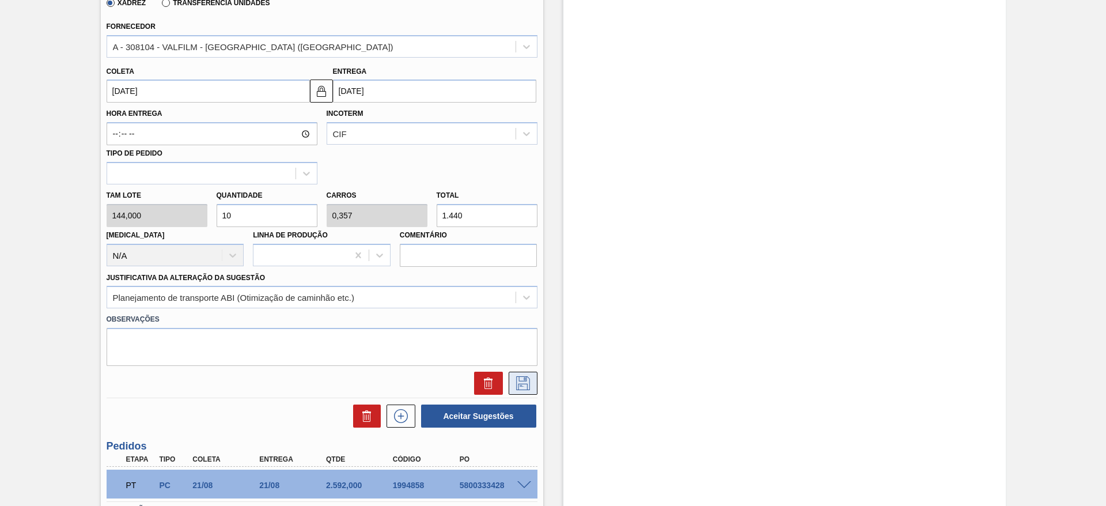
click at [526, 380] on icon at bounding box center [523, 383] width 18 height 14
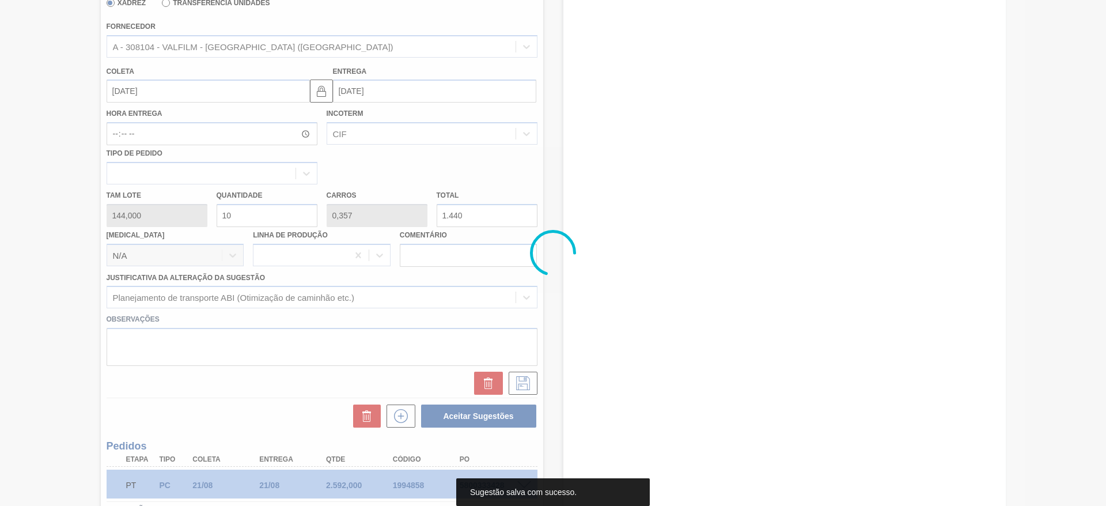
scroll to position [0, 0]
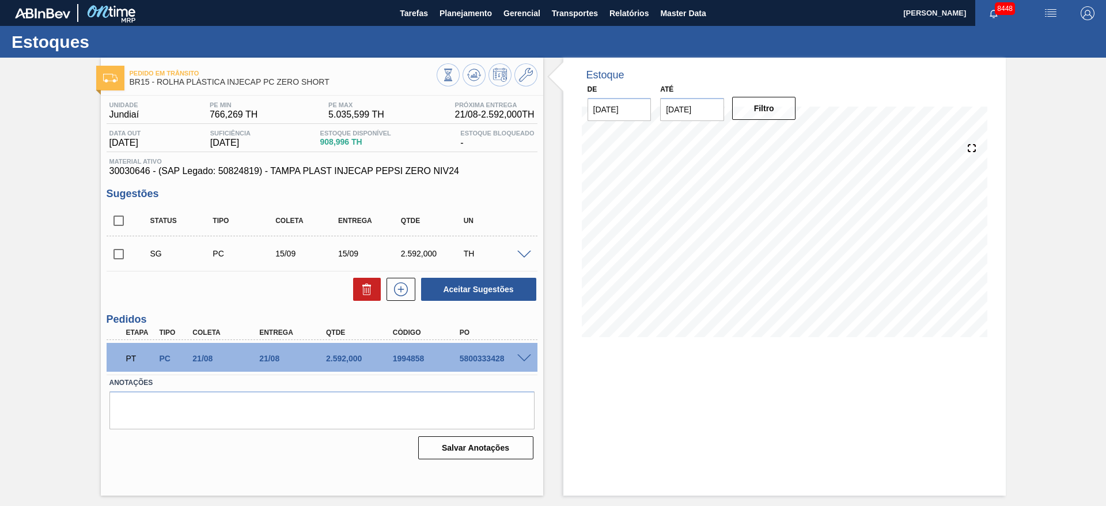
click at [532, 259] on div "SG PC 15/09 15/09 2.592,000 TH" at bounding box center [322, 253] width 431 height 29
click at [529, 252] on span at bounding box center [524, 255] width 14 height 9
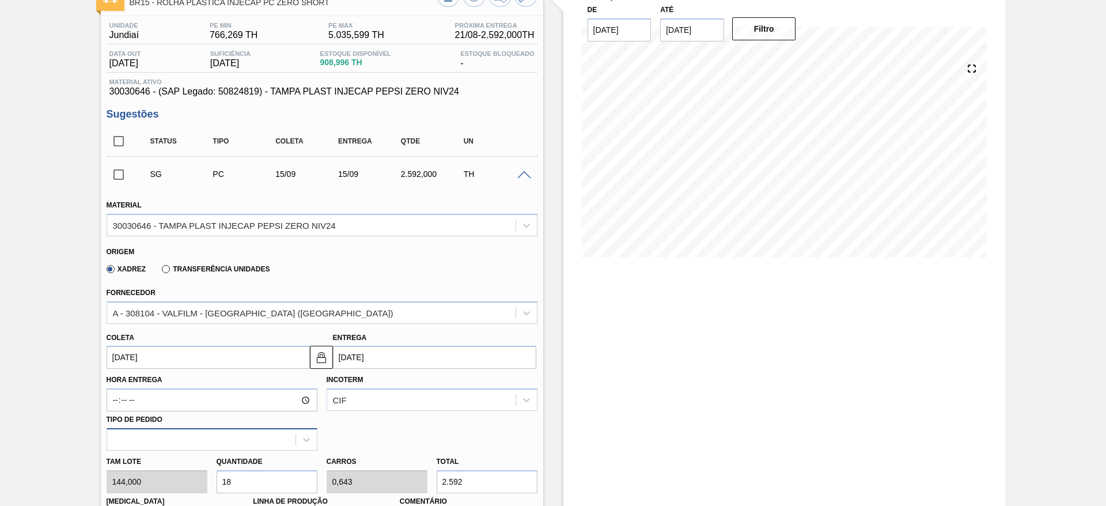
scroll to position [173, 0]
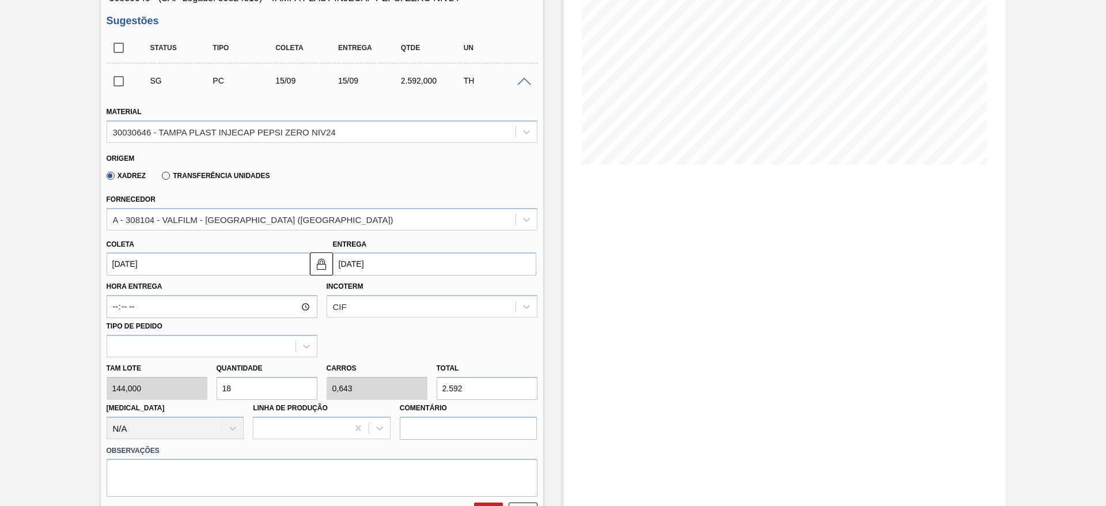
click at [264, 374] on div "Quantidade 18" at bounding box center [267, 380] width 101 height 40
click at [251, 391] on input "18" at bounding box center [267, 388] width 101 height 23
type input "10"
type input "0,357"
type input "1.440"
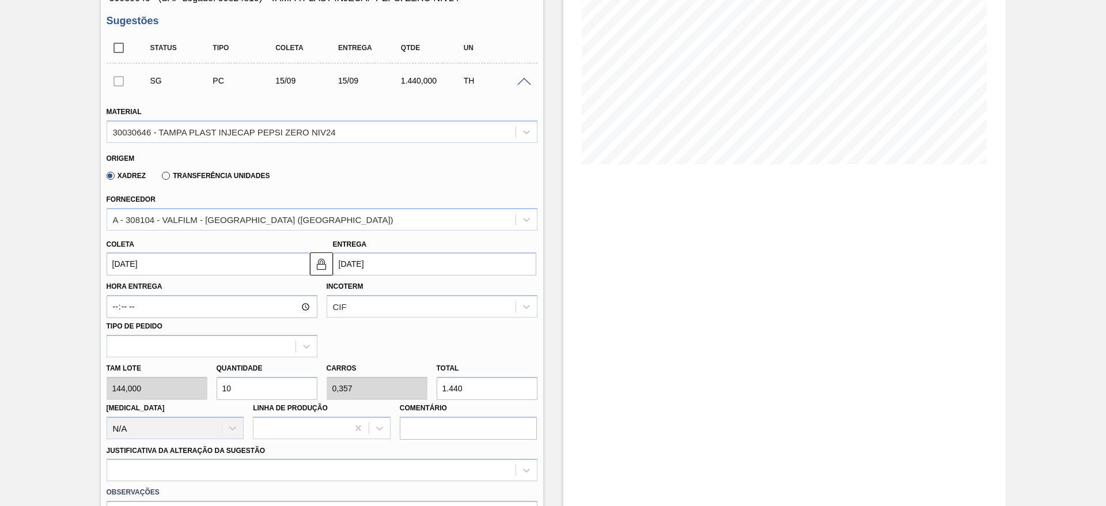
type input "10"
click at [131, 263] on input "15/09/2025" at bounding box center [208, 263] width 203 height 23
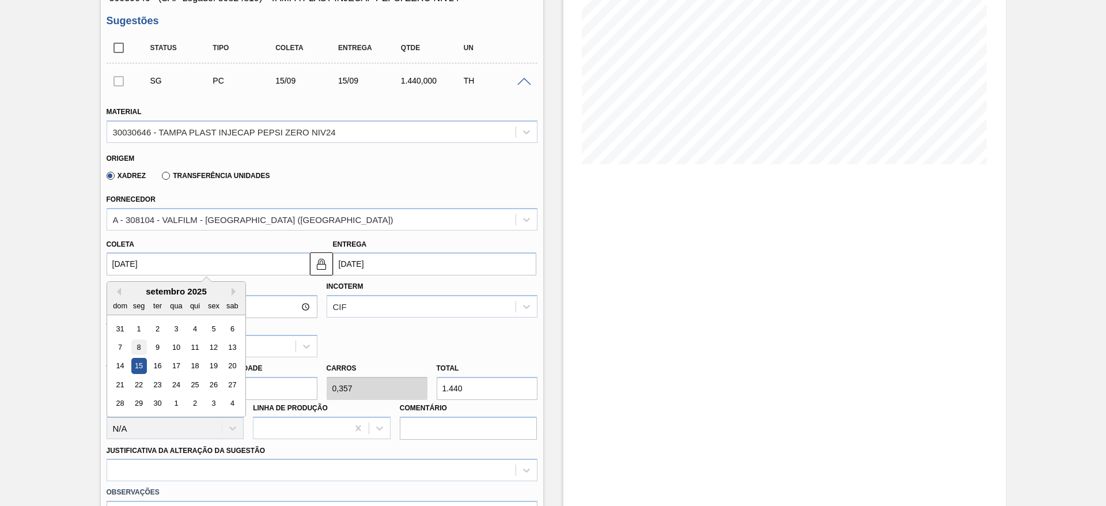
click at [138, 348] on div "8" at bounding box center [139, 347] width 16 height 16
type input "08/09/2025"
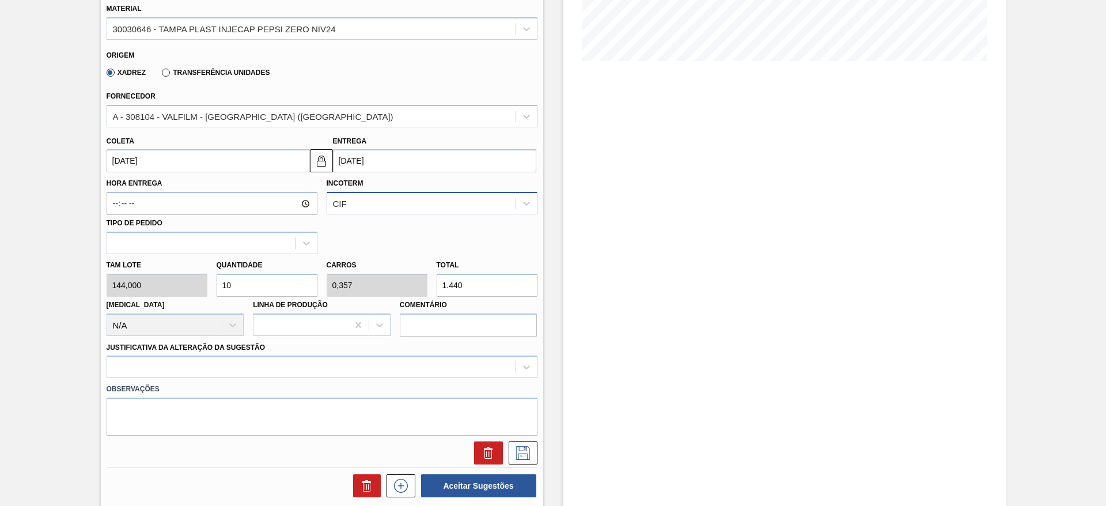
scroll to position [432, 0]
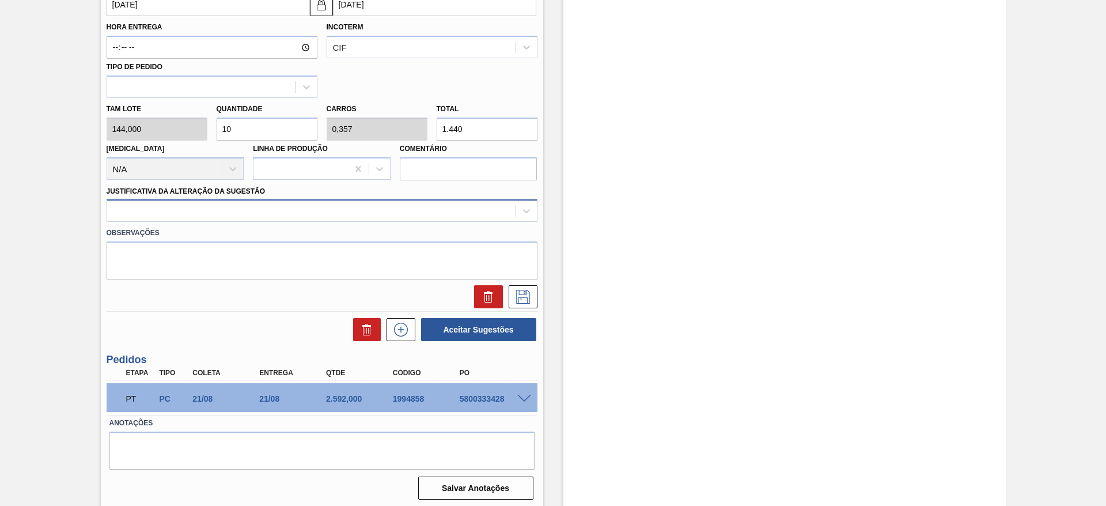
click at [390, 214] on div at bounding box center [311, 211] width 408 height 17
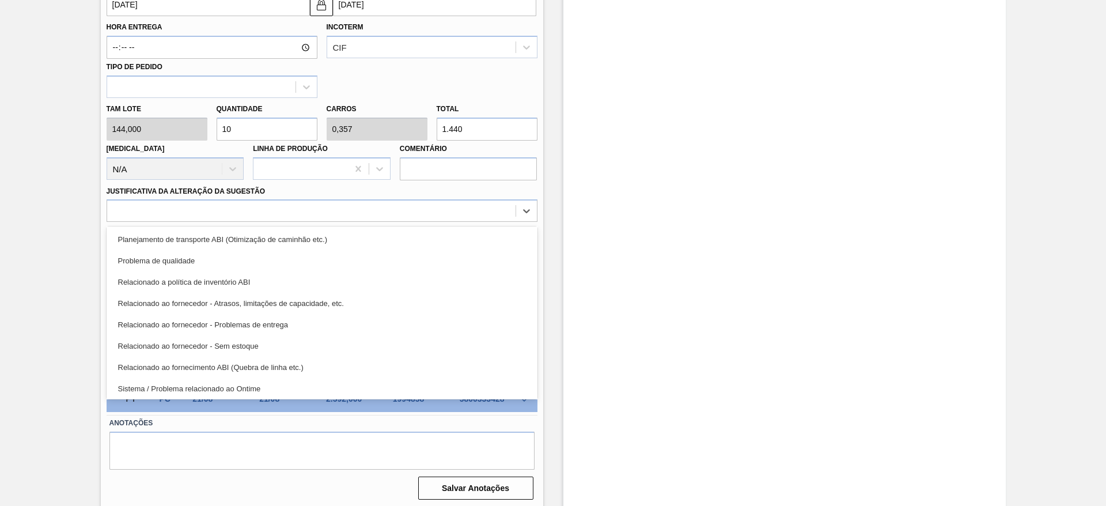
scroll to position [215, 0]
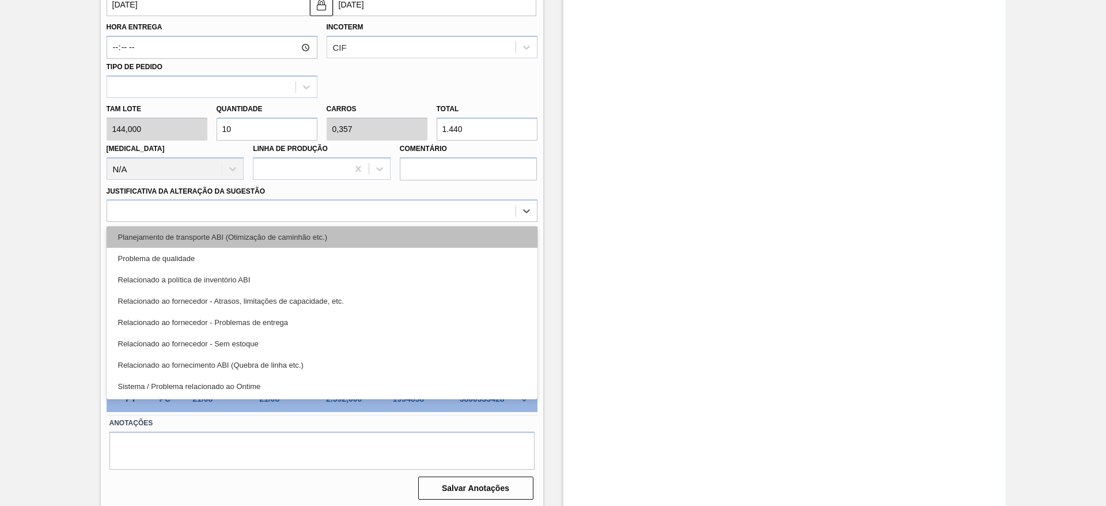
click at [343, 233] on div "Planejamento de transporte ABI (Otimização de caminhão etc.)" at bounding box center [322, 236] width 431 height 21
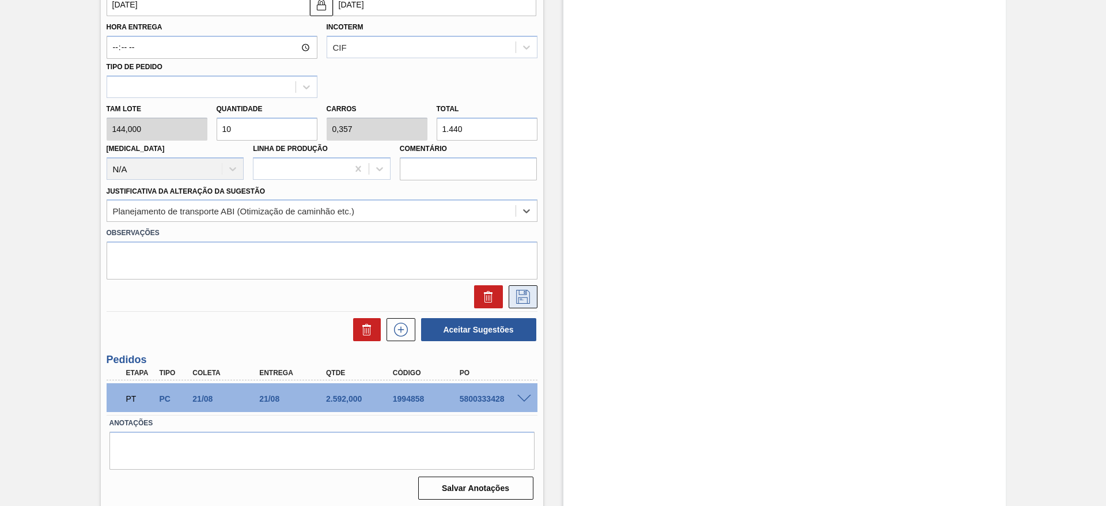
click at [533, 302] on button at bounding box center [523, 296] width 29 height 23
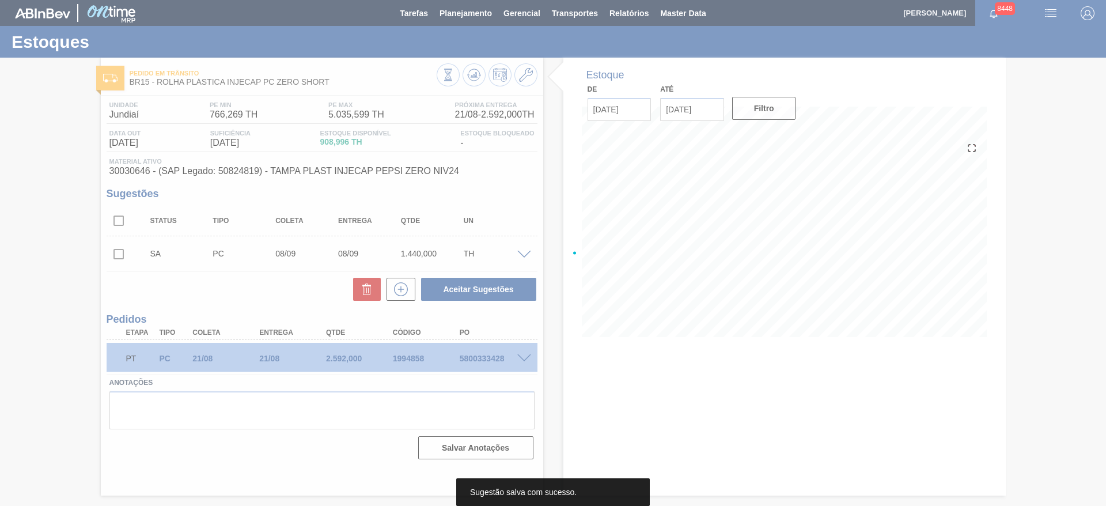
scroll to position [0, 0]
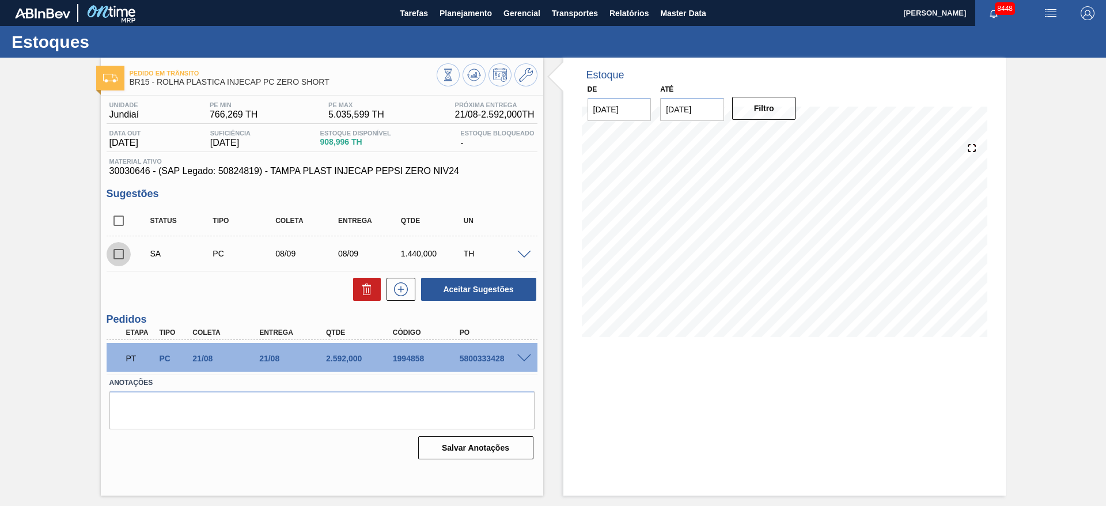
click at [123, 253] on input "checkbox" at bounding box center [119, 254] width 24 height 24
click at [508, 285] on button "Aceitar Sugestões" at bounding box center [478, 289] width 115 height 23
checkbox input "false"
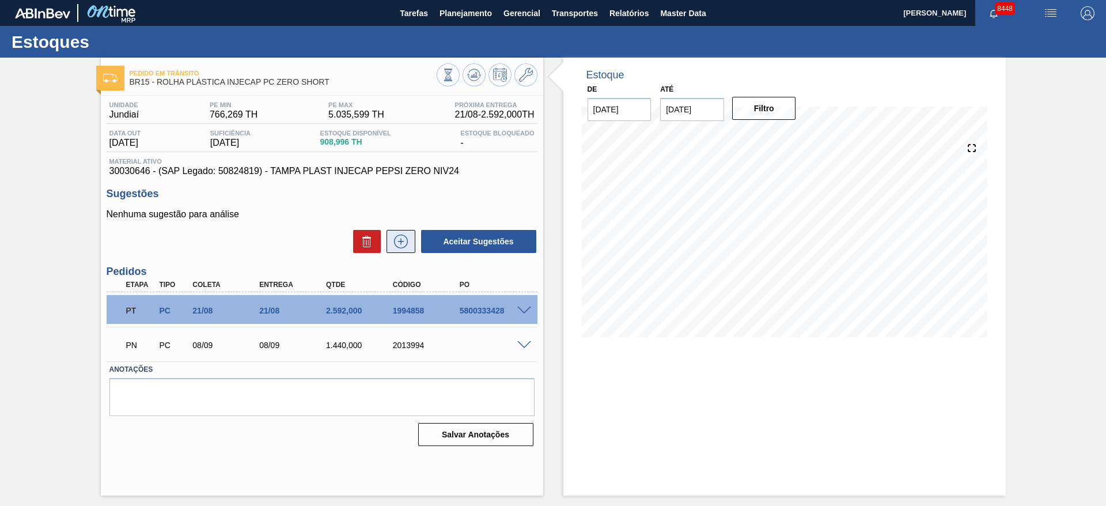
click at [394, 236] on icon at bounding box center [401, 241] width 18 height 14
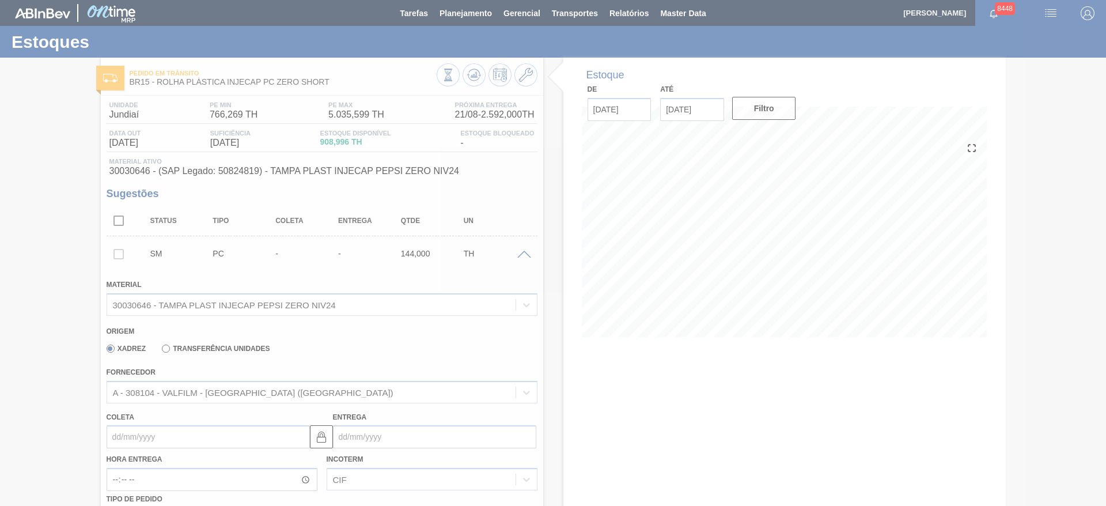
click at [130, 436] on div at bounding box center [553, 253] width 1106 height 506
click at [146, 434] on div at bounding box center [553, 253] width 1106 height 506
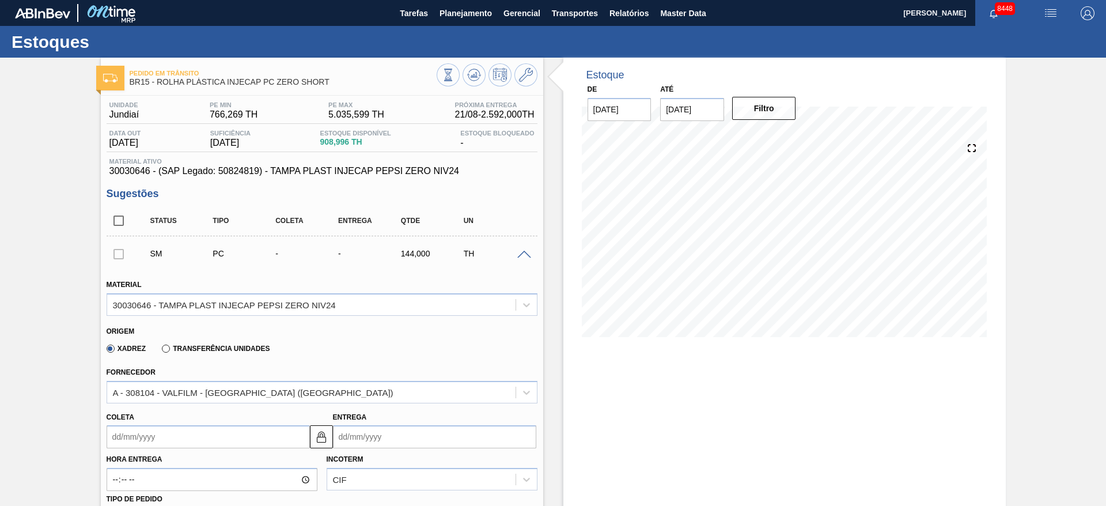
click at [142, 437] on input "Coleta" at bounding box center [208, 436] width 203 height 23
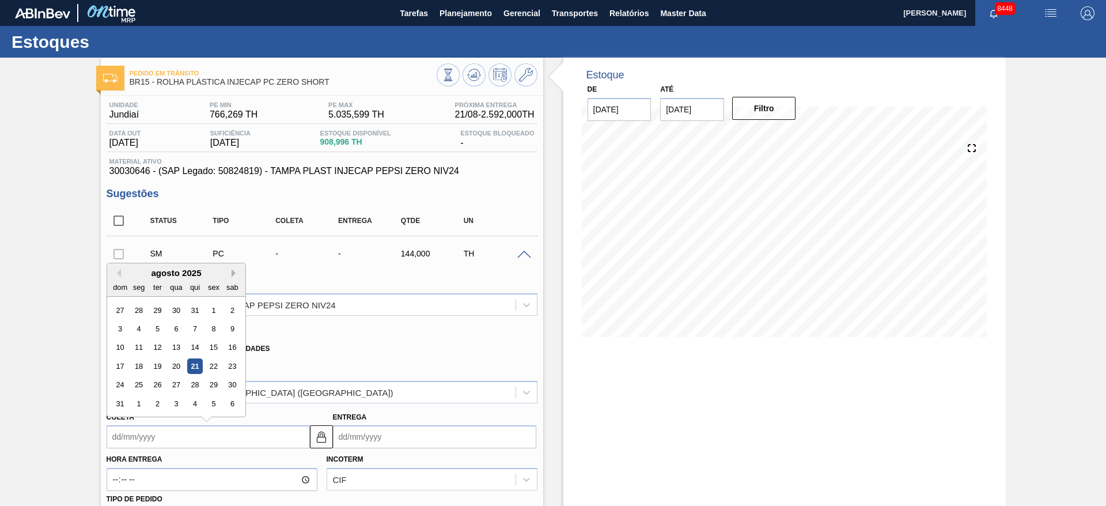
click at [236, 274] on button "Next Month" at bounding box center [236, 273] width 8 height 8
drag, startPoint x: 146, startPoint y: 363, endPoint x: 200, endPoint y: 331, distance: 63.0
click at [145, 364] on div "22" at bounding box center [139, 366] width 16 height 16
type input "22/09/2025"
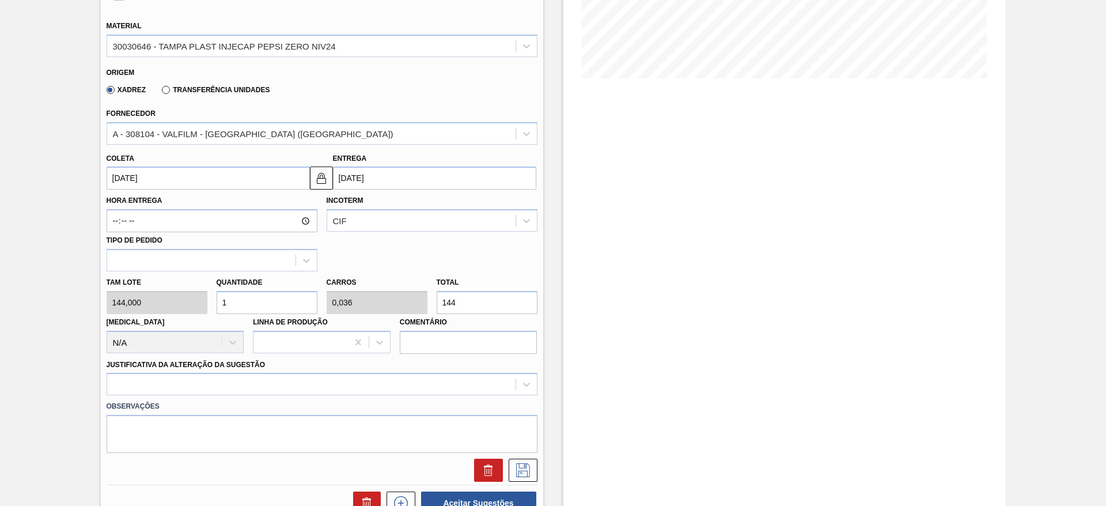
scroll to position [259, 0]
click at [237, 293] on input "1" at bounding box center [267, 301] width 101 height 23
type input "11"
type input "0,393"
type input "1.584"
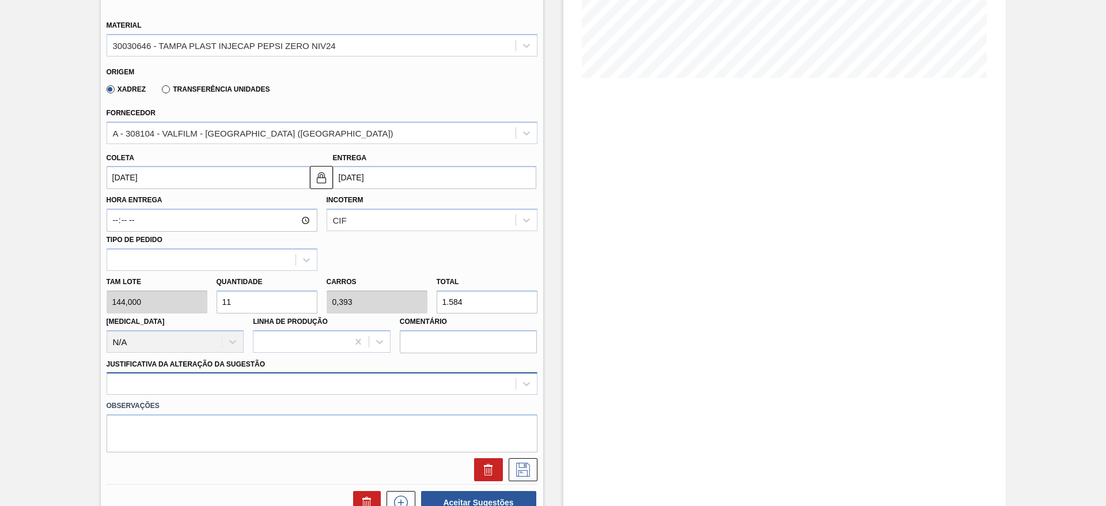
type input "11"
click at [446, 382] on div at bounding box center [322, 383] width 431 height 22
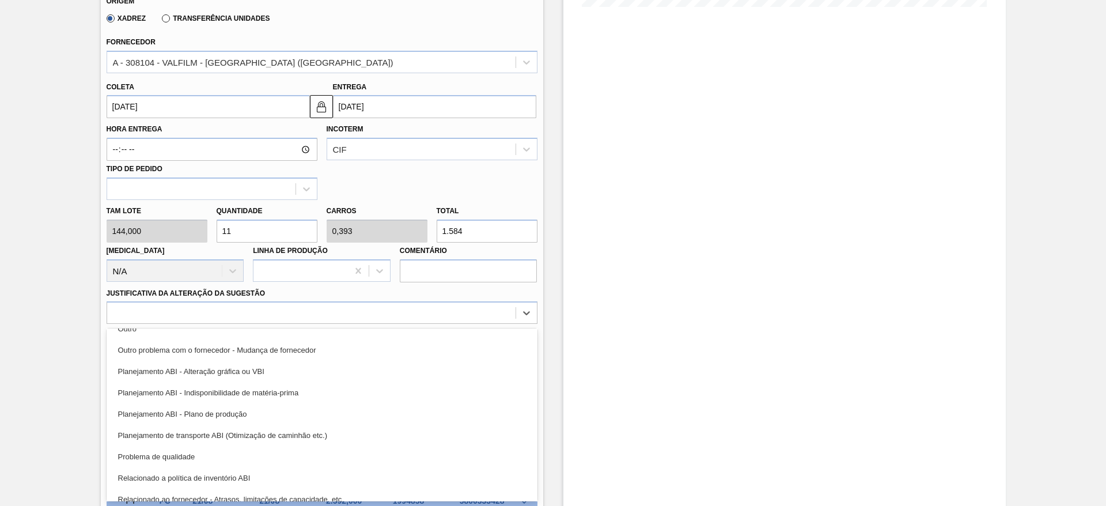
scroll to position [215, 0]
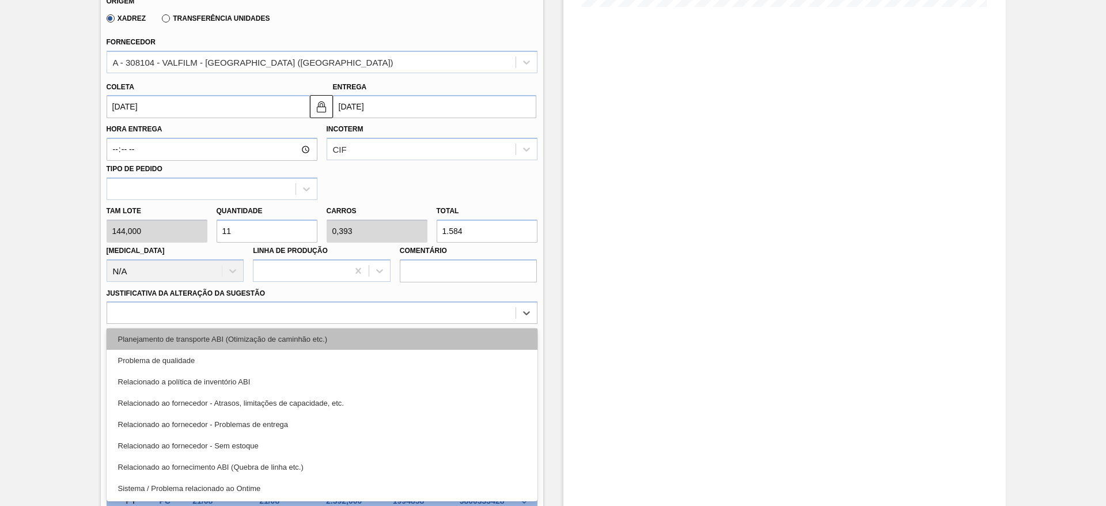
click at [403, 332] on div "Planejamento de transporte ABI (Otimização de caminhão etc.)" at bounding box center [322, 338] width 431 height 21
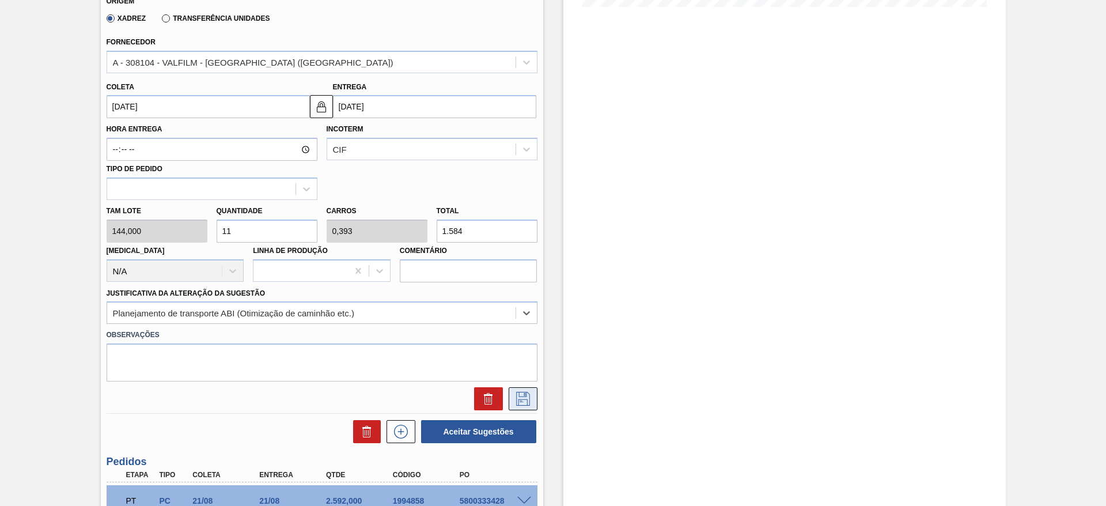
click at [529, 399] on icon at bounding box center [523, 399] width 18 height 14
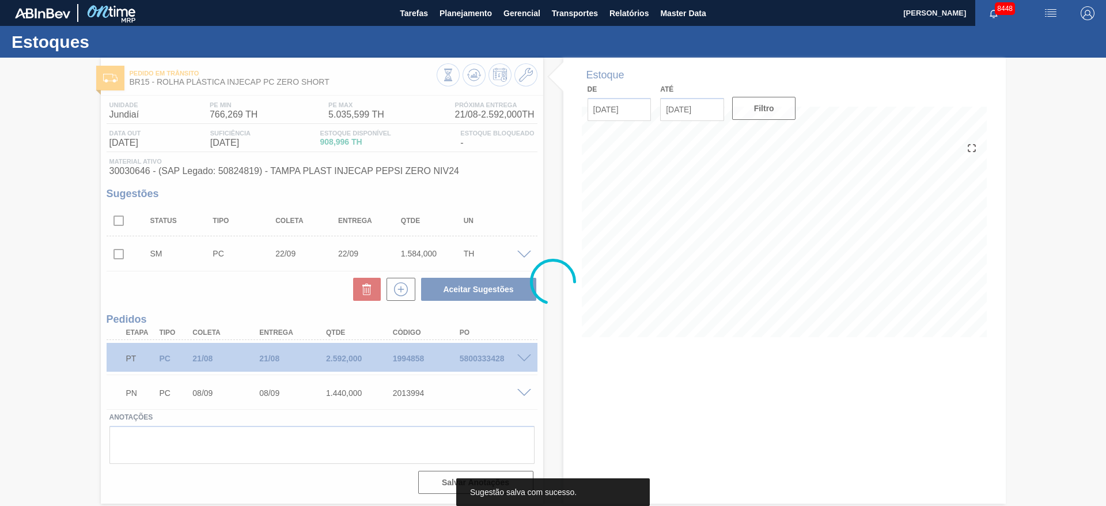
scroll to position [0, 0]
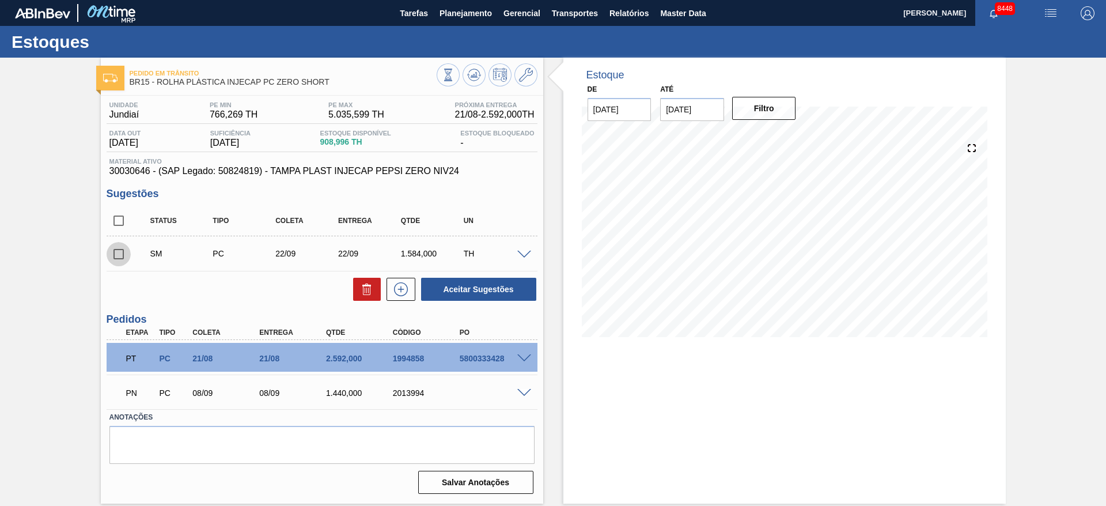
click at [114, 250] on input "checkbox" at bounding box center [119, 254] width 24 height 24
click at [470, 284] on button "Aceitar Sugestões" at bounding box center [478, 289] width 115 height 23
checkbox input "false"
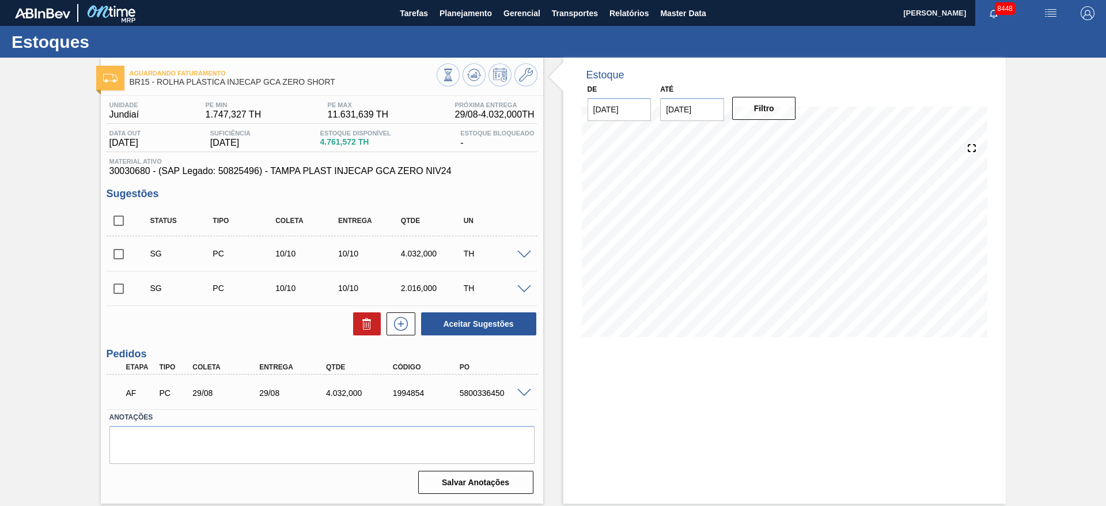
click at [524, 254] on span at bounding box center [524, 255] width 14 height 9
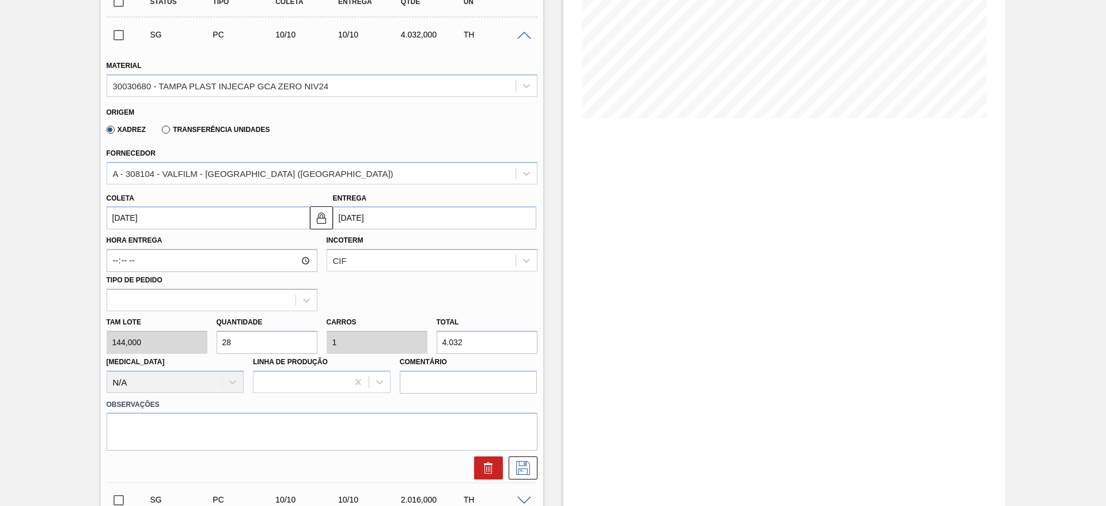
scroll to position [259, 0]
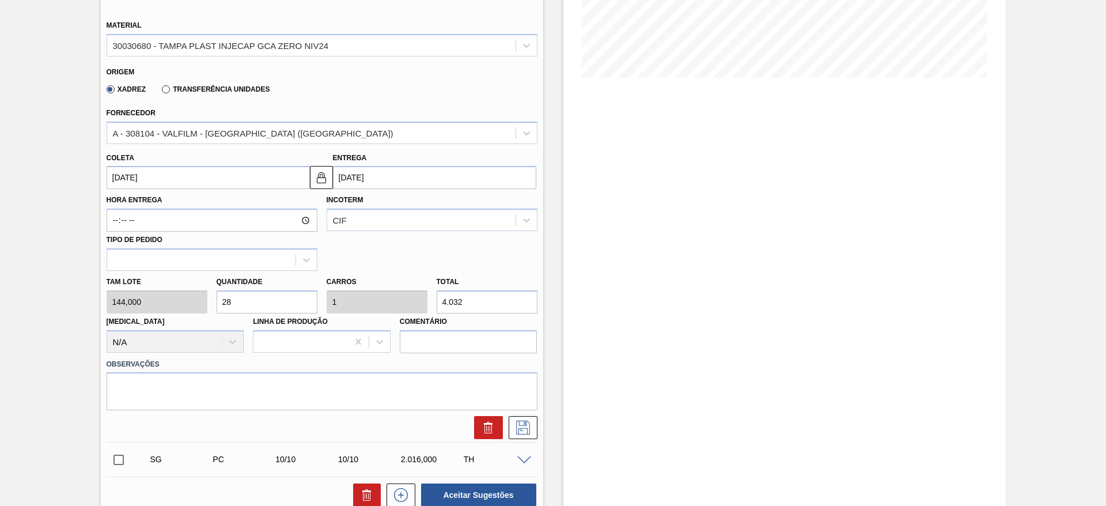
click at [128, 175] on input "[DATE]" at bounding box center [208, 177] width 203 height 23
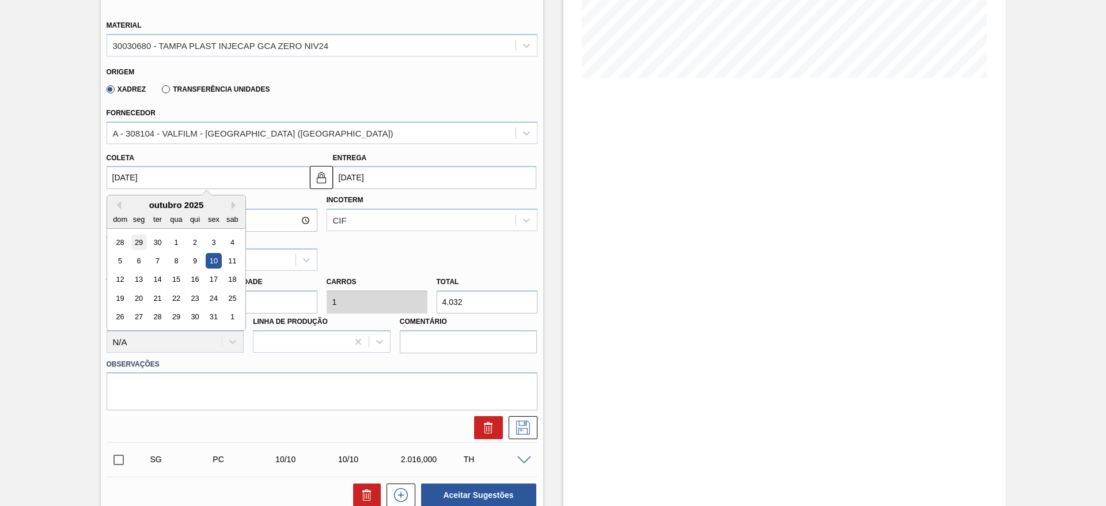
click at [141, 246] on div "29" at bounding box center [139, 242] width 16 height 16
type input "[DATE]"
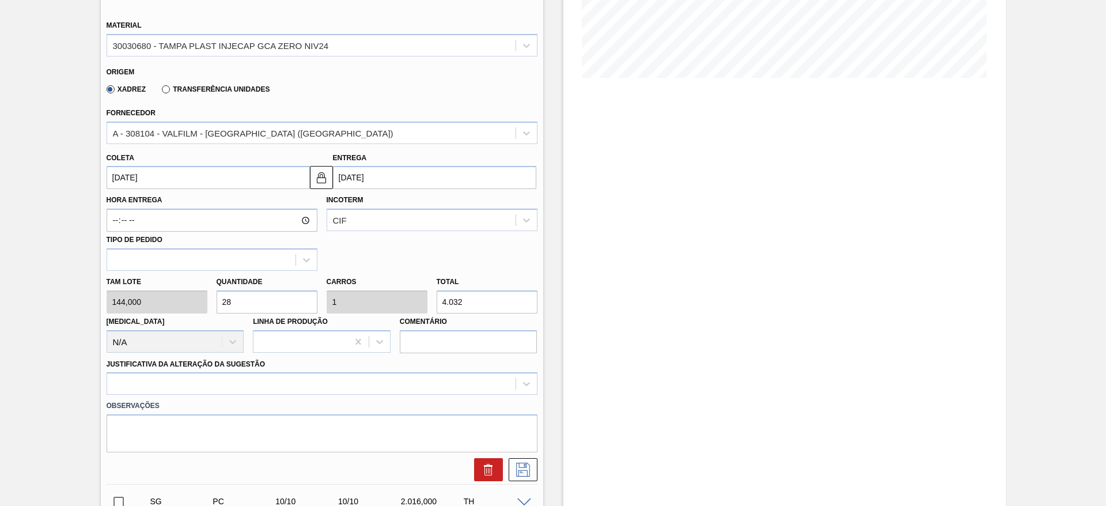
click at [243, 305] on input "28" at bounding box center [267, 301] width 101 height 23
type input "22"
type input "0,786"
type input "3.168"
type input "22"
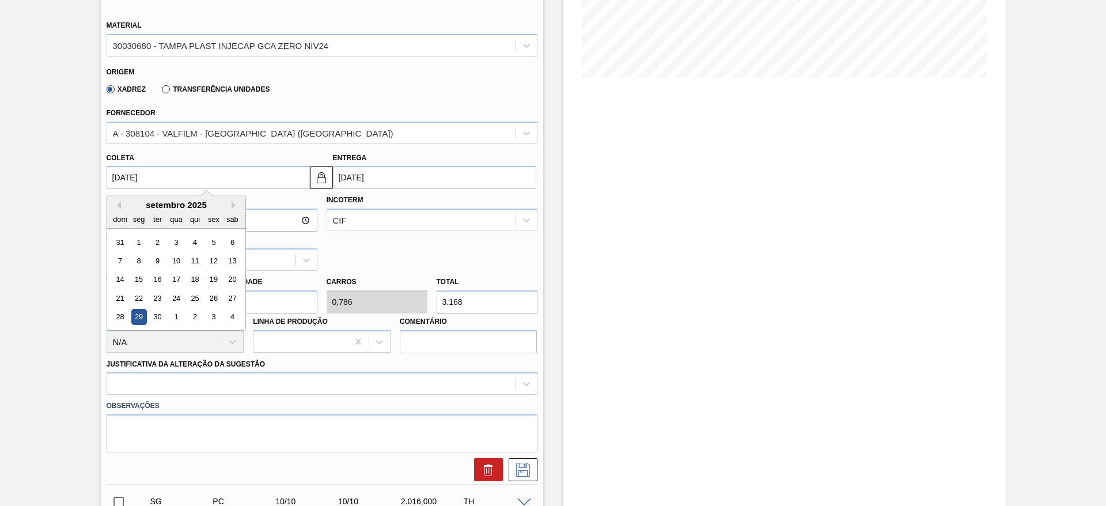
click at [135, 177] on input "[DATE]" at bounding box center [208, 177] width 203 height 23
click at [196, 295] on div "25" at bounding box center [195, 298] width 16 height 16
type input "[DATE]"
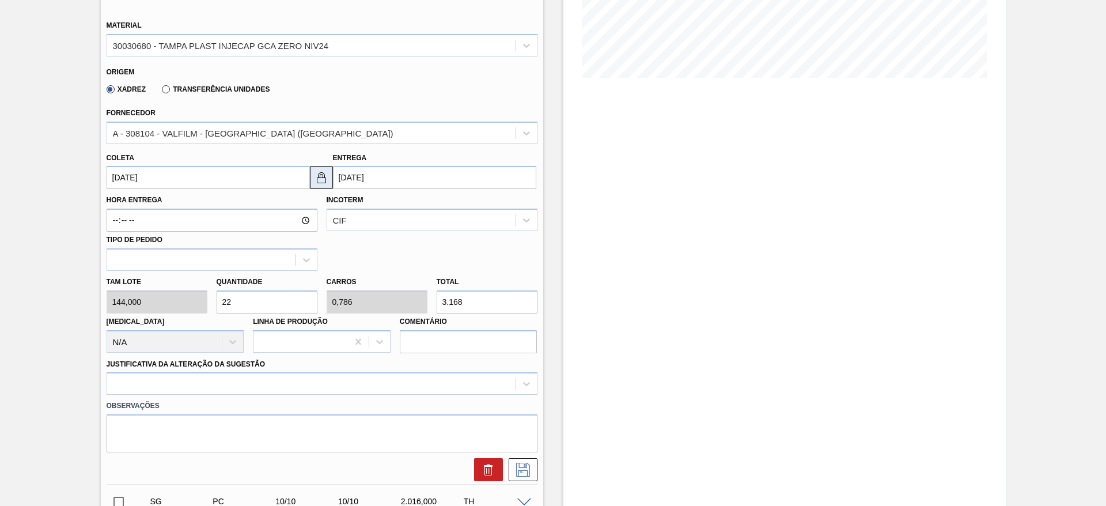
click at [317, 181] on img at bounding box center [321, 177] width 14 height 14
click at [356, 179] on input "[DATE]" at bounding box center [434, 177] width 203 height 23
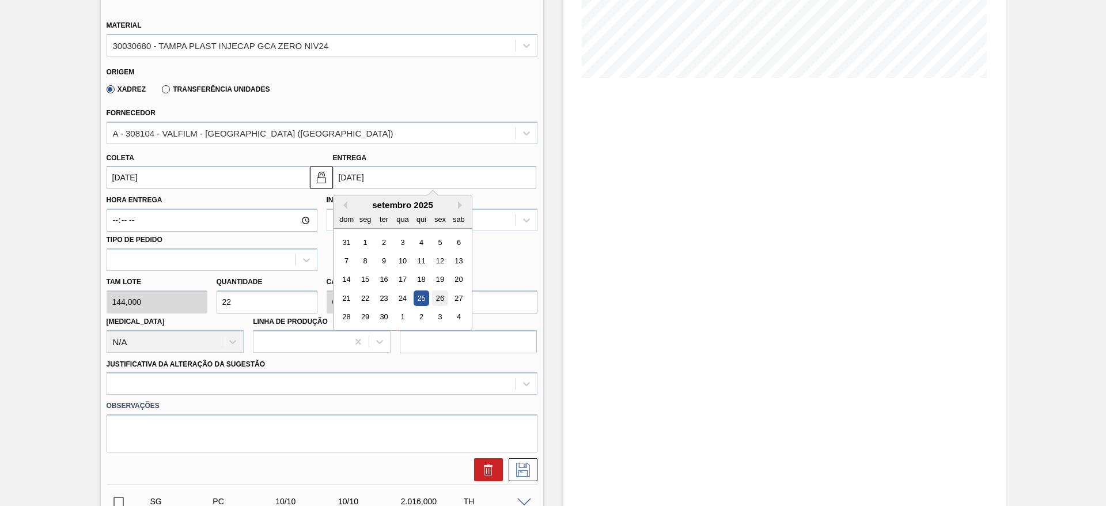
click at [441, 300] on div "26" at bounding box center [440, 298] width 16 height 16
type input "[DATE]"
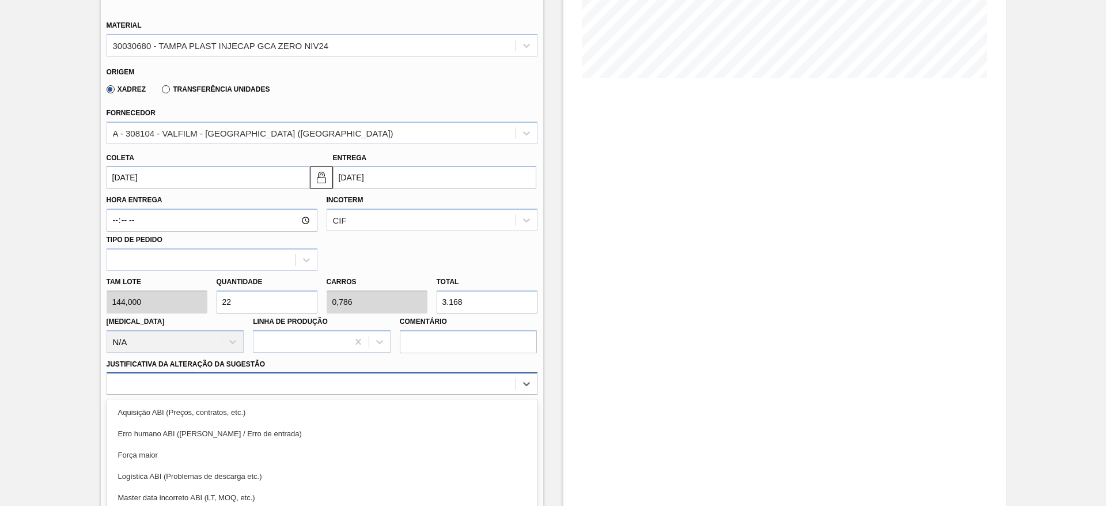
click at [427, 388] on div "option Força maior focused, 3 of 18. 18 results available. Use Up and Down to c…" at bounding box center [322, 383] width 431 height 22
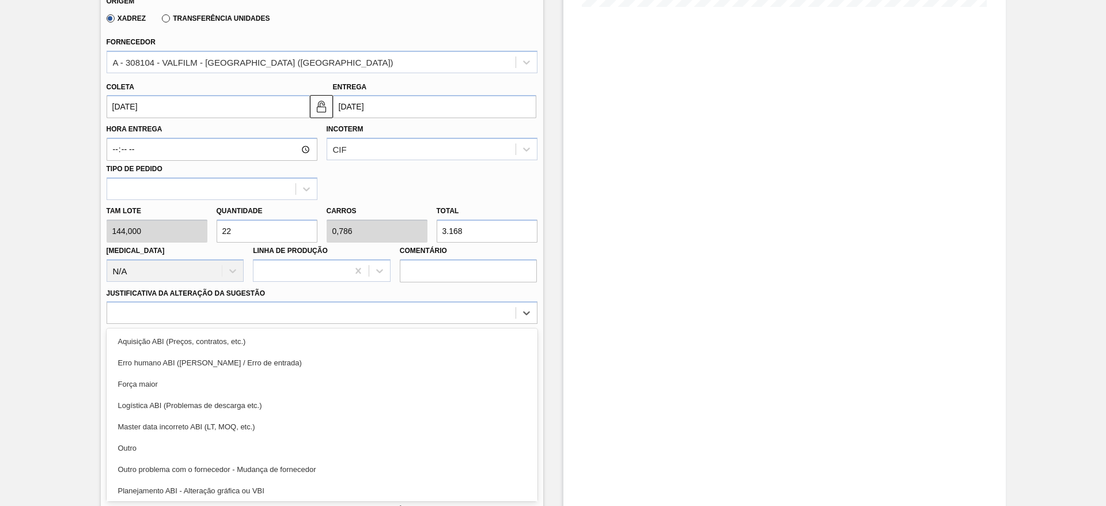
scroll to position [215, 0]
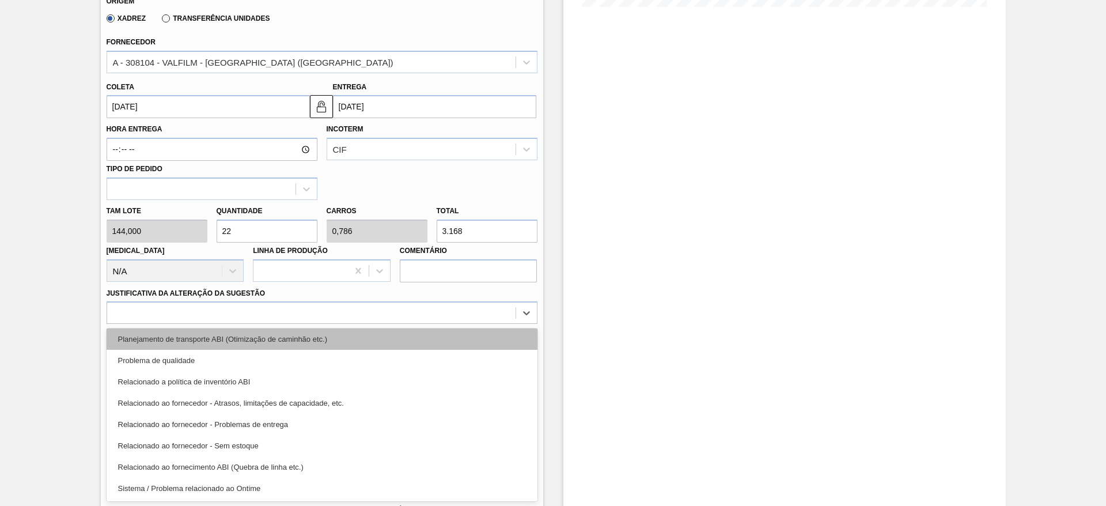
click at [405, 329] on div "Planejamento de transporte ABI (Otimização de caminhão etc.)" at bounding box center [322, 338] width 431 height 21
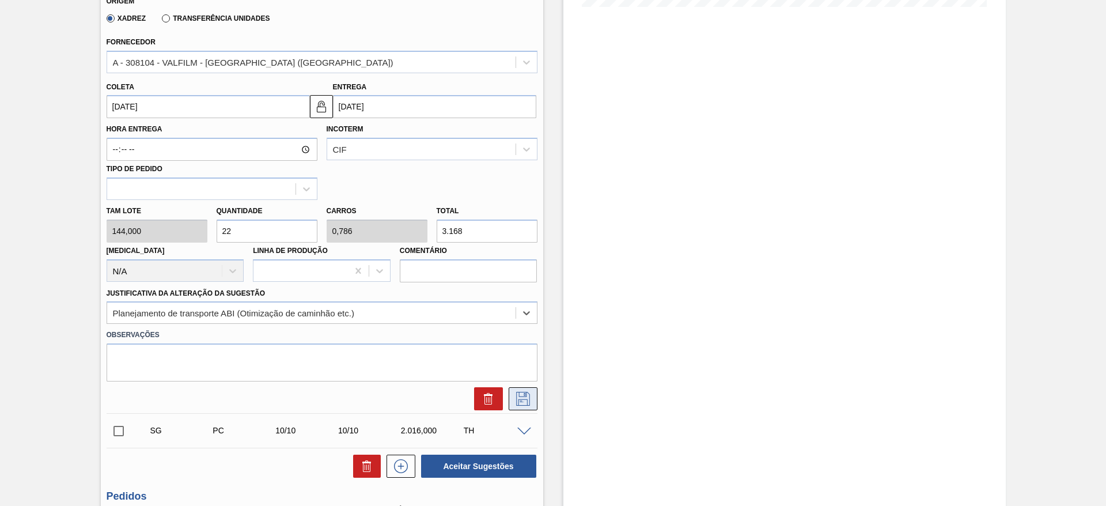
click at [516, 392] on icon at bounding box center [523, 399] width 14 height 14
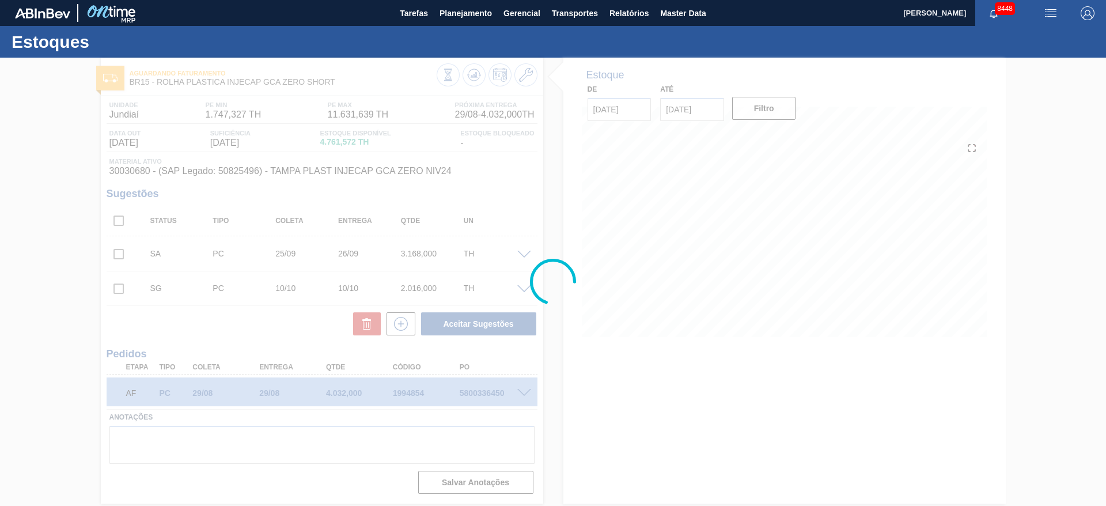
scroll to position [0, 0]
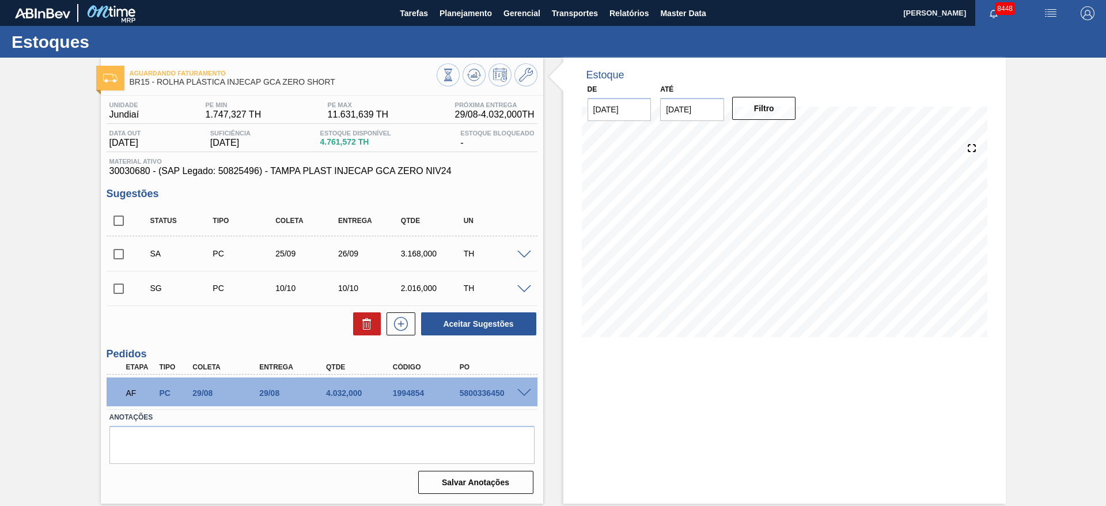
click at [115, 256] on input "checkbox" at bounding box center [119, 254] width 24 height 24
click at [495, 331] on button "Aceitar Sugestões" at bounding box center [478, 323] width 115 height 23
checkbox input "false"
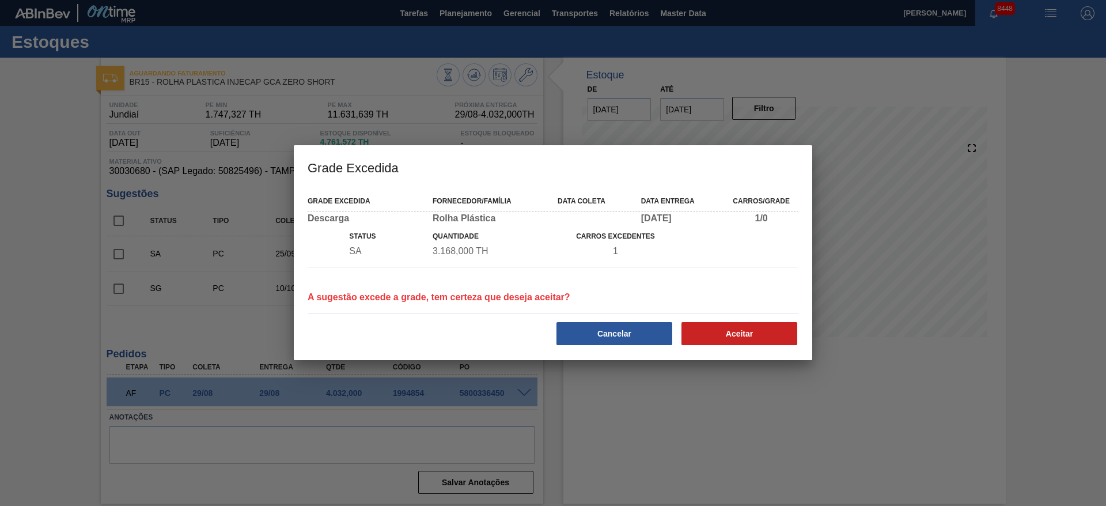
click at [709, 350] on div "Grade Excedida Fornecedor/Família Data coleta Data entrega Carros/Grade Descarg…" at bounding box center [553, 274] width 518 height 172
click at [720, 335] on button "Aceitar" at bounding box center [739, 333] width 116 height 23
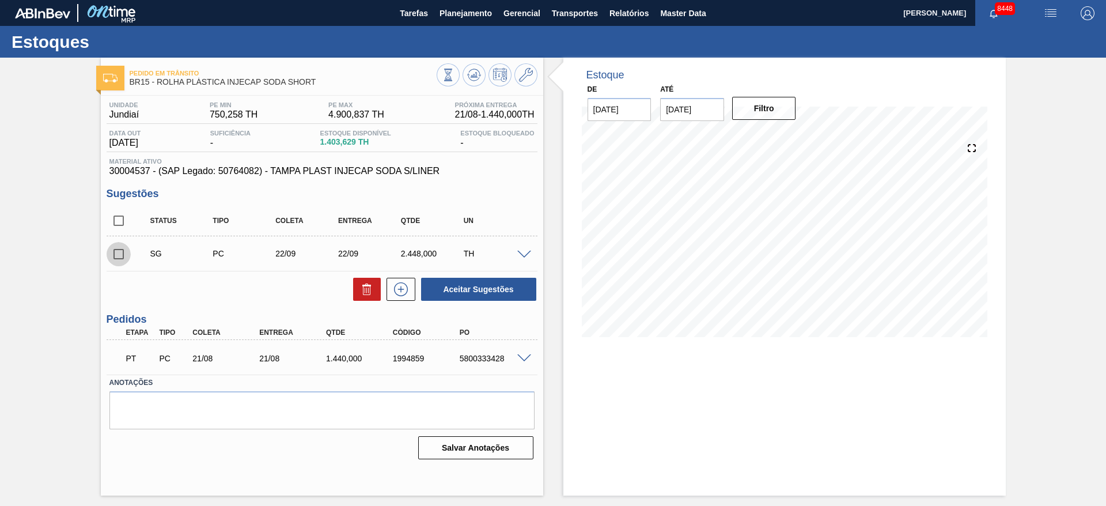
click at [116, 259] on input "checkbox" at bounding box center [119, 254] width 24 height 24
click at [531, 252] on div at bounding box center [525, 253] width 23 height 9
click at [523, 251] on span at bounding box center [524, 255] width 14 height 9
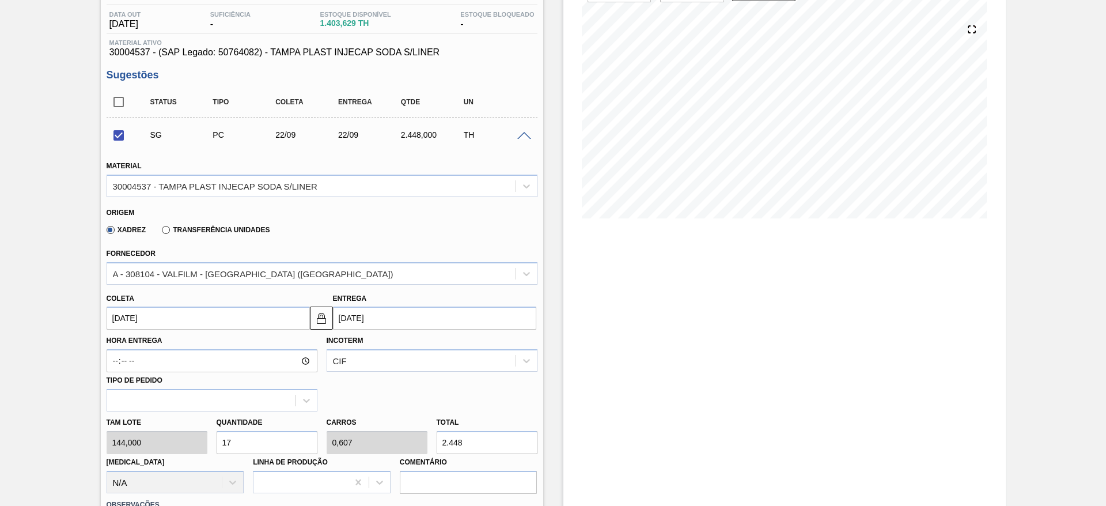
scroll to position [86, 0]
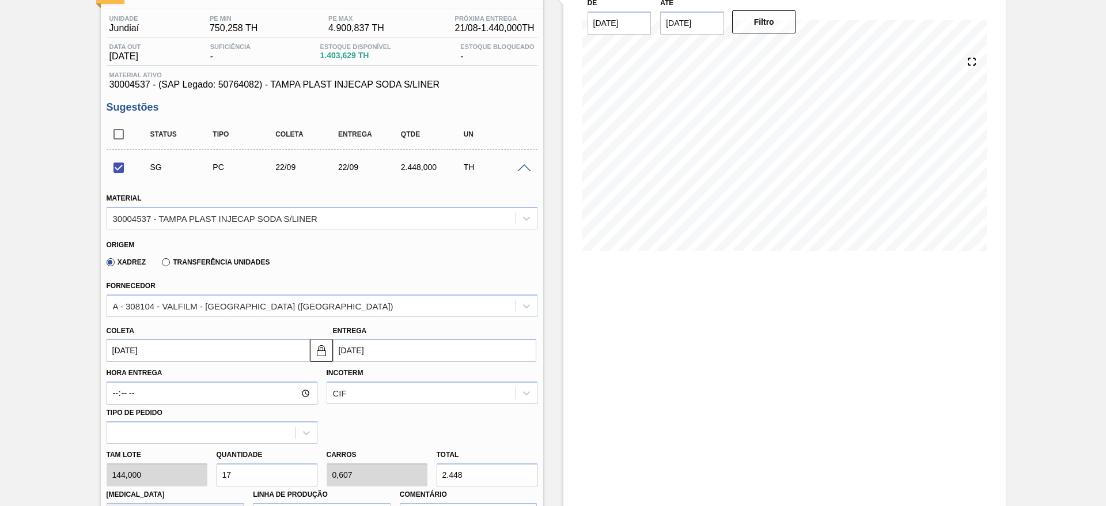
click at [525, 169] on span at bounding box center [524, 168] width 14 height 9
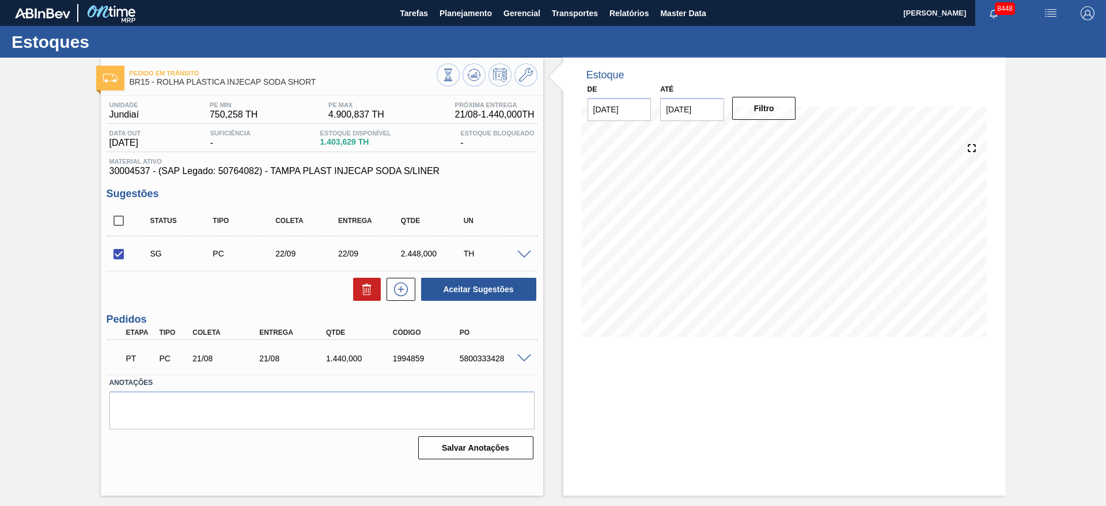
scroll to position [0, 0]
click at [485, 290] on button "Aceitar Sugestões" at bounding box center [478, 289] width 115 height 23
checkbox input "false"
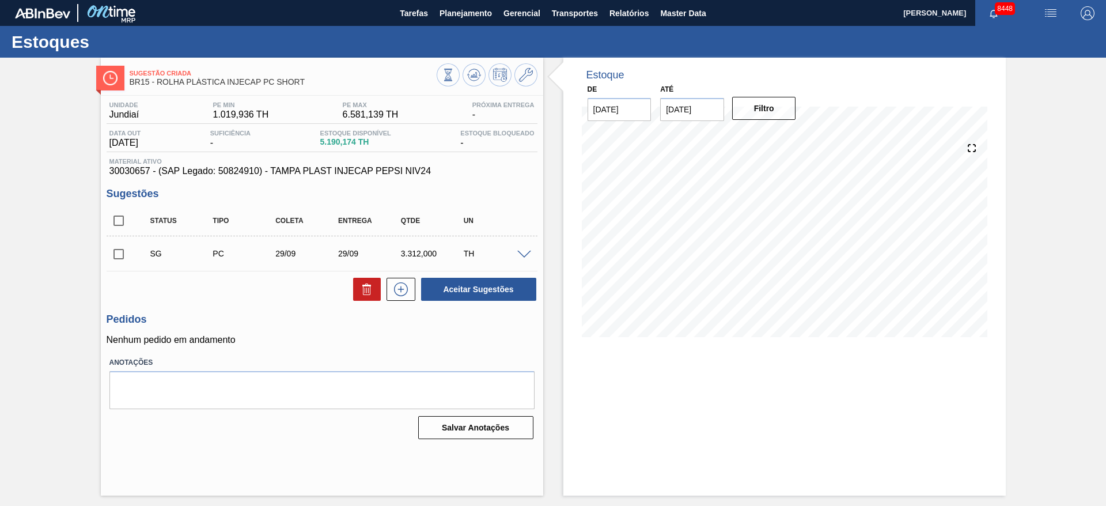
click at [523, 255] on span at bounding box center [524, 255] width 14 height 9
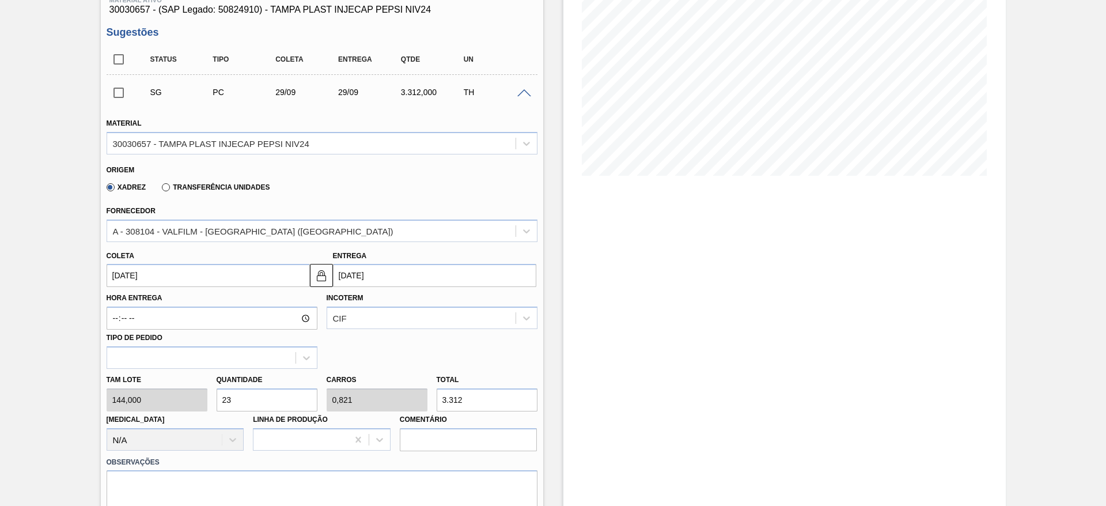
scroll to position [173, 0]
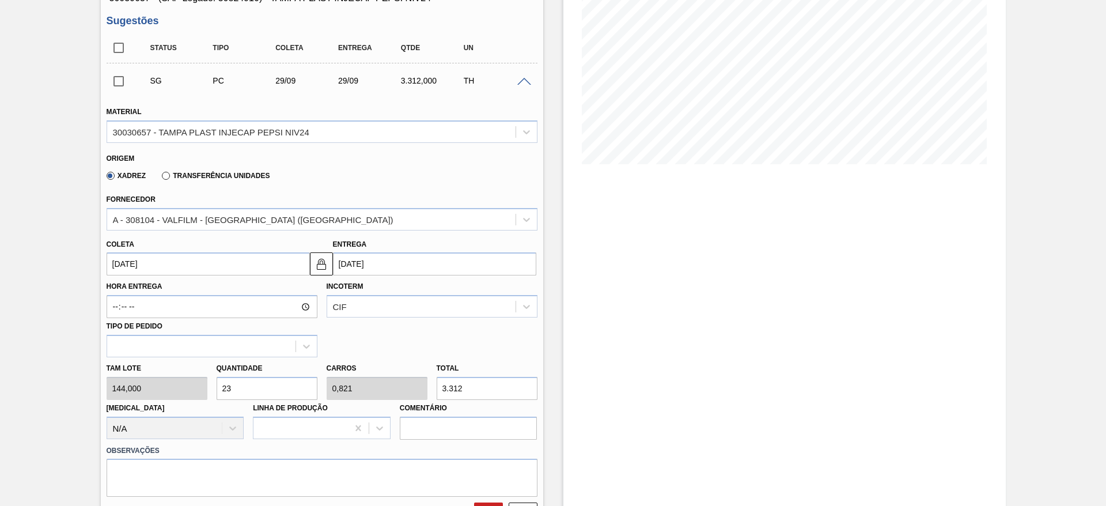
click at [232, 383] on input "23" at bounding box center [267, 388] width 101 height 23
type input "2"
type input "0,071"
type input "288"
type input "24"
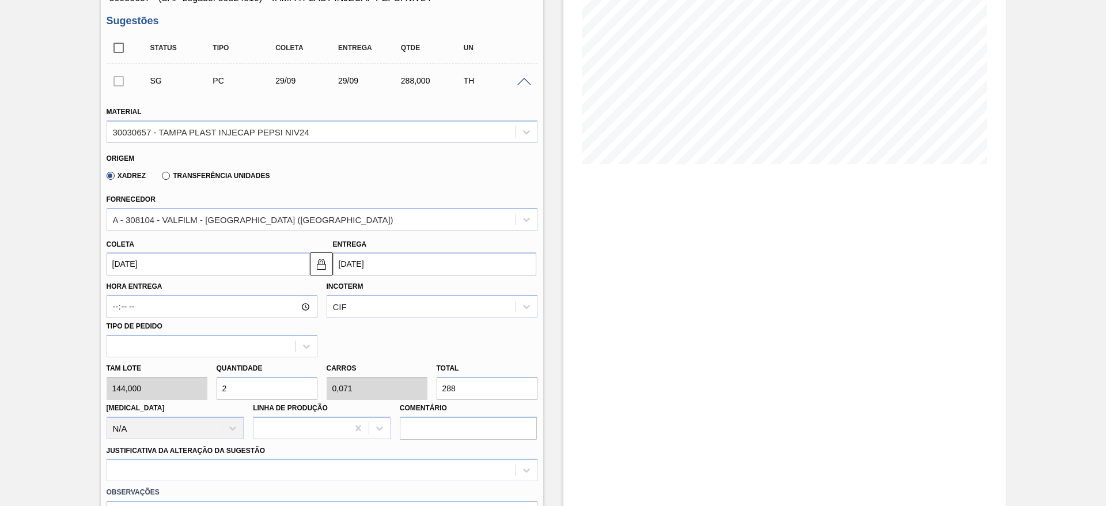
type input "0,857"
type input "3.456"
type input "24"
click at [111, 267] on input "[DATE]" at bounding box center [208, 263] width 203 height 23
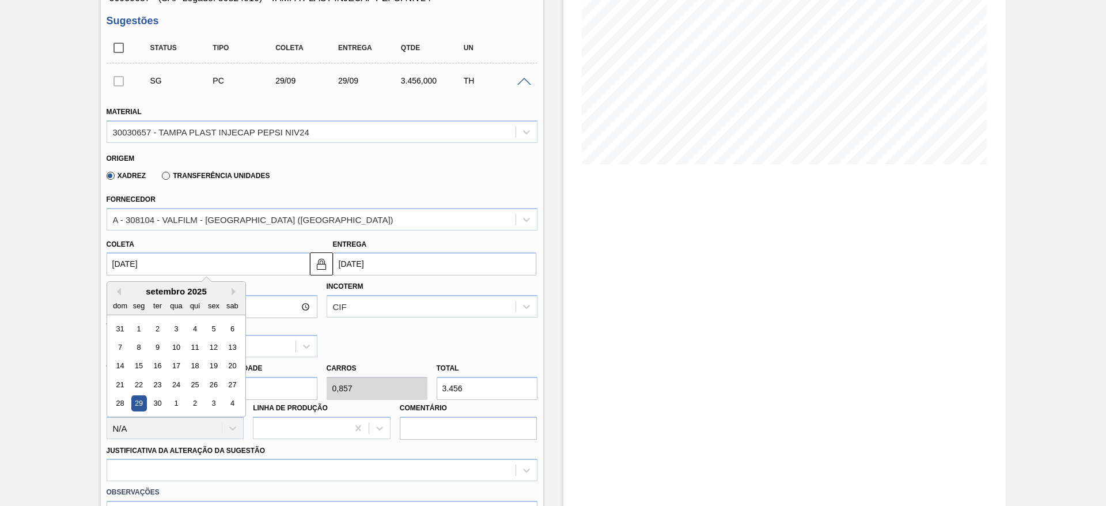
click at [174, 327] on div "3" at bounding box center [176, 329] width 16 height 16
type input "[DATE]"
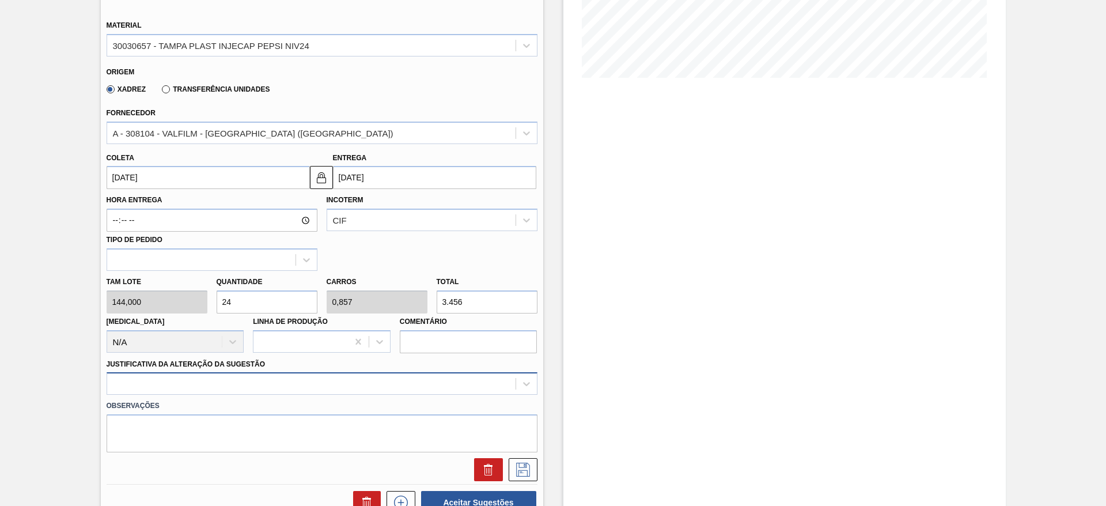
drag, startPoint x: 448, startPoint y: 366, endPoint x: 446, endPoint y: 383, distance: 16.8
click at [447, 369] on div "Justificativa da Alteração da Sugestão" at bounding box center [322, 375] width 431 height 39
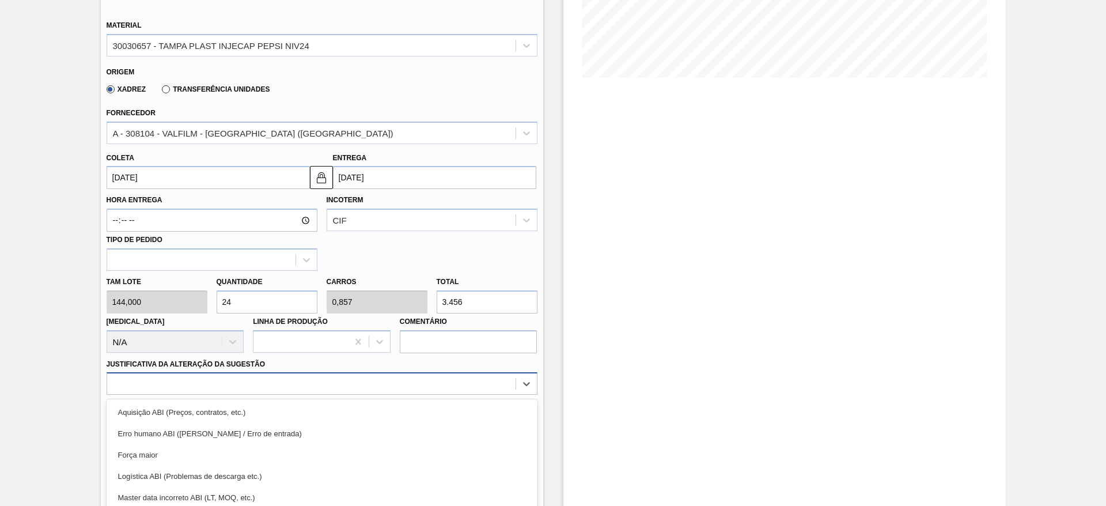
click at [446, 383] on div "option Força maior focused, 3 of 18. 18 results available. Use Up and Down to c…" at bounding box center [322, 383] width 431 height 22
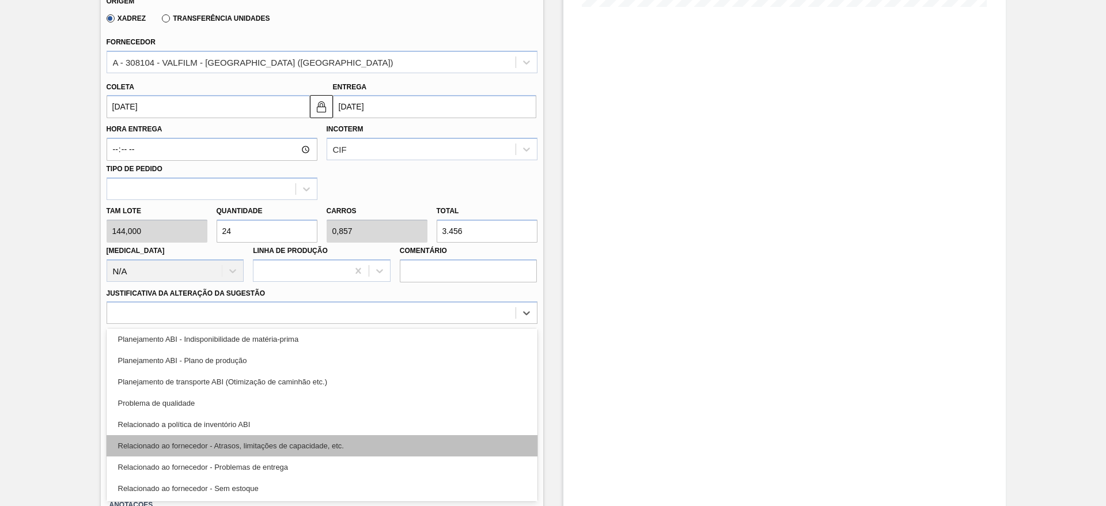
scroll to position [215, 0]
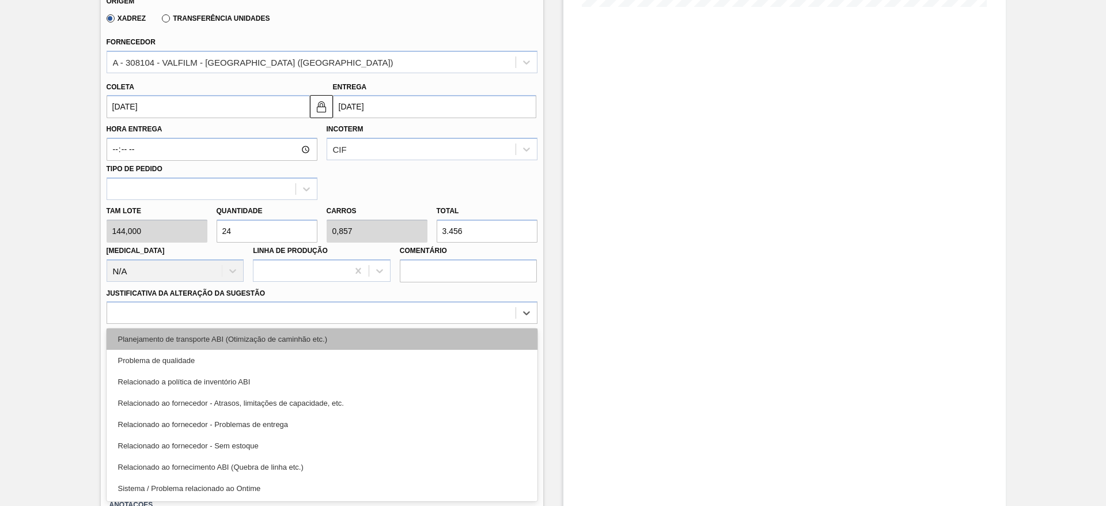
click at [418, 344] on div "Planejamento de transporte ABI (Otimização de caminhão etc.)" at bounding box center [322, 338] width 431 height 21
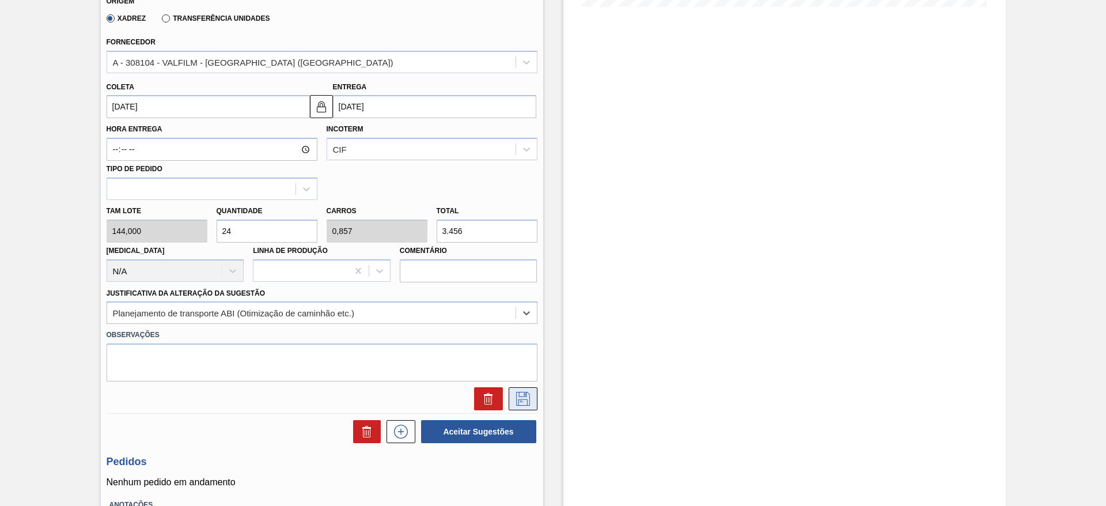
click at [518, 399] on icon at bounding box center [523, 399] width 18 height 14
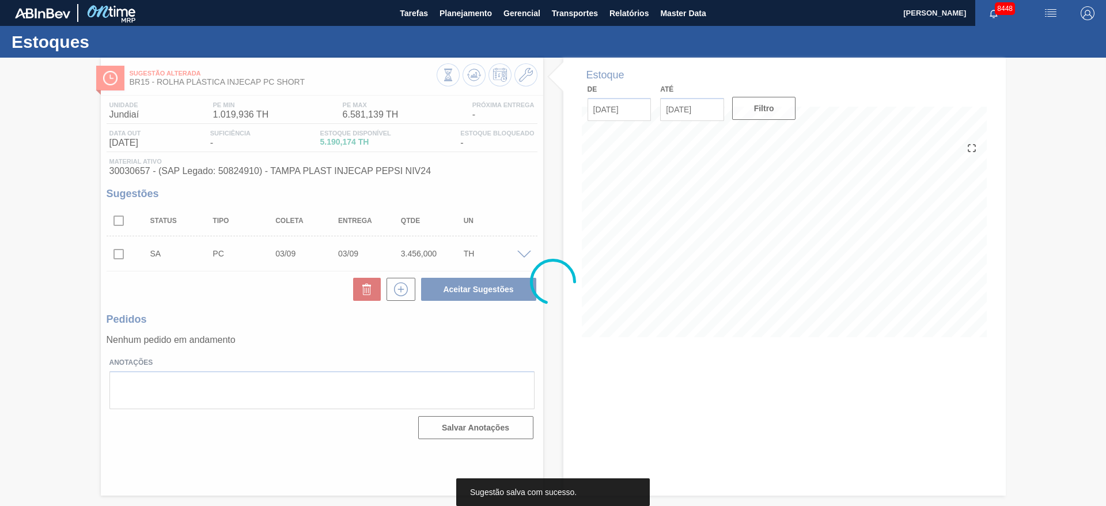
scroll to position [0, 0]
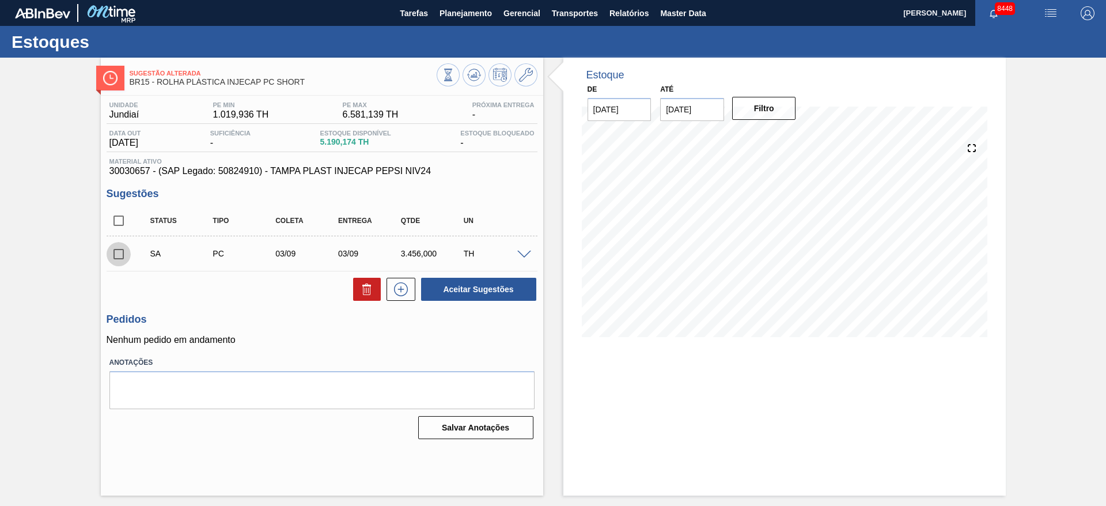
click at [111, 248] on input "checkbox" at bounding box center [119, 254] width 24 height 24
click at [511, 301] on div "Aceitar Sugestões" at bounding box center [476, 288] width 122 height 25
click at [500, 295] on button "Aceitar Sugestões" at bounding box center [478, 289] width 115 height 23
checkbox input "false"
drag, startPoint x: 521, startPoint y: 253, endPoint x: 510, endPoint y: 254, distance: 10.4
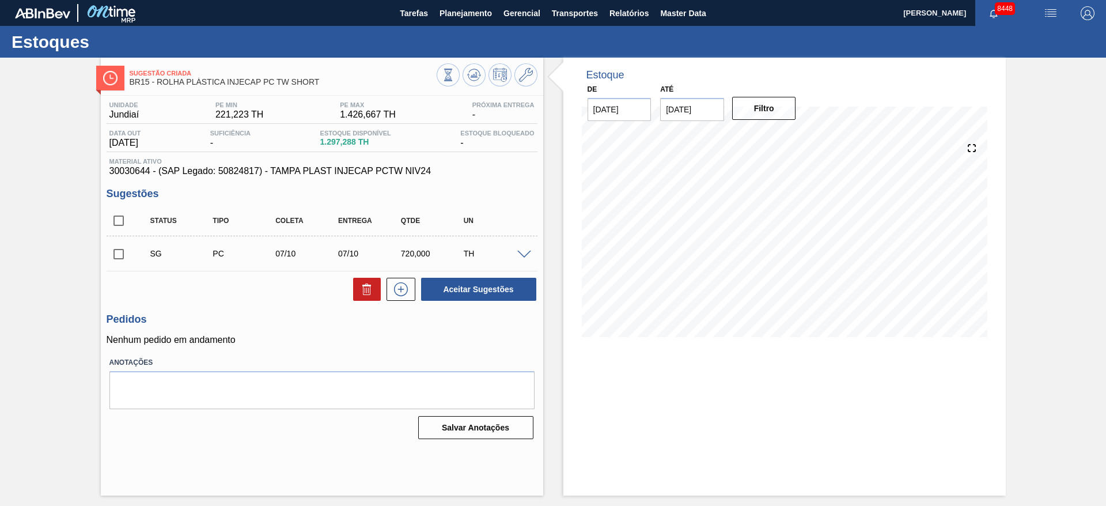
click at [521, 253] on span at bounding box center [524, 255] width 14 height 9
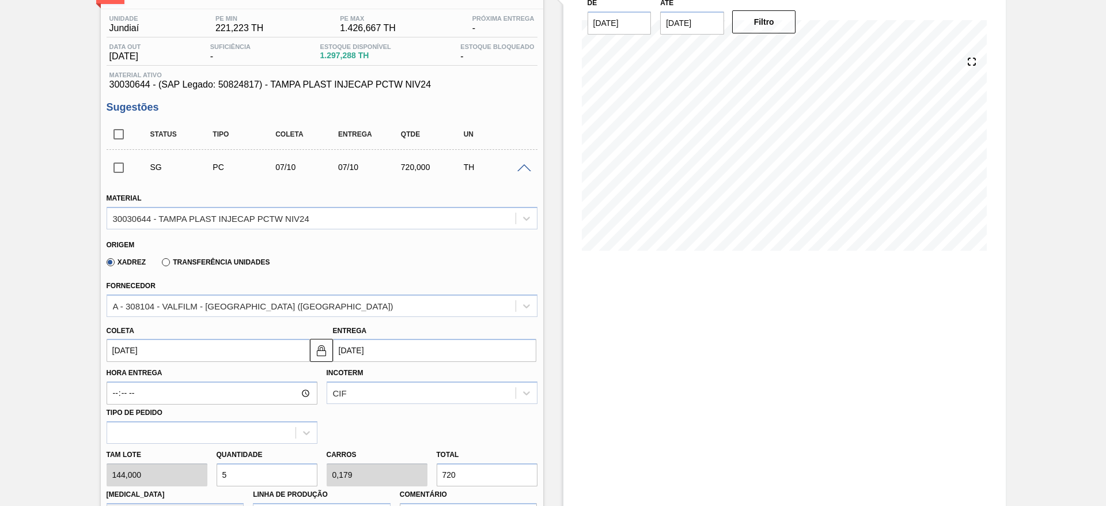
scroll to position [173, 0]
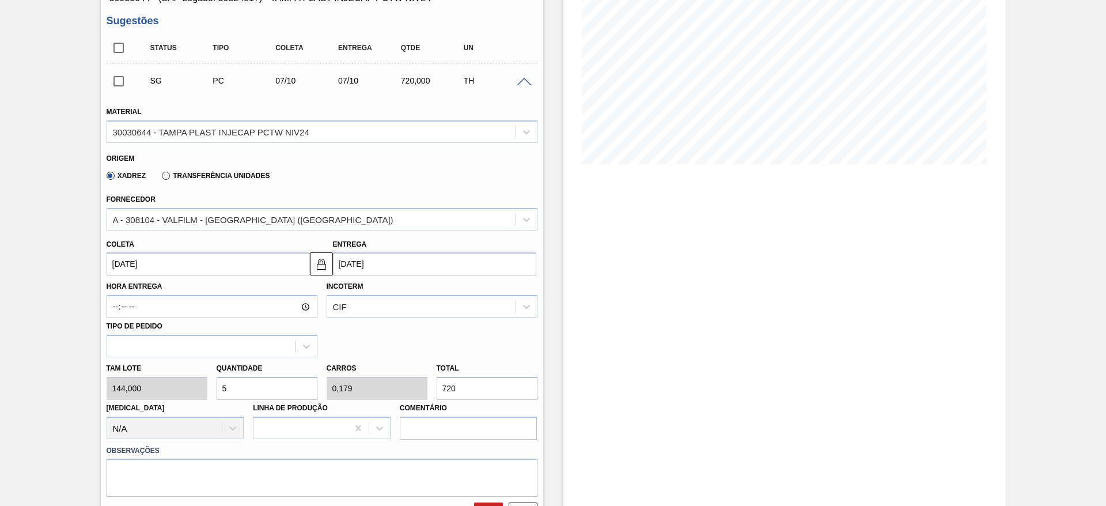
drag, startPoint x: 240, startPoint y: 390, endPoint x: 221, endPoint y: 390, distance: 18.4
click at [221, 390] on input "5" at bounding box center [267, 388] width 101 height 23
type input "7"
type input "0,25"
type input "1.008"
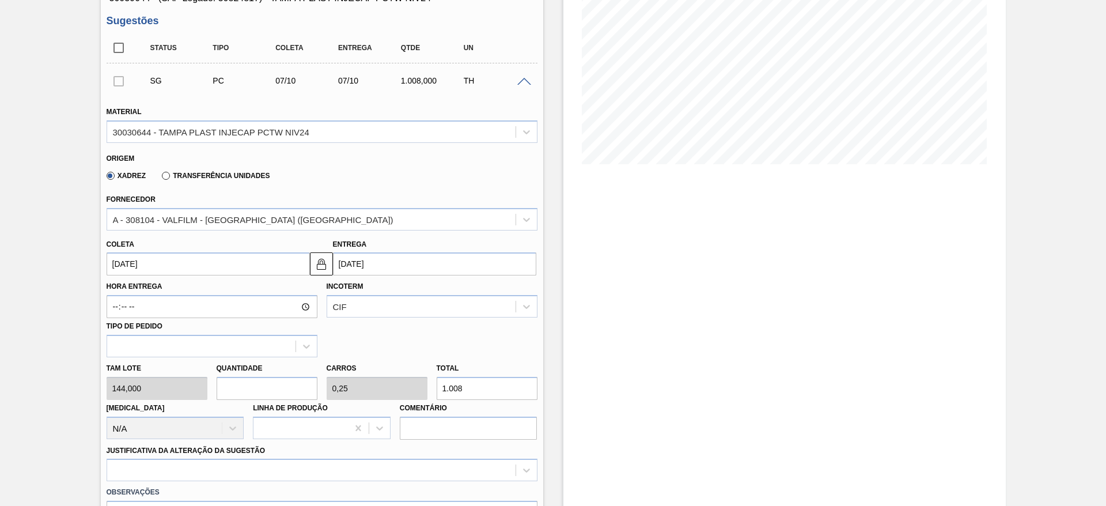
type input "6"
type input "0,214"
type input "864"
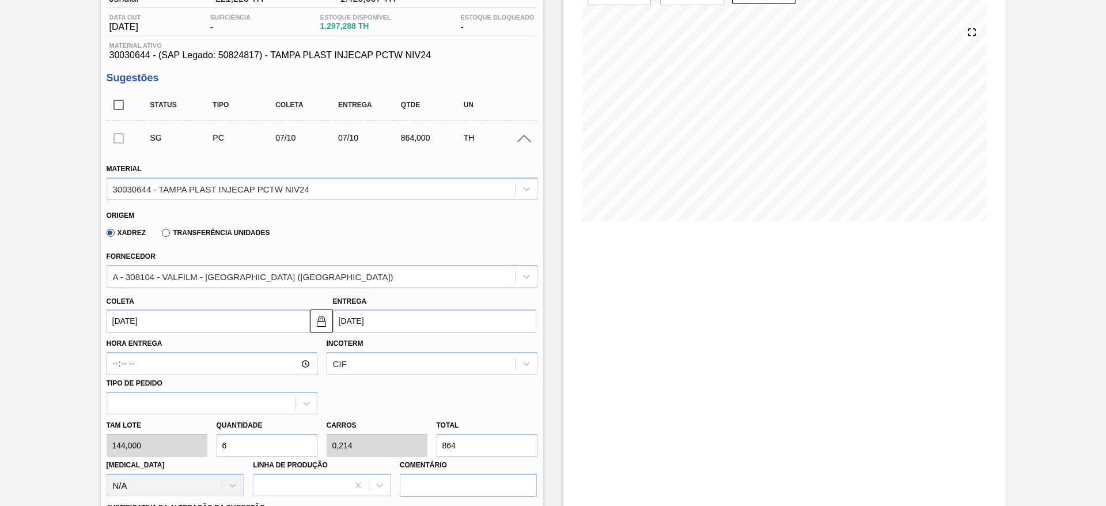
scroll to position [86, 0]
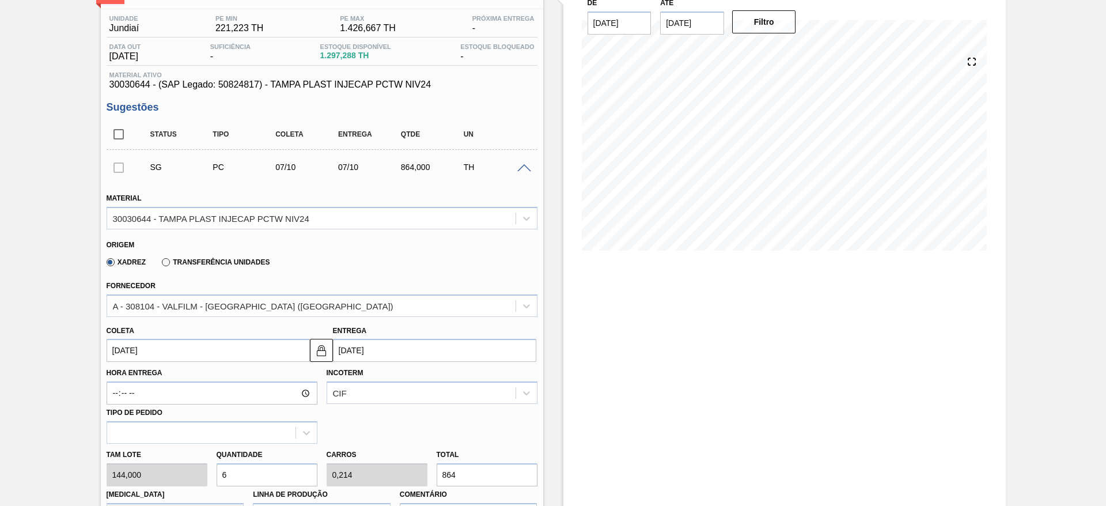
type input "6"
click at [136, 350] on input "07/10/2025" at bounding box center [208, 350] width 203 height 23
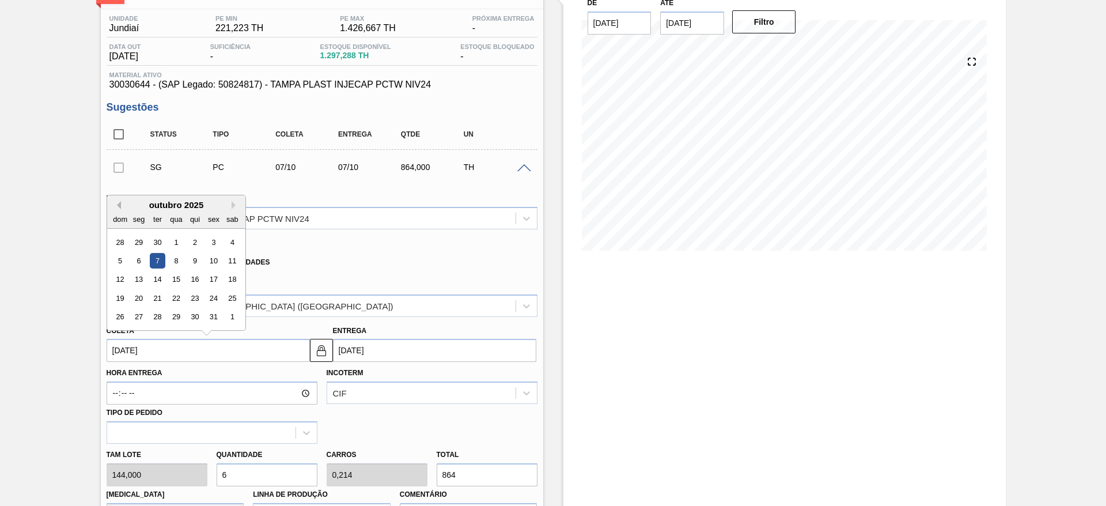
click at [119, 204] on button "Previous Month" at bounding box center [117, 205] width 8 height 8
click at [193, 301] on div "25" at bounding box center [195, 298] width 16 height 16
click at [193, 301] on div "A - 308104 - VALFILM - [GEOGRAPHIC_DATA] ([GEOGRAPHIC_DATA])" at bounding box center [253, 306] width 280 height 10
type input "25/09/2025"
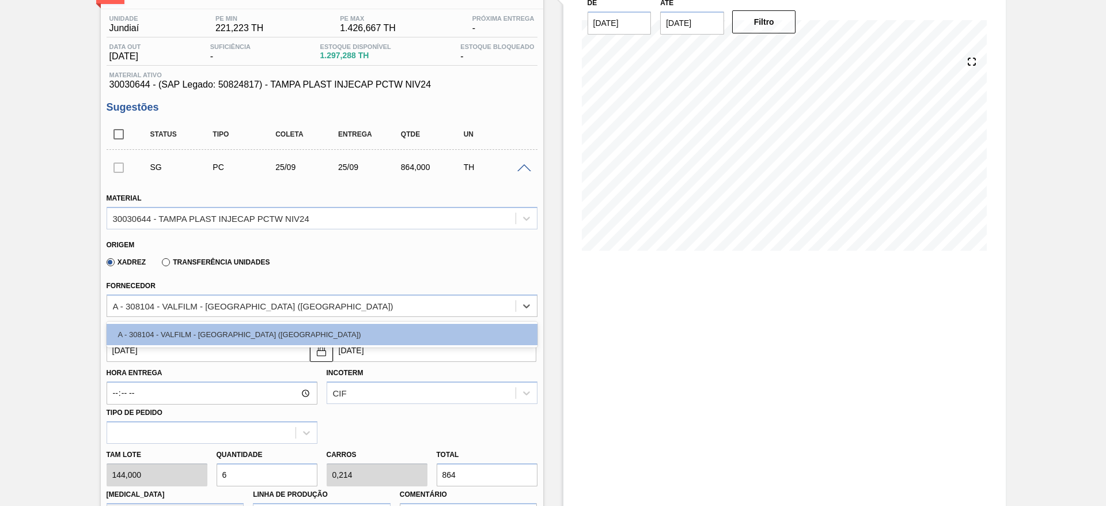
click at [29, 297] on div "Sugestão Criada BR15 - ROLHA PLÁSTICA INJECAP PC TW SHORT Unidade Jundiaí PE MI…" at bounding box center [553, 402] width 1106 height 863
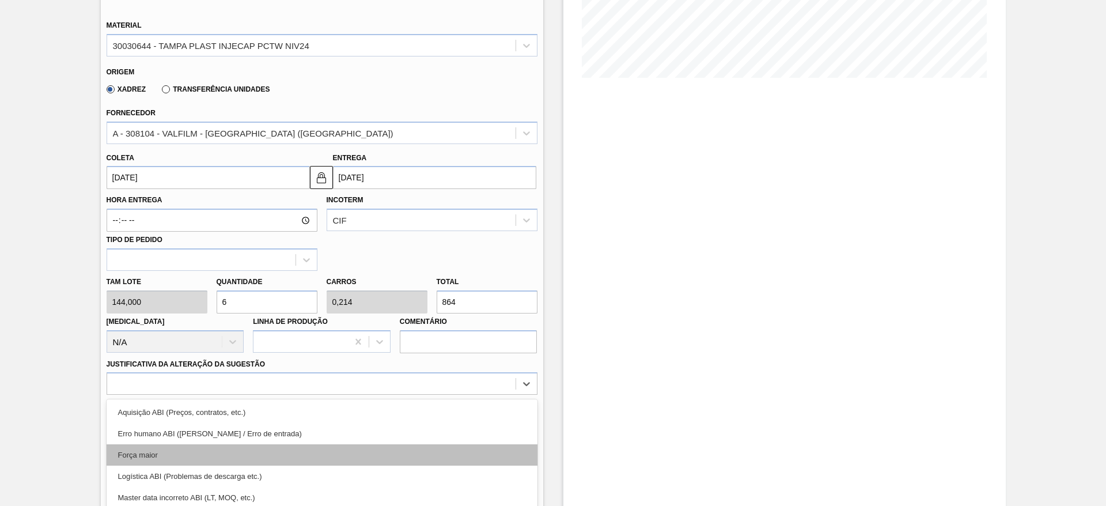
click at [479, 384] on div "option Força maior focused, 3 of 18. 18 results available. Use Up and Down to c…" at bounding box center [322, 383] width 431 height 22
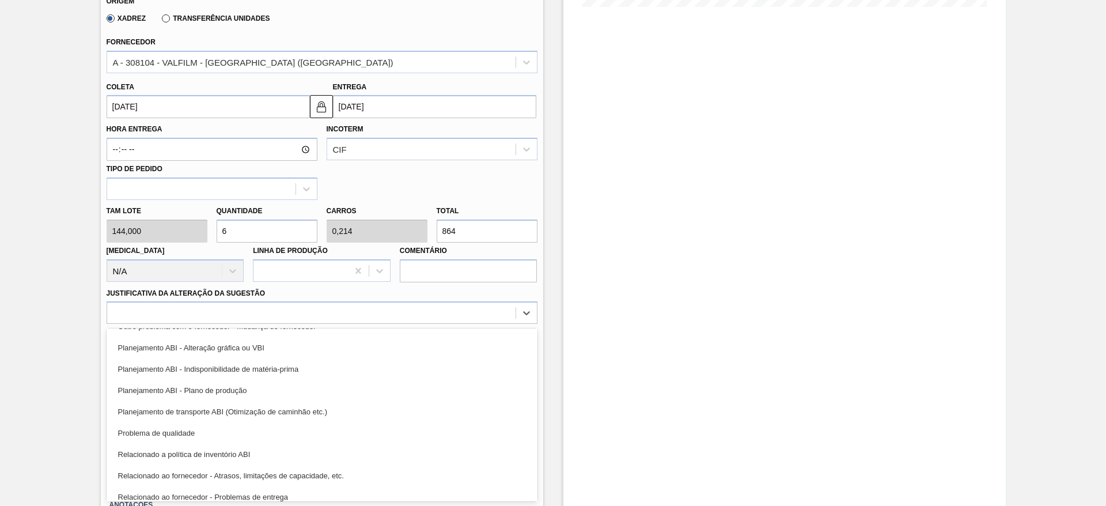
scroll to position [215, 0]
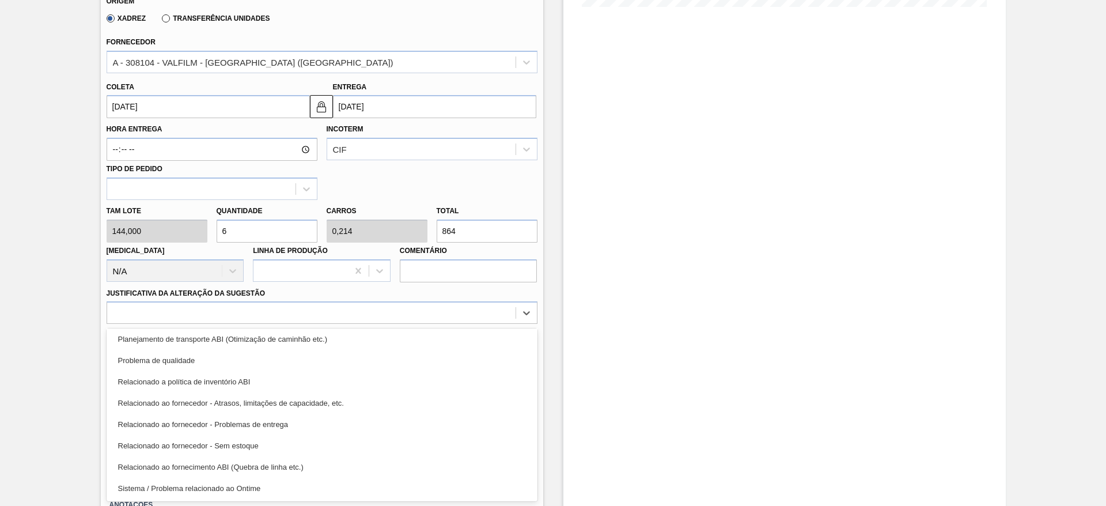
drag, startPoint x: 389, startPoint y: 382, endPoint x: 438, endPoint y: 388, distance: 48.8
click at [389, 380] on div "Relacionado a política de inventório ABI" at bounding box center [322, 381] width 431 height 21
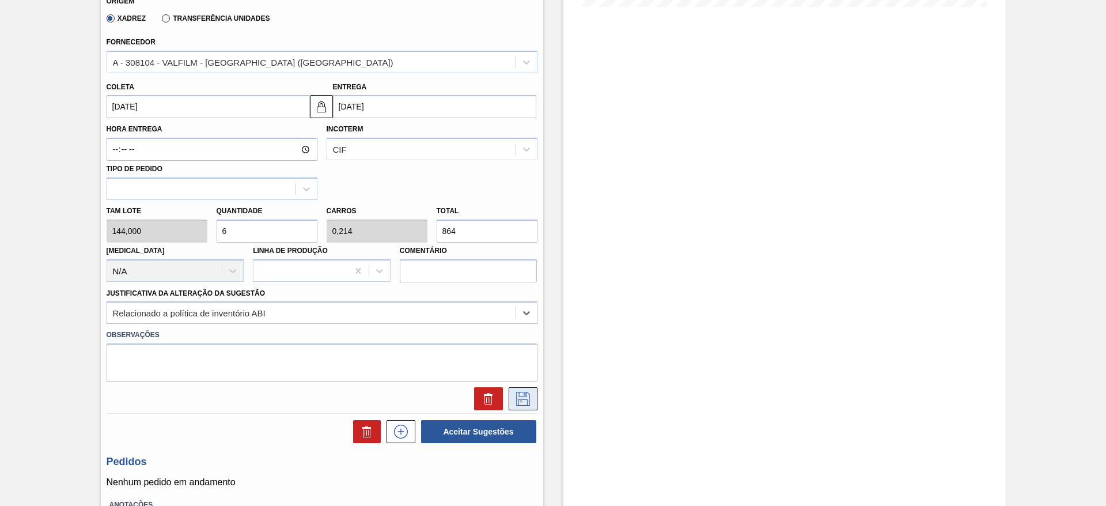
click at [536, 396] on button at bounding box center [523, 398] width 29 height 23
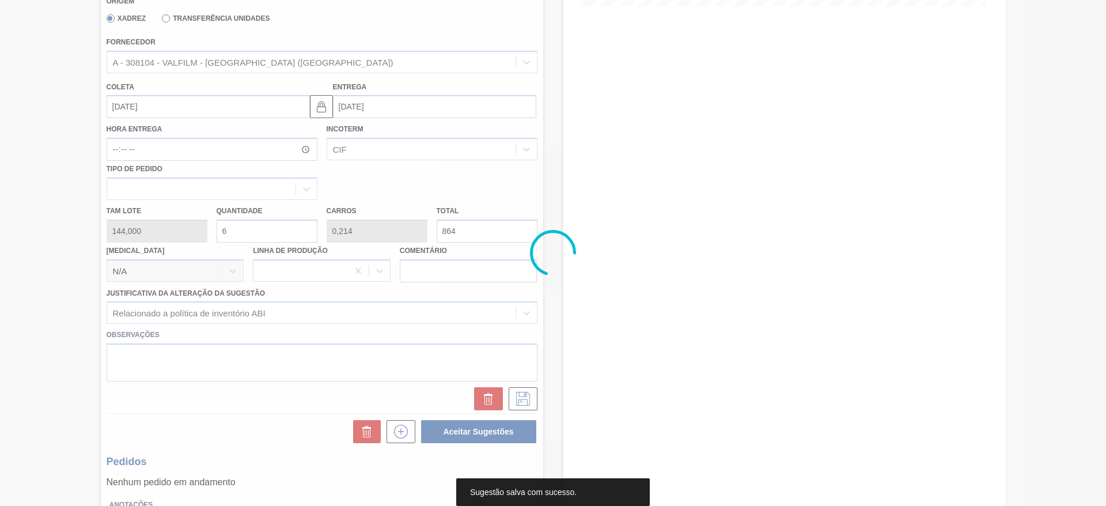
scroll to position [0, 0]
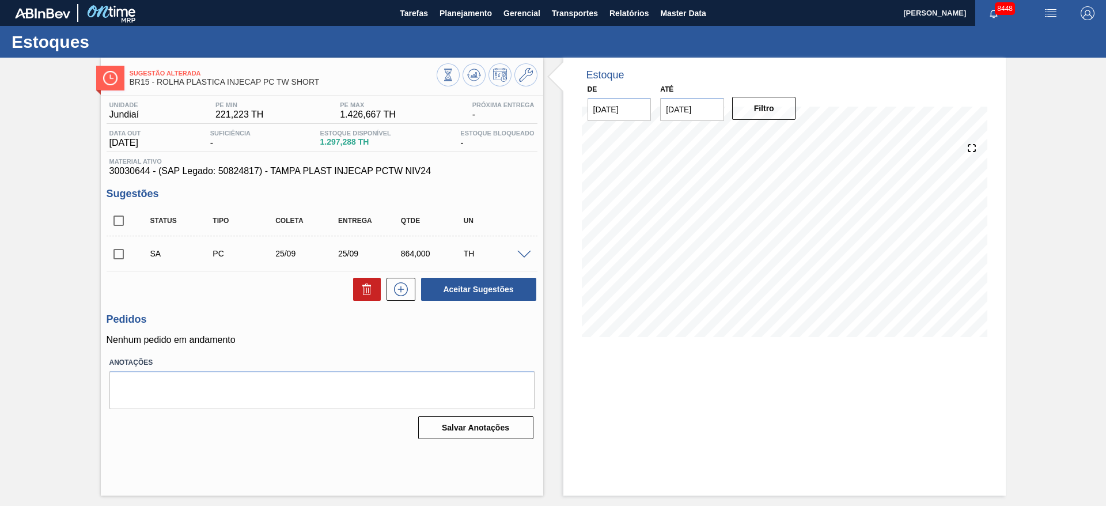
click at [522, 251] on span at bounding box center [524, 255] width 14 height 9
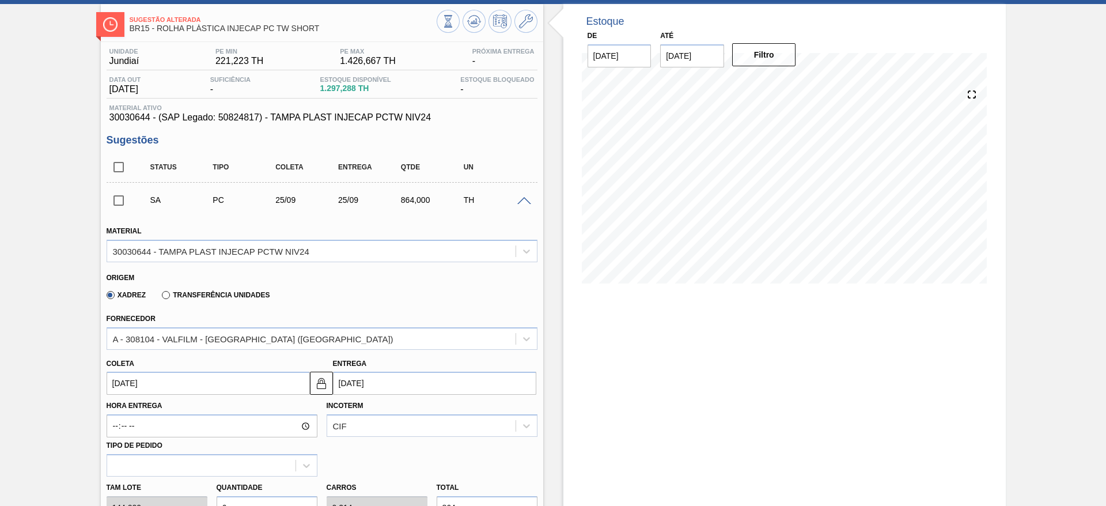
scroll to position [86, 0]
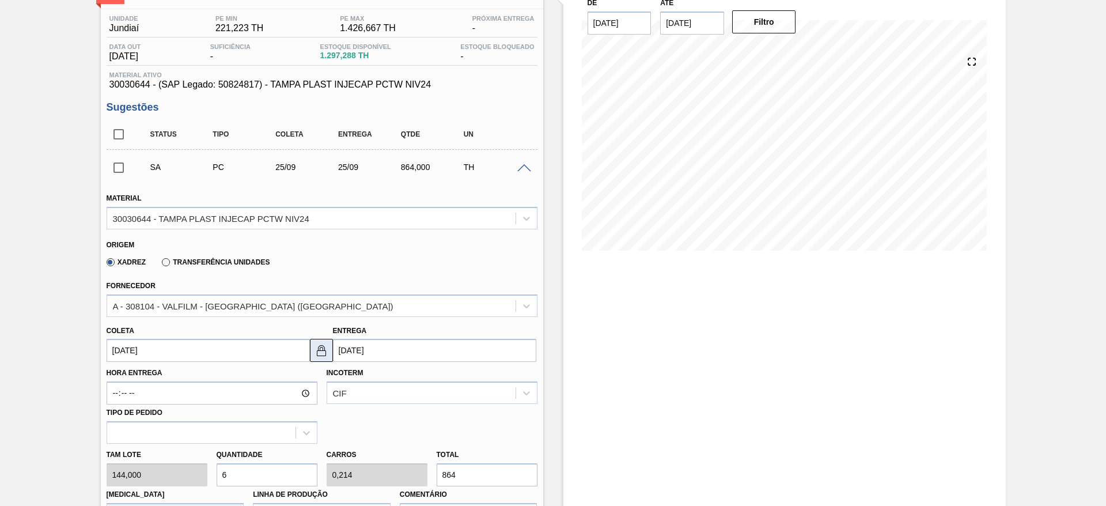
click at [320, 344] on img at bounding box center [321, 350] width 14 height 14
click at [348, 351] on input "25/09/2025" at bounding box center [434, 350] width 203 height 23
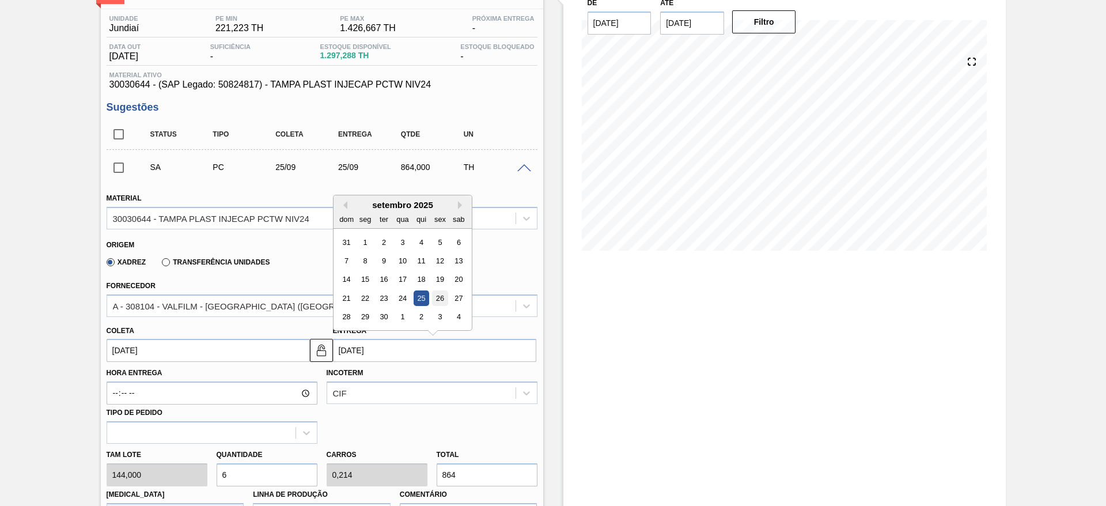
click at [433, 298] on div "26" at bounding box center [440, 298] width 16 height 16
type input "26/09/2025"
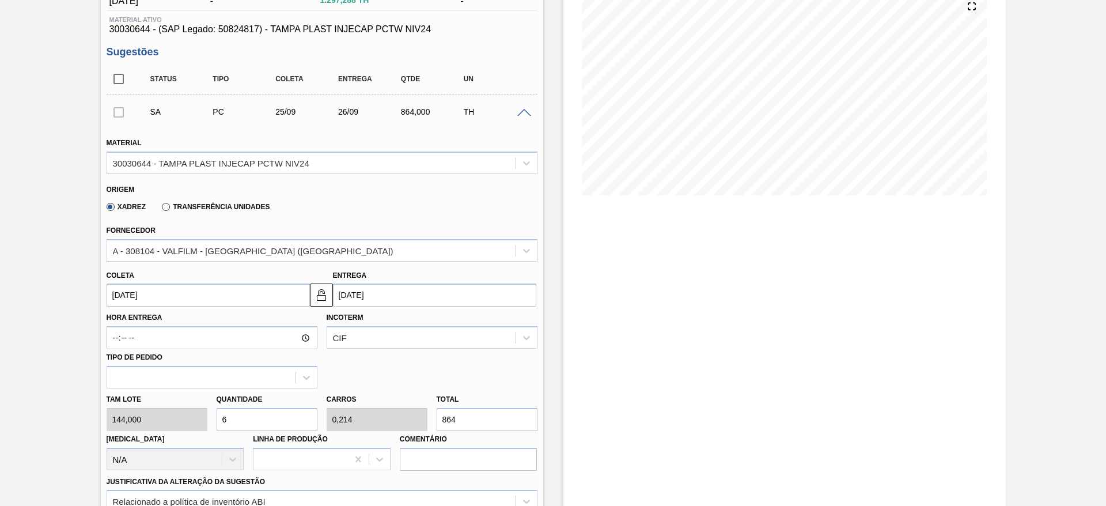
scroll to position [259, 0]
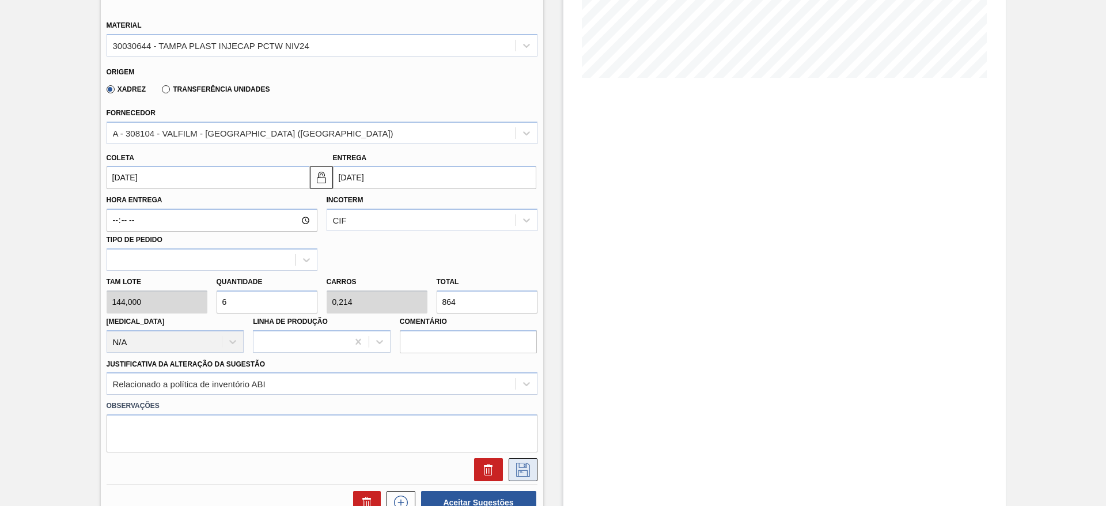
click at [528, 460] on button at bounding box center [523, 469] width 29 height 23
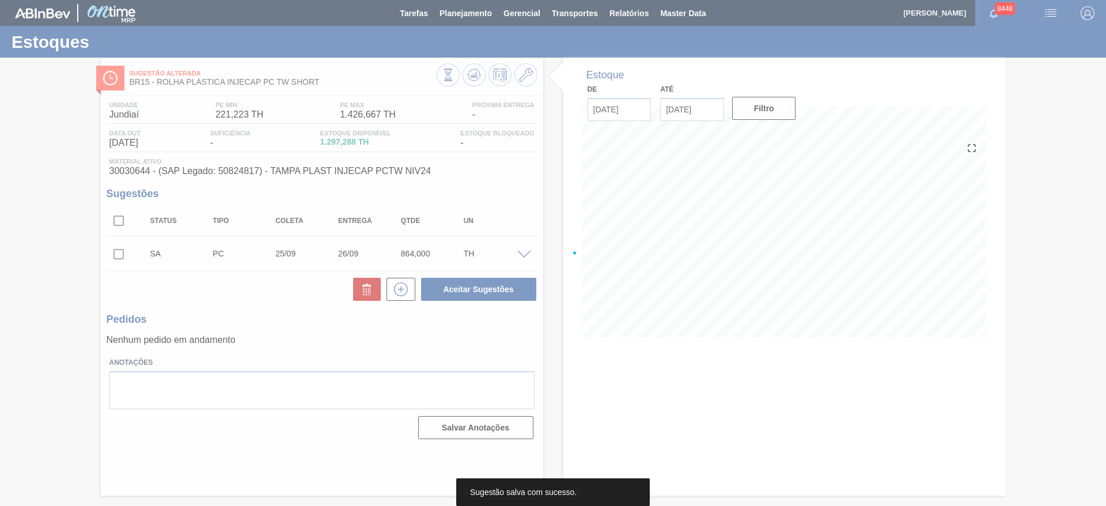
scroll to position [0, 0]
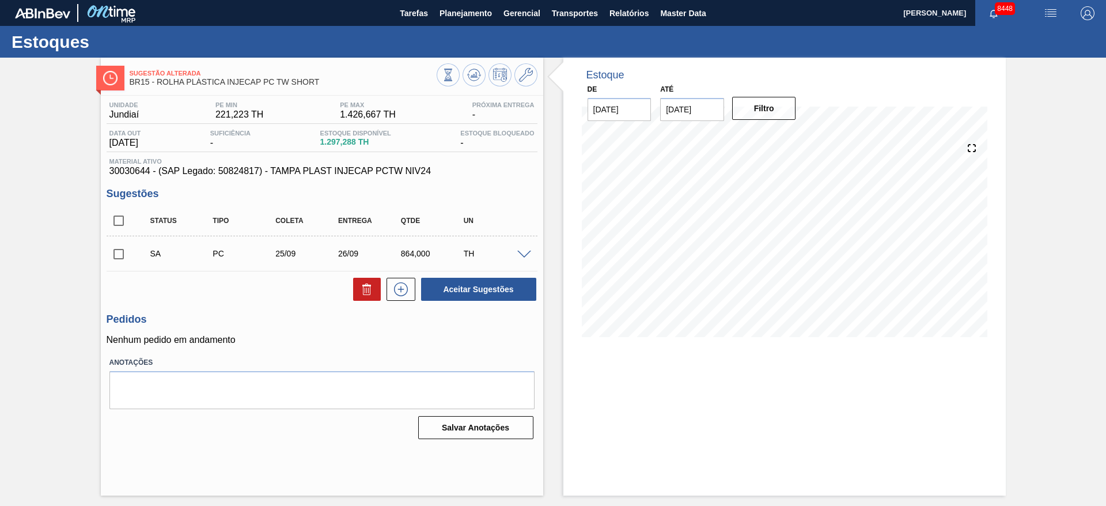
click at [107, 242] on input "checkbox" at bounding box center [119, 254] width 24 height 24
click at [480, 286] on button "Aceitar Sugestões" at bounding box center [478, 289] width 115 height 23
checkbox input "false"
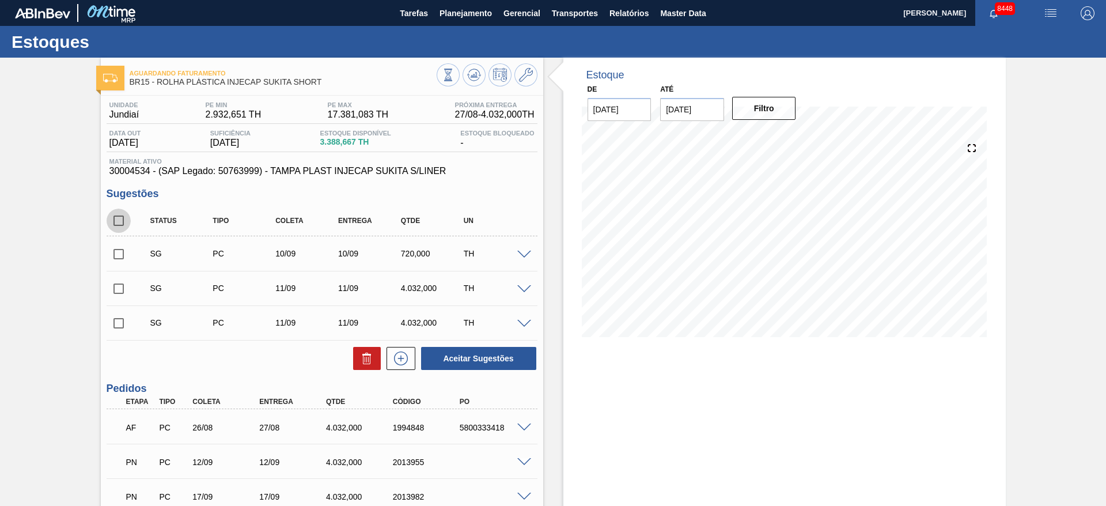
click at [117, 227] on input "checkbox" at bounding box center [119, 220] width 24 height 24
checkbox input "true"
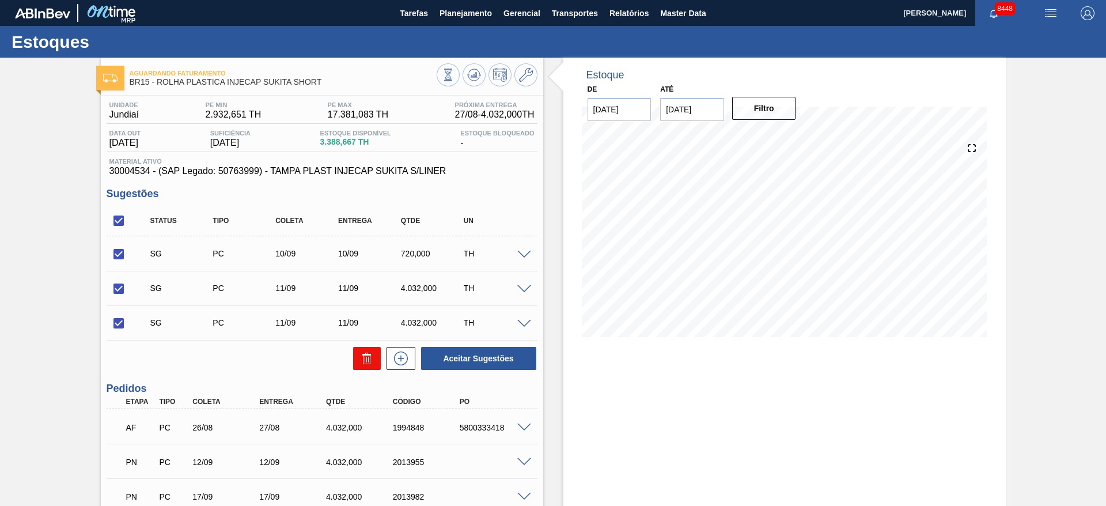
click at [367, 366] on button at bounding box center [367, 358] width 28 height 23
checkbox input "false"
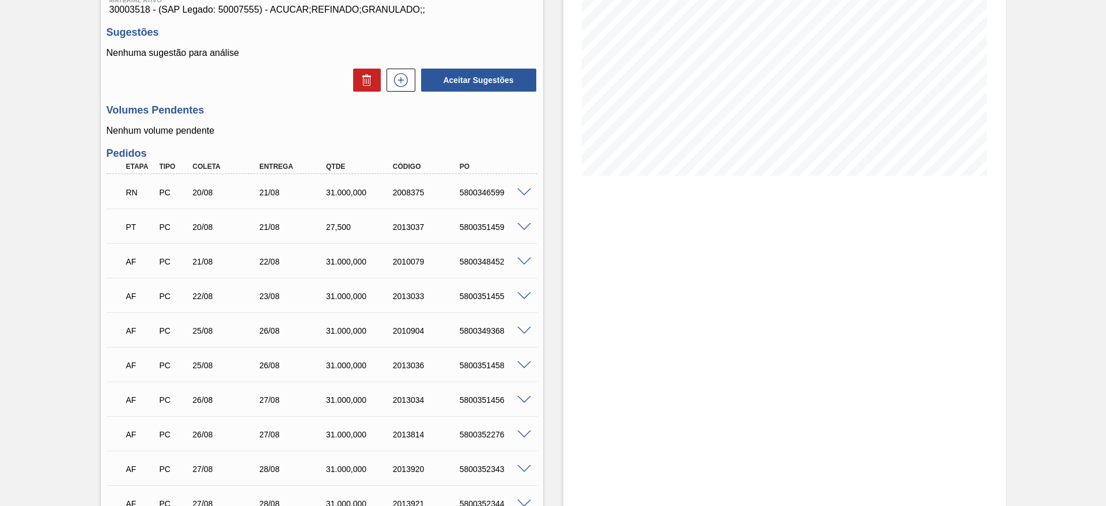
scroll to position [173, 0]
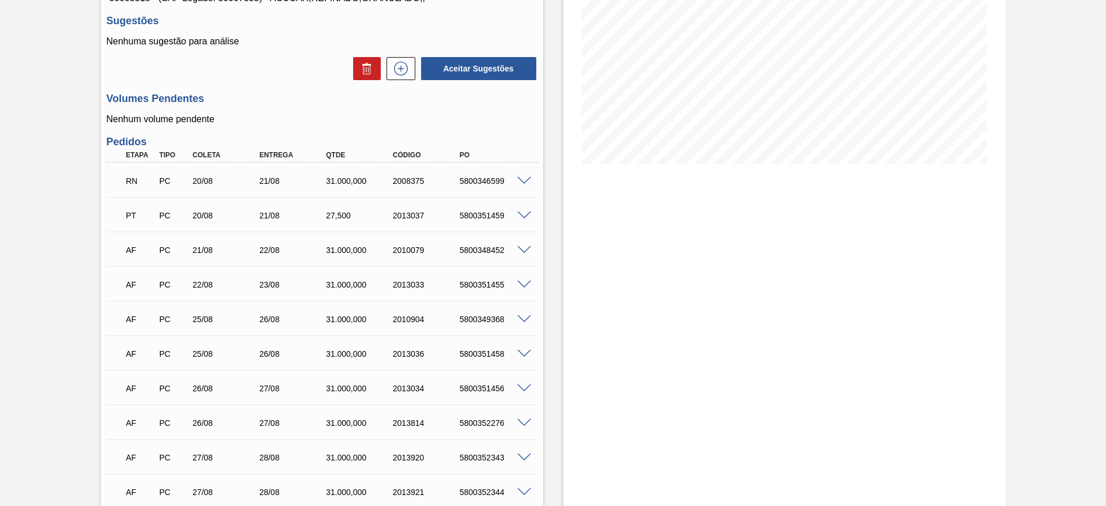
click at [521, 213] on span at bounding box center [524, 215] width 14 height 9
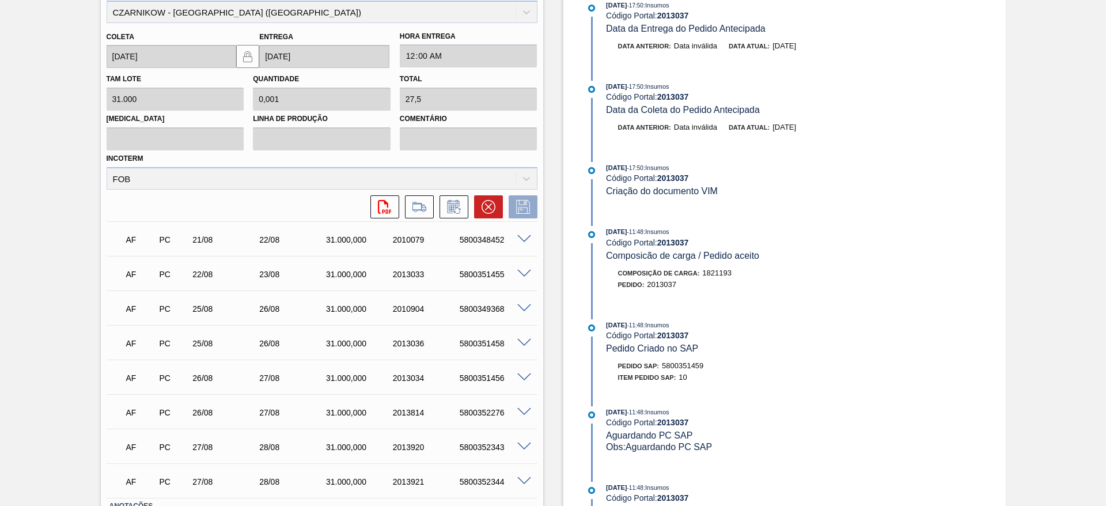
scroll to position [376, 0]
